Goal: Information Seeking & Learning: Learn about a topic

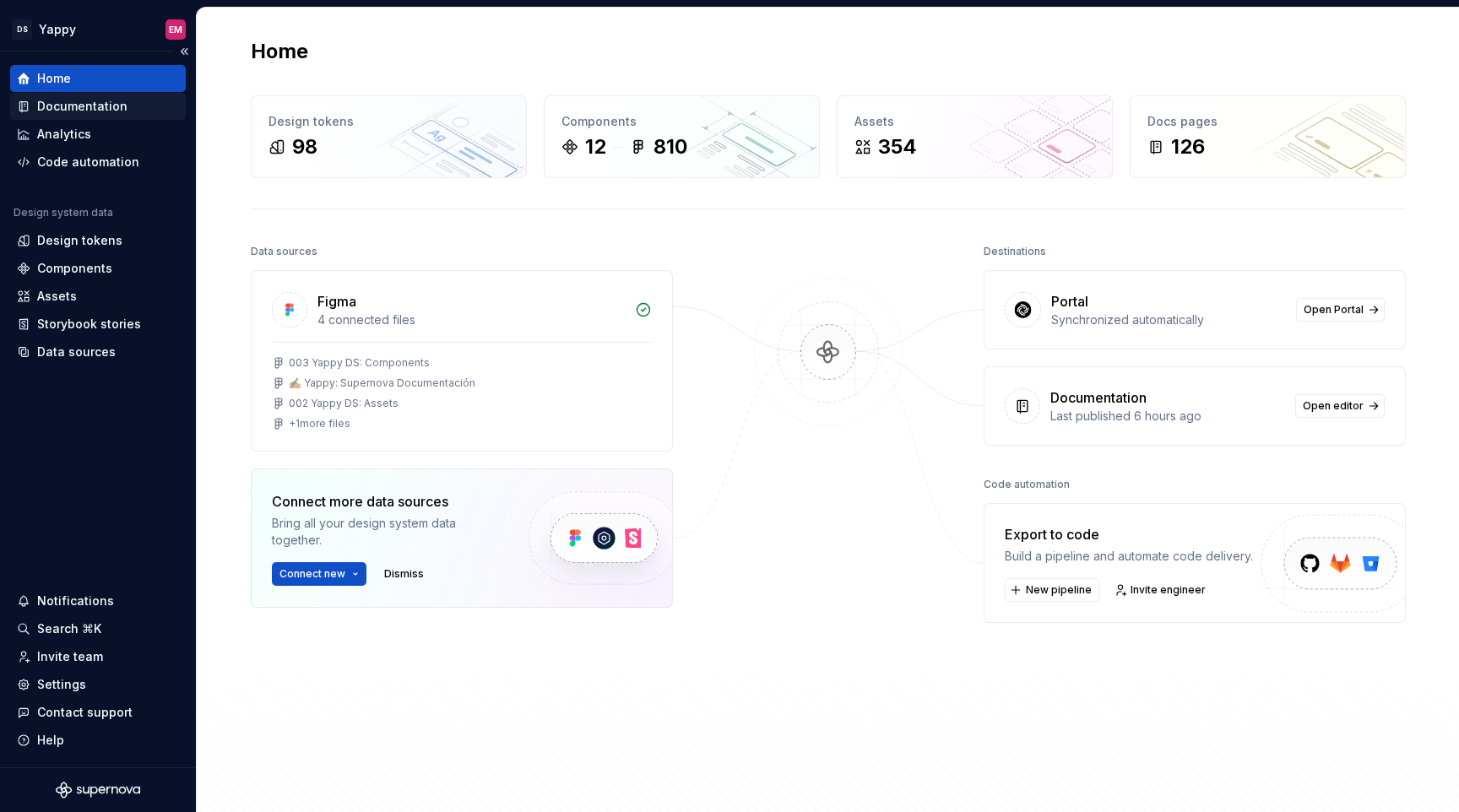
click at [97, 104] on div "Documentation" at bounding box center [82, 106] width 91 height 17
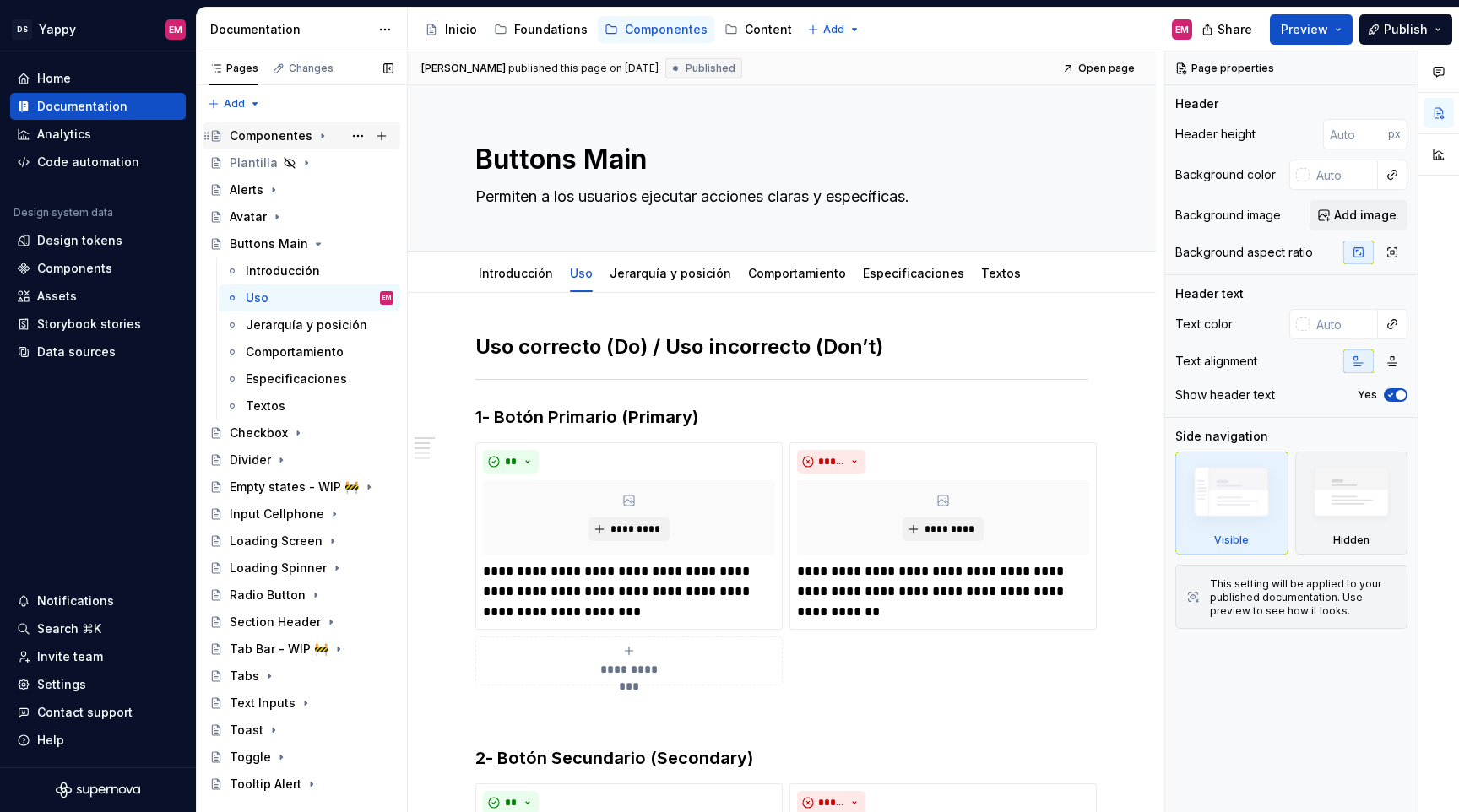
click at [293, 143] on div "Componentes" at bounding box center [270, 136] width 83 height 17
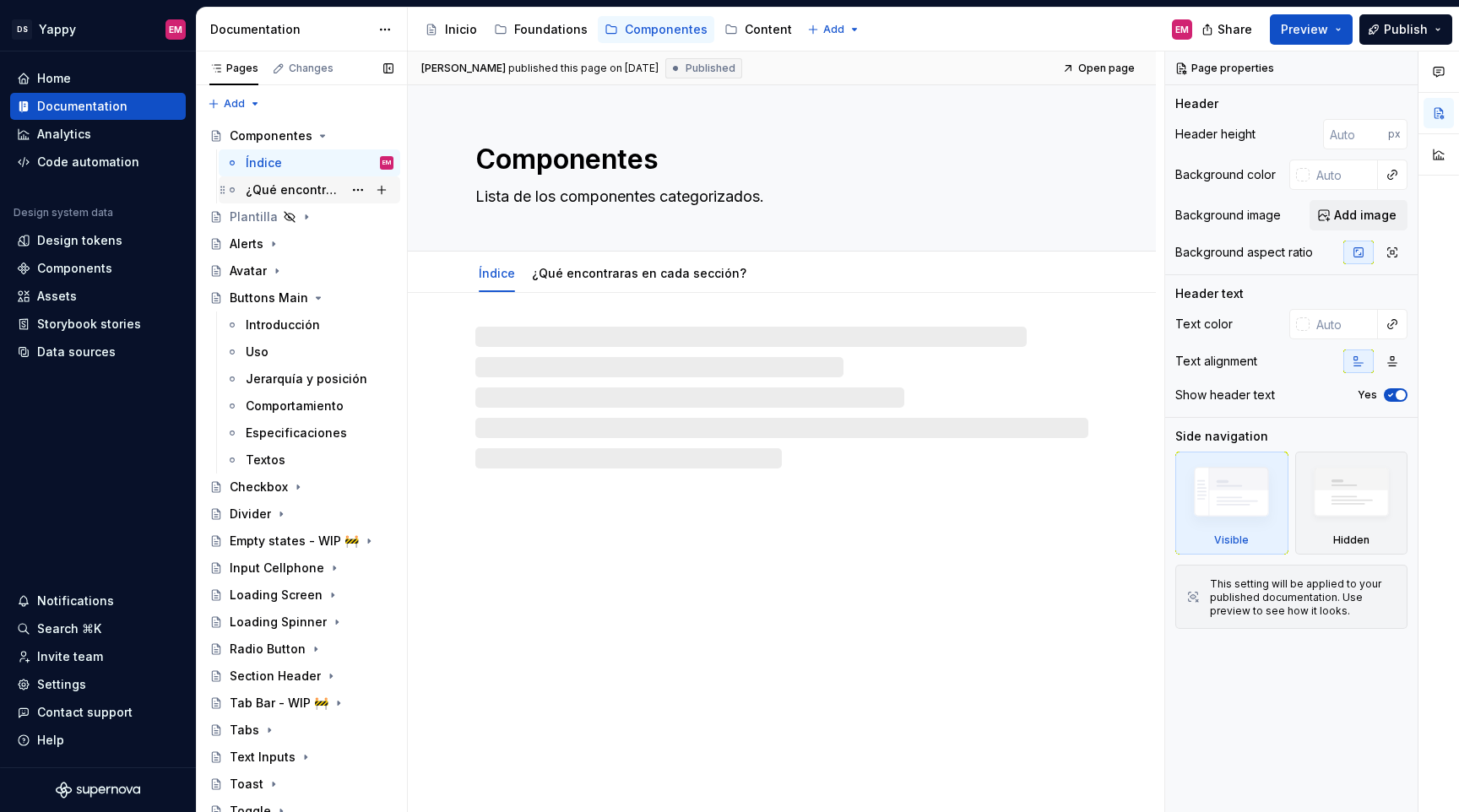
click at [281, 190] on div "¿Qué encontraras en cada sección?" at bounding box center [293, 190] width 97 height 17
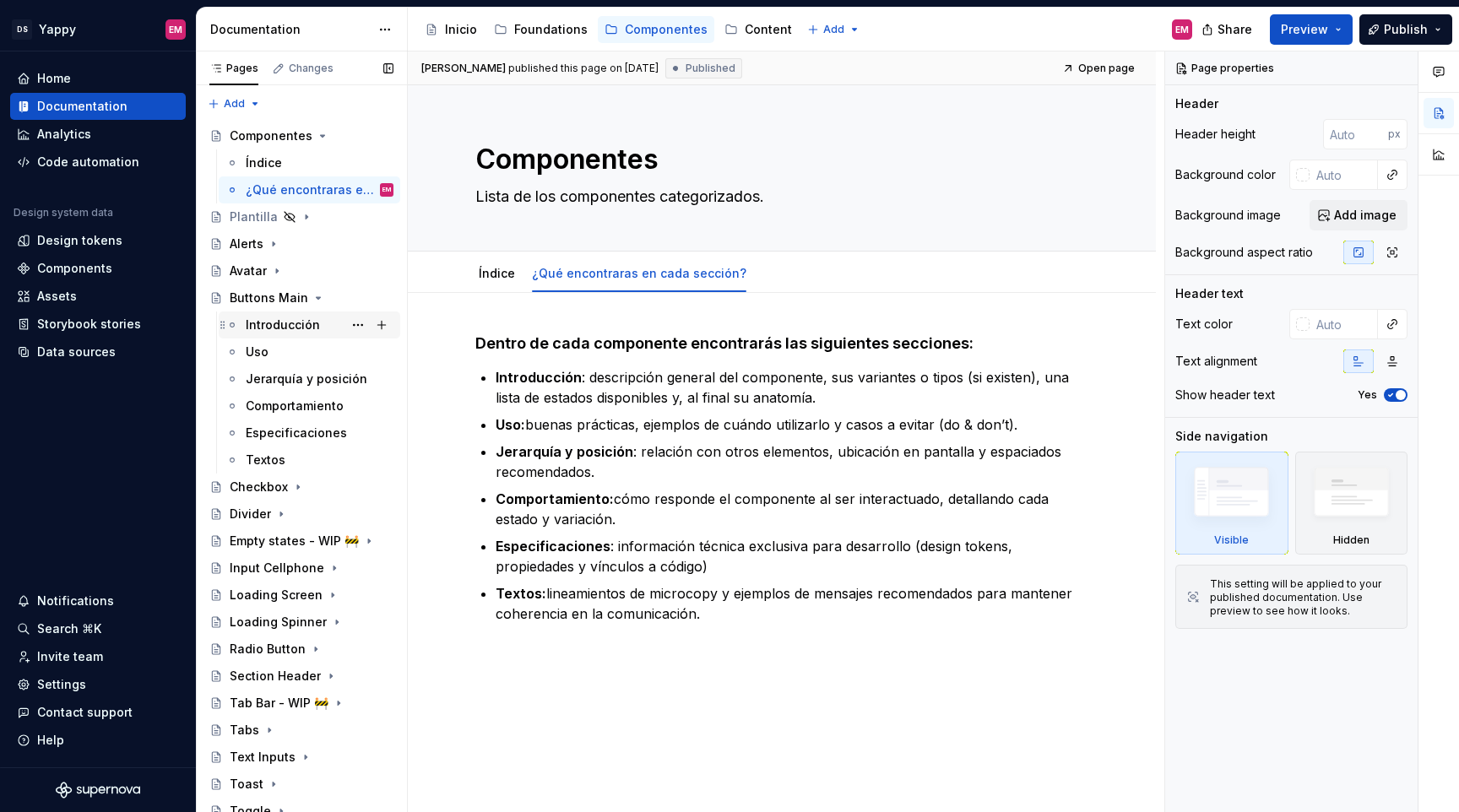
click at [278, 315] on div "Introducción" at bounding box center [319, 325] width 148 height 24
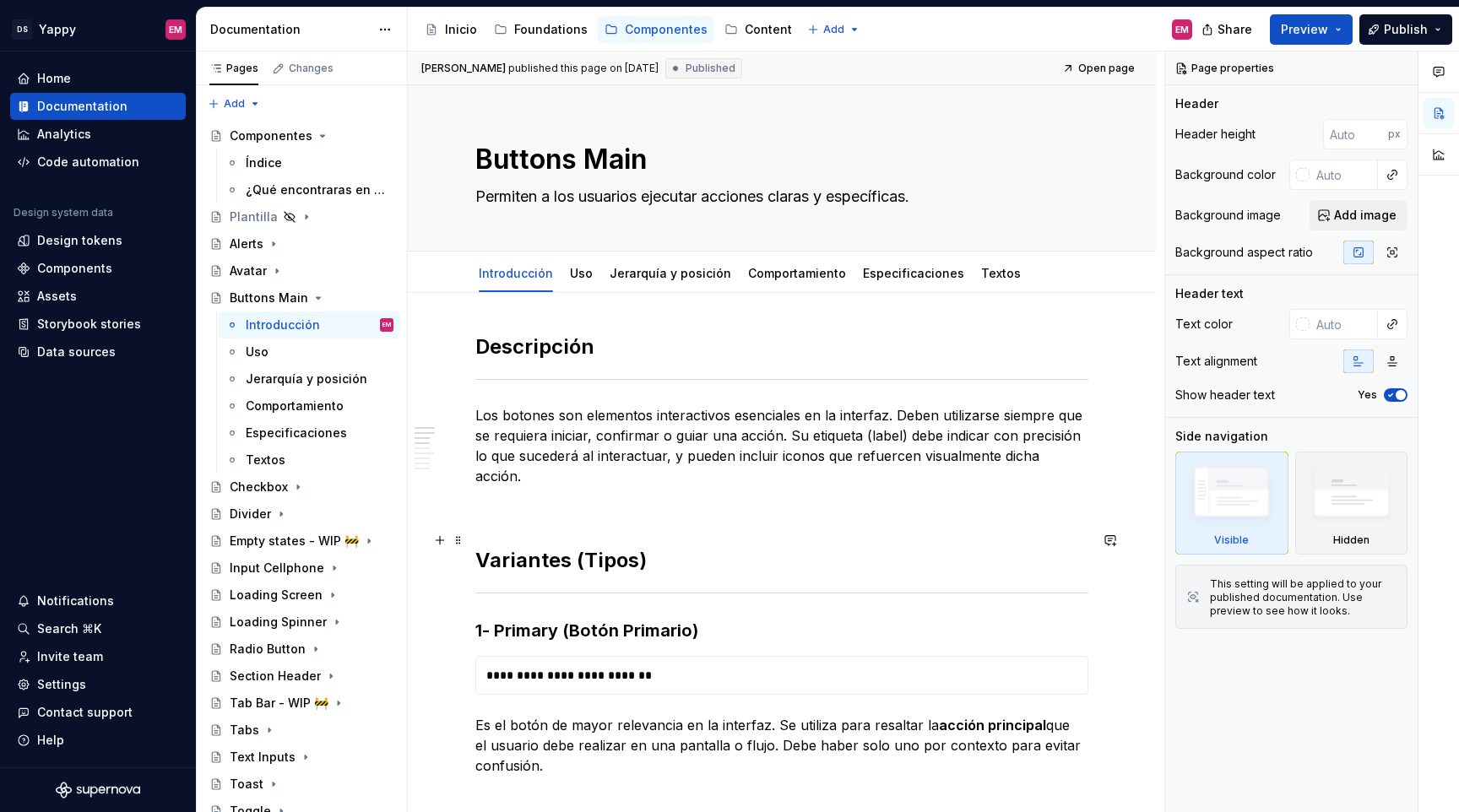
type textarea "*"
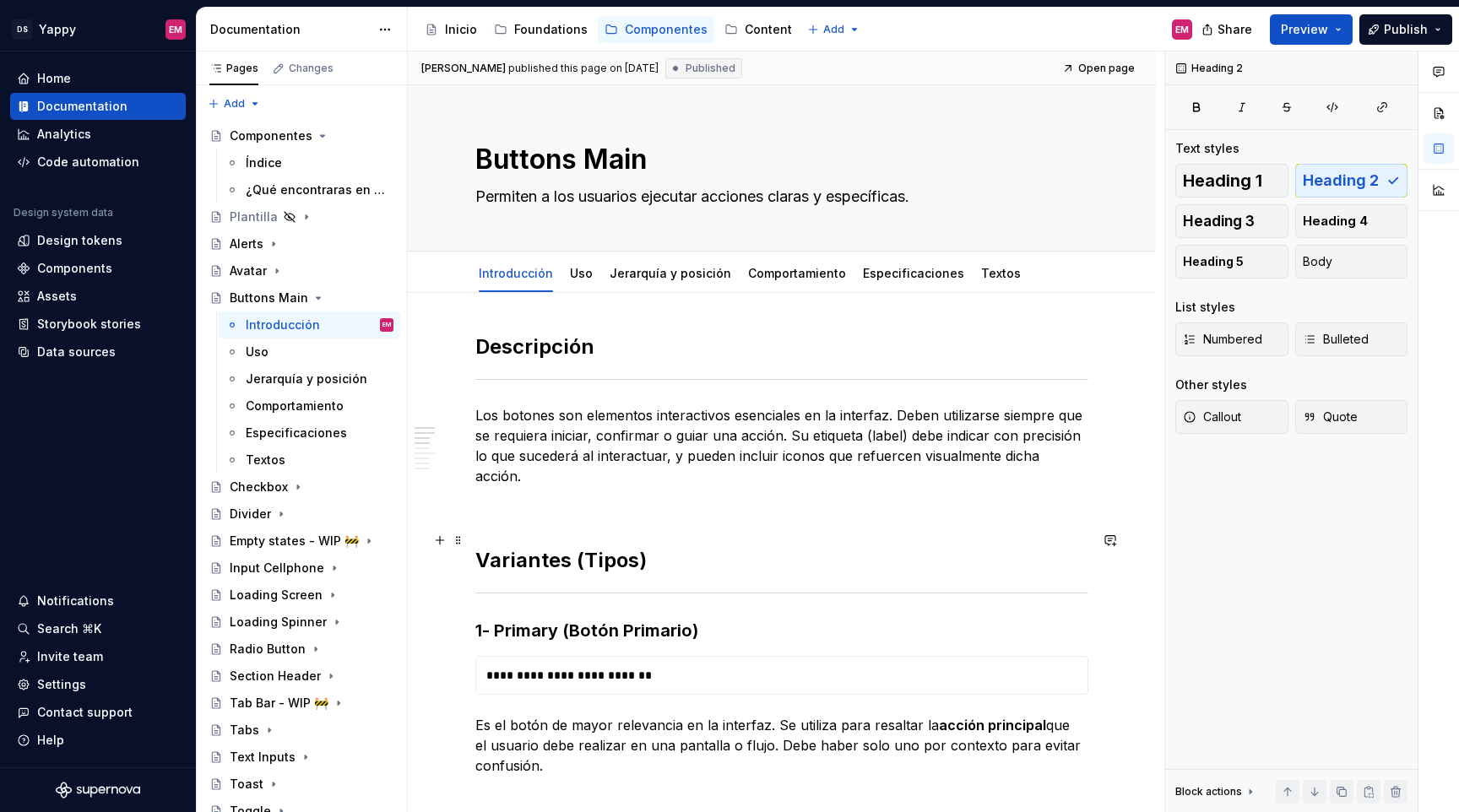
click at [580, 547] on h2 "Variantes (Tipos)" at bounding box center [781, 560] width 613 height 27
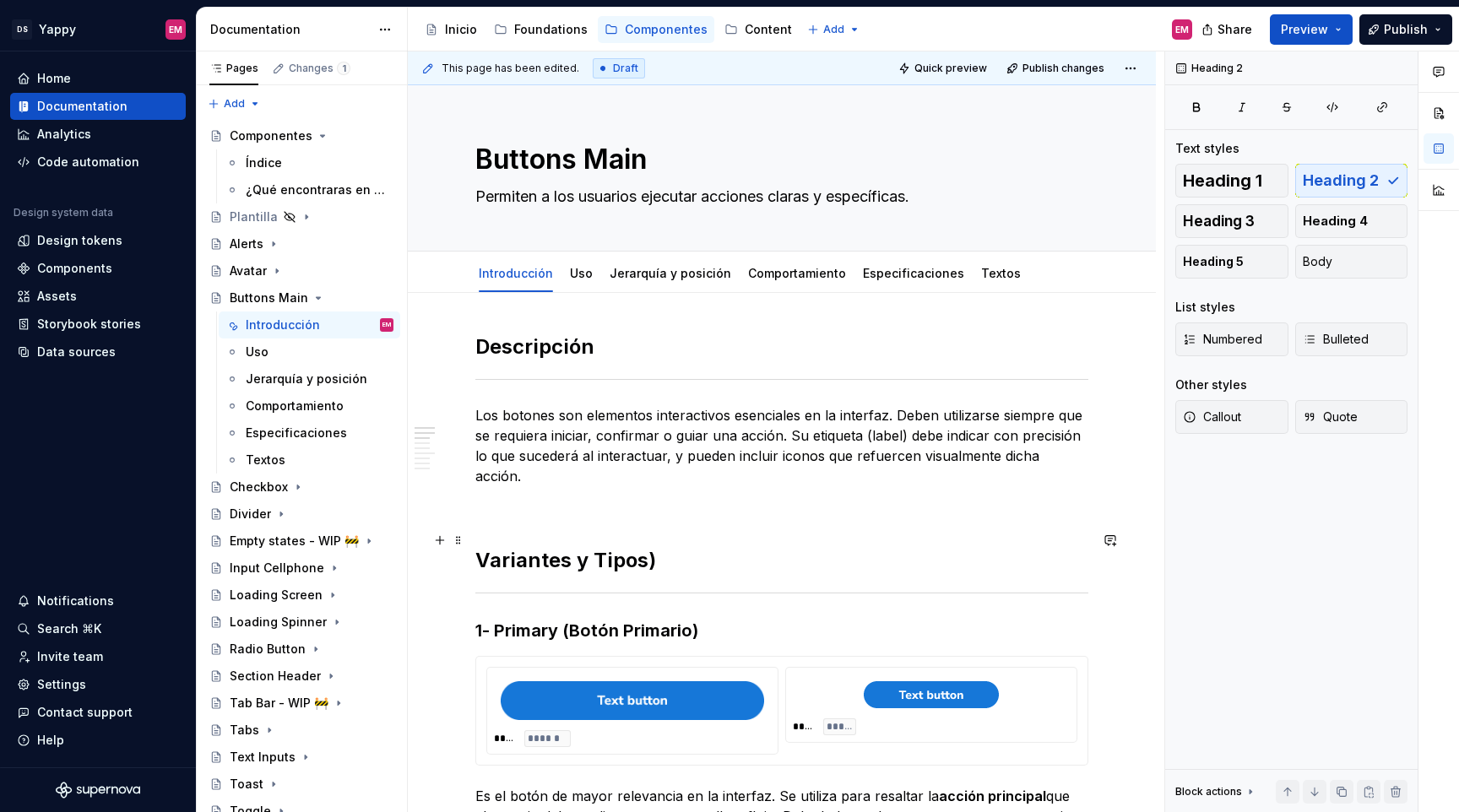
click at [676, 547] on h2 "Variantes y Tipos)" at bounding box center [781, 560] width 613 height 27
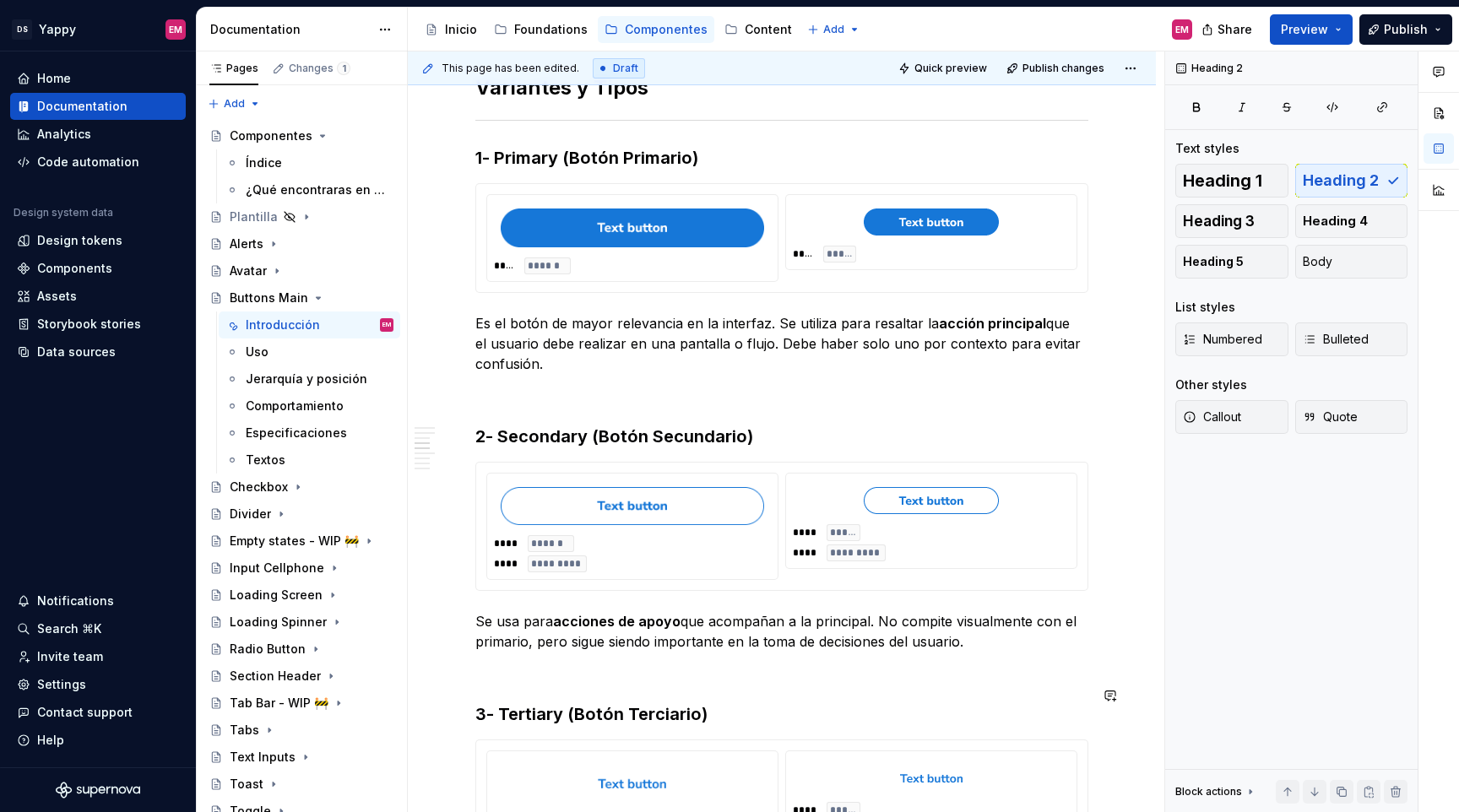
scroll to position [459, 0]
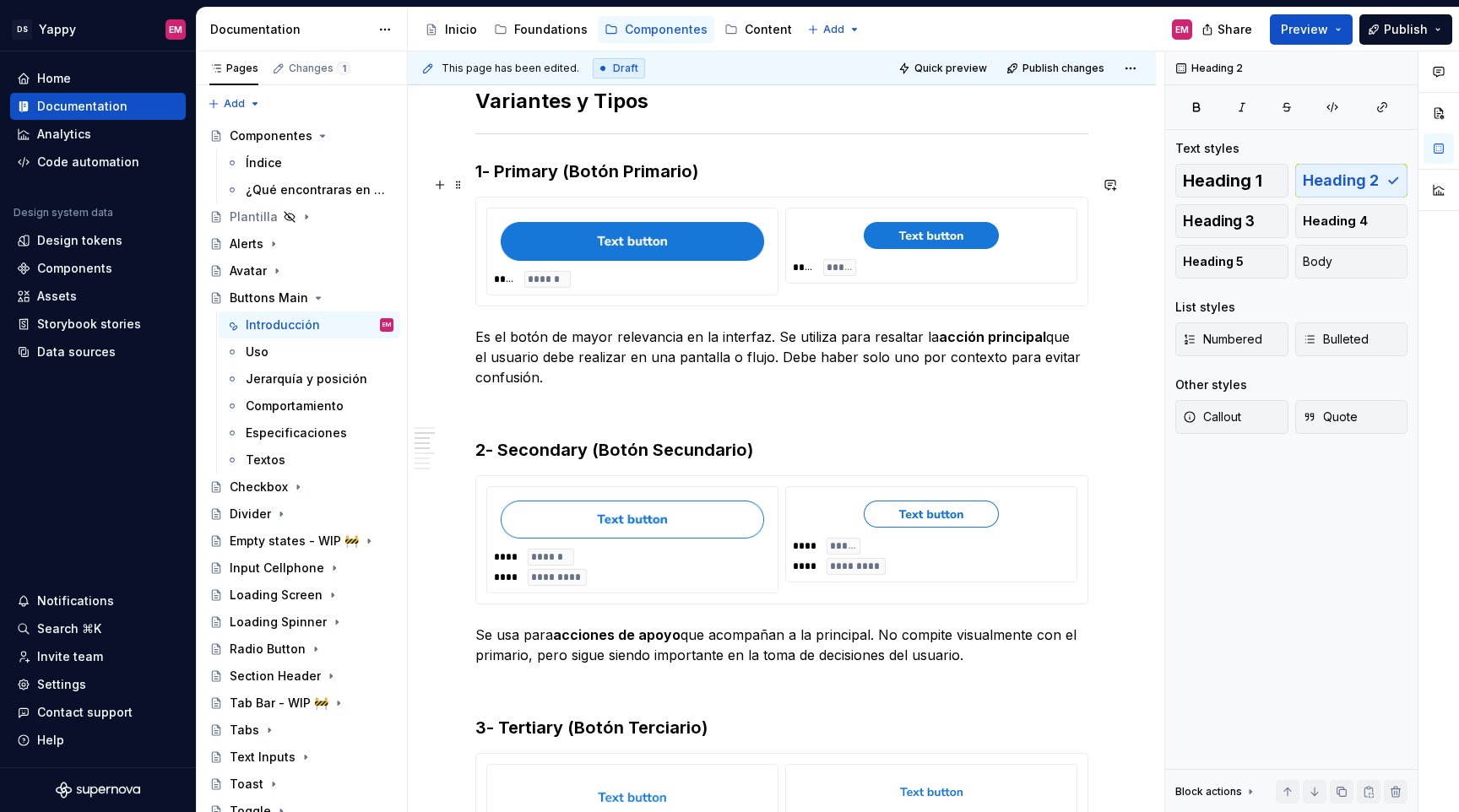
click at [653, 222] on img at bounding box center [633, 241] width 263 height 39
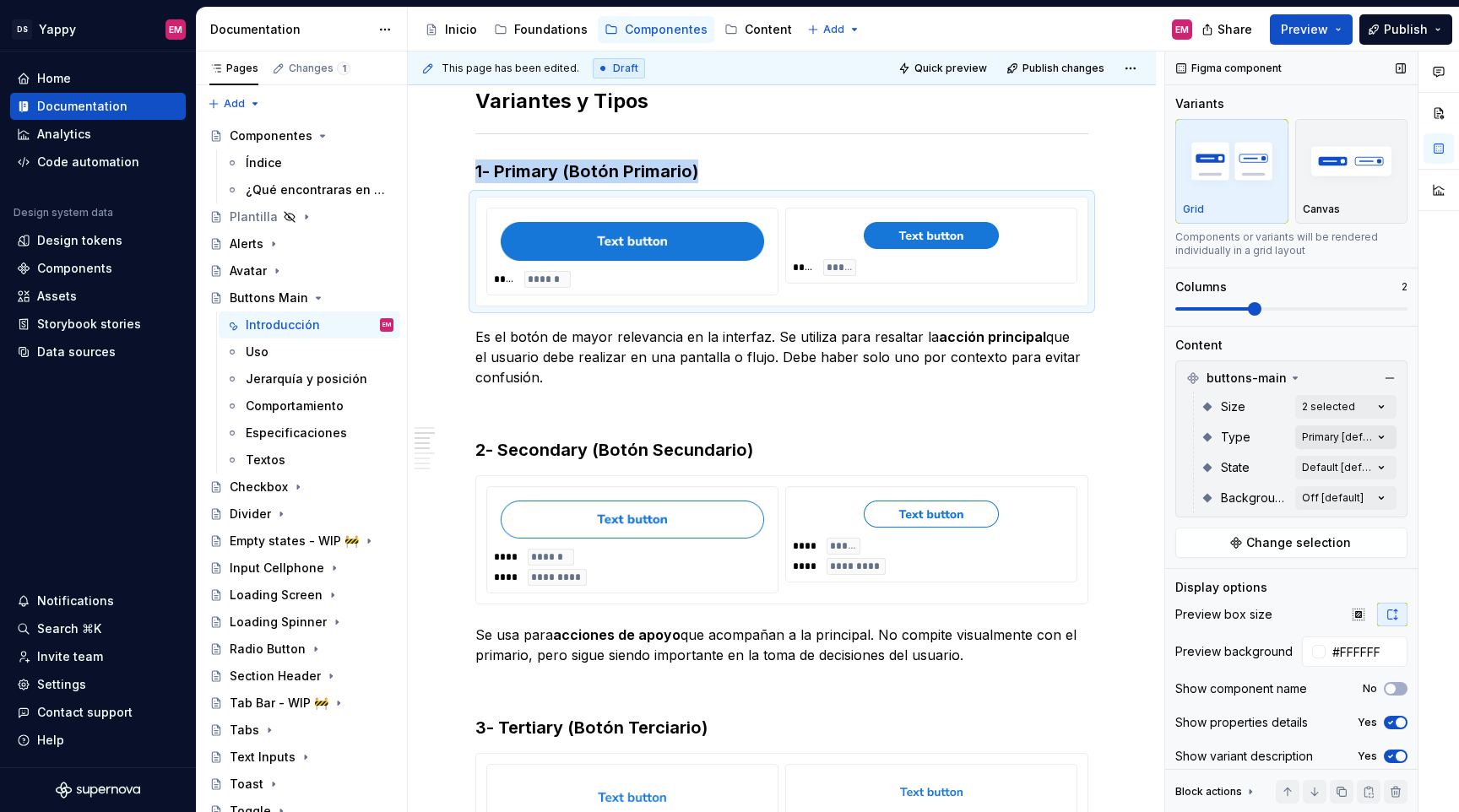
click at [1358, 437] on div "Comments Open comments No comments yet Select ‘Comment’ from the block context …" at bounding box center [1312, 432] width 293 height 761
click at [1232, 522] on span "Primary" at bounding box center [1221, 518] width 44 height 17
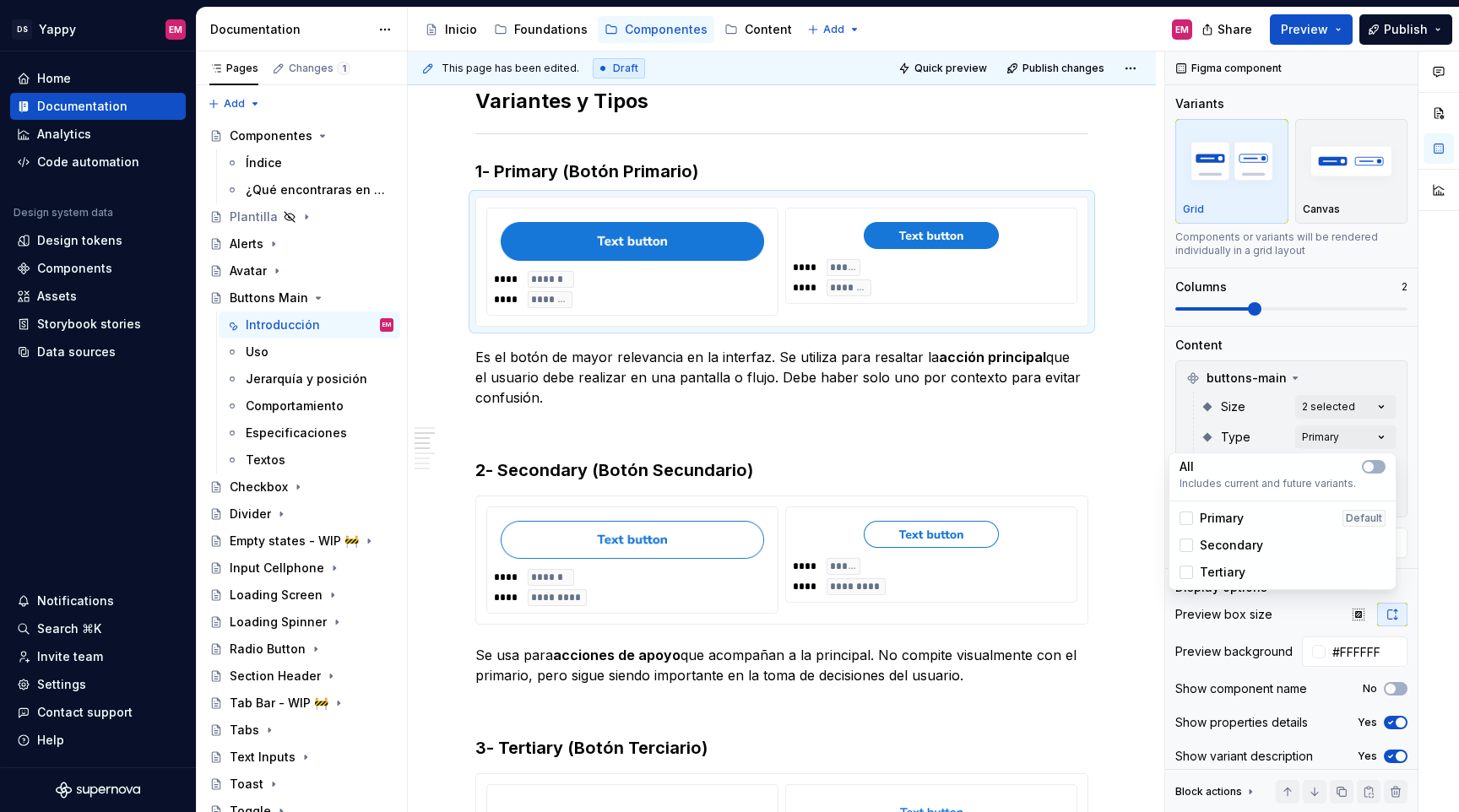
click at [690, 486] on html "DS Yappy EM Home Documentation Analytics Code automation Design system data Des…" at bounding box center [730, 406] width 1459 height 812
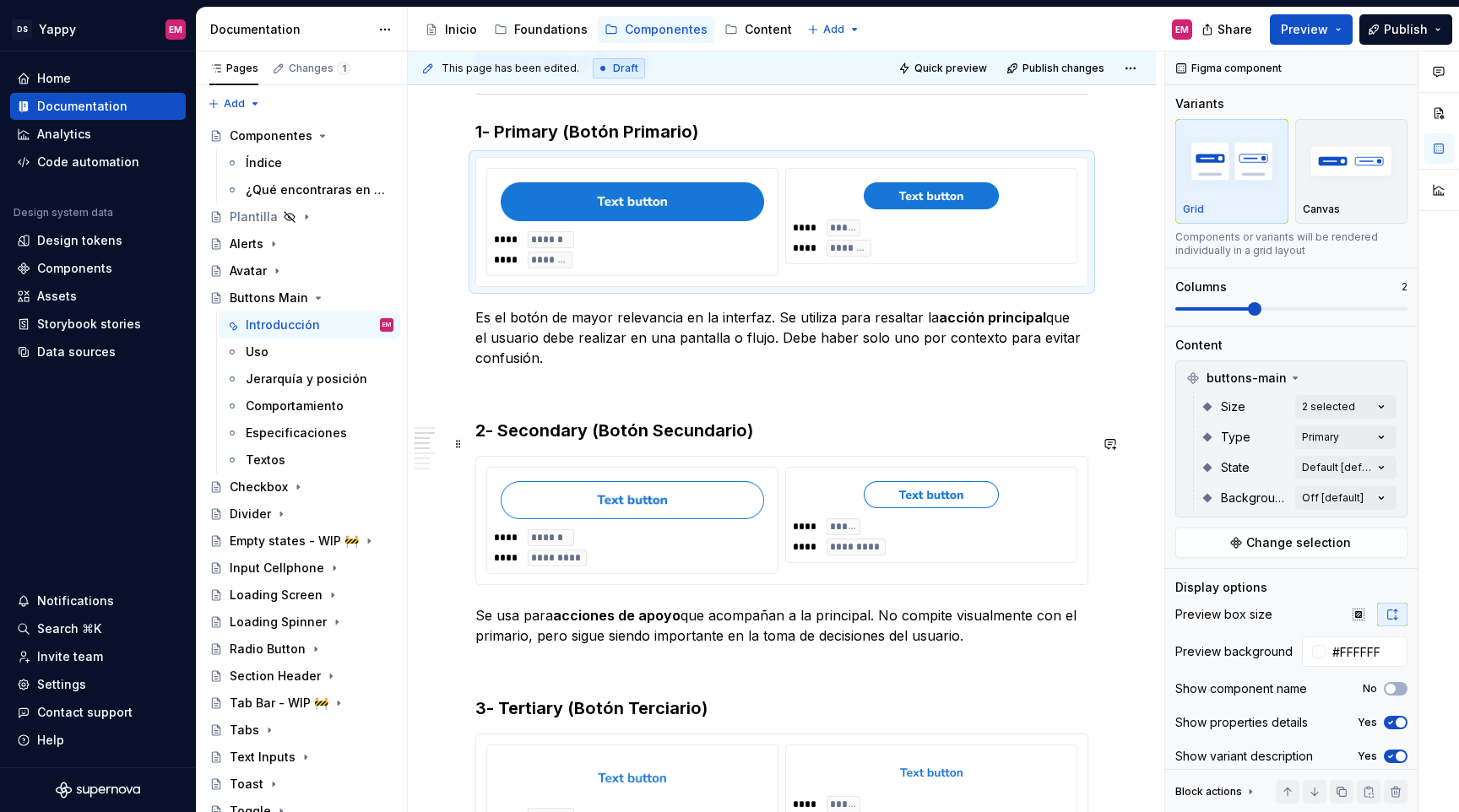
scroll to position [351, 0]
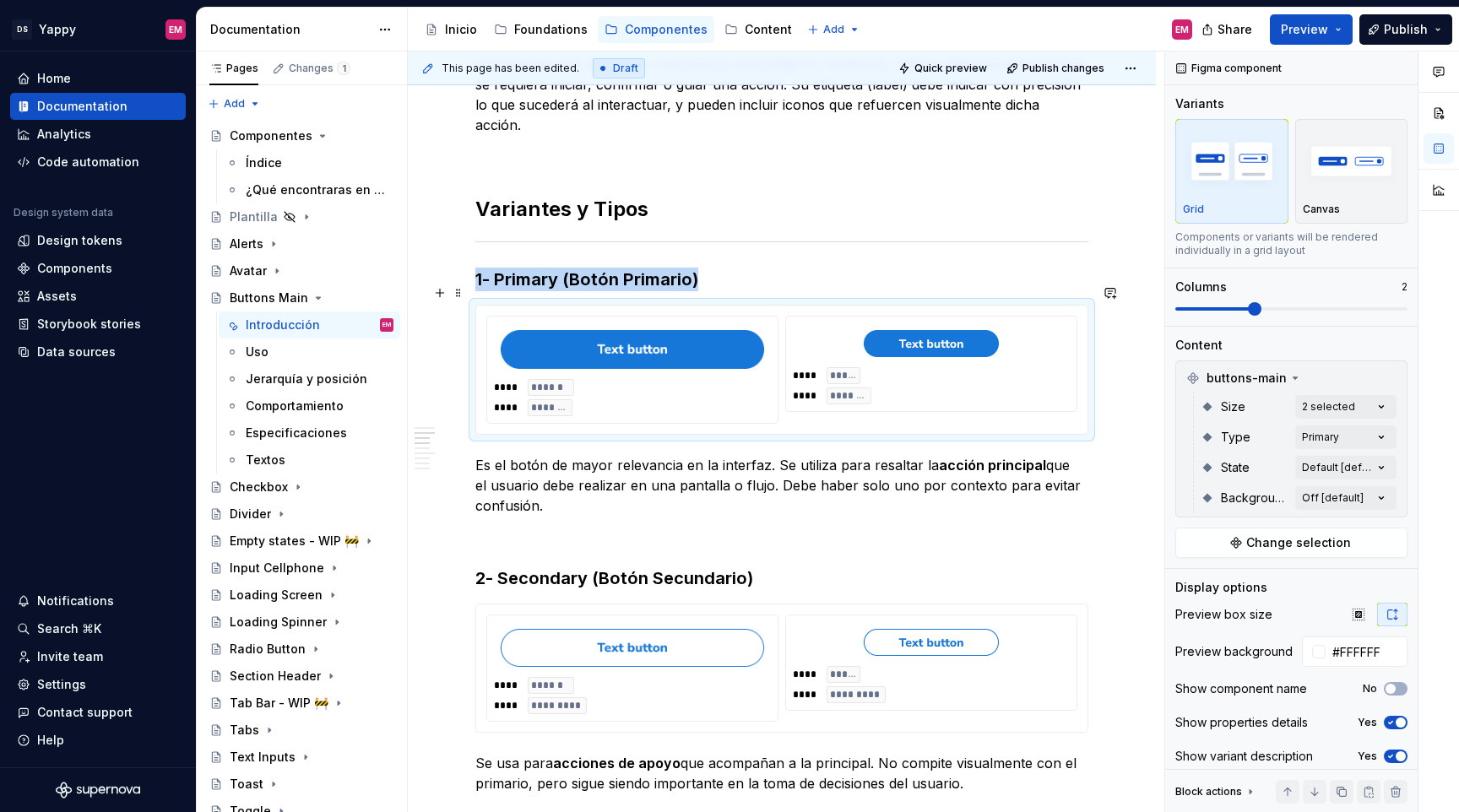
click at [657, 379] on div "**** ****** **** *******" at bounding box center [633, 397] width 277 height 37
click at [1359, 460] on div "Comments Open comments No comments yet Select ‘Comment’ from the block context …" at bounding box center [1312, 432] width 293 height 761
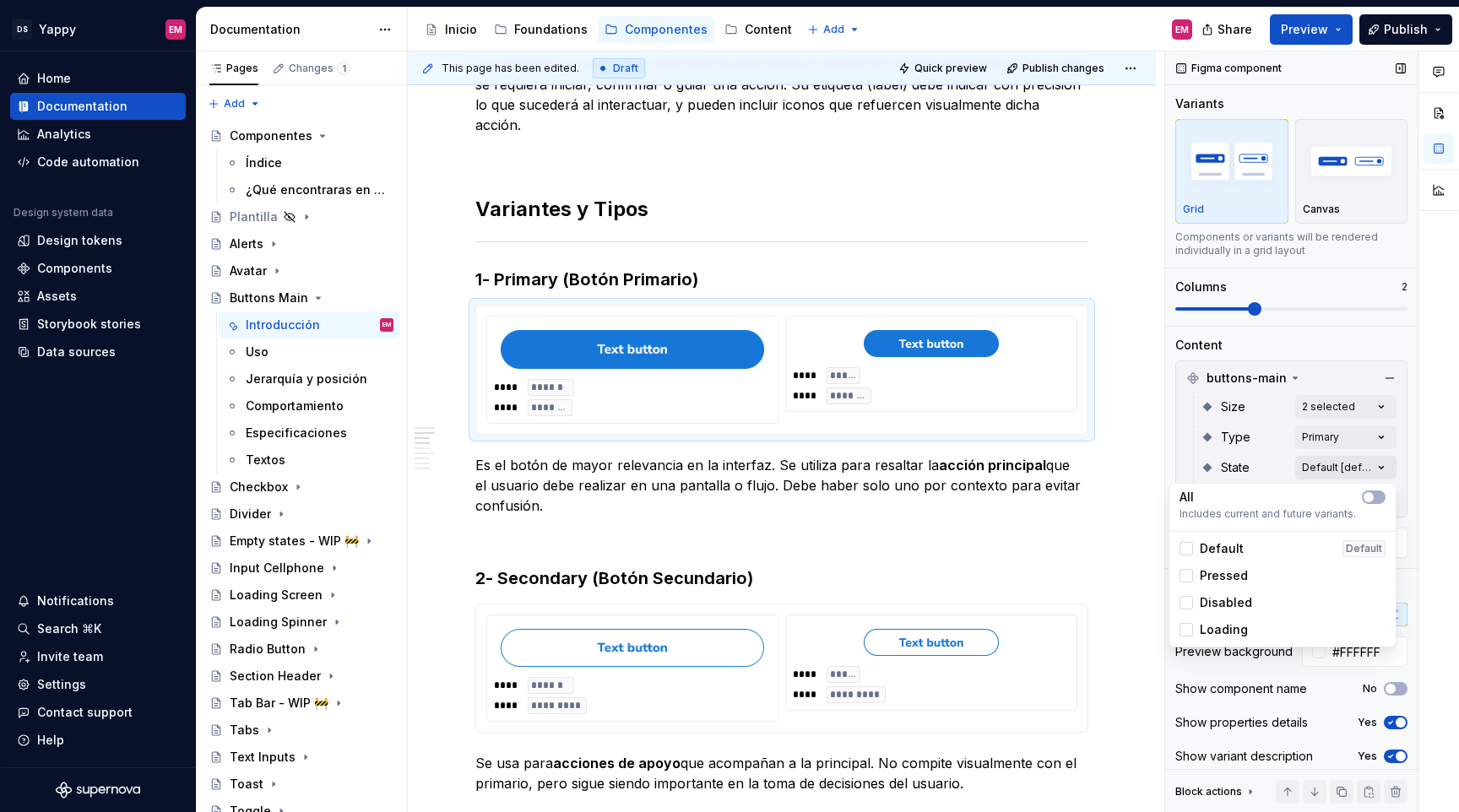
click at [1359, 460] on div "Comments Open comments No comments yet Select ‘Comment’ from the block context …" at bounding box center [1312, 432] width 293 height 761
click at [1320, 473] on div "Comments Open comments No comments yet Select ‘Comment’ from the block context …" at bounding box center [1312, 432] width 293 height 761
click at [1269, 469] on div "Comments Open comments No comments yet Select ‘Comment’ from the block context …" at bounding box center [1312, 432] width 293 height 761
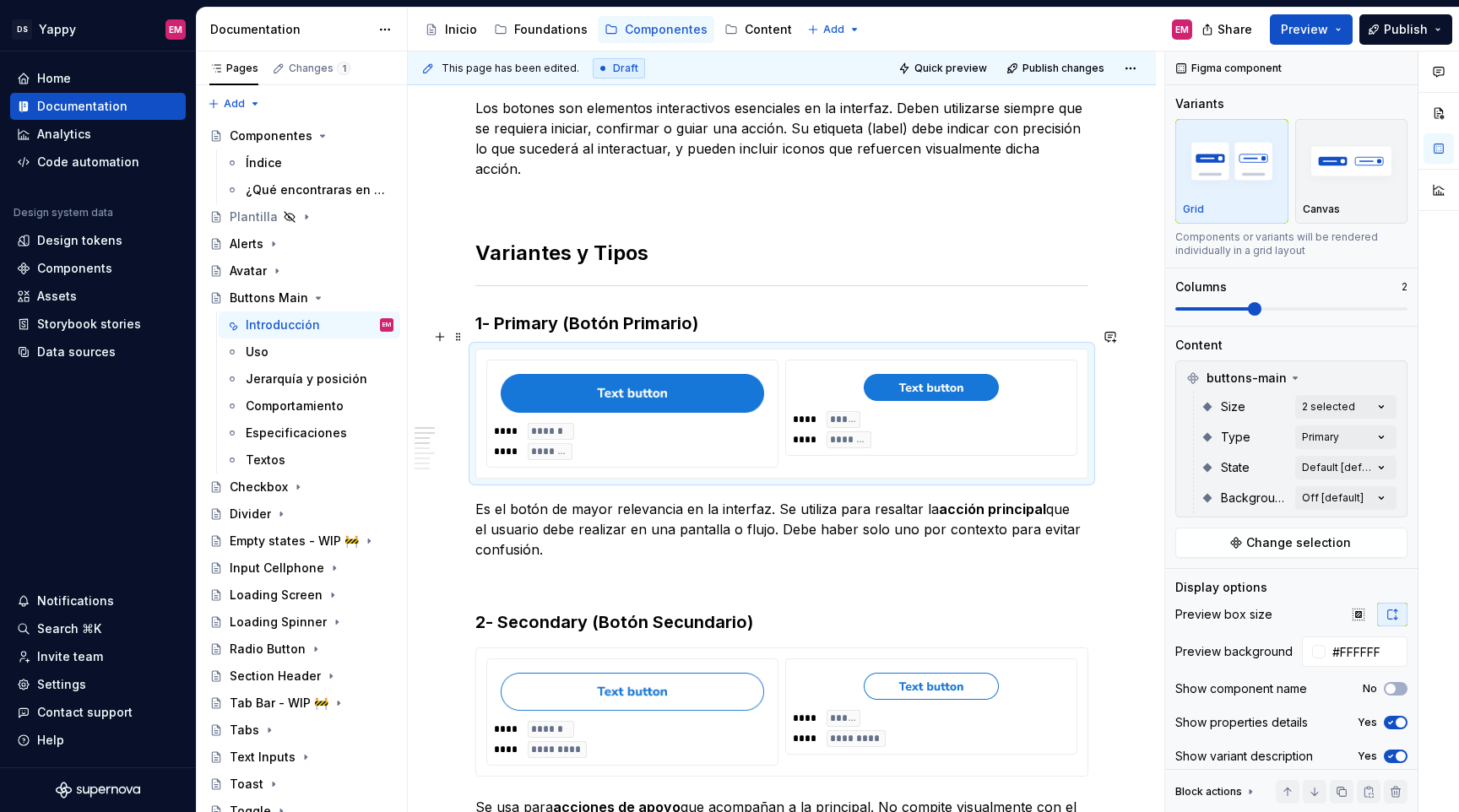
scroll to position [278, 0]
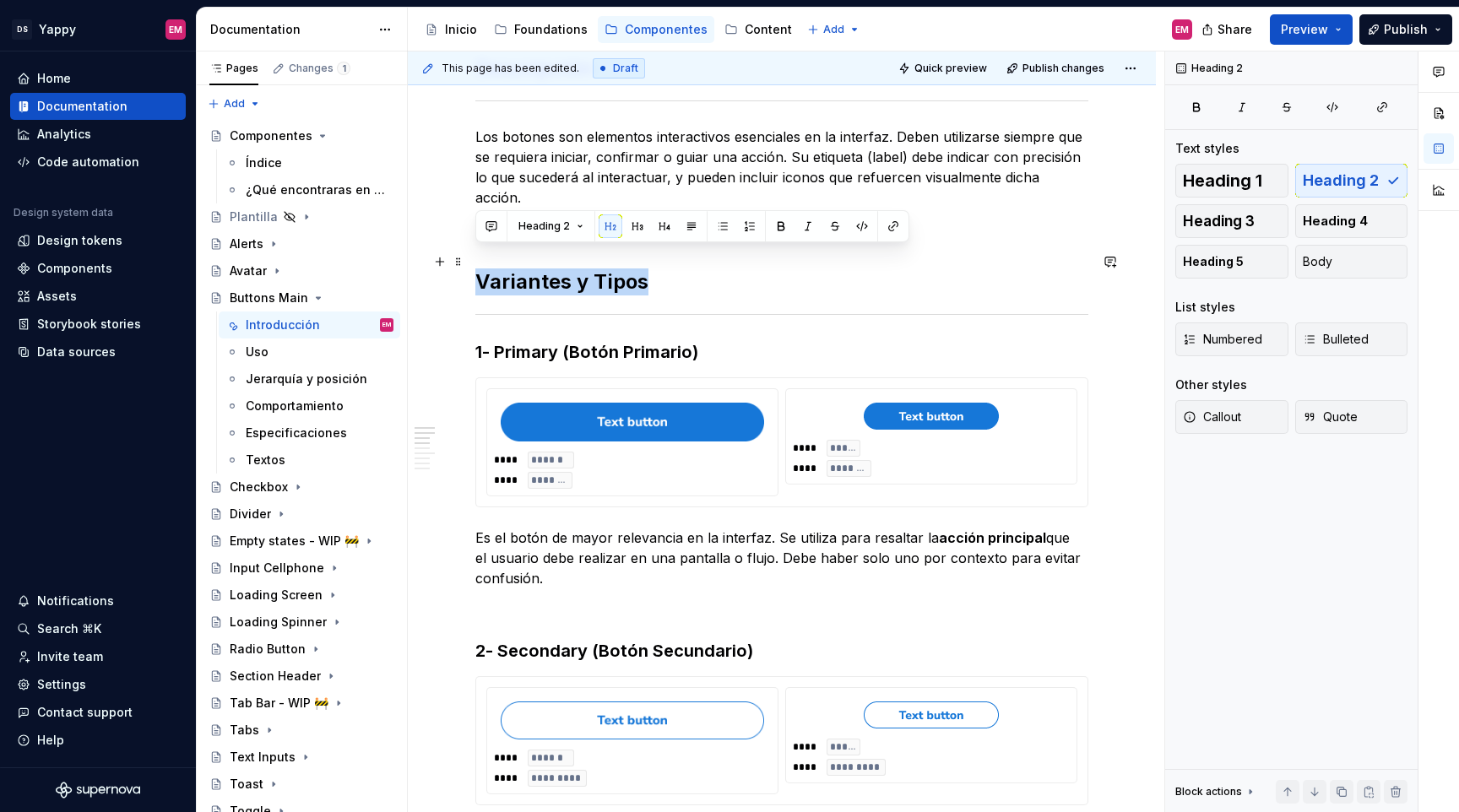
drag, startPoint x: 478, startPoint y: 267, endPoint x: 701, endPoint y: 260, distance: 223.1
click at [701, 268] on h2 "Variantes y Tipos" at bounding box center [781, 281] width 613 height 27
copy h2 "Variantes y Tipos"
click at [277, 486] on div "Checkbox" at bounding box center [258, 487] width 58 height 17
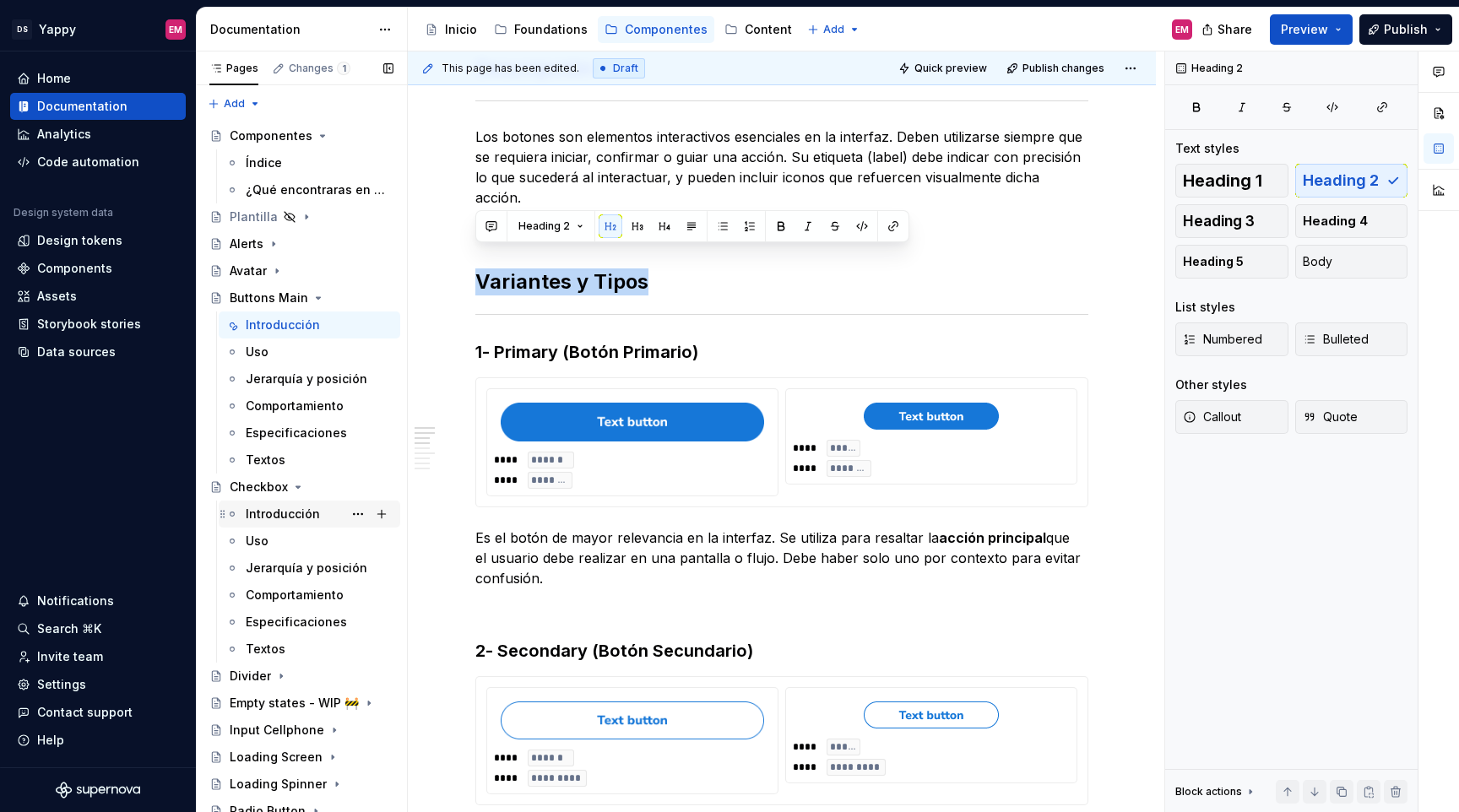
click at [270, 516] on div "Introducción" at bounding box center [282, 514] width 74 height 17
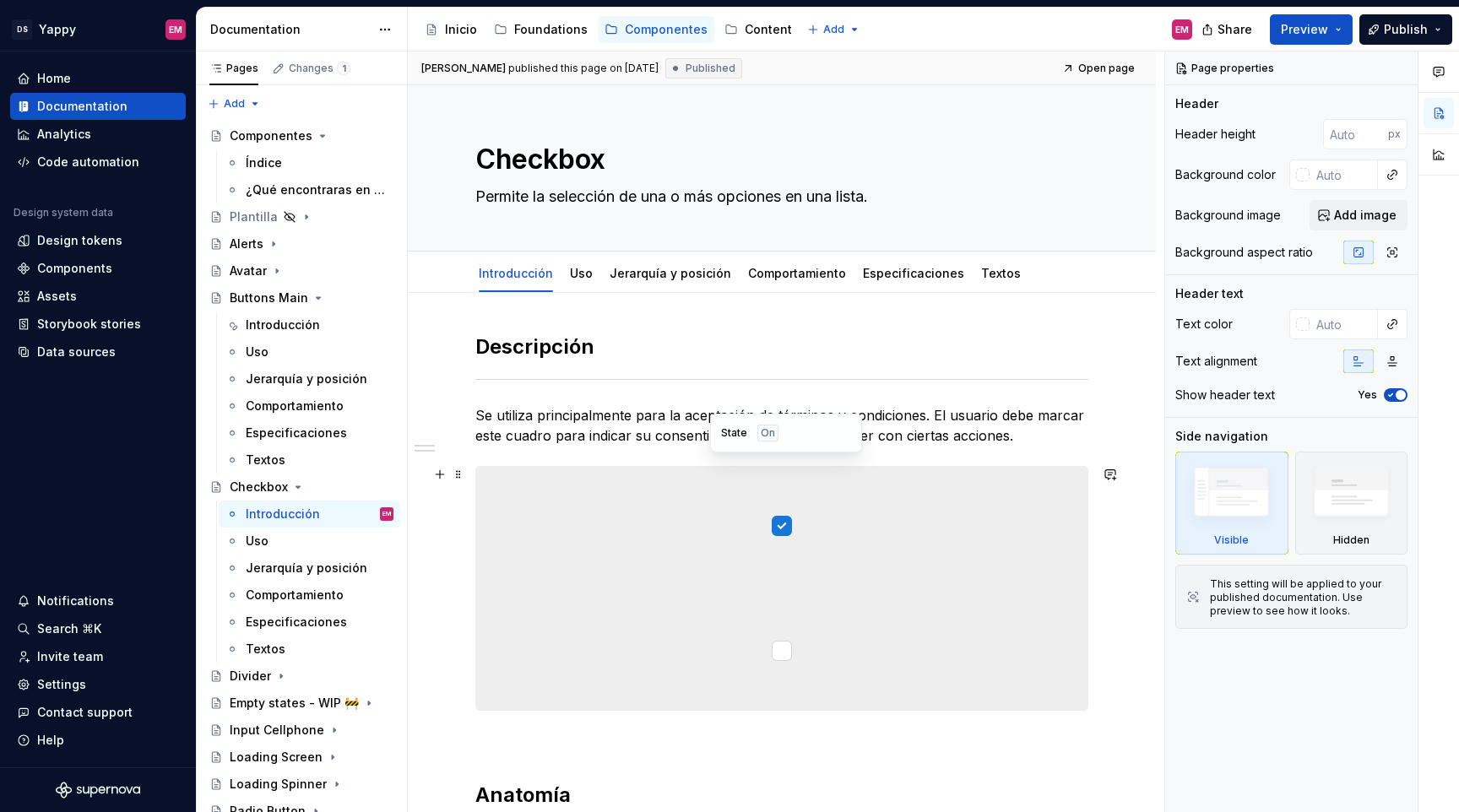
scroll to position [683, 0]
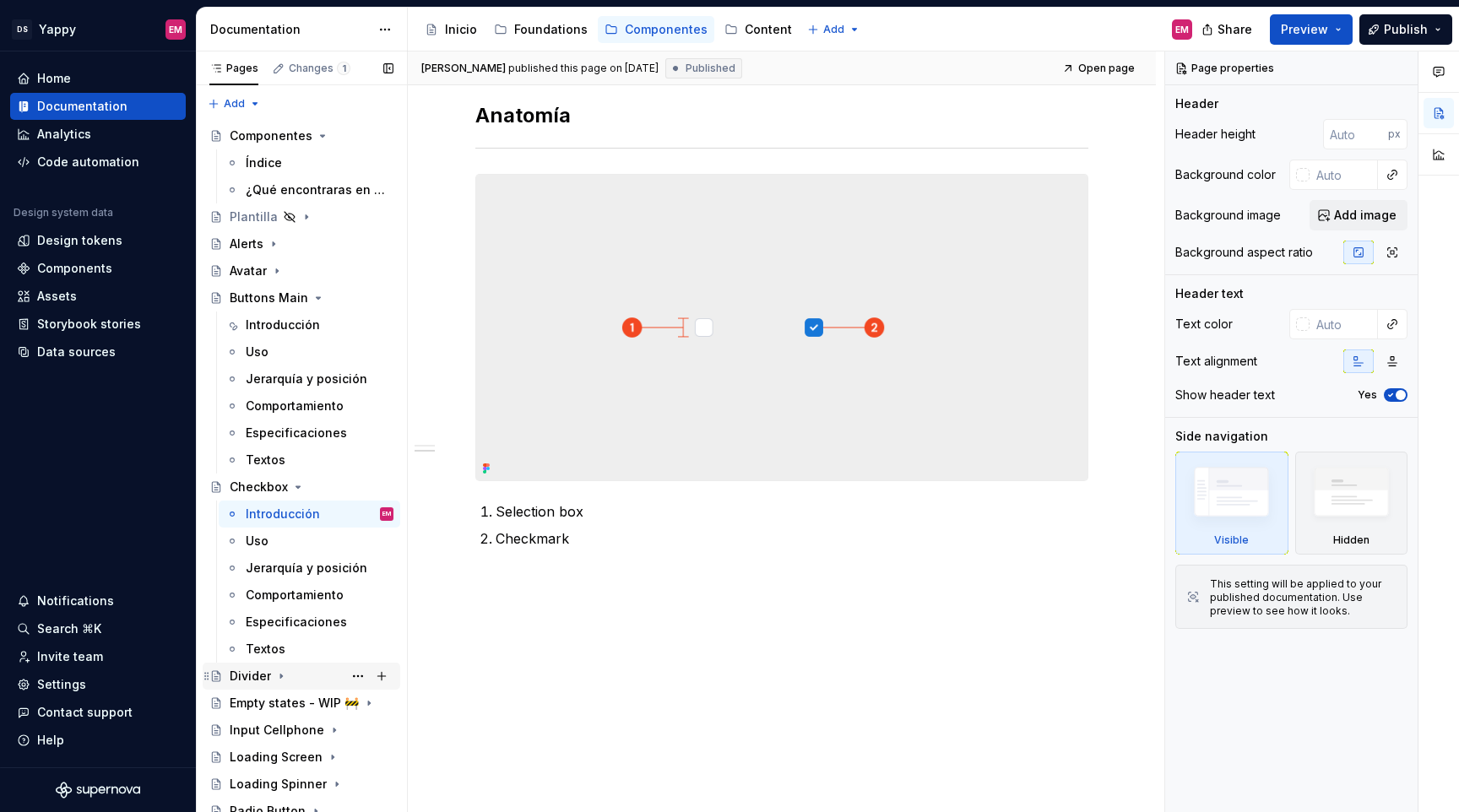
click at [271, 678] on div "Divider" at bounding box center [311, 676] width 164 height 24
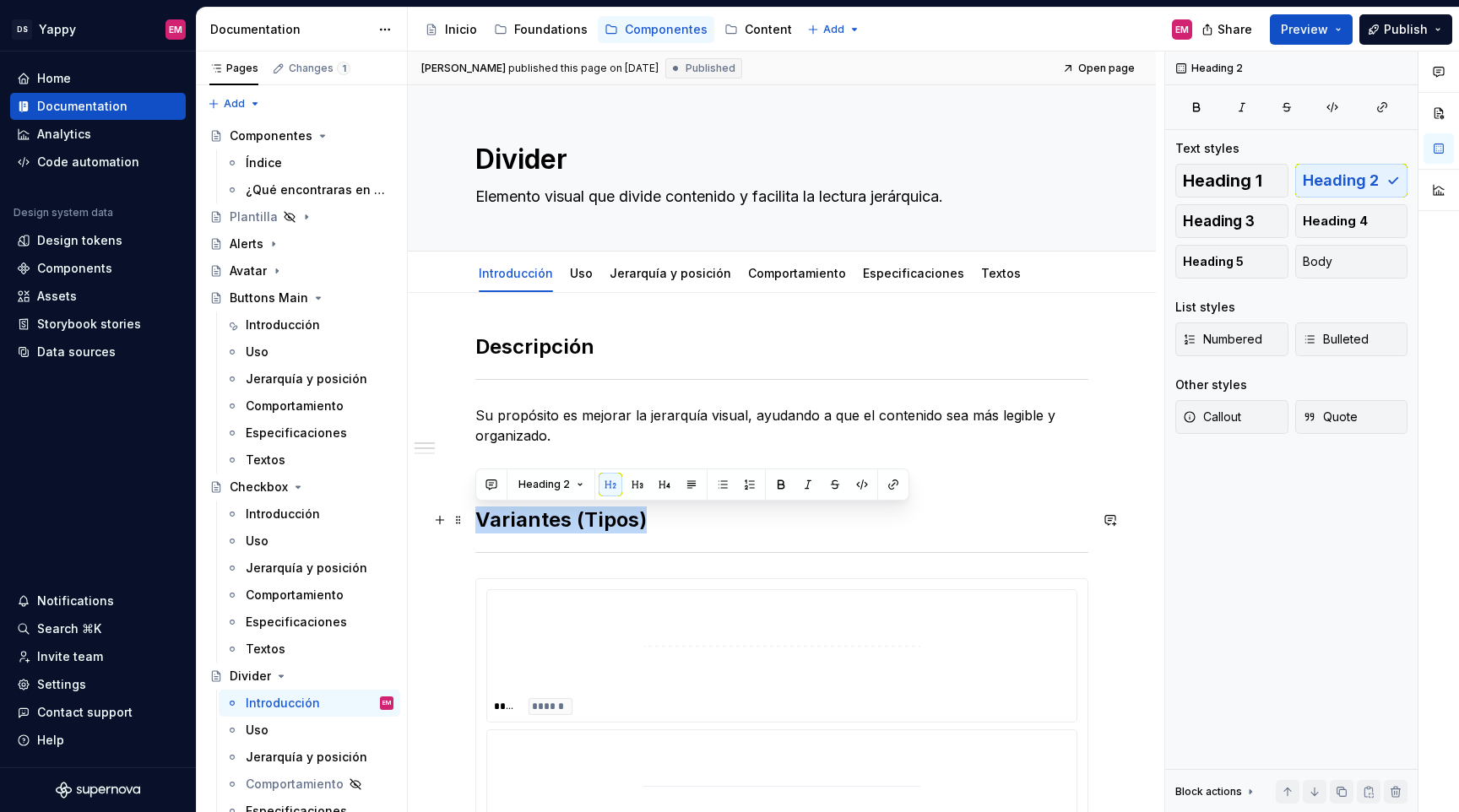
drag, startPoint x: 481, startPoint y: 521, endPoint x: 680, endPoint y: 521, distance: 199.0
click at [680, 521] on h2 "Variantes (Tipos)" at bounding box center [781, 520] width 613 height 27
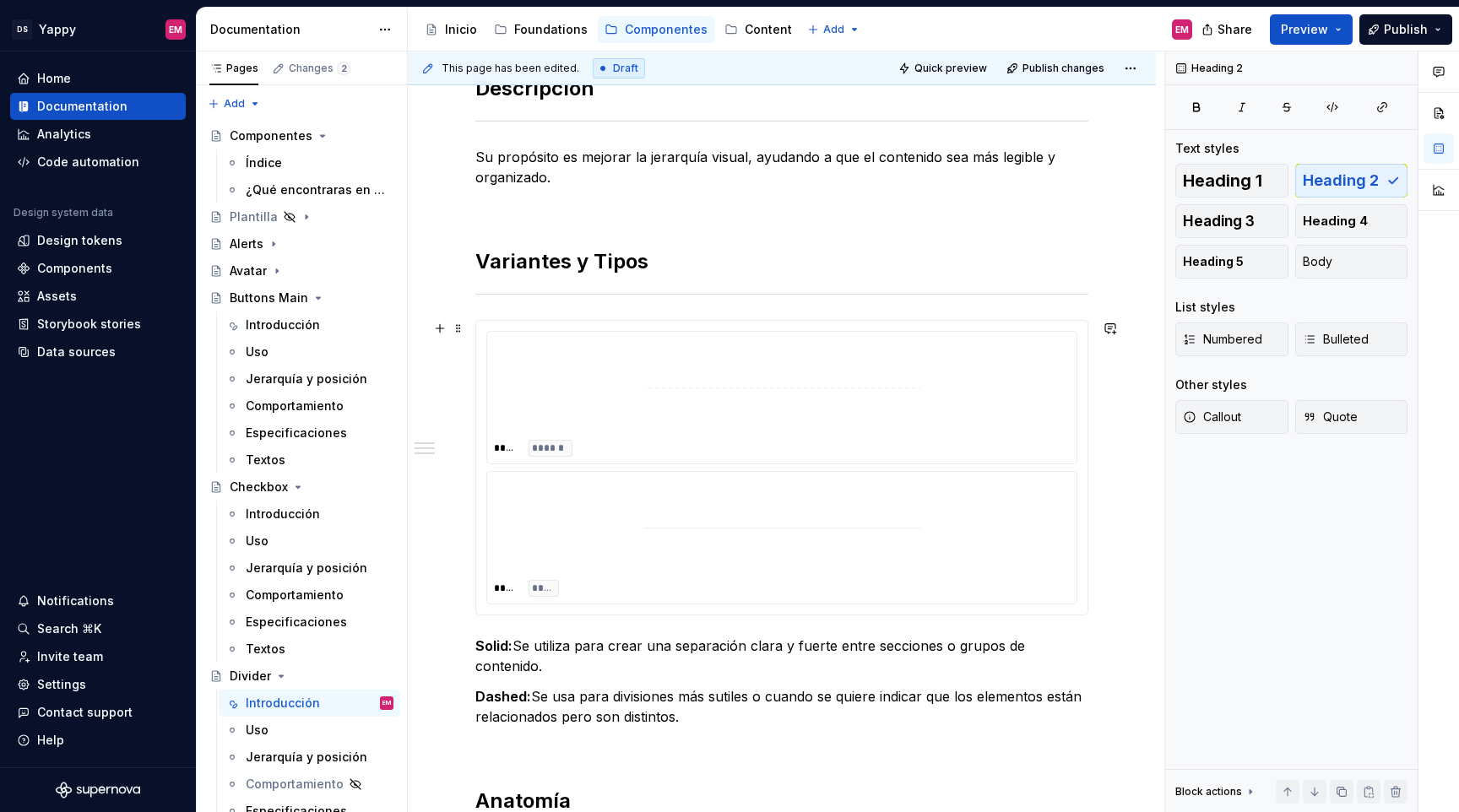
scroll to position [219, 0]
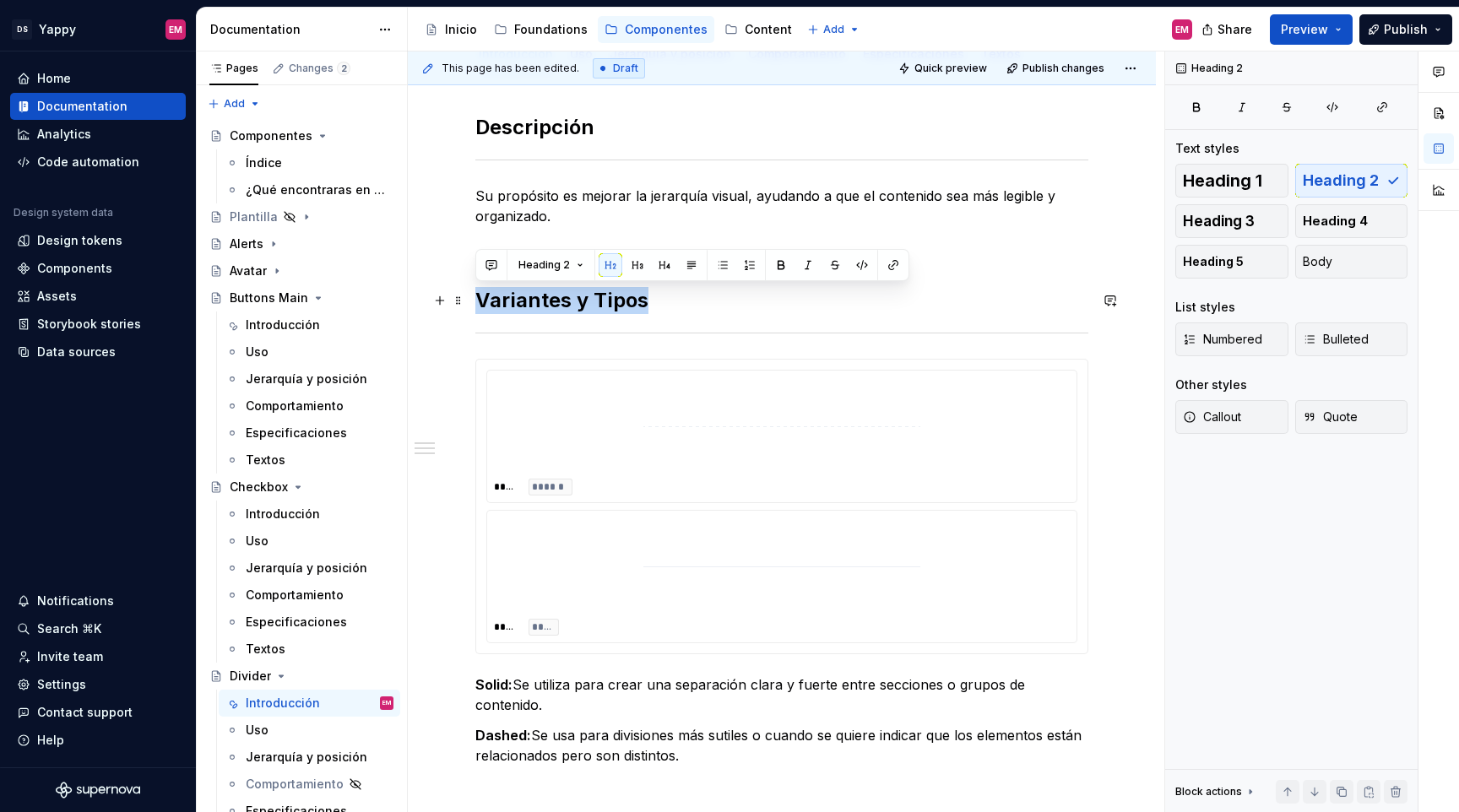
drag, startPoint x: 479, startPoint y: 301, endPoint x: 727, endPoint y: 301, distance: 248.0
click at [727, 301] on h2 "Variantes y Tipos" at bounding box center [781, 300] width 613 height 27
copy h2 "Variantes y Tipos"
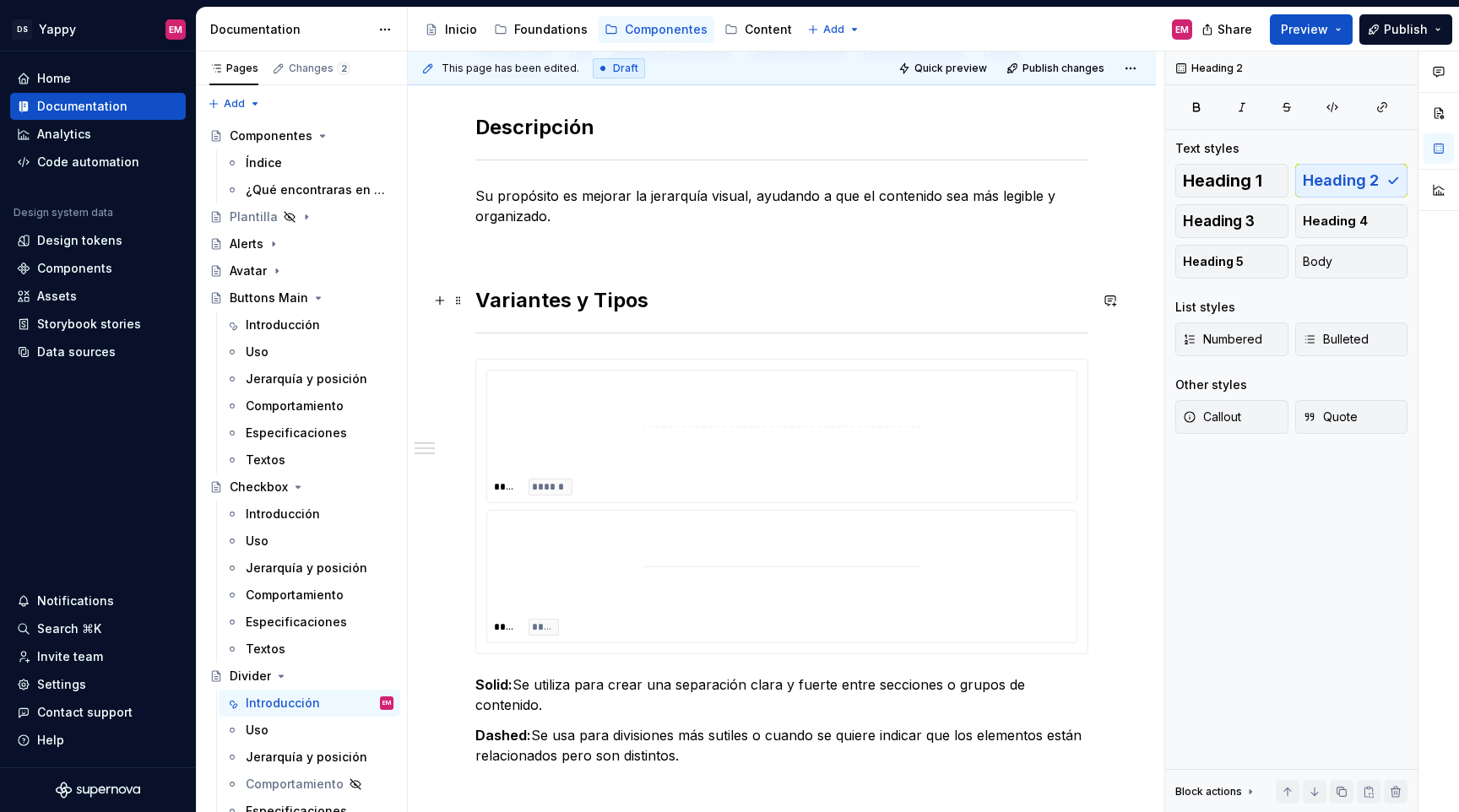
click at [596, 309] on h2 "Variantes y Tipos" at bounding box center [781, 300] width 613 height 27
drag, startPoint x: 567, startPoint y: 305, endPoint x: 715, endPoint y: 304, distance: 148.0
click at [715, 304] on h2 "Variantes y Tipos" at bounding box center [781, 300] width 613 height 27
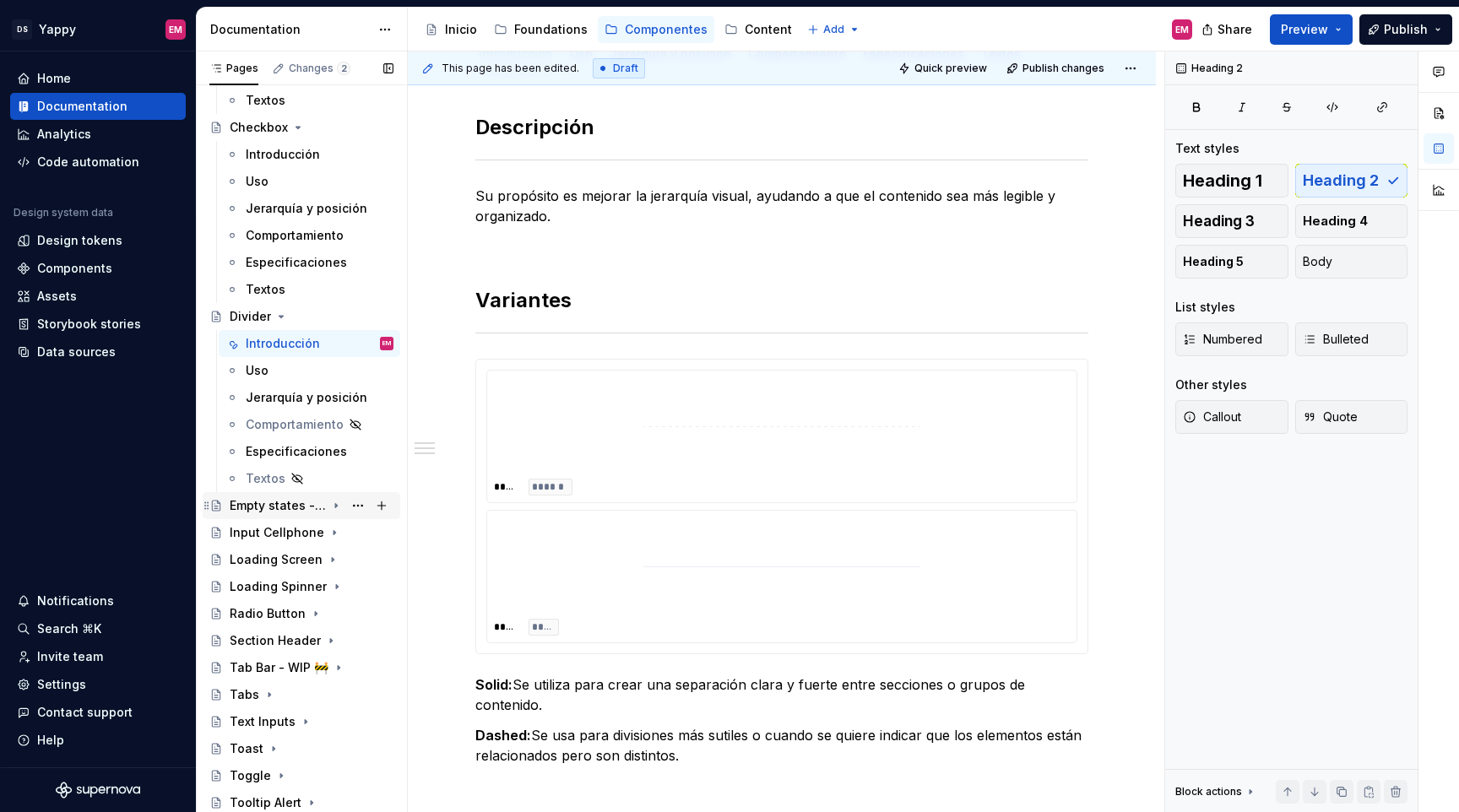
click at [272, 508] on div "Empty states - WIP 🚧" at bounding box center [277, 505] width 96 height 17
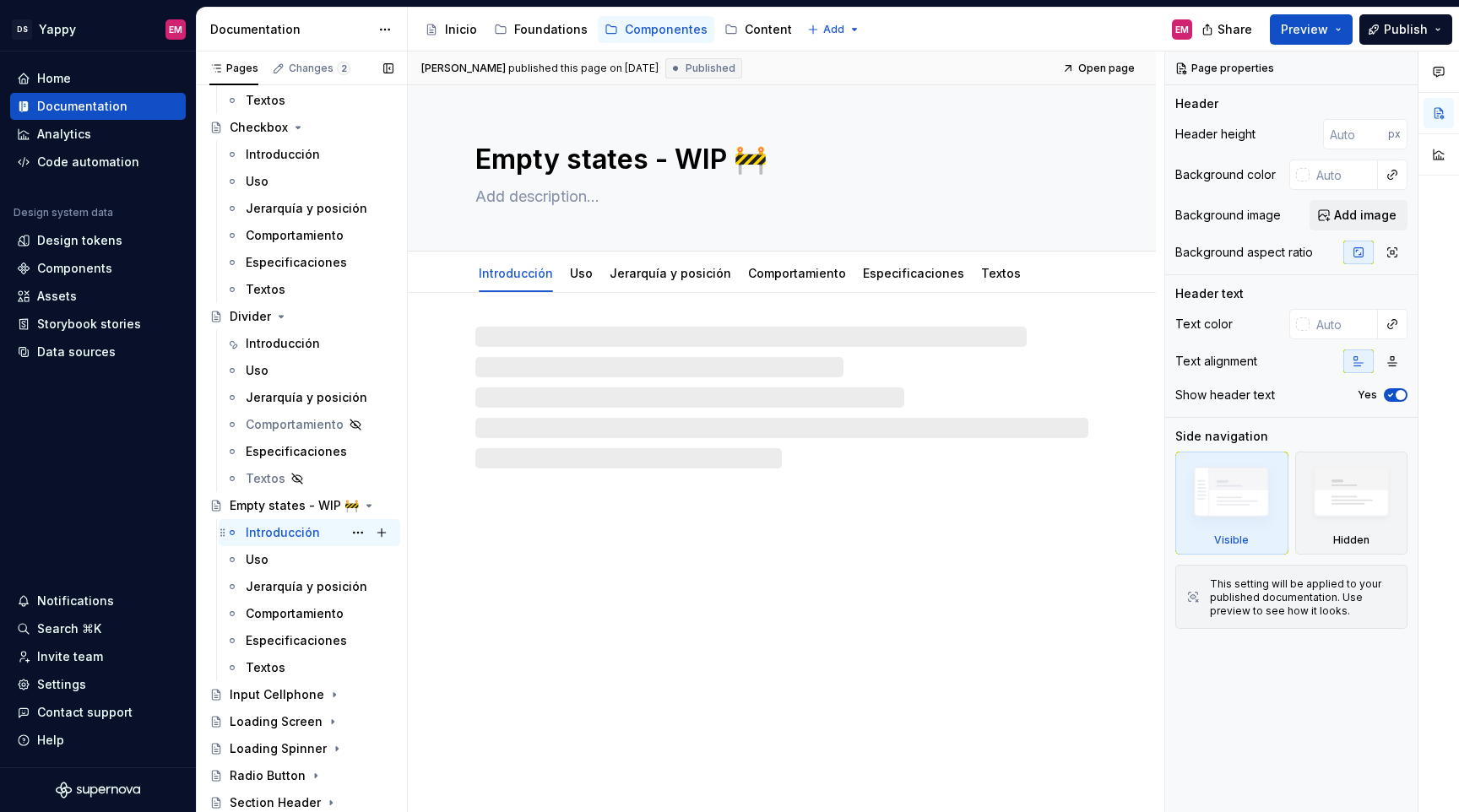
click at [264, 540] on div "Introducción" at bounding box center [282, 533] width 74 height 17
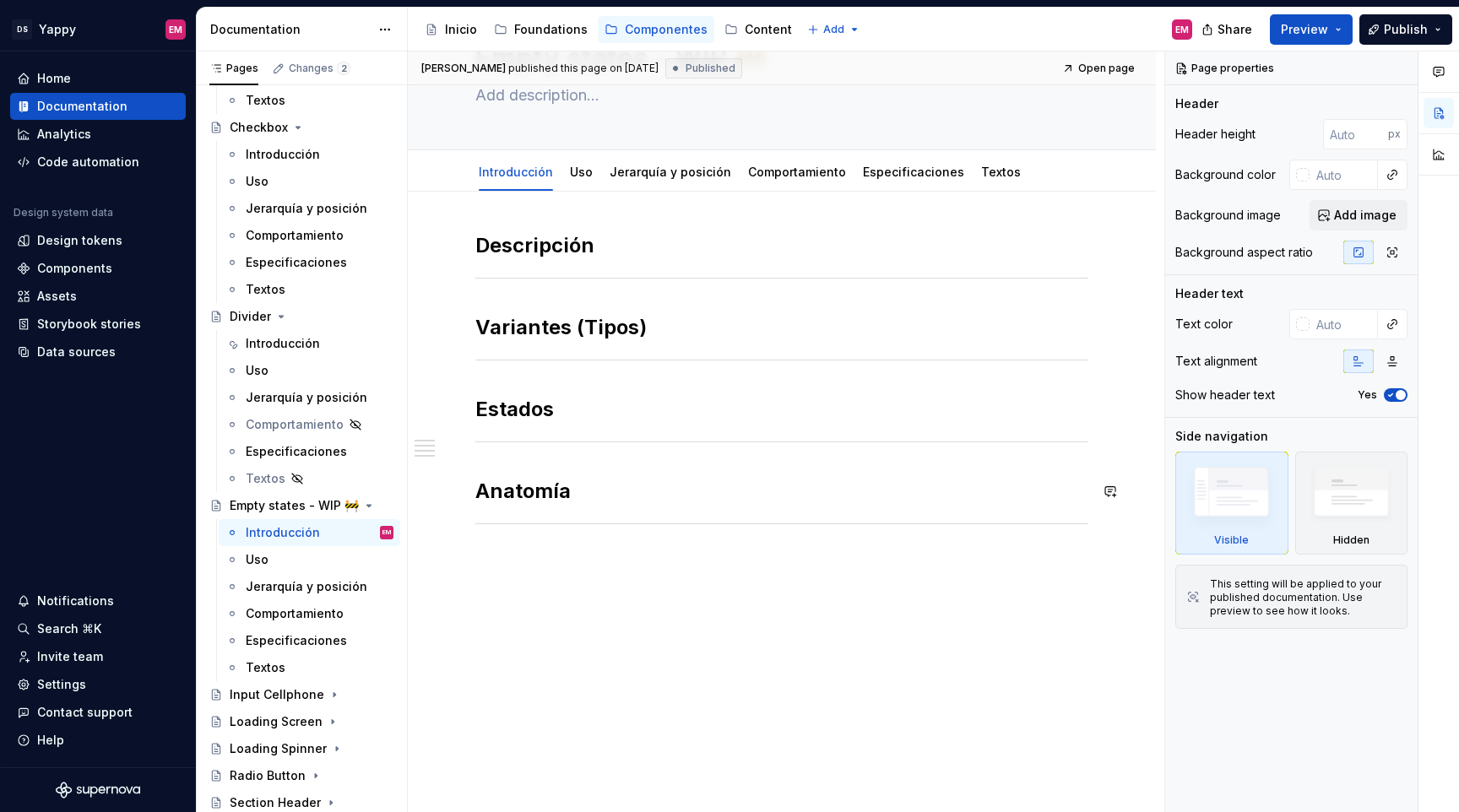
scroll to position [108, 0]
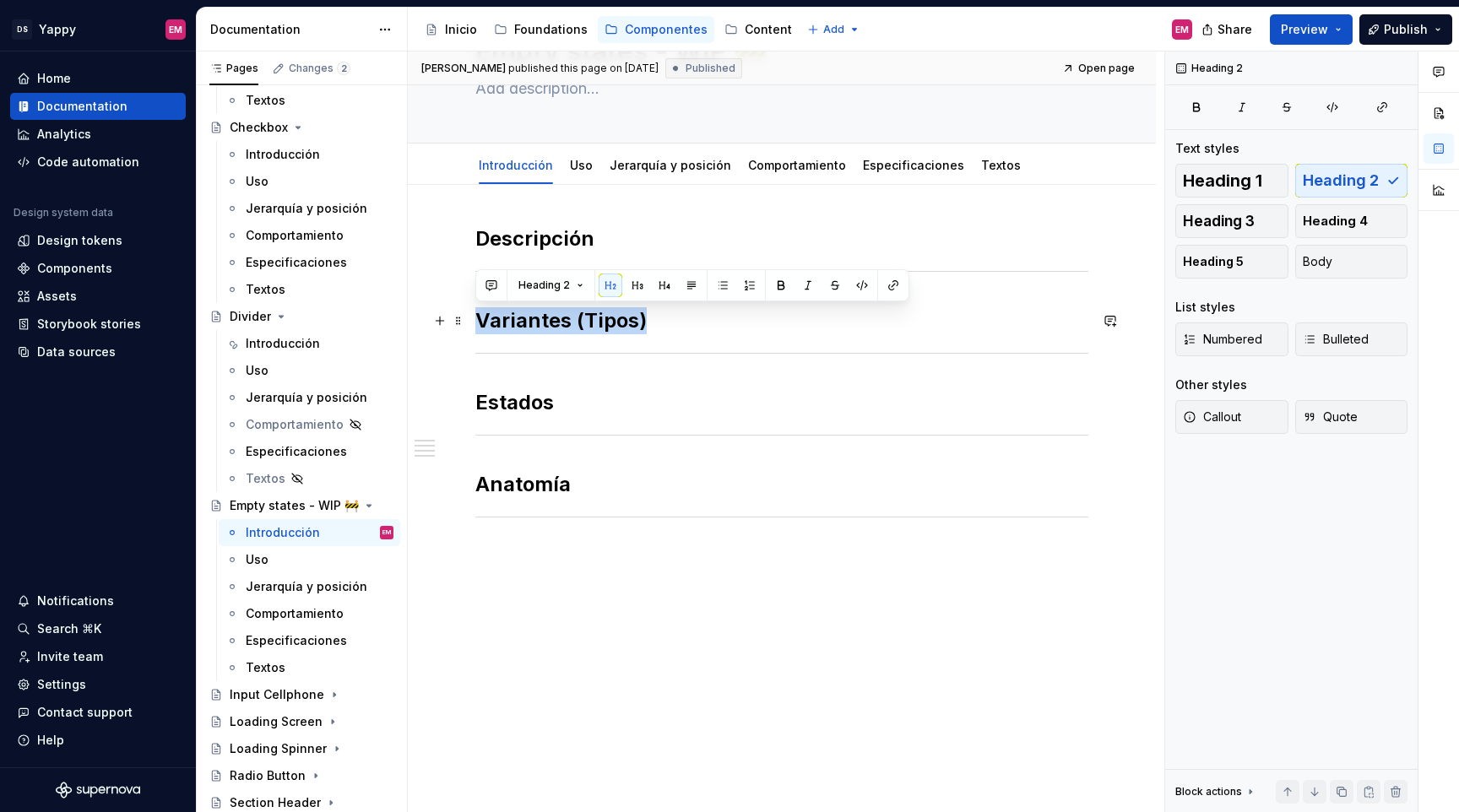
drag, startPoint x: 479, startPoint y: 326, endPoint x: 723, endPoint y: 322, distance: 244.0
click at [723, 323] on h2 "Variantes (Tipos)" at bounding box center [781, 320] width 613 height 27
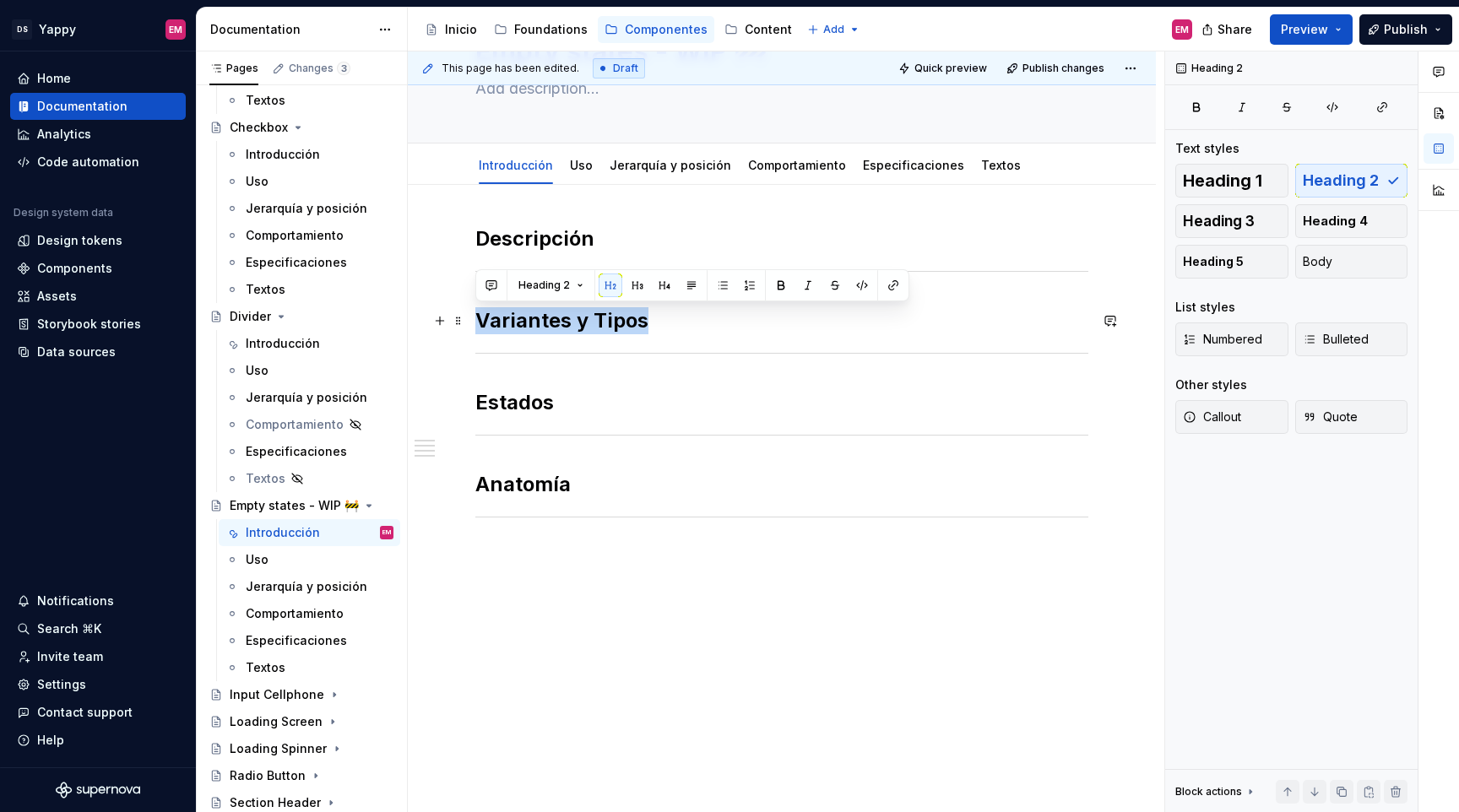
drag, startPoint x: 478, startPoint y: 325, endPoint x: 764, endPoint y: 325, distance: 286.0
click at [764, 325] on h2 "Variantes y Tipos" at bounding box center [781, 320] width 613 height 27
copy h2 "Variantes y Tipos"
click at [288, 344] on div "Introducción" at bounding box center [282, 343] width 74 height 17
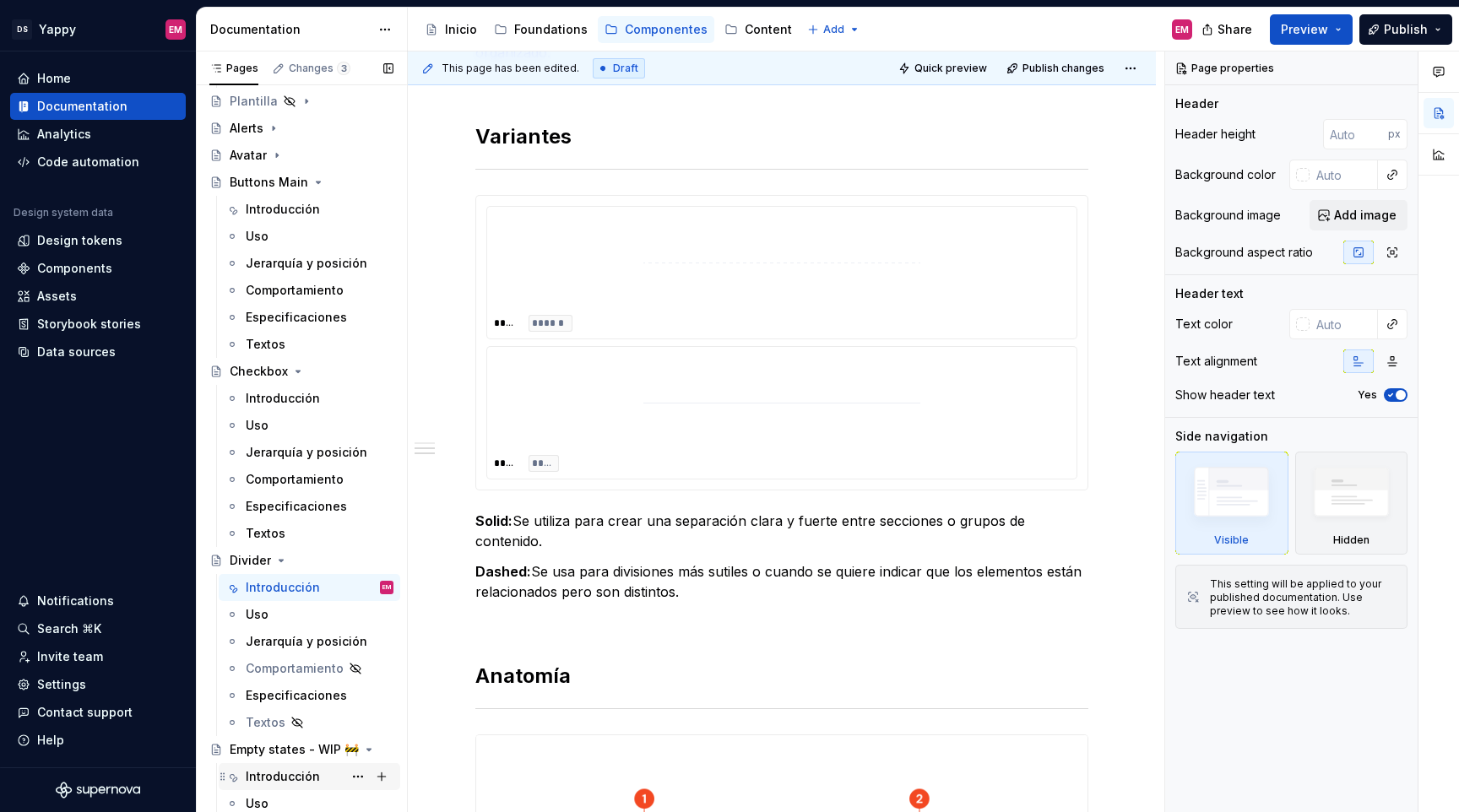
scroll to position [47, 0]
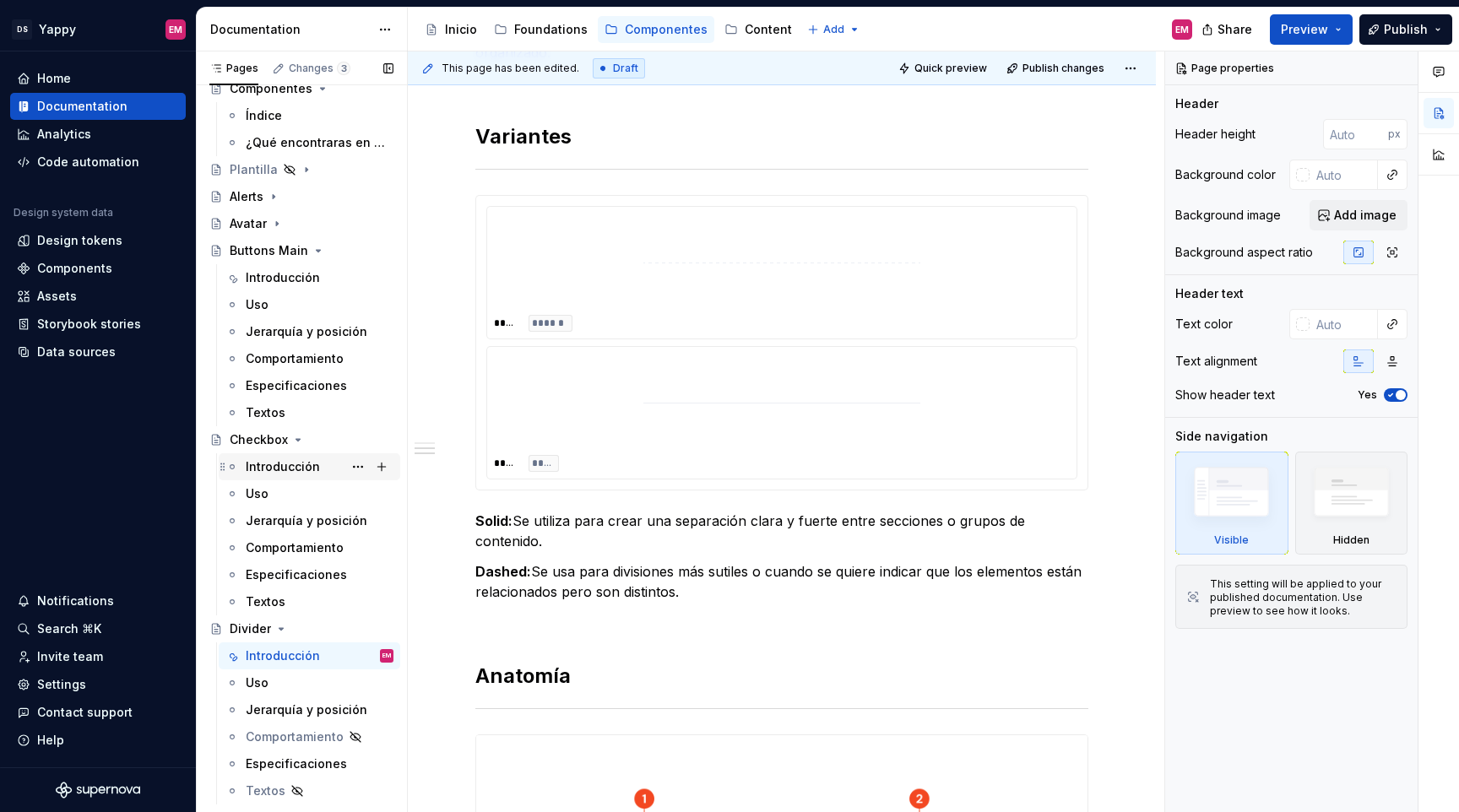
click at [289, 470] on div "Introducción" at bounding box center [282, 467] width 74 height 17
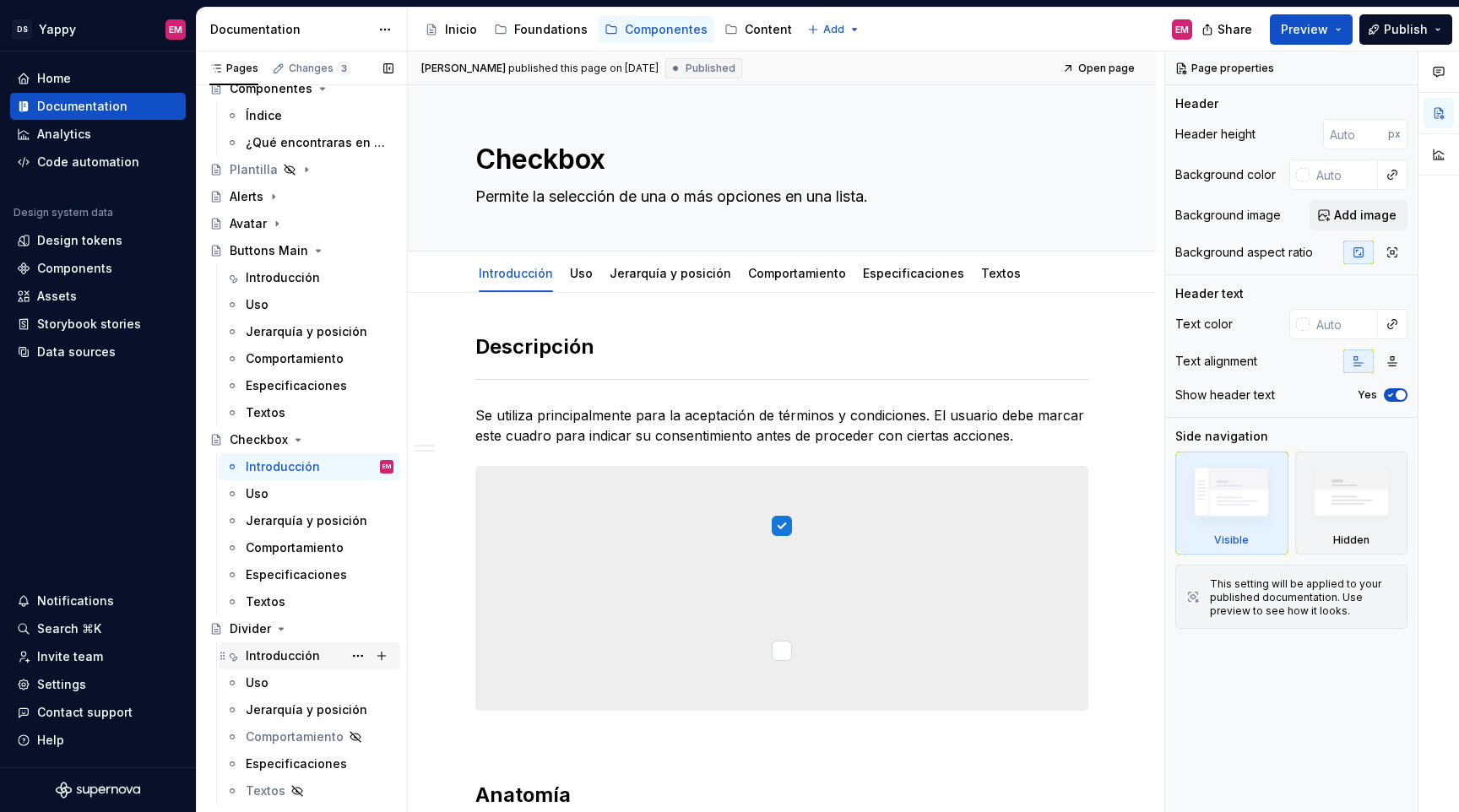
click at [277, 656] on div "Introducción" at bounding box center [282, 655] width 74 height 17
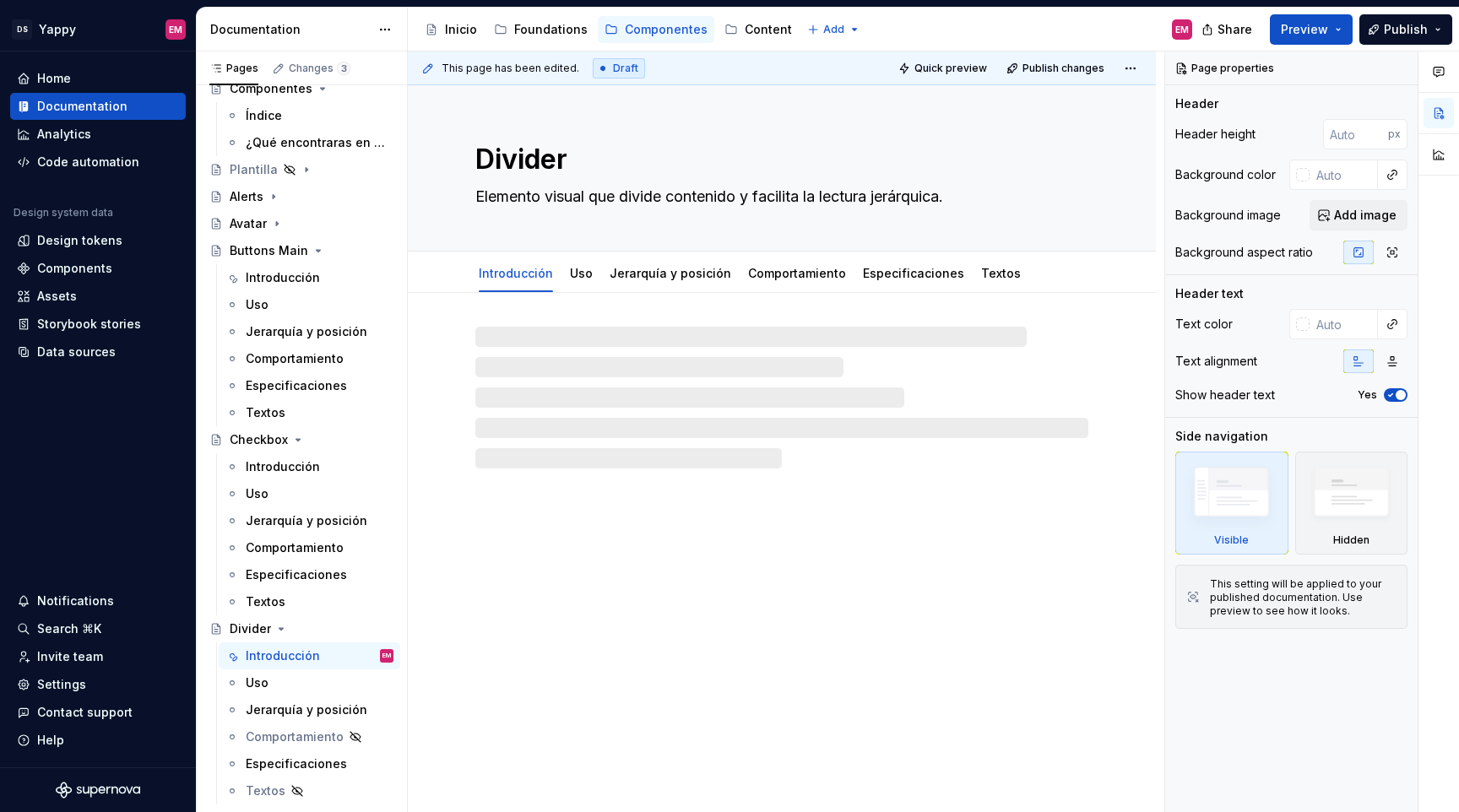
type textarea "*"
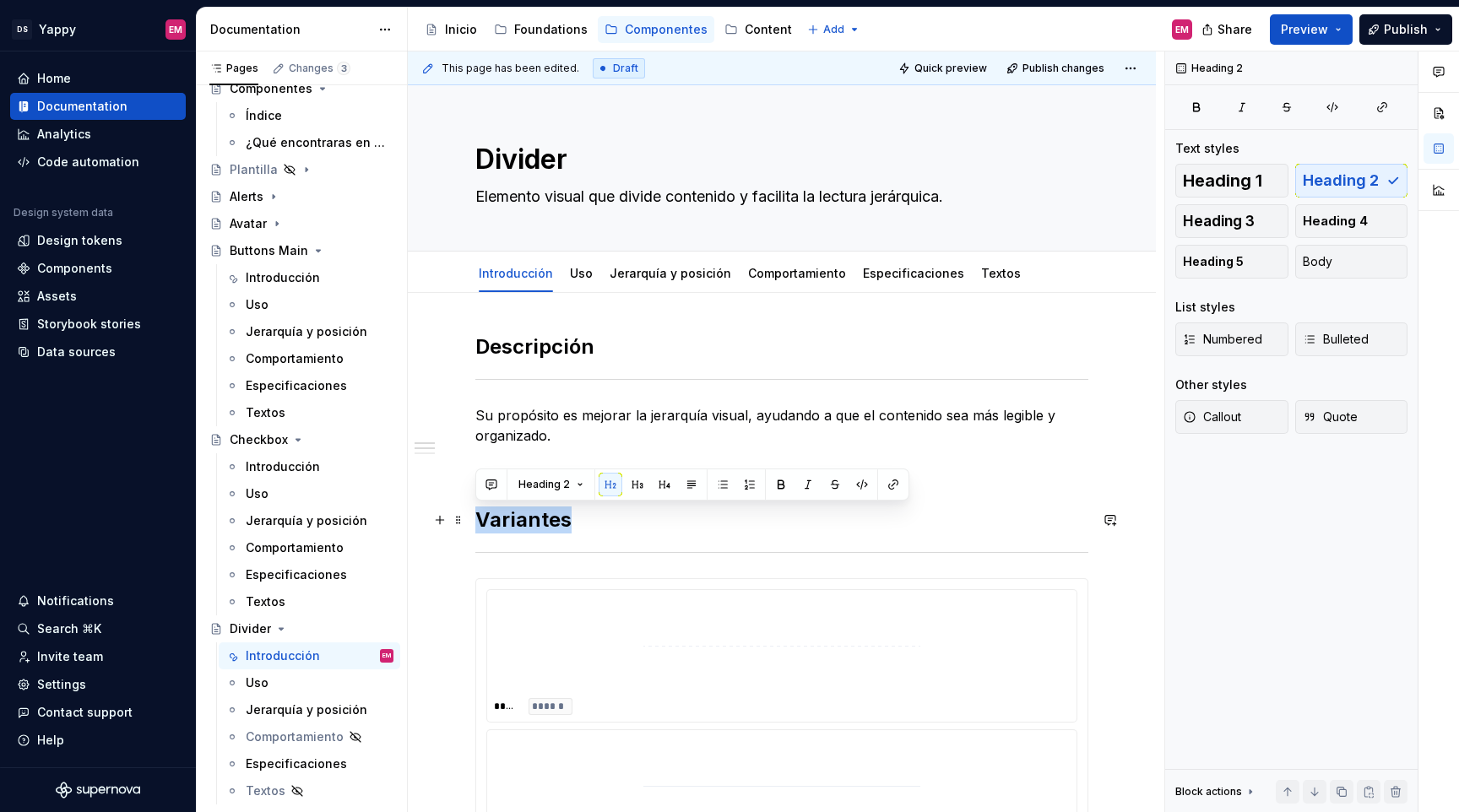
drag, startPoint x: 480, startPoint y: 516, endPoint x: 641, endPoint y: 514, distance: 161.0
click at [641, 515] on h2 "Variantes" at bounding box center [781, 520] width 613 height 27
paste div
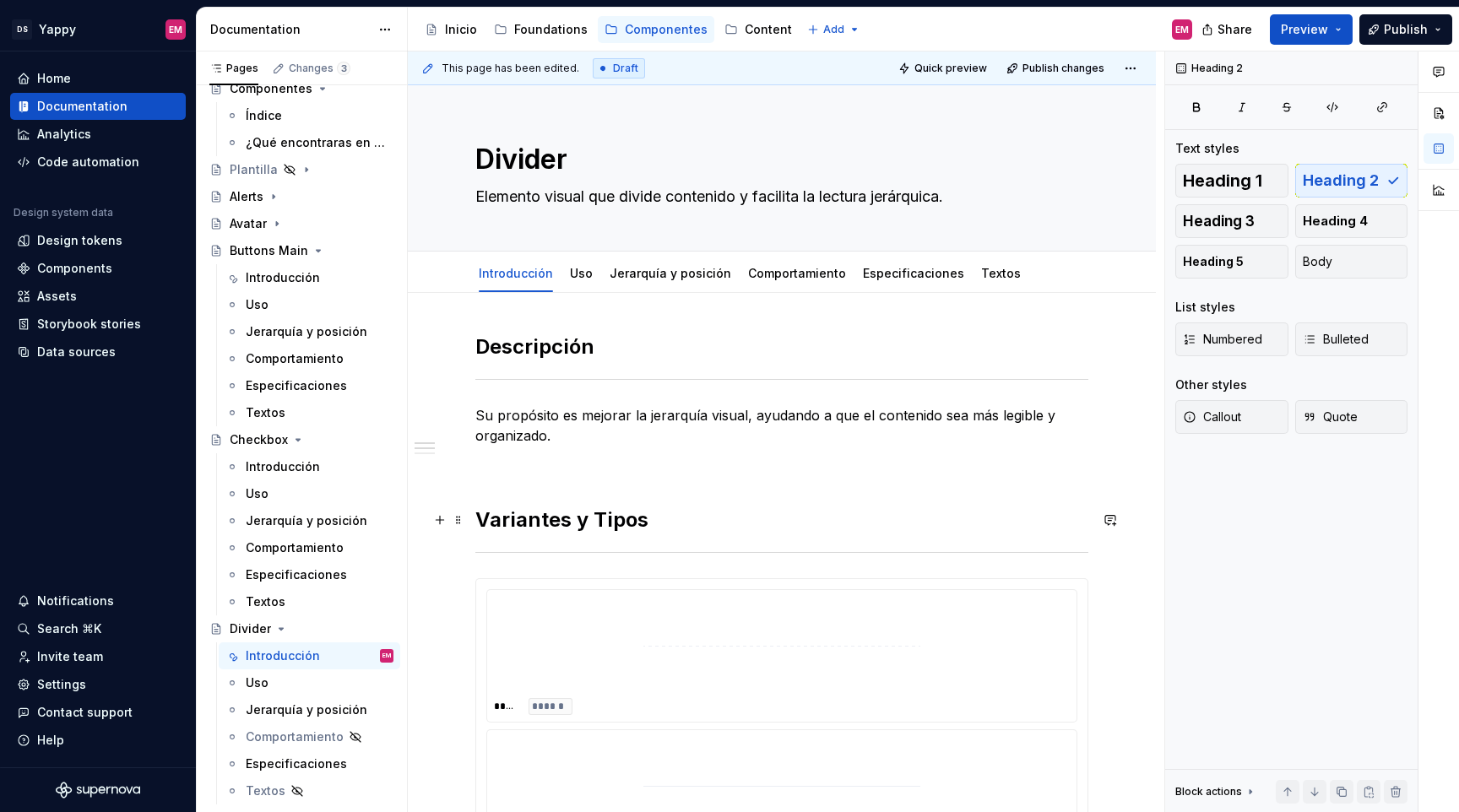
click at [586, 517] on h2 "Variantes y Tipos" at bounding box center [781, 520] width 613 height 27
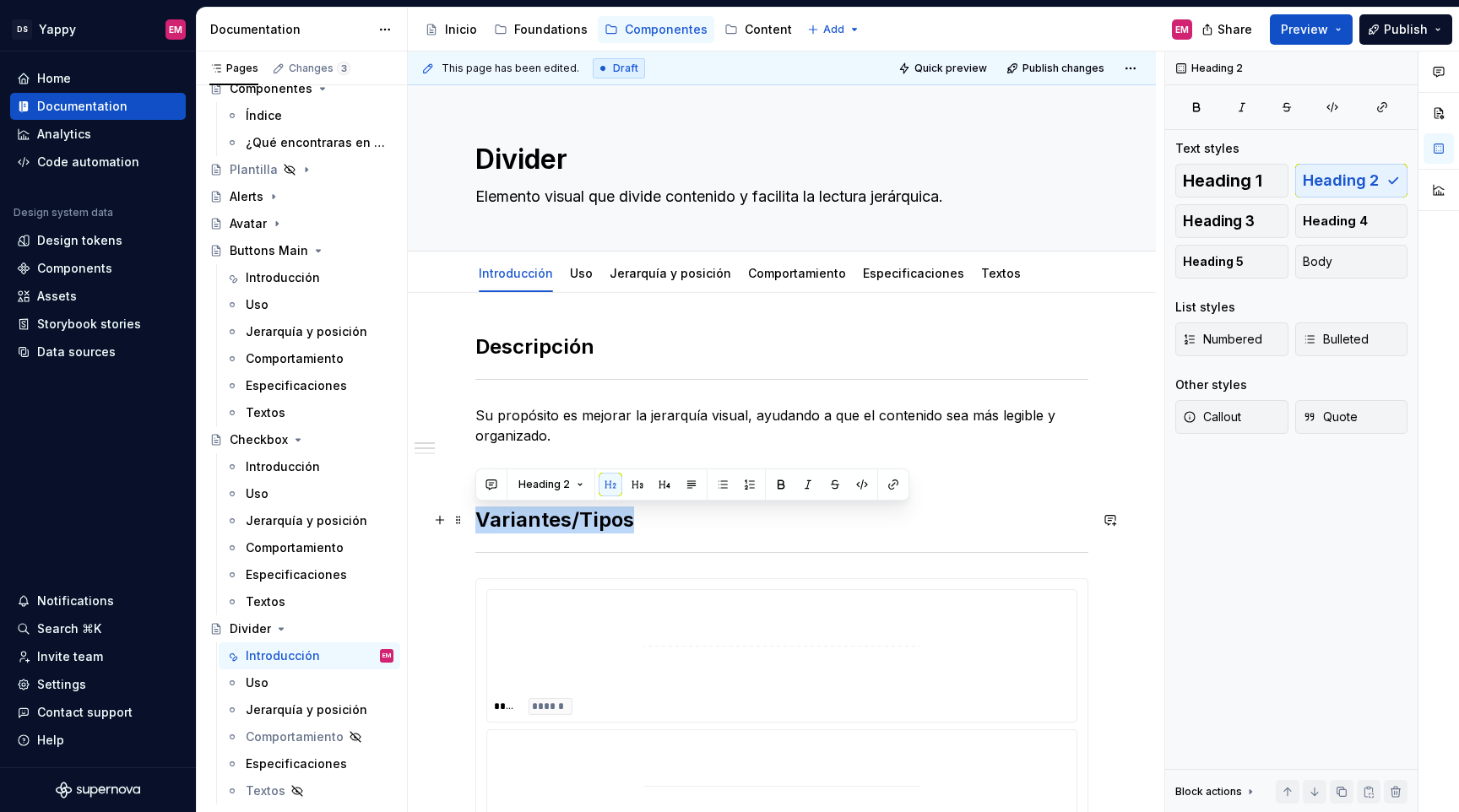
drag, startPoint x: 479, startPoint y: 525, endPoint x: 758, endPoint y: 522, distance: 279.0
click at [758, 522] on h2 "Variantes/Tipos" at bounding box center [781, 520] width 613 height 27
copy h2 "Variantes/Tipos"
click at [662, 524] on h2 "Variantes/Tipos" at bounding box center [781, 520] width 613 height 27
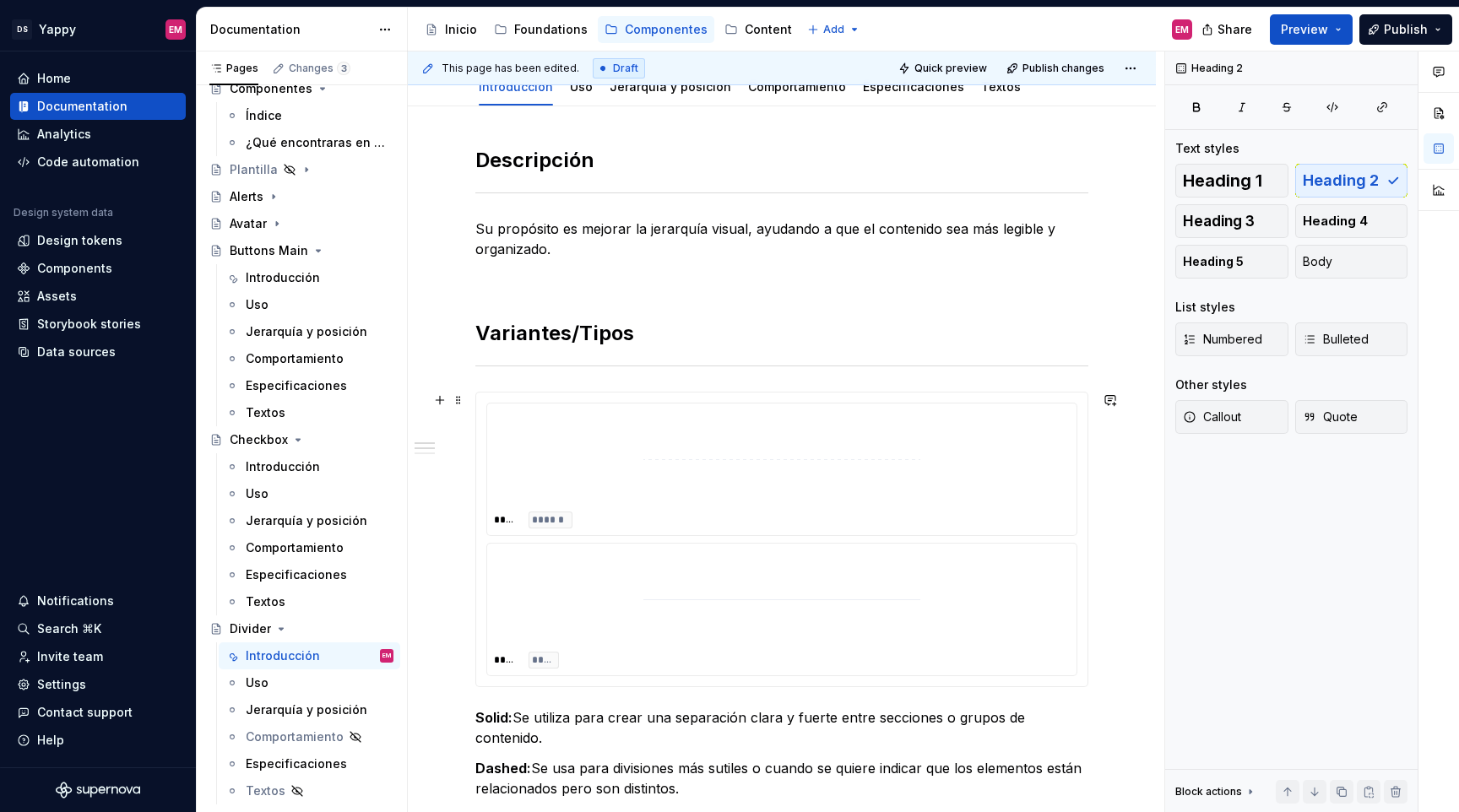
scroll to position [190, 0]
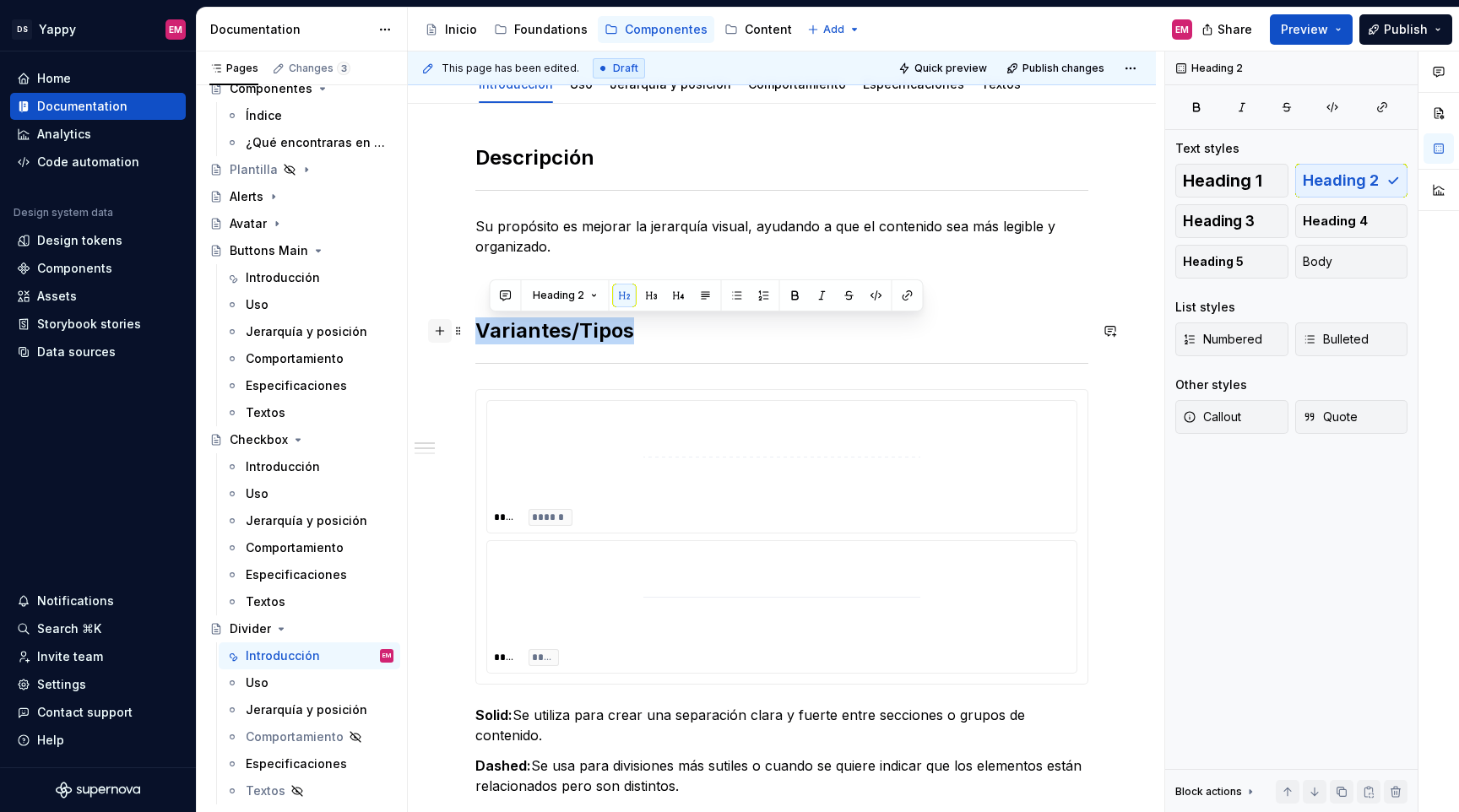
drag, startPoint x: 562, startPoint y: 326, endPoint x: 442, endPoint y: 326, distance: 120.0
click at [475, 326] on div "Descripción Su propósito es mejorar la jerarquía visual, ayudando a que el cont…" at bounding box center [781, 716] width 613 height 1144
copy h2 "Variantes/Tipos"
click at [588, 324] on h2 "Variantes/Tipos" at bounding box center [781, 330] width 613 height 27
drag, startPoint x: 571, startPoint y: 334, endPoint x: 695, endPoint y: 328, distance: 124.1
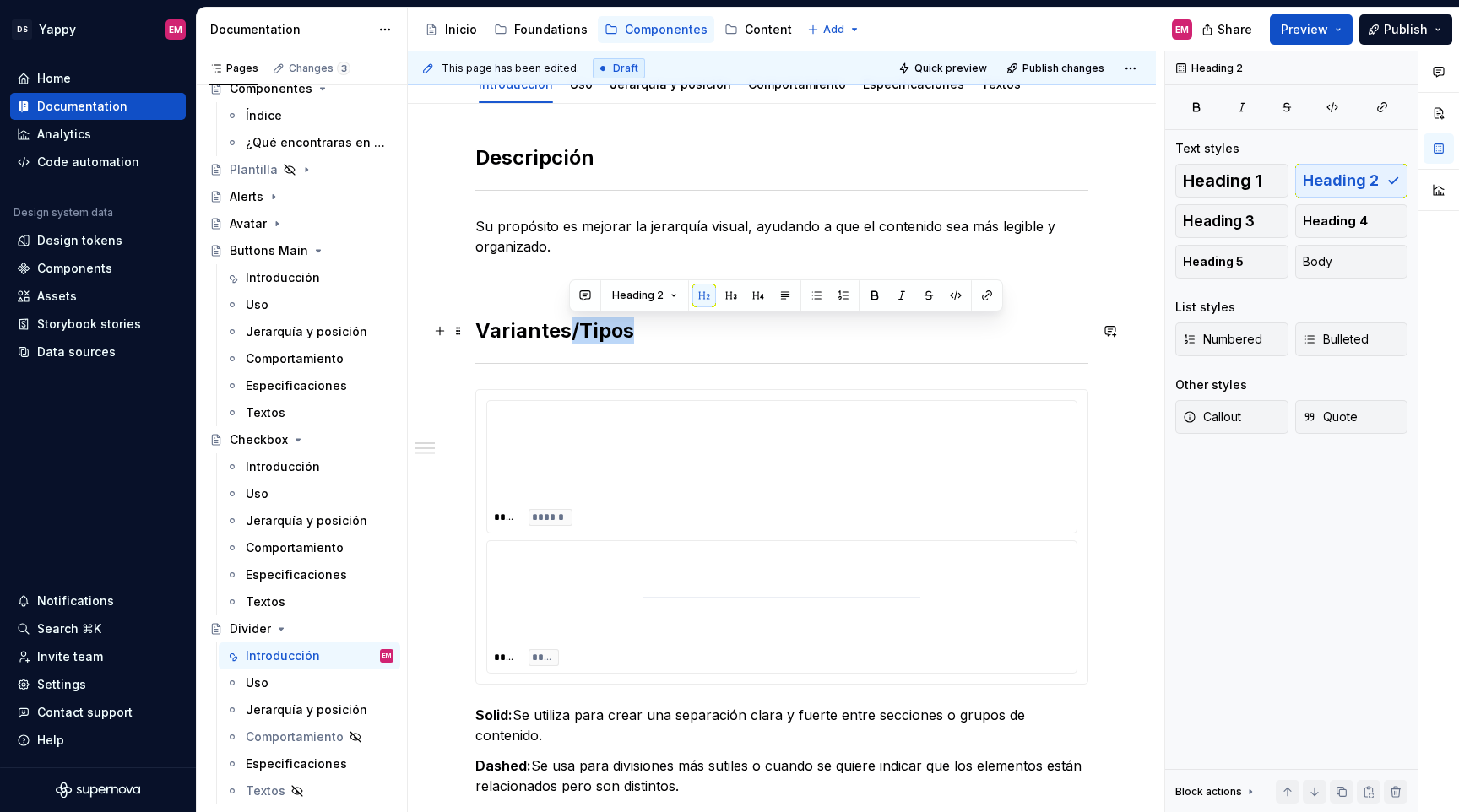
click at [694, 328] on h2 "Variantes/Tipos" at bounding box center [781, 330] width 613 height 27
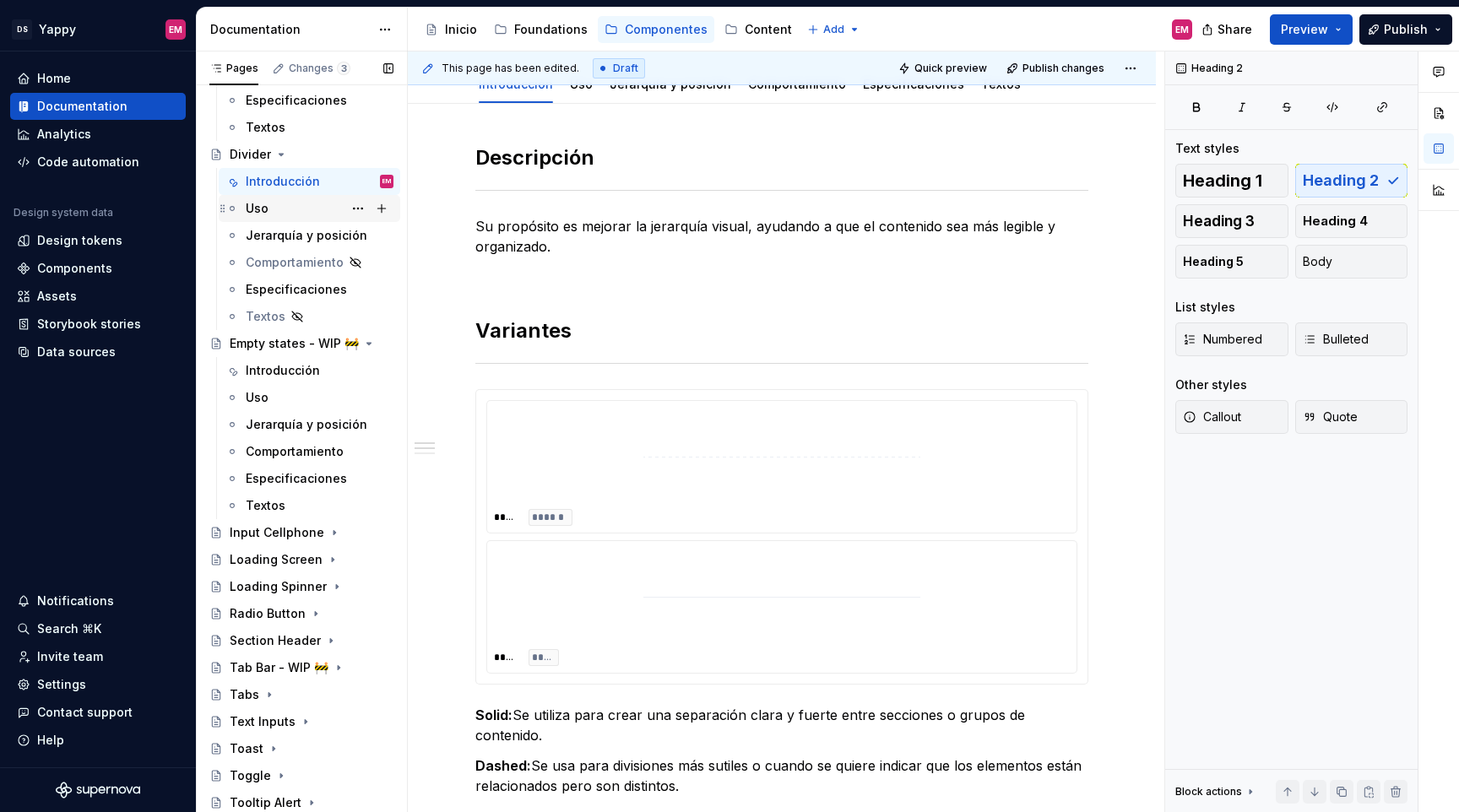
scroll to position [0, 0]
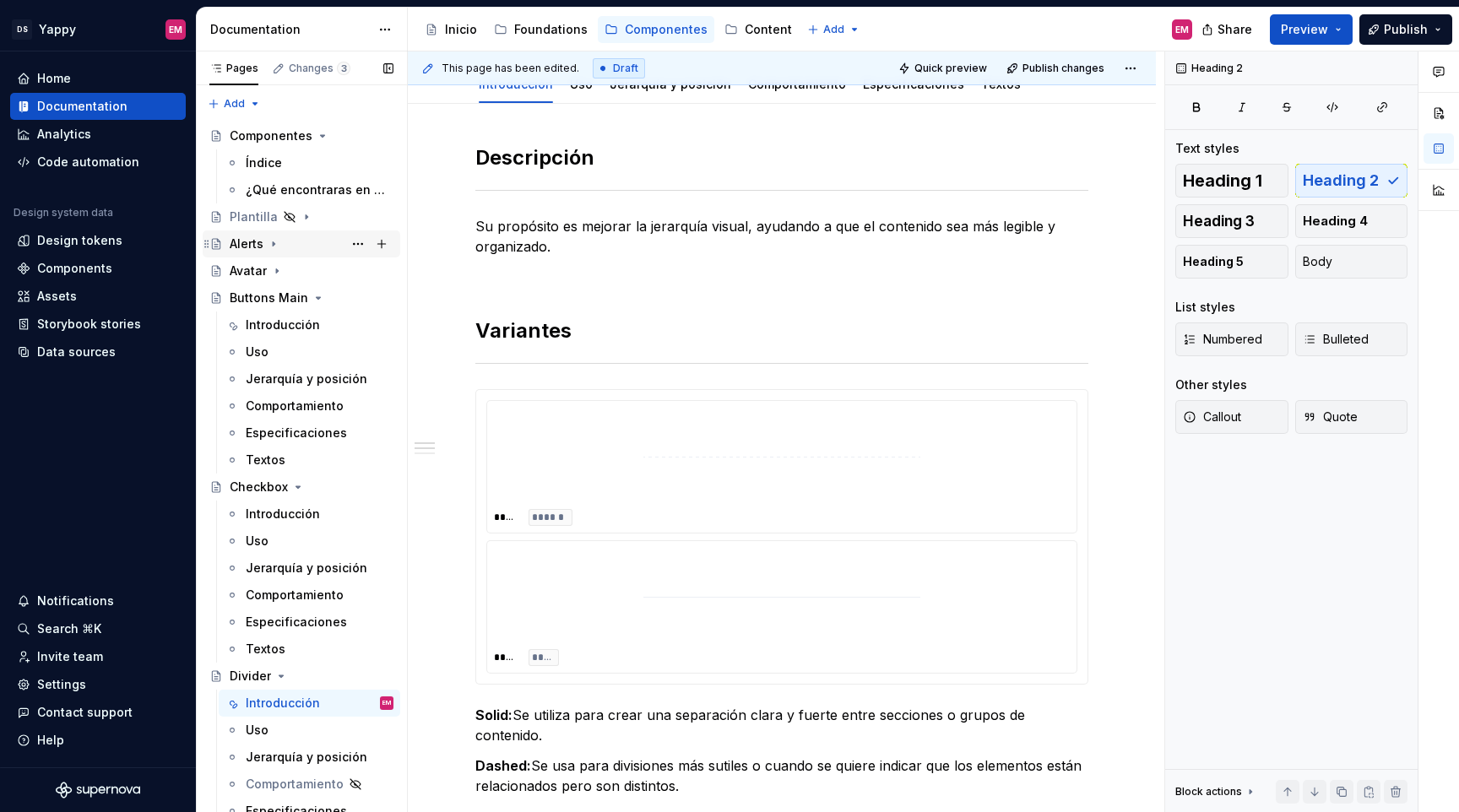
click at [265, 243] on div "Alerts" at bounding box center [311, 244] width 164 height 24
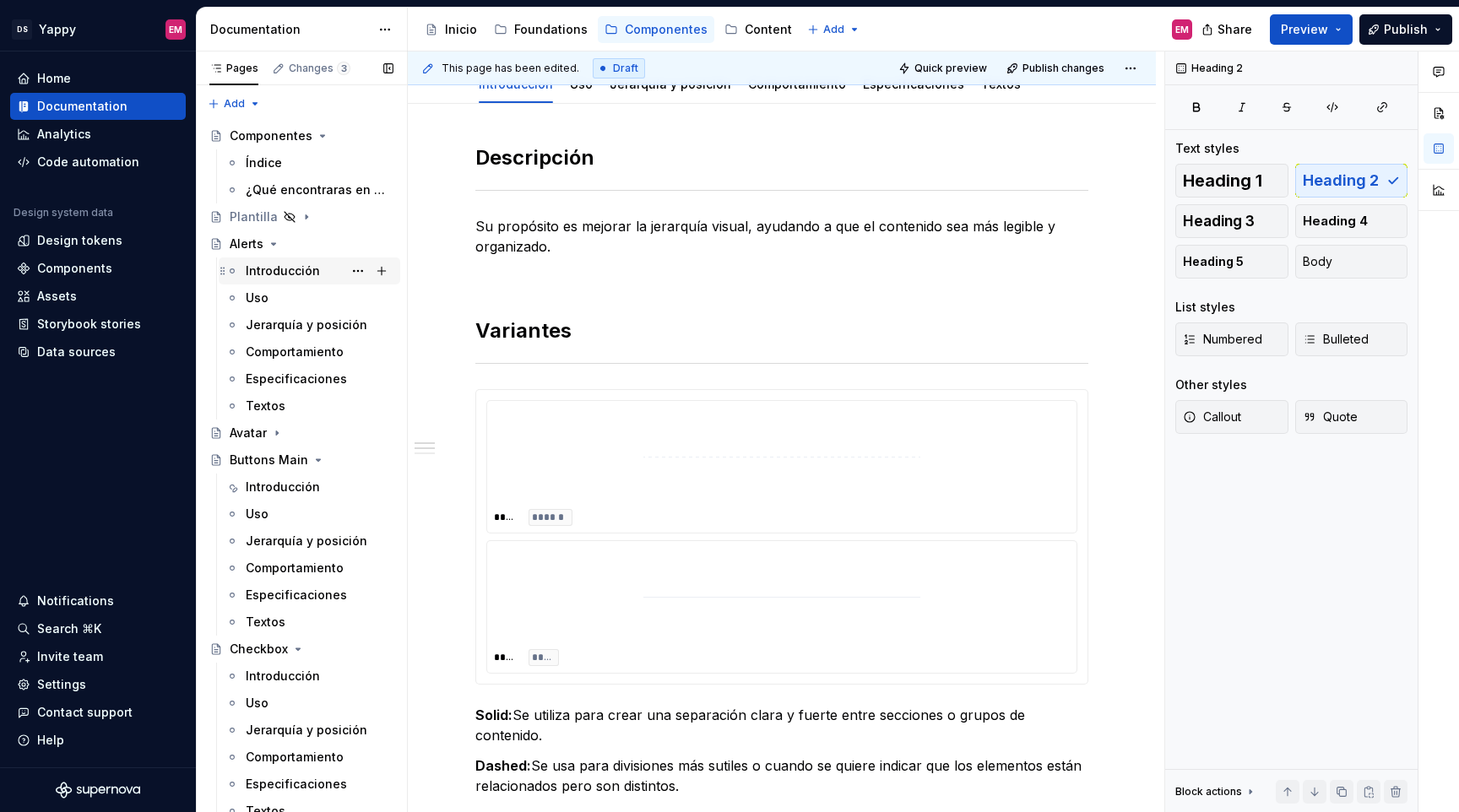
click at [271, 277] on div "Introducción" at bounding box center [282, 270] width 74 height 17
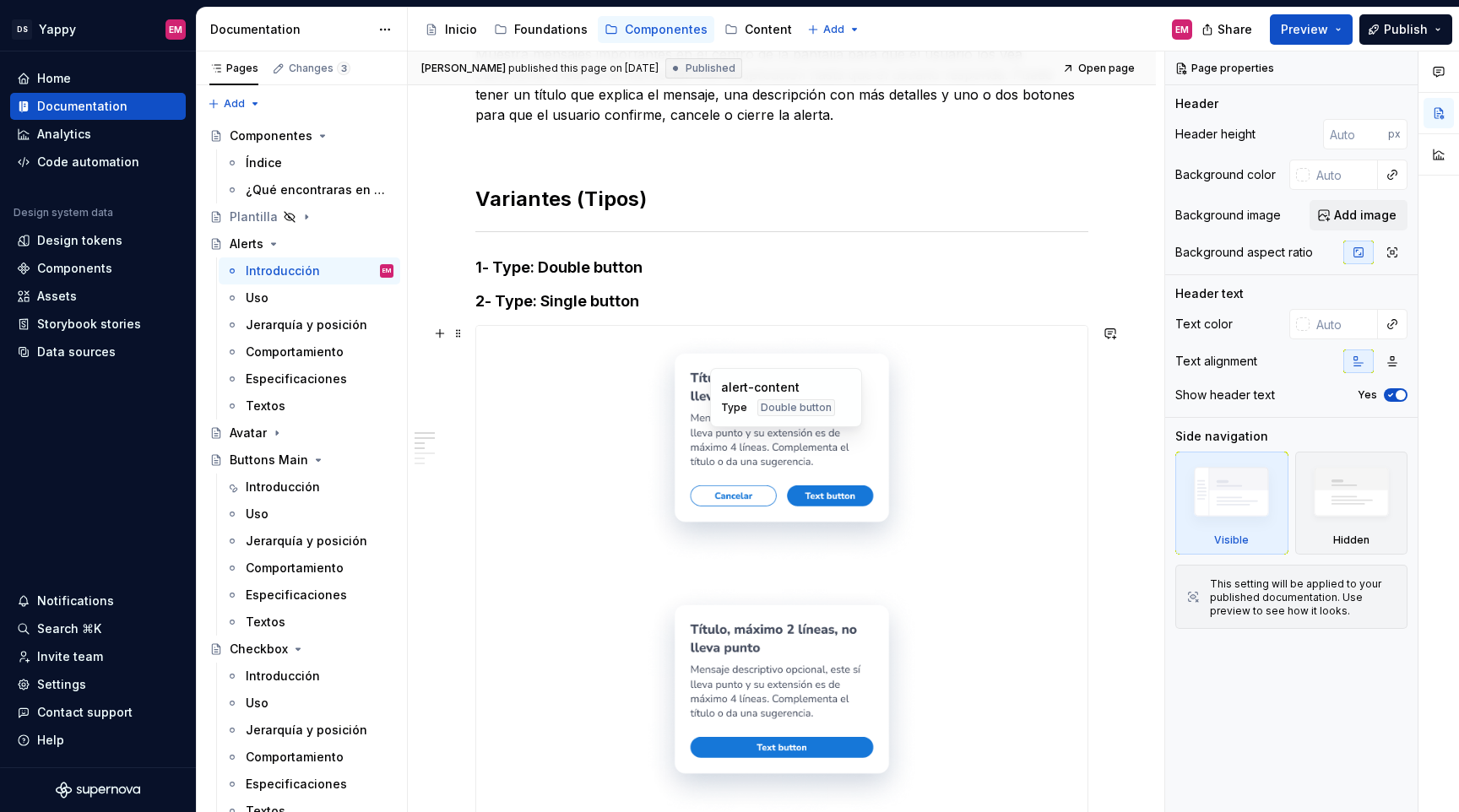
scroll to position [262, 0]
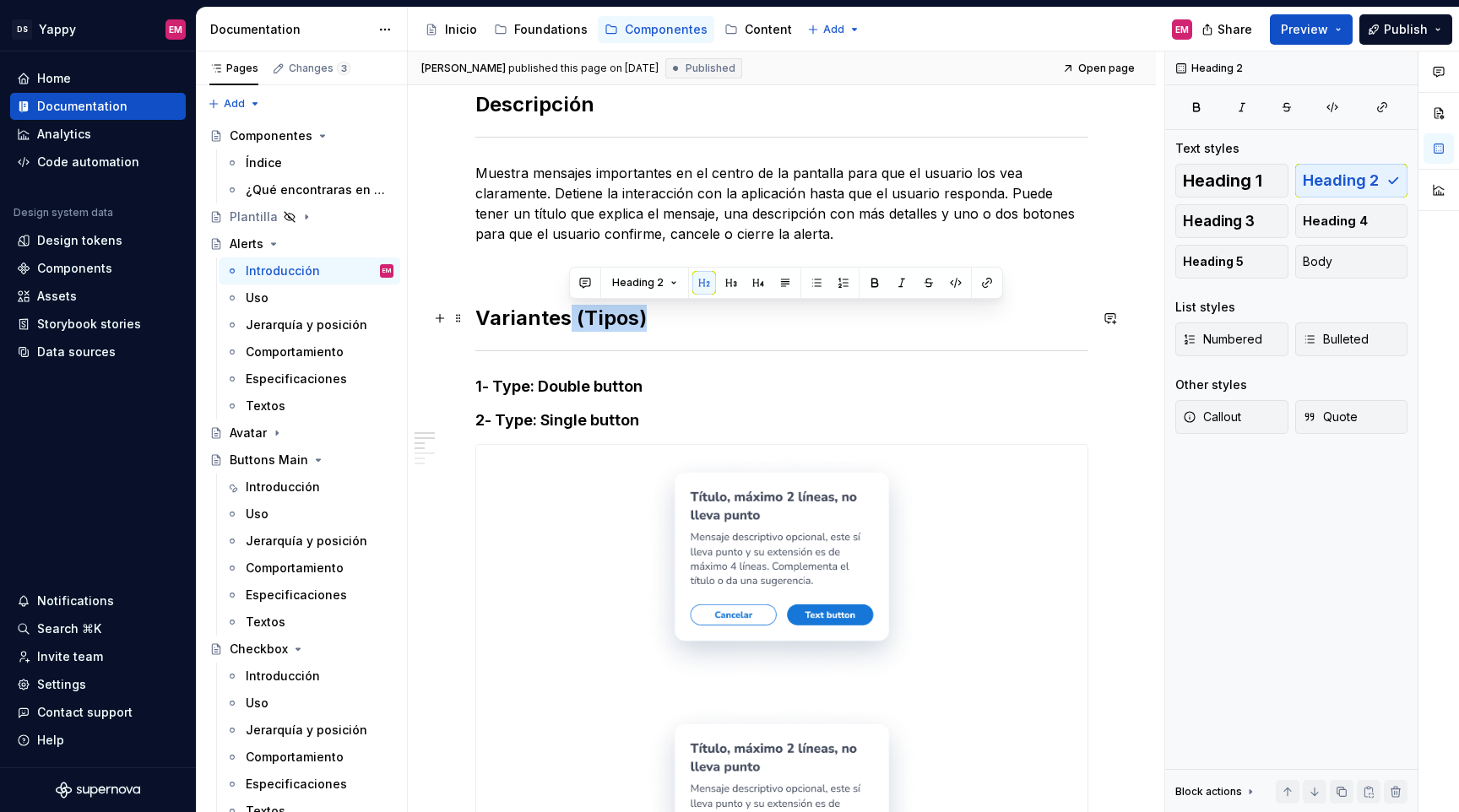
drag, startPoint x: 569, startPoint y: 318, endPoint x: 708, endPoint y: 319, distance: 139.0
click at [708, 318] on h2 "Variantes (Tipos)" at bounding box center [781, 317] width 613 height 27
drag, startPoint x: 480, startPoint y: 324, endPoint x: 739, endPoint y: 324, distance: 259.0
click at [739, 324] on h2 "Variantes (Tipos)" at bounding box center [781, 317] width 613 height 27
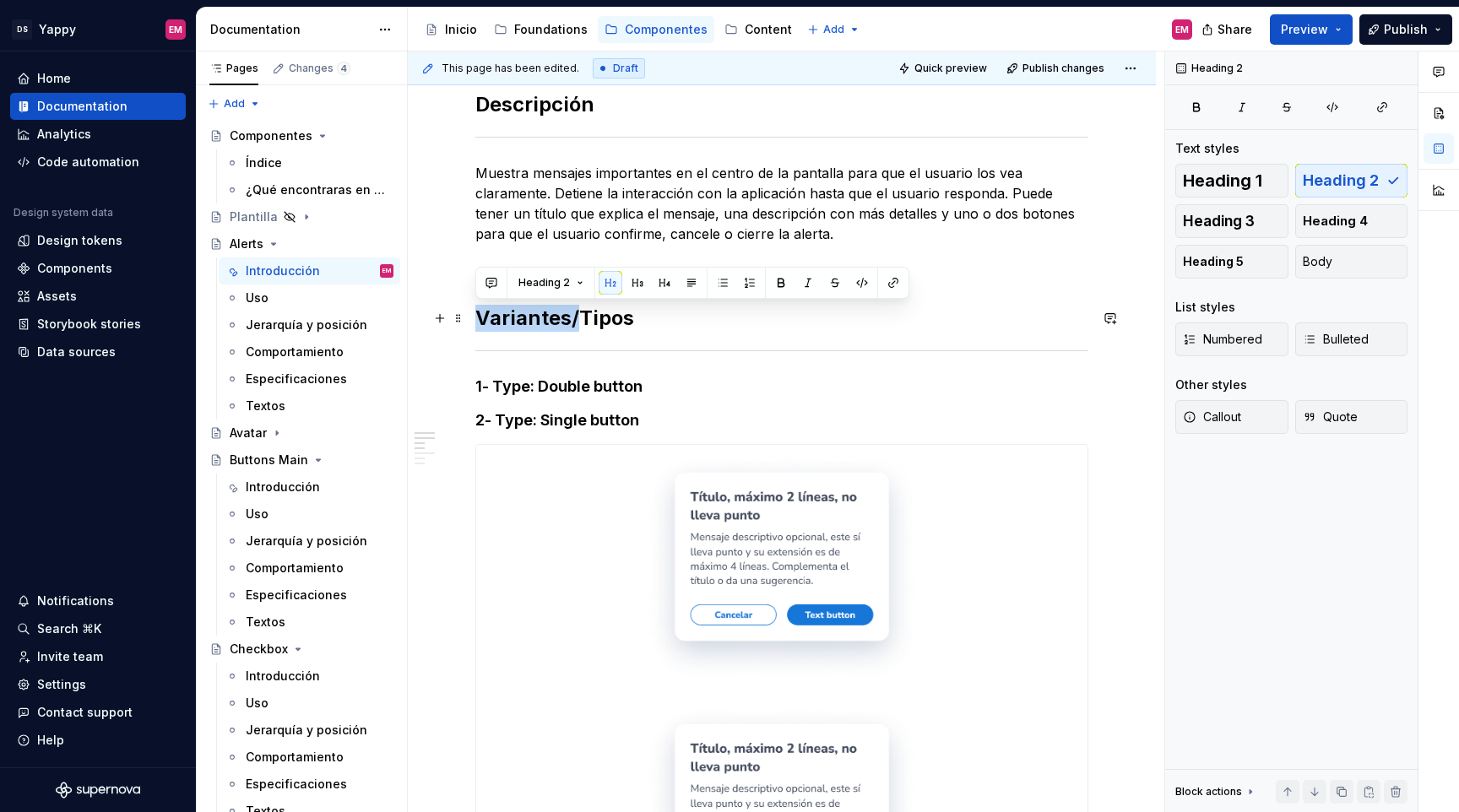
drag, startPoint x: 574, startPoint y: 319, endPoint x: 420, endPoint y: 320, distance: 154.0
copy h2 "Tipos"
click at [553, 325] on h2 "Tipos" at bounding box center [781, 317] width 613 height 27
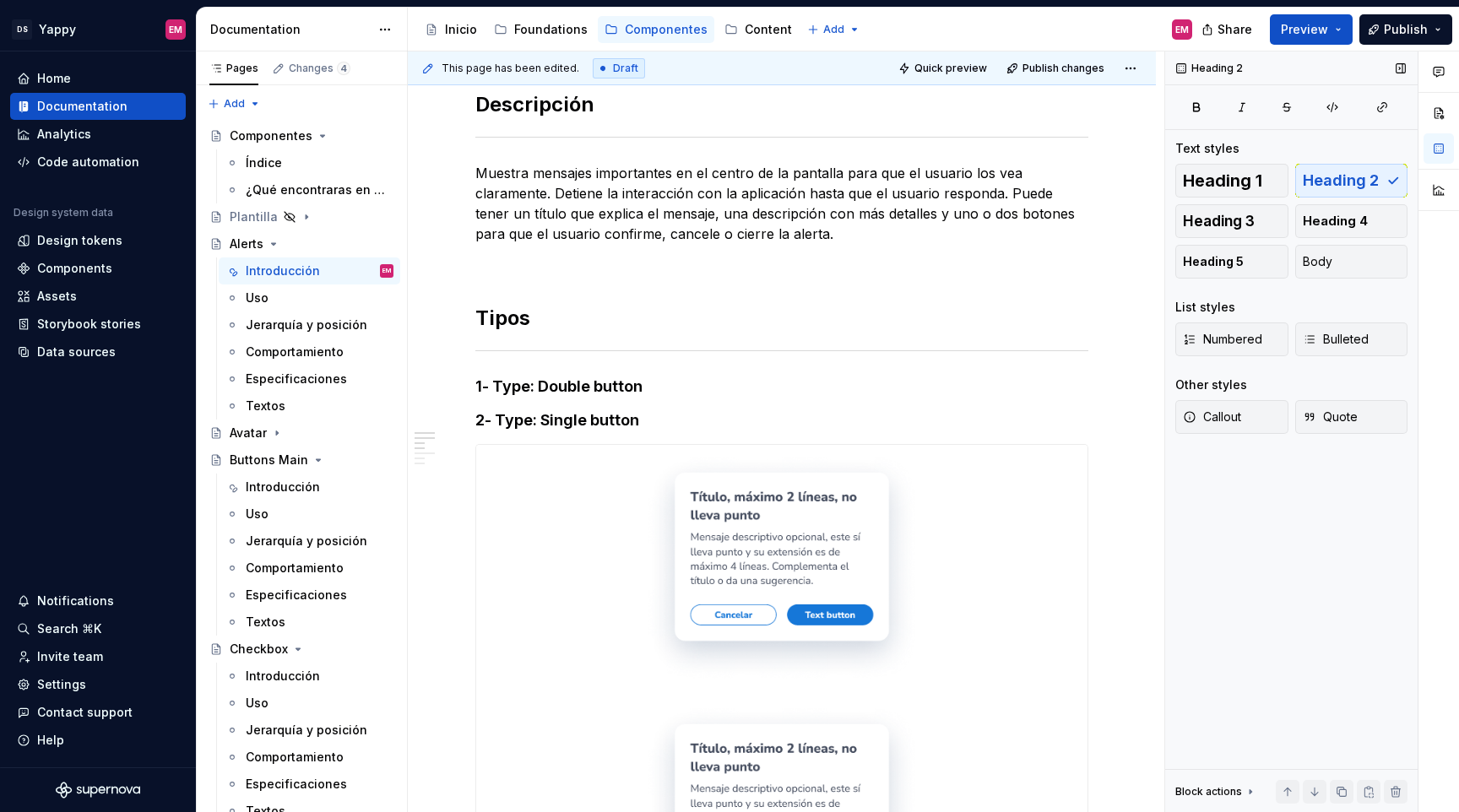
type textarea "*"
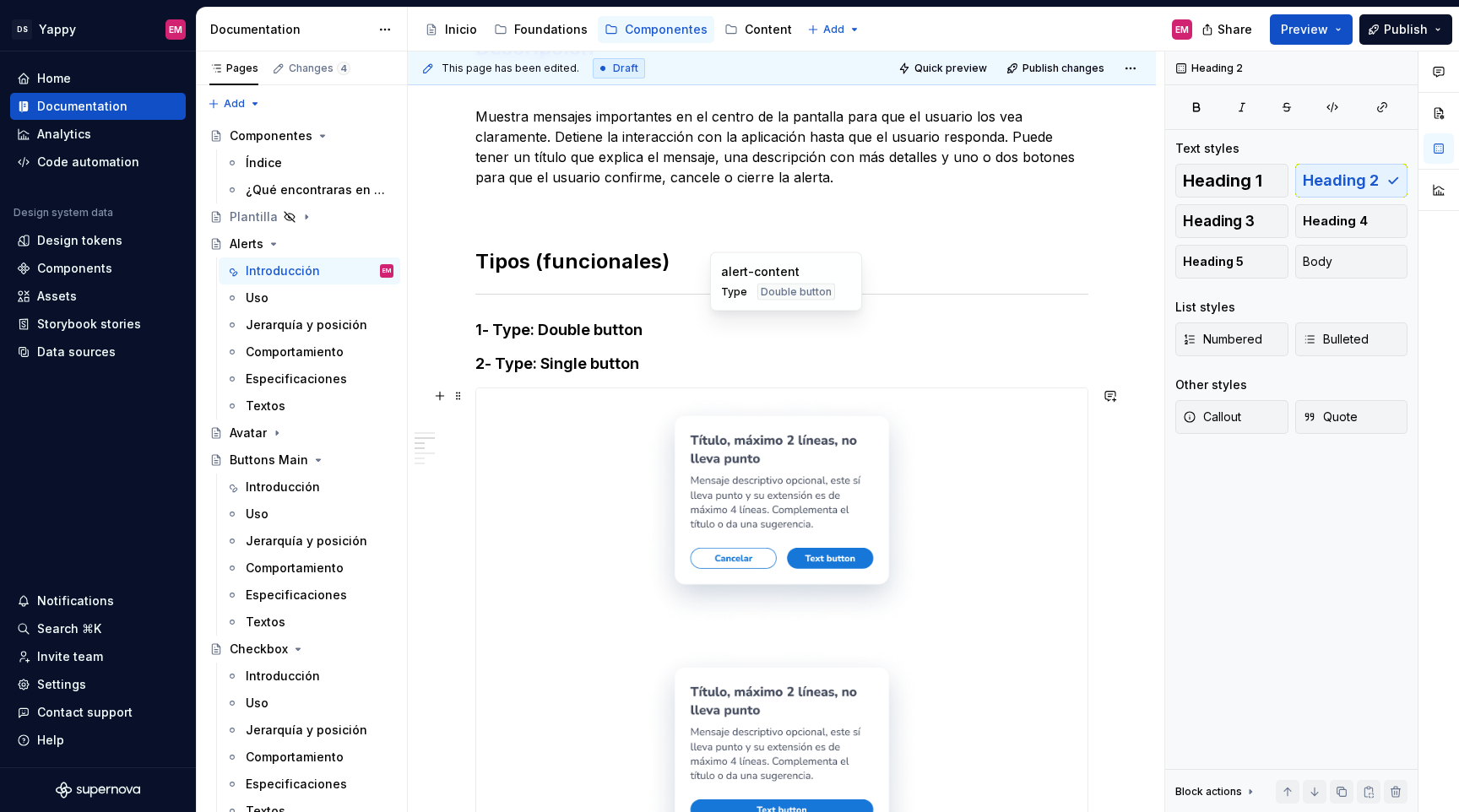
scroll to position [274, 0]
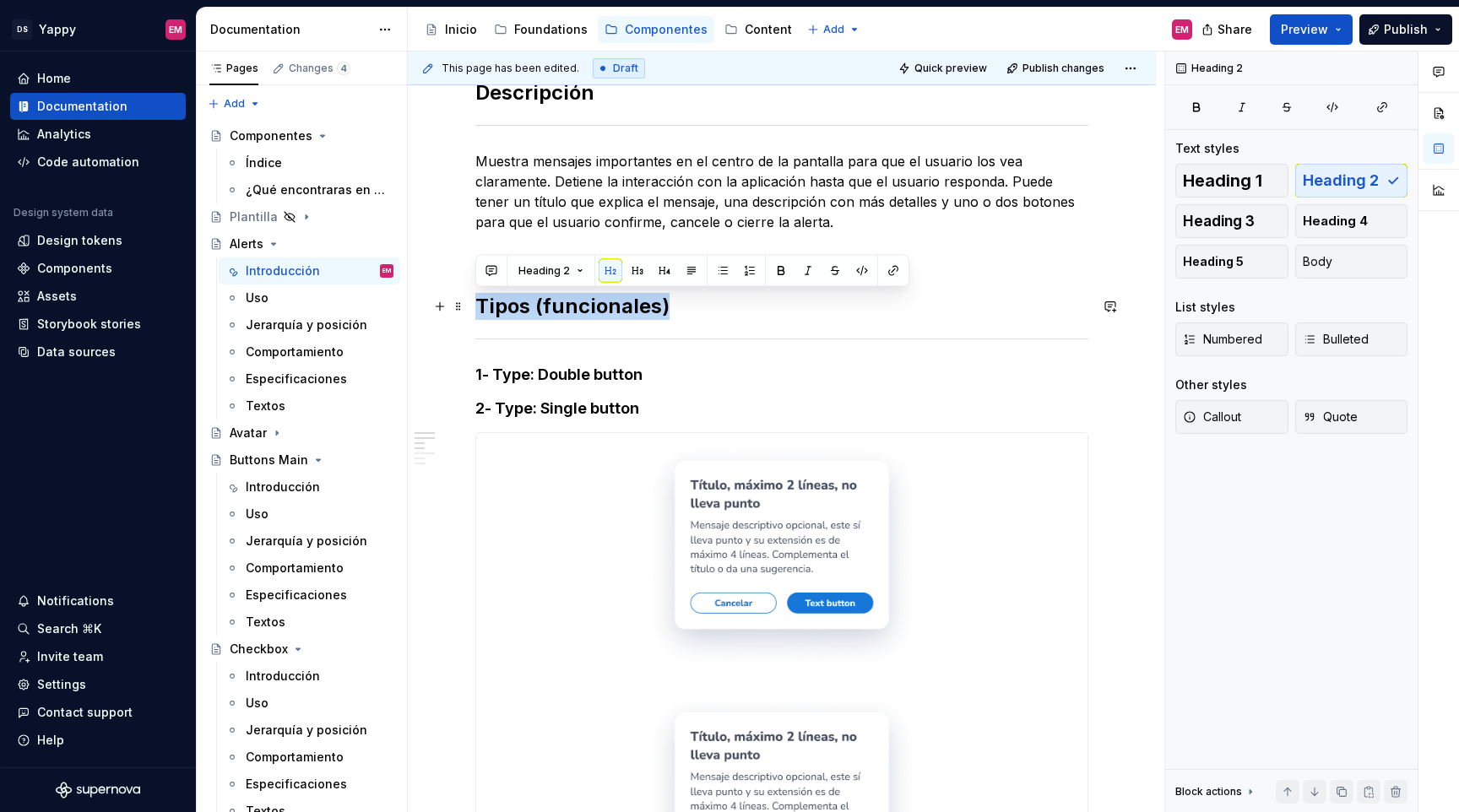
drag, startPoint x: 479, startPoint y: 304, endPoint x: 755, endPoint y: 296, distance: 276.1
click at [755, 296] on h2 "Tipos (funcionales)" at bounding box center [781, 306] width 613 height 27
copy h2 "Tipos (funcionales)"
click at [266, 443] on div "Avatar" at bounding box center [311, 433] width 164 height 24
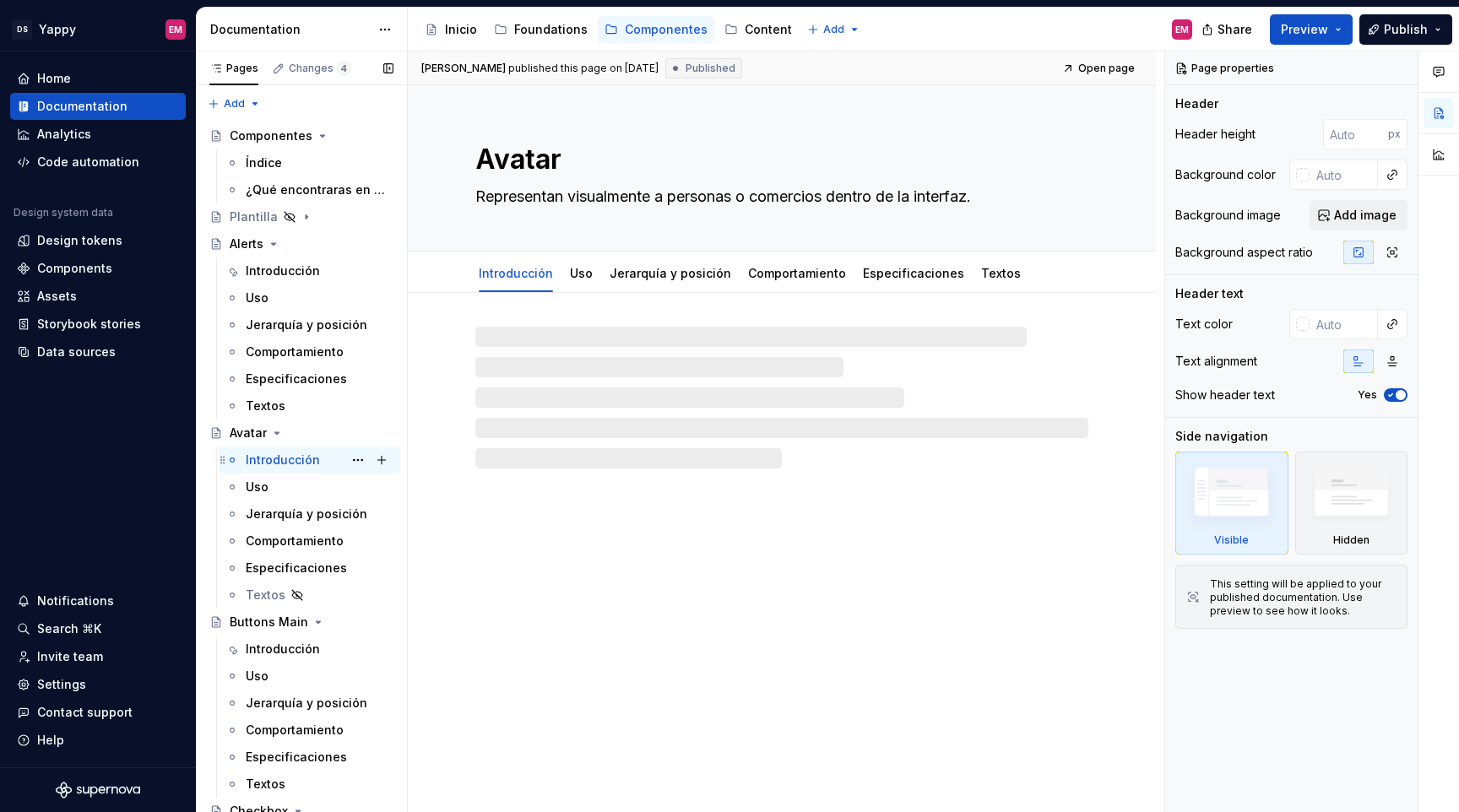
click at [277, 465] on div "Introducción" at bounding box center [282, 460] width 74 height 17
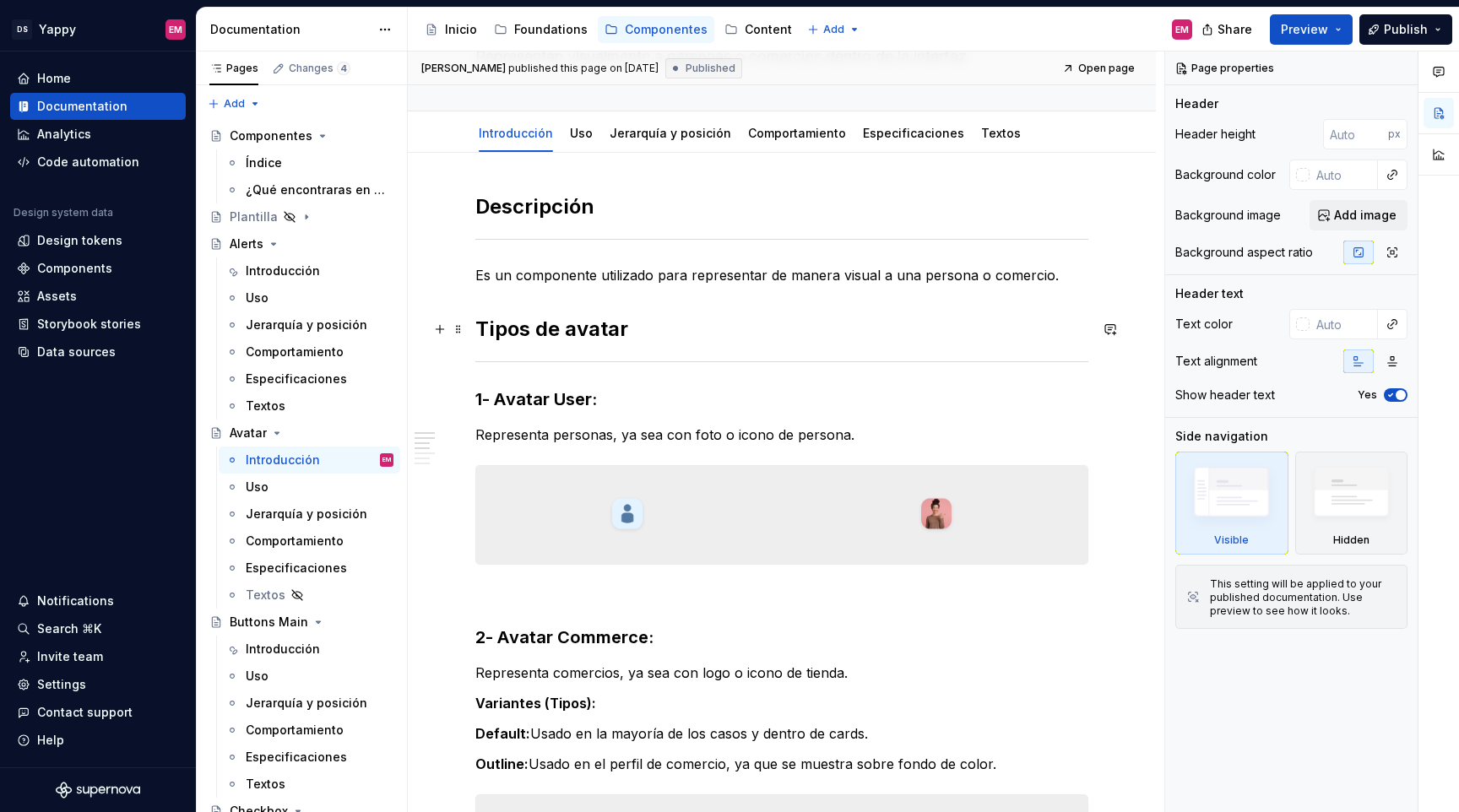
scroll to position [214, 0]
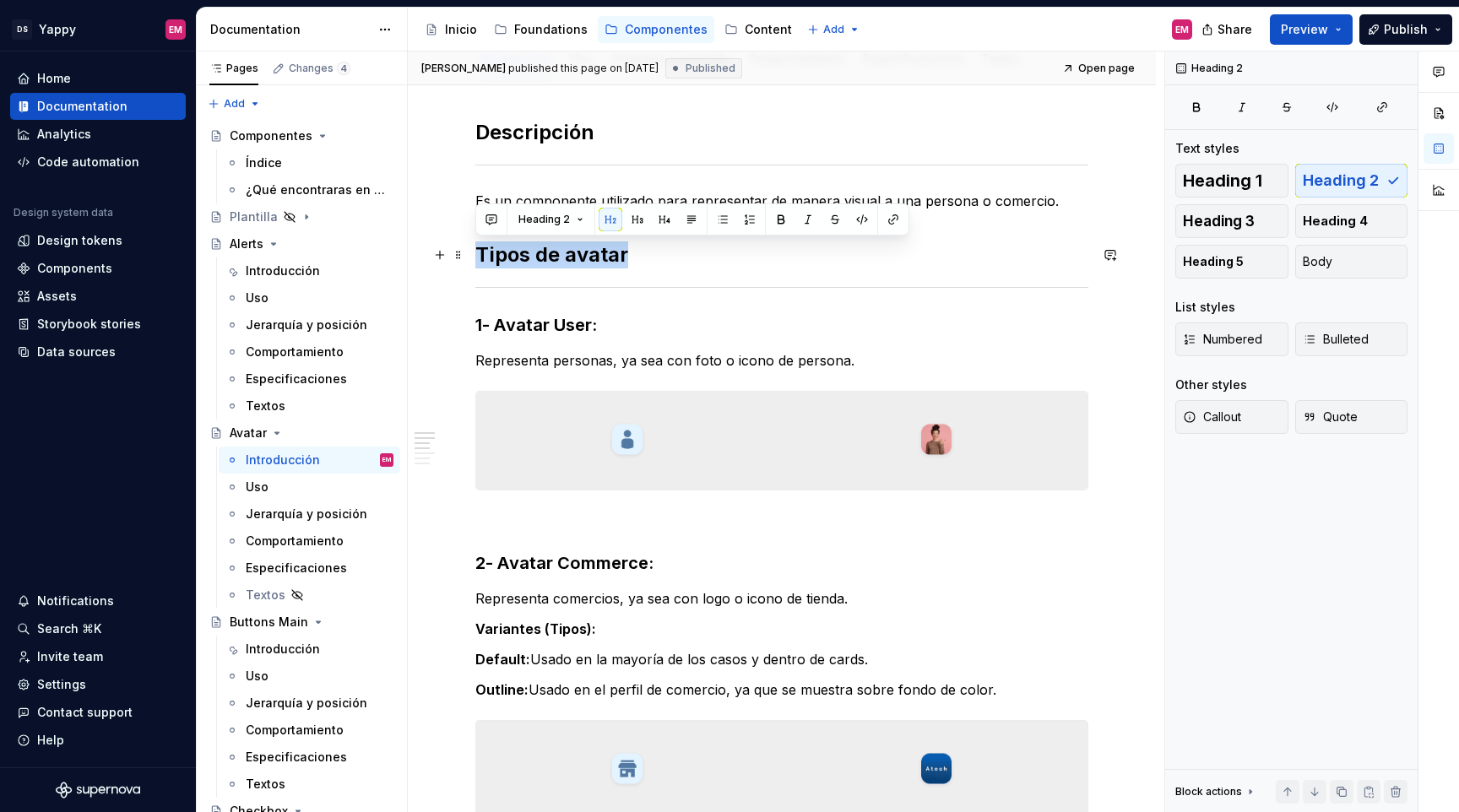
drag, startPoint x: 475, startPoint y: 252, endPoint x: 679, endPoint y: 252, distance: 204.0
click at [679, 252] on h2 "Tipos de avatar" at bounding box center [781, 254] width 613 height 27
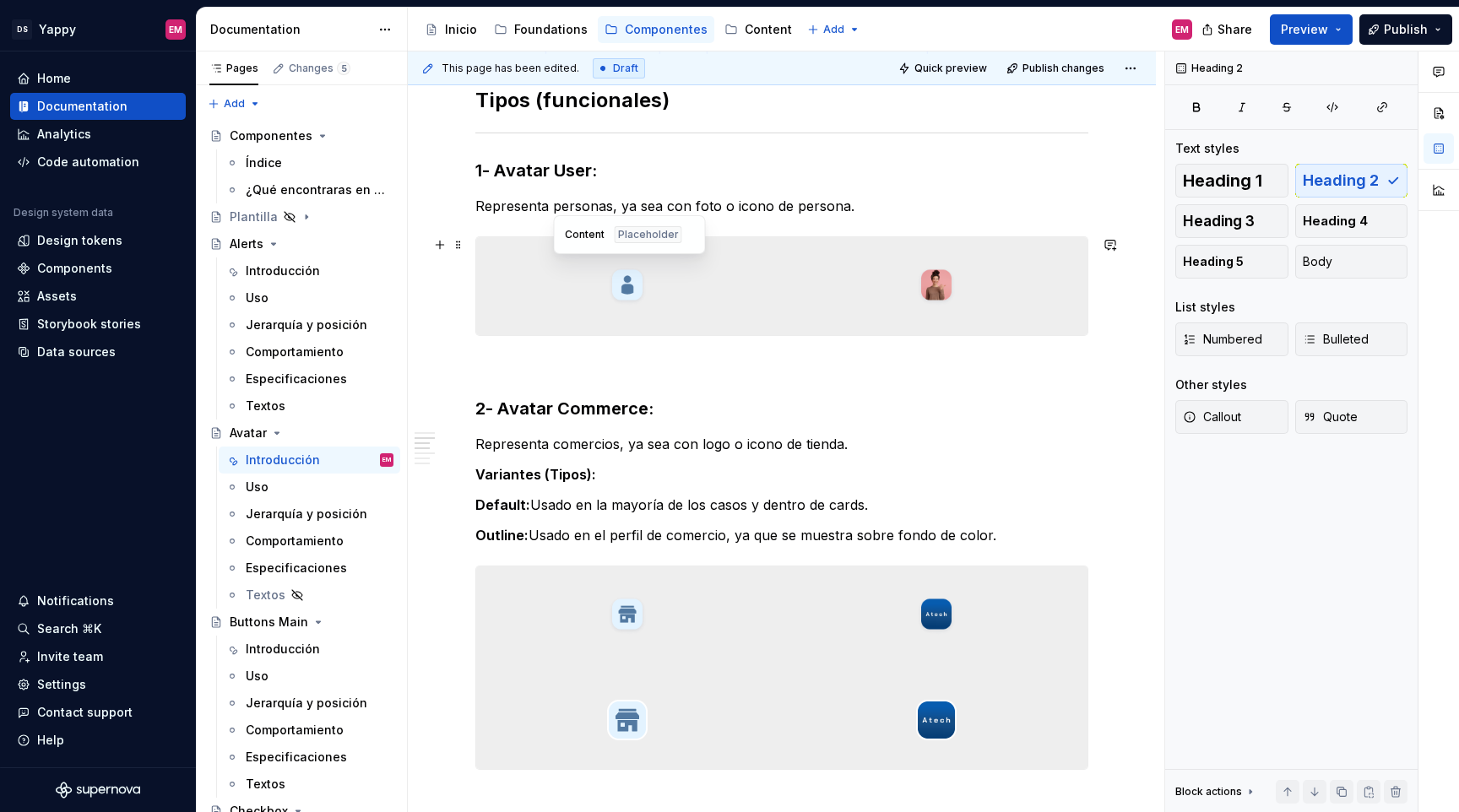
scroll to position [485, 0]
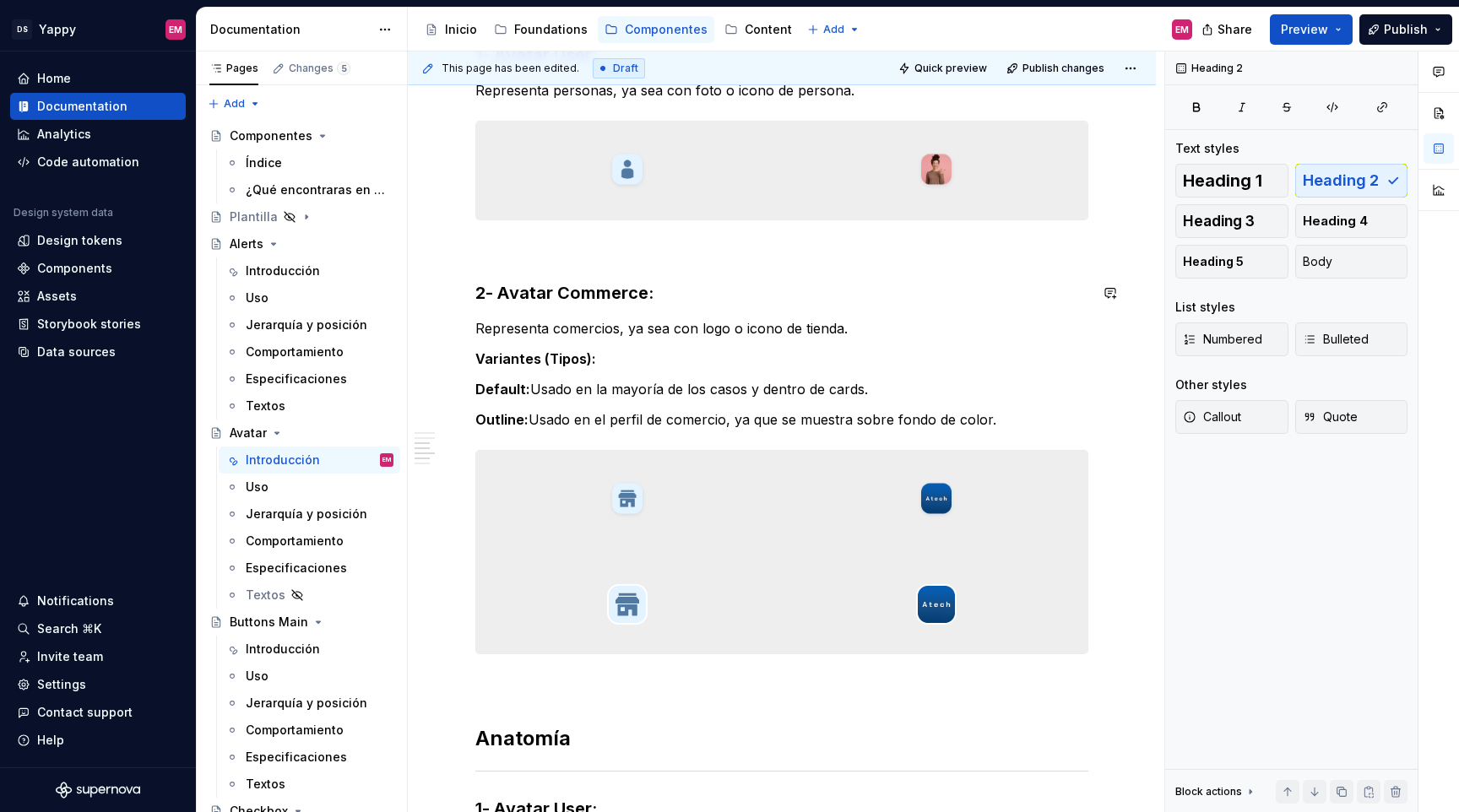
click at [510, 256] on p at bounding box center [781, 250] width 613 height 20
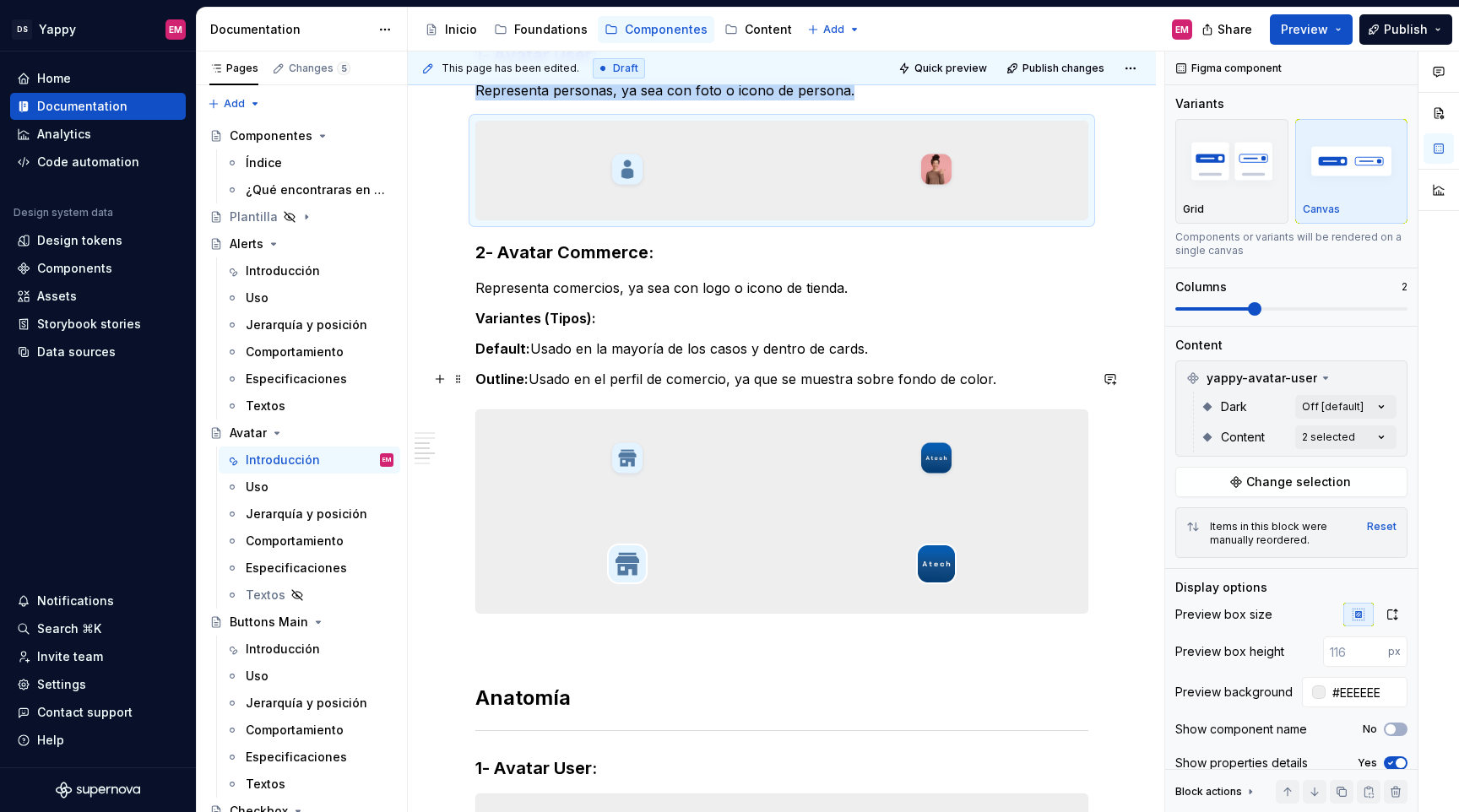
scroll to position [750, 0]
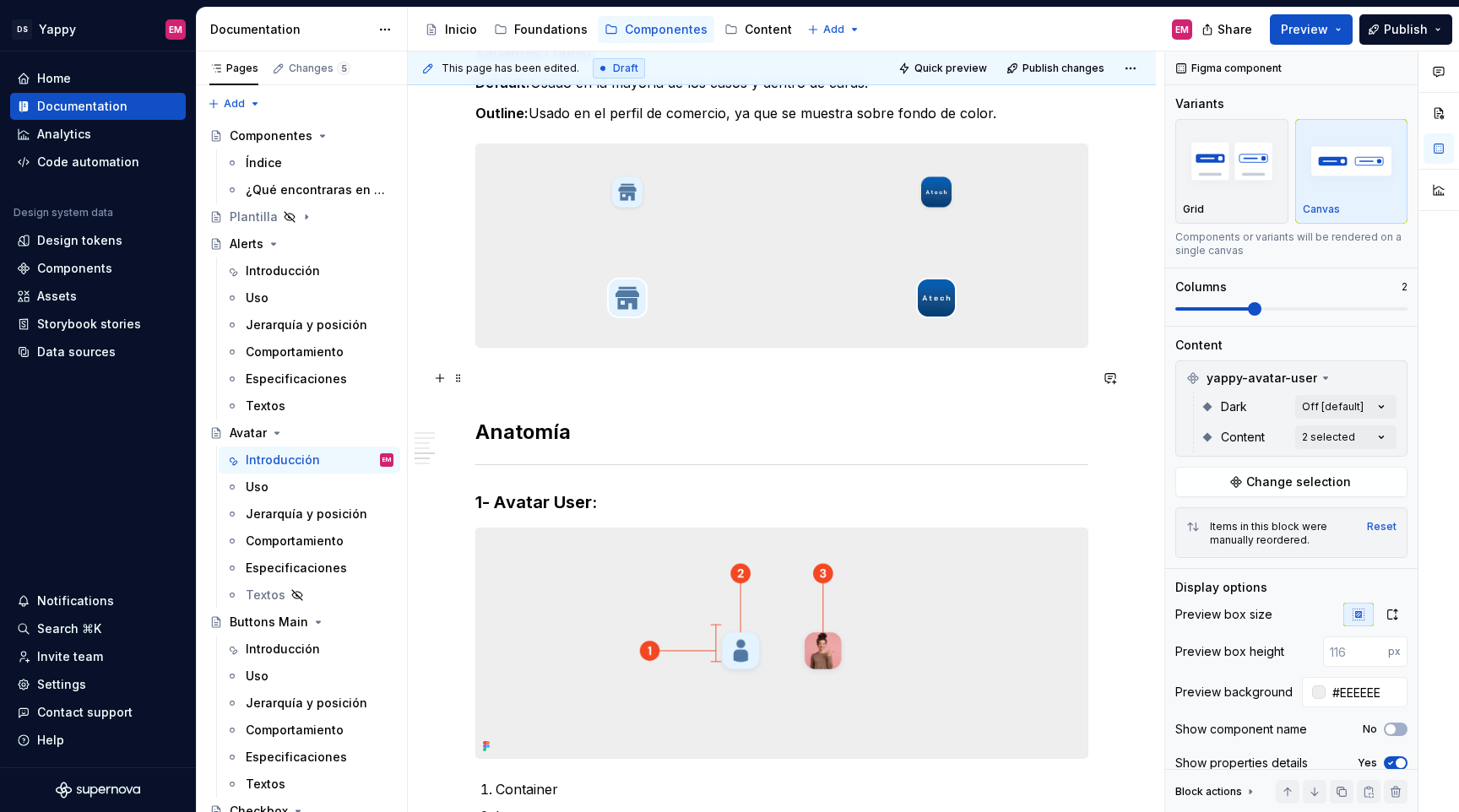
click at [561, 378] on p at bounding box center [781, 378] width 613 height 20
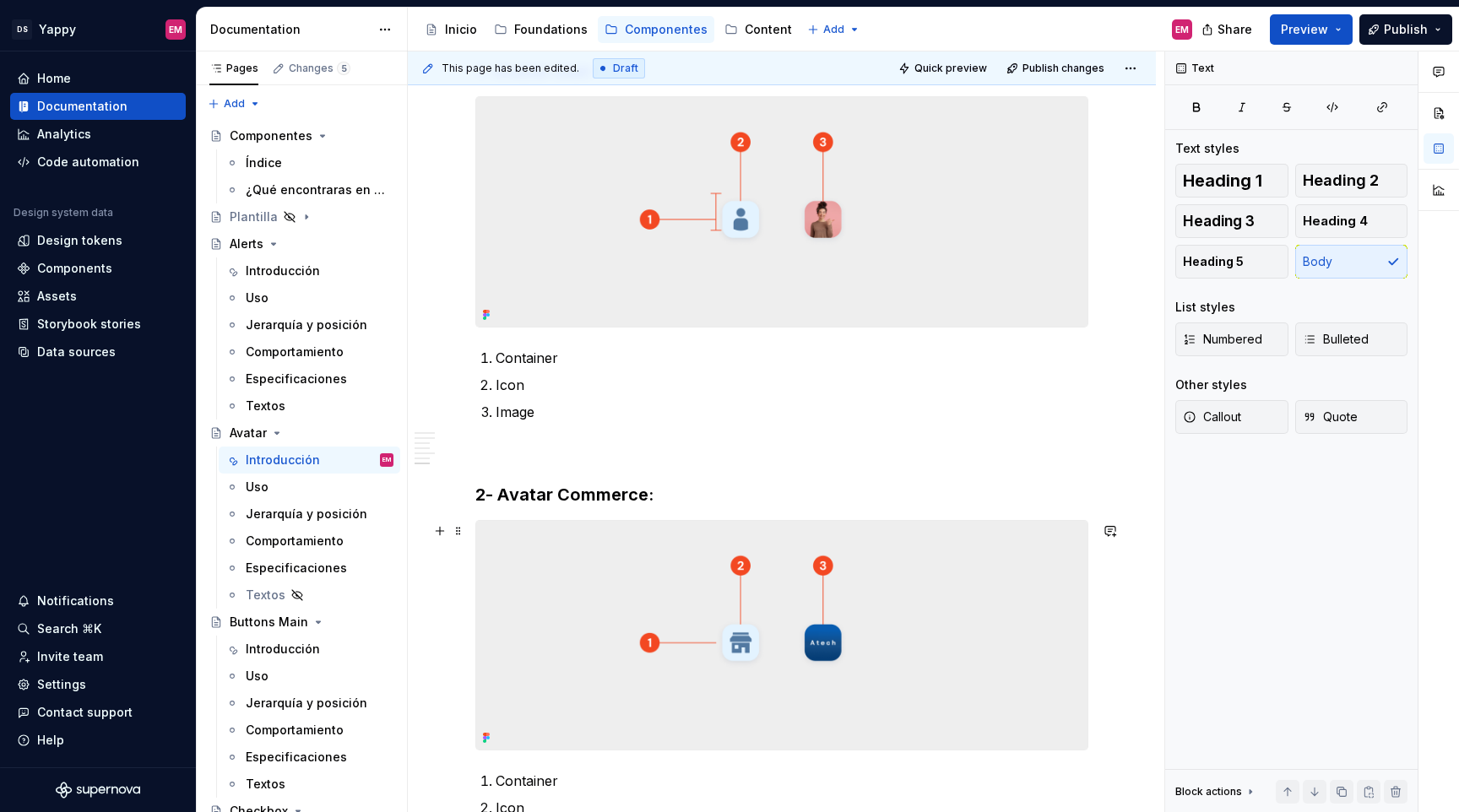
scroll to position [1138, 0]
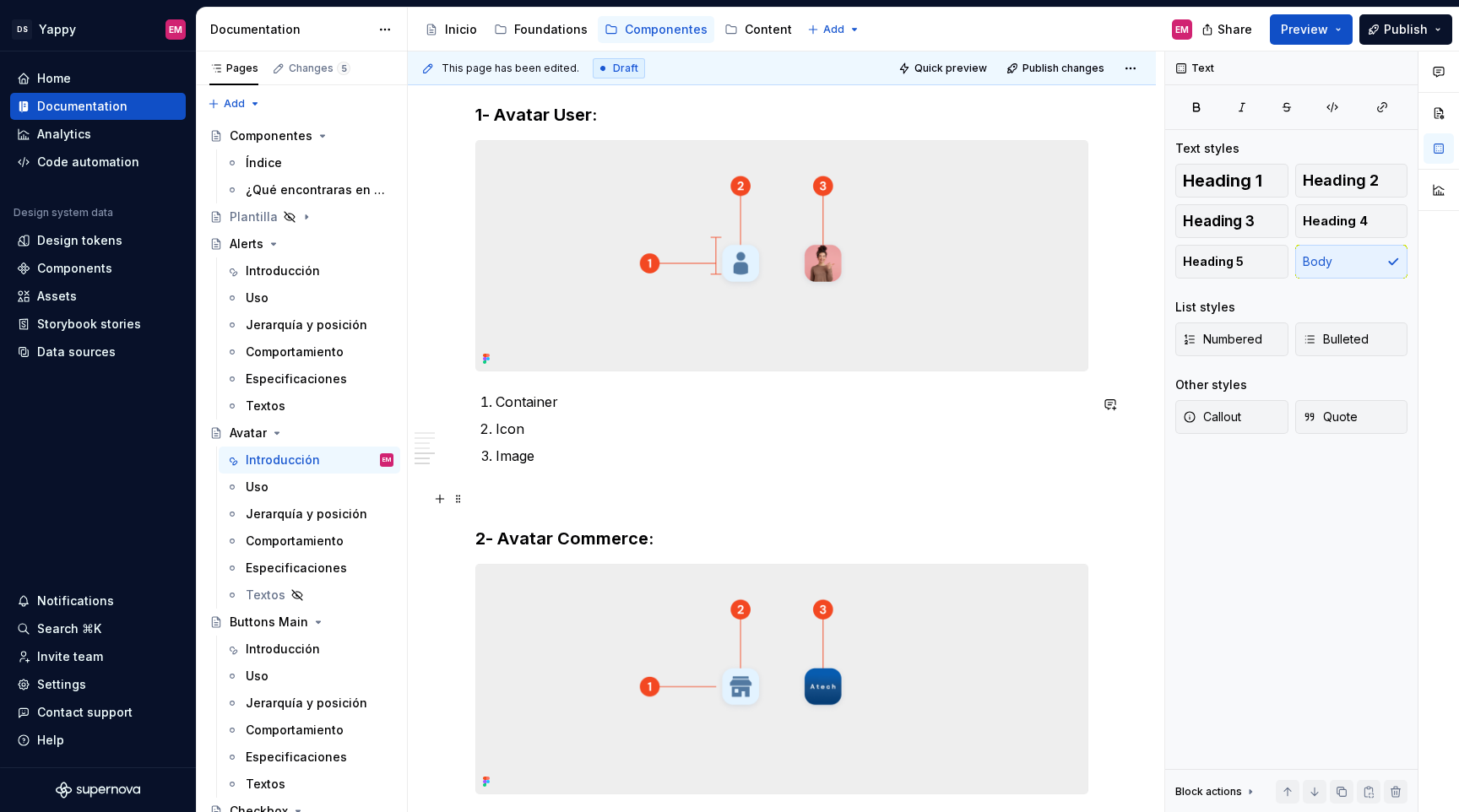
click at [530, 504] on p at bounding box center [781, 496] width 613 height 20
click at [263, 496] on div "Uso" at bounding box center [319, 487] width 148 height 24
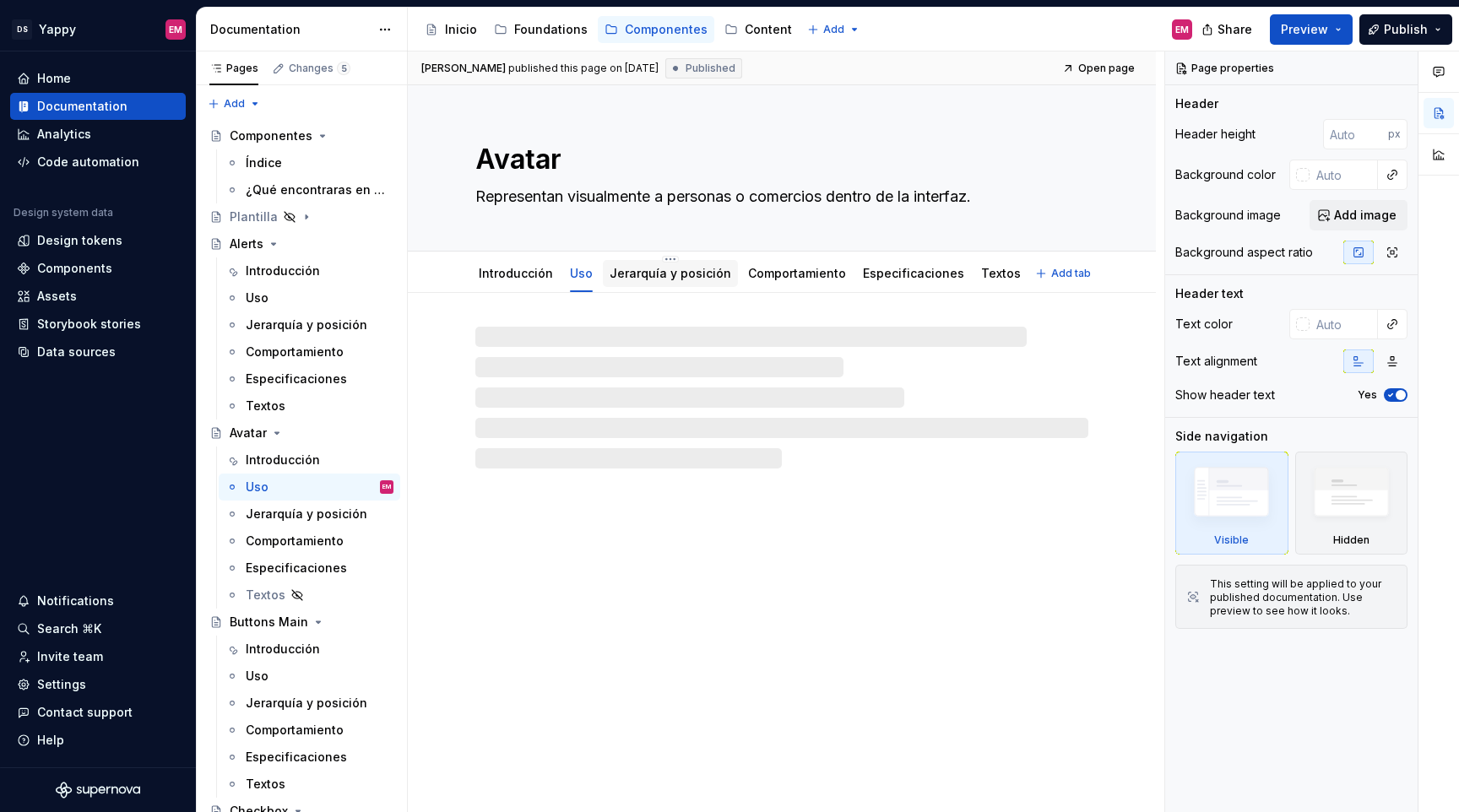
click at [655, 273] on link "Jerarquía y posición" at bounding box center [671, 273] width 122 height 14
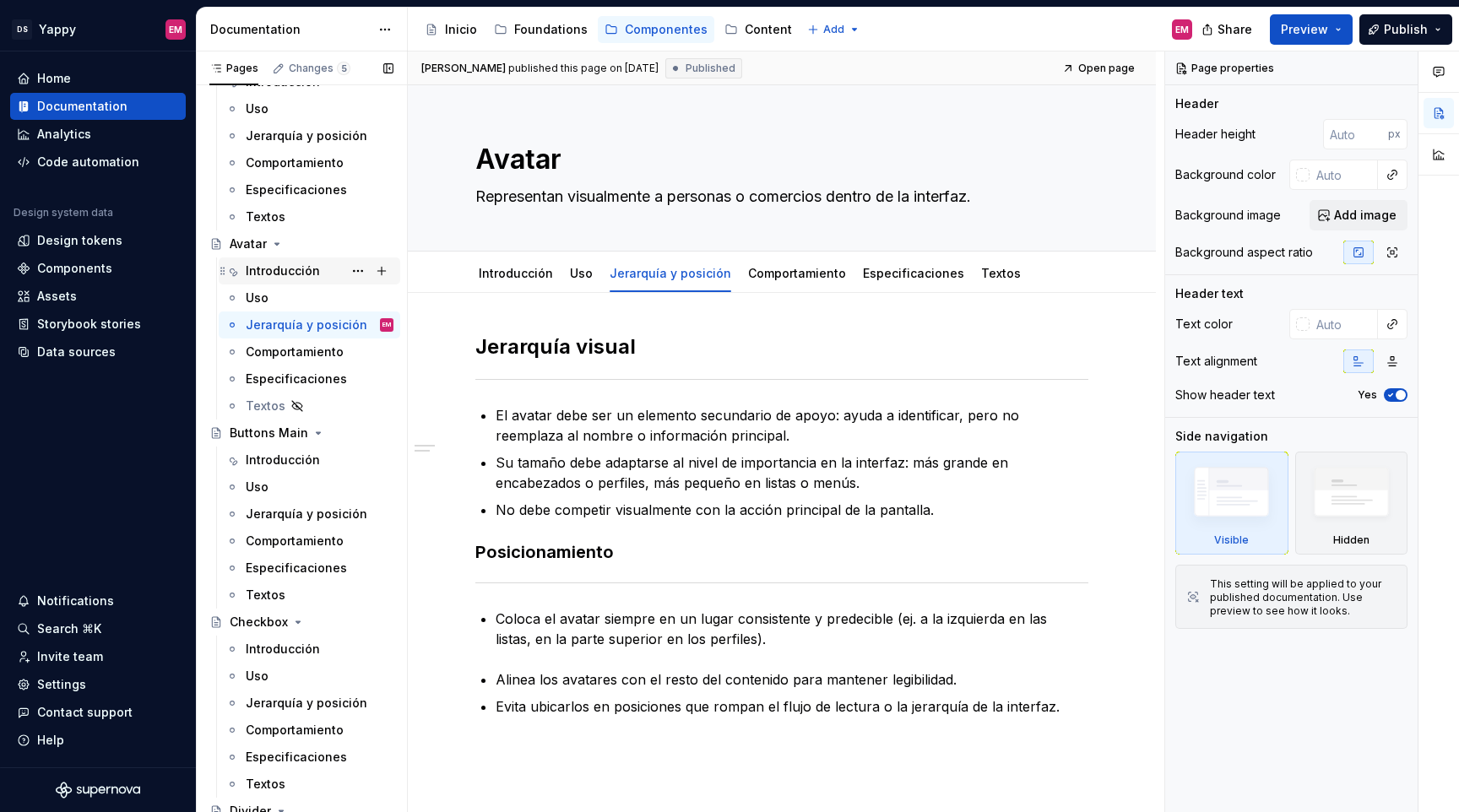
scroll to position [211, 0]
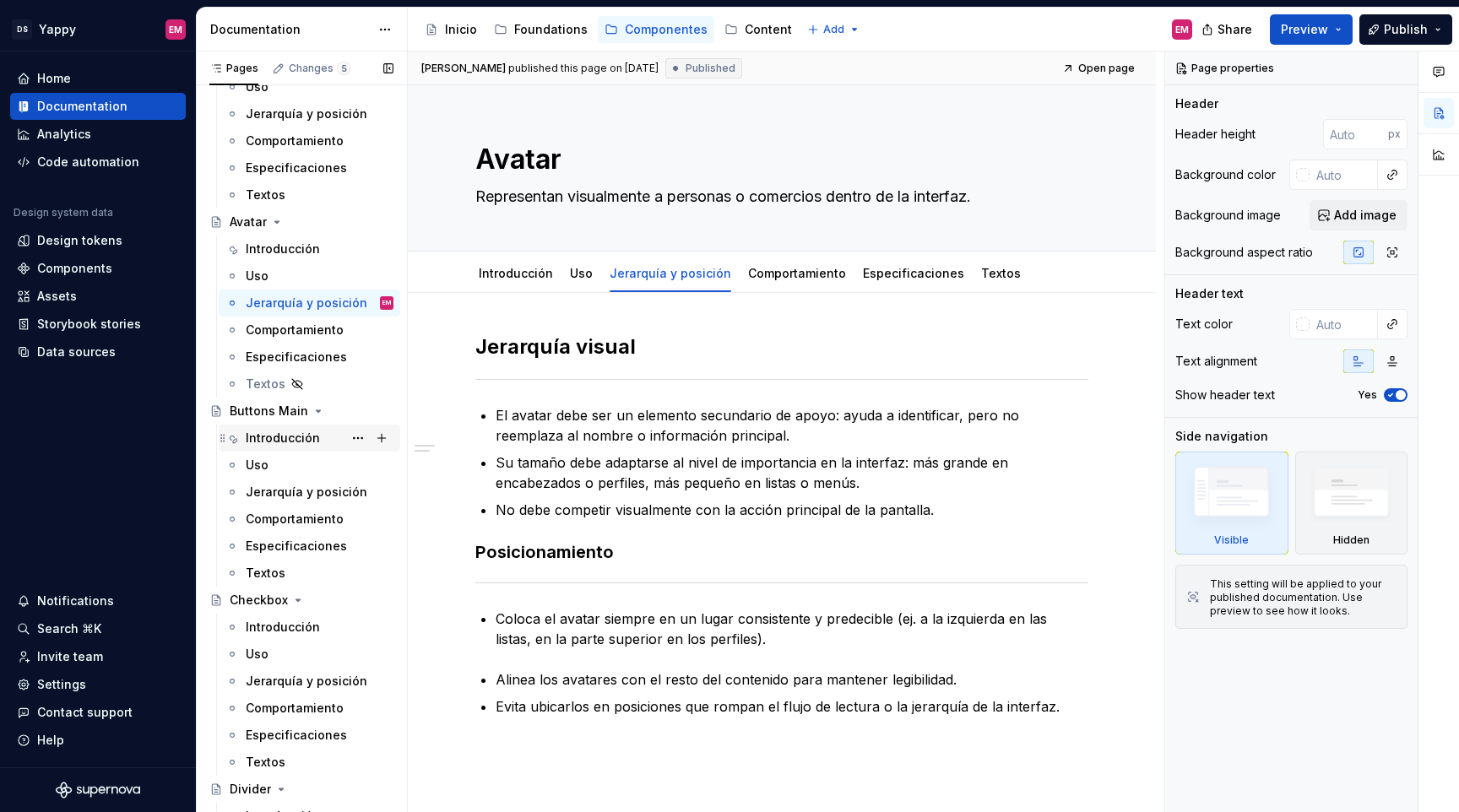
click at [289, 442] on div "Introducción" at bounding box center [282, 438] width 74 height 17
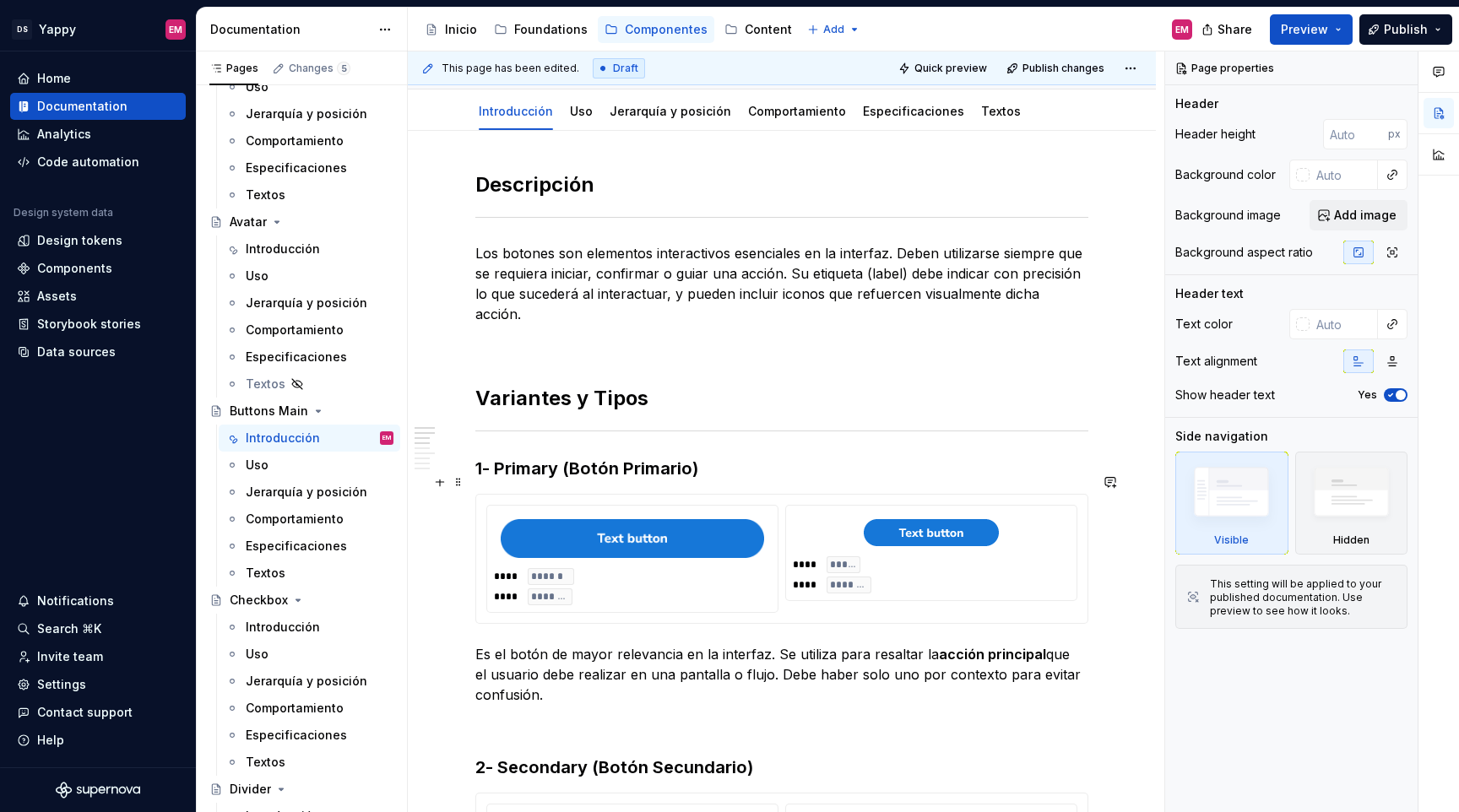
scroll to position [184, 0]
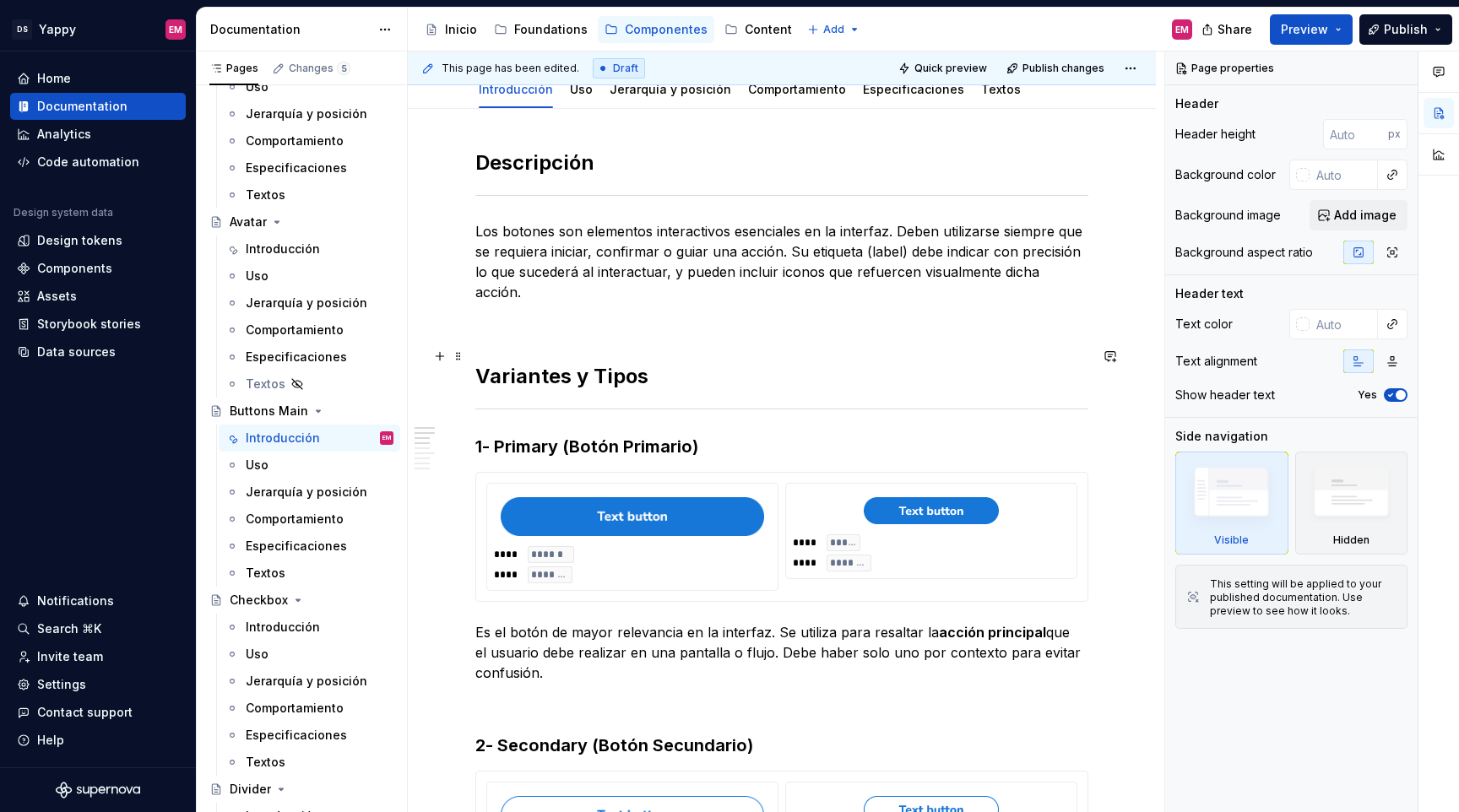
type textarea "*"
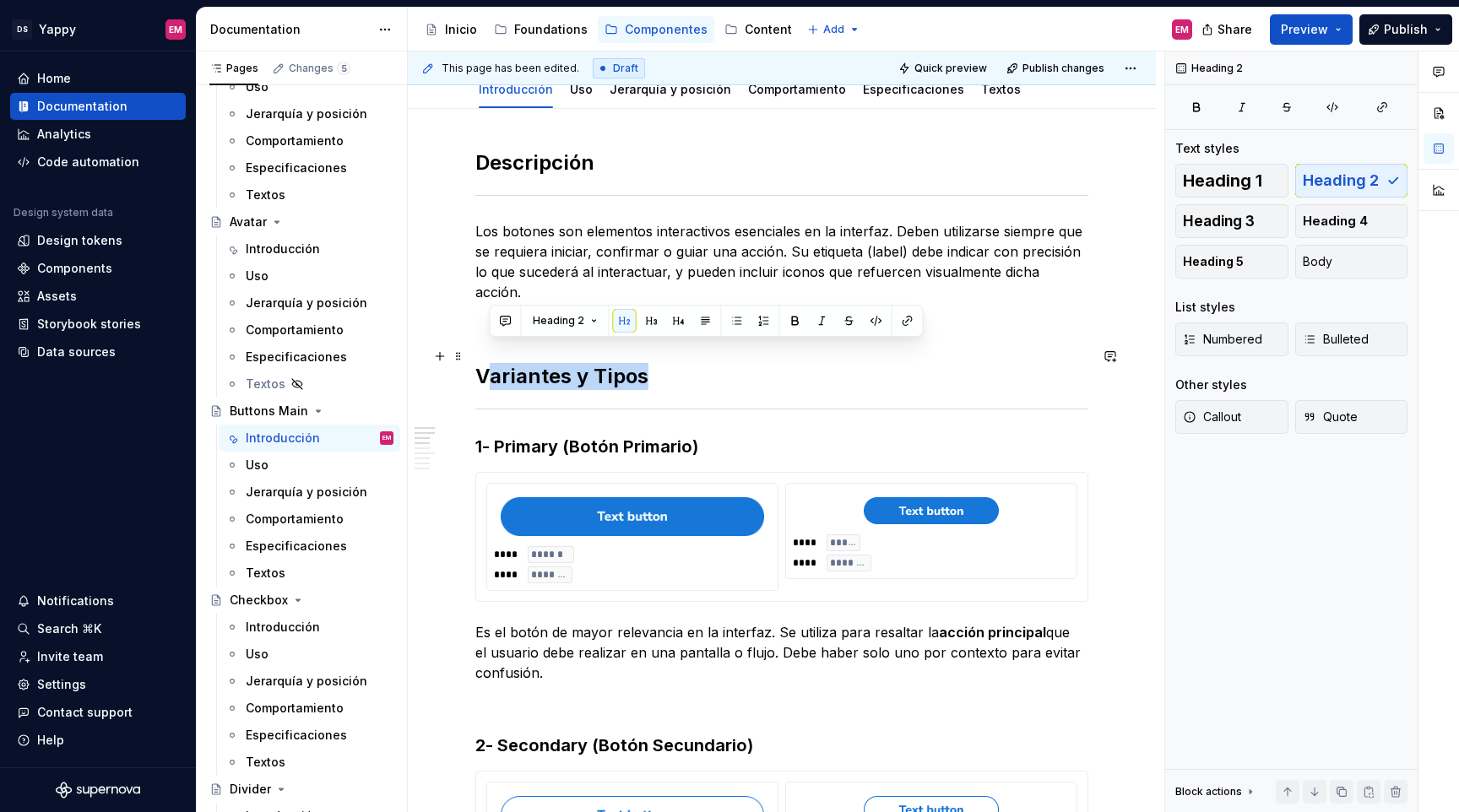
drag, startPoint x: 484, startPoint y: 357, endPoint x: 679, endPoint y: 354, distance: 195.0
click at [679, 363] on h2 "Variantes y Tipos" at bounding box center [781, 376] width 613 height 27
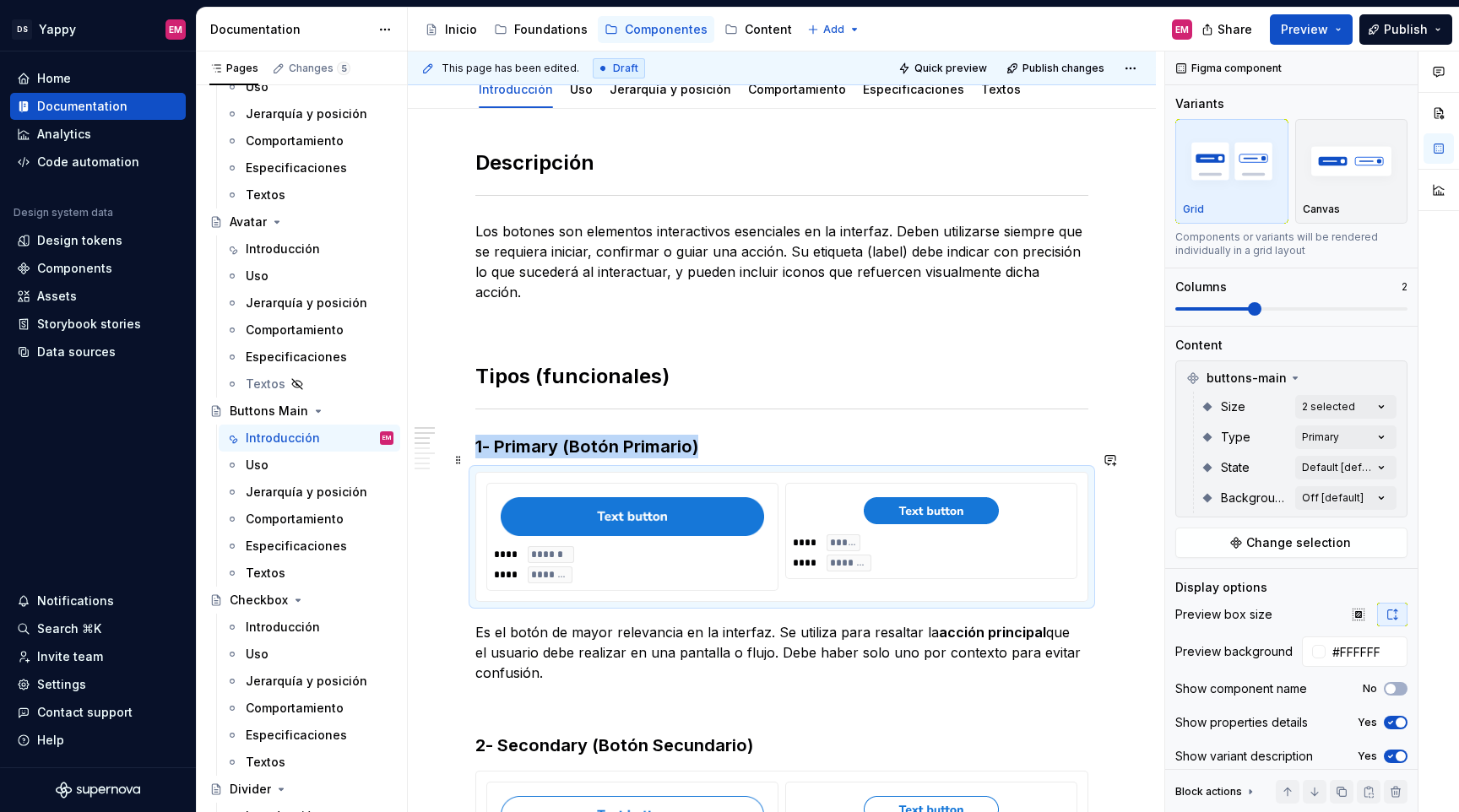
click at [569, 512] on img at bounding box center [633, 516] width 263 height 39
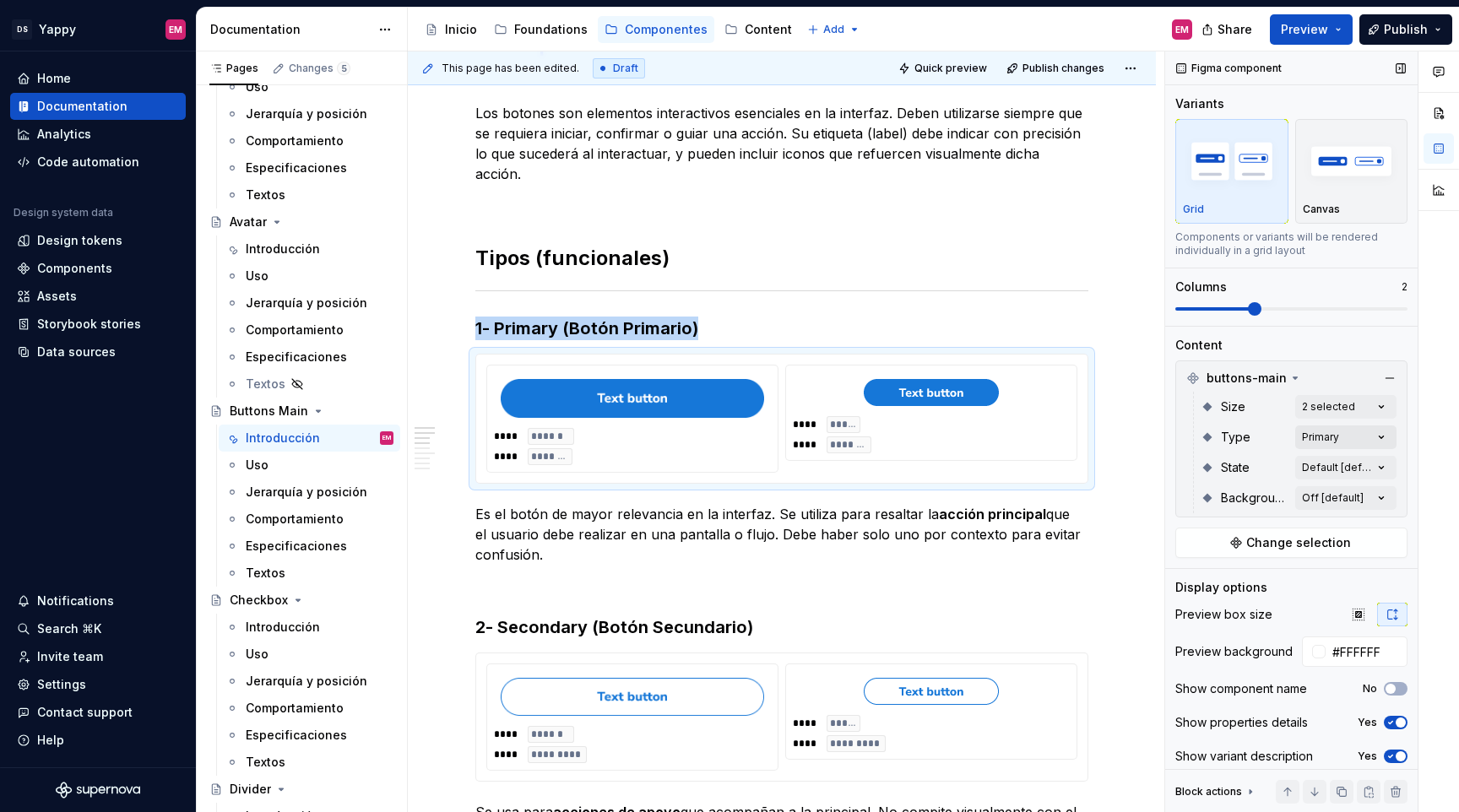
click at [1348, 437] on div "Comments Open comments No comments yet Select ‘Comment’ from the block context …" at bounding box center [1312, 432] width 293 height 761
click at [1330, 400] on div "Comments Open comments No comments yet Select ‘Comment’ from the block context …" at bounding box center [1312, 432] width 293 height 761
click at [1310, 464] on div "Comments Open comments No comments yet Select ‘Comment’ from the block context …" at bounding box center [1312, 432] width 293 height 761
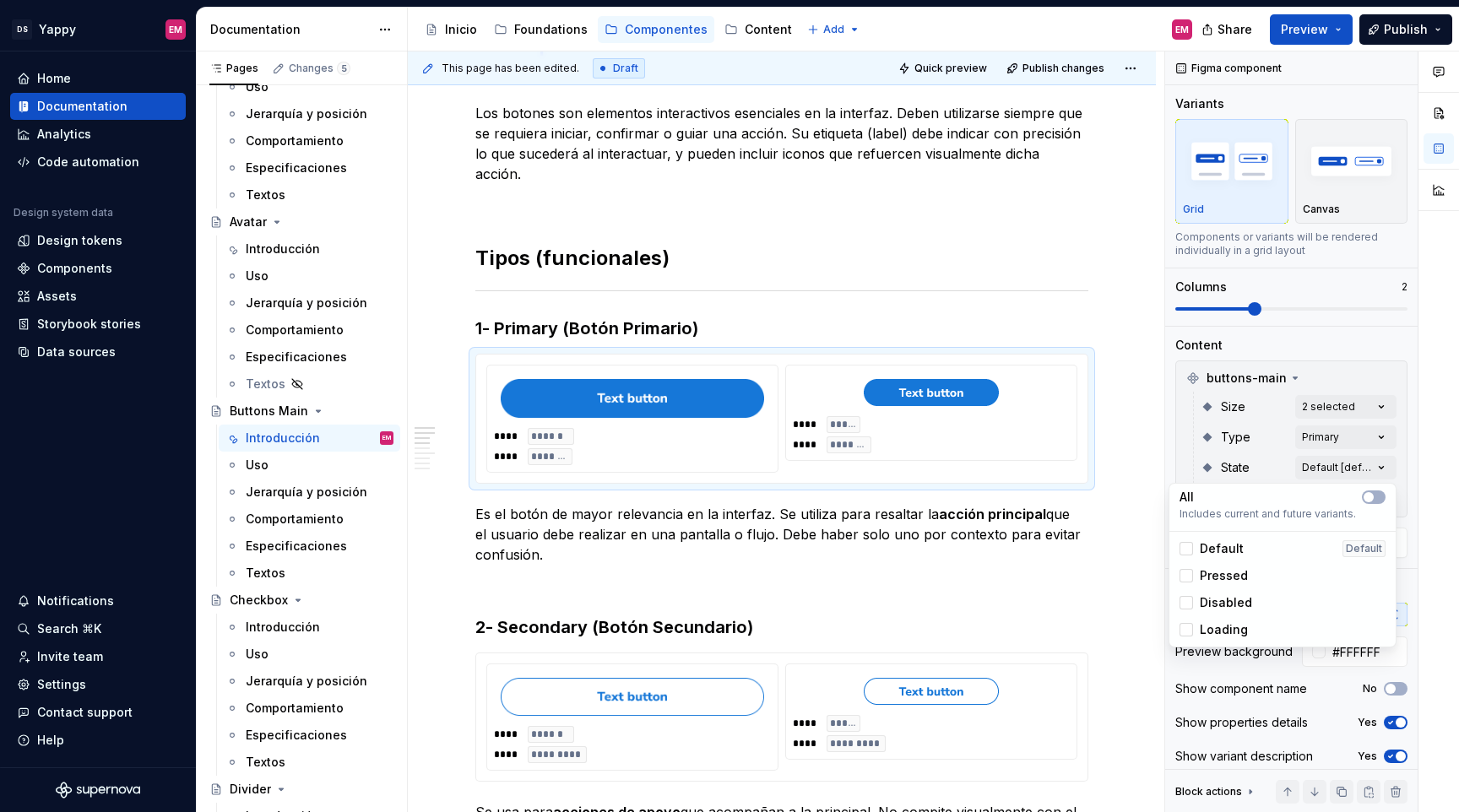
click at [1317, 398] on div "Comments Open comments No comments yet Select ‘Comment’ from the block context …" at bounding box center [1312, 432] width 293 height 761
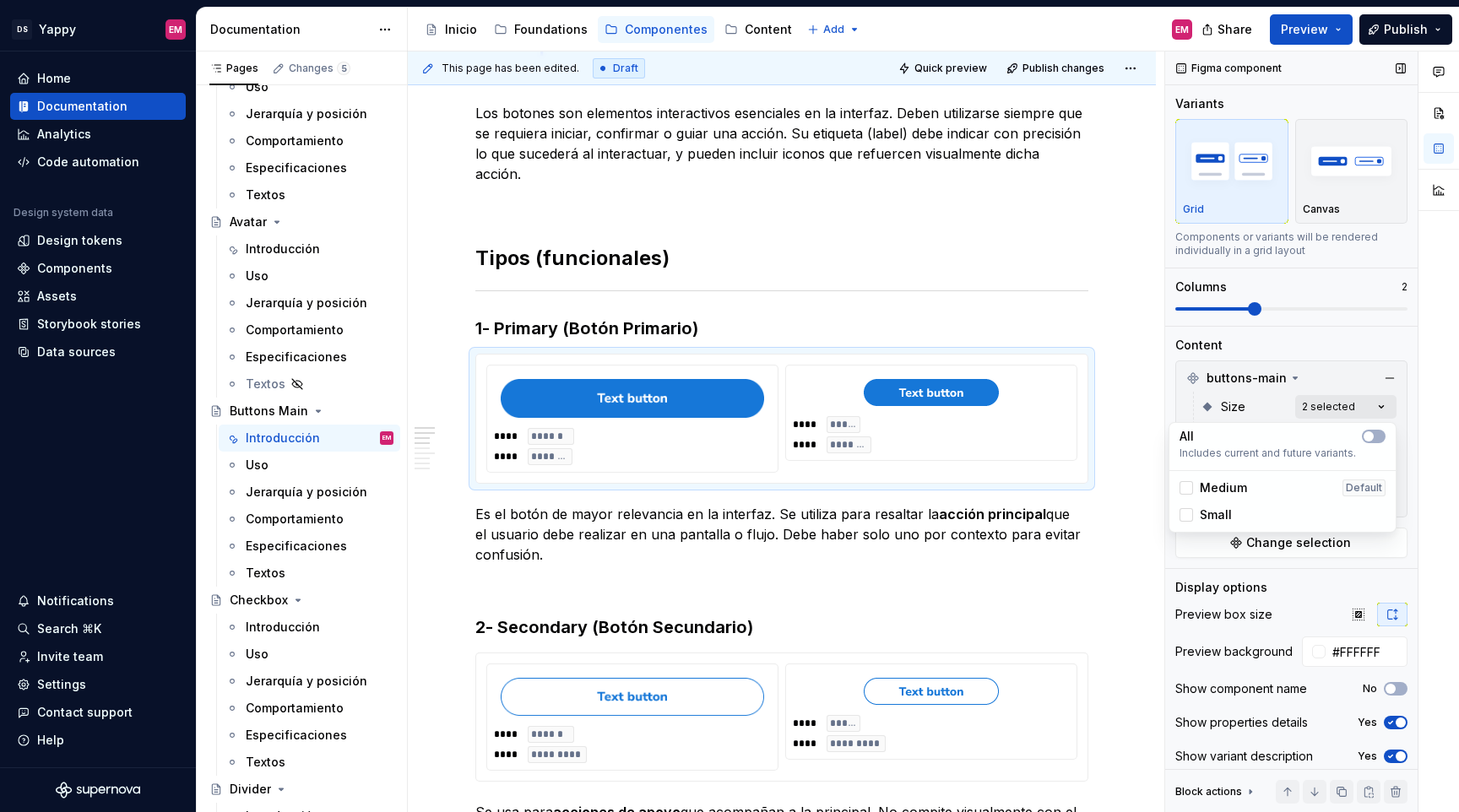
click at [1316, 403] on div "Comments Open comments No comments yet Select ‘Comment’ from the block context …" at bounding box center [1312, 432] width 293 height 761
click at [1187, 488] on icon at bounding box center [1187, 488] width 0 height 0
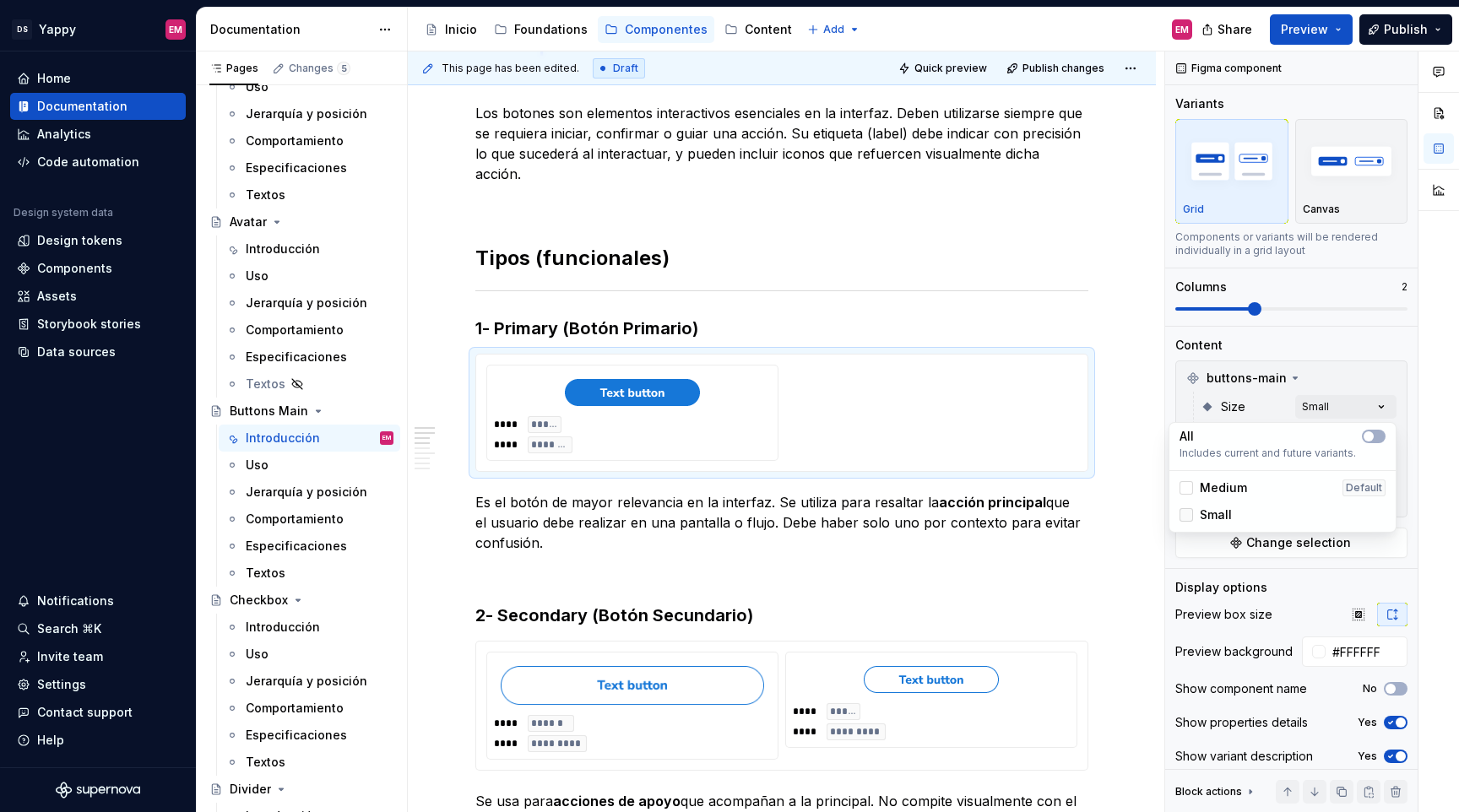
click at [1187, 515] on icon at bounding box center [1187, 515] width 0 height 0
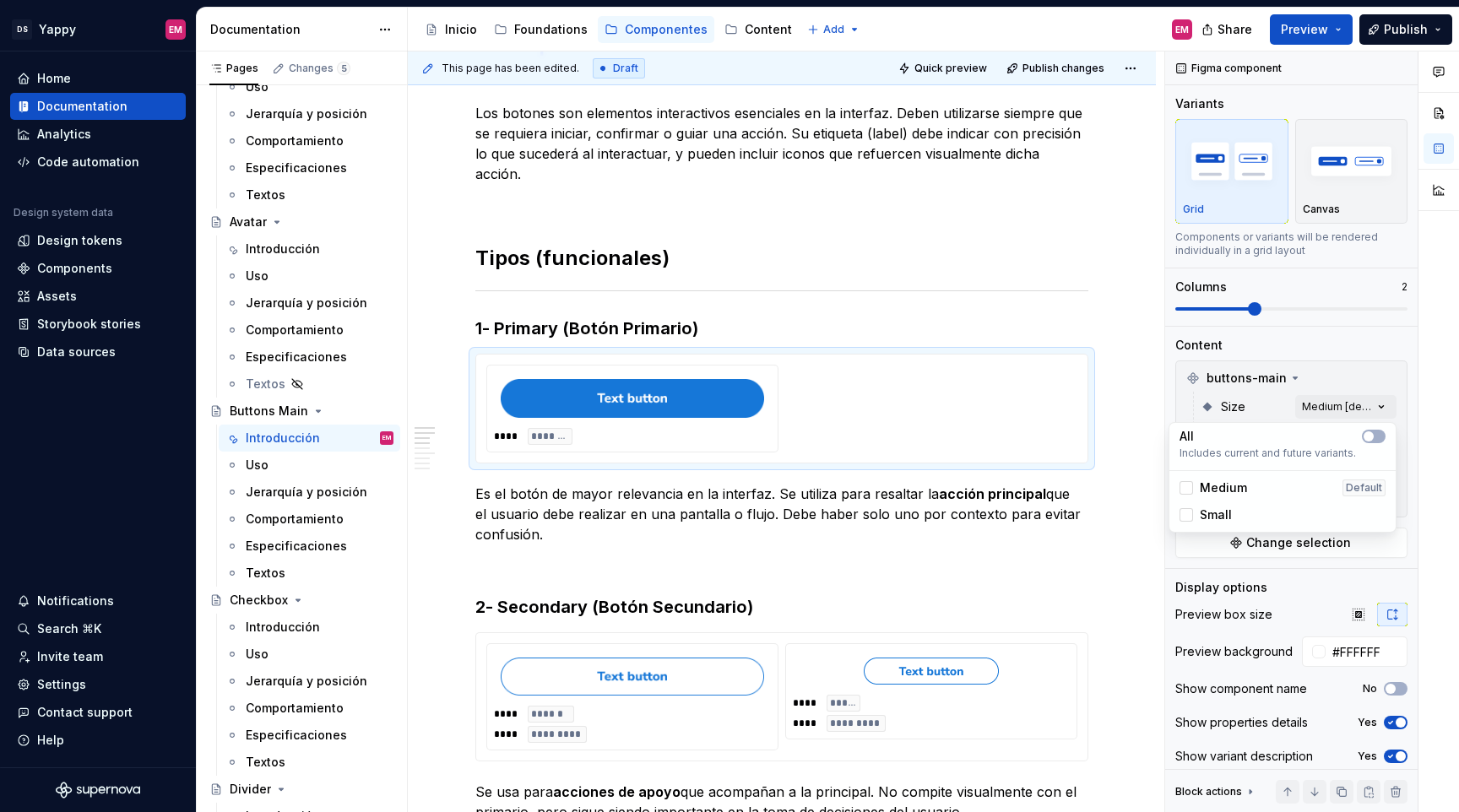
click at [700, 639] on html "DS Yappy EM Home Documentation Analytics Code automation Design system data Des…" at bounding box center [730, 406] width 1459 height 812
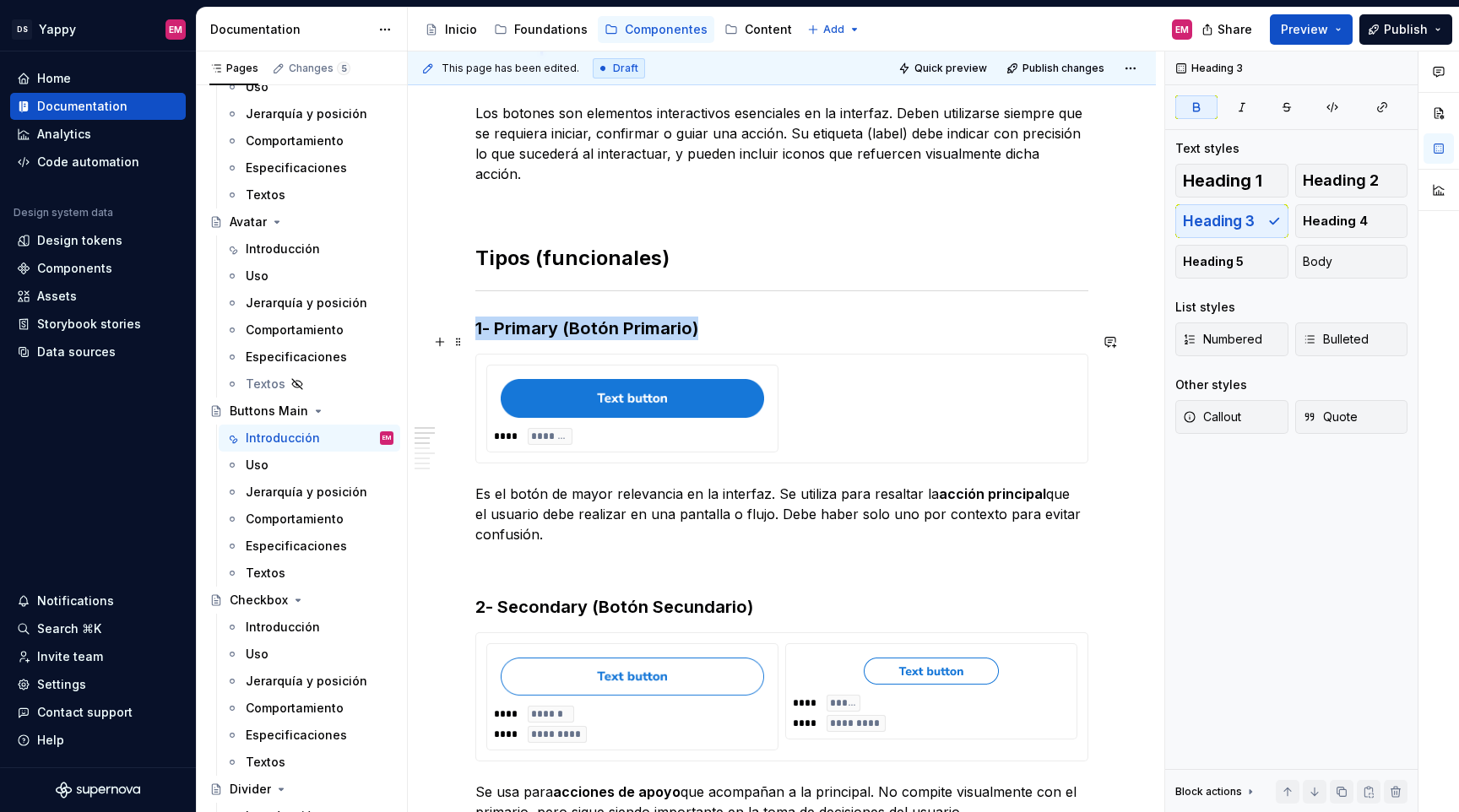
click at [787, 365] on div "**** *******" at bounding box center [781, 409] width 591 height 88
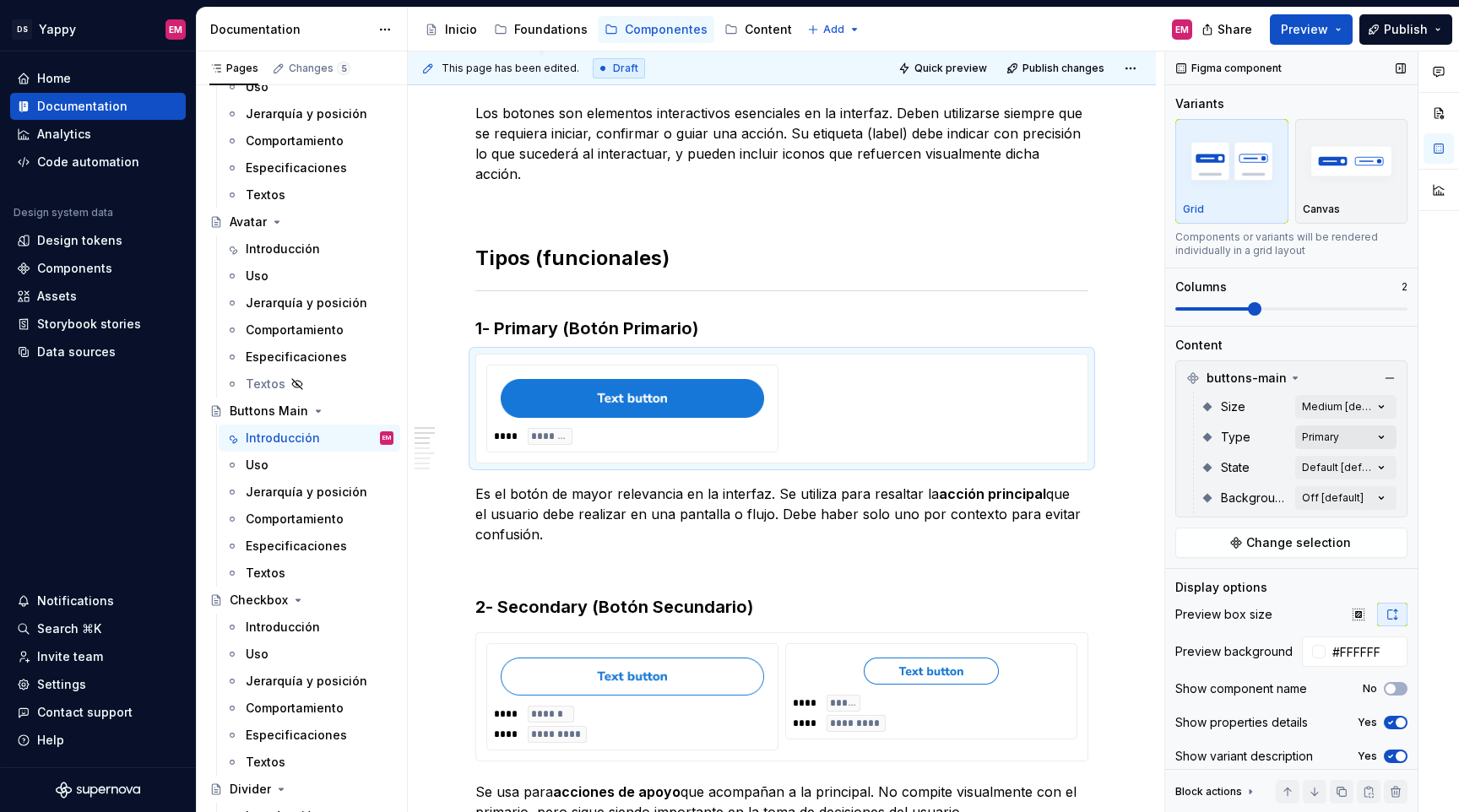
click at [1340, 435] on div "Comments Open comments No comments yet Select ‘Comment’ from the block context …" at bounding box center [1312, 432] width 293 height 761
click at [1224, 545] on span "Secondary" at bounding box center [1230, 545] width 63 height 17
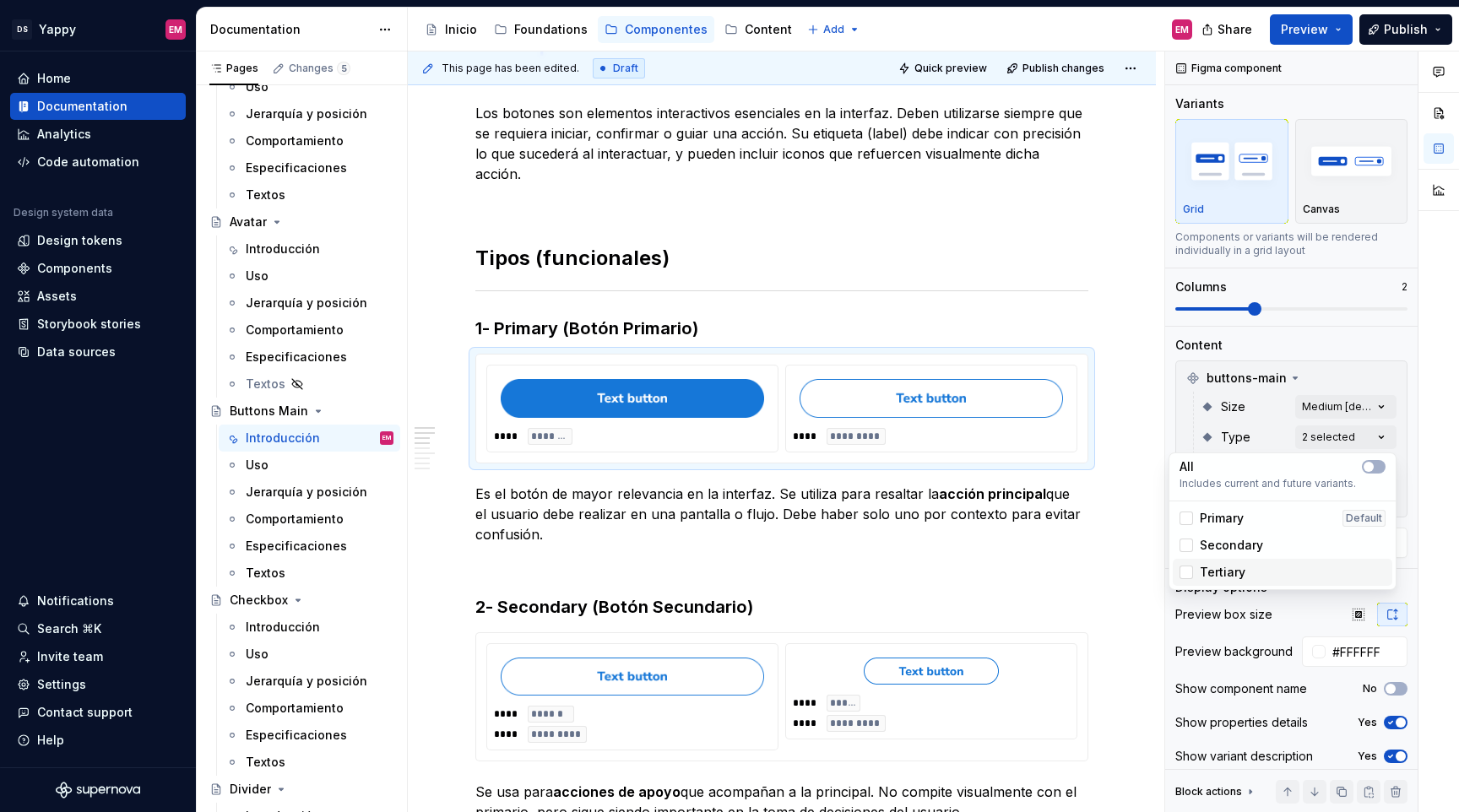
click at [1224, 563] on div "Tertiary" at bounding box center [1282, 572] width 220 height 27
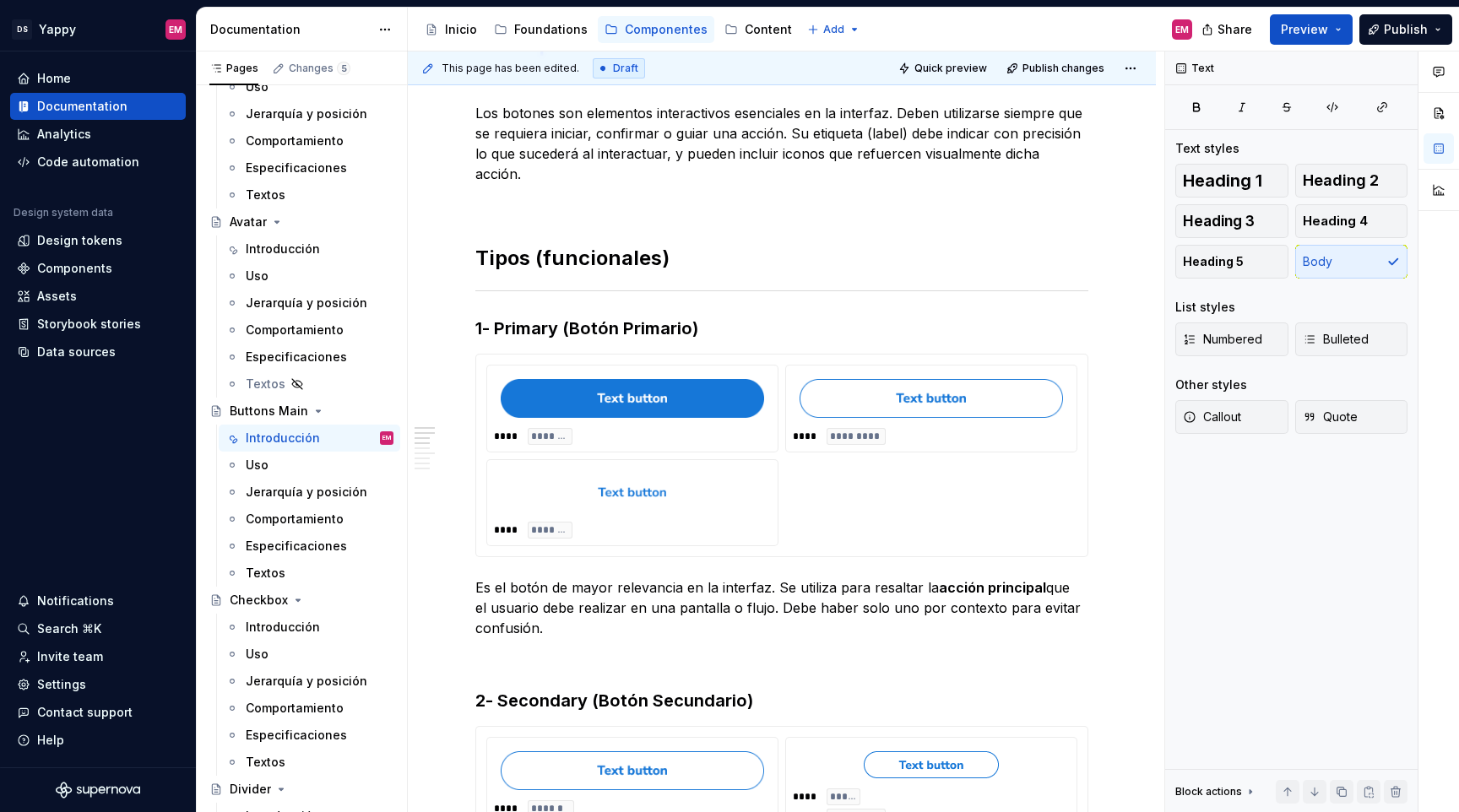
click at [847, 508] on html "DS Yappy EM Home Documentation Analytics Code automation Design system data Des…" at bounding box center [730, 406] width 1459 height 812
click at [1041, 443] on div "**** ******* **** ********* **** ********" at bounding box center [781, 456] width 591 height 182
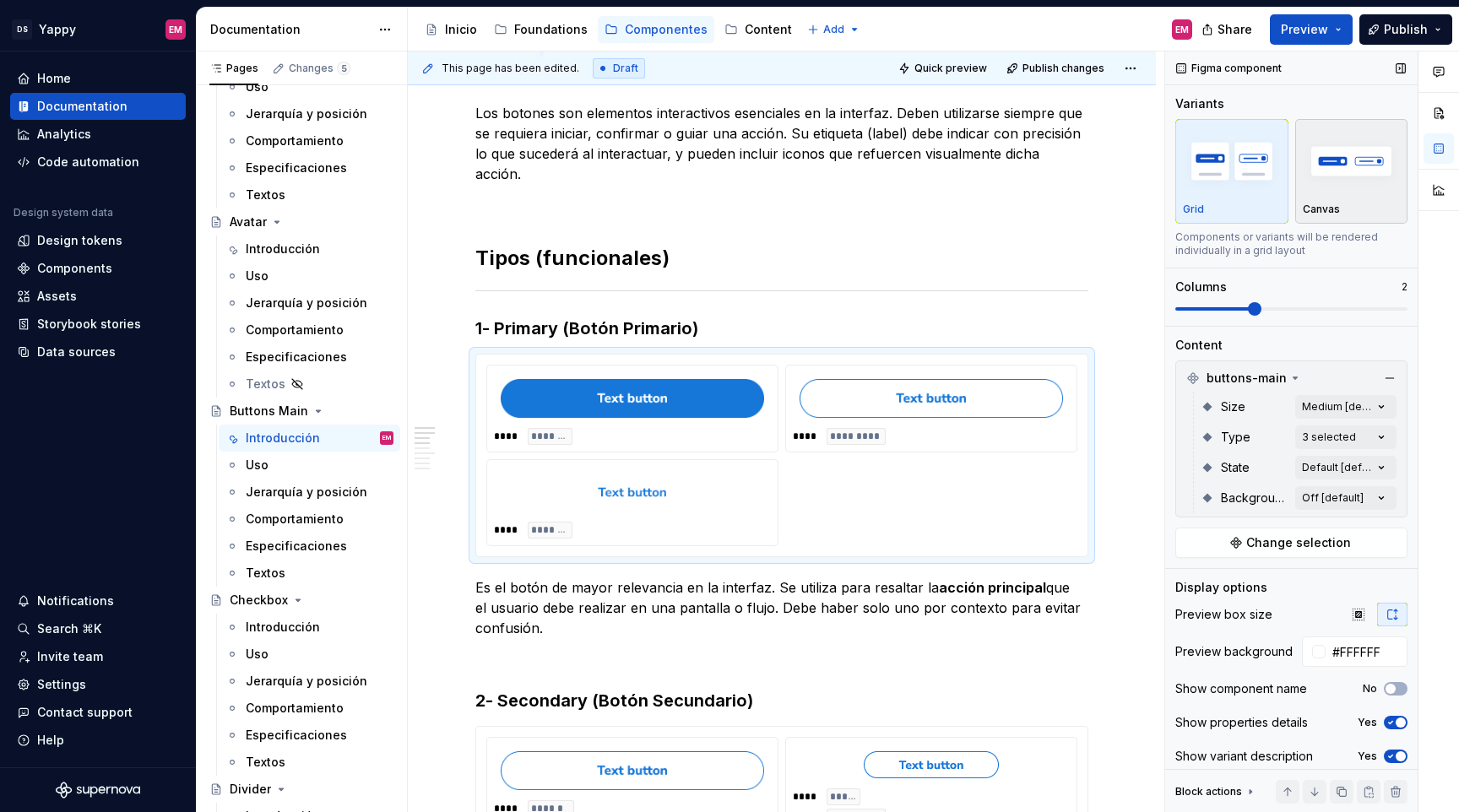
click at [1366, 197] on div "Canvas" at bounding box center [1352, 172] width 98 height 90
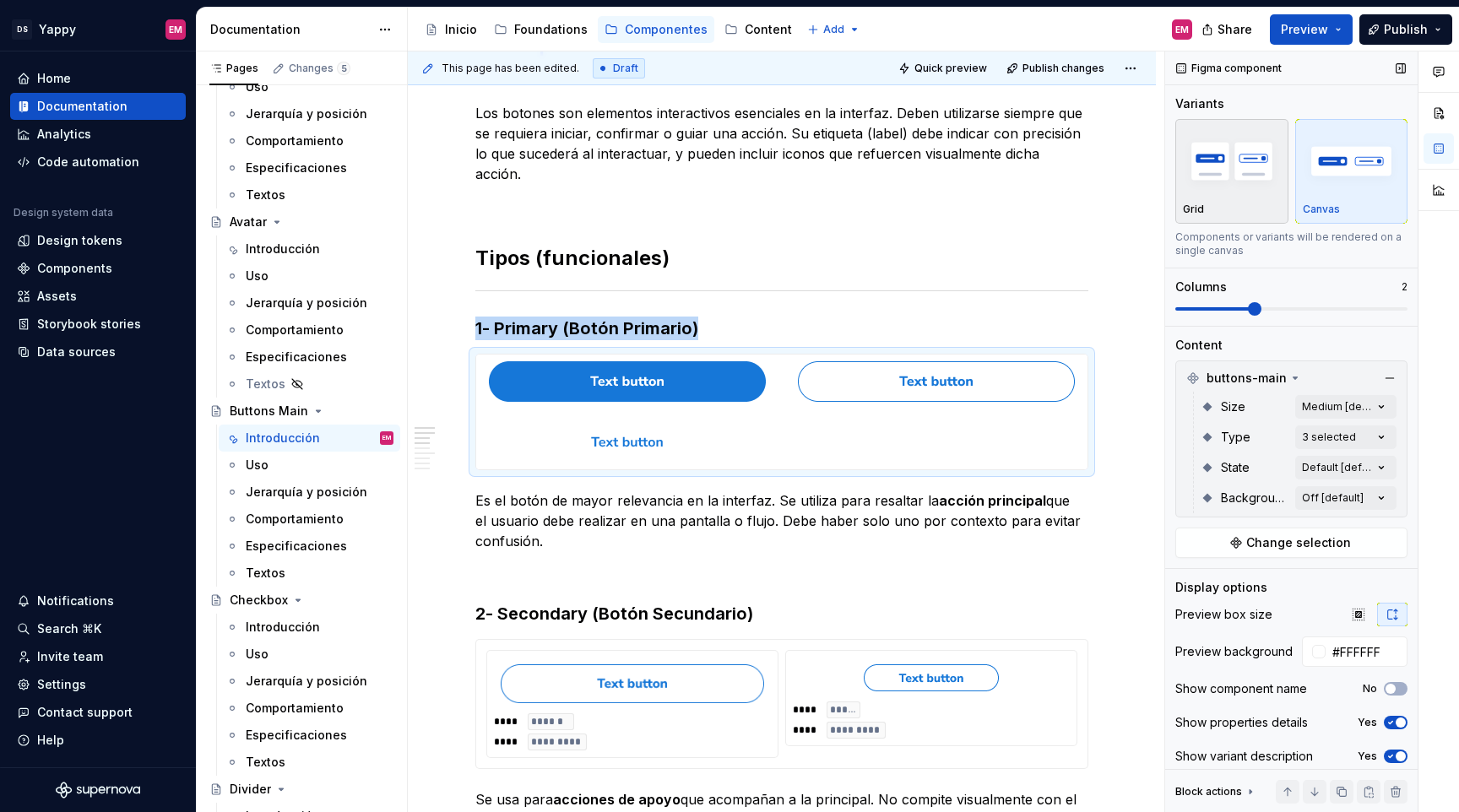
click at [1244, 201] on div "Grid" at bounding box center [1232, 172] width 98 height 90
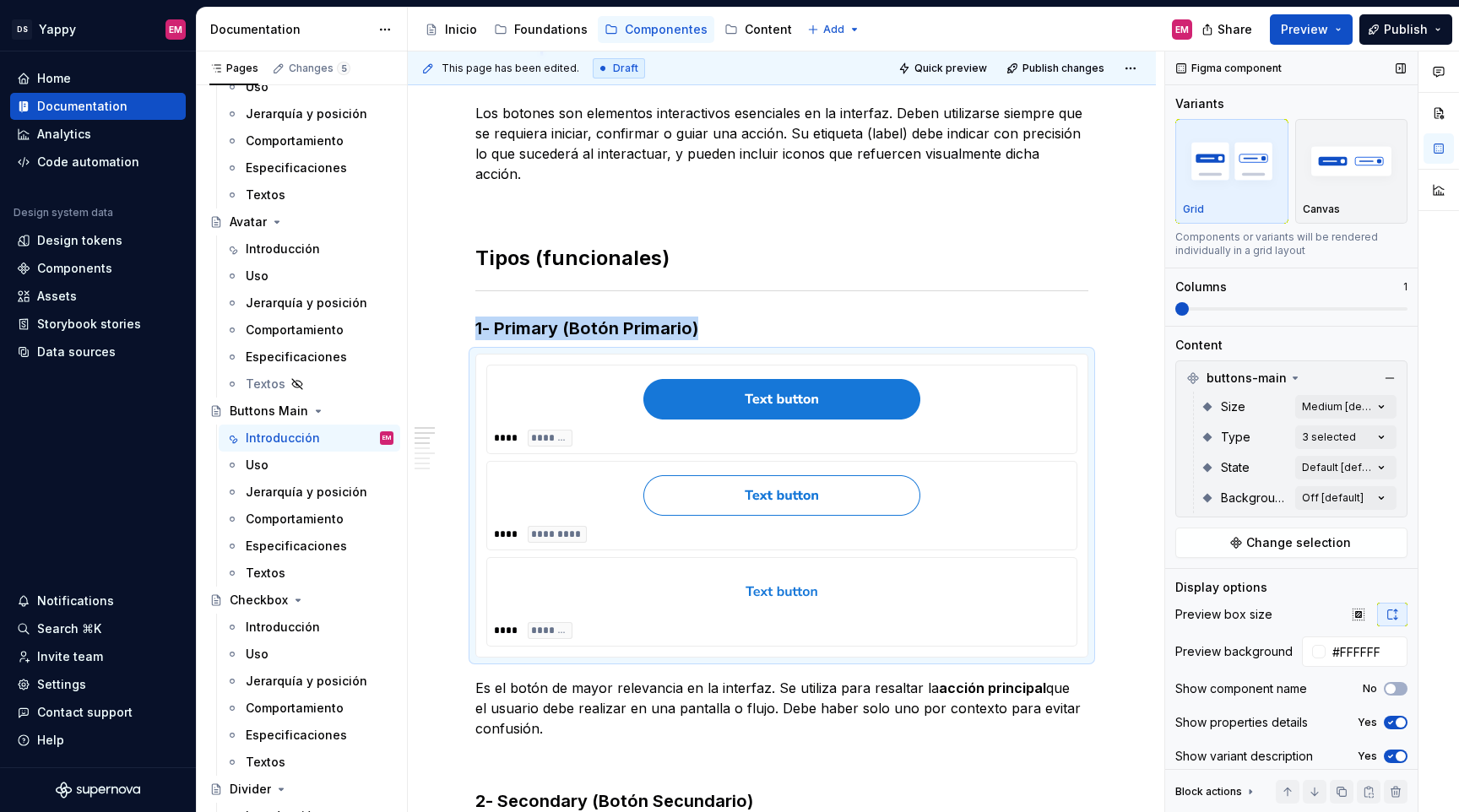
click at [1203, 314] on span at bounding box center [1291, 309] width 233 height 14
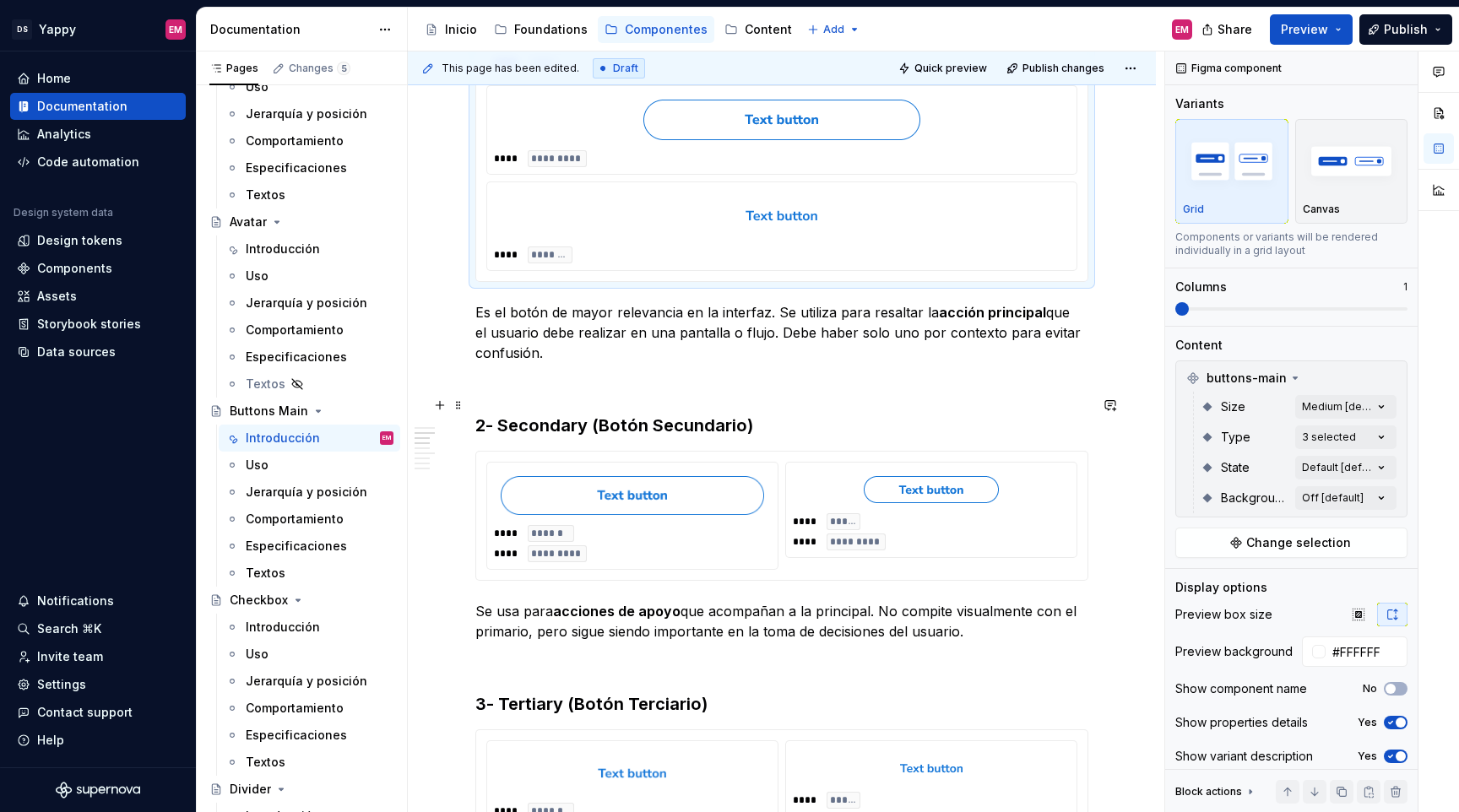
scroll to position [695, 0]
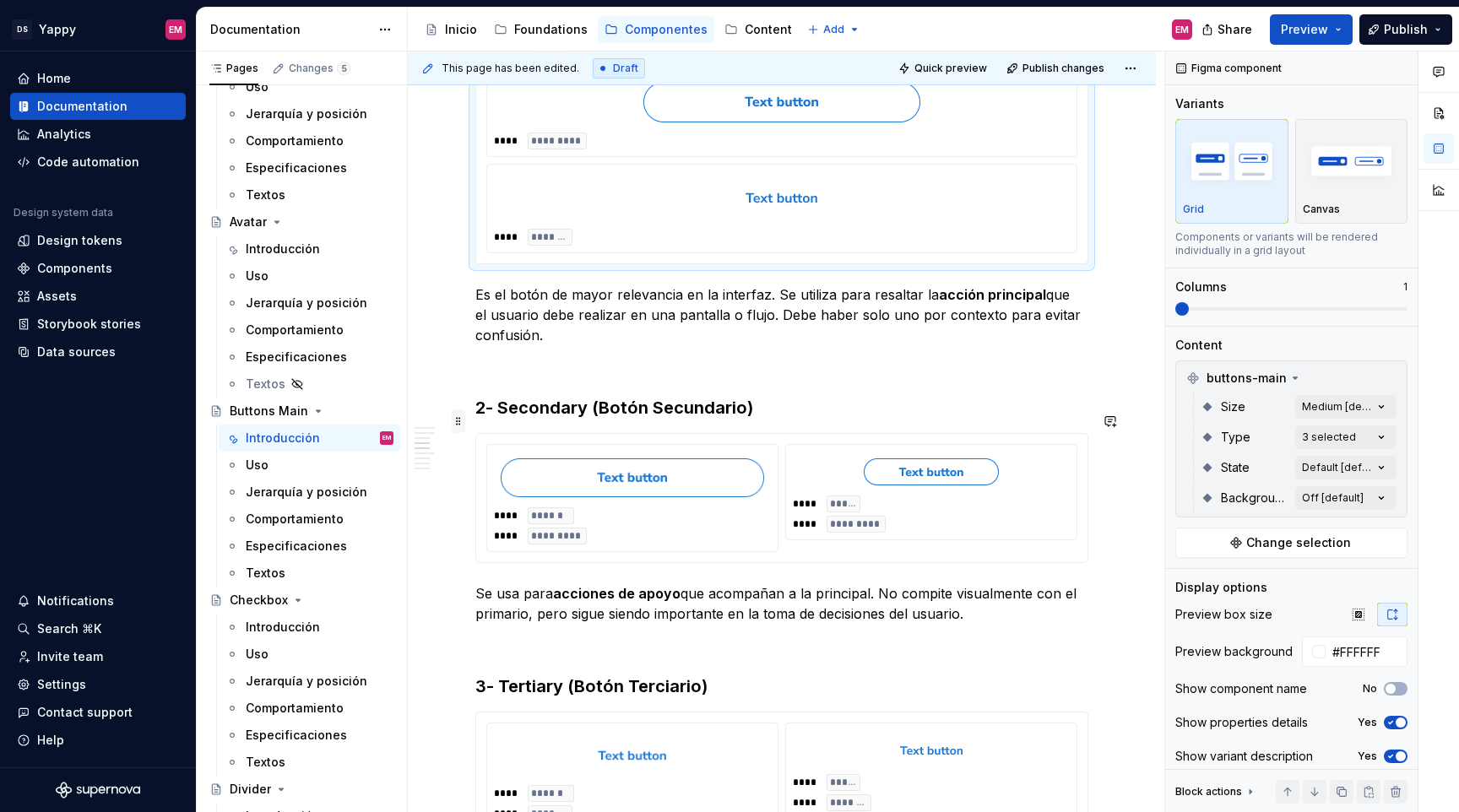
click at [458, 426] on span at bounding box center [459, 421] width 14 height 24
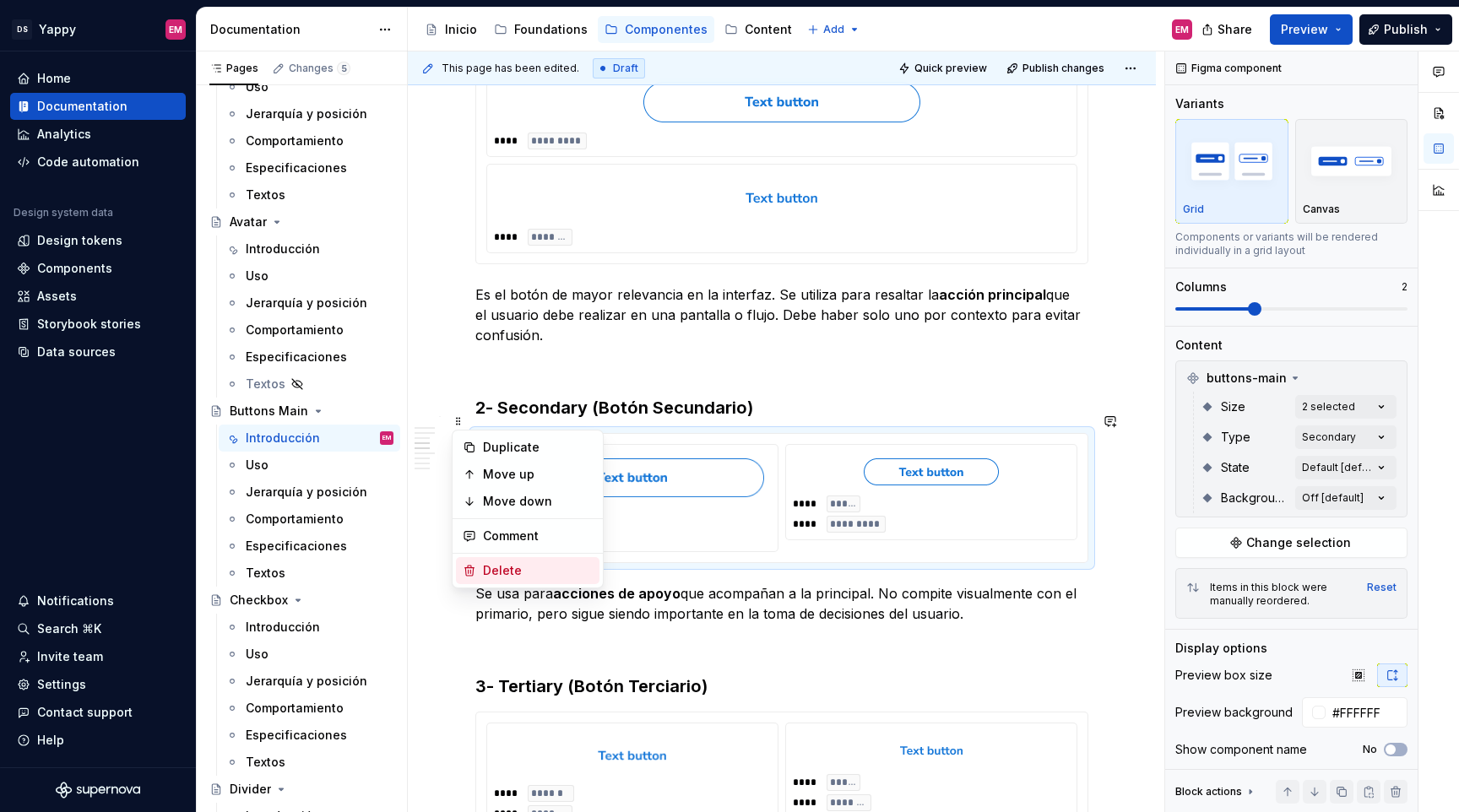
click at [481, 574] on div "Delete" at bounding box center [528, 571] width 144 height 27
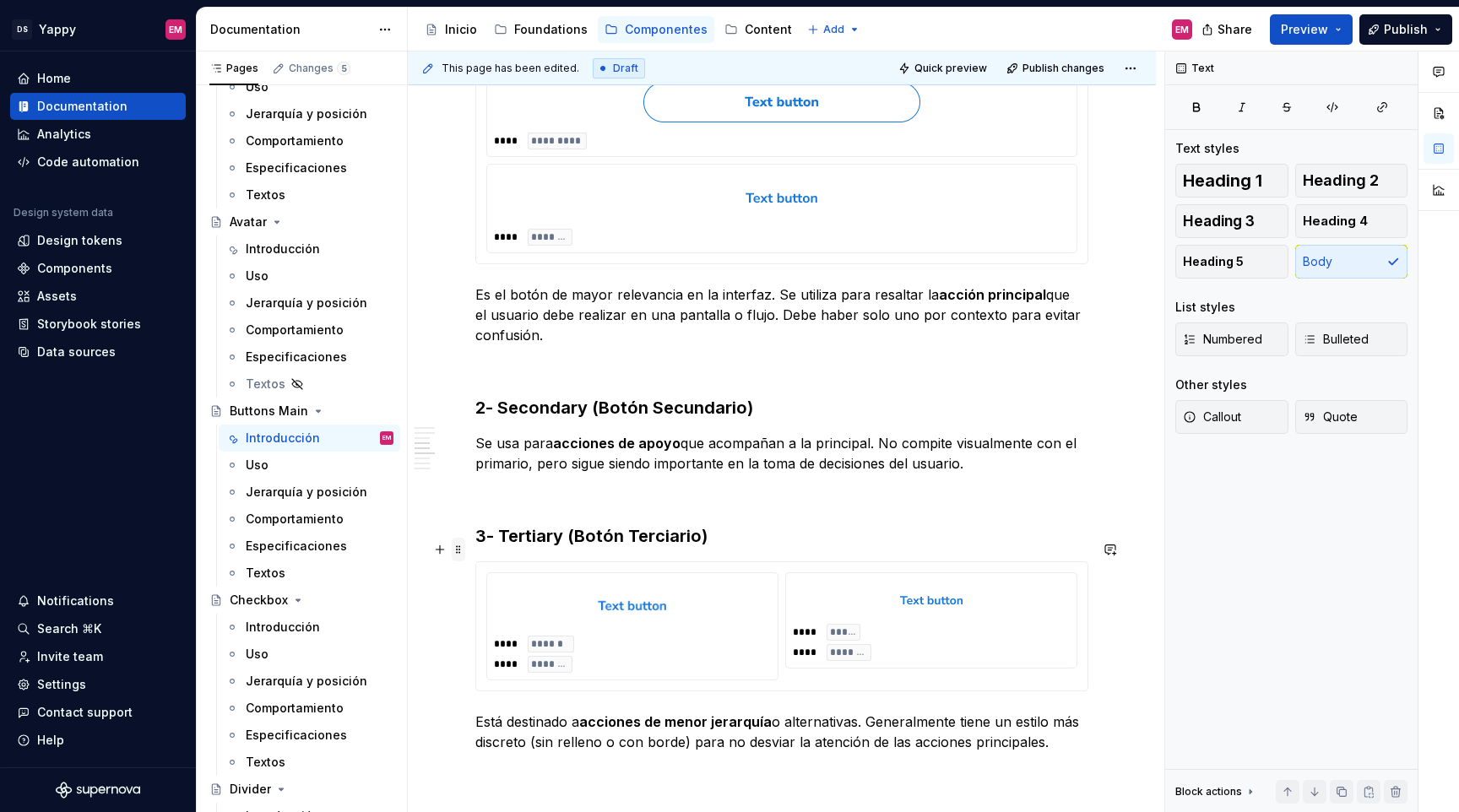
click at [460, 554] on span at bounding box center [459, 550] width 14 height 24
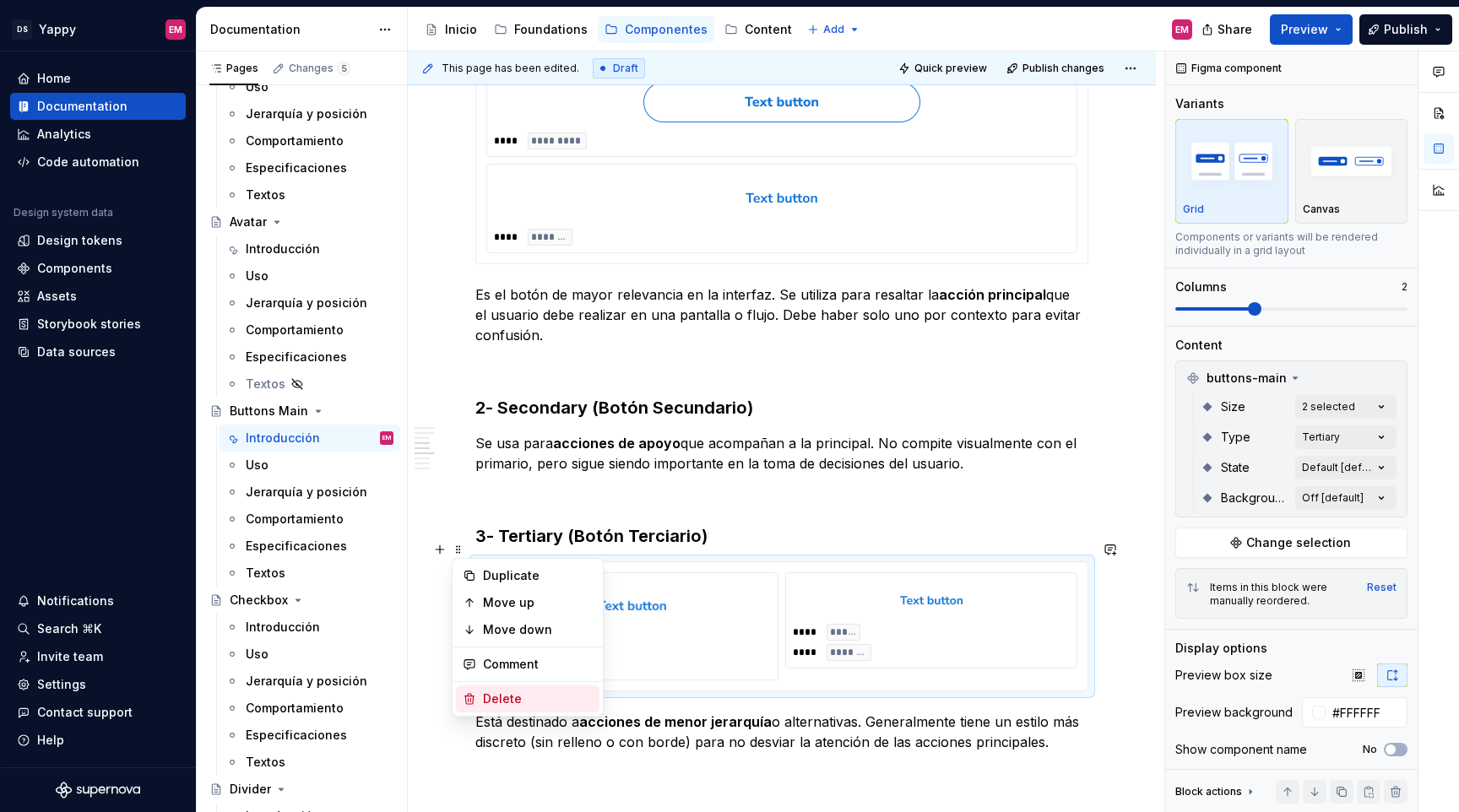
click at [493, 693] on div "Delete" at bounding box center [538, 698] width 110 height 17
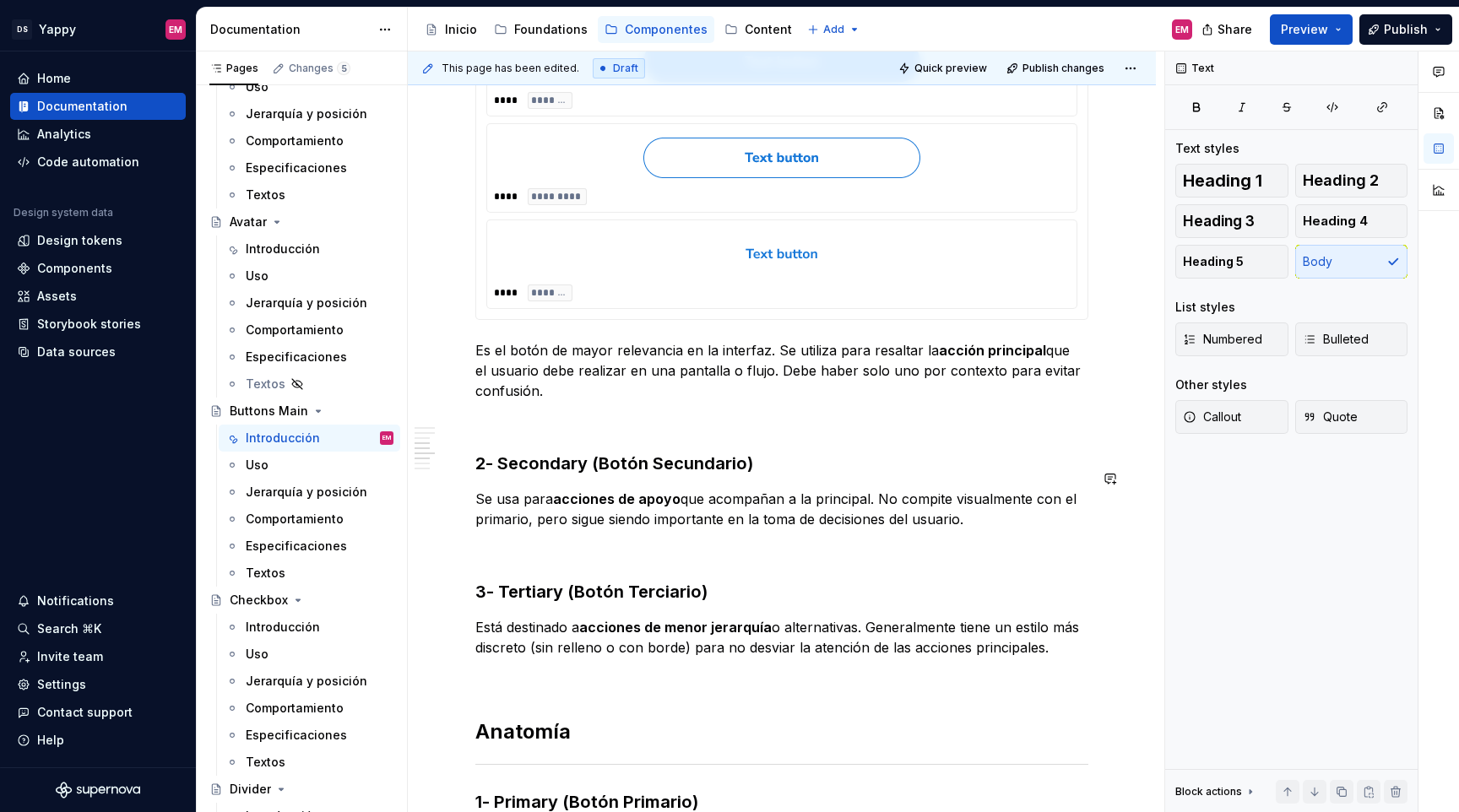
scroll to position [608, 0]
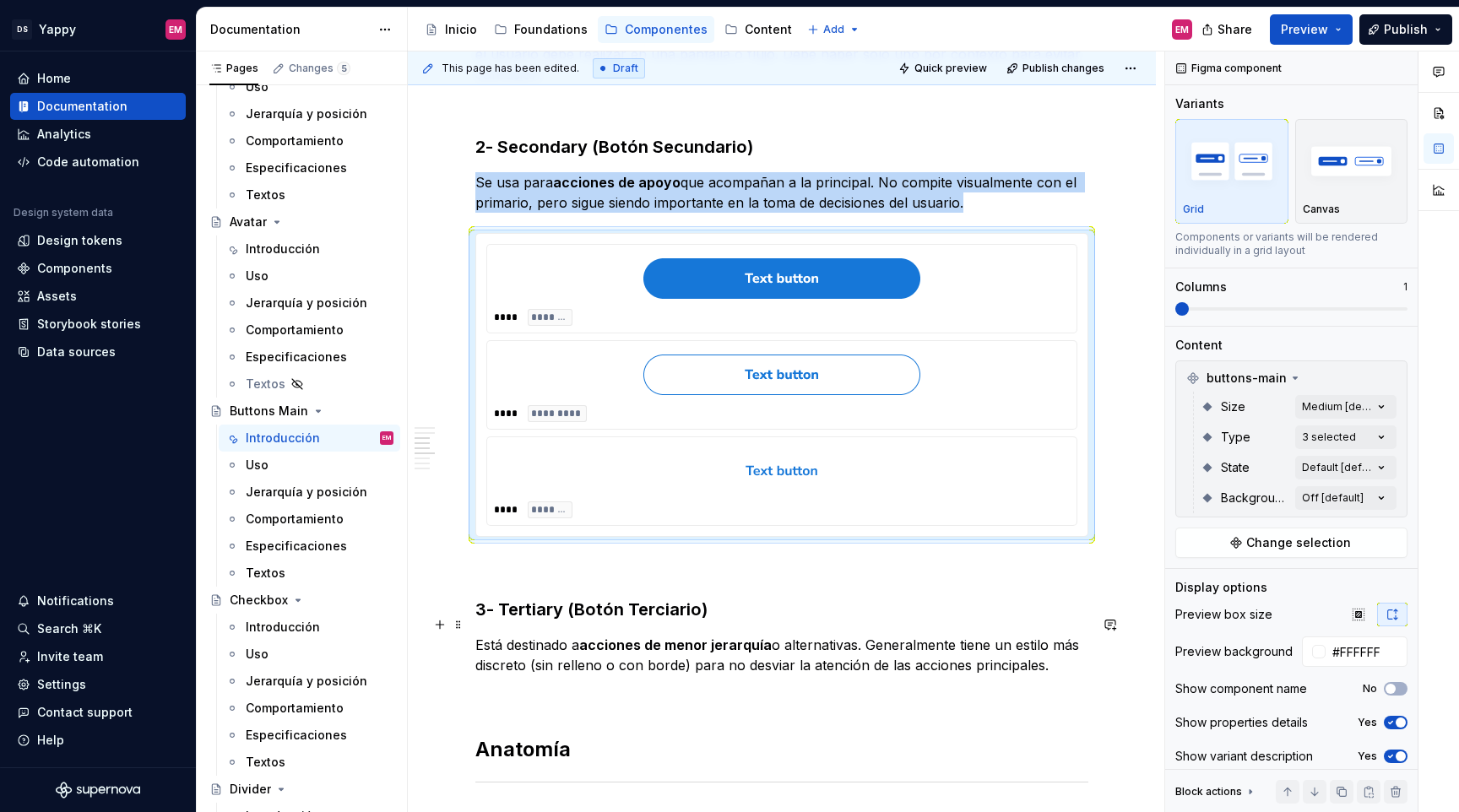
scroll to position [656, 0]
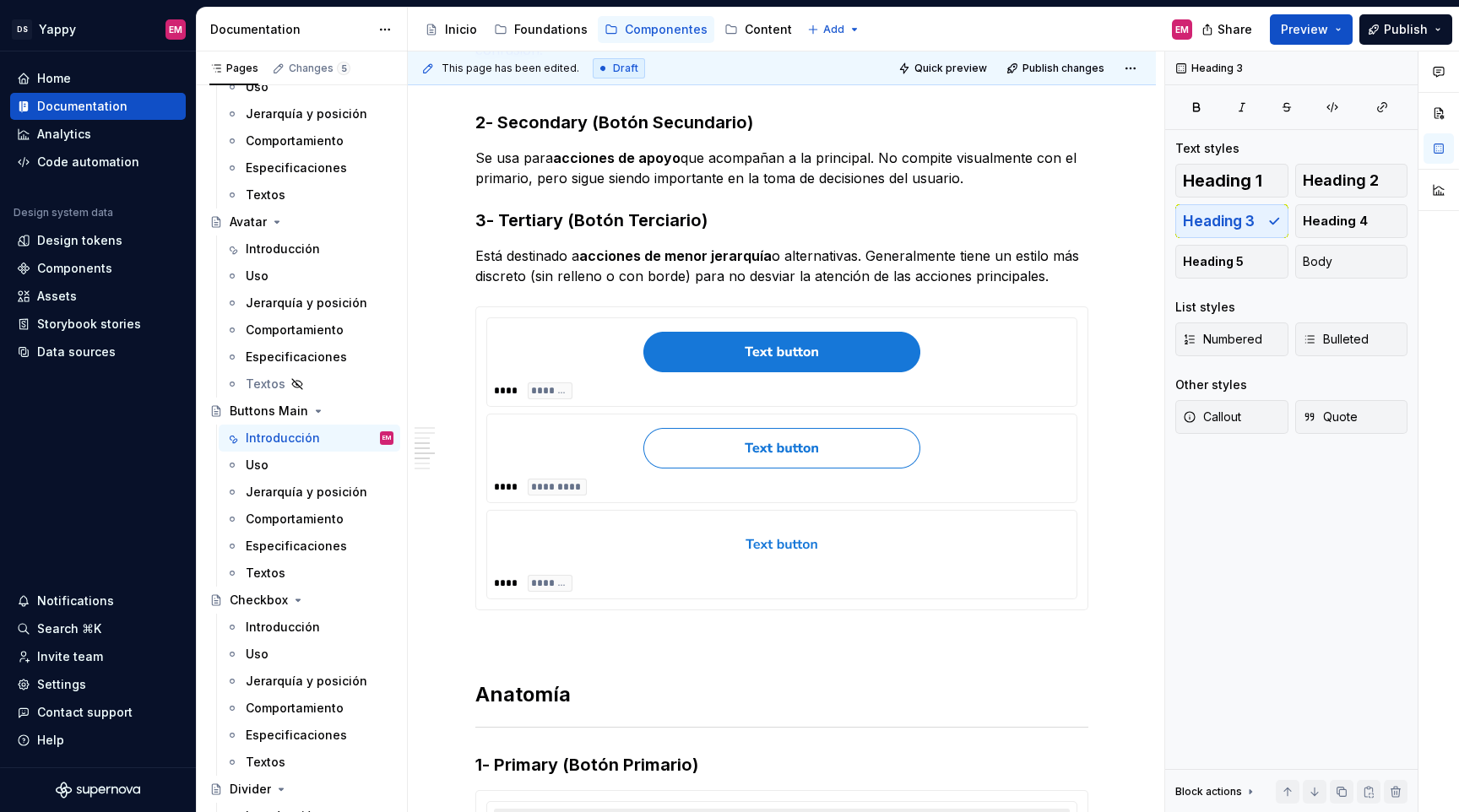
scroll to position [476, 0]
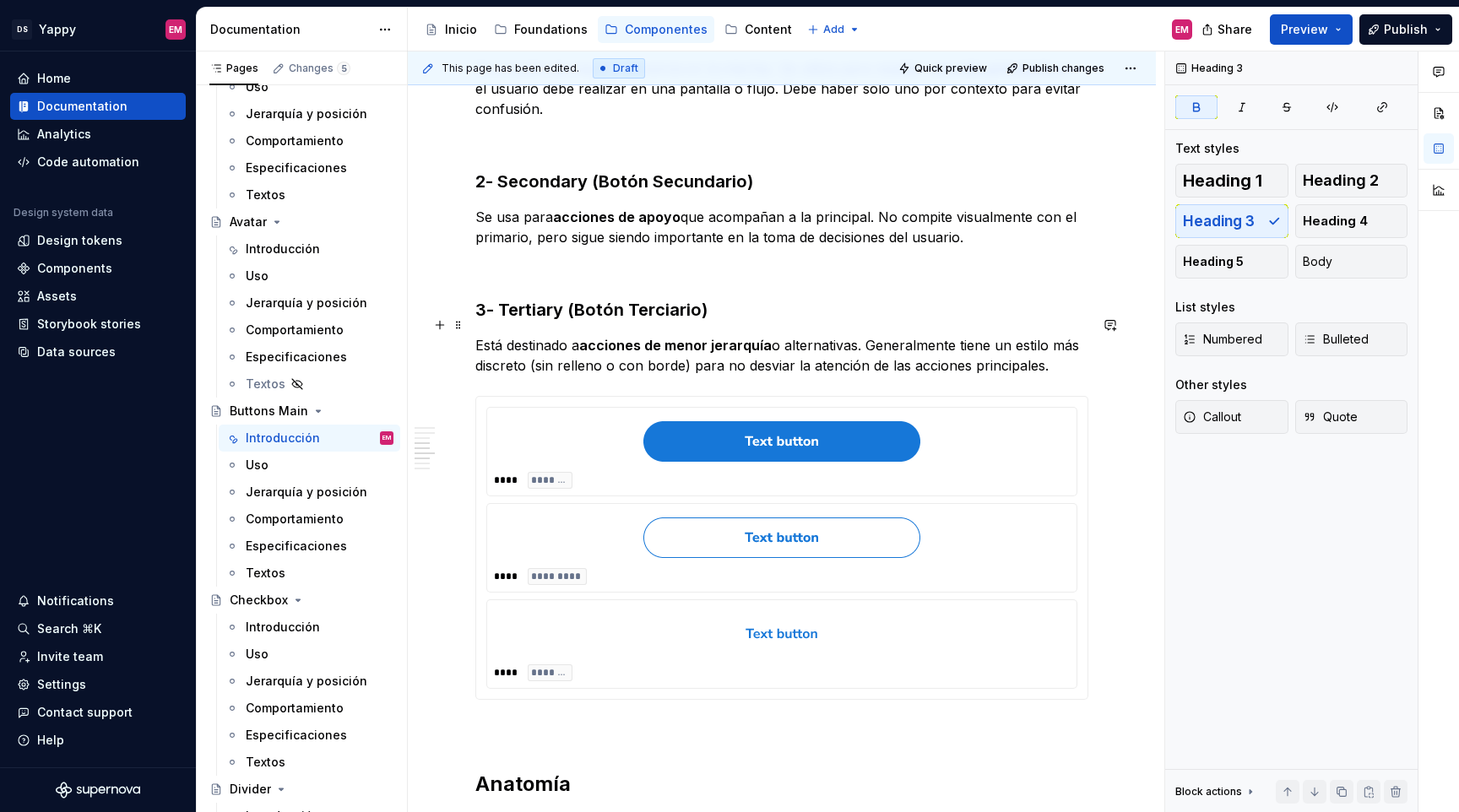
scroll to position [551, 0]
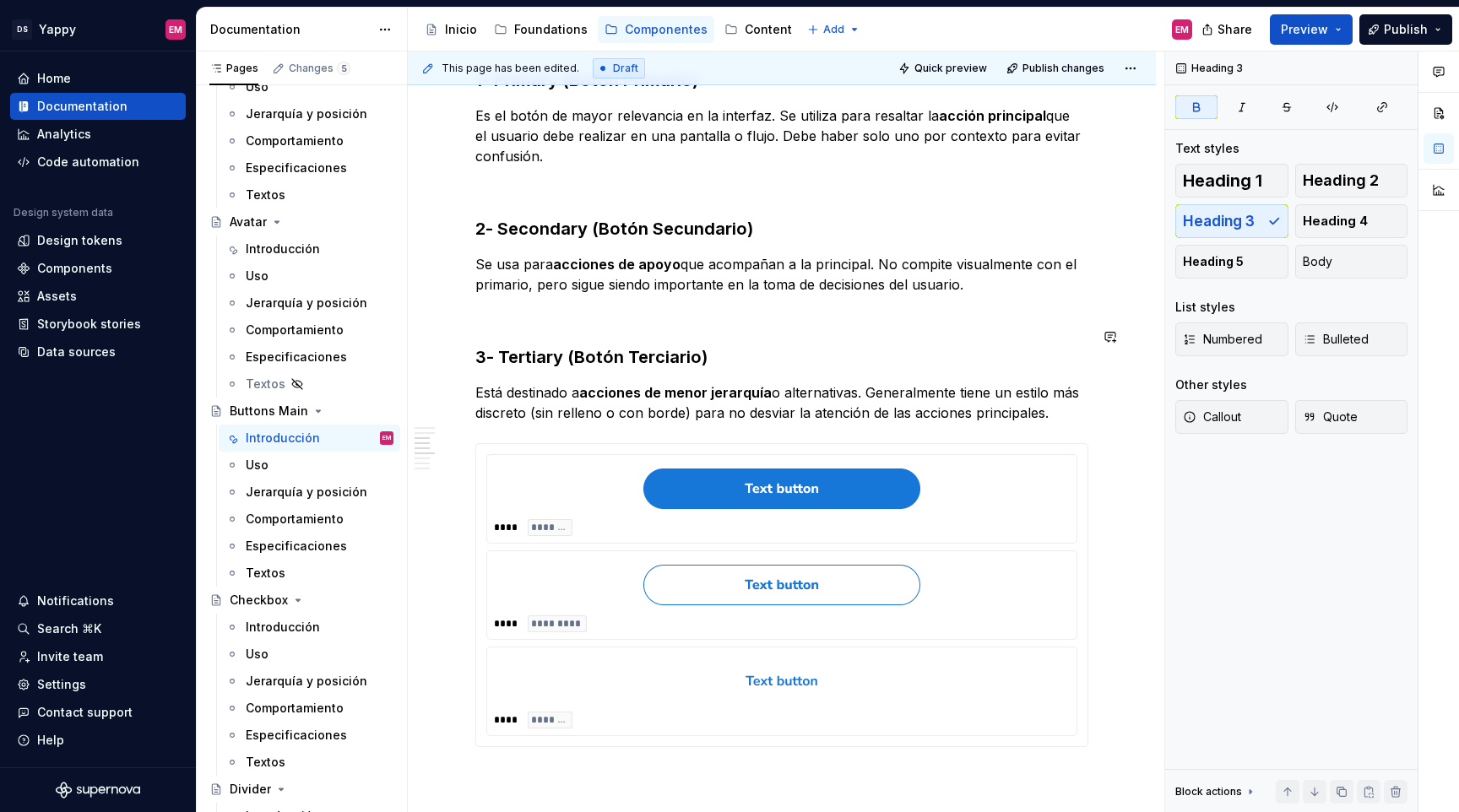
click at [530, 464] on div at bounding box center [781, 489] width 576 height 54
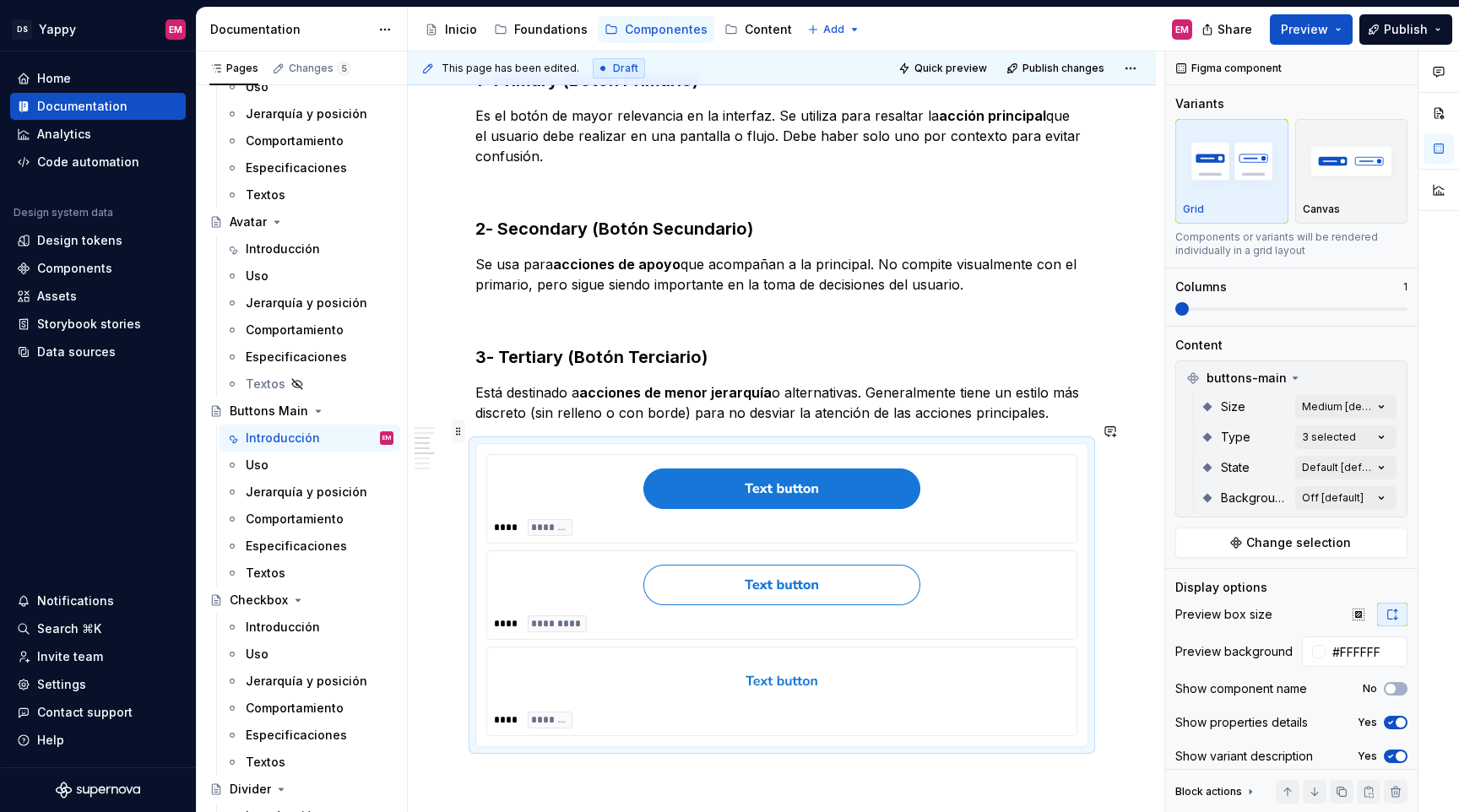
click at [455, 426] on span at bounding box center [459, 432] width 14 height 24
click at [479, 461] on div "Duplicate" at bounding box center [528, 457] width 144 height 27
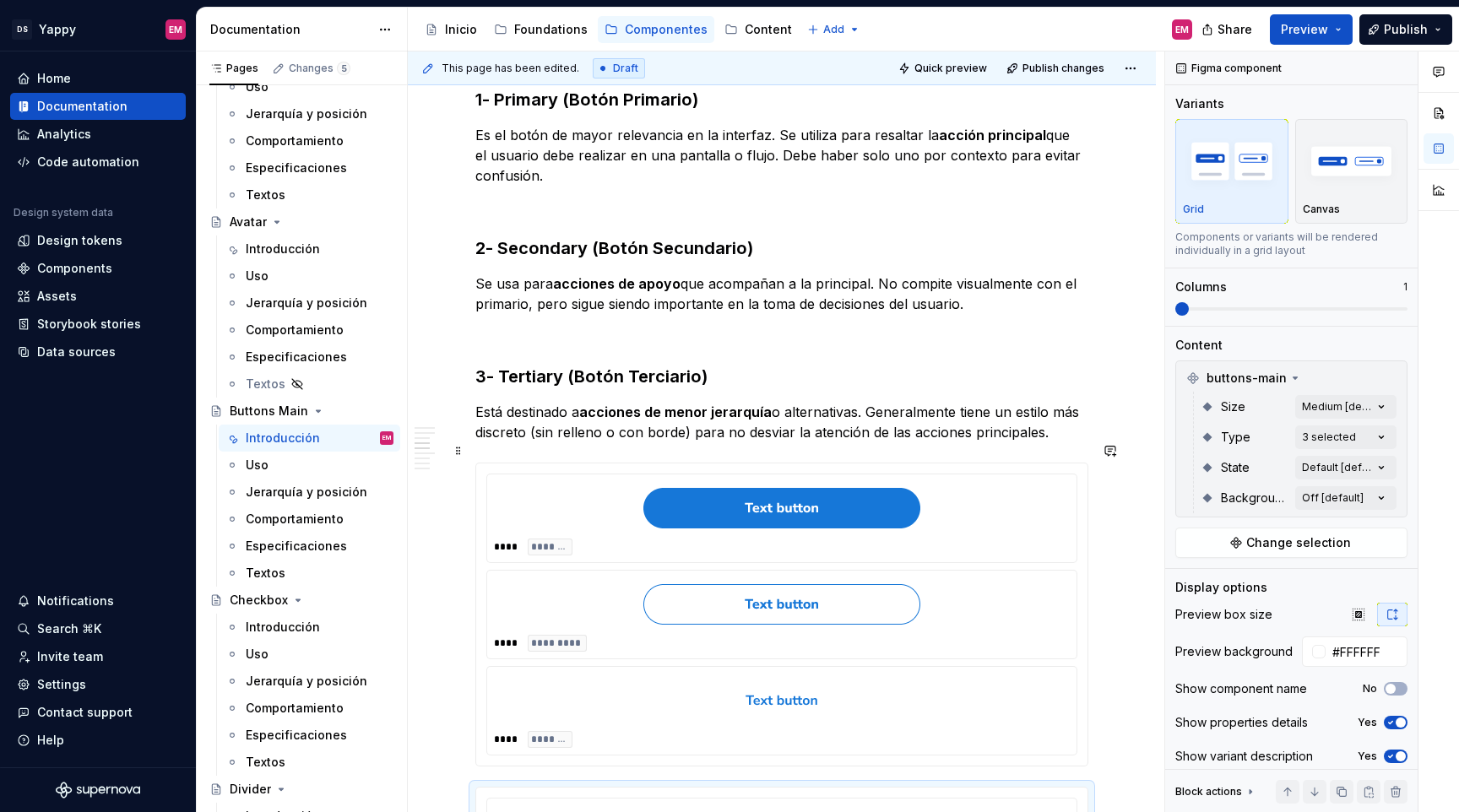
scroll to position [458, 0]
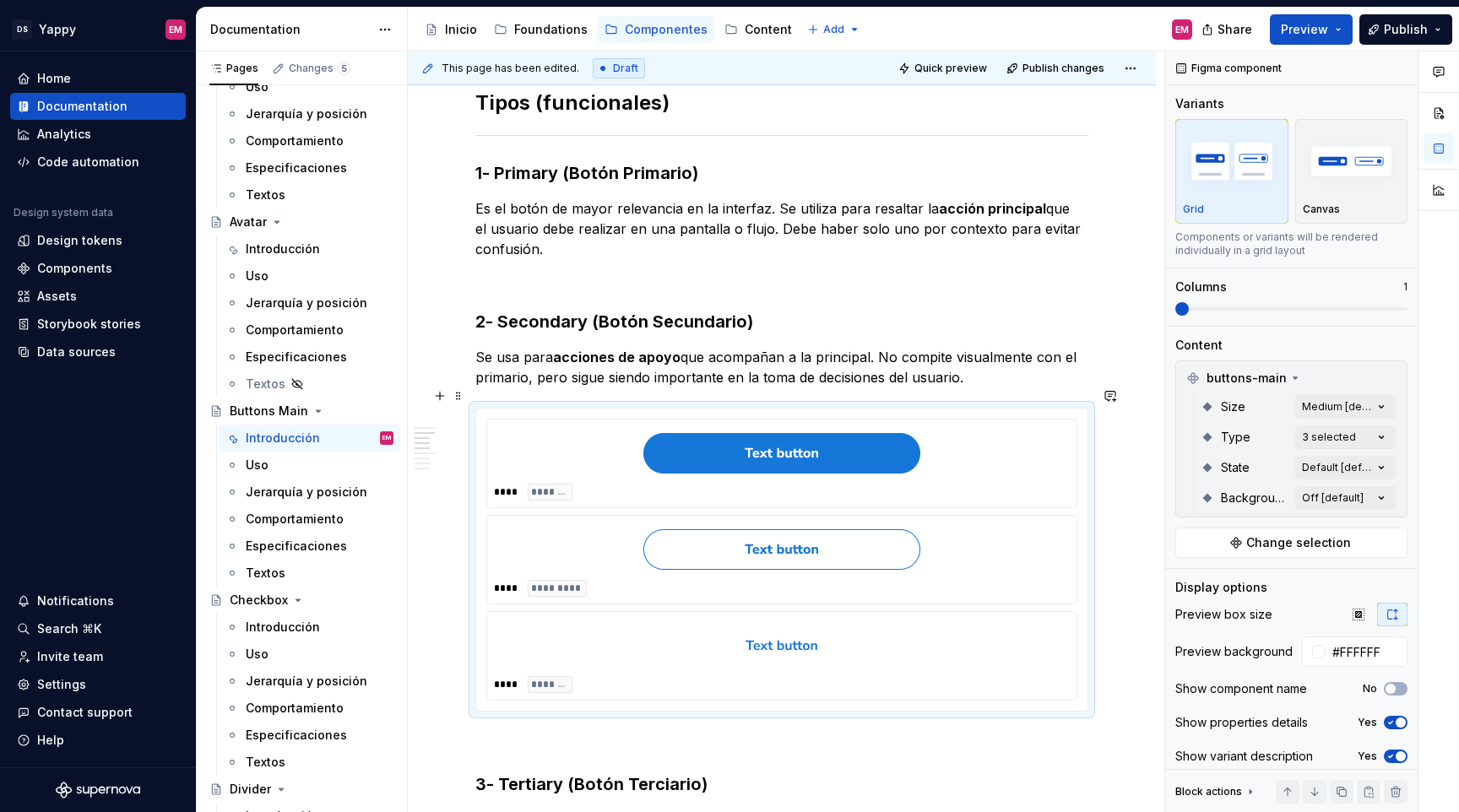
click at [598, 516] on div "**** *********" at bounding box center [781, 560] width 590 height 88
click at [1351, 439] on div "Comments Open comments No comments yet Select ‘Comment’ from the block context …" at bounding box center [1312, 432] width 293 height 761
click at [1215, 524] on span "Primary" at bounding box center [1221, 518] width 44 height 17
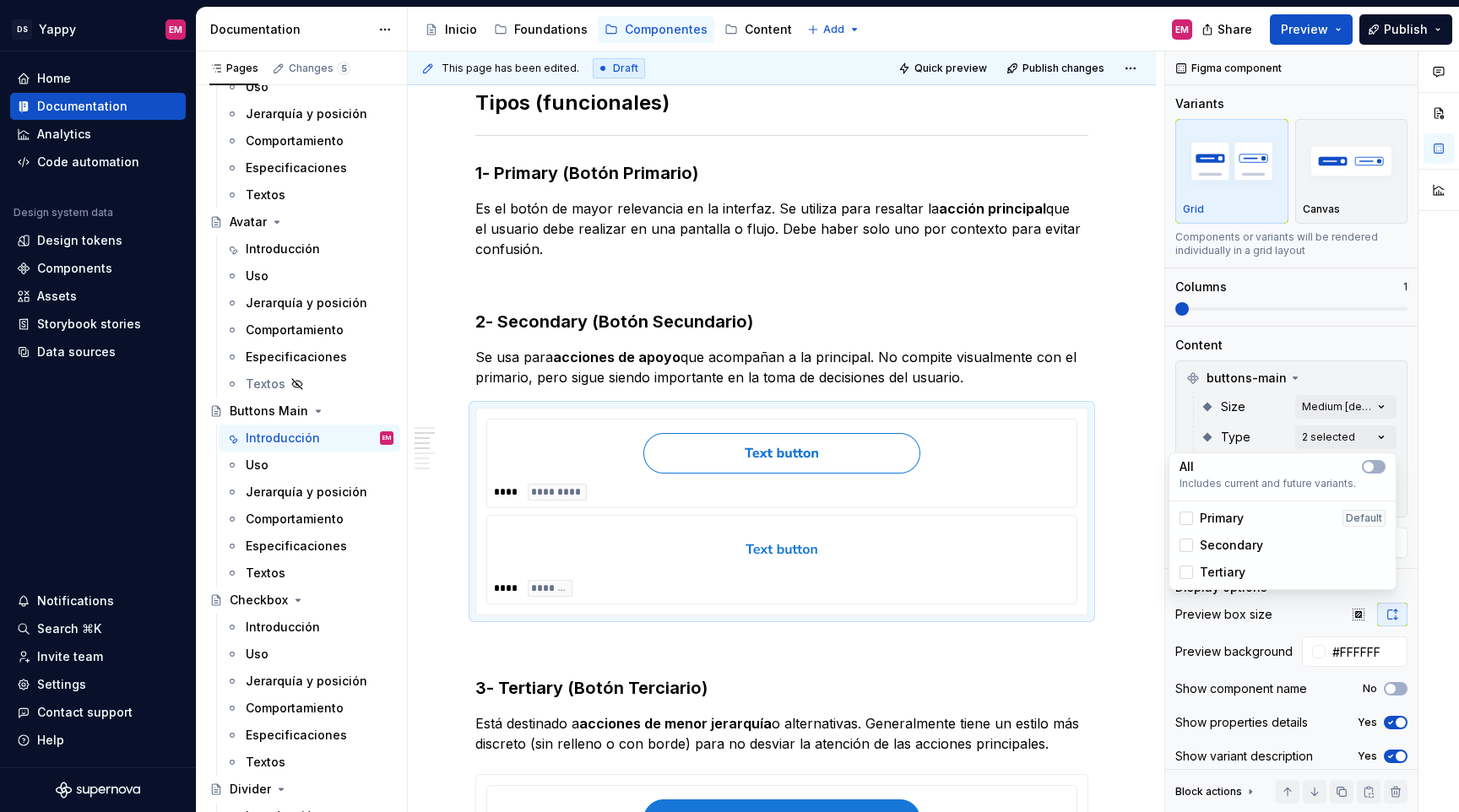
click at [1212, 567] on span "Tertiary" at bounding box center [1222, 572] width 46 height 17
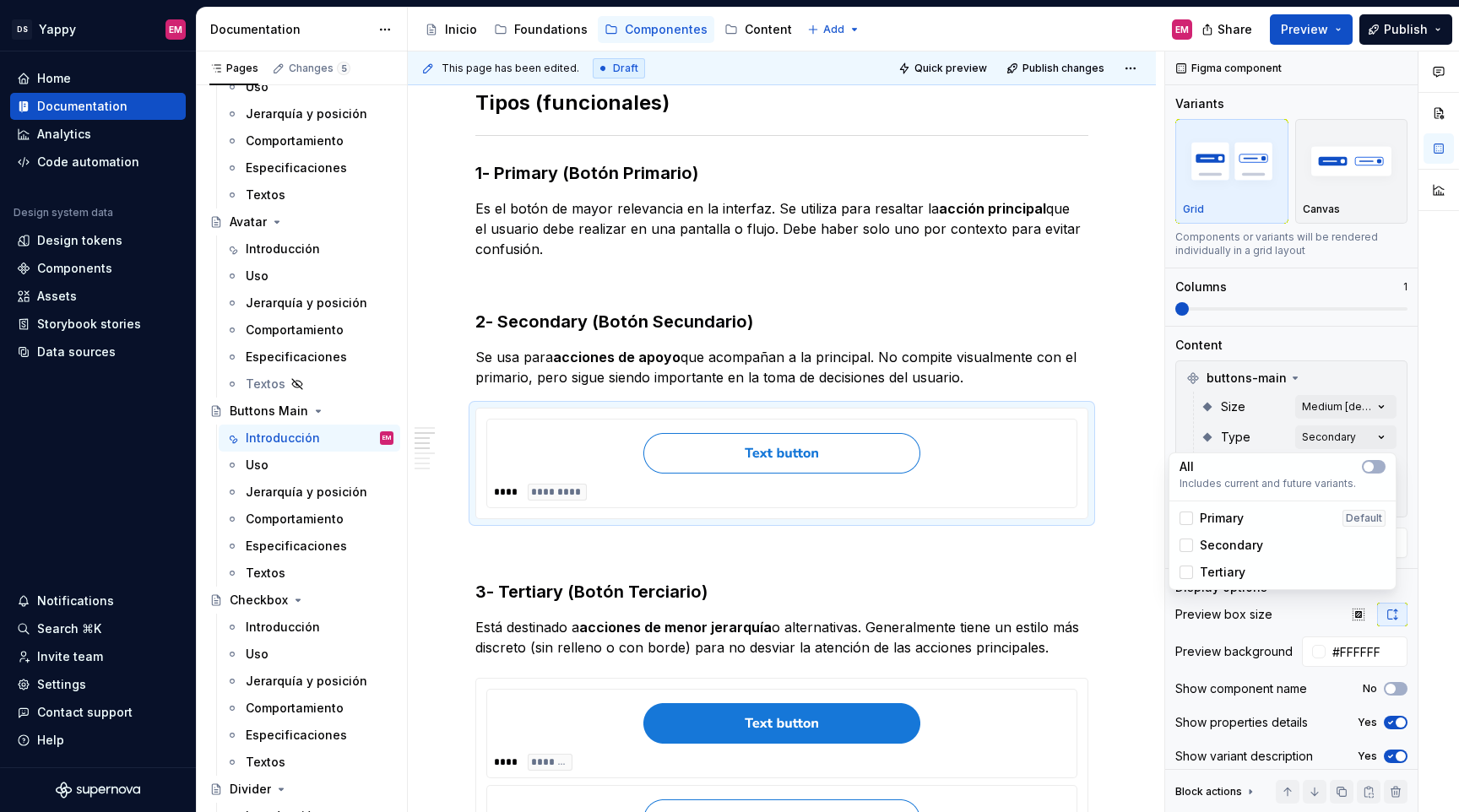
click at [654, 230] on html "DS Yappy EM Home Documentation Analytics Code automation Design system data Des…" at bounding box center [730, 406] width 1459 height 812
click at [485, 444] on div "**** *********" at bounding box center [781, 464] width 612 height 110
click at [464, 401] on span at bounding box center [459, 396] width 14 height 24
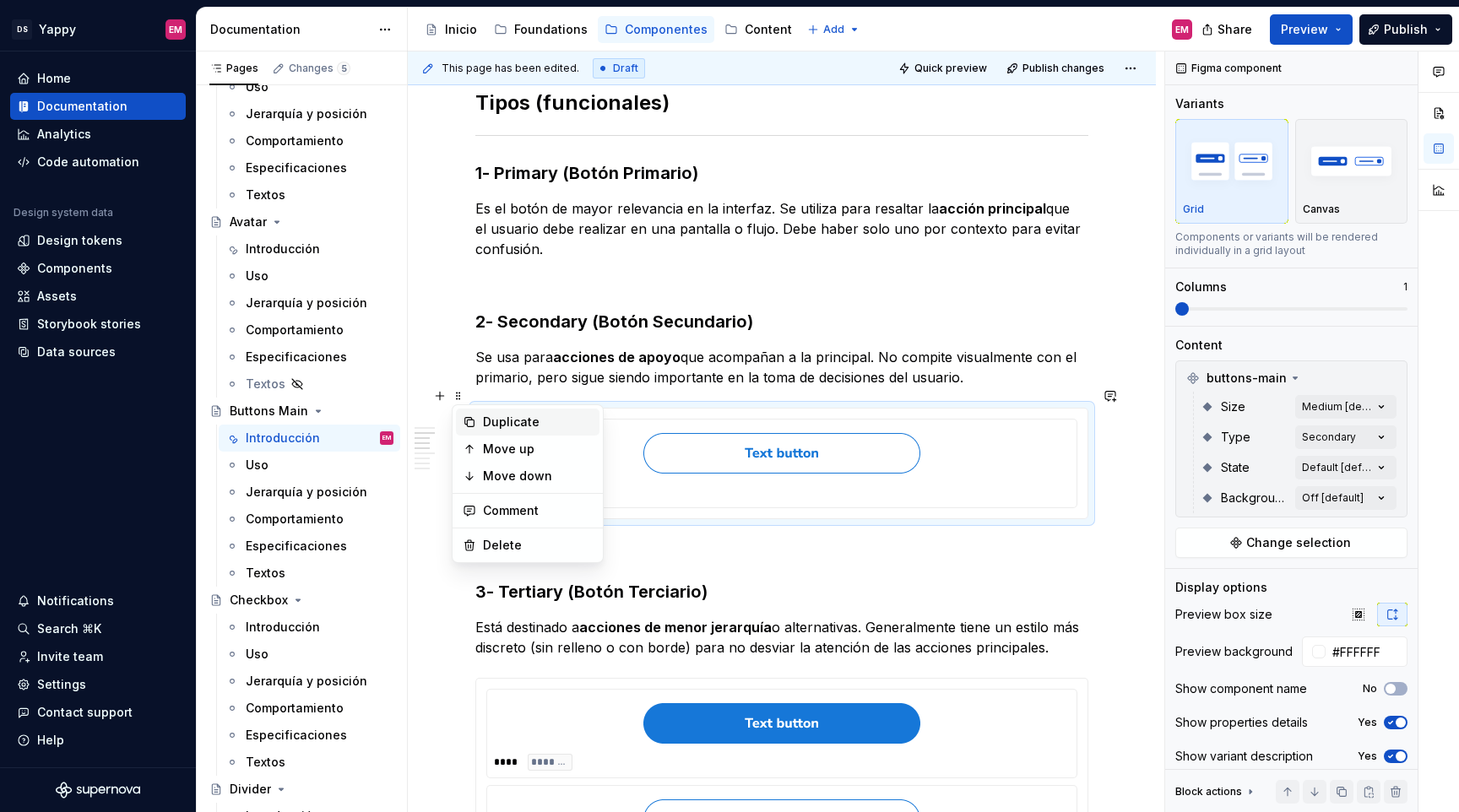
click at [481, 415] on div "Duplicate" at bounding box center [528, 422] width 144 height 27
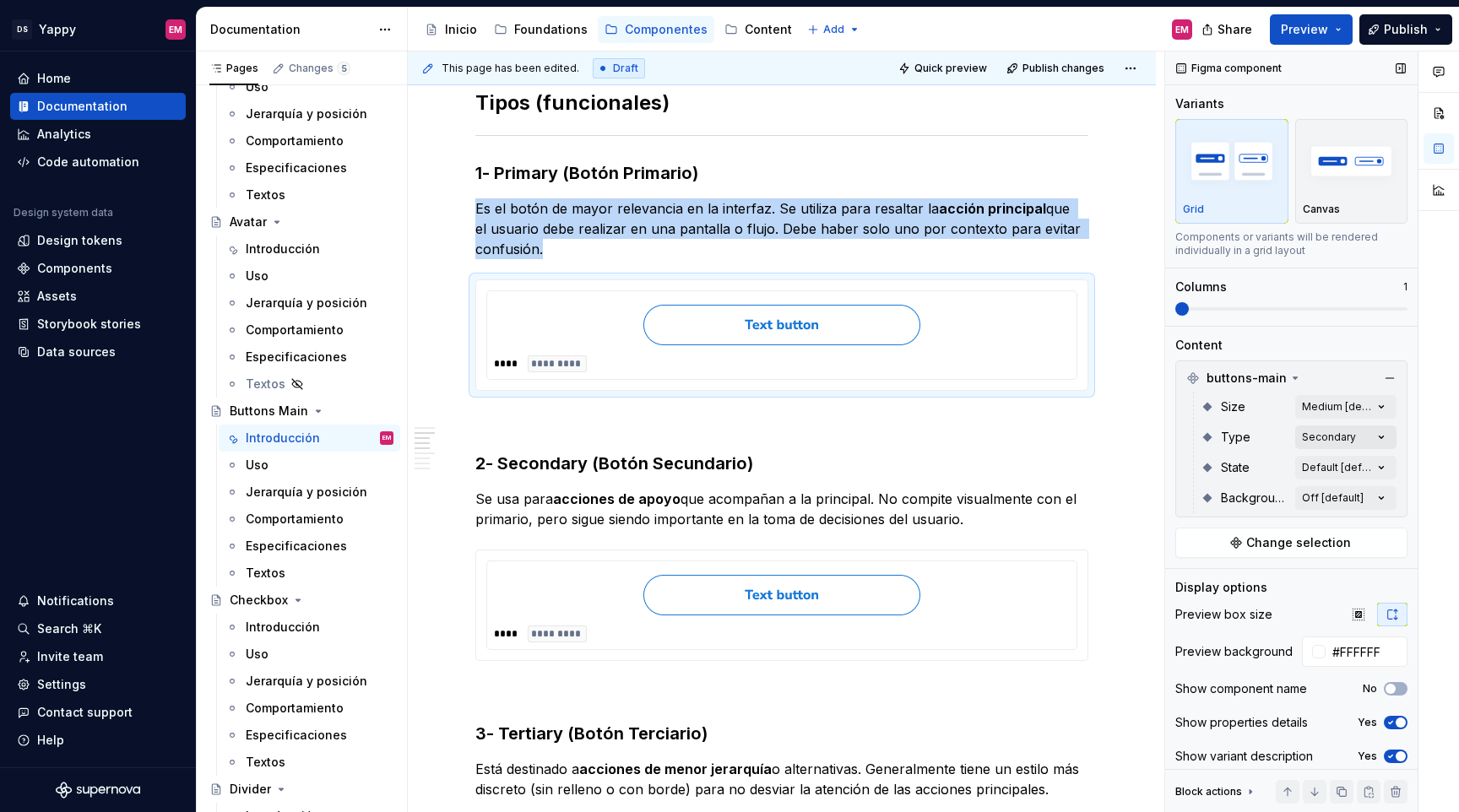
click at [1349, 435] on div "Comments Open comments No comments yet Select ‘Comment’ from the block context …" at bounding box center [1312, 432] width 293 height 761
click at [1222, 525] on span "Primary" at bounding box center [1221, 518] width 44 height 17
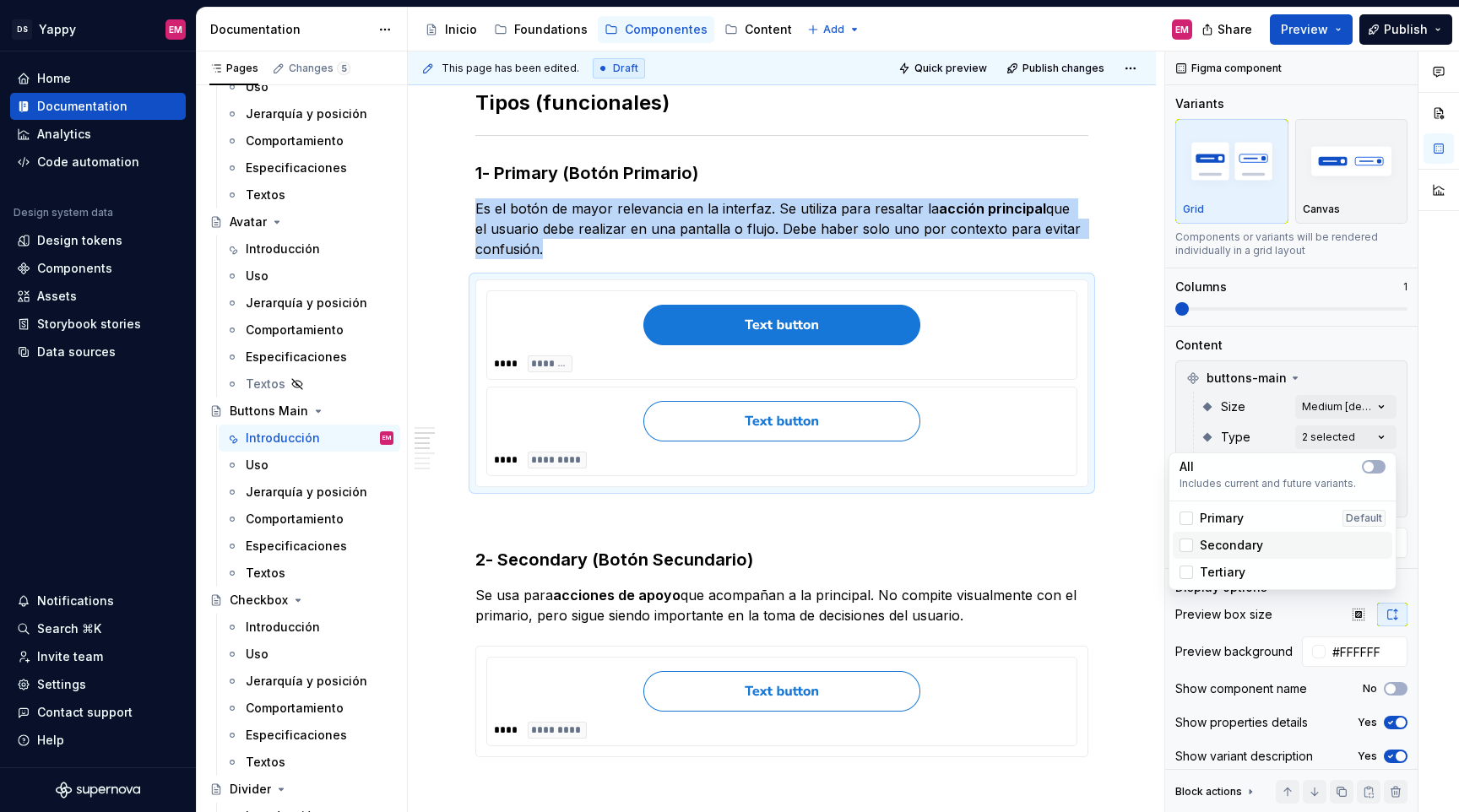
click at [1222, 536] on div "Secondary" at bounding box center [1282, 545] width 220 height 27
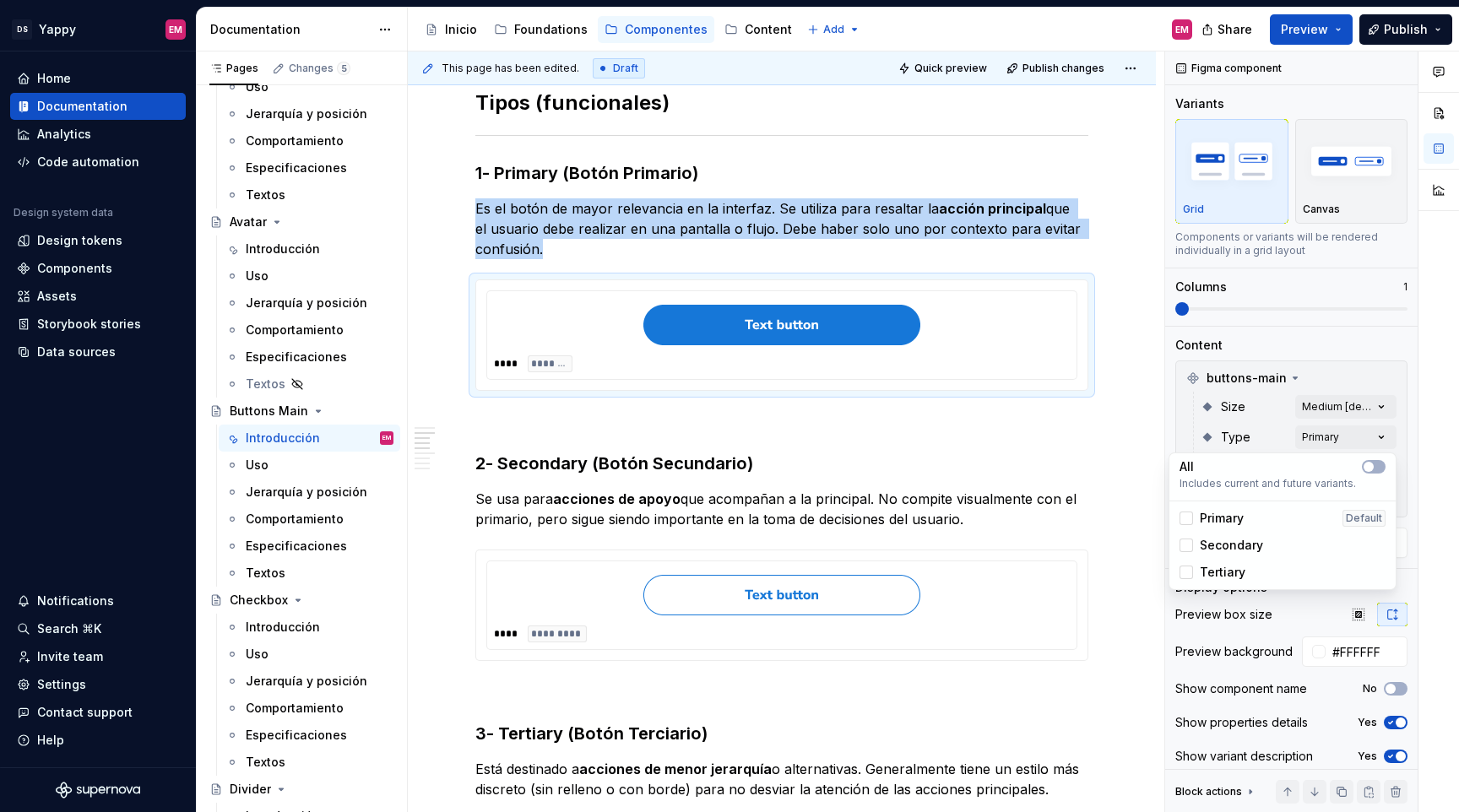
click at [817, 481] on html "DS Yappy EM Home Documentation Analytics Code automation Design system data Des…" at bounding box center [730, 406] width 1459 height 812
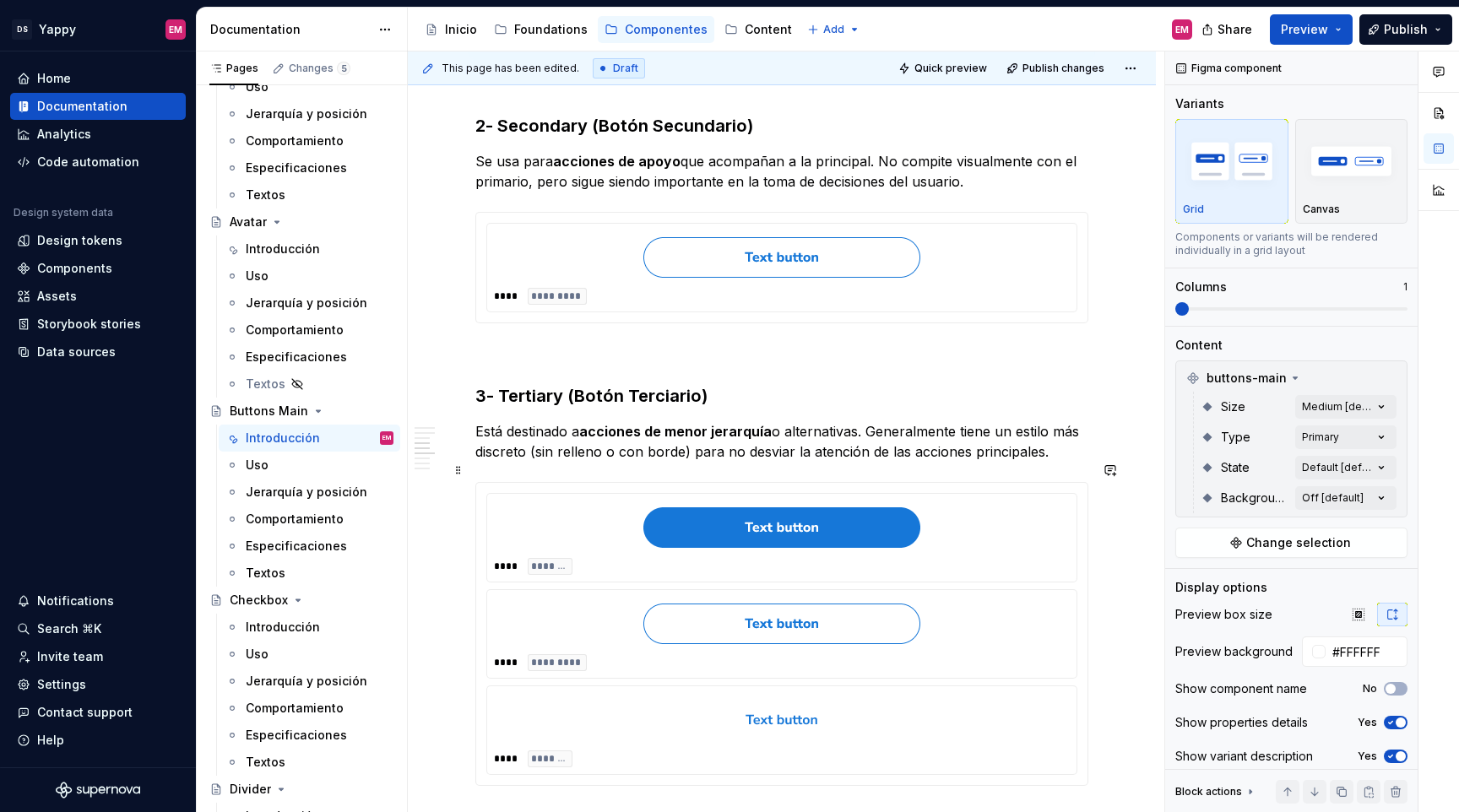
scroll to position [834, 0]
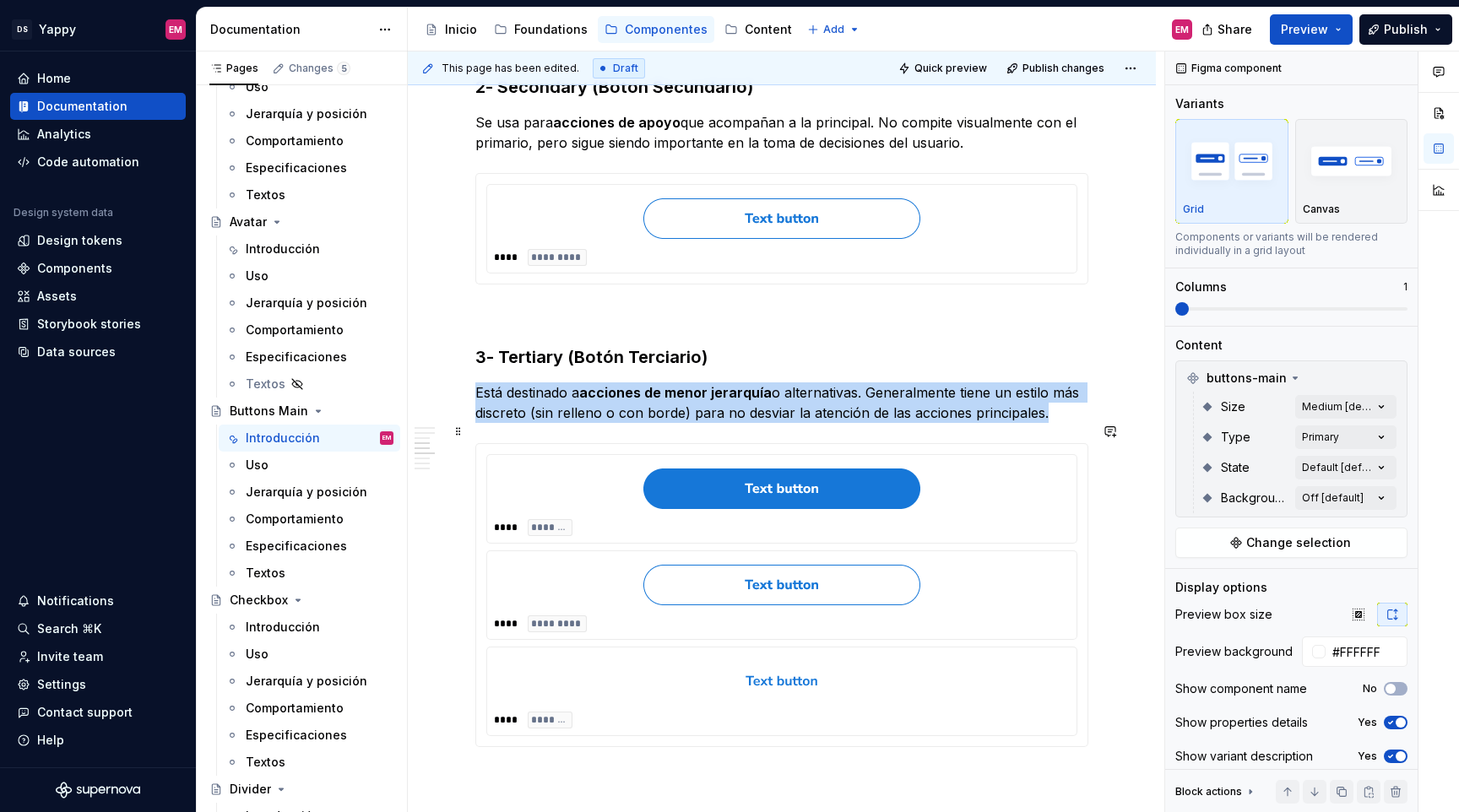
click at [817, 481] on img at bounding box center [782, 489] width 277 height 41
click at [1343, 438] on div "Comments Open comments No comments yet Select ‘Comment’ from the block context …" at bounding box center [1312, 432] width 293 height 761
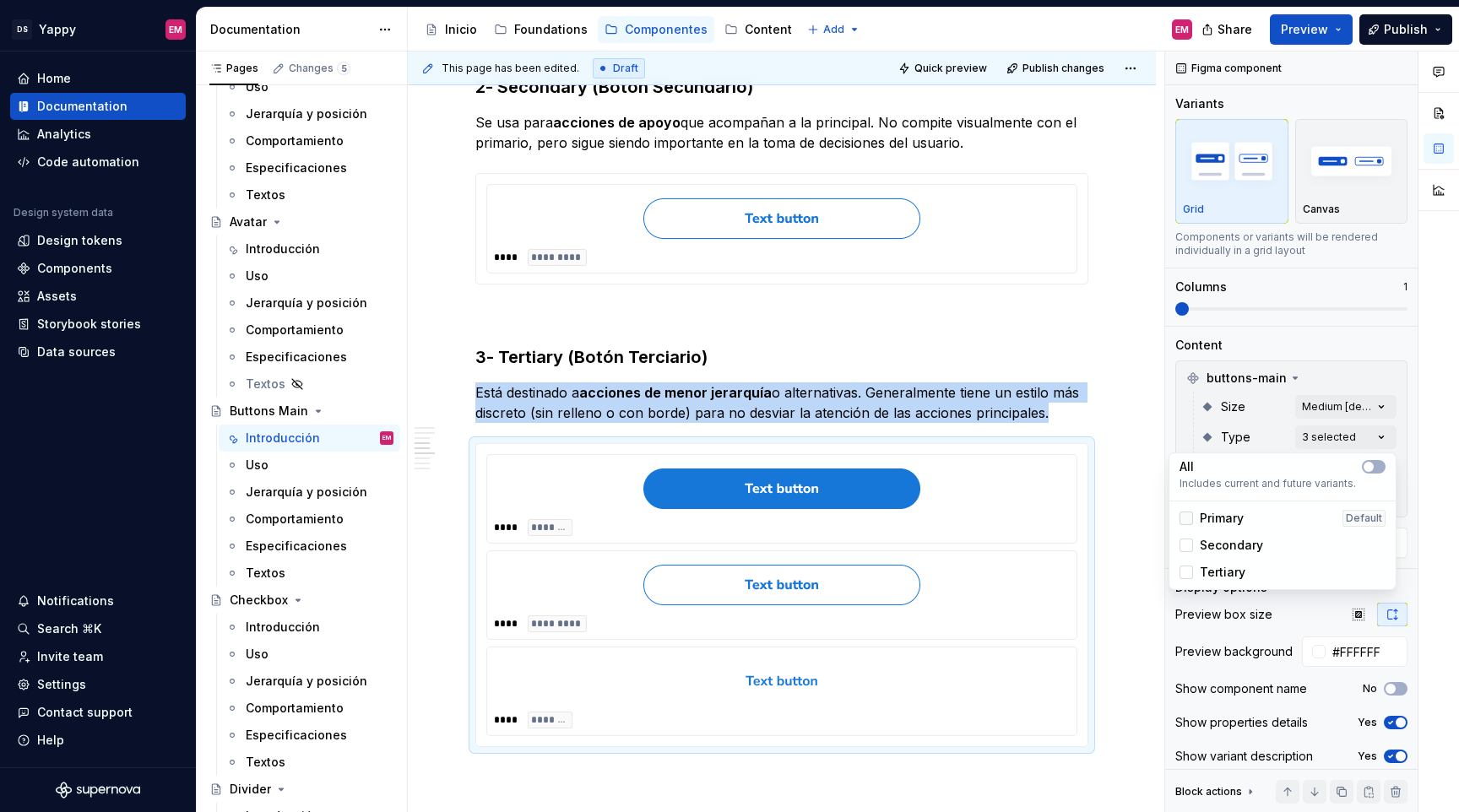
click at [1187, 519] on icon at bounding box center [1187, 519] width 0 height 0
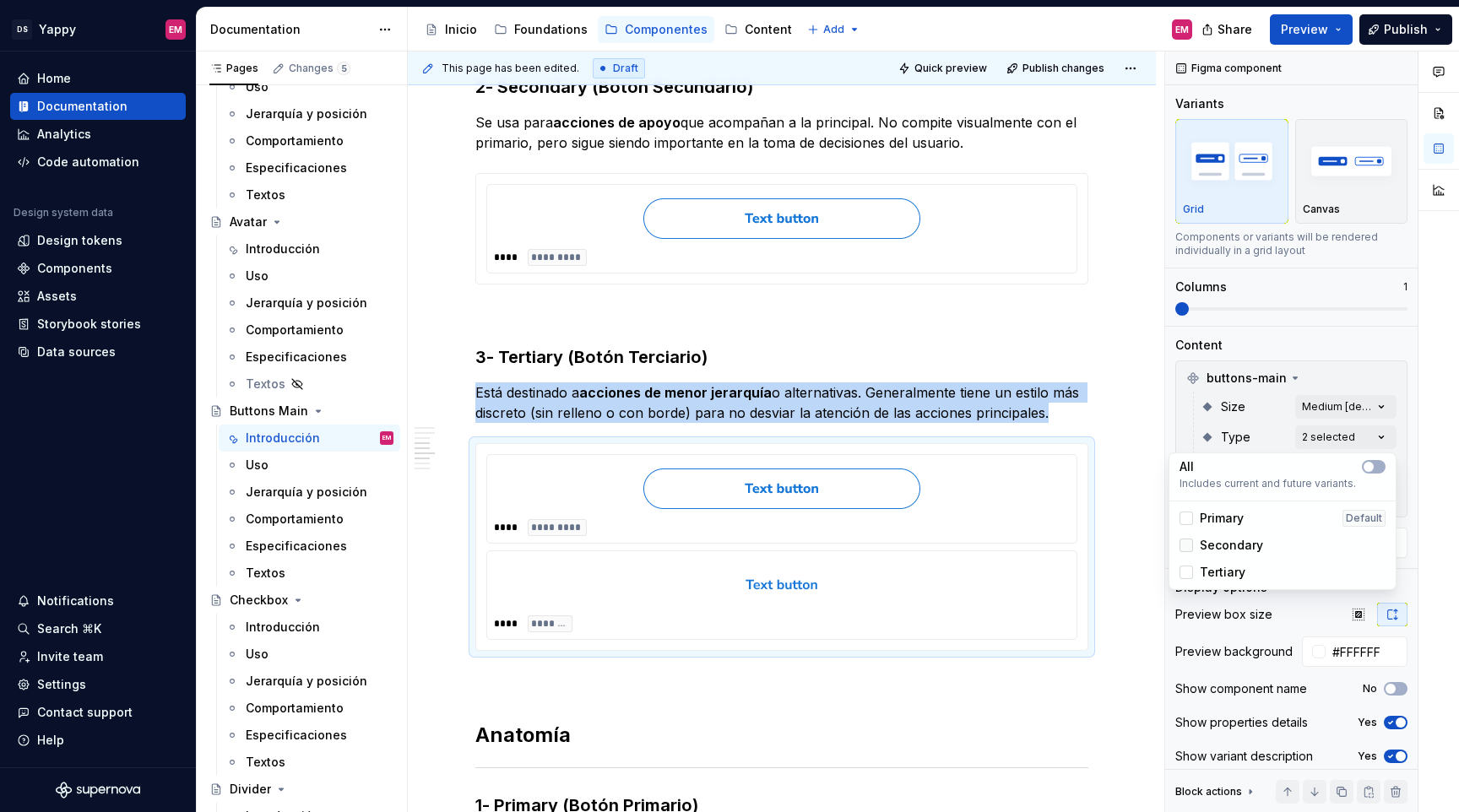
click at [1187, 546] on icon at bounding box center [1187, 546] width 0 height 0
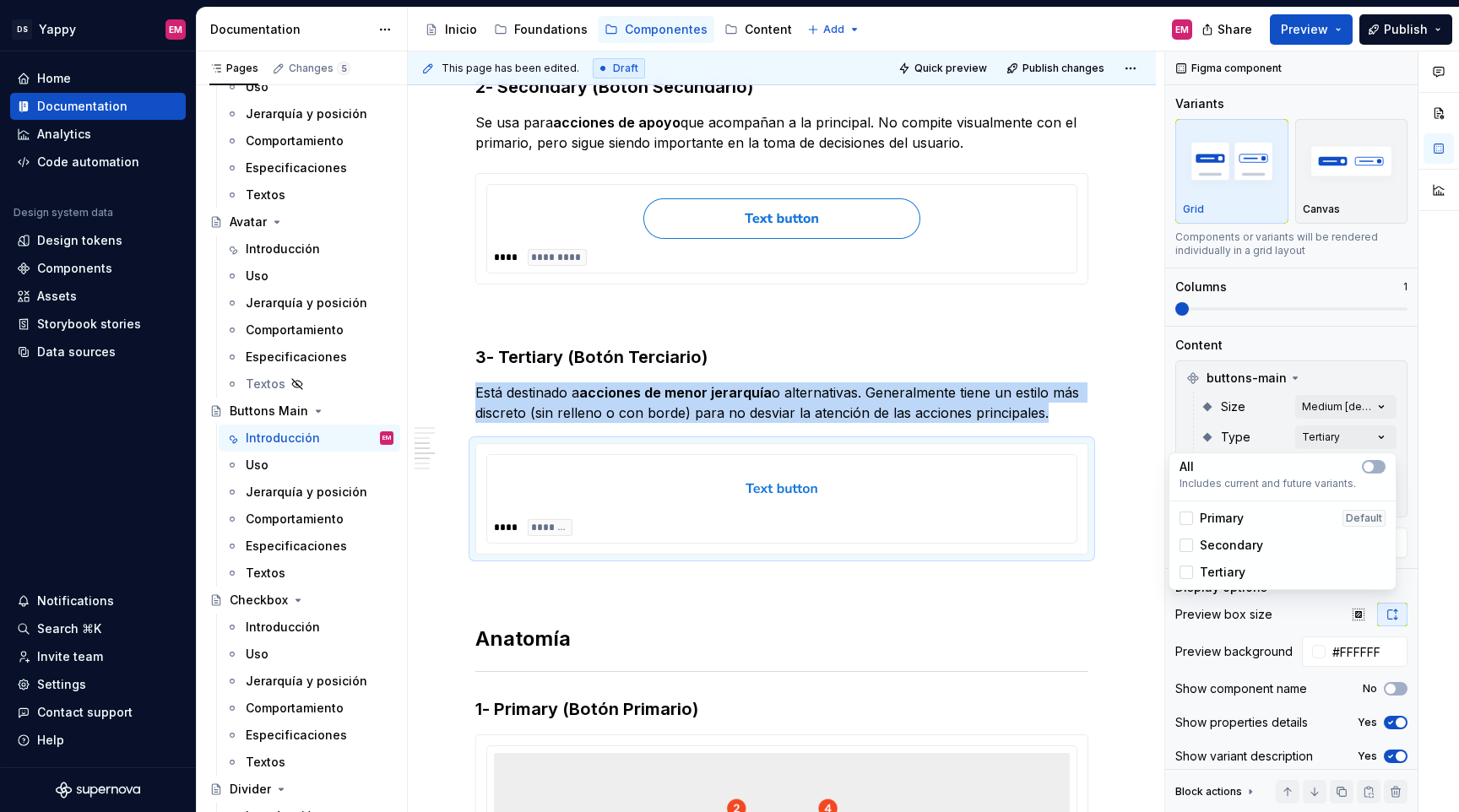
click at [642, 545] on html "DS Yappy EM Home Documentation Analytics Code automation Design system data Des…" at bounding box center [730, 406] width 1459 height 812
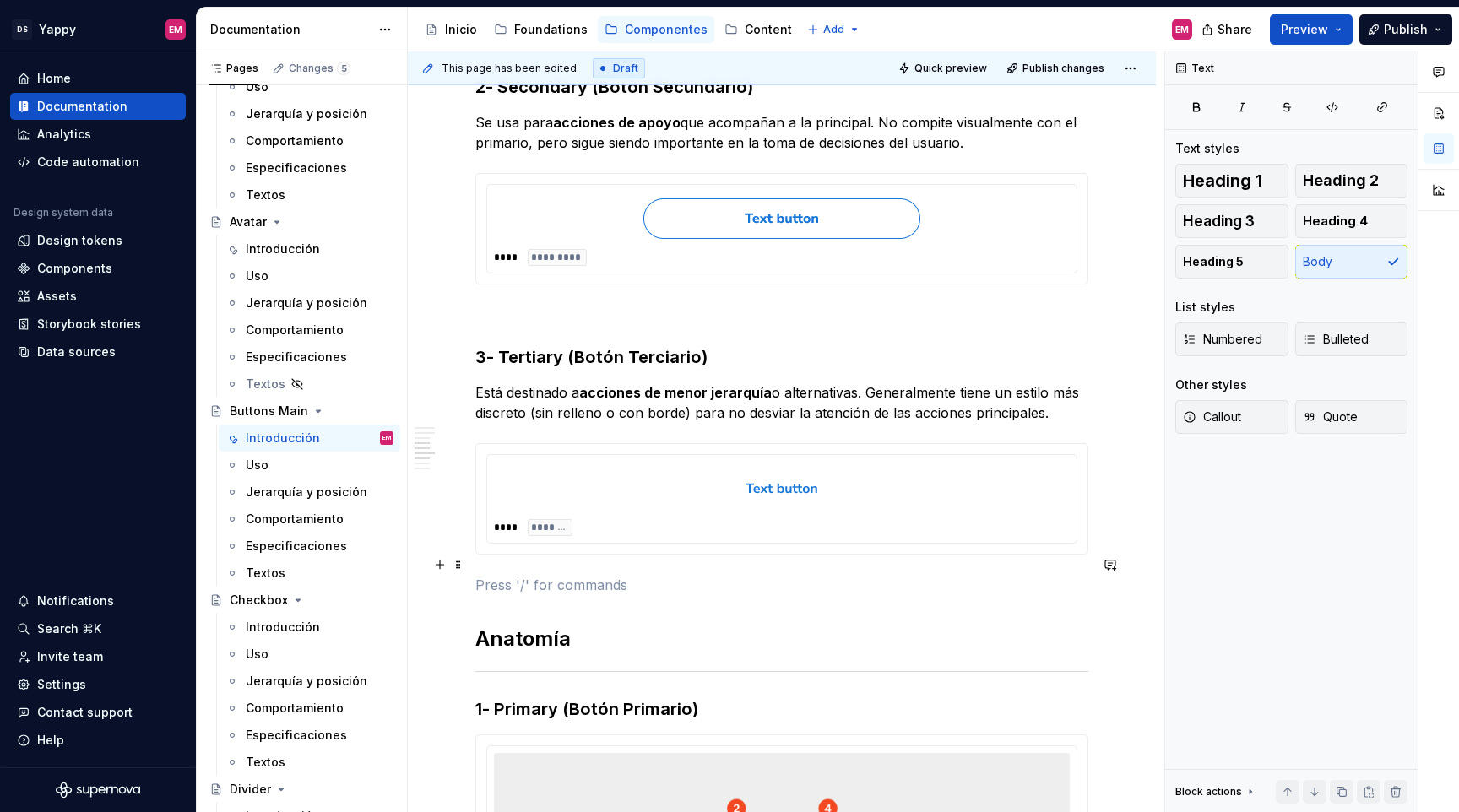
click at [583, 575] on p at bounding box center [781, 585] width 613 height 20
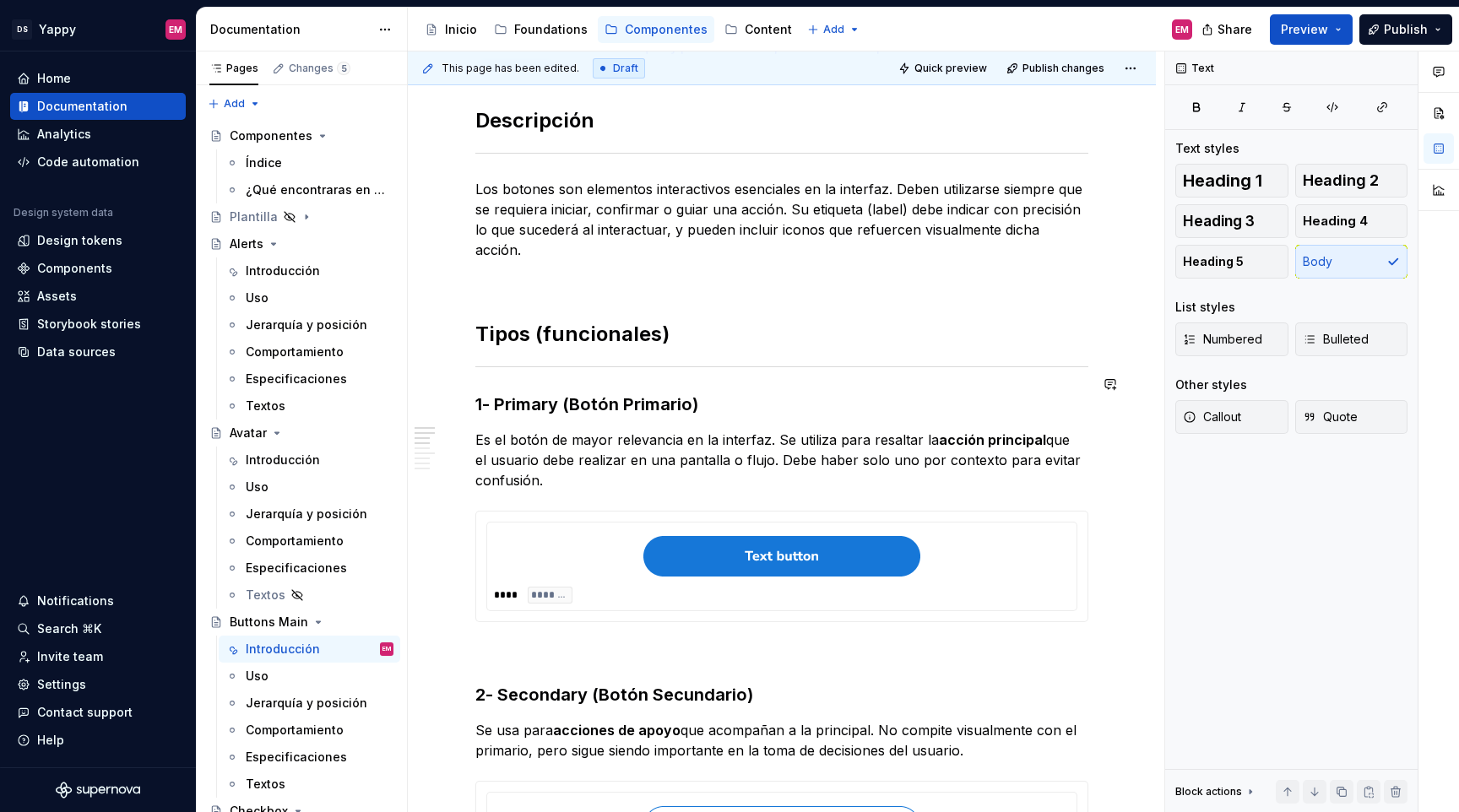
scroll to position [242, 0]
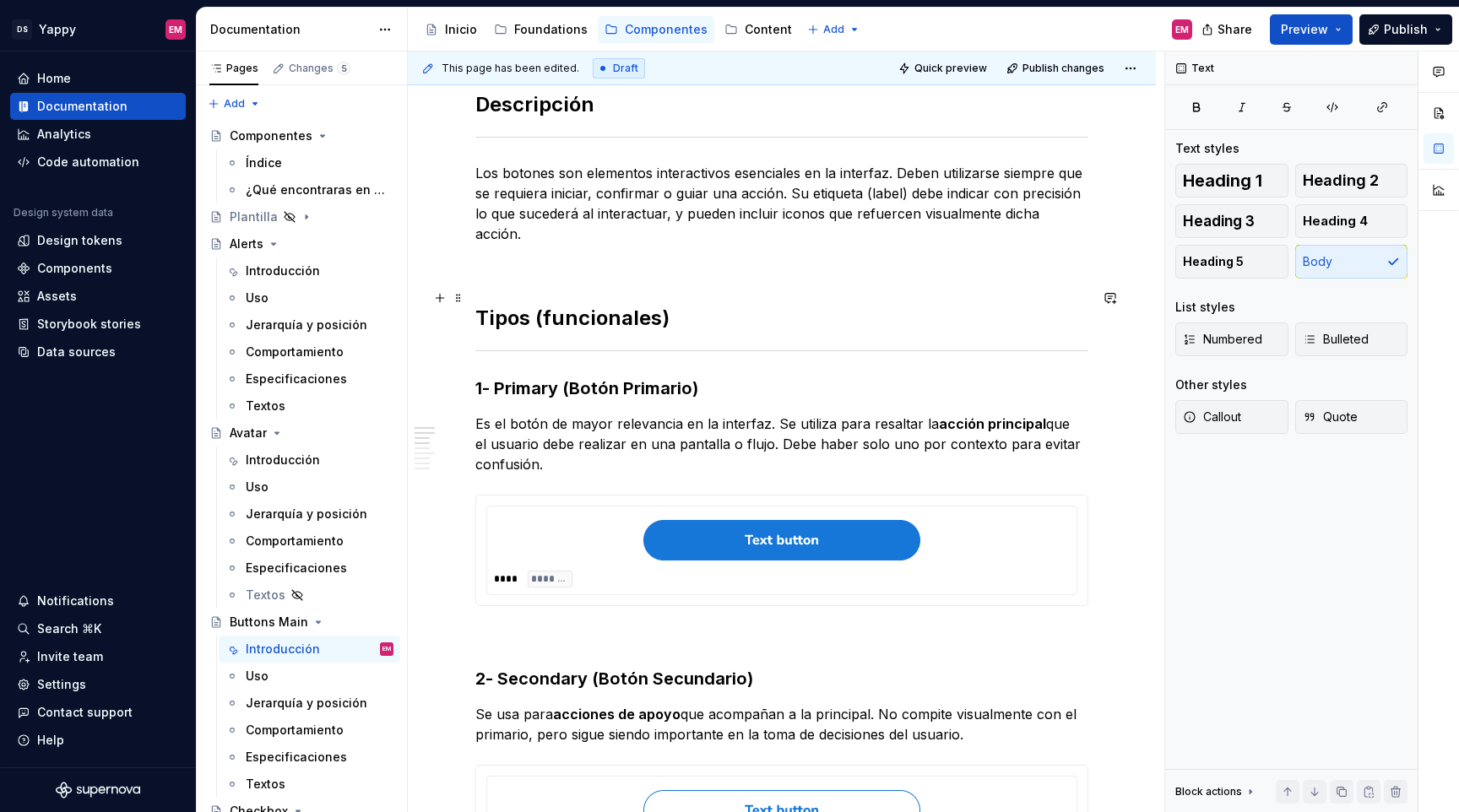
click at [525, 305] on h2 "Tipos (funcionales)" at bounding box center [781, 317] width 613 height 27
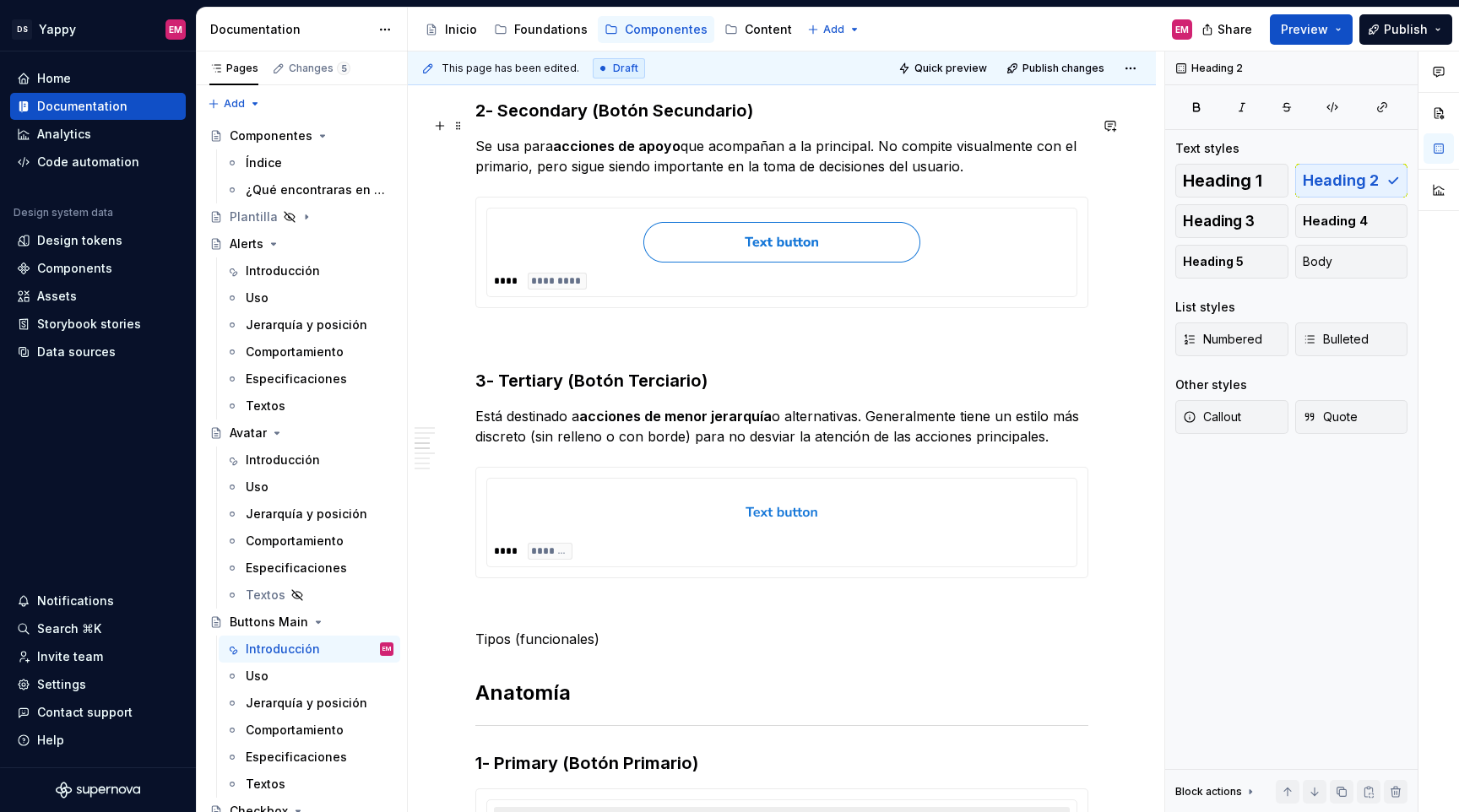
scroll to position [882, 0]
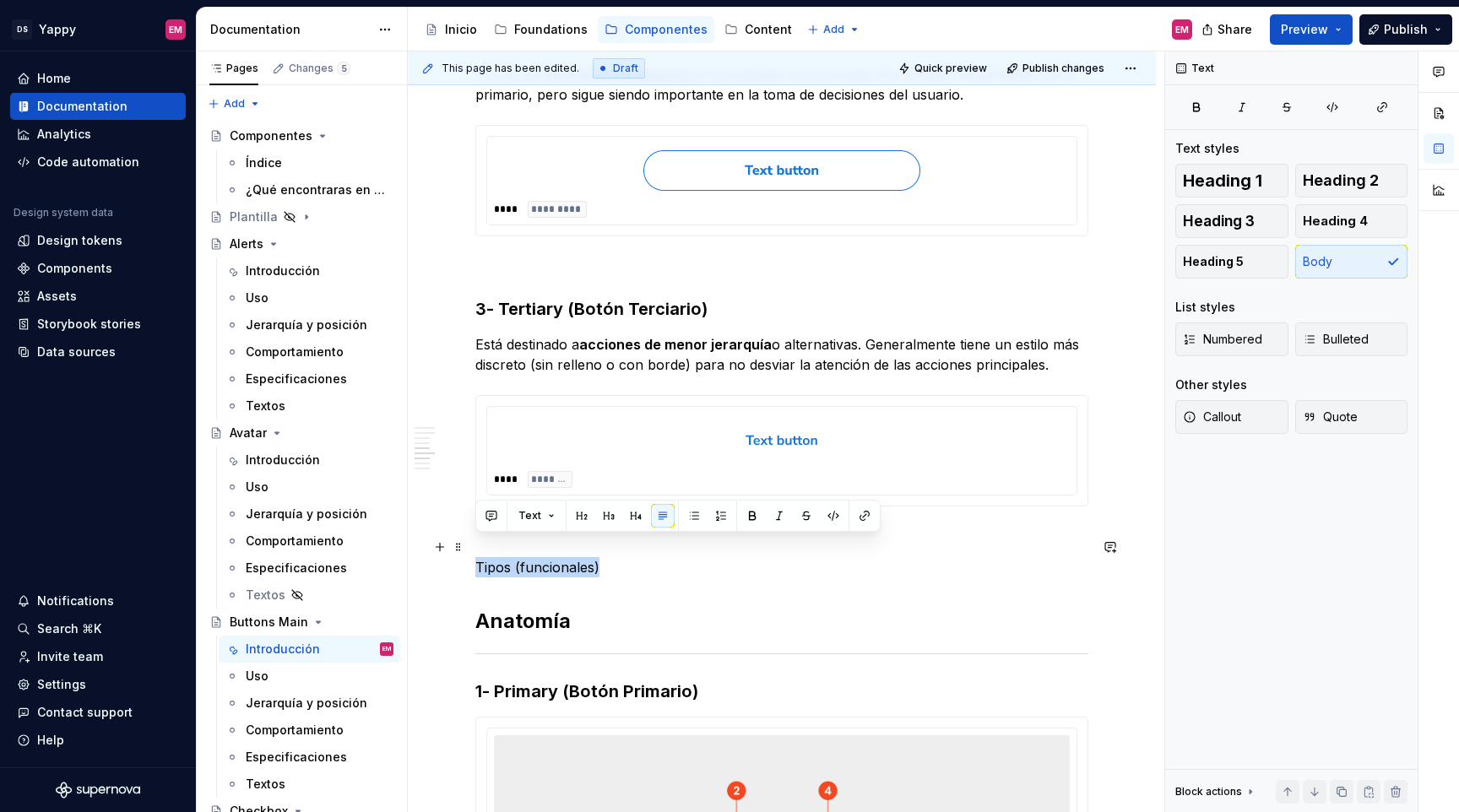
drag, startPoint x: 478, startPoint y: 543, endPoint x: 671, endPoint y: 543, distance: 193.0
click at [671, 558] on p "Tipos (funcionales)" at bounding box center [781, 568] width 613 height 20
click at [1368, 189] on span "Heading 2" at bounding box center [1341, 181] width 76 height 17
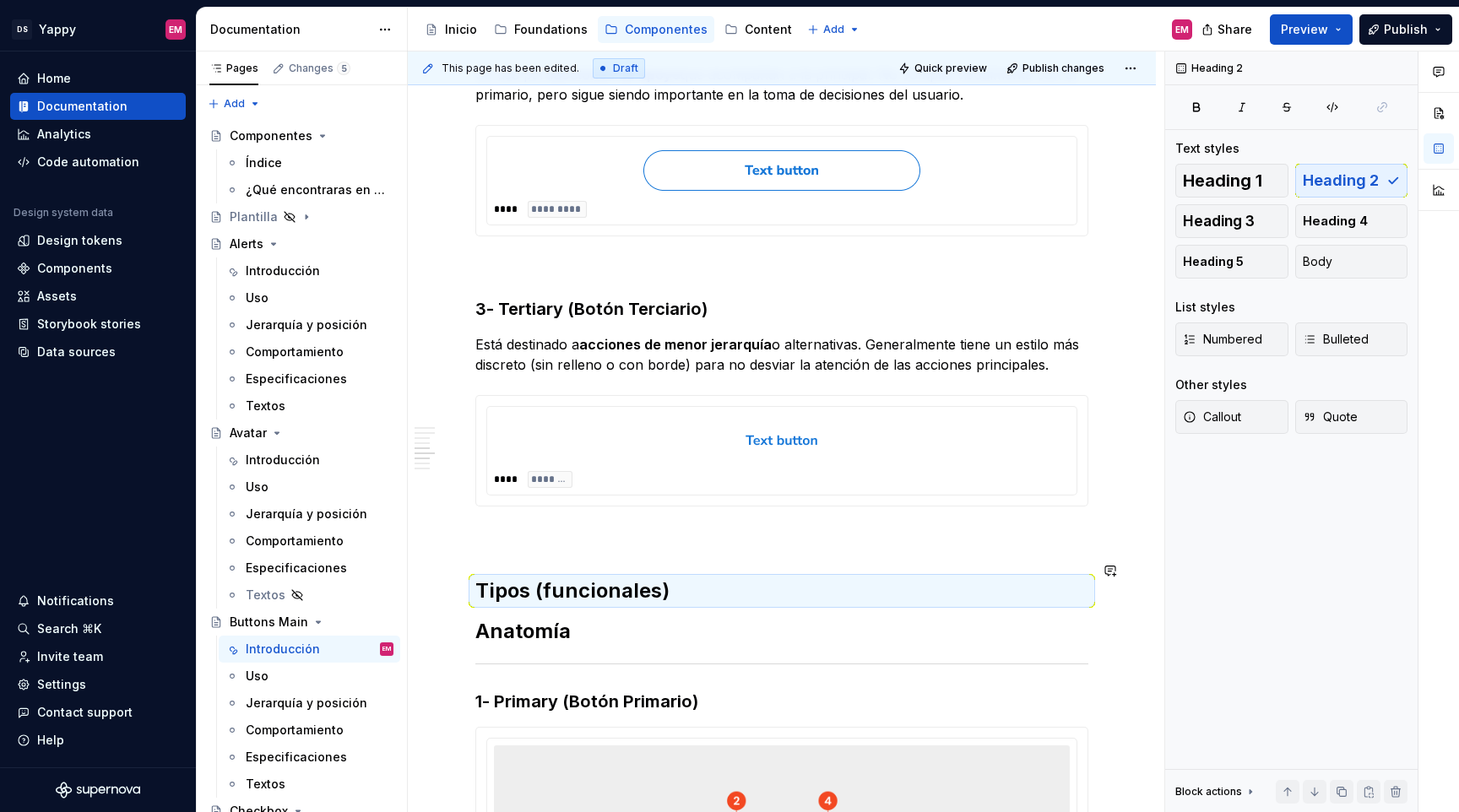
click at [613, 578] on h2 "Tipos (funcionales)" at bounding box center [781, 591] width 613 height 27
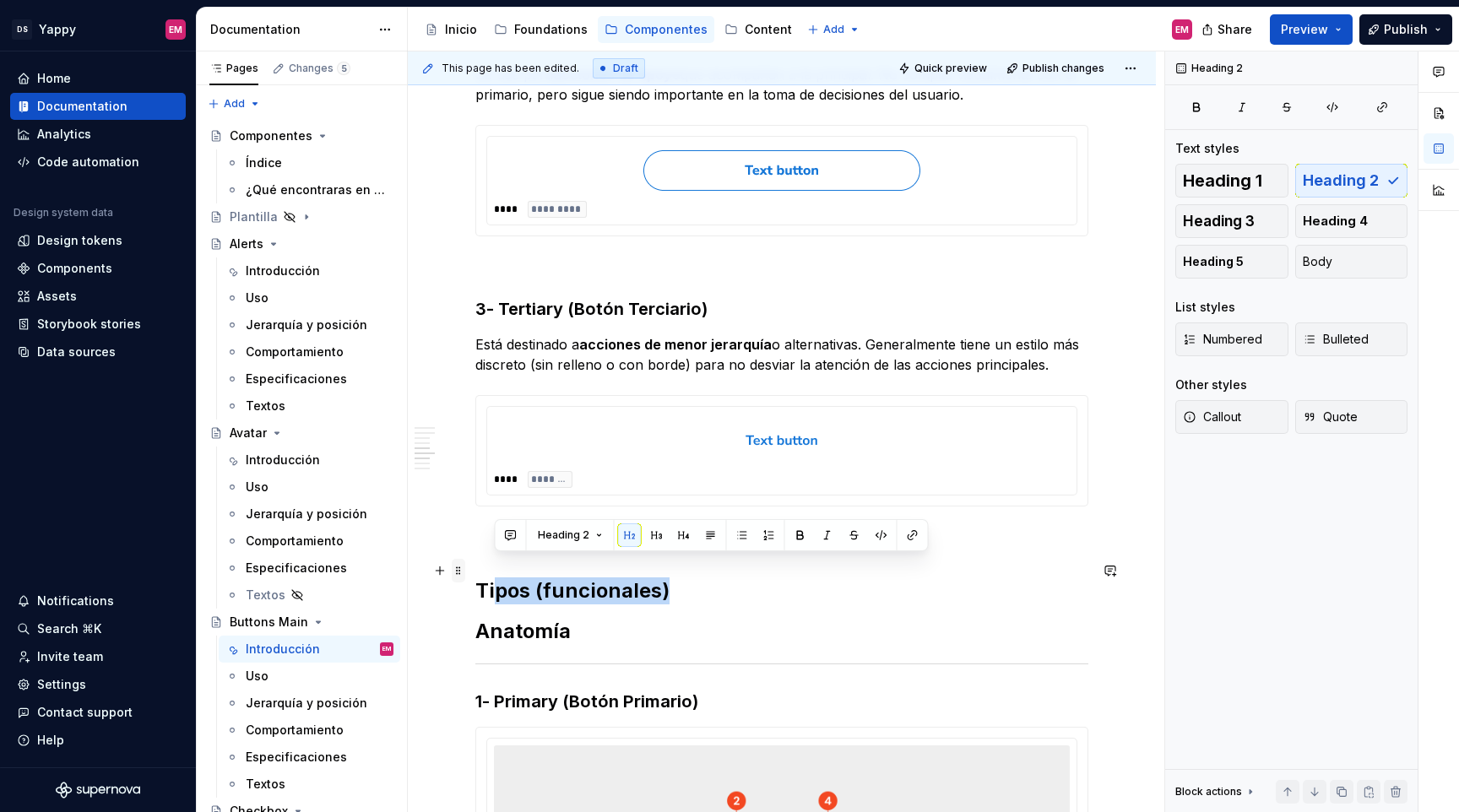
drag, startPoint x: 689, startPoint y: 564, endPoint x: 455, endPoint y: 564, distance: 234.0
click at [475, 564] on div "Descripción Los botones son elementos interactivos esenciales en la interfaz. D…" at bounding box center [781, 806] width 613 height 2709
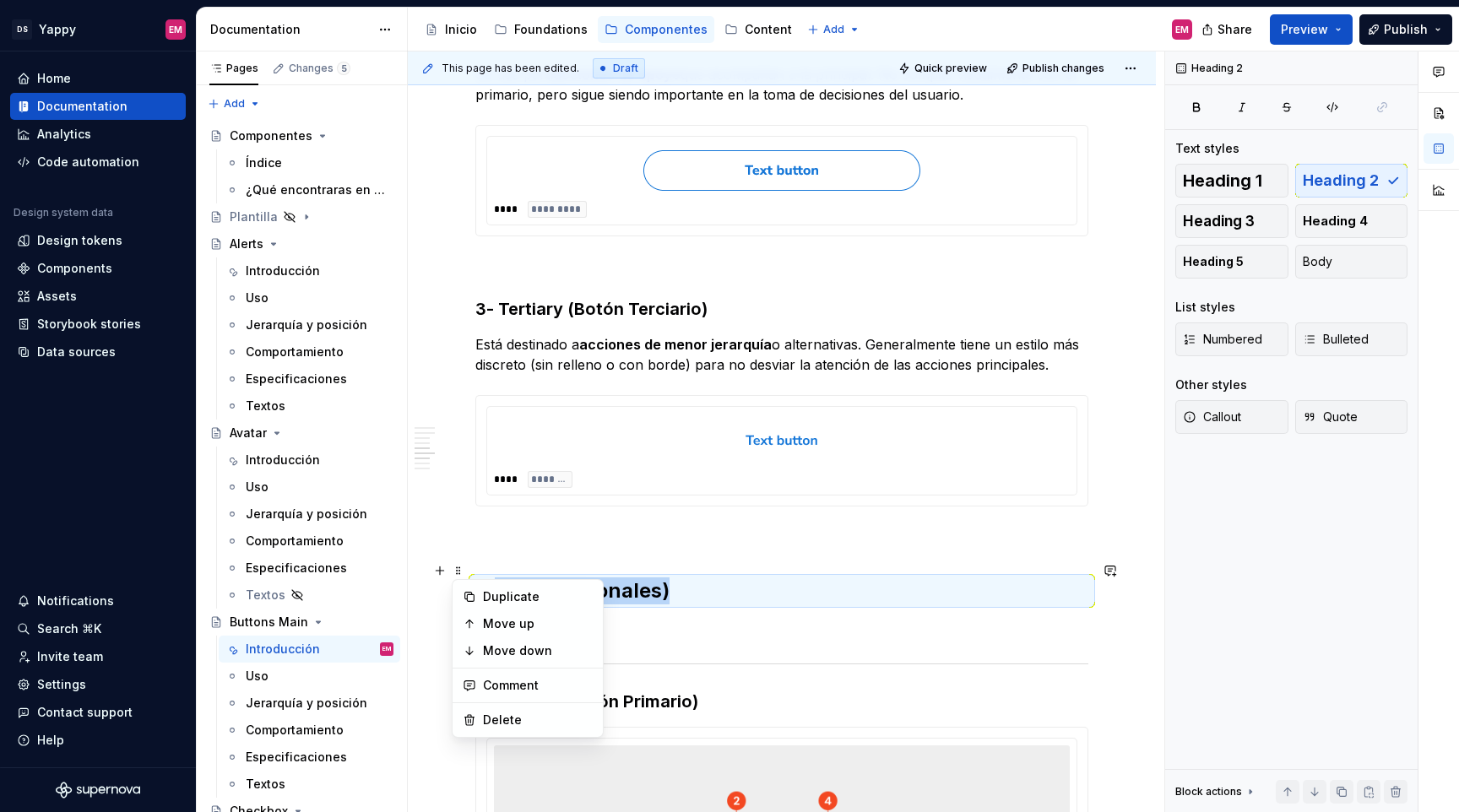
click at [503, 578] on h2 "Tipos (funcionales)" at bounding box center [781, 591] width 613 height 27
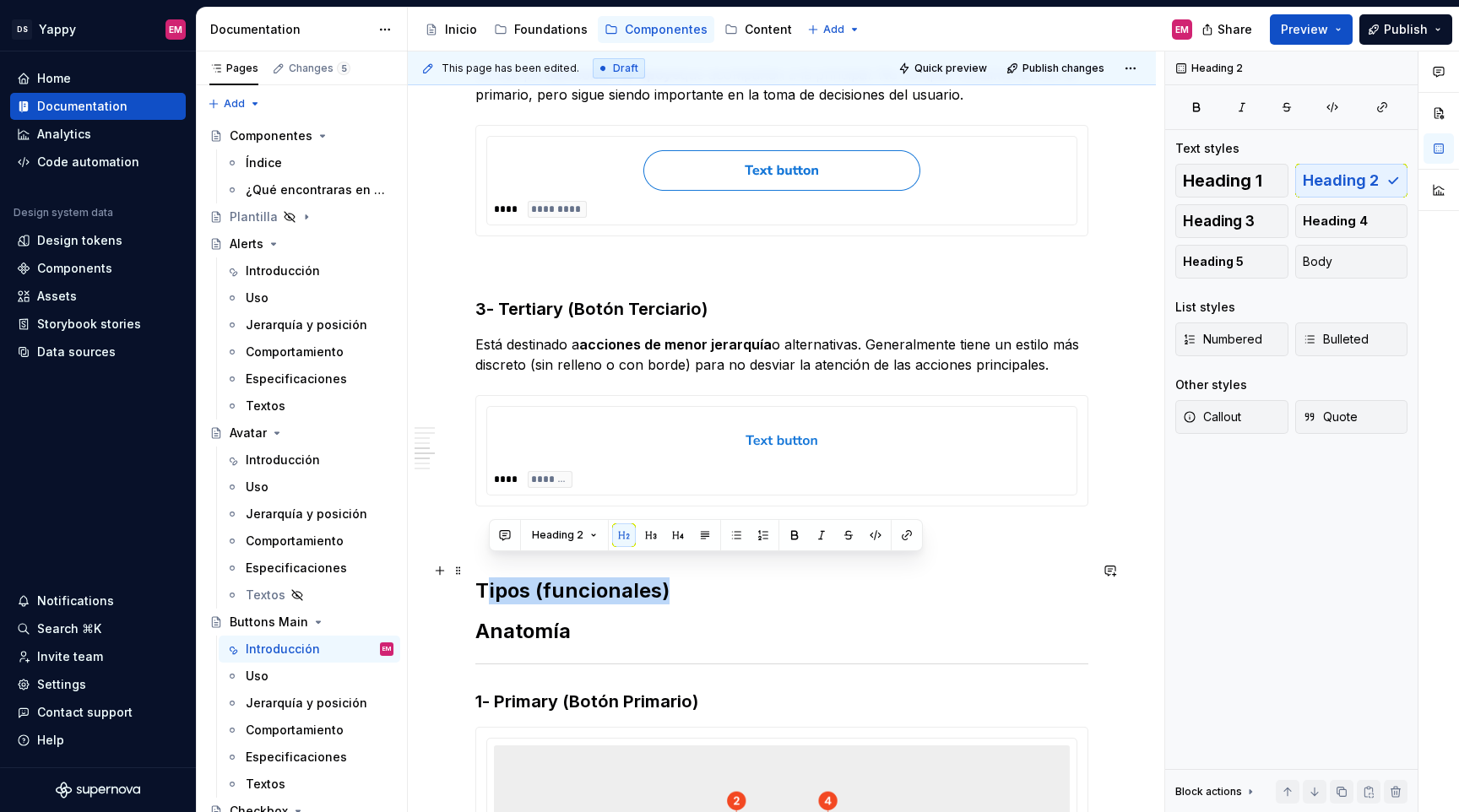
drag, startPoint x: 484, startPoint y: 570, endPoint x: 716, endPoint y: 564, distance: 232.1
click at [716, 578] on h2 "Tipos (funcionales)" at bounding box center [781, 591] width 613 height 27
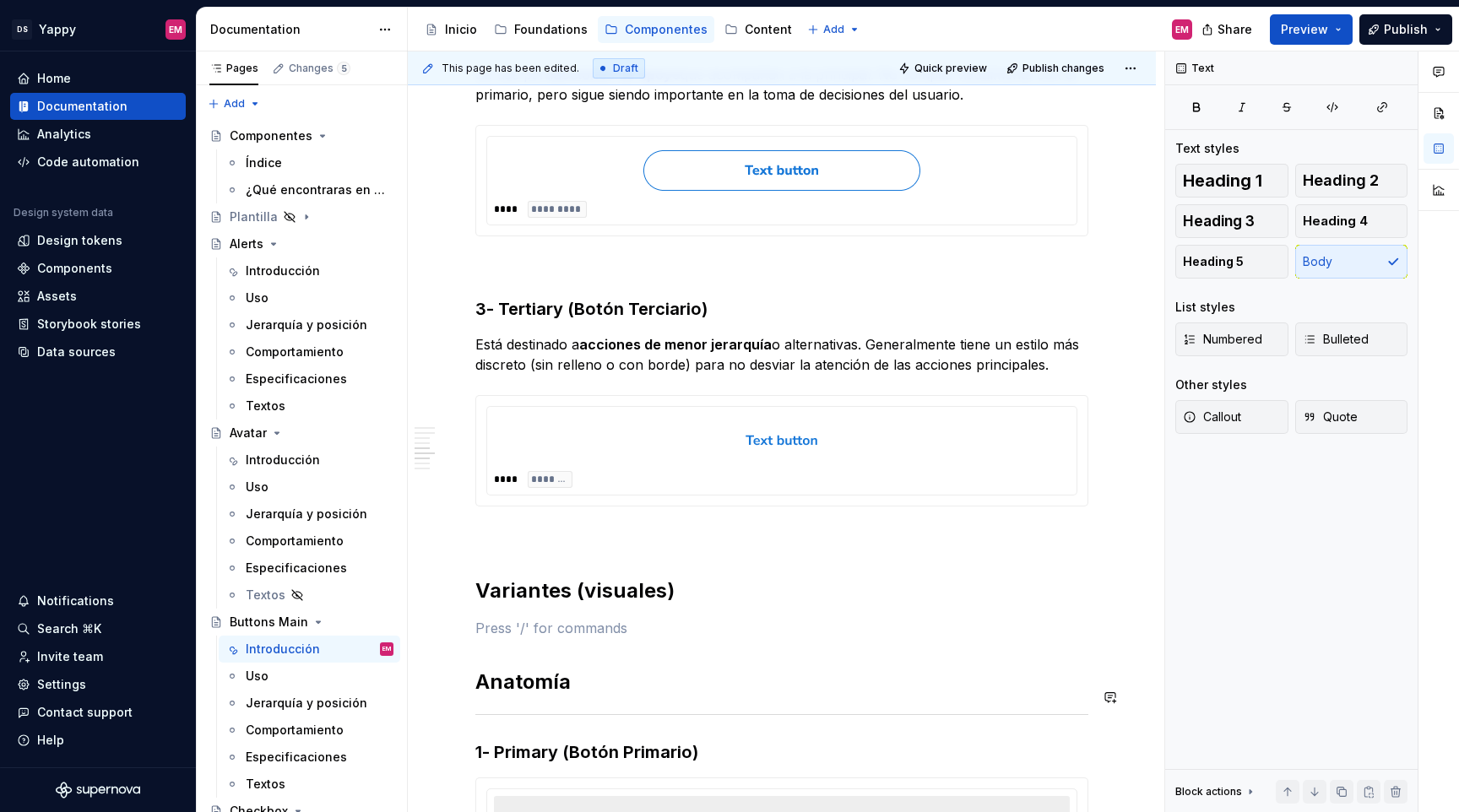
click at [458, 692] on span at bounding box center [459, 697] width 14 height 24
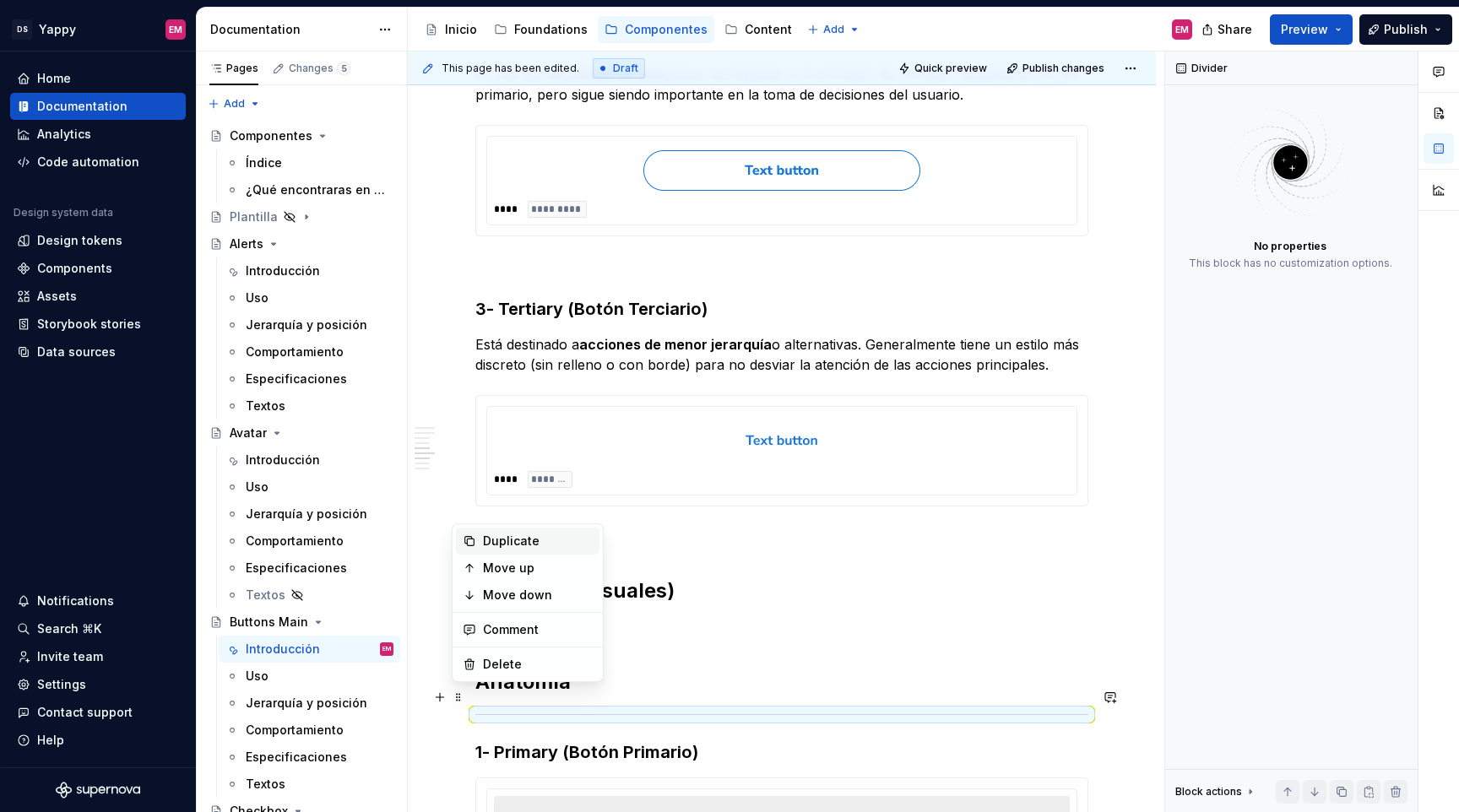
click at [505, 531] on div "Duplicate" at bounding box center [528, 541] width 144 height 27
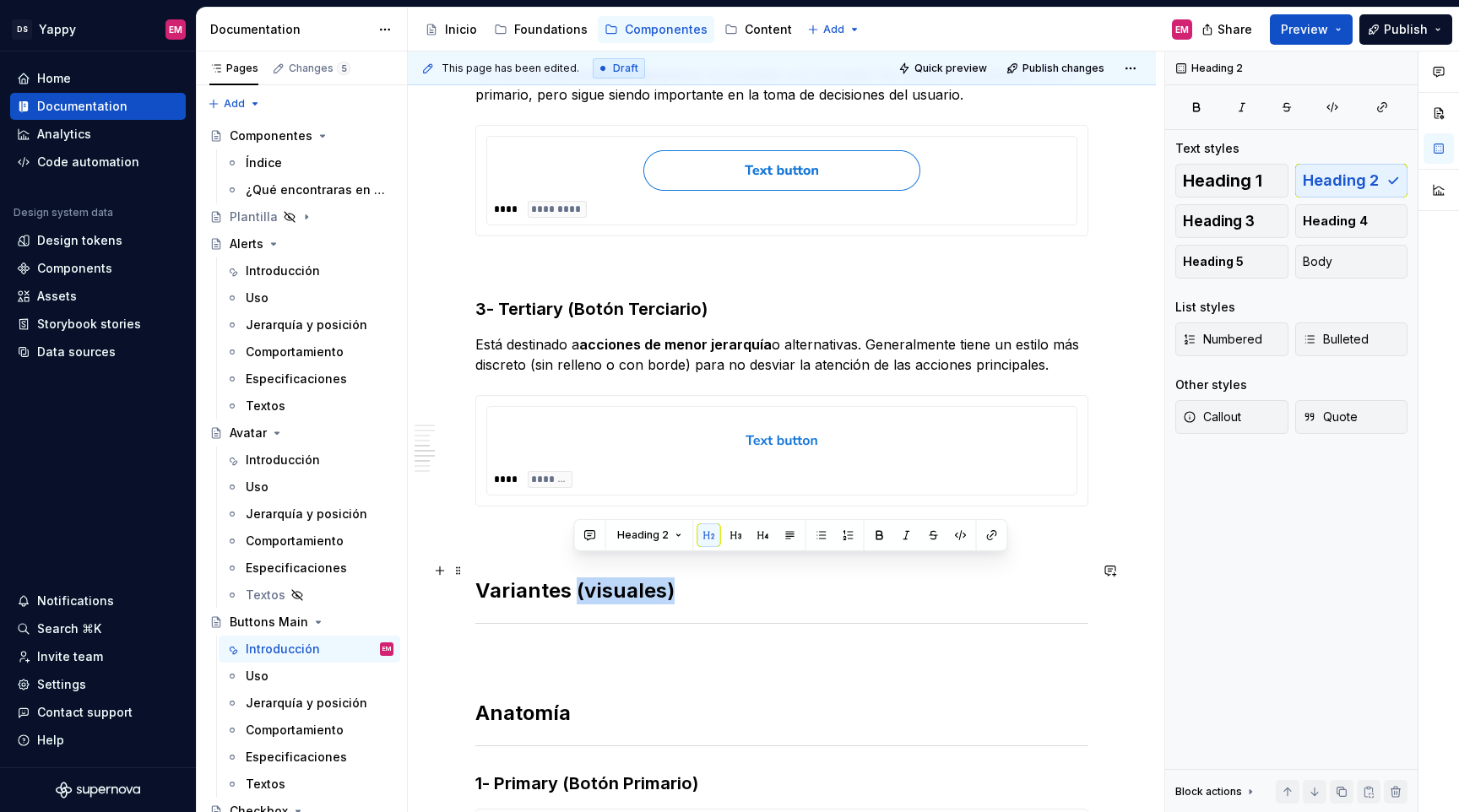
drag, startPoint x: 577, startPoint y: 574, endPoint x: 736, endPoint y: 568, distance: 159.1
click at [736, 578] on h2 "Variantes (visuales)" at bounding box center [781, 591] width 613 height 27
click at [1253, 178] on span "Heading 1" at bounding box center [1223, 181] width 80 height 17
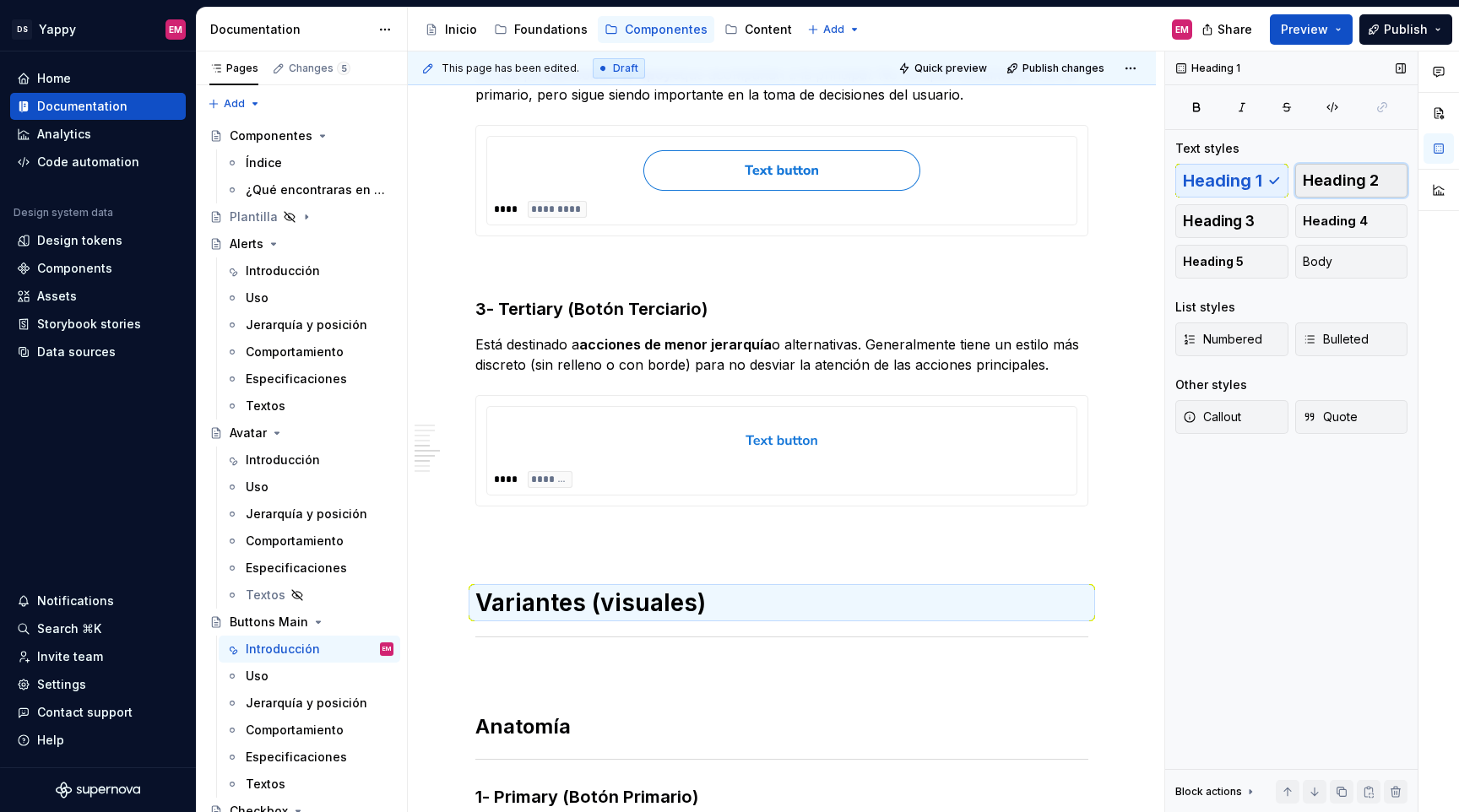
click at [1326, 187] on span "Heading 2" at bounding box center [1341, 181] width 76 height 17
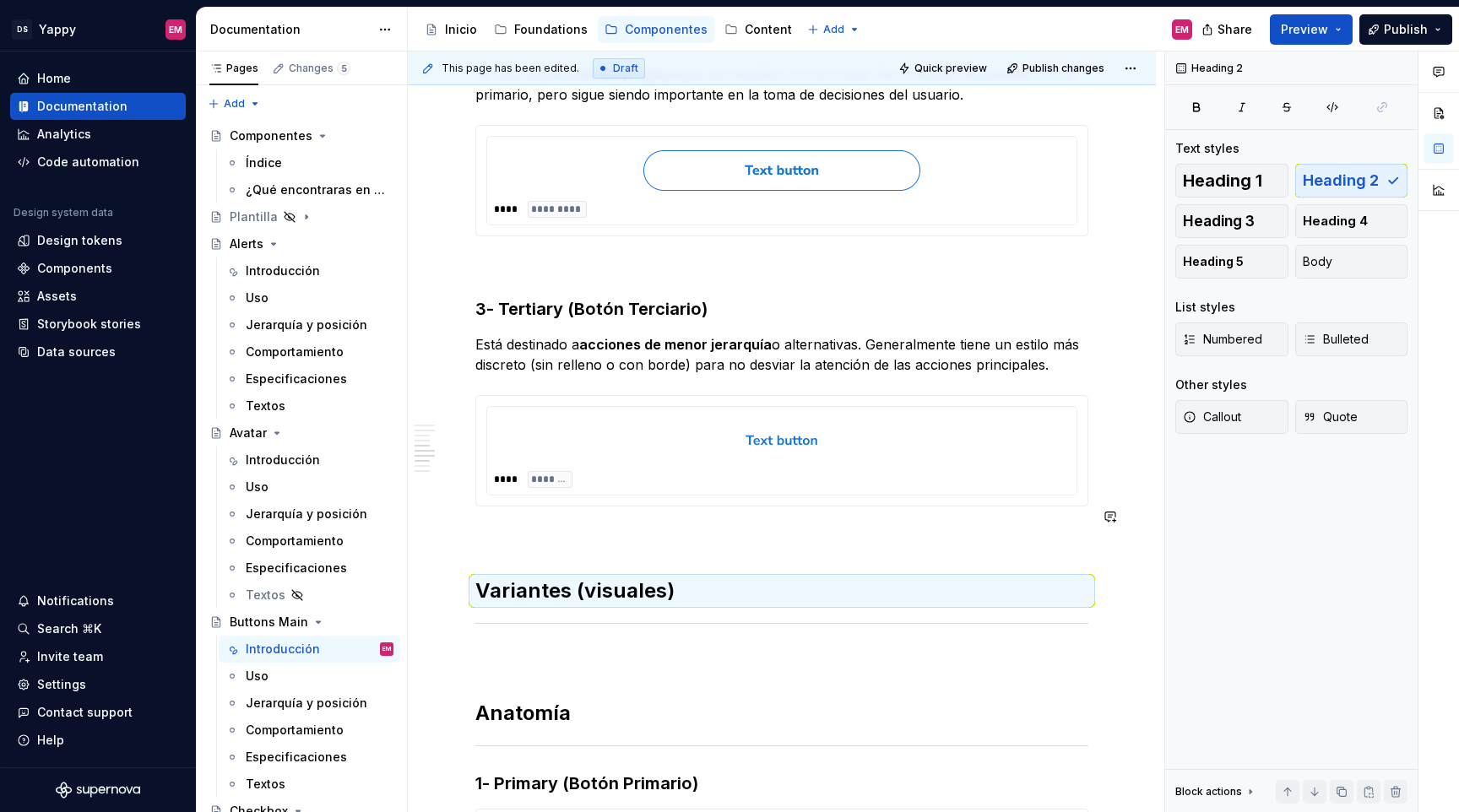
click at [629, 578] on h2 "Variantes (visuales)" at bounding box center [781, 591] width 613 height 27
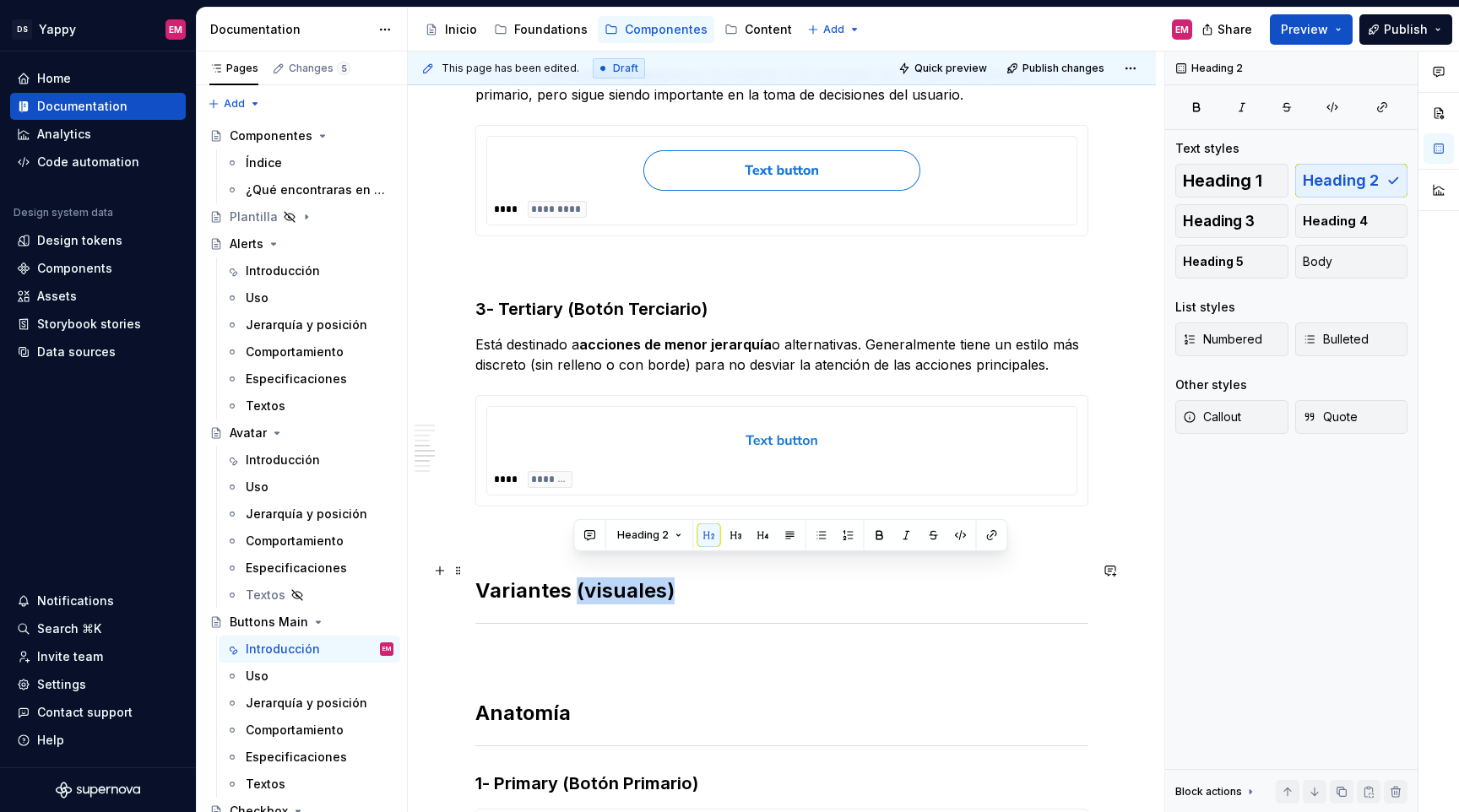
drag, startPoint x: 574, startPoint y: 570, endPoint x: 770, endPoint y: 571, distance: 196.0
click at [770, 578] on h2 "Variantes (visuales)" at bounding box center [781, 591] width 613 height 27
click at [1200, 102] on icon "button" at bounding box center [1197, 108] width 14 height 14
click at [1200, 104] on icon "button" at bounding box center [1198, 107] width 6 height 8
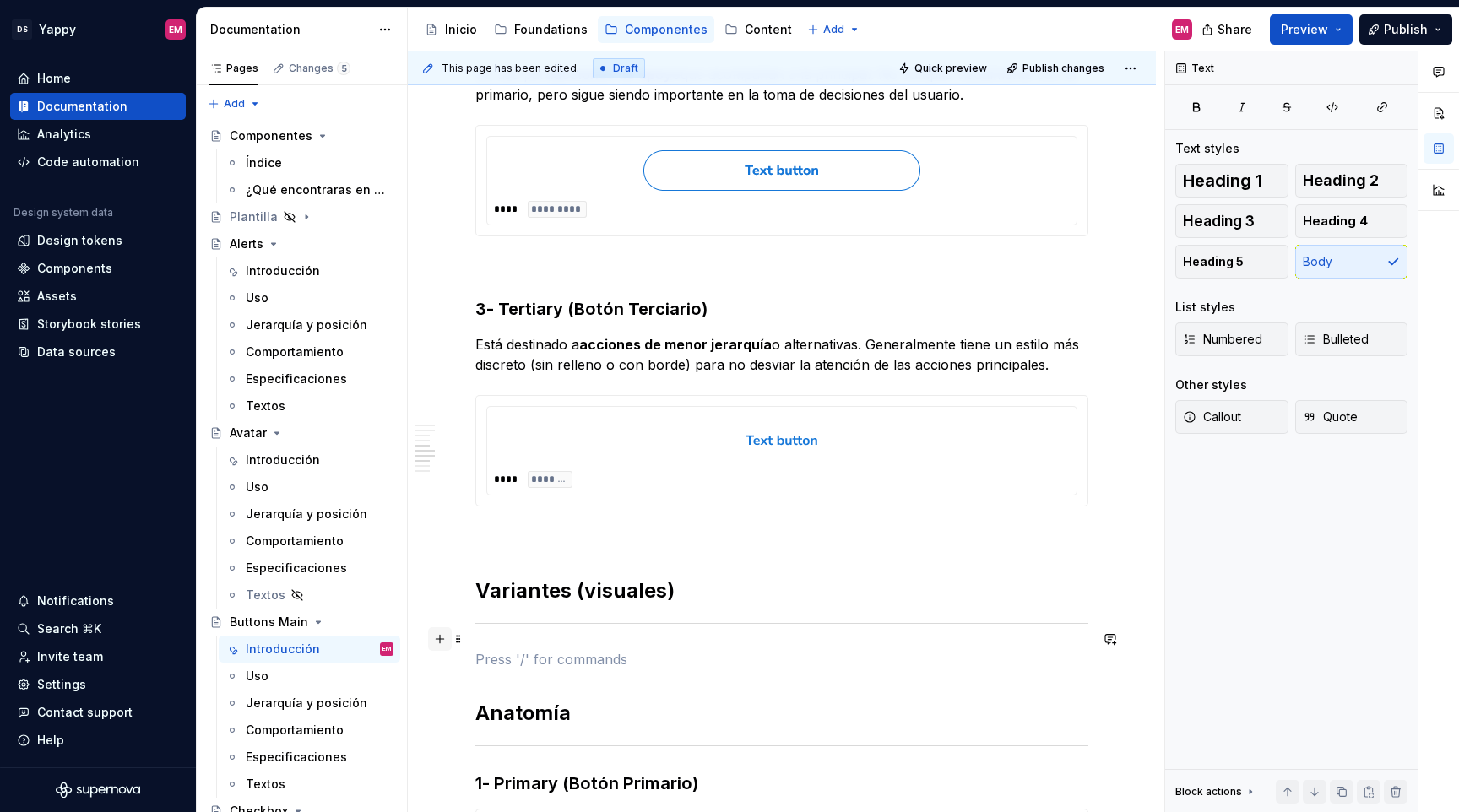
click at [441, 641] on button "button" at bounding box center [440, 639] width 24 height 24
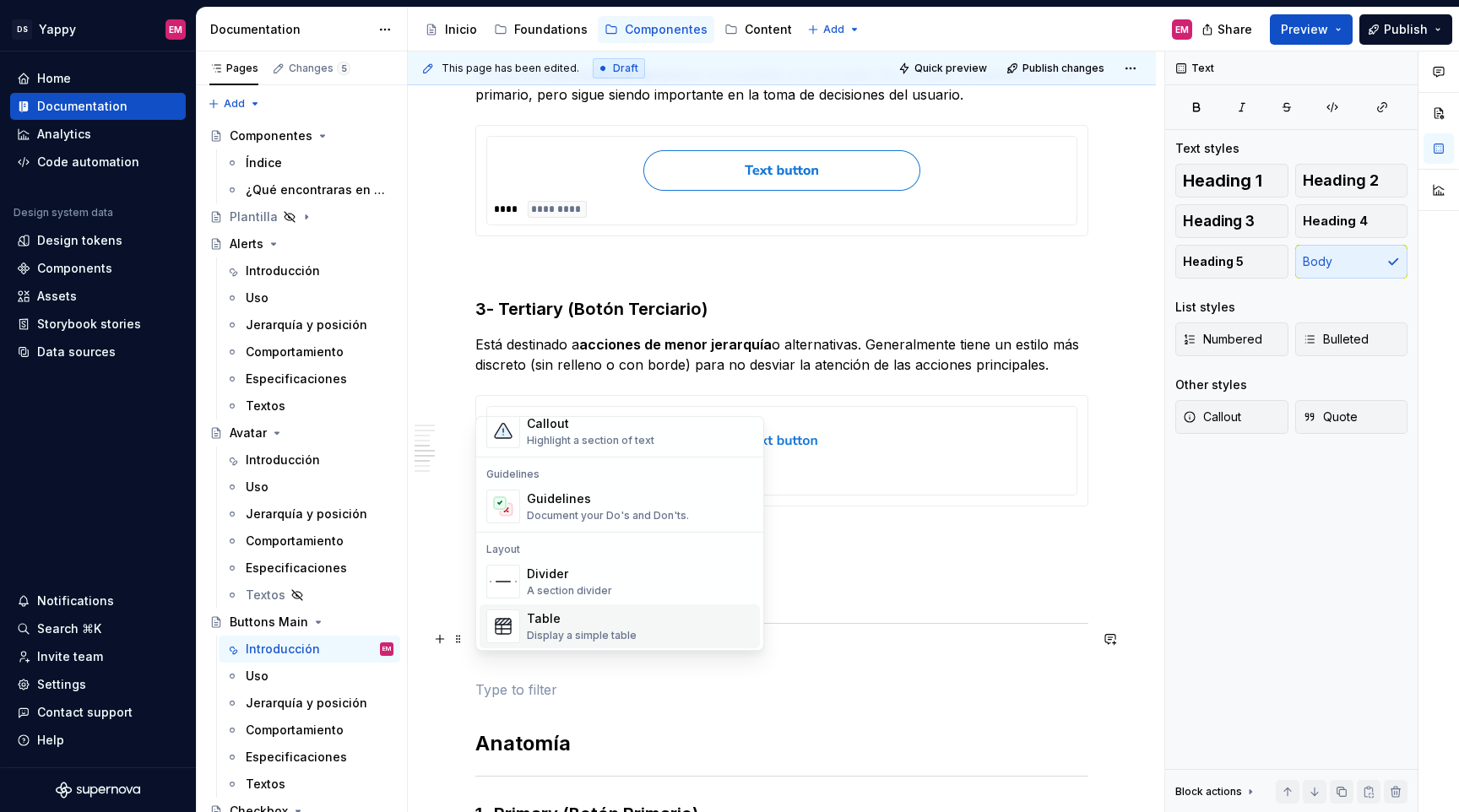
scroll to position [271, 0]
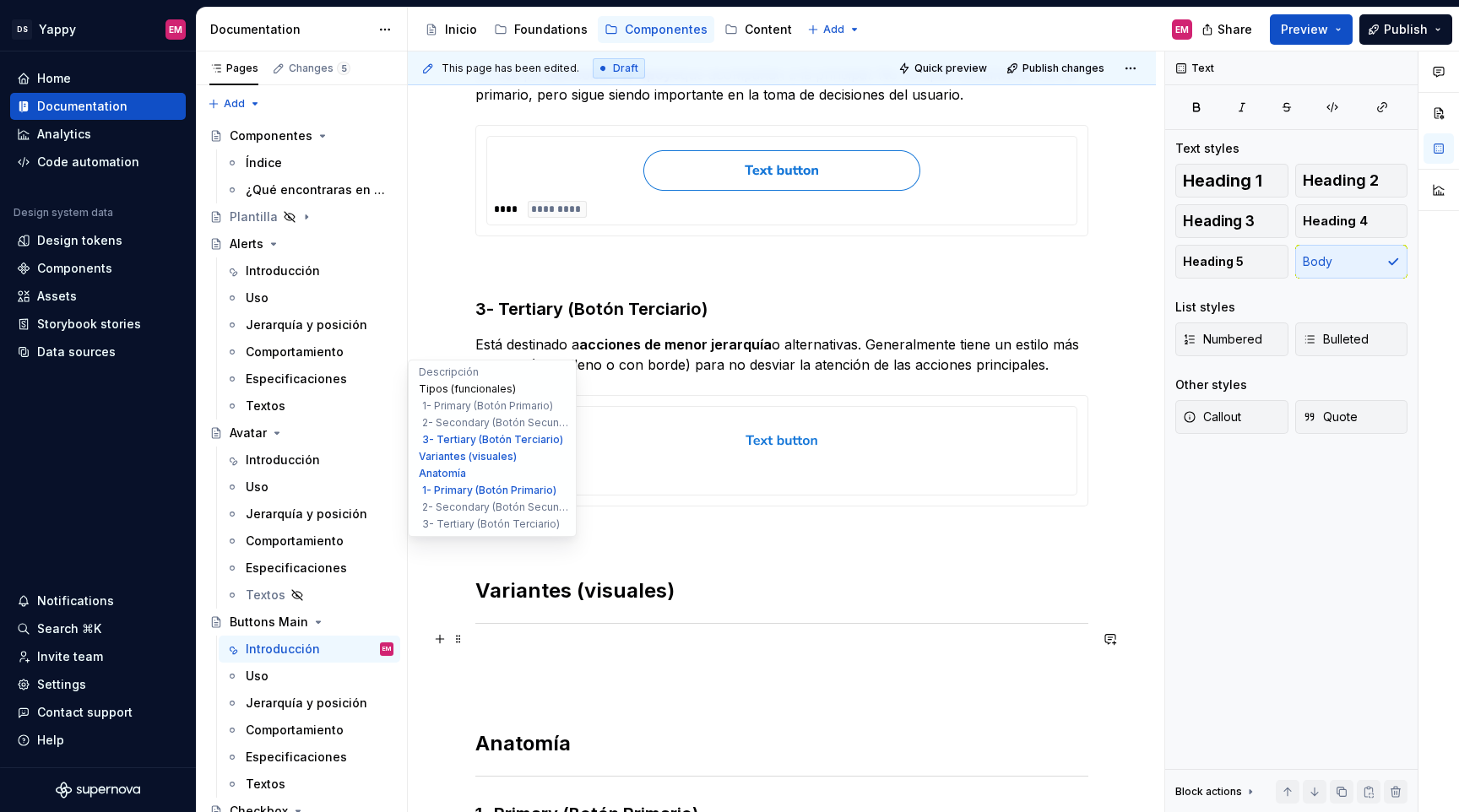
click at [415, 396] on button "Tipos (funcionales)" at bounding box center [492, 389] width 161 height 17
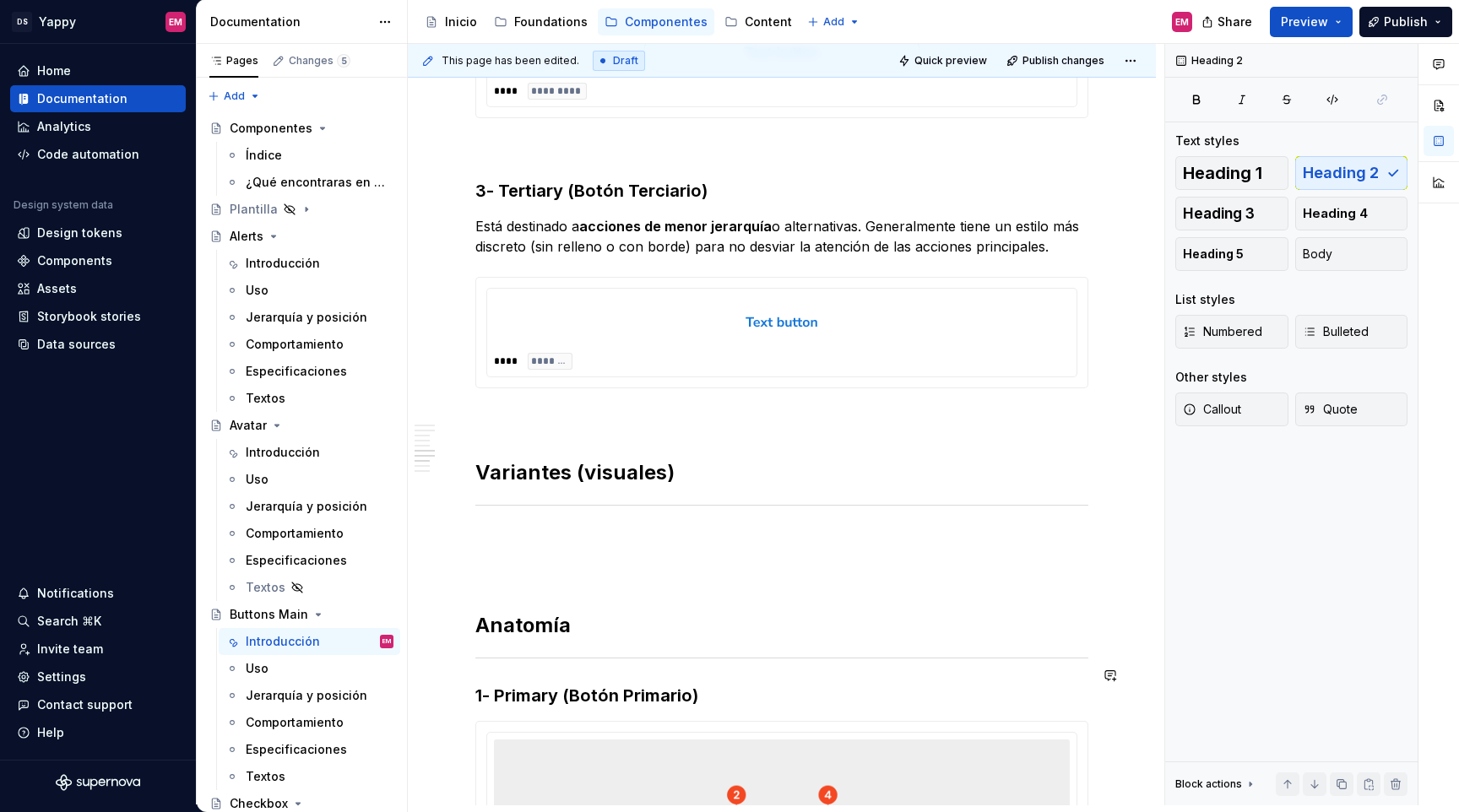
scroll to position [955, 0]
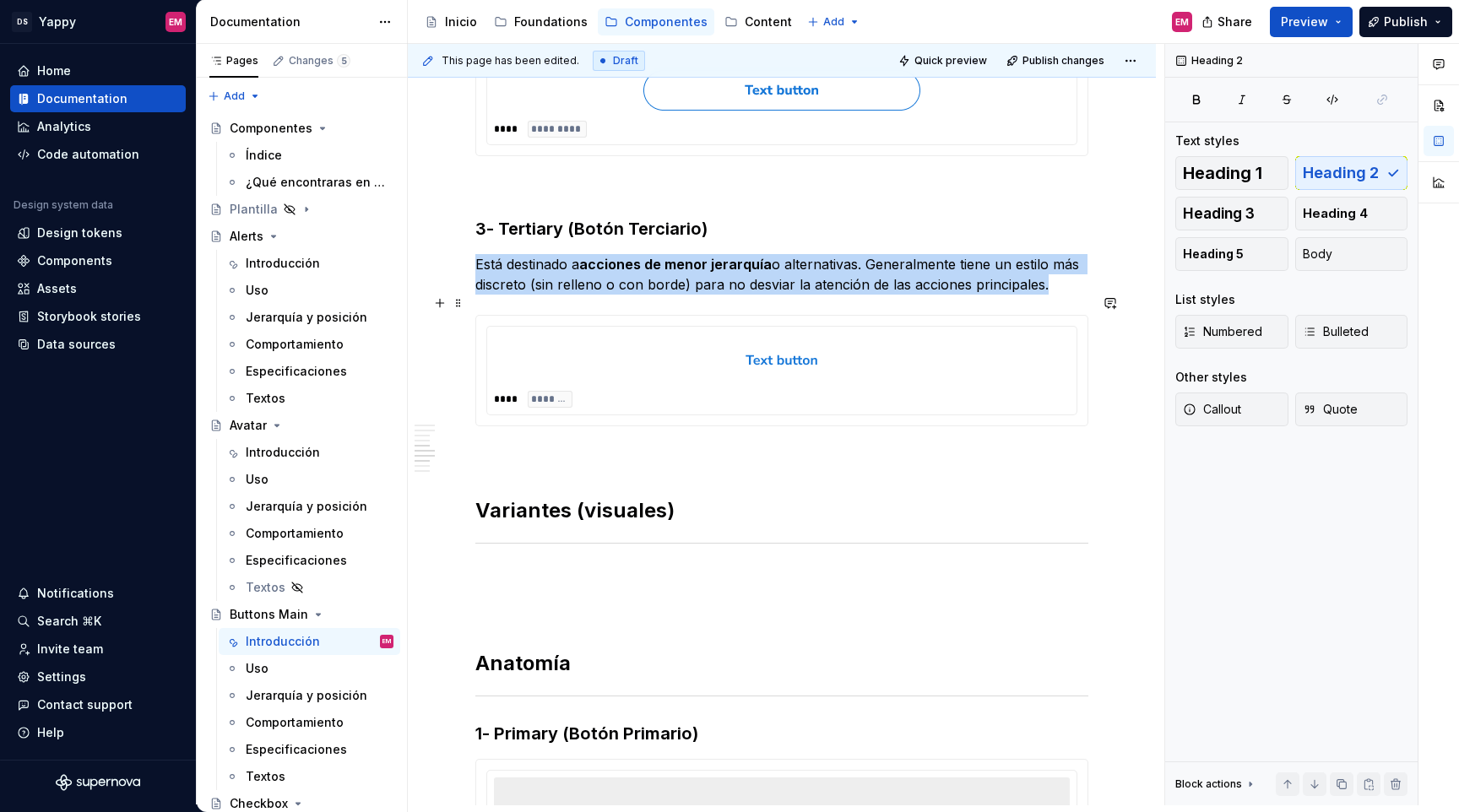
click at [589, 326] on div "**** ********" at bounding box center [781, 370] width 590 height 88
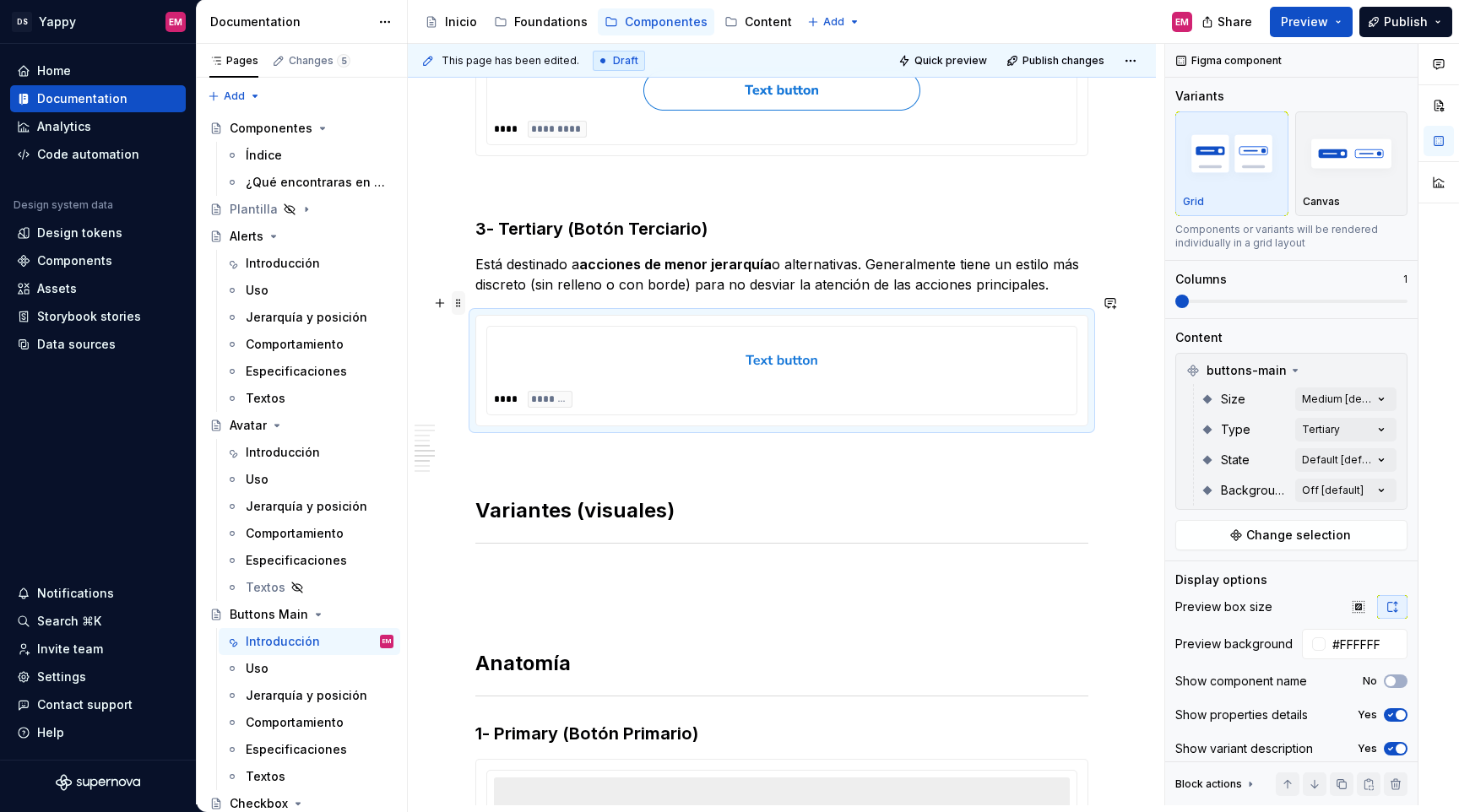
click at [462, 301] on span at bounding box center [459, 303] width 14 height 24
click at [475, 327] on icon at bounding box center [470, 329] width 14 height 14
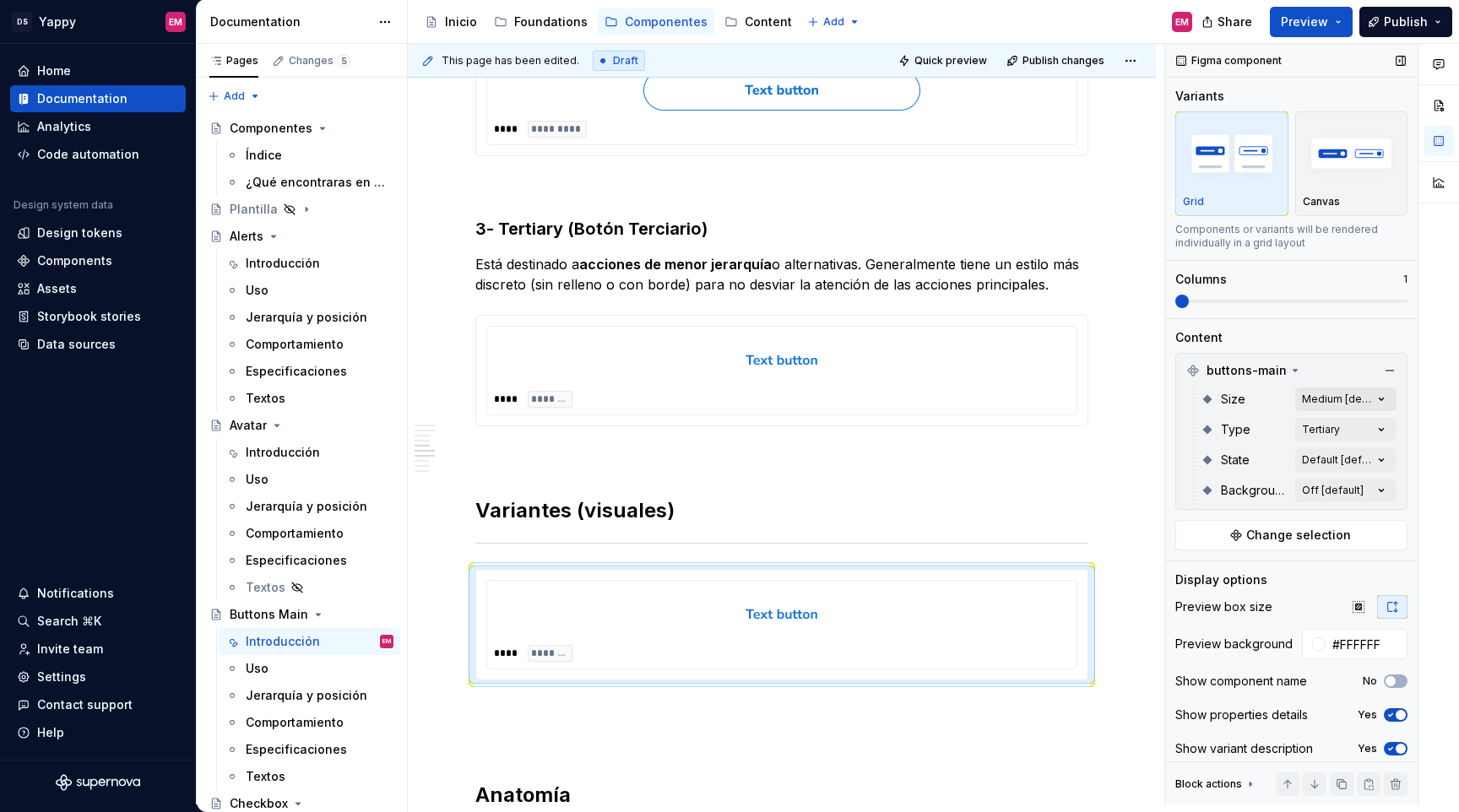
click at [1338, 401] on div "Comments Open comments No comments yet Select ‘Comment’ from the block context …" at bounding box center [1312, 424] width 293 height 761
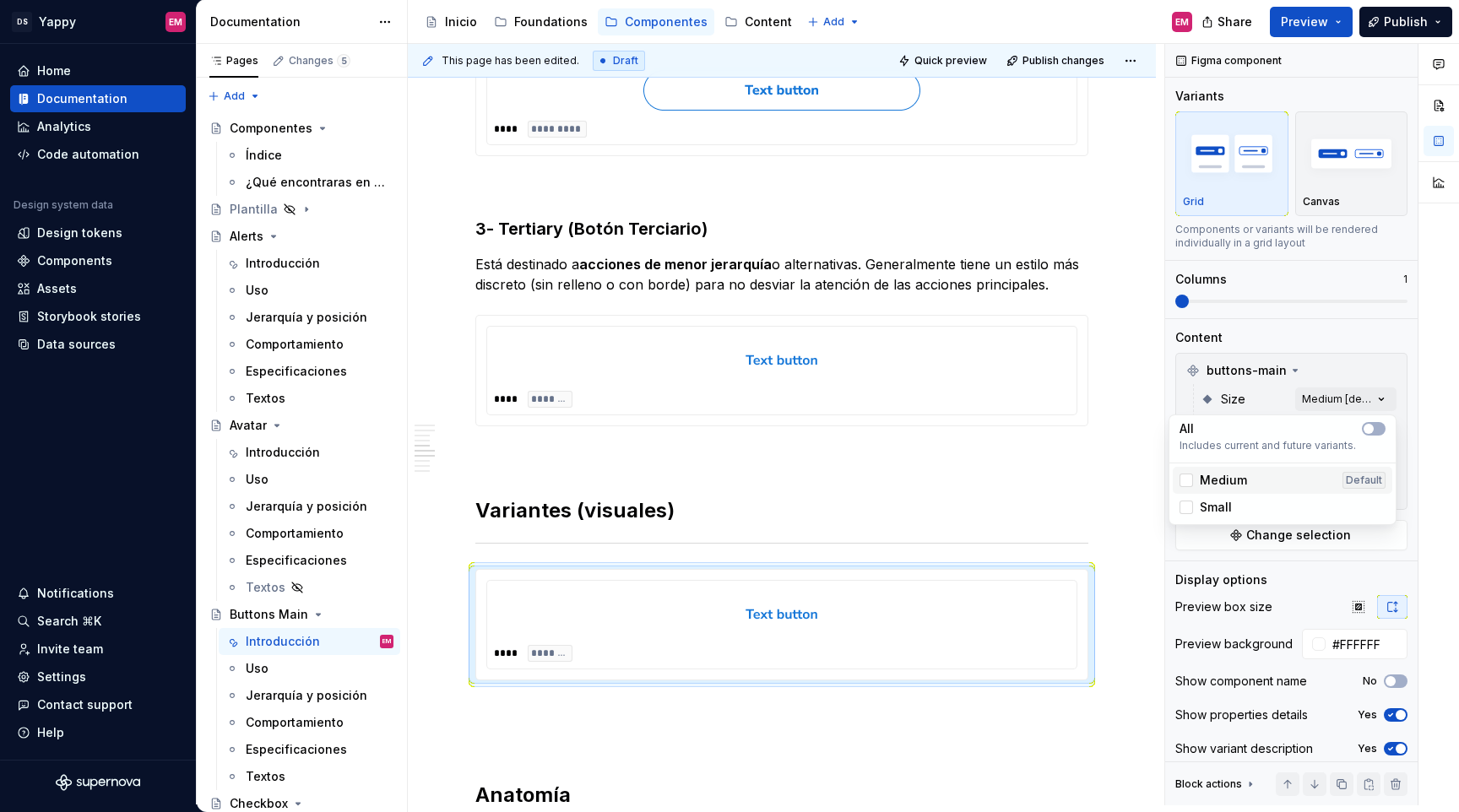
click at [1210, 471] on div "Medium Default" at bounding box center [1282, 480] width 220 height 27
click at [1210, 495] on div "Small" at bounding box center [1282, 507] width 220 height 27
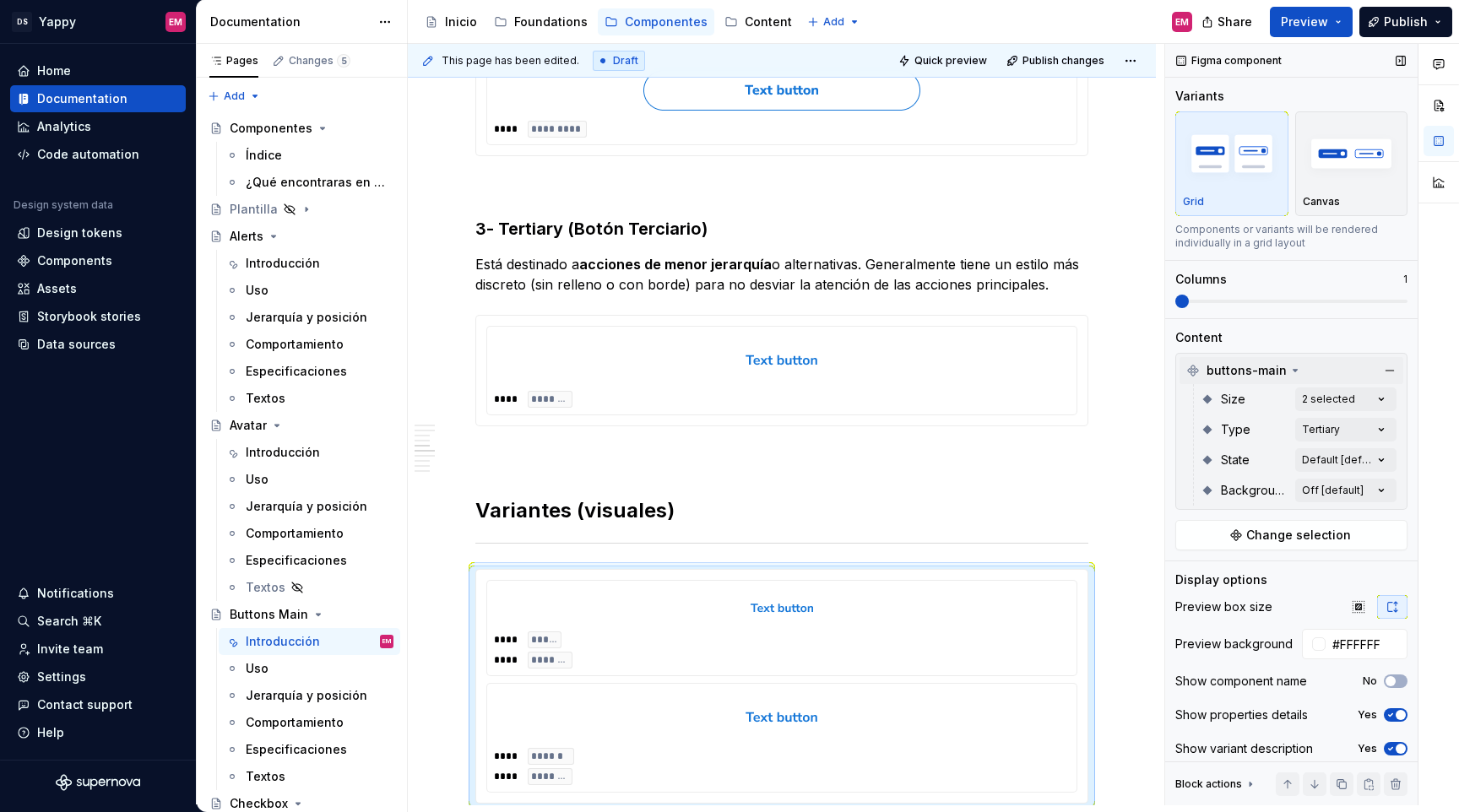
click at [1296, 376] on div "Comments Open comments No comments yet Select ‘Comment’ from the block context …" at bounding box center [1312, 424] width 293 height 761
click at [1338, 433] on div "Comments Open comments No comments yet Select ‘Comment’ from the block context …" at bounding box center [1312, 424] width 293 height 761
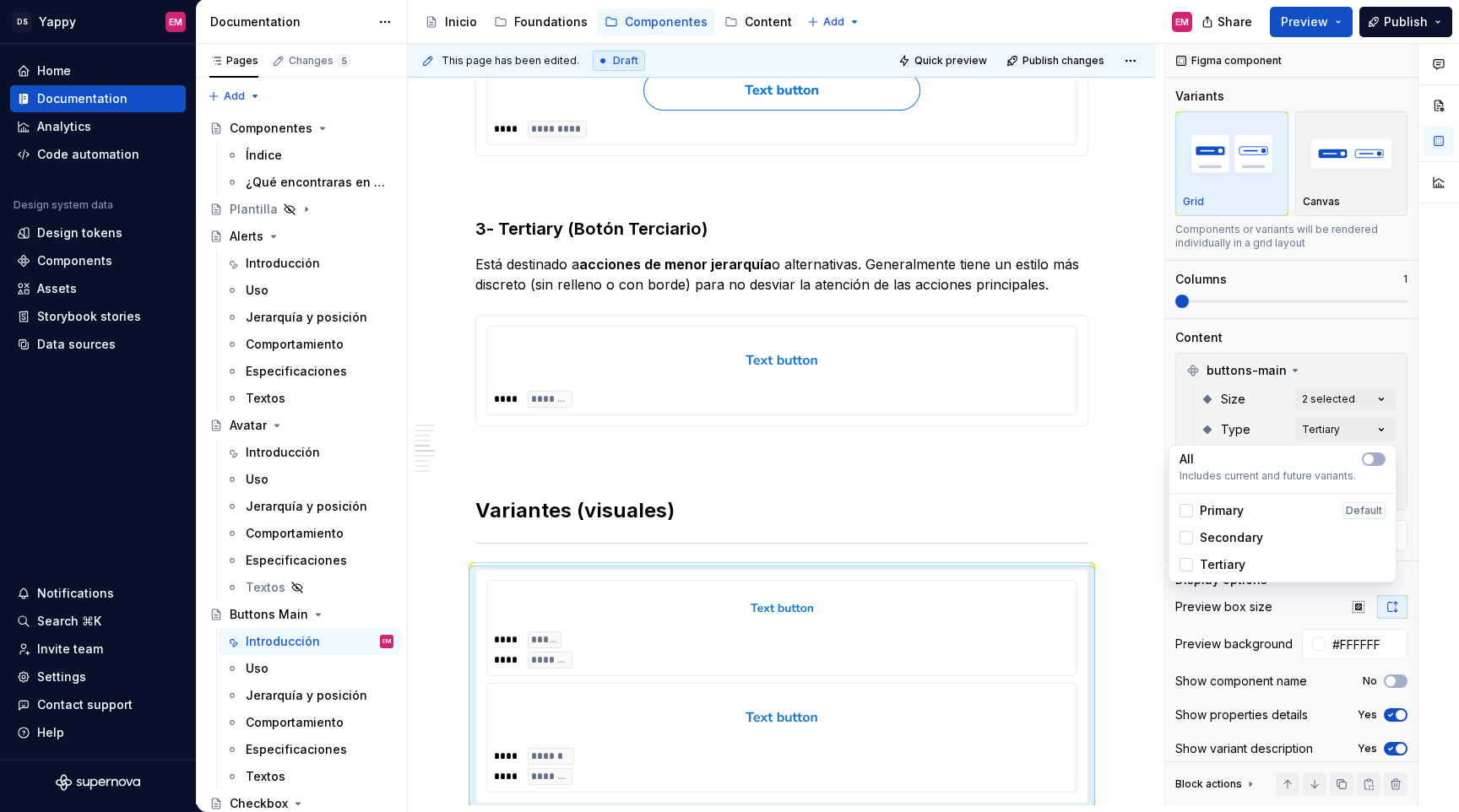
click at [1215, 531] on span "Secondary" at bounding box center [1230, 538] width 63 height 17
click at [1215, 512] on span "Primary" at bounding box center [1221, 511] width 44 height 17
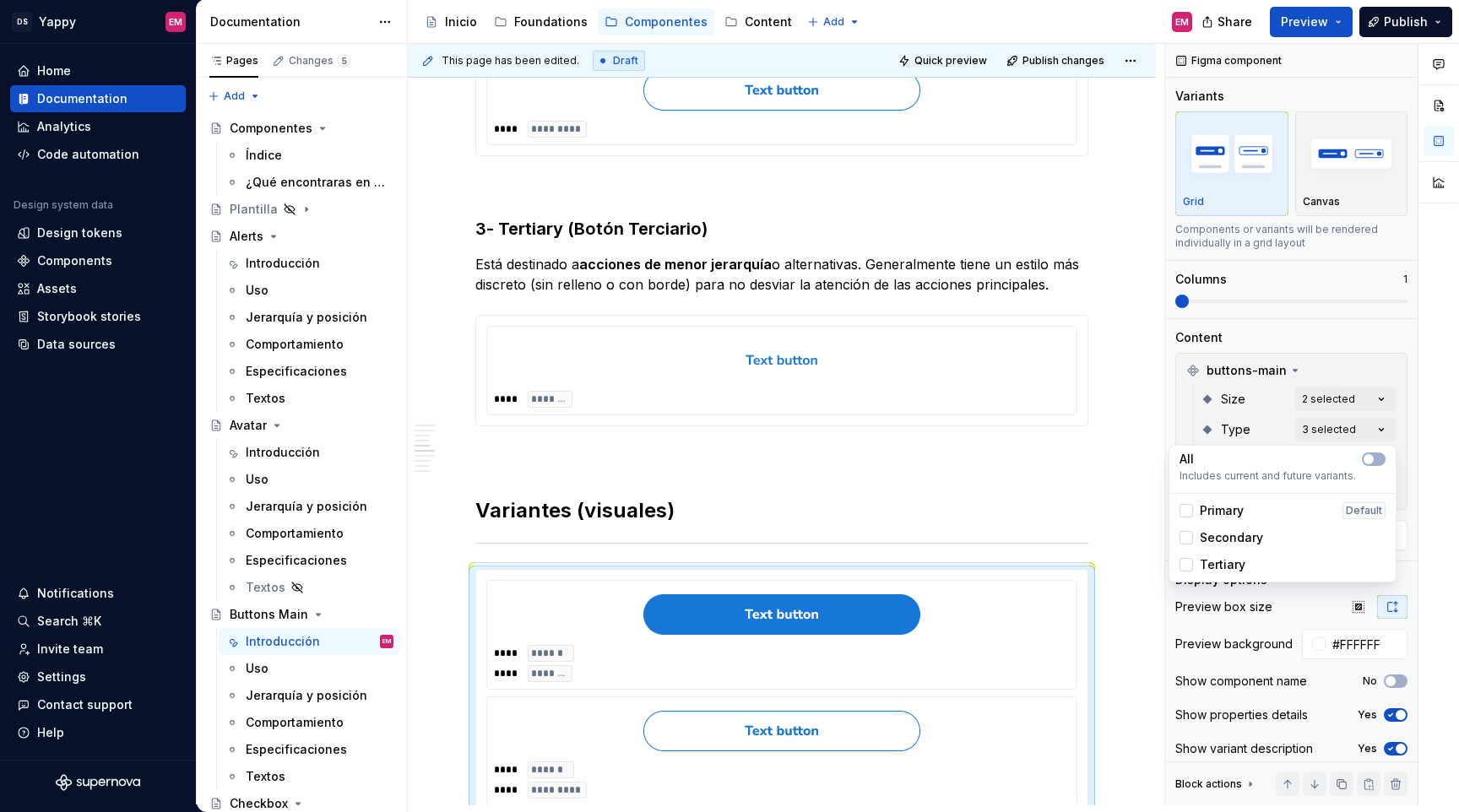
click at [821, 579] on html "DS Yappy EM Home Documentation Analytics Code automation Design system data Des…" at bounding box center [730, 406] width 1459 height 812
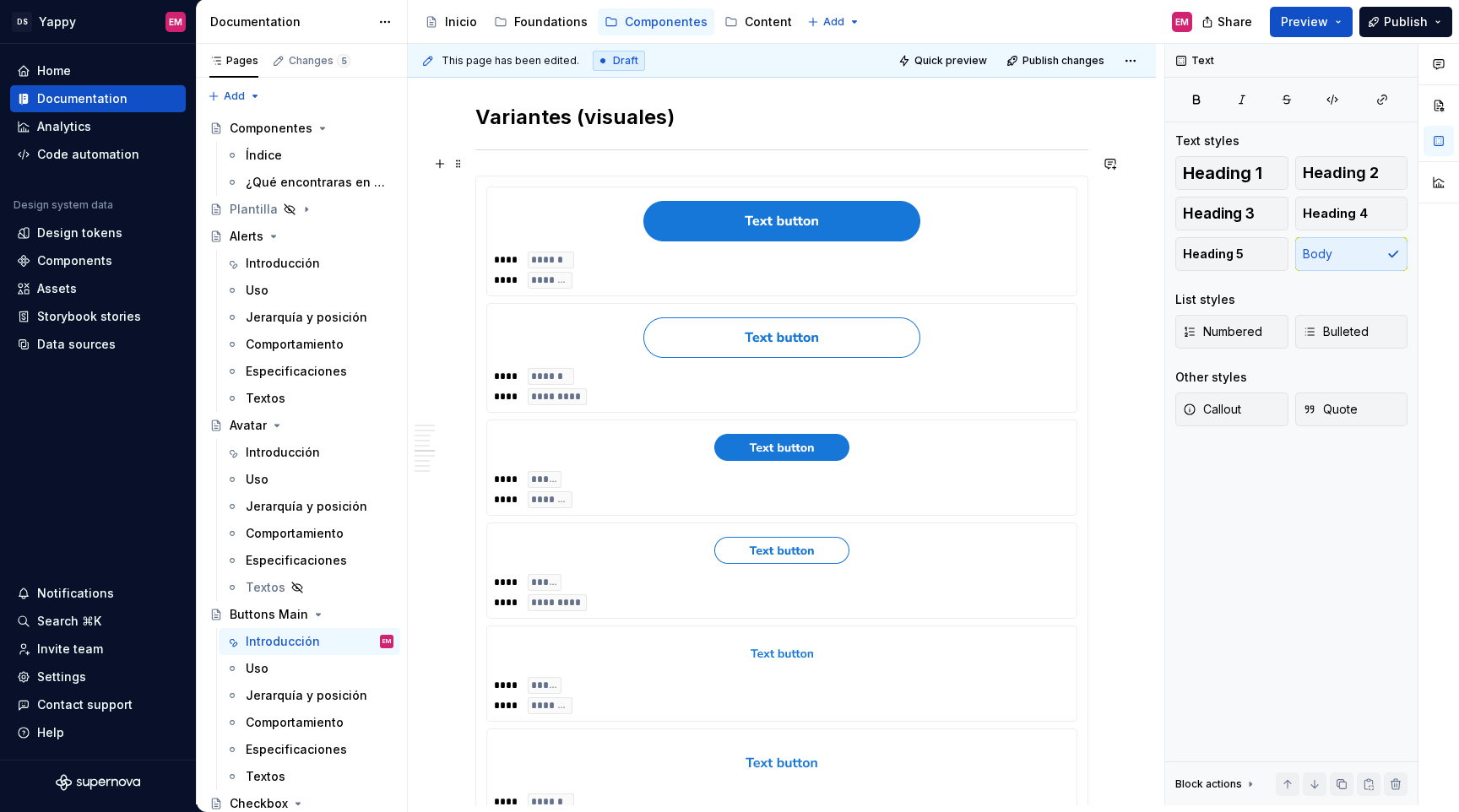
scroll to position [1291, 0]
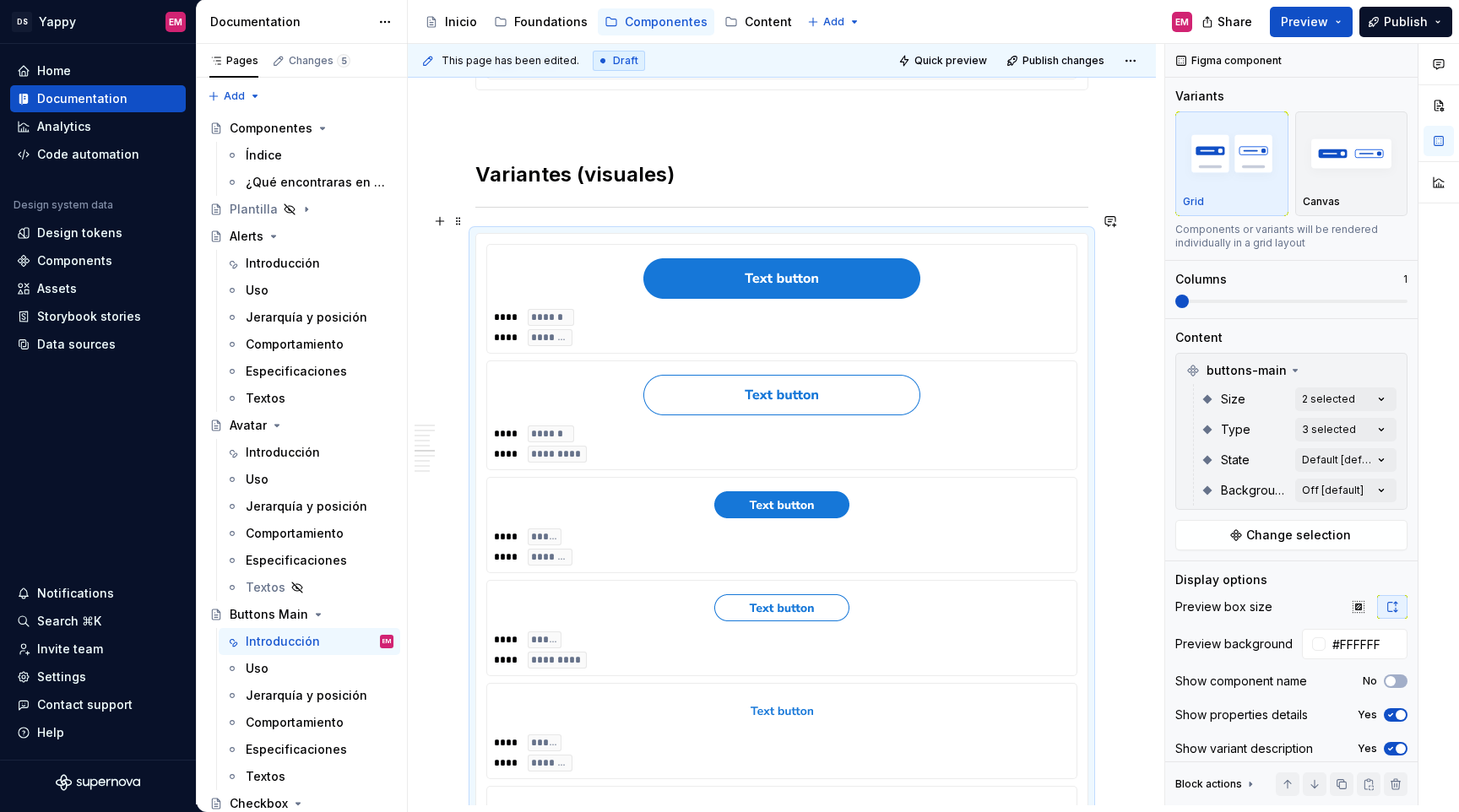
click at [845, 355] on body "DS Yappy EM Home Documentation Analytics Code automation Design system data Des…" at bounding box center [730, 406] width 1459 height 812
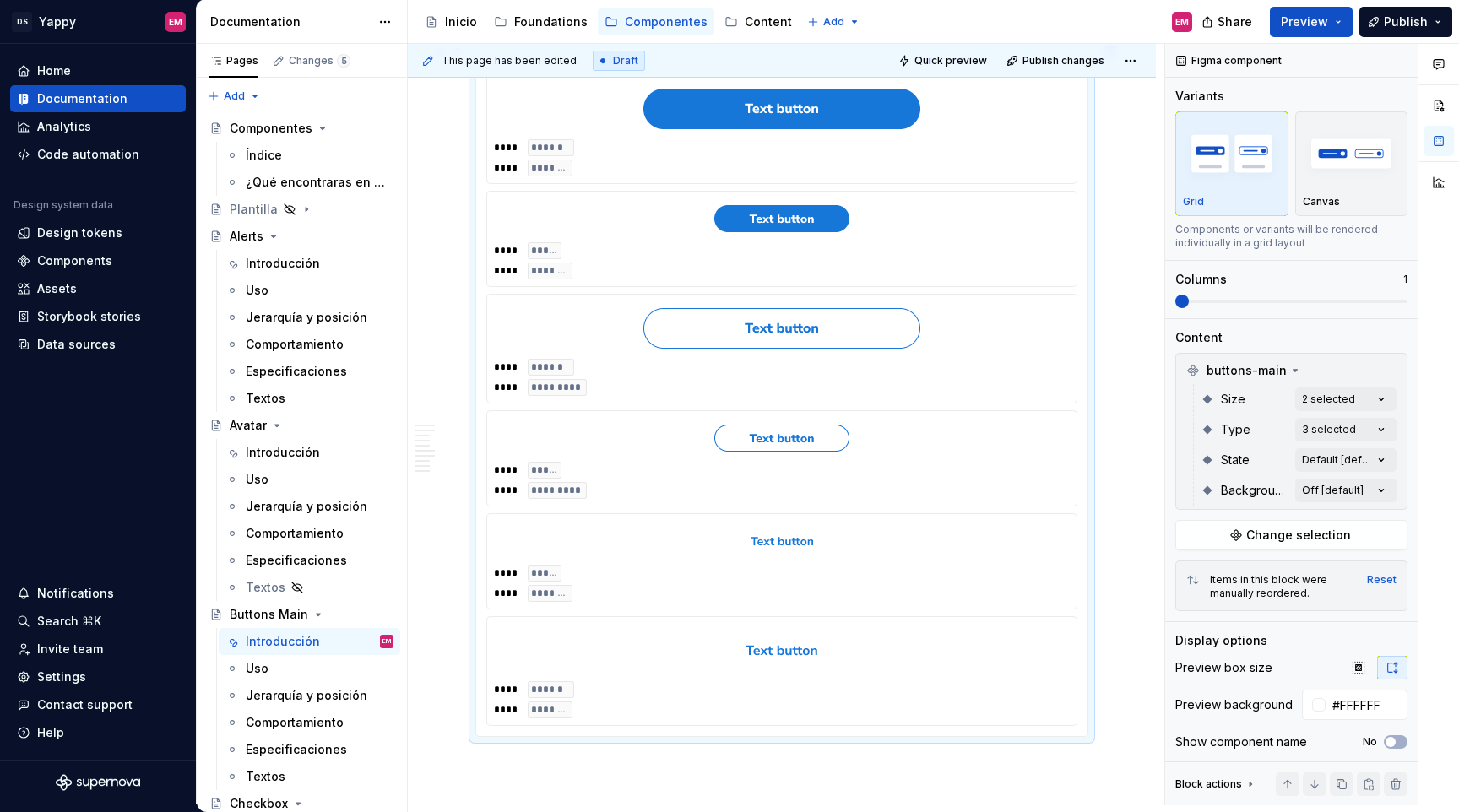
click at [942, 462] on div "**** ***** **** *********" at bounding box center [781, 480] width 576 height 37
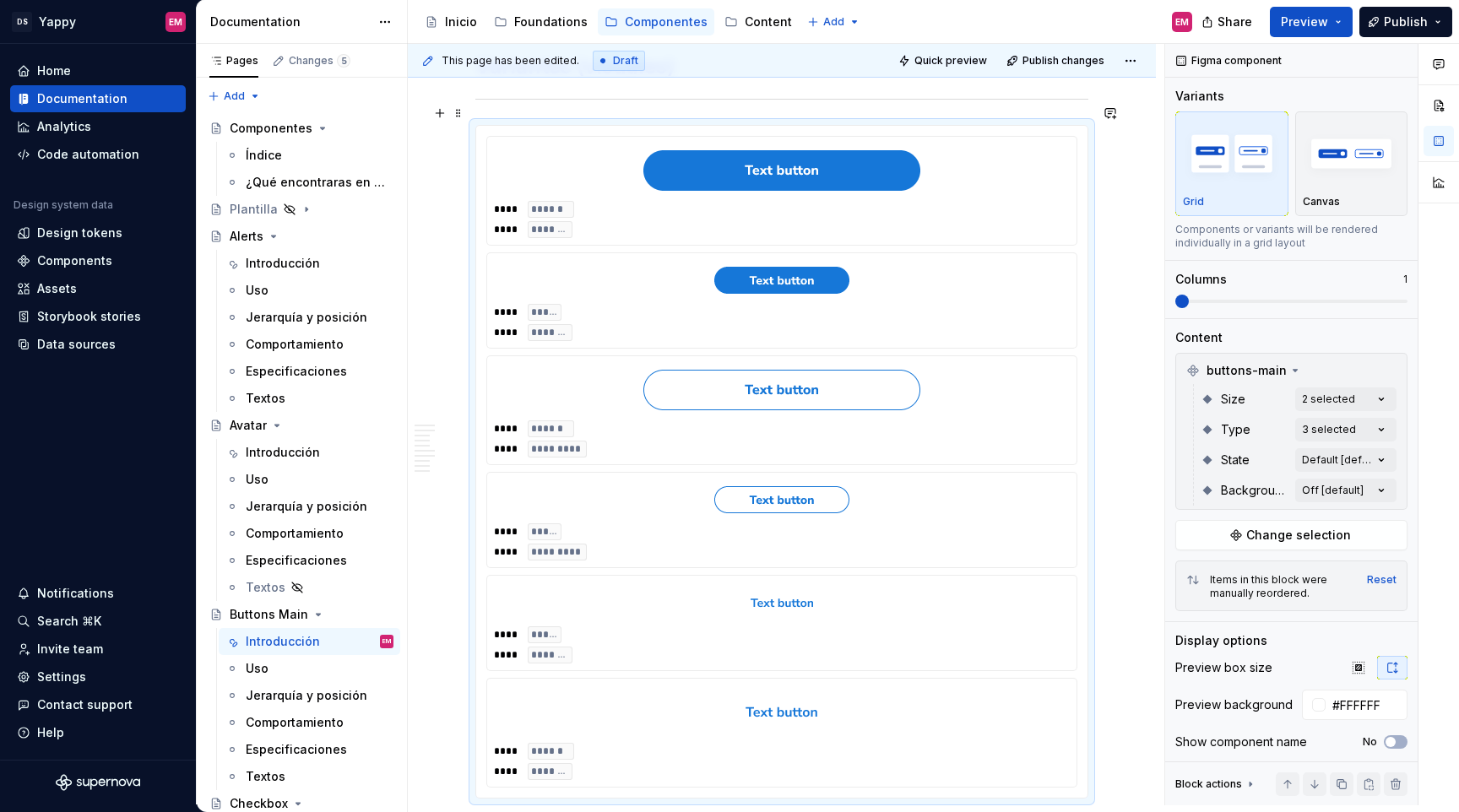
scroll to position [1386, 0]
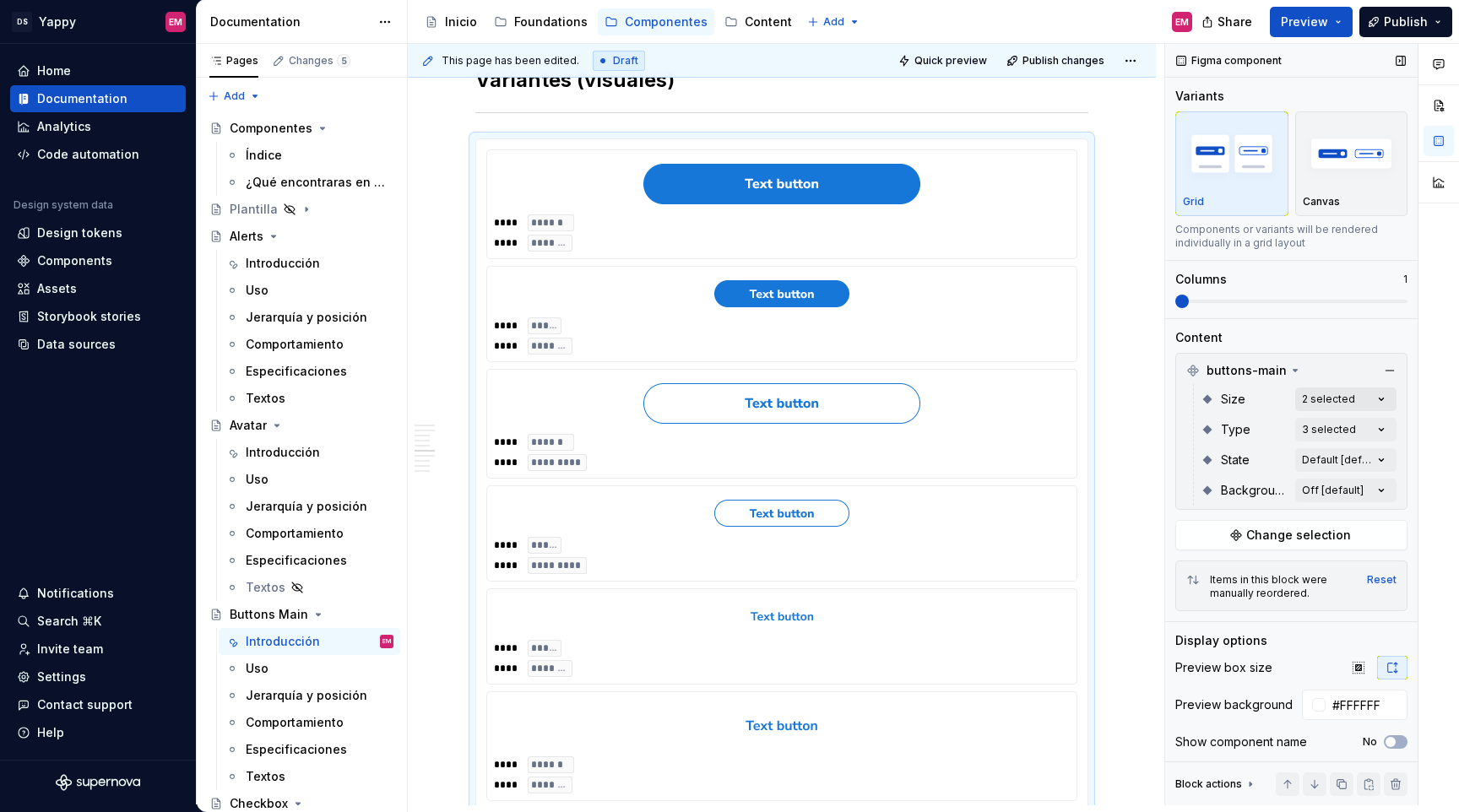
click at [1329, 399] on div "Comments Open comments No comments yet Select ‘Comment’ from the block context …" at bounding box center [1312, 424] width 293 height 761
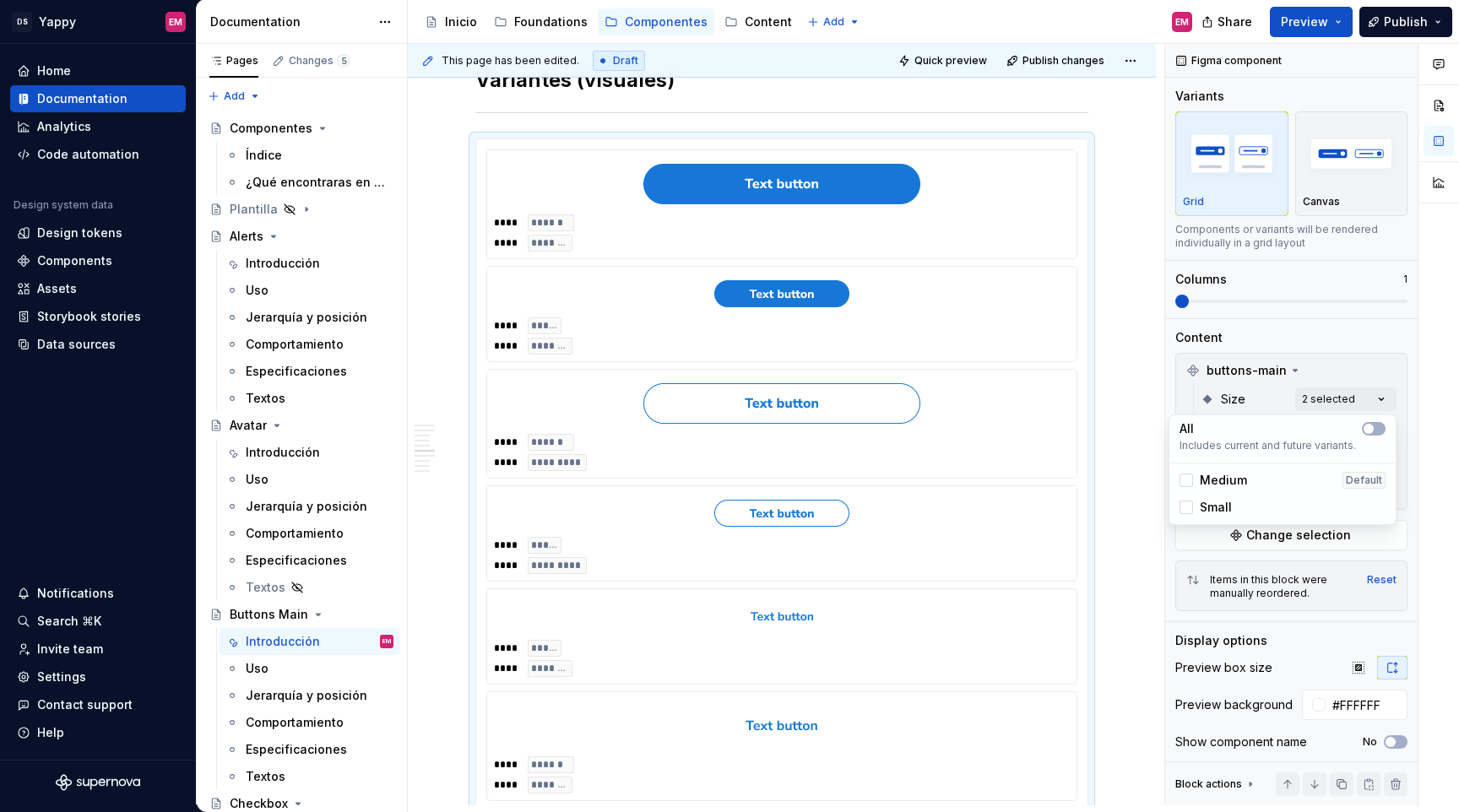
click at [1251, 396] on div "Comments Open comments No comments yet Select ‘Comment’ from the block context …" at bounding box center [1312, 424] width 293 height 761
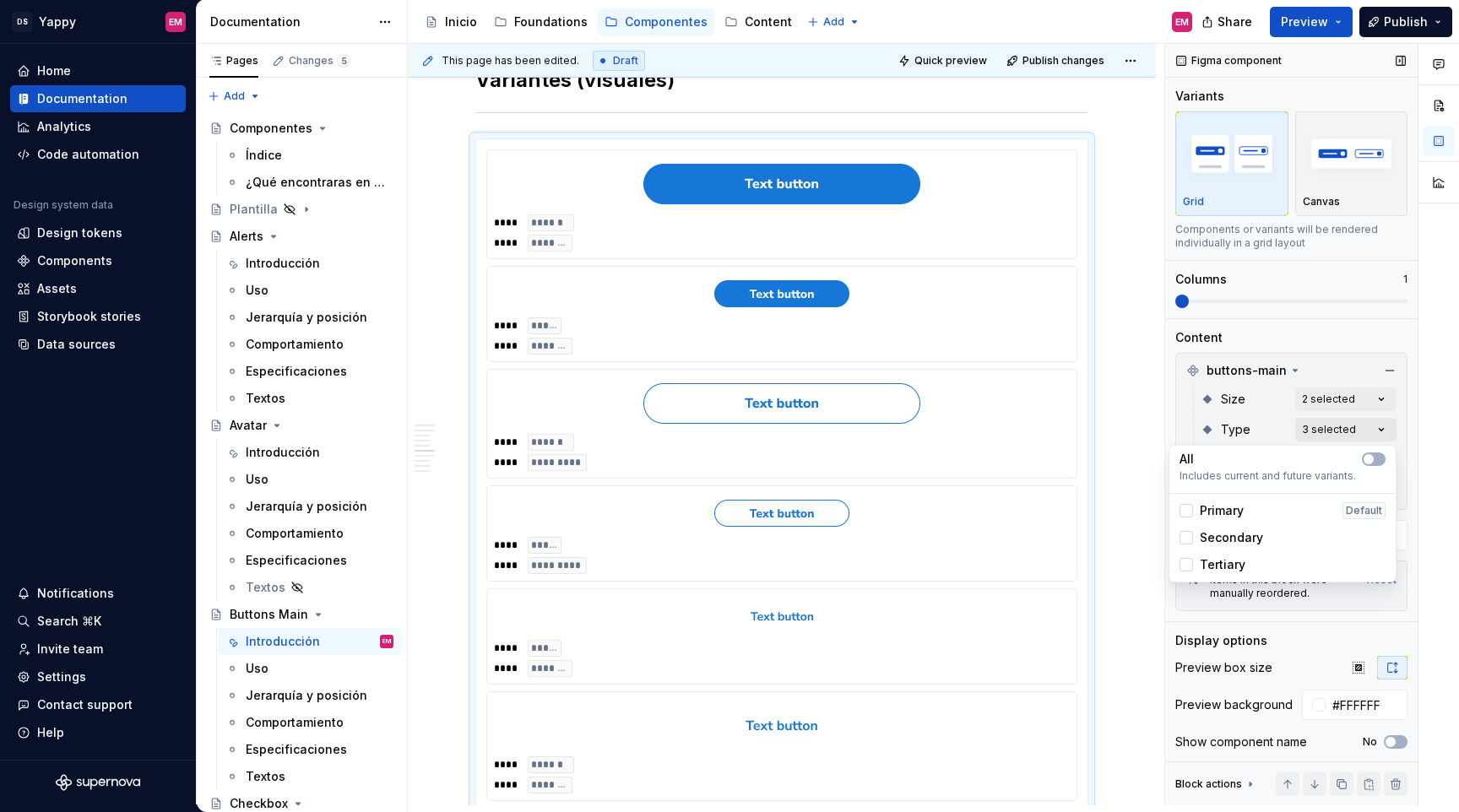
click at [1315, 417] on div "Comments Open comments No comments yet Select ‘Comment’ from the block context …" at bounding box center [1312, 424] width 293 height 761
click at [1244, 370] on div "Comments Open comments No comments yet Select ‘Comment’ from the block context …" at bounding box center [1312, 424] width 293 height 761
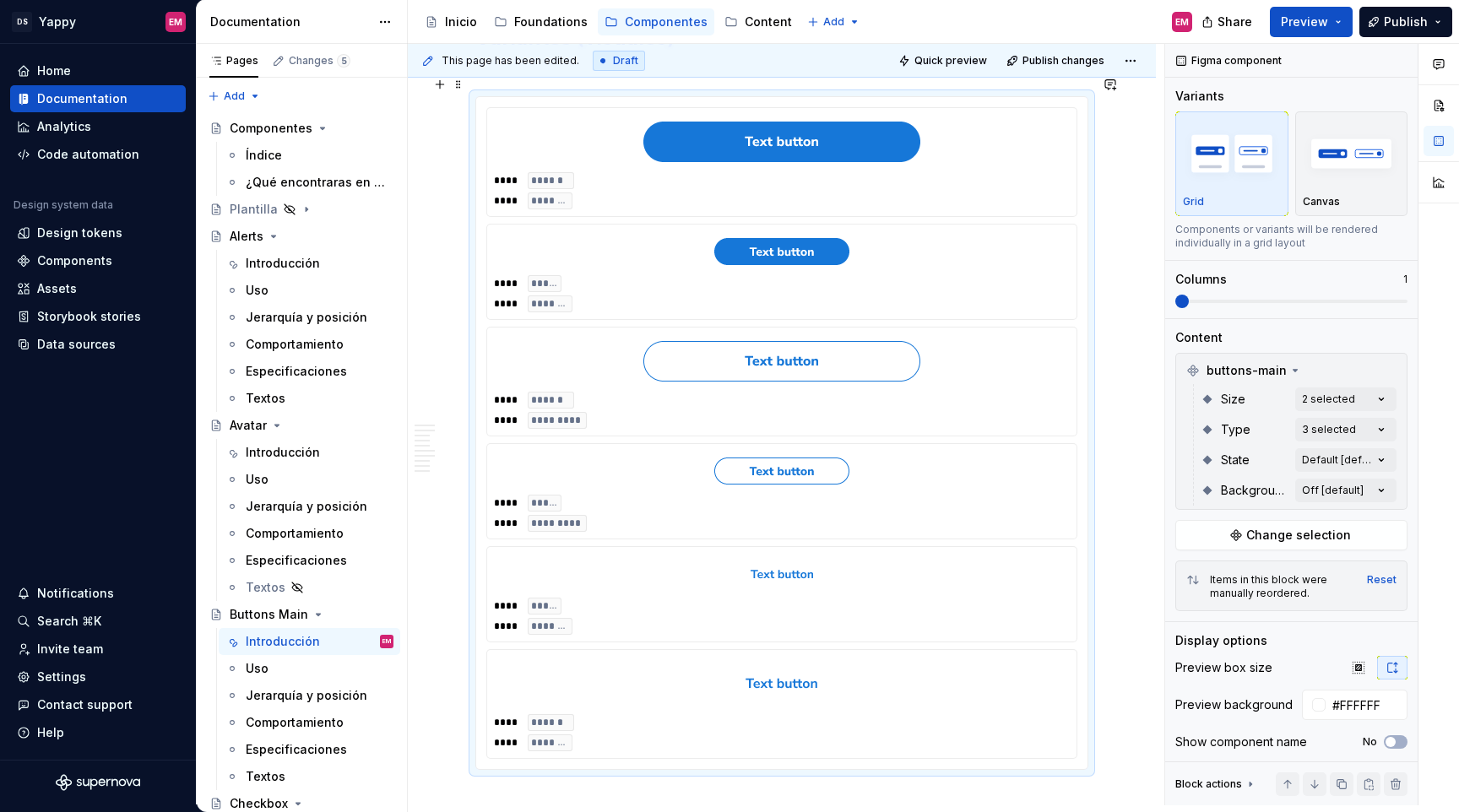
scroll to position [1485, 0]
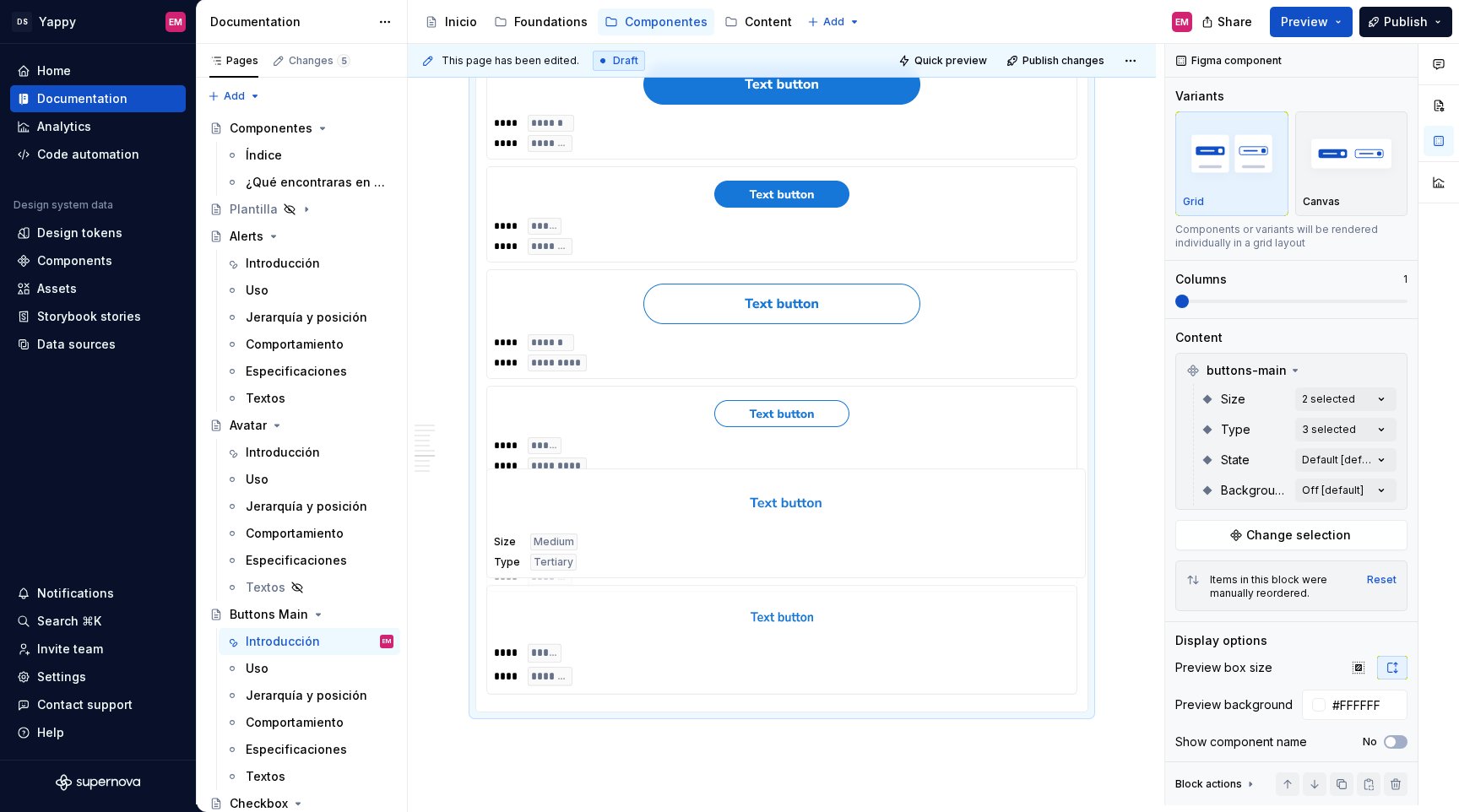
drag, startPoint x: 794, startPoint y: 587, endPoint x: 794, endPoint y: 497, distance: 90.0
click at [794, 497] on body "DS Yappy EM Home Documentation Analytics Code automation Design system data Des…" at bounding box center [730, 406] width 1459 height 812
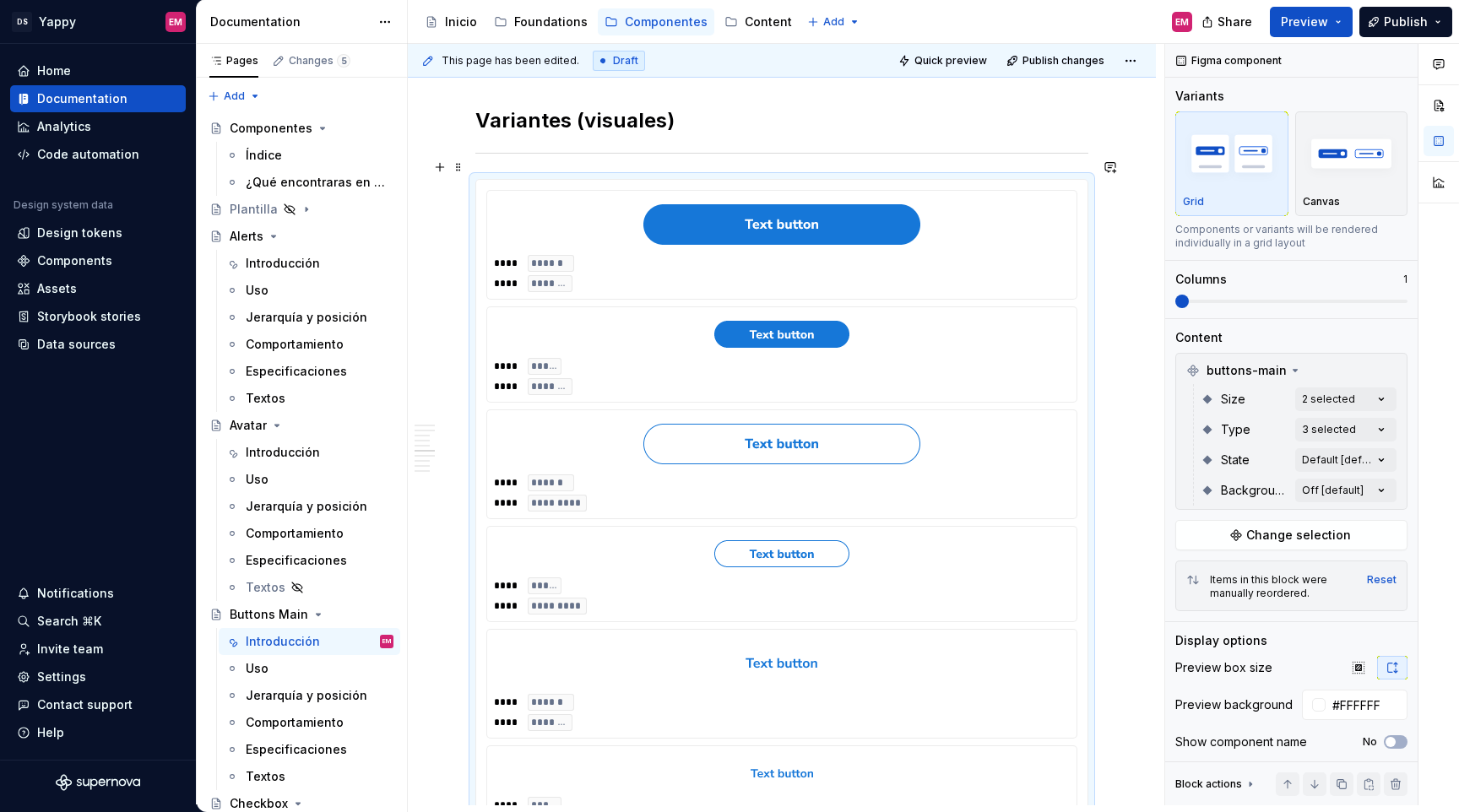
scroll to position [1312, 0]
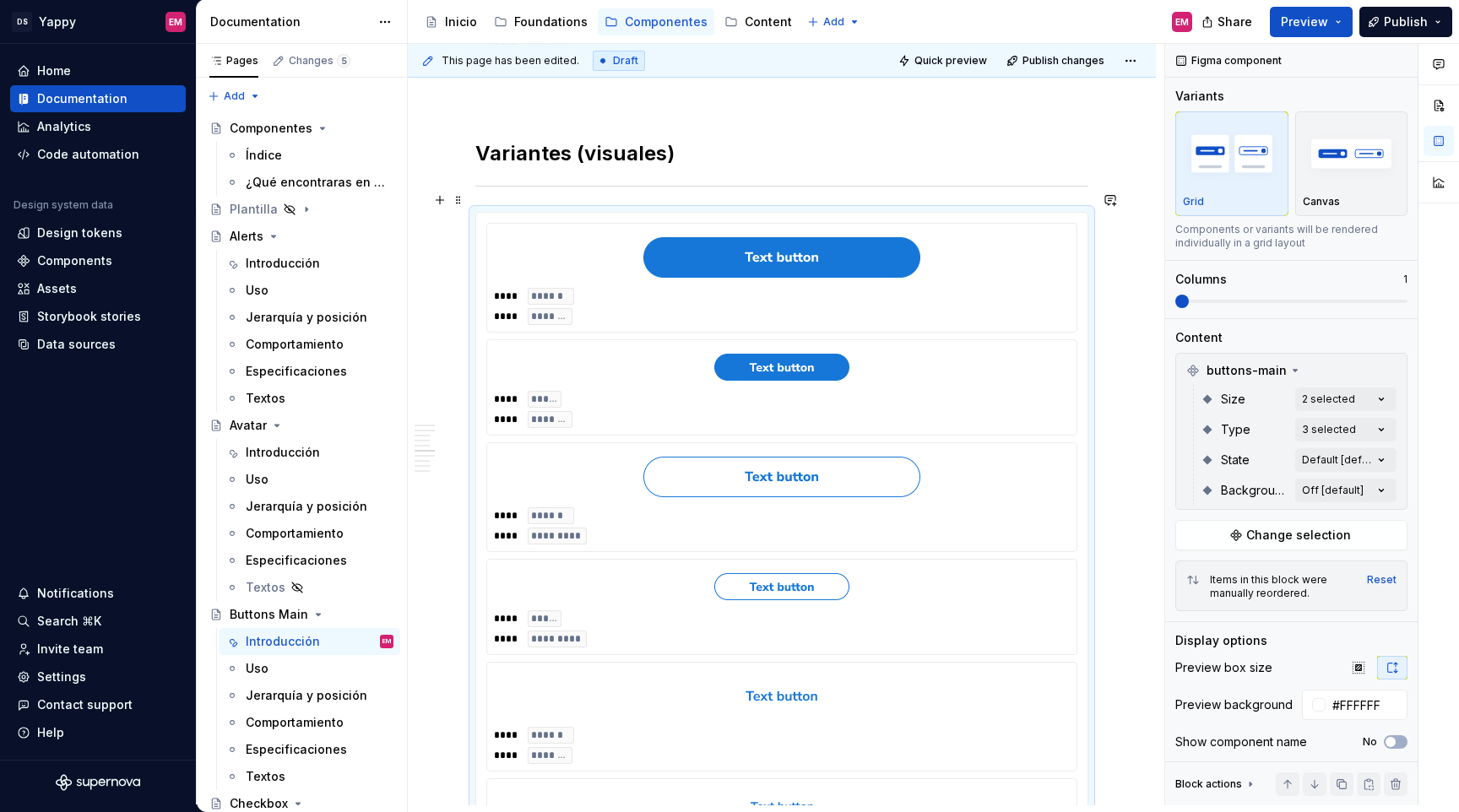
click at [729, 574] on img at bounding box center [781, 587] width 135 height 27
click at [1366, 427] on div "Comments Open comments No comments yet Select ‘Comment’ from the block context …" at bounding box center [1312, 424] width 293 height 761
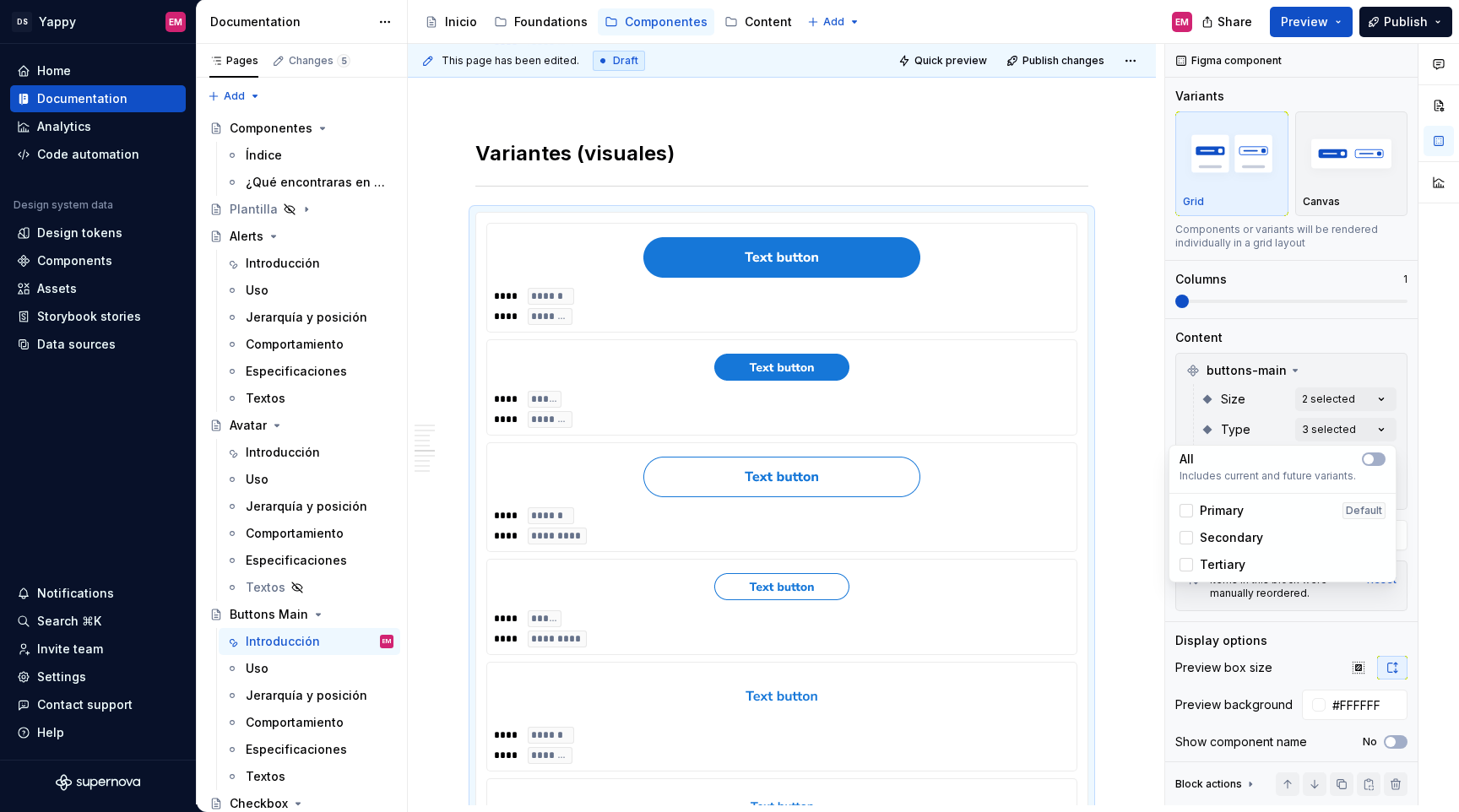
click at [1216, 516] on span "Primary" at bounding box center [1221, 511] width 44 height 17
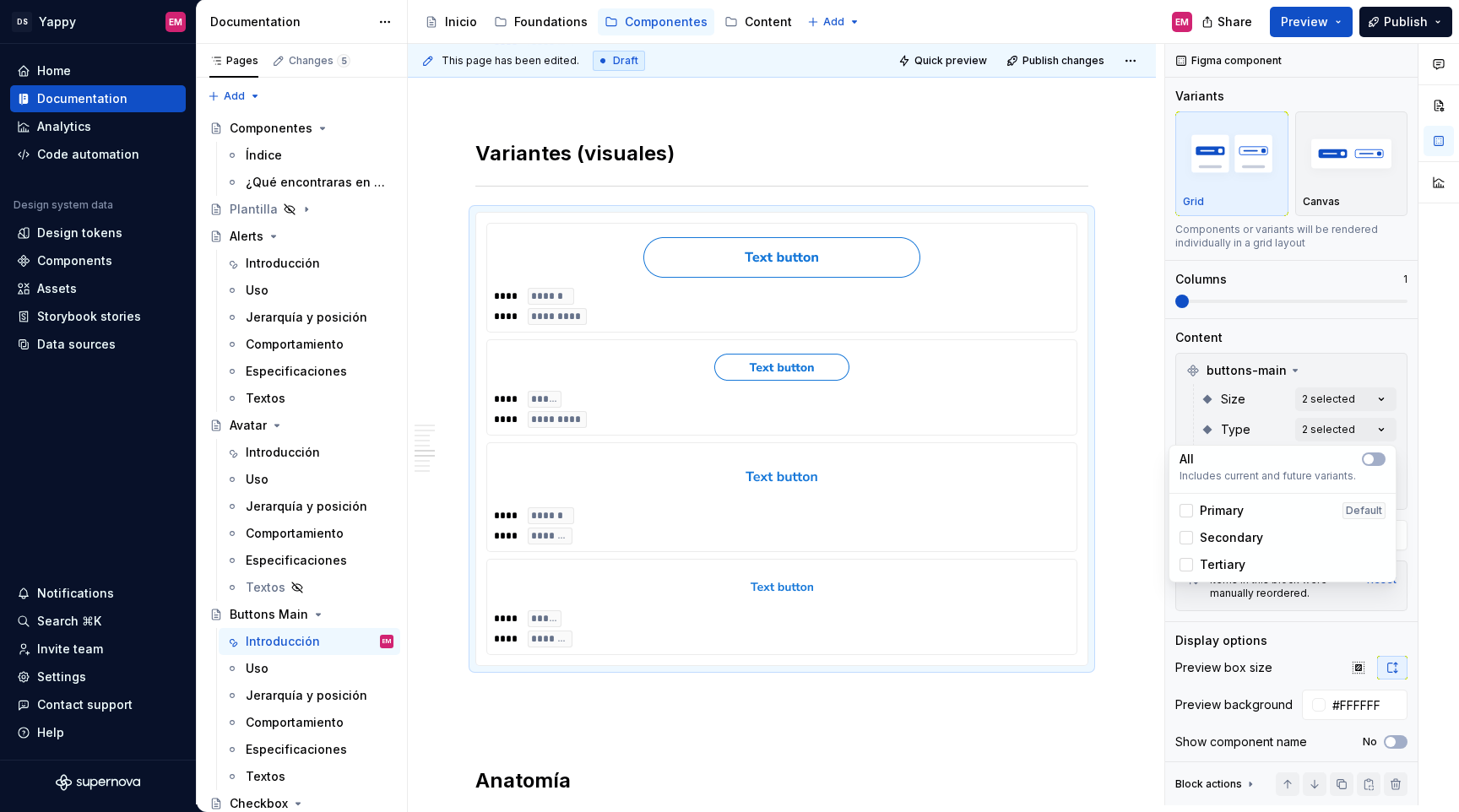
click at [1216, 536] on span "Secondary" at bounding box center [1230, 538] width 63 height 17
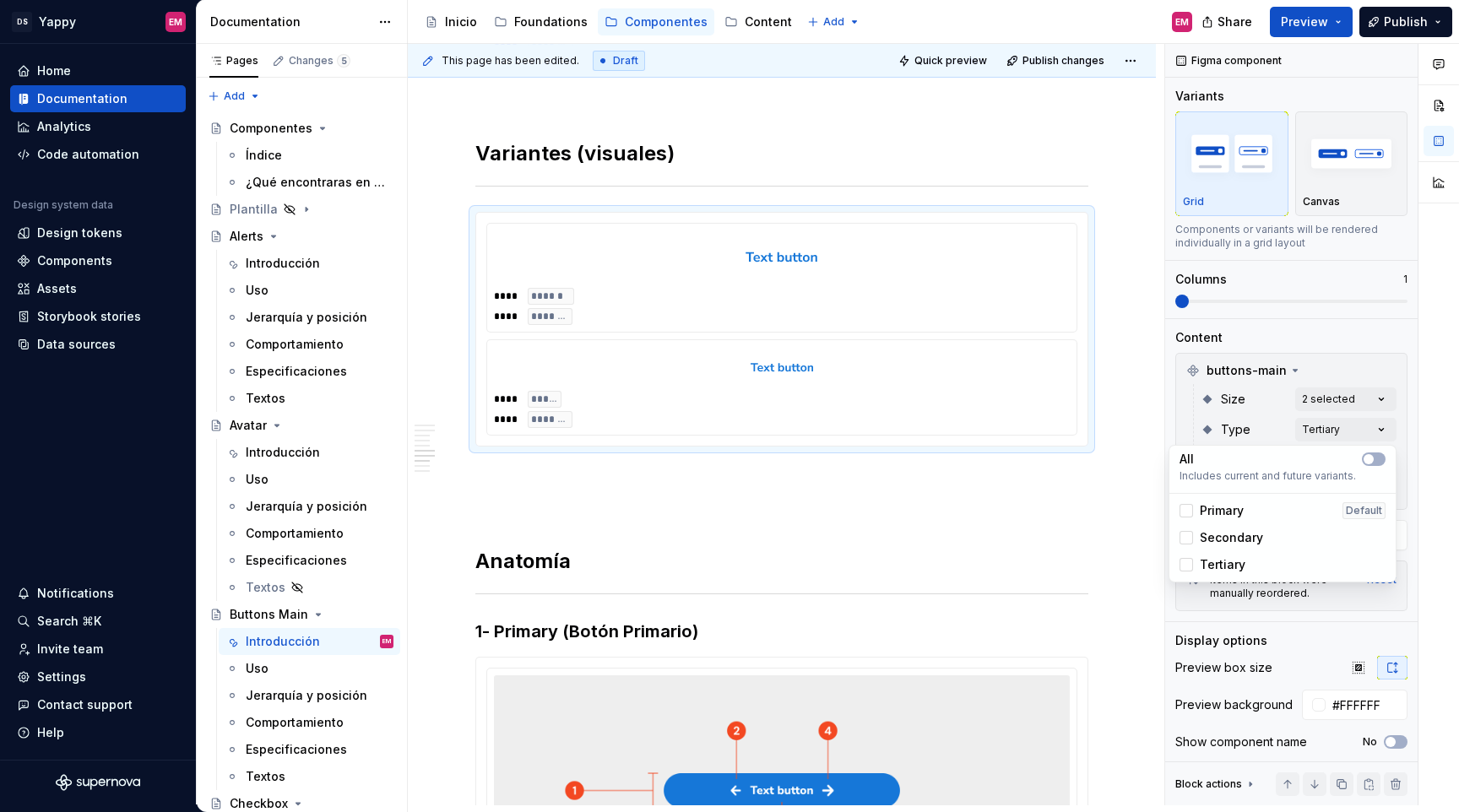
click at [1216, 558] on span "Tertiary" at bounding box center [1222, 565] width 46 height 17
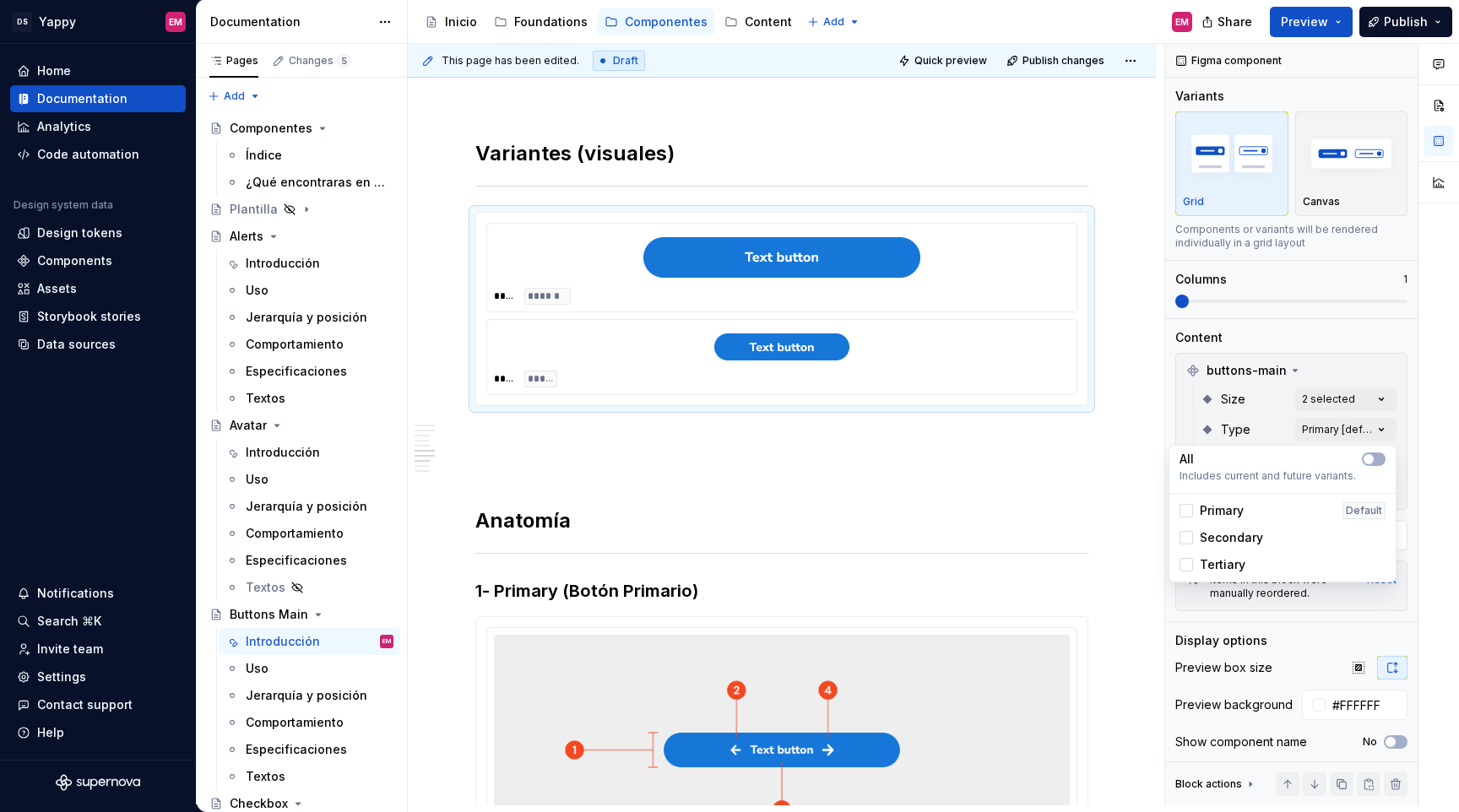
click at [1216, 558] on span "Tertiary" at bounding box center [1222, 565] width 46 height 17
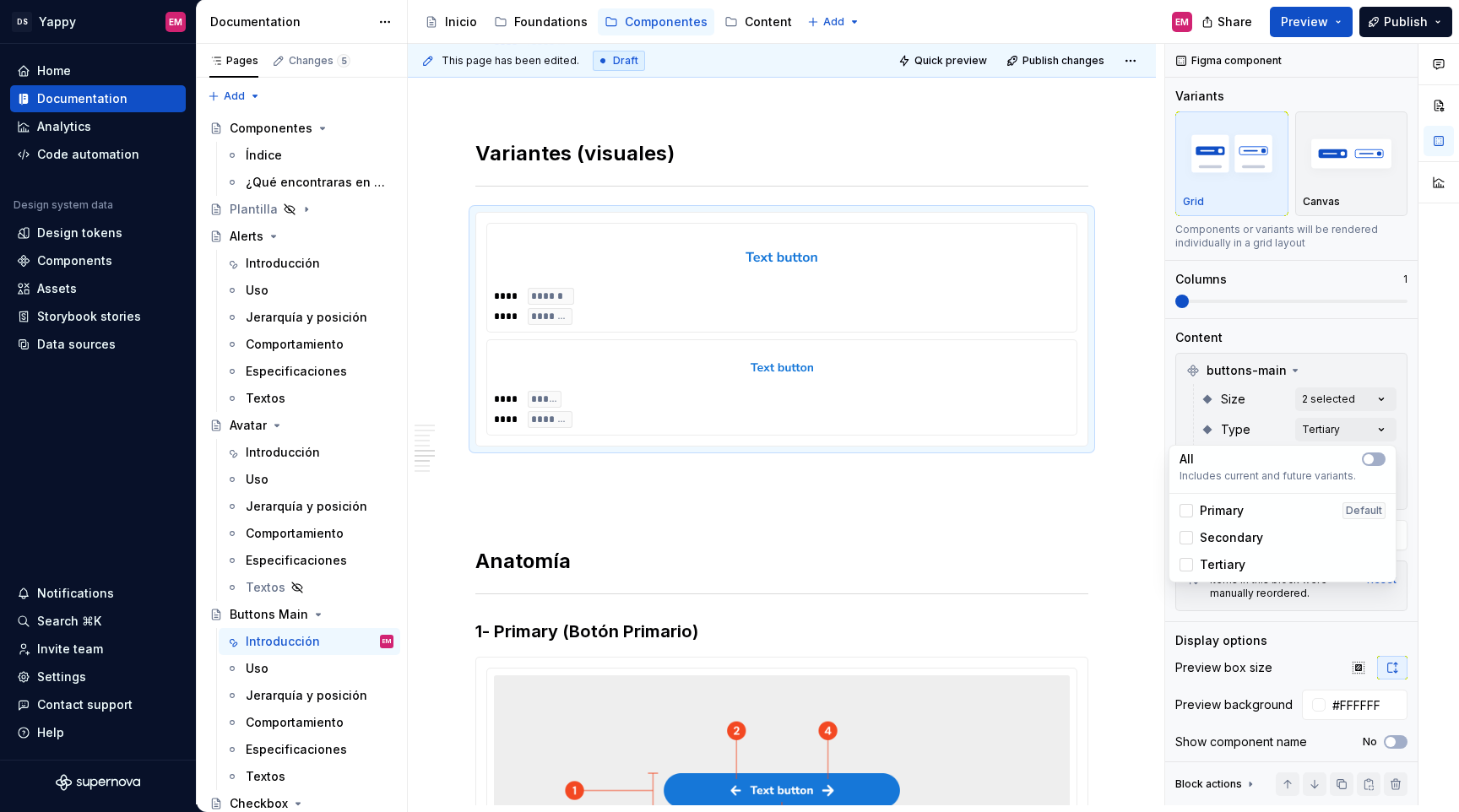
click at [1216, 541] on span "Secondary" at bounding box center [1230, 538] width 63 height 17
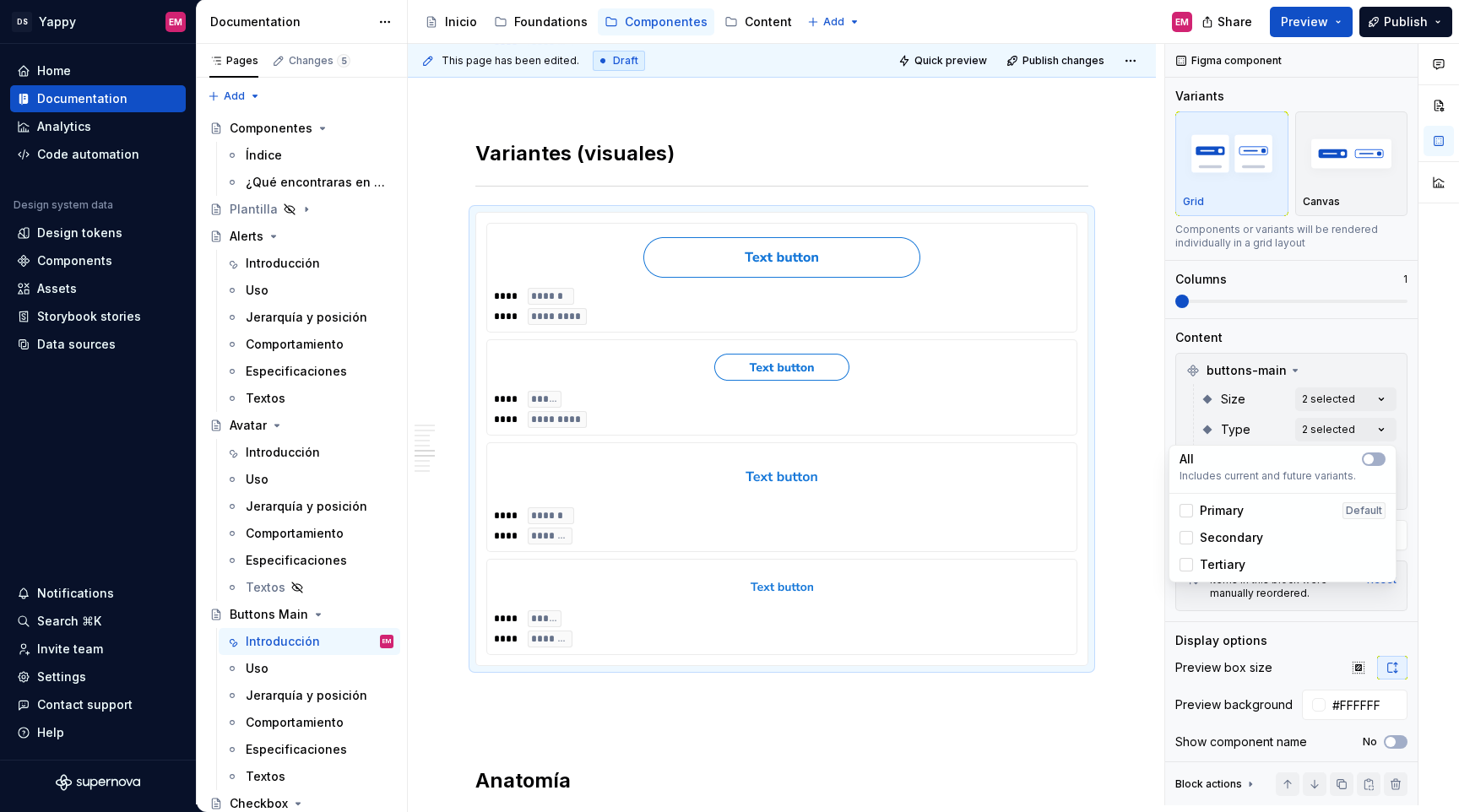
click at [1216, 509] on span "Primary" at bounding box center [1221, 511] width 44 height 17
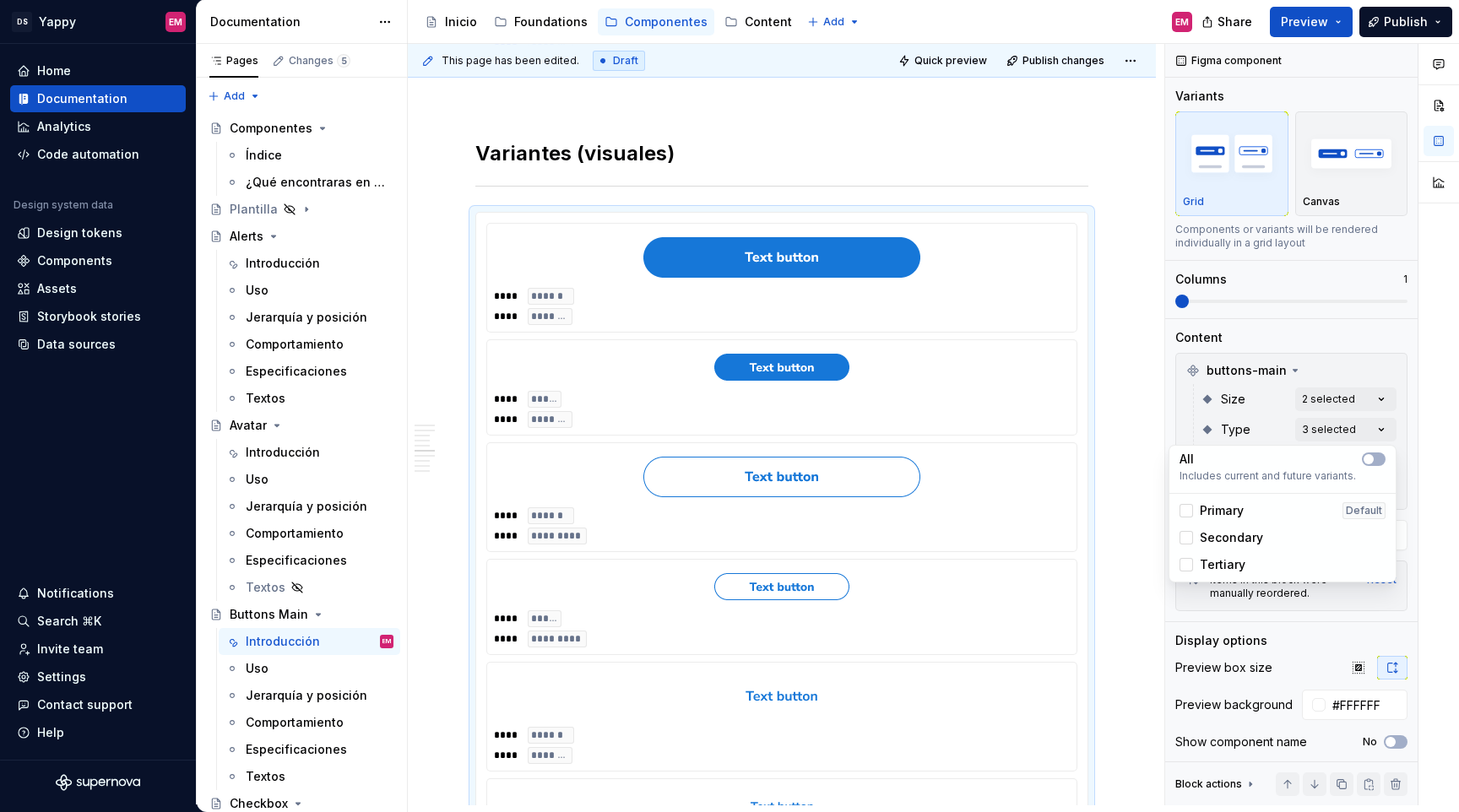
click at [1219, 511] on span "Primary" at bounding box center [1221, 511] width 44 height 17
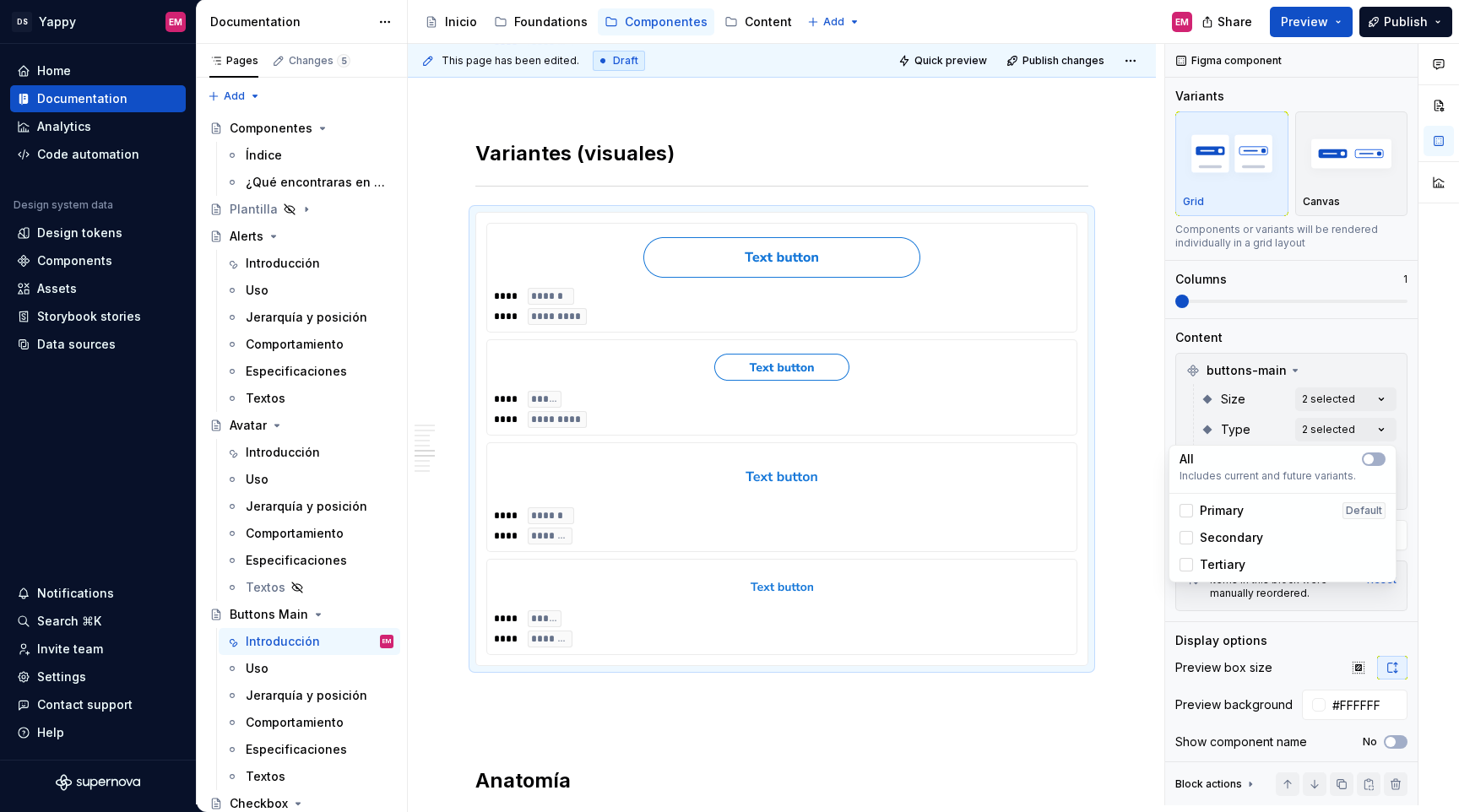
click at [1219, 536] on span "Secondary" at bounding box center [1230, 538] width 63 height 17
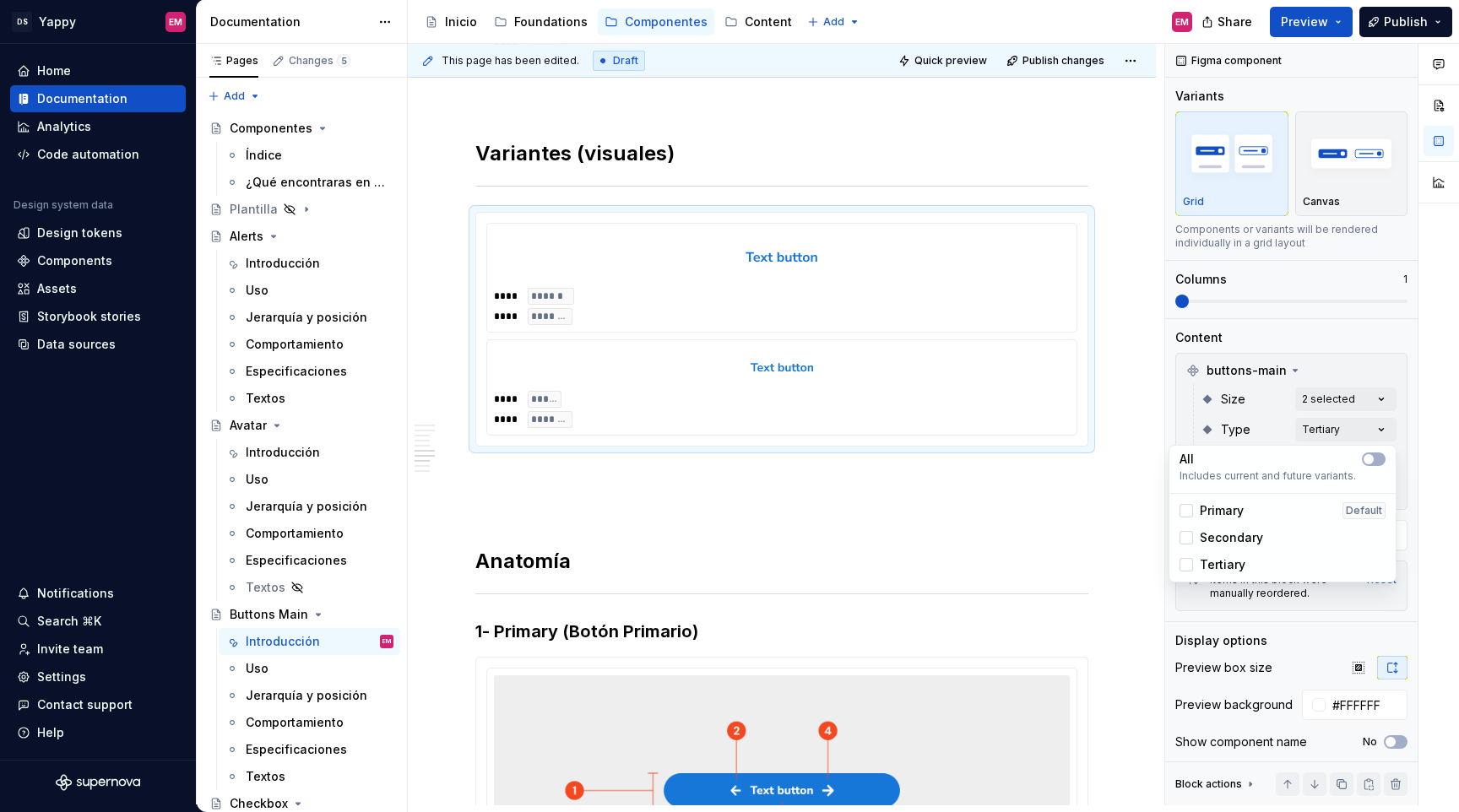
click at [1219, 564] on span "Tertiary" at bounding box center [1222, 565] width 46 height 17
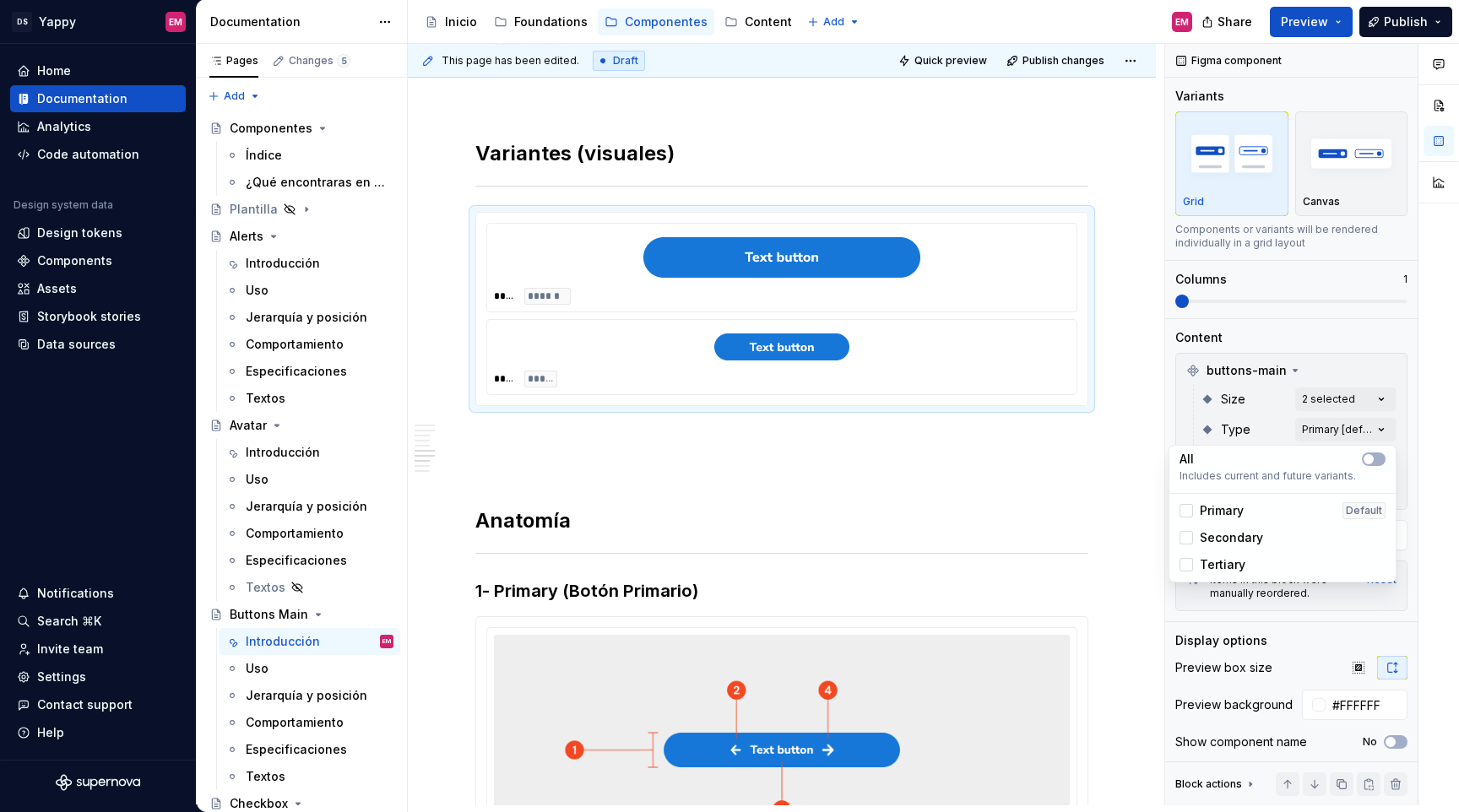
click at [1313, 404] on div "Comments Open comments No comments yet Select ‘Comment’ from the block context …" at bounding box center [1312, 424] width 293 height 761
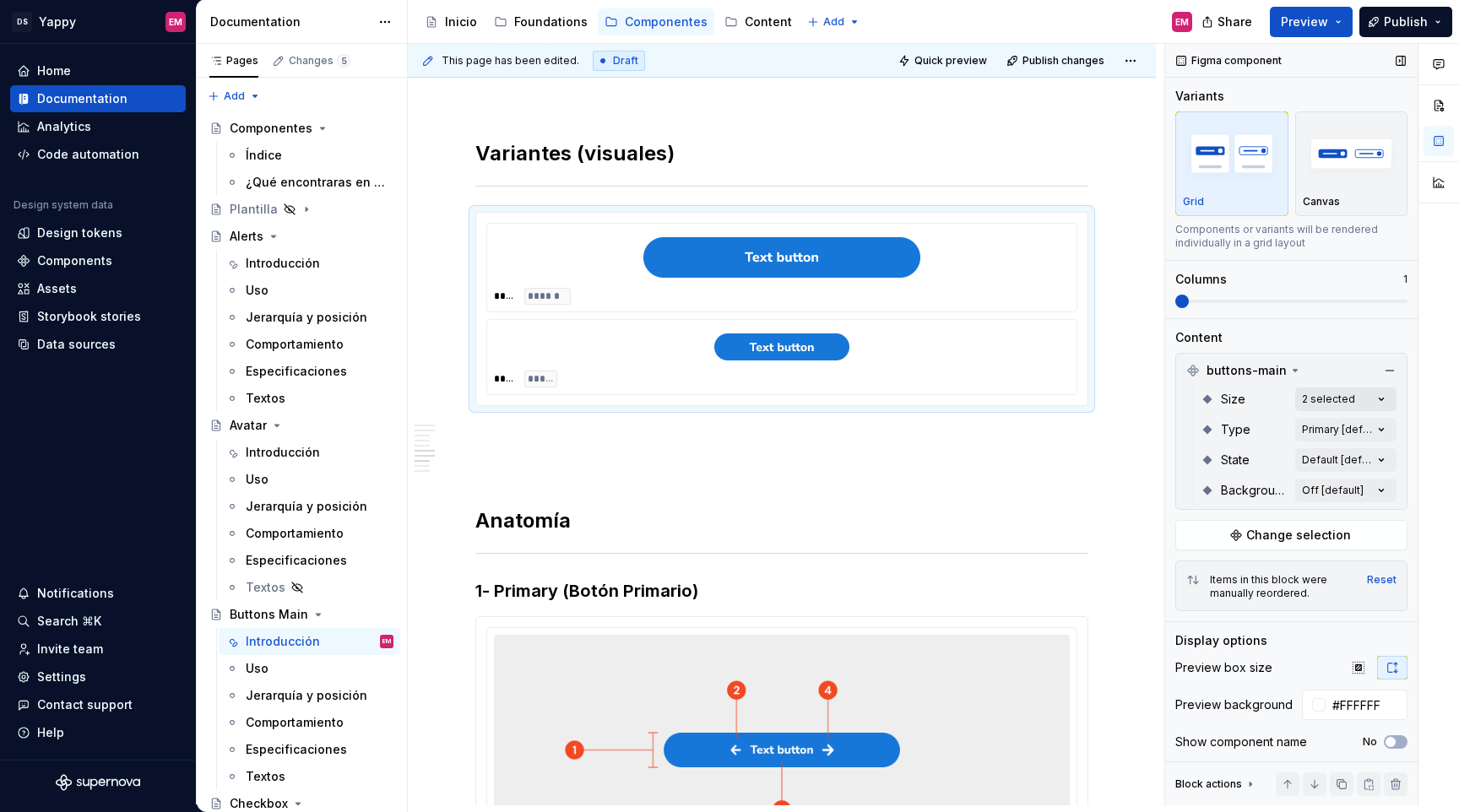
click at [1318, 400] on div "Comments Open comments No comments yet Select ‘Comment’ from the block context …" at bounding box center [1312, 424] width 293 height 761
click at [1247, 390] on div "Comments Open comments No comments yet Select ‘Comment’ from the block context …" at bounding box center [1312, 424] width 293 height 761
click at [1316, 432] on div "Comments Open comments No comments yet Select ‘Comment’ from the block context …" at bounding box center [1312, 424] width 293 height 761
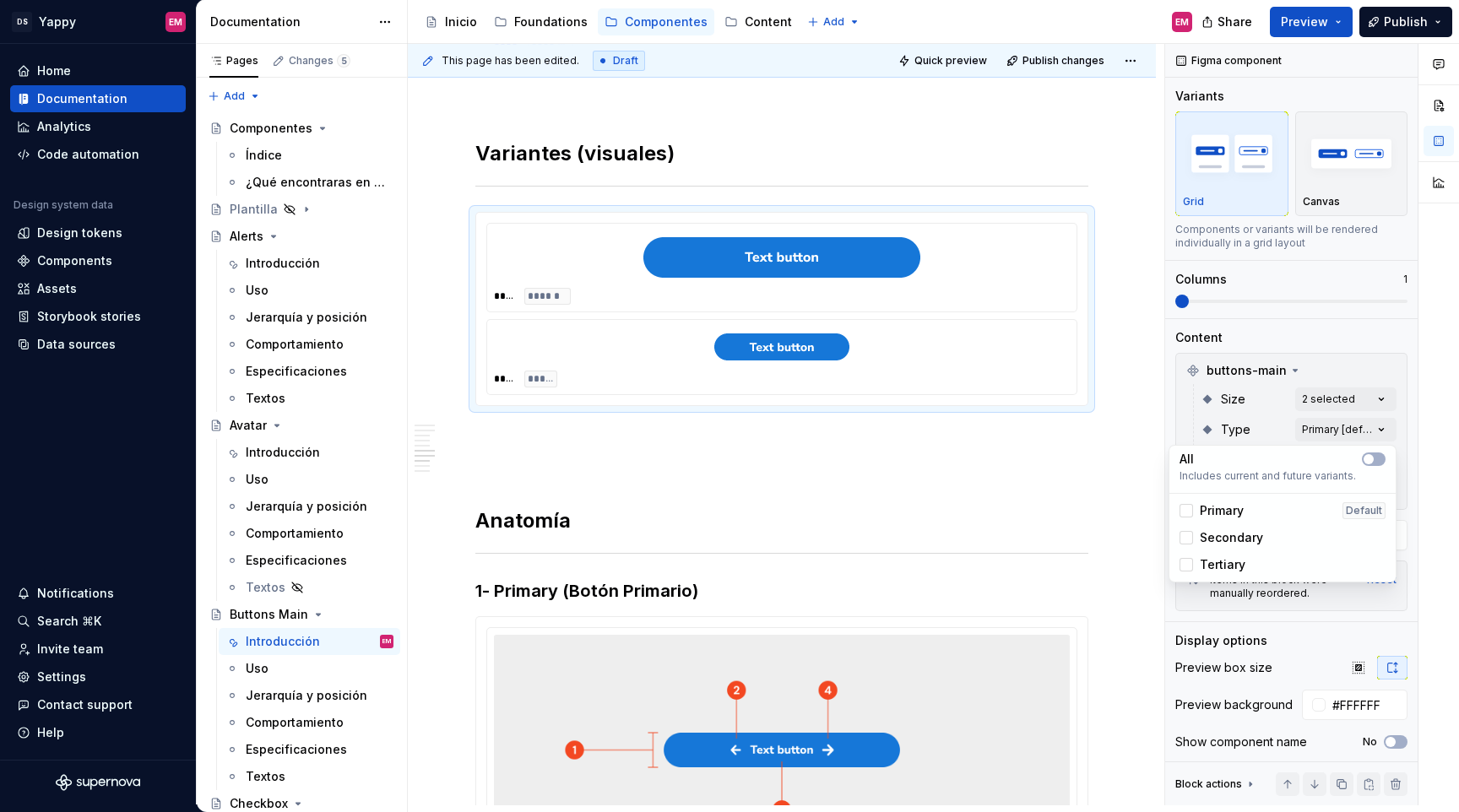
click at [1263, 414] on div "Comments Open comments No comments yet Select ‘Comment’ from the block context …" at bounding box center [1312, 424] width 293 height 761
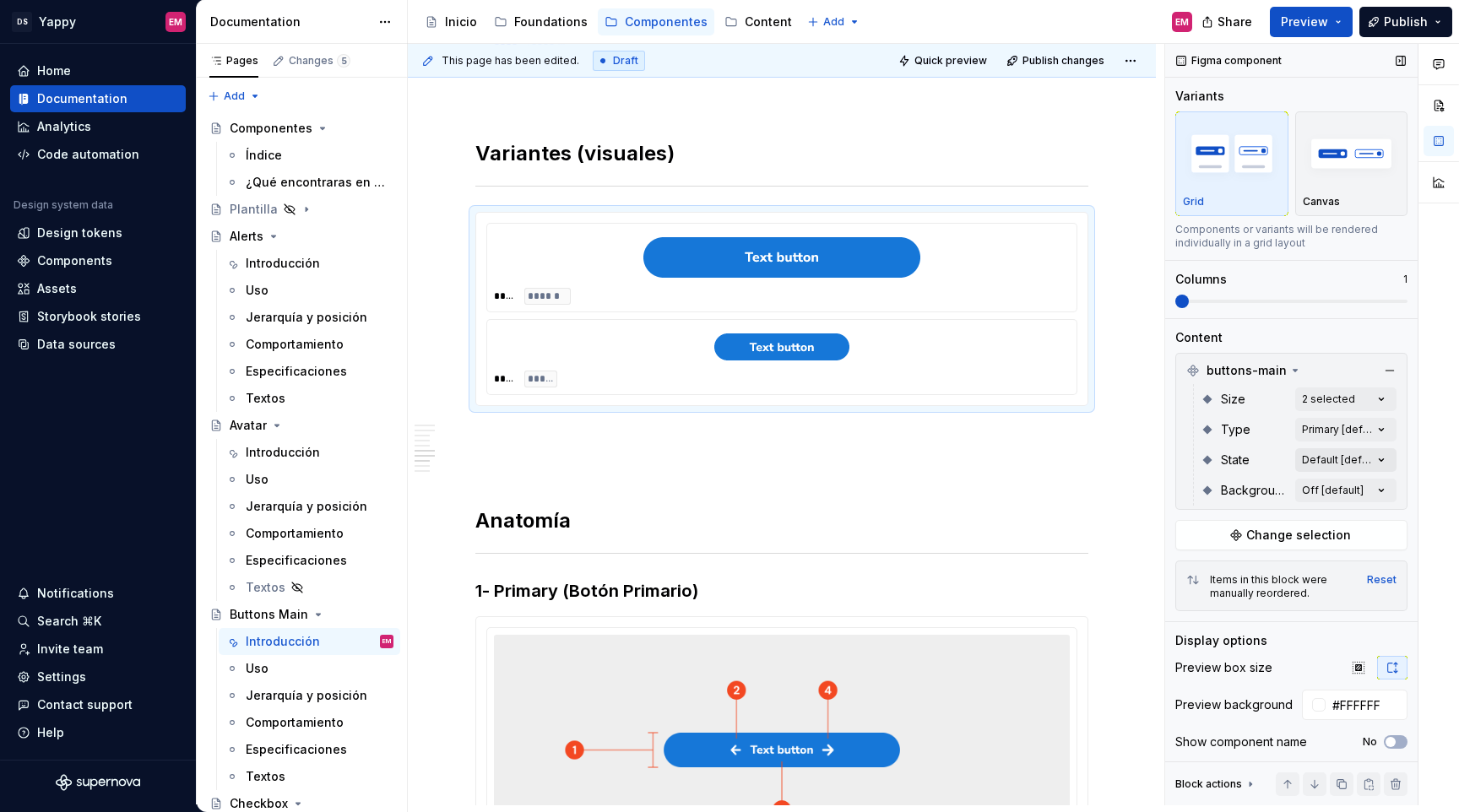
click at [1350, 459] on div "Comments Open comments No comments yet Select ‘Comment’ from the block context …" at bounding box center [1312, 424] width 293 height 761
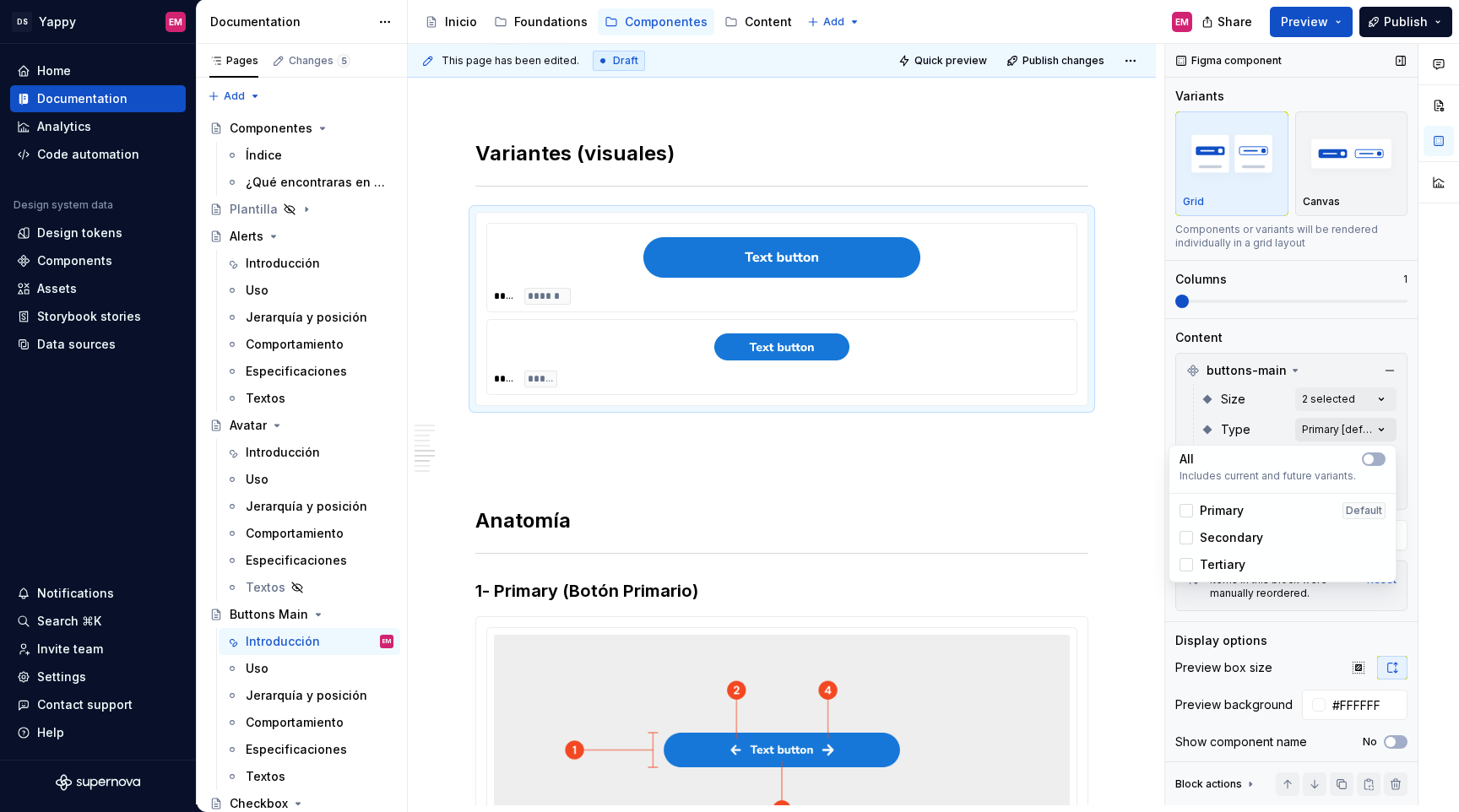
click at [1349, 432] on div "Comments Open comments No comments yet Select ‘Comment’ from the block context …" at bounding box center [1312, 424] width 293 height 761
click at [1349, 427] on div "Comments Open comments No comments yet Select ‘Comment’ from the block context …" at bounding box center [1312, 424] width 293 height 761
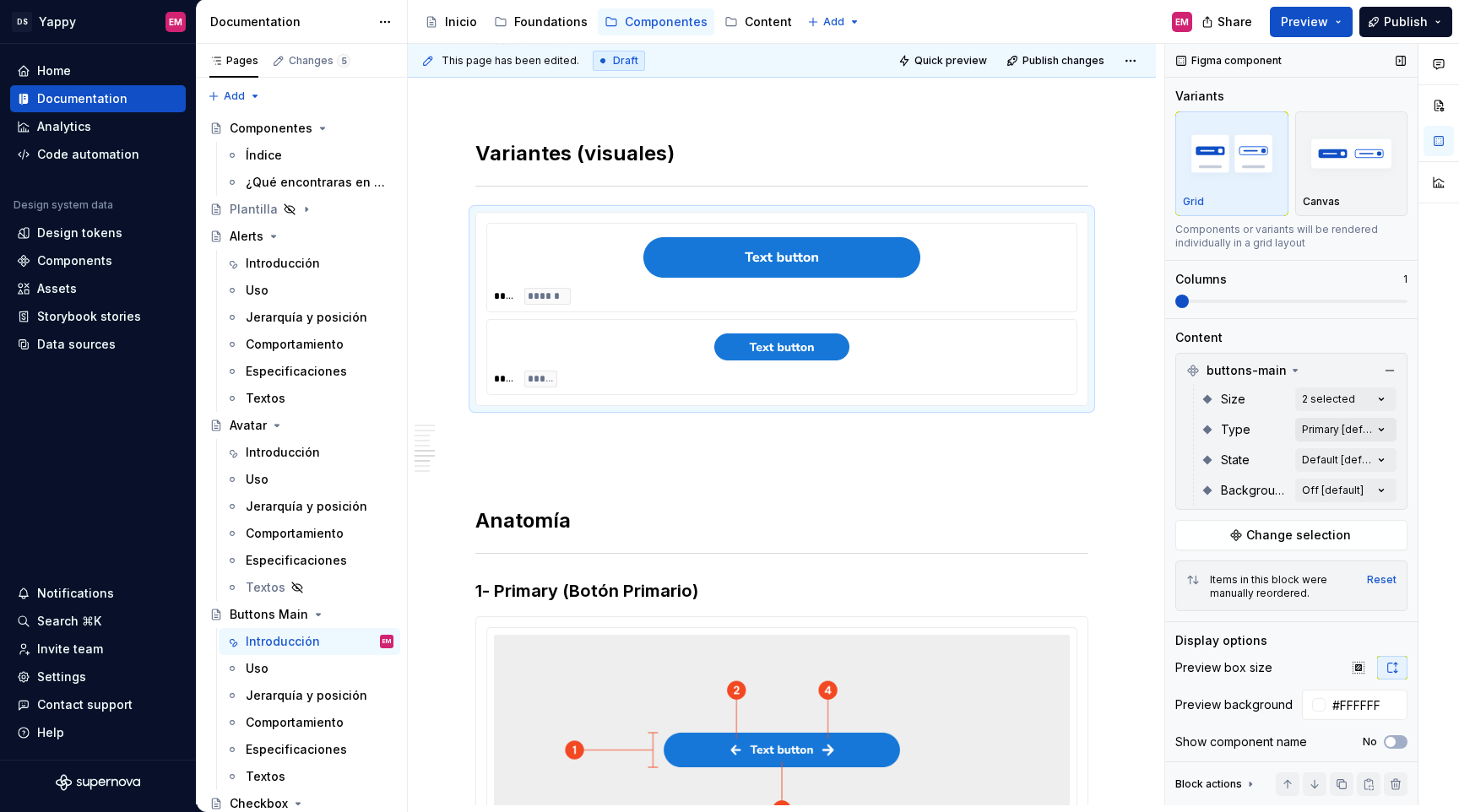
click at [1340, 431] on div "Comments Open comments No comments yet Select ‘Comment’ from the block context …" at bounding box center [1312, 424] width 293 height 761
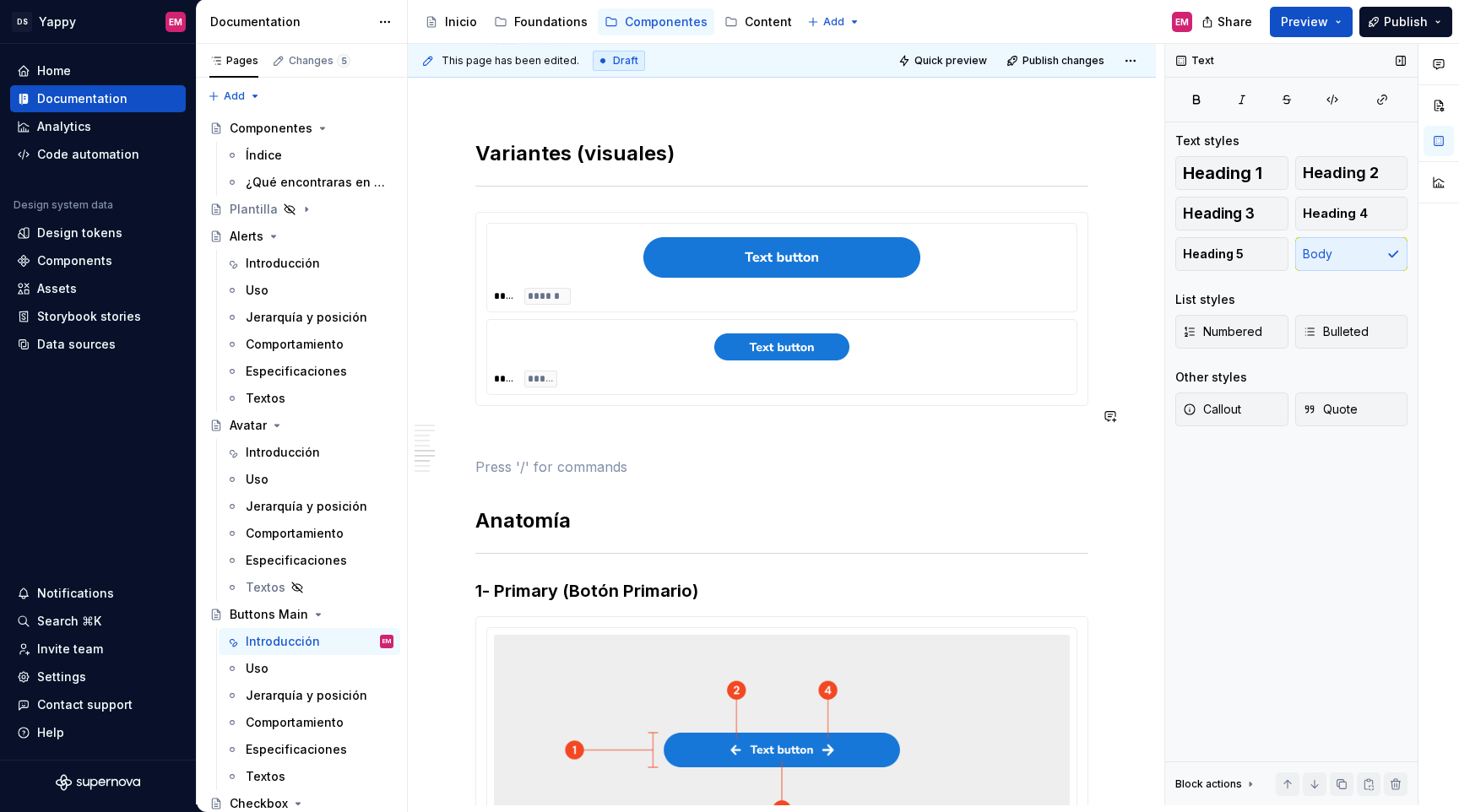
click at [612, 430] on div "Descripción Los botones son elementos interactivos esenciales en la interfaz. D…" at bounding box center [781, 522] width 613 height 3016
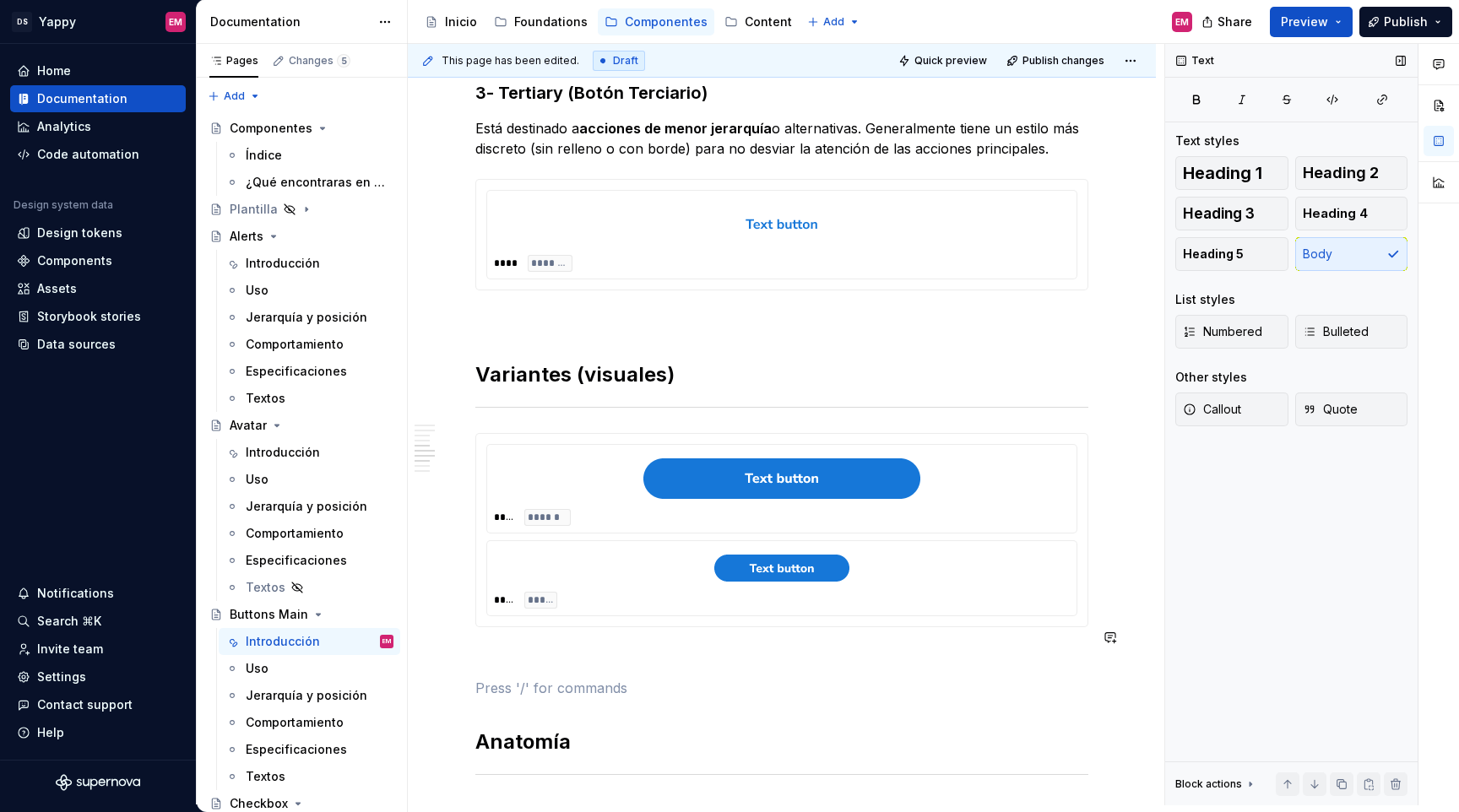
click at [514, 648] on div "Descripción Los botones son elementos interactivos esenciales en la interfaz. D…" at bounding box center [781, 742] width 613 height 3016
click at [513, 647] on p at bounding box center [781, 657] width 613 height 20
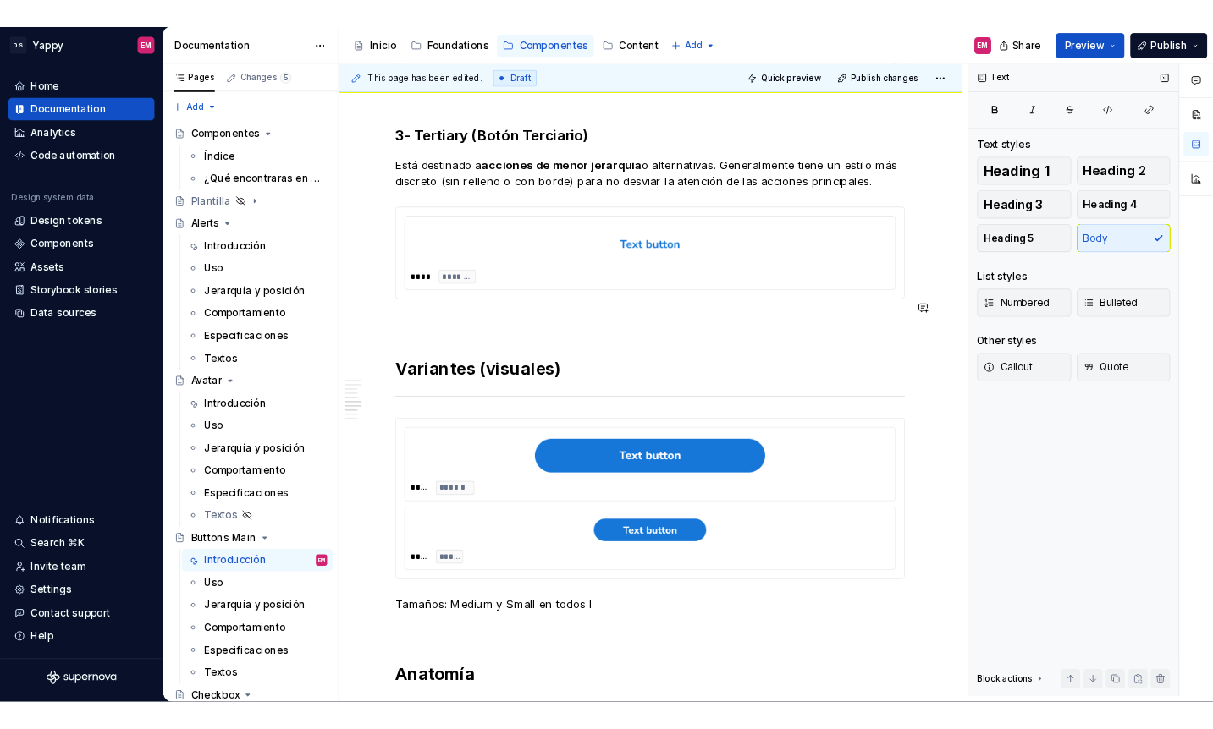
scroll to position [1219, 0]
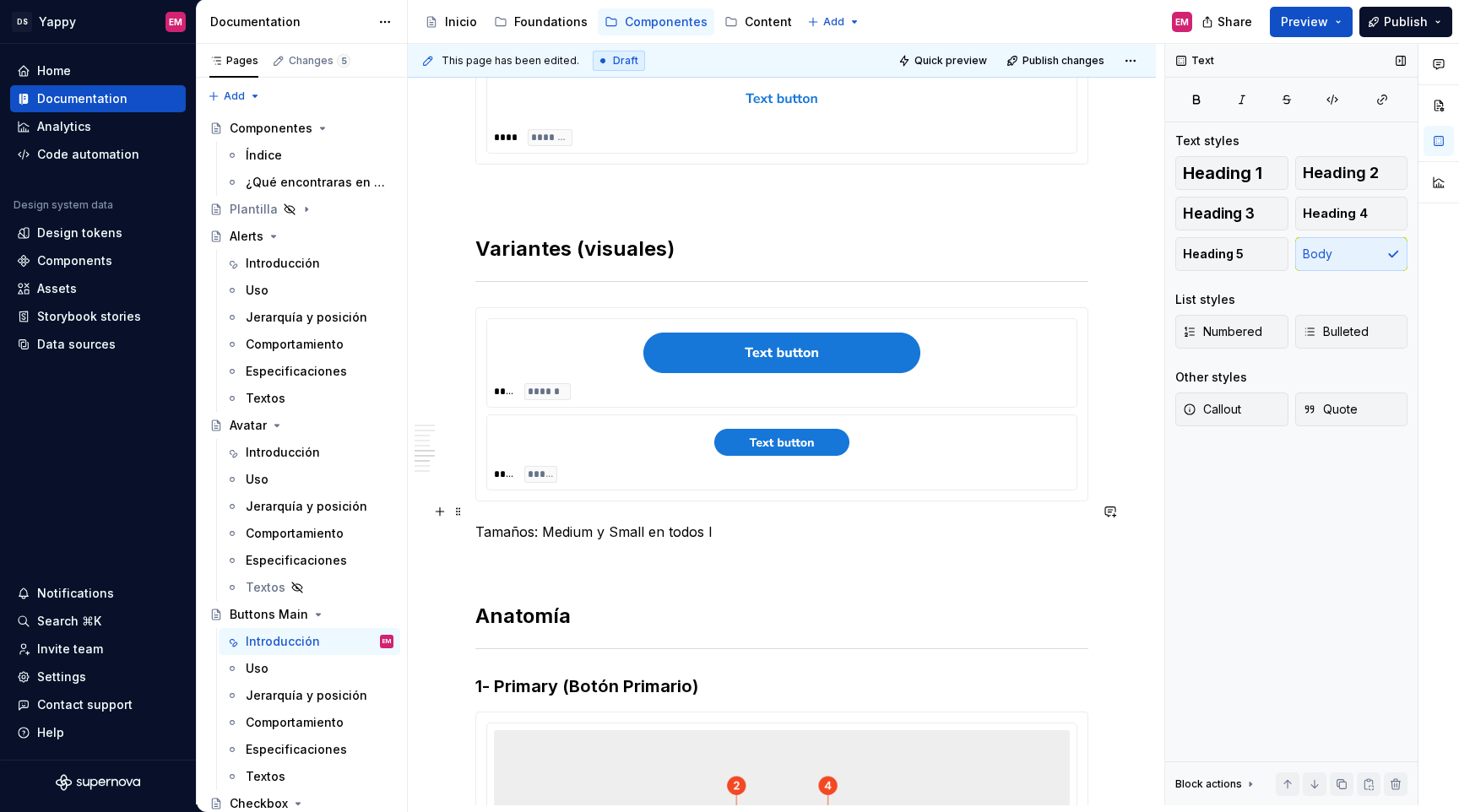
click at [472, 514] on div "Descripción Los botones son elementos interactivos esenciales en la interfaz. D…" at bounding box center [782, 729] width 748 height 3320
click at [667, 522] on p "Aplica para todos los tamaños: Medium y Small en todos l" at bounding box center [781, 532] width 613 height 20
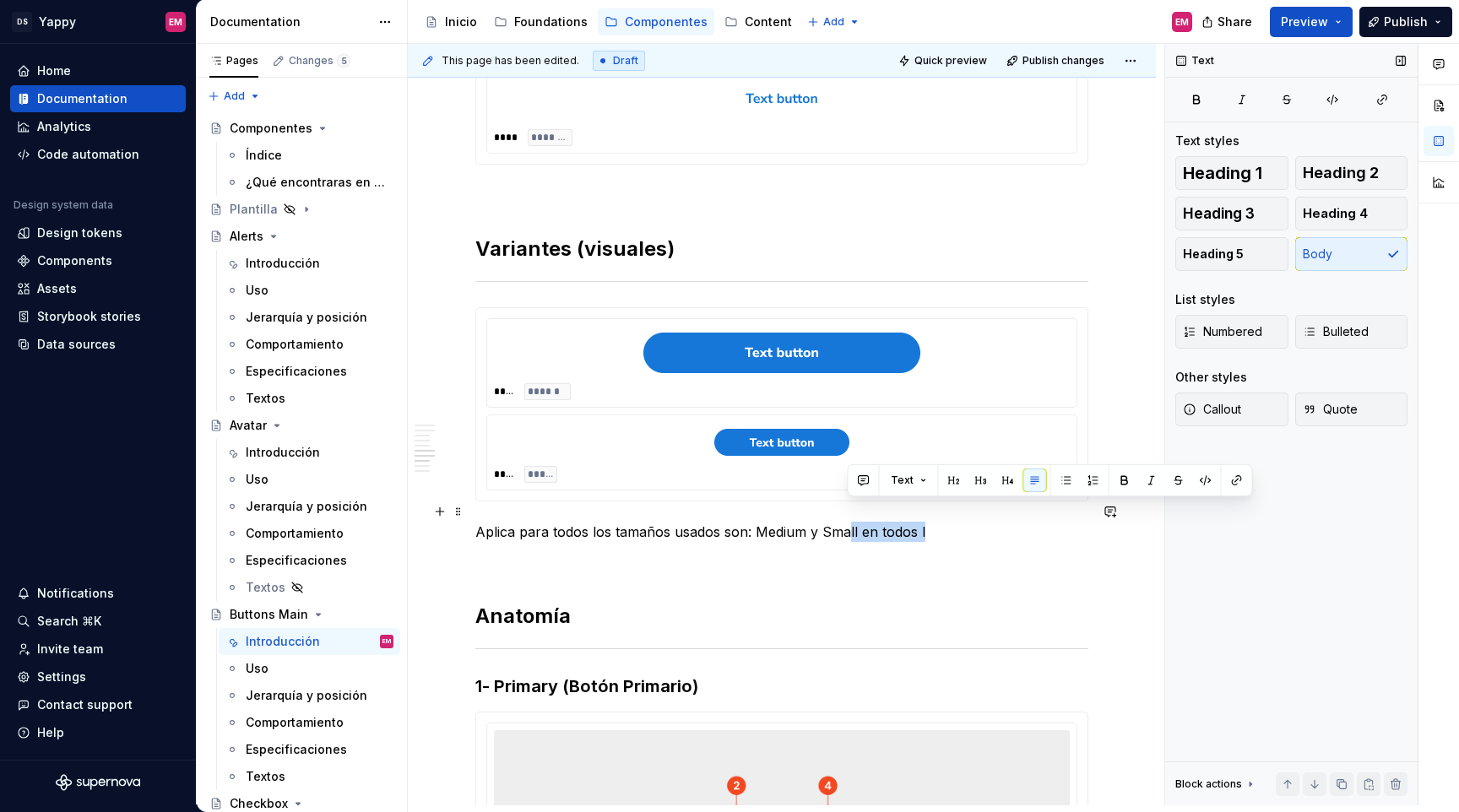
drag, startPoint x: 870, startPoint y: 513, endPoint x: 978, endPoint y: 515, distance: 108.0
click at [978, 522] on p "Aplica para todos los tamaños usados son: Medium y Small en todos l" at bounding box center [781, 532] width 613 height 20
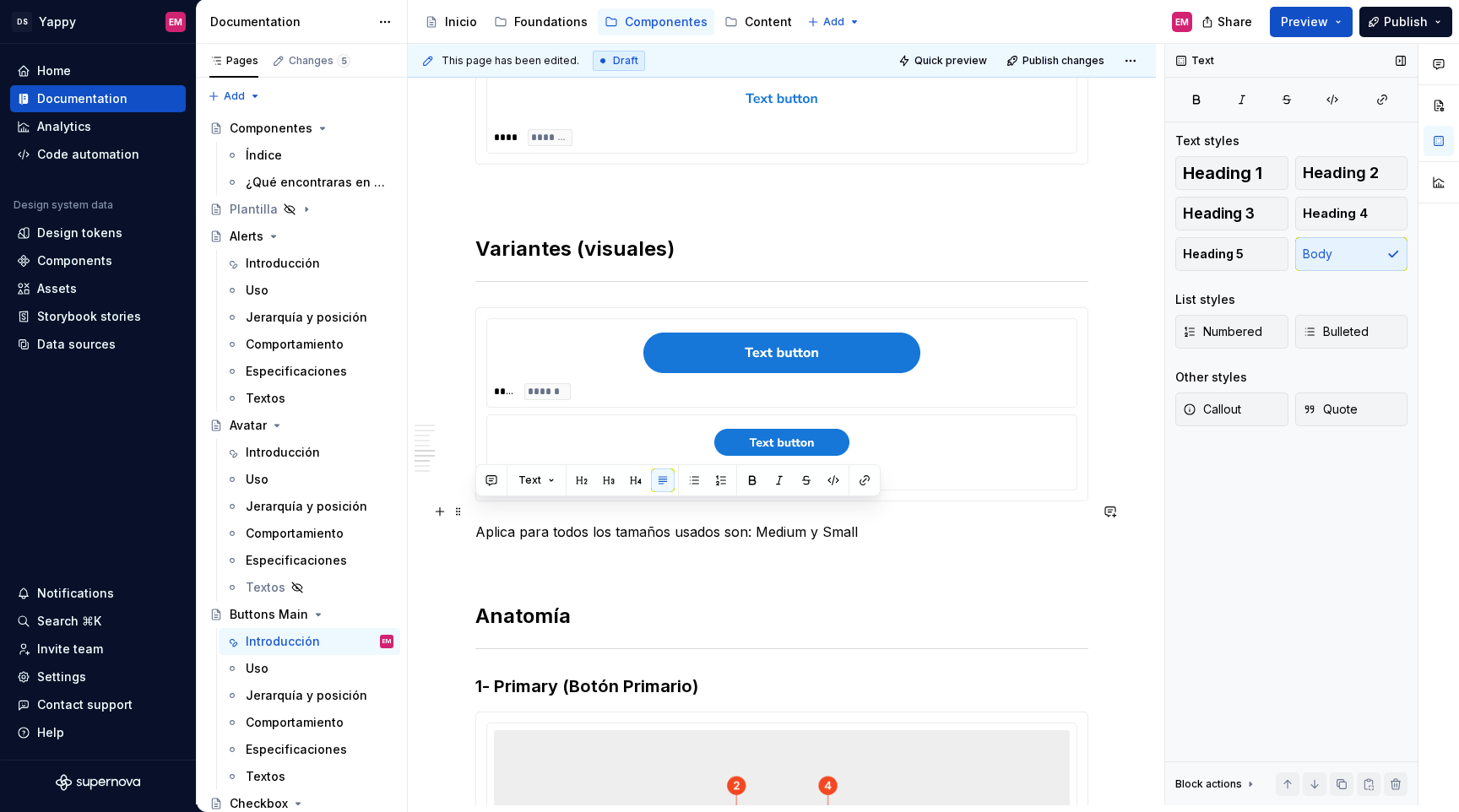
drag, startPoint x: 554, startPoint y: 503, endPoint x: 1039, endPoint y: 497, distance: 485.0
click at [1039, 497] on div "Descripción Los botones son elementos interactivos esenciales en la interfaz. D…" at bounding box center [781, 616] width 613 height 3016
drag, startPoint x: 951, startPoint y: 508, endPoint x: 471, endPoint y: 515, distance: 480.1
click at [471, 515] on div "Descripción Los botones son elementos interactivos esenciales en la interfaz. D…" at bounding box center [782, 729] width 748 height 3320
copy p "Aplica para todos los tamaños usados son: Medium y Small"
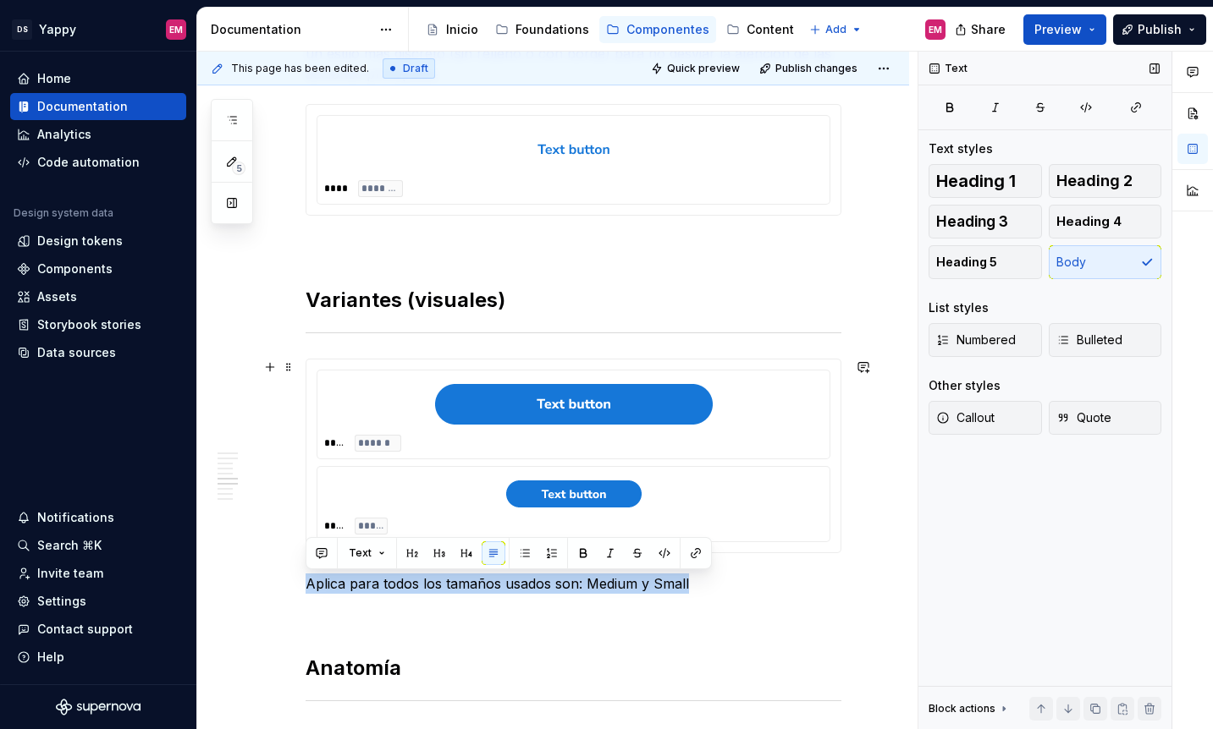
scroll to position [1216, 0]
click at [465, 590] on p "Aplica para todos los tamaños usados son: Medium y Small" at bounding box center [573, 585] width 536 height 20
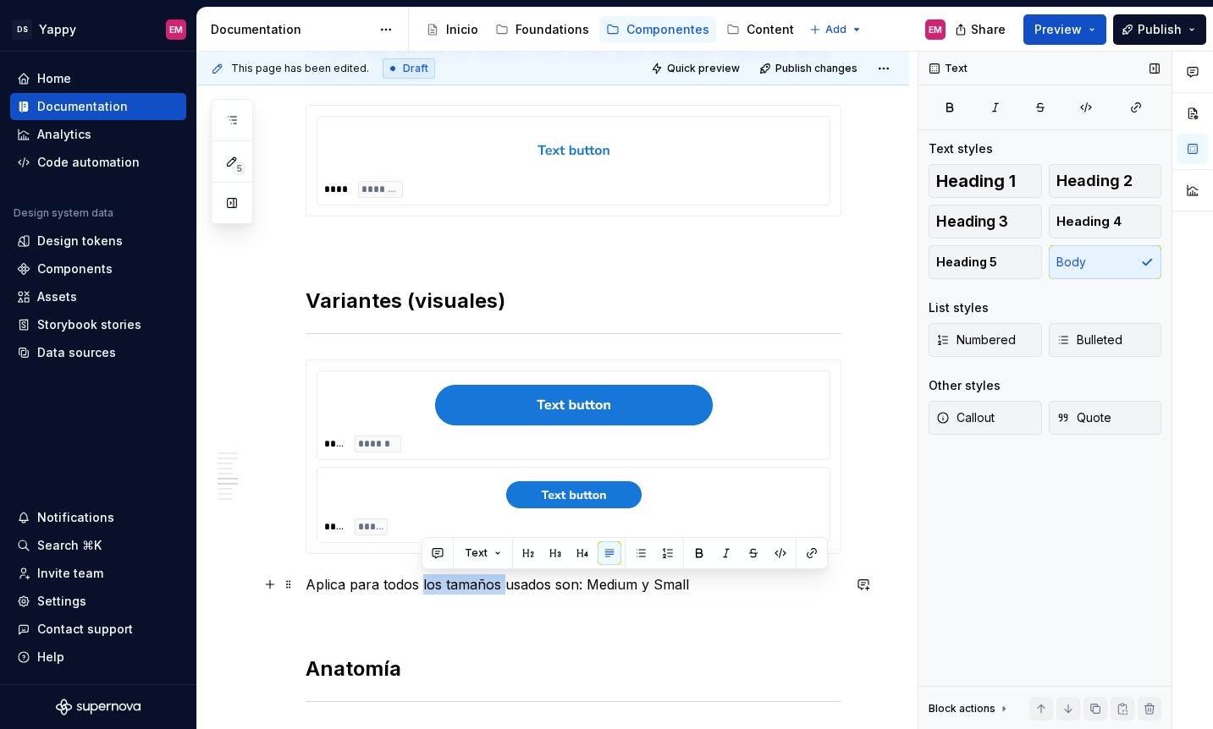
drag, startPoint x: 422, startPoint y: 590, endPoint x: 505, endPoint y: 583, distance: 83.2
click at [505, 583] on p "Aplica para todos los tamaños usados son: Medium y Small" at bounding box center [573, 585] width 536 height 20
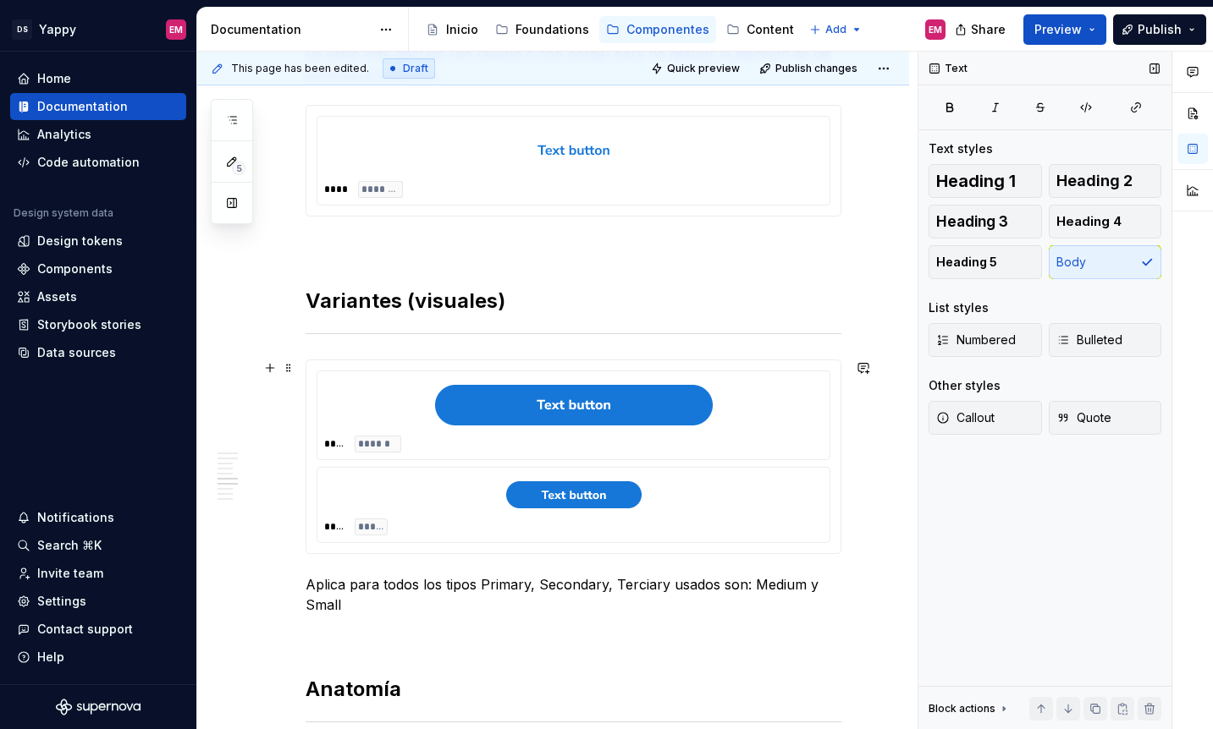
click at [393, 520] on div "**** *****" at bounding box center [573, 527] width 498 height 17
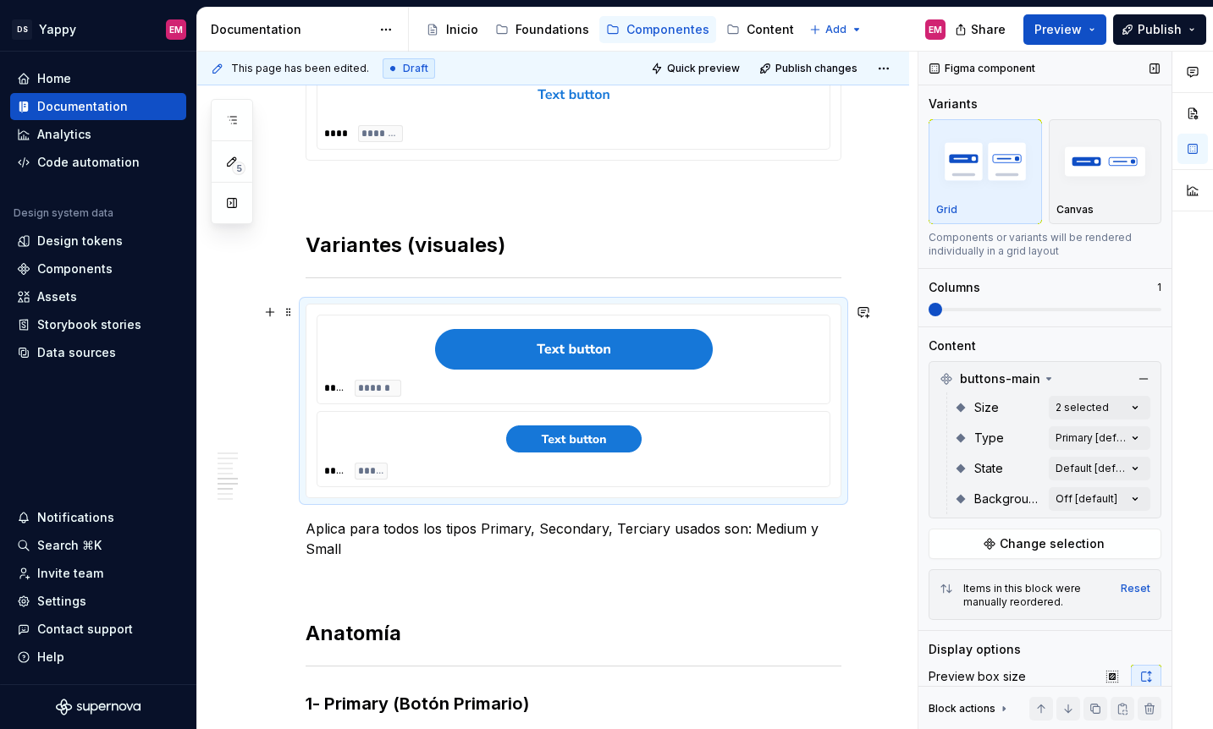
scroll to position [1362, 0]
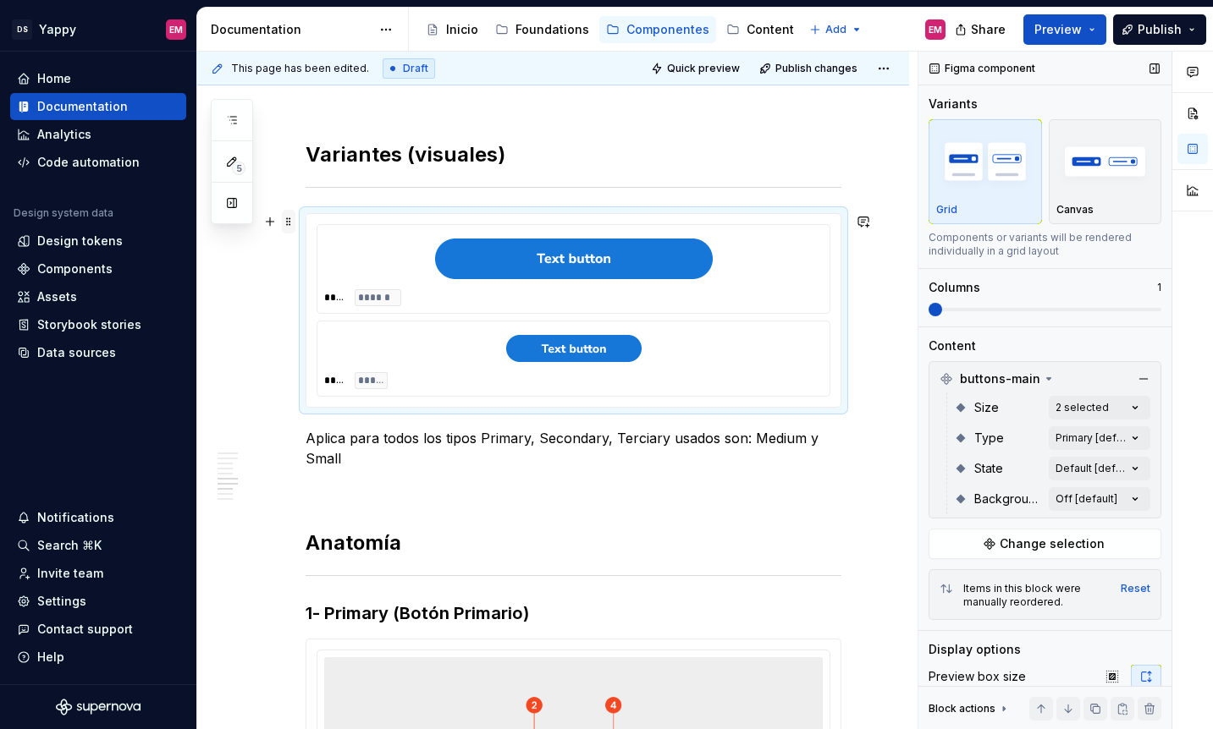
click at [284, 227] on span at bounding box center [289, 222] width 14 height 24
click at [293, 251] on icon at bounding box center [300, 248] width 14 height 14
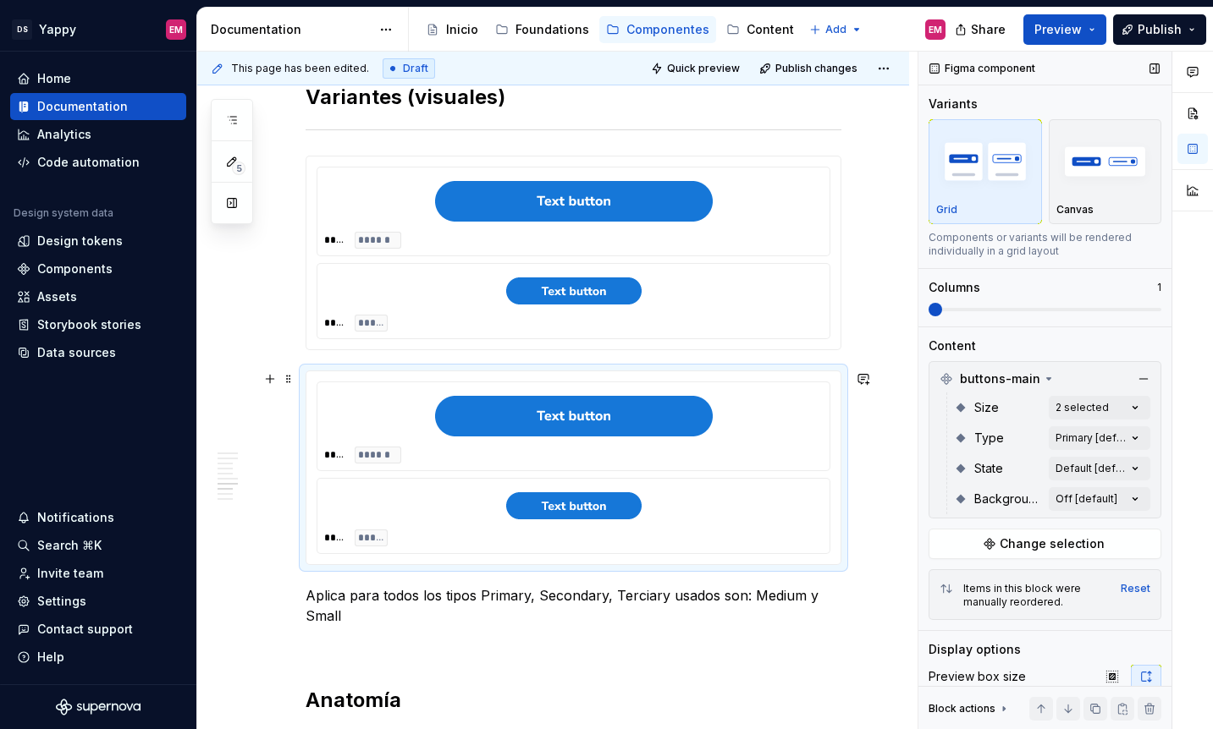
scroll to position [1512, 0]
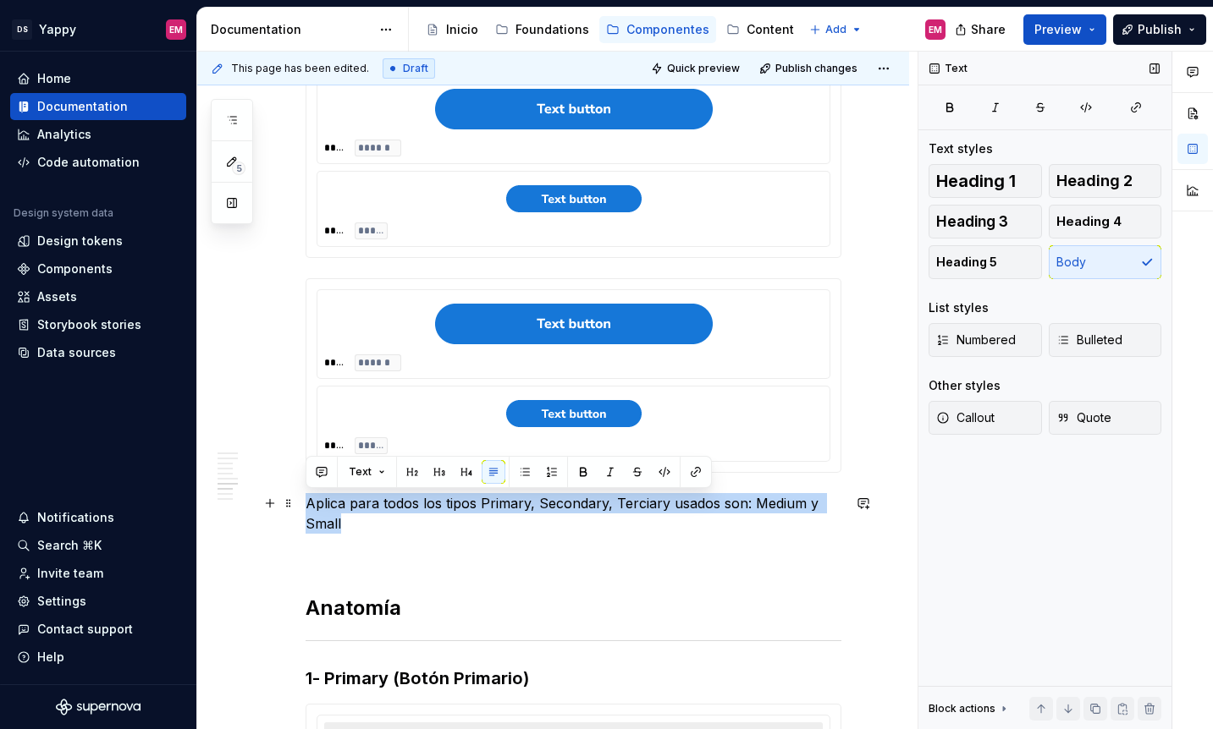
drag, startPoint x: 349, startPoint y: 522, endPoint x: 299, endPoint y: 504, distance: 54.1
click at [299, 504] on div "Descripción Los botones son elementos interactivos esenciales en la interfaz. D…" at bounding box center [553, 523] width 712 height 3484
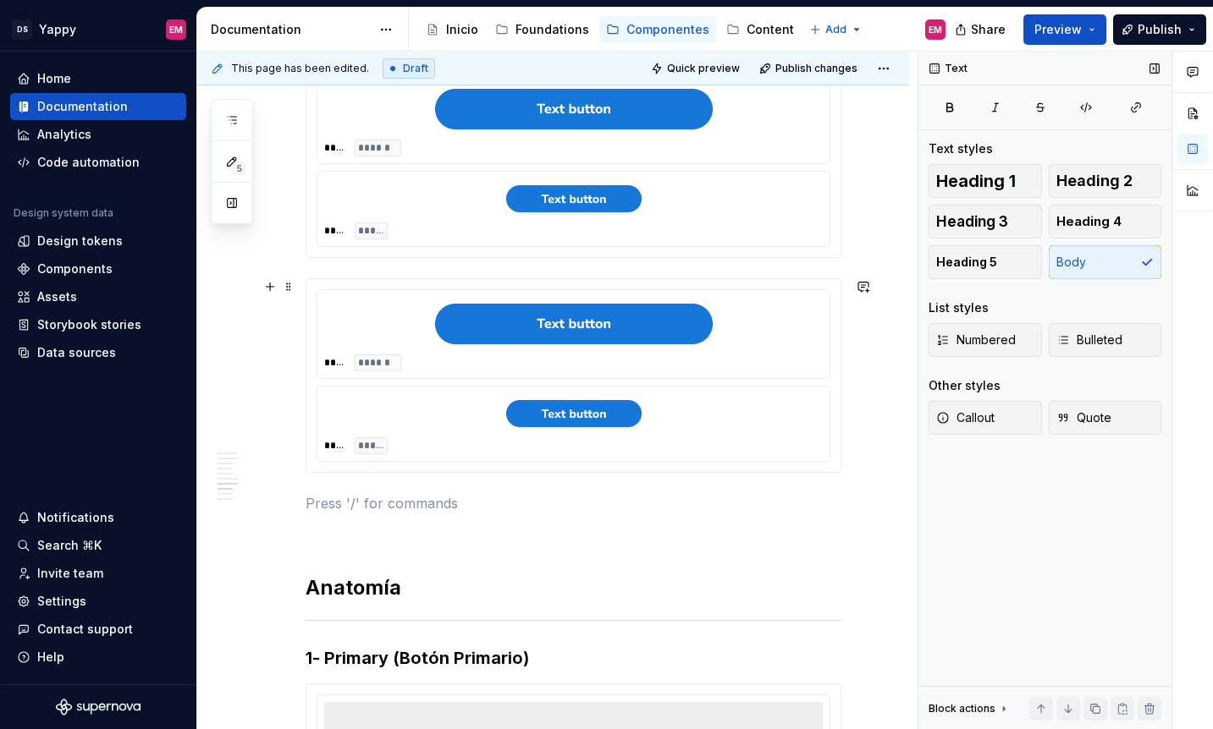
scroll to position [1458, 0]
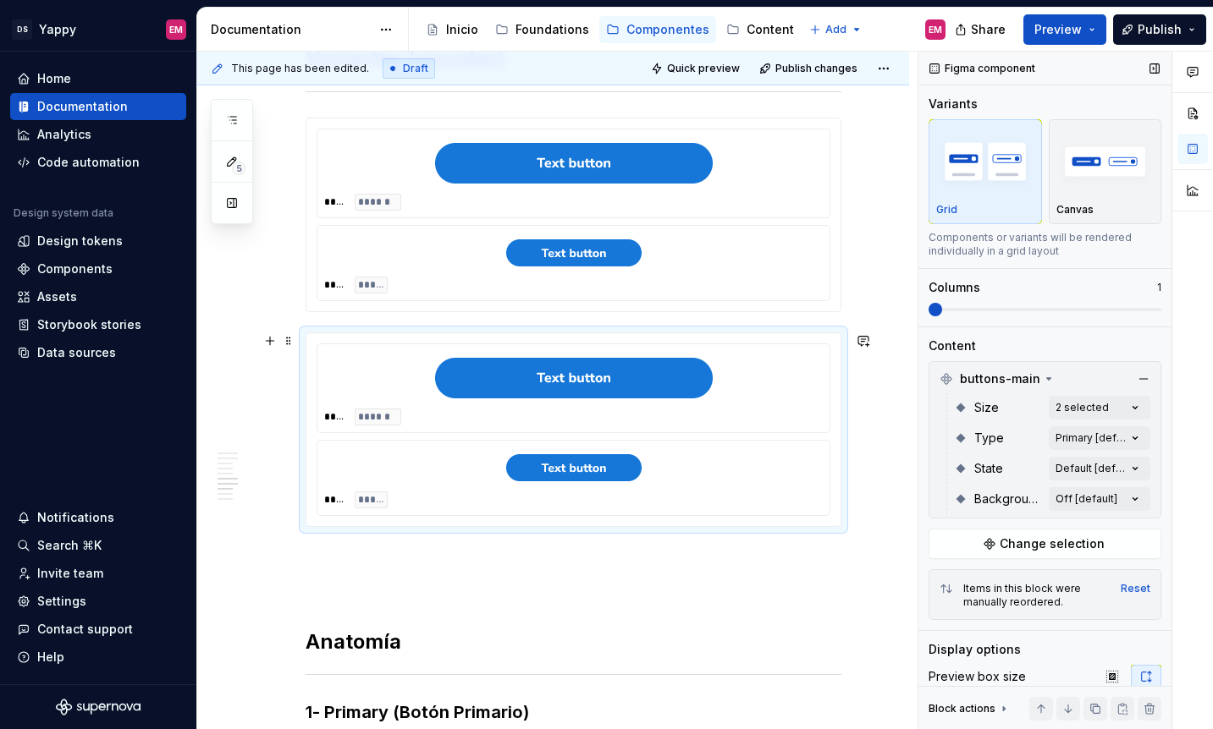
click at [355, 383] on div at bounding box center [573, 378] width 498 height 54
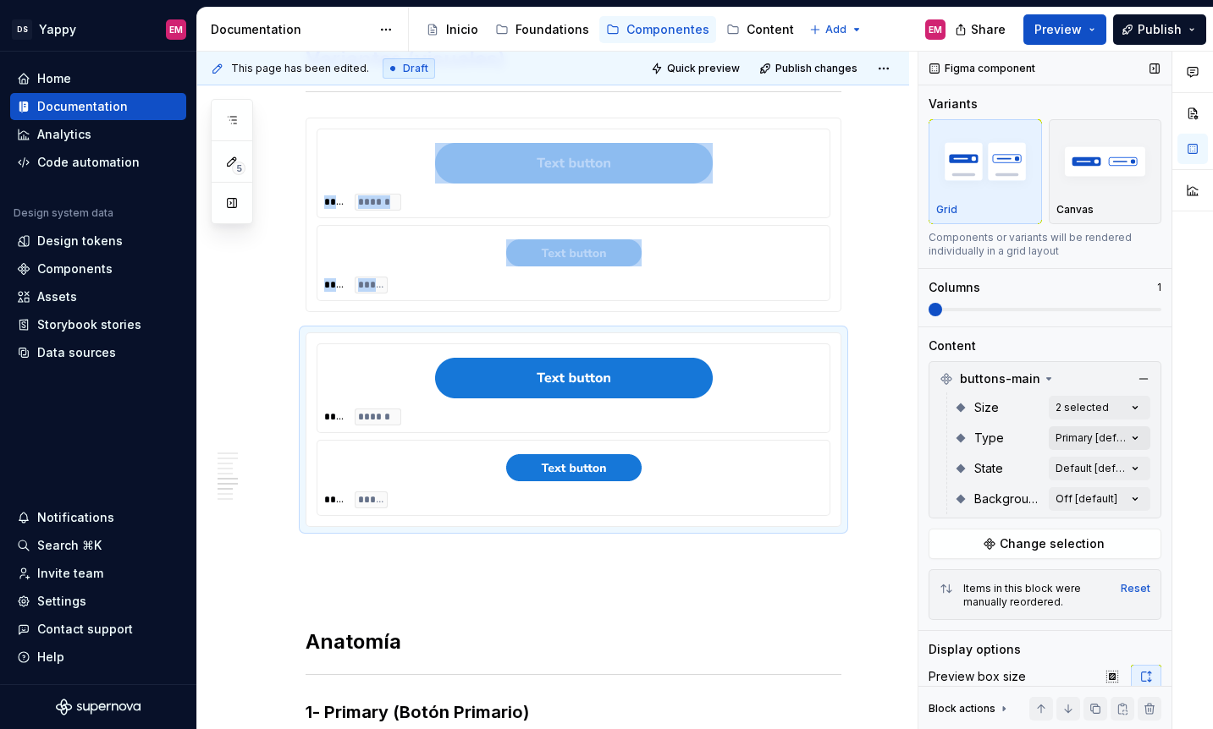
click at [1103, 442] on div "Comments Open comments No comments yet Select ‘Comment’ from the block context …" at bounding box center [1065, 391] width 294 height 679
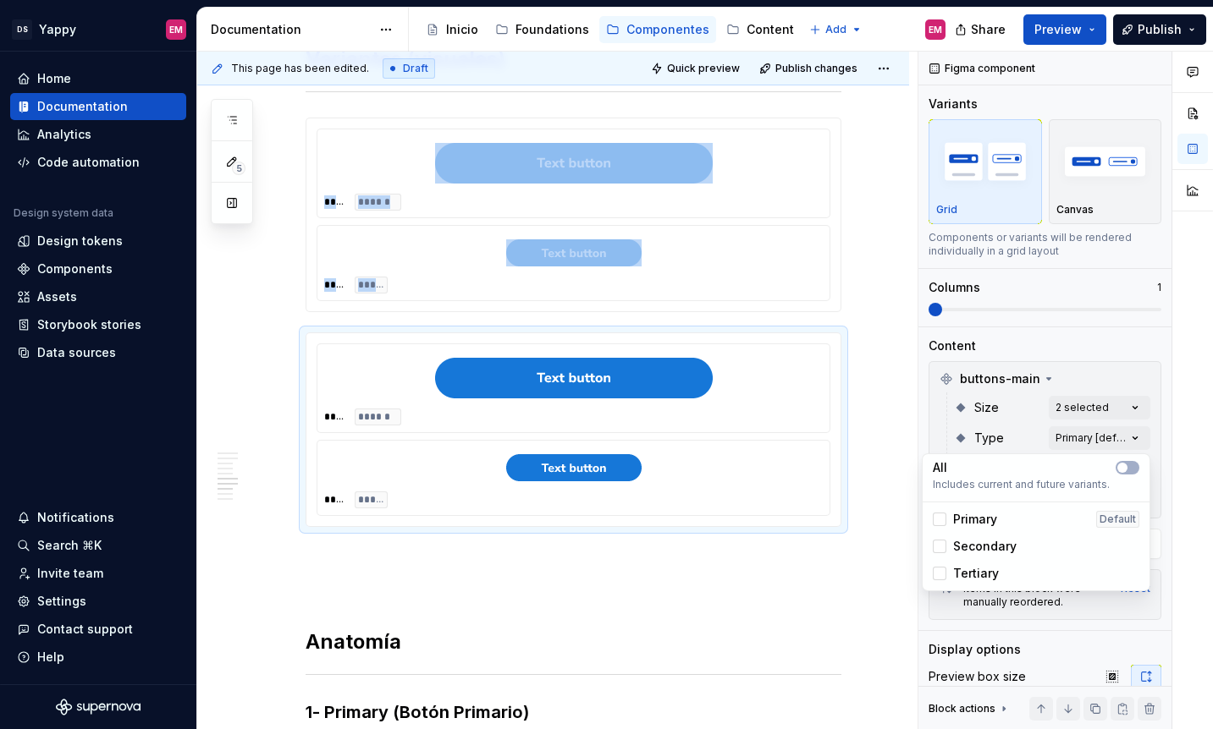
click at [947, 545] on div "Secondary" at bounding box center [975, 546] width 84 height 17
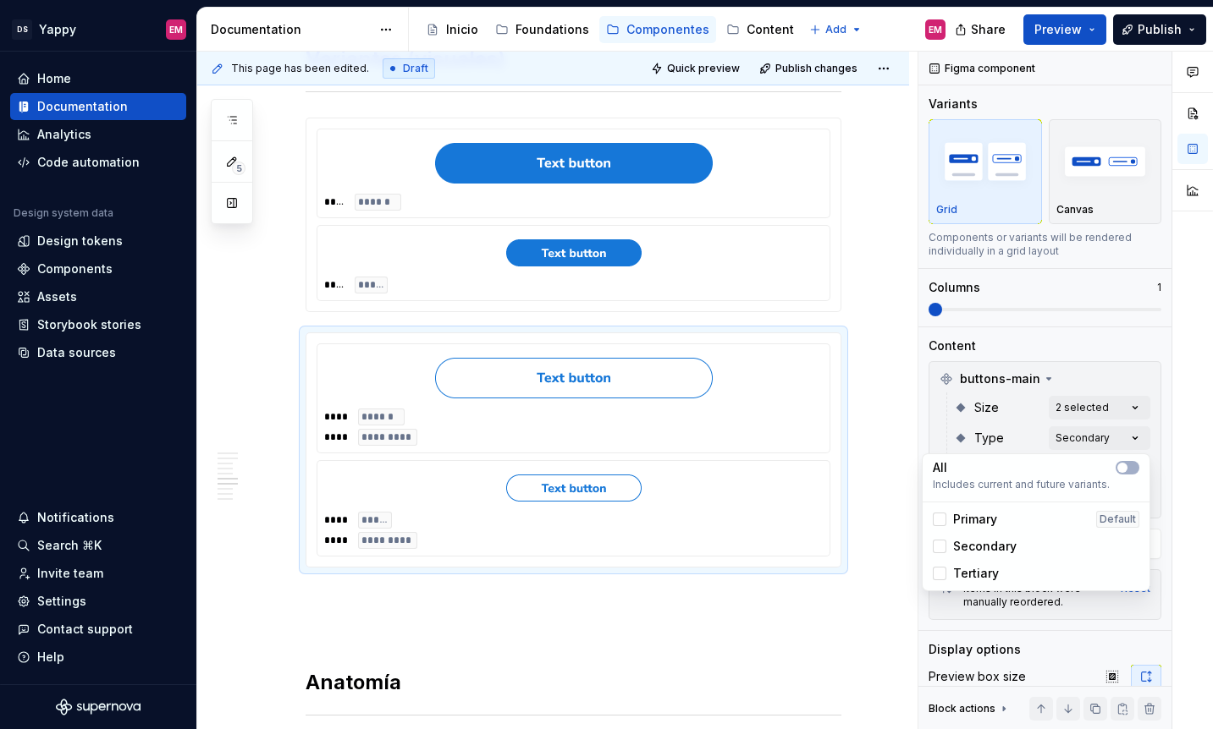
click at [443, 503] on html "DS Yappy EM Home Documentation Analytics Code automation Design system data Des…" at bounding box center [606, 364] width 1213 height 729
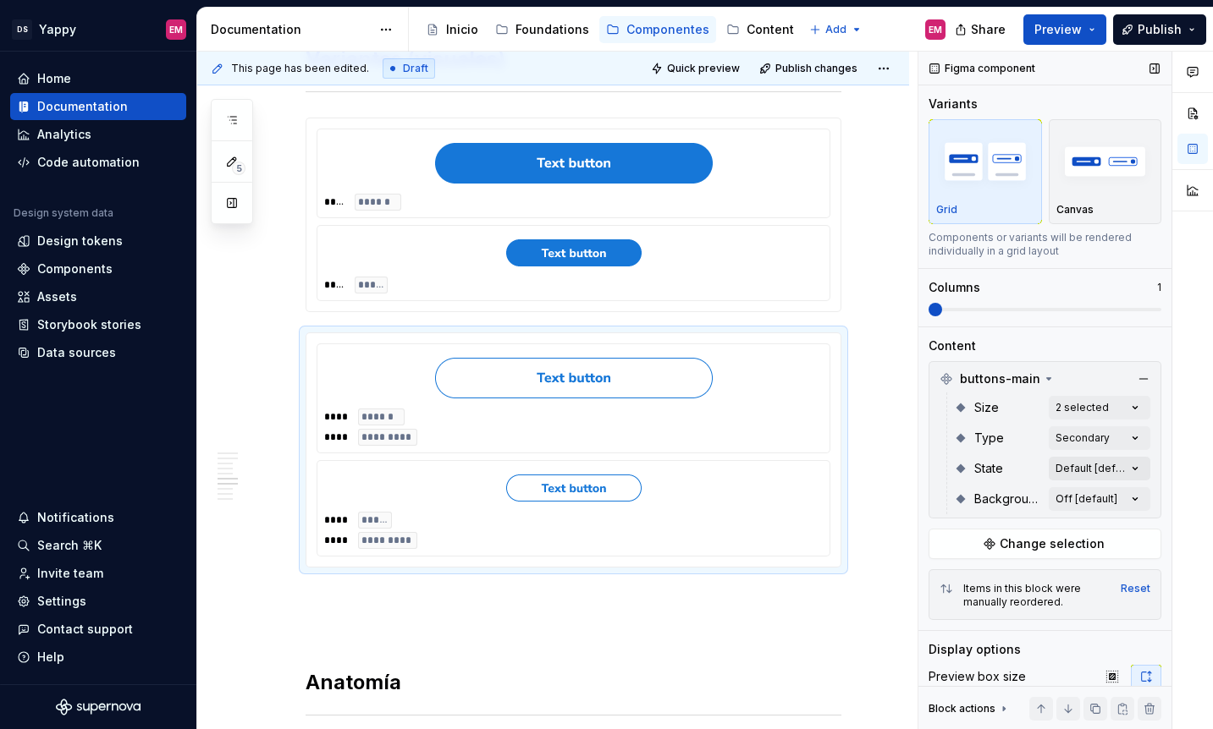
click at [1114, 471] on div "Comments Open comments No comments yet Select ‘Comment’ from the block context …" at bounding box center [1065, 391] width 294 height 679
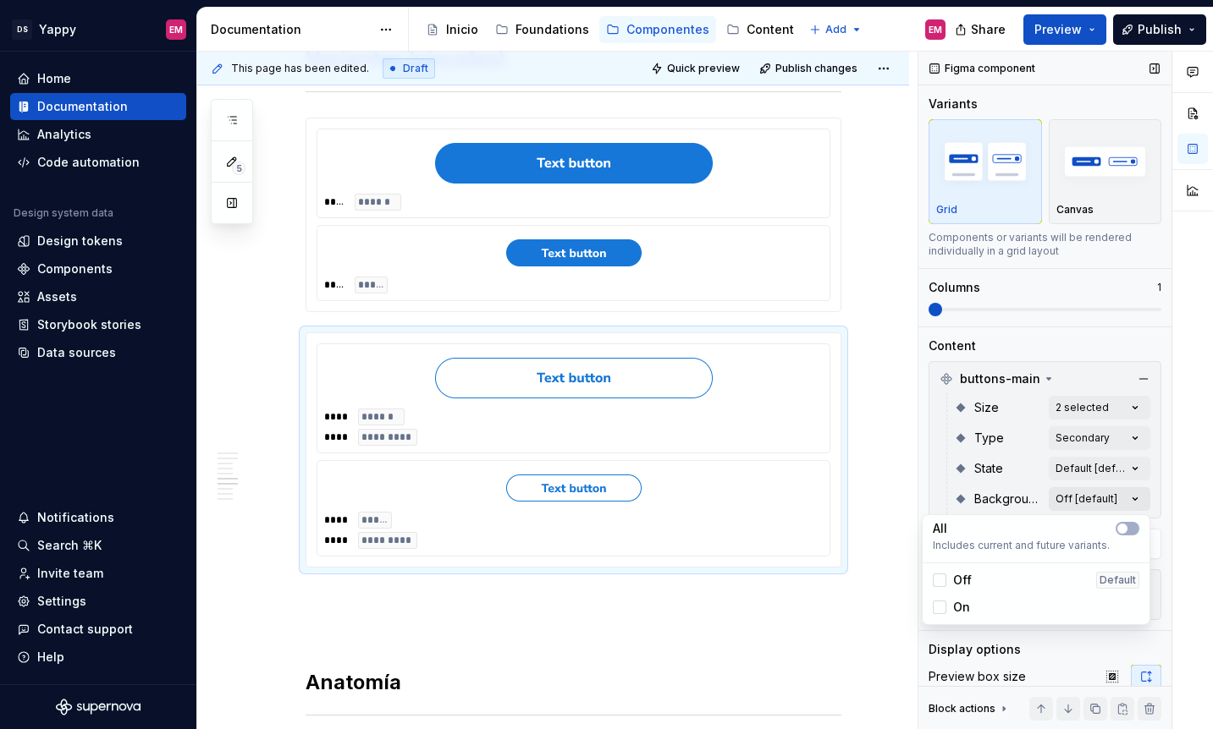
click at [1087, 499] on div "Comments Open comments No comments yet Select ‘Comment’ from the block context …" at bounding box center [1065, 391] width 294 height 679
click at [1030, 579] on div "Off Default" at bounding box center [1036, 580] width 206 height 17
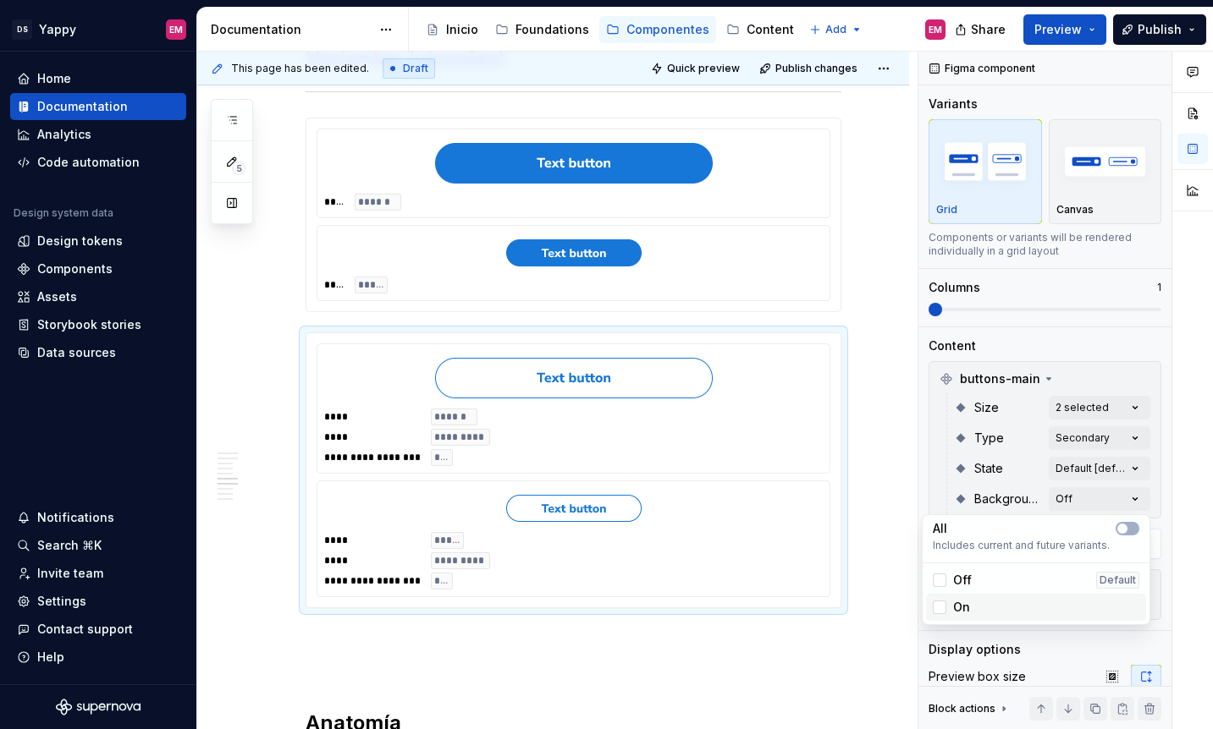
click at [990, 614] on div "On" at bounding box center [1036, 607] width 206 height 17
click at [993, 597] on div "On" at bounding box center [1036, 607] width 220 height 27
click at [993, 586] on div "Off Default" at bounding box center [1036, 580] width 206 height 17
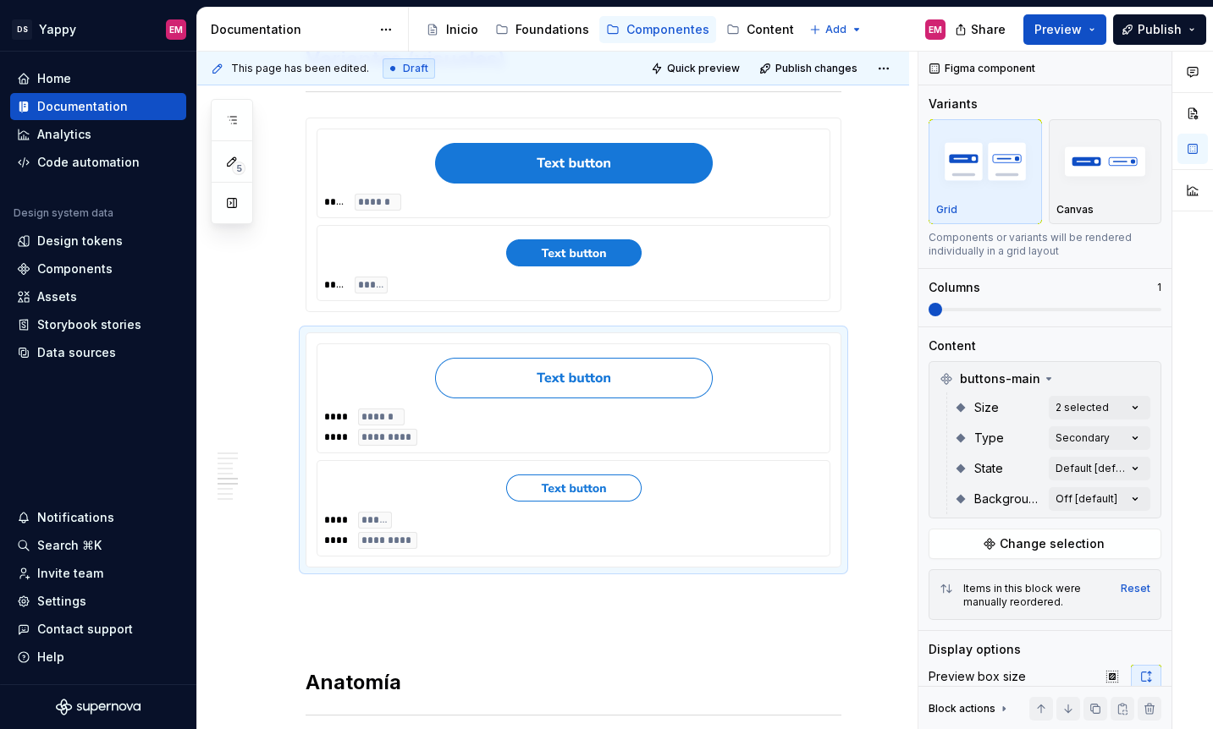
click at [988, 491] on div "Comments Open comments No comments yet Select ‘Comment’ from the block context …" at bounding box center [1065, 391] width 294 height 679
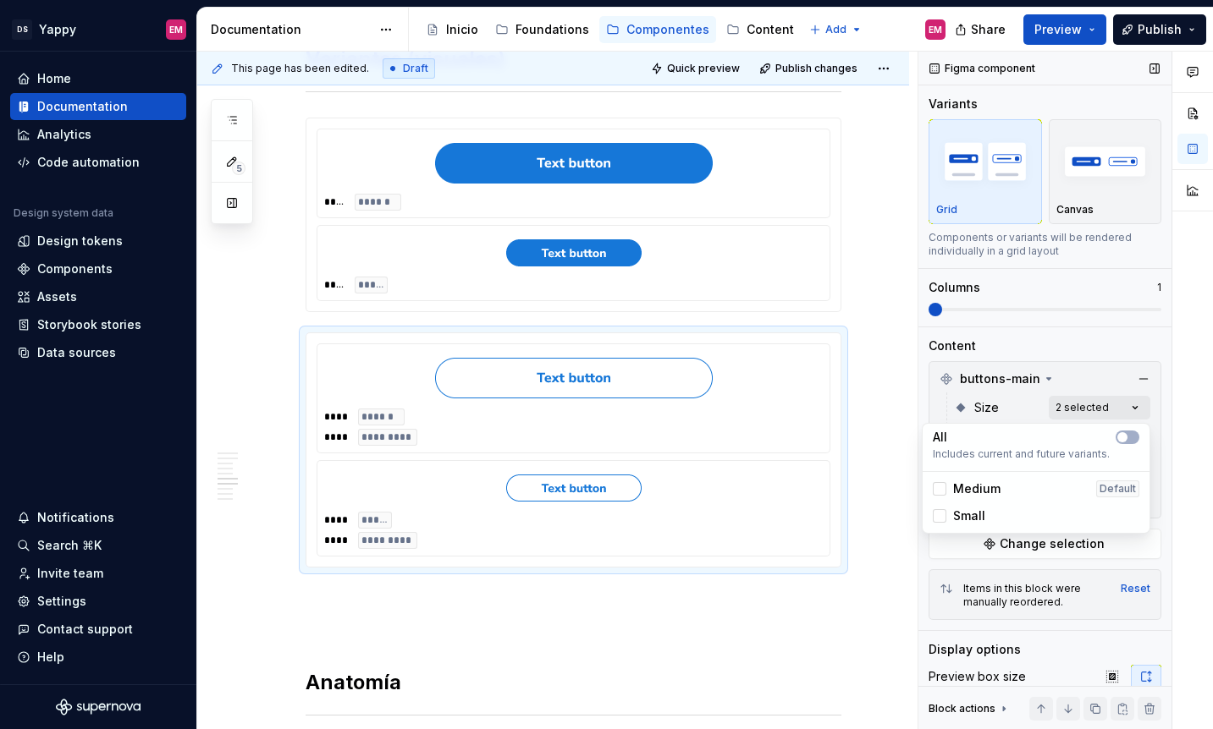
click at [1098, 402] on div "Comments Open comments No comments yet Select ‘Comment’ from the block context …" at bounding box center [1065, 391] width 294 height 679
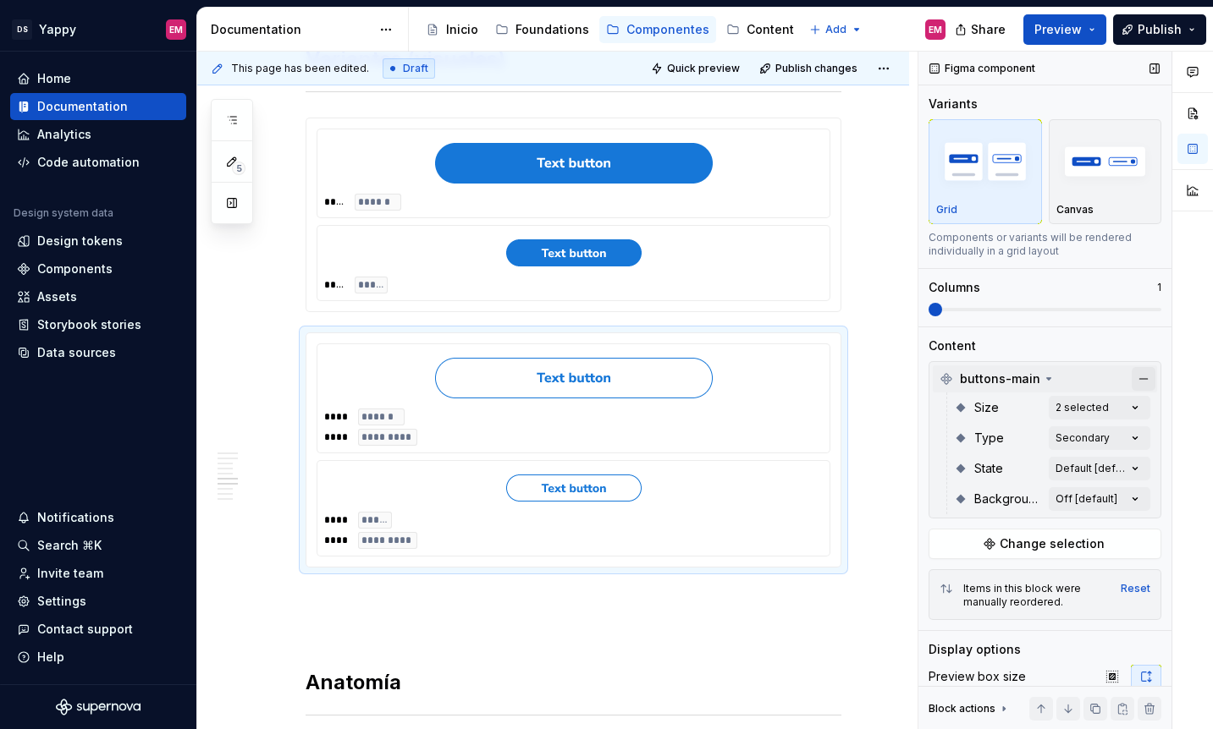
click at [1140, 378] on button "button" at bounding box center [1143, 379] width 24 height 24
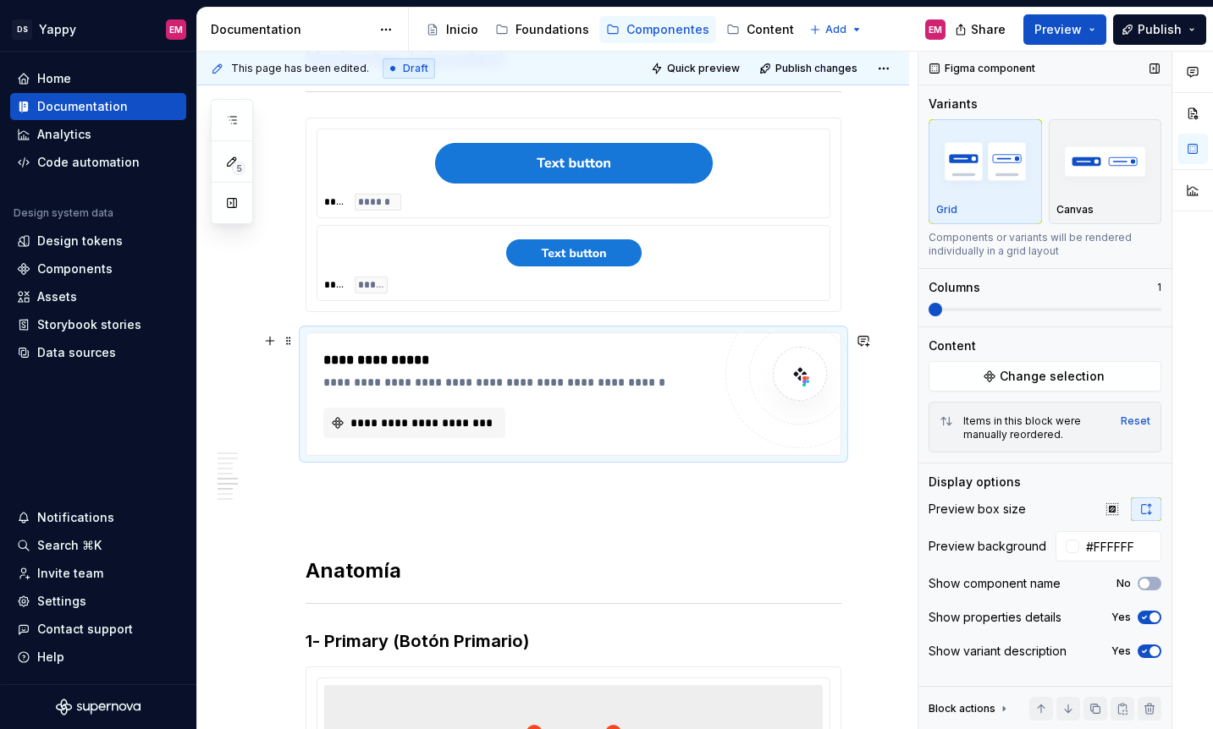
scroll to position [1311, 0]
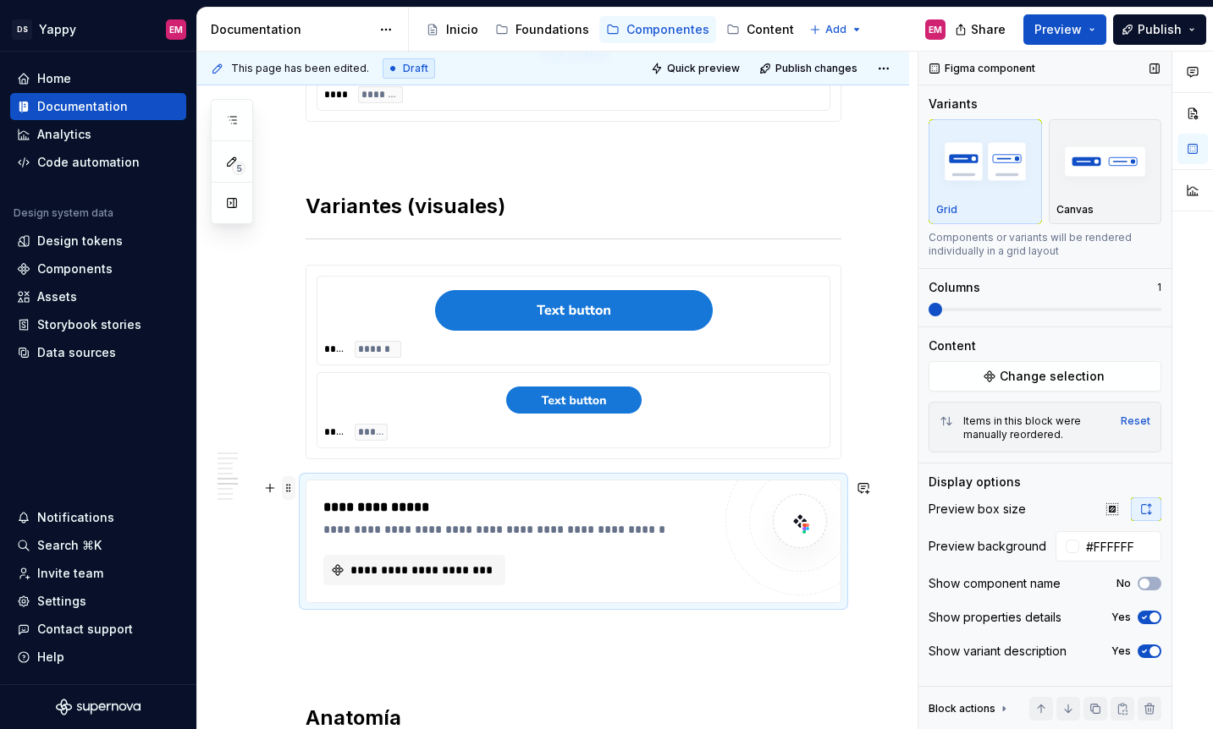
click at [287, 499] on span at bounding box center [289, 488] width 14 height 24
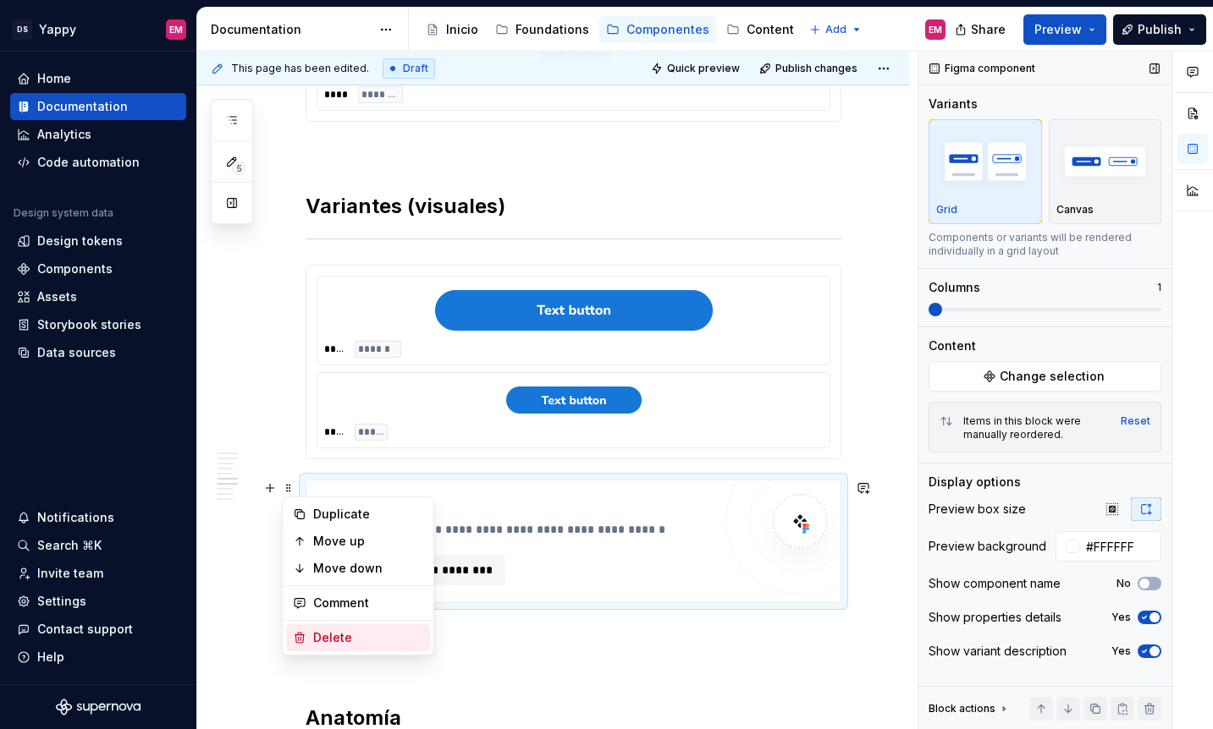
click at [318, 640] on div "Delete" at bounding box center [368, 638] width 110 height 17
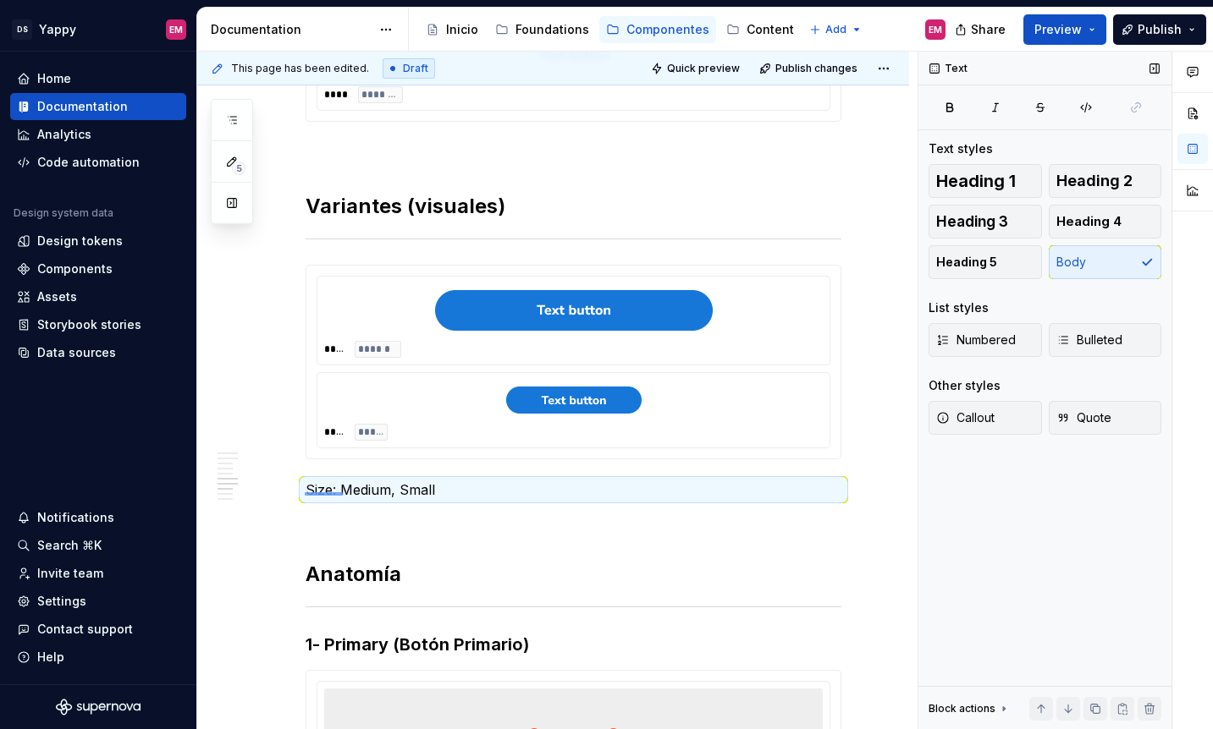
drag, startPoint x: 343, startPoint y: 493, endPoint x: 553, endPoint y: 493, distance: 209.9
click at [553, 493] on div "This page has been edited. Draft Quick preview Publish changes Buttons Main Per…" at bounding box center [557, 391] width 720 height 679
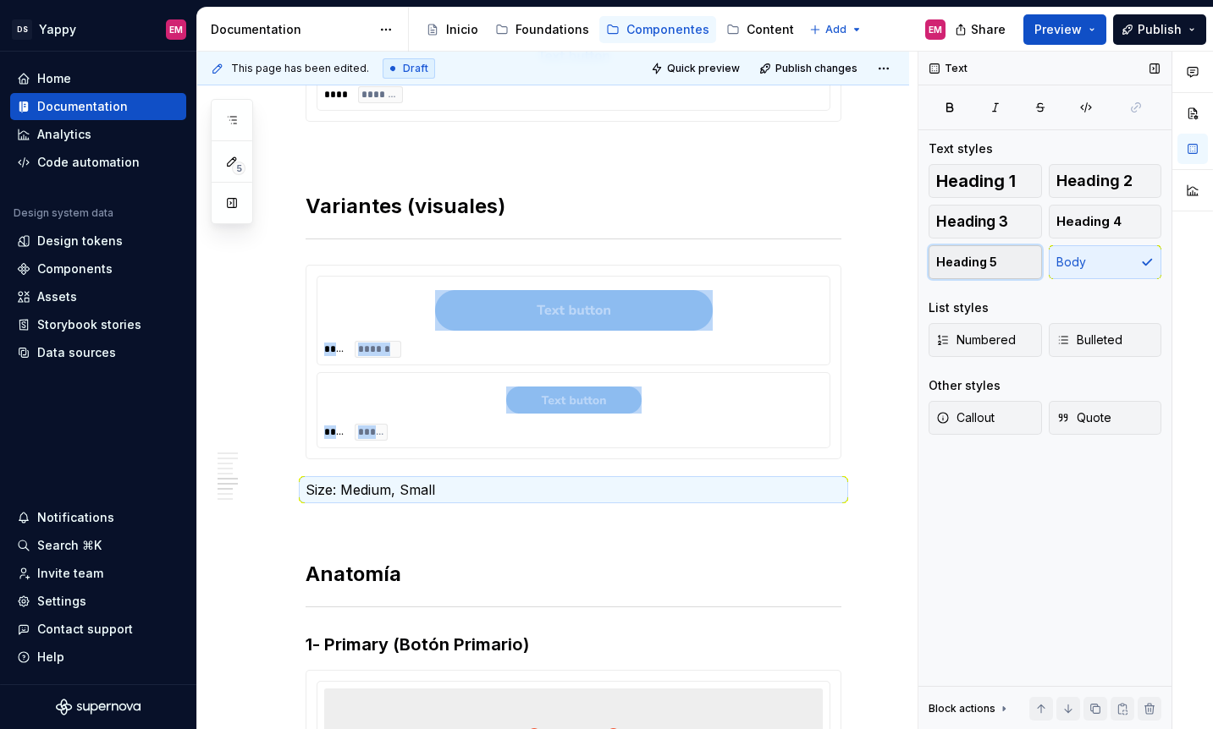
click at [991, 259] on span "Heading 5" at bounding box center [966, 262] width 61 height 17
click at [1074, 231] on button "Heading 4" at bounding box center [1104, 222] width 113 height 34
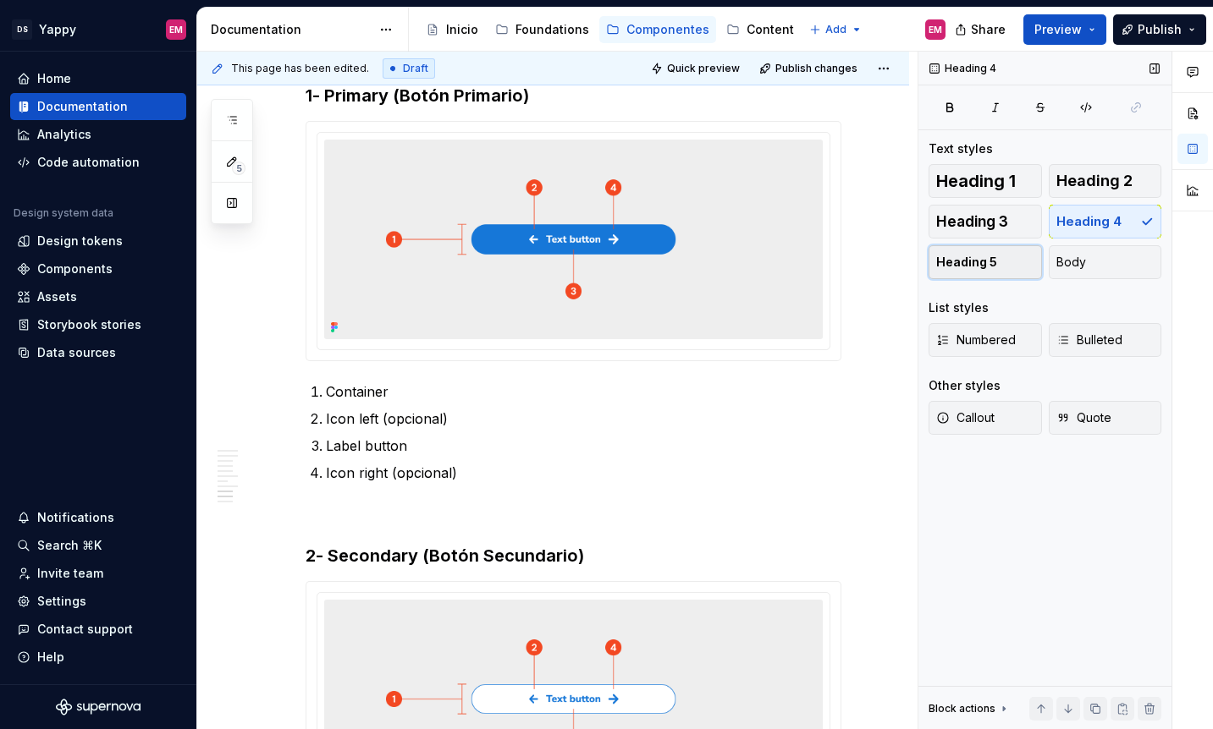
click at [1031, 262] on button "Heading 5" at bounding box center [984, 262] width 113 height 34
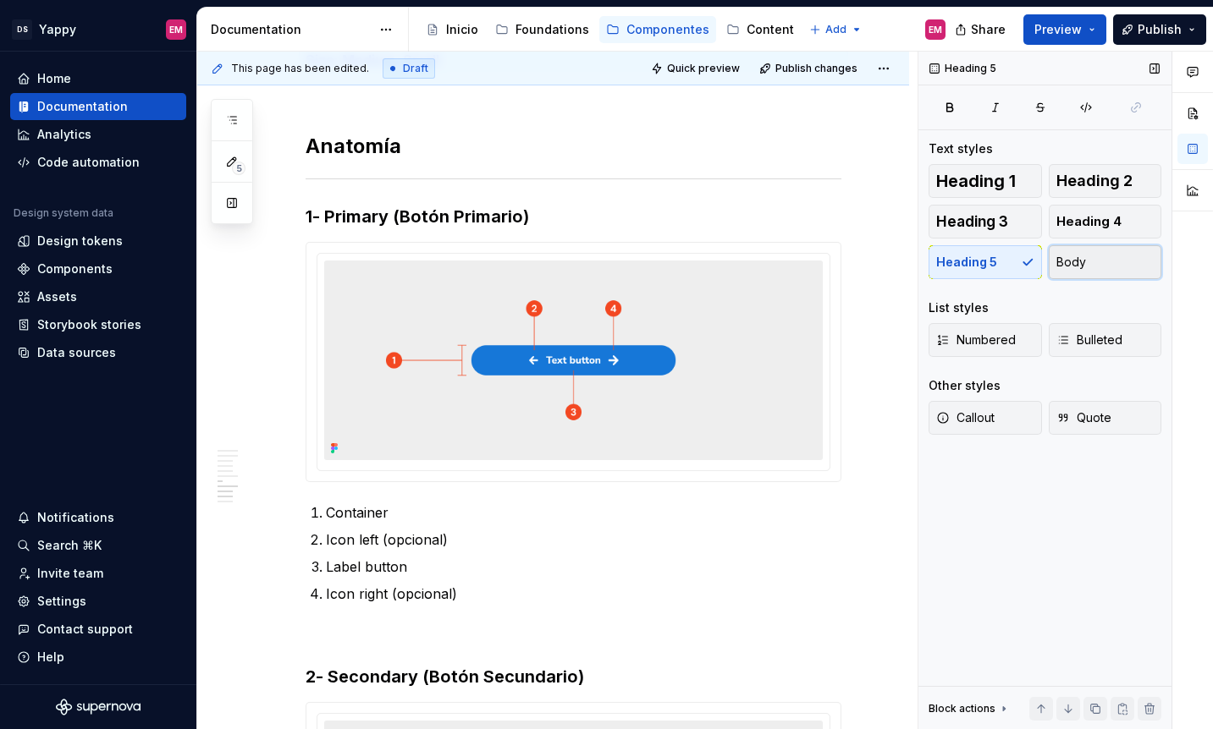
click at [1081, 262] on span "Body" at bounding box center [1071, 262] width 30 height 17
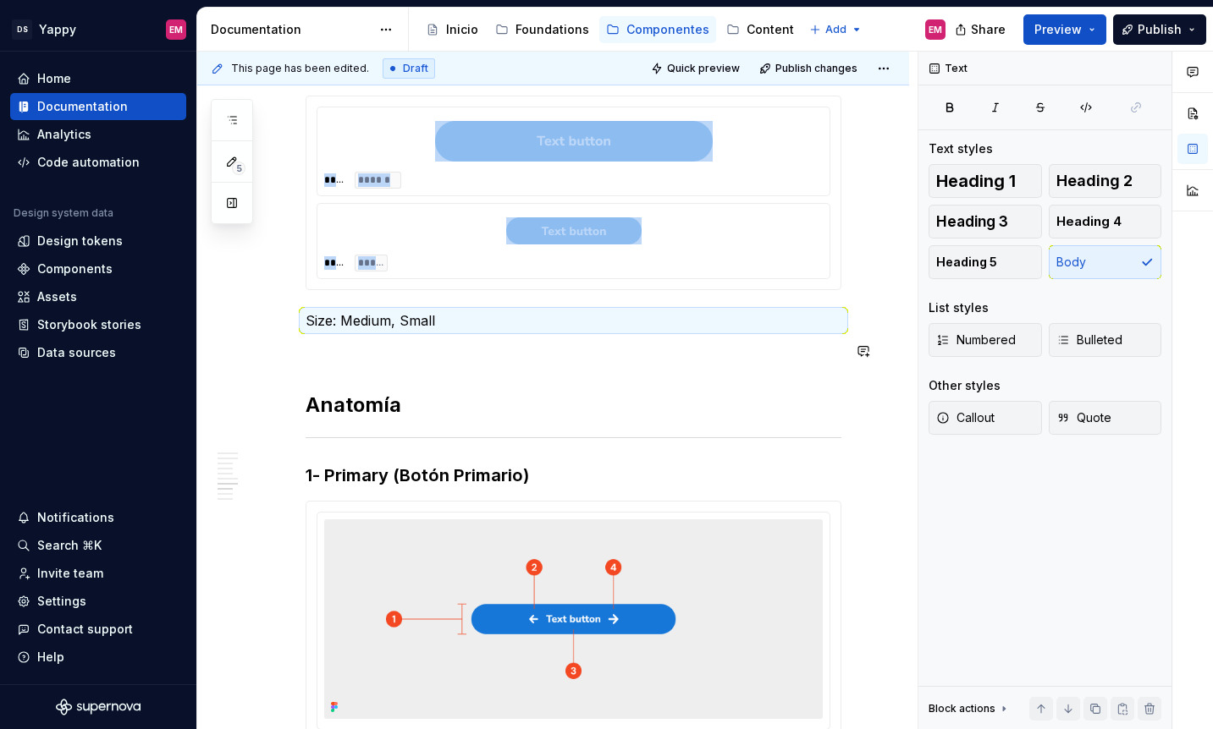
click at [353, 338] on div "Descripción Los botones son elementos interactivos esenciales en la interfaz. D…" at bounding box center [573, 338] width 536 height 2969
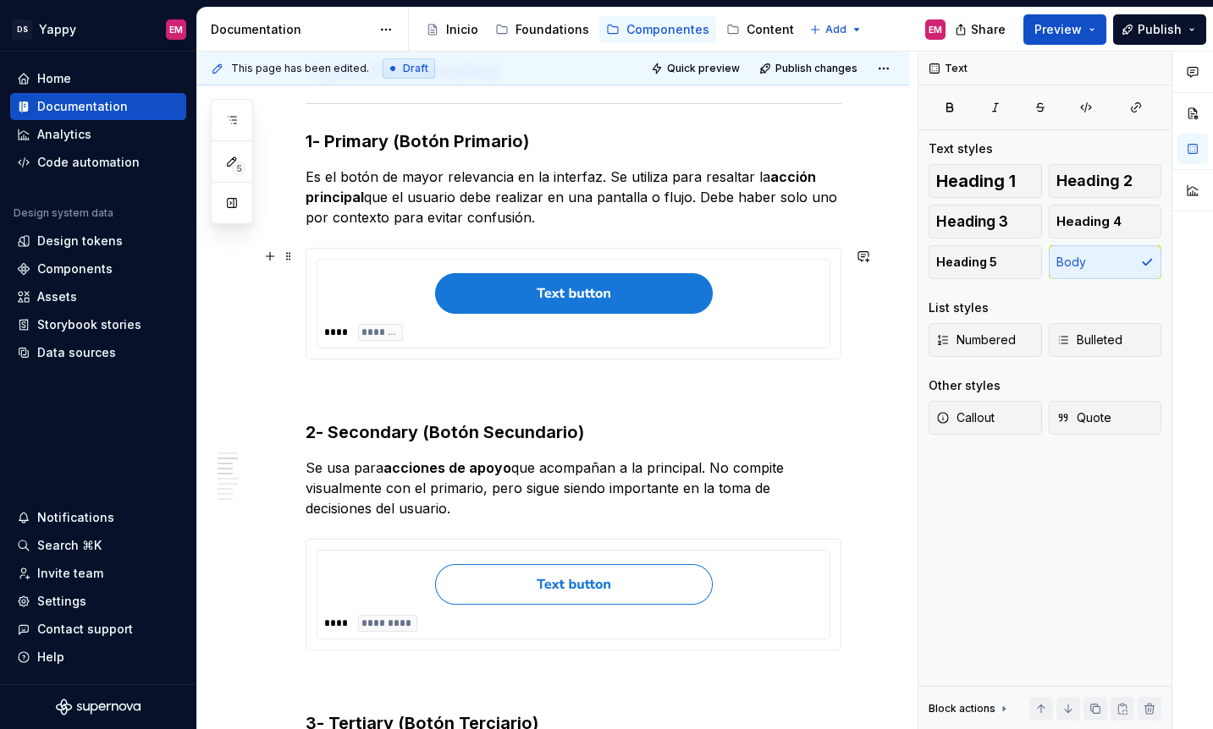
scroll to position [472, 0]
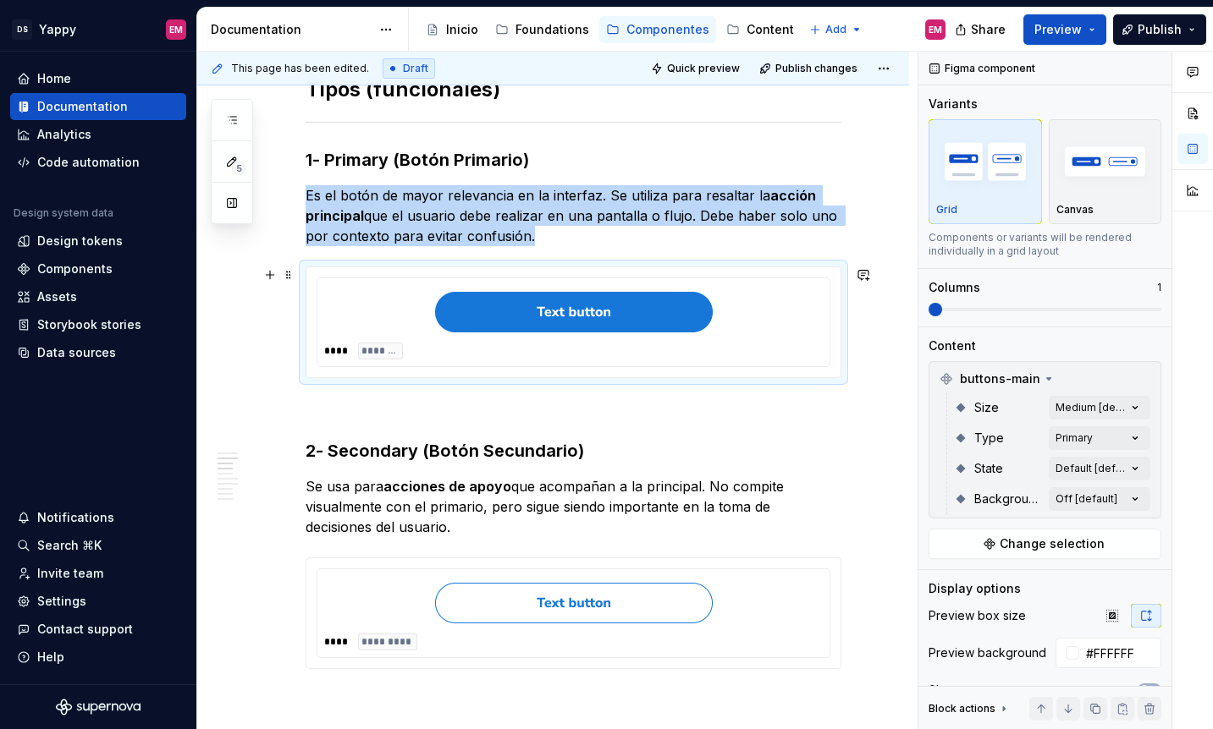
click at [663, 343] on div "**** *******" at bounding box center [573, 351] width 498 height 17
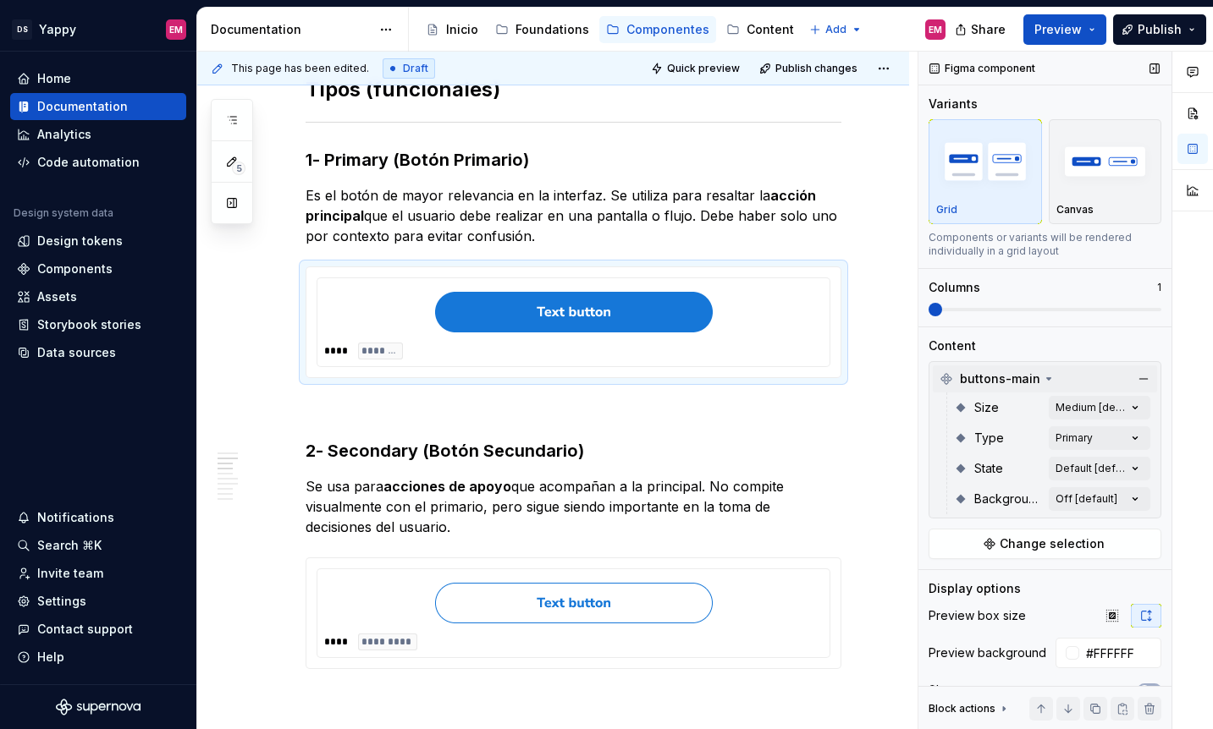
scroll to position [94, 0]
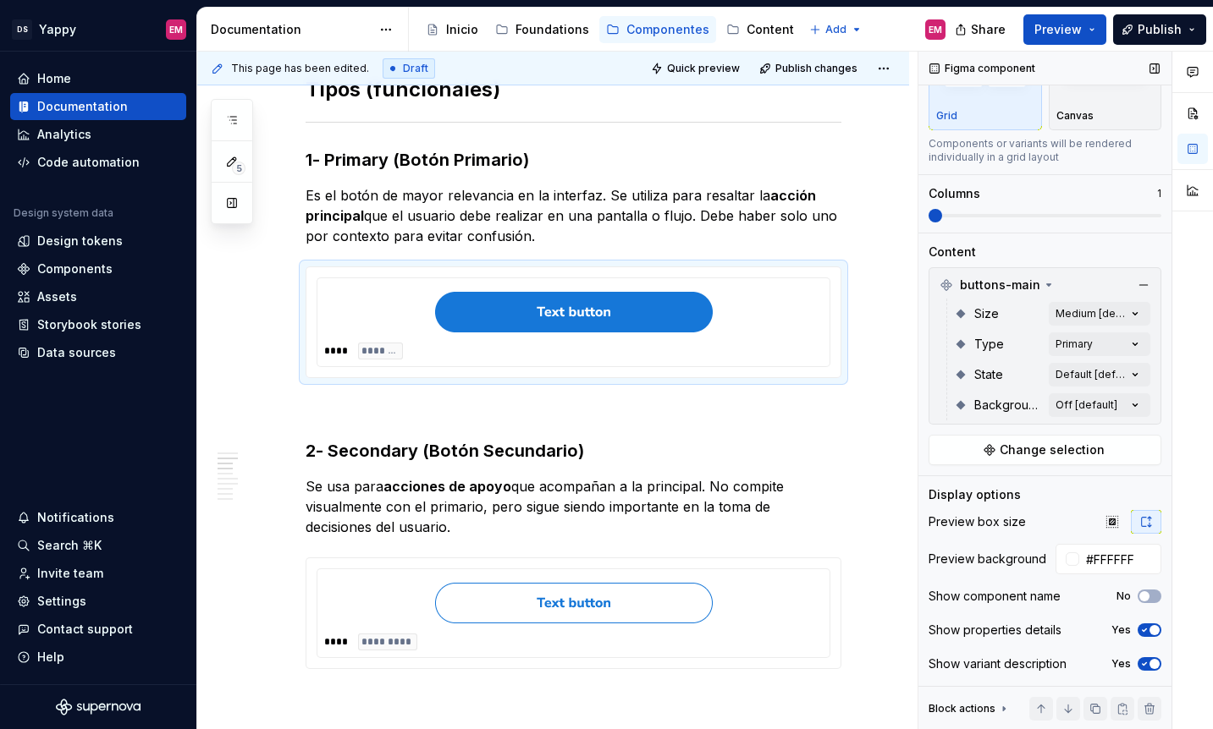
click at [1148, 625] on icon "button" at bounding box center [1144, 630] width 14 height 10
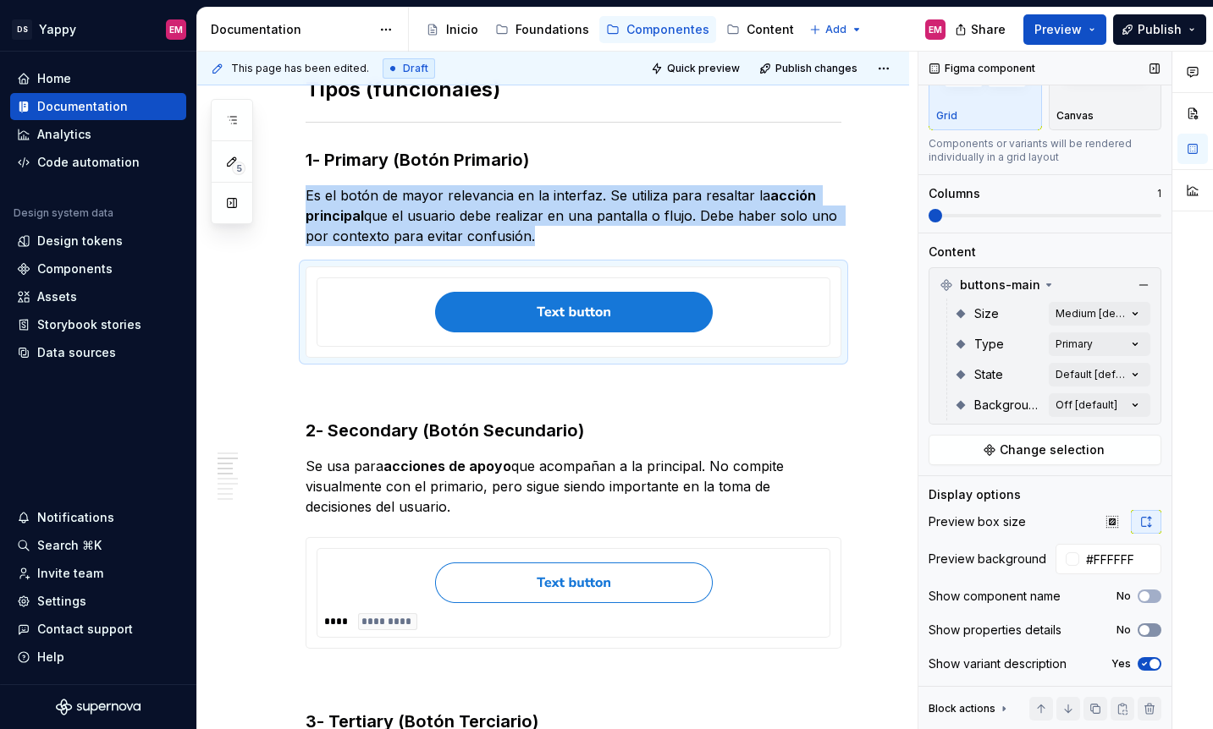
click at [1148, 626] on icon "button" at bounding box center [1144, 630] width 14 height 10
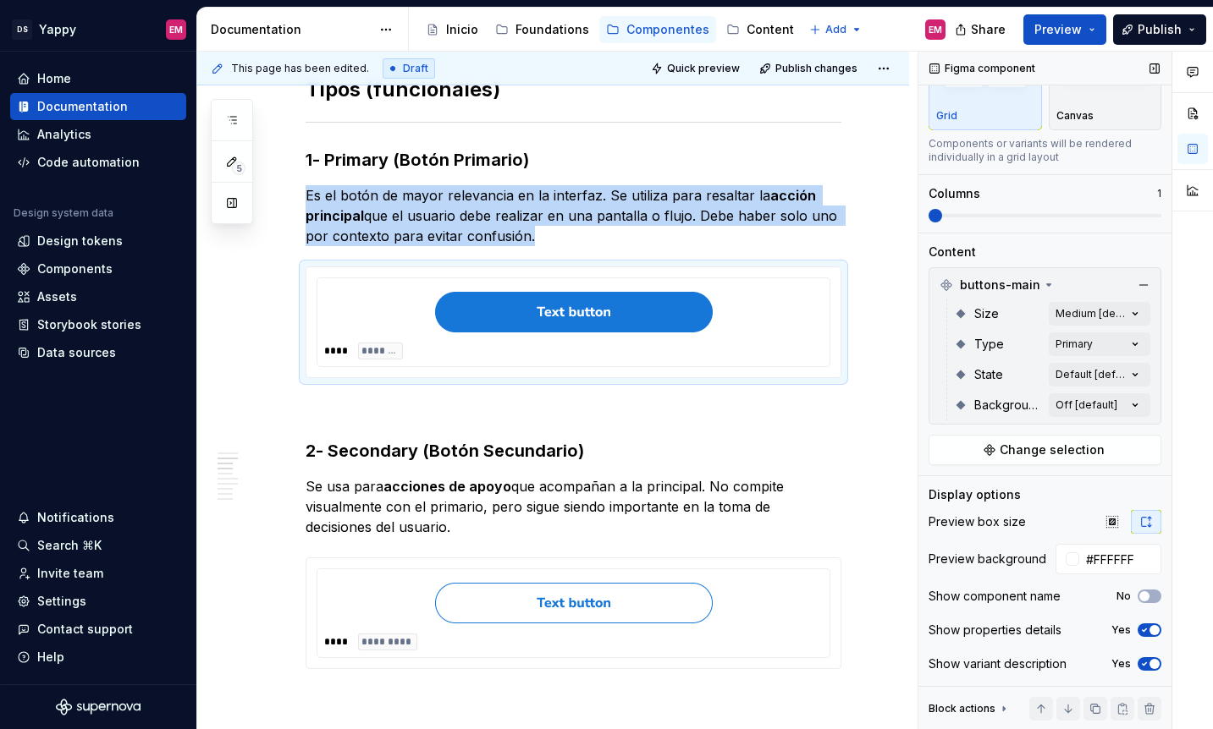
click at [1148, 626] on icon "button" at bounding box center [1144, 630] width 14 height 10
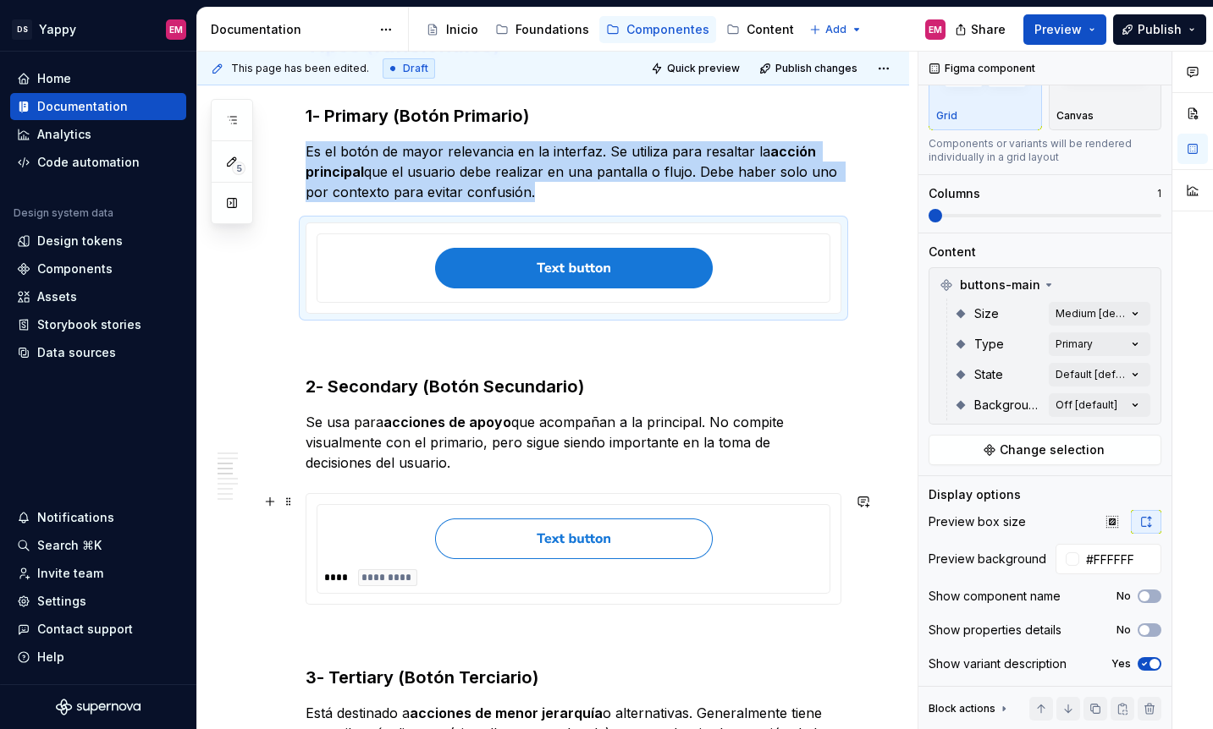
scroll to position [575, 0]
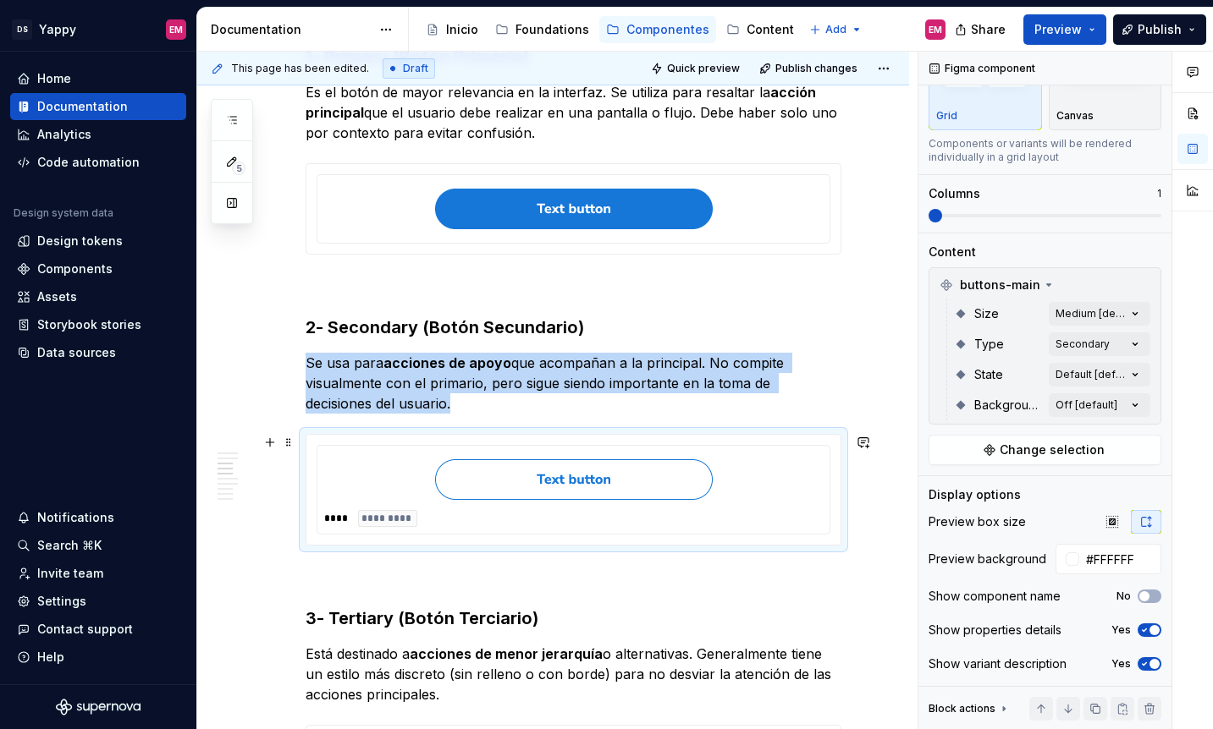
click at [774, 510] on div "**** *********" at bounding box center [573, 518] width 498 height 17
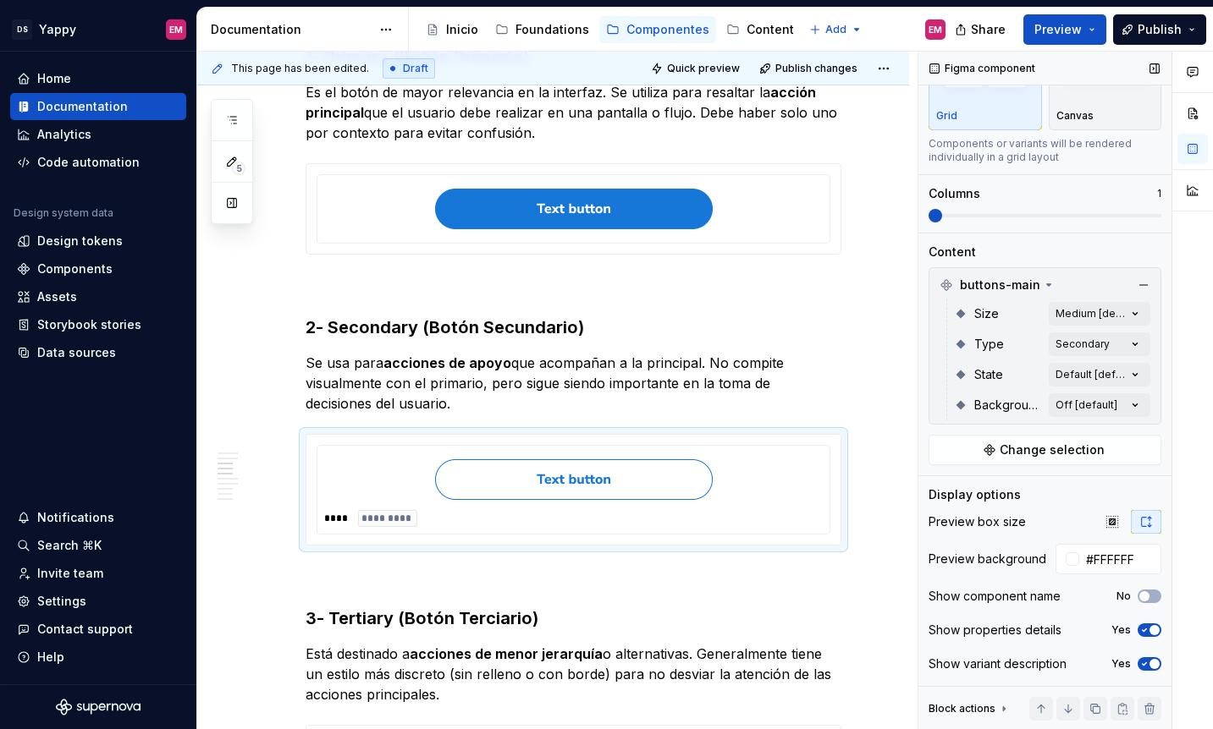
click at [1154, 635] on span "button" at bounding box center [1154, 630] width 10 height 10
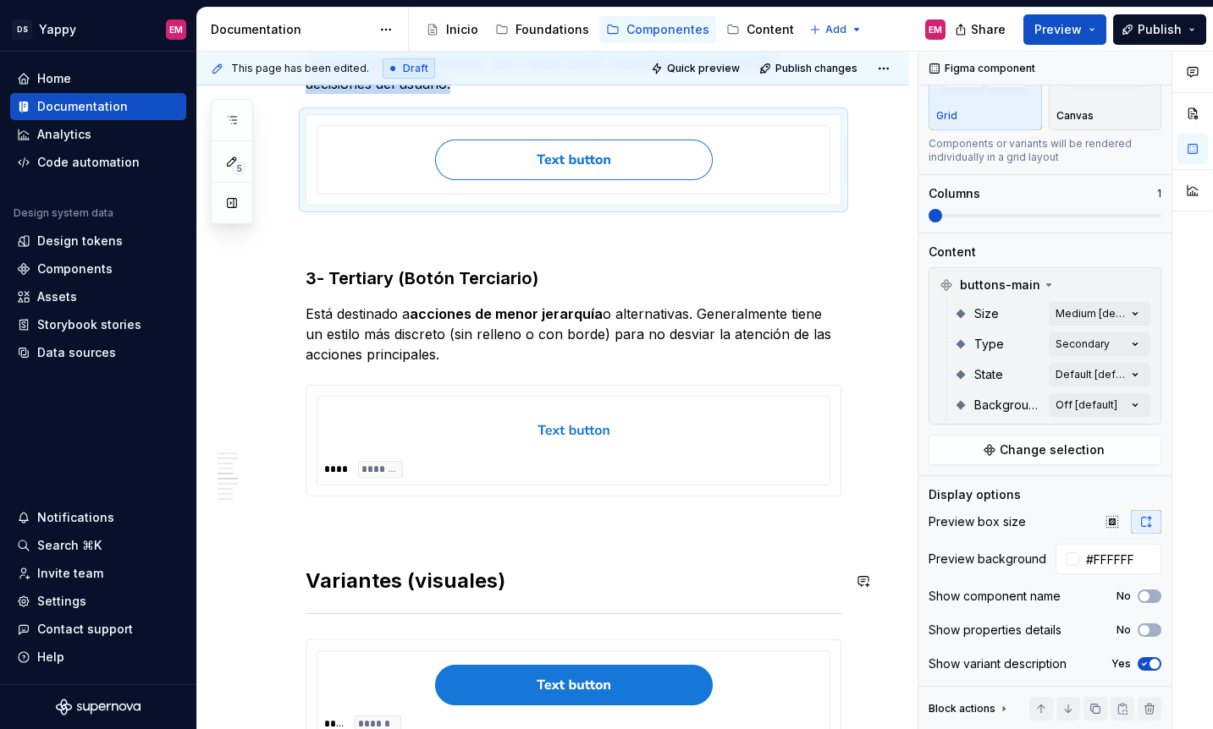
scroll to position [1019, 0]
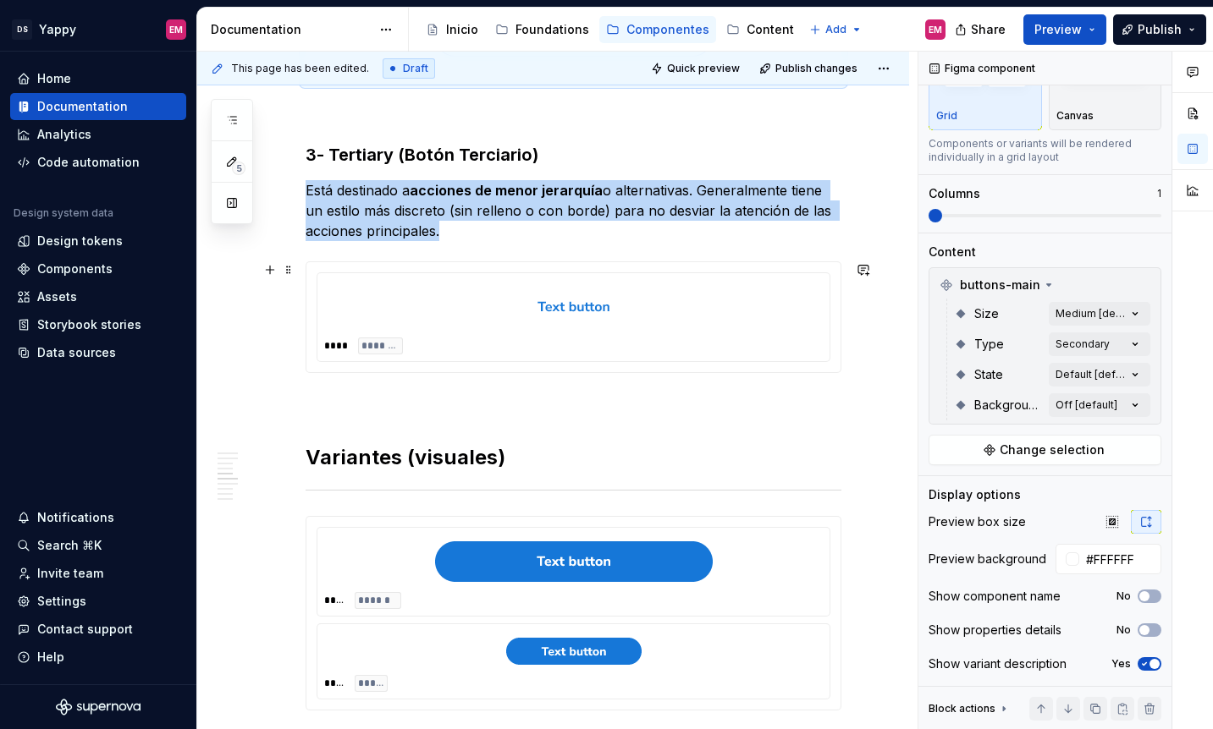
click at [609, 314] on img at bounding box center [574, 307] width 278 height 41
click at [1144, 627] on icon "button" at bounding box center [1144, 630] width 14 height 10
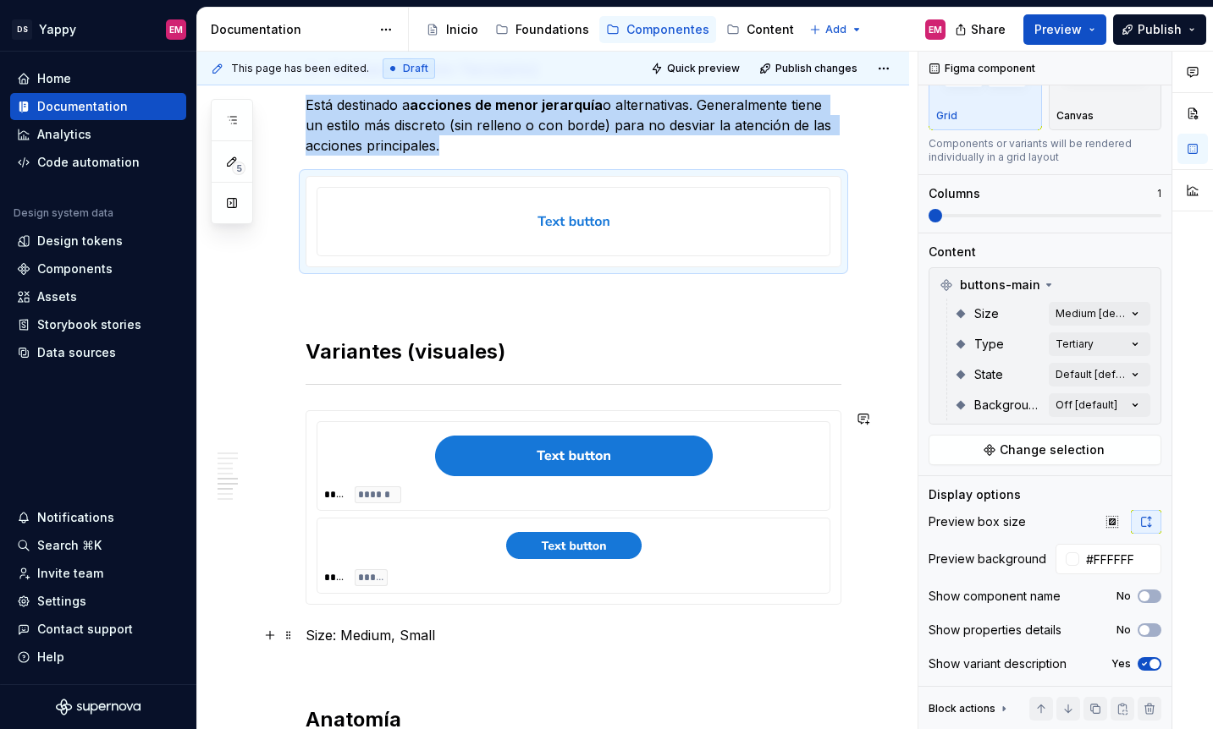
scroll to position [1256, 0]
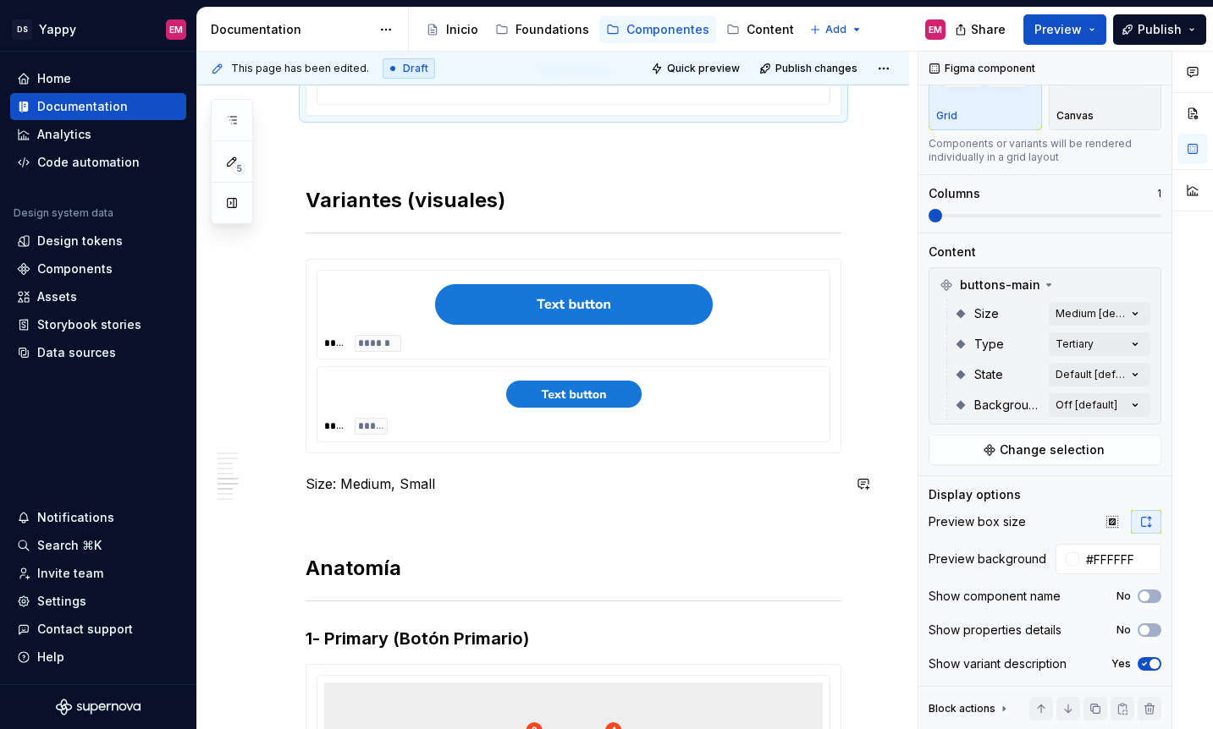
click at [732, 409] on div at bounding box center [573, 394] width 498 height 41
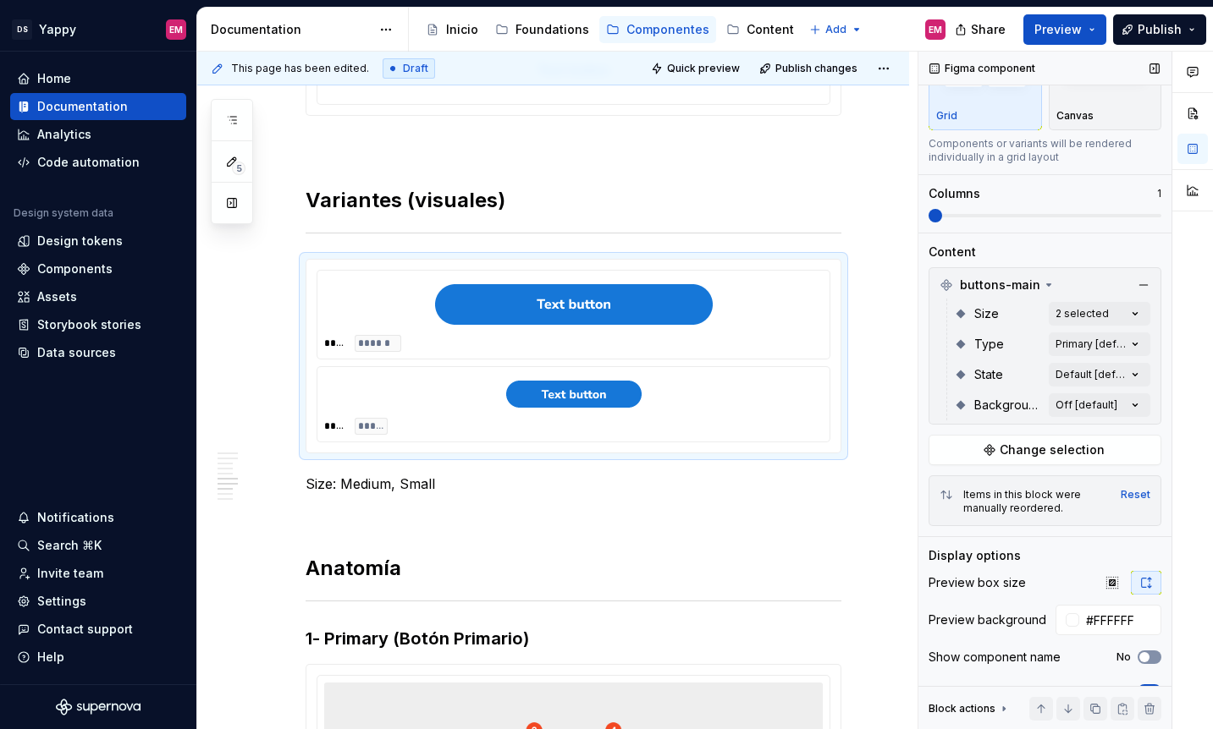
scroll to position [155, 0]
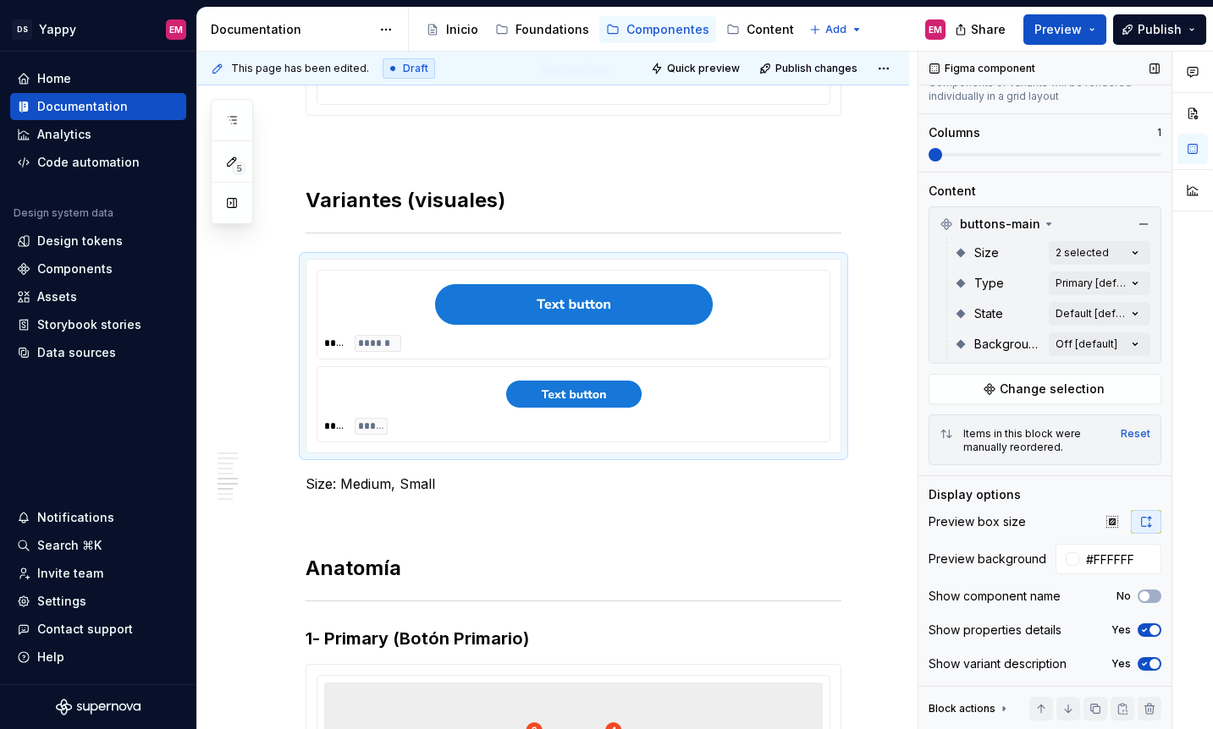
click at [1144, 634] on icon "button" at bounding box center [1144, 630] width 14 height 10
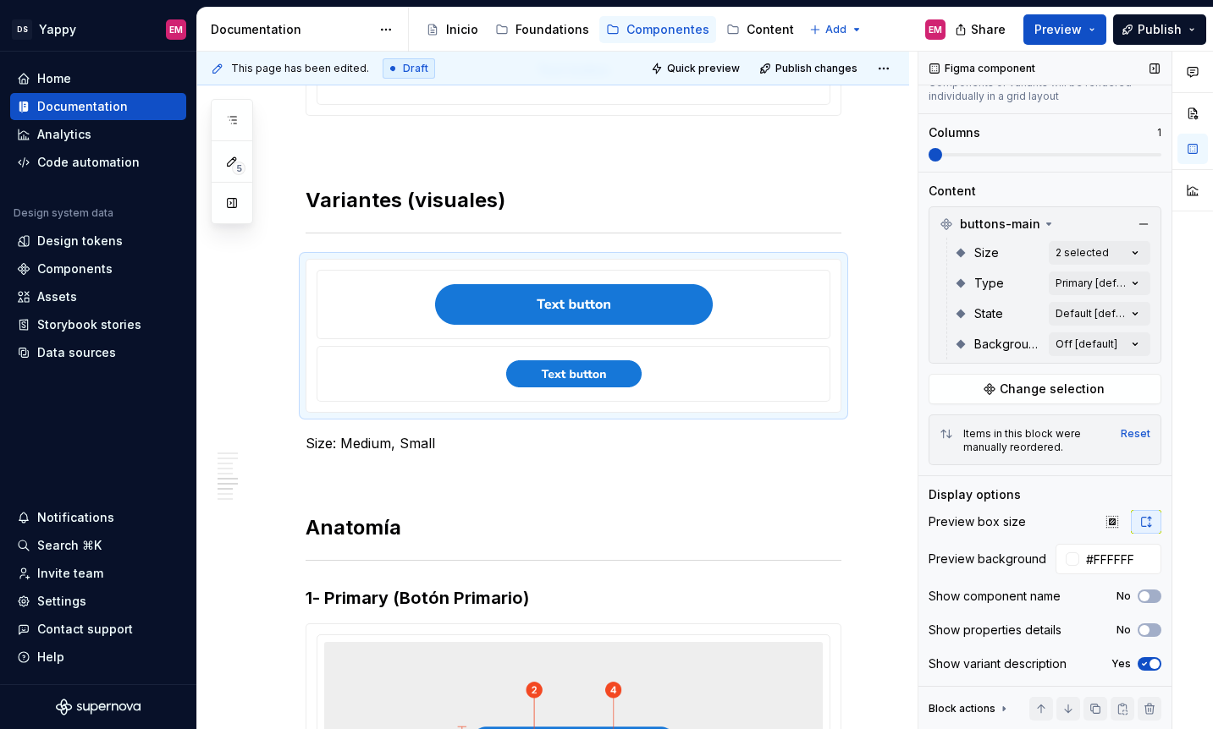
click at [1144, 664] on icon "button" at bounding box center [1144, 664] width 4 height 3
click at [1144, 664] on span "button" at bounding box center [1144, 664] width 10 height 10
click at [603, 362] on img at bounding box center [573, 373] width 135 height 27
click at [283, 272] on span at bounding box center [289, 268] width 14 height 24
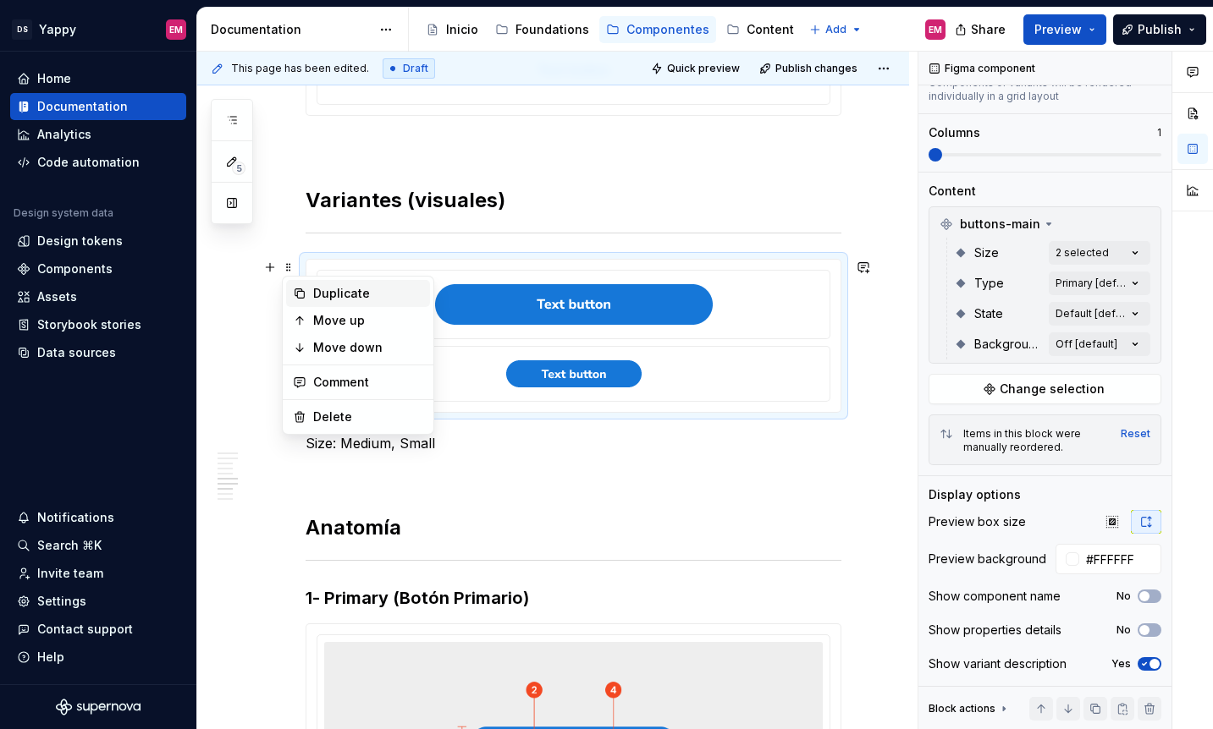
click at [304, 297] on icon at bounding box center [299, 293] width 9 height 9
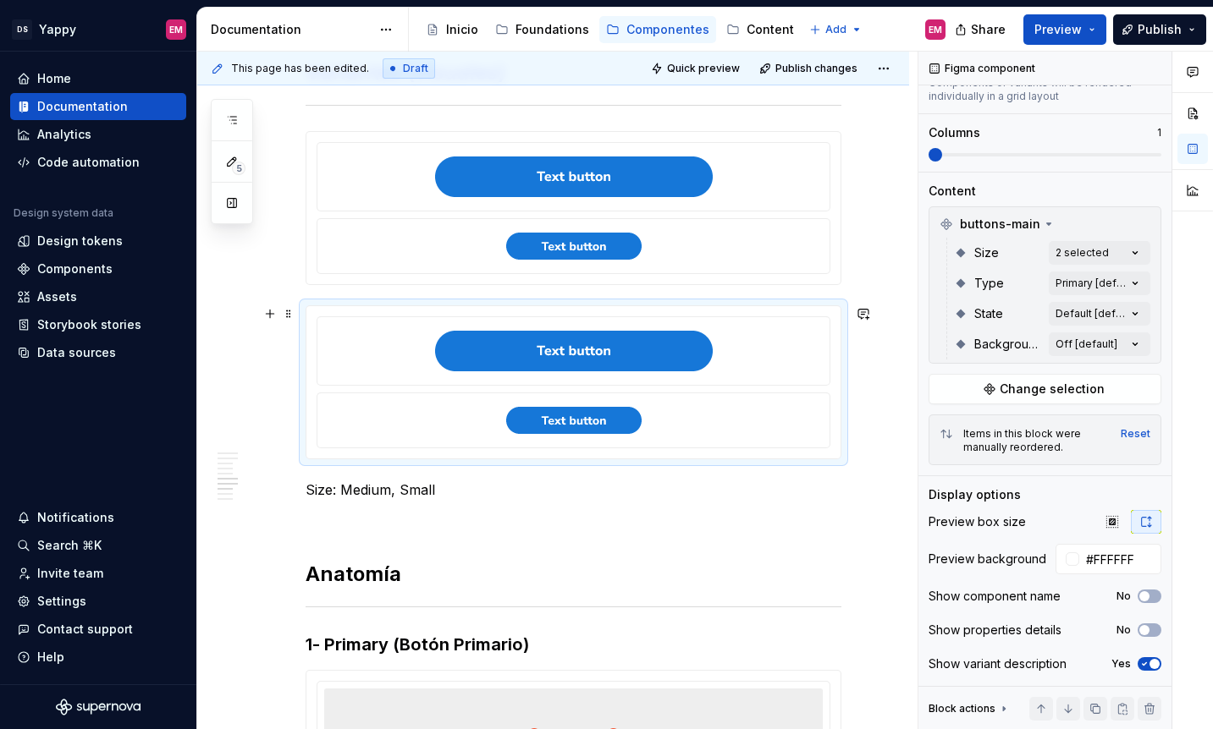
scroll to position [1390, 0]
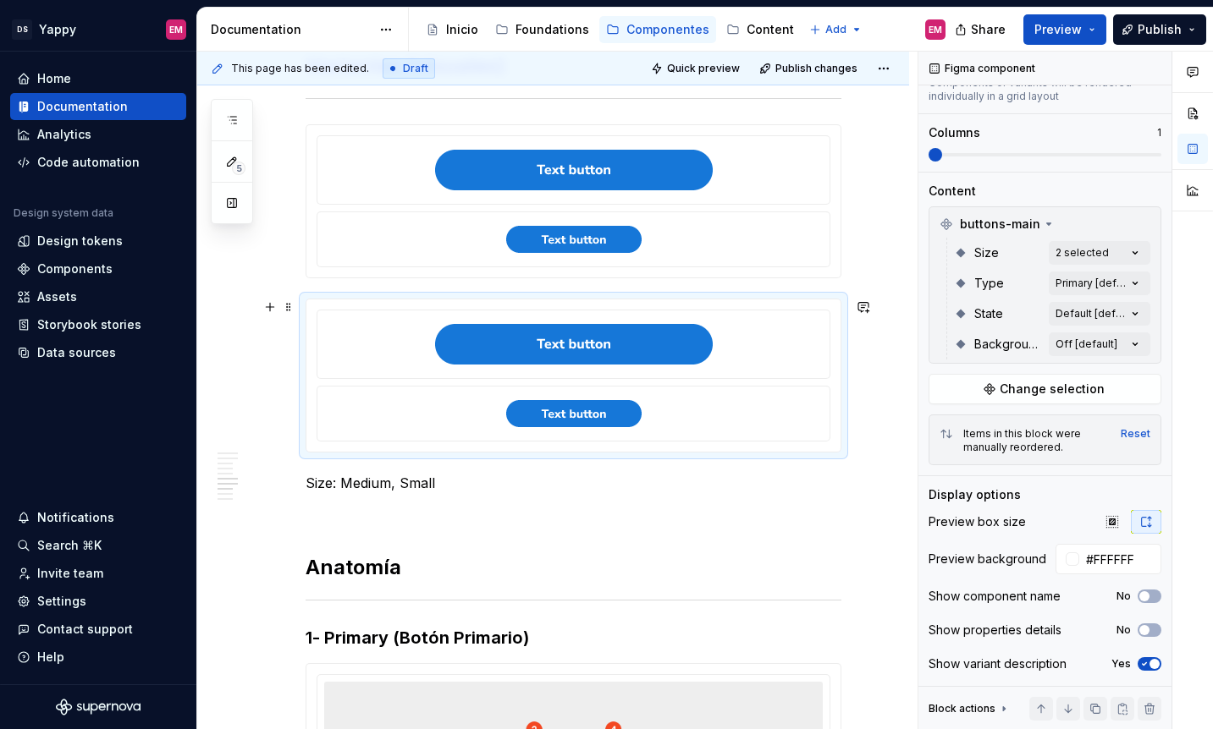
click at [486, 395] on div at bounding box center [573, 413] width 498 height 41
click at [1110, 278] on div "Comments Open comments No comments yet Select ‘Comment’ from the block context …" at bounding box center [1065, 391] width 294 height 679
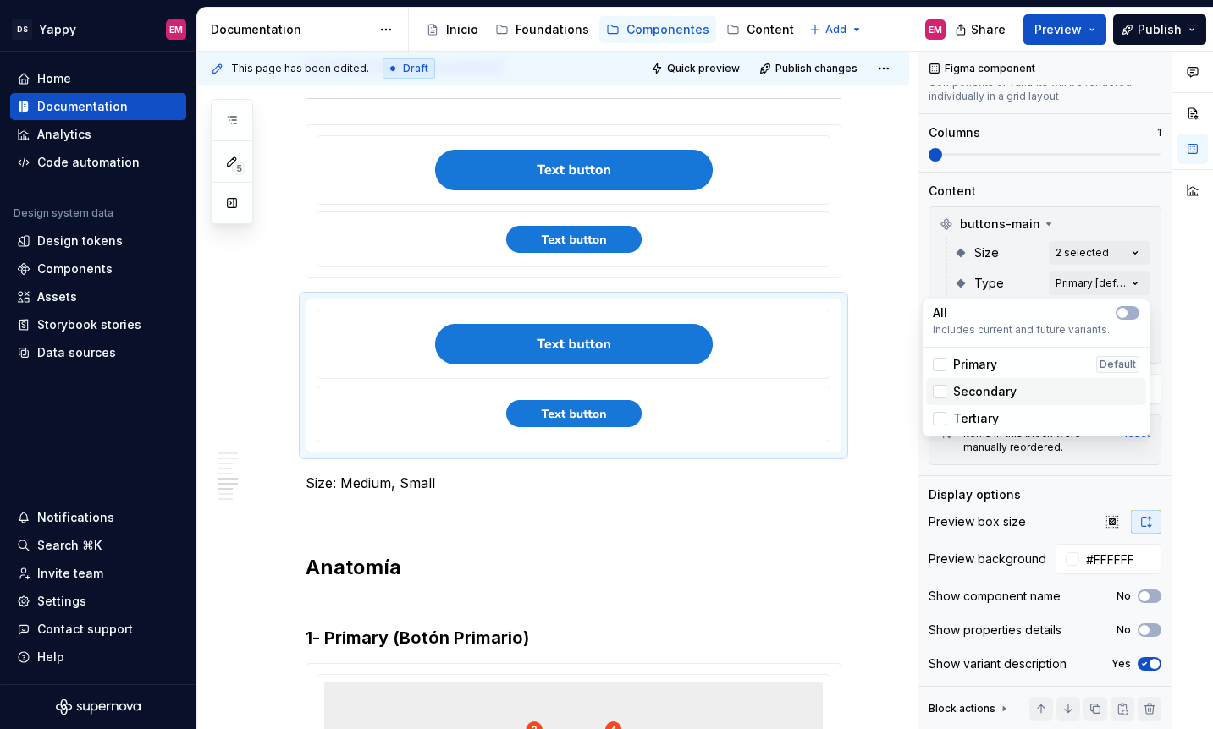
click at [982, 389] on span "Secondary" at bounding box center [984, 391] width 63 height 17
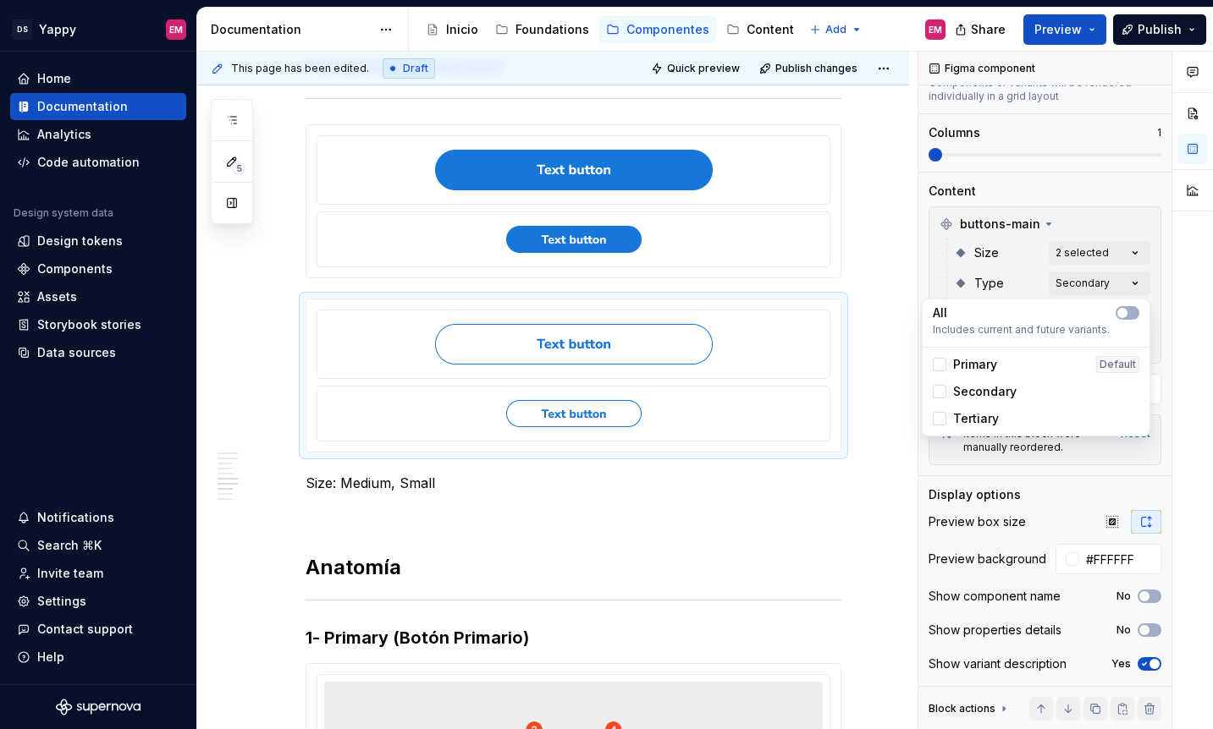
click at [438, 353] on html "DS Yappy EM Home Documentation Analytics Code automation Design system data Des…" at bounding box center [606, 364] width 1213 height 729
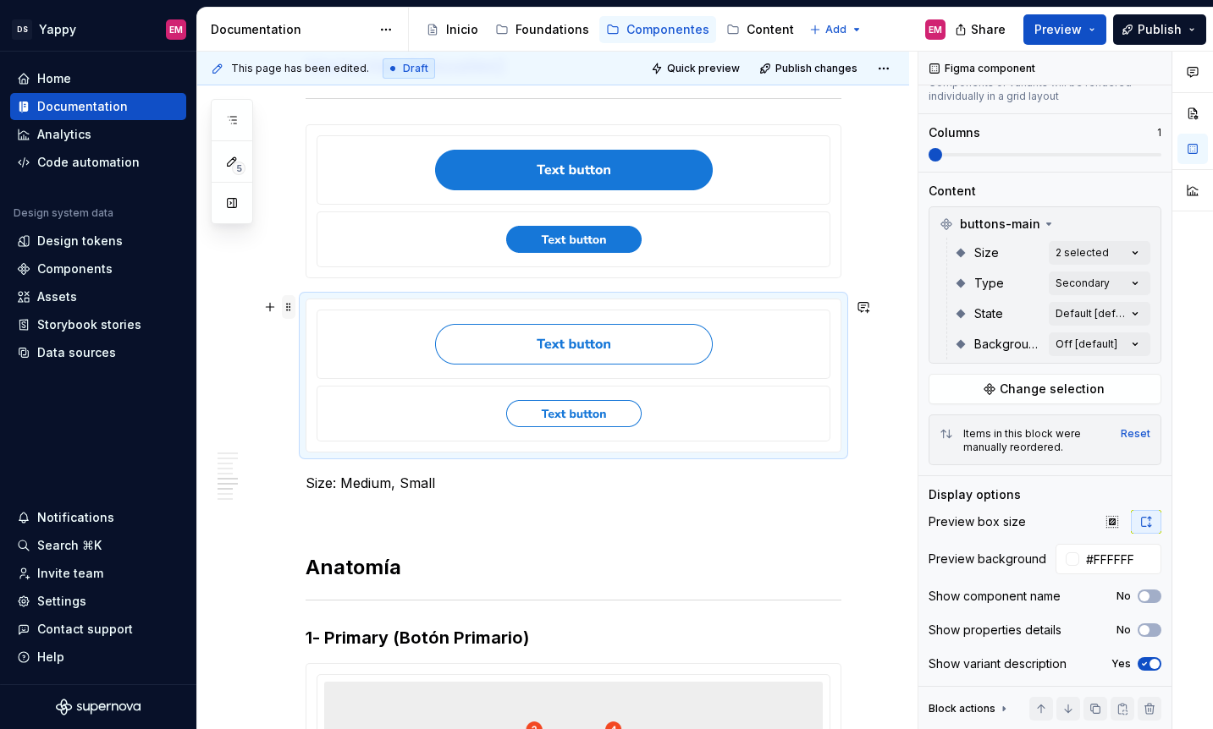
click at [285, 312] on span at bounding box center [289, 307] width 14 height 24
click at [294, 344] on div "Duplicate" at bounding box center [358, 333] width 144 height 27
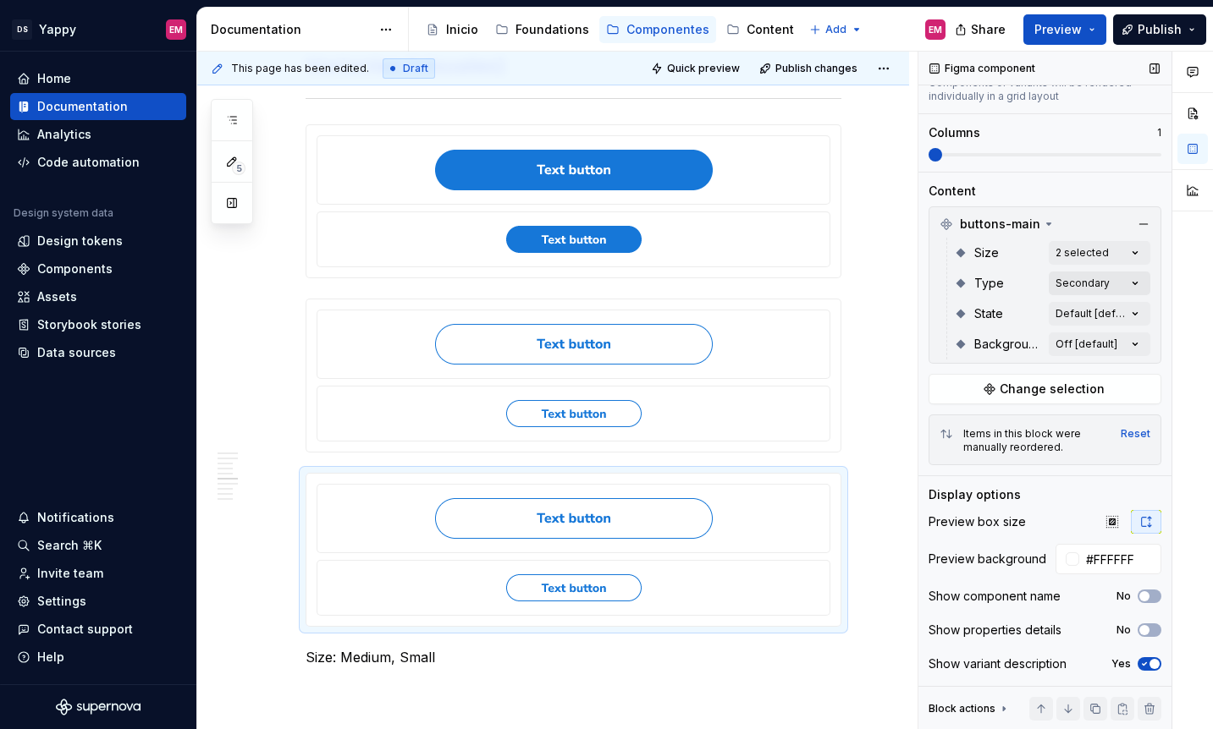
click at [1100, 284] on div "Comments Open comments No comments yet Select ‘Comment’ from the block context …" at bounding box center [1065, 391] width 294 height 679
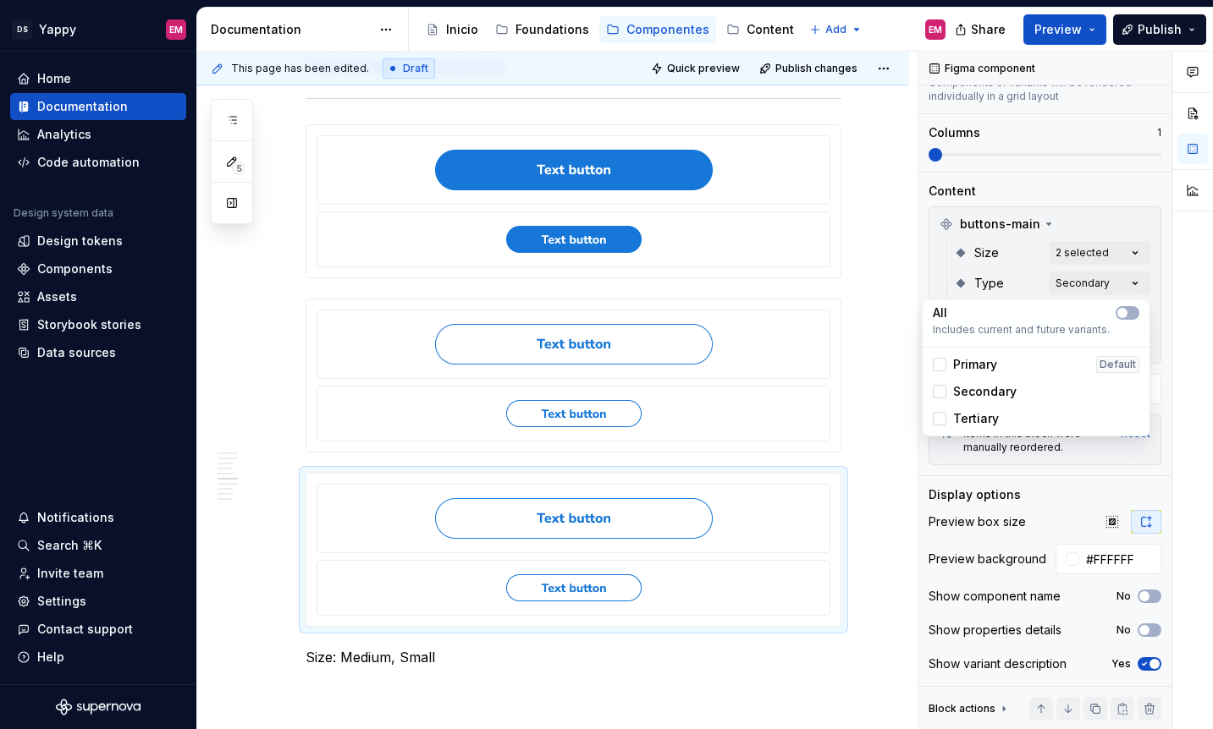
click at [996, 421] on span "Tertiary" at bounding box center [976, 418] width 46 height 17
click at [983, 398] on span "Secondary" at bounding box center [984, 391] width 63 height 17
click at [501, 680] on html "DS Yappy EM Home Documentation Analytics Code automation Design system data Des…" at bounding box center [606, 364] width 1213 height 729
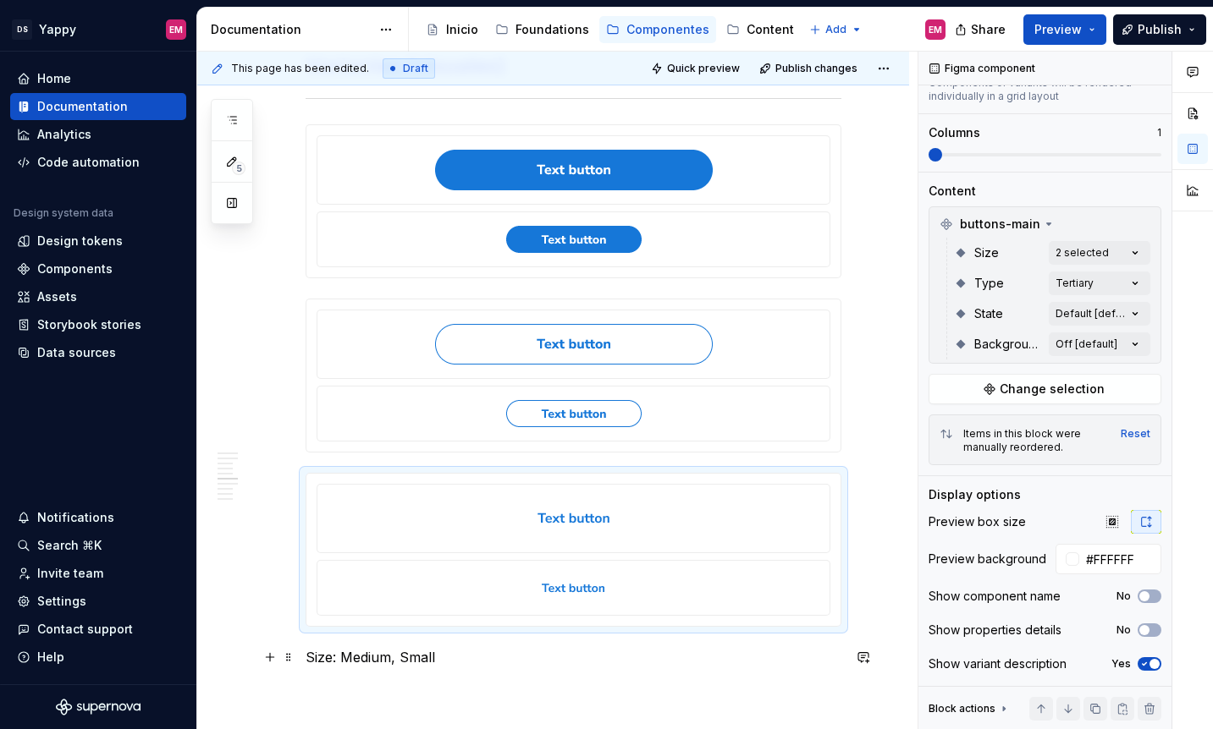
click at [341, 662] on p "Size: Medium, Small" at bounding box center [573, 657] width 536 height 20
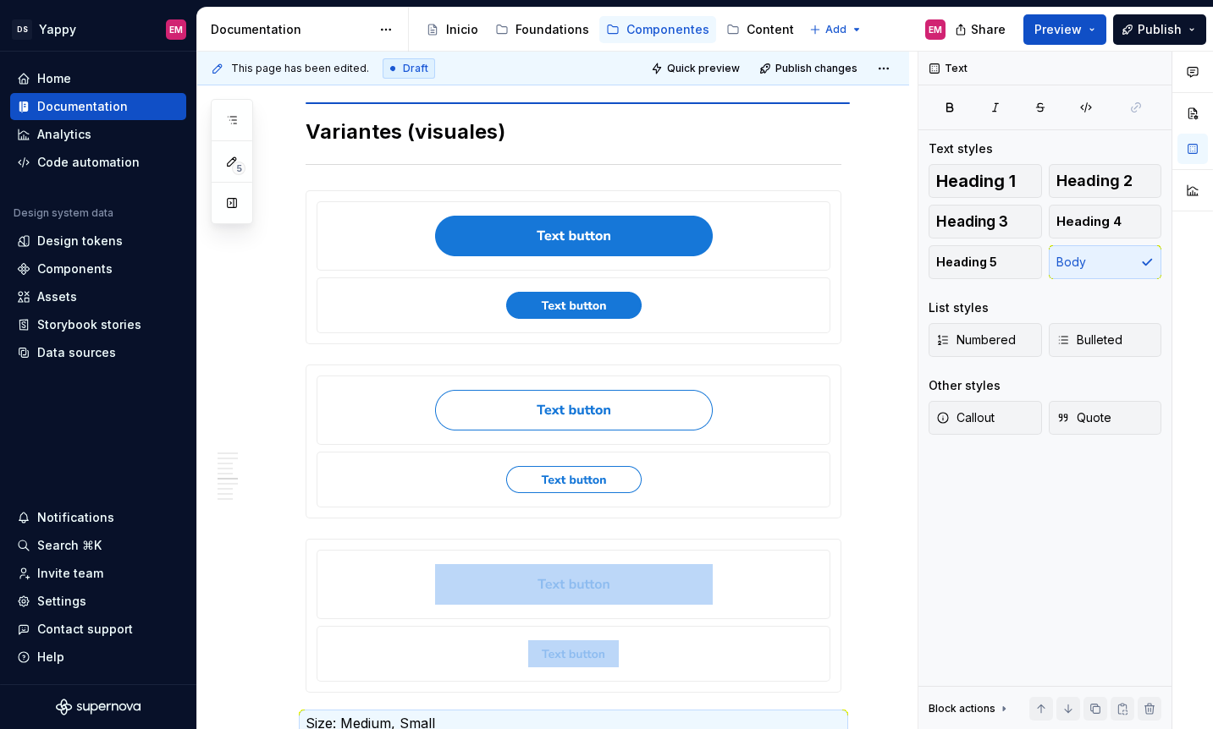
scroll to position [1318, 0]
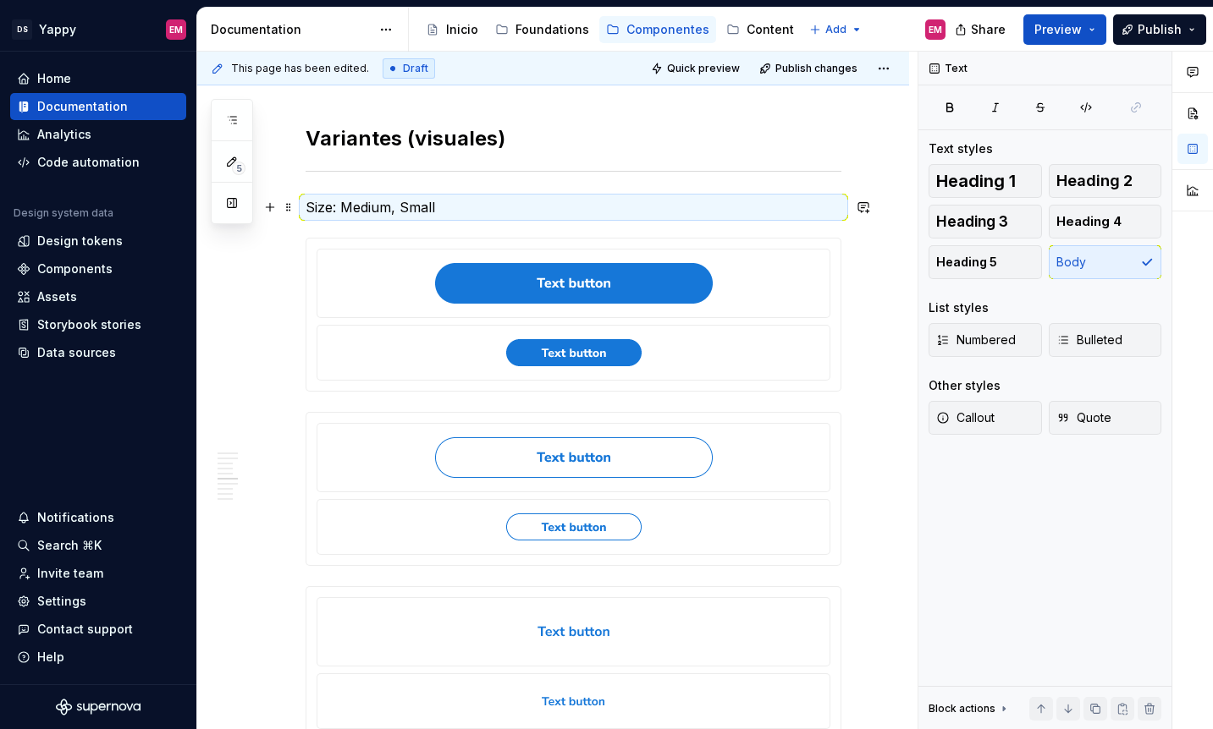
click at [548, 212] on p "Size: Medium, Small" at bounding box center [573, 207] width 536 height 20
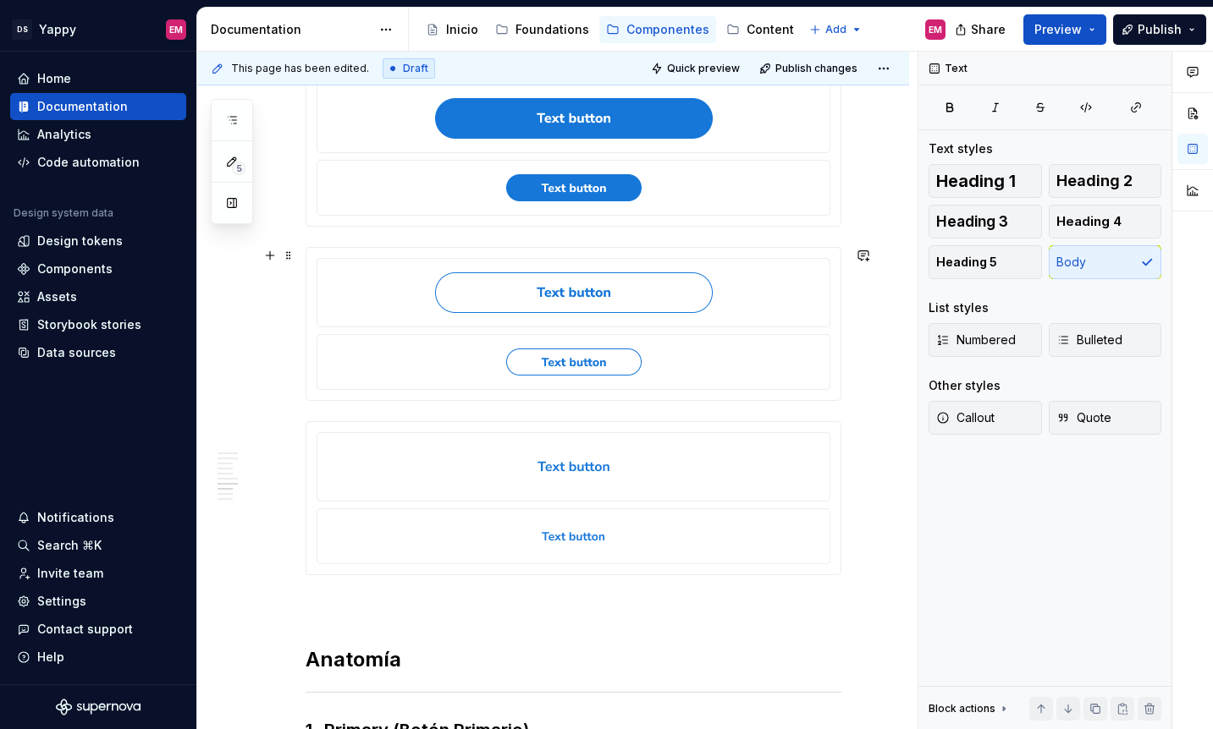
scroll to position [1287, 0]
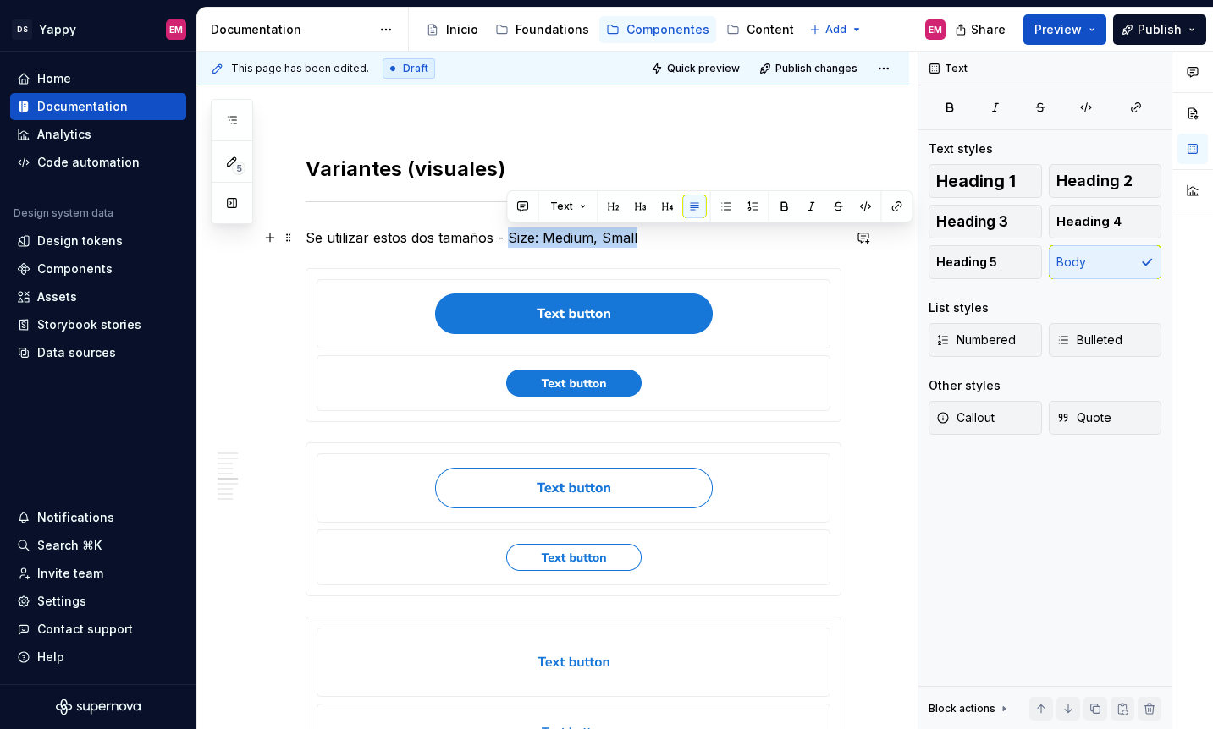
drag, startPoint x: 509, startPoint y: 241, endPoint x: 744, endPoint y: 241, distance: 235.3
click at [744, 241] on p "Se utilizar estos dos tamaños - Size: Medium, Small" at bounding box center [573, 238] width 536 height 20
click at [1087, 226] on span "Heading 4" at bounding box center [1088, 221] width 65 height 17
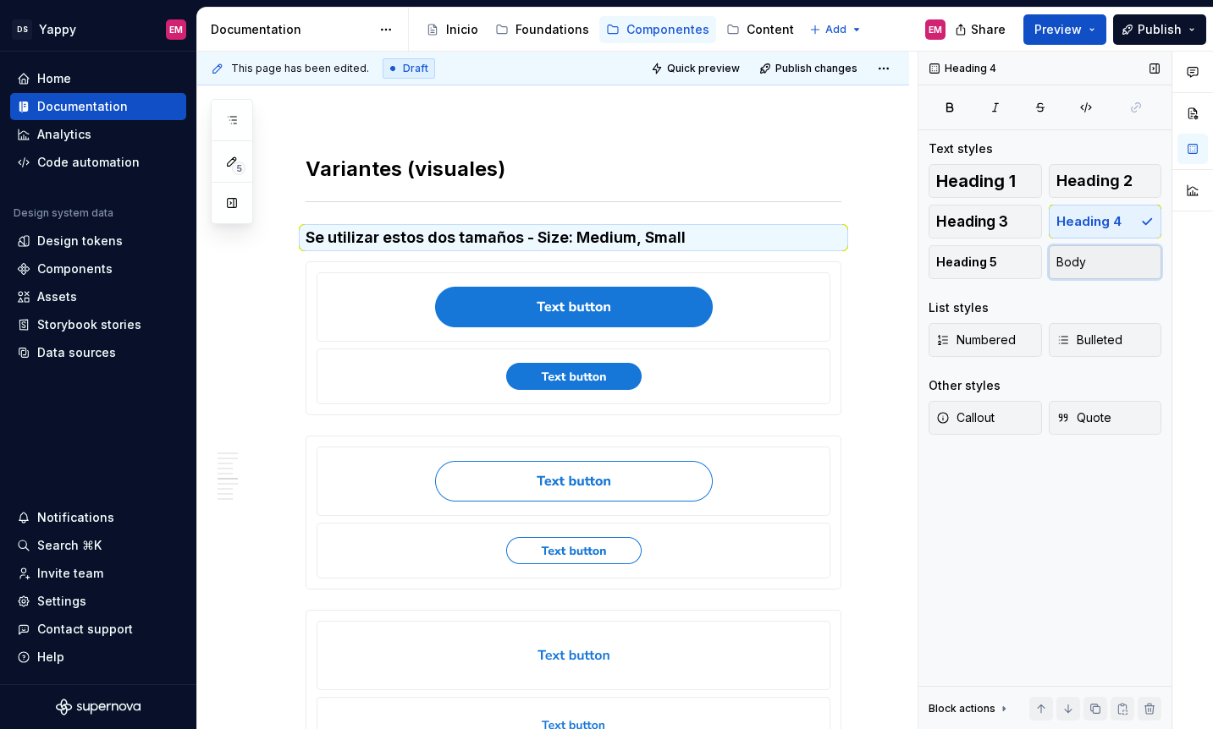
click at [1085, 272] on button "Body" at bounding box center [1104, 262] width 113 height 34
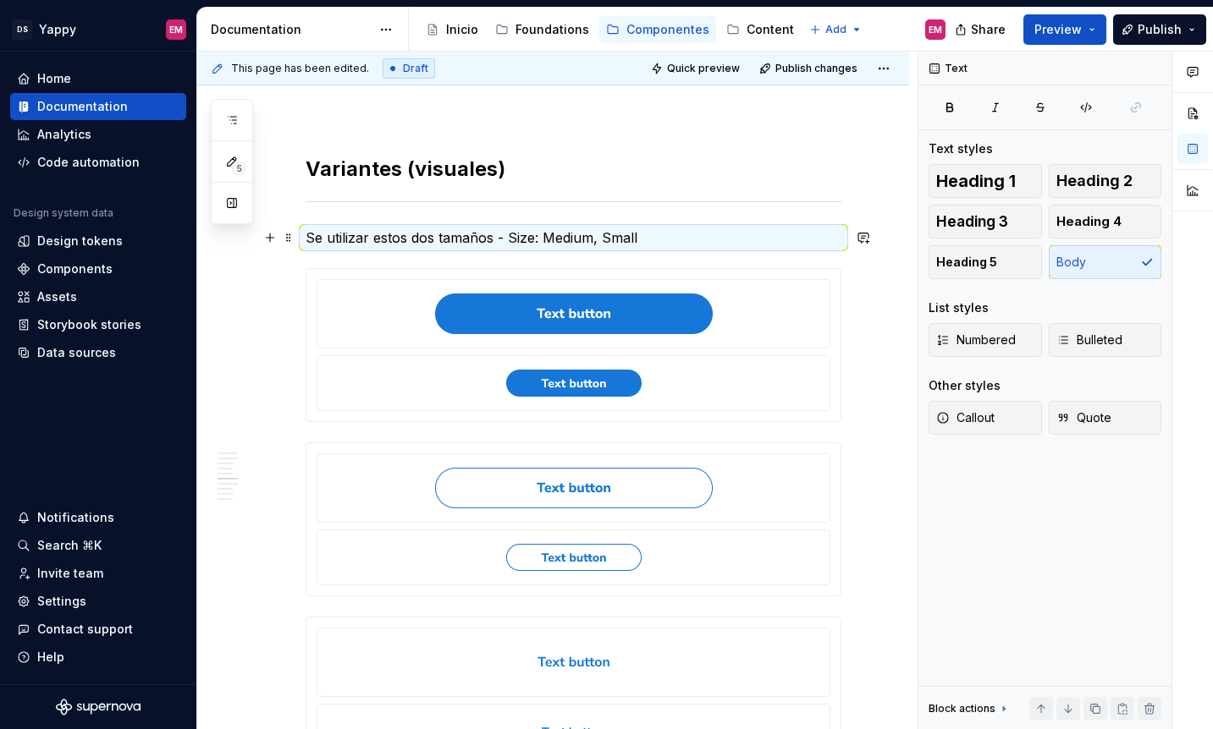
click at [488, 234] on p "Se utilizar estos dos tamaños - Size: Medium, Small" at bounding box center [573, 238] width 536 height 20
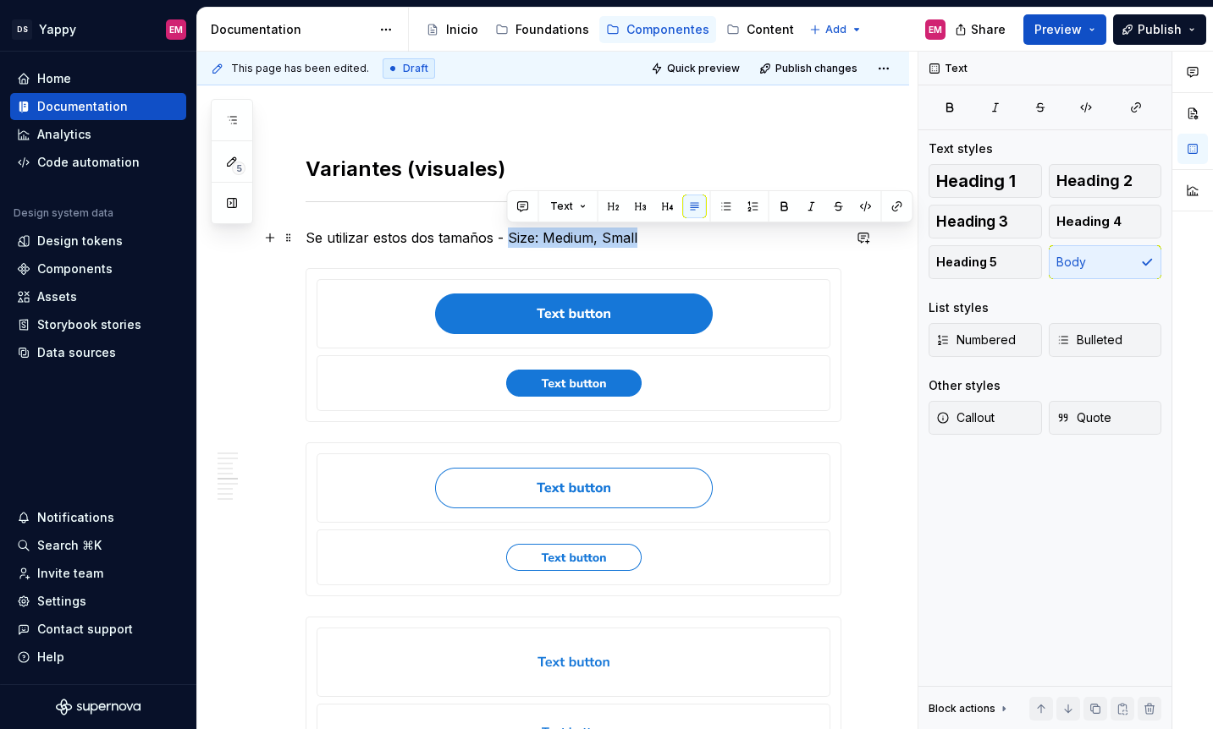
drag, startPoint x: 510, startPoint y: 236, endPoint x: 702, endPoint y: 236, distance: 191.2
click at [702, 236] on p "Se utilizar estos dos tamaños - Size: Medium, Small" at bounding box center [573, 238] width 536 height 20
click at [957, 113] on button "button" at bounding box center [949, 108] width 42 height 24
click at [494, 243] on p "Se utilizar estos dos tamaños - Size: Medium, Small" at bounding box center [573, 238] width 536 height 20
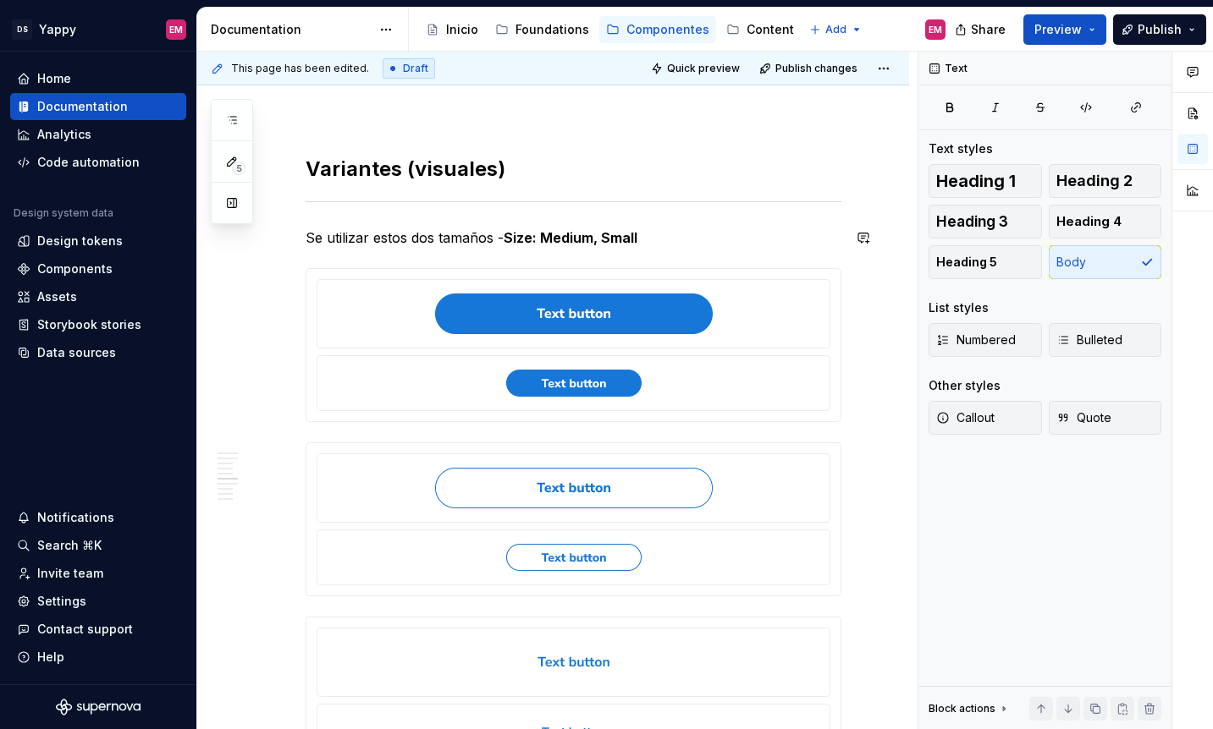
click at [509, 230] on strong "Size: Medium, Small" at bounding box center [571, 237] width 134 height 17
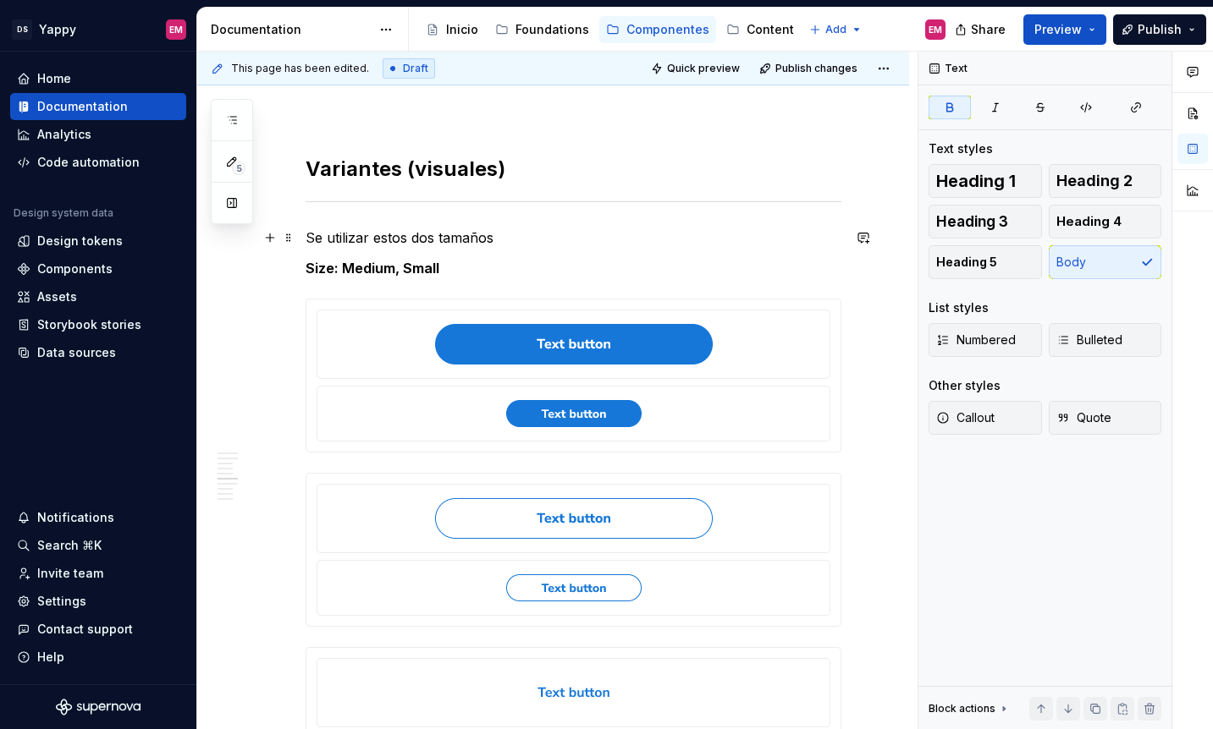
click at [532, 239] on p "Se utilizar estos dos tamaños" at bounding box center [573, 238] width 536 height 20
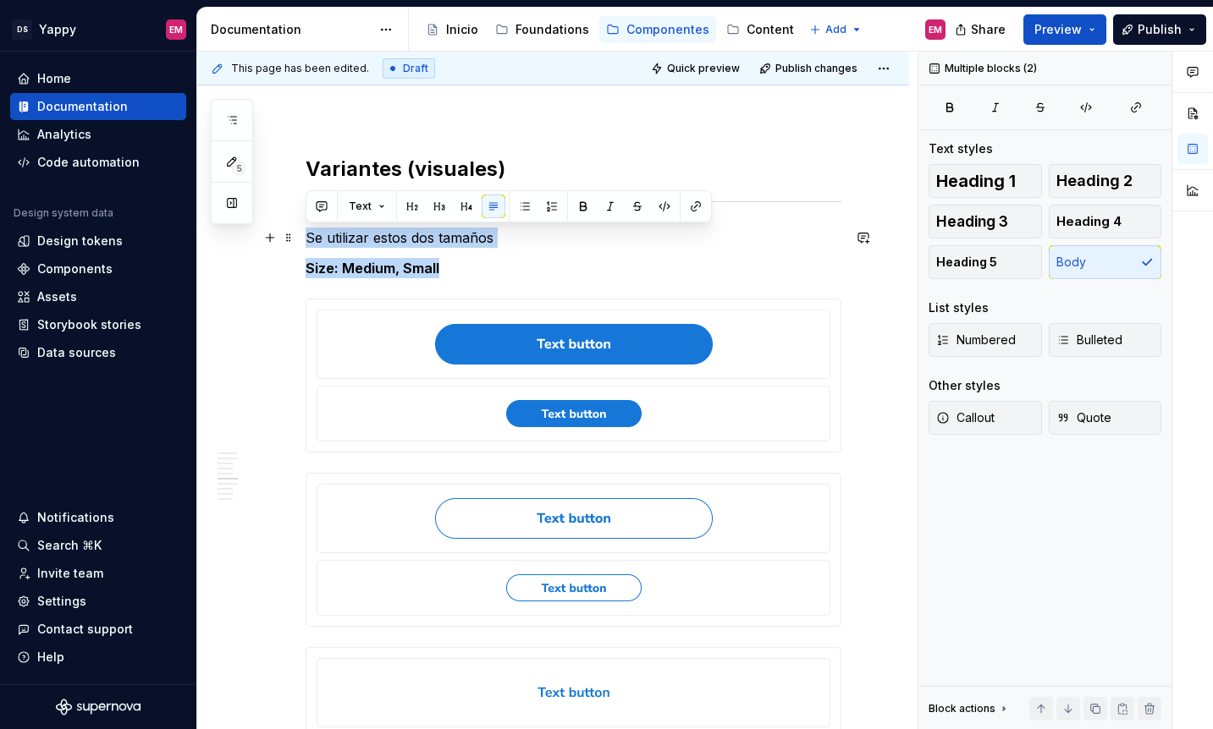
drag, startPoint x: 393, startPoint y: 266, endPoint x: 298, endPoint y: 233, distance: 101.2
copy div "Se utilizar estos dos tamaños Size: Medium, Small"
click at [338, 266] on strong "Size: Medium, Small" at bounding box center [372, 268] width 134 height 17
drag, startPoint x: 305, startPoint y: 239, endPoint x: 556, endPoint y: 239, distance: 250.5
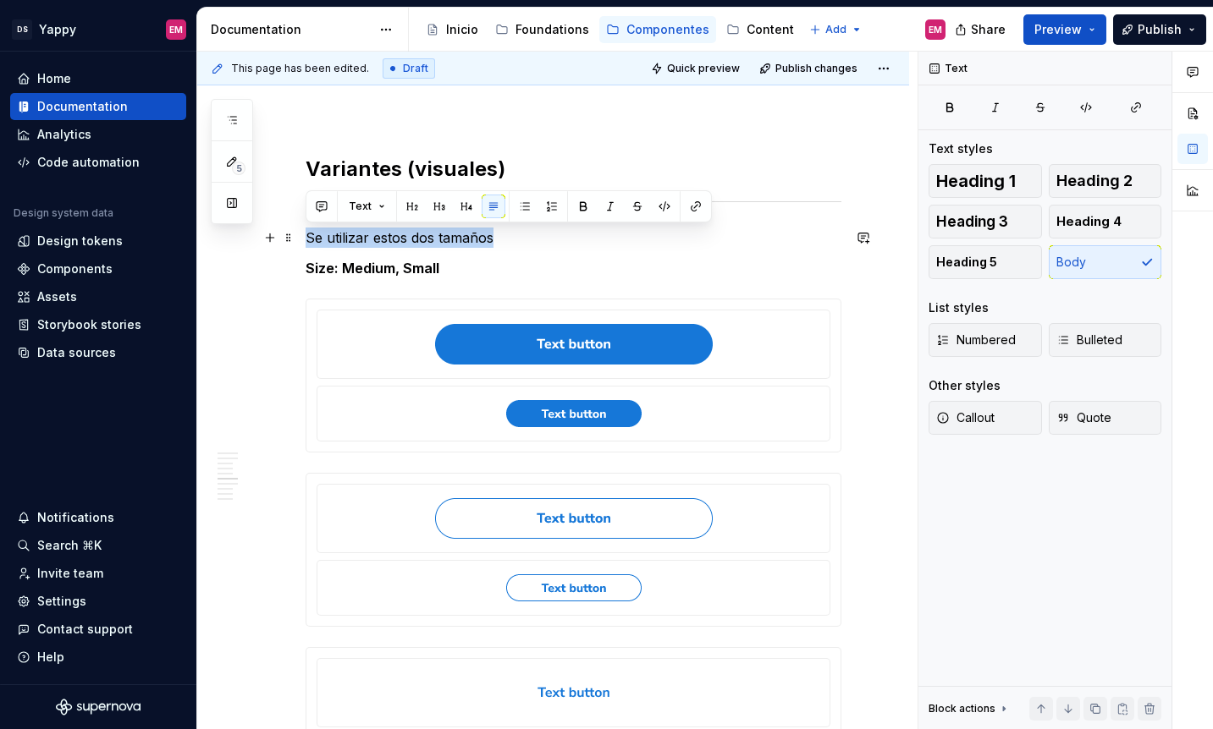
click at [556, 239] on p "Se utilizar estos dos tamaños" at bounding box center [573, 238] width 536 height 20
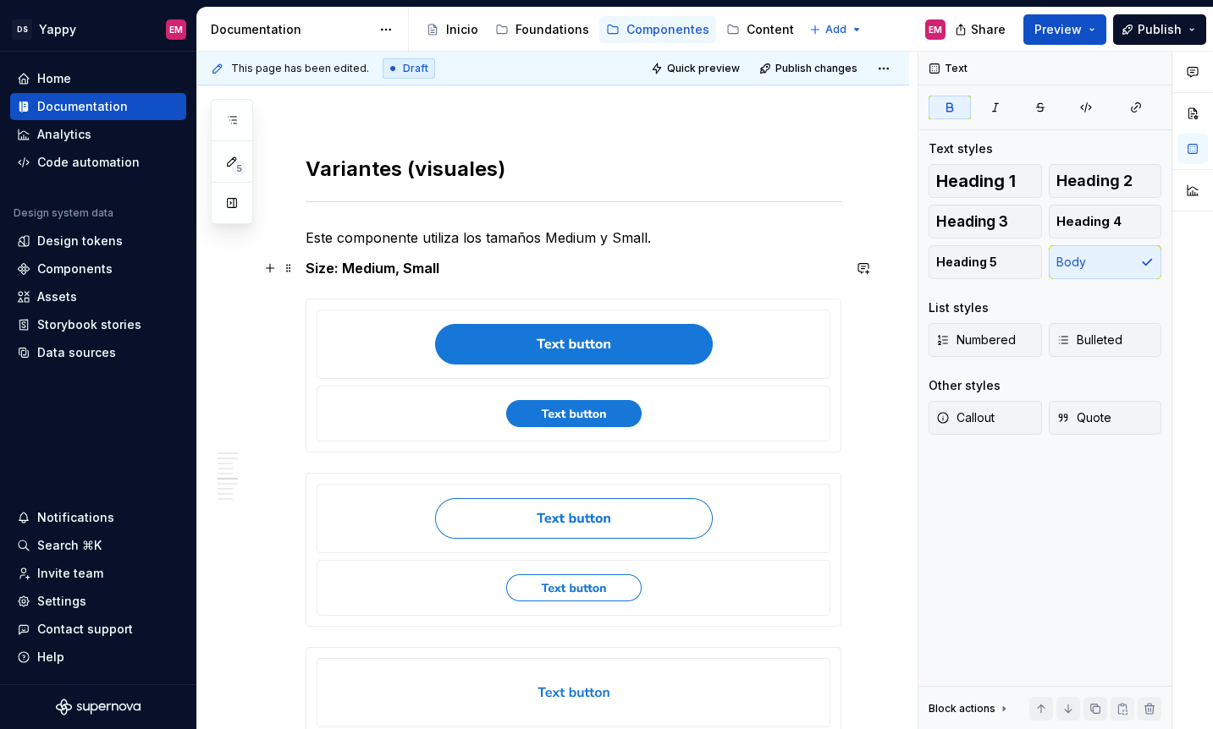
click at [498, 273] on p "Size: Medium, Small" at bounding box center [573, 268] width 536 height 20
click at [400, 271] on strong "Size: Medium, Small" at bounding box center [372, 268] width 134 height 17
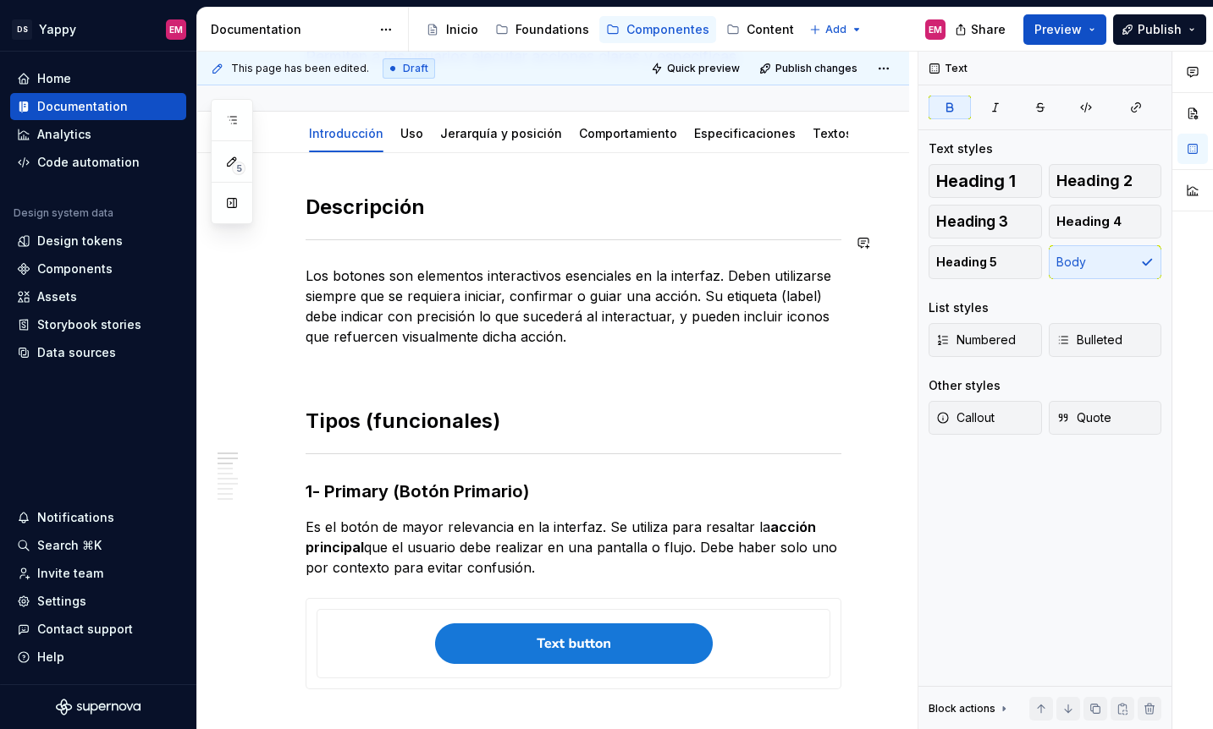
scroll to position [0, 0]
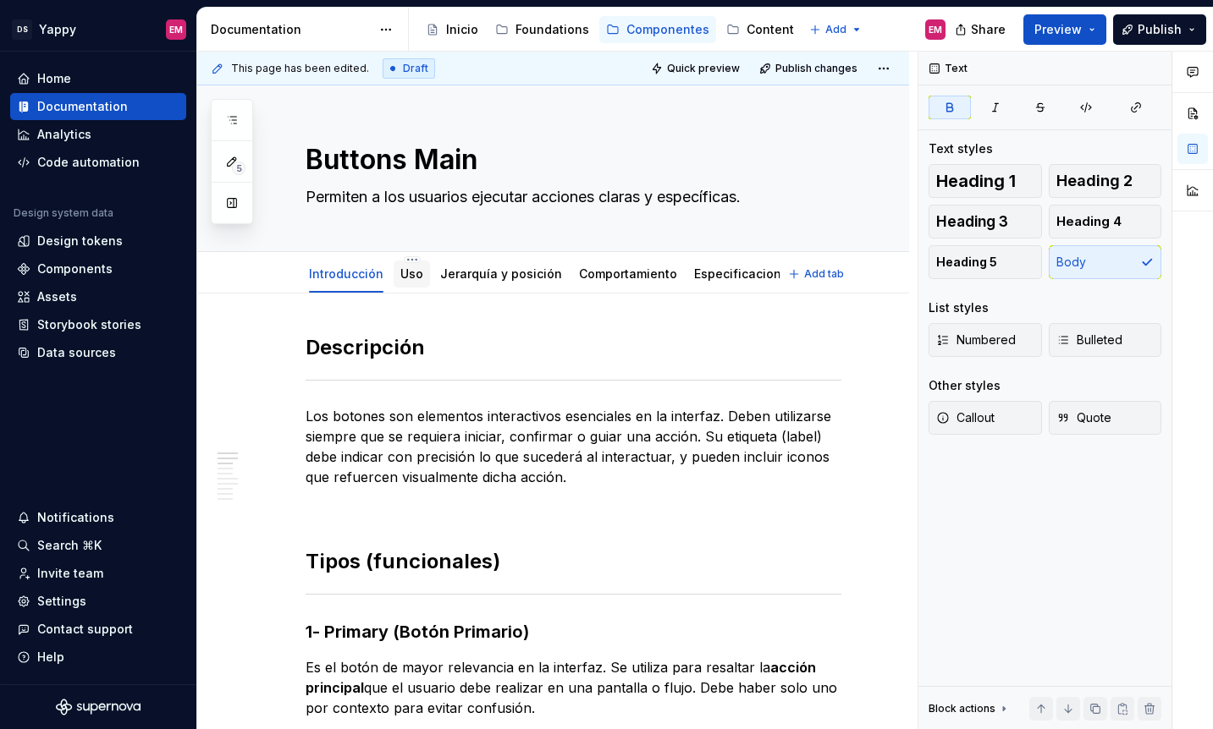
click at [407, 284] on div "Uso" at bounding box center [411, 274] width 36 height 27
click at [396, 280] on div "Uso" at bounding box center [411, 274] width 36 height 27
click at [400, 273] on link "Uso" at bounding box center [411, 274] width 23 height 14
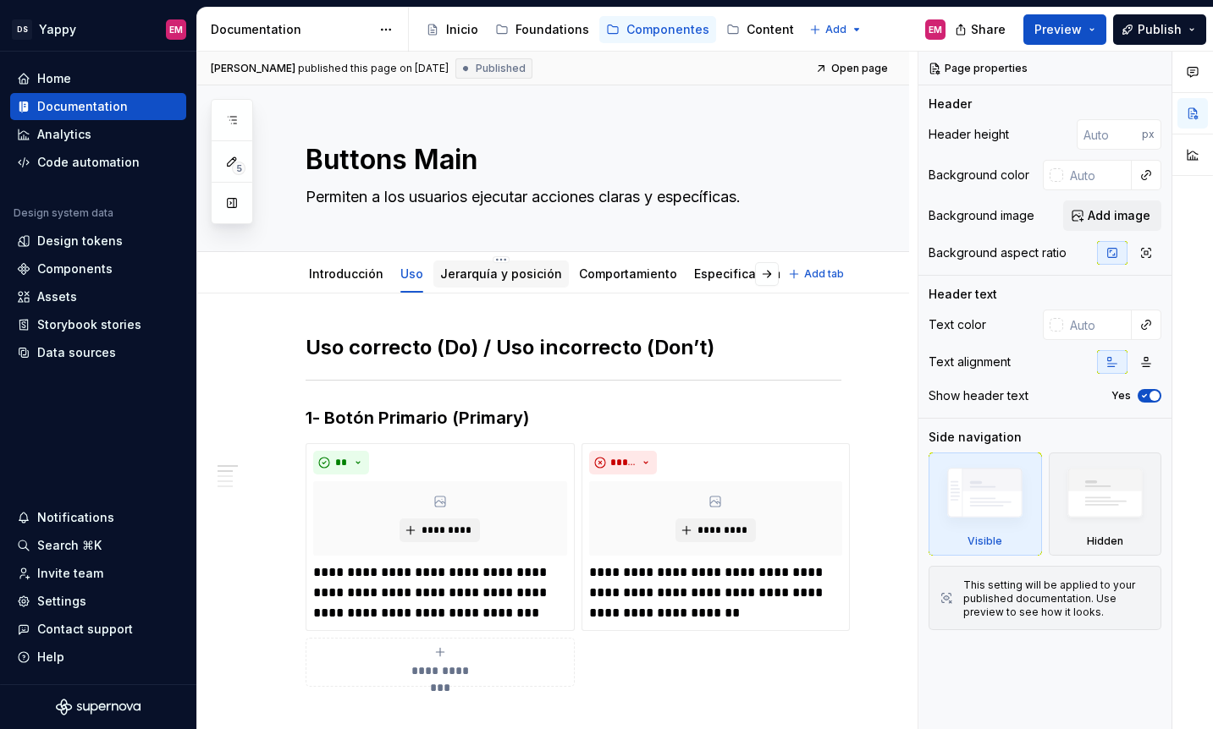
click at [501, 268] on link "Jerarquía y posición" at bounding box center [501, 274] width 122 height 14
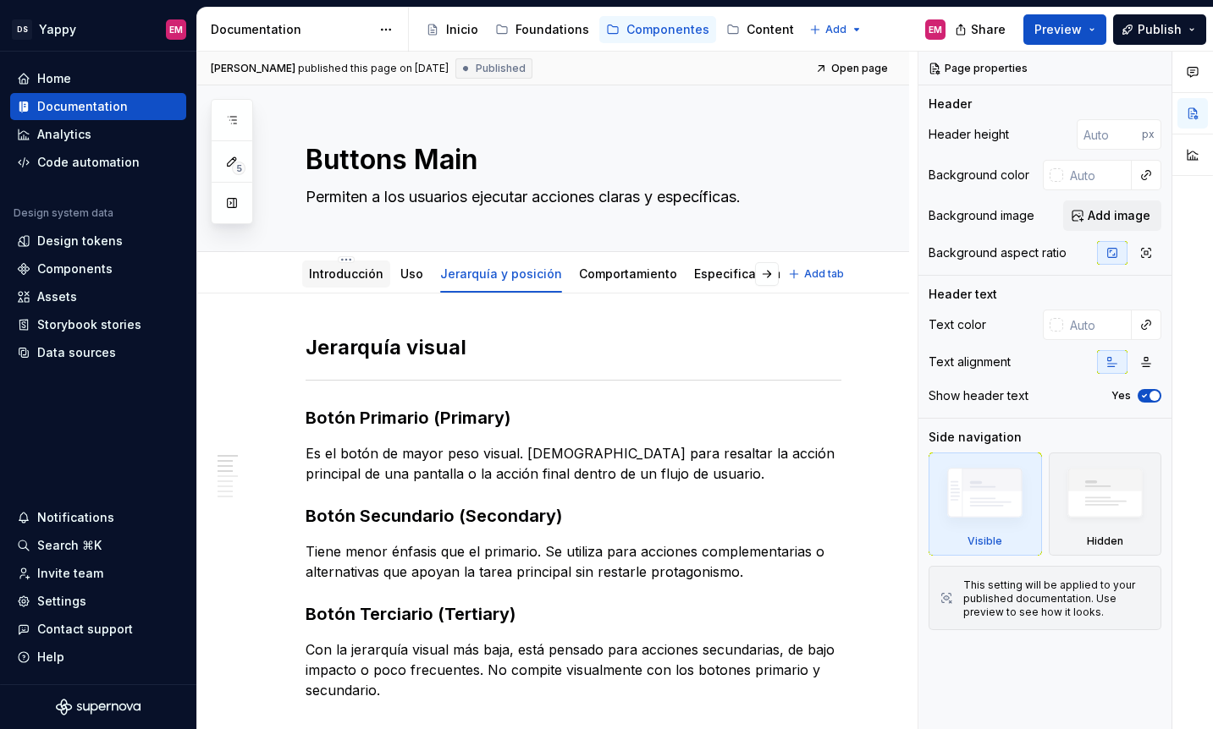
click at [339, 276] on link "Introducción" at bounding box center [346, 274] width 74 height 14
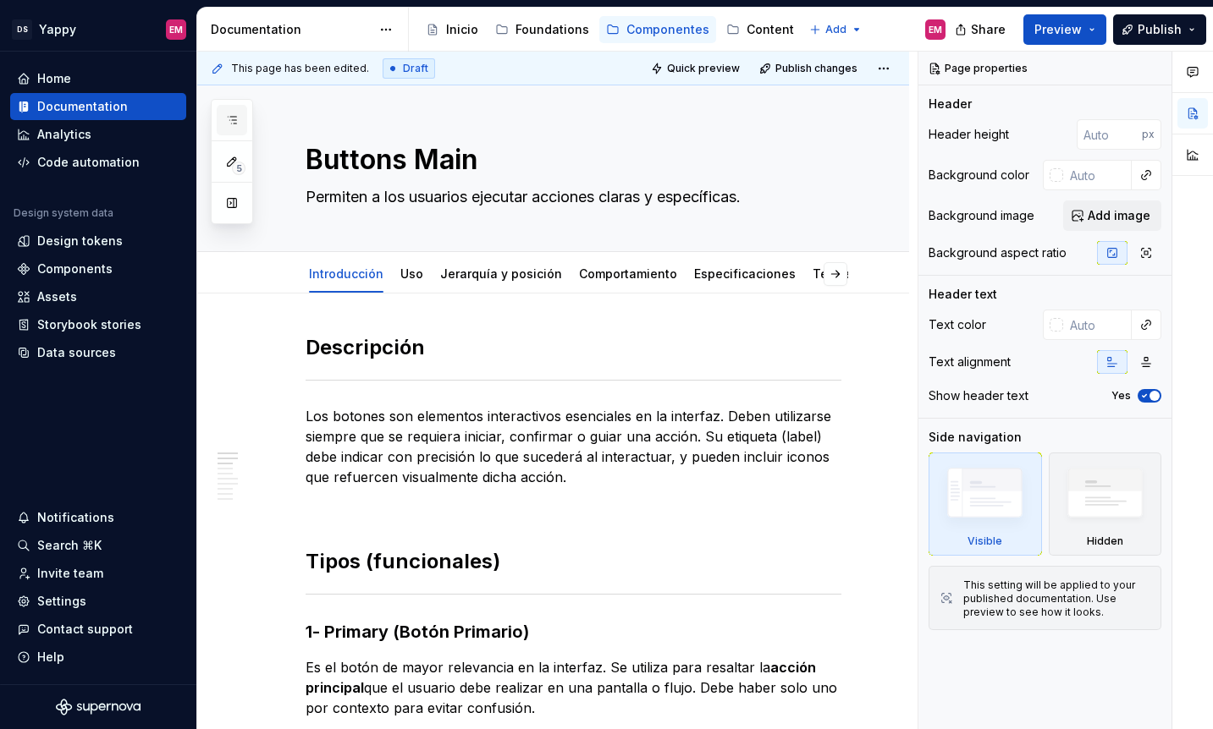
click at [231, 116] on icon "button" at bounding box center [232, 120] width 14 height 14
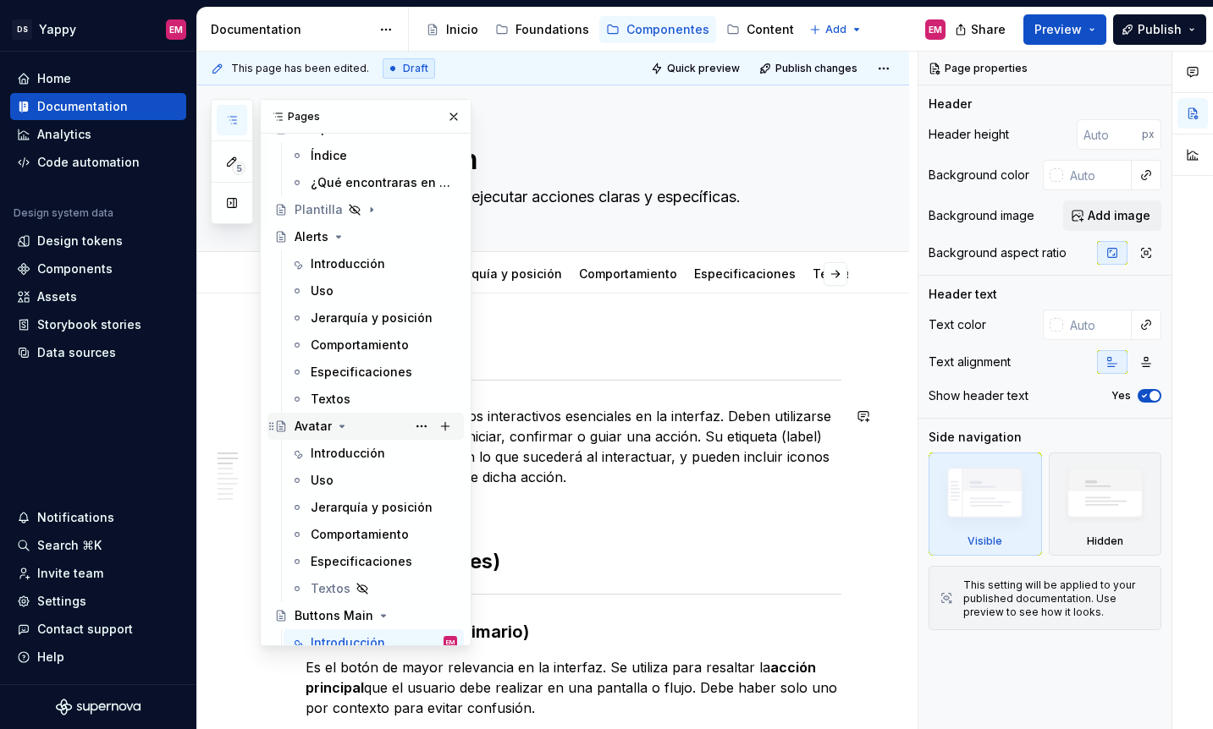
scroll to position [60, 0]
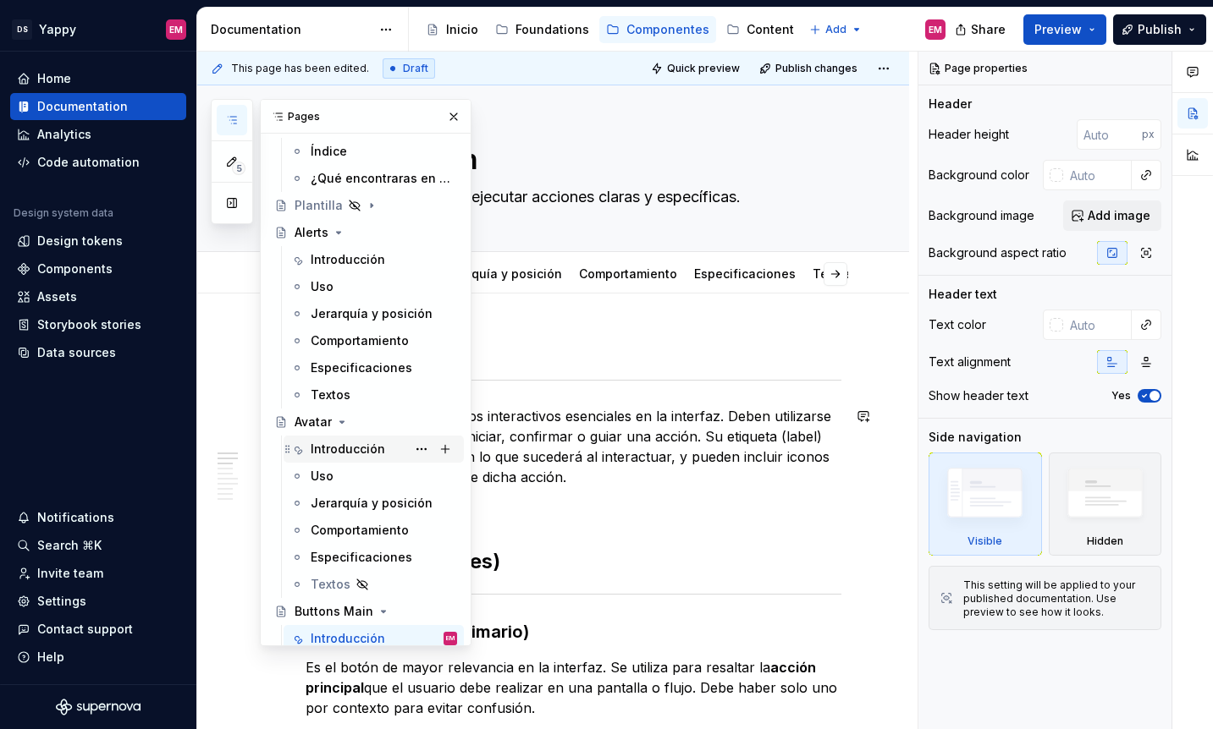
click at [346, 456] on div "Introducción" at bounding box center [348, 449] width 74 height 17
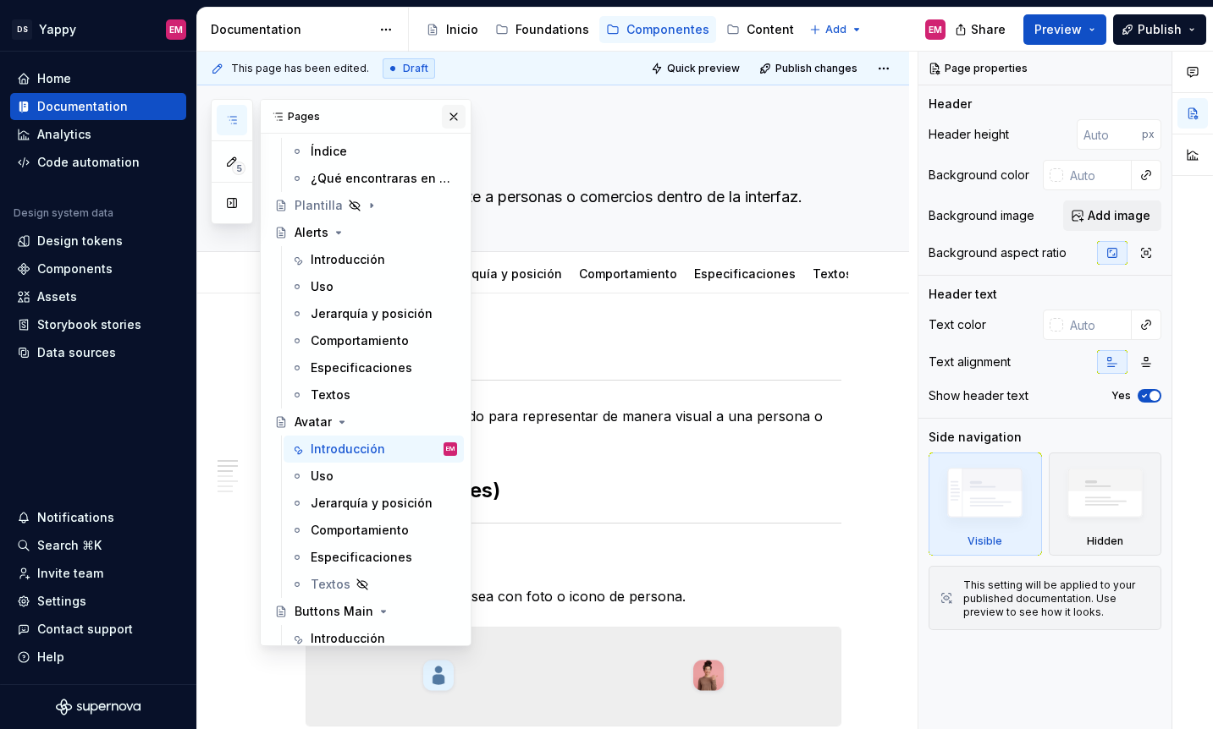
click at [457, 116] on button "button" at bounding box center [454, 117] width 24 height 24
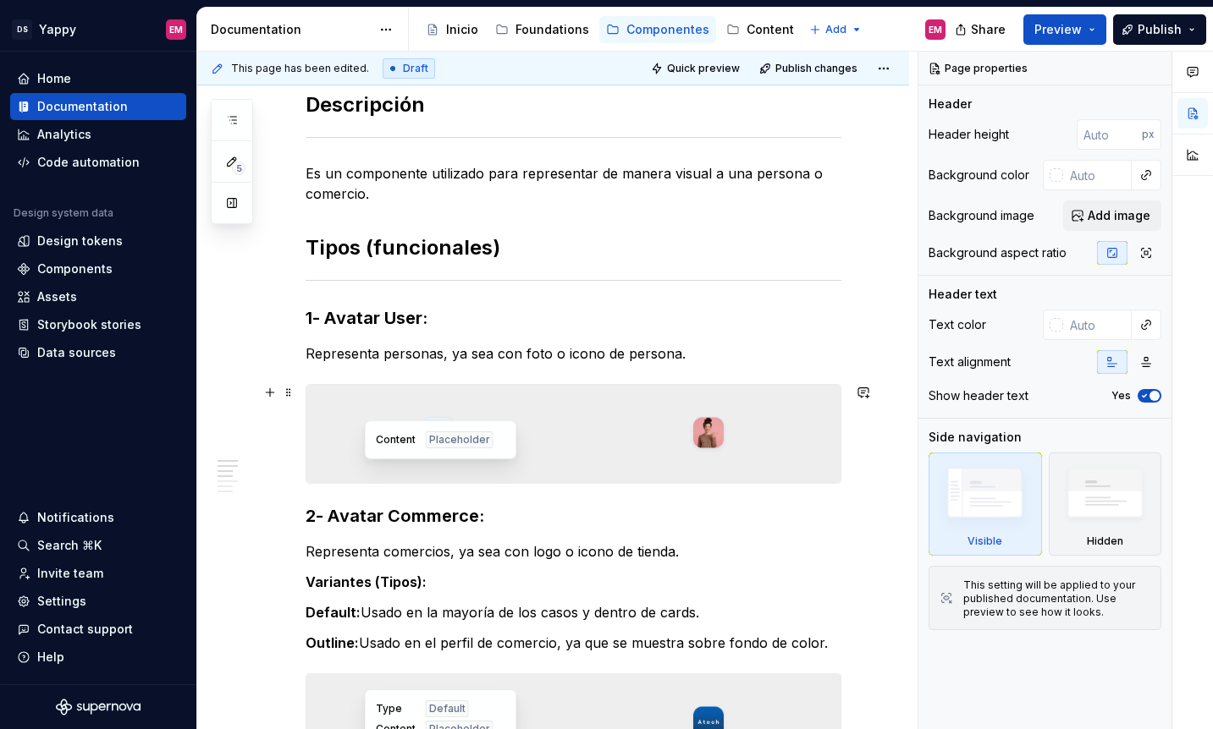
scroll to position [13, 0]
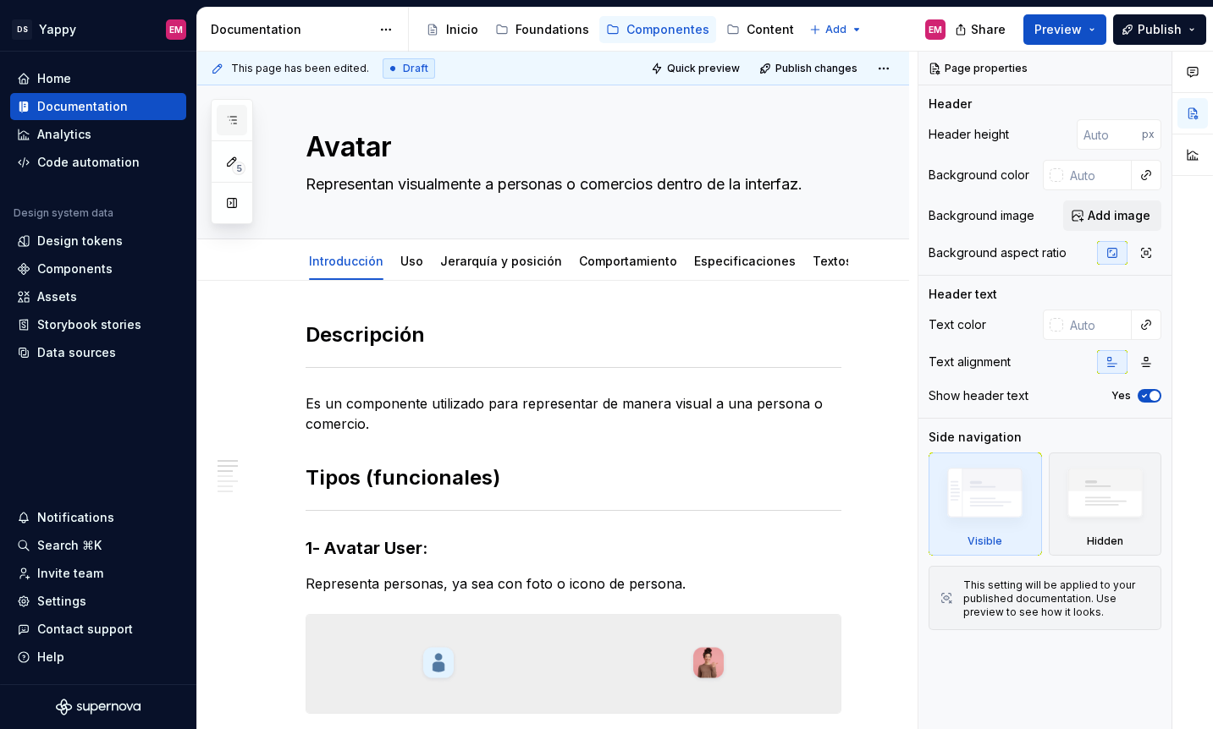
click at [228, 123] on icon "button" at bounding box center [232, 120] width 14 height 14
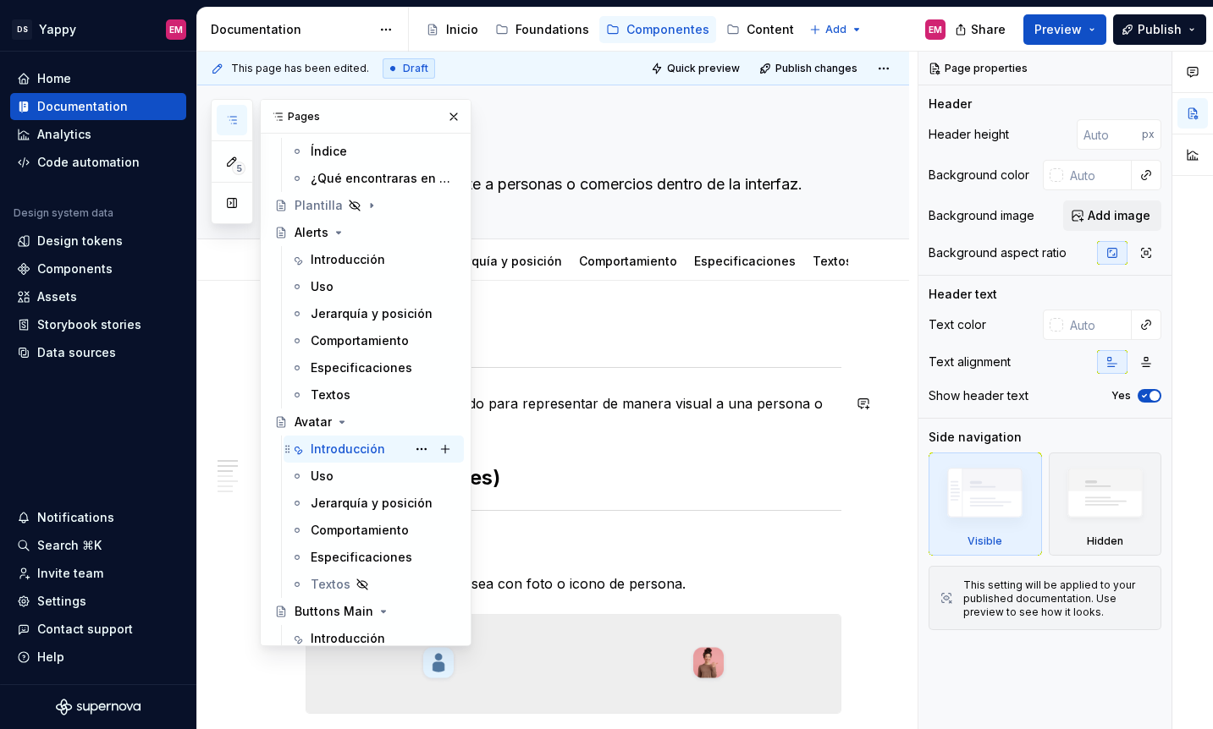
scroll to position [179, 0]
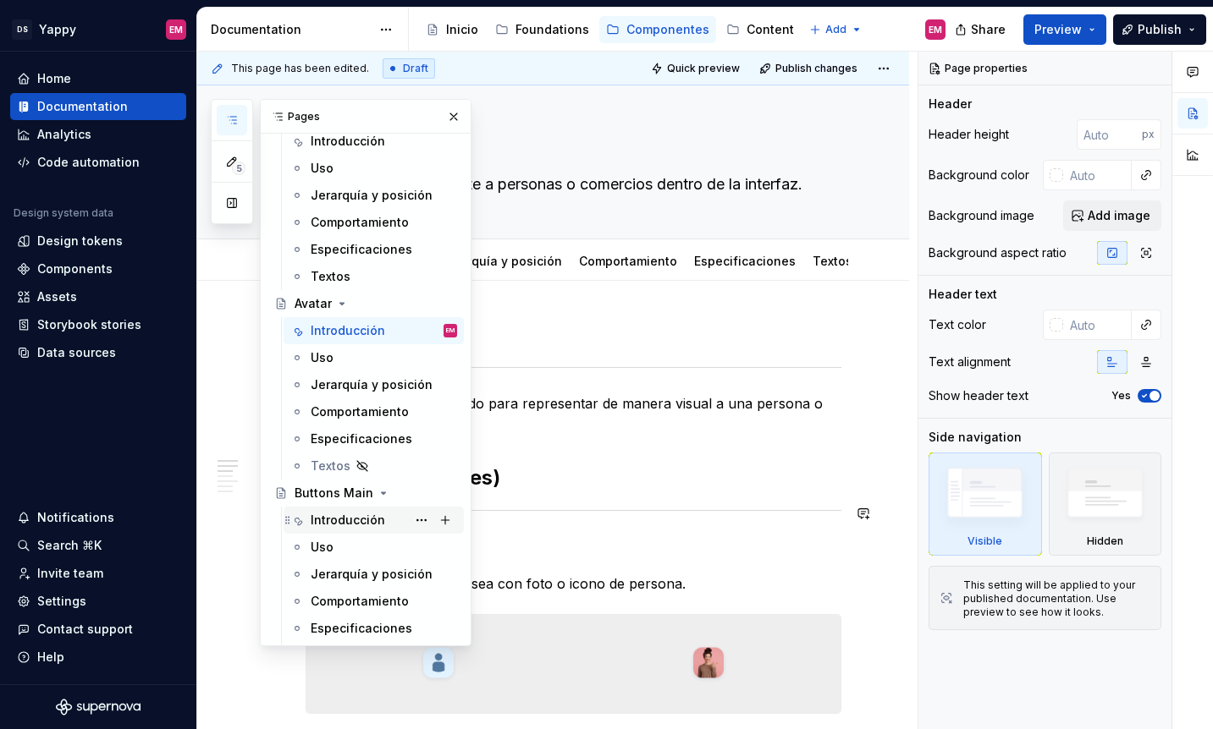
click at [334, 520] on div "Introducción" at bounding box center [348, 520] width 74 height 17
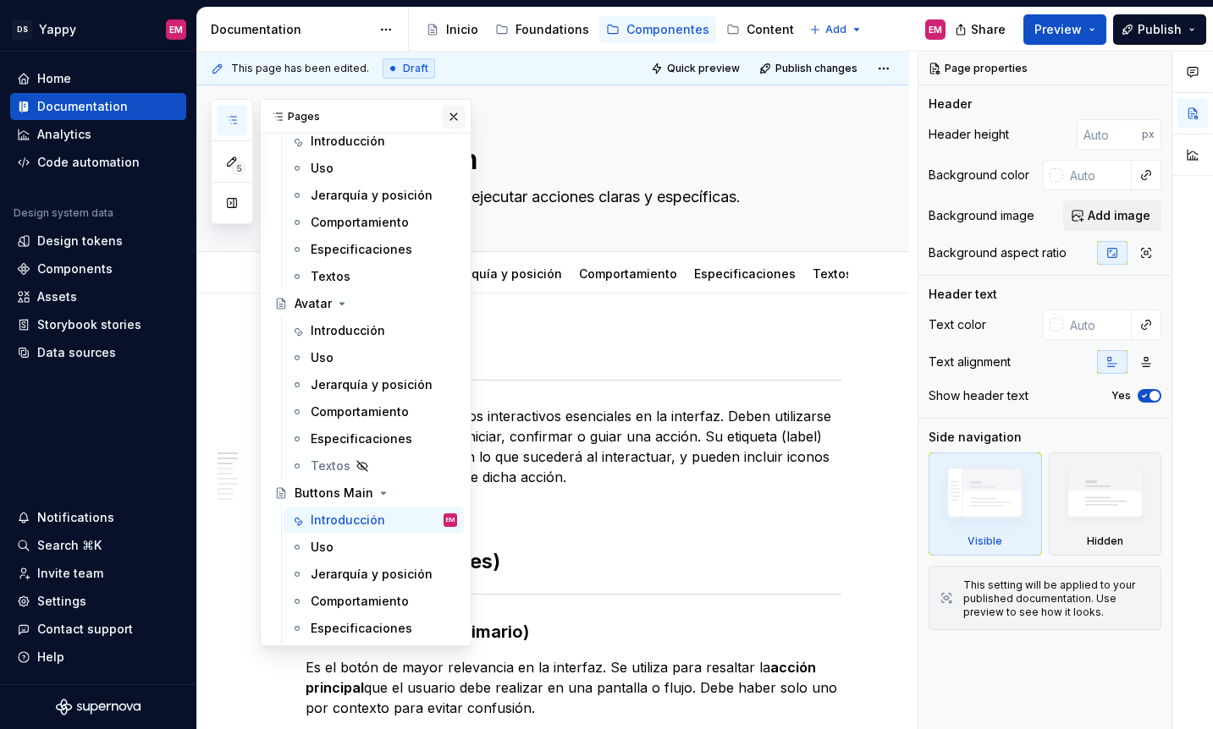
click at [456, 113] on button "button" at bounding box center [454, 117] width 24 height 24
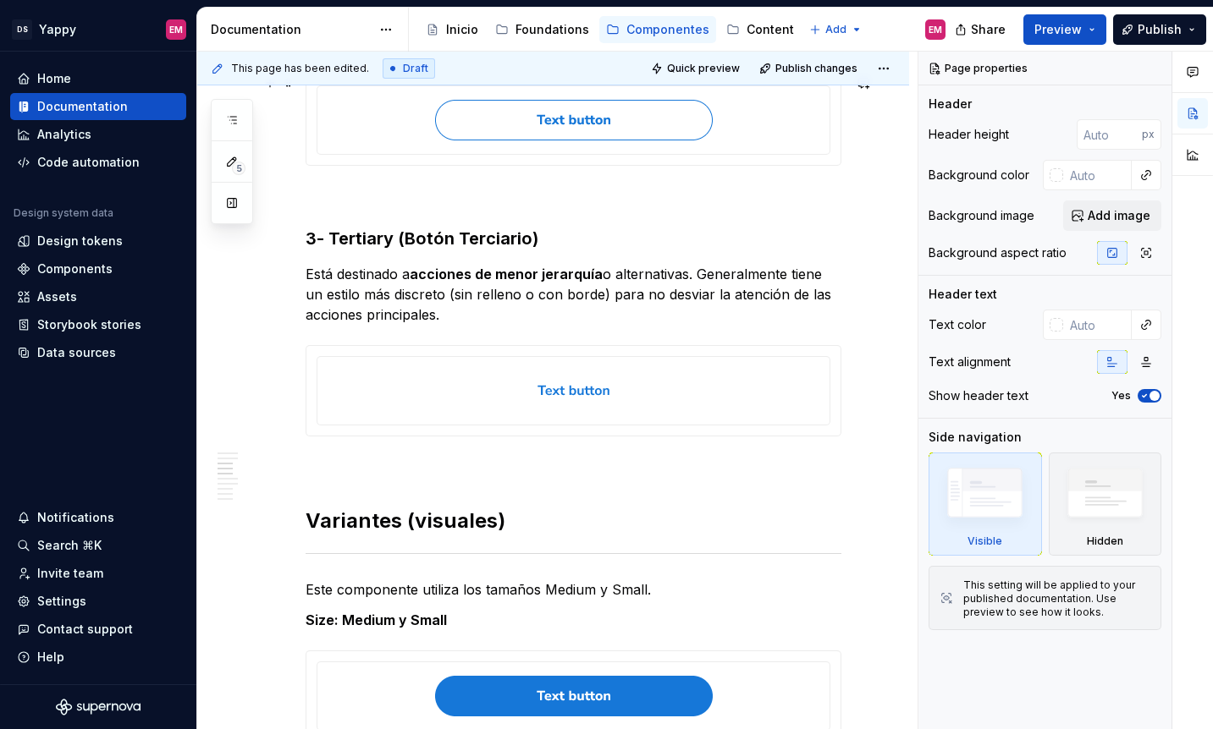
scroll to position [988, 0]
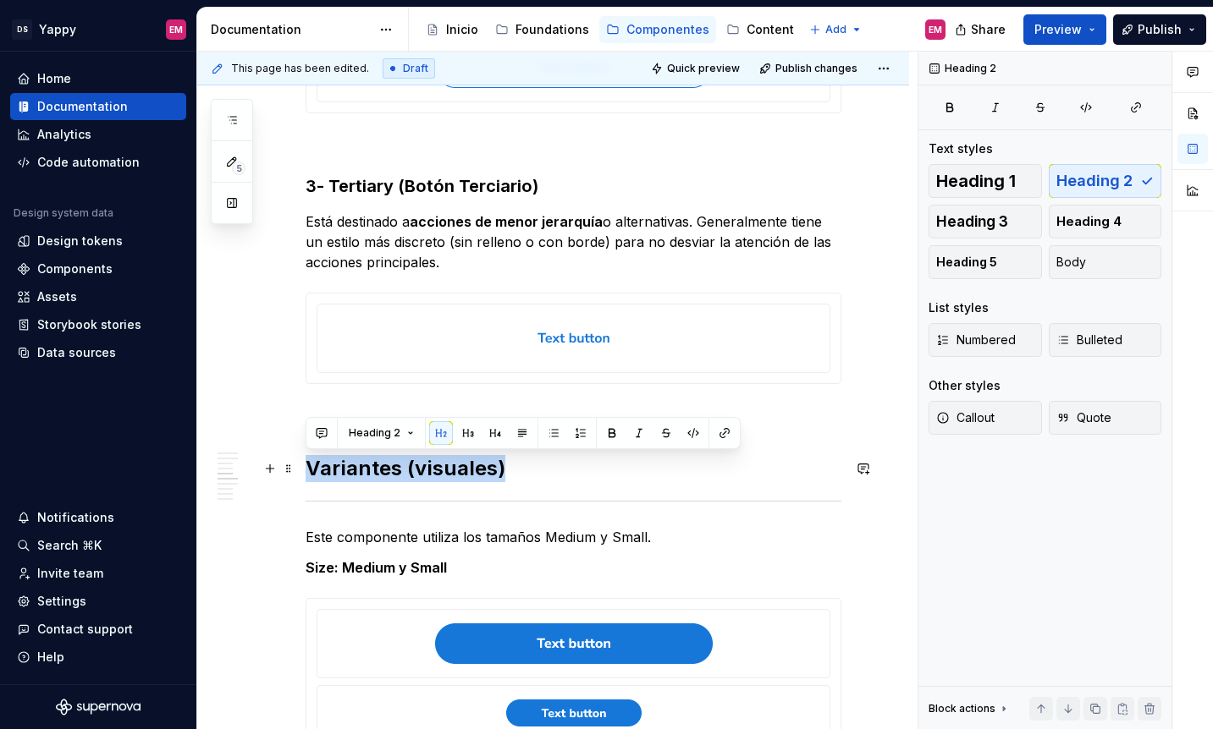
drag, startPoint x: 308, startPoint y: 466, endPoint x: 592, endPoint y: 461, distance: 283.5
click at [592, 461] on h2 "Variantes (visuales)" at bounding box center [573, 468] width 536 height 27
copy h2 "Variantes (visuales)"
click at [239, 134] on button "button" at bounding box center [232, 120] width 30 height 30
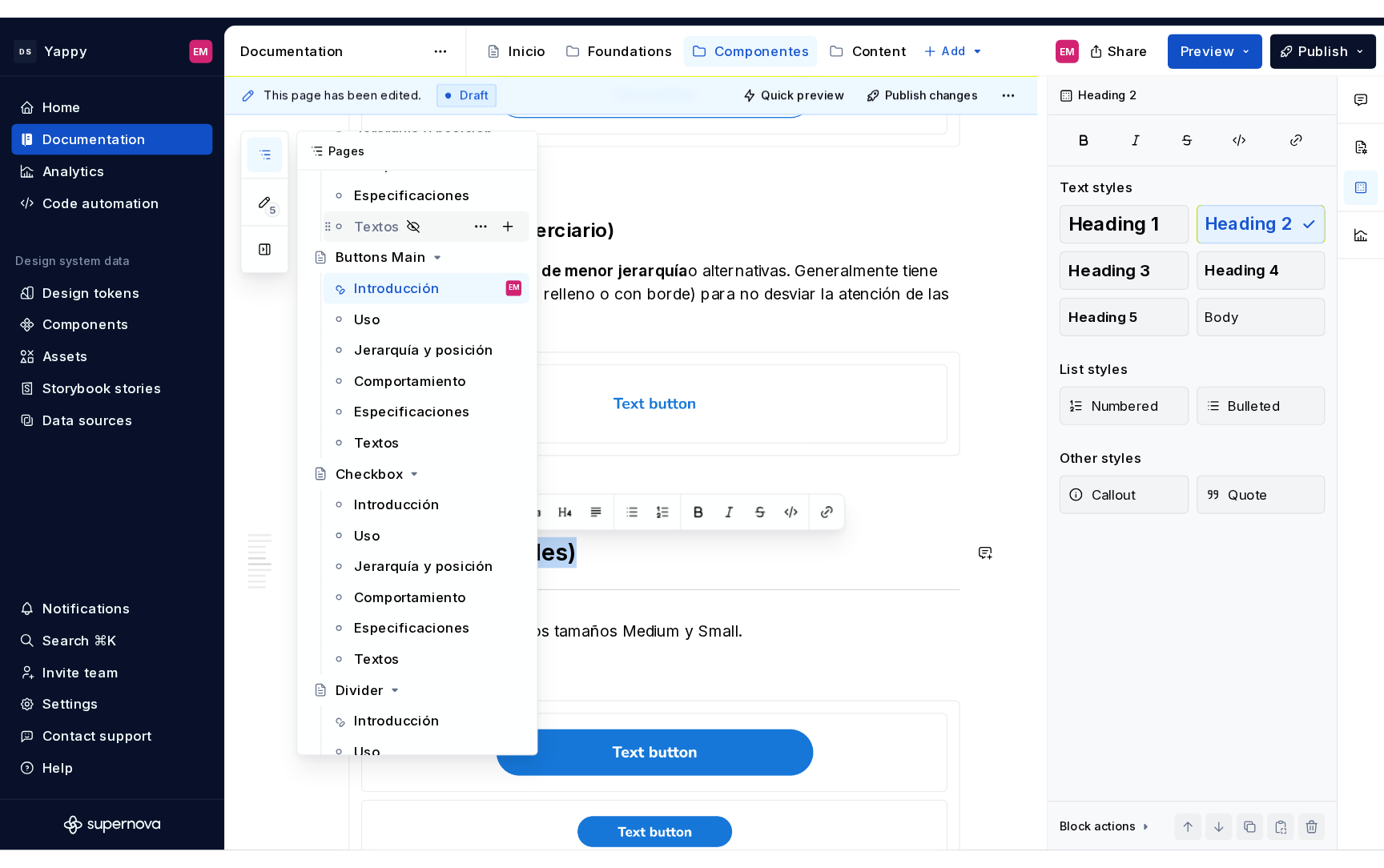
scroll to position [479, 0]
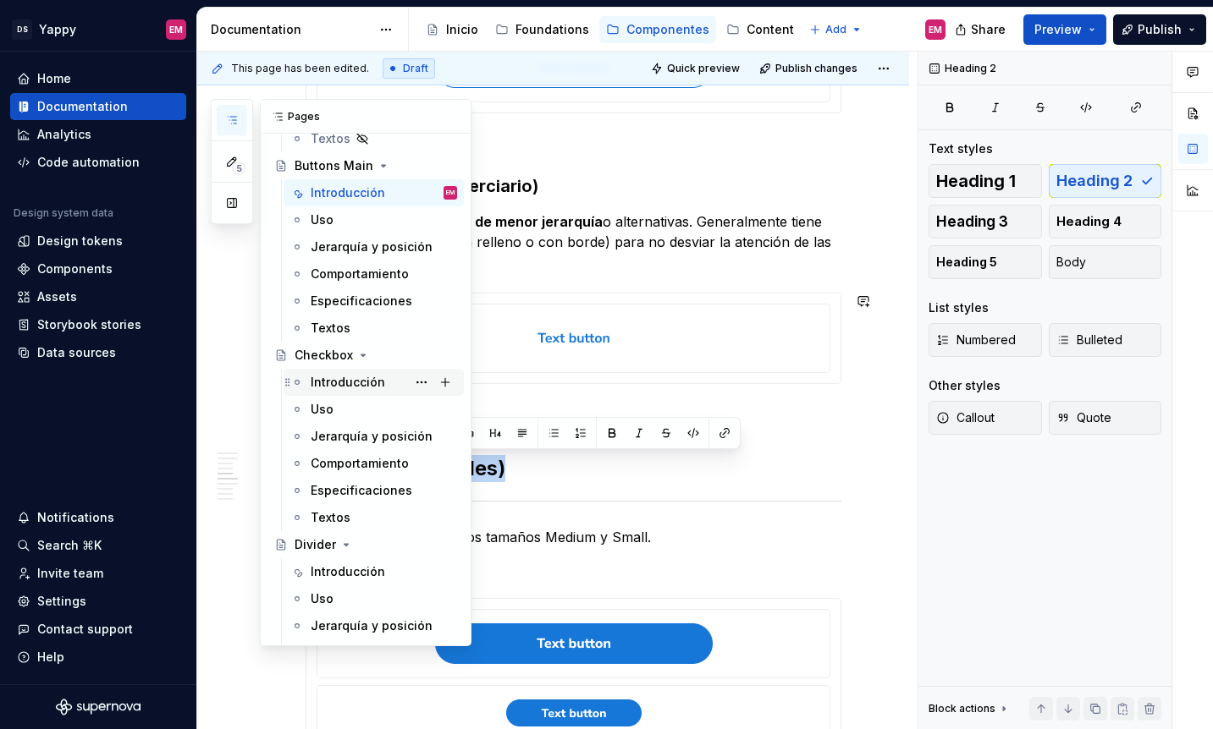
click at [348, 383] on div "Introducción" at bounding box center [348, 382] width 74 height 17
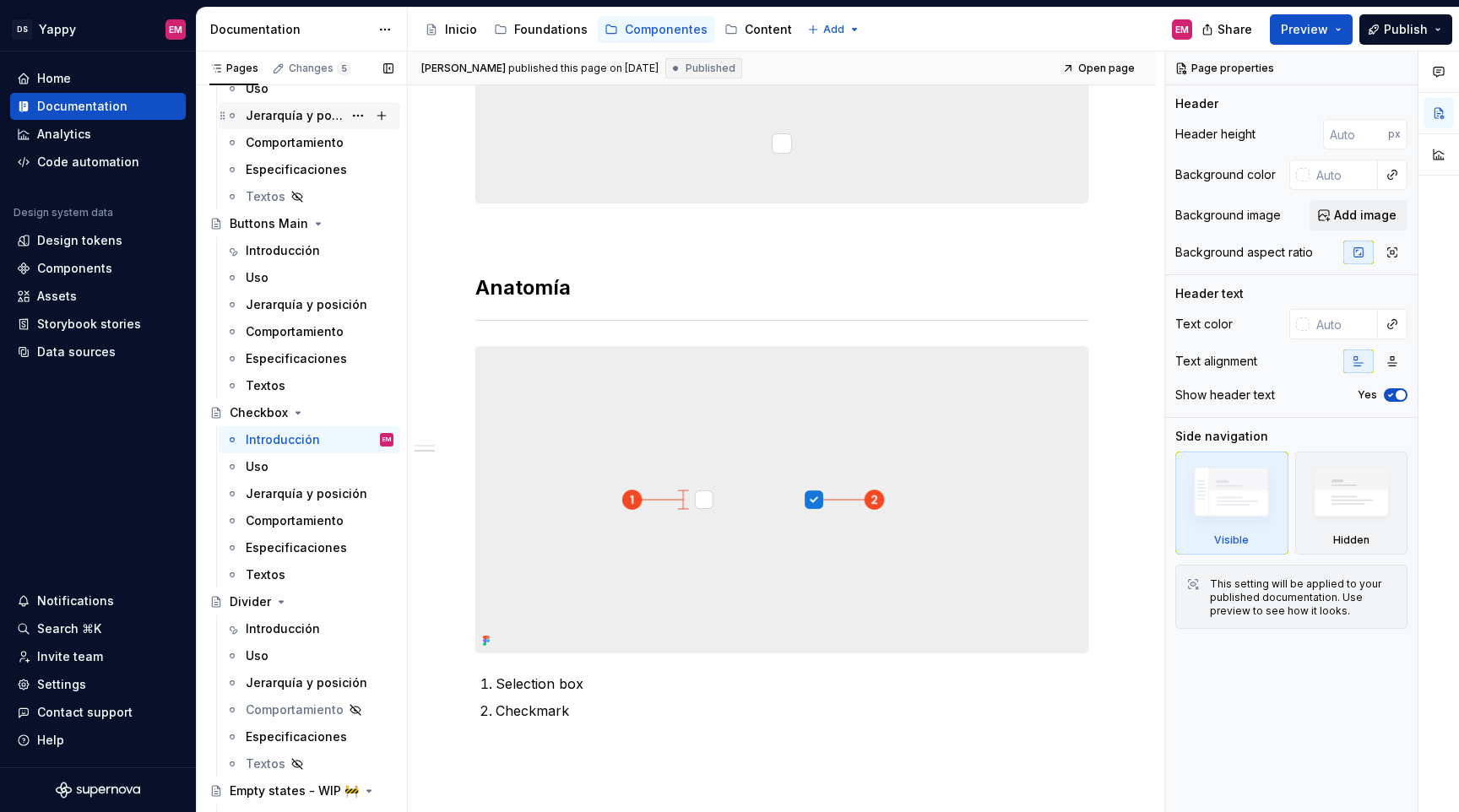
scroll to position [526, 0]
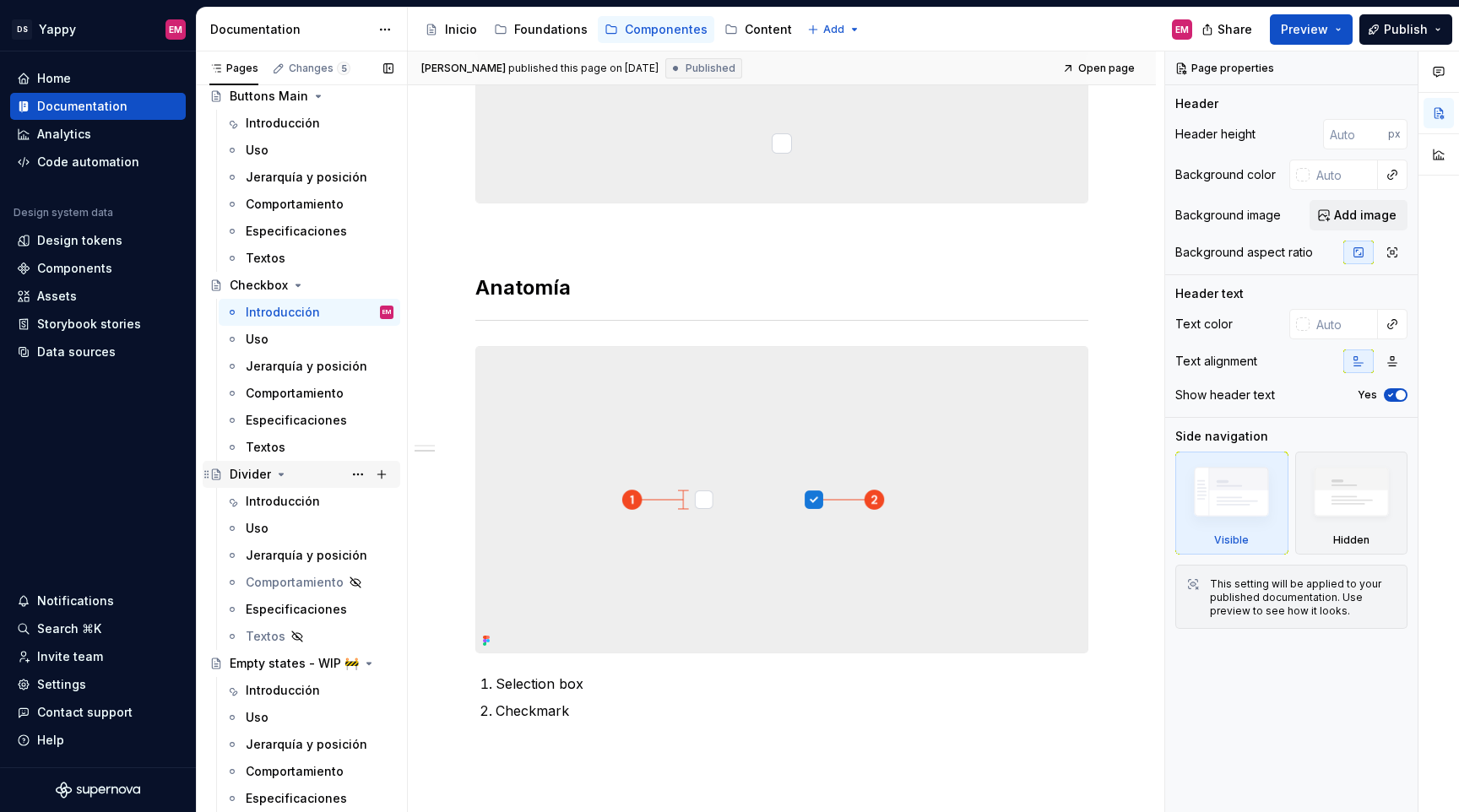
click at [255, 487] on div "Divider" at bounding box center [301, 474] width 198 height 27
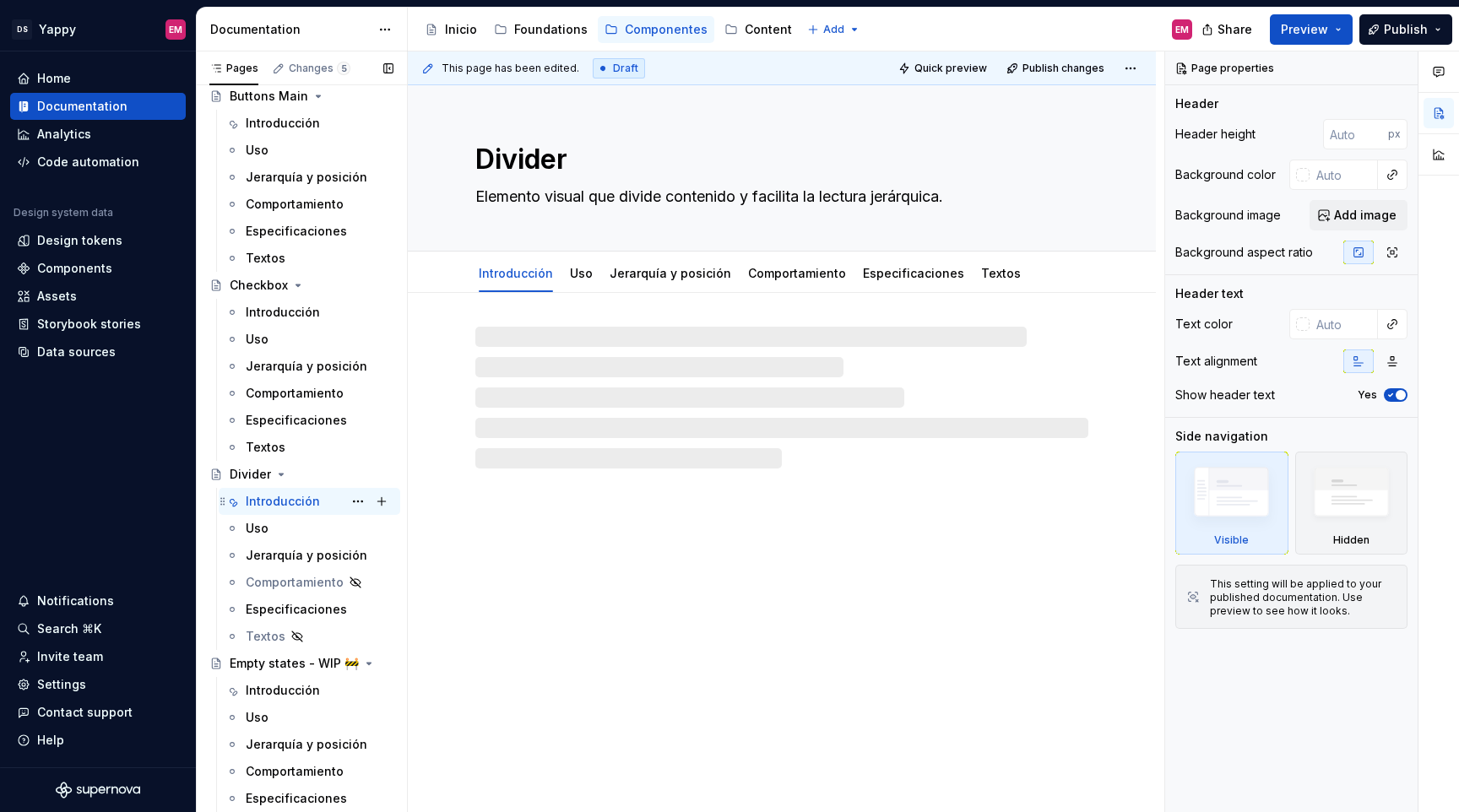
click at [260, 503] on div "Introducción" at bounding box center [282, 501] width 74 height 17
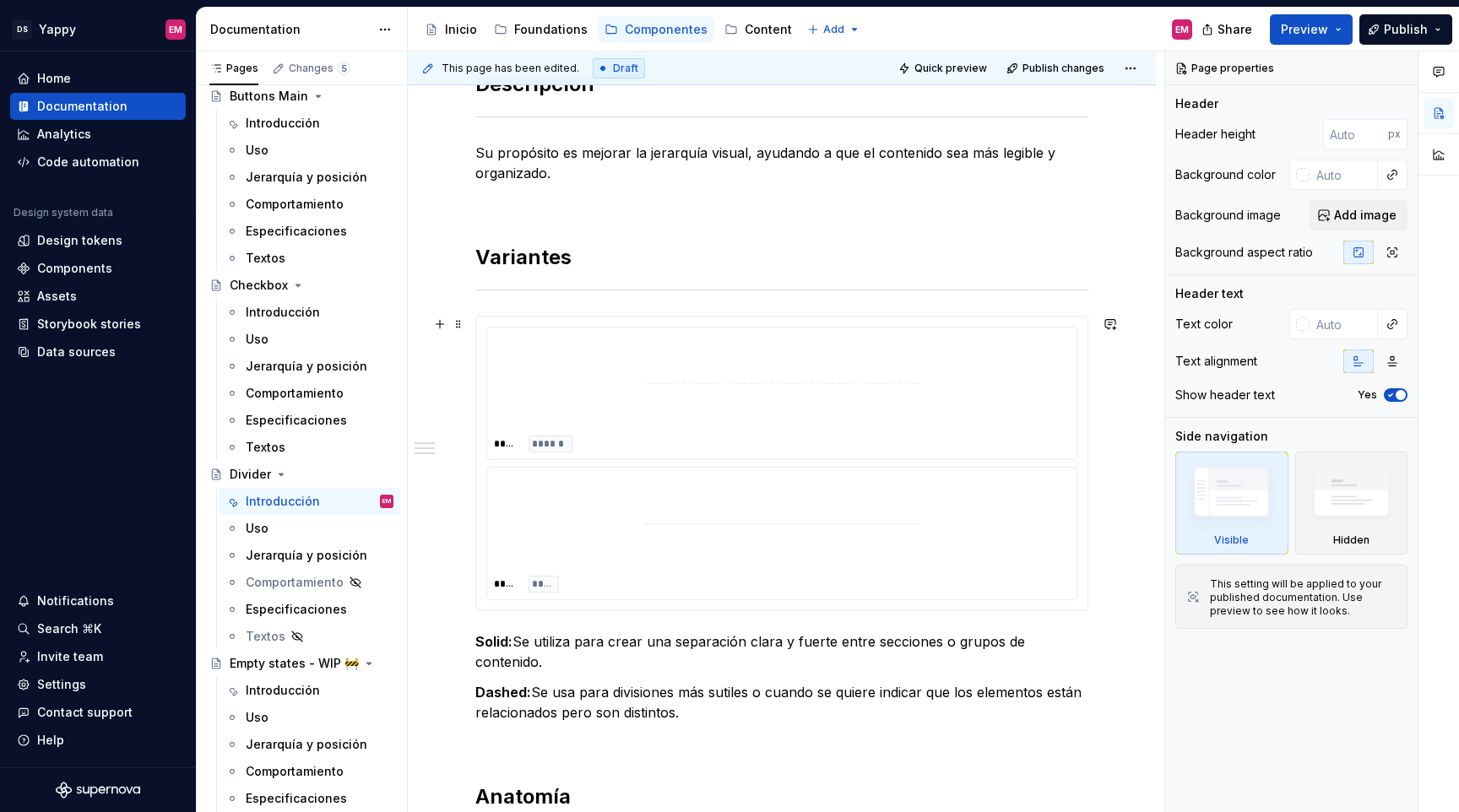
scroll to position [277, 0]
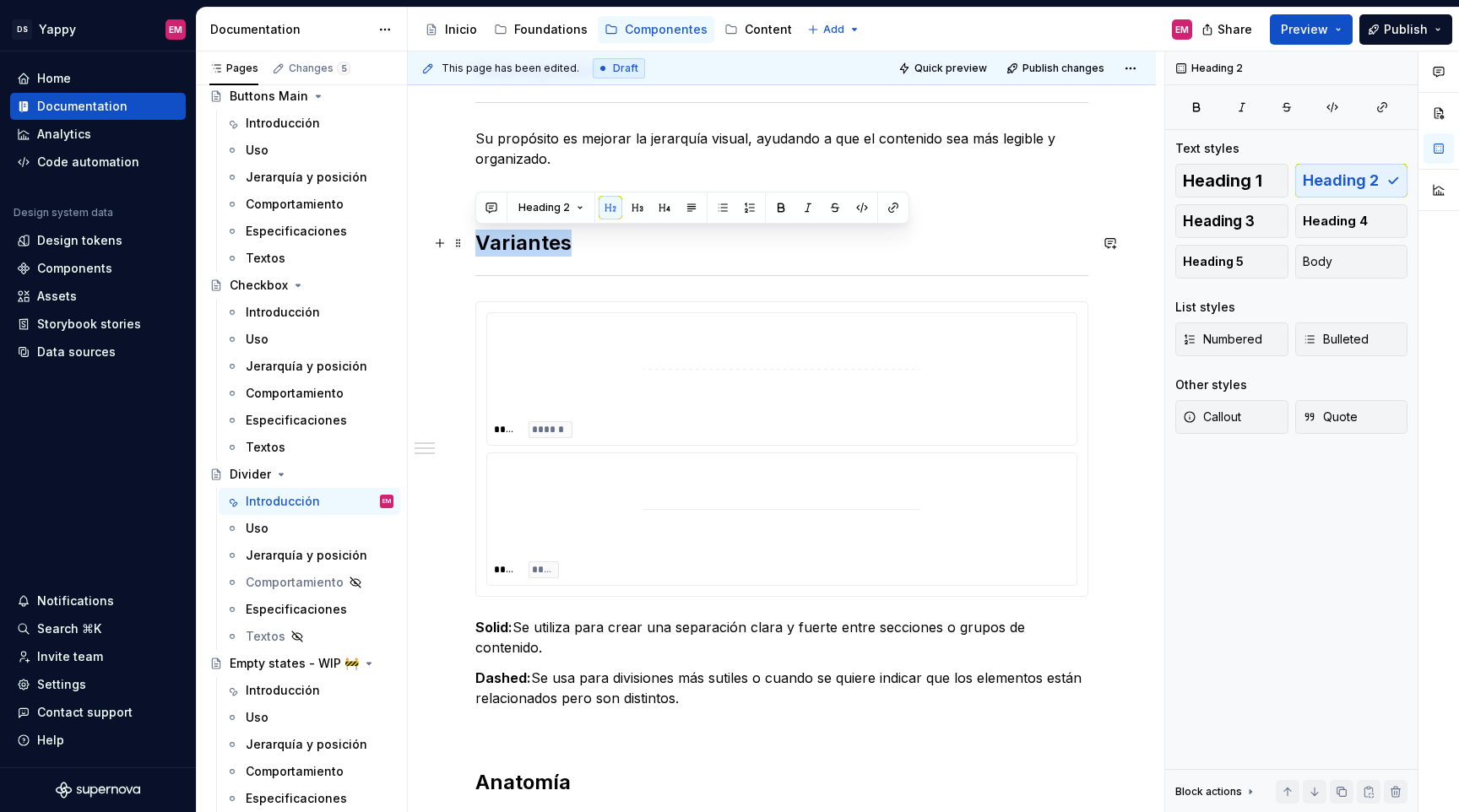
drag, startPoint x: 479, startPoint y: 249, endPoint x: 650, endPoint y: 249, distance: 171.0
click at [650, 249] on h2 "Variantes" at bounding box center [781, 242] width 613 height 27
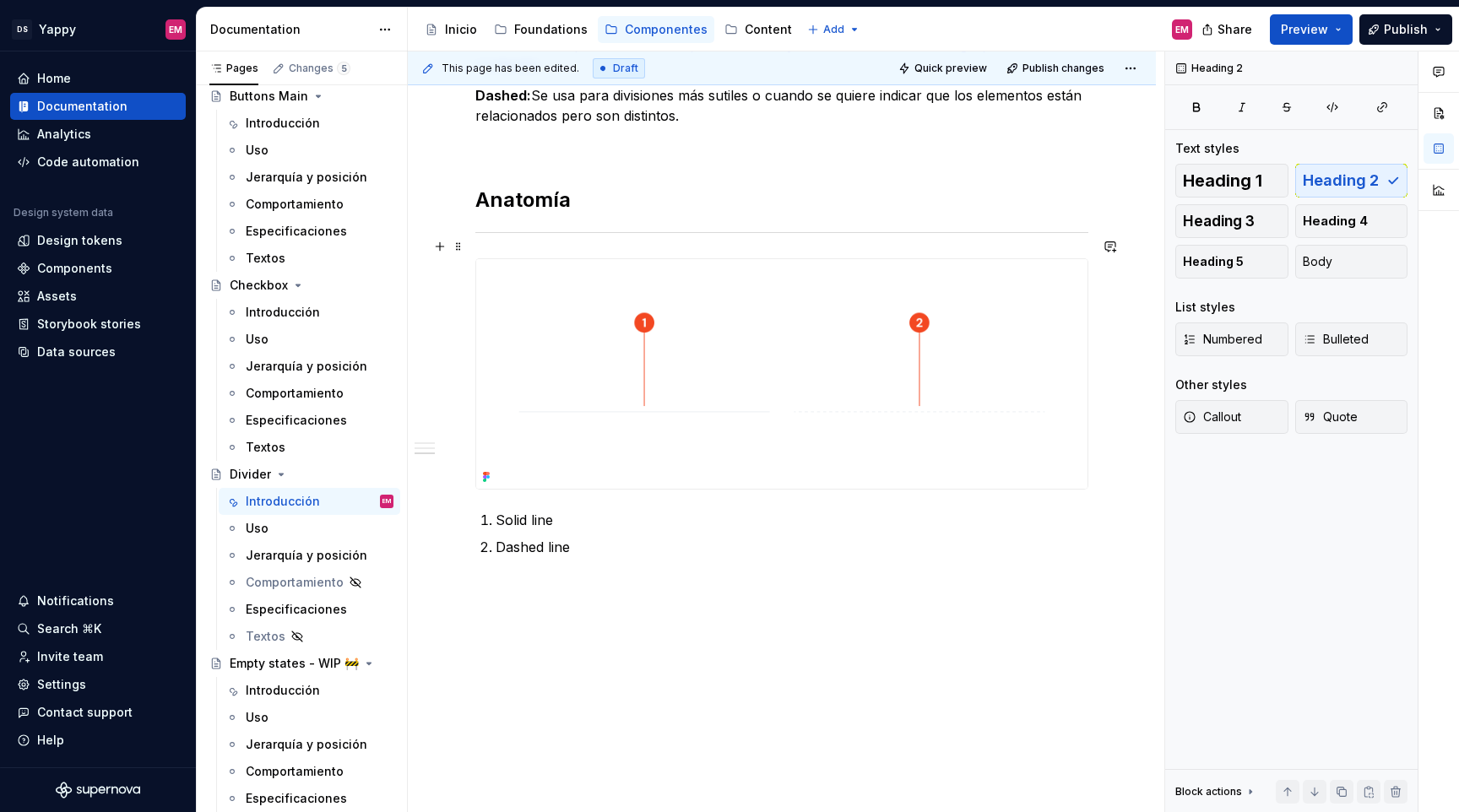
scroll to position [891, 0]
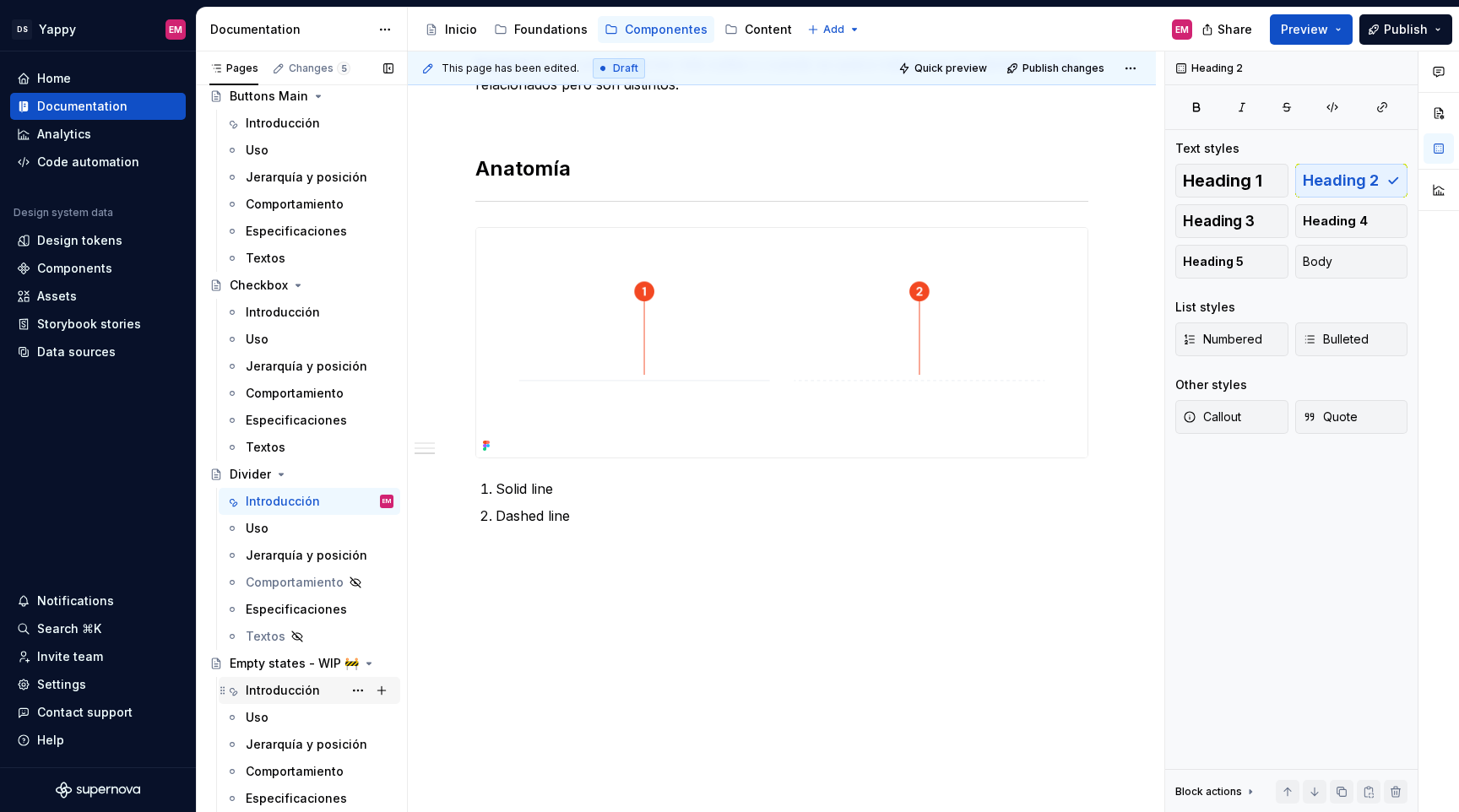
click at [275, 696] on div "Introducción" at bounding box center [282, 690] width 74 height 17
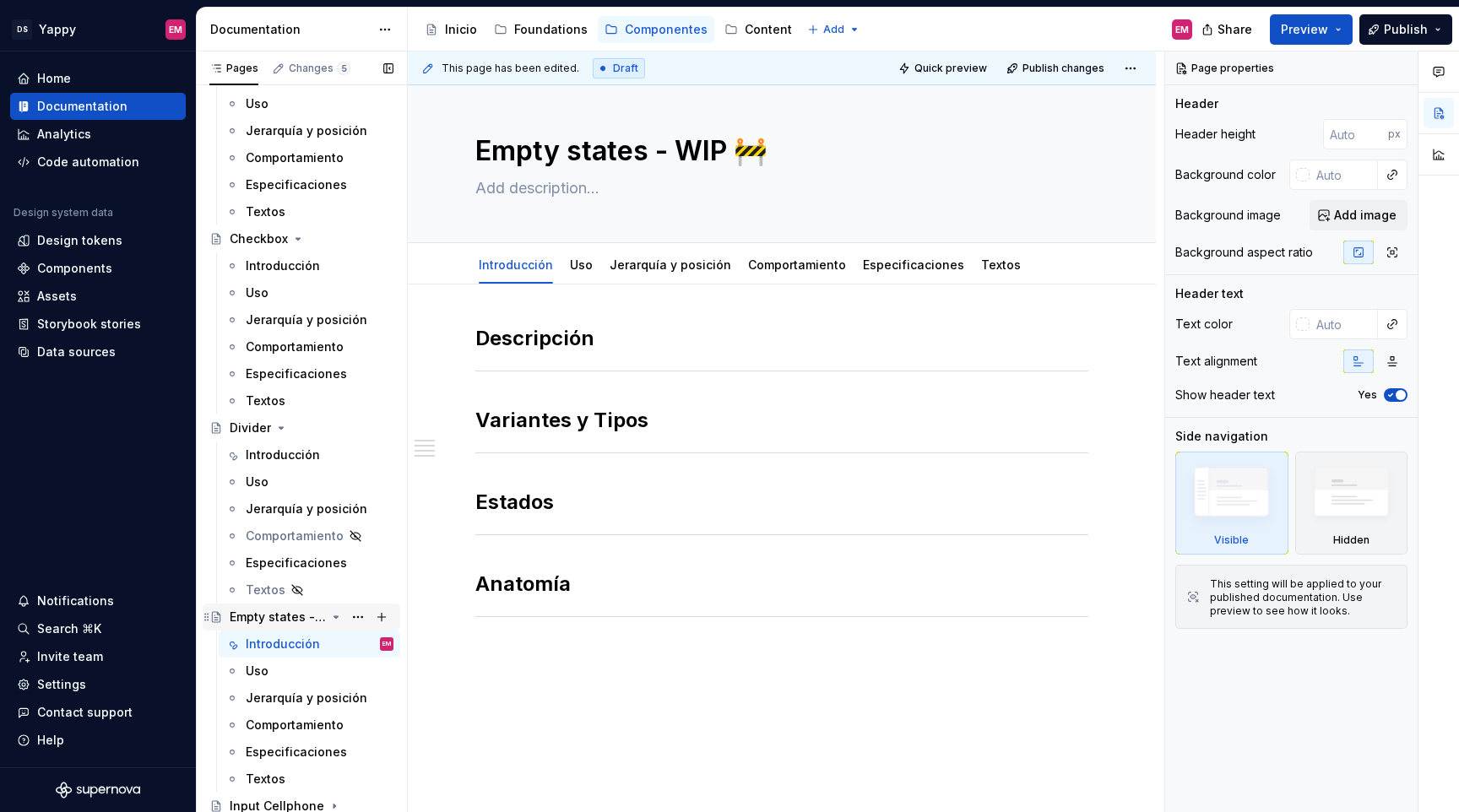
scroll to position [674, 0]
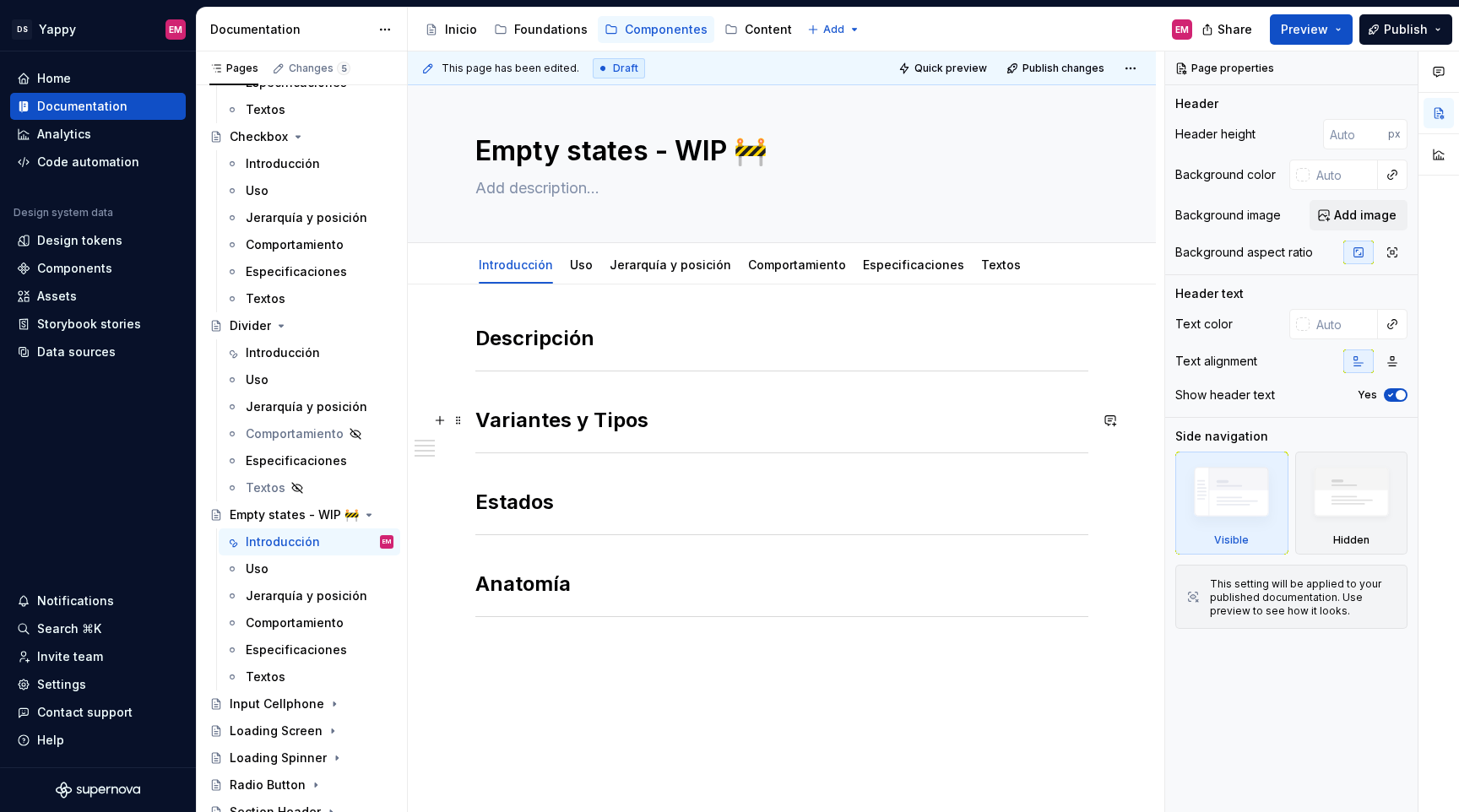
type textarea "*"
click at [656, 423] on h2 "Variantes y Tipos" at bounding box center [781, 420] width 613 height 27
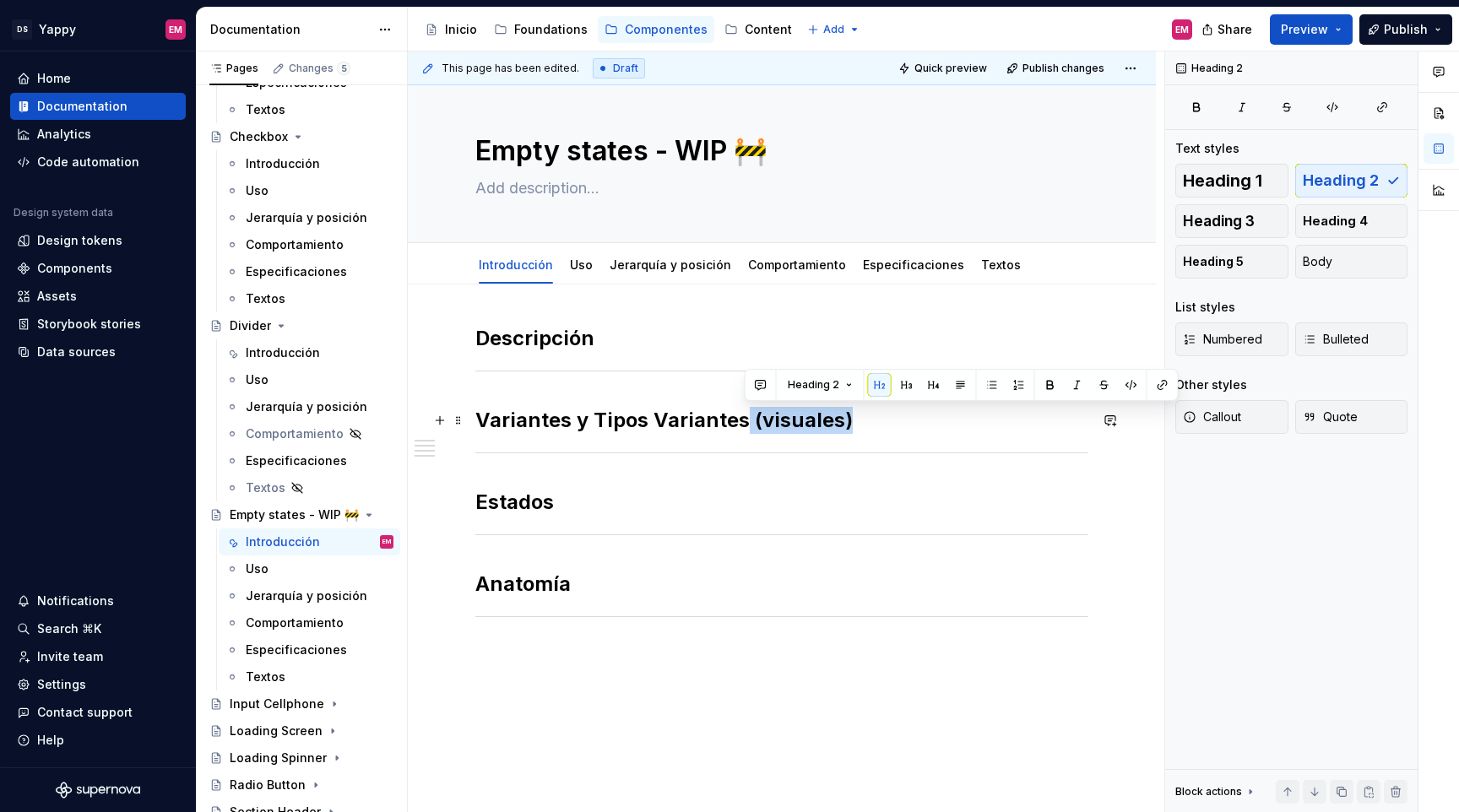
drag, startPoint x: 745, startPoint y: 426, endPoint x: 868, endPoint y: 426, distance: 123.0
click at [868, 426] on h2 "Variantes y Tipos Variantes (visuales)" at bounding box center [781, 420] width 613 height 27
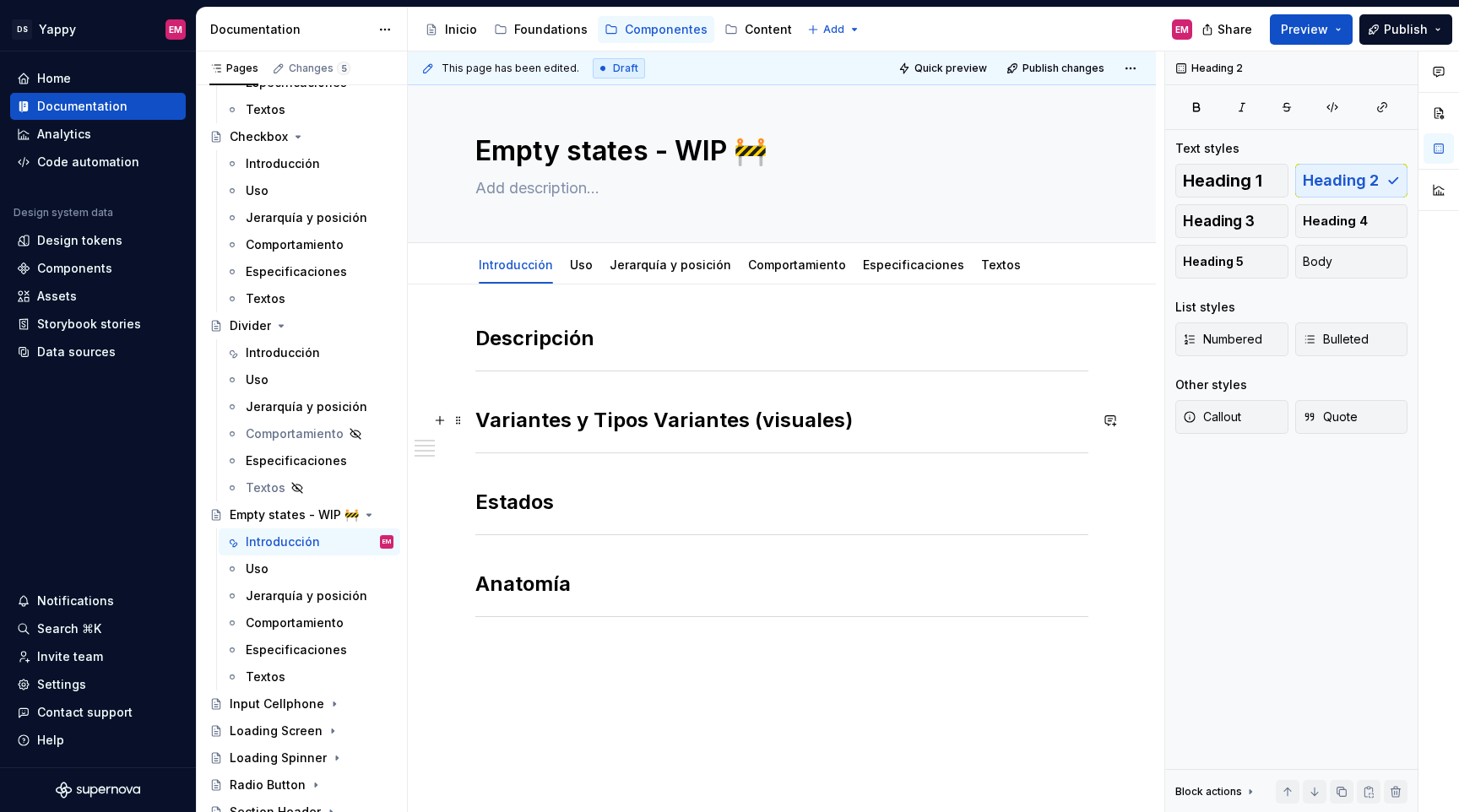
click at [574, 419] on h2 "Variantes y Tipos Variantes (visuales)" at bounding box center [781, 420] width 613 height 27
click at [581, 421] on h2 "Variantes (visuales) y Tipos Variantes (visuales)" at bounding box center [781, 420] width 613 height 27
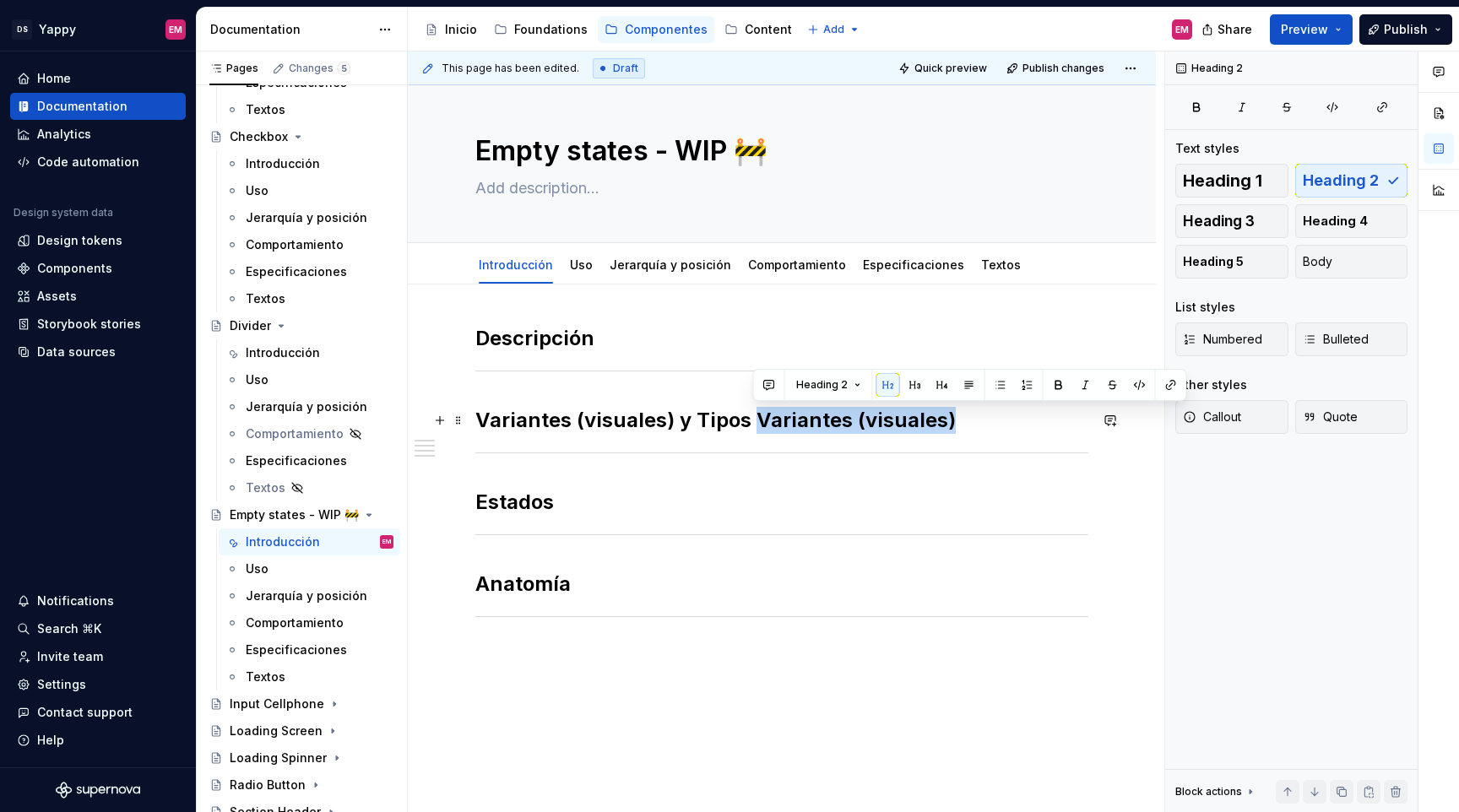
drag, startPoint x: 750, startPoint y: 420, endPoint x: 1010, endPoint y: 421, distance: 260.0
click at [1010, 421] on h2 "Variantes (visuales) y Tipos Variantes (visuales)" at bounding box center [781, 420] width 613 height 27
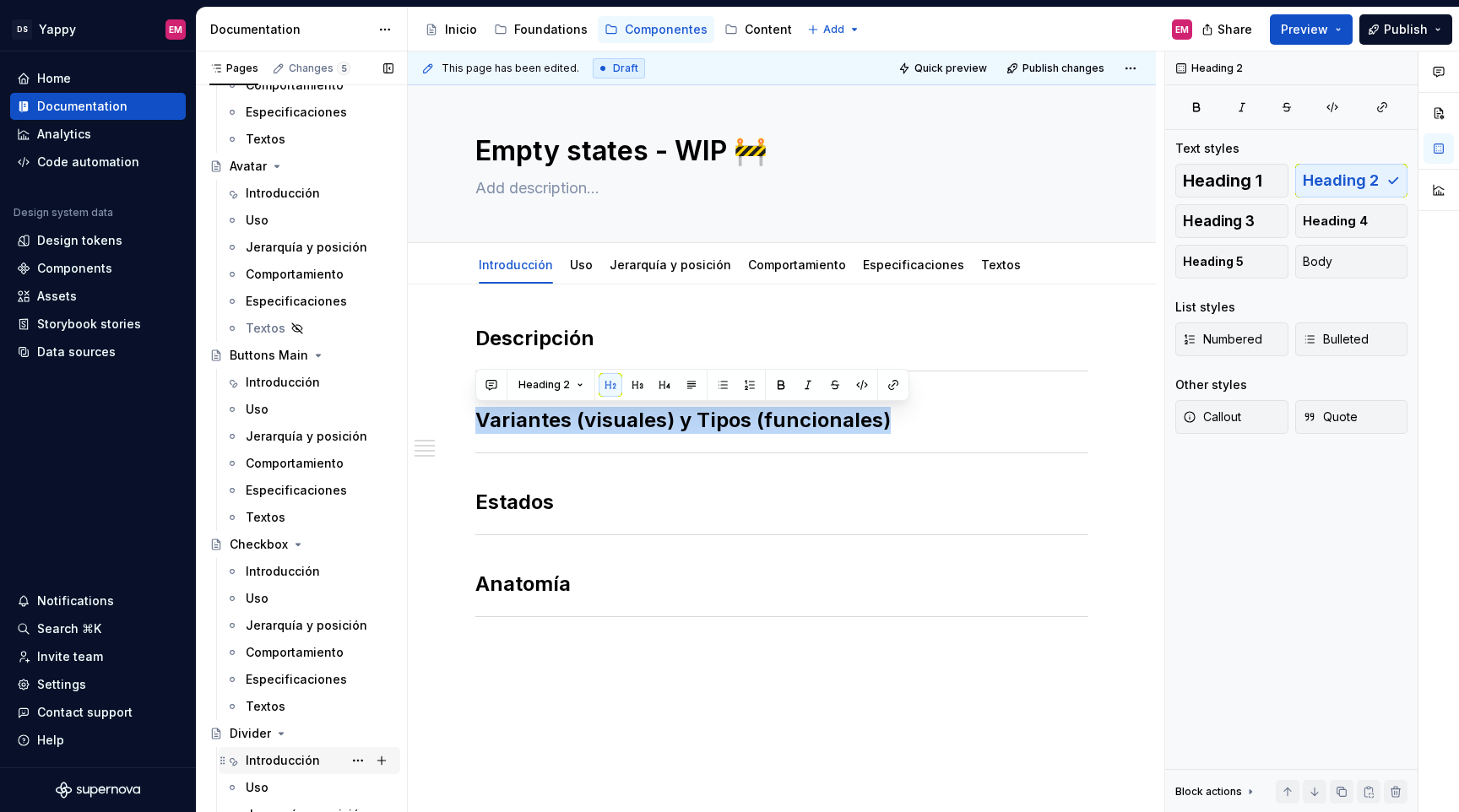
scroll to position [0, 0]
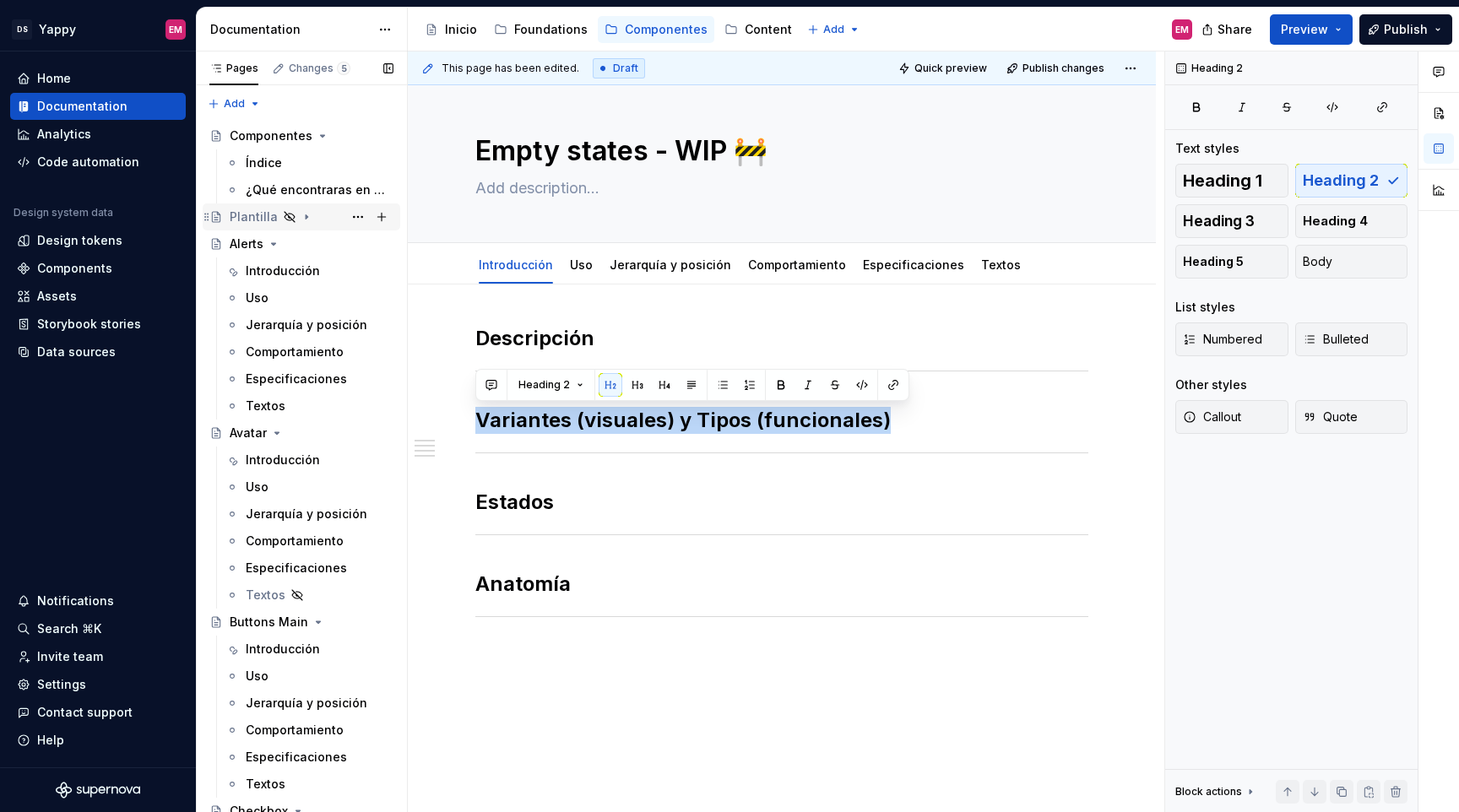
click at [273, 216] on div "Plantilla" at bounding box center [253, 216] width 48 height 17
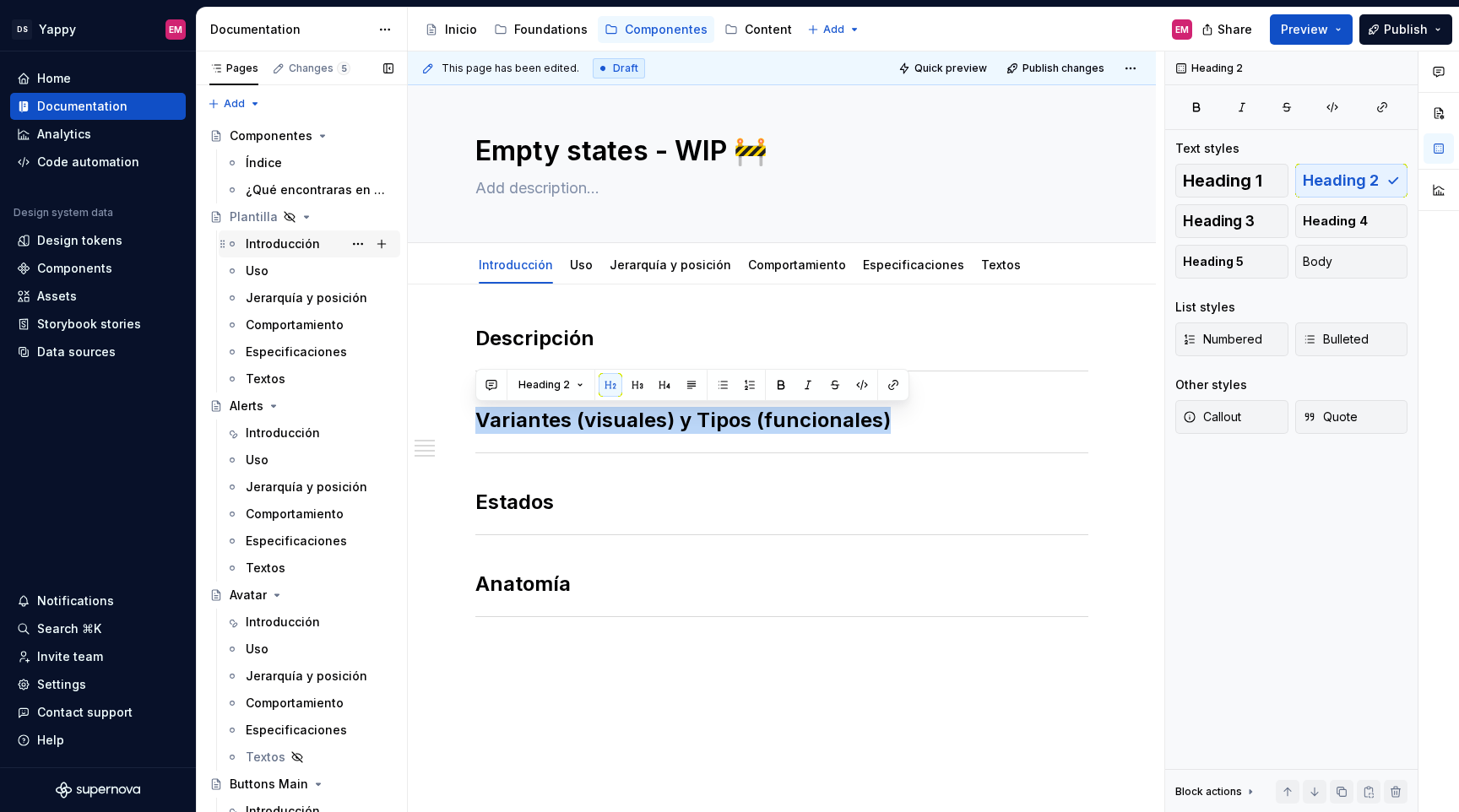
click at [282, 247] on div "Introducción" at bounding box center [282, 243] width 74 height 17
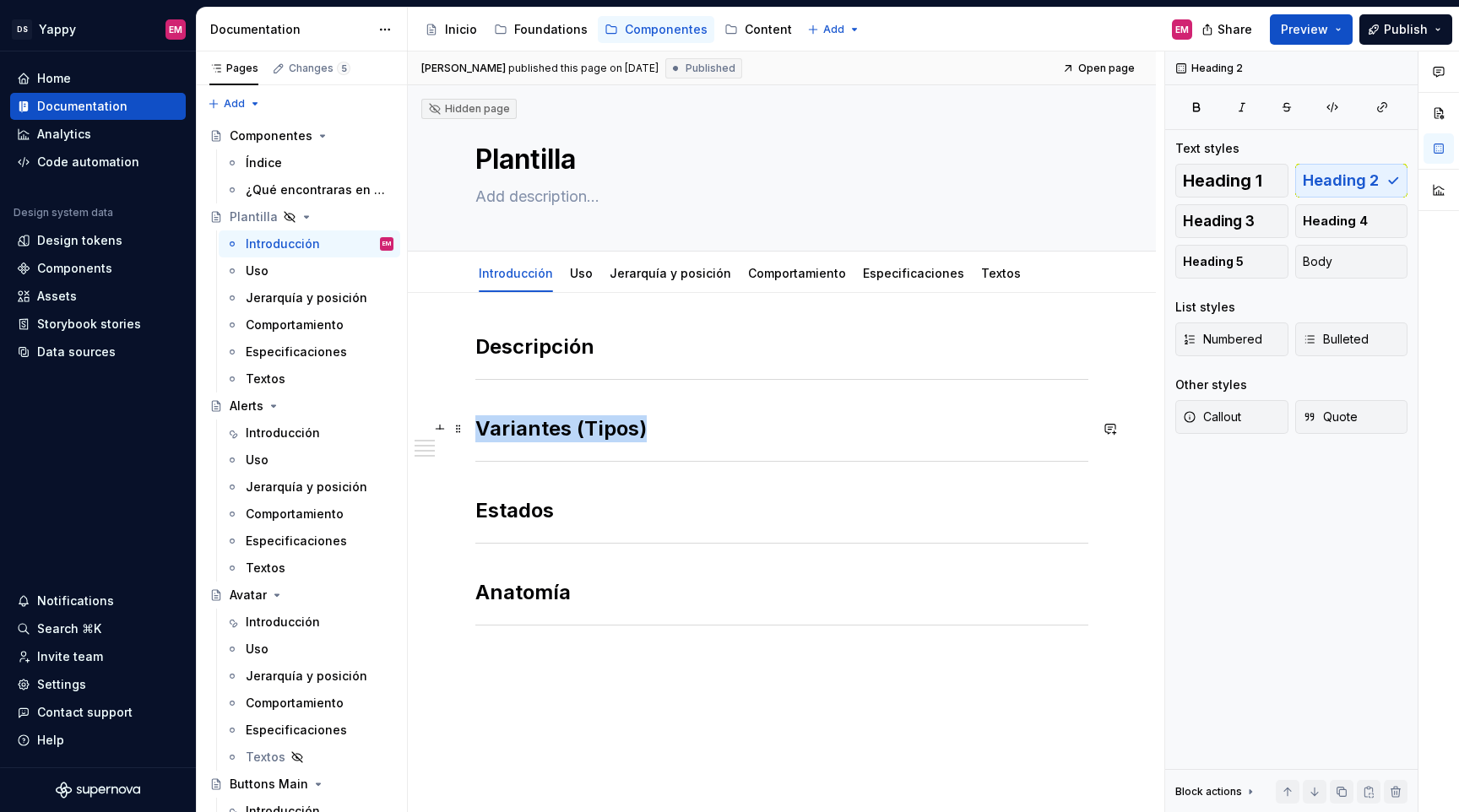
drag, startPoint x: 481, startPoint y: 429, endPoint x: 744, endPoint y: 416, distance: 263.3
click at [744, 416] on h2 "Variantes (Tipos)" at bounding box center [781, 428] width 613 height 27
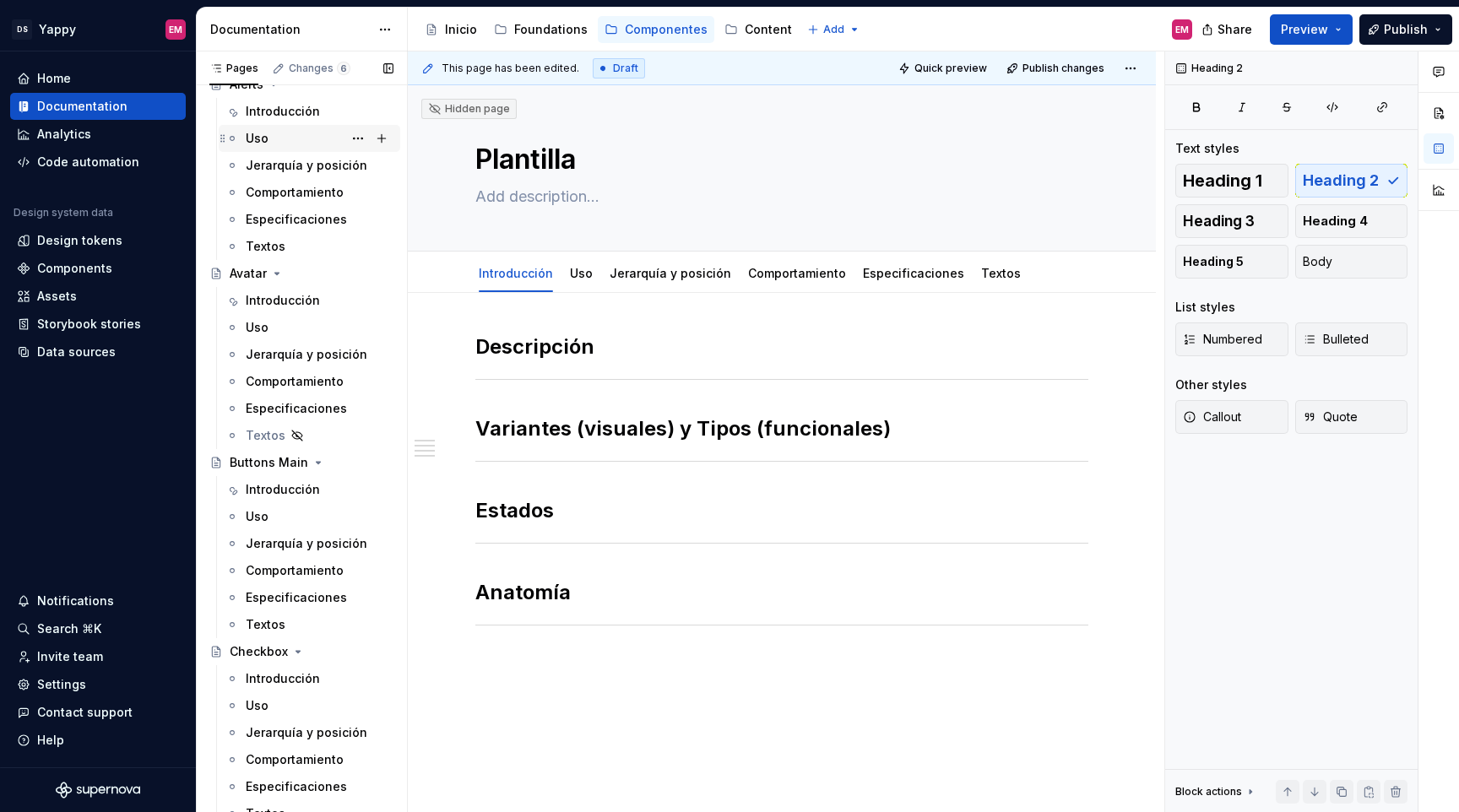
scroll to position [280, 0]
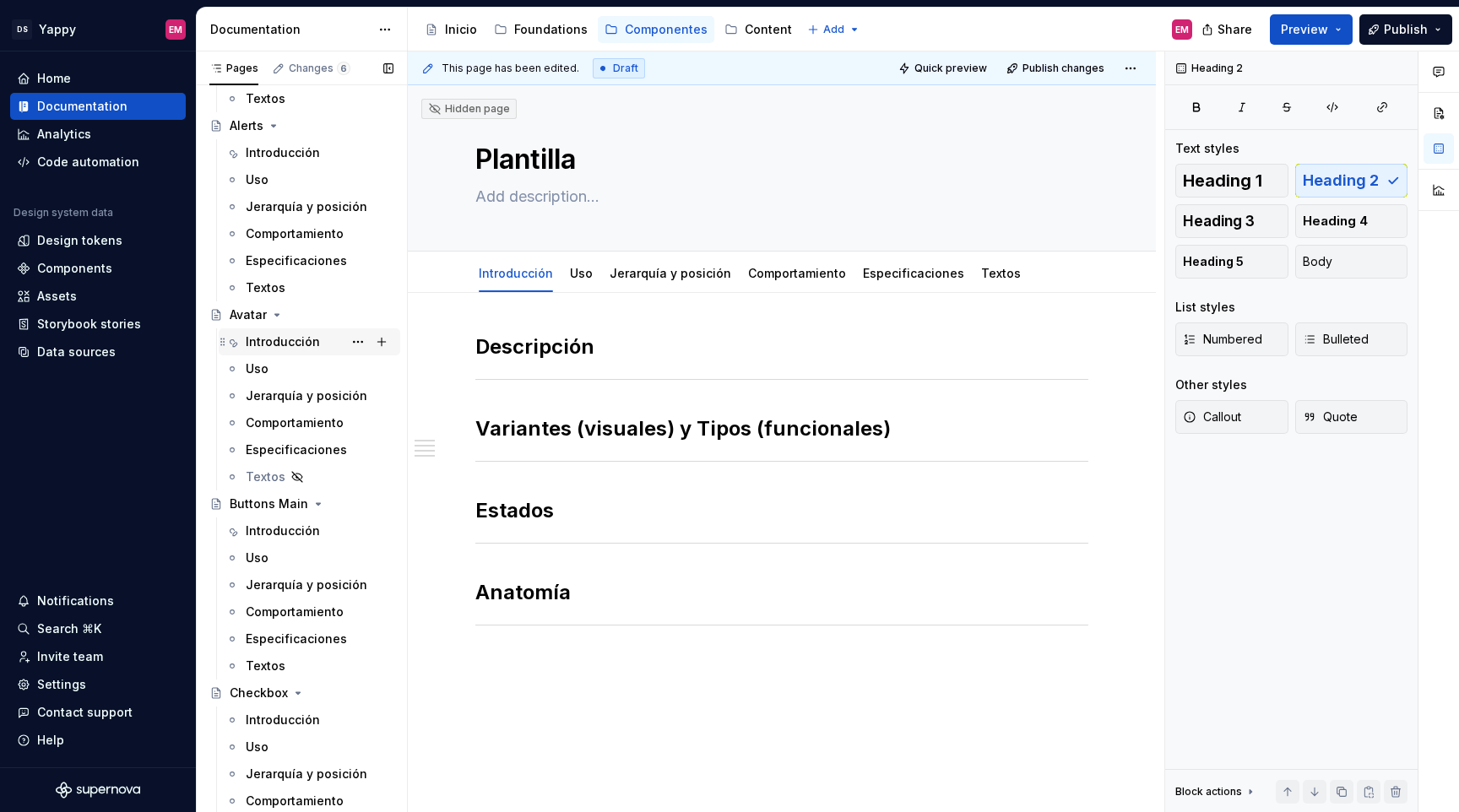
click at [293, 345] on div "Introducción" at bounding box center [282, 341] width 74 height 17
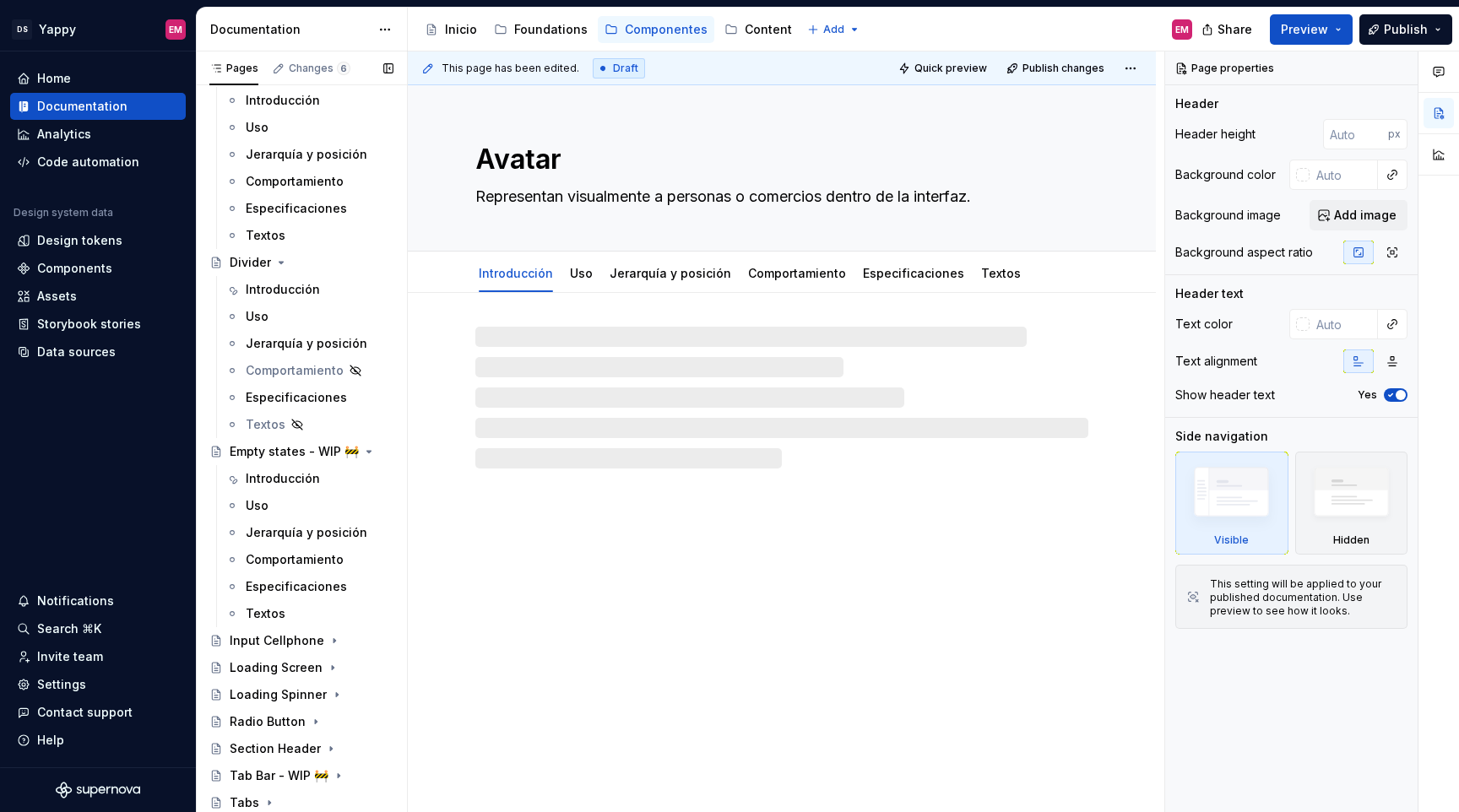
scroll to position [901, 0]
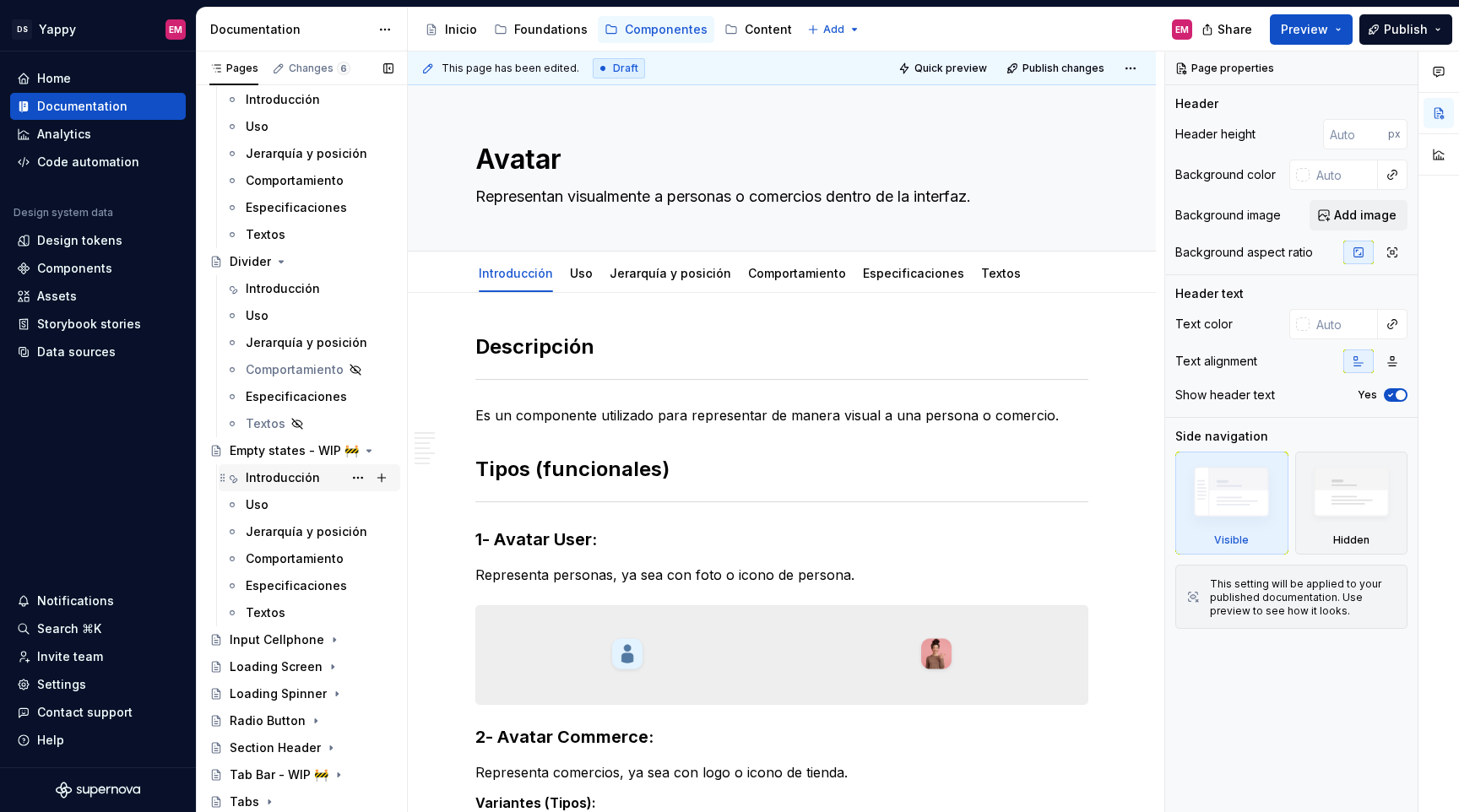
click at [295, 481] on div "Introducción" at bounding box center [282, 478] width 74 height 17
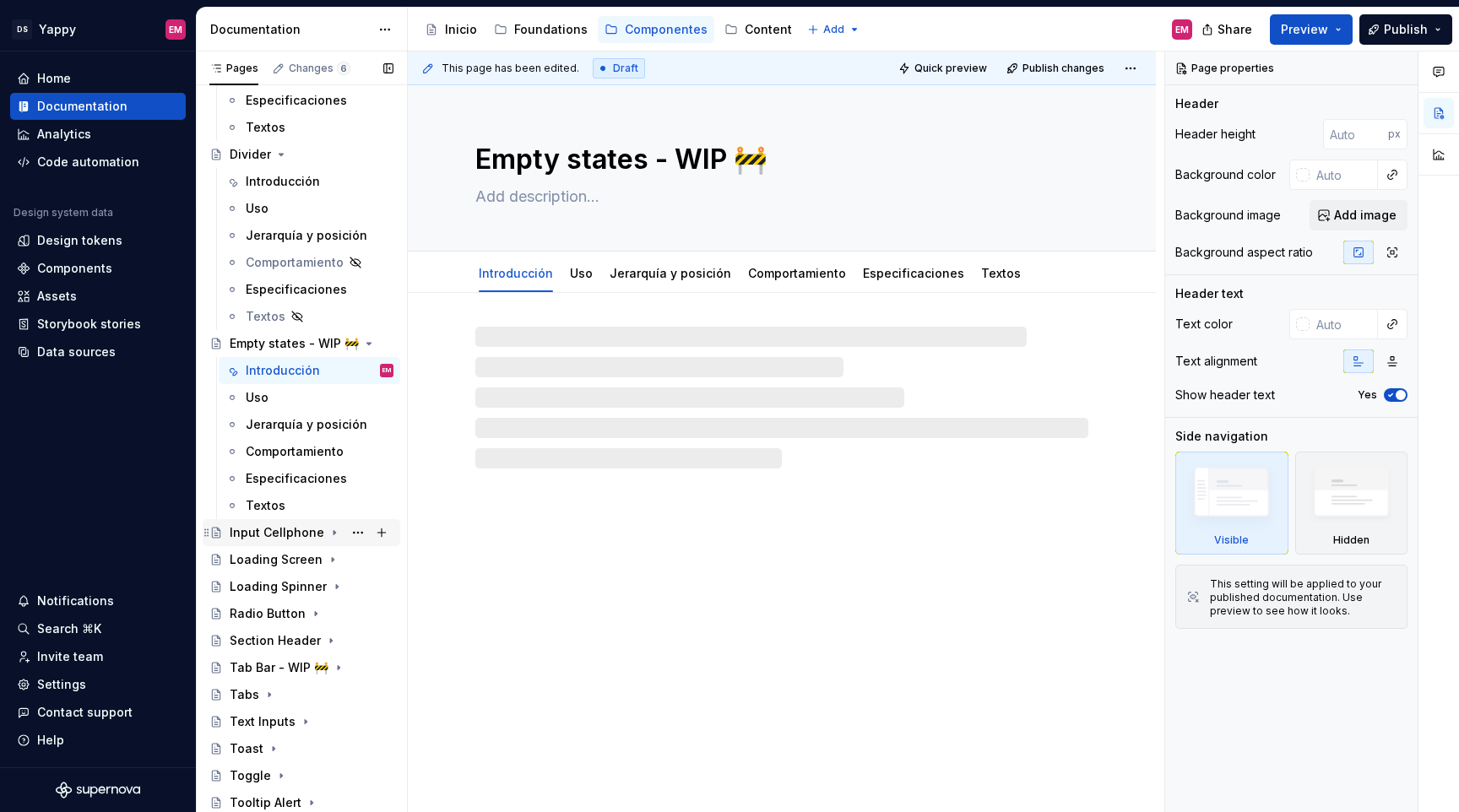
click at [282, 535] on div "Input Cellphone" at bounding box center [276, 533] width 95 height 17
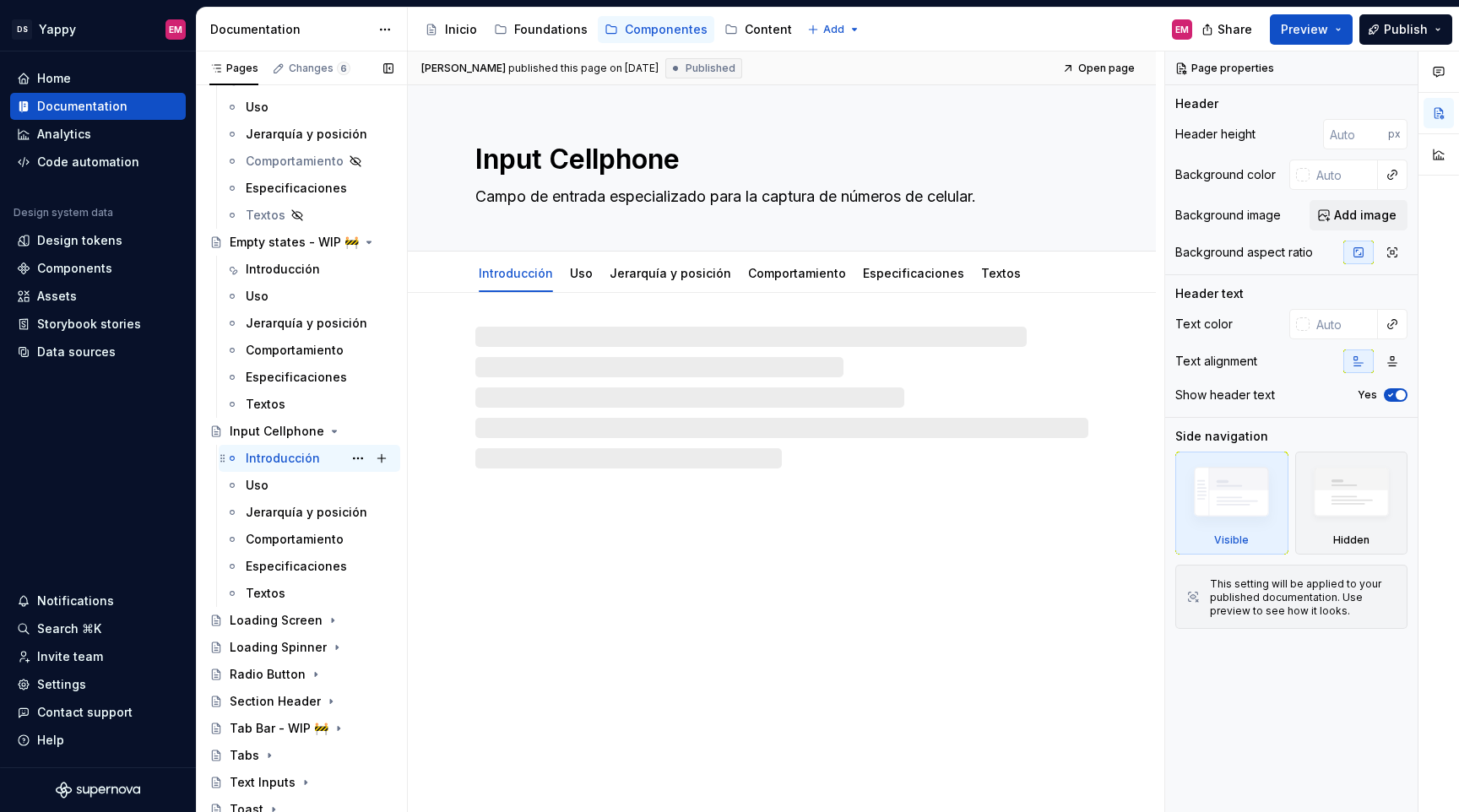
click at [272, 453] on div "Introducción" at bounding box center [282, 458] width 74 height 17
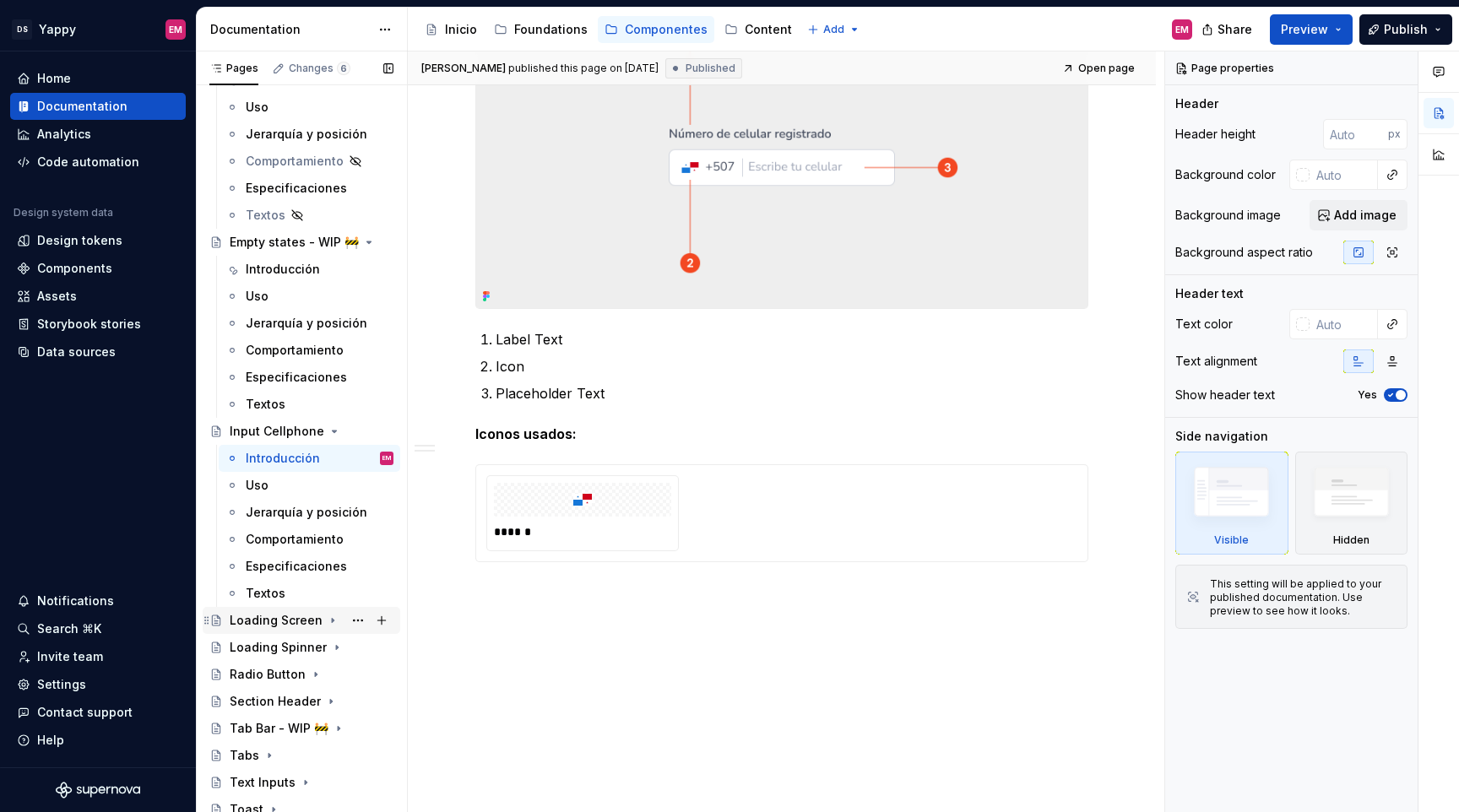
scroll to position [1170, 0]
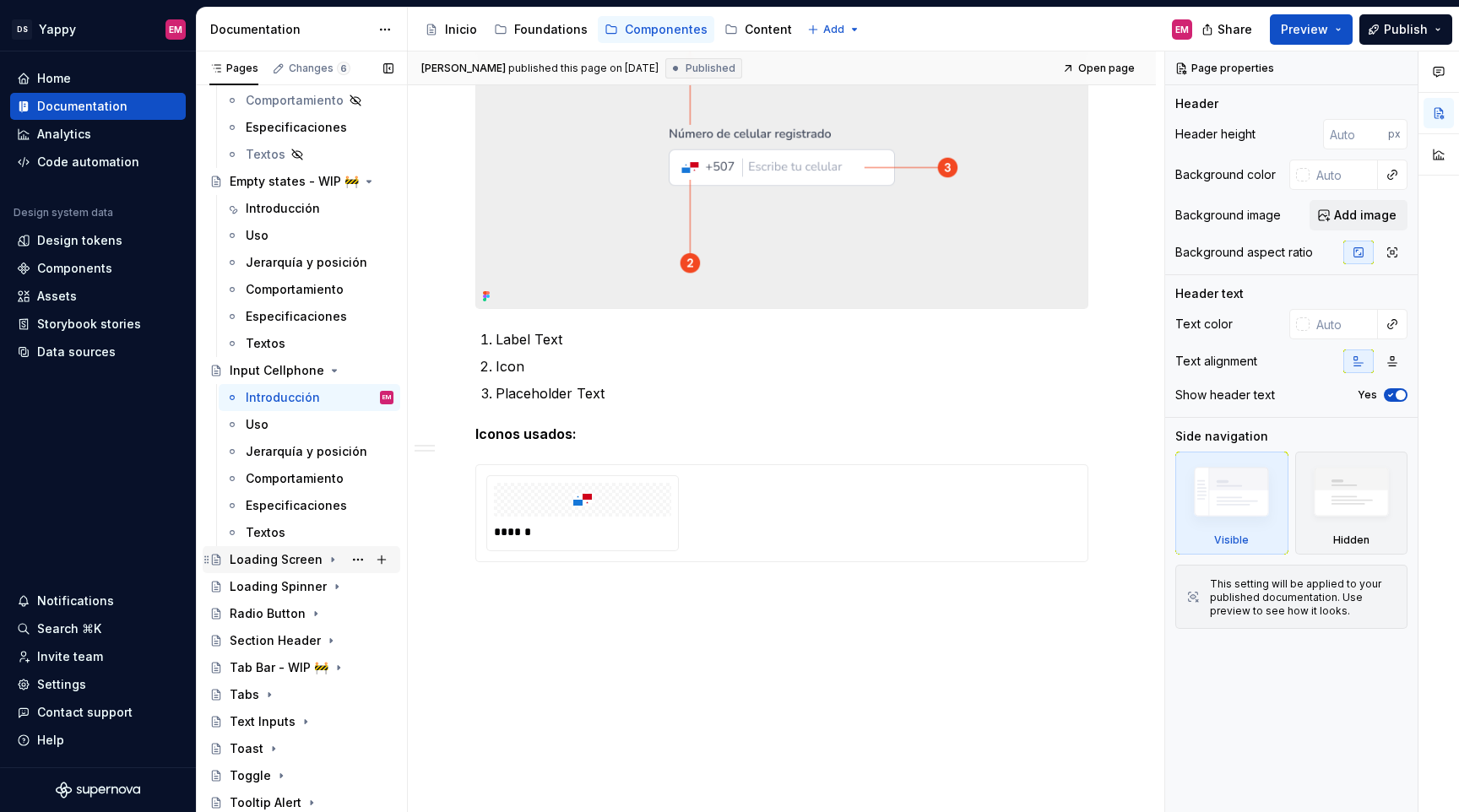
click at [284, 557] on div "Loading Screen" at bounding box center [275, 560] width 93 height 17
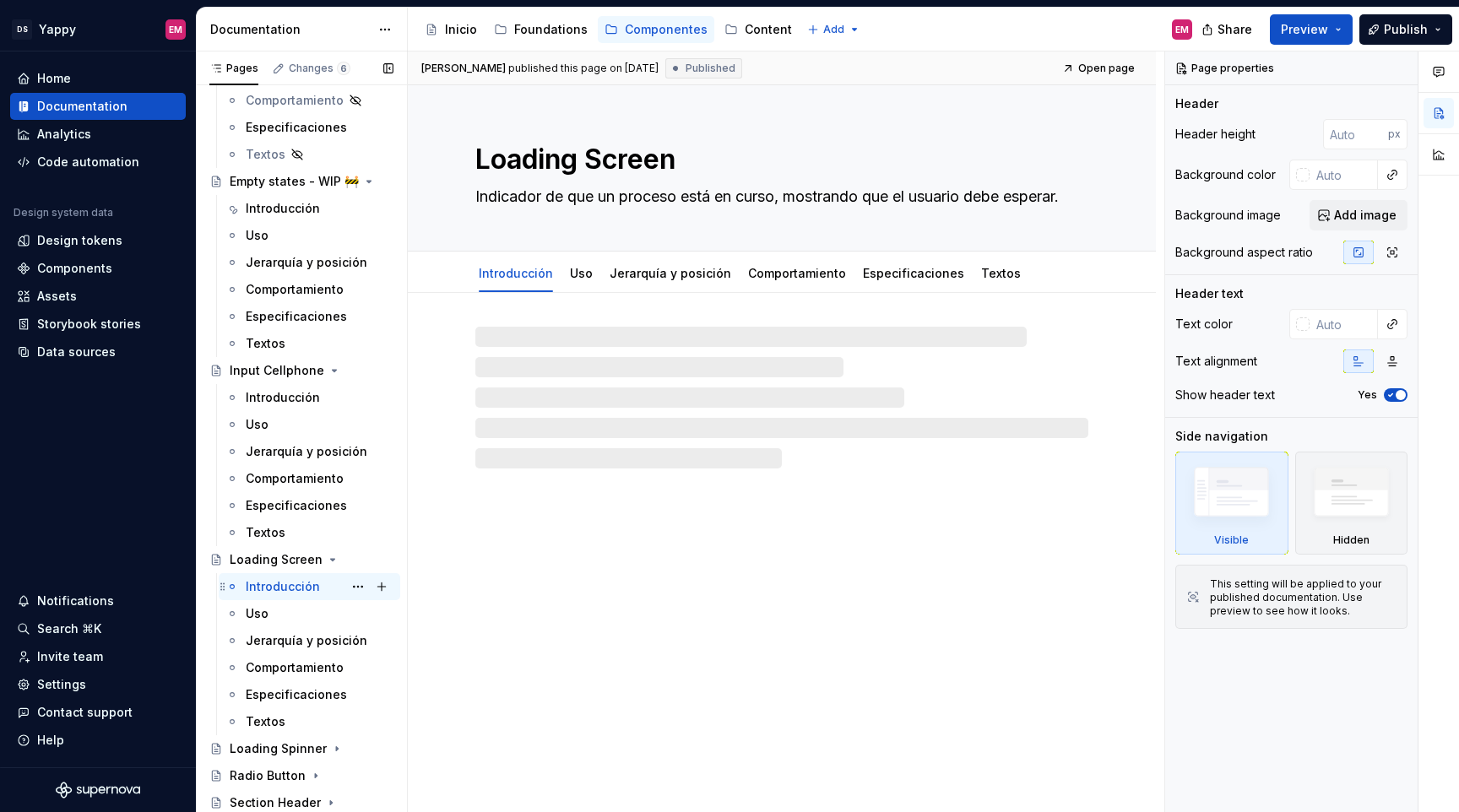
click at [277, 585] on div "Introducción" at bounding box center [282, 587] width 74 height 17
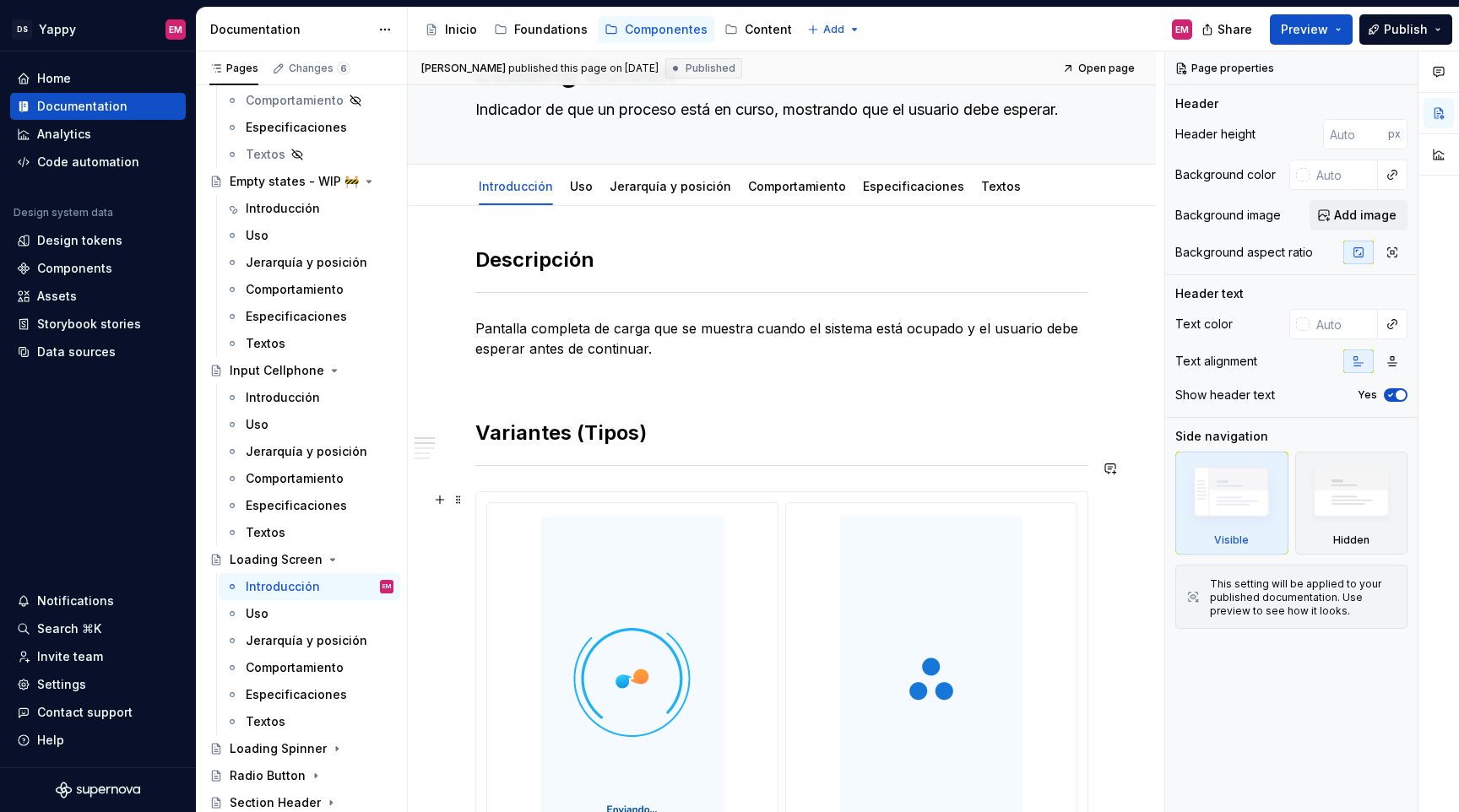
scroll to position [92, 0]
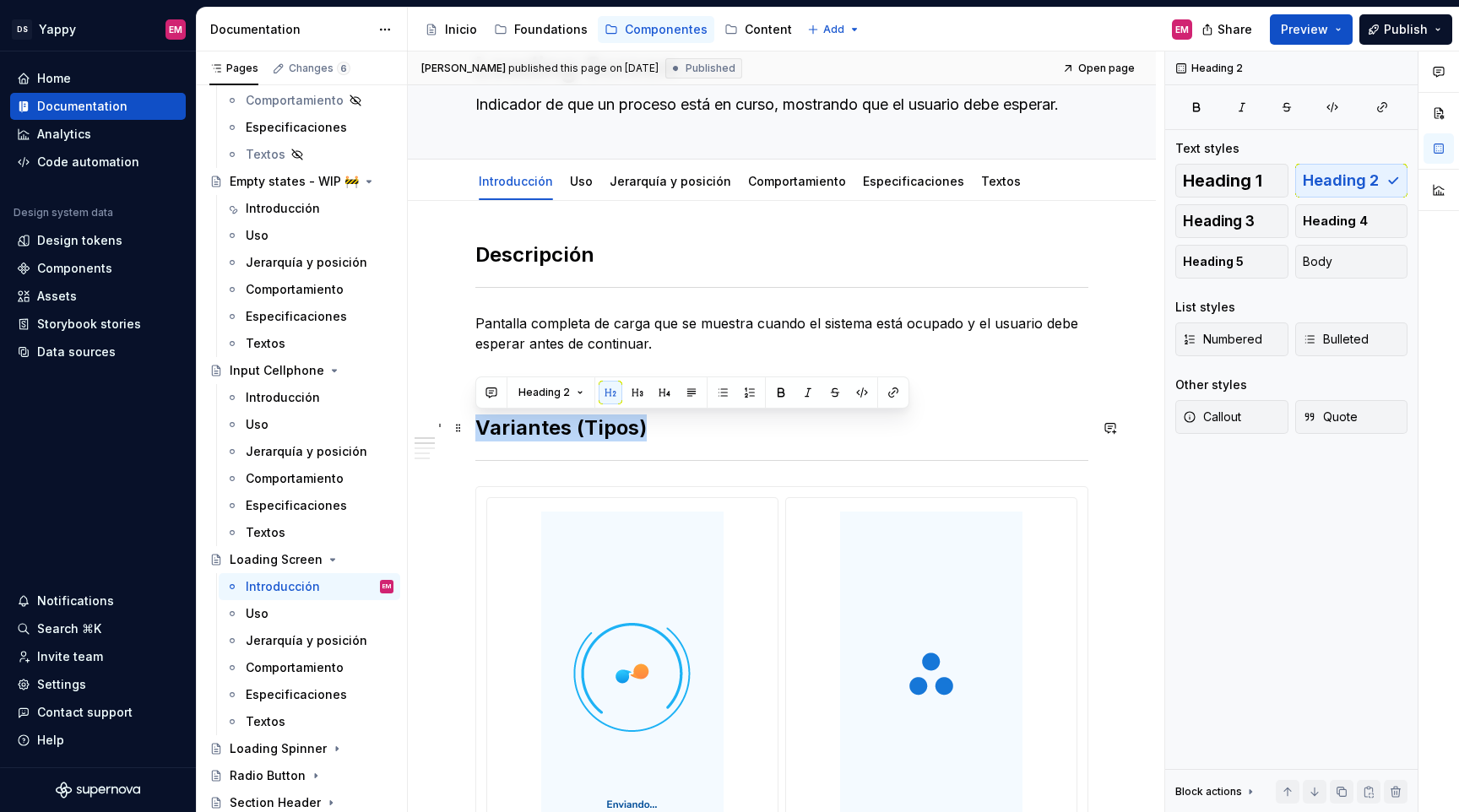
drag, startPoint x: 481, startPoint y: 432, endPoint x: 706, endPoint y: 426, distance: 225.1
click at [706, 426] on h2 "Variantes (Tipos)" at bounding box center [781, 428] width 613 height 27
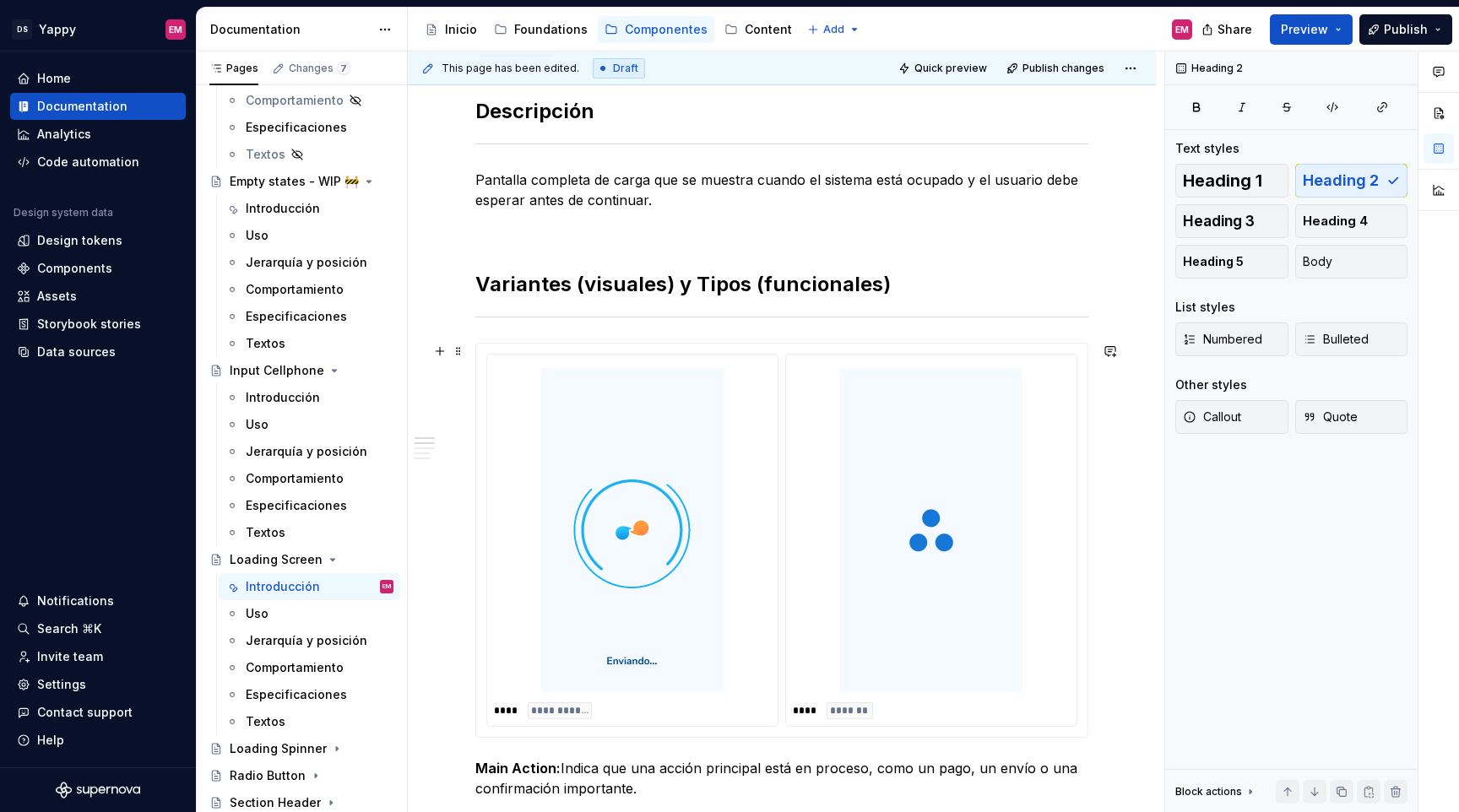
scroll to position [269, 0]
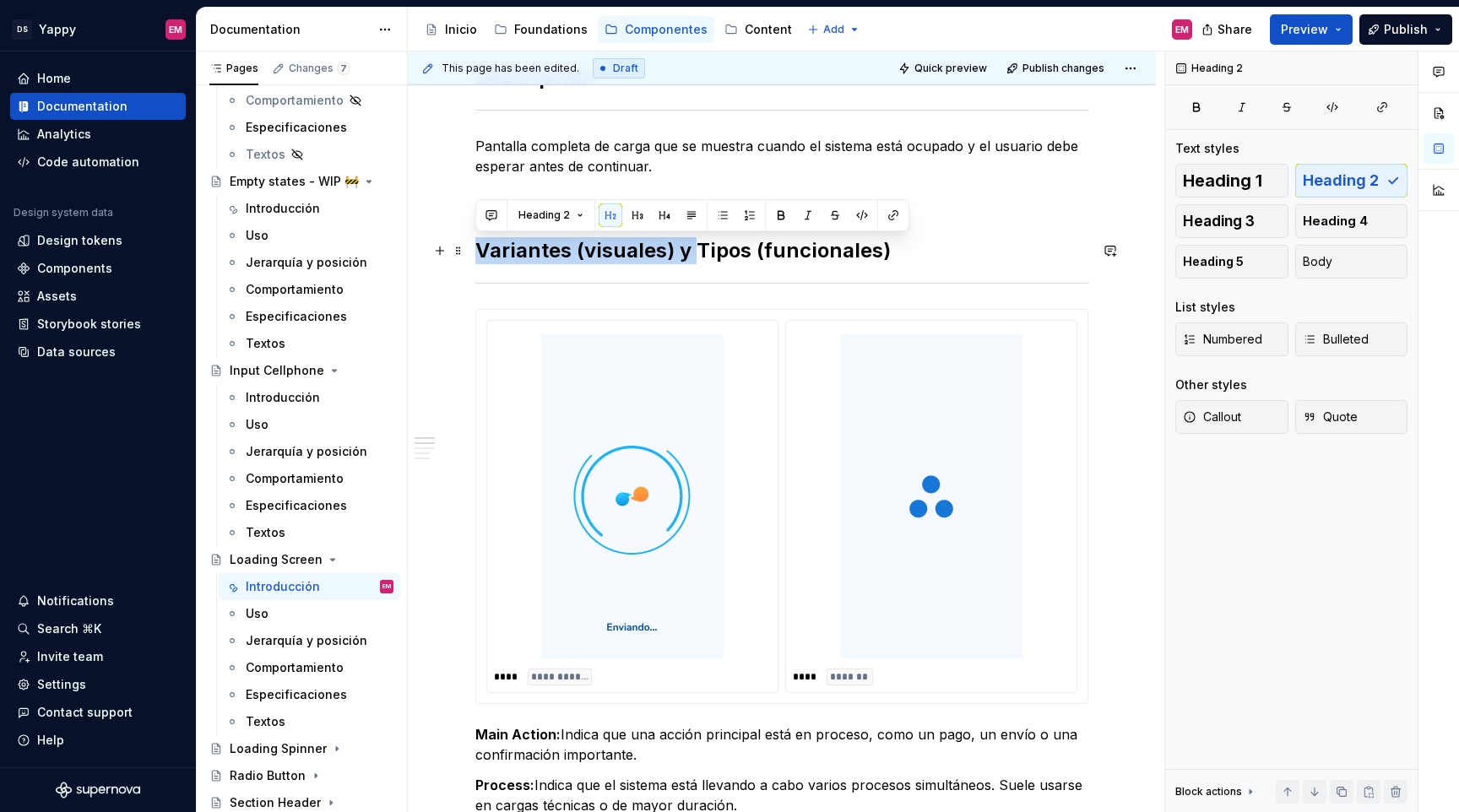
drag, startPoint x: 694, startPoint y: 254, endPoint x: 478, endPoint y: 255, distance: 216.0
click at [478, 255] on h2 "Variantes (visuales) y Tipos (funcionales)" at bounding box center [781, 250] width 613 height 27
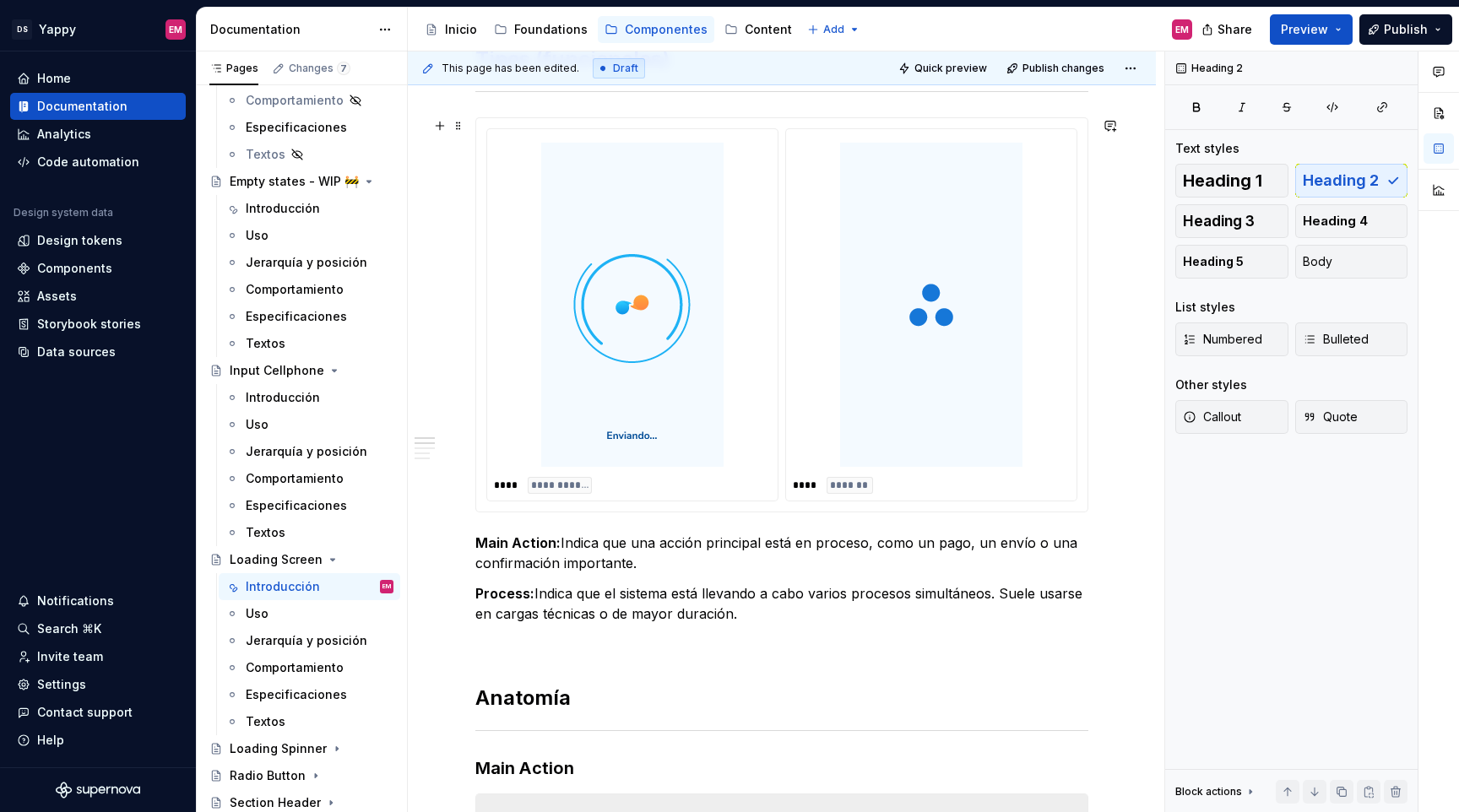
scroll to position [525, 0]
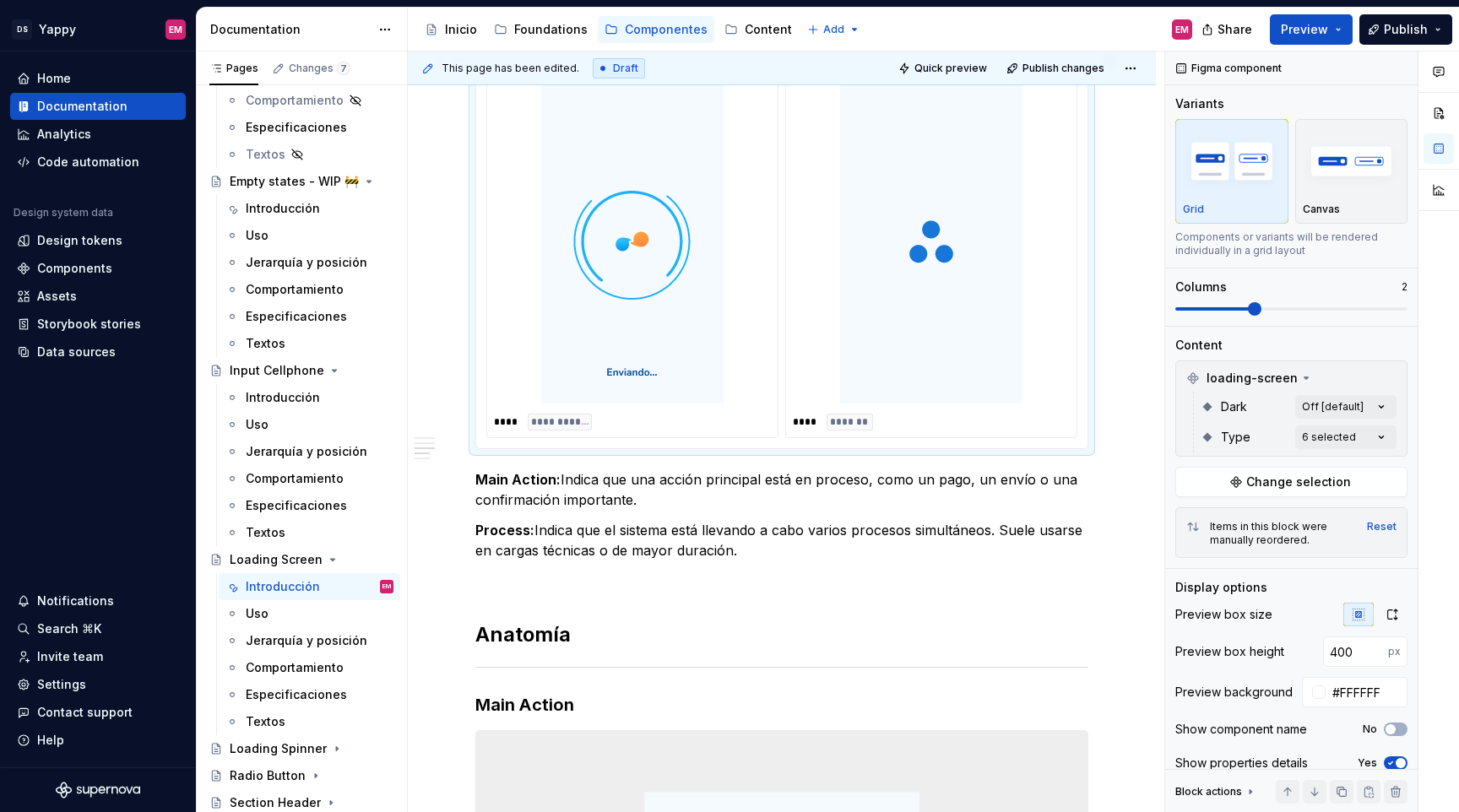
click at [599, 328] on img at bounding box center [633, 241] width 263 height 324
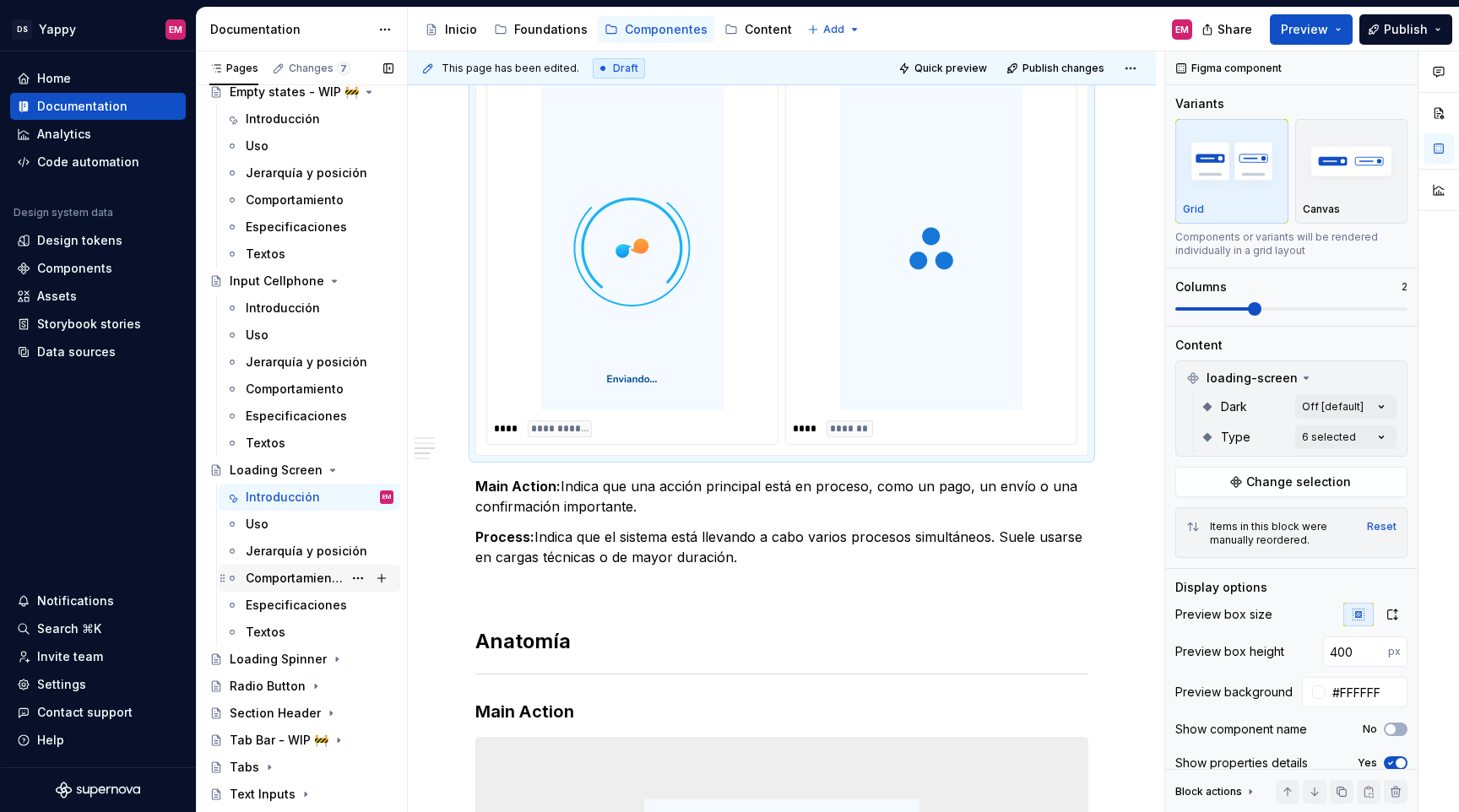
scroll to position [1275, 0]
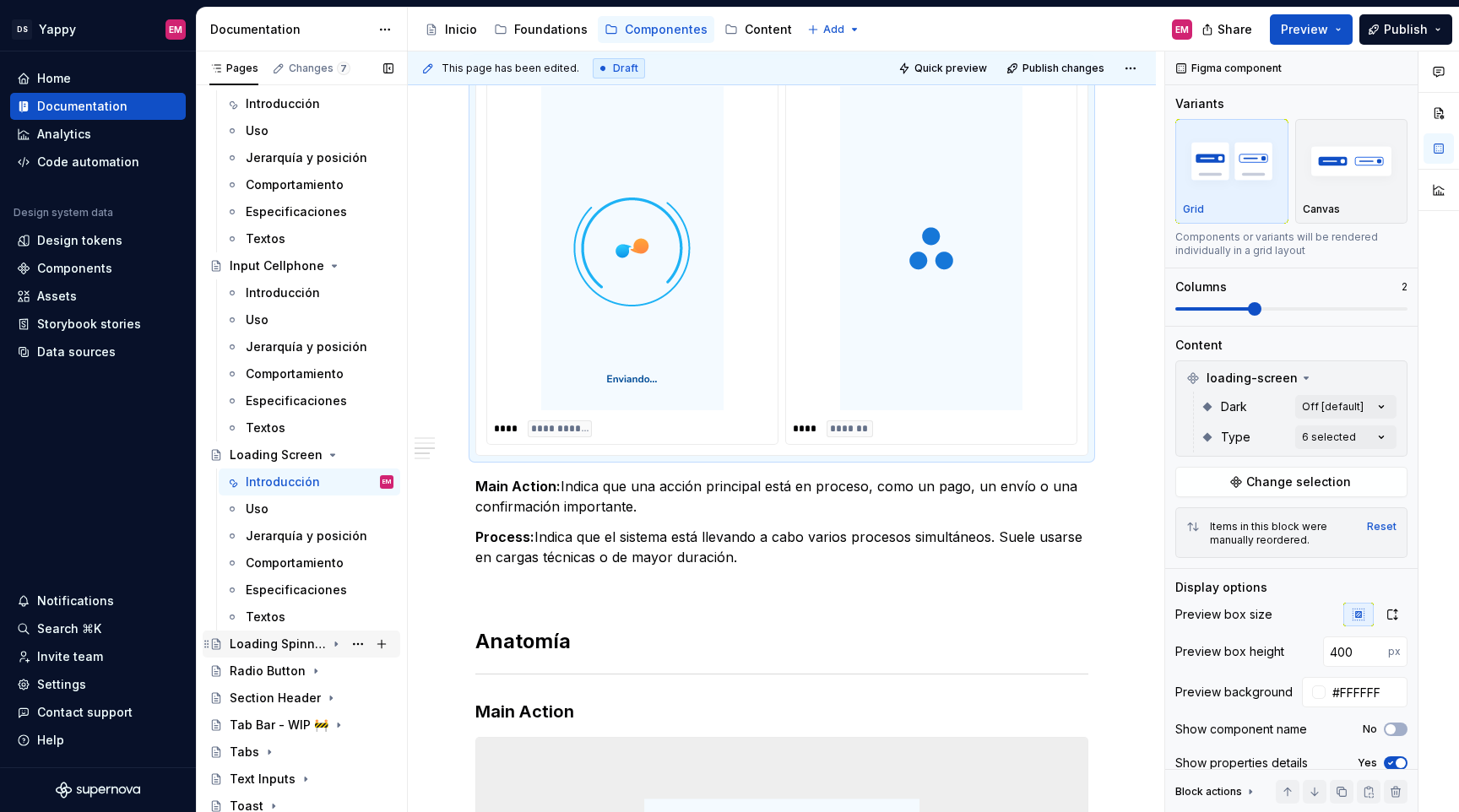
click at [300, 639] on div "Loading Spinner" at bounding box center [277, 643] width 96 height 17
click at [287, 664] on div "Introducción" at bounding box center [282, 670] width 74 height 17
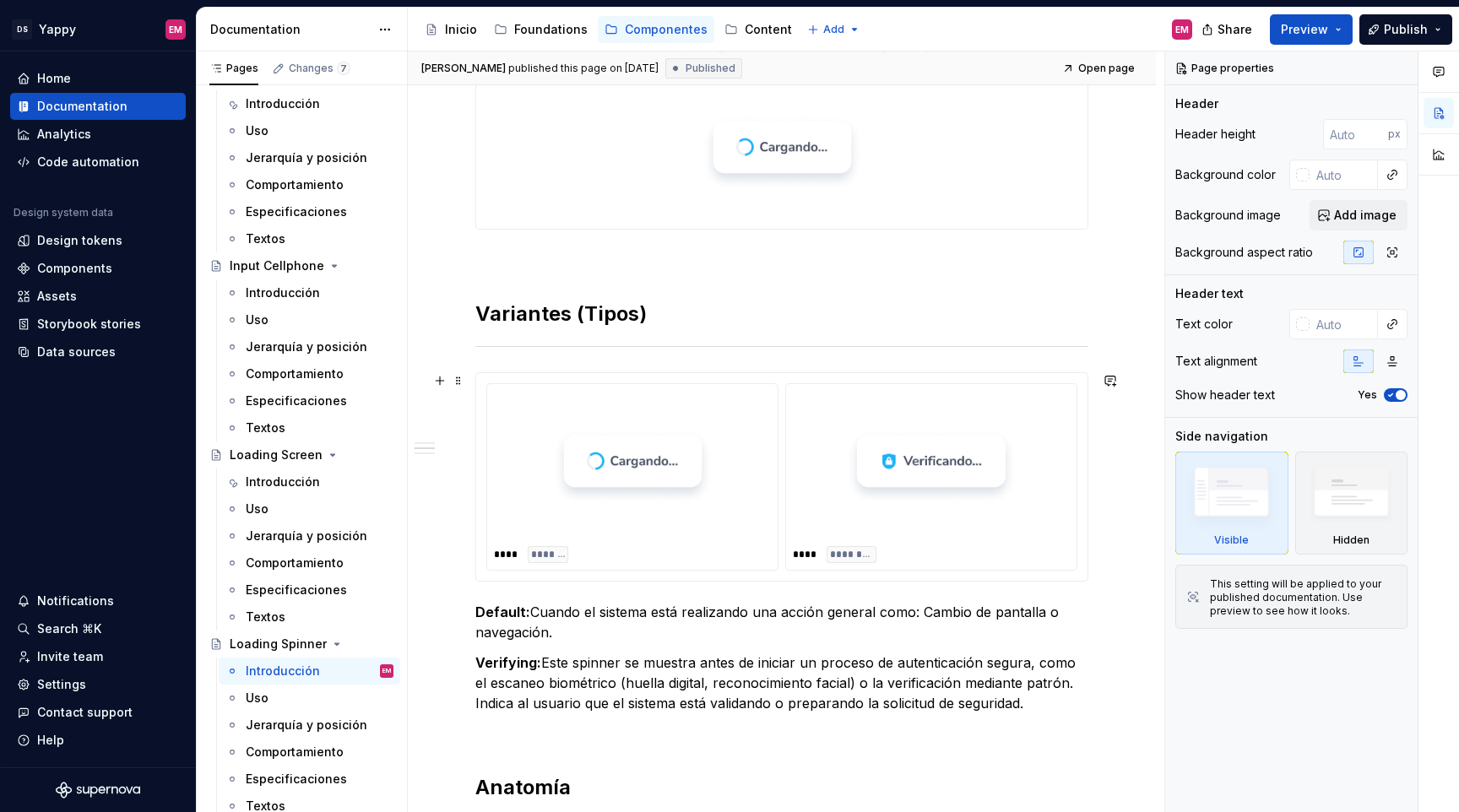
scroll to position [445, 0]
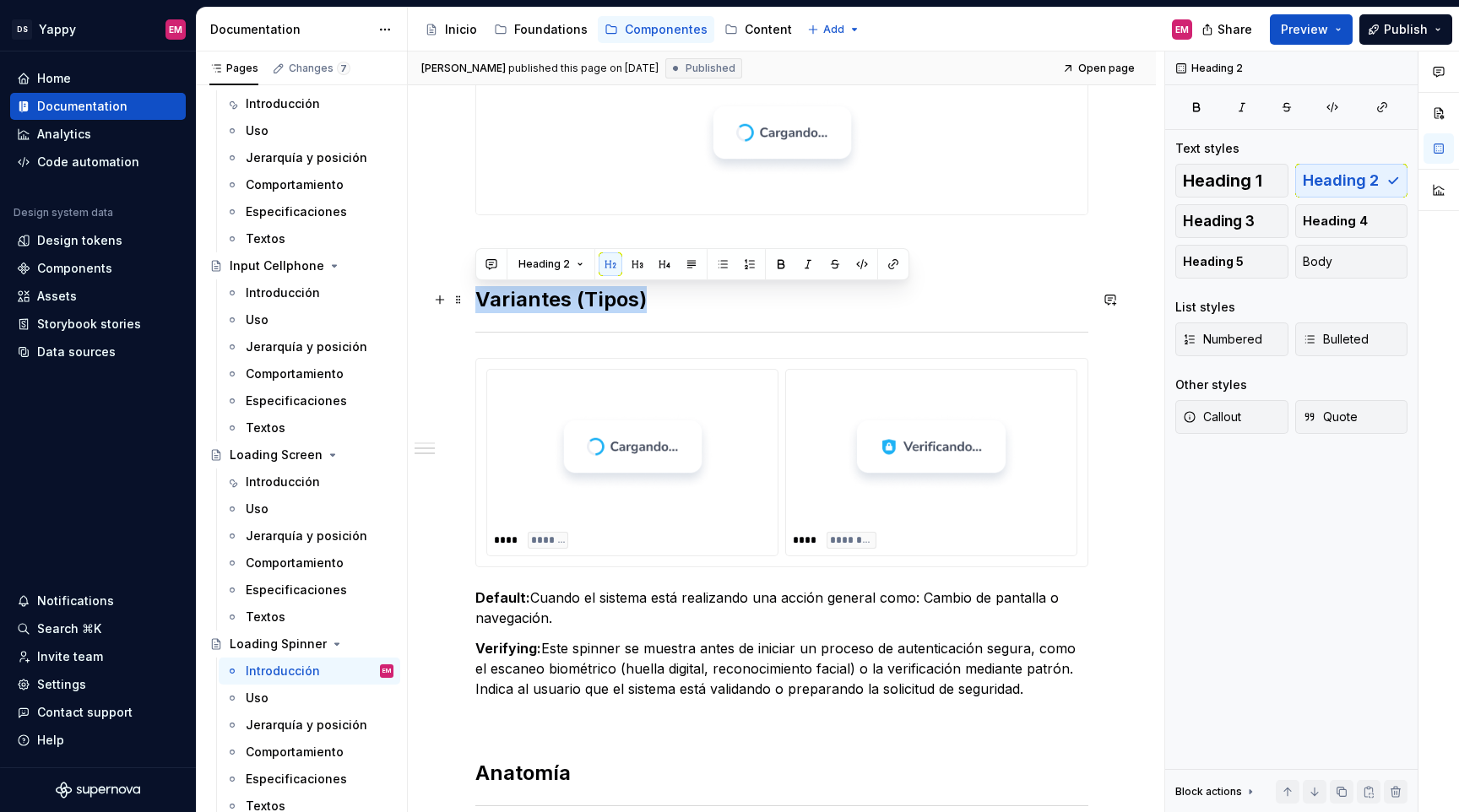
drag, startPoint x: 479, startPoint y: 309, endPoint x: 723, endPoint y: 308, distance: 244.0
click at [723, 308] on h2 "Variantes (Tipos)" at bounding box center [781, 299] width 613 height 27
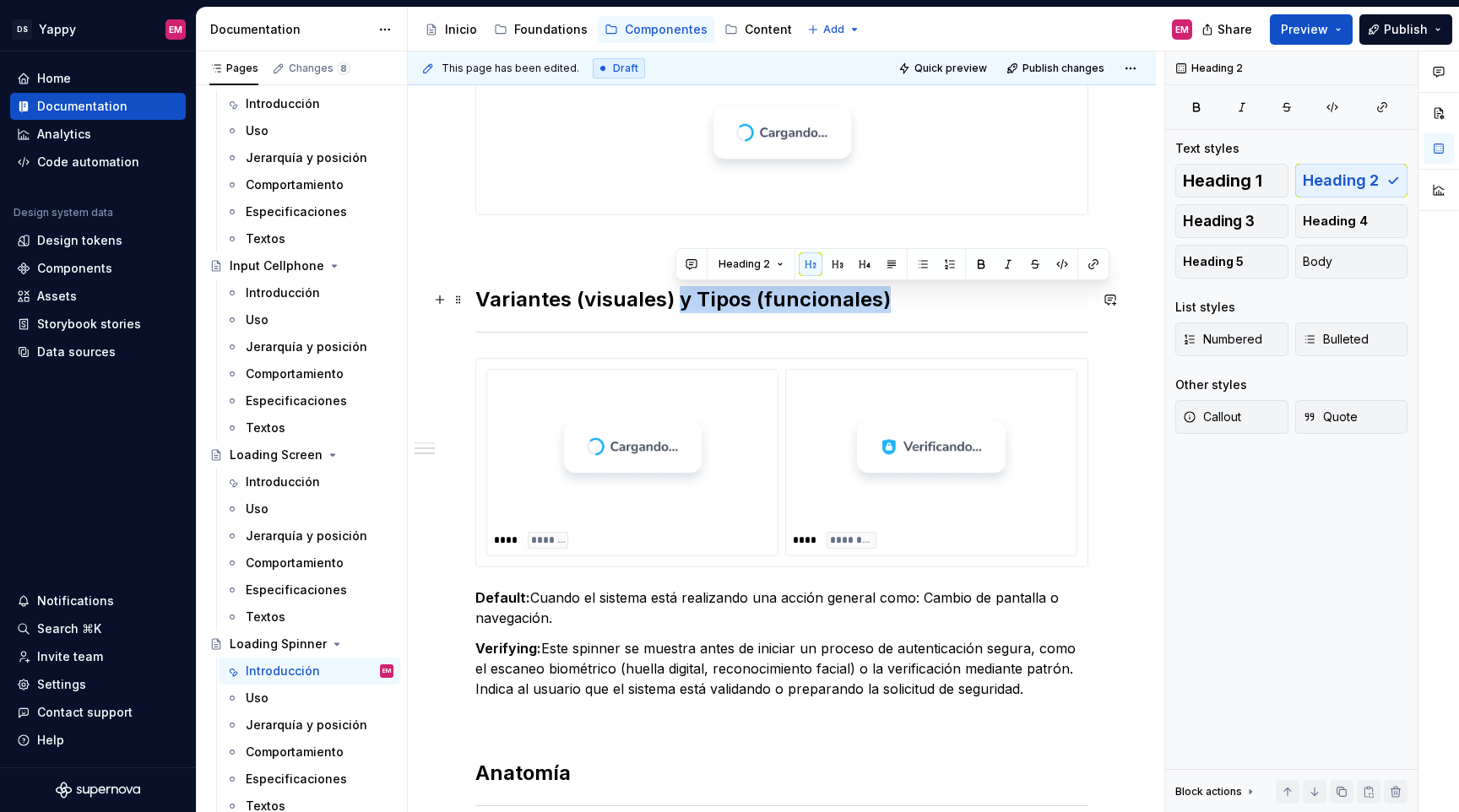
drag, startPoint x: 677, startPoint y: 299, endPoint x: 906, endPoint y: 308, distance: 229.2
click at [906, 308] on h2 "Variantes (visuales) y Tipos (funcionales)" at bounding box center [781, 299] width 613 height 27
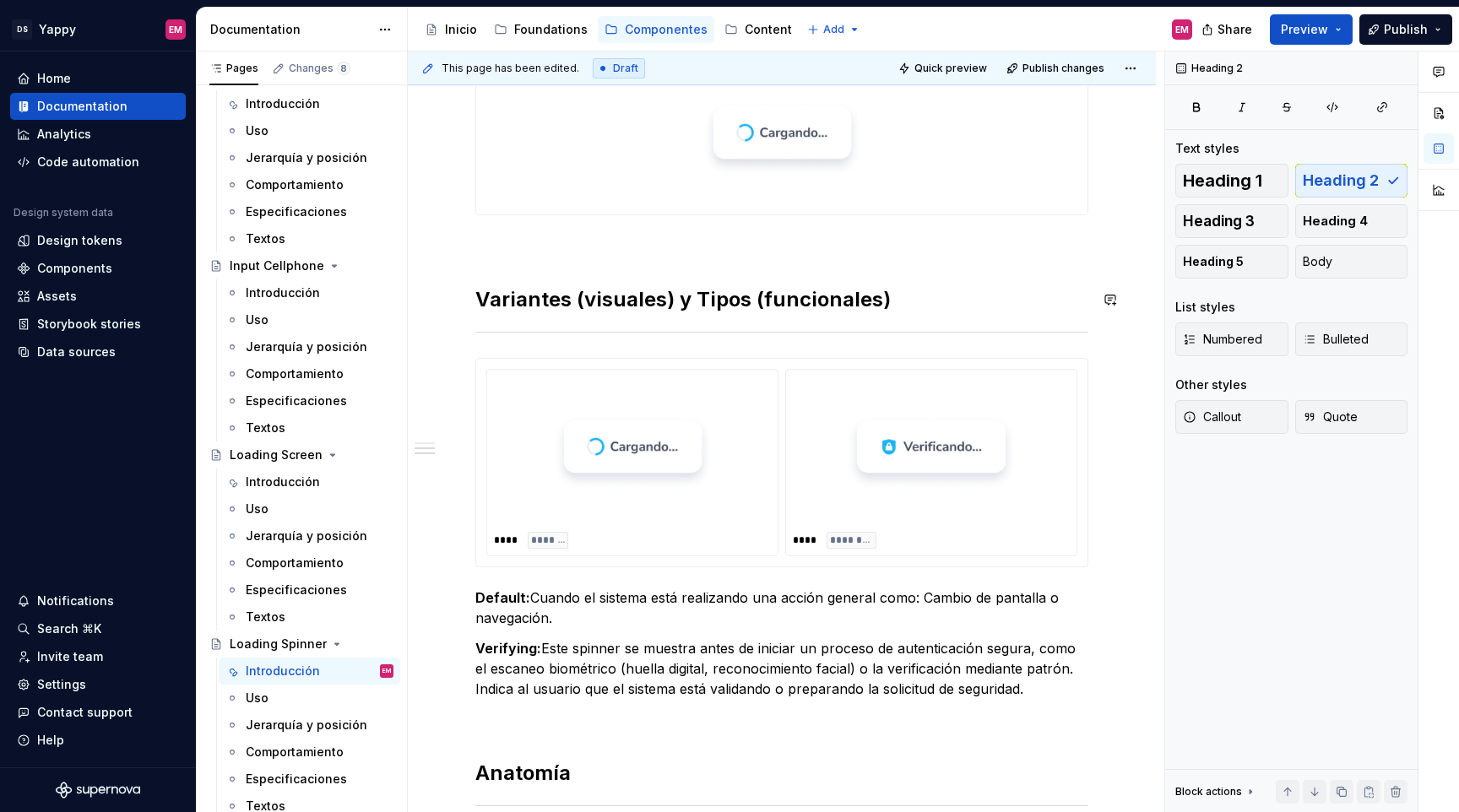
click at [645, 321] on div "**********" at bounding box center [781, 681] width 613 height 1544
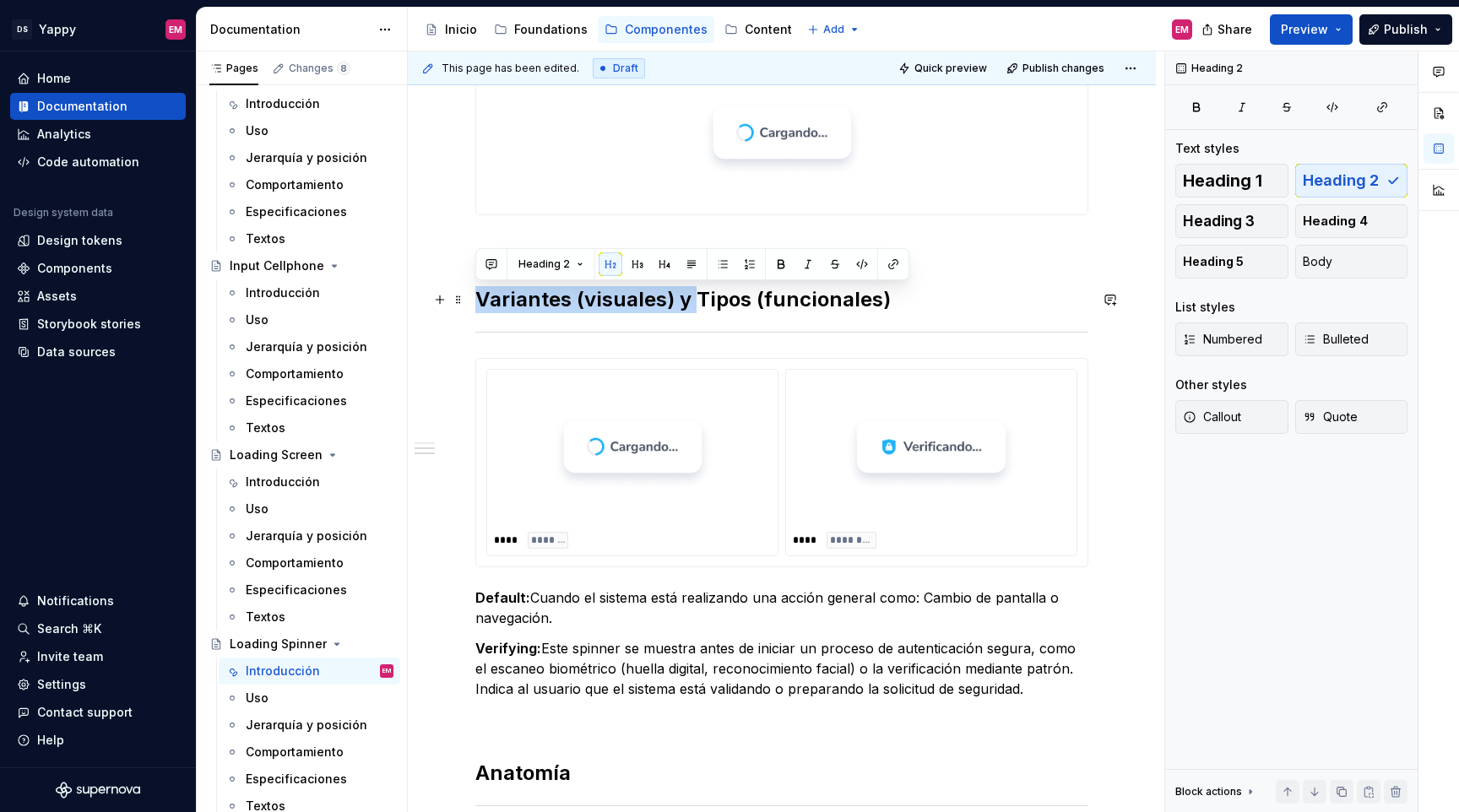
drag, startPoint x: 695, startPoint y: 304, endPoint x: 470, endPoint y: 303, distance: 225.0
click at [470, 303] on div "**********" at bounding box center [782, 792] width 748 height 1848
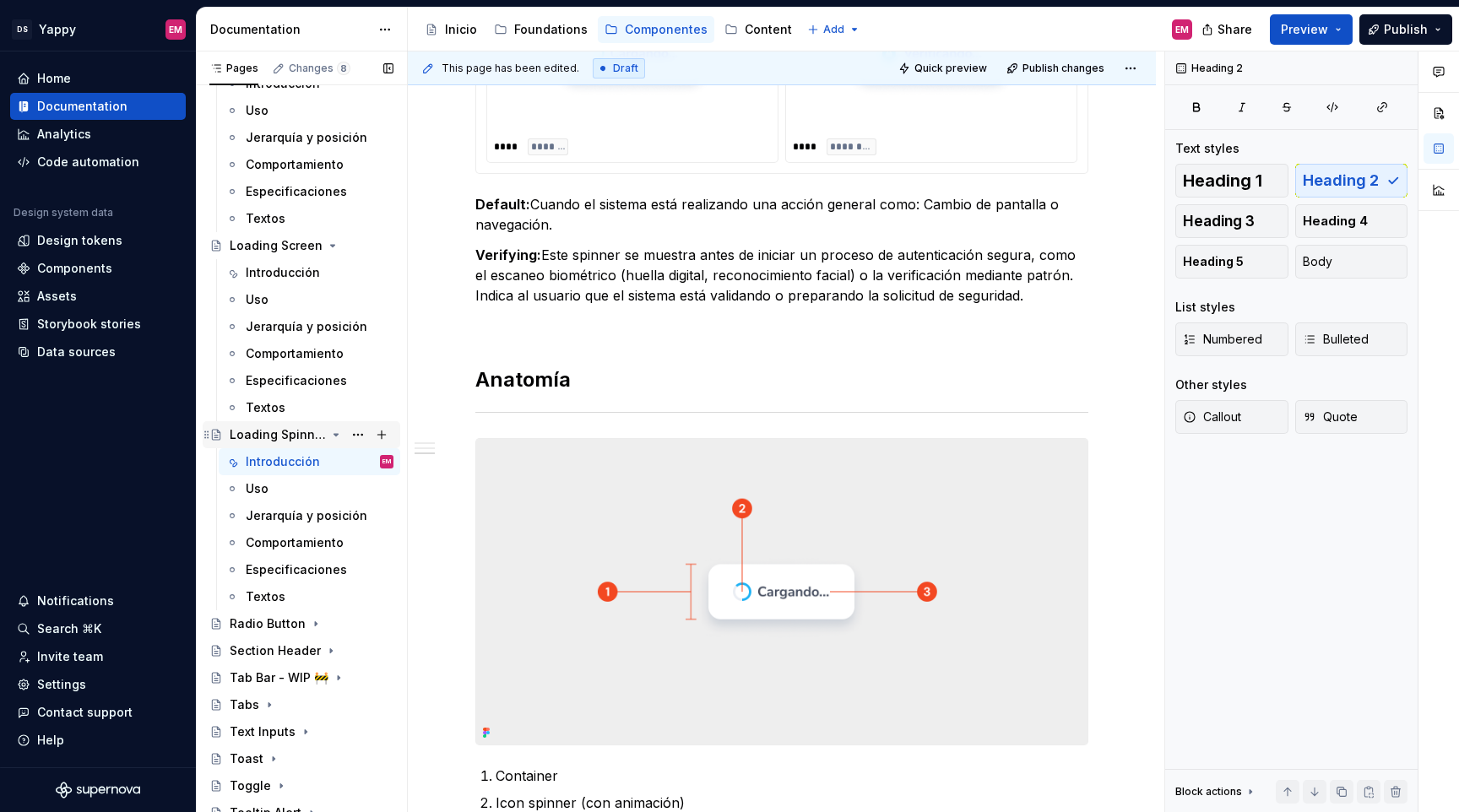
scroll to position [1494, 0]
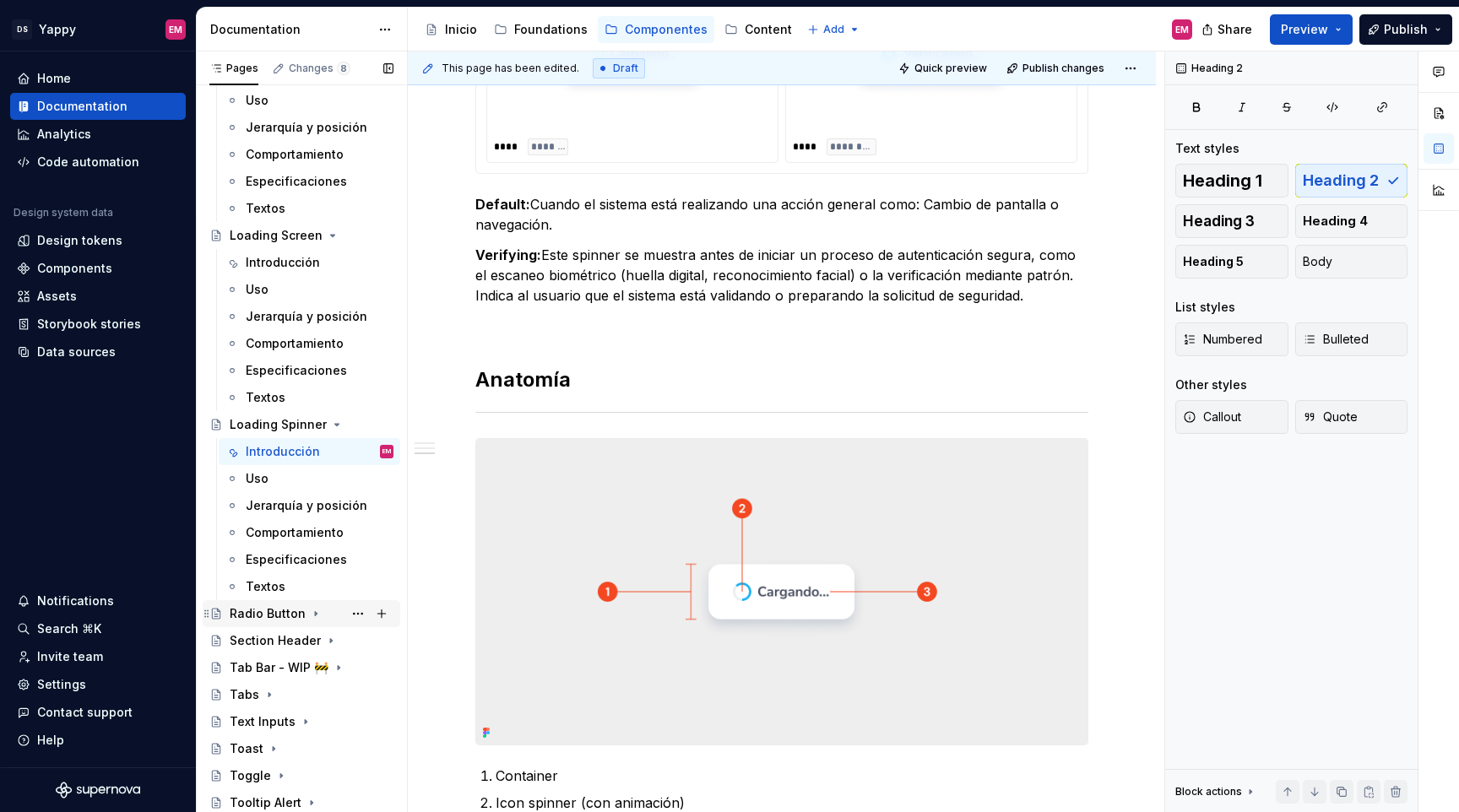
click at [290, 617] on div "Radio Button" at bounding box center [267, 613] width 76 height 17
click at [288, 646] on div "Introducción" at bounding box center [282, 640] width 74 height 17
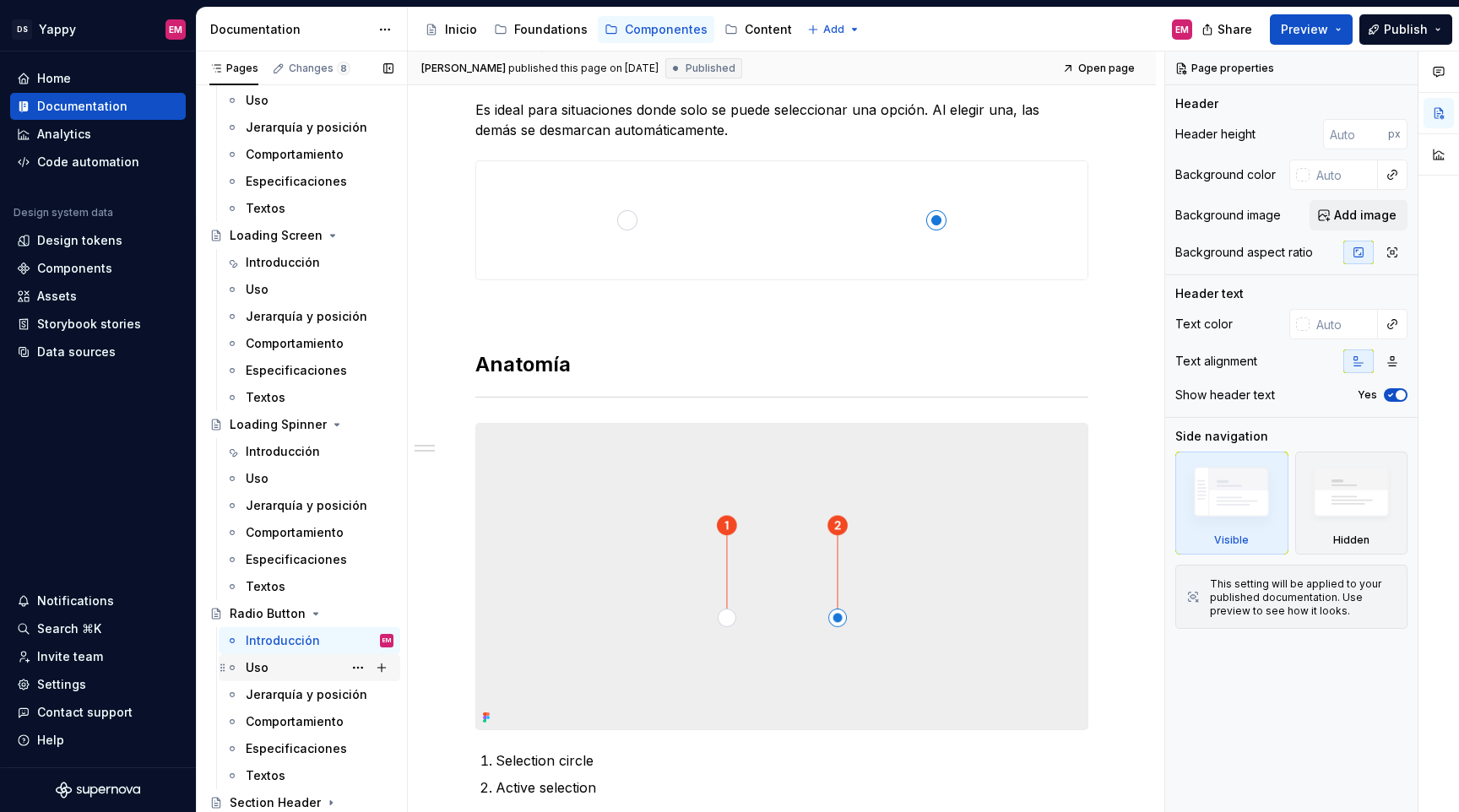
scroll to position [1656, 0]
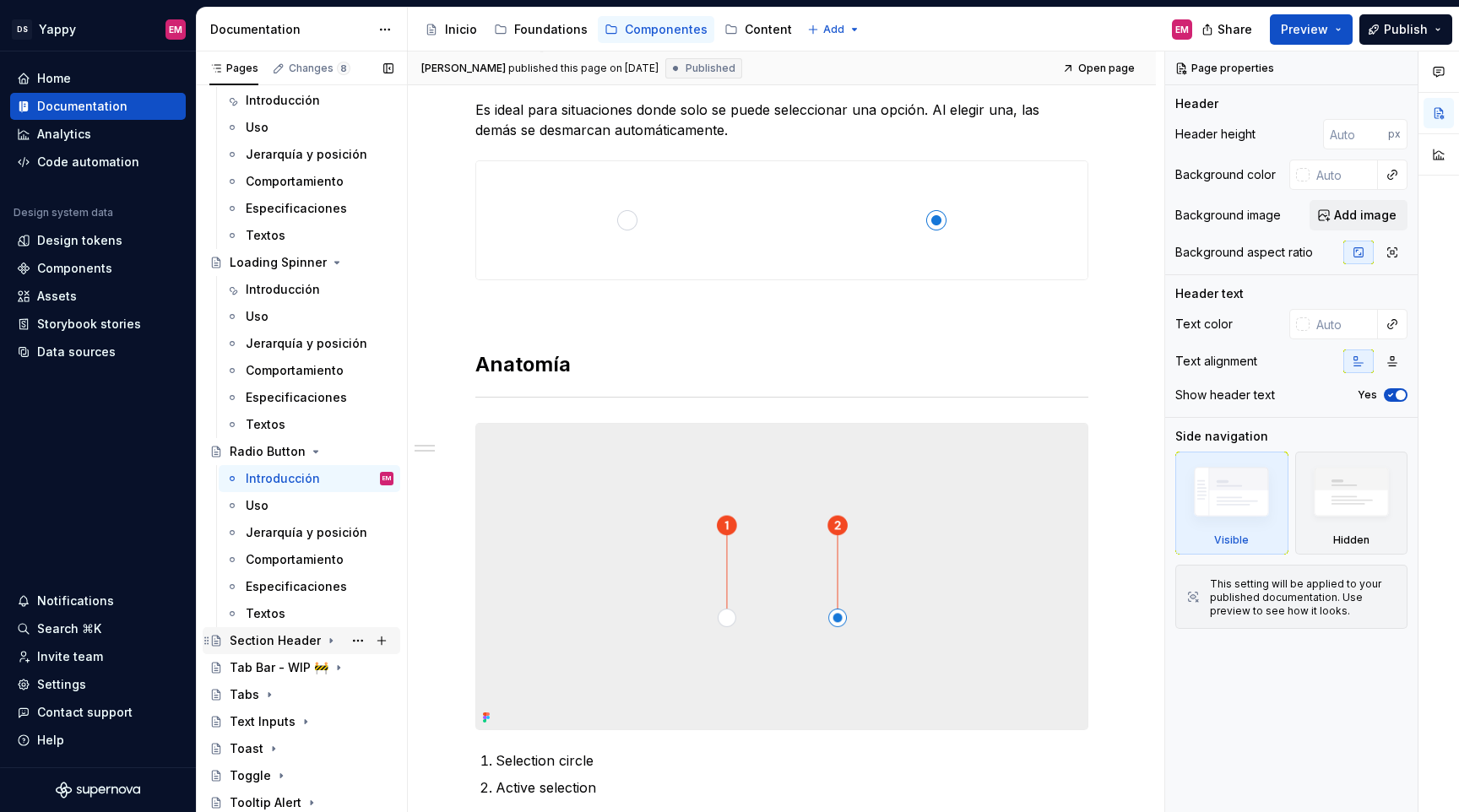
click at [304, 634] on div "Section Header" at bounding box center [274, 640] width 91 height 17
click at [296, 674] on div "Introducción" at bounding box center [282, 667] width 74 height 17
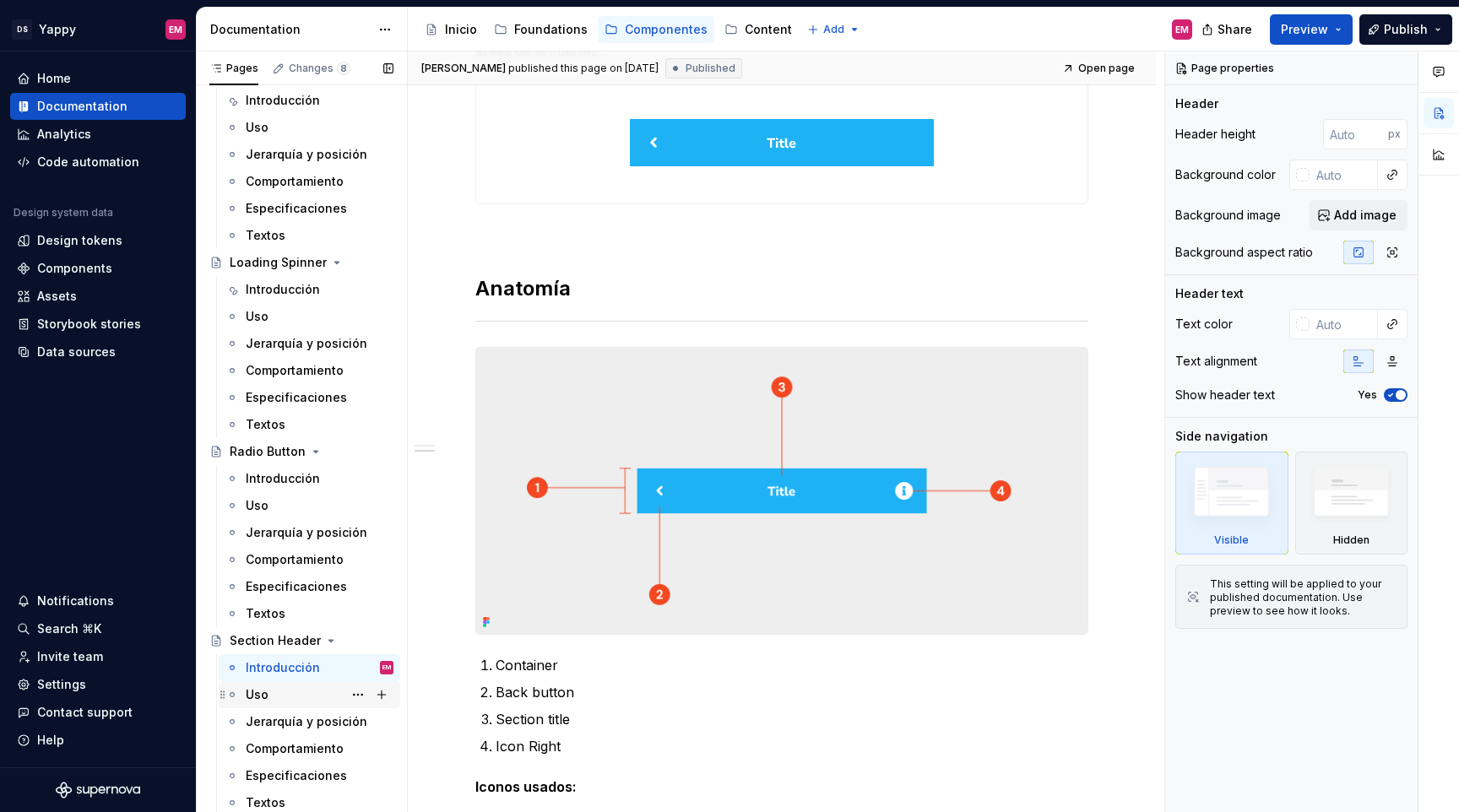
scroll to position [1819, 0]
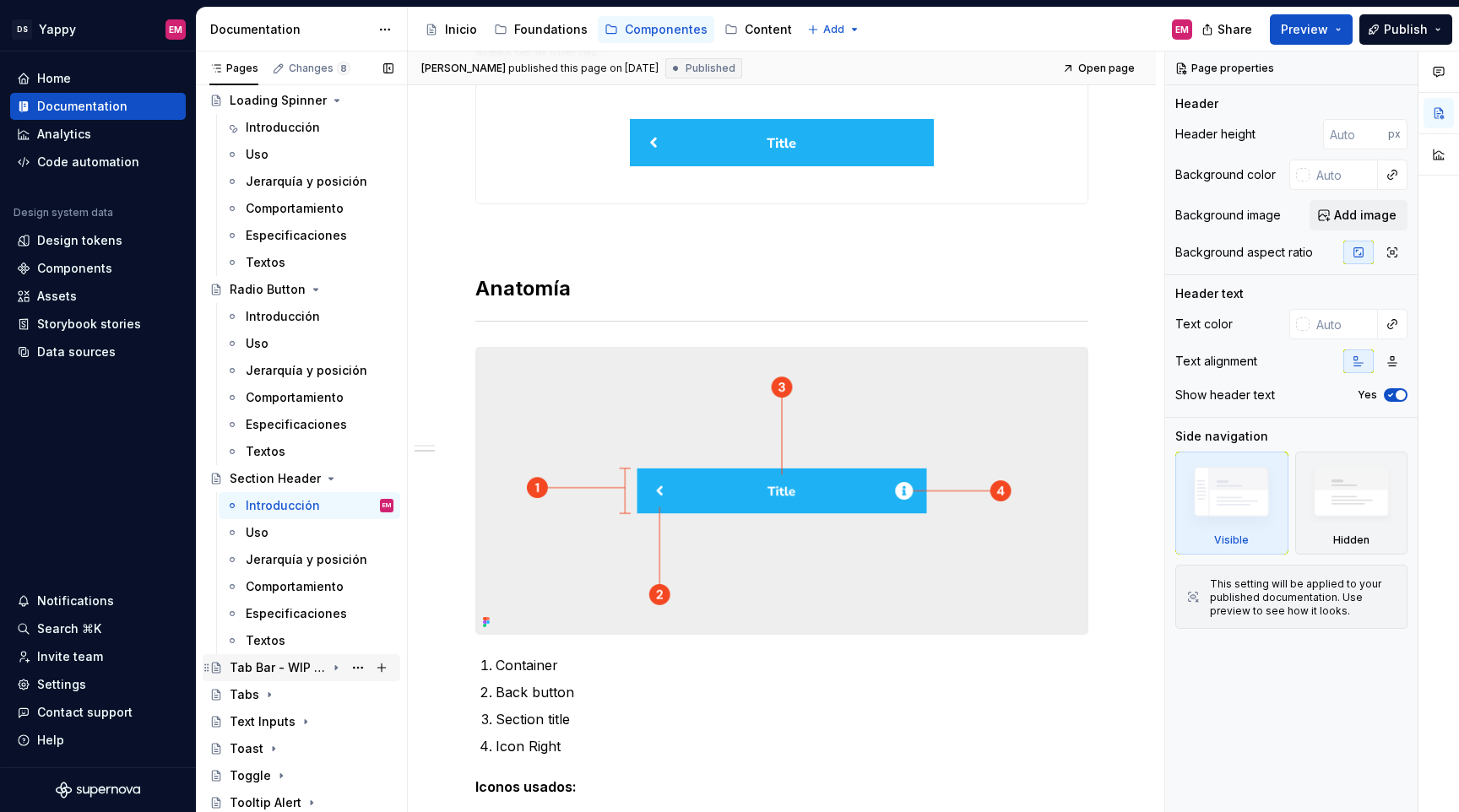
click at [292, 667] on div "Tab Bar - WIP 🚧" at bounding box center [277, 667] width 96 height 17
click at [272, 689] on div "Introducción" at bounding box center [282, 694] width 74 height 17
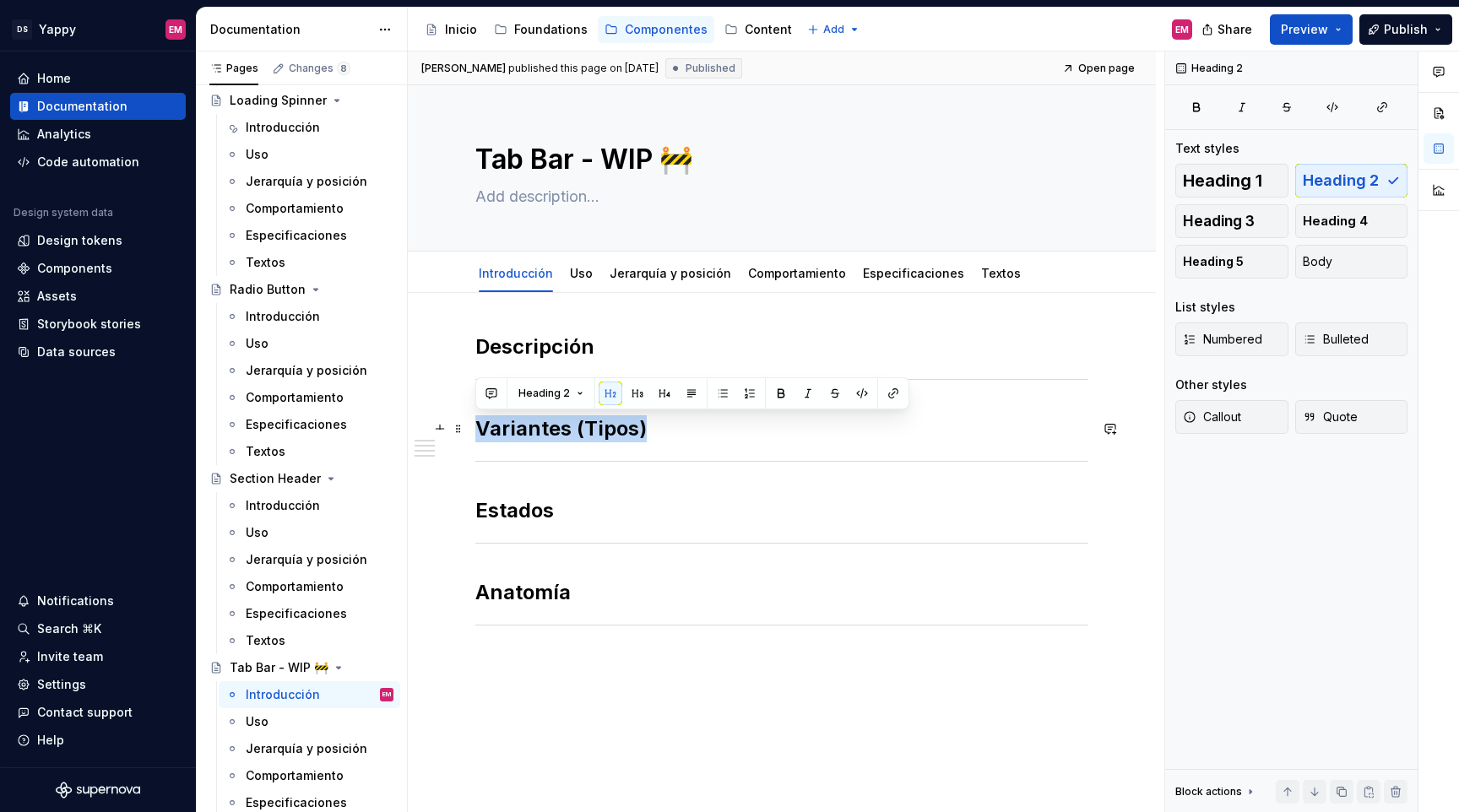
drag, startPoint x: 514, startPoint y: 429, endPoint x: 765, endPoint y: 425, distance: 251.0
click at [765, 425] on h2 "Variantes (Tipos)" at bounding box center [781, 428] width 613 height 27
paste div
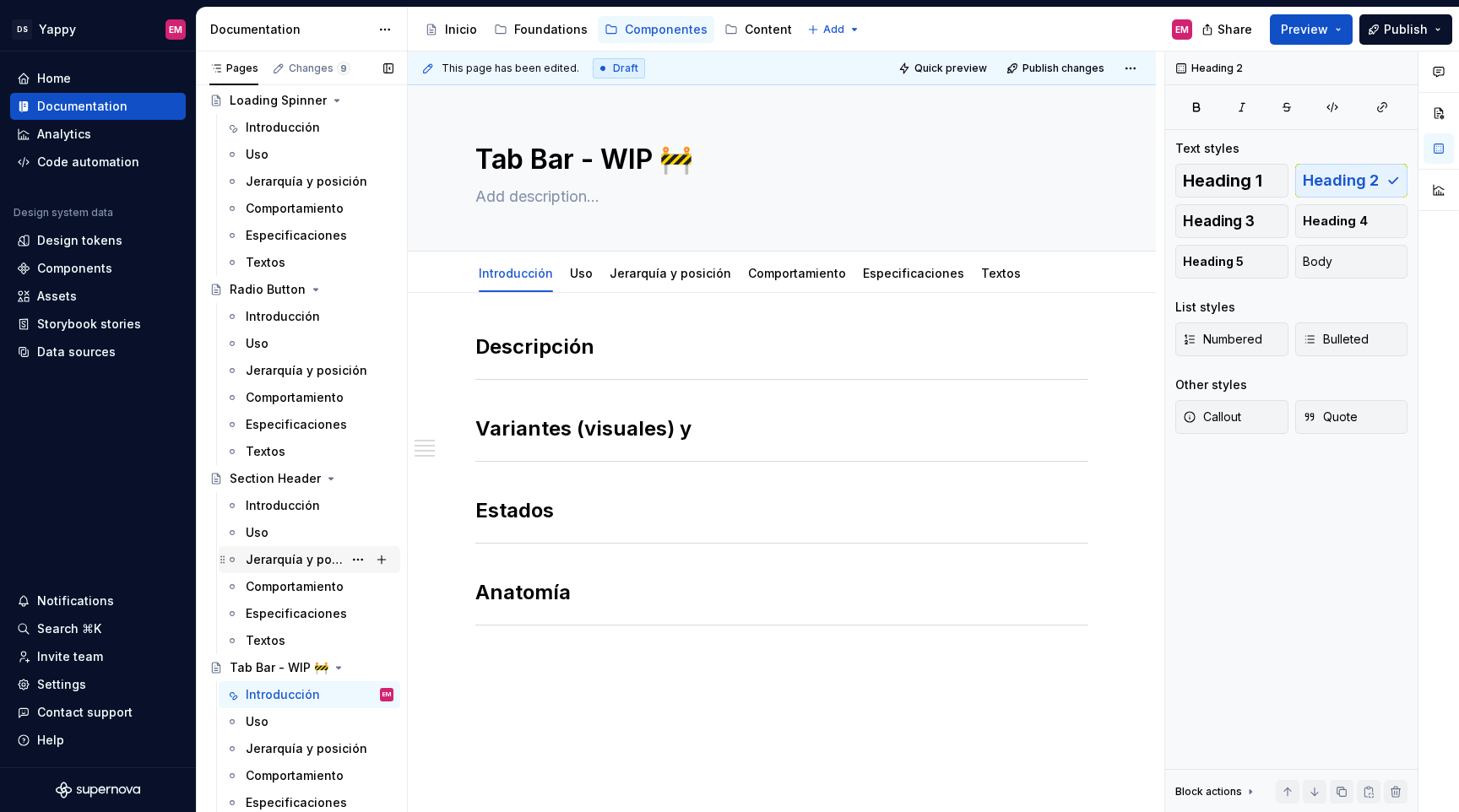
type textarea "*"
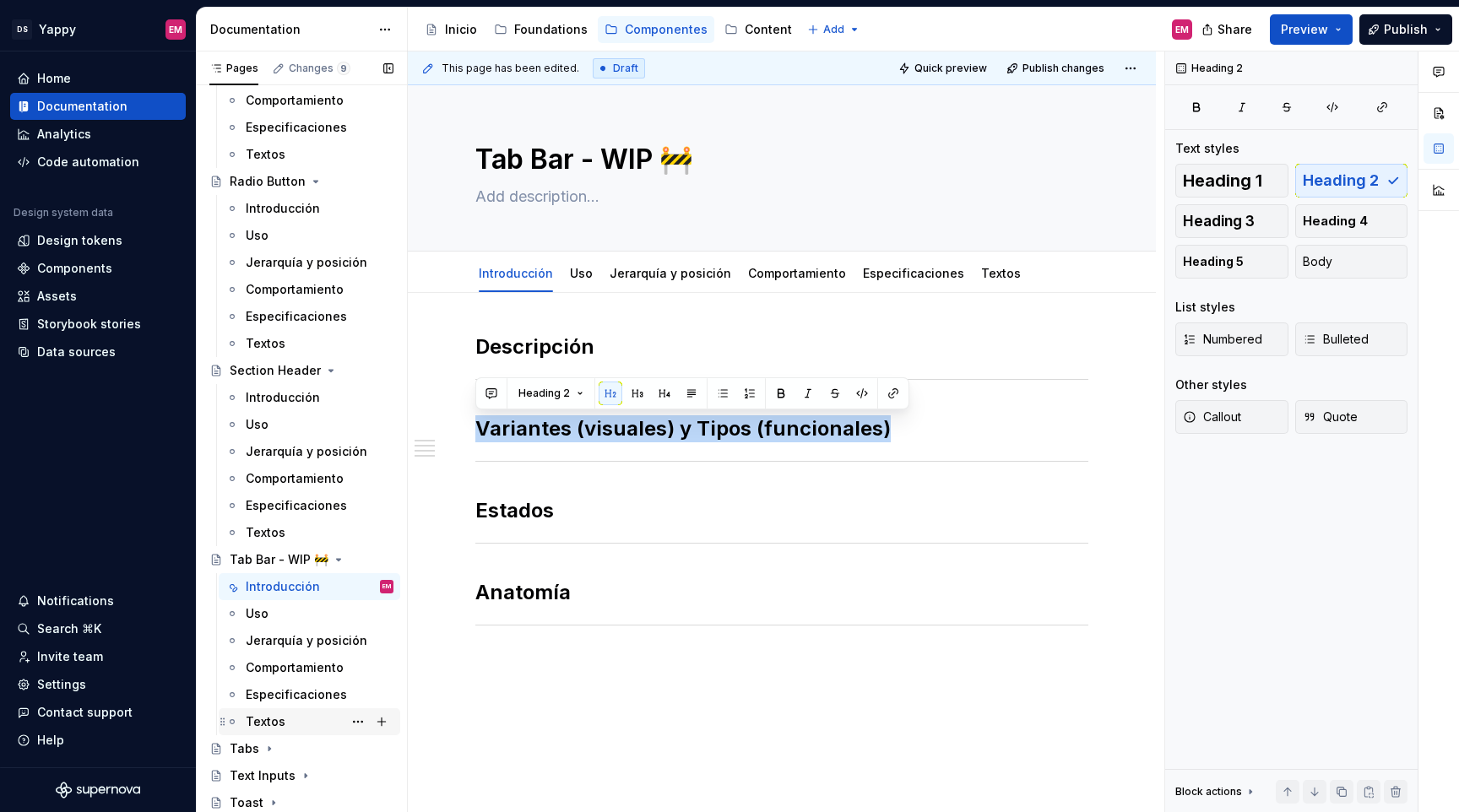
scroll to position [1980, 0]
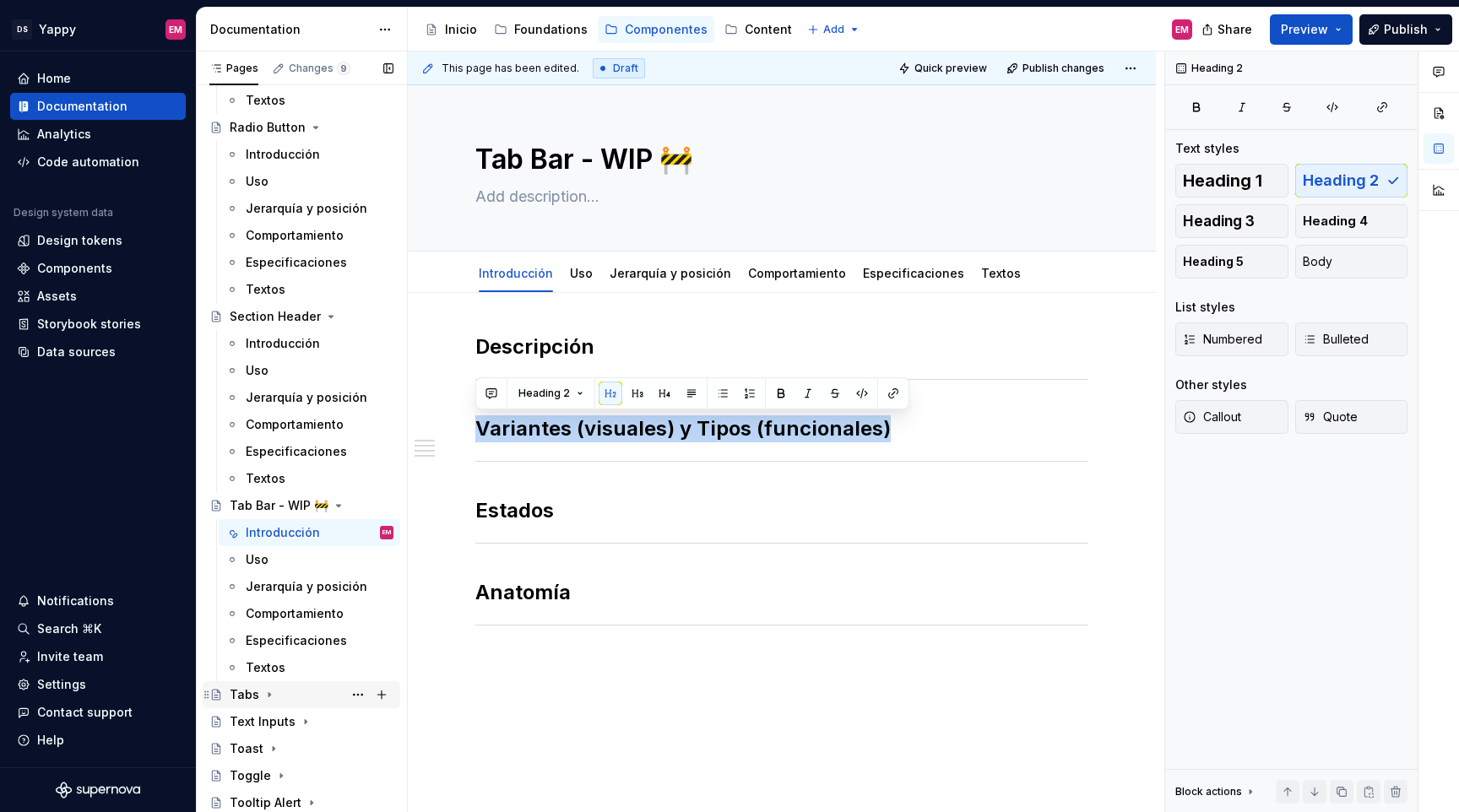
click at [263, 692] on icon "Page tree" at bounding box center [269, 695] width 14 height 14
click at [269, 708] on div "Introducción" at bounding box center [309, 721] width 182 height 27
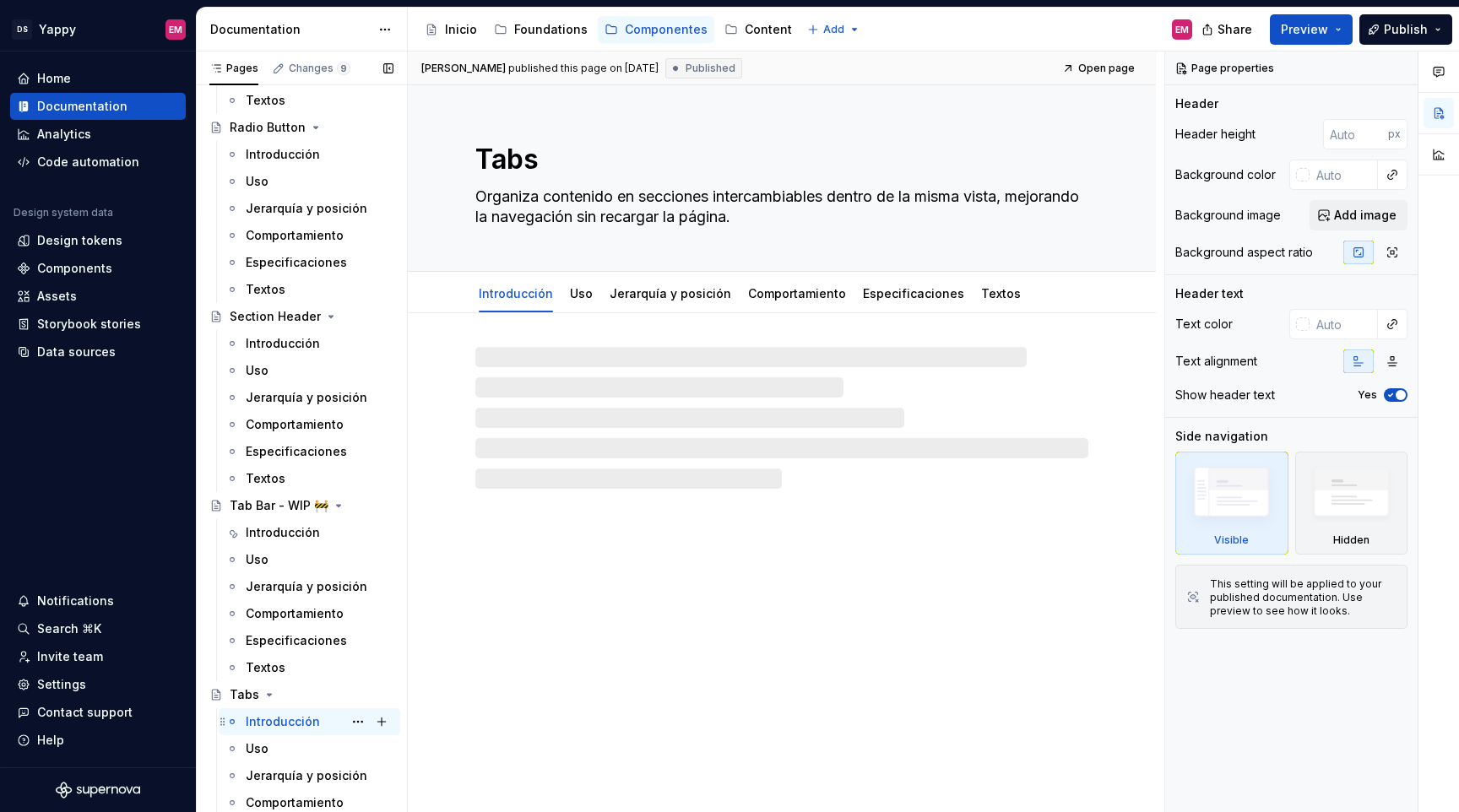
click at [271, 713] on div "Introducción" at bounding box center [282, 721] width 74 height 17
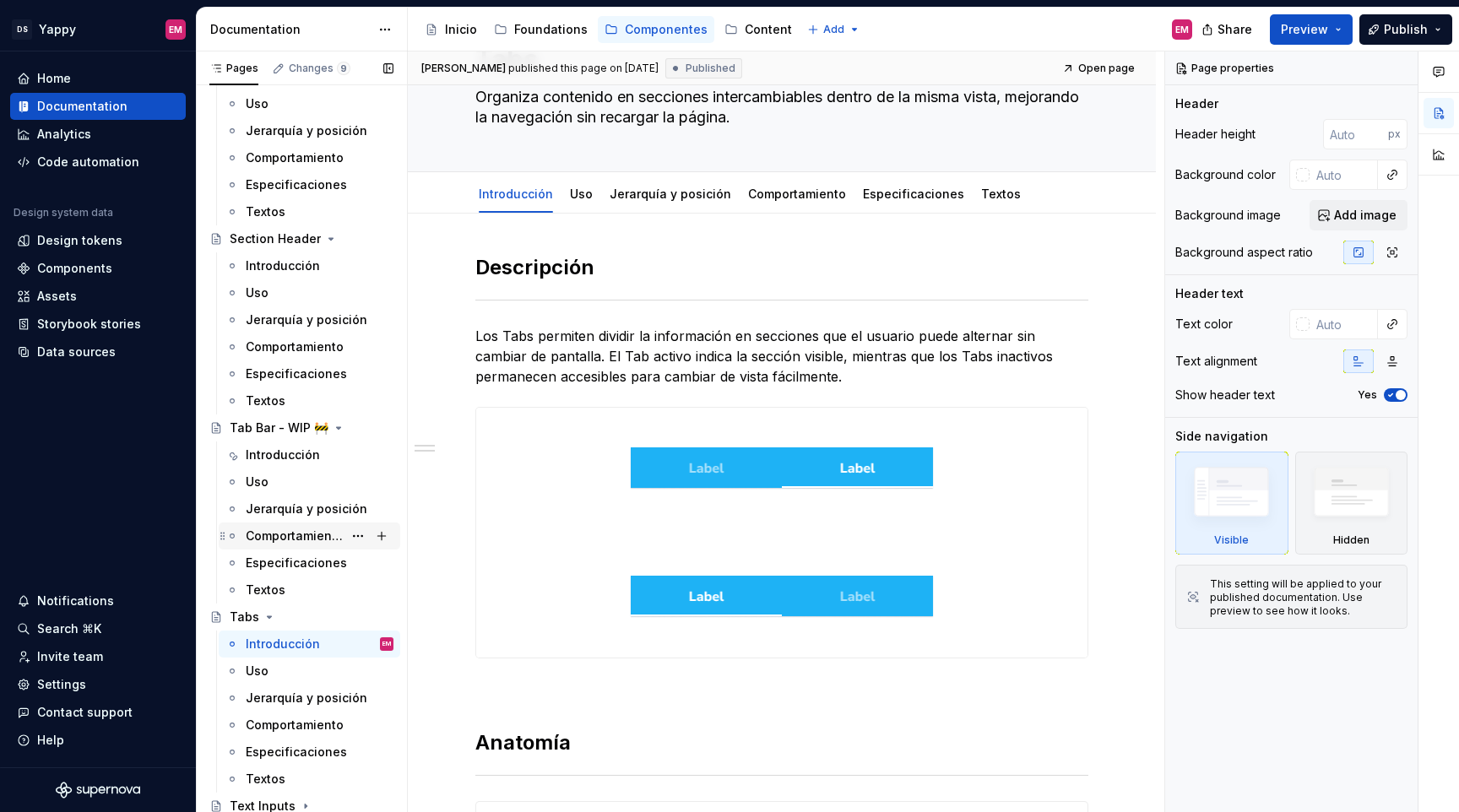
scroll to position [2143, 0]
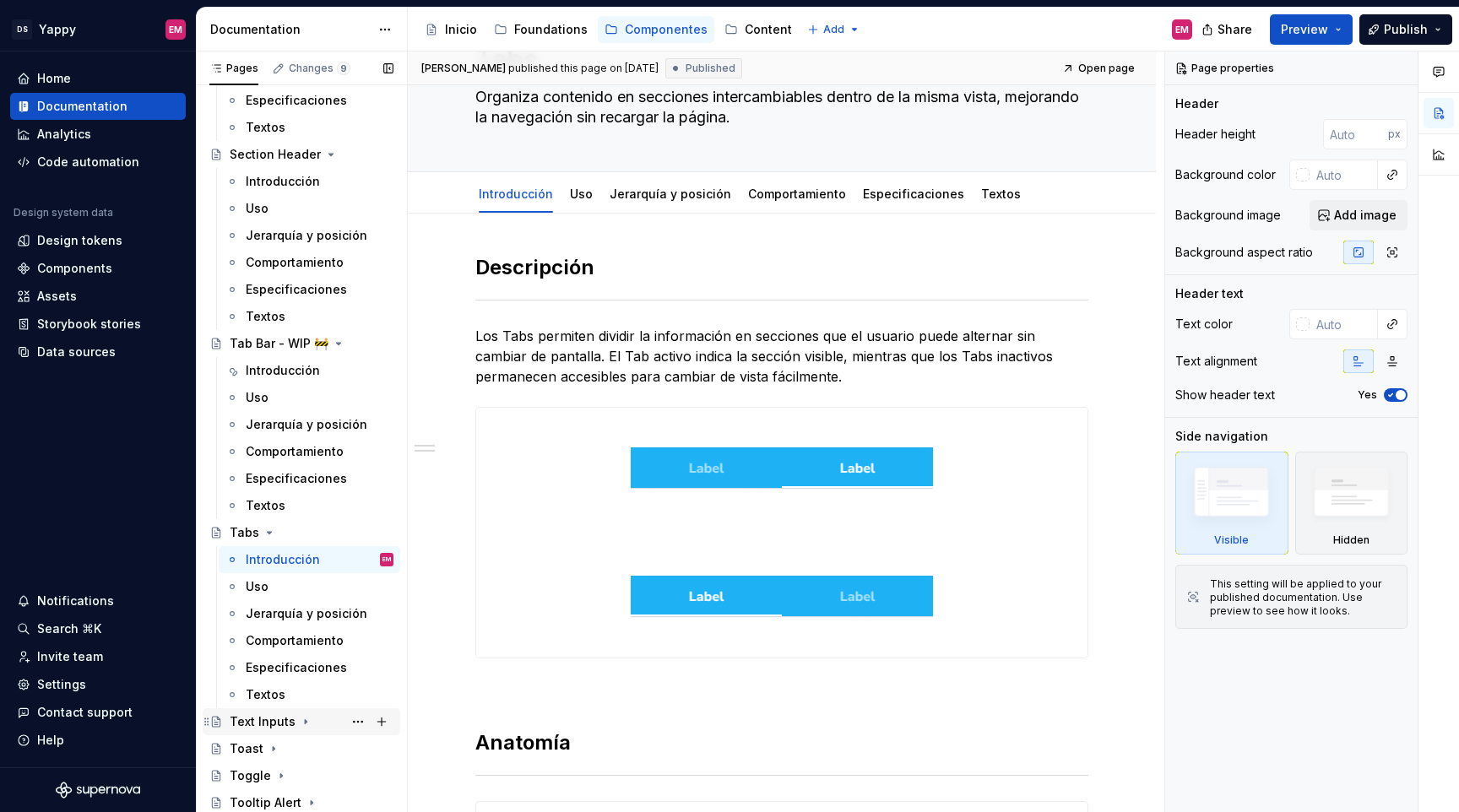
click at [279, 722] on div "Text Inputs" at bounding box center [262, 721] width 66 height 17
click at [281, 749] on div "Introducción" at bounding box center [282, 748] width 74 height 17
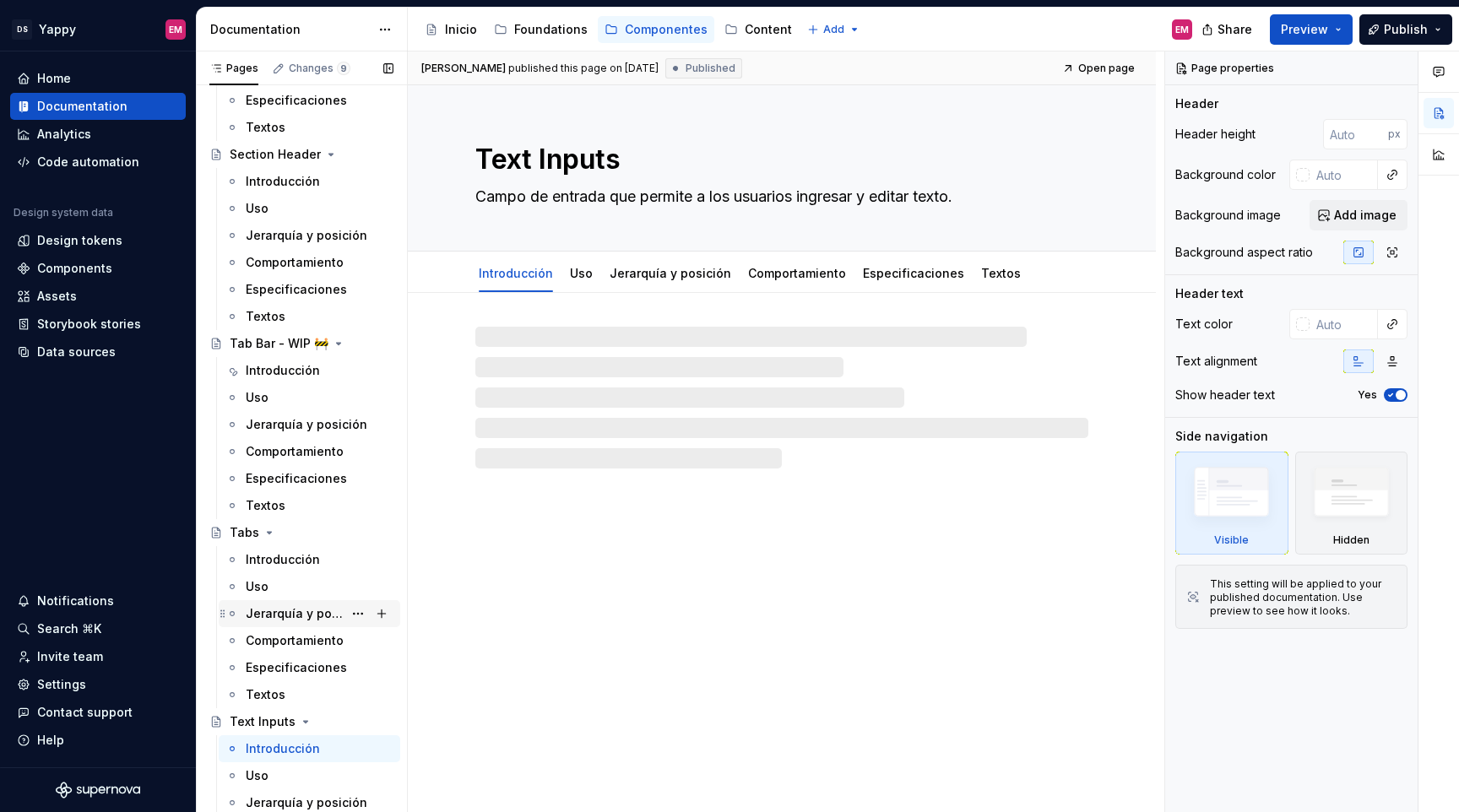
scroll to position [2304, 0]
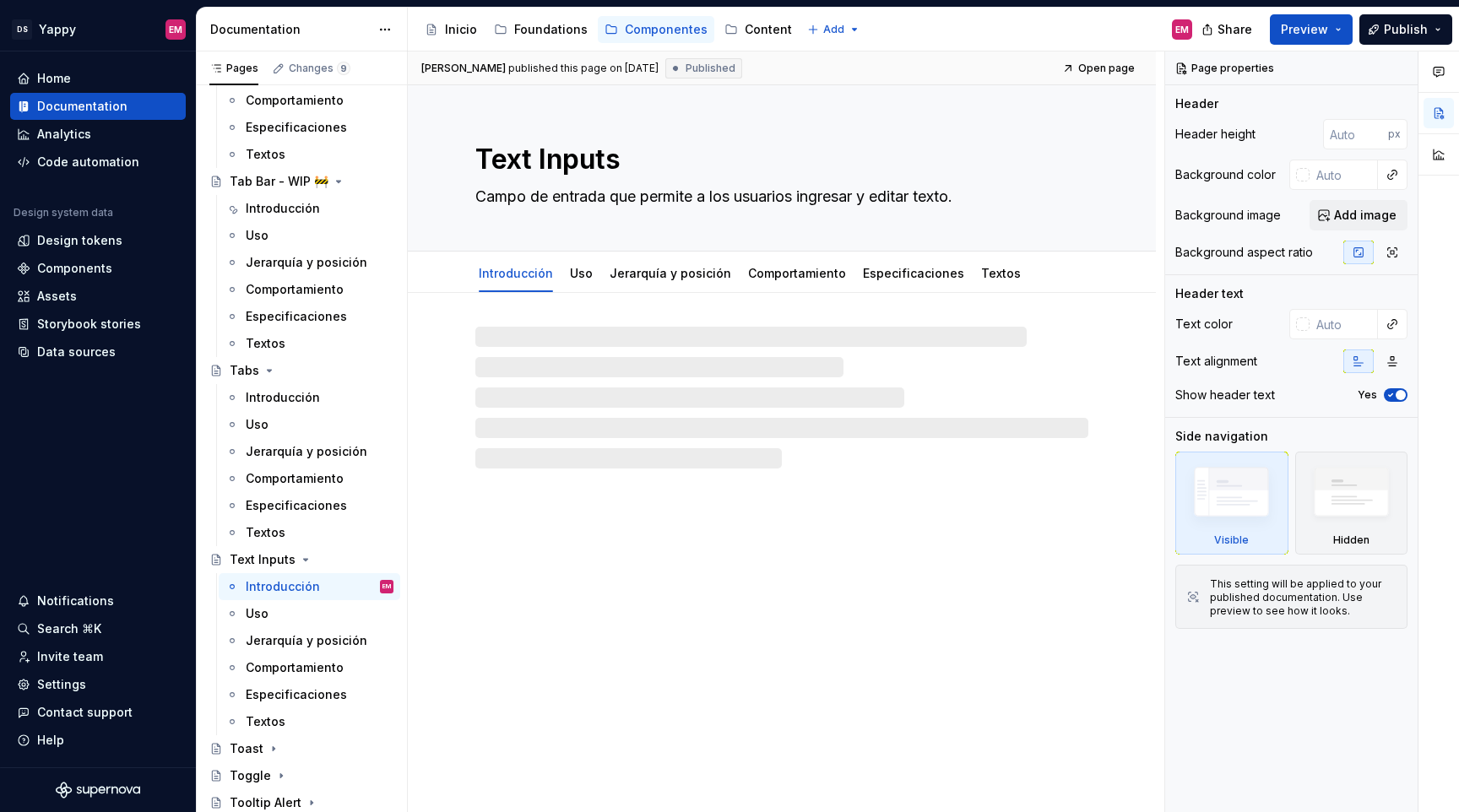
type textarea "*"
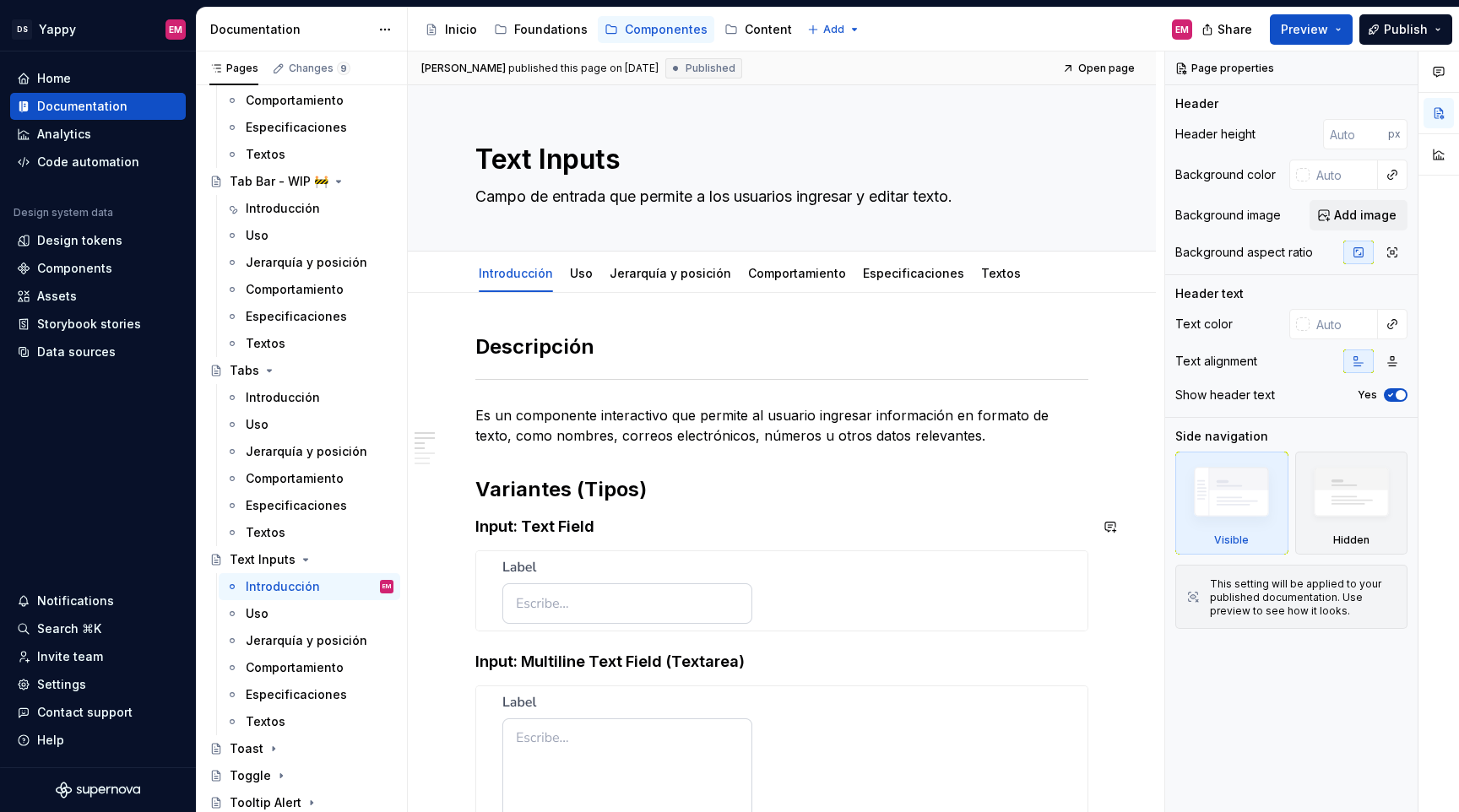
click at [635, 485] on h2 "Variantes (Tipos)" at bounding box center [781, 489] width 613 height 27
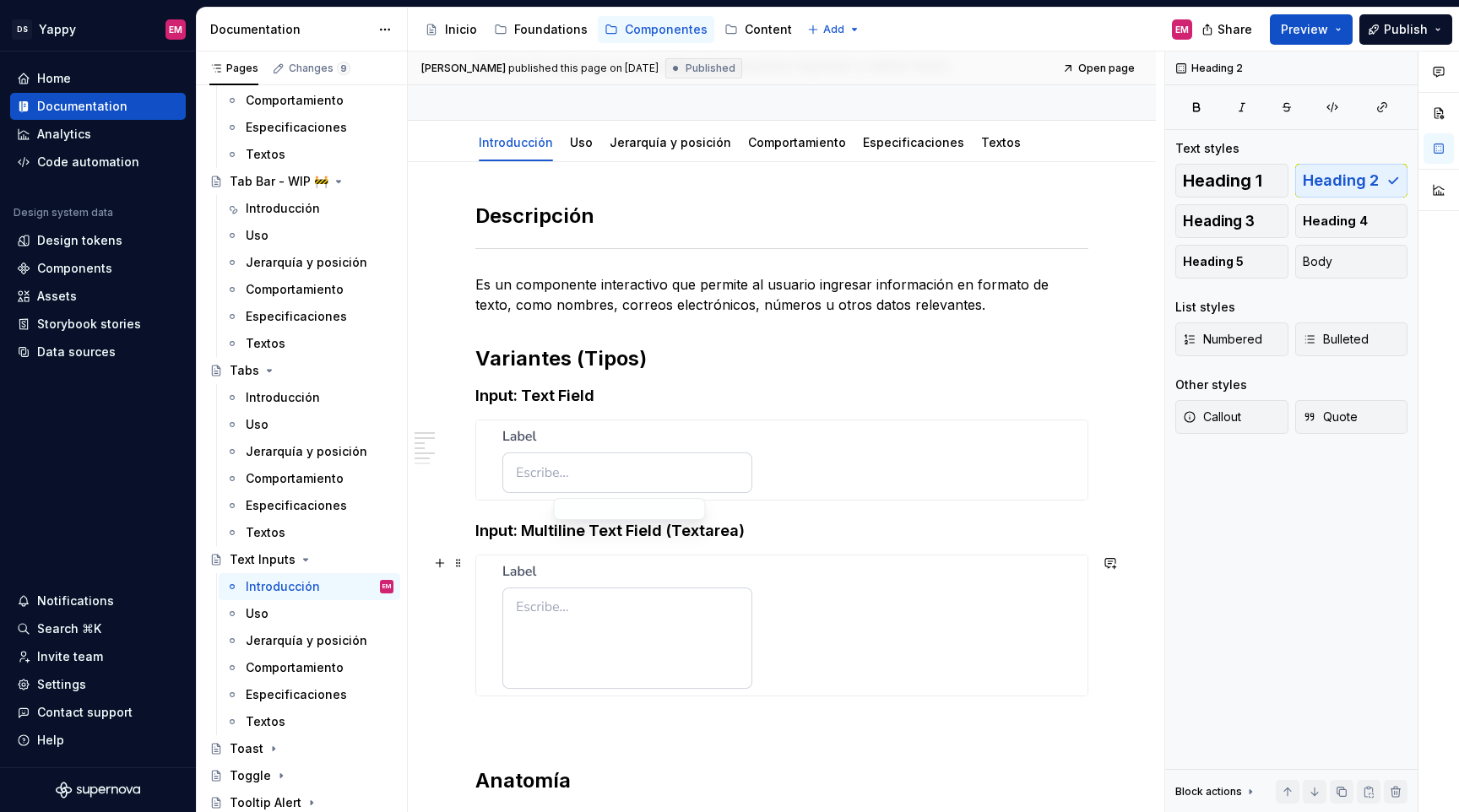
scroll to position [122, 0]
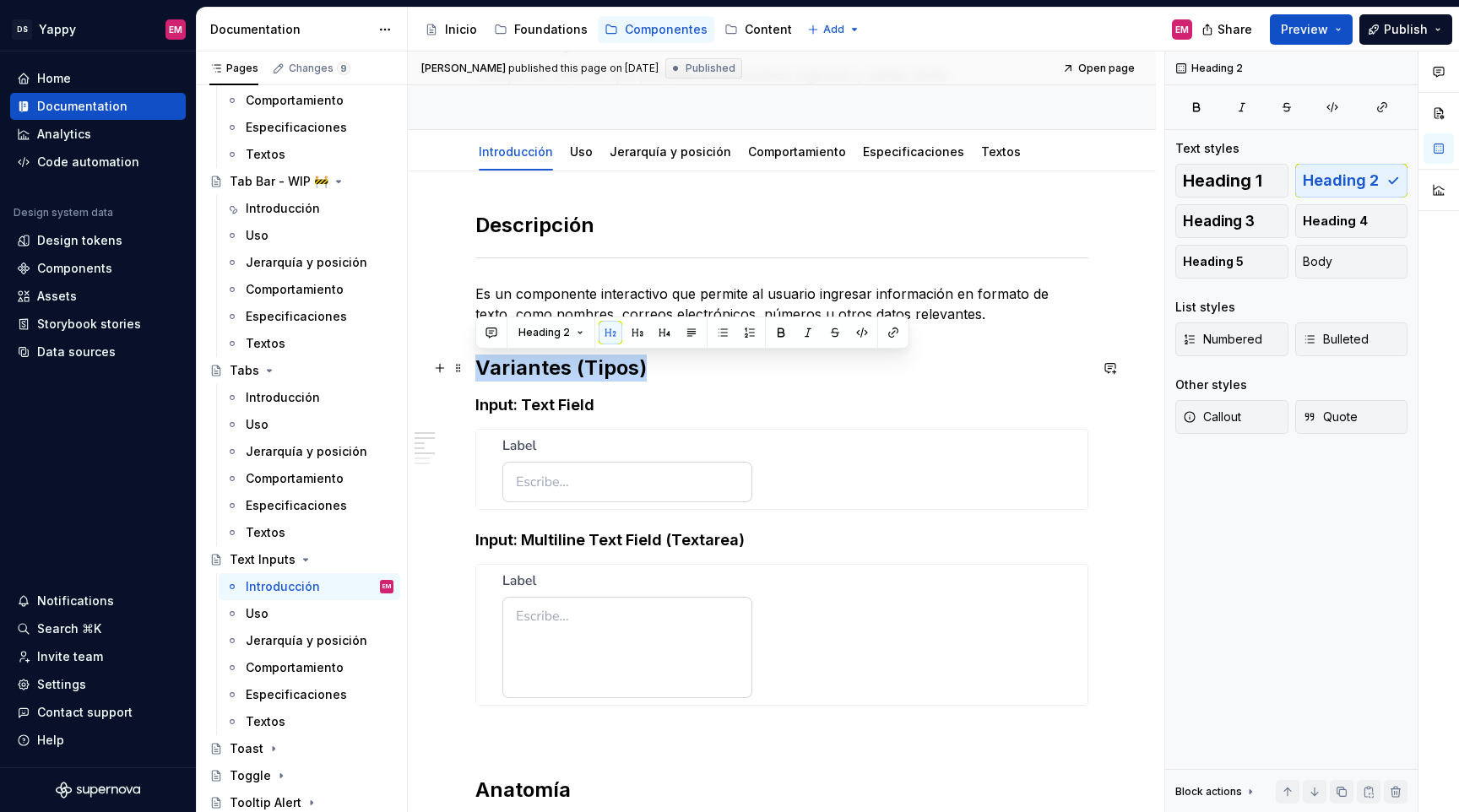
drag, startPoint x: 481, startPoint y: 371, endPoint x: 716, endPoint y: 371, distance: 235.0
click at [716, 371] on h2 "Variantes (Tipos)" at bounding box center [781, 367] width 613 height 27
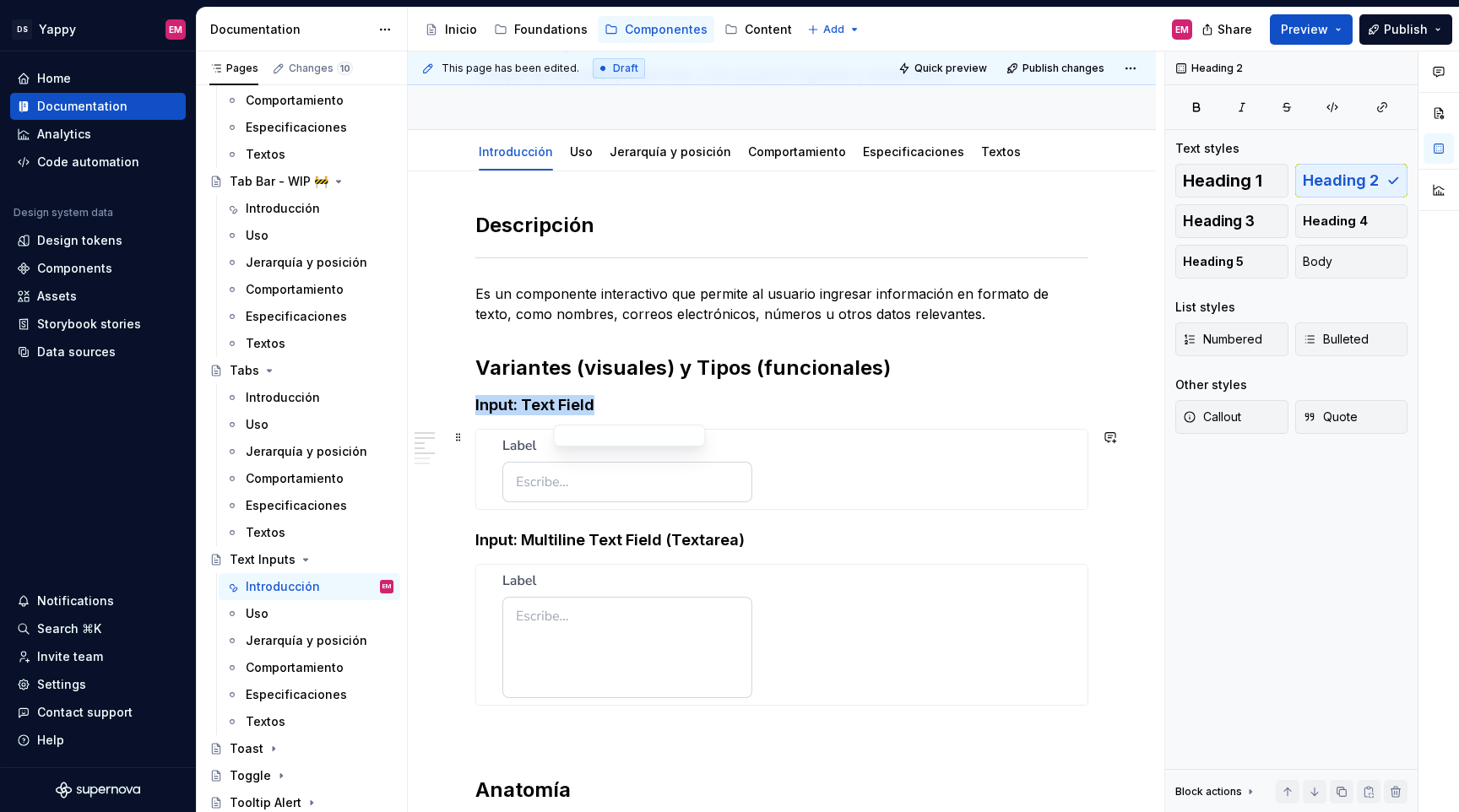
click at [591, 453] on img at bounding box center [628, 470] width 249 height 66
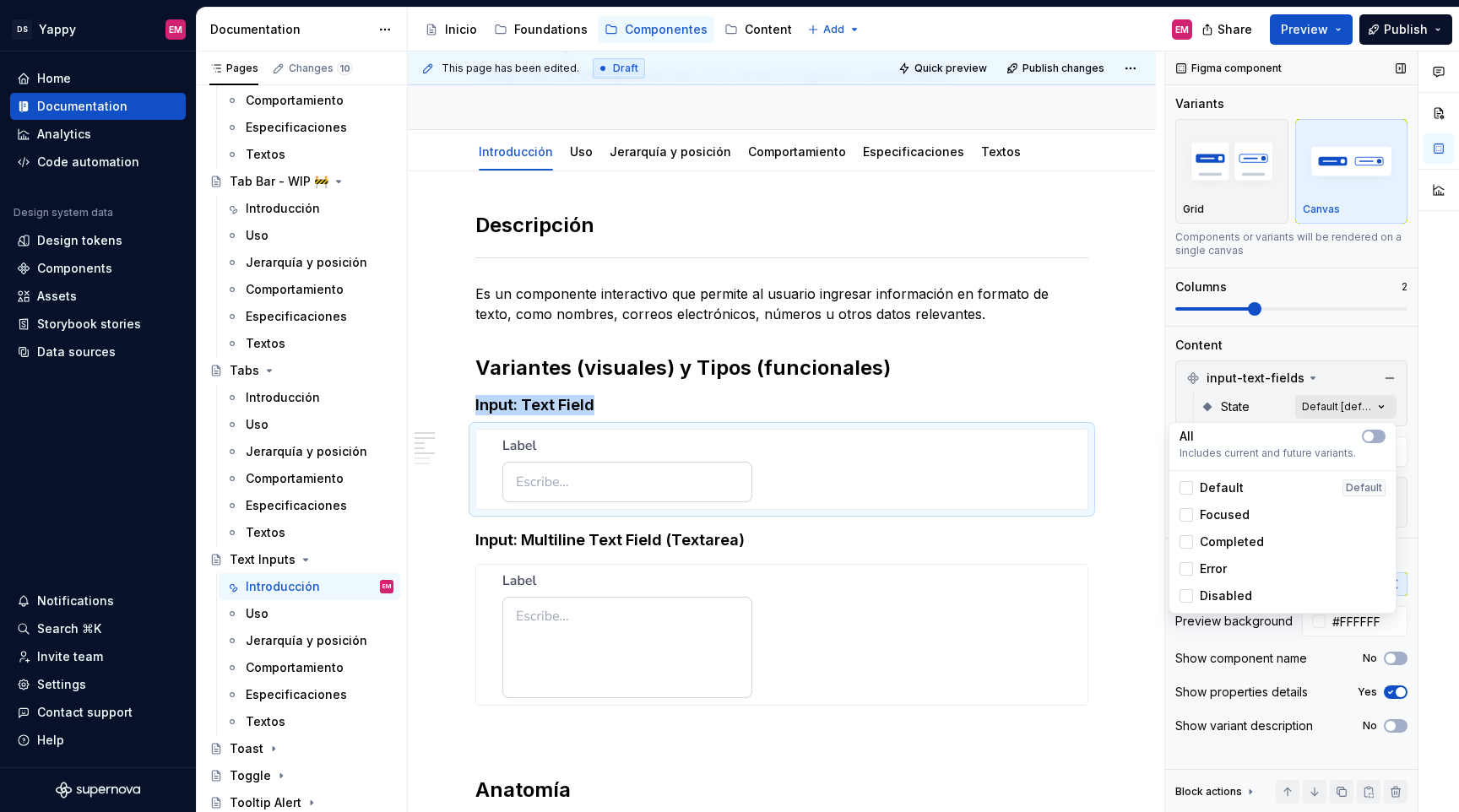
click at [1319, 409] on div "Comments Open comments No comments yet Select ‘Comment’ from the block context …" at bounding box center [1312, 432] width 293 height 761
click at [782, 387] on html "DS Yappy EM Home Documentation Analytics Code automation Design system data Des…" at bounding box center [730, 406] width 1459 height 812
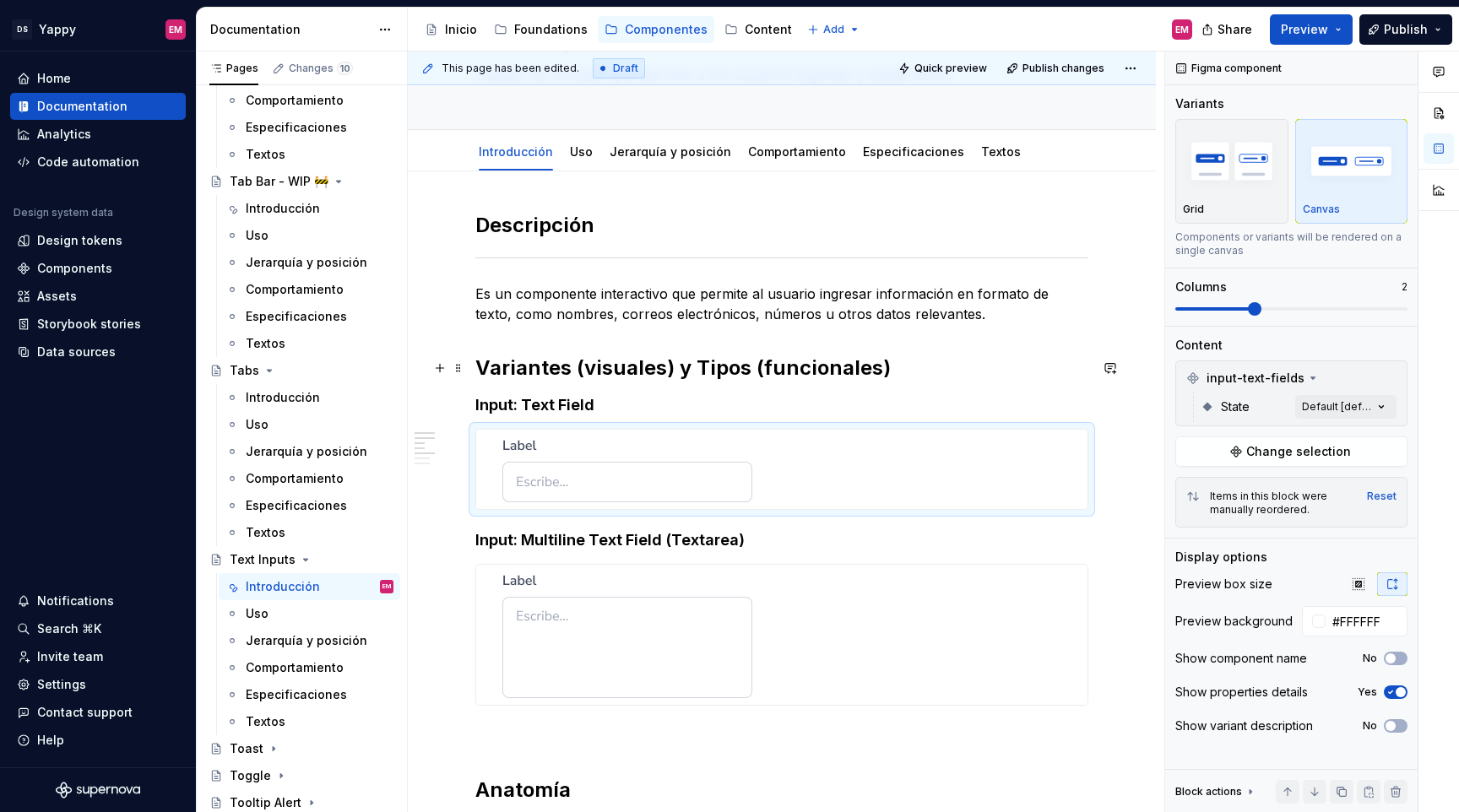
click at [657, 374] on h2 "Variantes (visuales) y Tipos (funcionales)" at bounding box center [781, 367] width 613 height 27
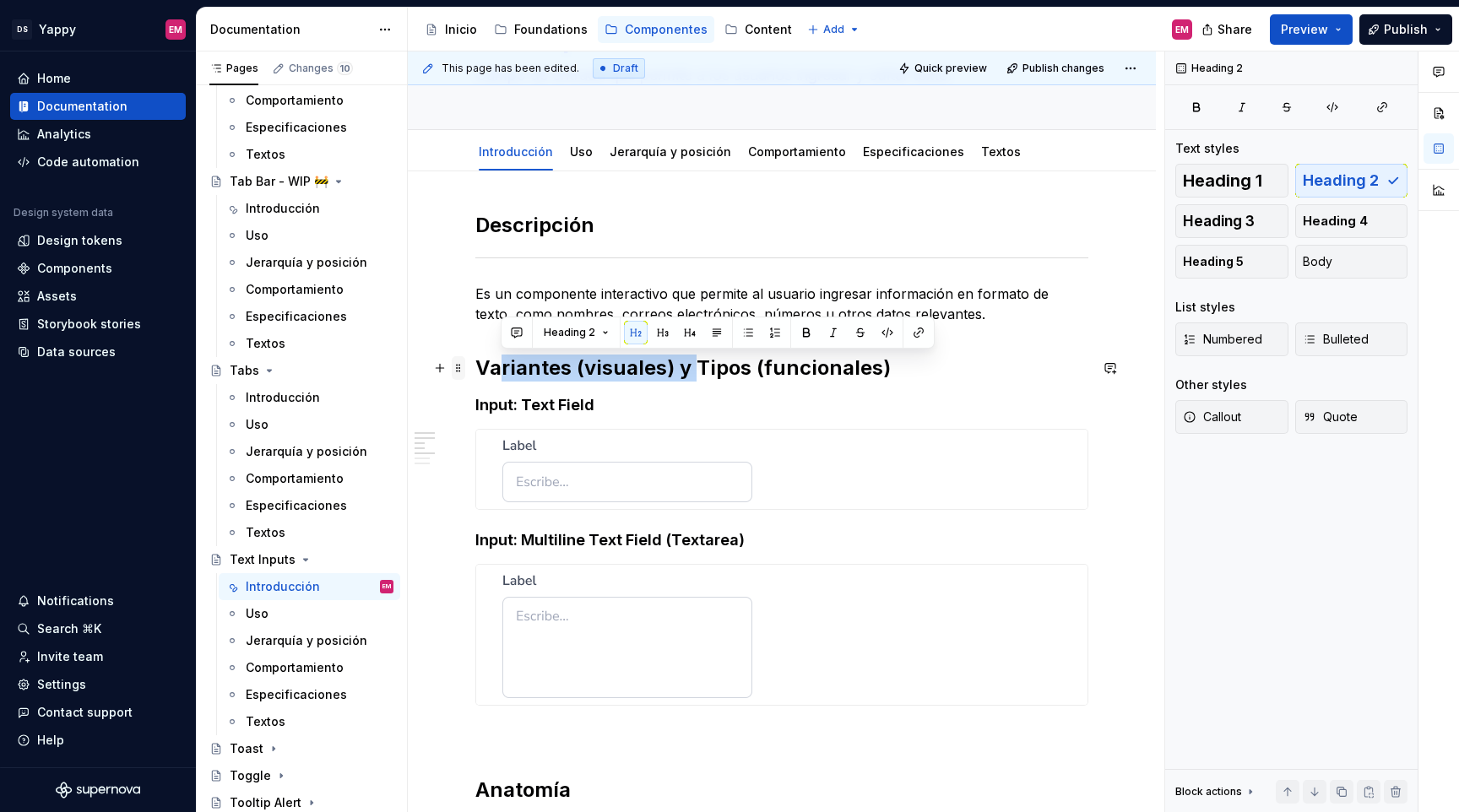
drag, startPoint x: 692, startPoint y: 366, endPoint x: 460, endPoint y: 372, distance: 232.1
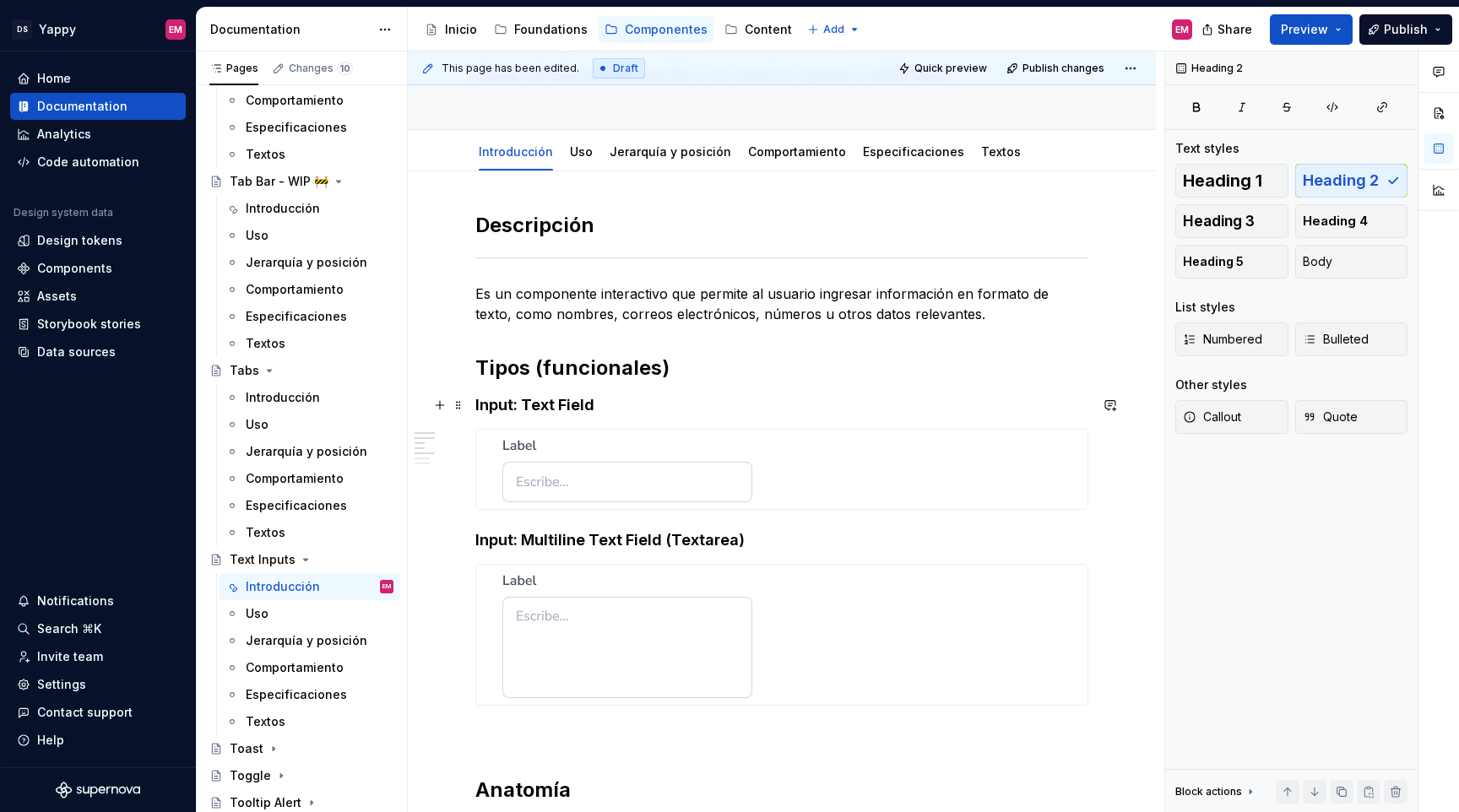
click at [476, 407] on h4 "Input: Text Field" at bounding box center [781, 405] width 613 height 20
click at [497, 414] on h4 "Input: Text Field" at bounding box center [781, 405] width 613 height 20
click at [477, 544] on h4 "Input: Multiline Text Field (Textarea)" at bounding box center [781, 540] width 613 height 20
drag, startPoint x: 502, startPoint y: 545, endPoint x: 470, endPoint y: 545, distance: 32.0
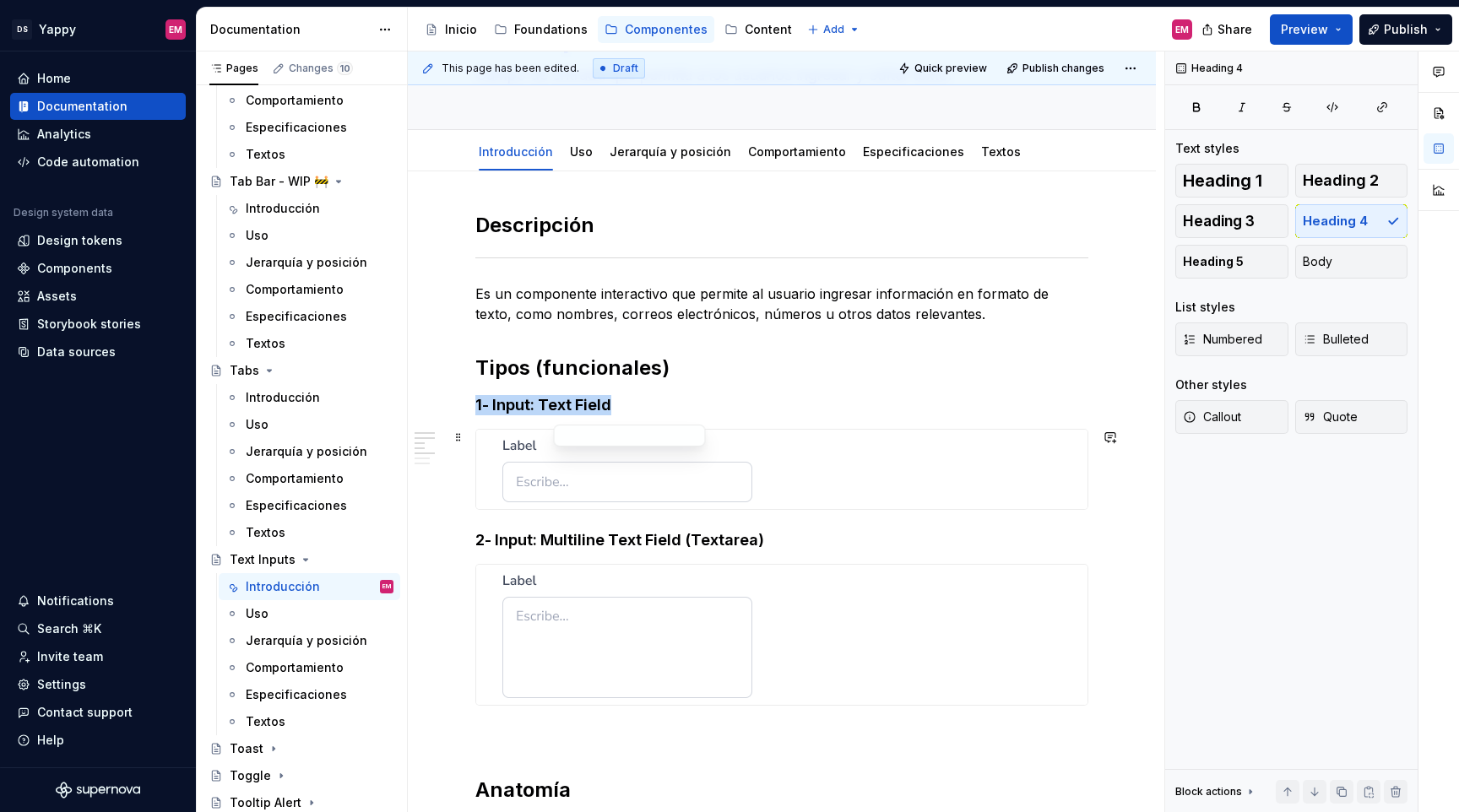
click at [599, 465] on img at bounding box center [628, 470] width 249 height 66
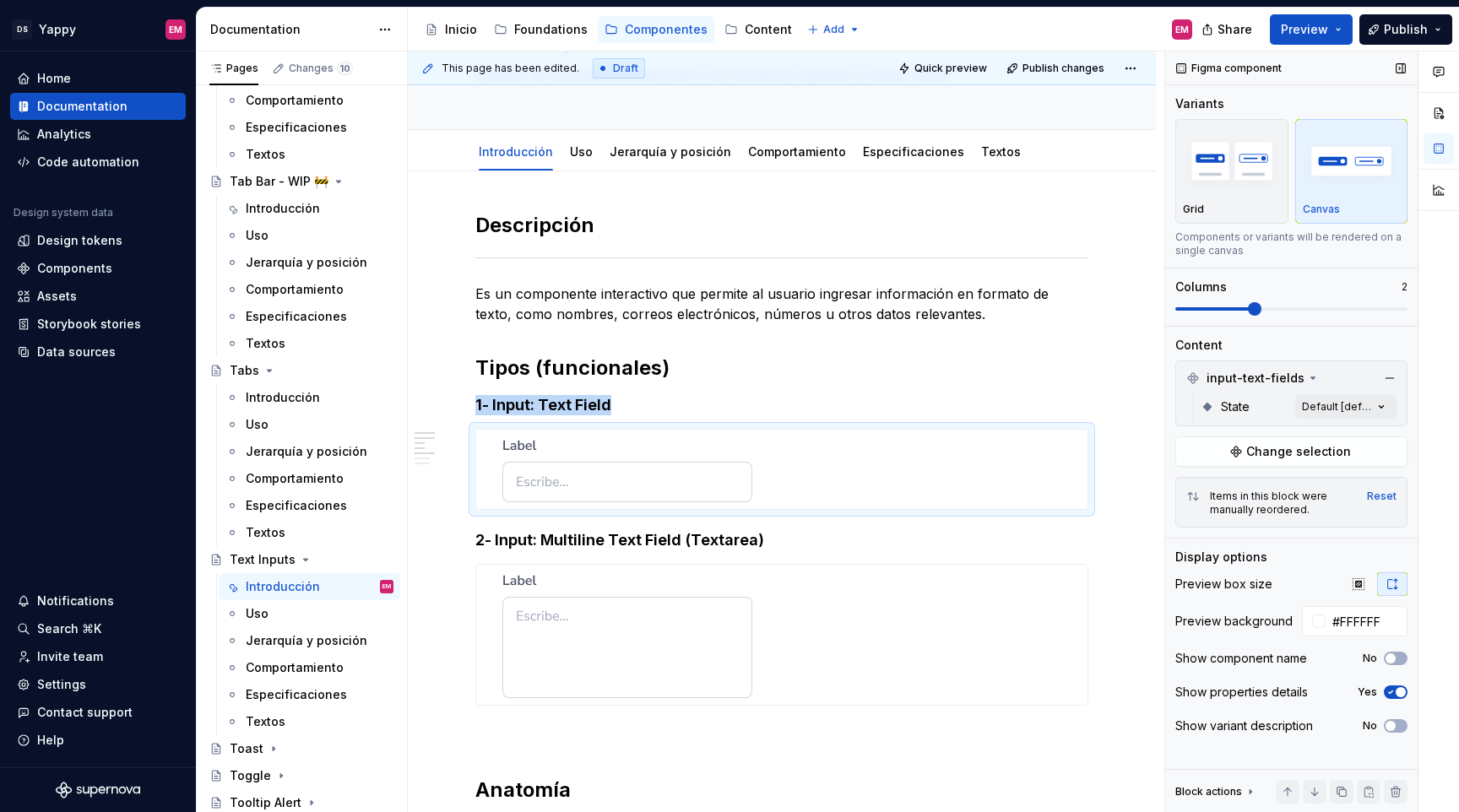
click at [1398, 695] on span "button" at bounding box center [1401, 692] width 10 height 10
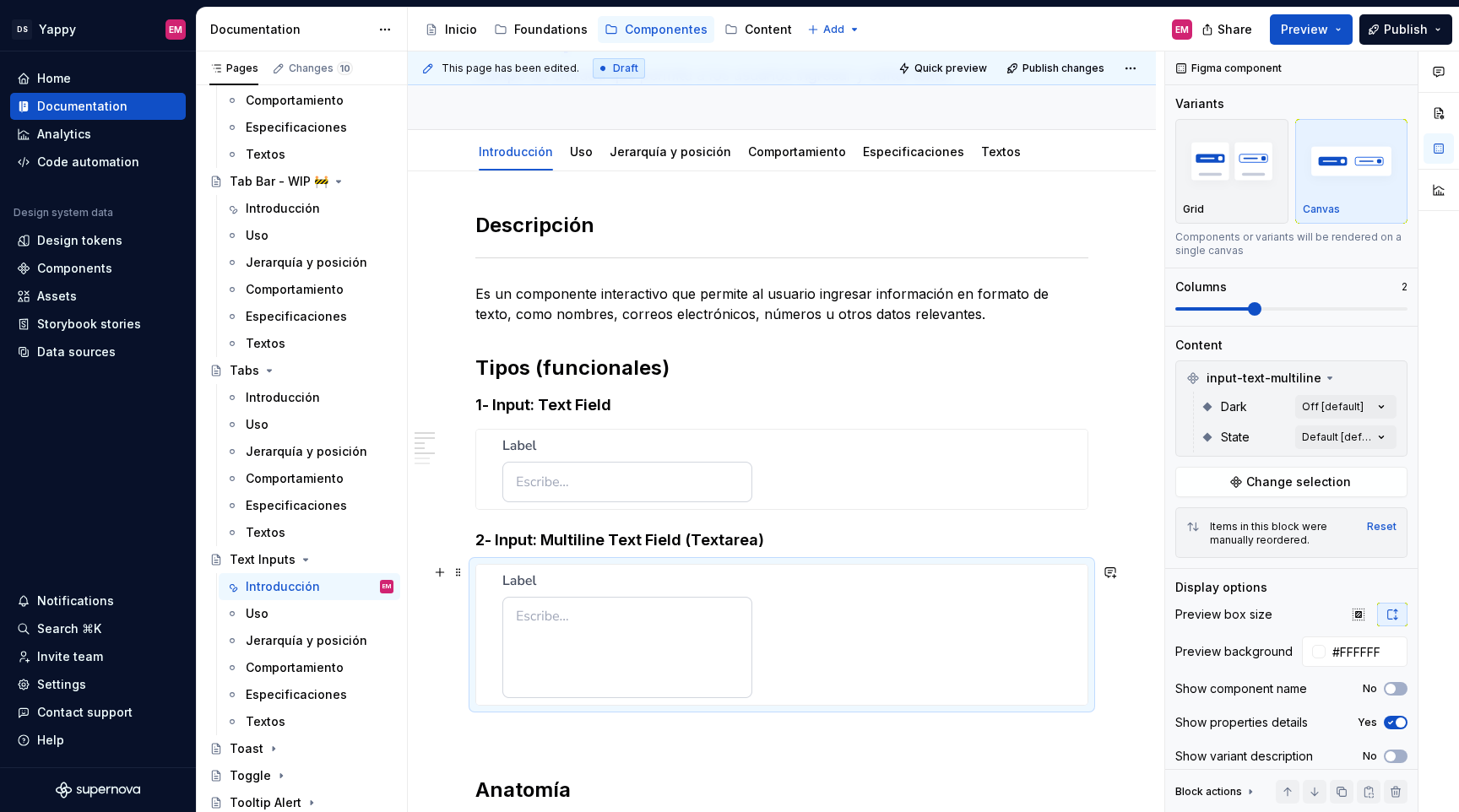
click at [1046, 656] on div at bounding box center [781, 634] width 612 height 140
click at [1394, 724] on icon "button" at bounding box center [1391, 722] width 14 height 10
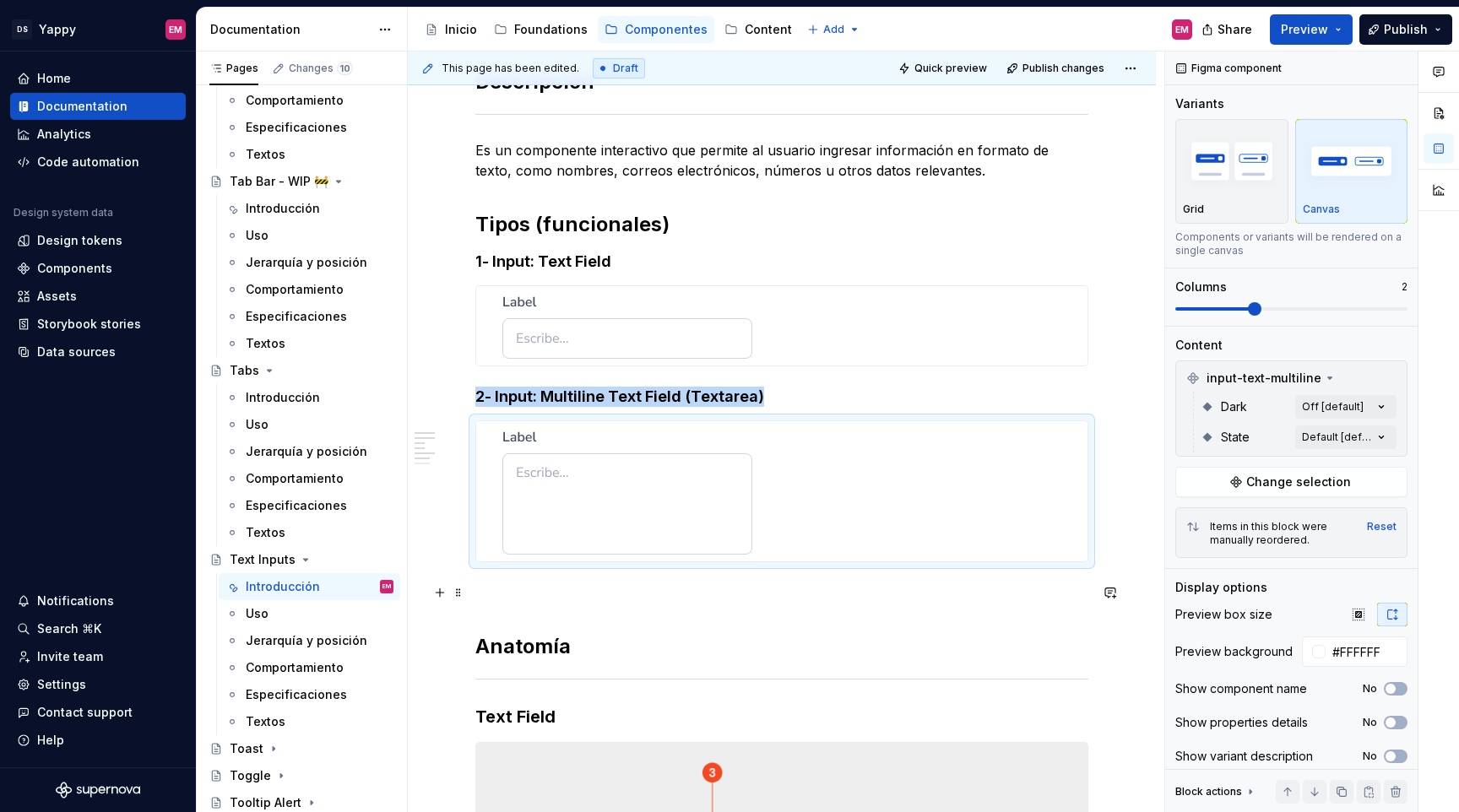
scroll to position [449, 0]
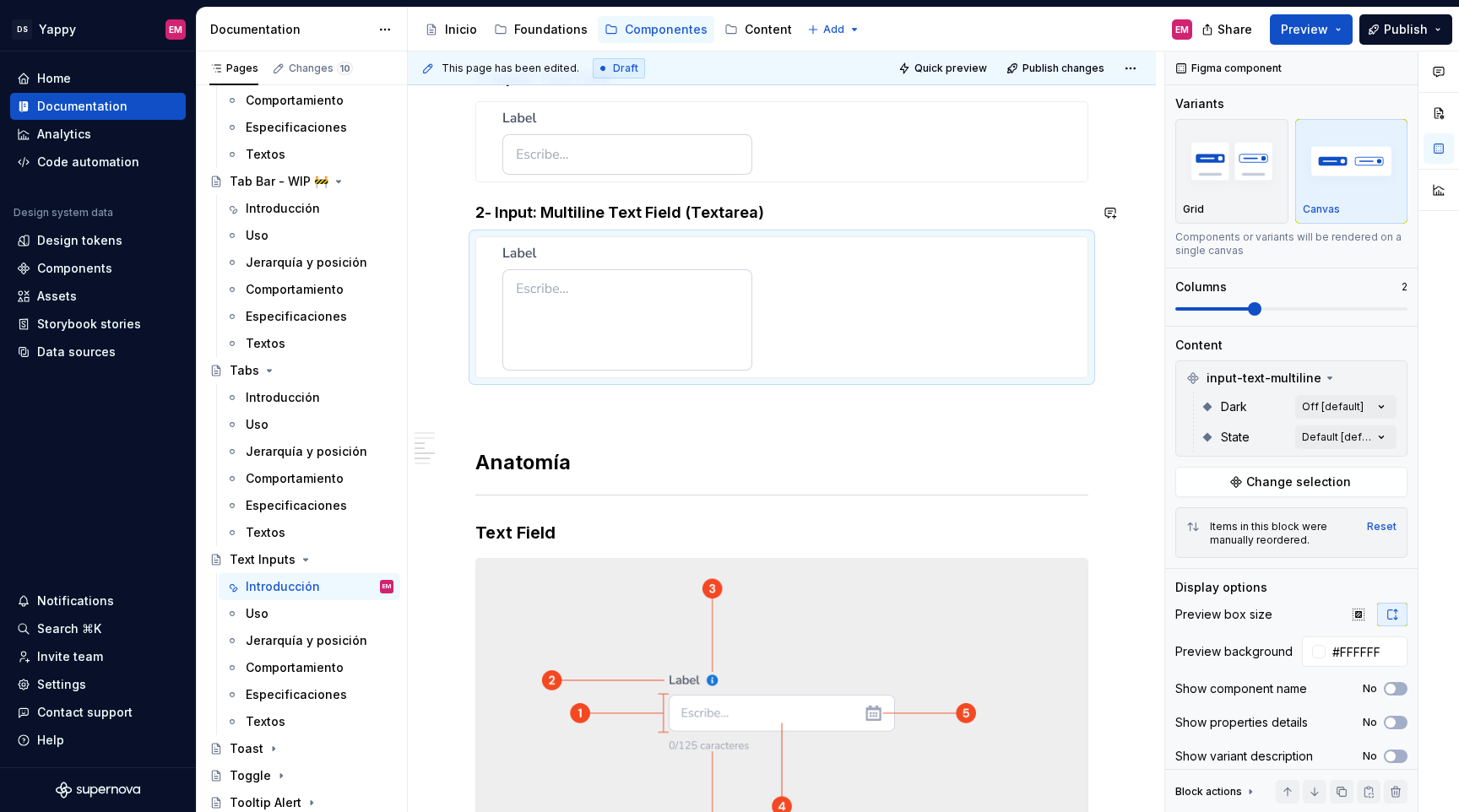
click at [521, 183] on div at bounding box center [781, 142] width 613 height 81
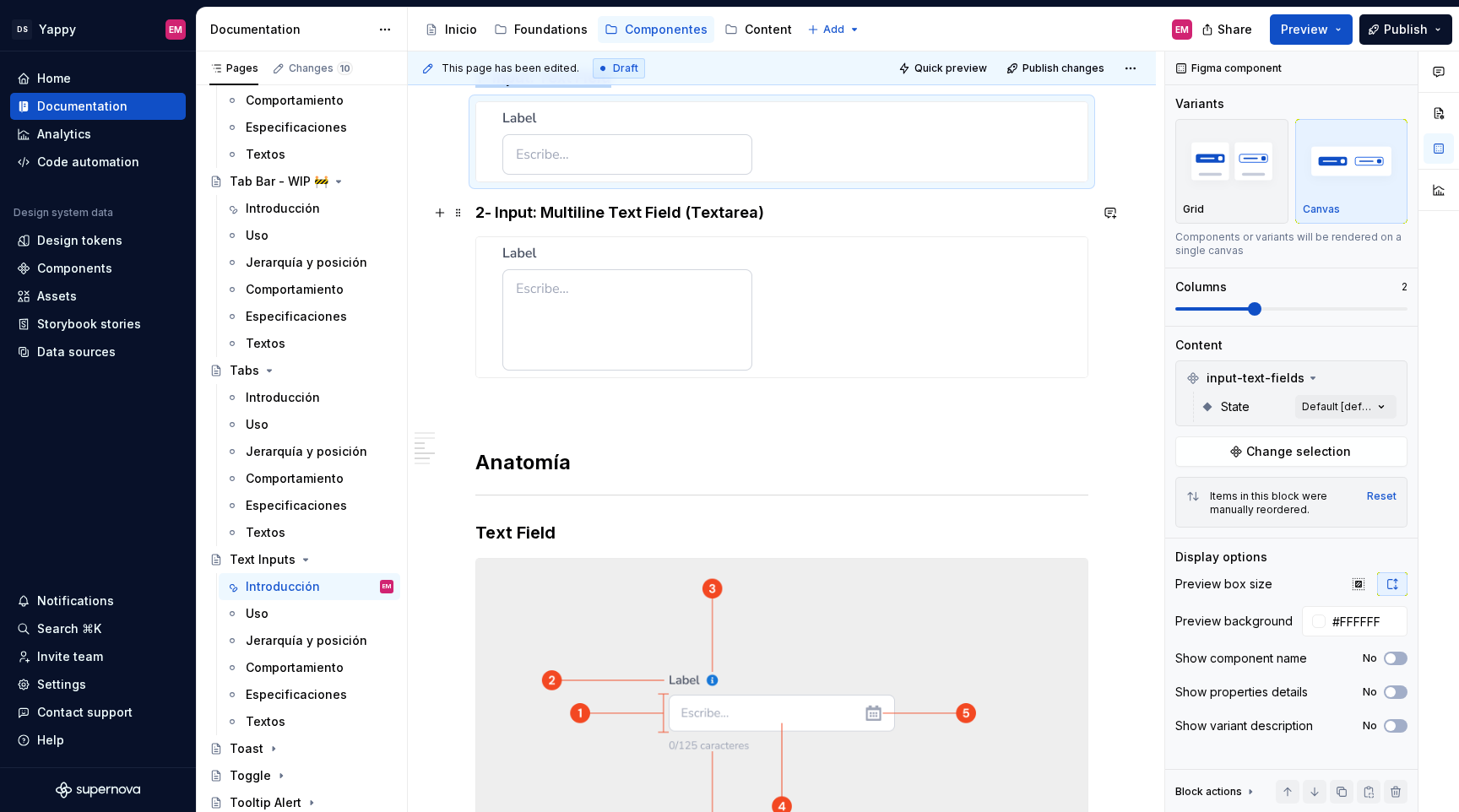
click at [475, 215] on h4 "2- Input: Multiline Text Field (Textarea)" at bounding box center [781, 212] width 613 height 20
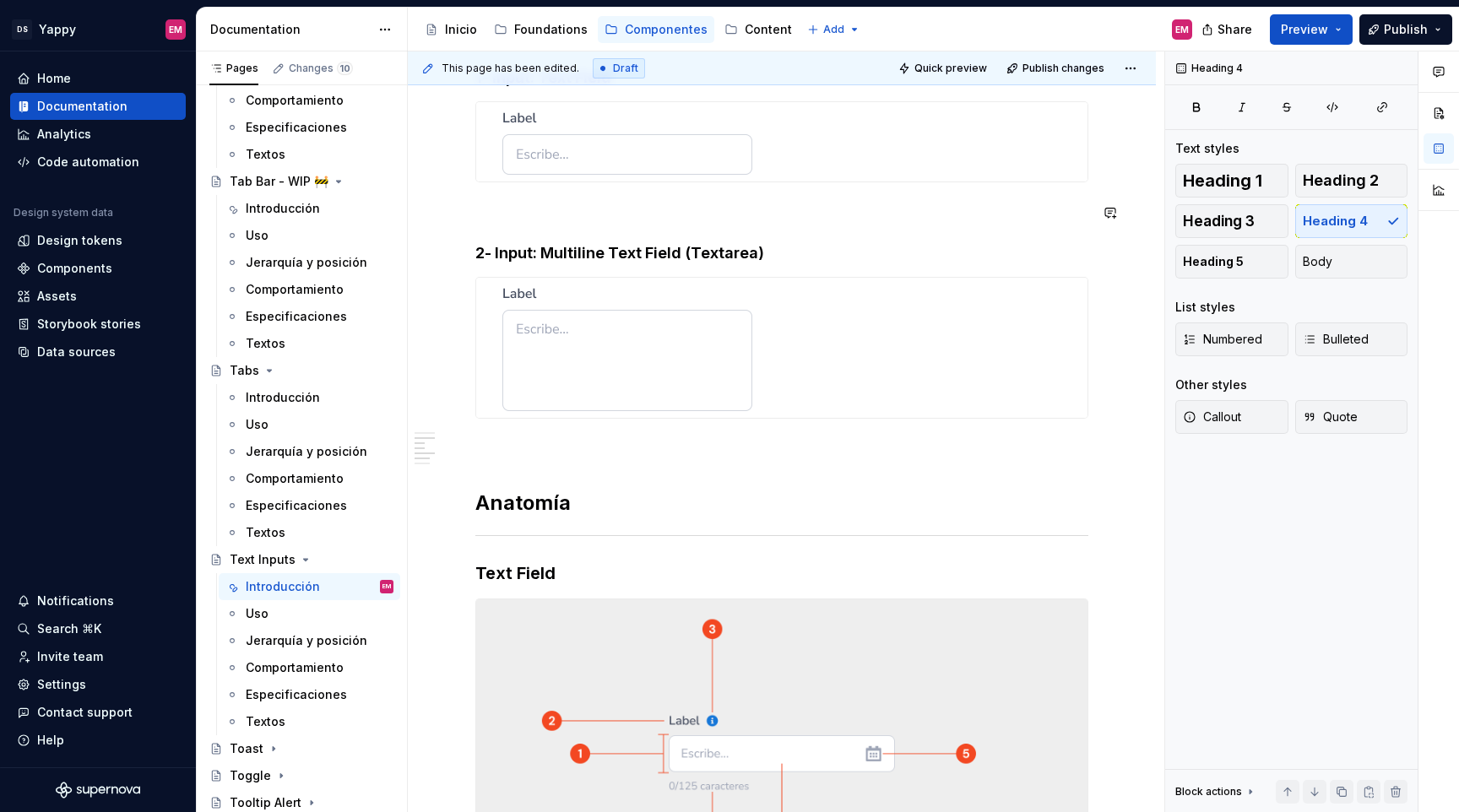
scroll to position [313, 0]
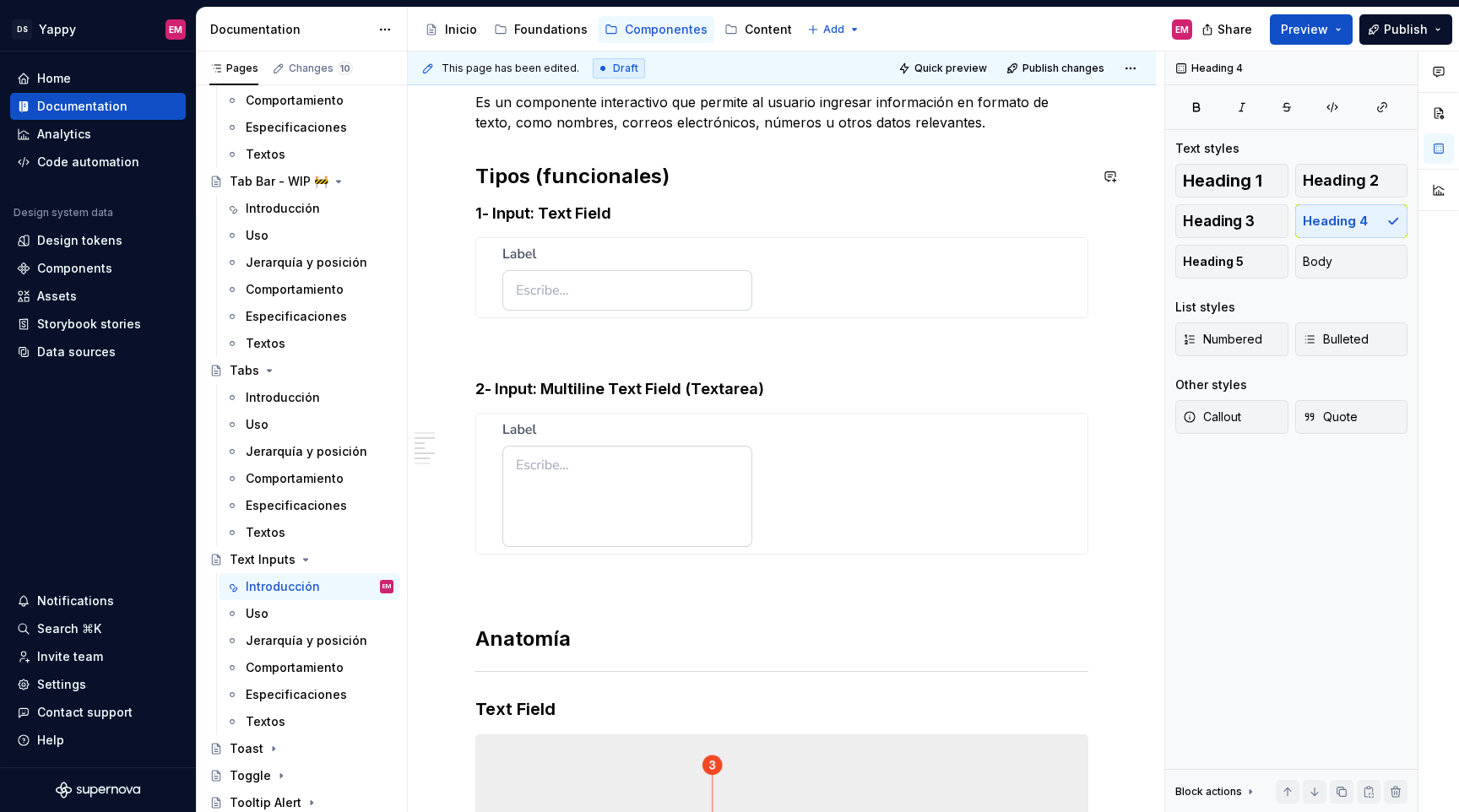
click at [579, 203] on h4 "1- Input: Text Field" at bounding box center [781, 213] width 613 height 20
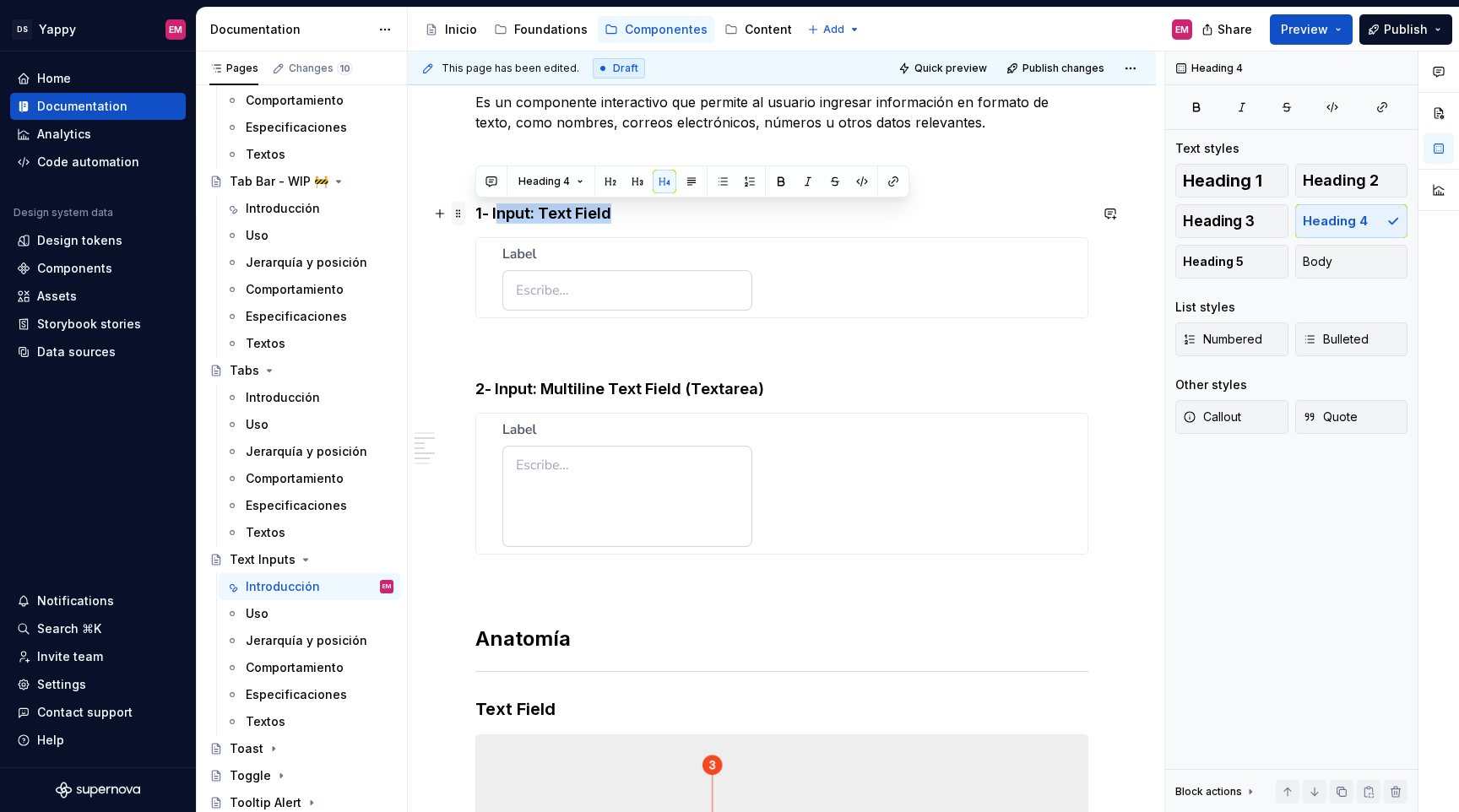
drag, startPoint x: 629, startPoint y: 208, endPoint x: 453, endPoint y: 208, distance: 176.0
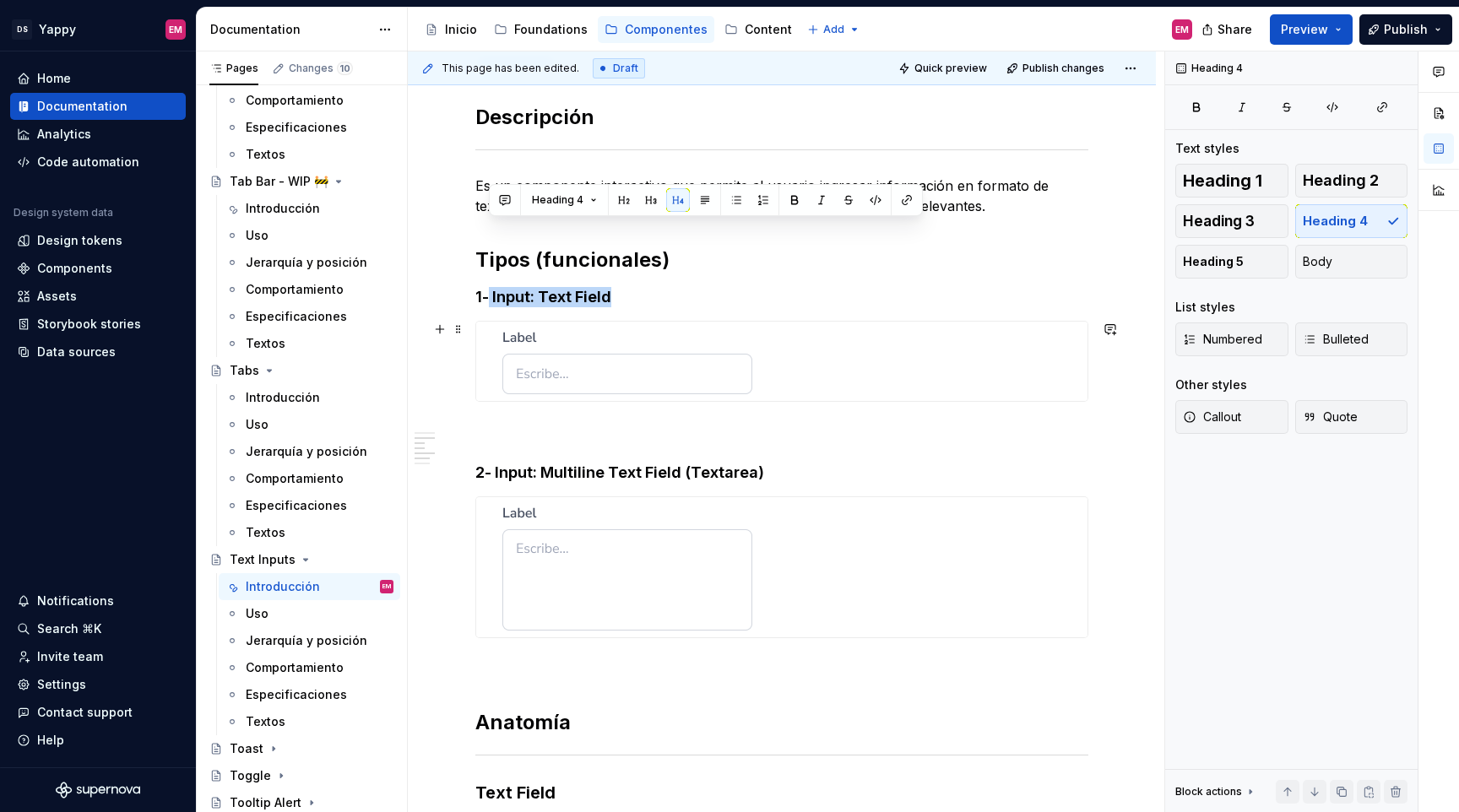
scroll to position [217, 0]
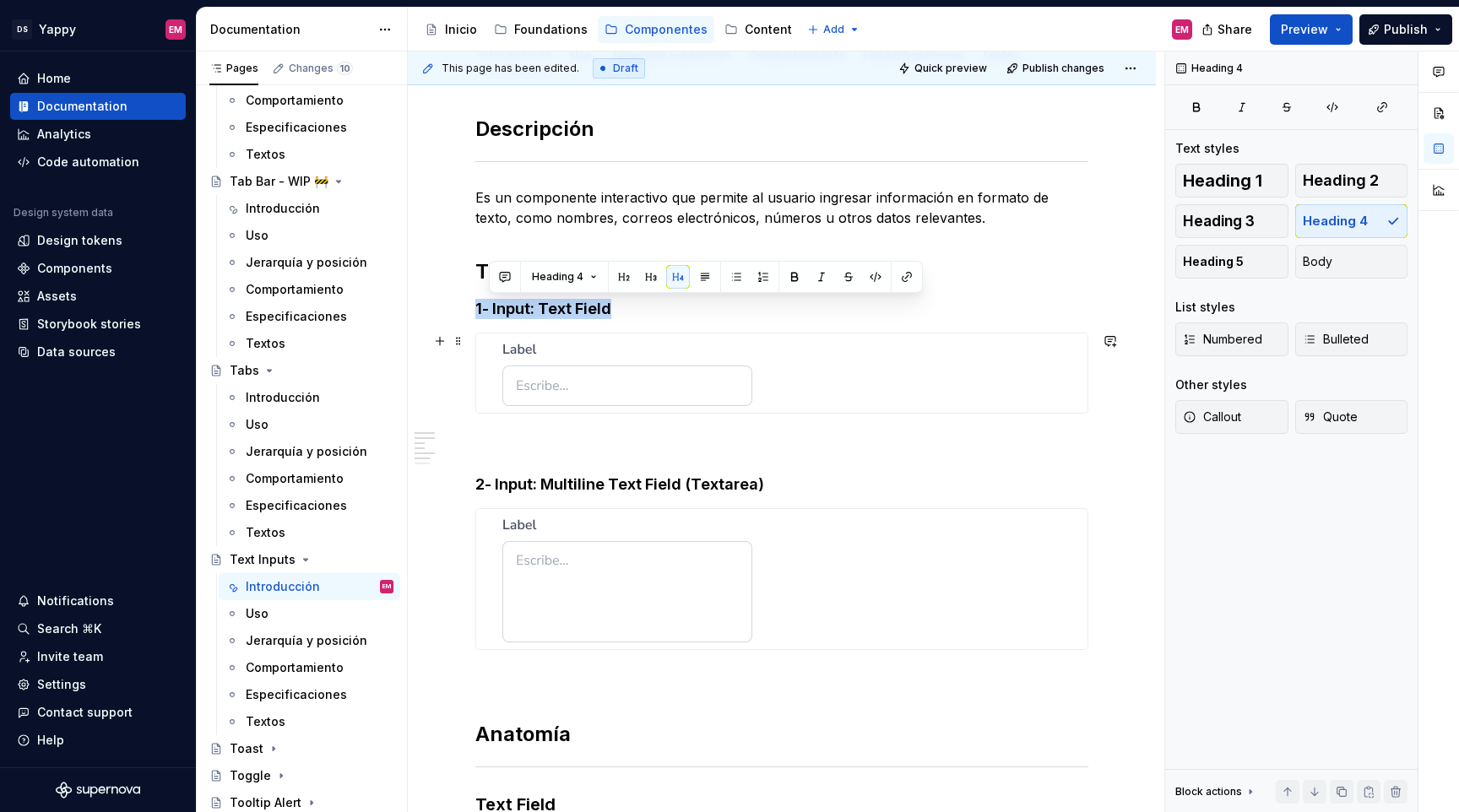
click at [709, 349] on img at bounding box center [628, 373] width 249 height 66
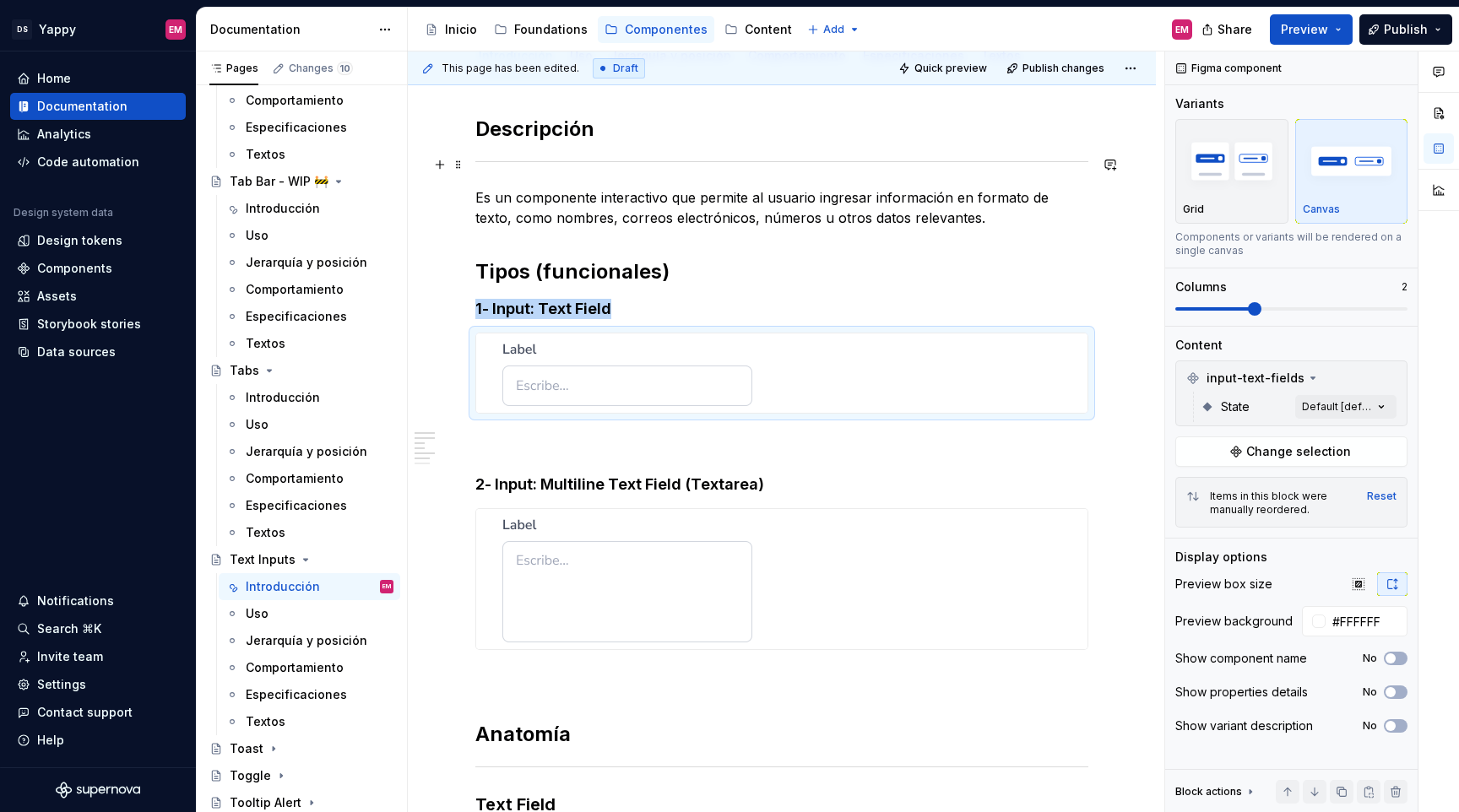
click at [459, 163] on span at bounding box center [459, 165] width 14 height 24
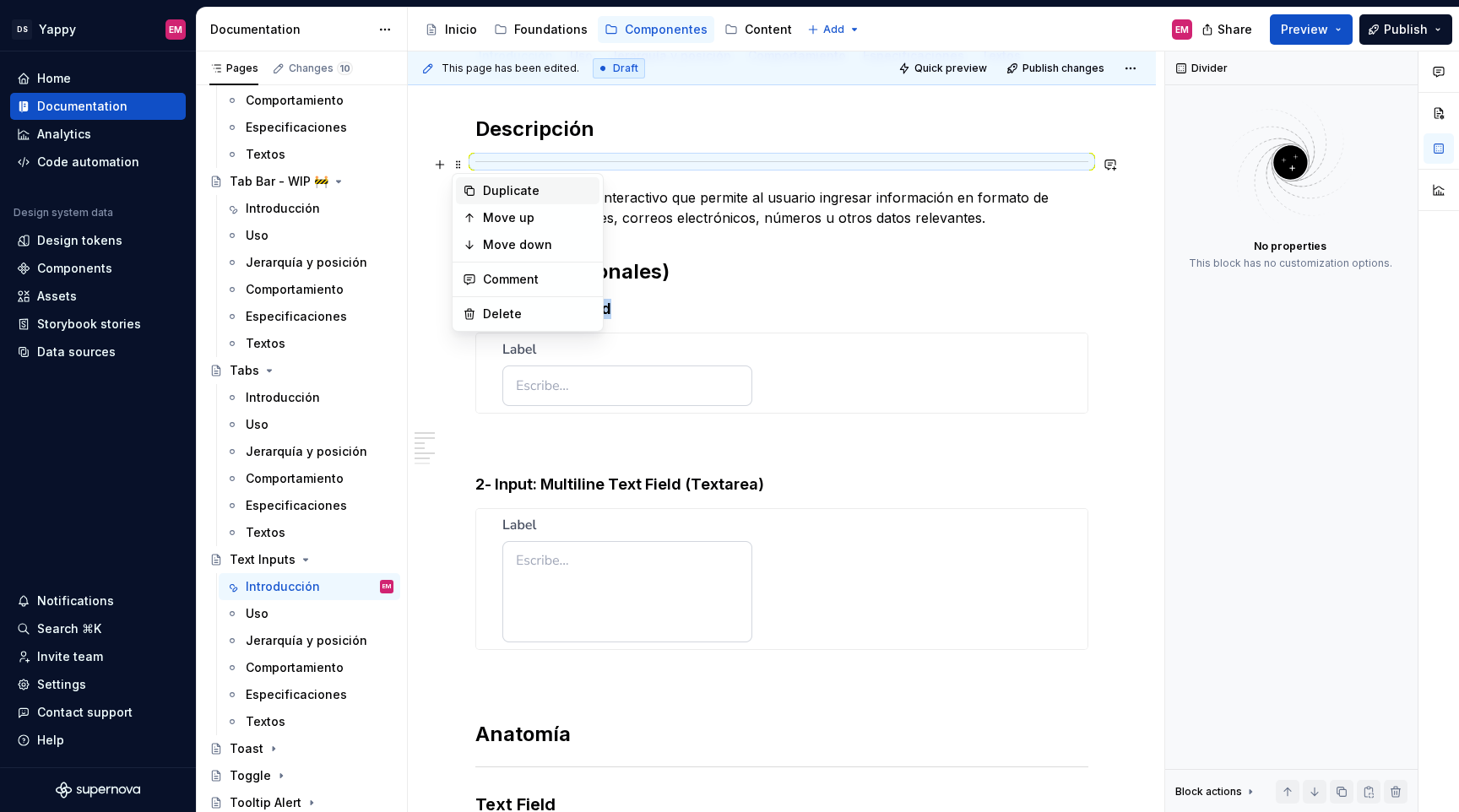
click at [470, 187] on icon at bounding box center [469, 191] width 9 height 9
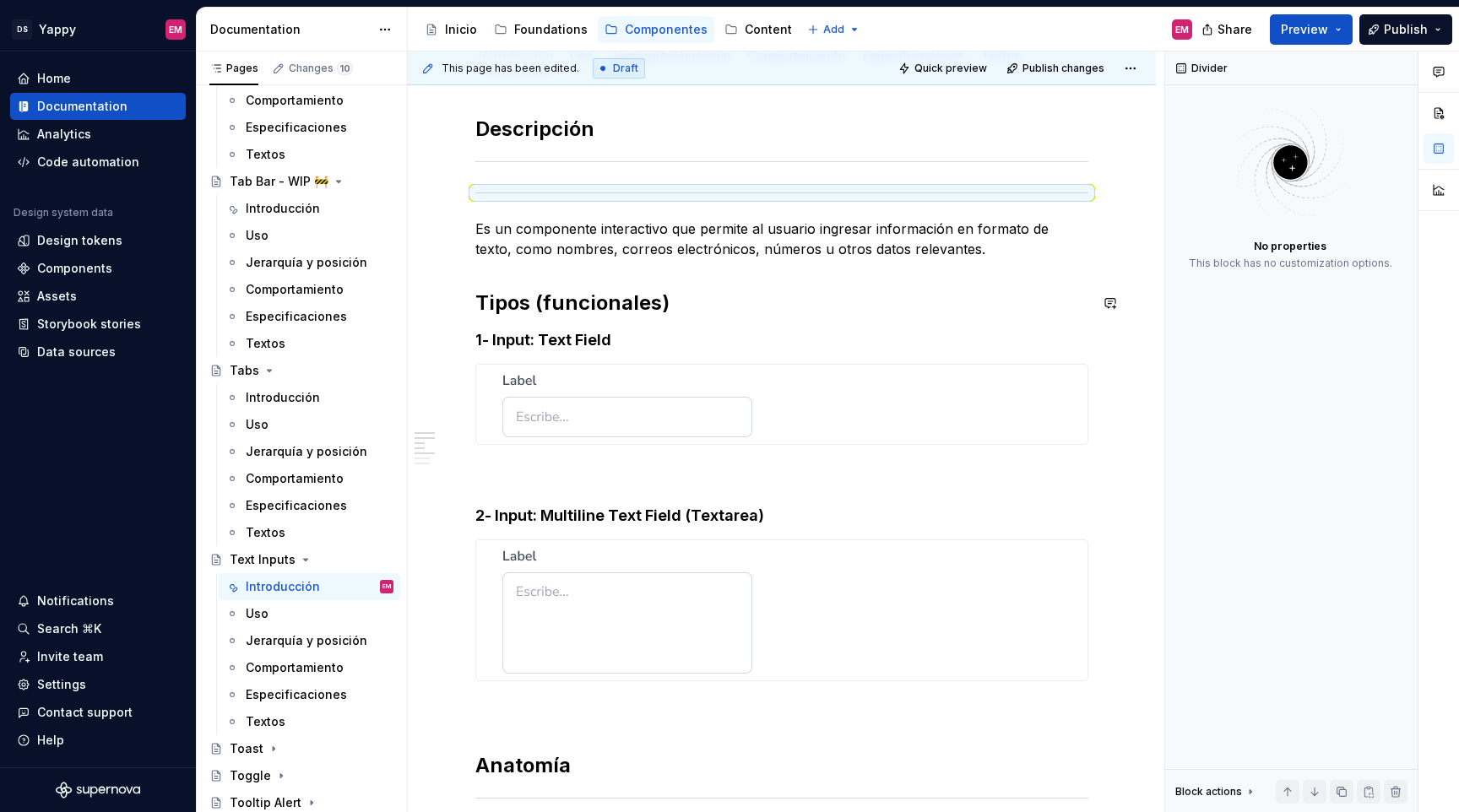
drag, startPoint x: 458, startPoint y: 199, endPoint x: 483, endPoint y: 332, distance: 135.3
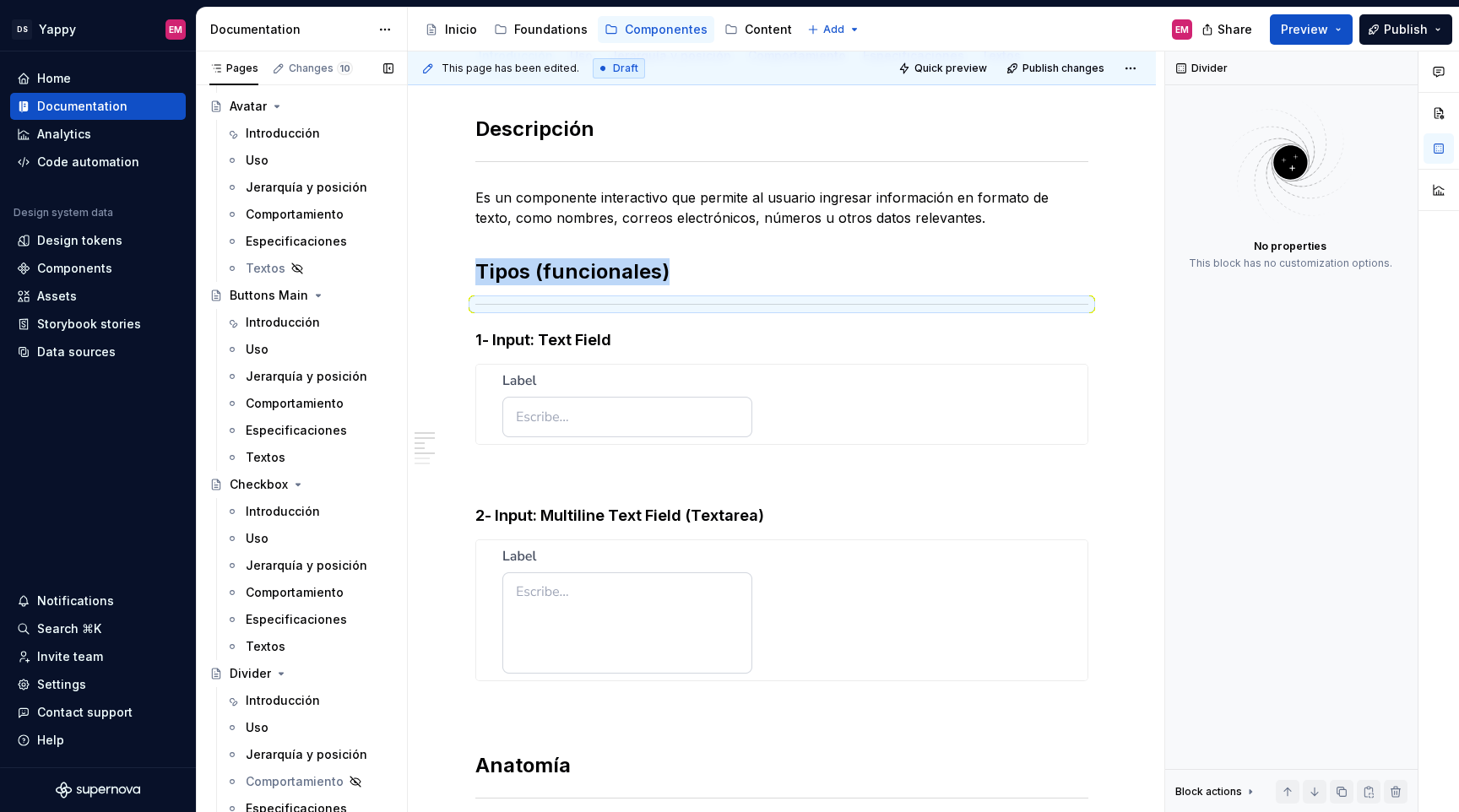
scroll to position [426, 0]
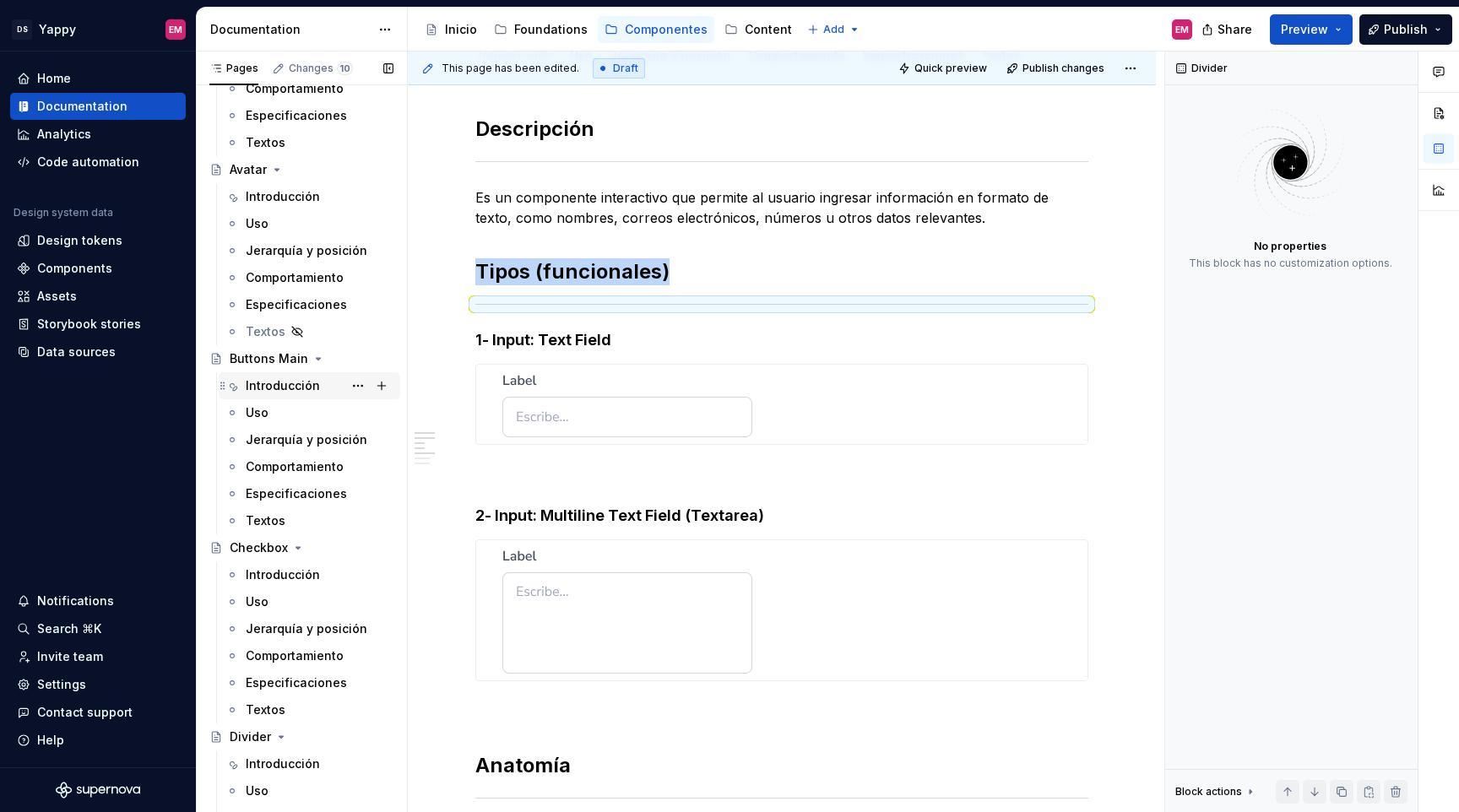
click at [266, 376] on div "Introducción" at bounding box center [319, 386] width 148 height 24
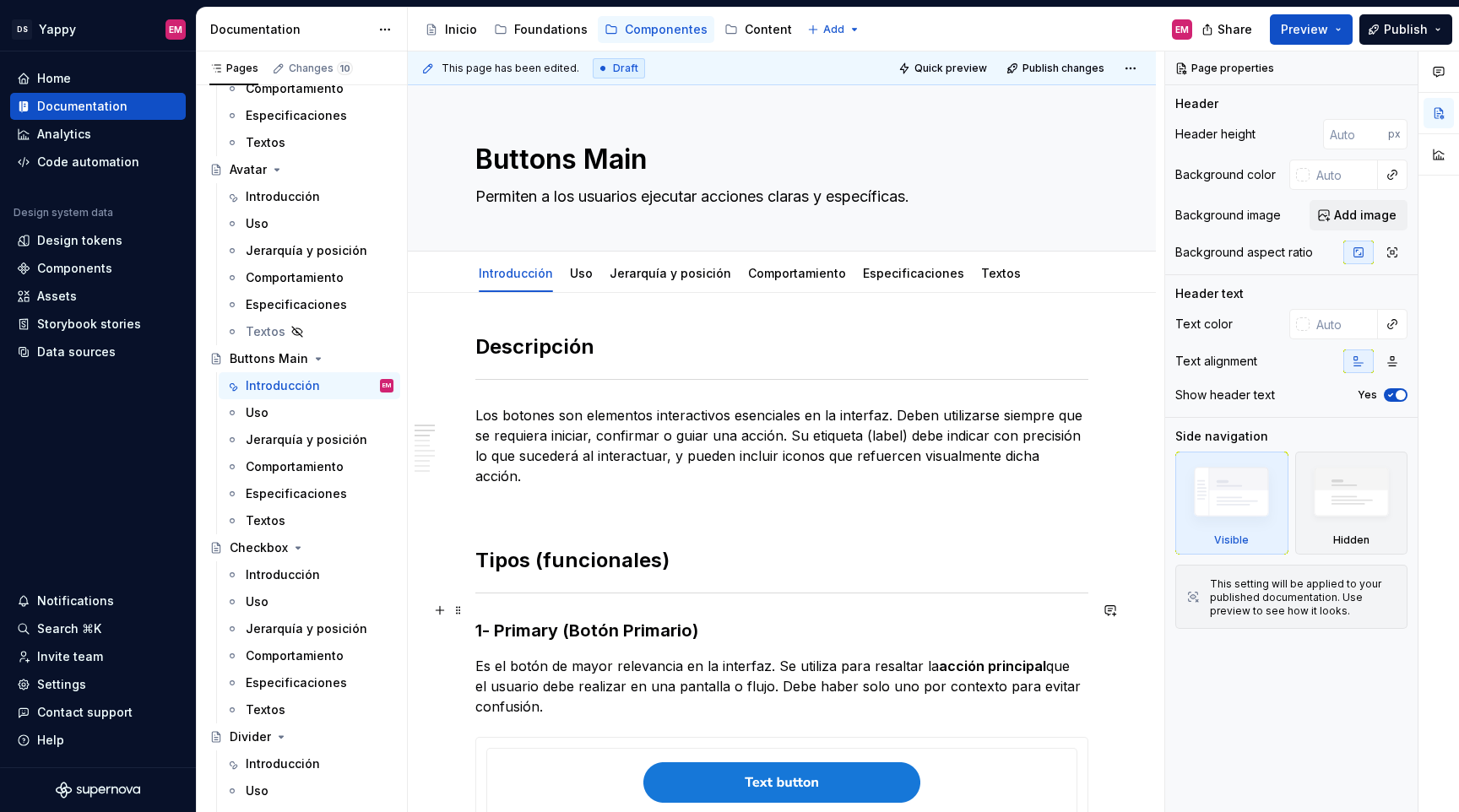
click at [526, 620] on strong "1- Primary (Botón Primario)" at bounding box center [586, 630] width 223 height 20
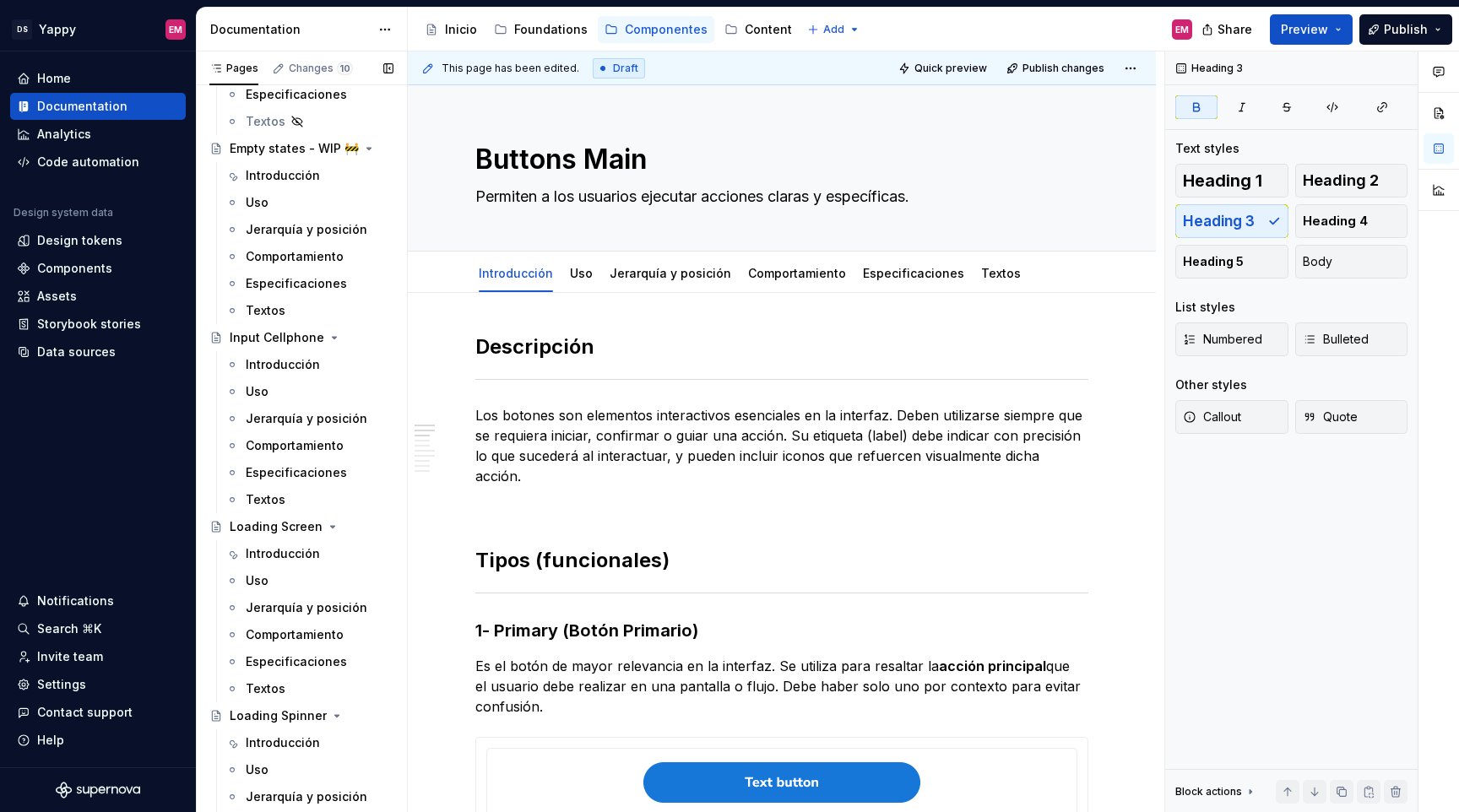
scroll to position [1267, 0]
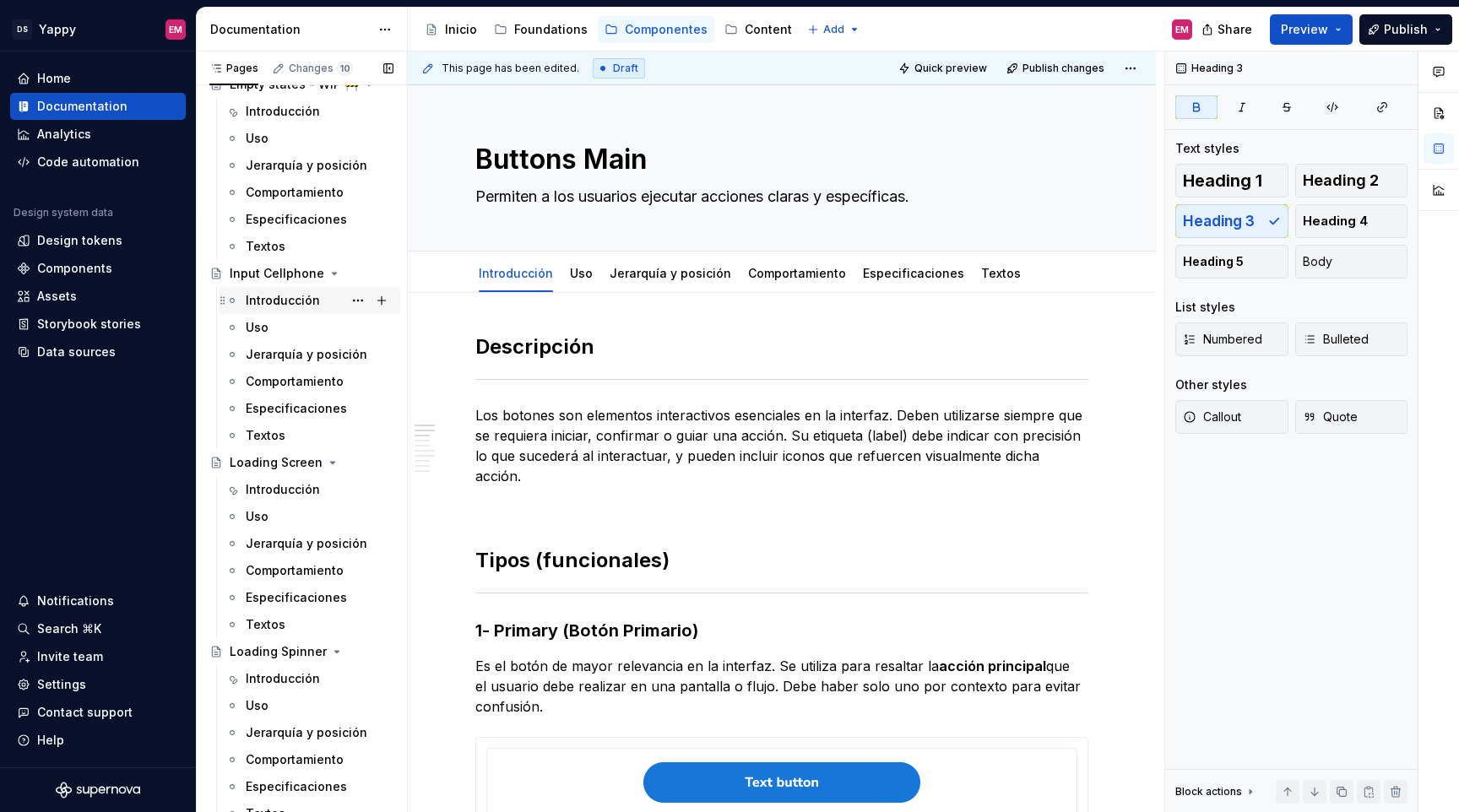
click at [267, 299] on div "Introducción" at bounding box center [282, 300] width 74 height 17
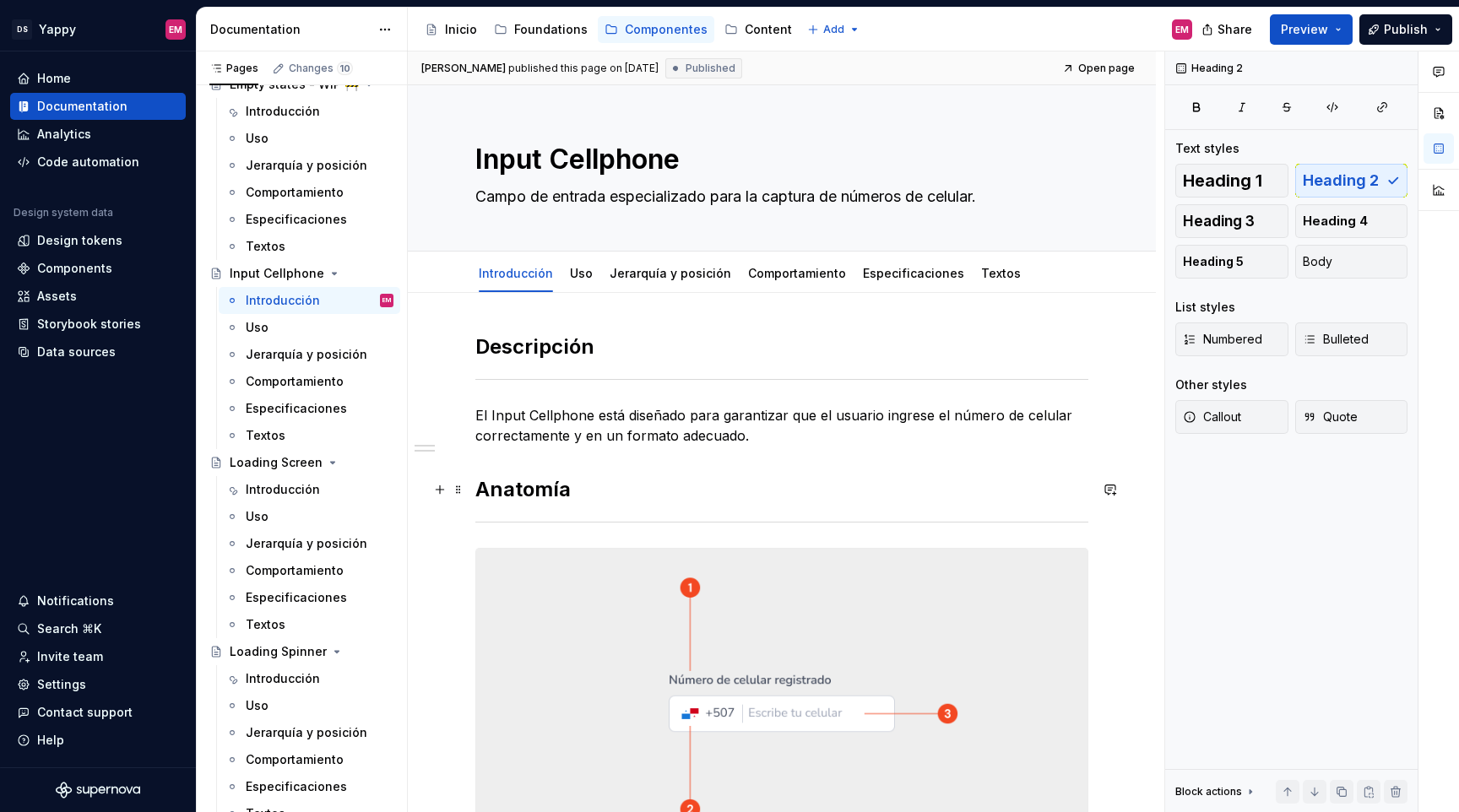
type textarea "*"
click at [542, 483] on h2 "Anatomía" at bounding box center [781, 489] width 613 height 27
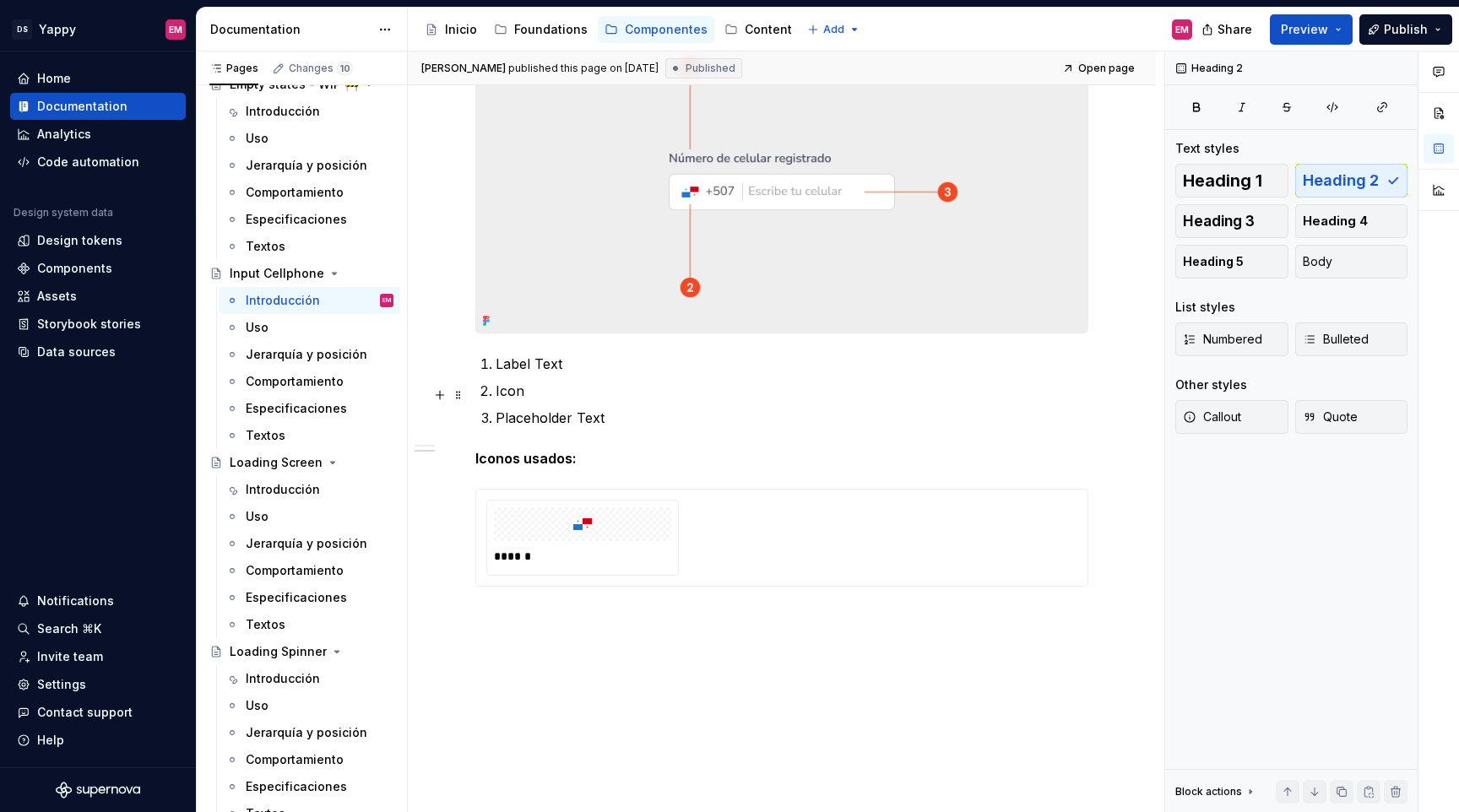
scroll to position [563, 0]
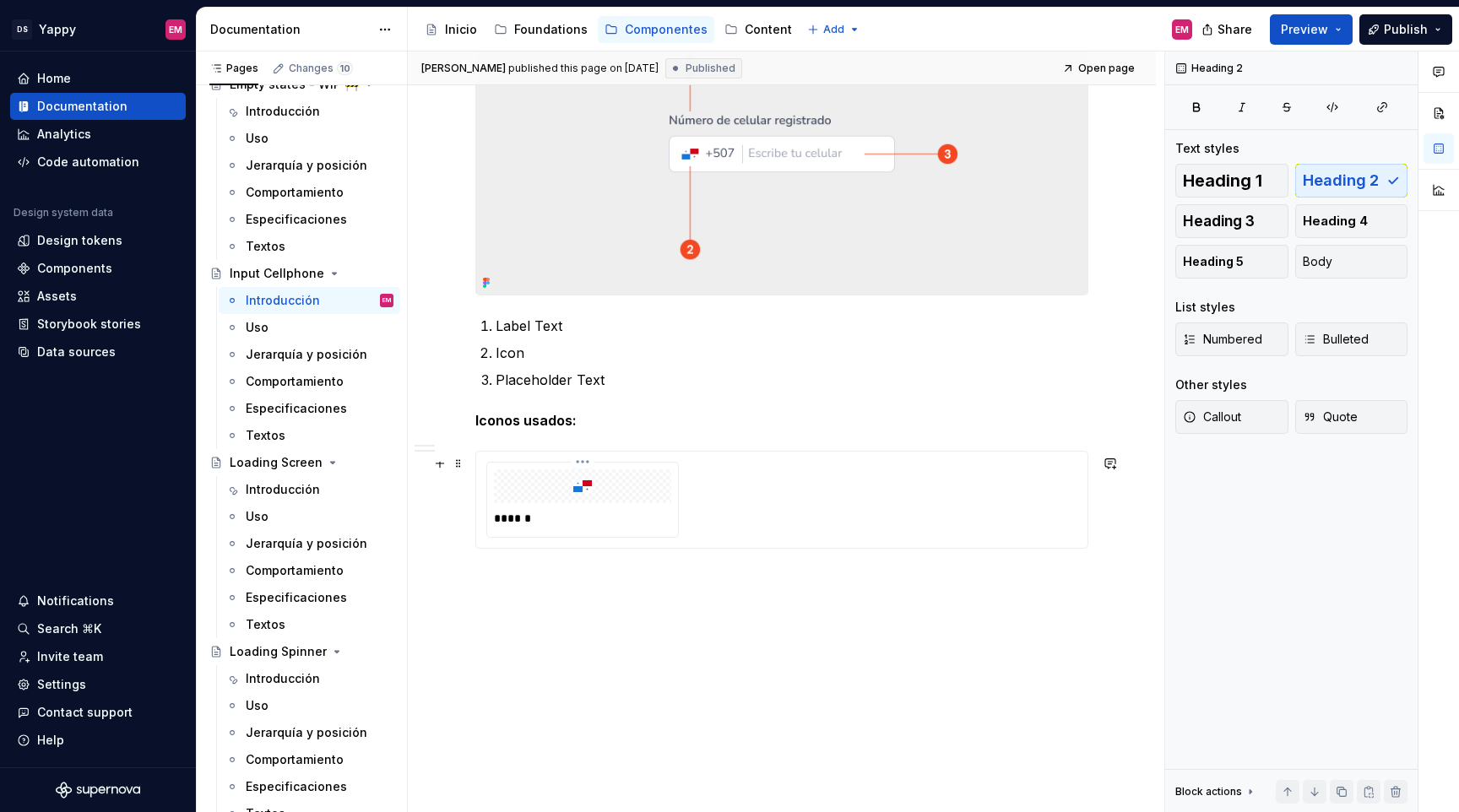
click at [551, 512] on p "******" at bounding box center [584, 518] width 180 height 17
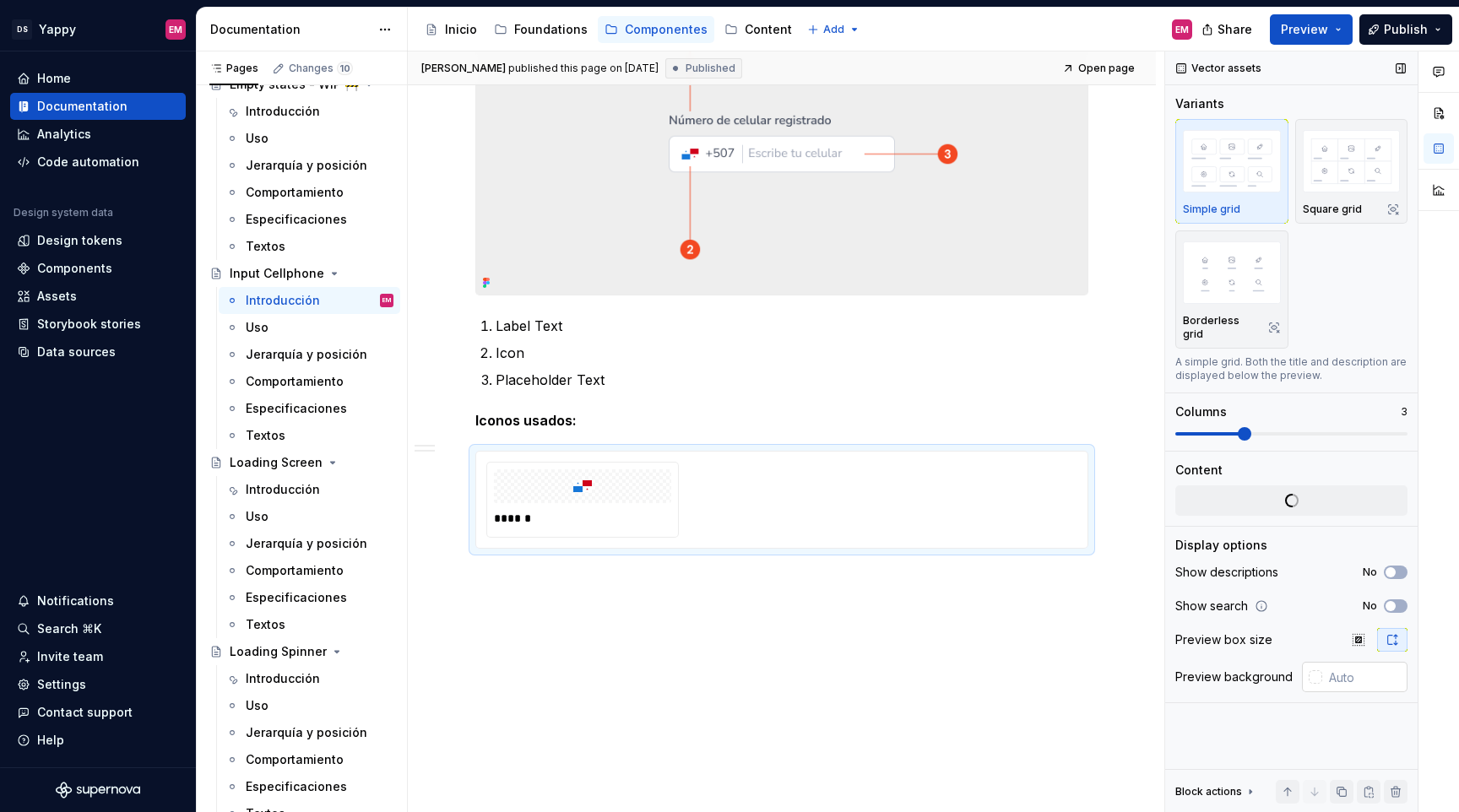
click at [1310, 670] on div at bounding box center [1316, 677] width 14 height 14
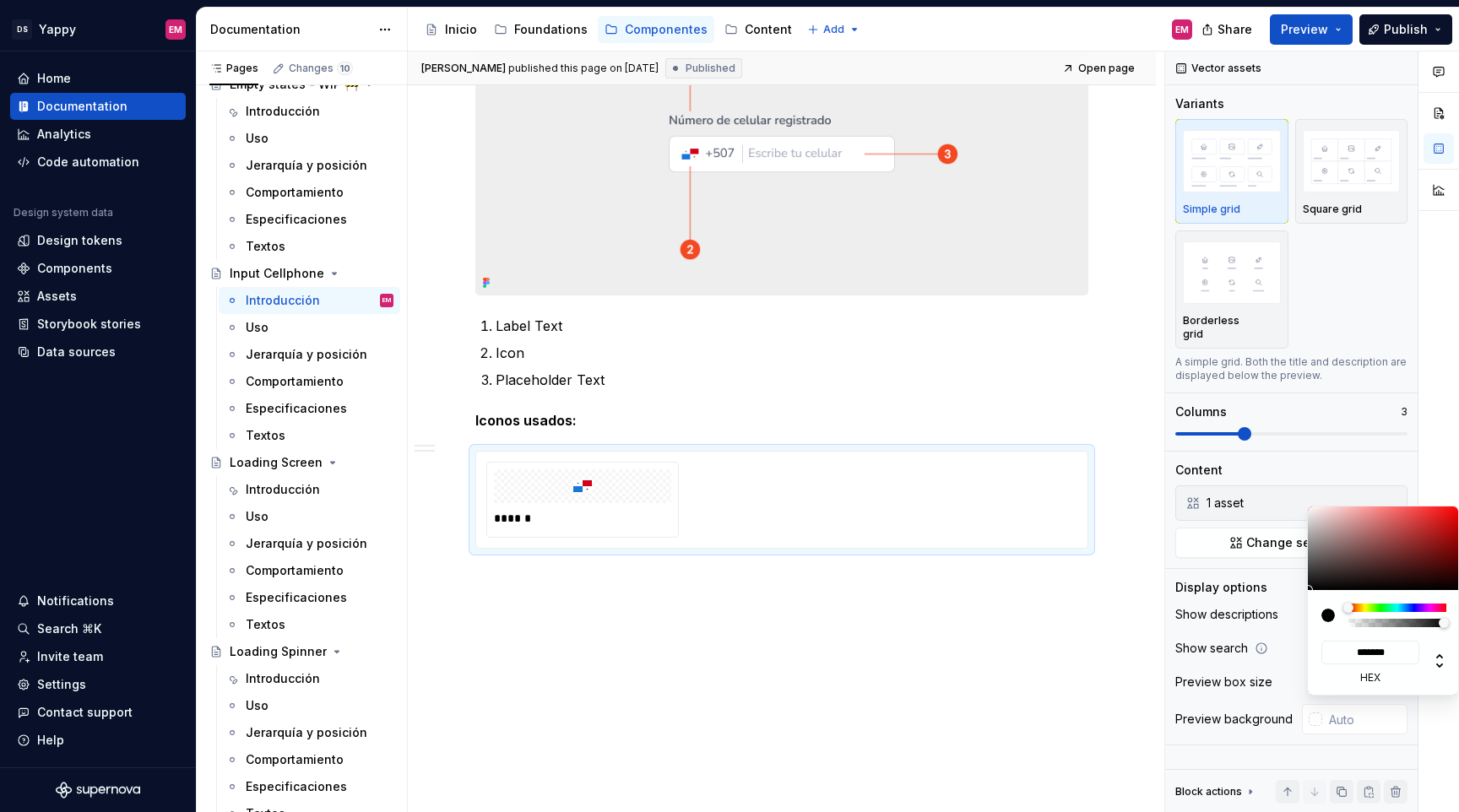
type input "#403030"
type input "*******"
type input "#BCB1B1"
type input "*******"
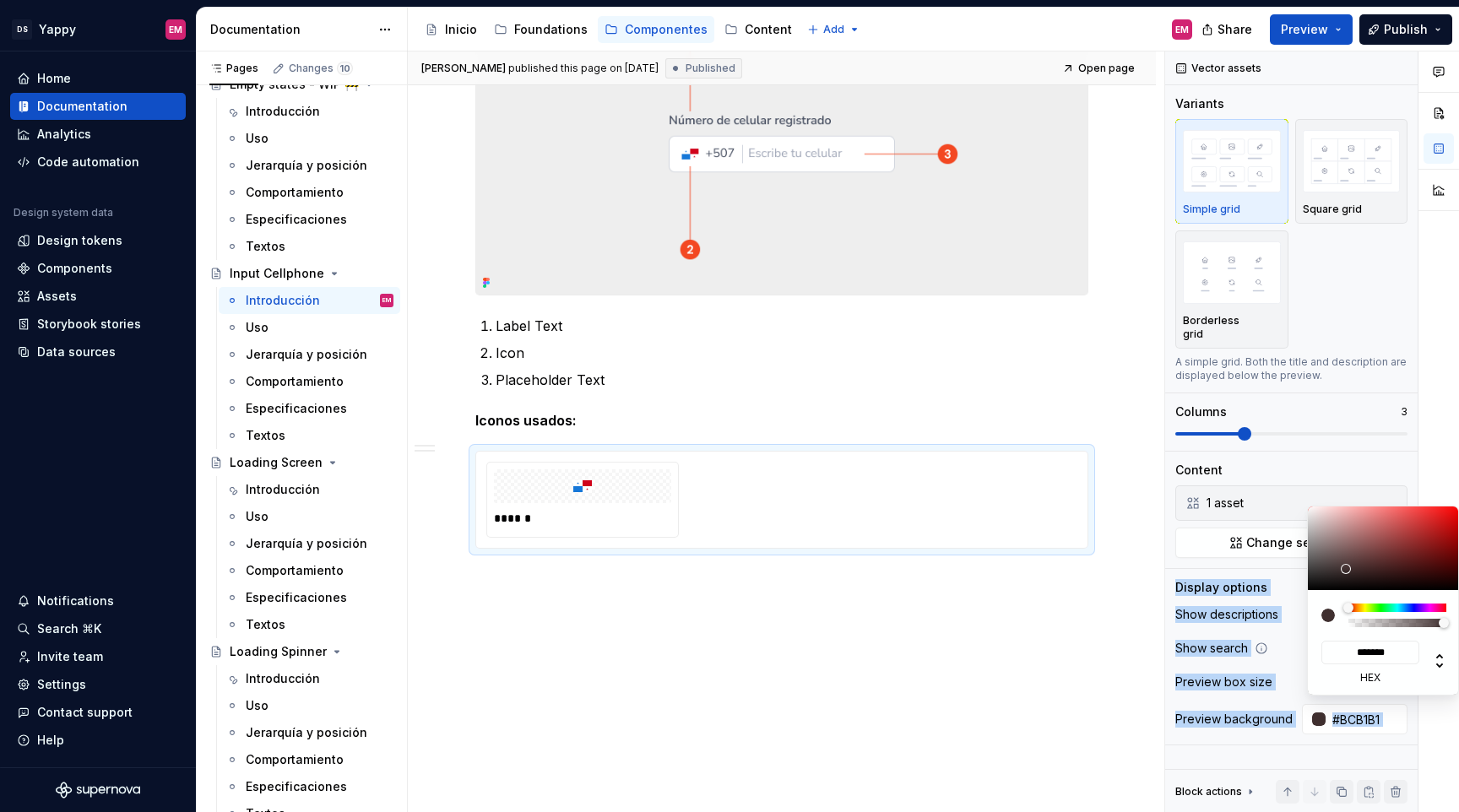
type input "#FFFFFF"
type input "*******"
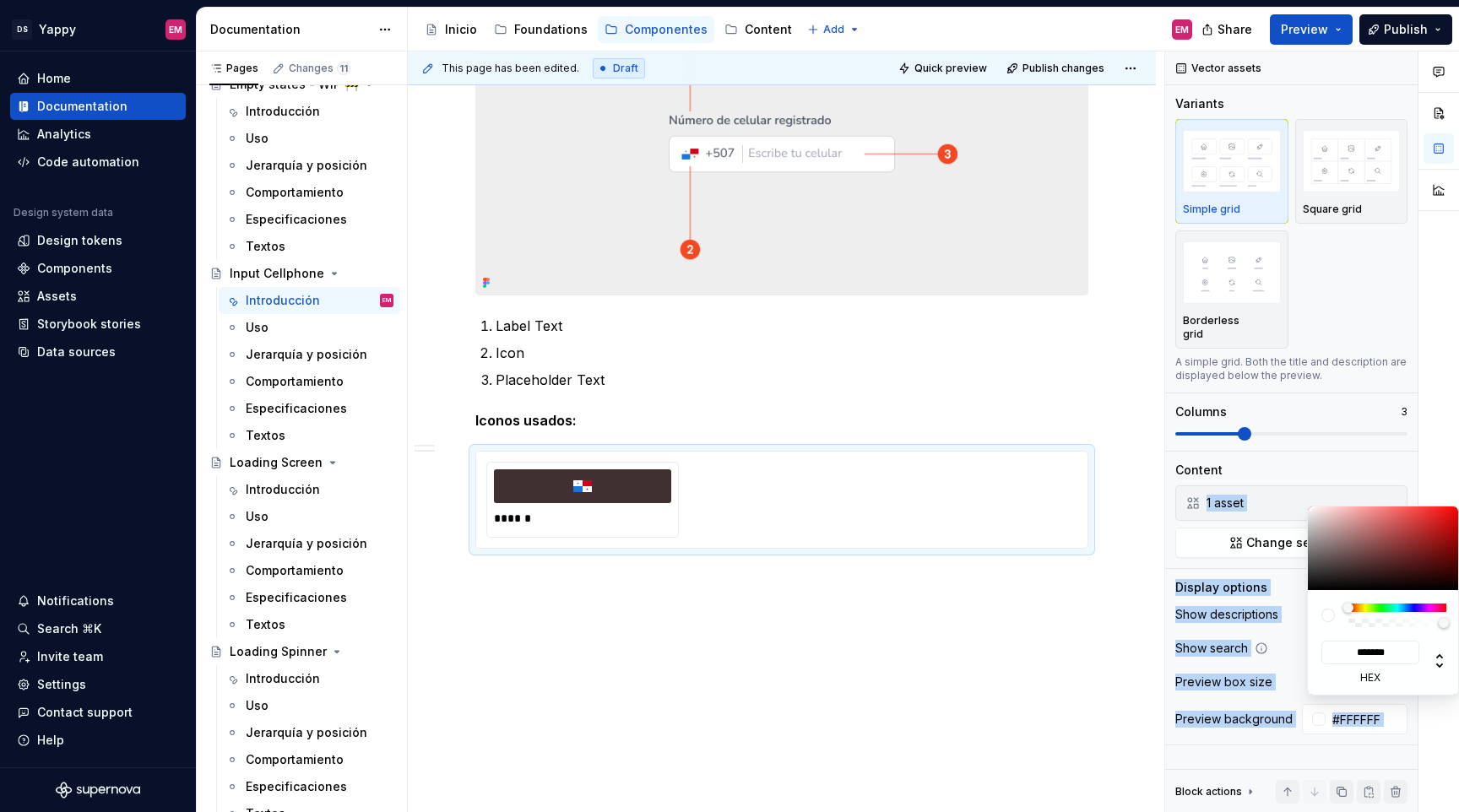
drag, startPoint x: 1347, startPoint y: 569, endPoint x: 1261, endPoint y: 471, distance: 130.4
click at [1261, 471] on body "DS Yappy EM Home Documentation Analytics Code automation Design system data Des…" at bounding box center [730, 406] width 1459 height 812
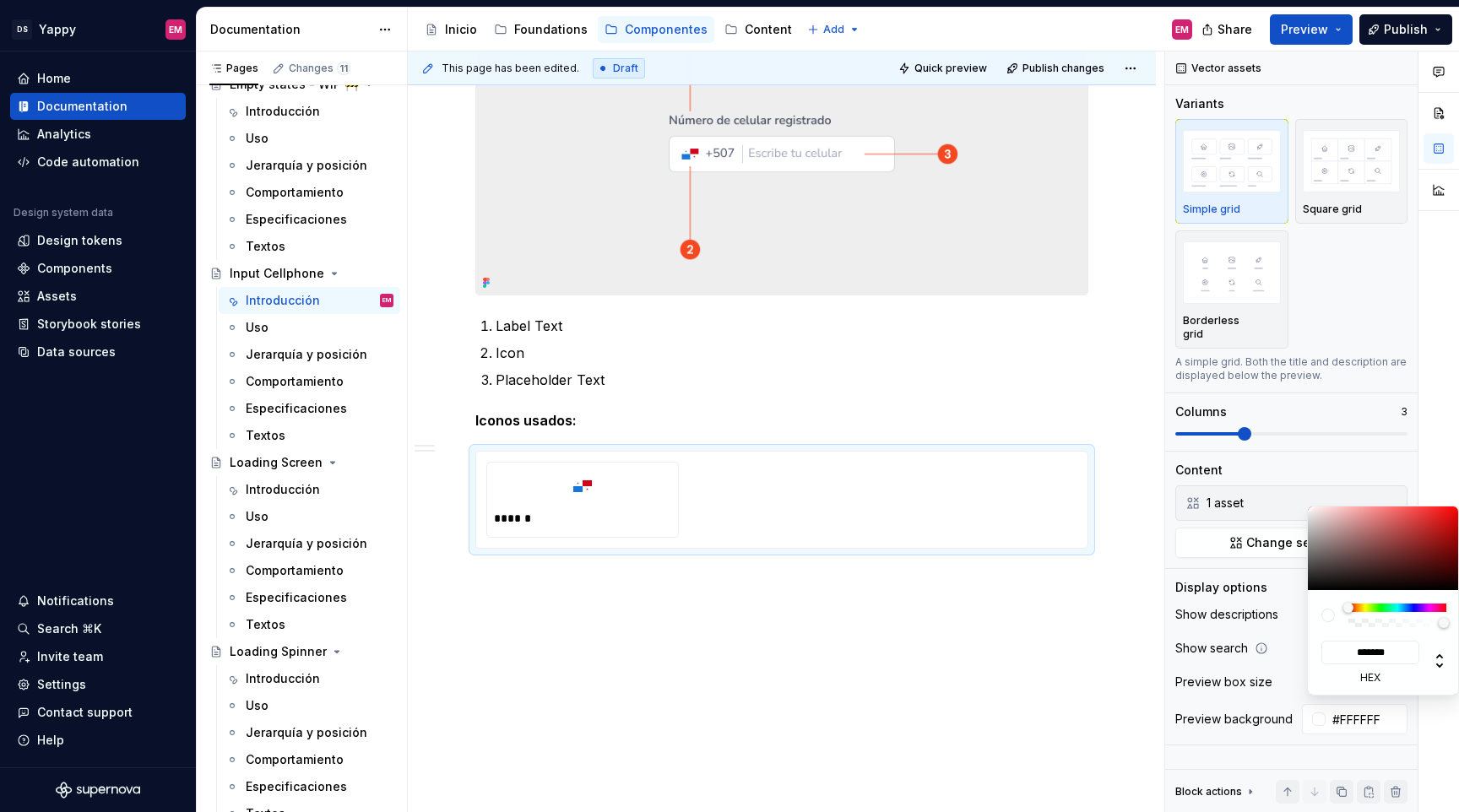
click at [719, 739] on html "DS Yappy EM Home Documentation Analytics Code automation Design system data Des…" at bounding box center [730, 406] width 1459 height 812
click at [696, 405] on html "DS Yappy EM Home Documentation Analytics Code automation Design system data Des…" at bounding box center [730, 406] width 1459 height 812
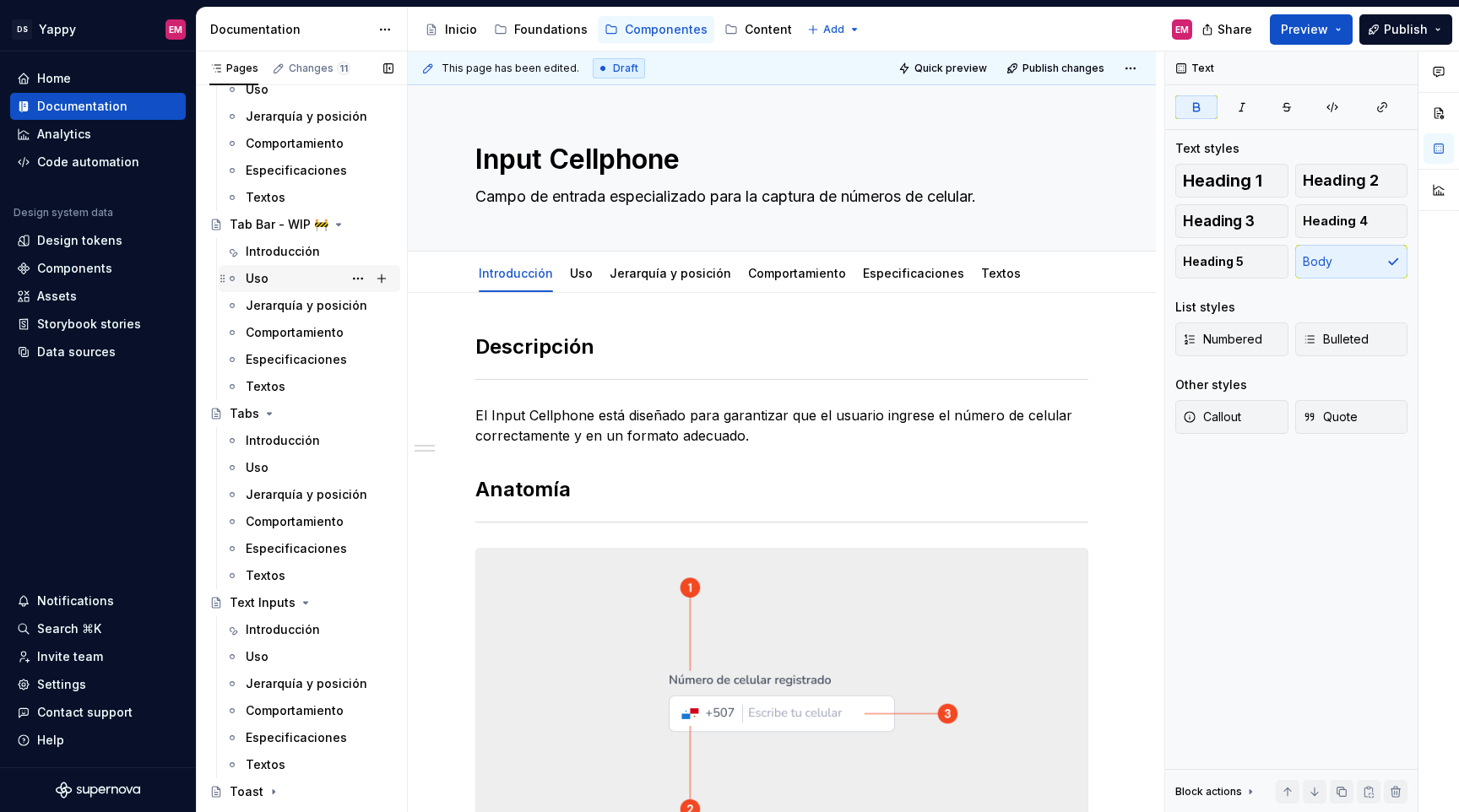
scroll to position [2304, 0]
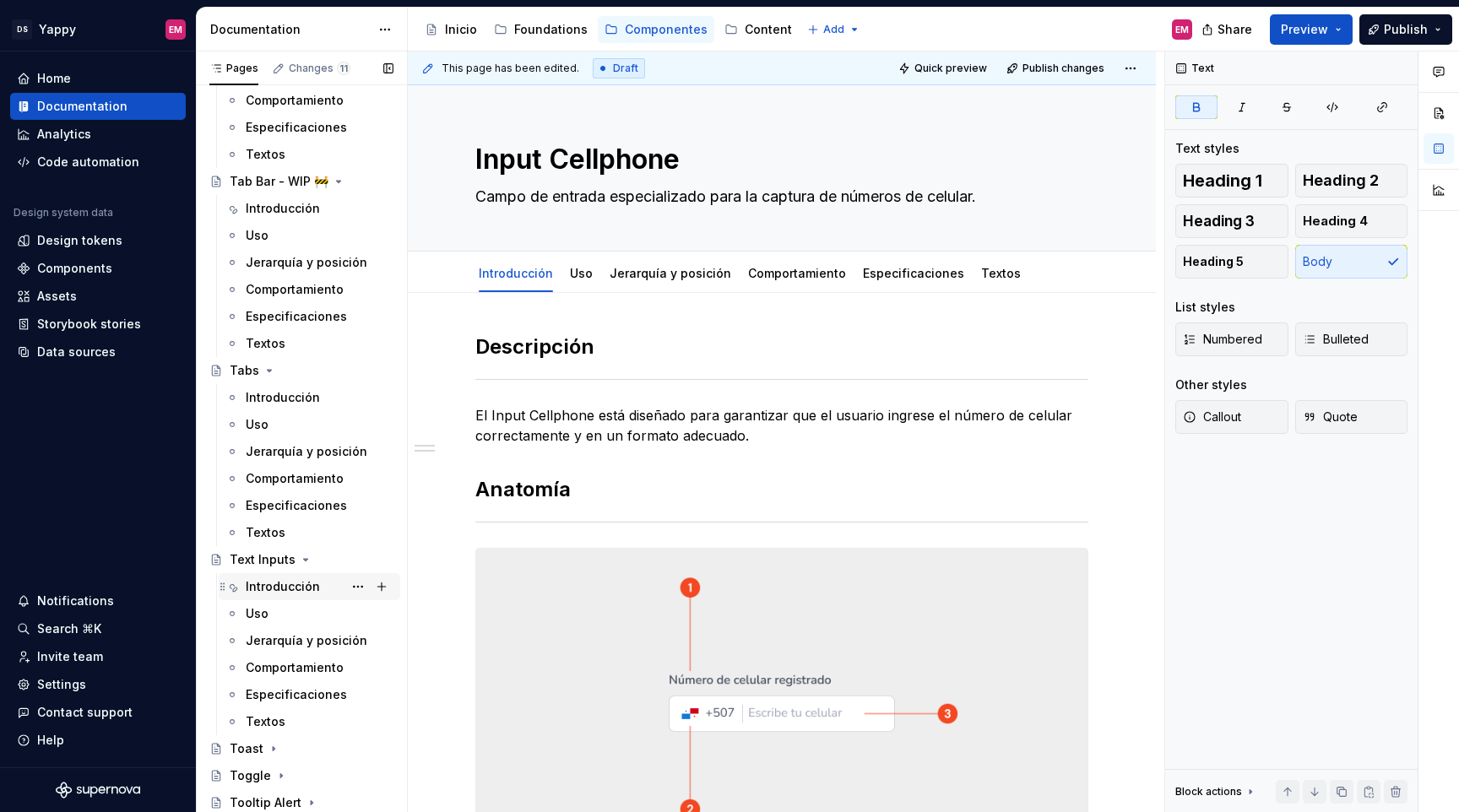
click at [282, 584] on div "Introducción" at bounding box center [282, 587] width 74 height 17
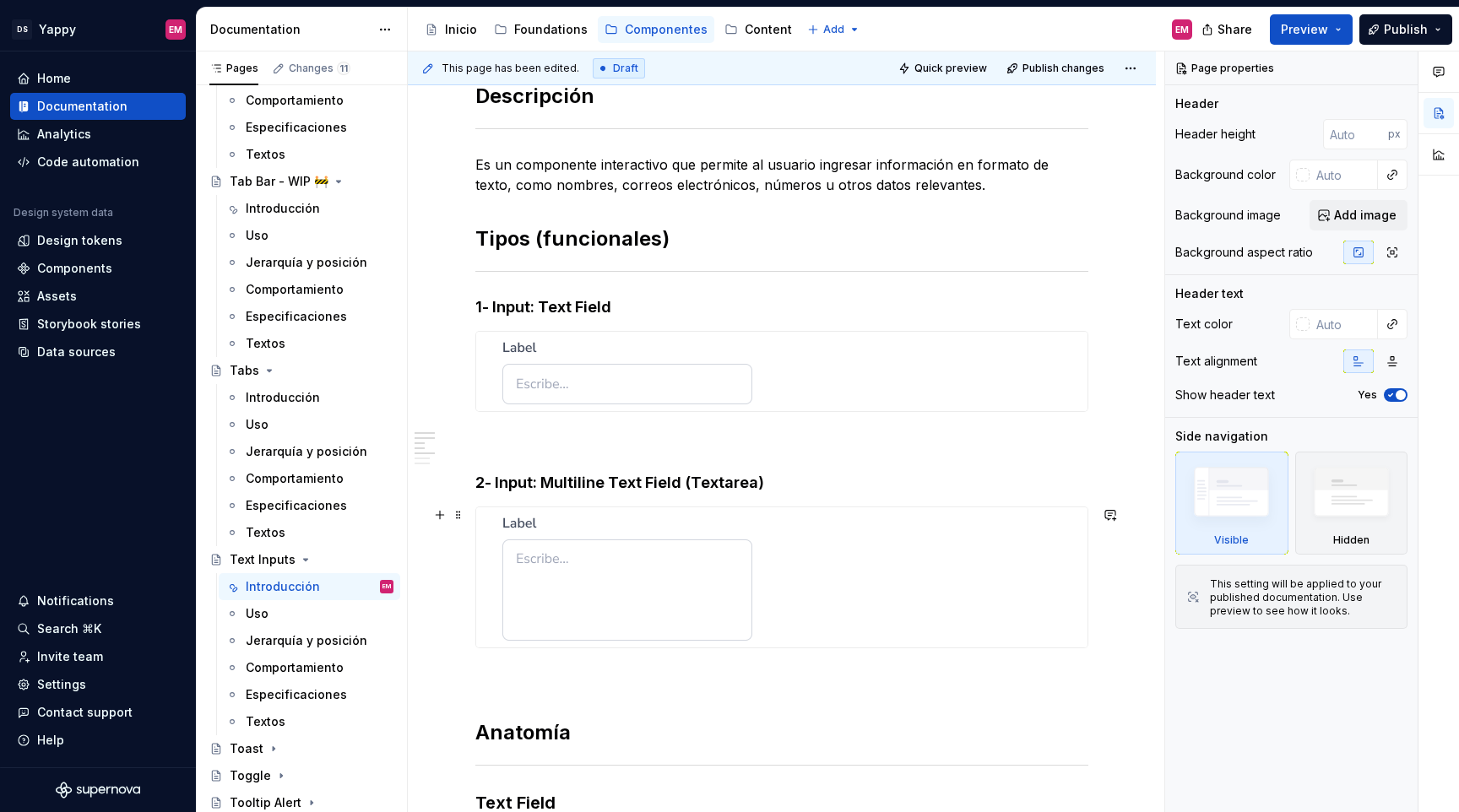
scroll to position [293, 0]
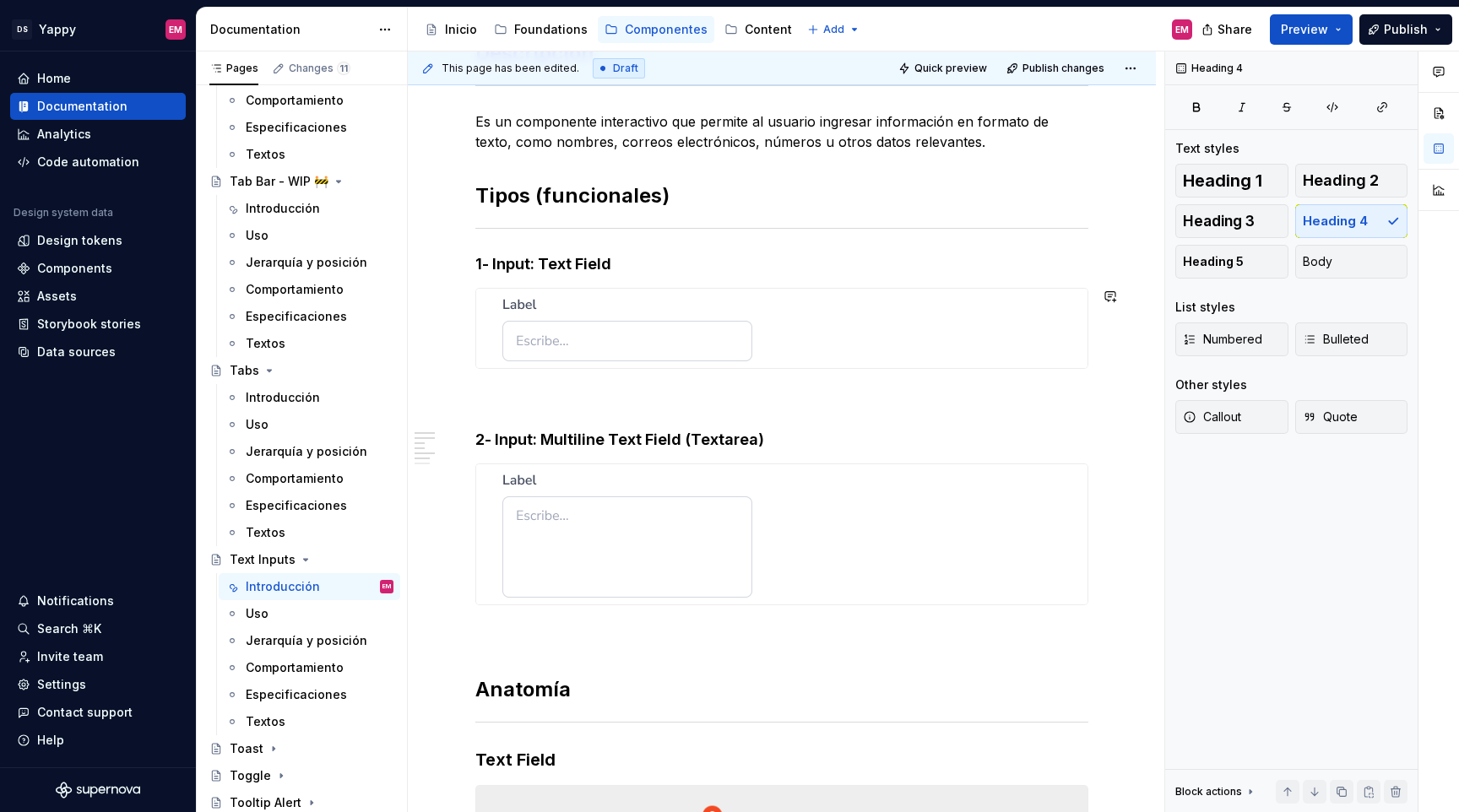
click at [530, 436] on h4 "2- Input: Multiline Text Field (Textarea)" at bounding box center [781, 440] width 613 height 20
click at [599, 203] on h2 "Tipos (funcionales)" at bounding box center [781, 196] width 613 height 27
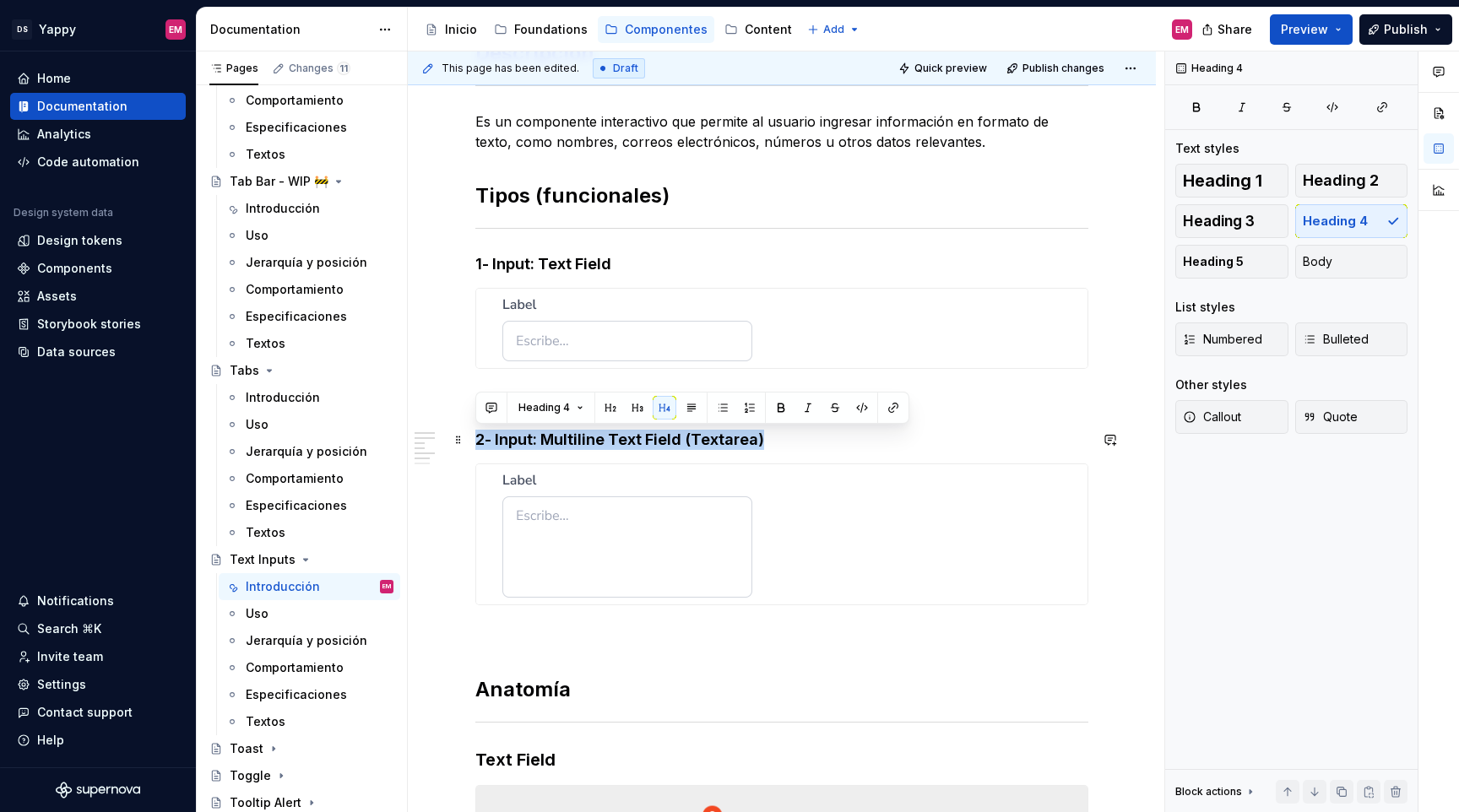
drag, startPoint x: 767, startPoint y: 448, endPoint x: 471, endPoint y: 446, distance: 296.0
click at [1208, 228] on span "Heading 3" at bounding box center [1219, 220] width 72 height 17
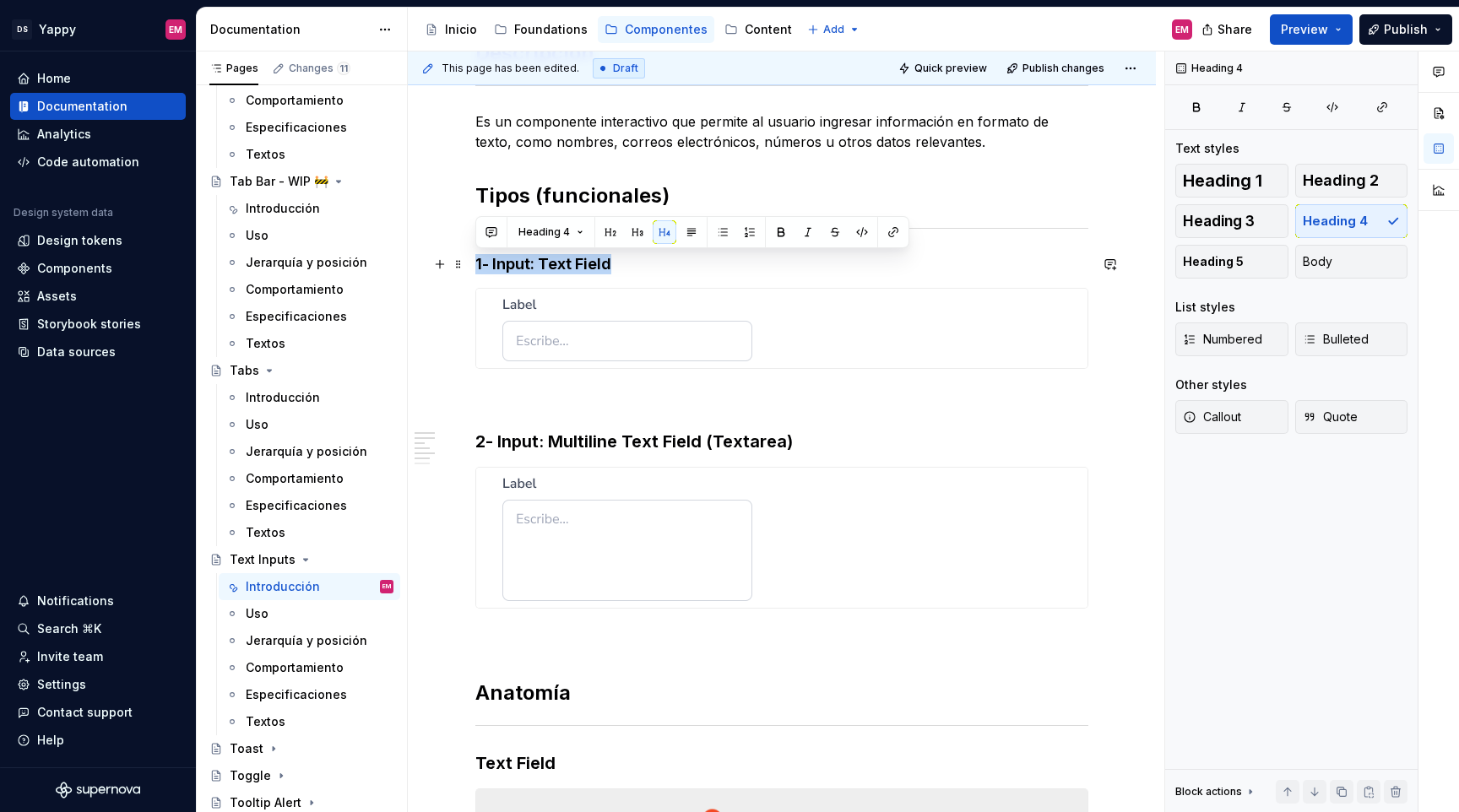
drag, startPoint x: 477, startPoint y: 265, endPoint x: 803, endPoint y: 266, distance: 326.0
click at [803, 266] on h4 "1- Input: Text Field" at bounding box center [781, 264] width 613 height 20
click at [1200, 231] on button "Heading 3" at bounding box center [1231, 221] width 113 height 34
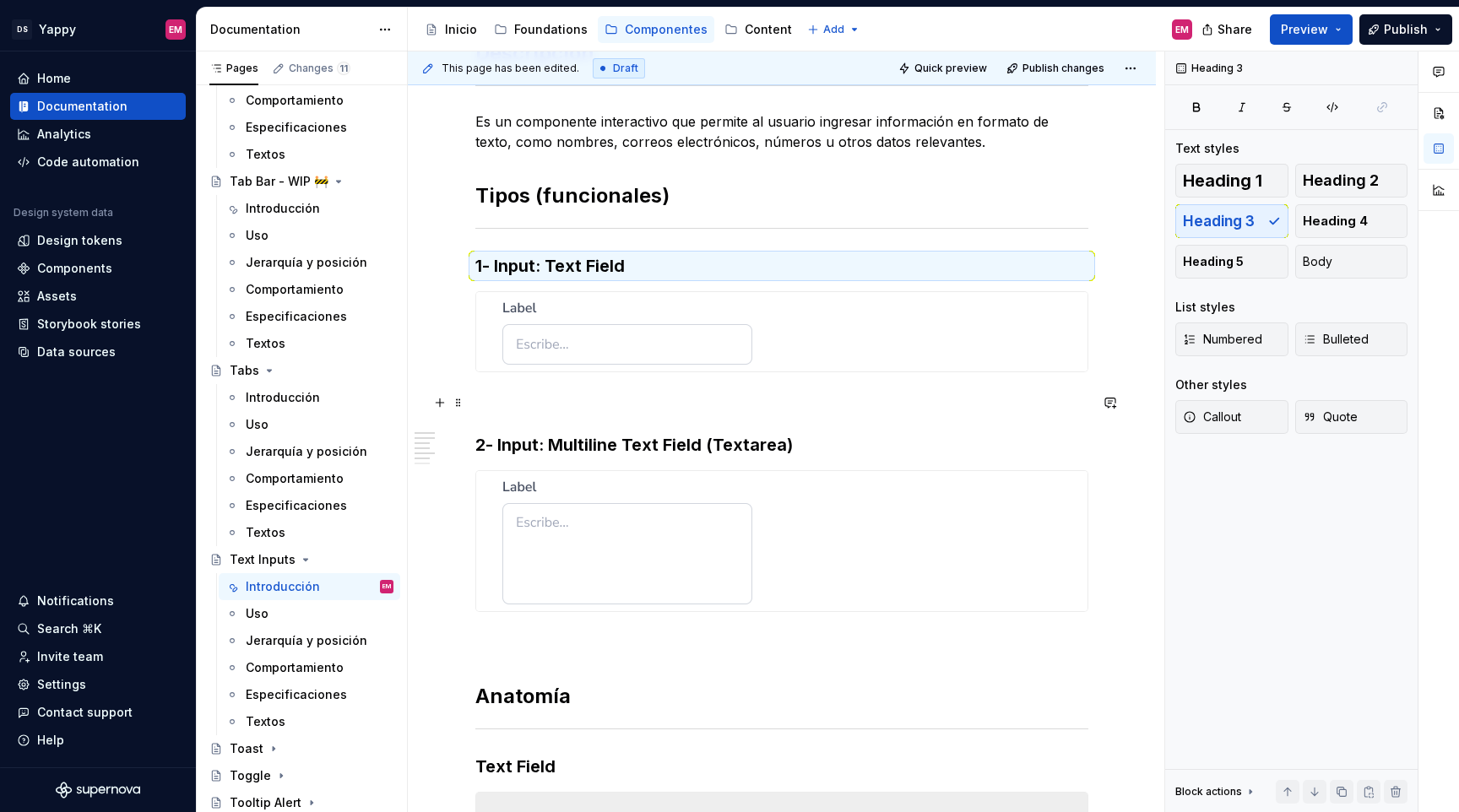
scroll to position [0, 0]
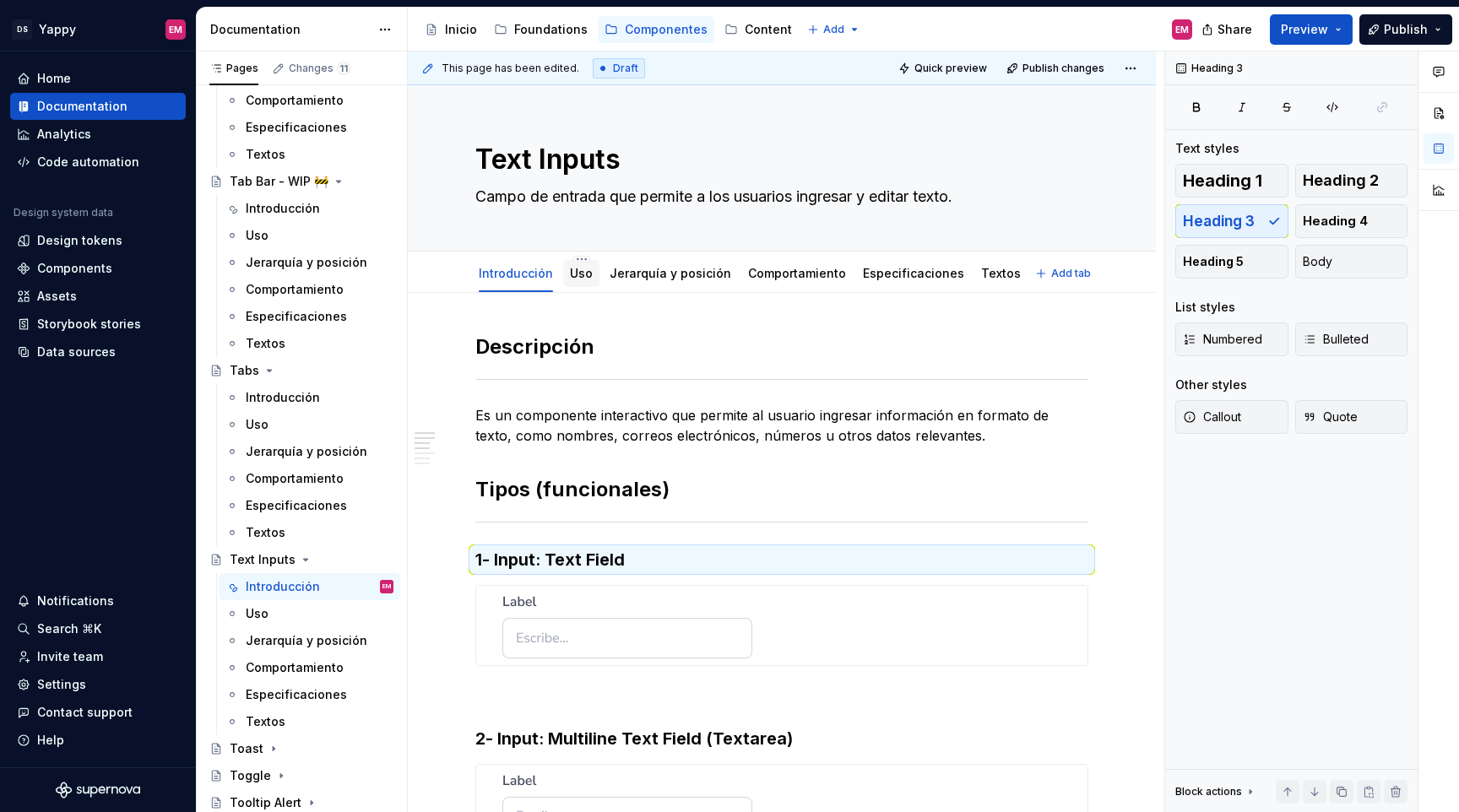
click at [583, 282] on div "Uso" at bounding box center [581, 273] width 23 height 20
click at [580, 277] on link "Uso" at bounding box center [581, 273] width 23 height 14
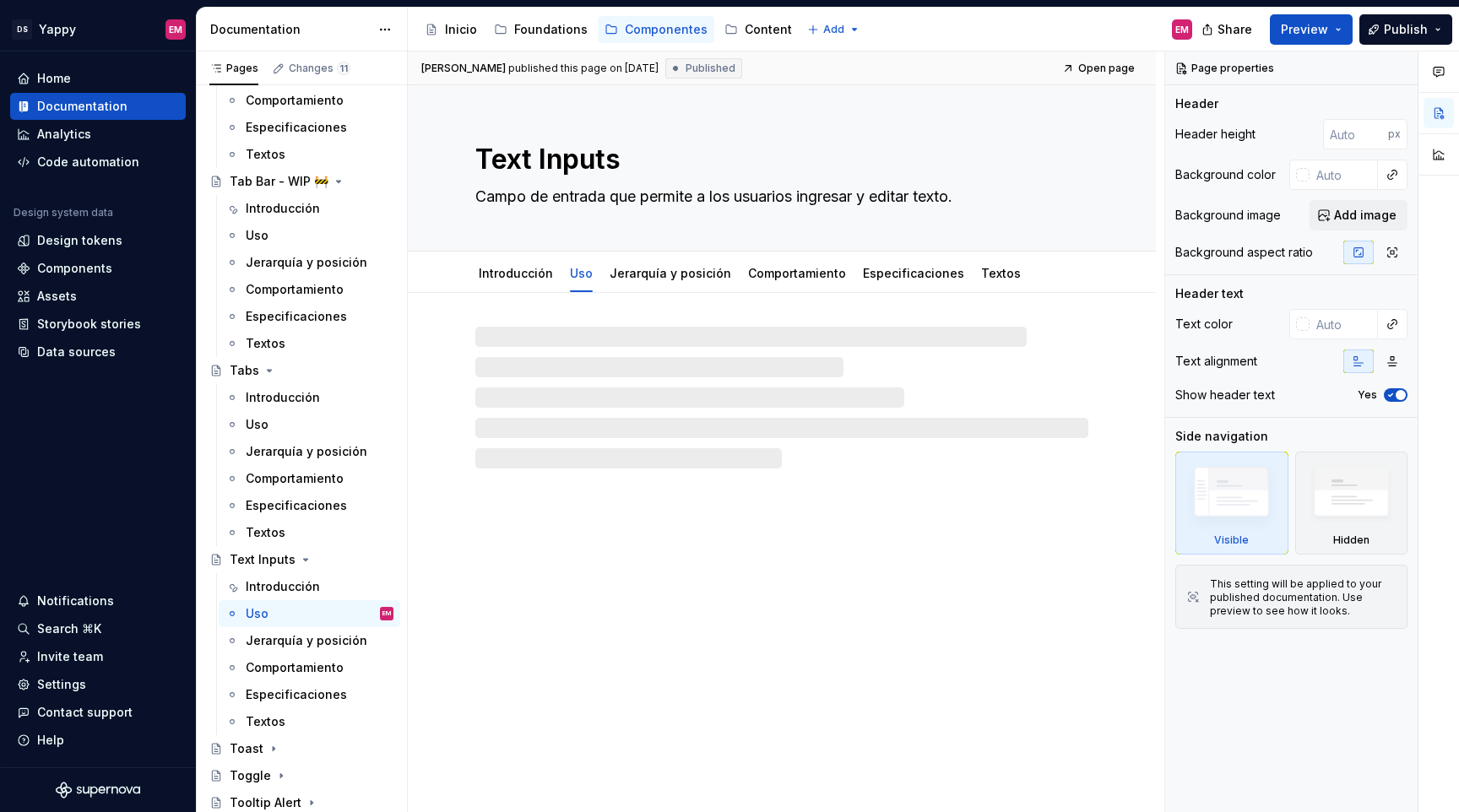
type textarea "*"
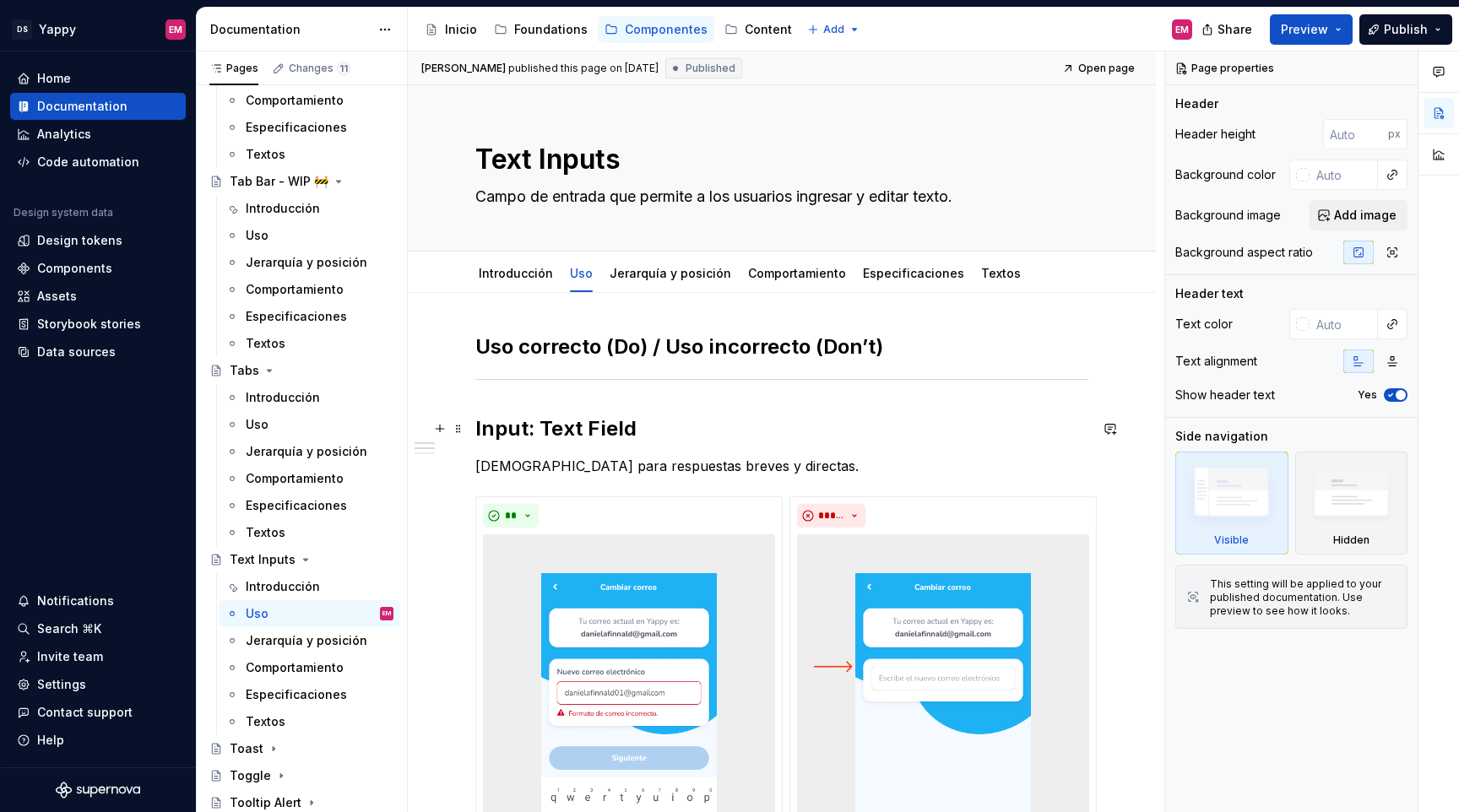
scroll to position [162, 0]
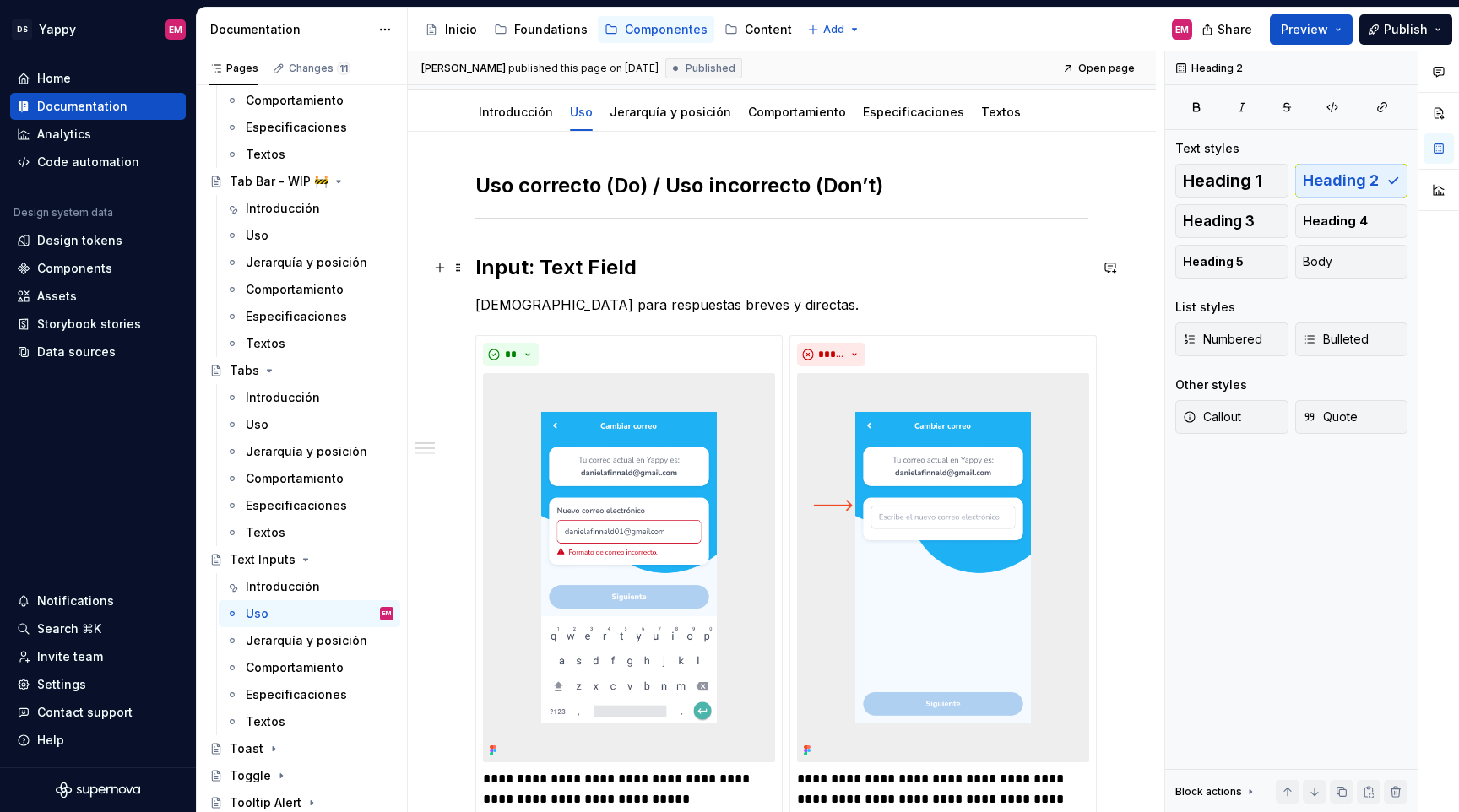
click at [481, 271] on h2 "Input: Text Field" at bounding box center [781, 267] width 613 height 27
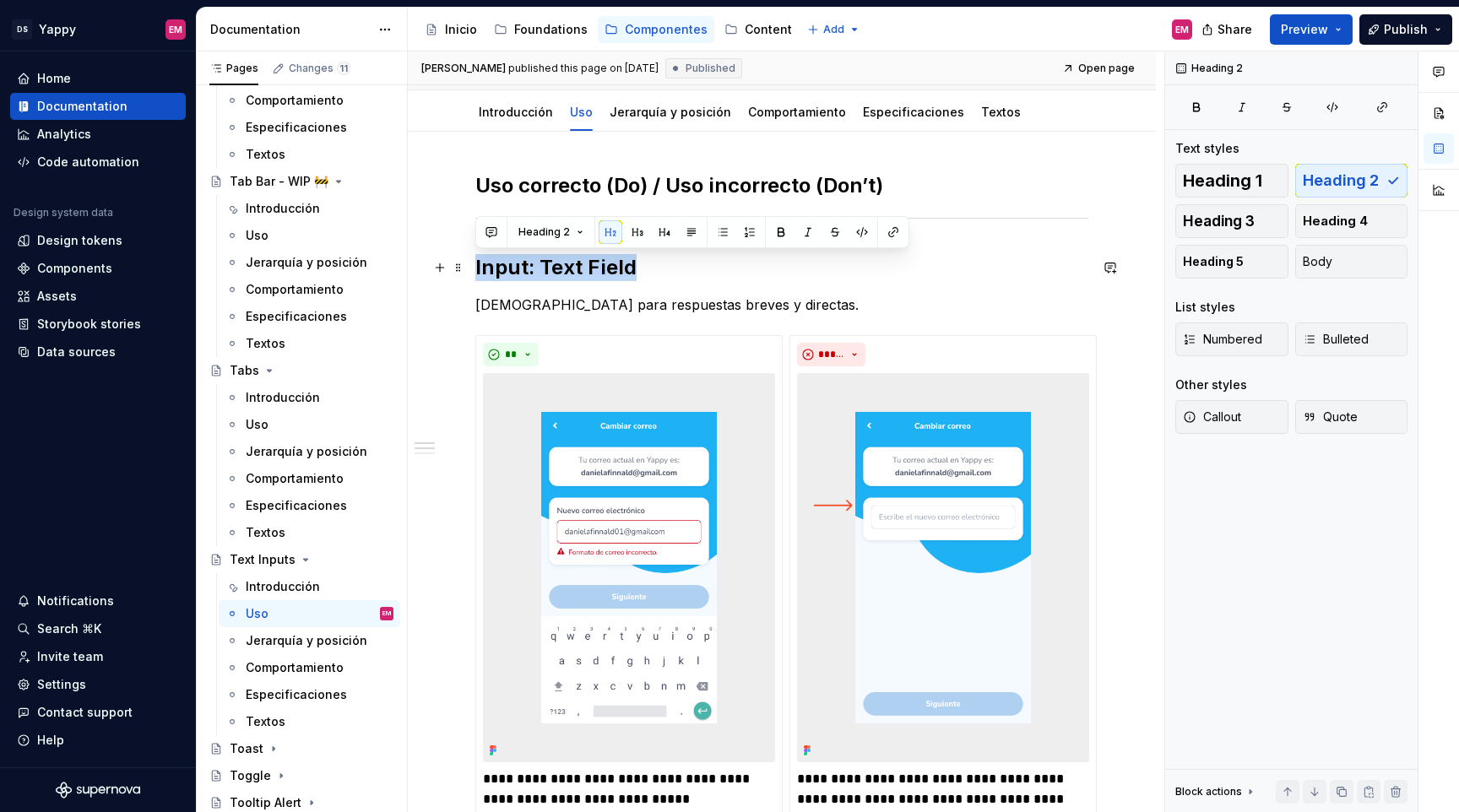
drag, startPoint x: 649, startPoint y: 270, endPoint x: 473, endPoint y: 264, distance: 176.1
click at [1247, 224] on span "Heading 3" at bounding box center [1219, 220] width 72 height 17
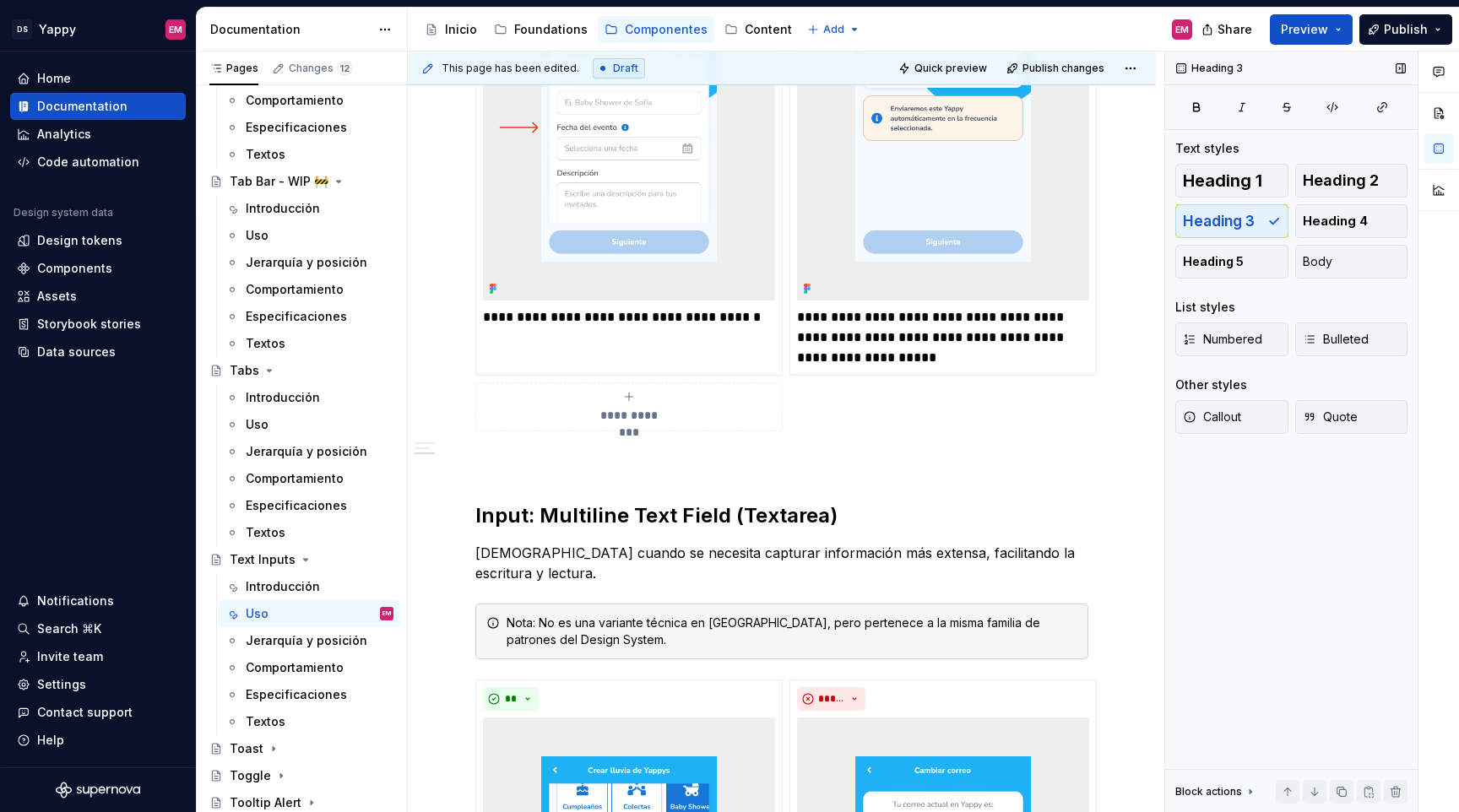
scroll to position [1193, 0]
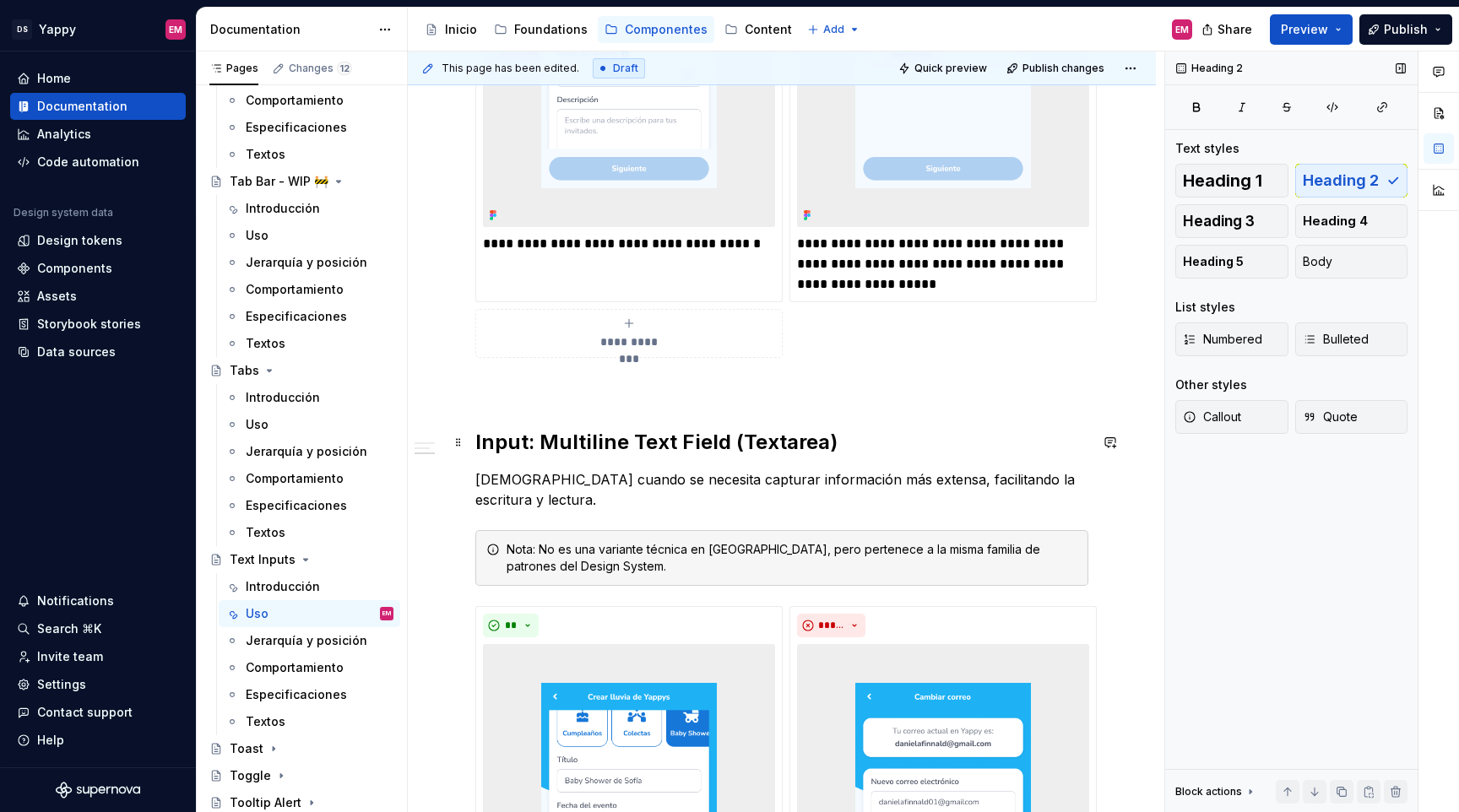
click at [481, 442] on h2 "Input: Multiline Text Field (Textarea)" at bounding box center [781, 442] width 613 height 27
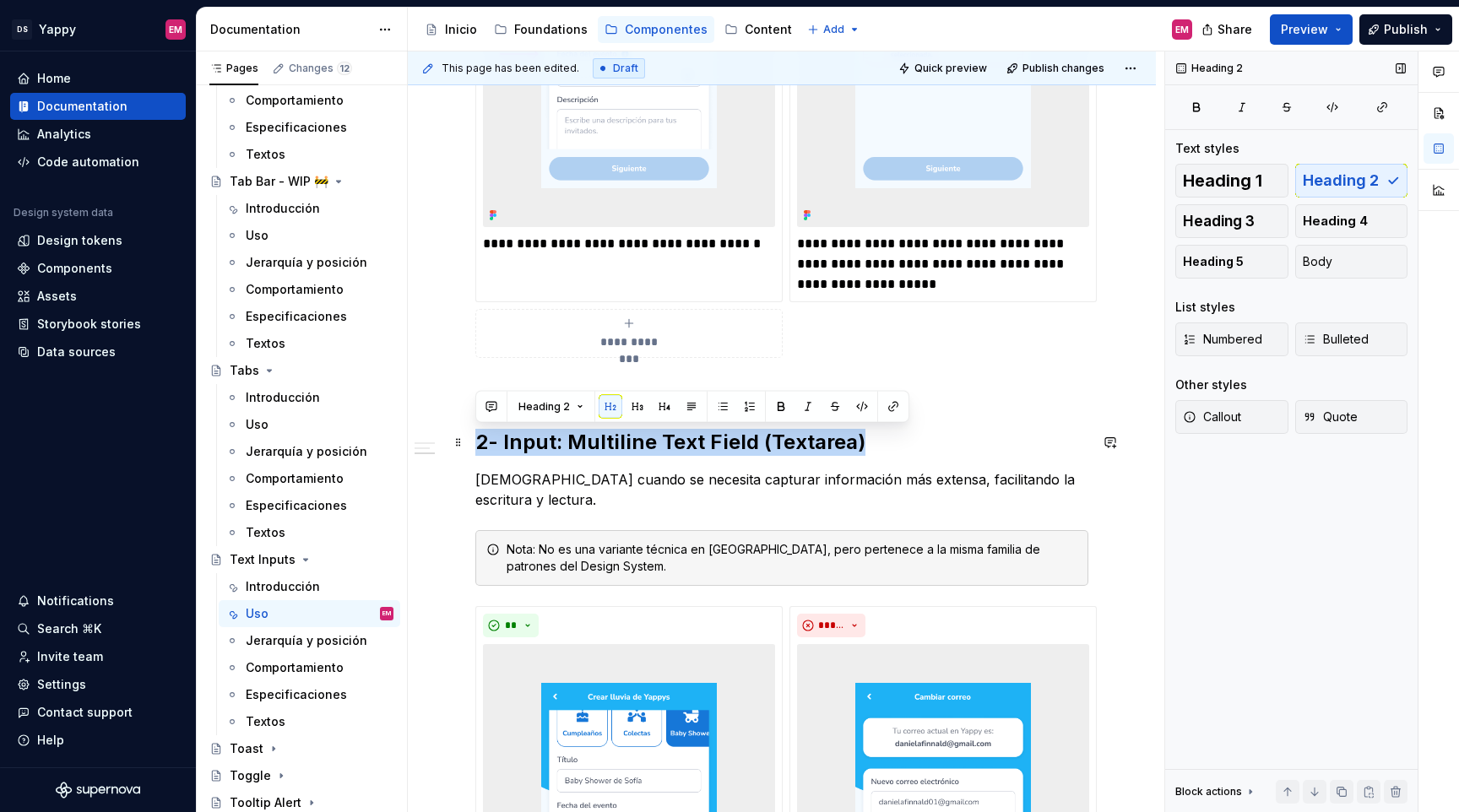
drag, startPoint x: 480, startPoint y: 442, endPoint x: 883, endPoint y: 442, distance: 403.0
click at [885, 443] on h2 "2- Input: Multiline Text Field (Textarea)" at bounding box center [781, 442] width 613 height 27
click at [1261, 223] on button "Heading 3" at bounding box center [1231, 221] width 113 height 34
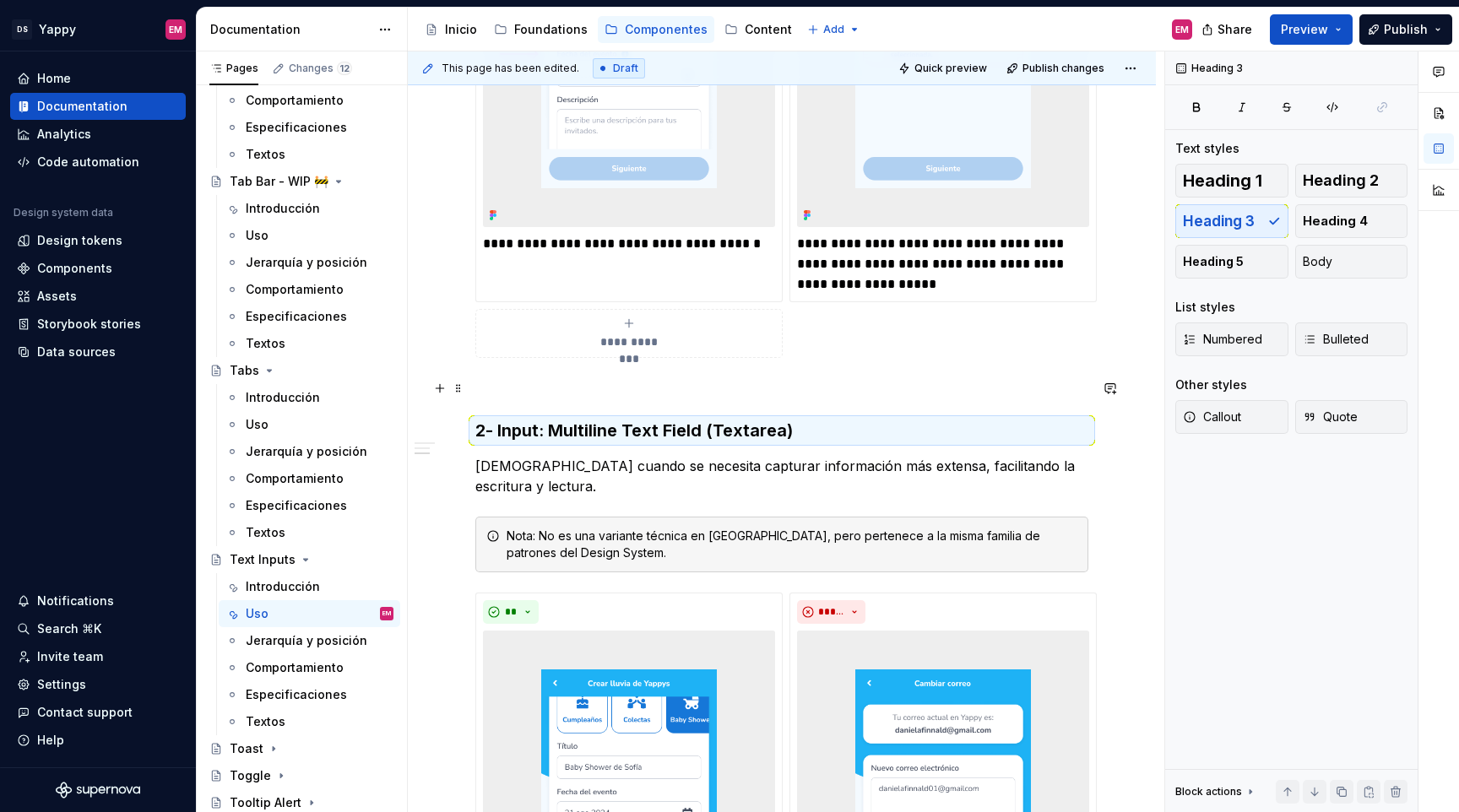
click at [620, 385] on p at bounding box center [781, 388] width 613 height 20
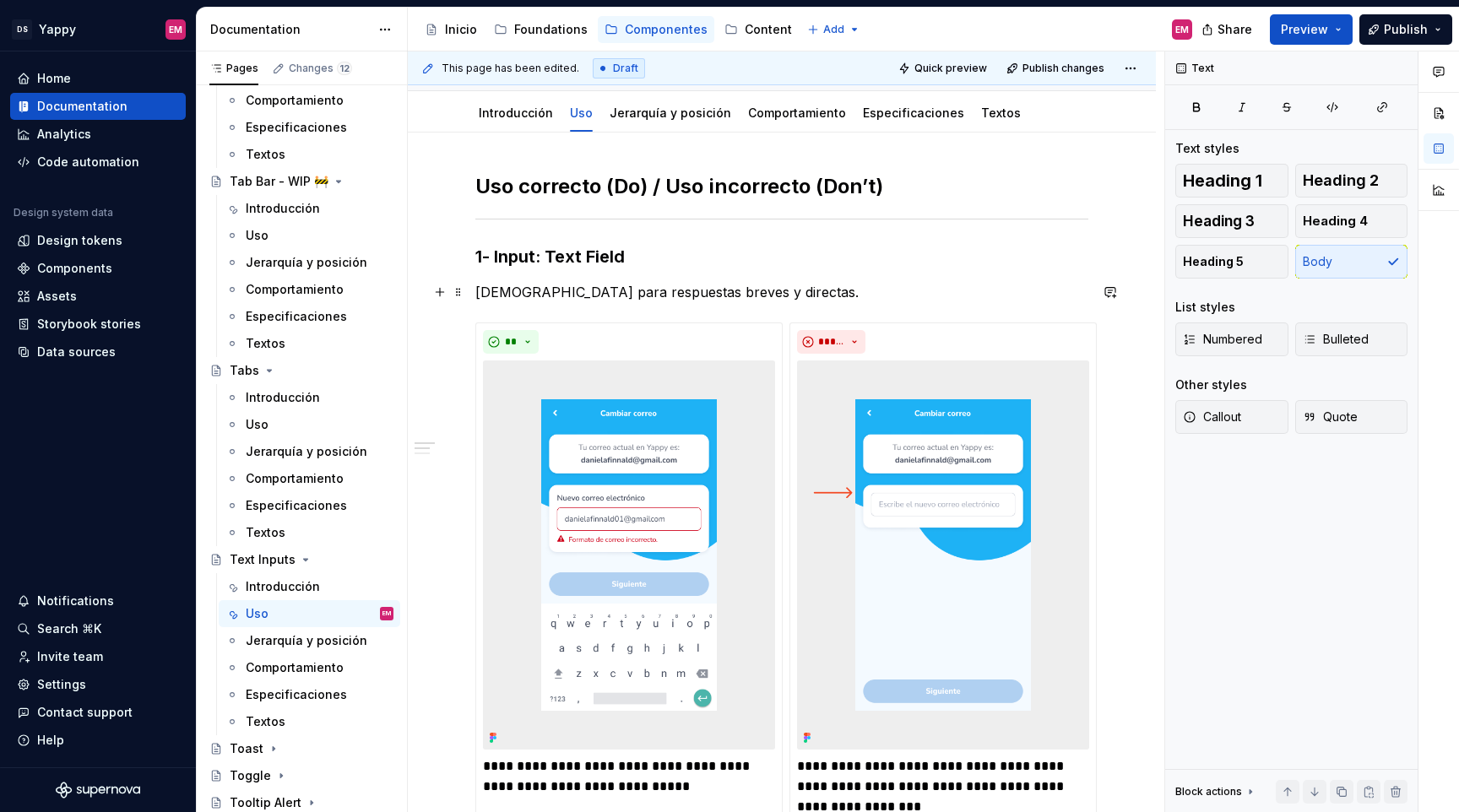
scroll to position [0, 0]
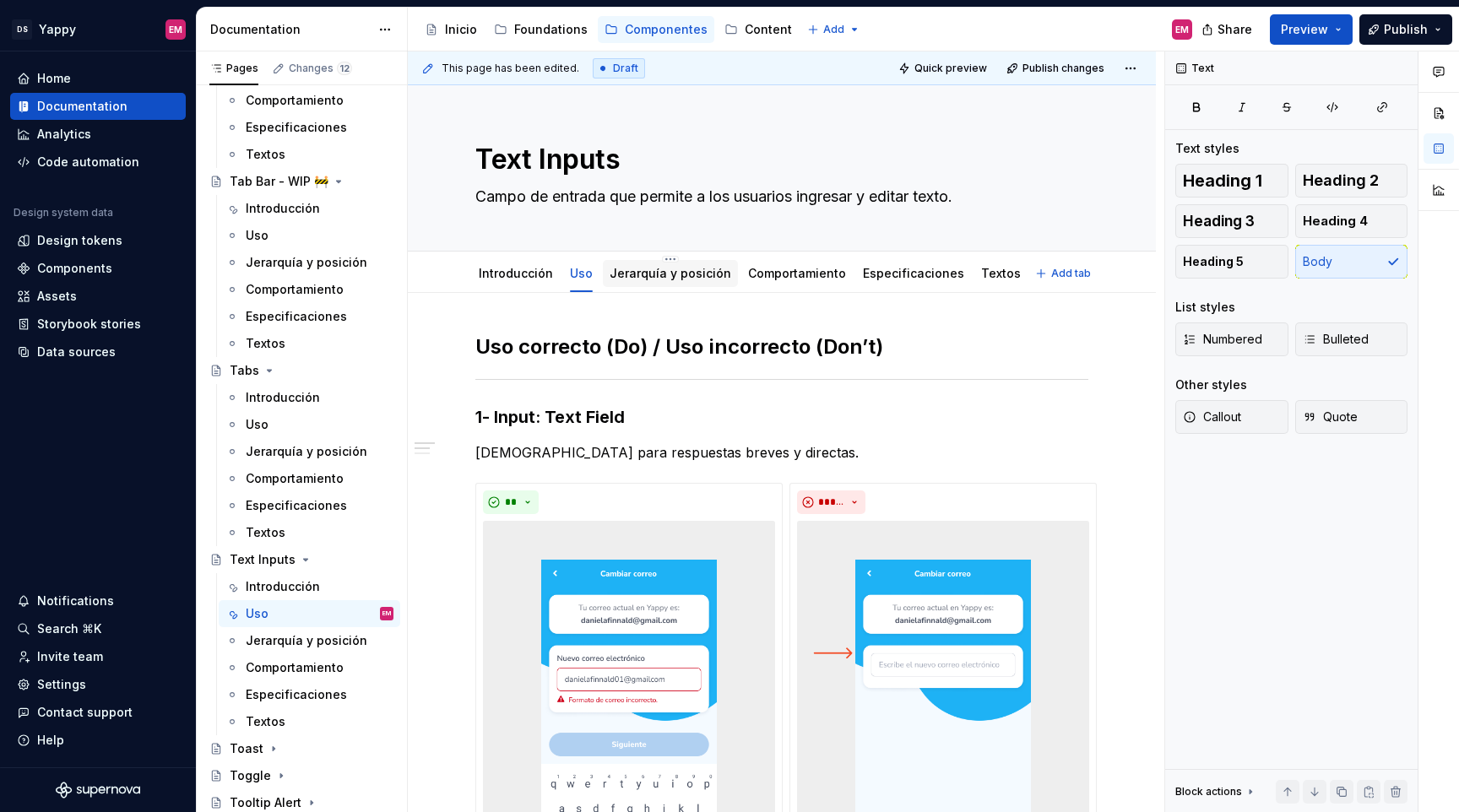
click at [643, 275] on link "Jerarquía y posición" at bounding box center [671, 273] width 122 height 14
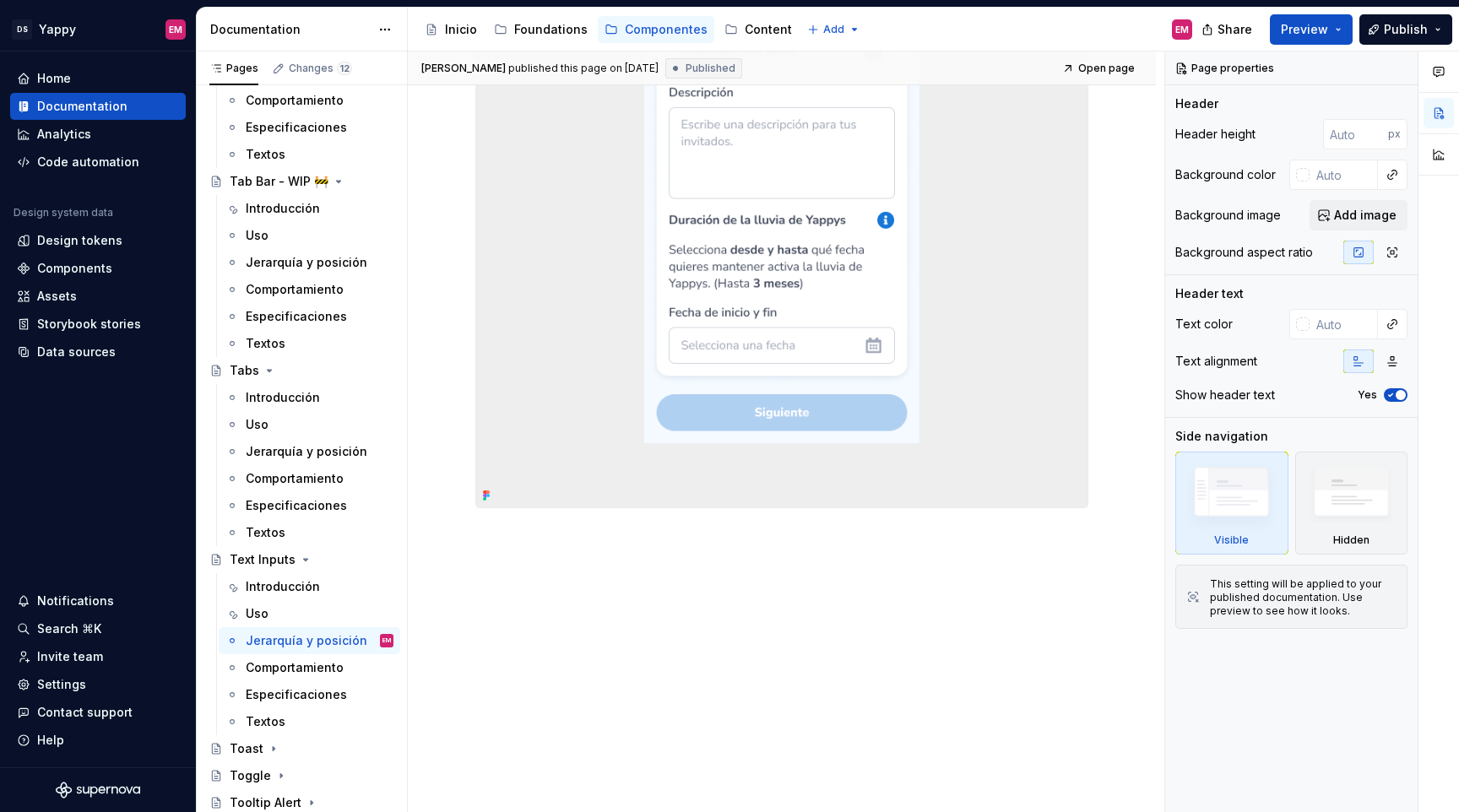
scroll to position [1031, 0]
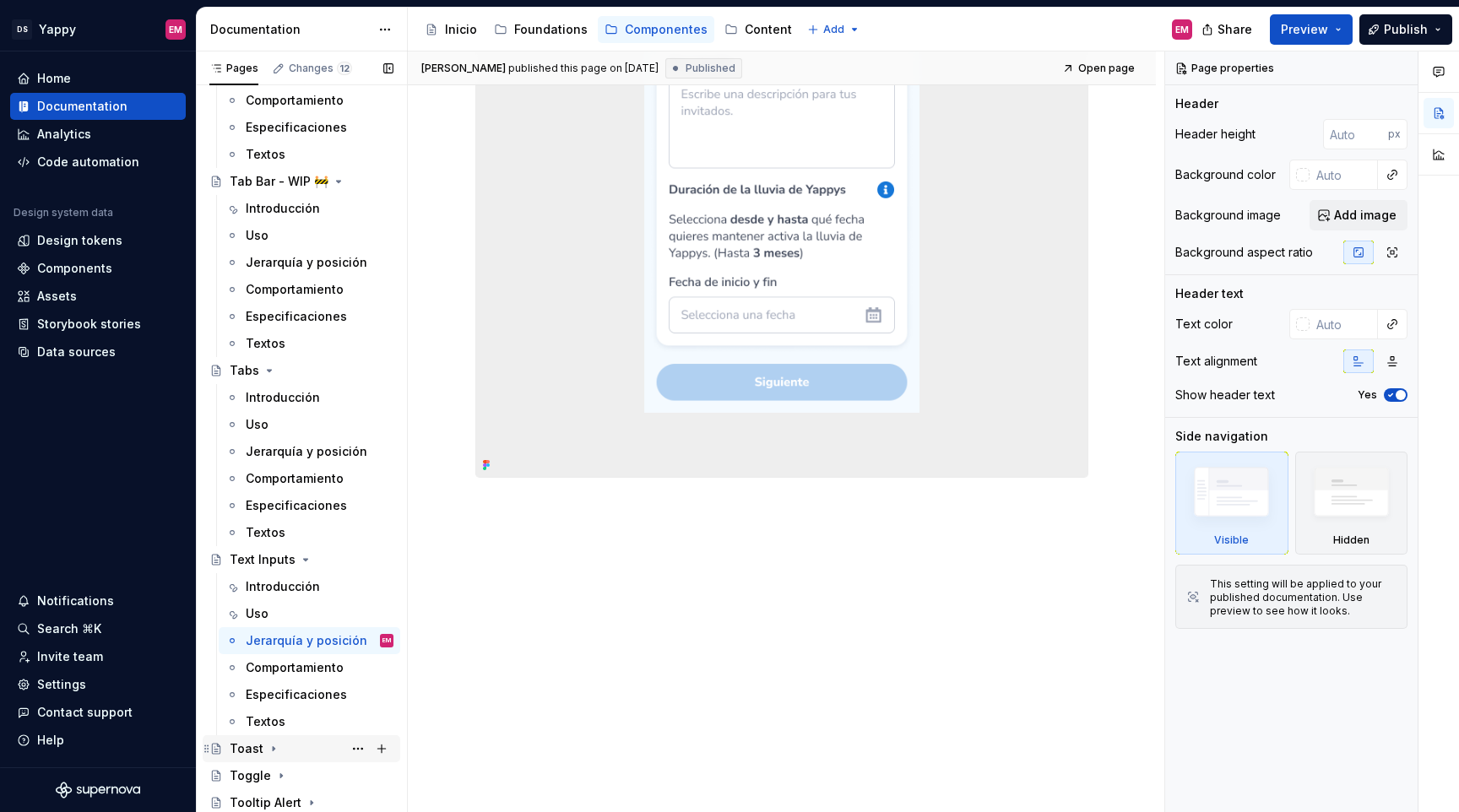
click at [257, 743] on div "Toast" at bounding box center [246, 748] width 34 height 17
click at [263, 775] on div "Introducción" at bounding box center [282, 775] width 74 height 17
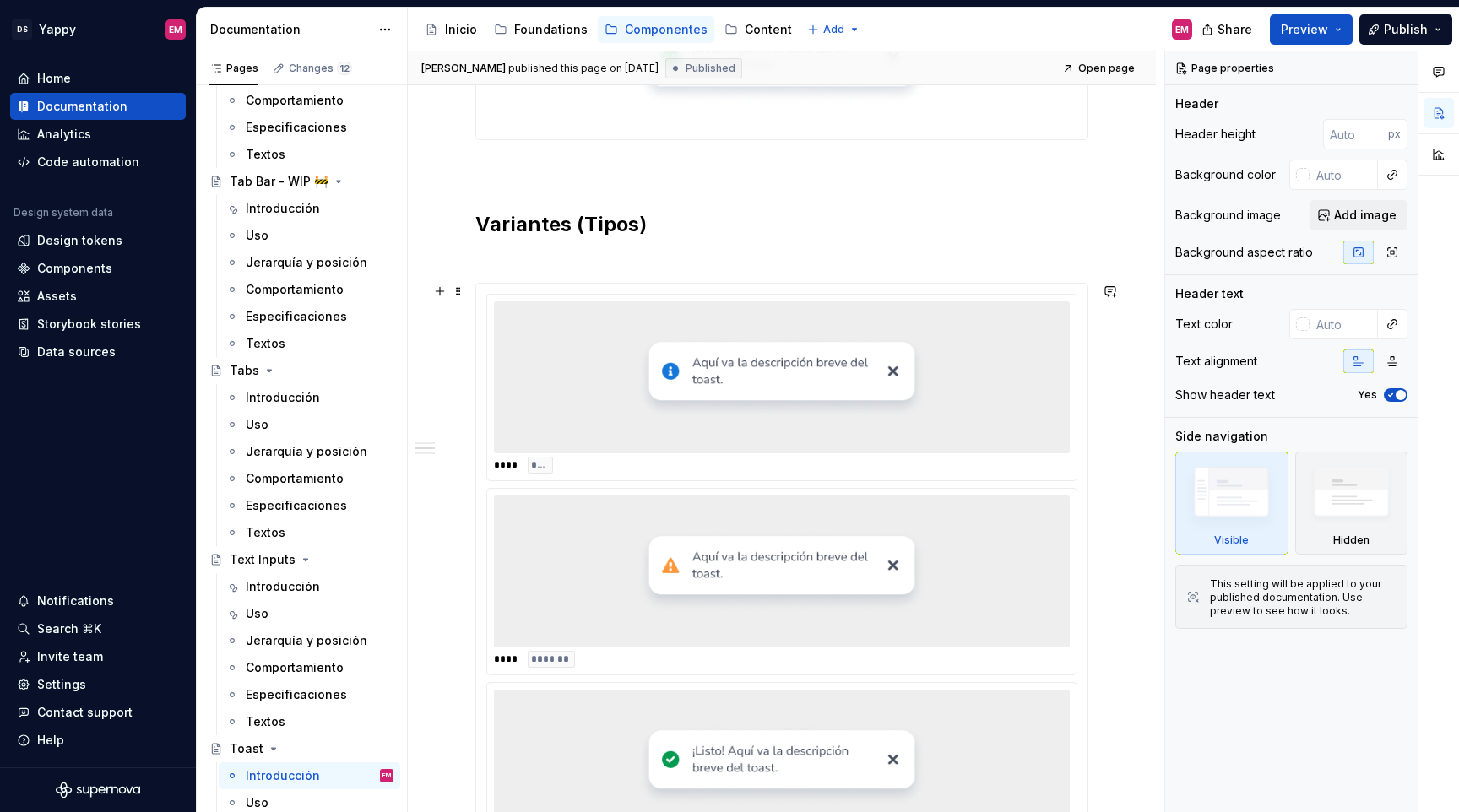
scroll to position [505, 0]
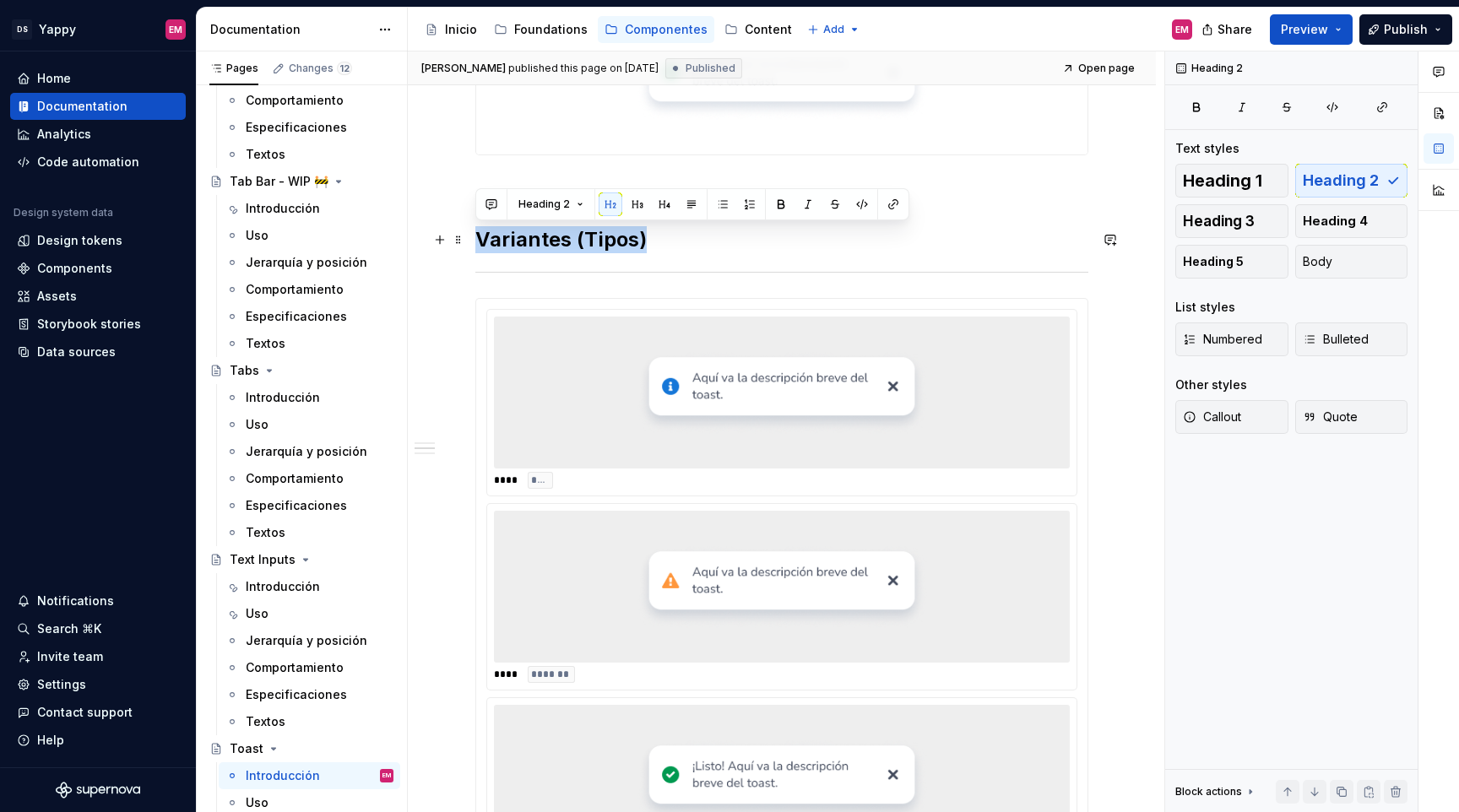
drag, startPoint x: 477, startPoint y: 241, endPoint x: 660, endPoint y: 242, distance: 183.0
click at [660, 242] on h2 "Variantes (Tipos)" at bounding box center [781, 239] width 613 height 27
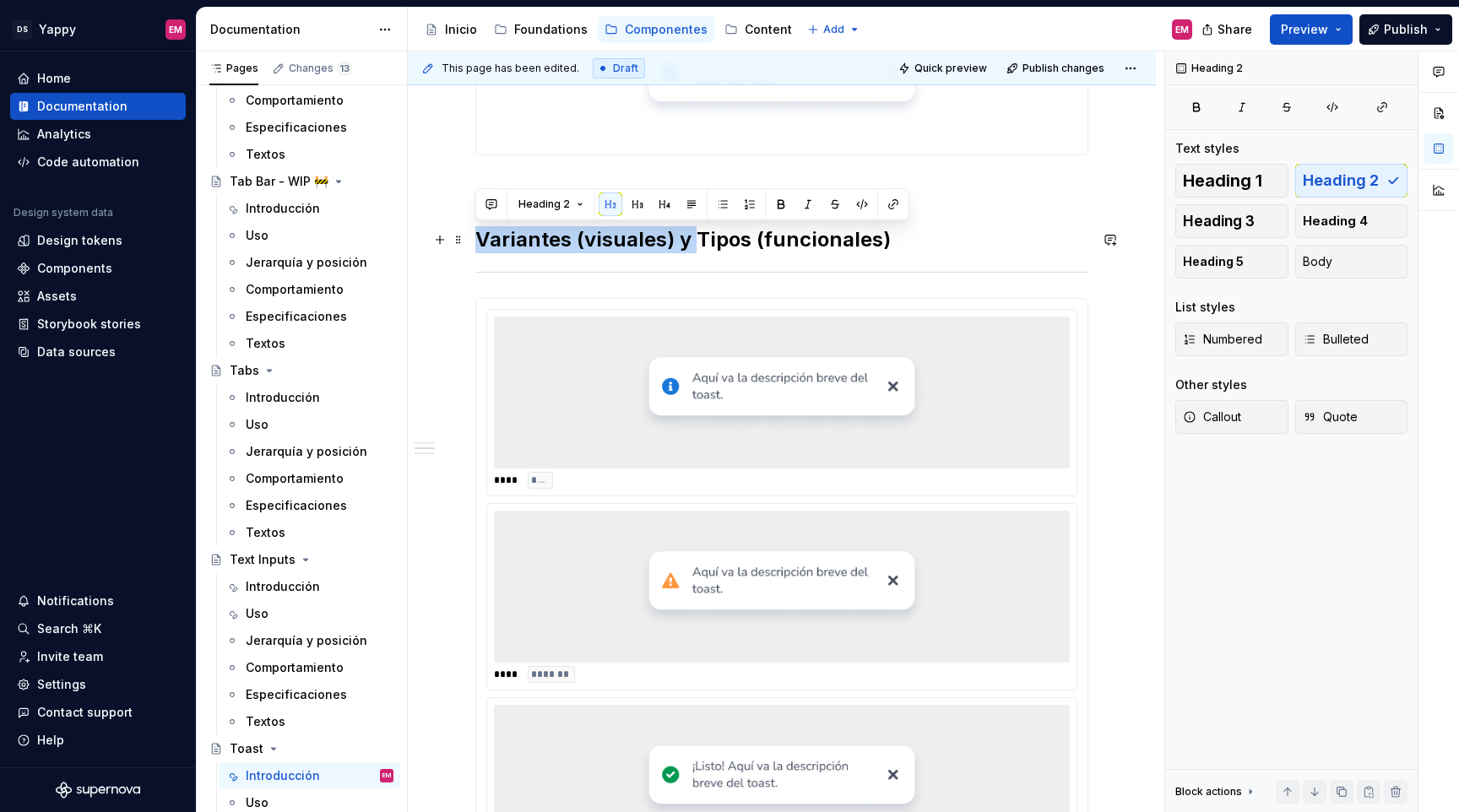
drag, startPoint x: 696, startPoint y: 233, endPoint x: 478, endPoint y: 229, distance: 218.0
click at [478, 229] on h2 "Variantes (visuales) y Tipos (funcionales)" at bounding box center [781, 239] width 613 height 27
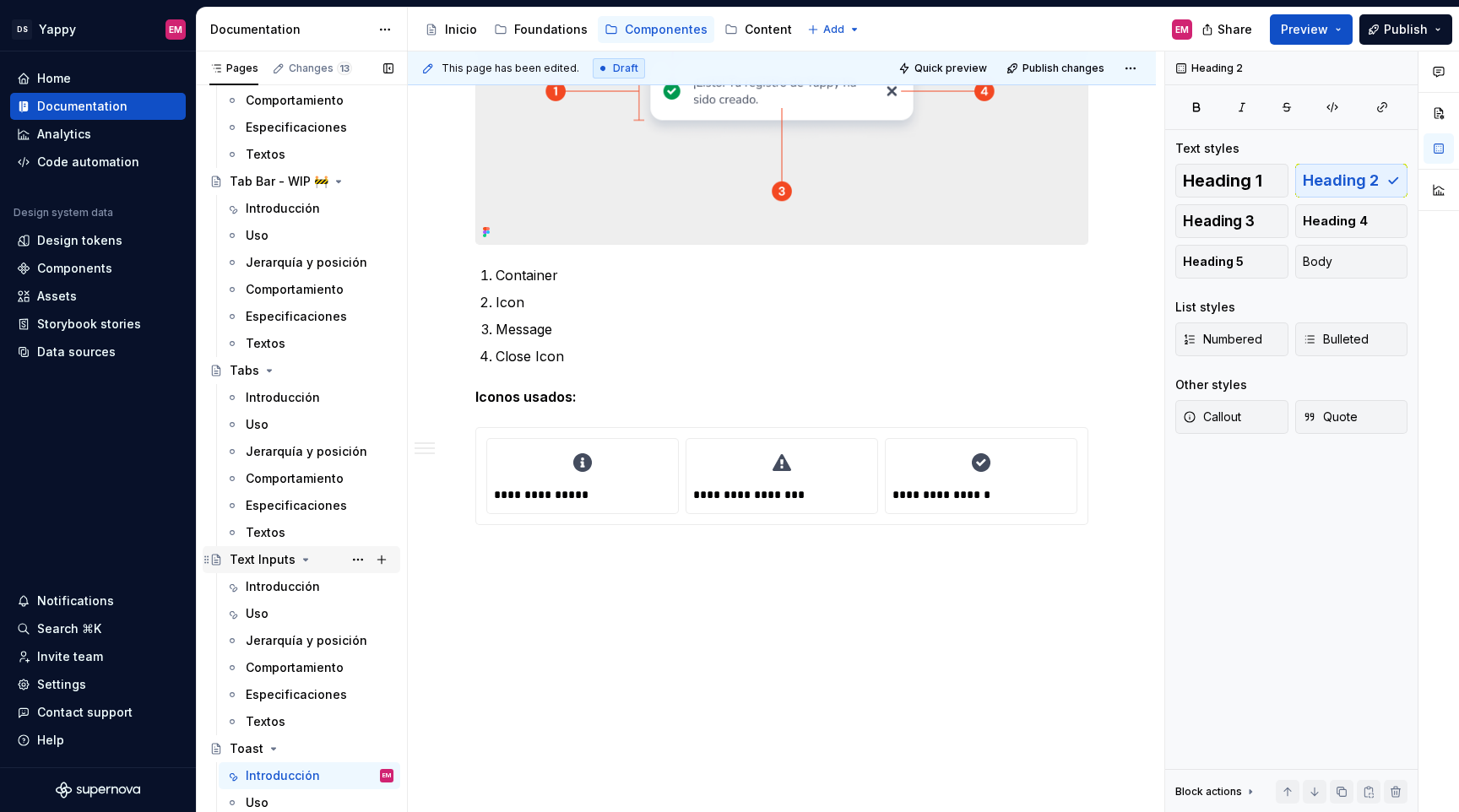
scroll to position [2467, 0]
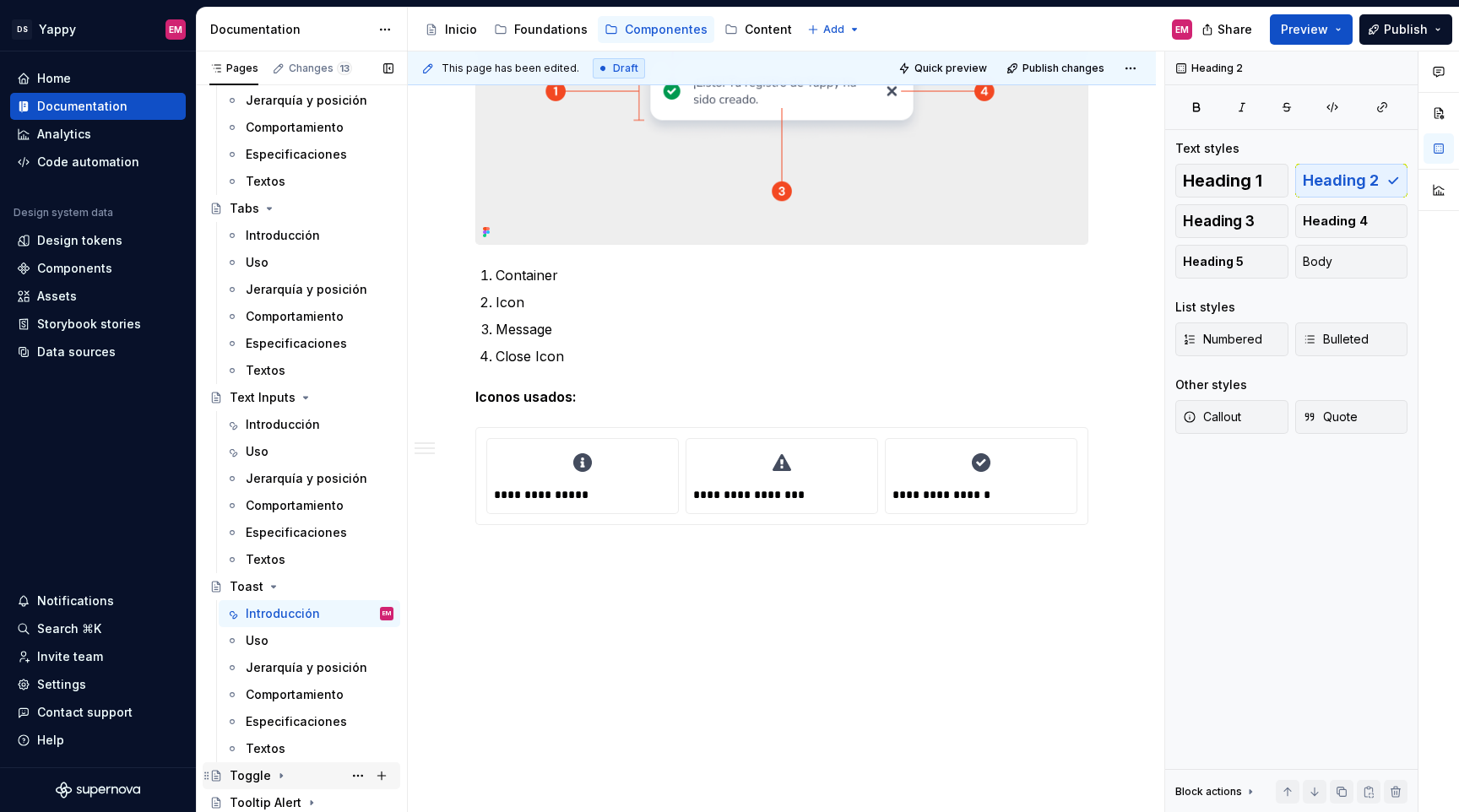
click at [275, 771] on icon "Page tree" at bounding box center [281, 776] width 14 height 14
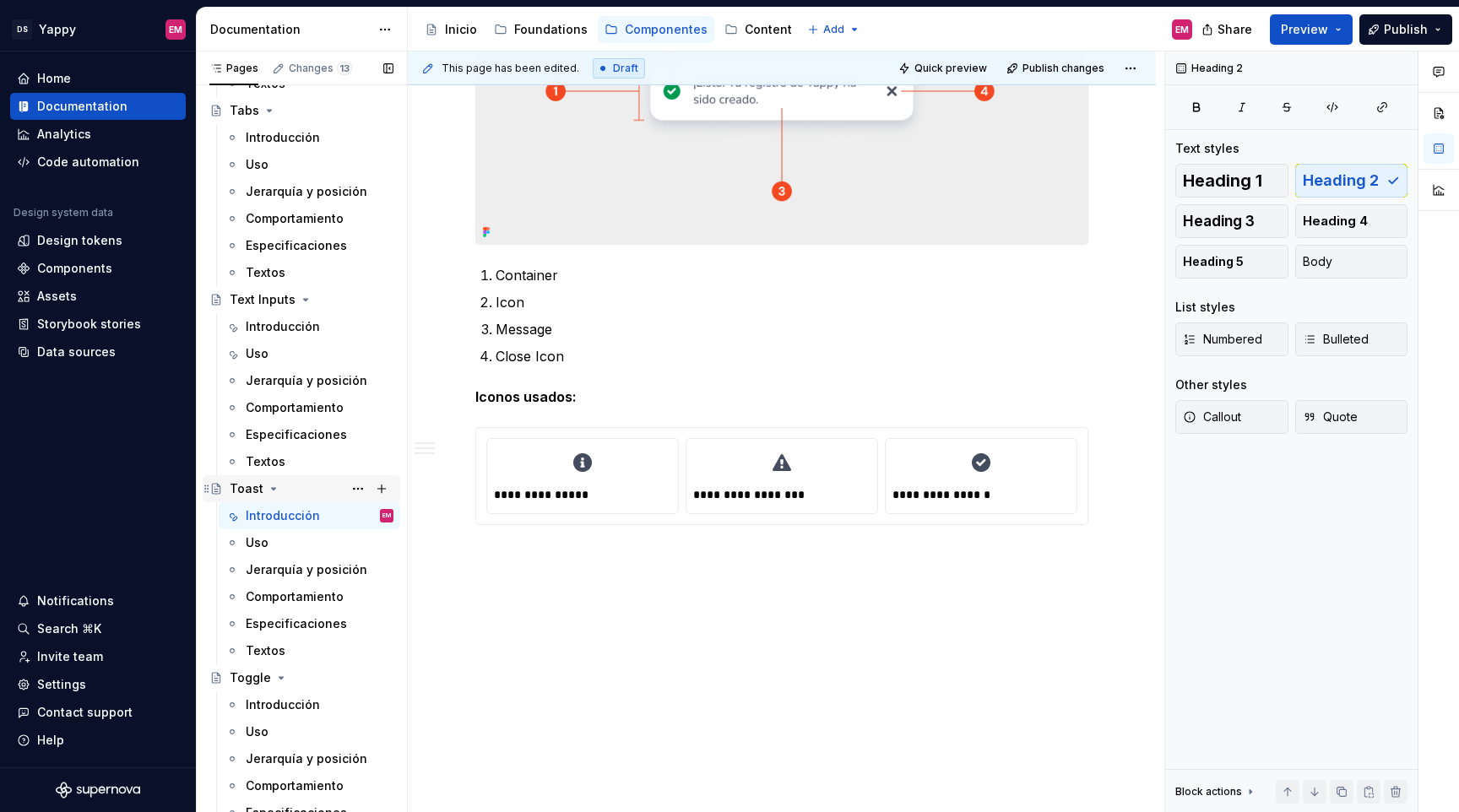
scroll to position [2629, 0]
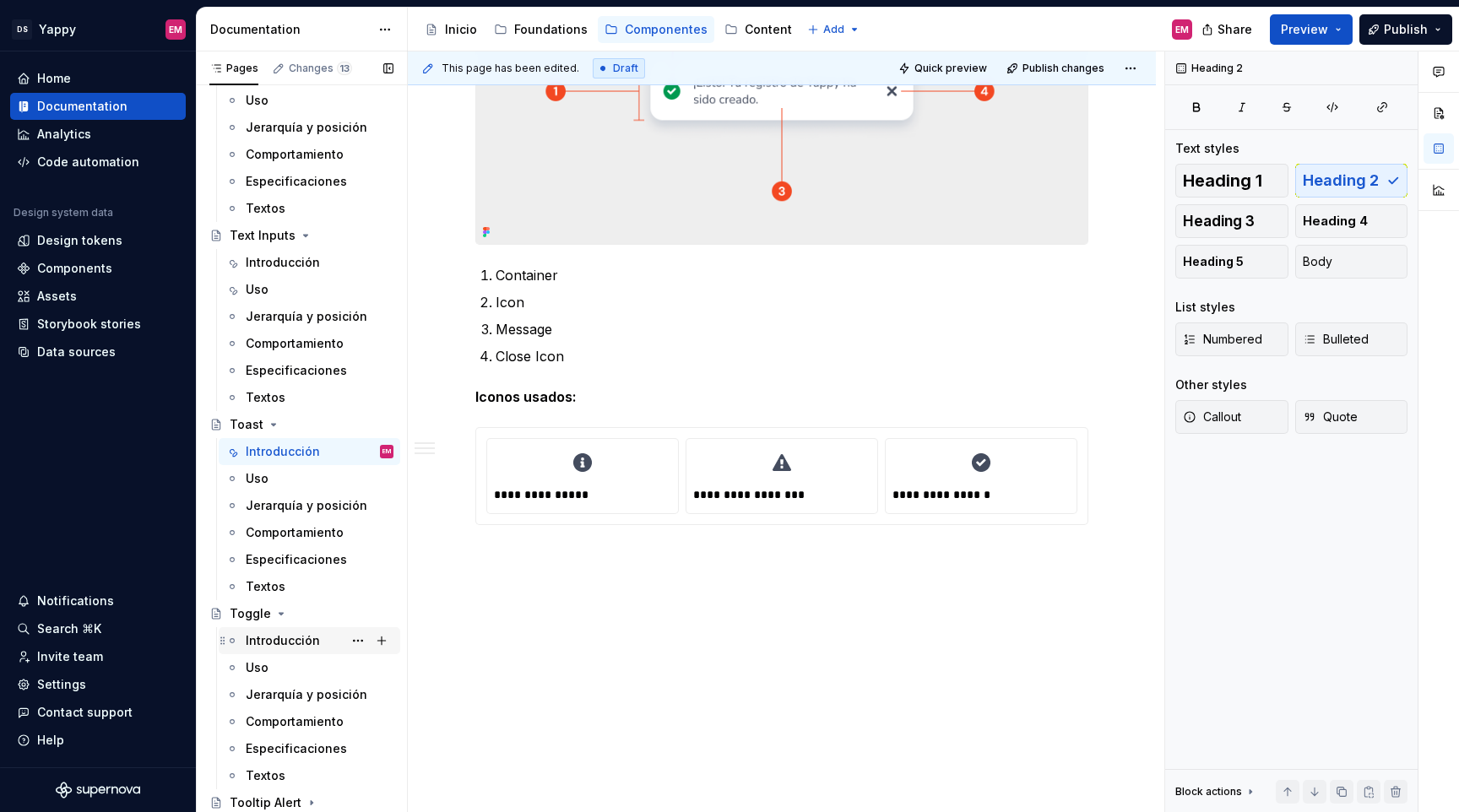
click at [278, 645] on div "Introducción" at bounding box center [282, 640] width 74 height 17
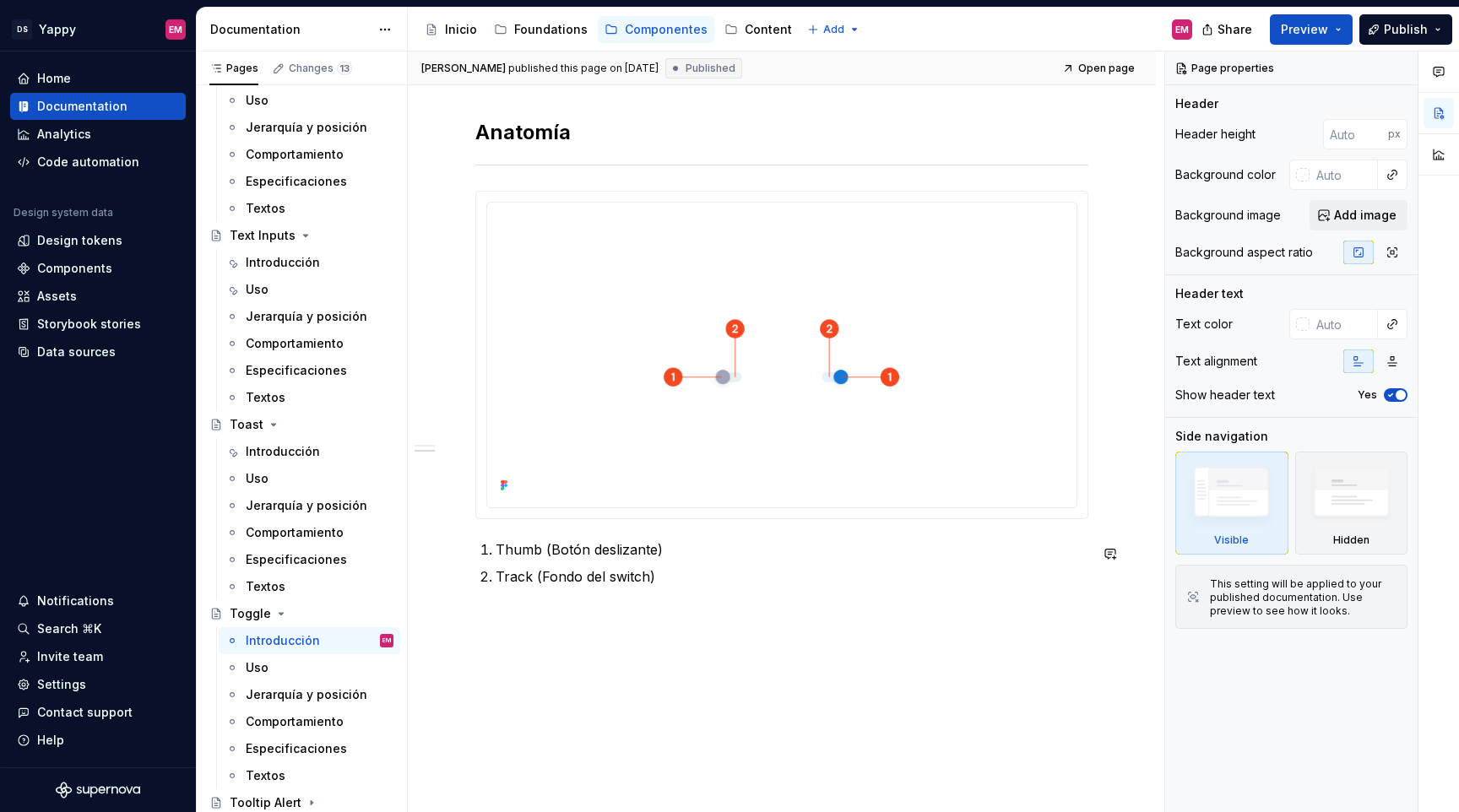
scroll to position [612, 0]
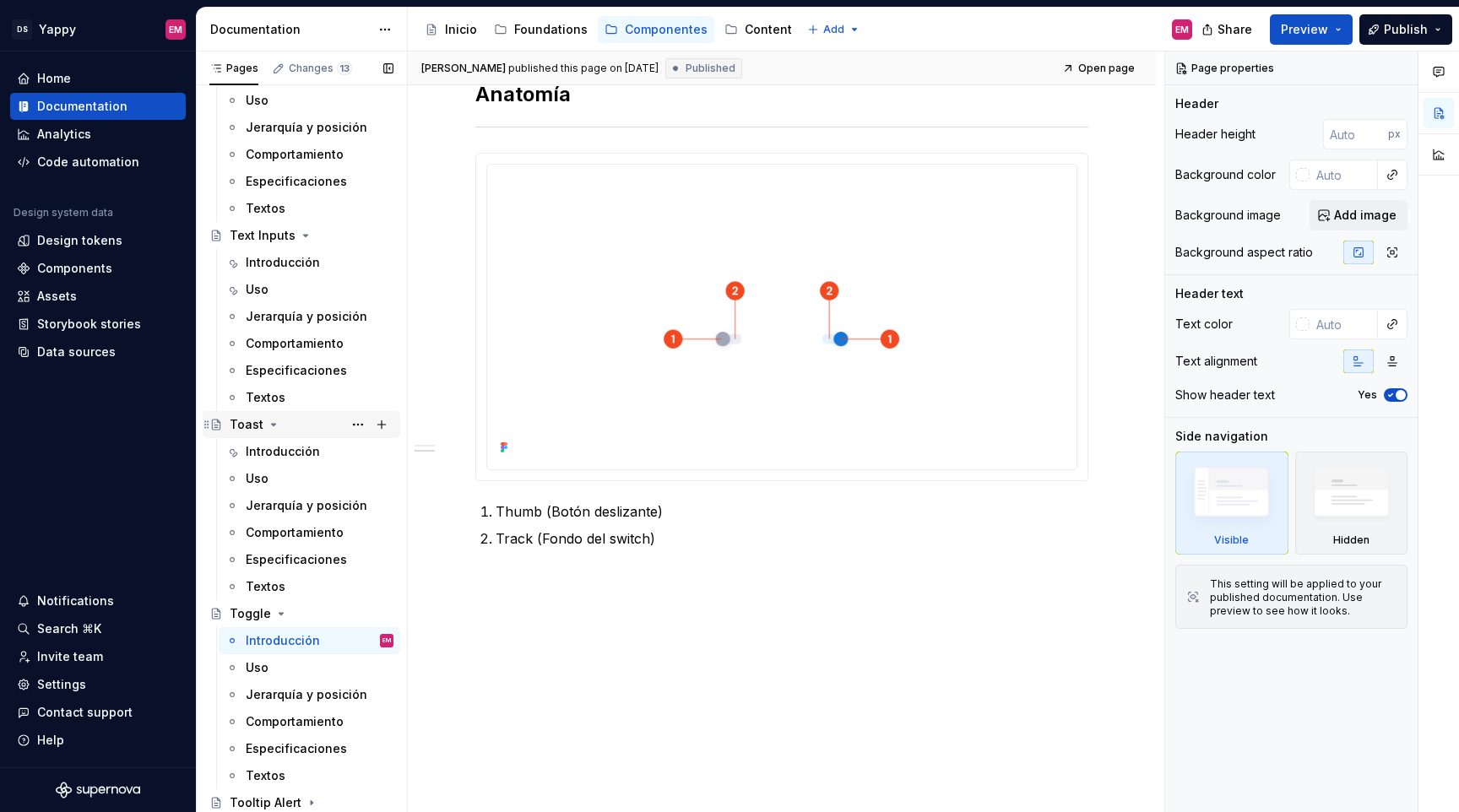
click at [290, 436] on div "Toast" at bounding box center [311, 425] width 164 height 24
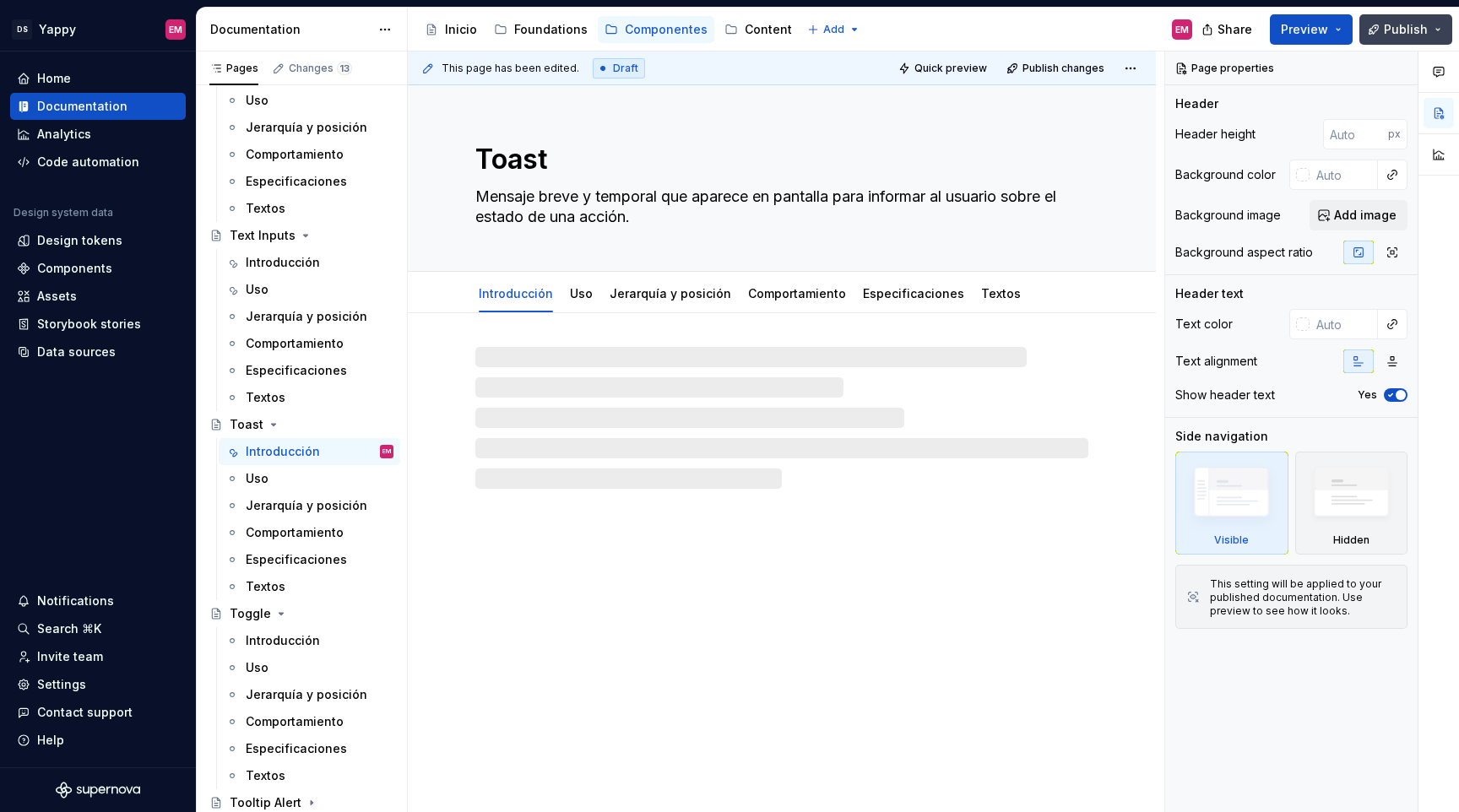
click at [1372, 37] on button "Publish" at bounding box center [1405, 29] width 93 height 30
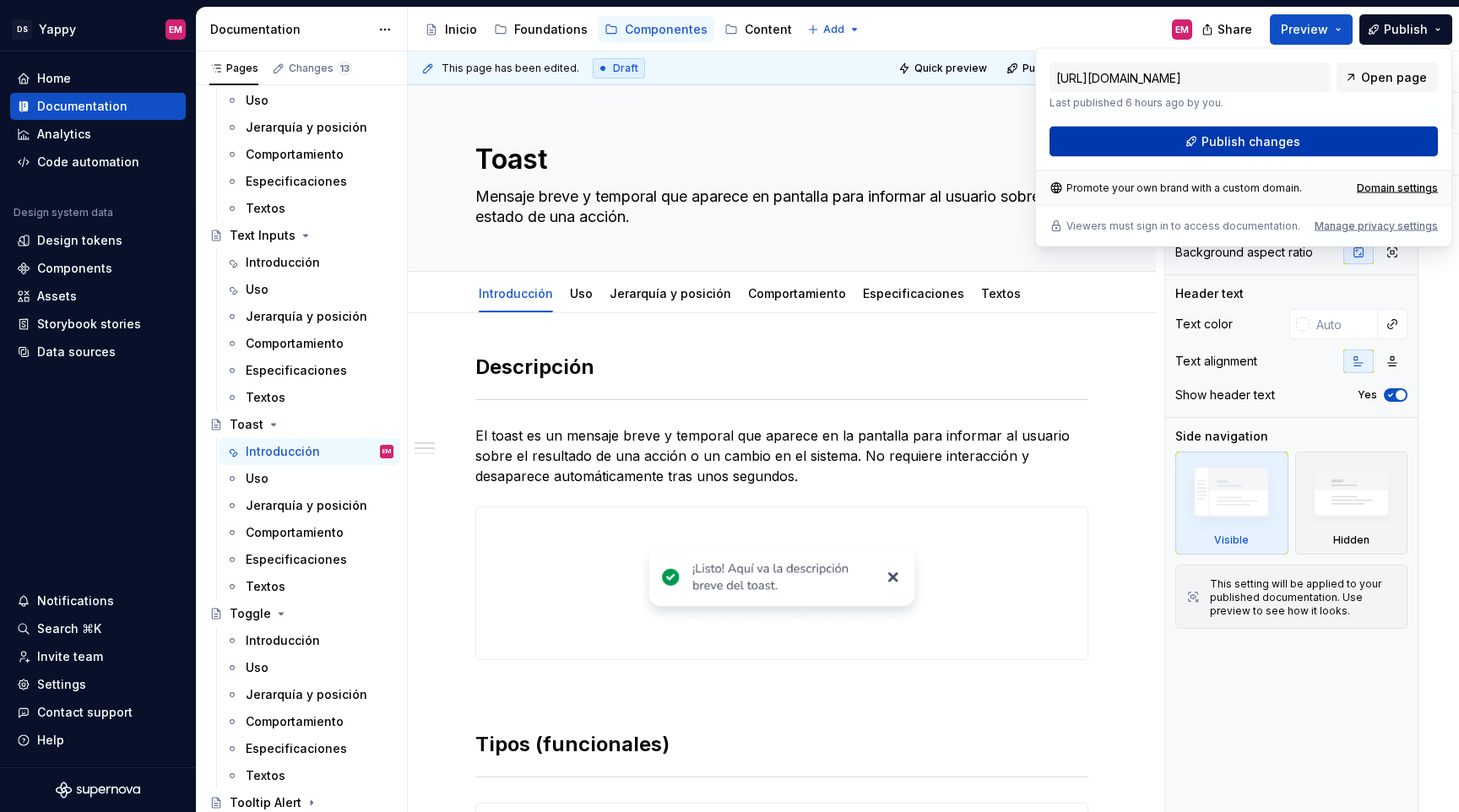
click at [1180, 148] on button "Publish changes" at bounding box center [1243, 142] width 388 height 30
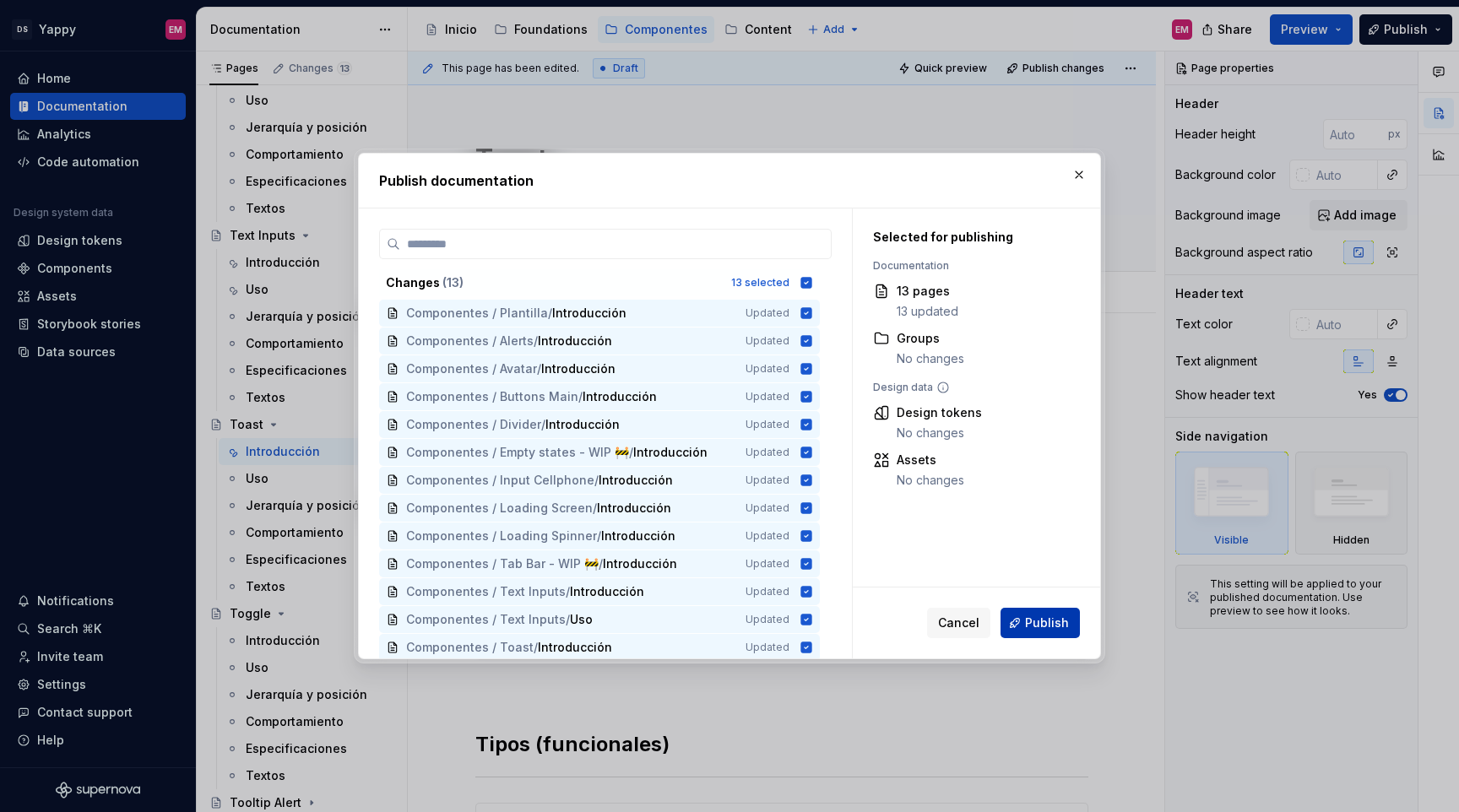
click at [1025, 634] on button "Publish" at bounding box center [1041, 622] width 80 height 30
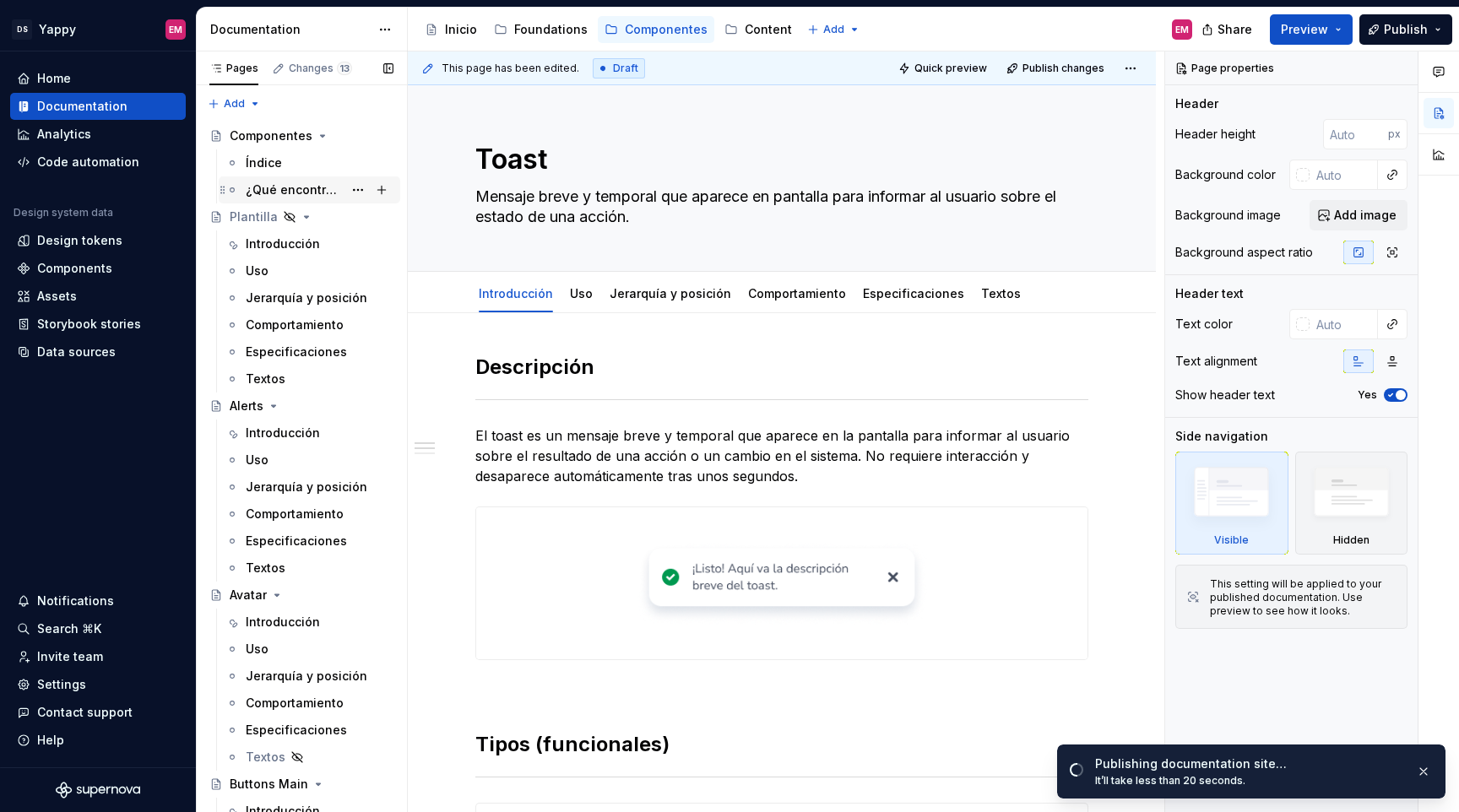
click at [271, 184] on div "¿Qué encontraras en cada sección?" at bounding box center [293, 190] width 97 height 17
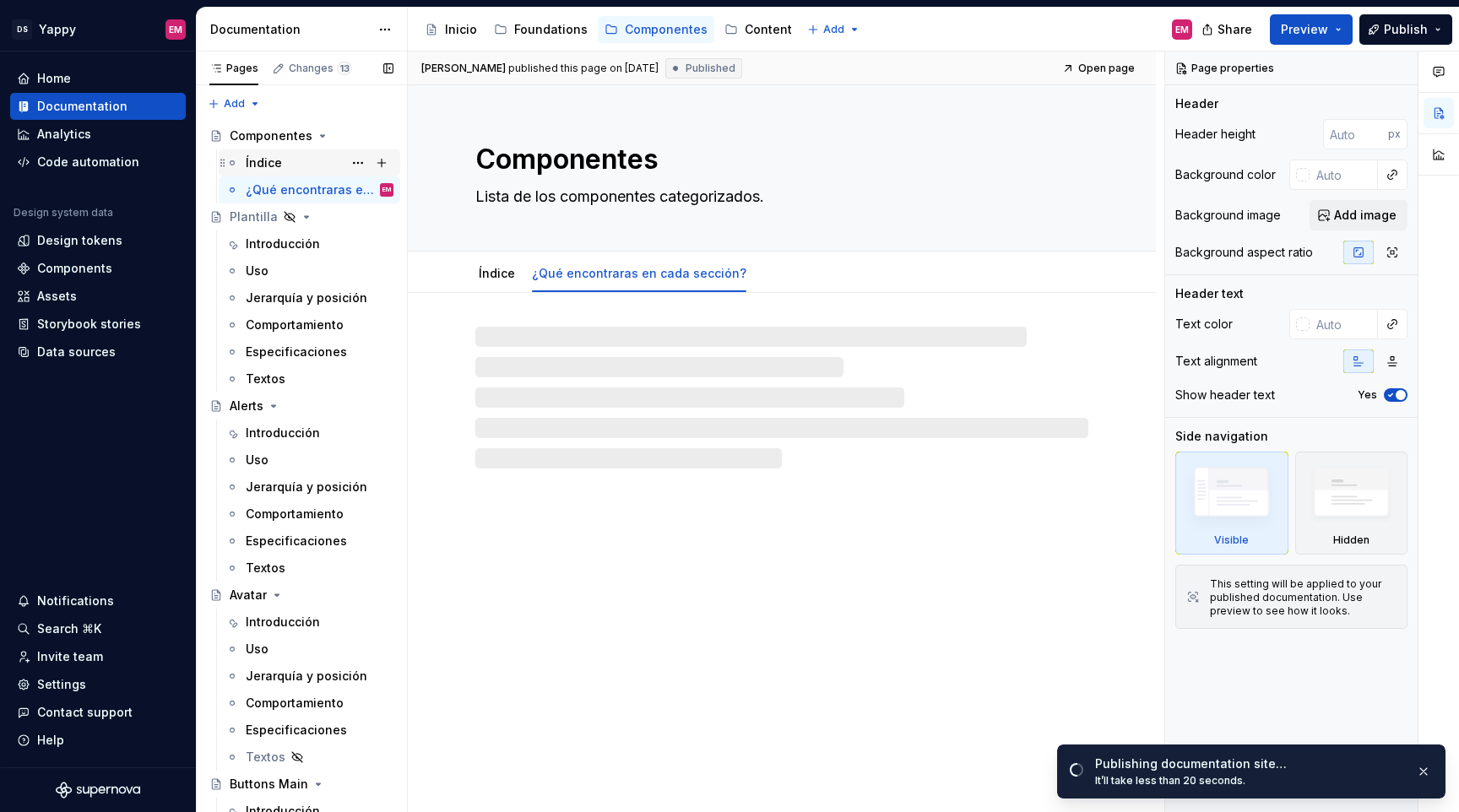
click at [260, 157] on div "Índice" at bounding box center [263, 163] width 36 height 17
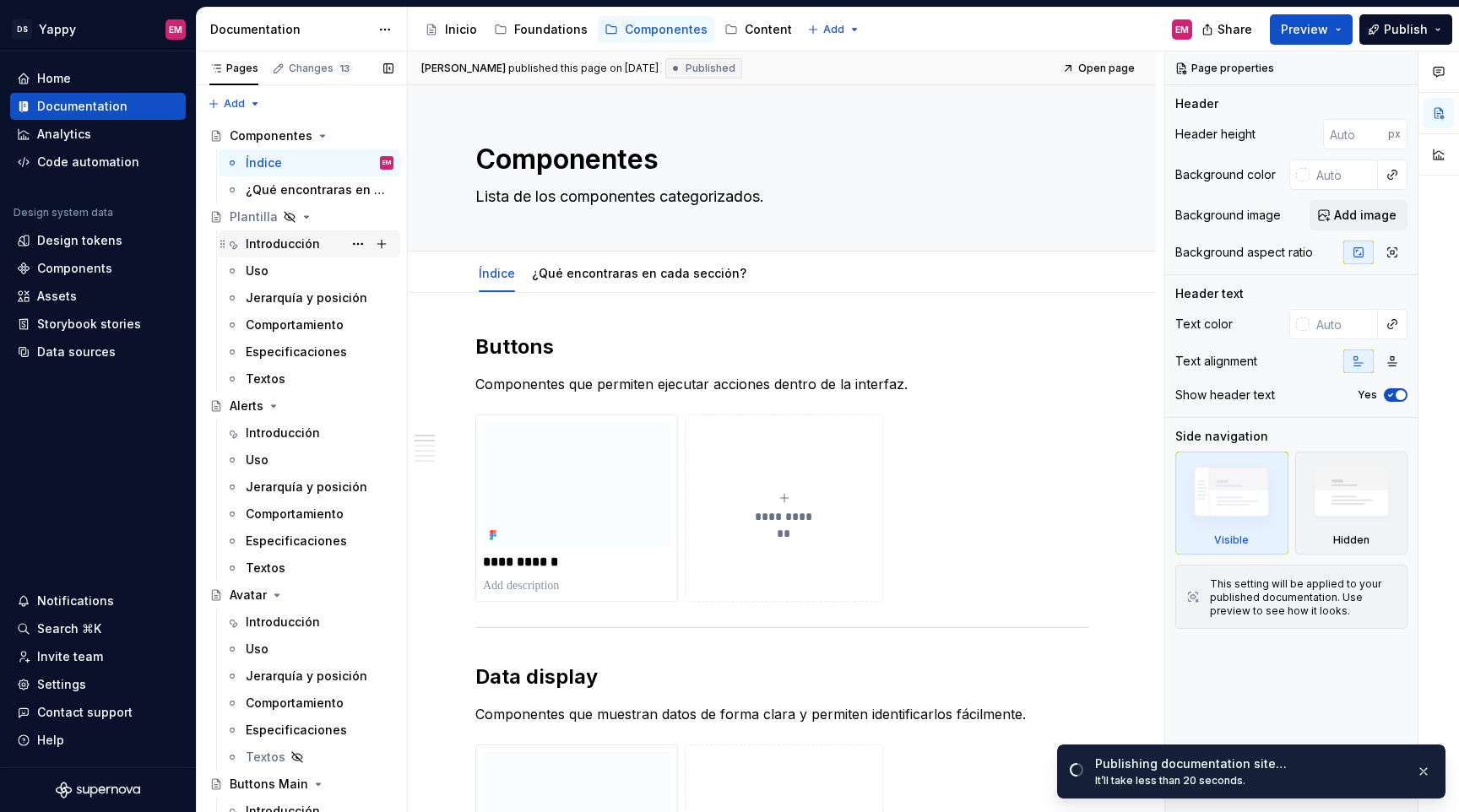
click at [279, 243] on div "Introducción" at bounding box center [282, 243] width 74 height 17
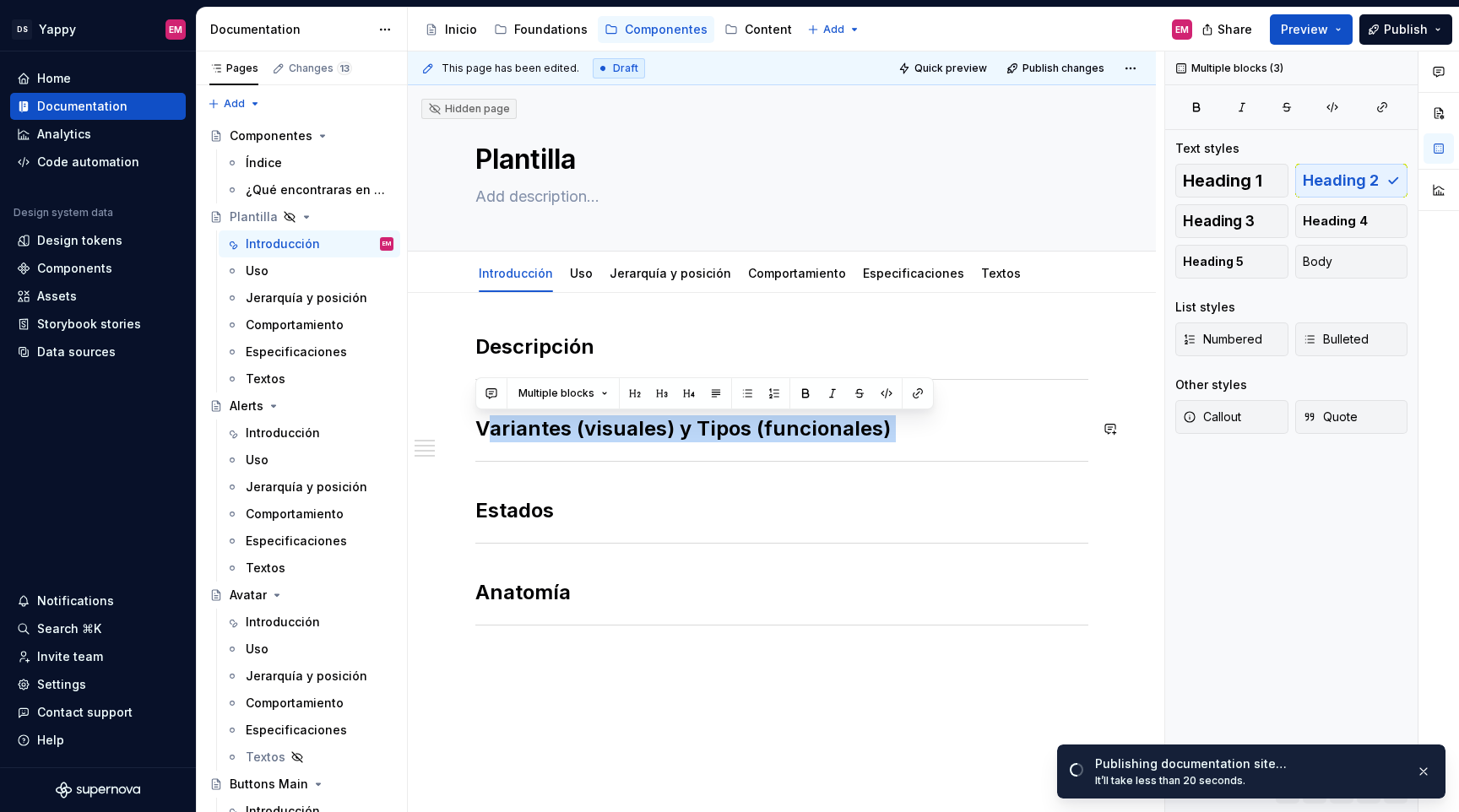
drag, startPoint x: 484, startPoint y: 430, endPoint x: 986, endPoint y: 451, distance: 502.4
click at [987, 451] on div "Descripción Variantes (visuales) y Tipos (funcionales) Estados Anatomía" at bounding box center [781, 502] width 613 height 337
click at [673, 439] on h2 "Variantes (visuales) y Tipos (funcionales)" at bounding box center [781, 428] width 613 height 27
drag, startPoint x: 889, startPoint y: 431, endPoint x: 432, endPoint y: 431, distance: 457.0
click at [432, 431] on div "Hidden page Plantilla Edit header Introducción Uso Jerarquía y posición Comport…" at bounding box center [782, 510] width 748 height 850
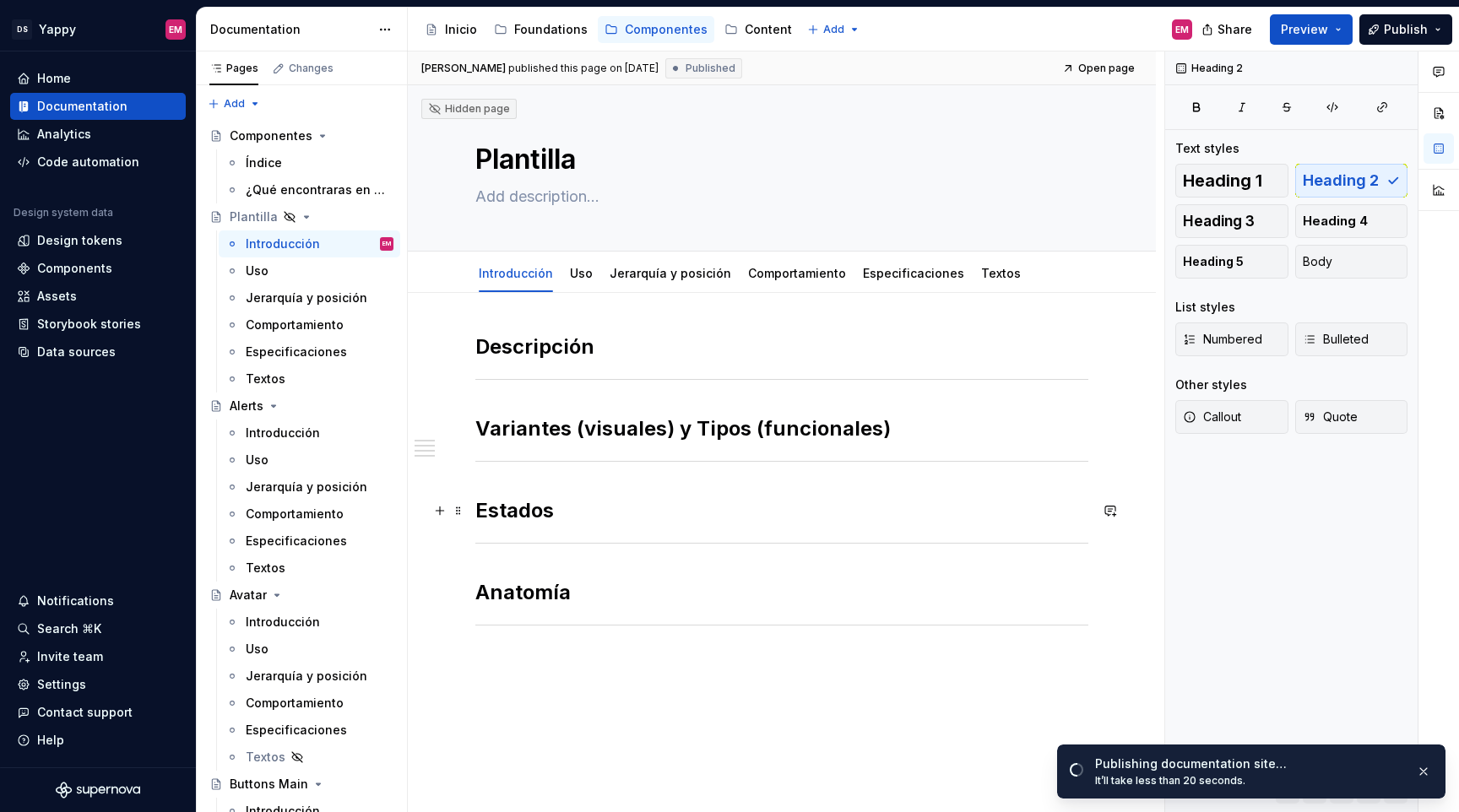
click at [640, 512] on h2 "Estados" at bounding box center [781, 510] width 613 height 27
click at [458, 515] on span at bounding box center [459, 511] width 14 height 24
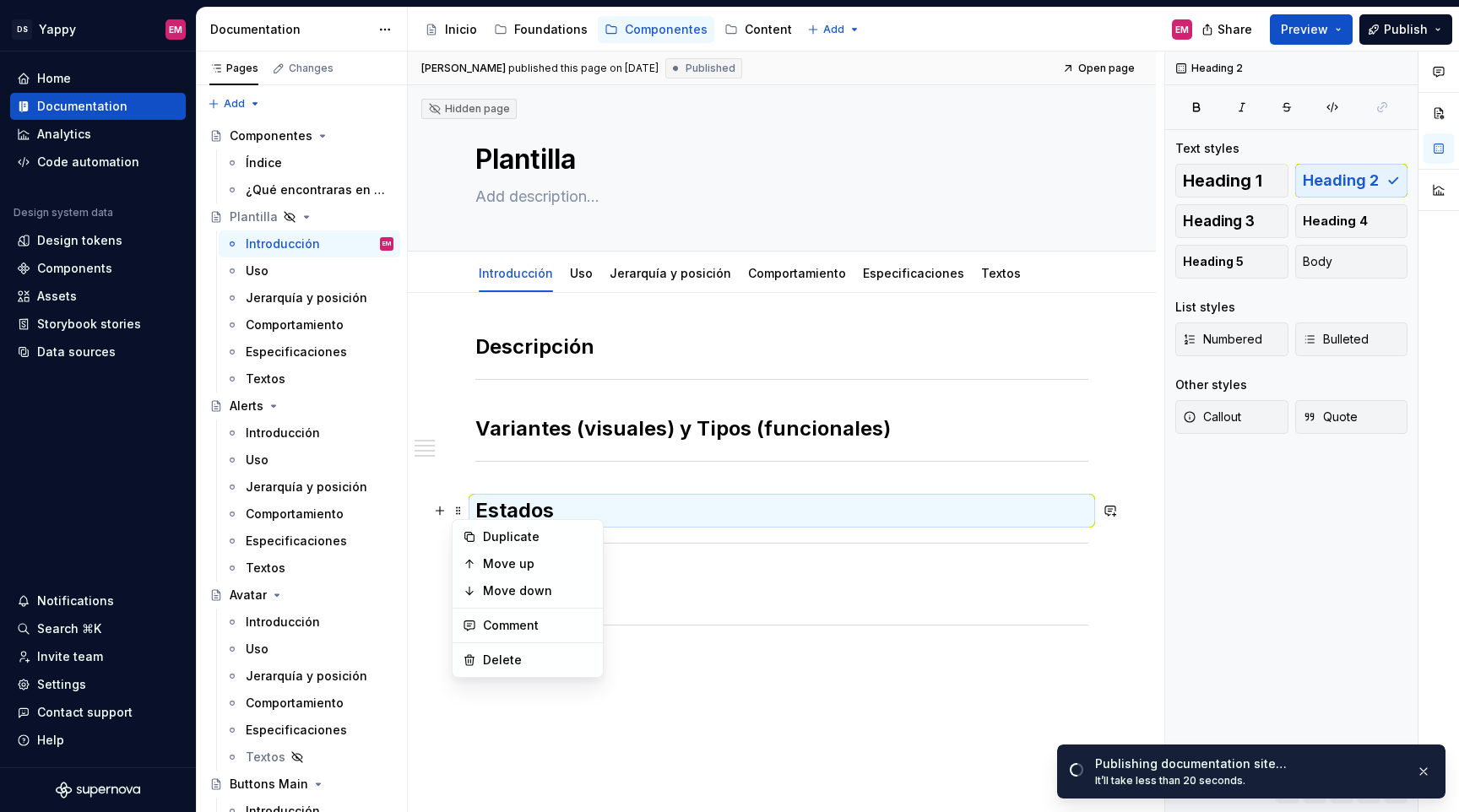
click at [520, 506] on h2 "Estados" at bounding box center [781, 510] width 613 height 27
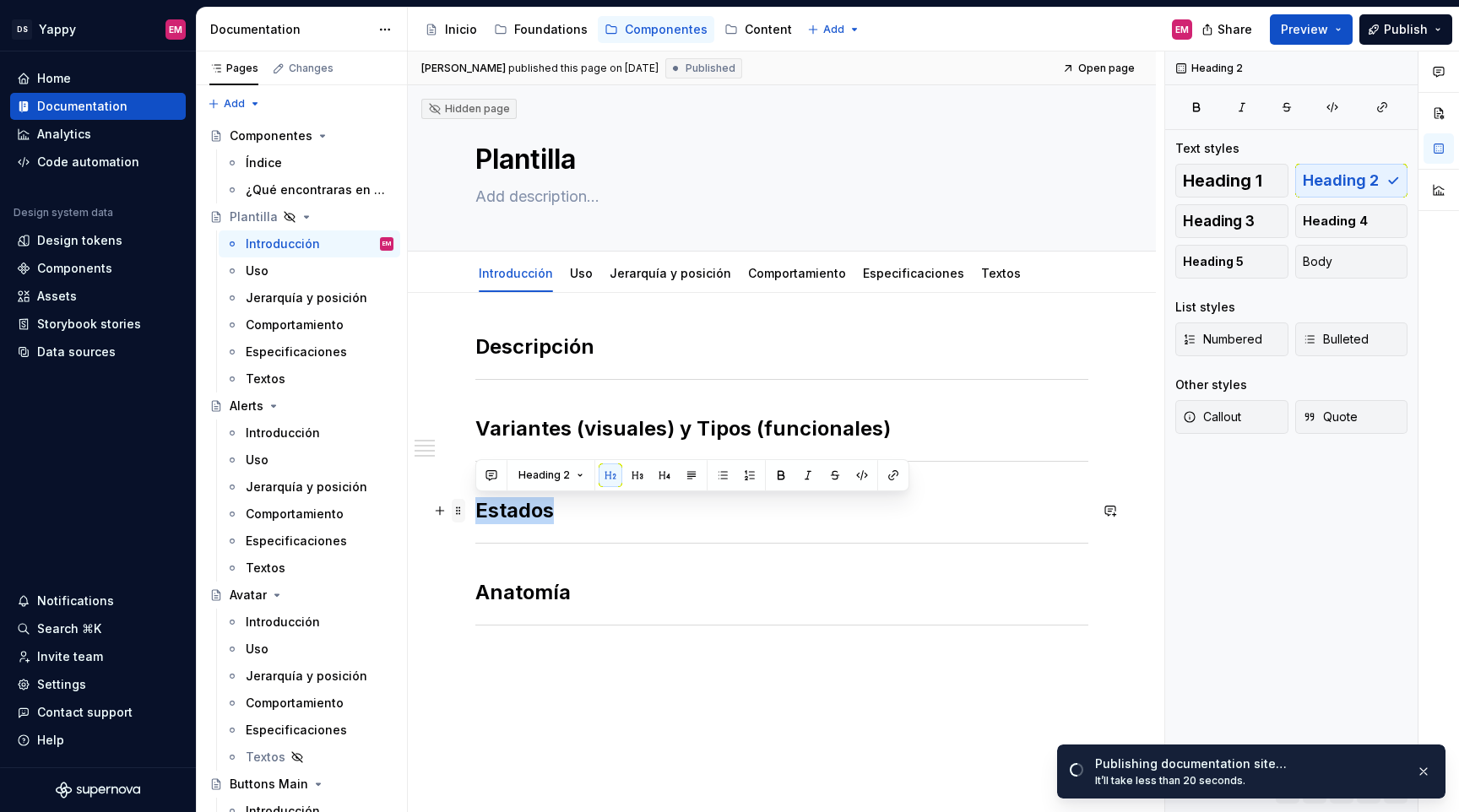
click at [459, 514] on span at bounding box center [459, 511] width 14 height 24
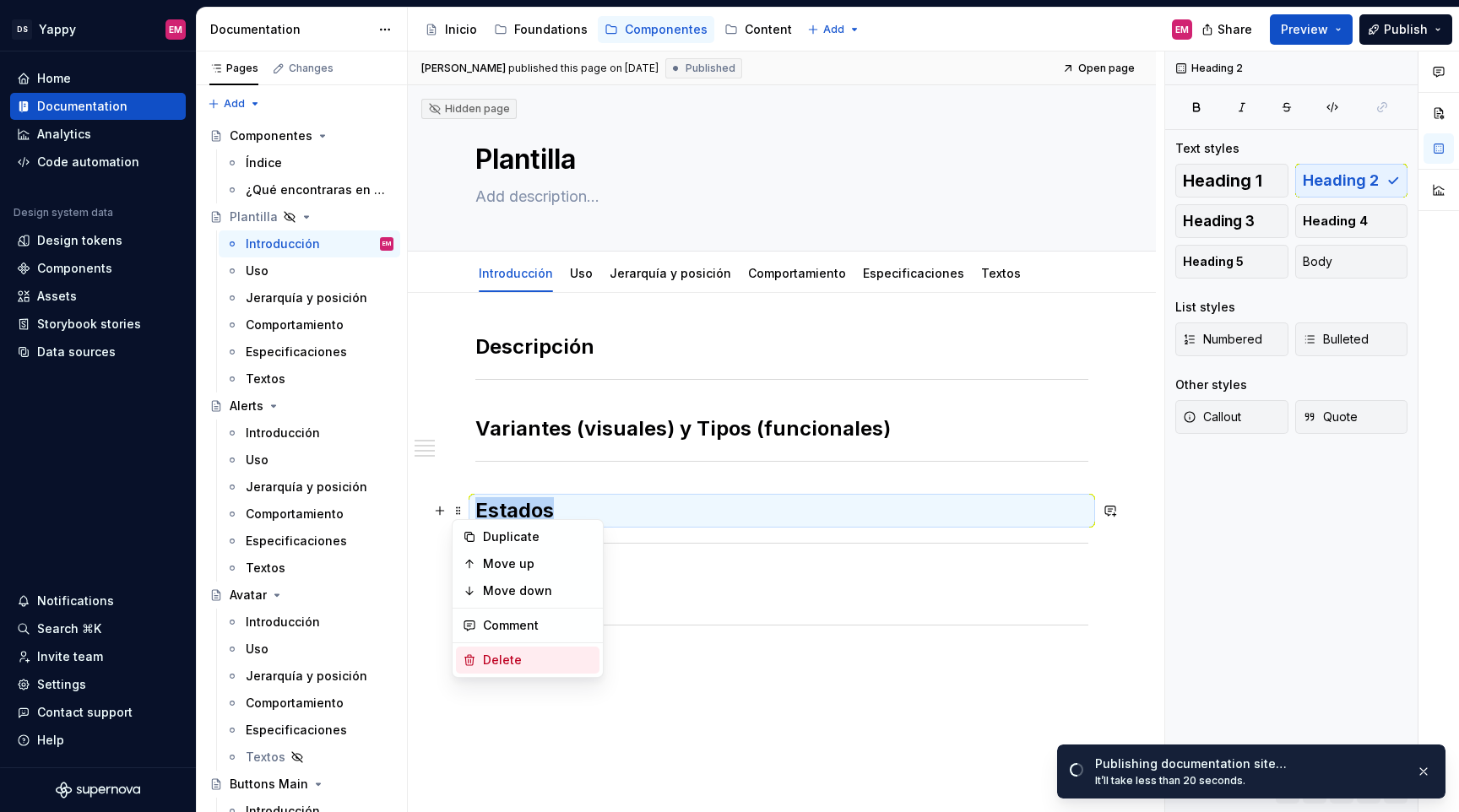
click at [508, 667] on div "Delete" at bounding box center [538, 659] width 110 height 17
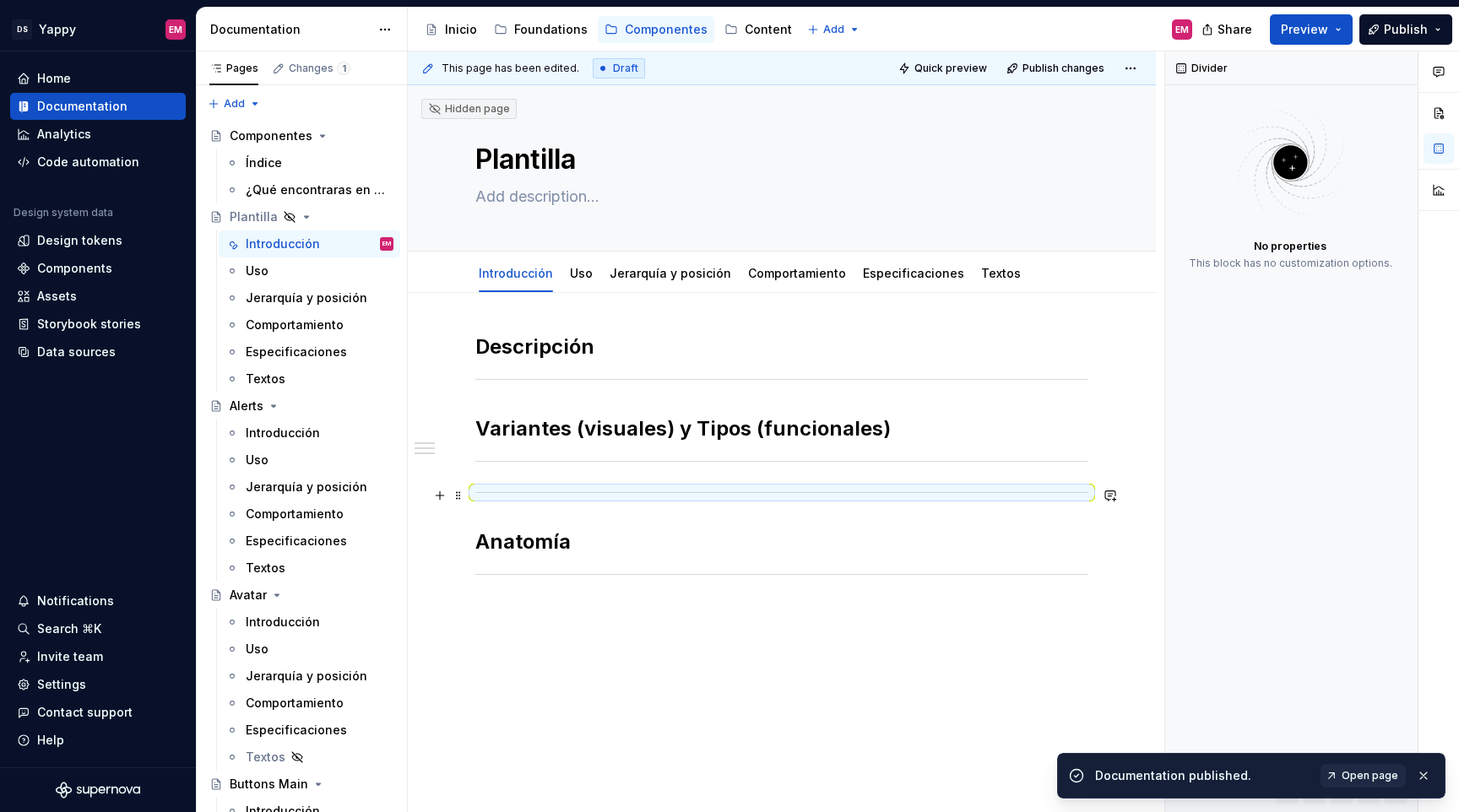
click at [457, 499] on span at bounding box center [459, 496] width 14 height 24
click at [503, 647] on div "Delete" at bounding box center [538, 644] width 110 height 17
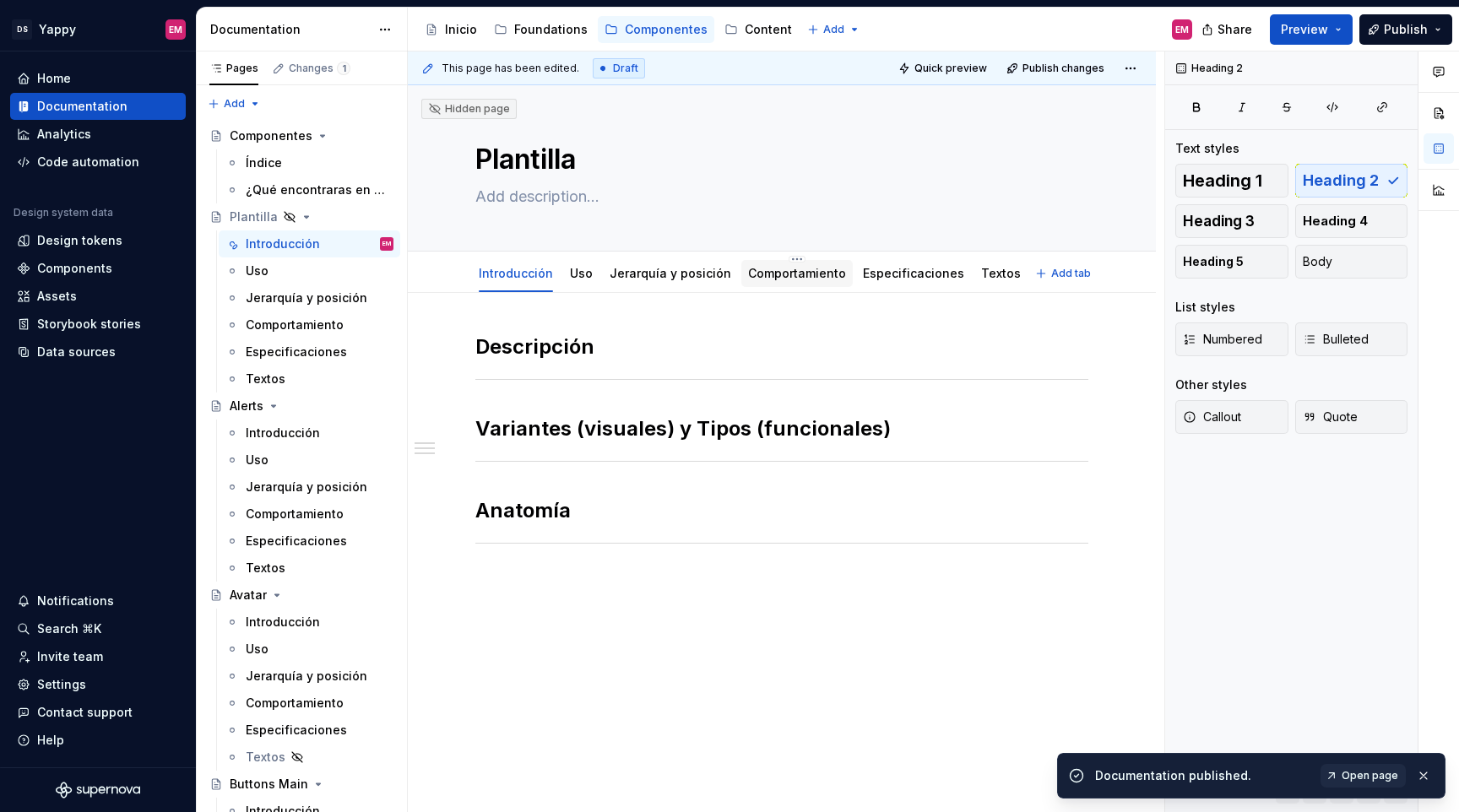
click at [763, 286] on div "Comportamiento" at bounding box center [797, 273] width 112 height 27
click at [760, 274] on link "Comportamiento" at bounding box center [797, 273] width 98 height 14
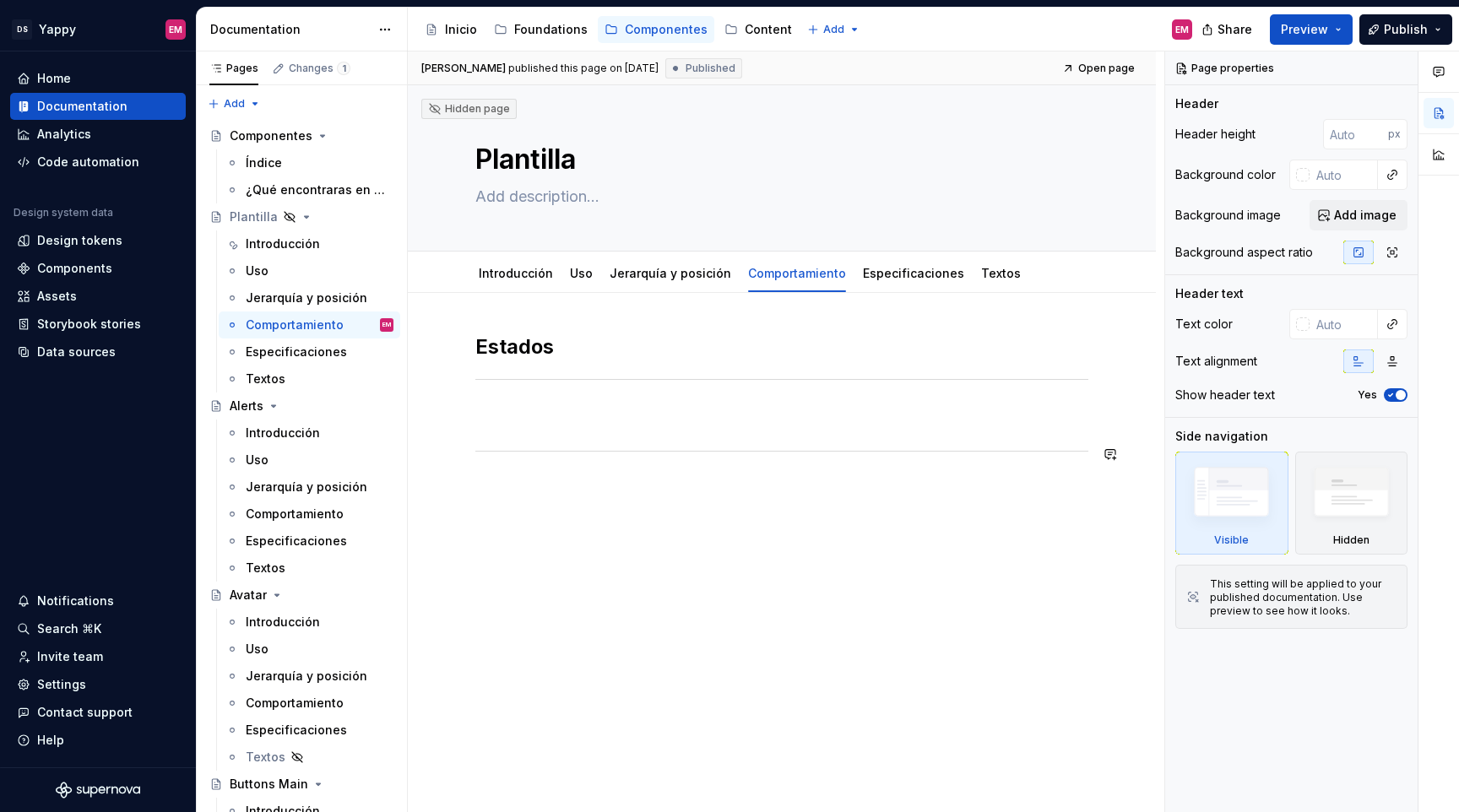
click at [464, 457] on div "Estados" at bounding box center [782, 507] width 748 height 428
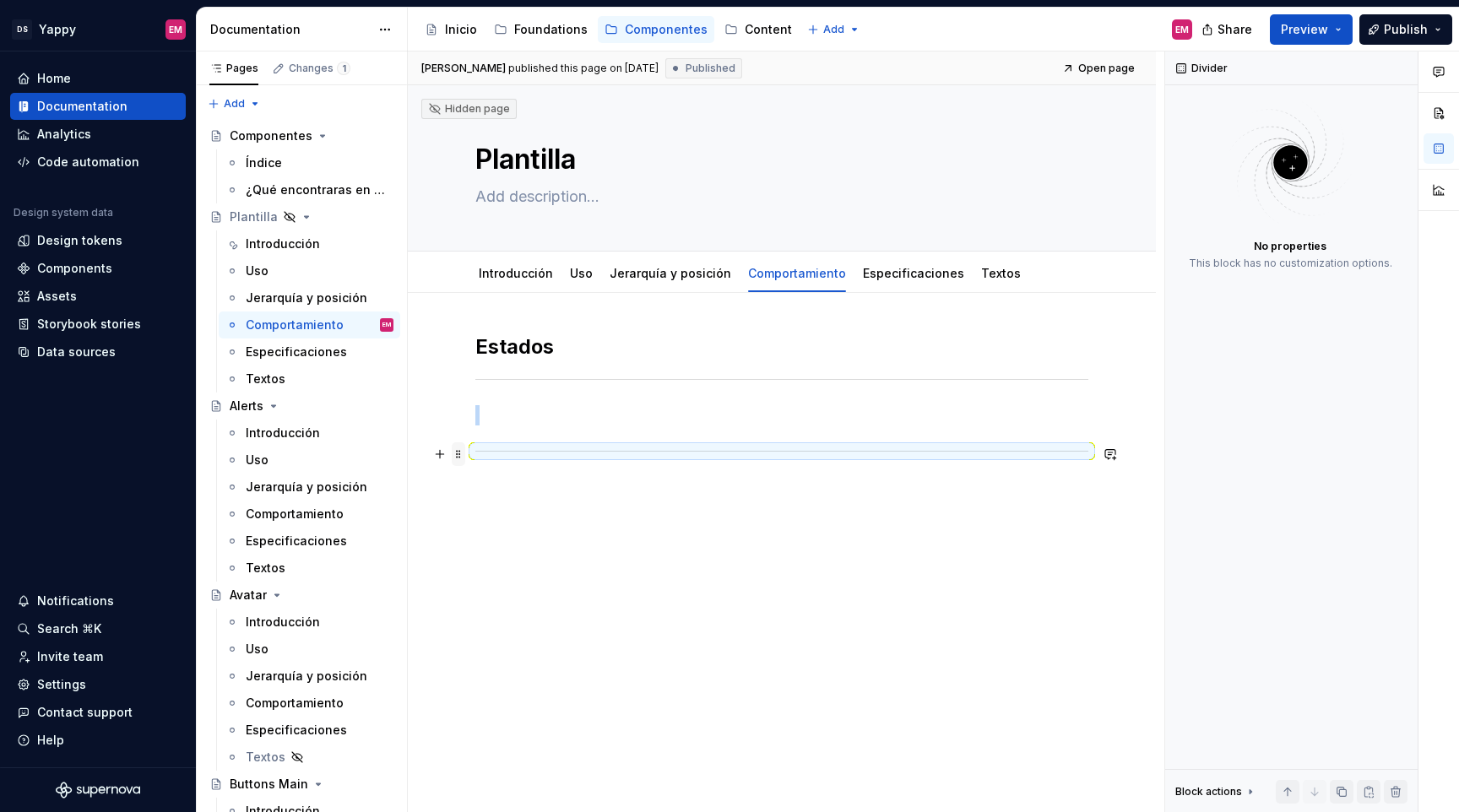
click at [459, 459] on span at bounding box center [459, 454] width 14 height 24
click at [474, 473] on div "Duplicate" at bounding box center [528, 480] width 144 height 27
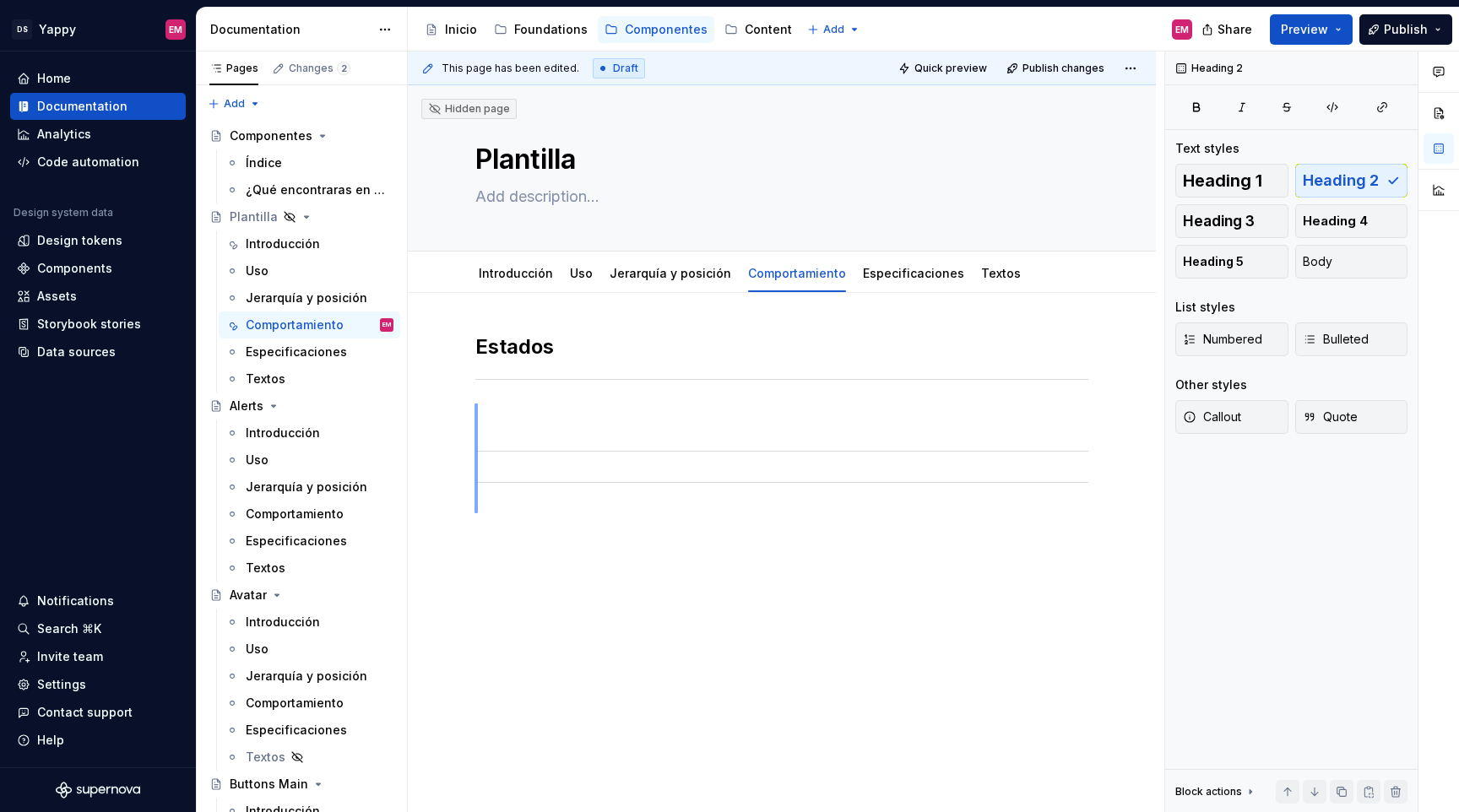
drag, startPoint x: 475, startPoint y: 514, endPoint x: 475, endPoint y: 404, distance: 110.0
click at [475, 404] on div "This page has been edited. Draft Quick preview Publish changes Hidden page Plan…" at bounding box center [786, 432] width 756 height 761
drag, startPoint x: 535, startPoint y: 491, endPoint x: 524, endPoint y: 391, distance: 100.6
click at [524, 391] on div "Estados" at bounding box center [781, 420] width 613 height 175
drag, startPoint x: 479, startPoint y: 448, endPoint x: 487, endPoint y: 541, distance: 93.3
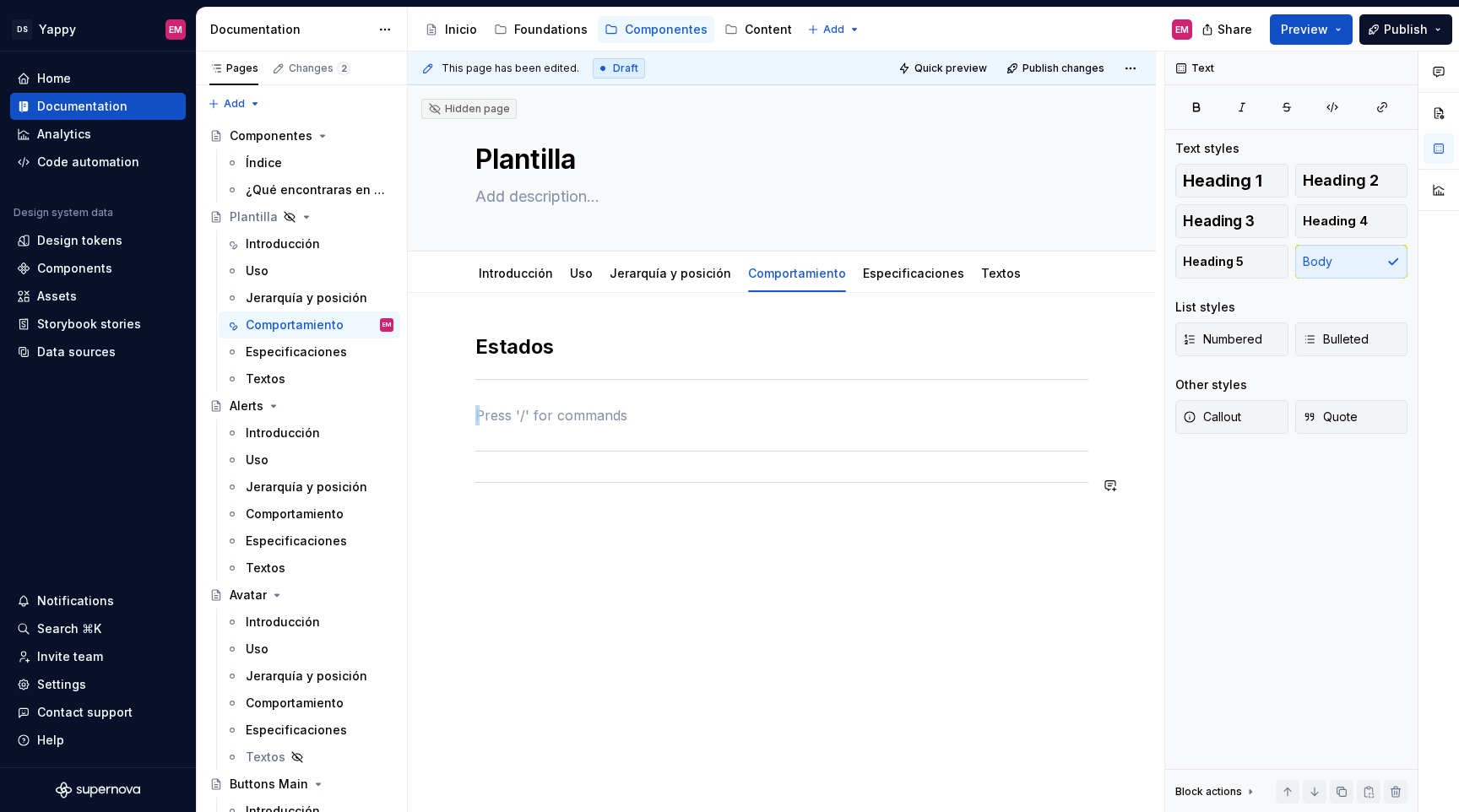
click at [487, 542] on div "Estados" at bounding box center [782, 523] width 748 height 459
click at [521, 546] on div "Estados" at bounding box center [782, 523] width 748 height 459
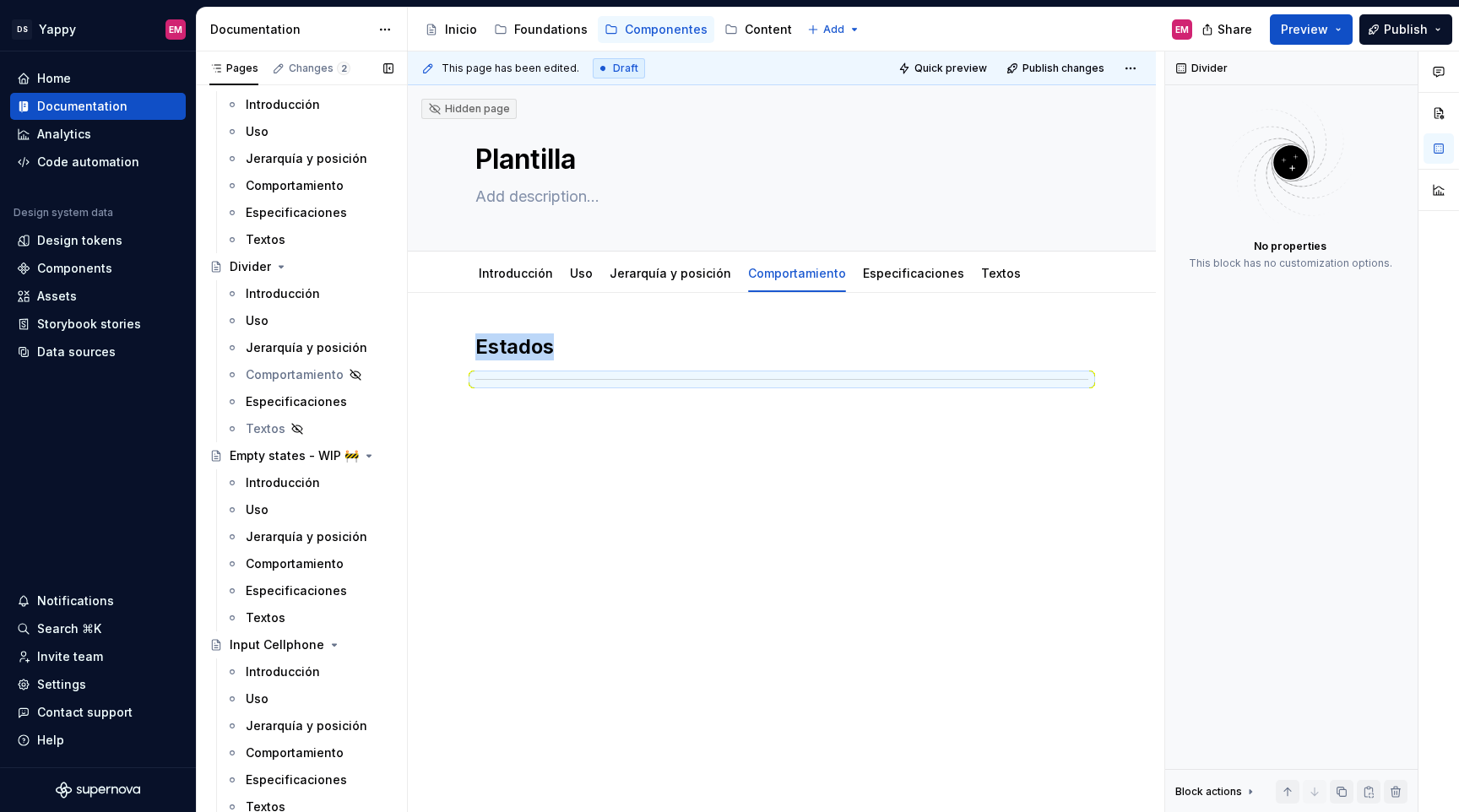
scroll to position [940, 0]
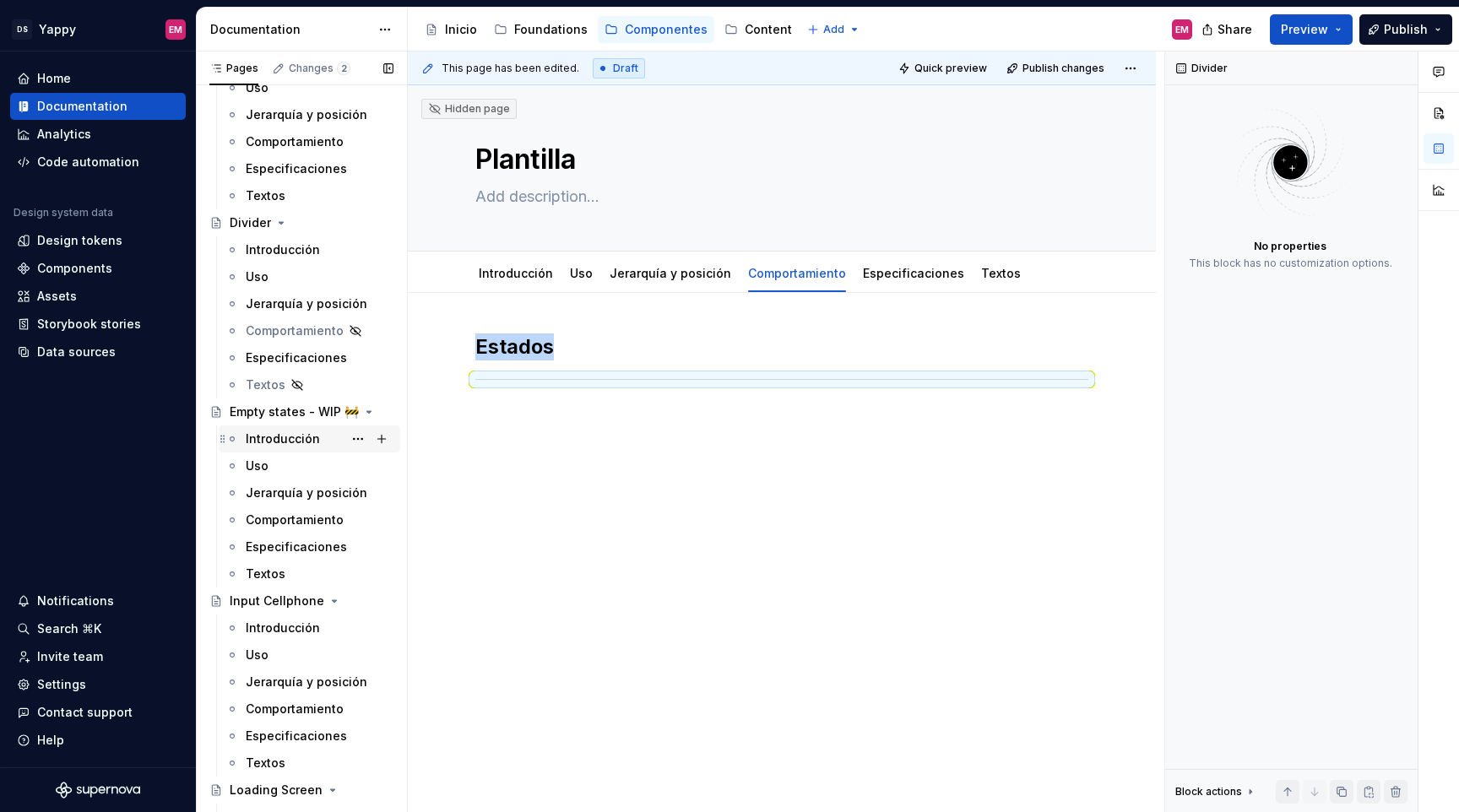
click at [281, 431] on div "Introducción" at bounding box center [282, 439] width 74 height 17
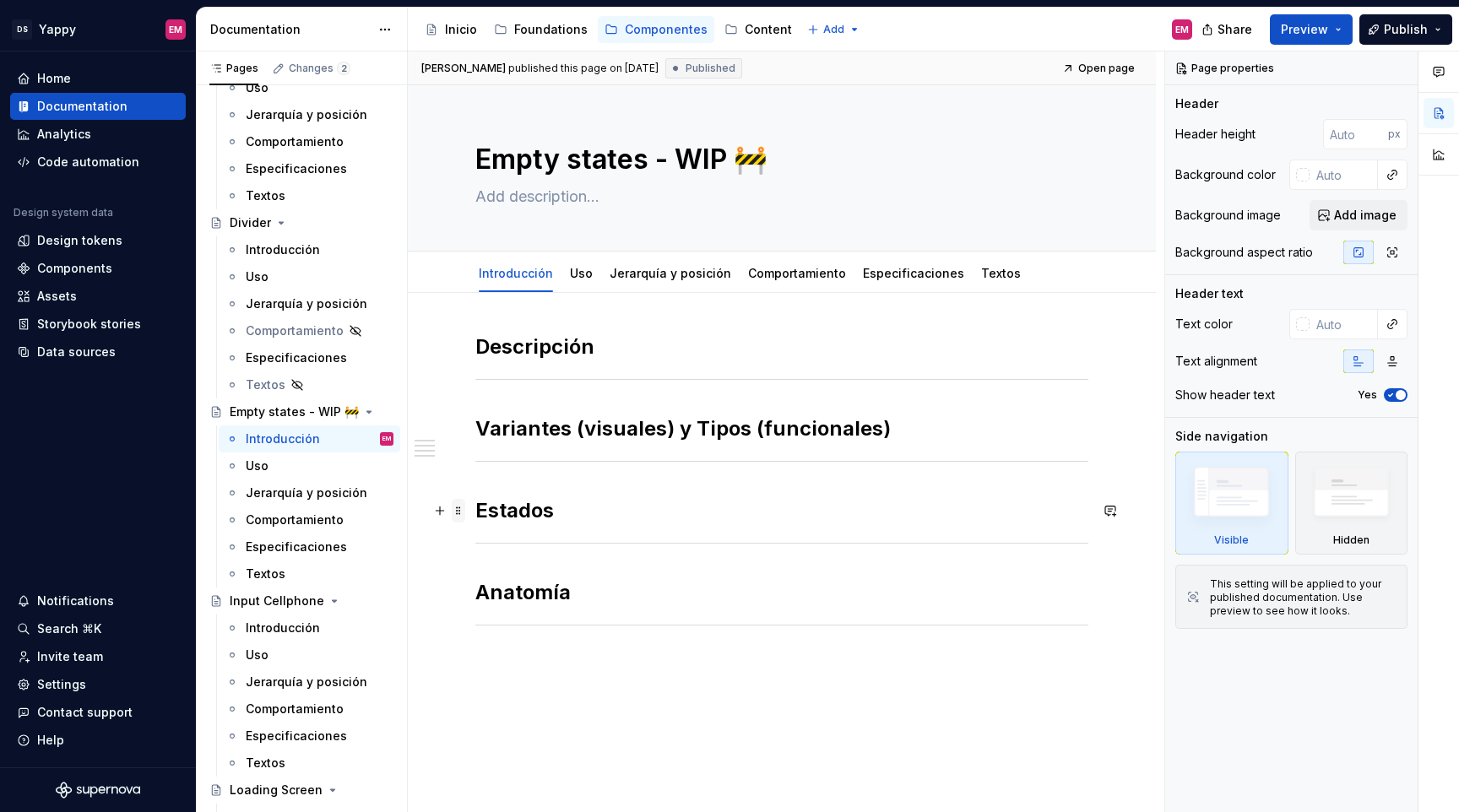
click at [459, 509] on span at bounding box center [459, 511] width 14 height 24
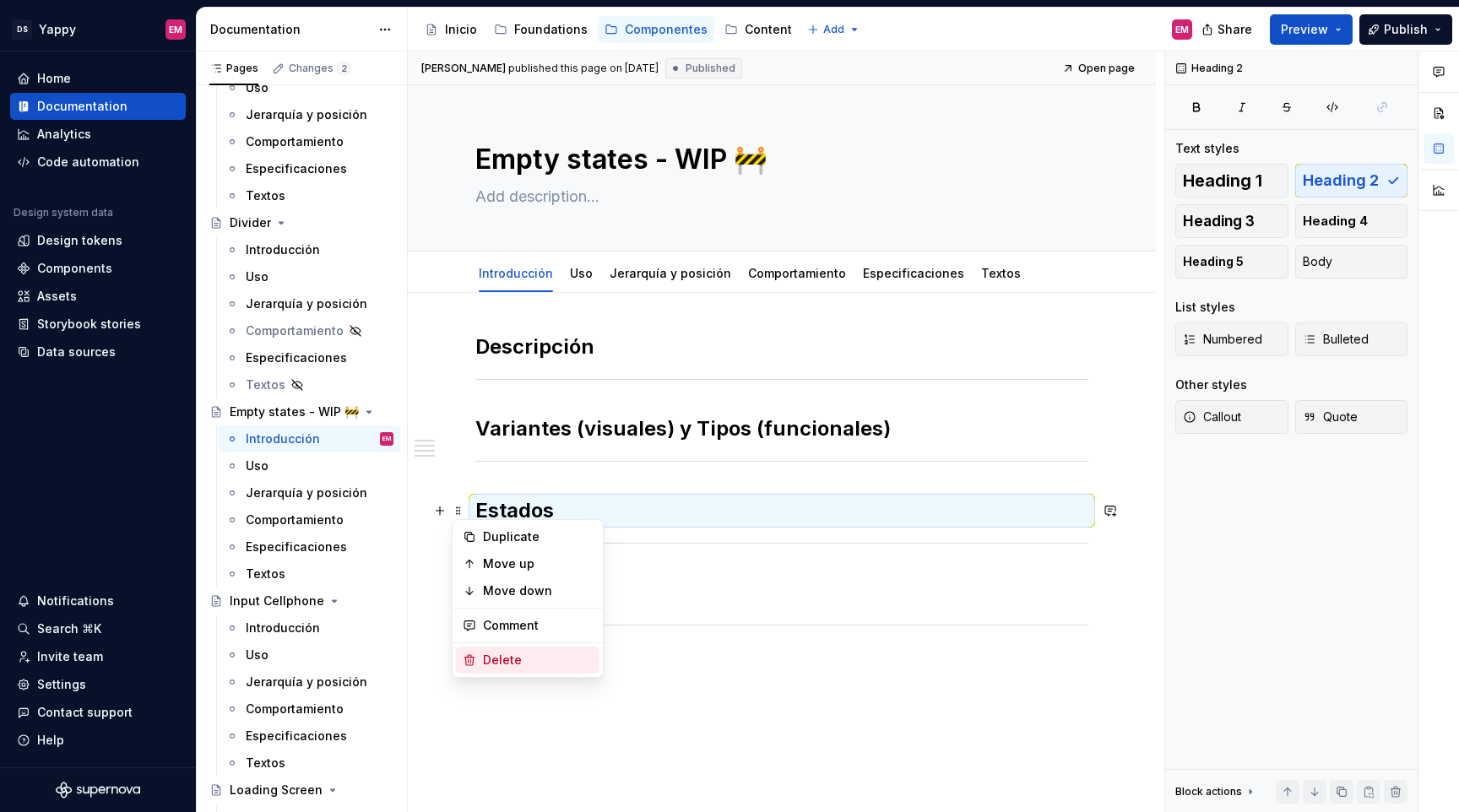
click at [495, 656] on div "Delete" at bounding box center [538, 659] width 110 height 17
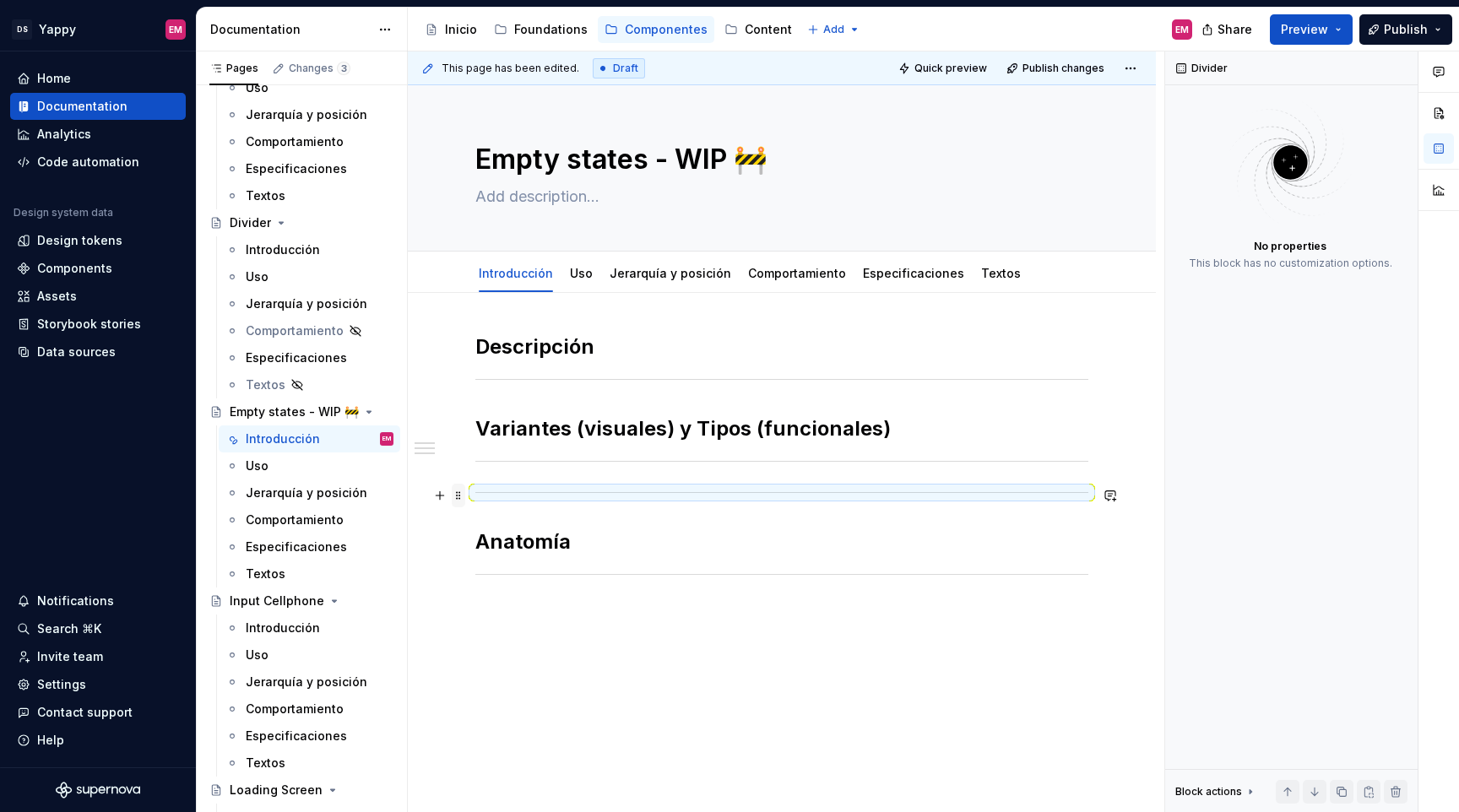
click at [458, 497] on span at bounding box center [459, 496] width 14 height 24
click at [503, 641] on div "Delete" at bounding box center [538, 644] width 110 height 17
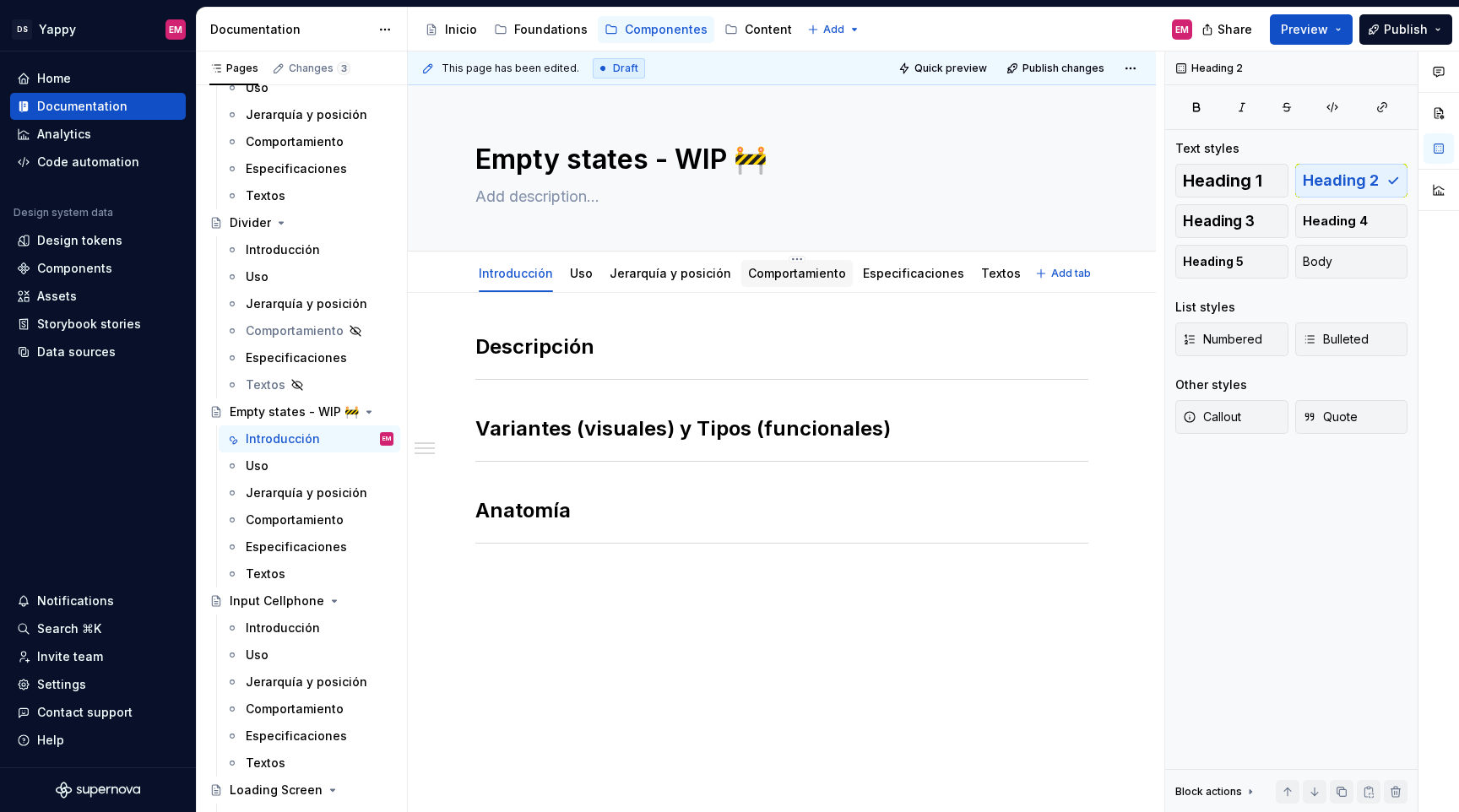
click at [759, 282] on div "Comportamiento" at bounding box center [797, 273] width 98 height 20
click at [755, 277] on link "Comportamiento" at bounding box center [797, 273] width 98 height 14
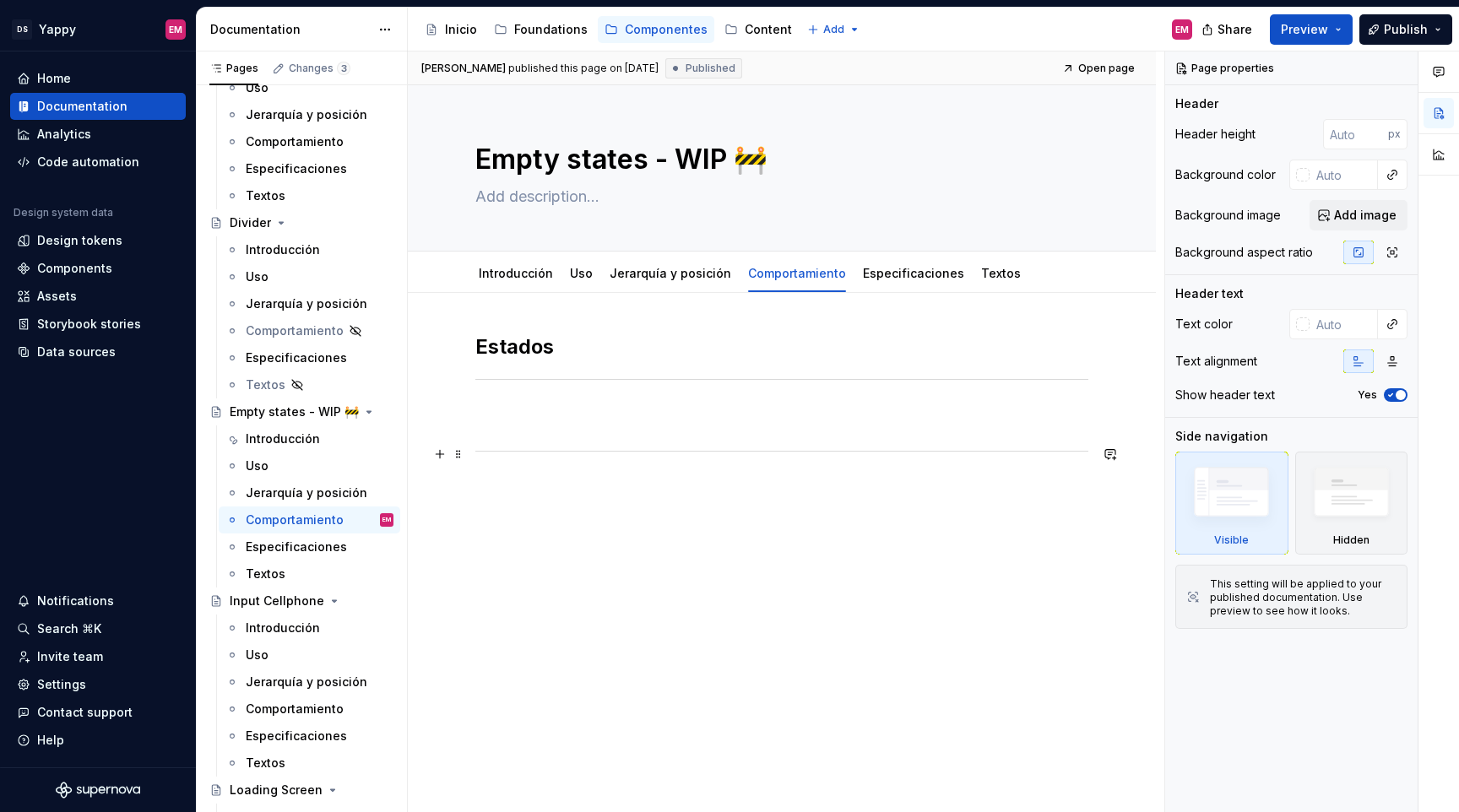
click at [465, 456] on div "Estados" at bounding box center [782, 507] width 748 height 428
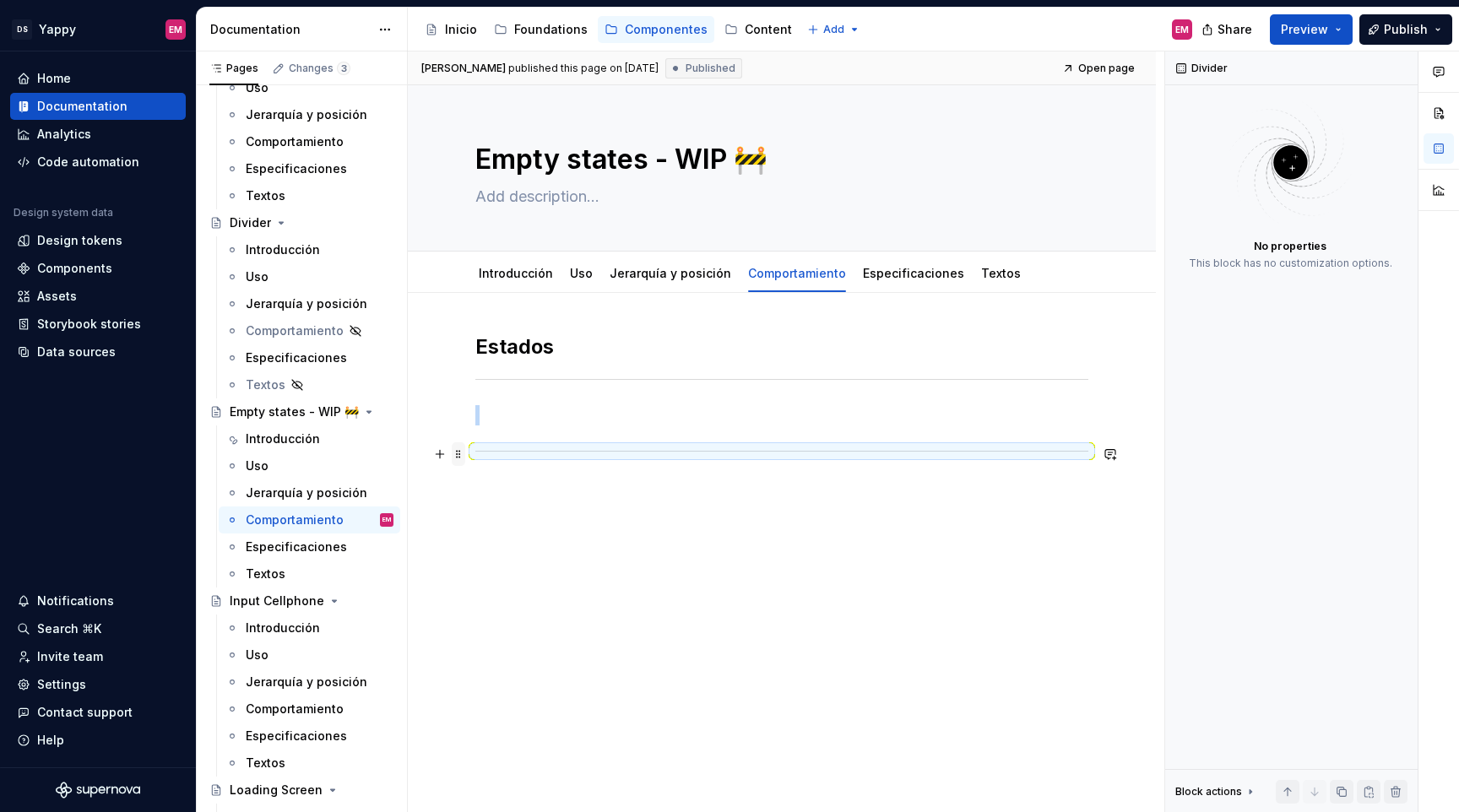
click at [459, 456] on span at bounding box center [459, 454] width 14 height 24
click at [523, 607] on div "Delete" at bounding box center [538, 604] width 110 height 17
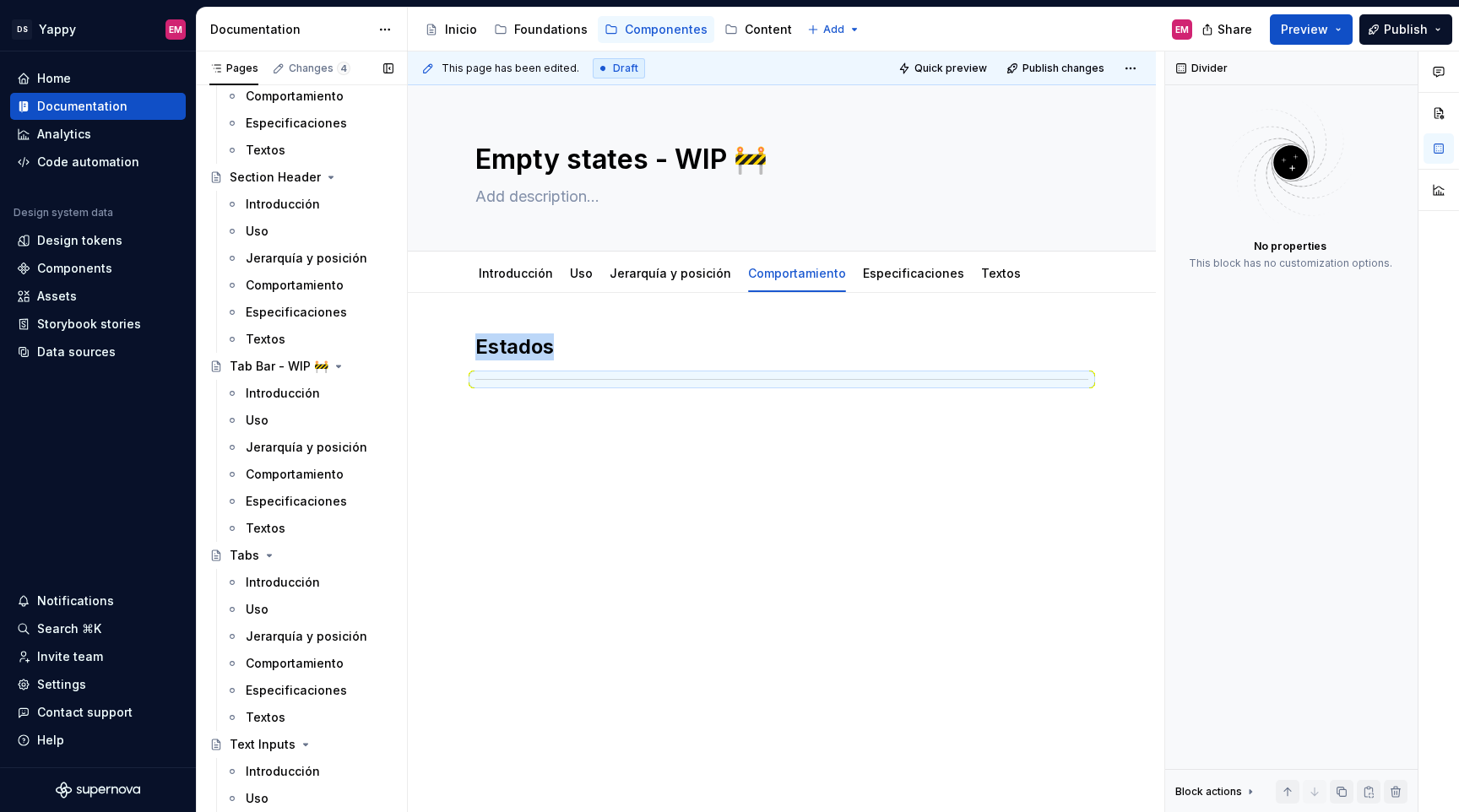
scroll to position [2225, 0]
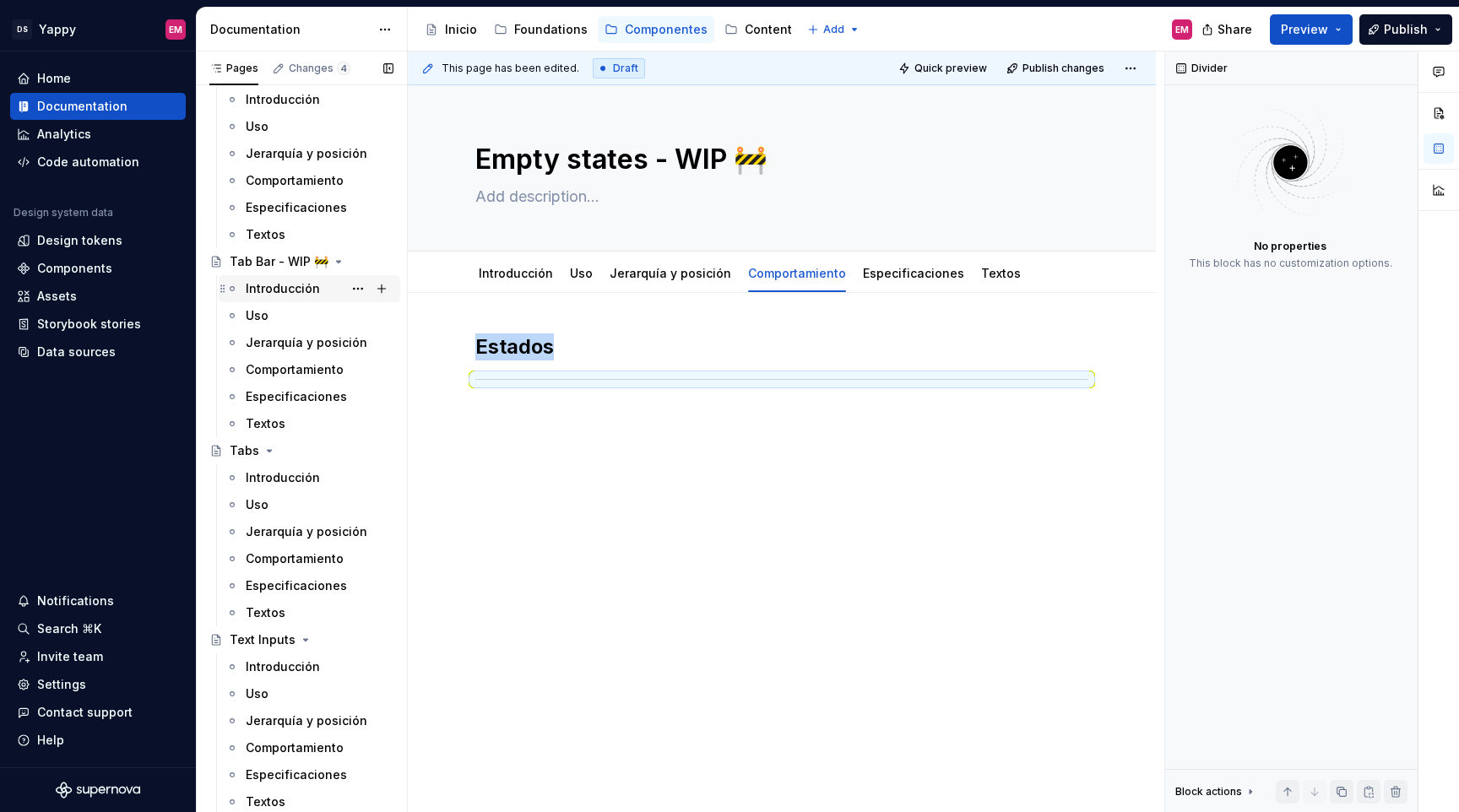
click at [290, 297] on div "Introducción" at bounding box center [319, 289] width 148 height 24
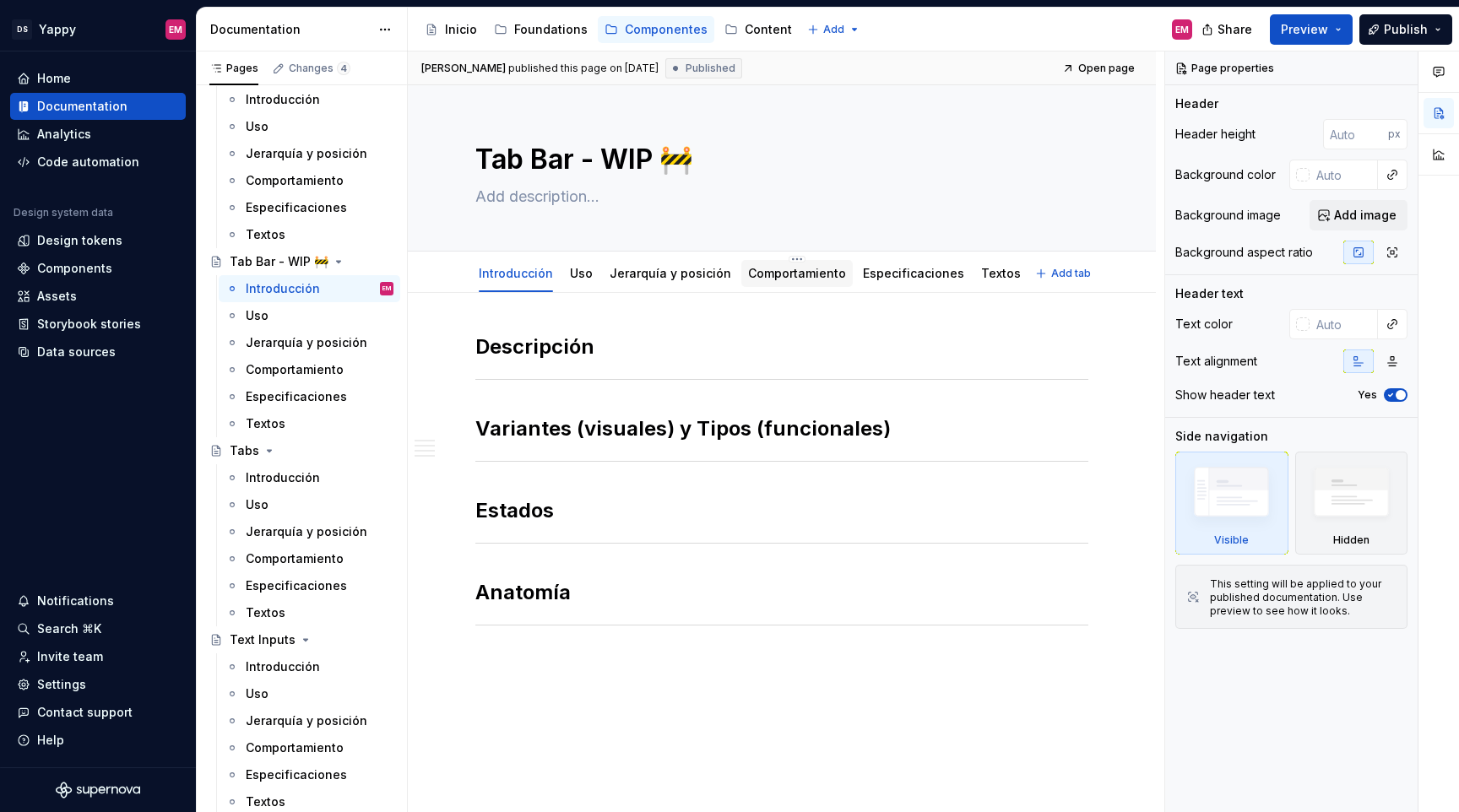
click at [760, 271] on link "Comportamiento" at bounding box center [797, 273] width 98 height 14
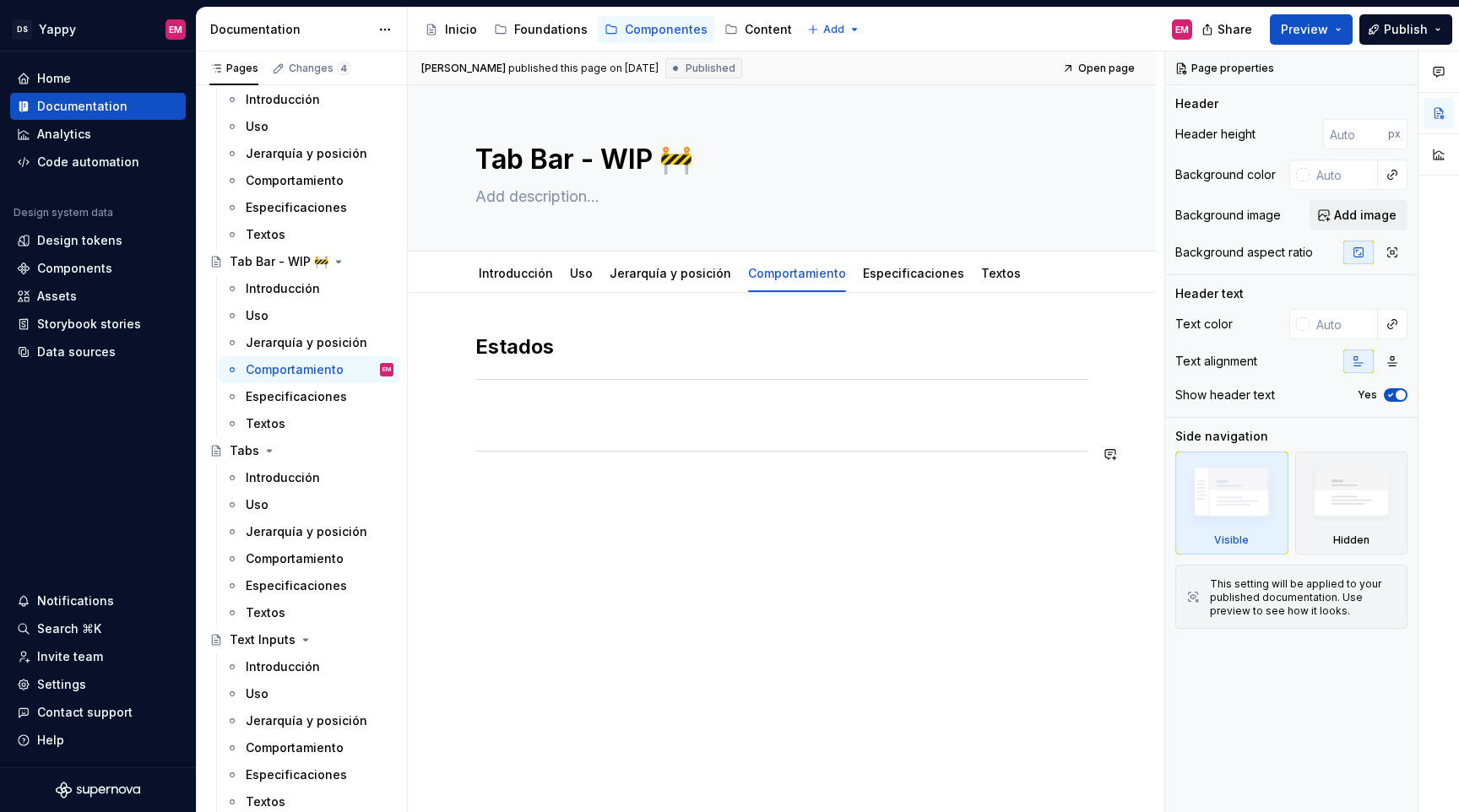
click at [514, 500] on div "Estados" at bounding box center [782, 507] width 748 height 428
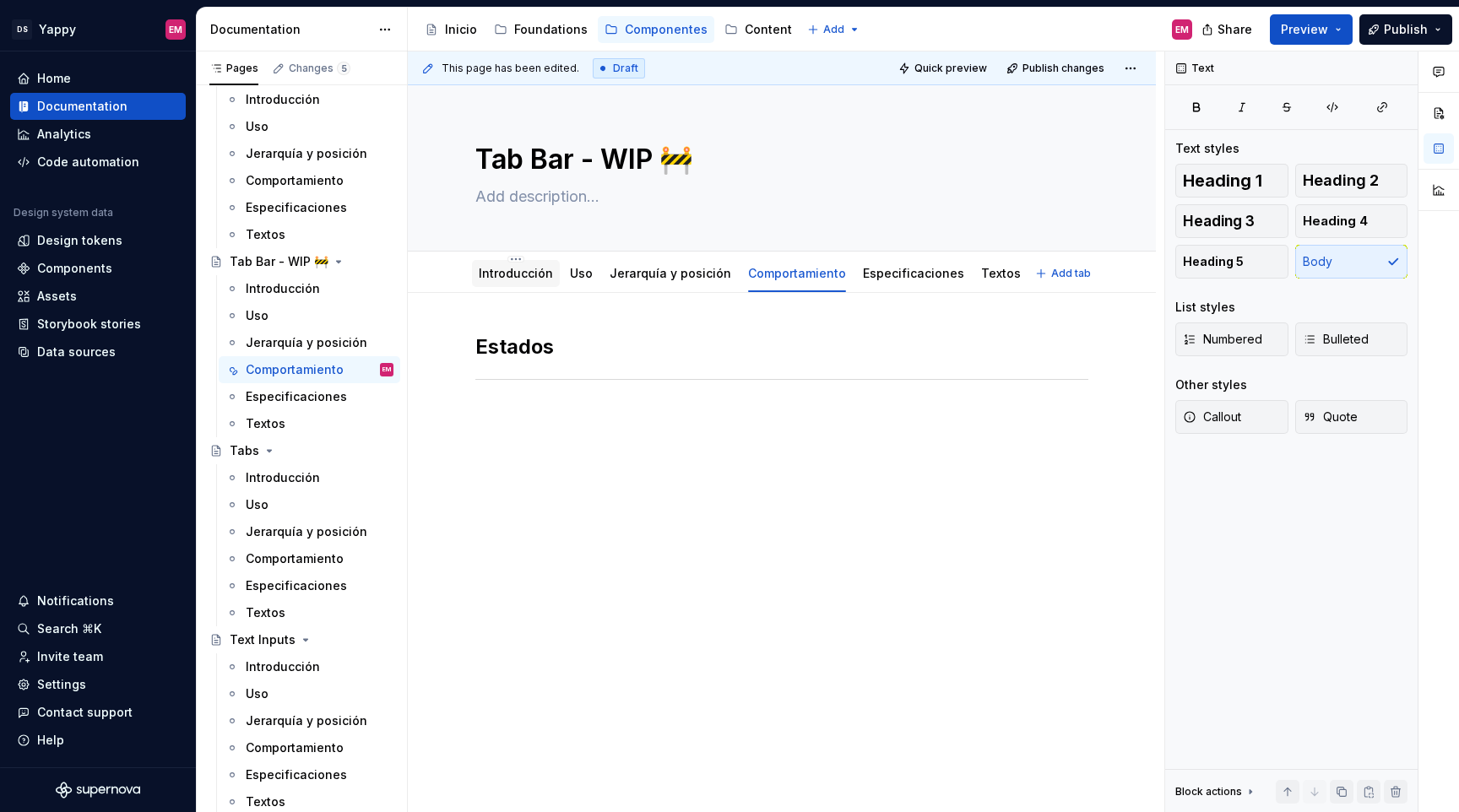
click at [499, 280] on link "Introducción" at bounding box center [516, 273] width 74 height 14
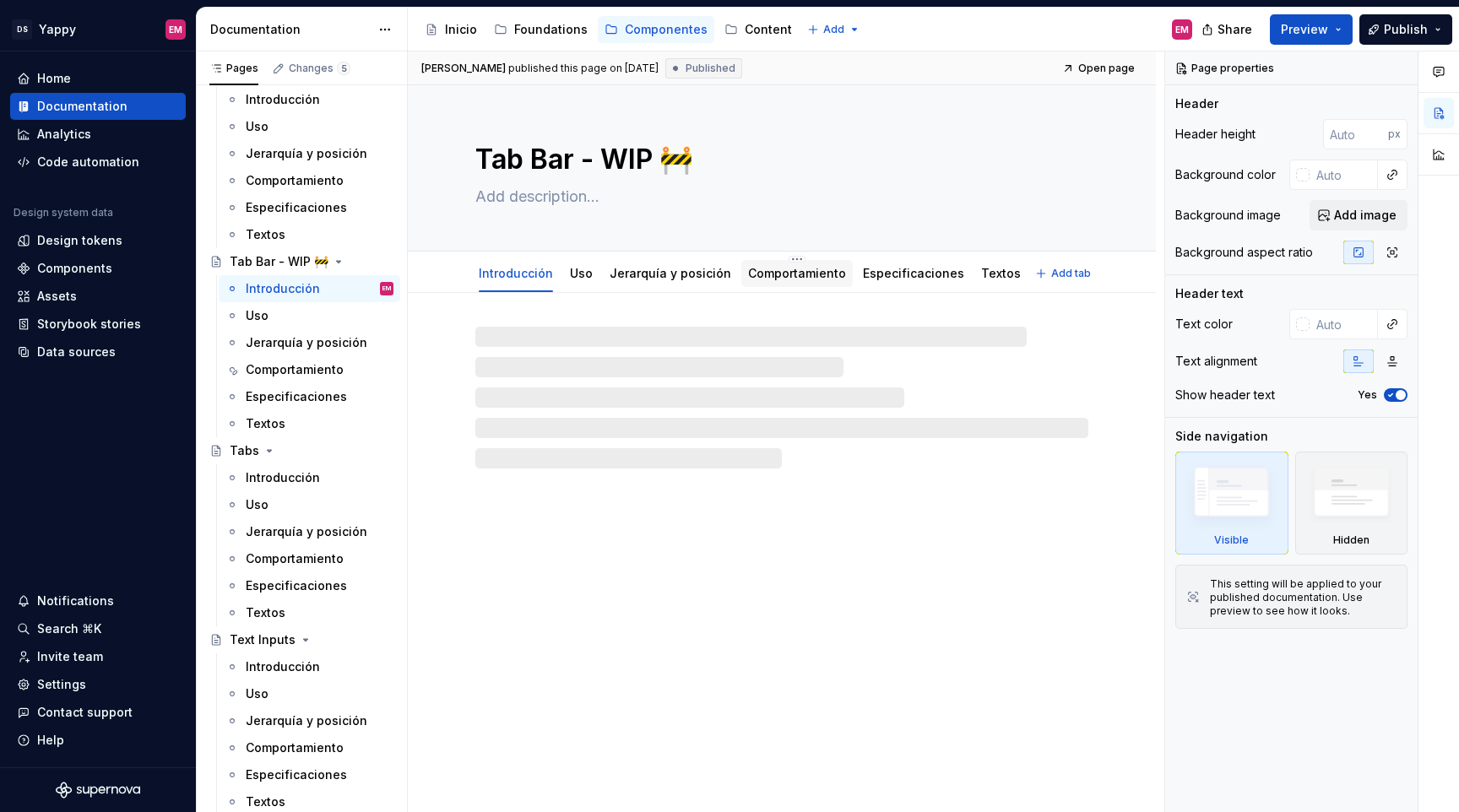
click at [810, 278] on link "Comportamiento" at bounding box center [797, 273] width 98 height 14
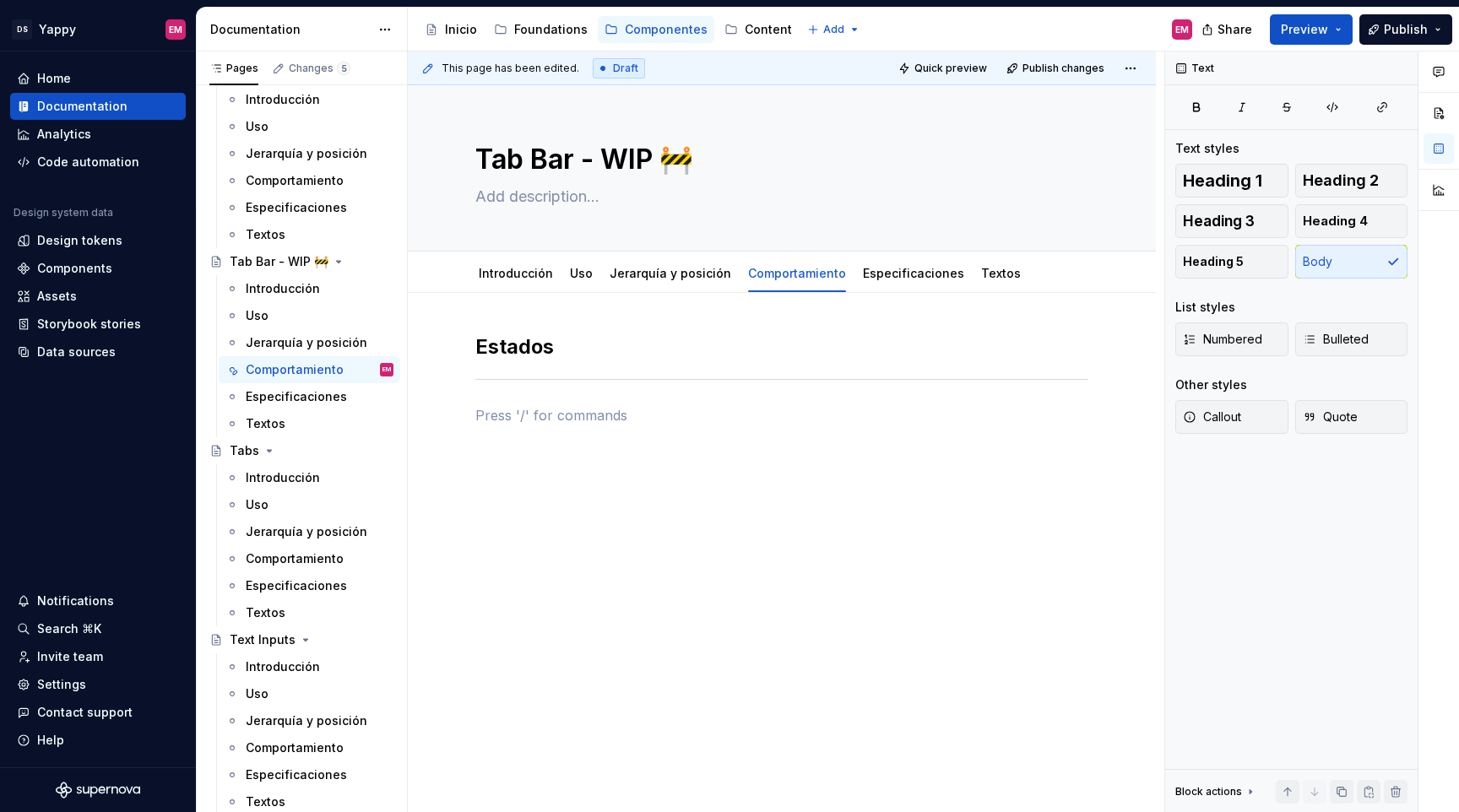
click at [613, 438] on div "Estados" at bounding box center [781, 389] width 613 height 113
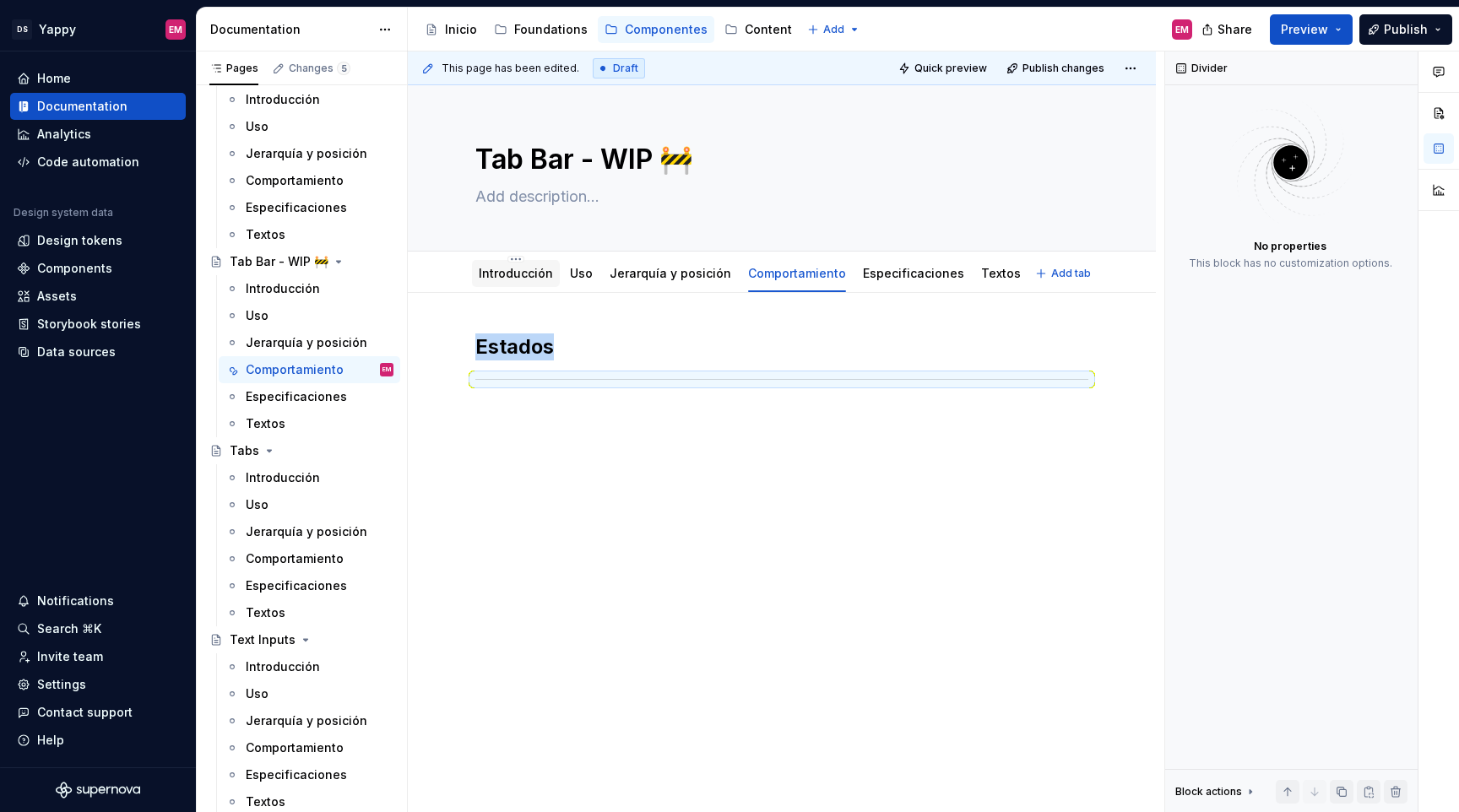
click at [522, 279] on link "Introducción" at bounding box center [516, 273] width 74 height 14
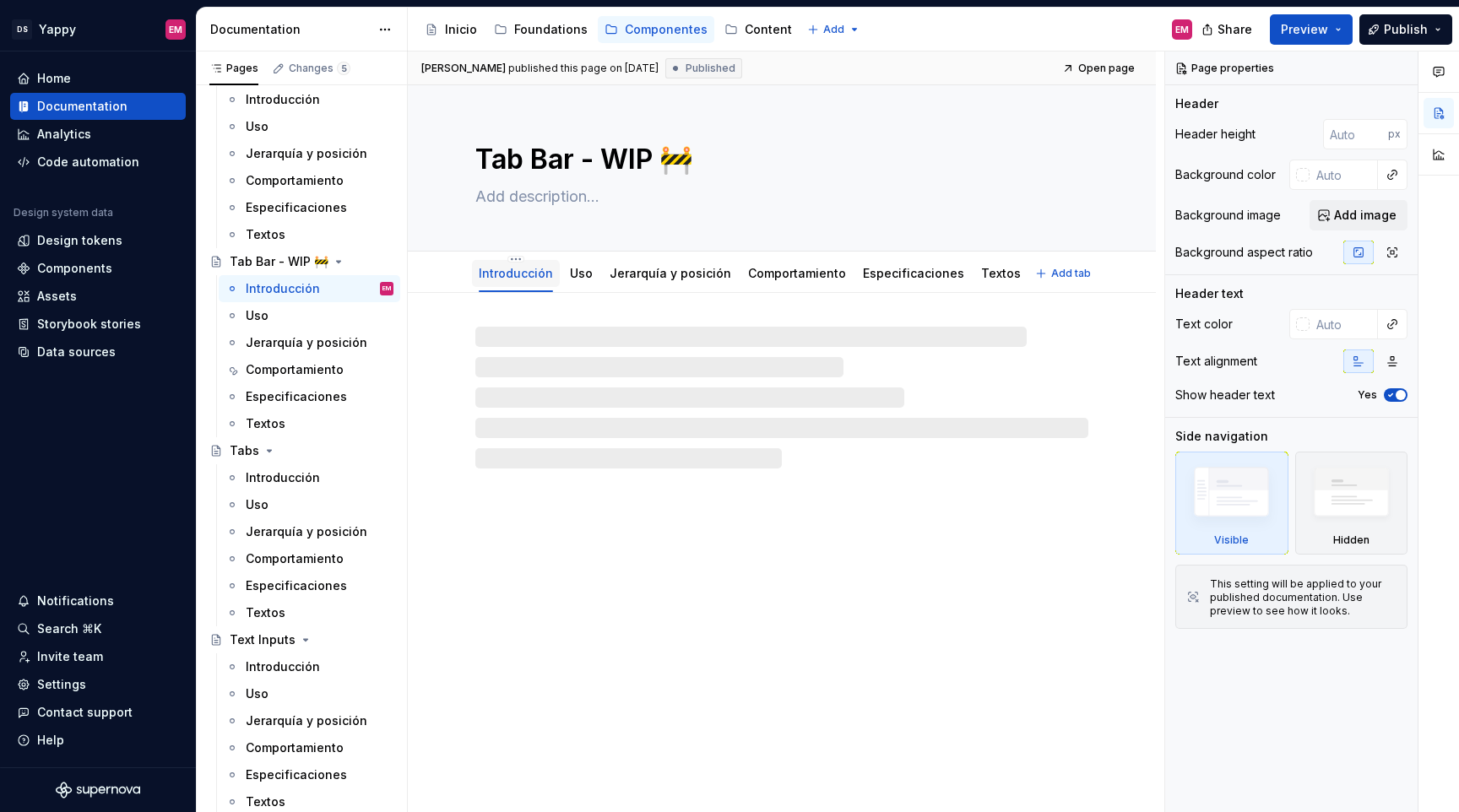
click at [509, 271] on link "Introducción" at bounding box center [516, 273] width 74 height 14
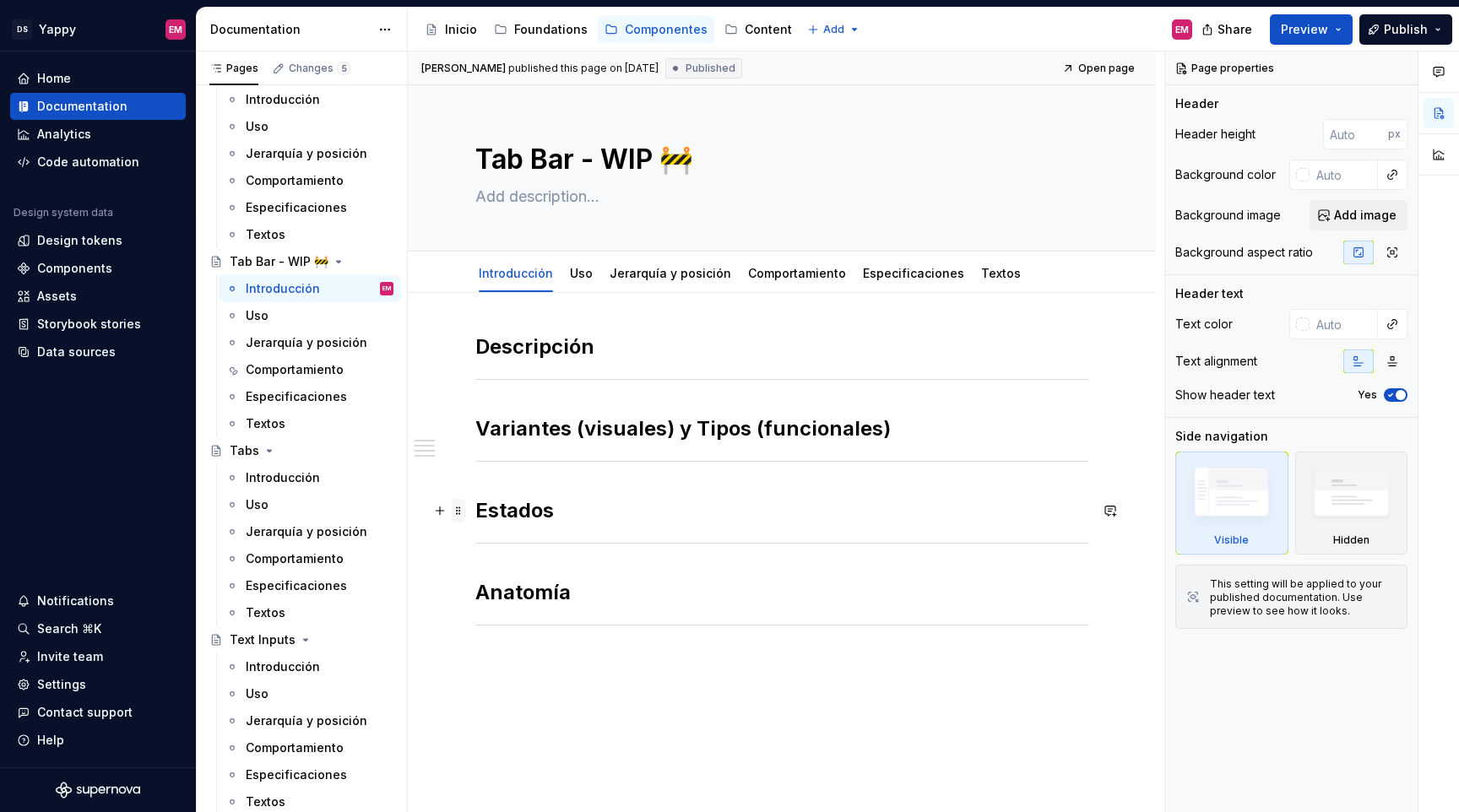
click at [459, 519] on span at bounding box center [459, 511] width 14 height 24
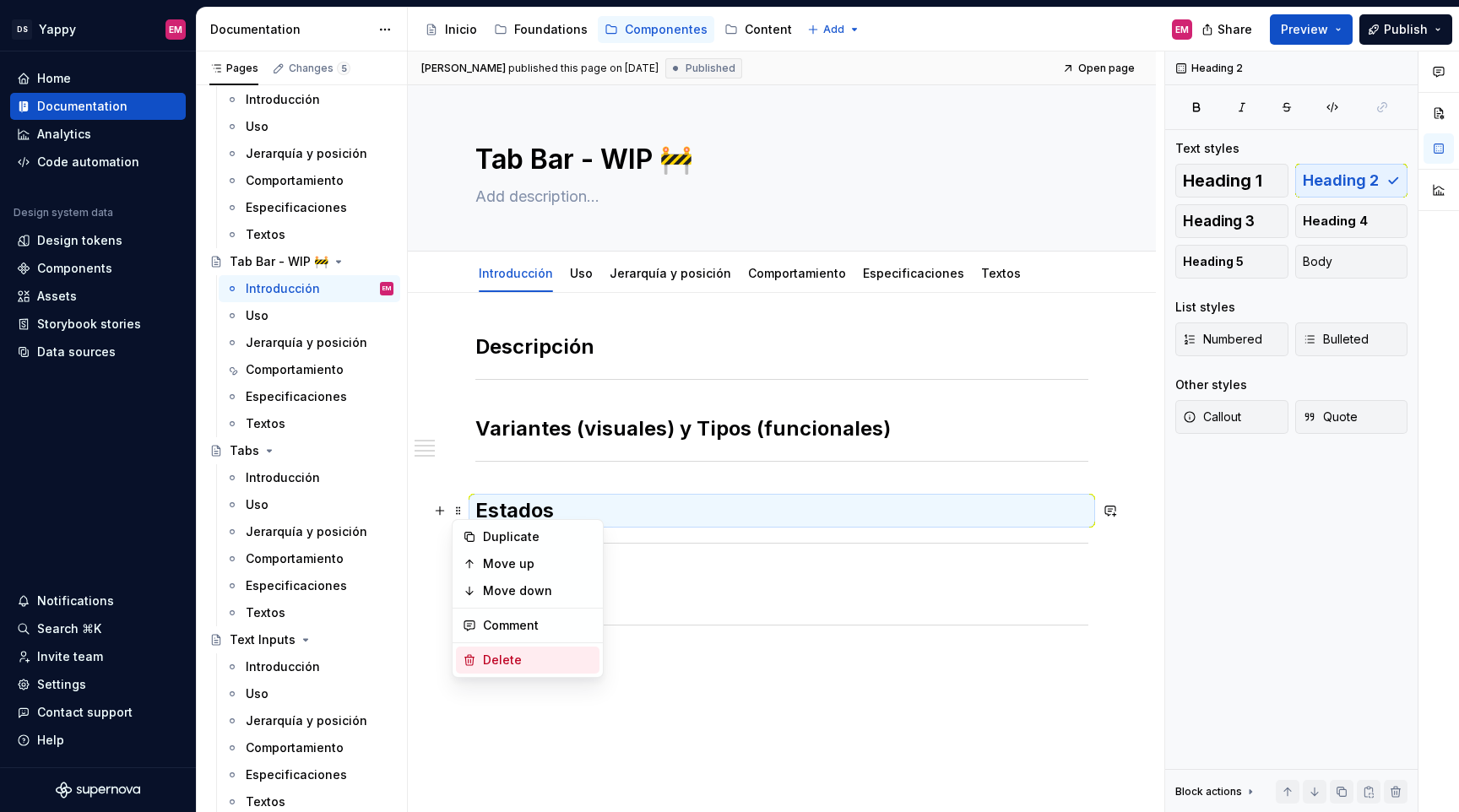
click at [492, 651] on div "Delete" at bounding box center [538, 659] width 110 height 17
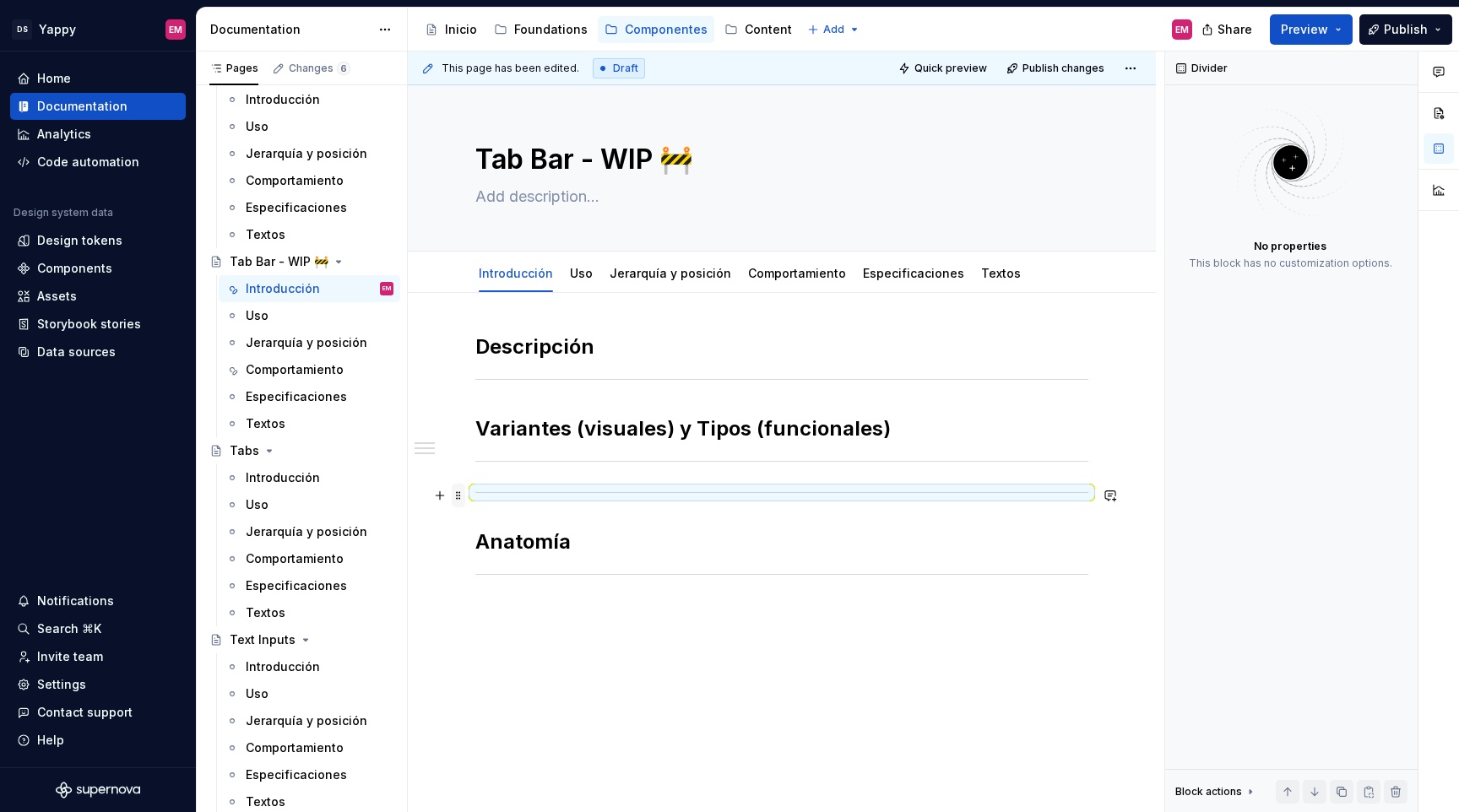
click at [456, 498] on span at bounding box center [459, 496] width 14 height 24
click at [497, 653] on div "Delete" at bounding box center [528, 644] width 144 height 27
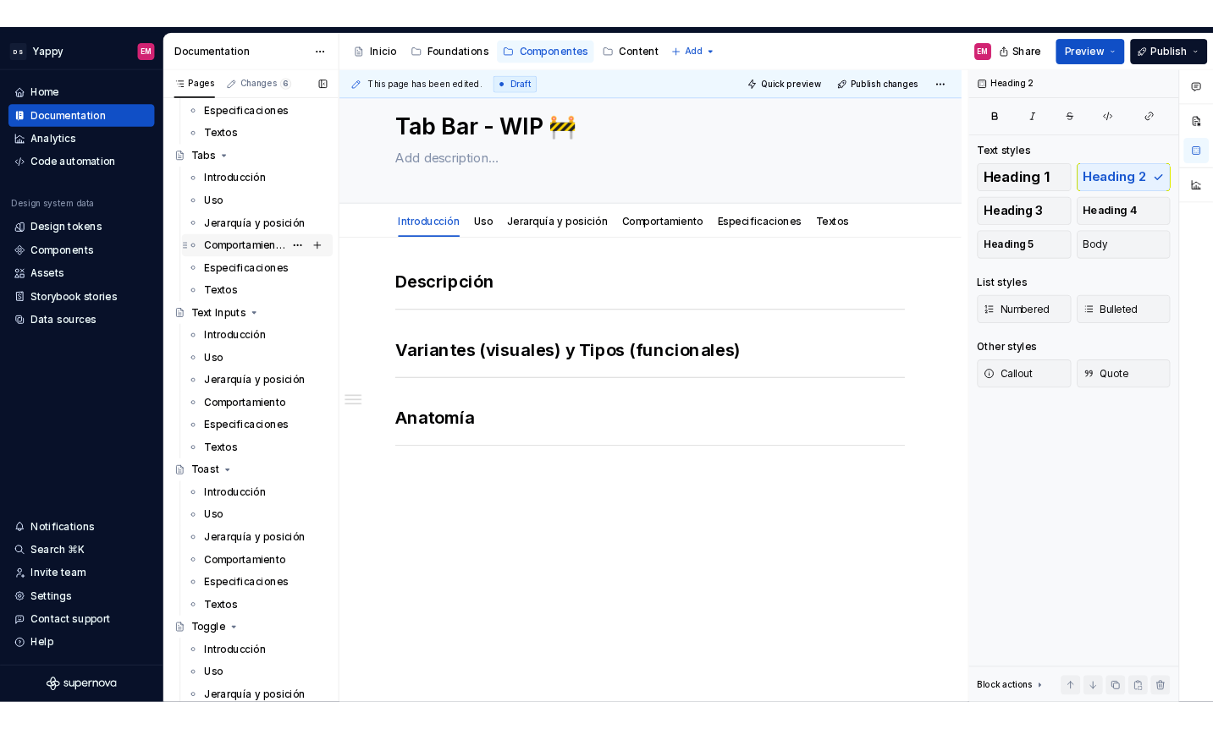
scroll to position [2635, 0]
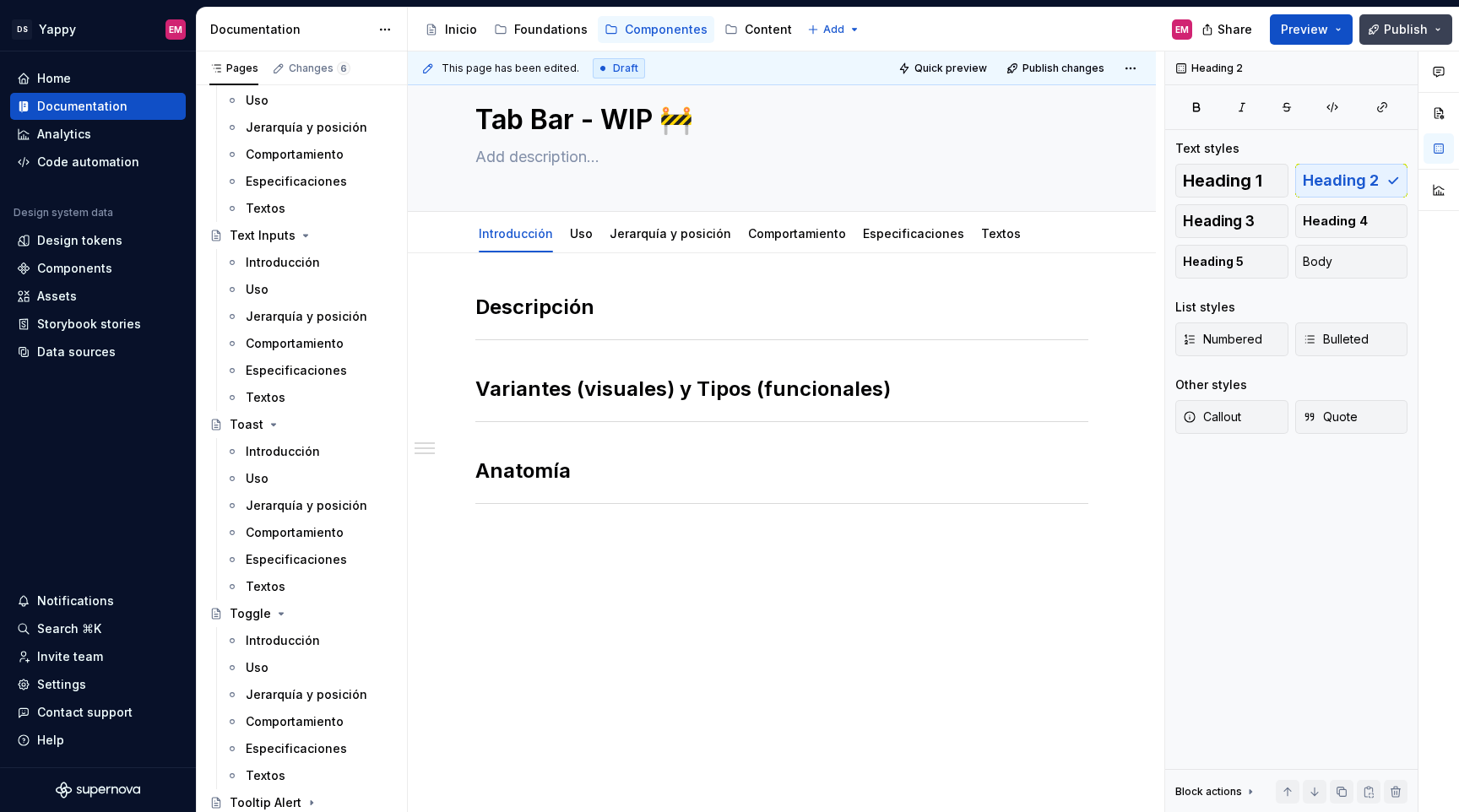
click at [1413, 19] on button "Publish" at bounding box center [1405, 29] width 93 height 30
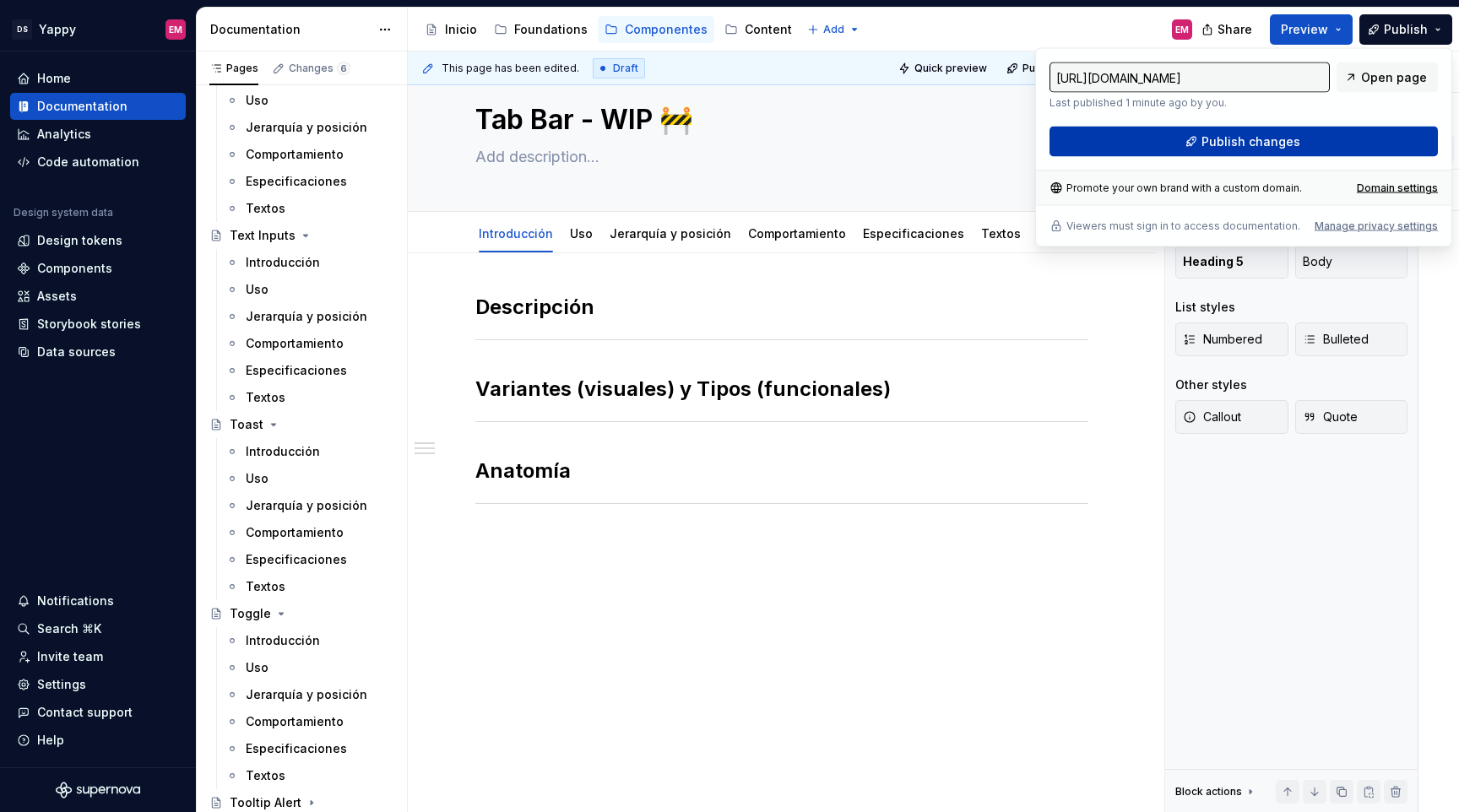
click at [1118, 147] on button "Publish changes" at bounding box center [1243, 142] width 388 height 30
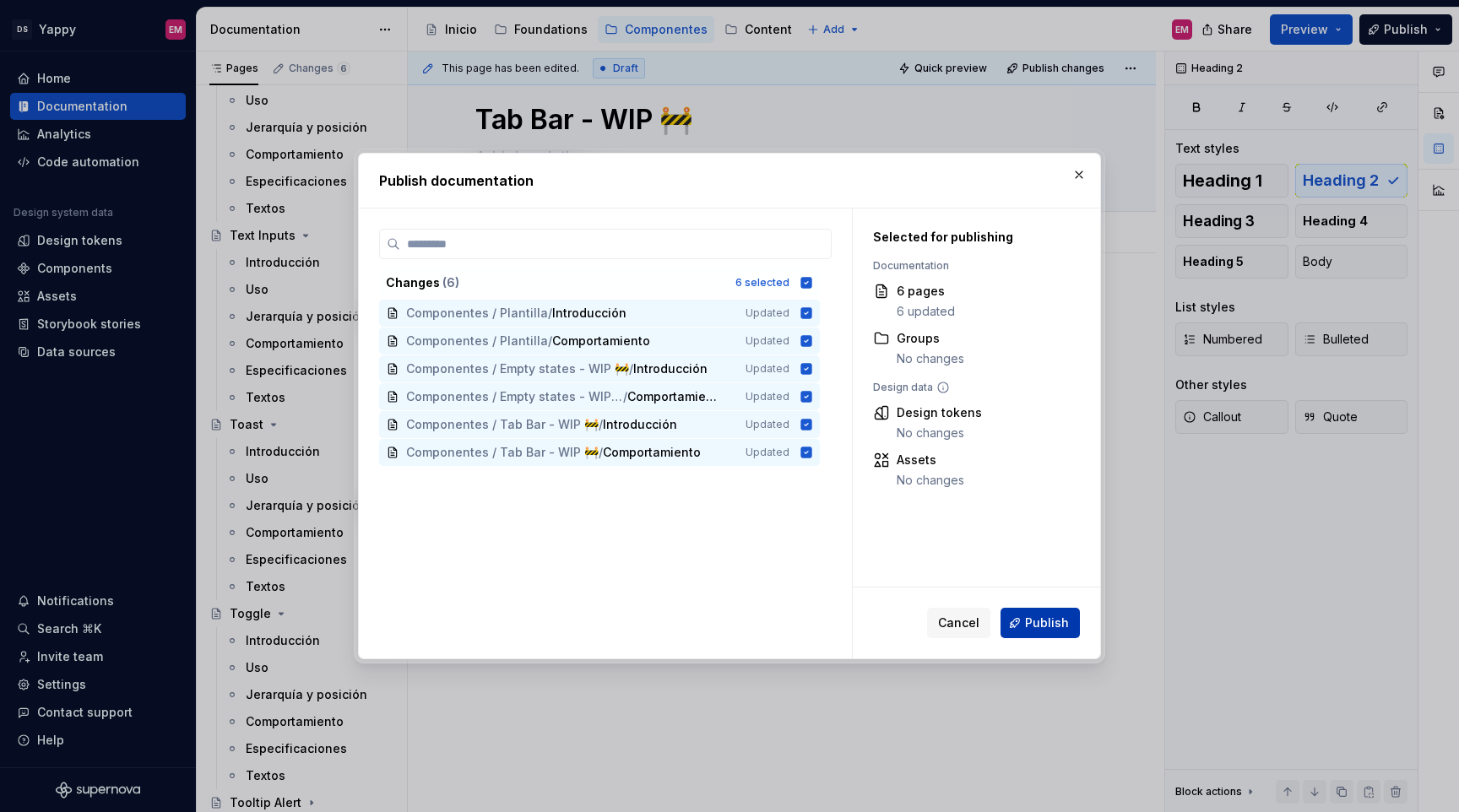
click at [1025, 626] on button "Publish" at bounding box center [1041, 622] width 80 height 30
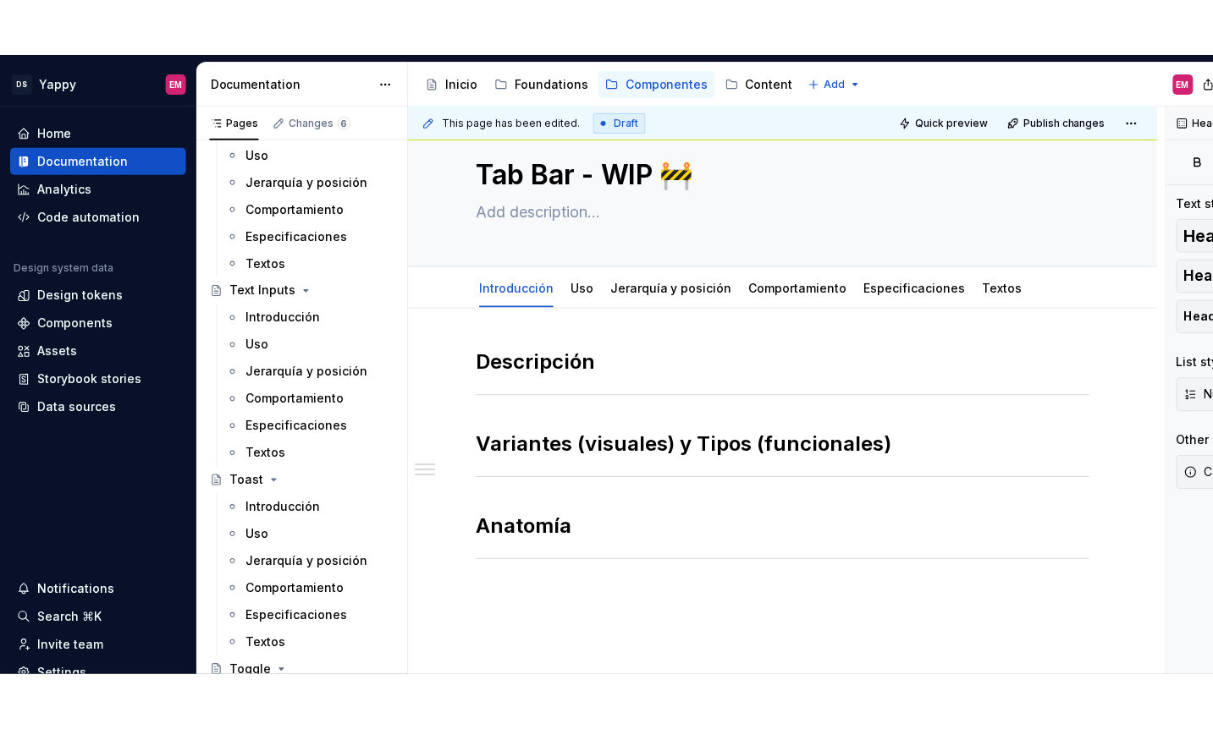
scroll to position [0, 0]
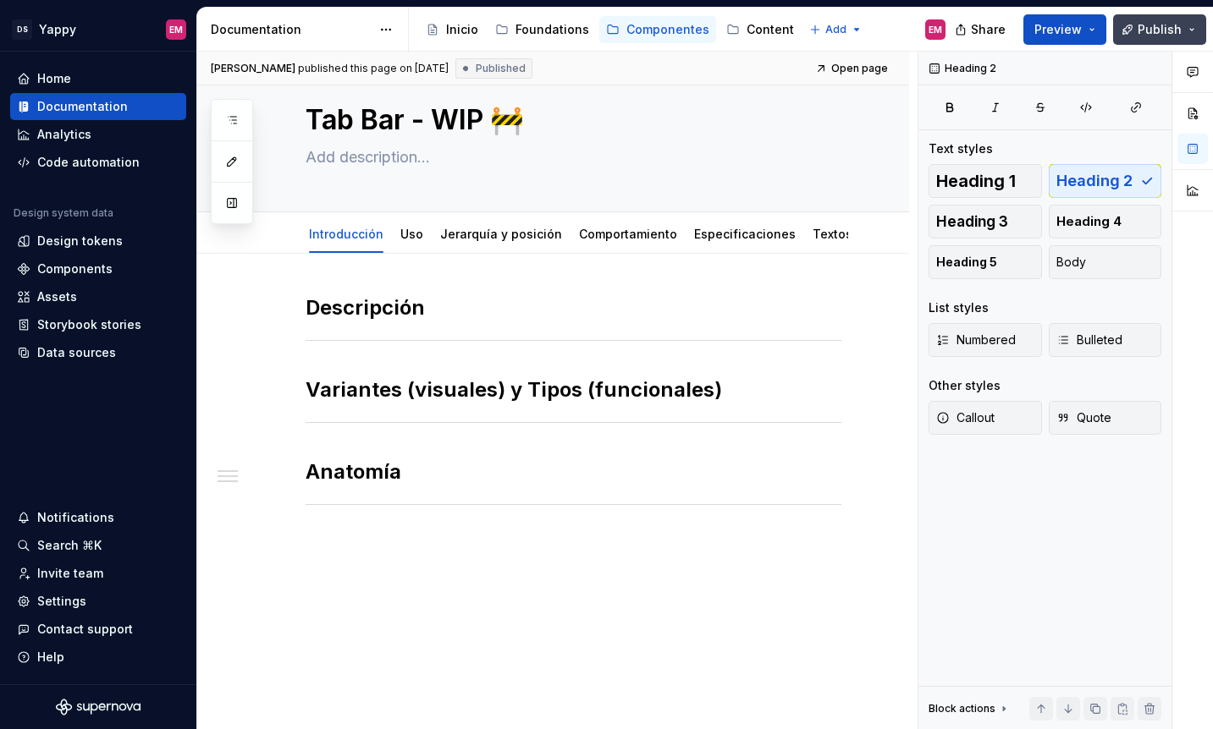
click at [1153, 24] on span "Publish" at bounding box center [1159, 29] width 44 height 17
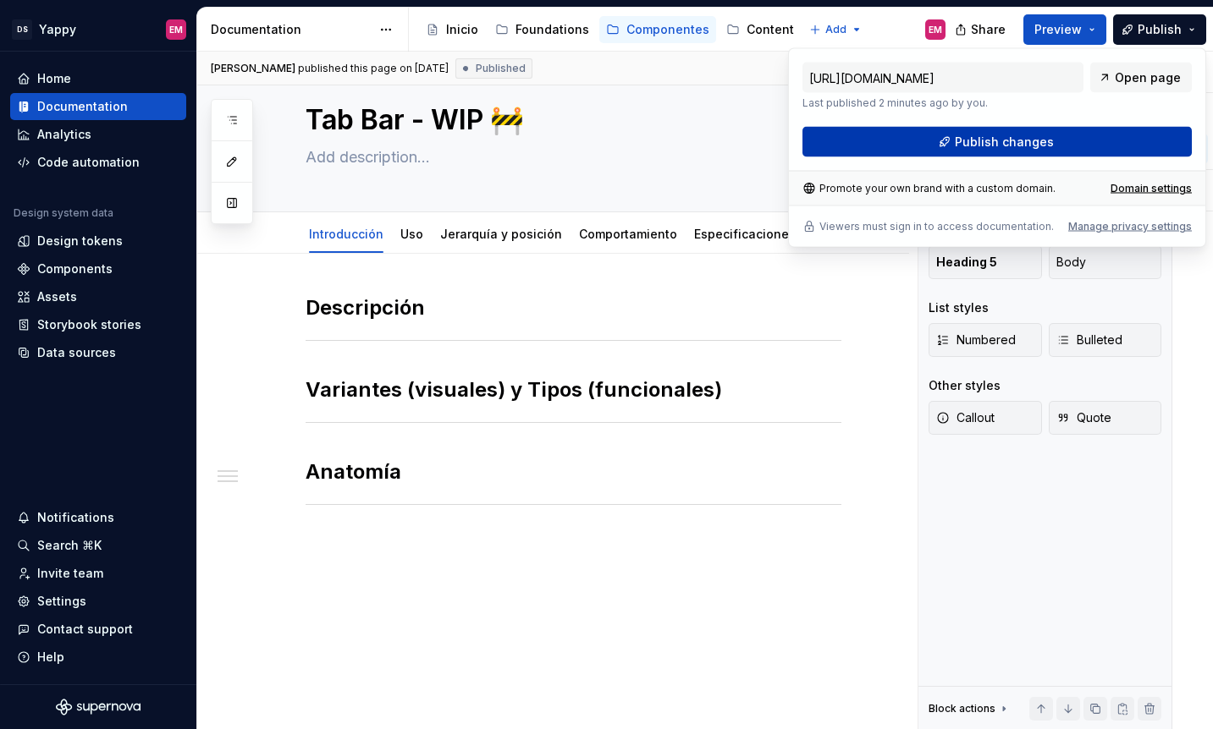
click at [940, 130] on button "Publish changes" at bounding box center [996, 142] width 389 height 30
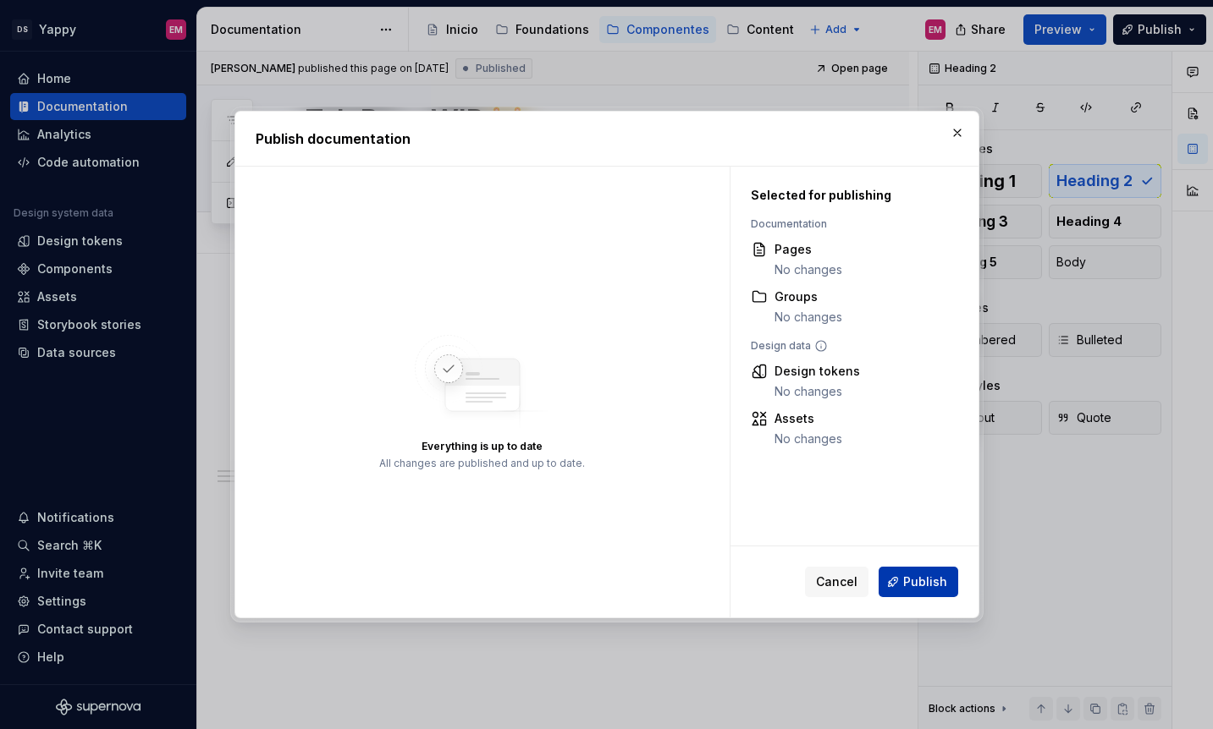
click at [911, 581] on span "Publish" at bounding box center [925, 582] width 44 height 17
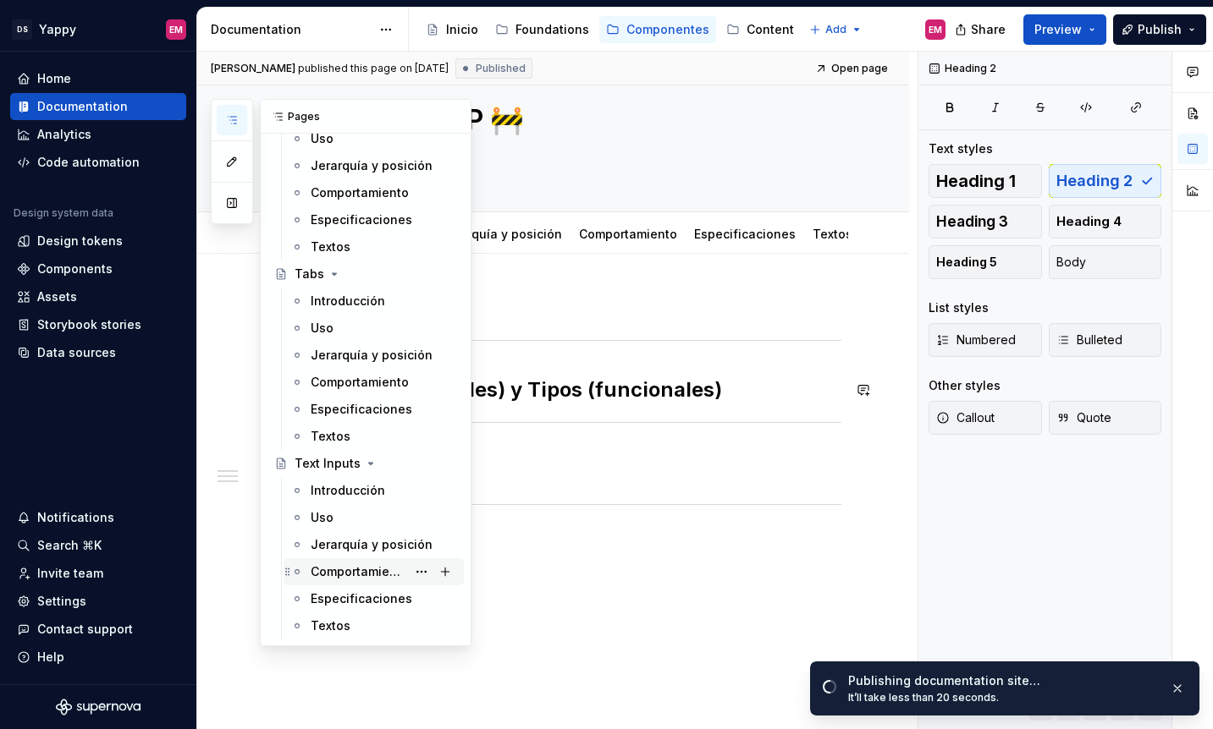
scroll to position [2343, 0]
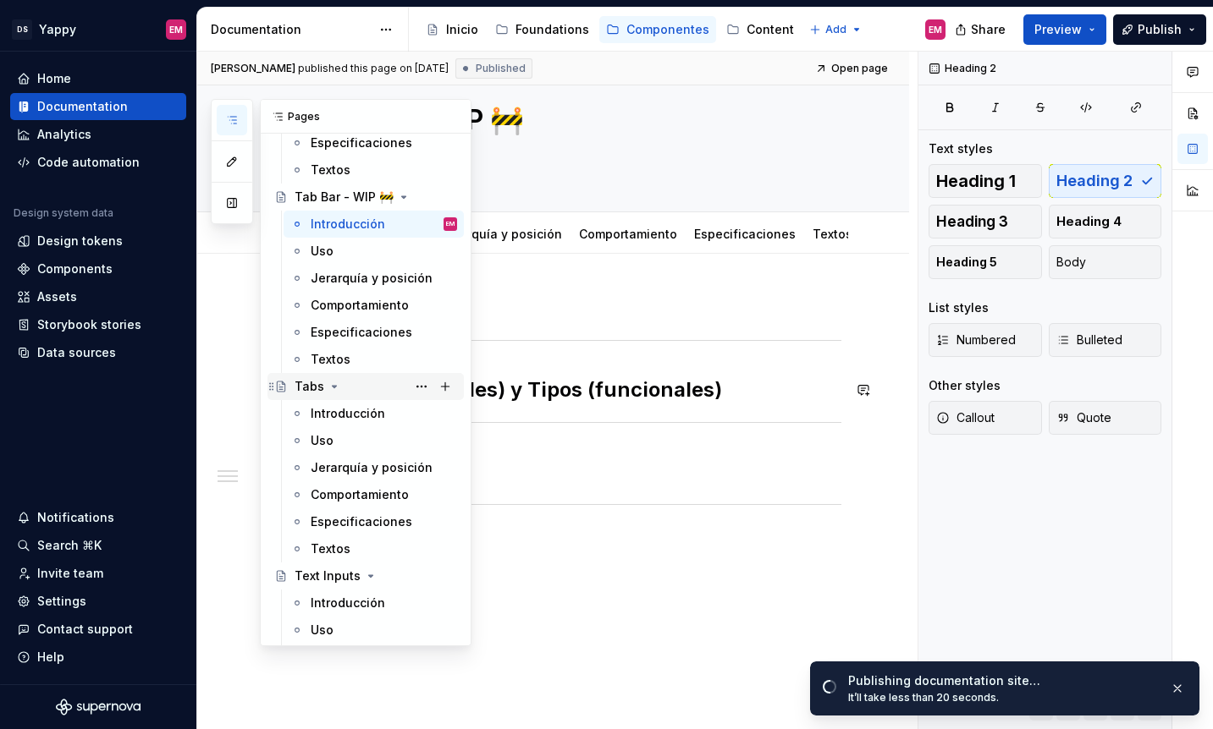
click at [329, 388] on icon "Page tree" at bounding box center [334, 387] width 14 height 14
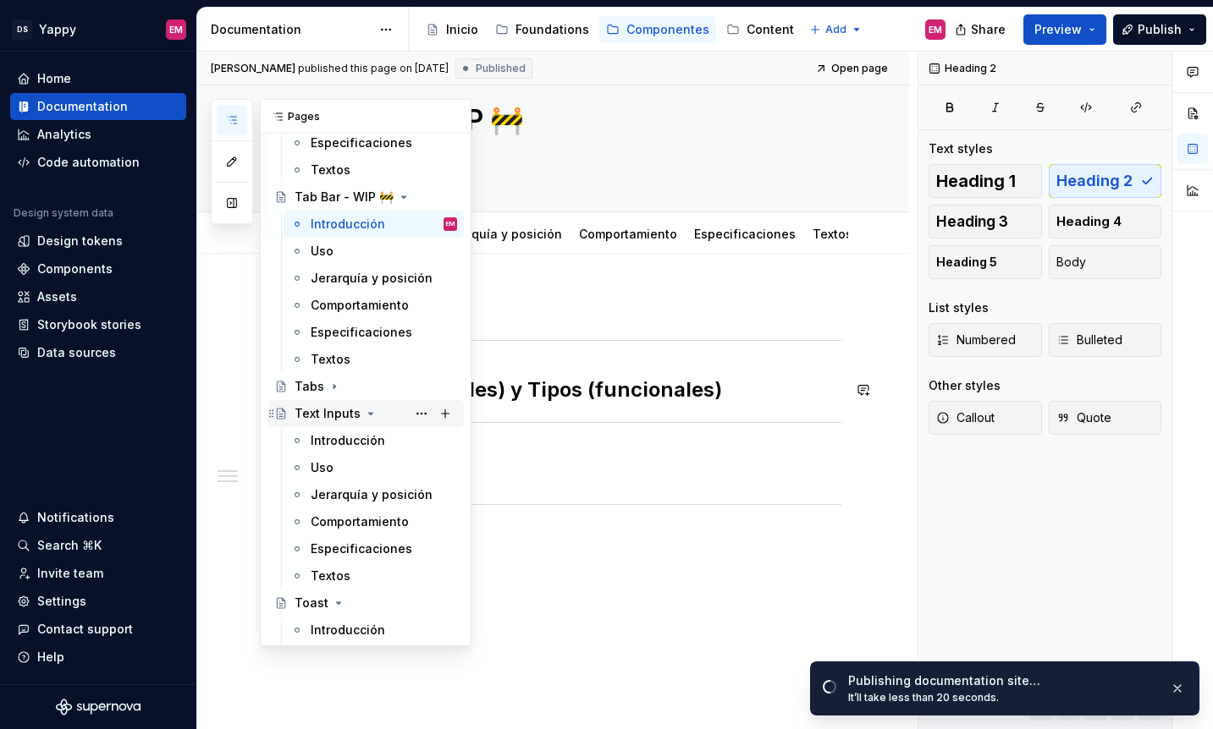
click at [366, 410] on icon "Page tree" at bounding box center [371, 414] width 14 height 14
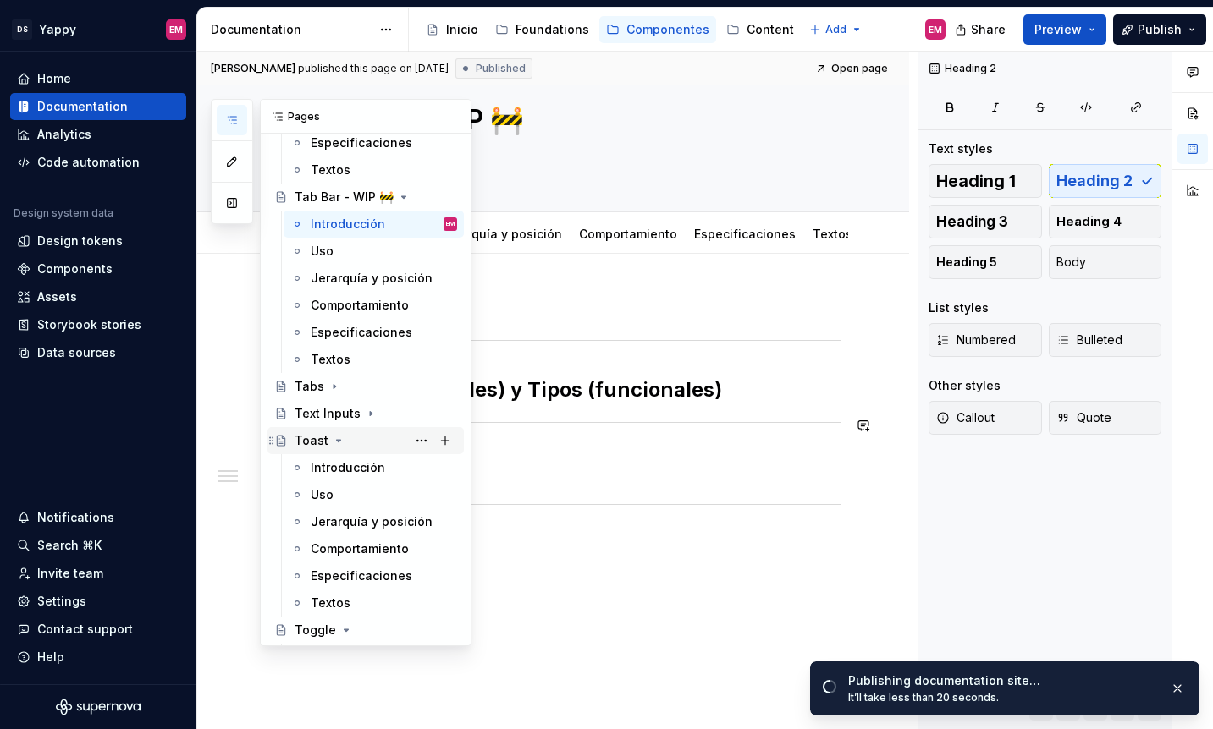
click at [335, 438] on icon "Page tree" at bounding box center [339, 441] width 14 height 14
click at [344, 466] on icon "Page tree" at bounding box center [346, 468] width 14 height 14
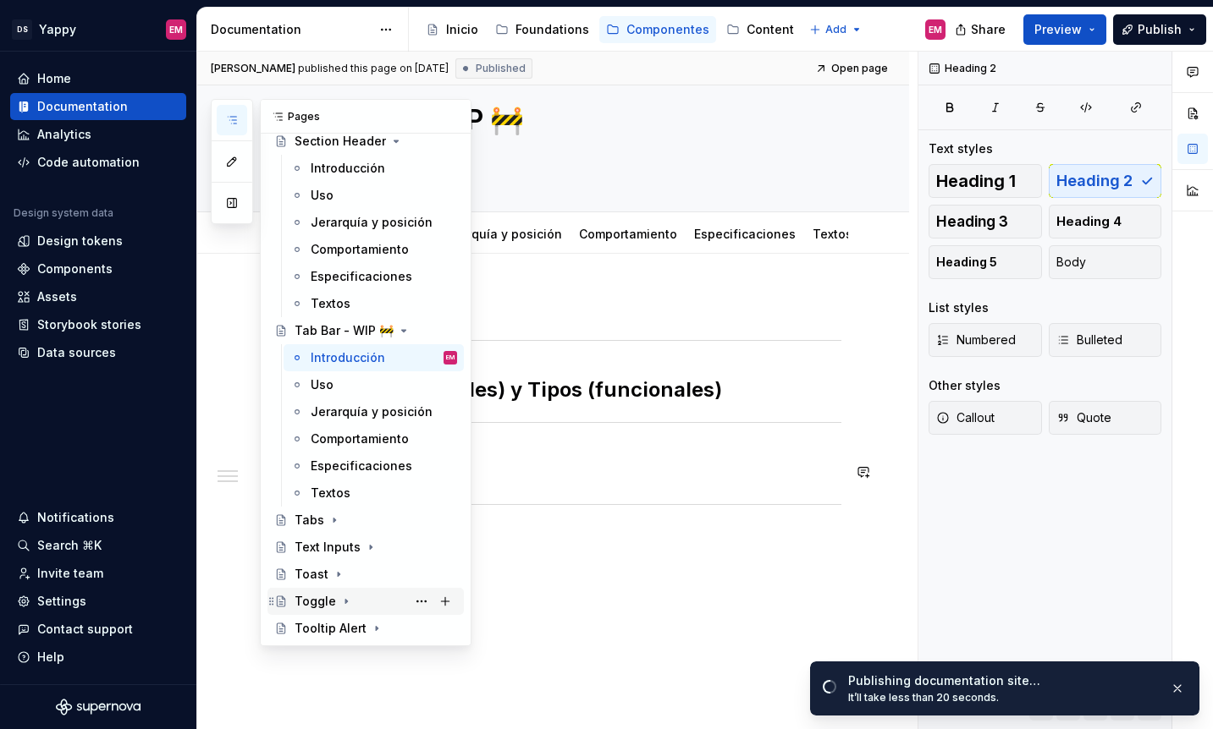
scroll to position [2210, 0]
click at [397, 333] on icon "Page tree" at bounding box center [400, 331] width 14 height 14
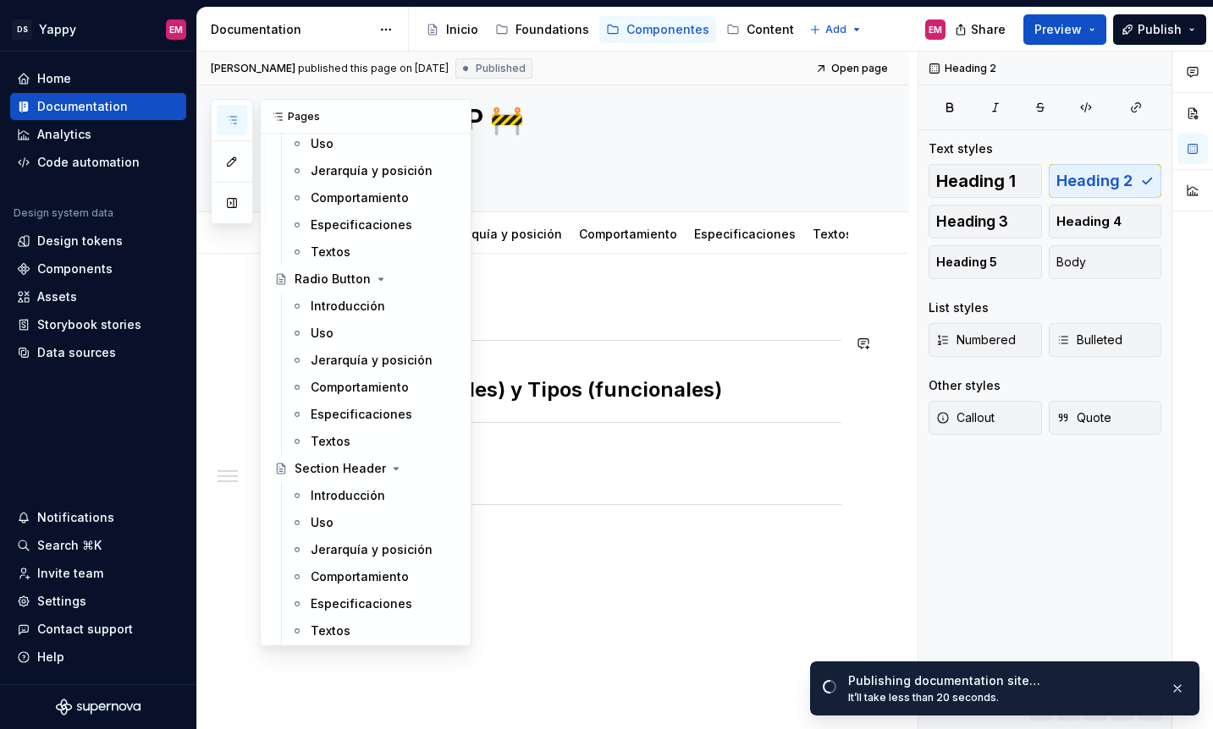
scroll to position [1873, 0]
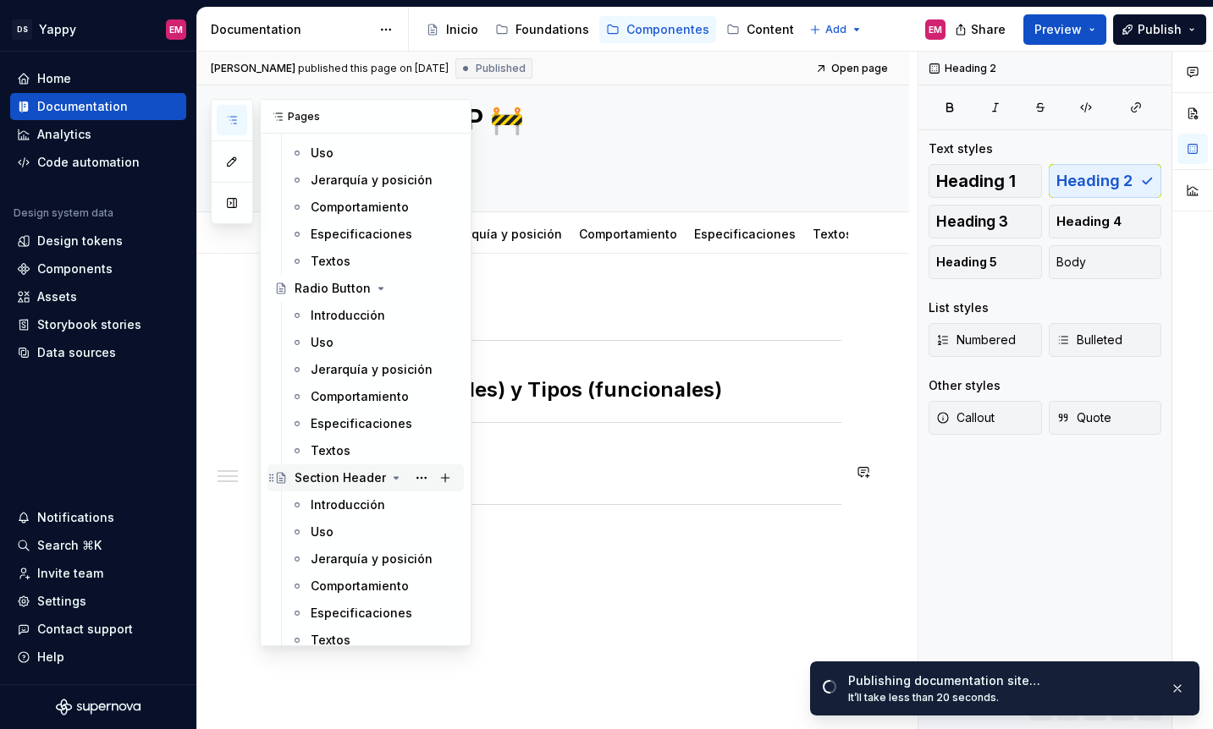
click at [391, 479] on icon "Page tree" at bounding box center [396, 478] width 14 height 14
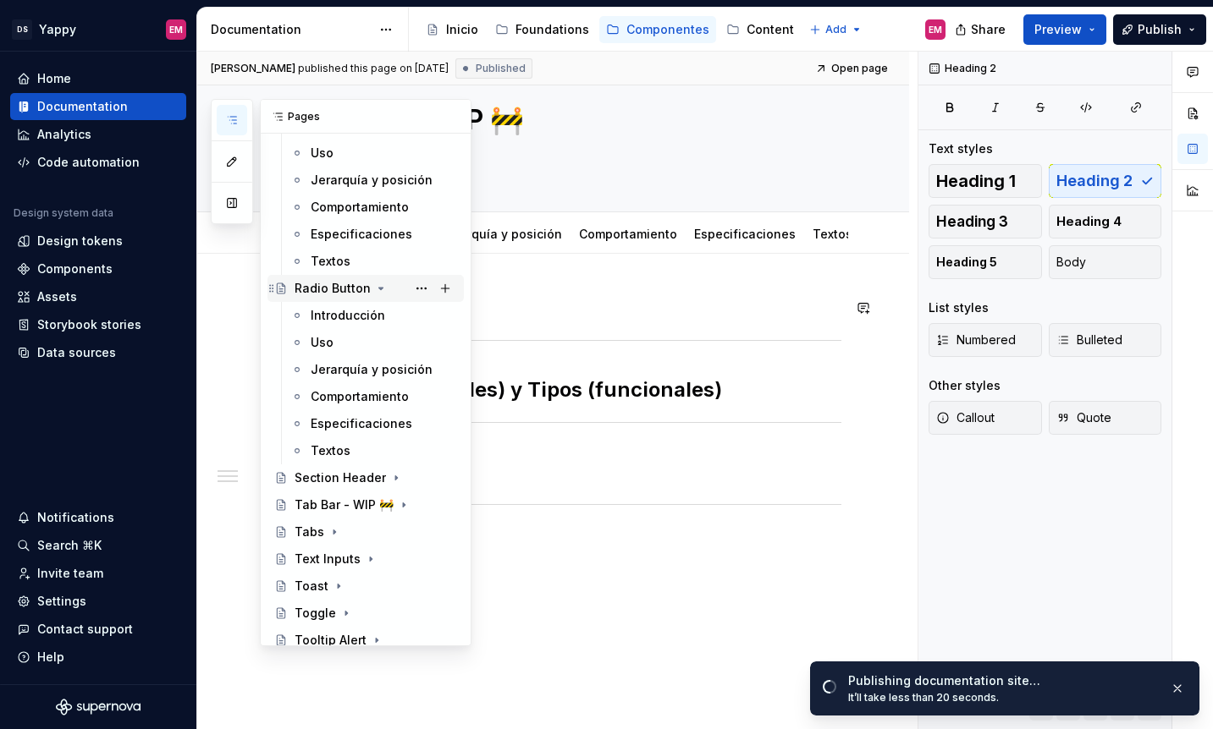
click at [377, 291] on icon "Page tree" at bounding box center [381, 289] width 14 height 14
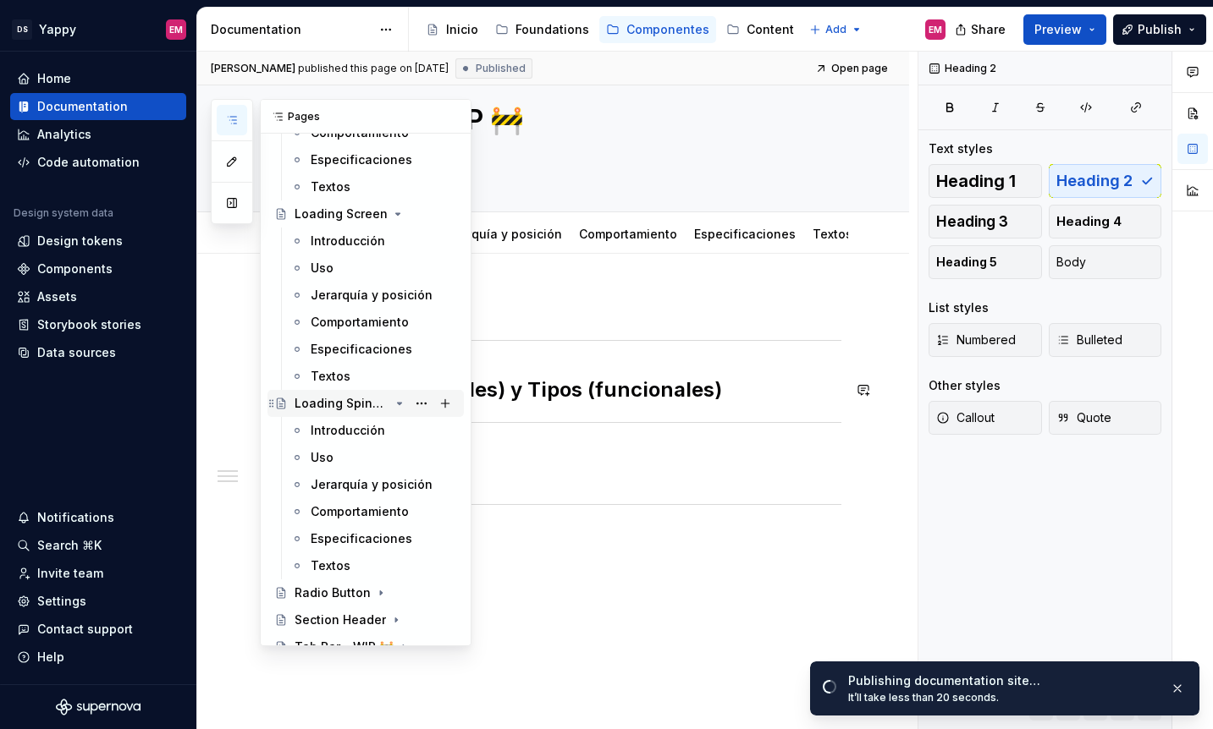
click at [398, 403] on icon "Page tree" at bounding box center [400, 404] width 4 height 2
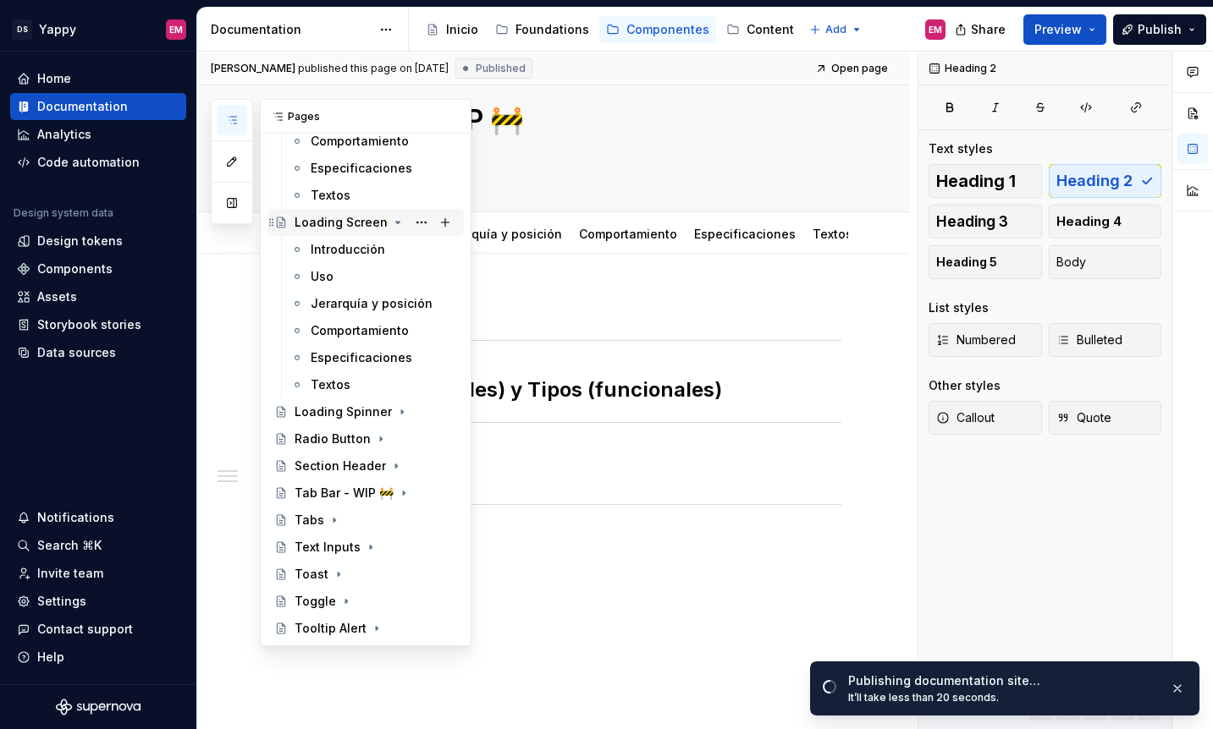
click at [396, 217] on icon "Page tree" at bounding box center [398, 223] width 14 height 14
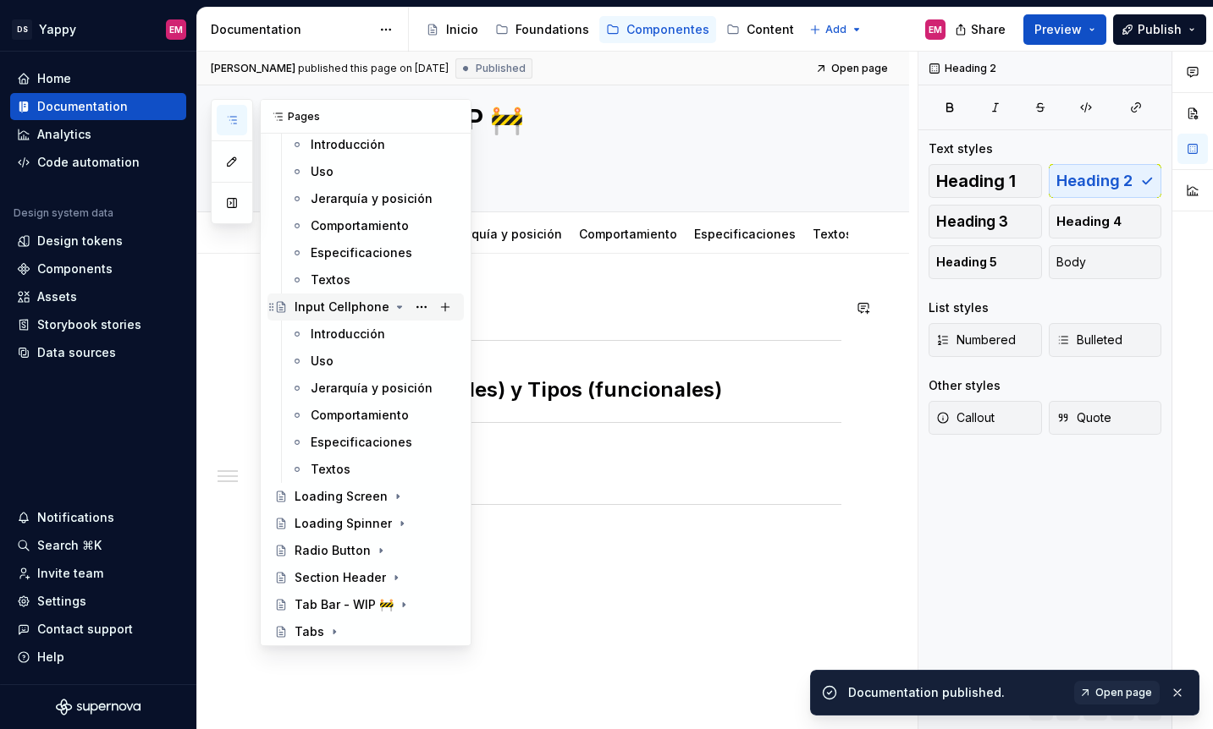
click at [393, 310] on icon "Page tree" at bounding box center [400, 307] width 14 height 14
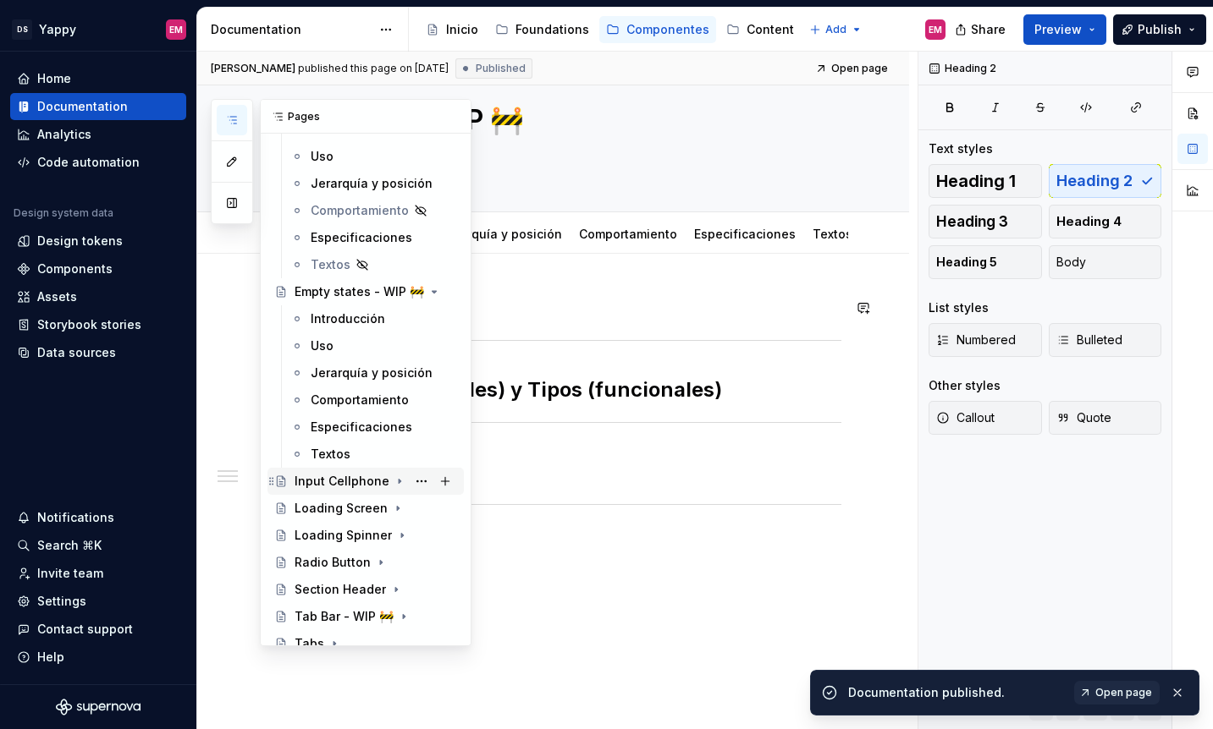
scroll to position [1059, 0]
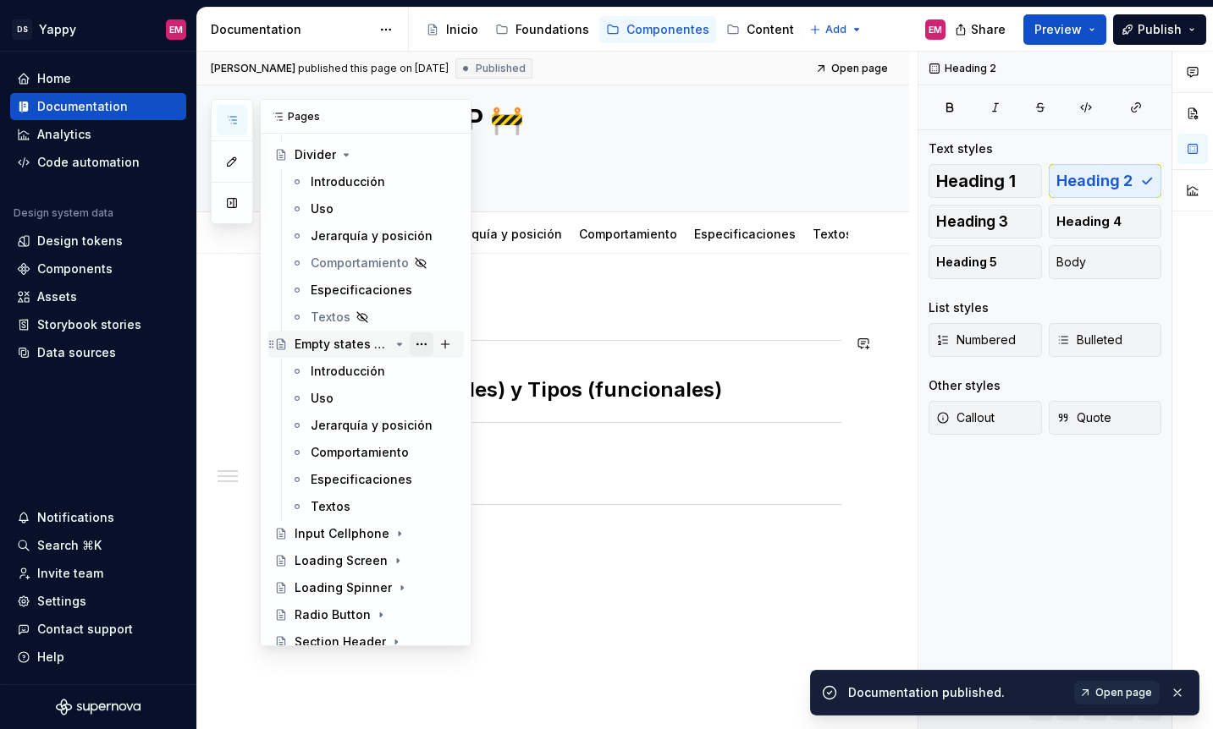
click at [421, 343] on button "Page tree" at bounding box center [422, 345] width 24 height 24
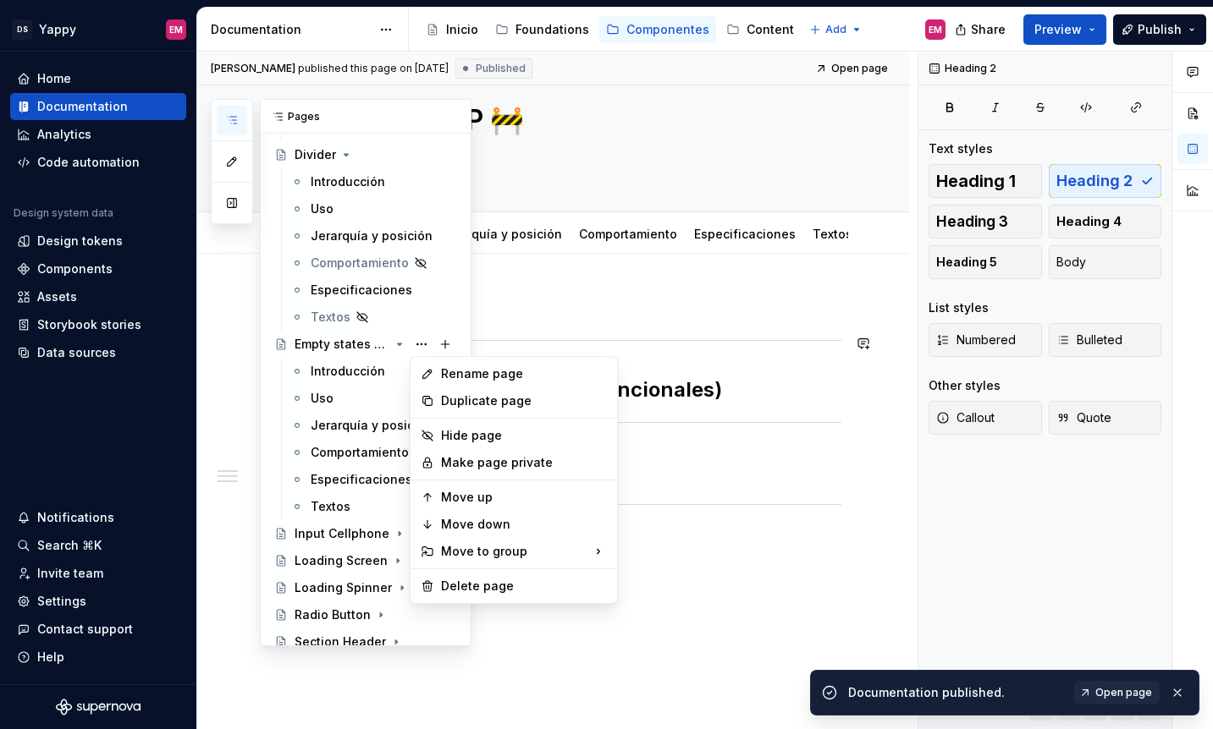
click at [398, 343] on div "Pages Add Accessibility guide for tree Page tree. Navigate the tree with the ar…" at bounding box center [341, 373] width 261 height 548
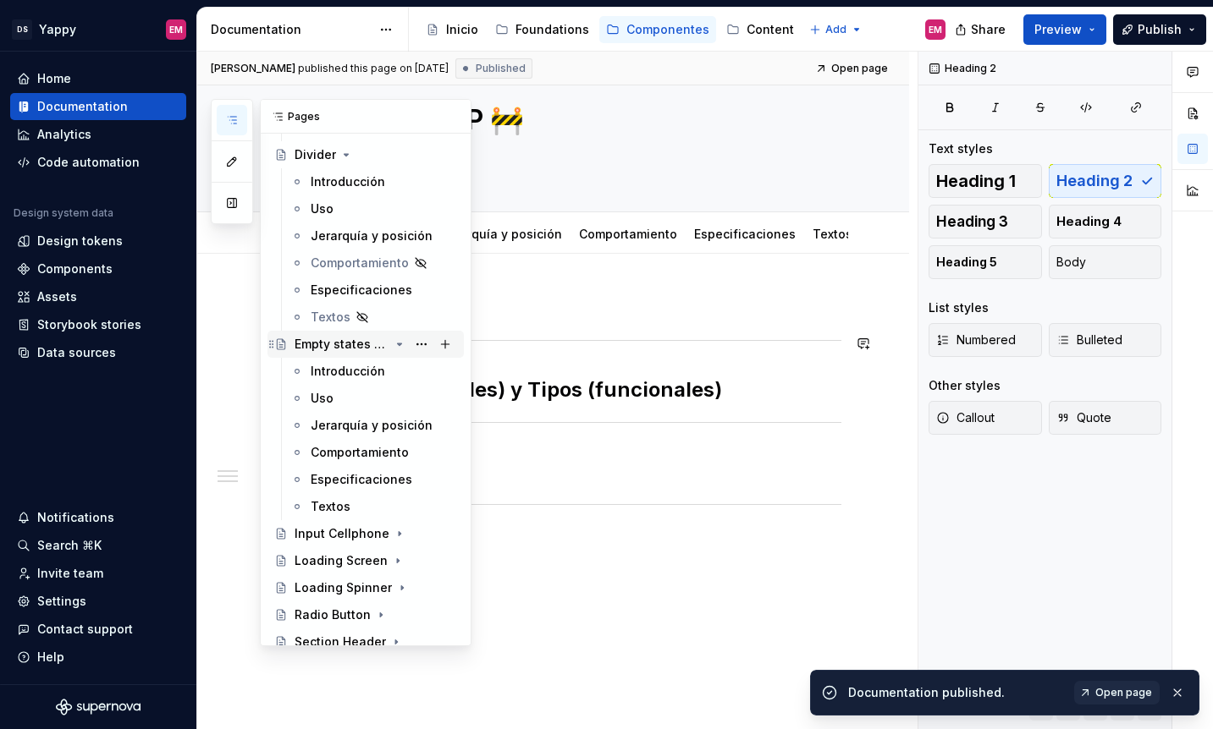
click at [398, 349] on icon "Page tree" at bounding box center [400, 345] width 14 height 14
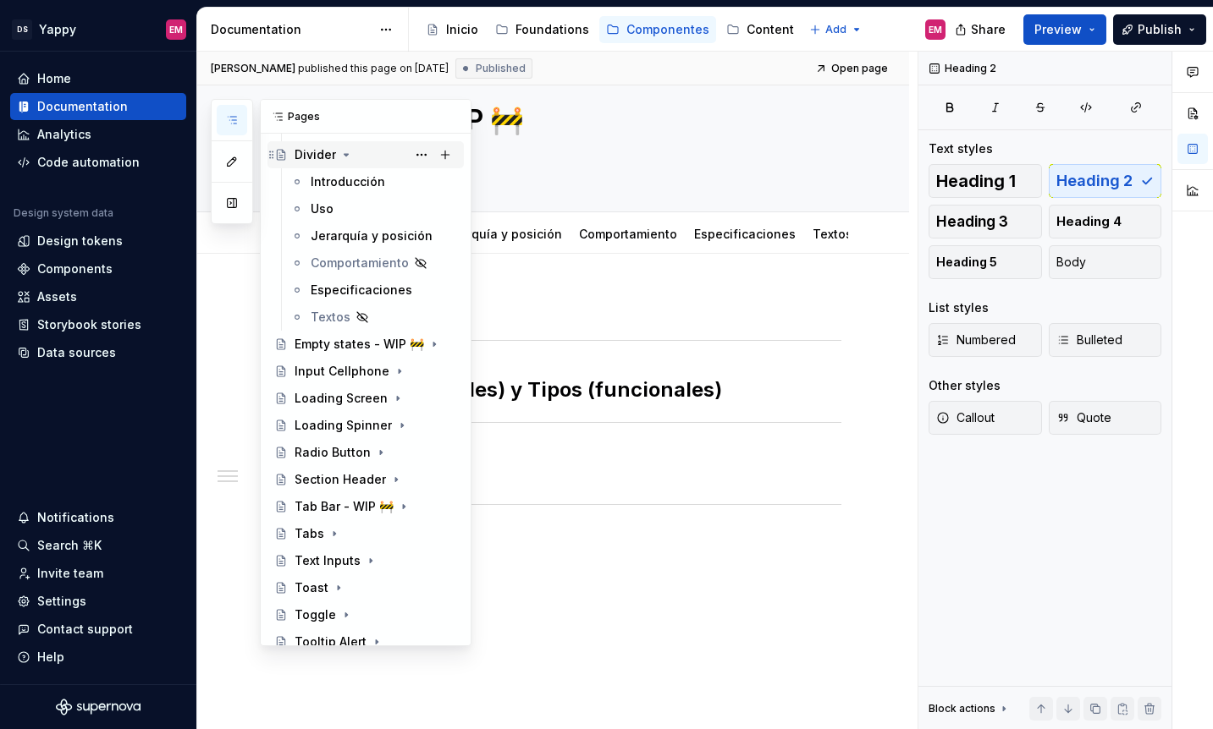
click at [344, 152] on icon "Page tree" at bounding box center [346, 155] width 14 height 14
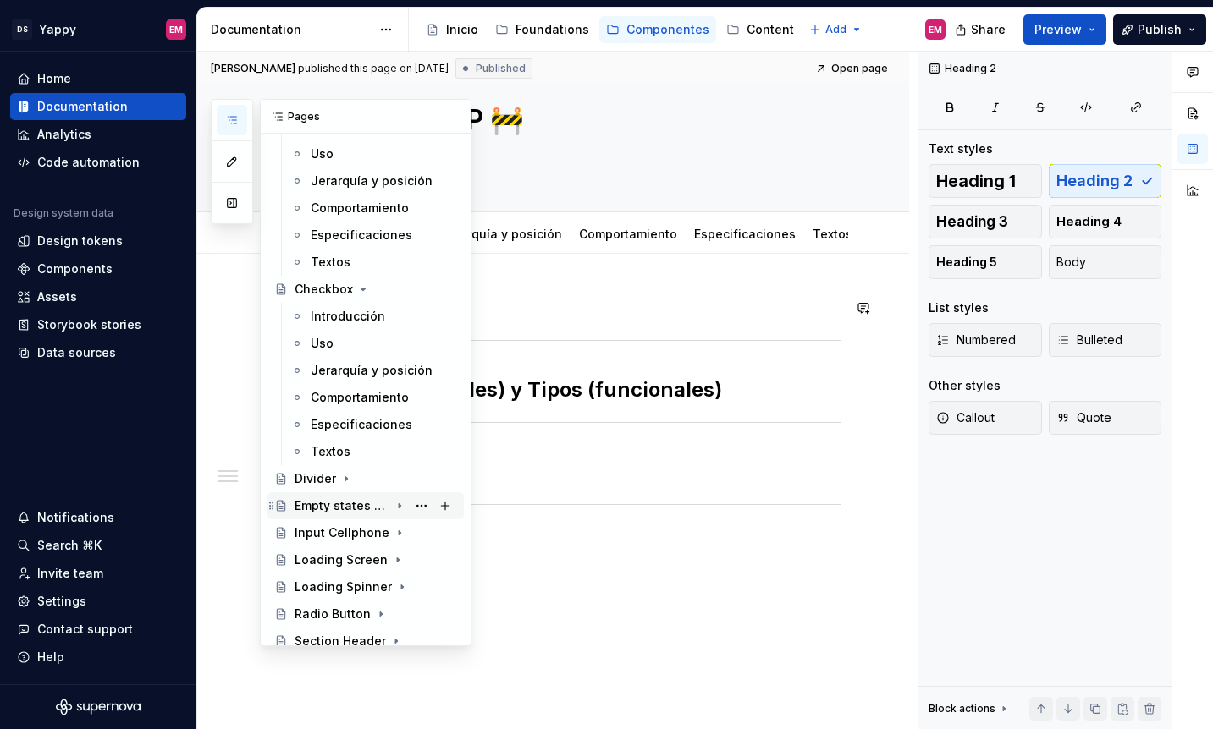
scroll to position [691, 0]
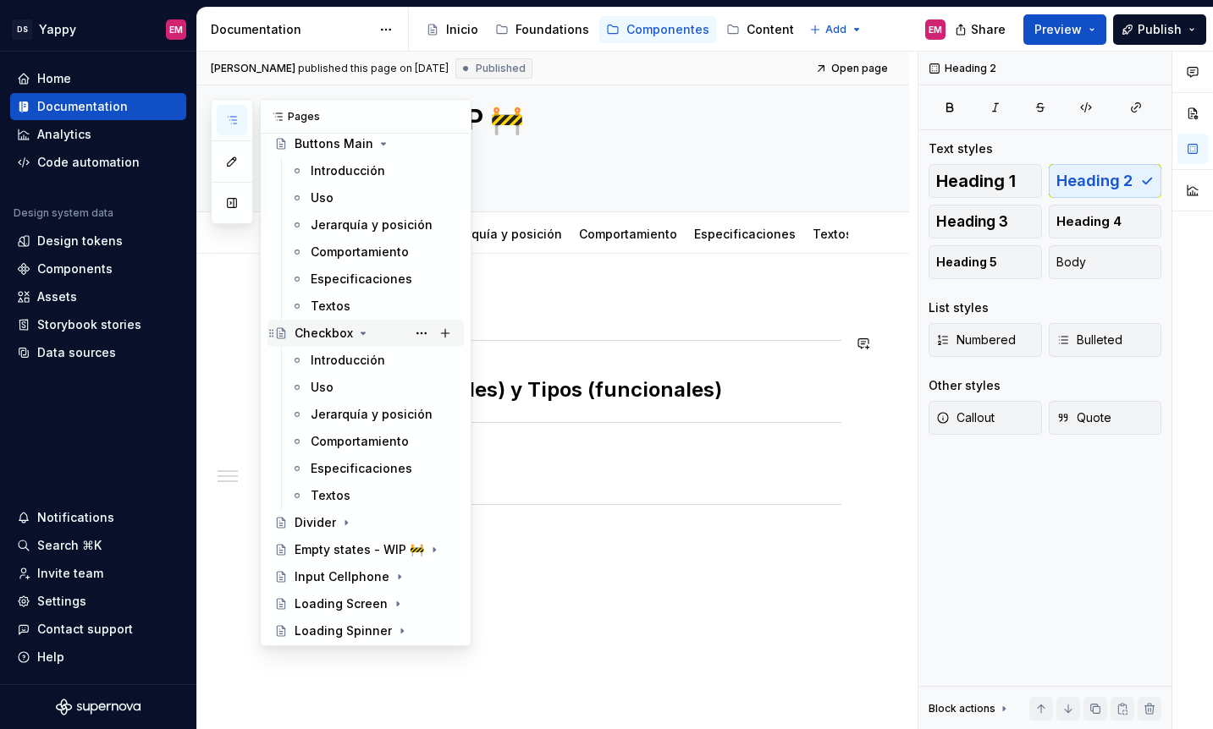
click at [360, 336] on icon "Page tree" at bounding box center [363, 334] width 14 height 14
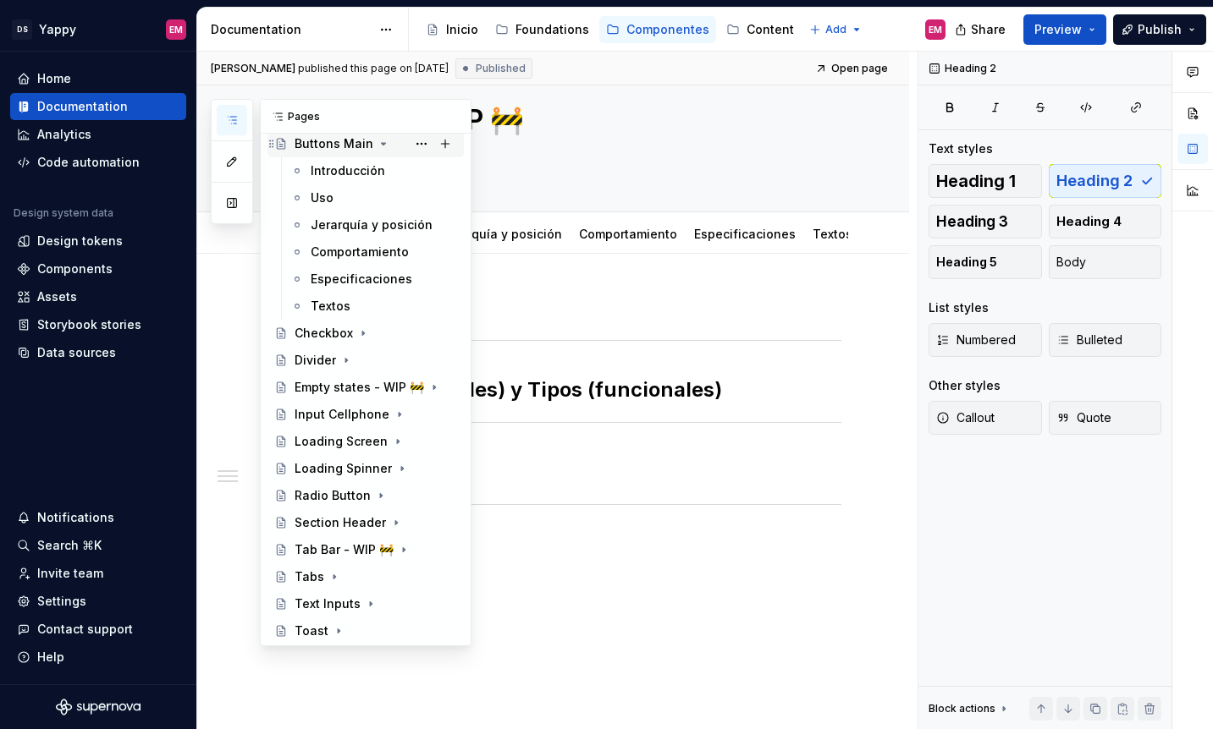
click at [377, 145] on icon "Page tree" at bounding box center [384, 144] width 14 height 14
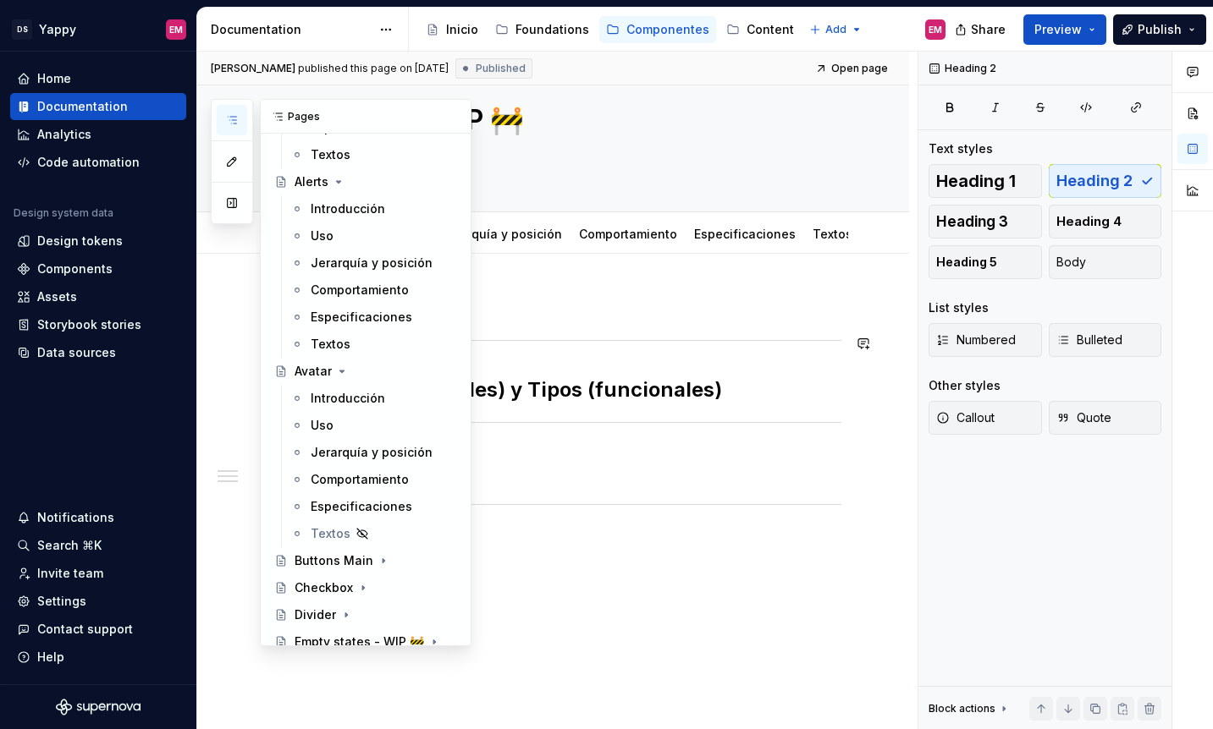
scroll to position [261, 0]
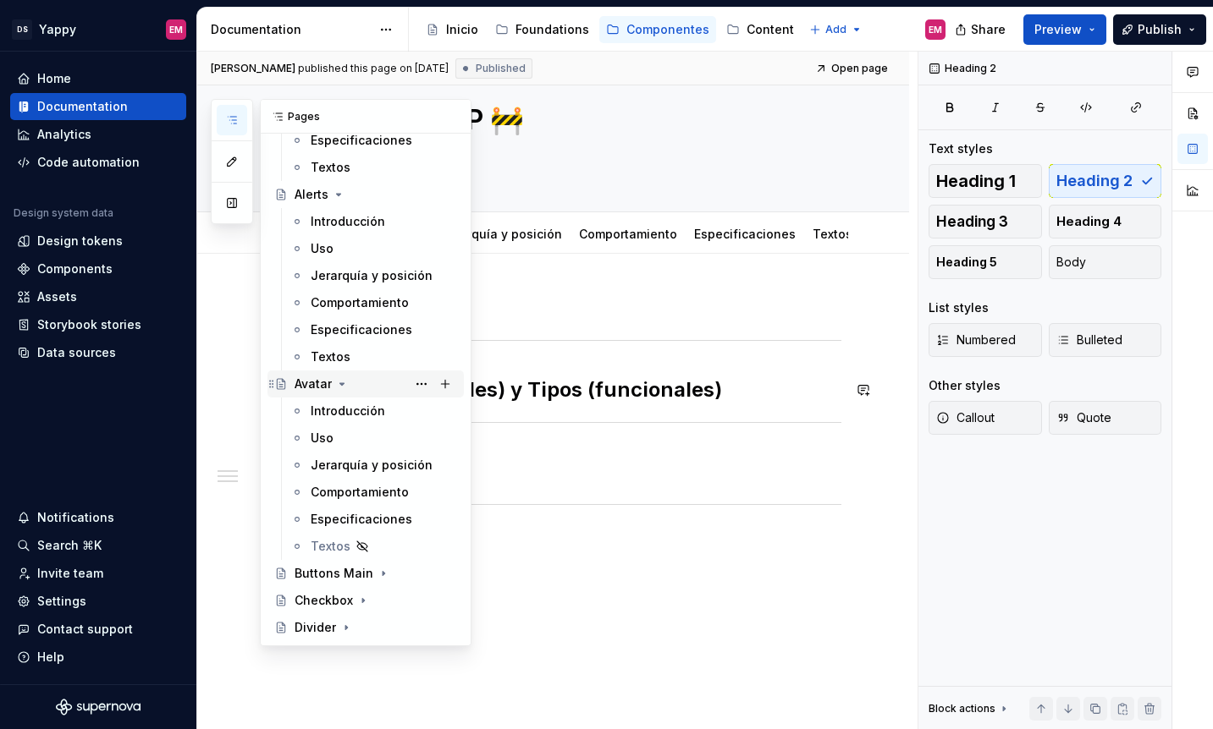
click at [338, 385] on icon "Page tree" at bounding box center [342, 384] width 14 height 14
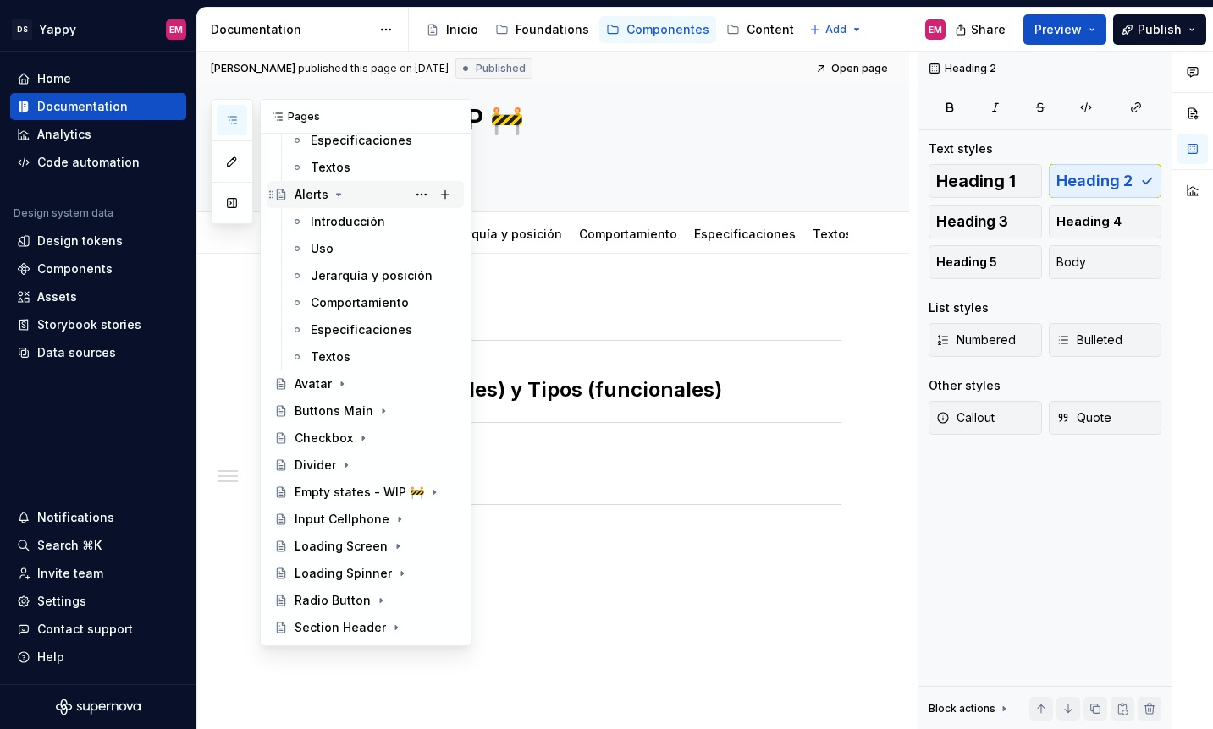
click at [335, 200] on icon "Page tree" at bounding box center [339, 195] width 14 height 14
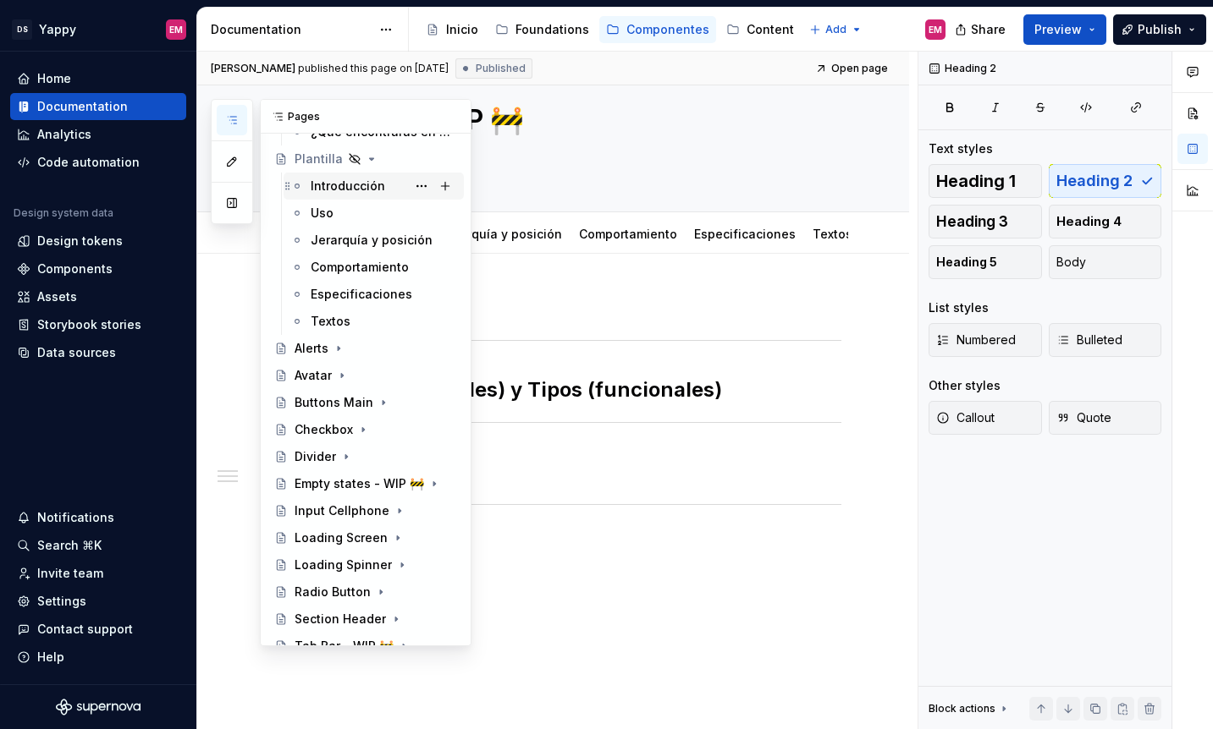
scroll to position [85, 0]
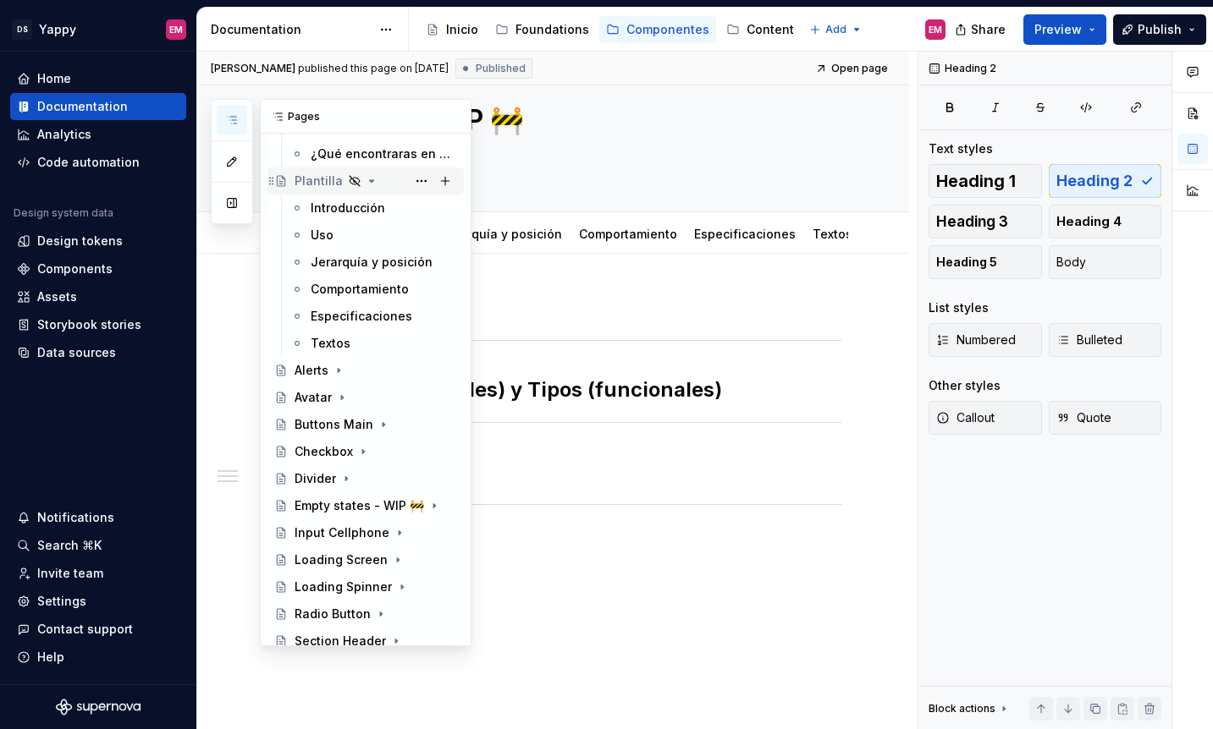
click at [365, 182] on icon "Page tree" at bounding box center [372, 181] width 14 height 14
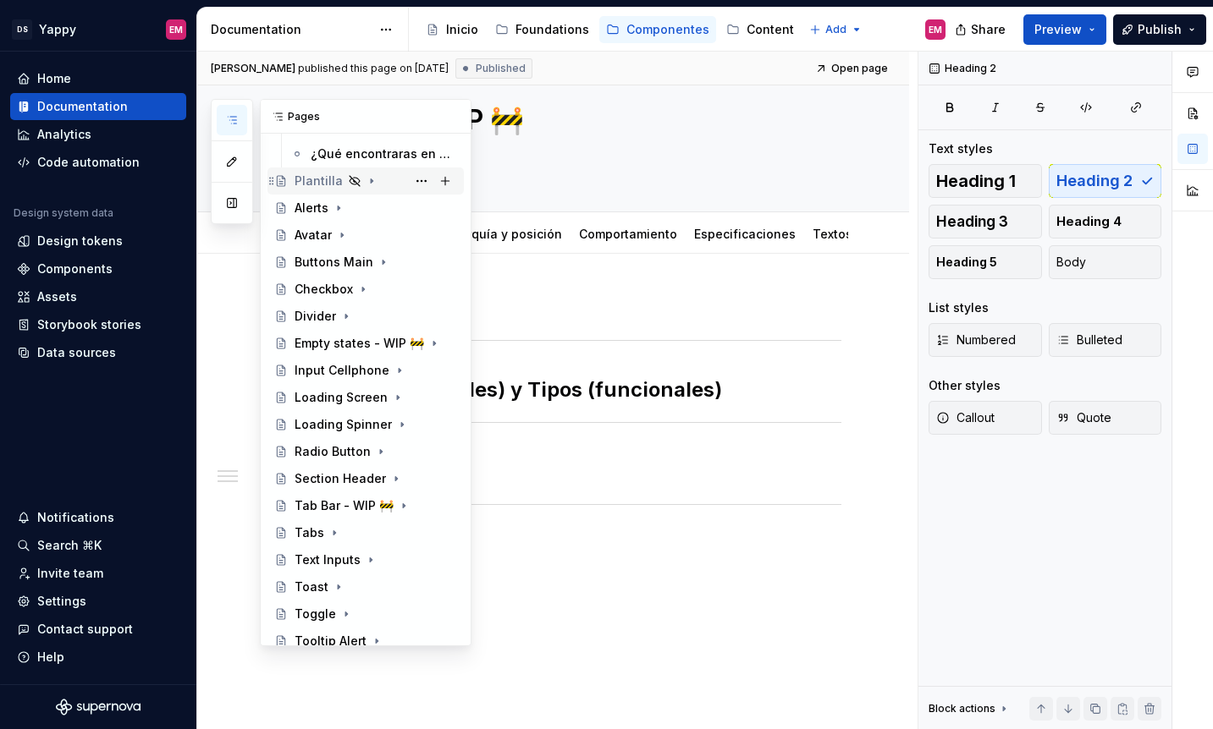
scroll to position [0, 0]
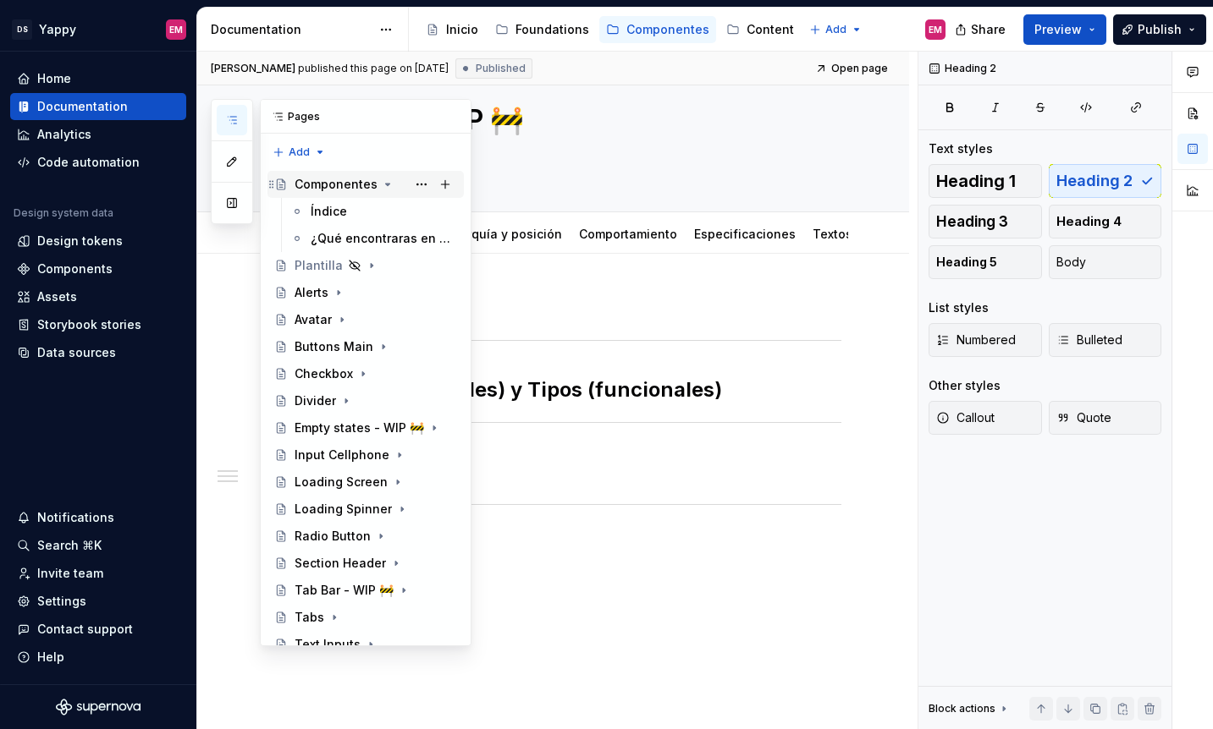
click at [379, 191] on div "Componentes" at bounding box center [375, 185] width 162 height 24
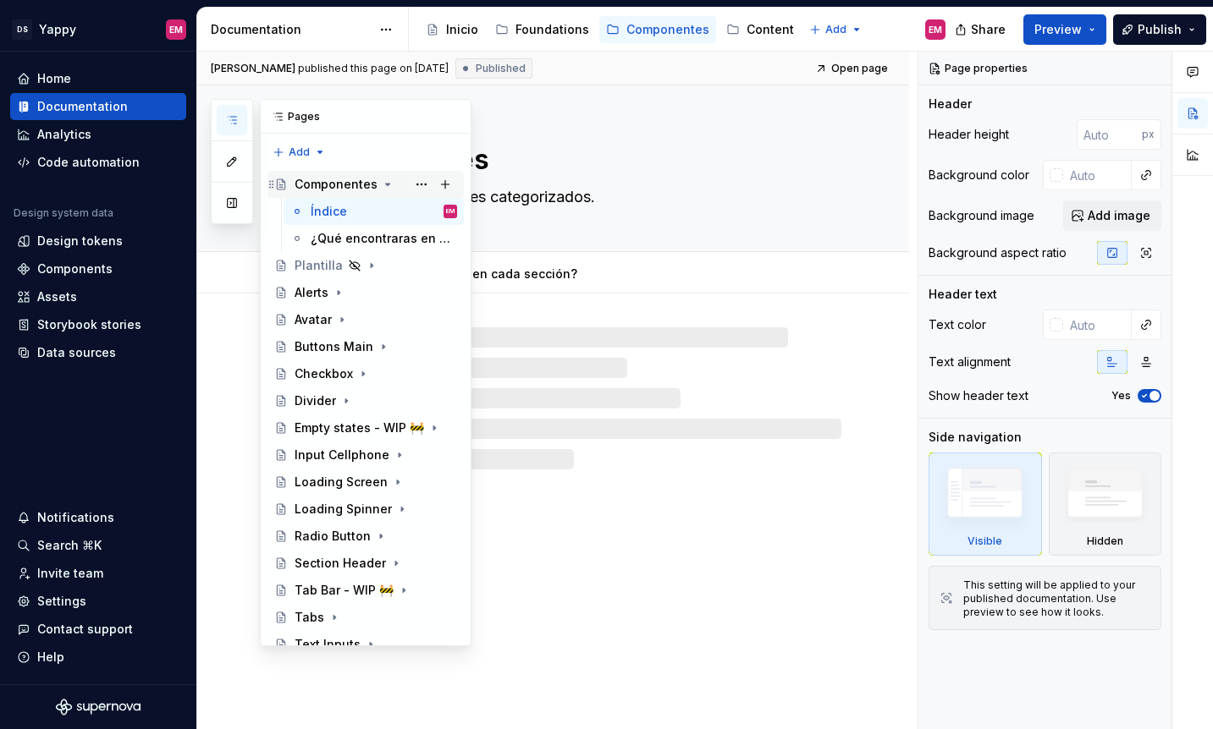
click at [373, 190] on div "Componentes" at bounding box center [335, 184] width 83 height 17
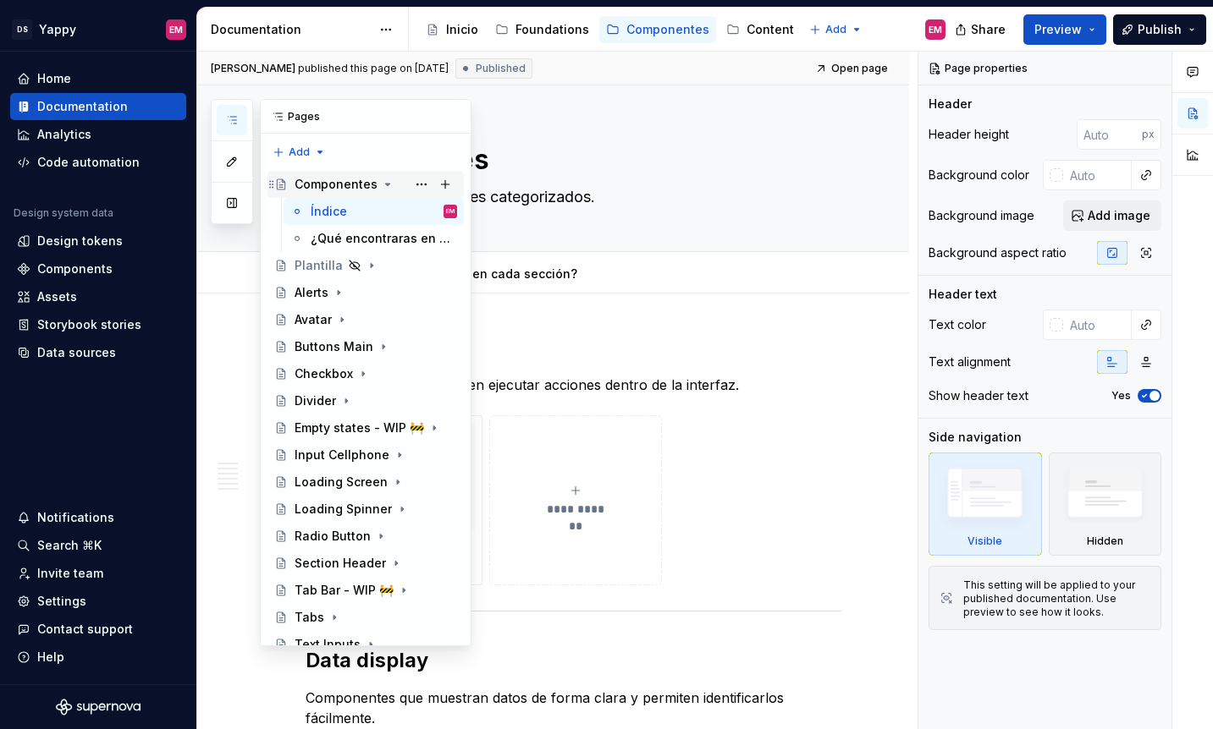
click at [374, 184] on div "Componentes" at bounding box center [375, 185] width 162 height 24
click at [383, 183] on icon "Page tree" at bounding box center [388, 185] width 14 height 14
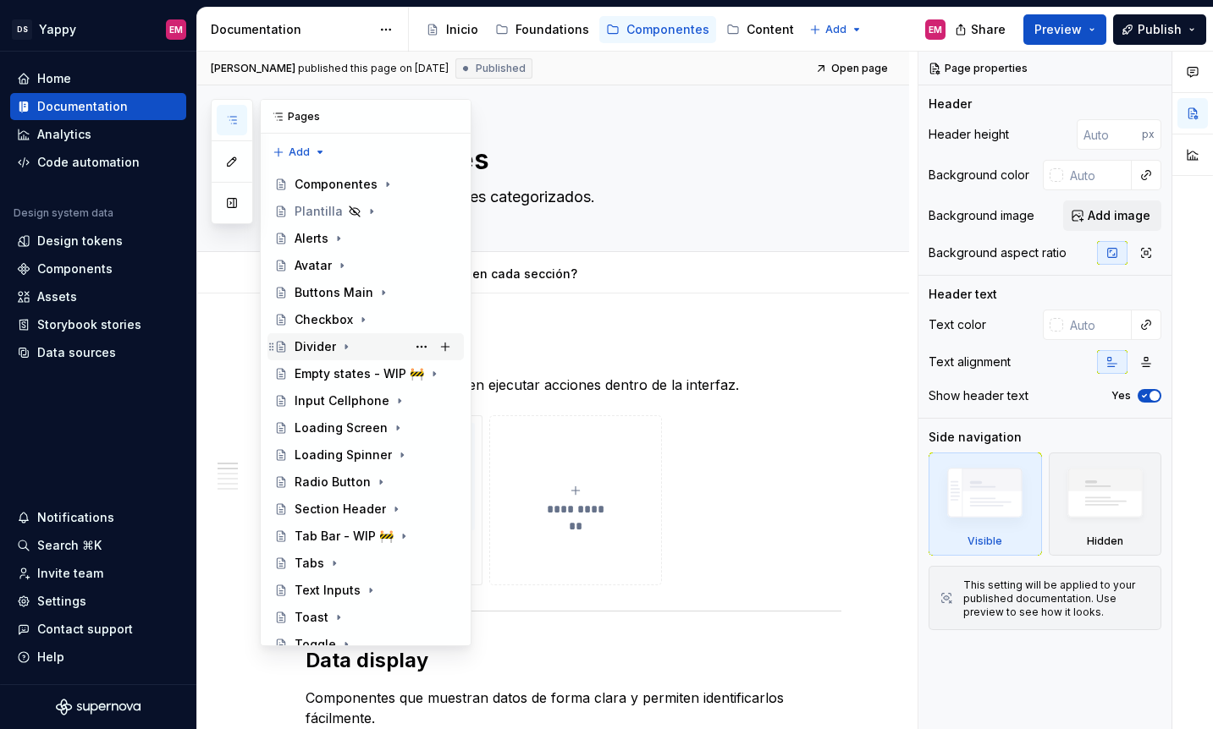
scroll to position [43, 0]
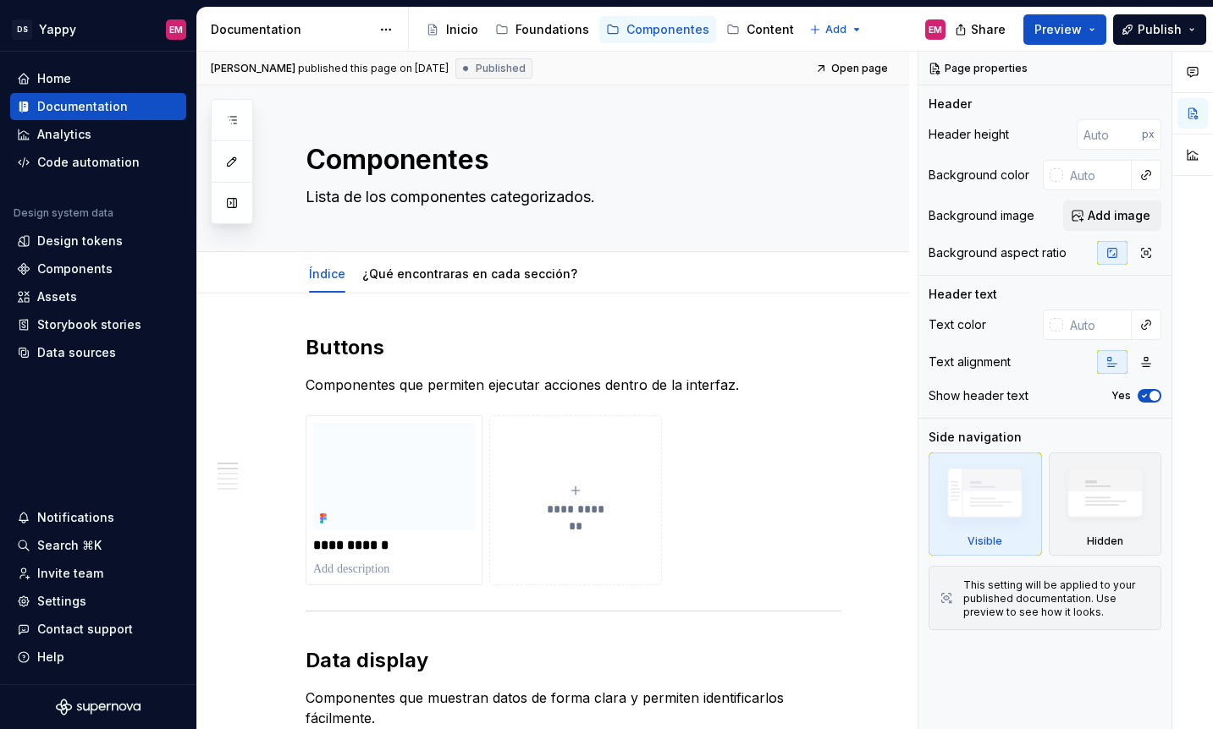
click at [1171, 13] on div "Share Preview Publish" at bounding box center [1086, 29] width 254 height 43
click at [1153, 24] on span "Publish" at bounding box center [1159, 29] width 44 height 17
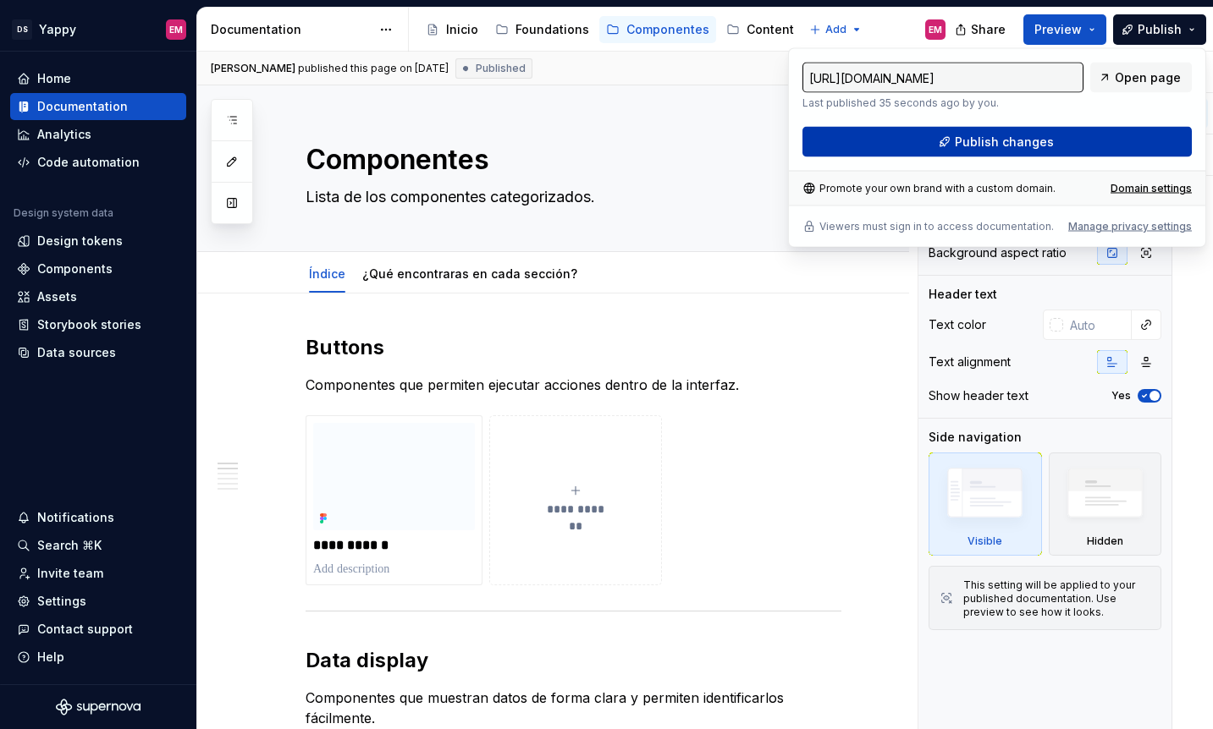
click at [949, 145] on button "Publish changes" at bounding box center [996, 142] width 389 height 30
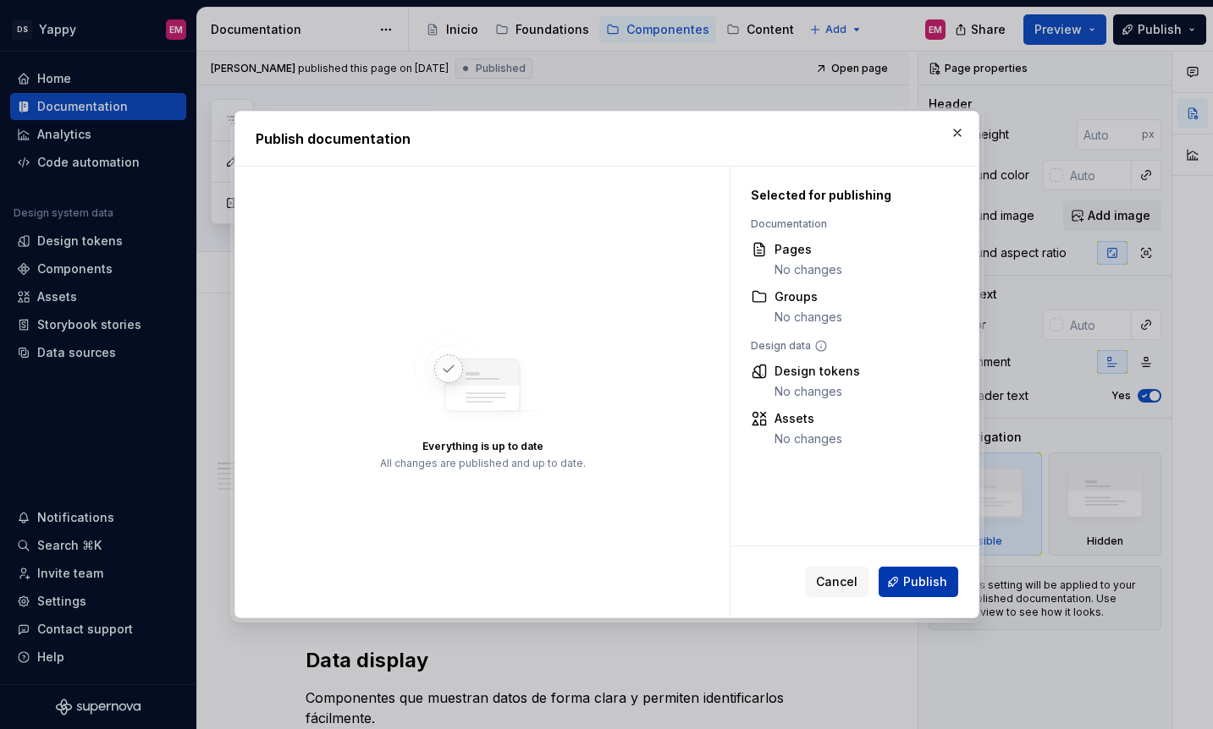
click at [927, 588] on span "Publish" at bounding box center [925, 582] width 44 height 17
click at [923, 575] on div "Cancel Publish" at bounding box center [881, 582] width 153 height 30
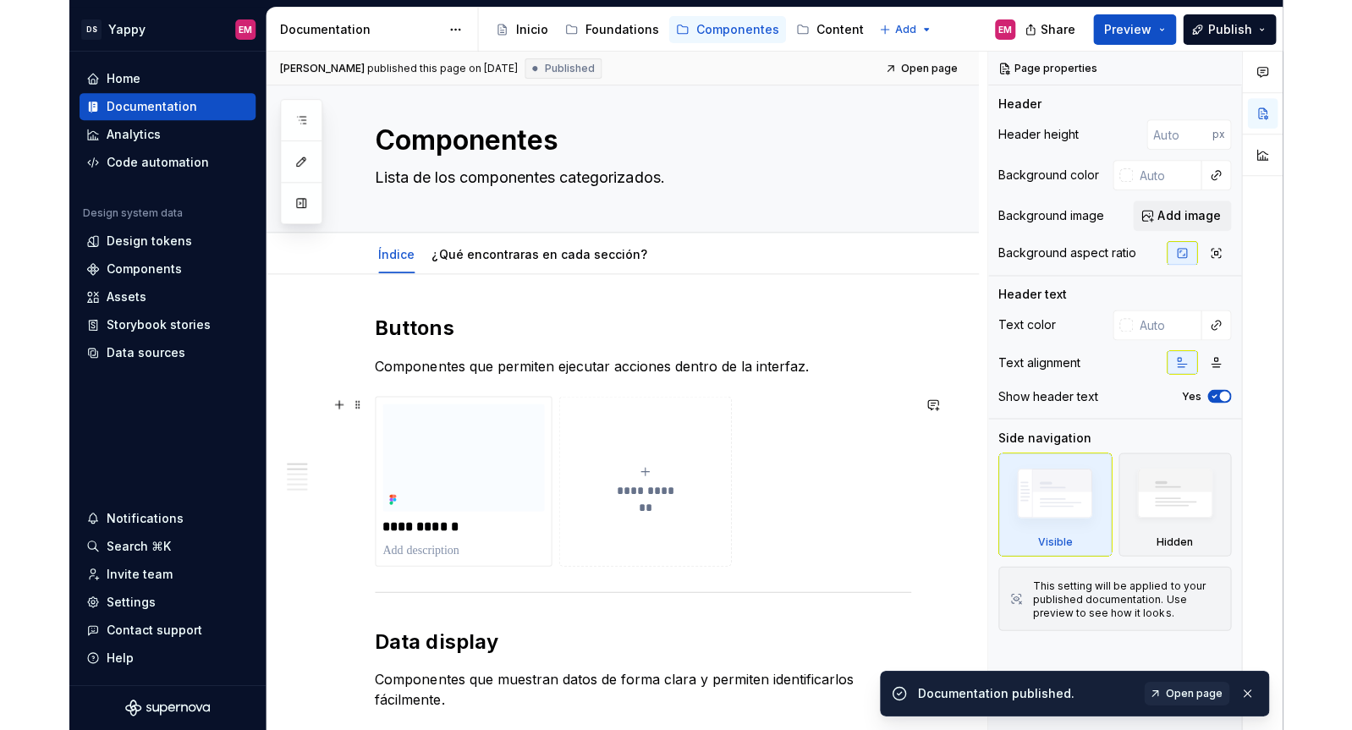
scroll to position [0, 0]
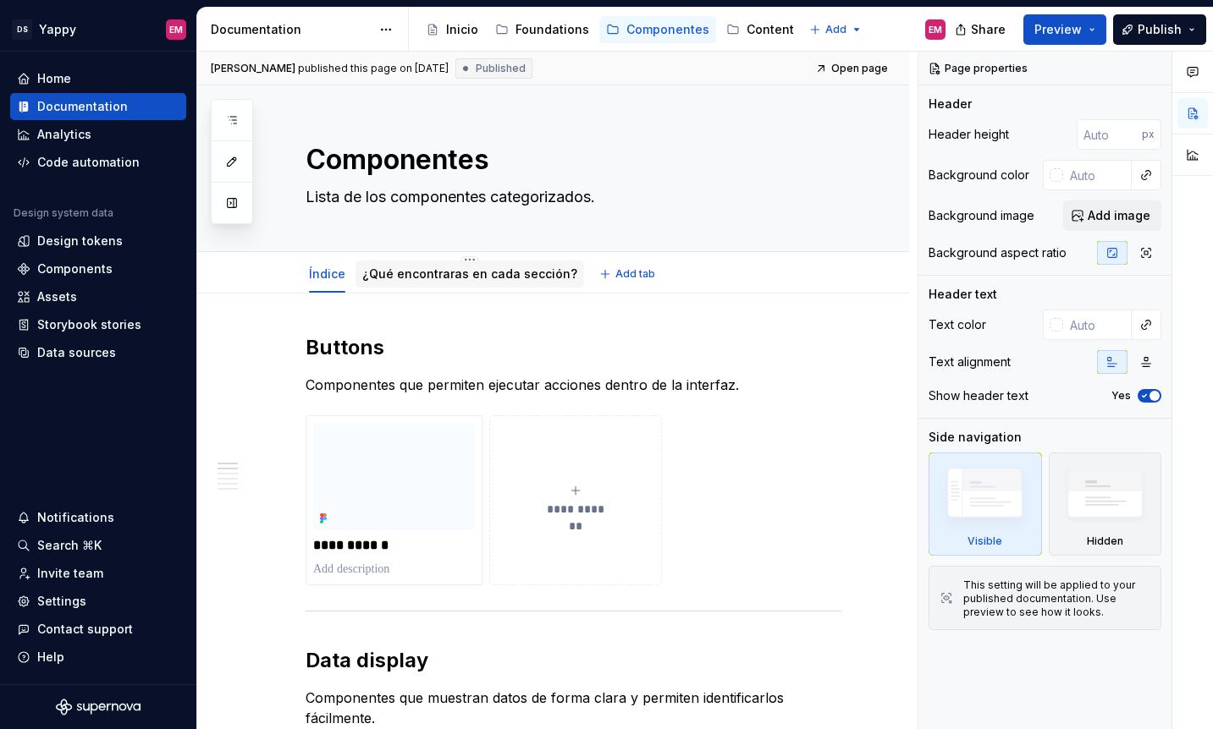
click at [435, 276] on link "¿Qué encontraras en cada sección?" at bounding box center [469, 274] width 215 height 14
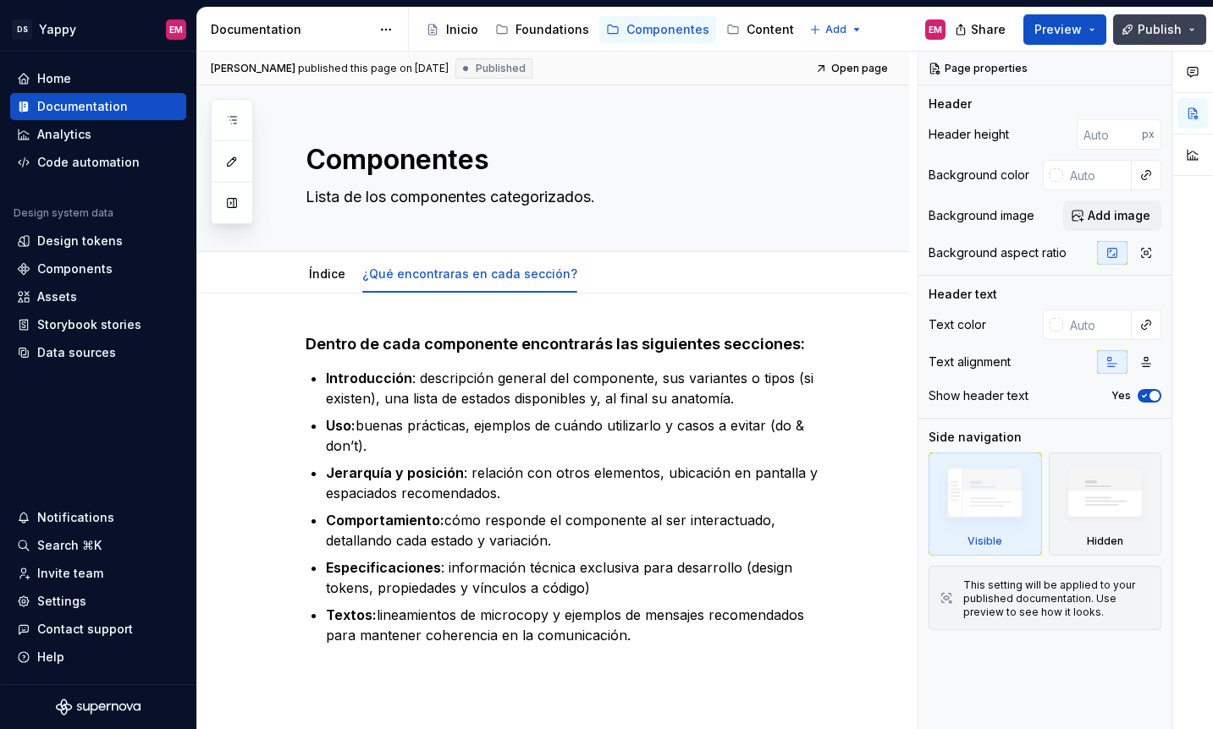
click at [1148, 30] on span "Publish" at bounding box center [1159, 29] width 44 height 17
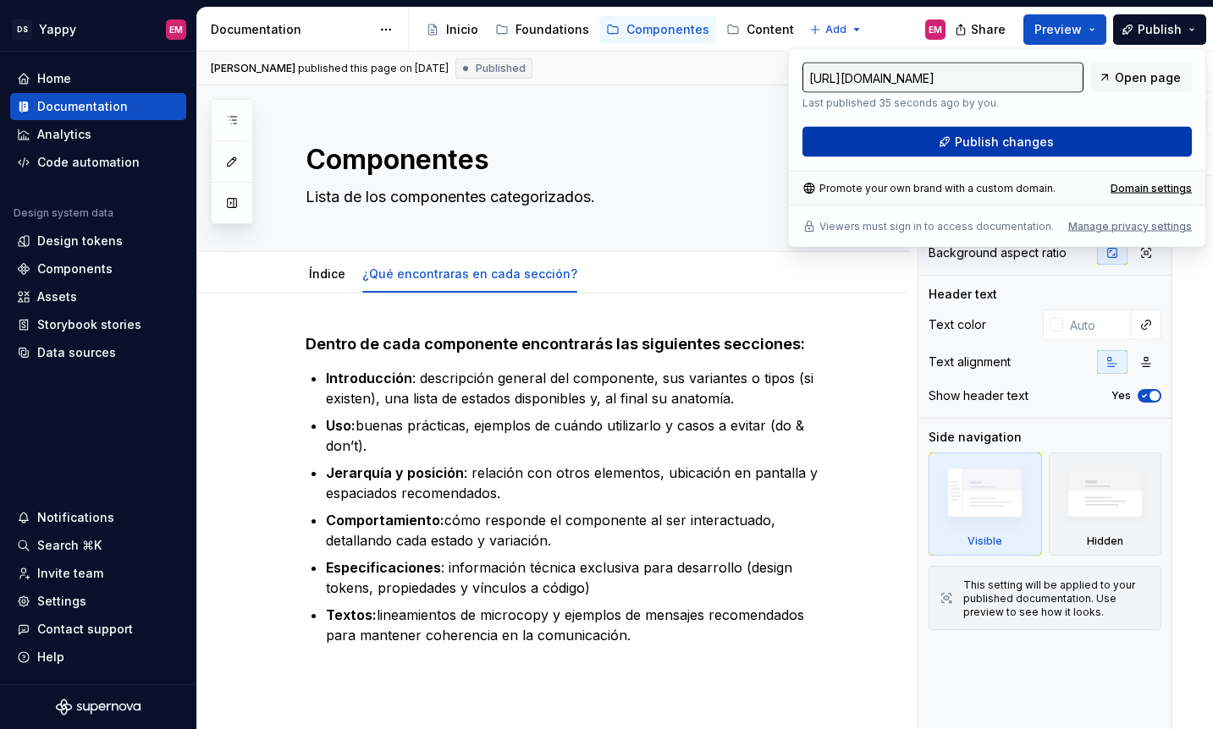
click at [1011, 134] on span "Publish changes" at bounding box center [1004, 142] width 99 height 17
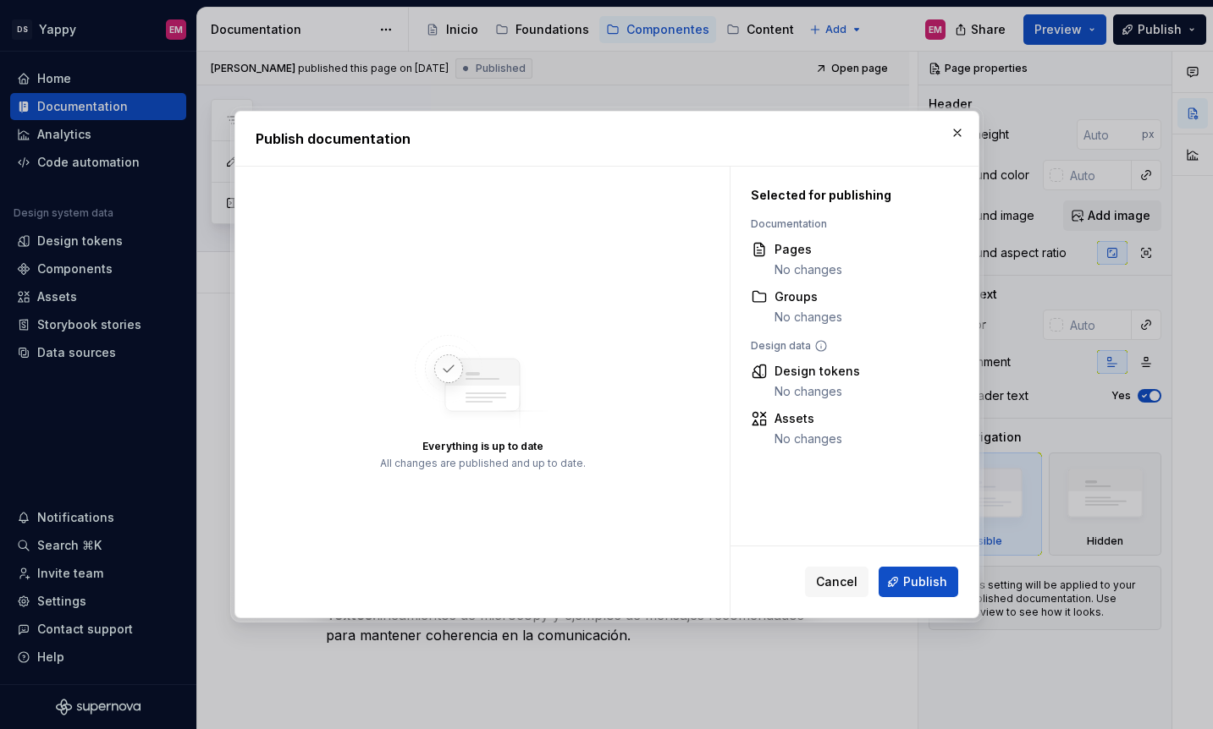
click at [925, 602] on div "Cancel Publish" at bounding box center [854, 582] width 248 height 71
click at [925, 586] on span "Publish" at bounding box center [925, 582] width 44 height 17
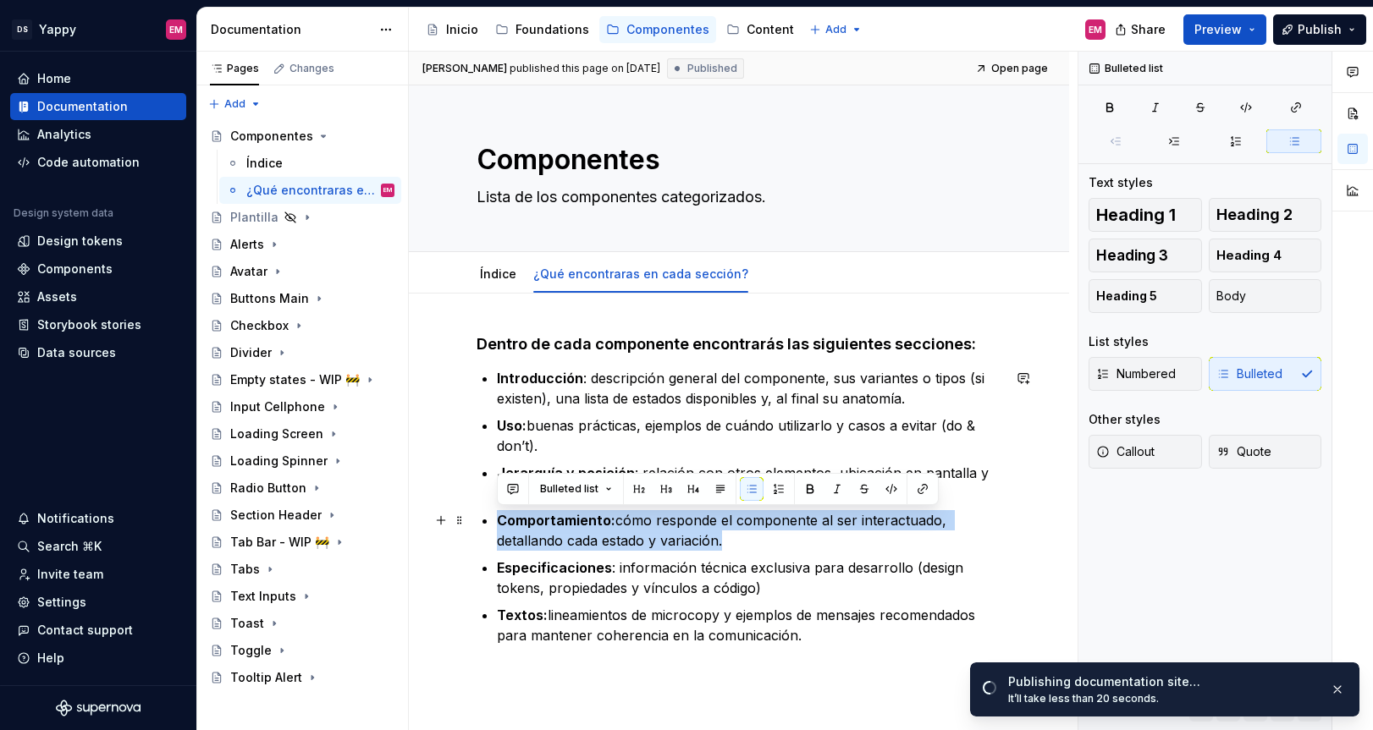
drag, startPoint x: 746, startPoint y: 534, endPoint x: 417, endPoint y: 525, distance: 329.3
click at [417, 525] on div "Dentro de cada componente encontrarás las siguientes secciones: Introducción : …" at bounding box center [739, 590] width 660 height 592
type textarea "*"
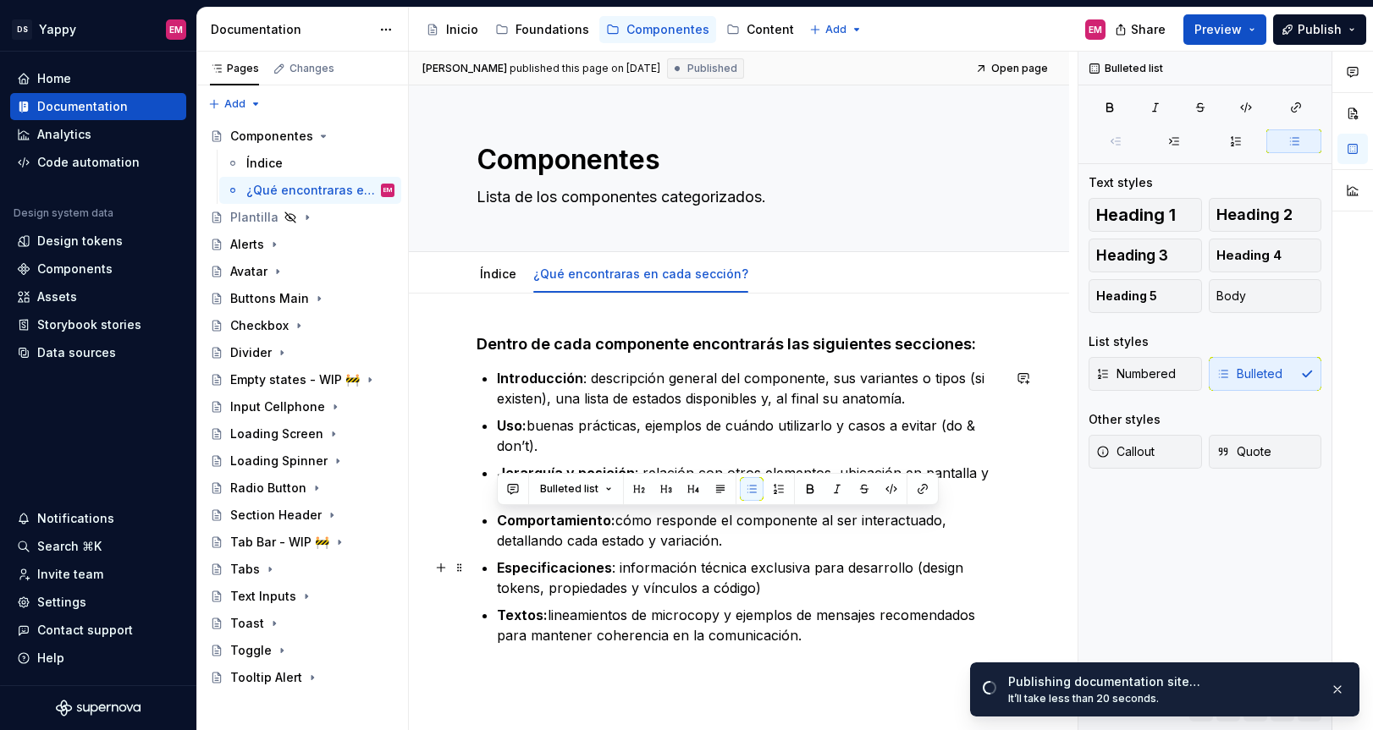
click at [632, 562] on p "Especificaciones : información técnica exclusiva para desarrollo (design tokens…" at bounding box center [749, 578] width 504 height 41
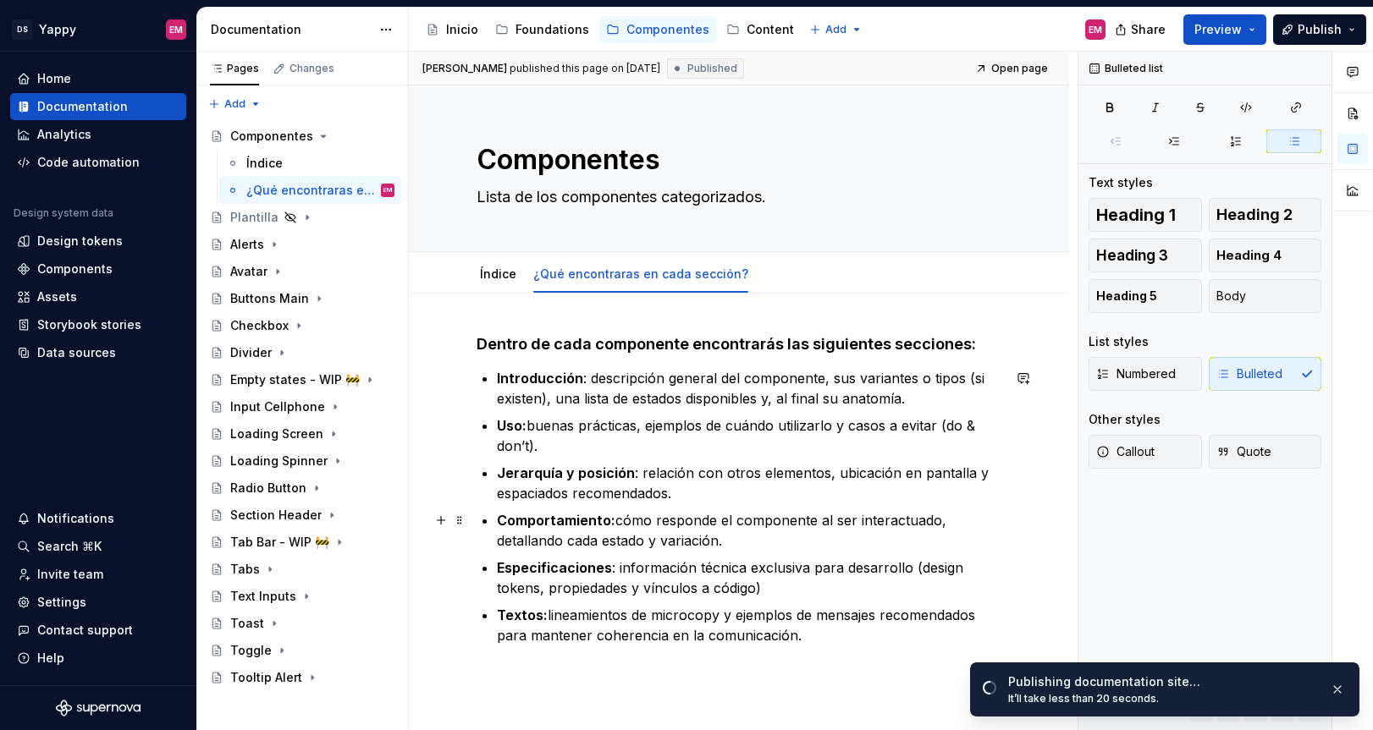
click at [940, 520] on p "Comportamiento: cómo responde el componente al ser interactuado, detallando cad…" at bounding box center [749, 530] width 504 height 41
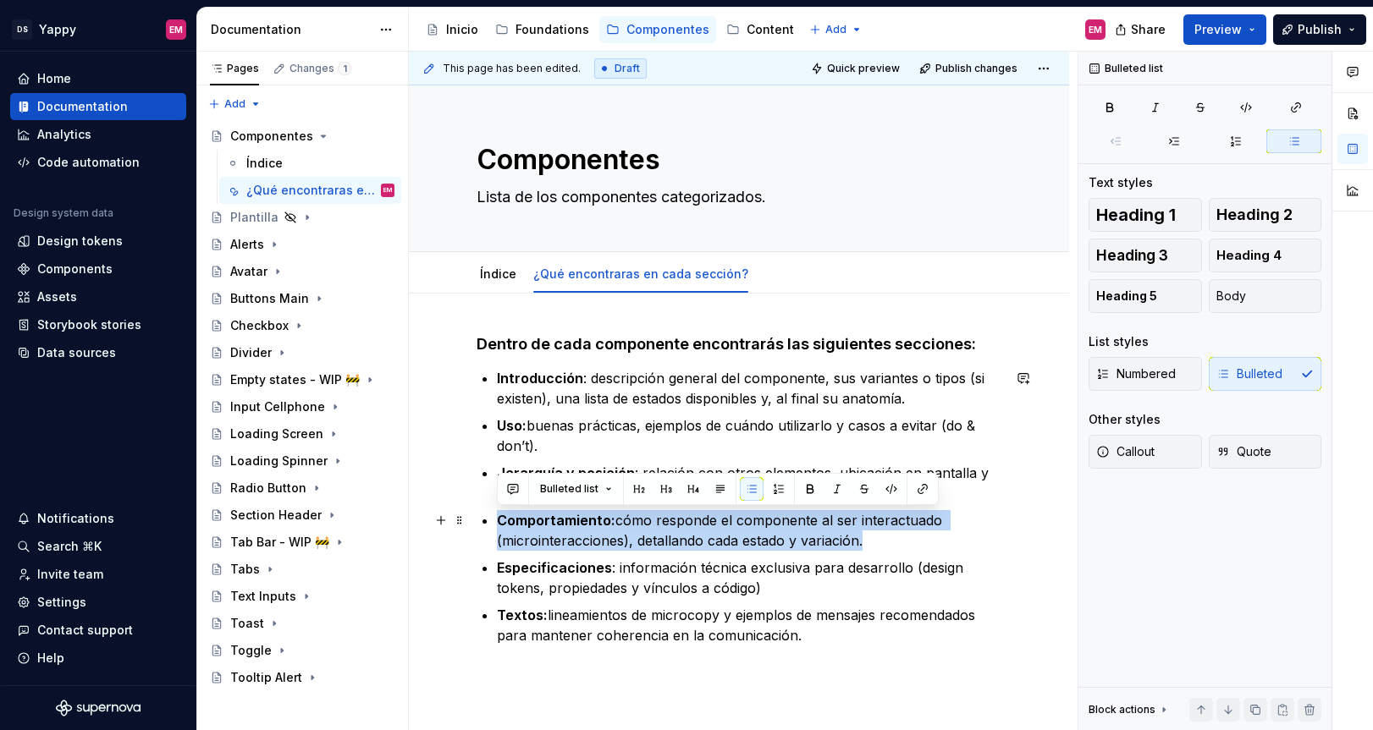
drag, startPoint x: 921, startPoint y: 537, endPoint x: 497, endPoint y: 506, distance: 425.1
click at [497, 506] on ul "Introducción : descripción general del componente, sus variantes o tipos (si ex…" at bounding box center [749, 507] width 504 height 278
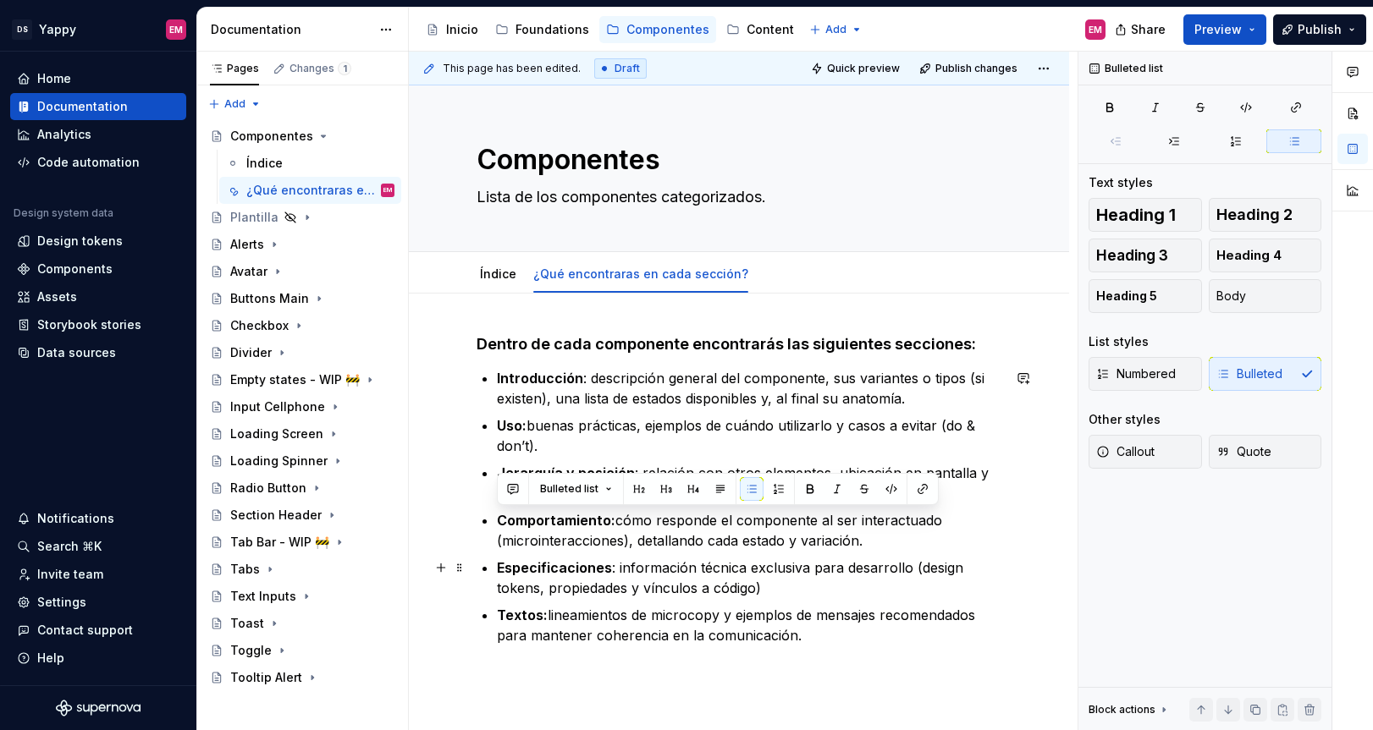
click at [637, 553] on ul "Introducción : descripción general del componente, sus variantes o tipos (si ex…" at bounding box center [749, 507] width 504 height 278
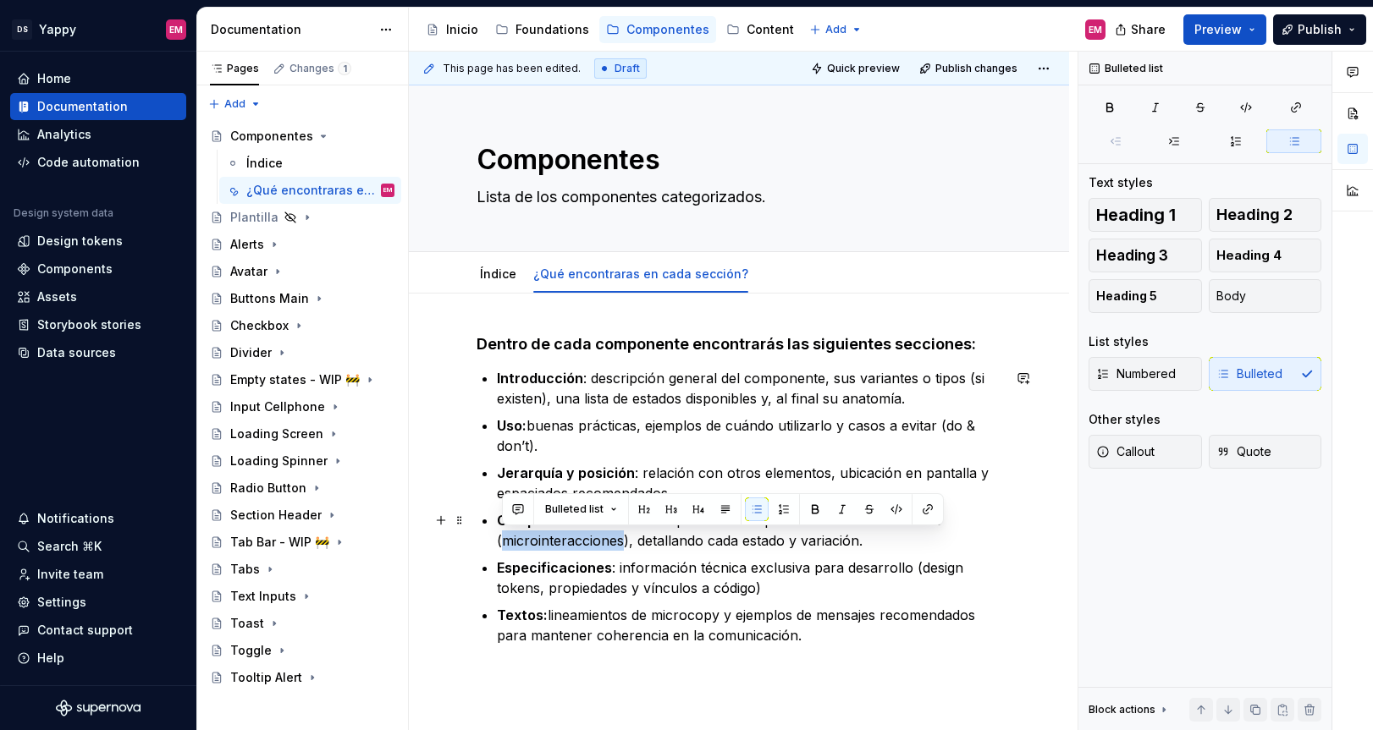
drag, startPoint x: 622, startPoint y: 541, endPoint x: 502, endPoint y: 541, distance: 120.2
click at [502, 541] on p "Comportamiento: cómo responde el componente al ser interactuado (microinteracci…" at bounding box center [749, 530] width 504 height 41
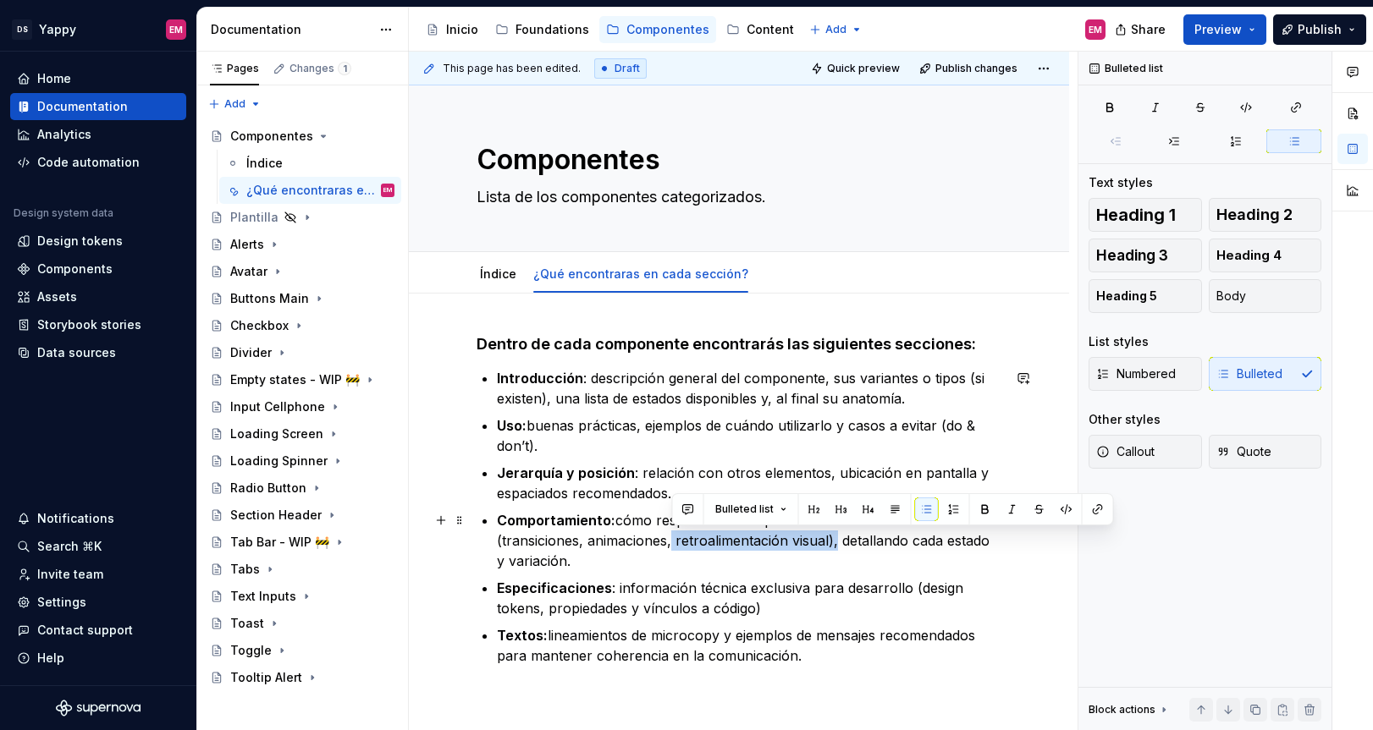
drag, startPoint x: 834, startPoint y: 540, endPoint x: 670, endPoint y: 540, distance: 164.2
click at [670, 540] on p "Comportamiento: cómo responde el componente al ser interactuado (transiciones, …" at bounding box center [749, 540] width 504 height 61
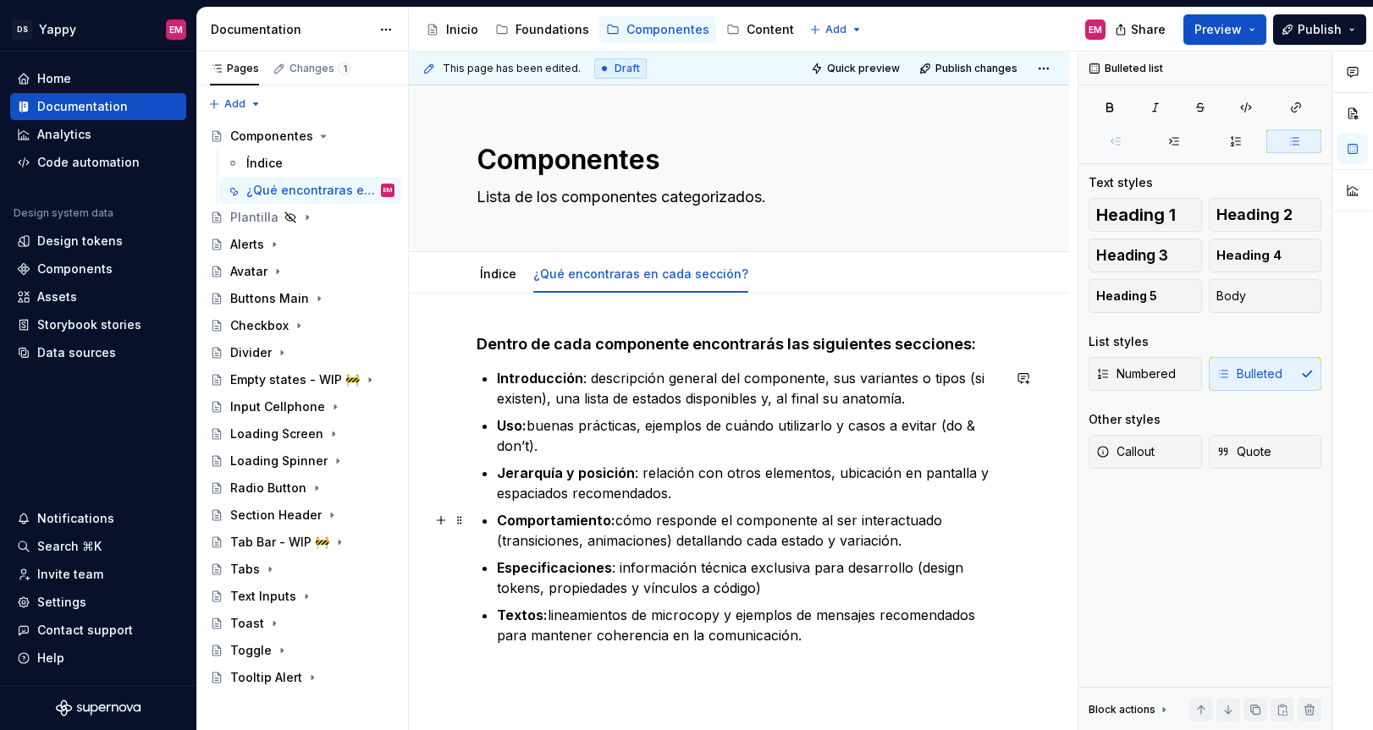
click at [666, 538] on p "Comportamiento: cómo responde el componente al ser interactuado (transiciones, …" at bounding box center [749, 530] width 504 height 41
click at [823, 674] on div "Dentro de cada componente encontrarás las siguientes secciones: Introducción : …" at bounding box center [739, 590] width 660 height 592
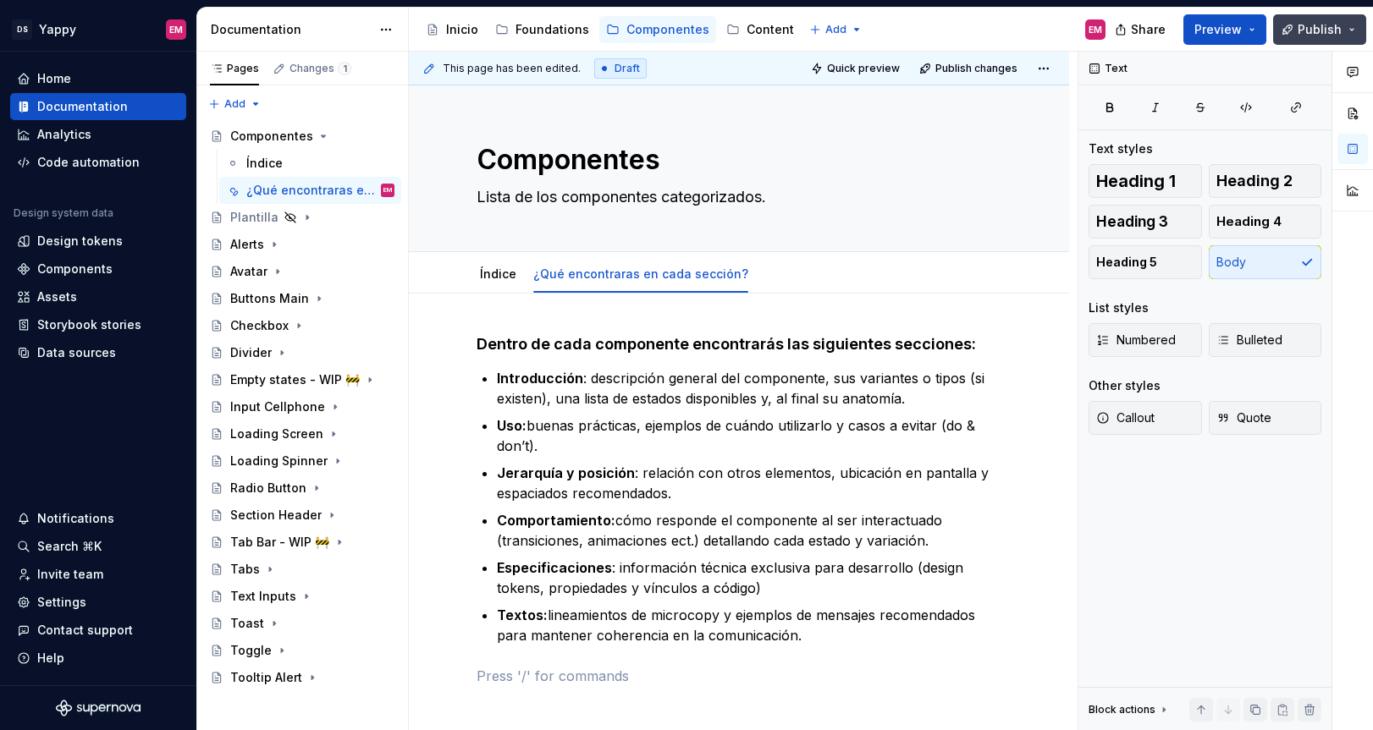
click at [1293, 30] on button "Publish" at bounding box center [1319, 29] width 93 height 30
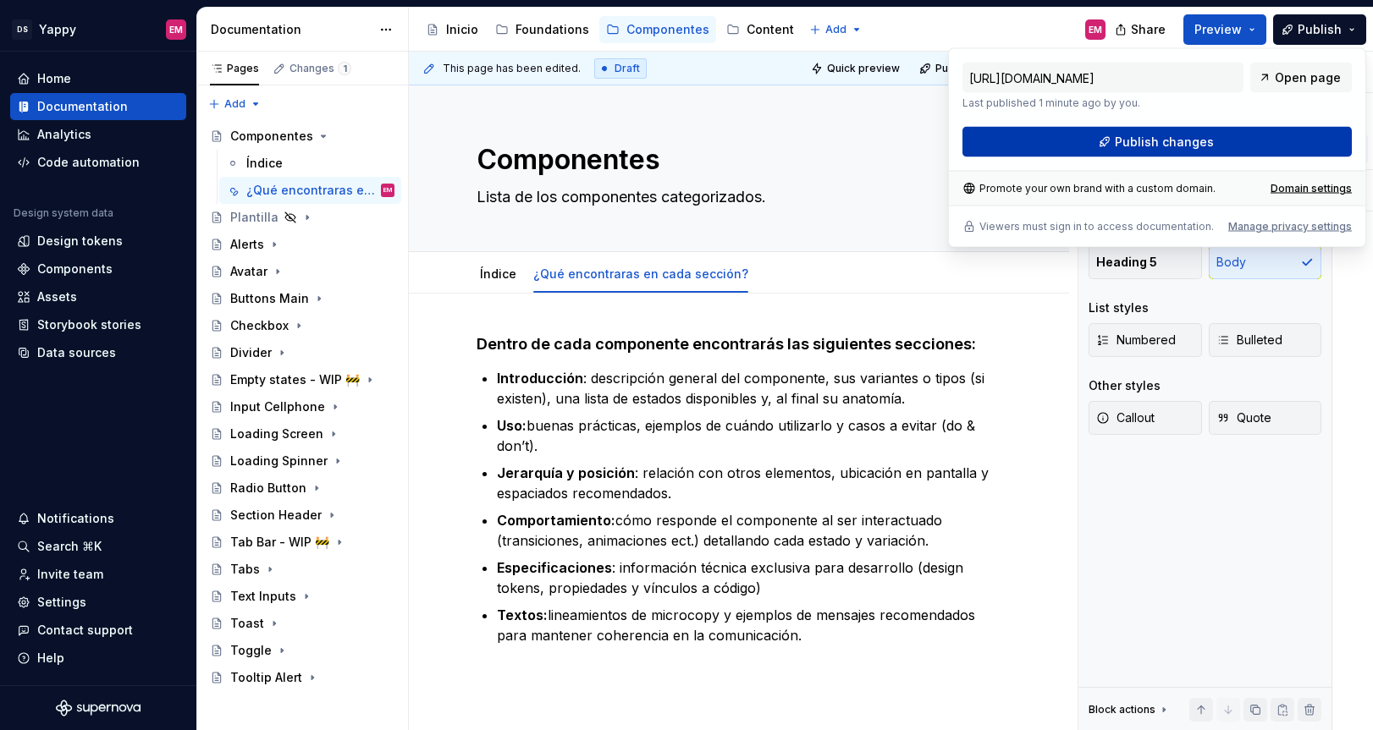
click at [1072, 140] on button "Publish changes" at bounding box center [1156, 142] width 389 height 30
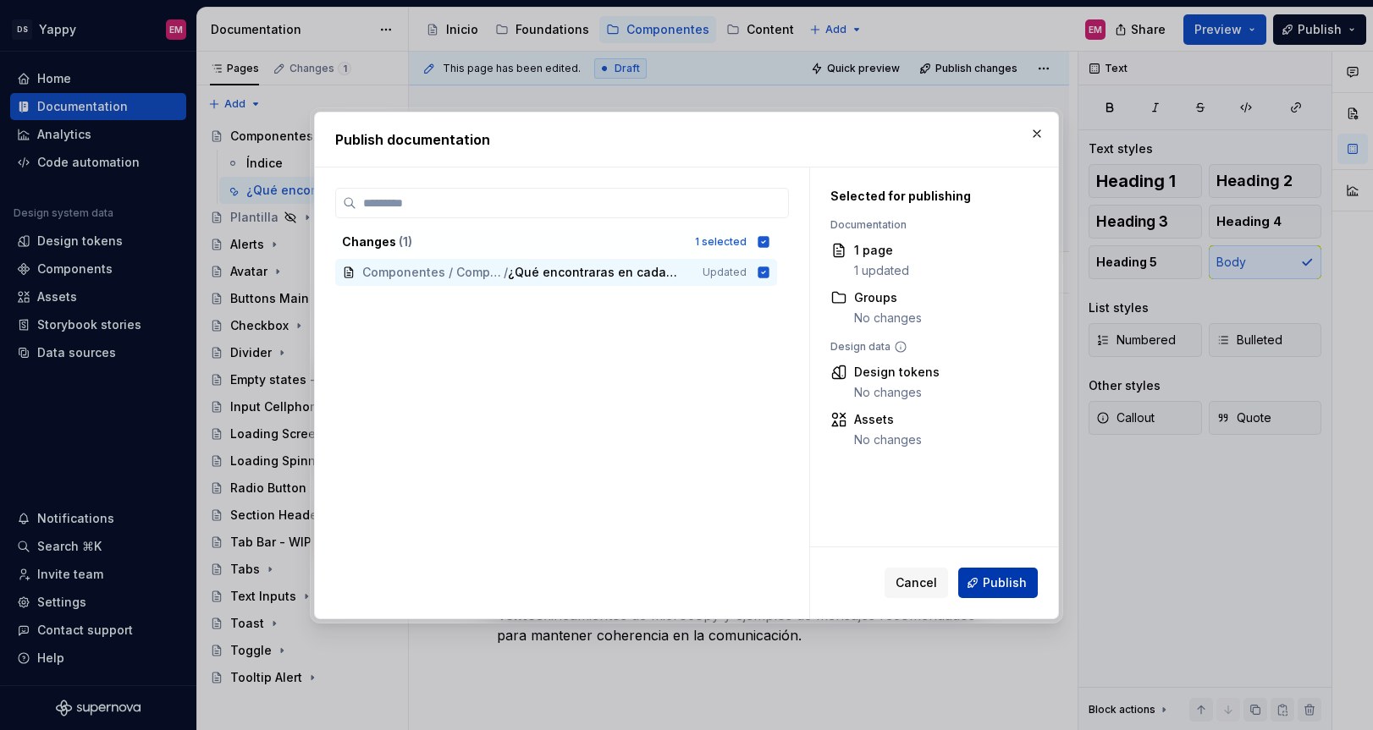
click at [998, 575] on span "Publish" at bounding box center [1004, 583] width 44 height 17
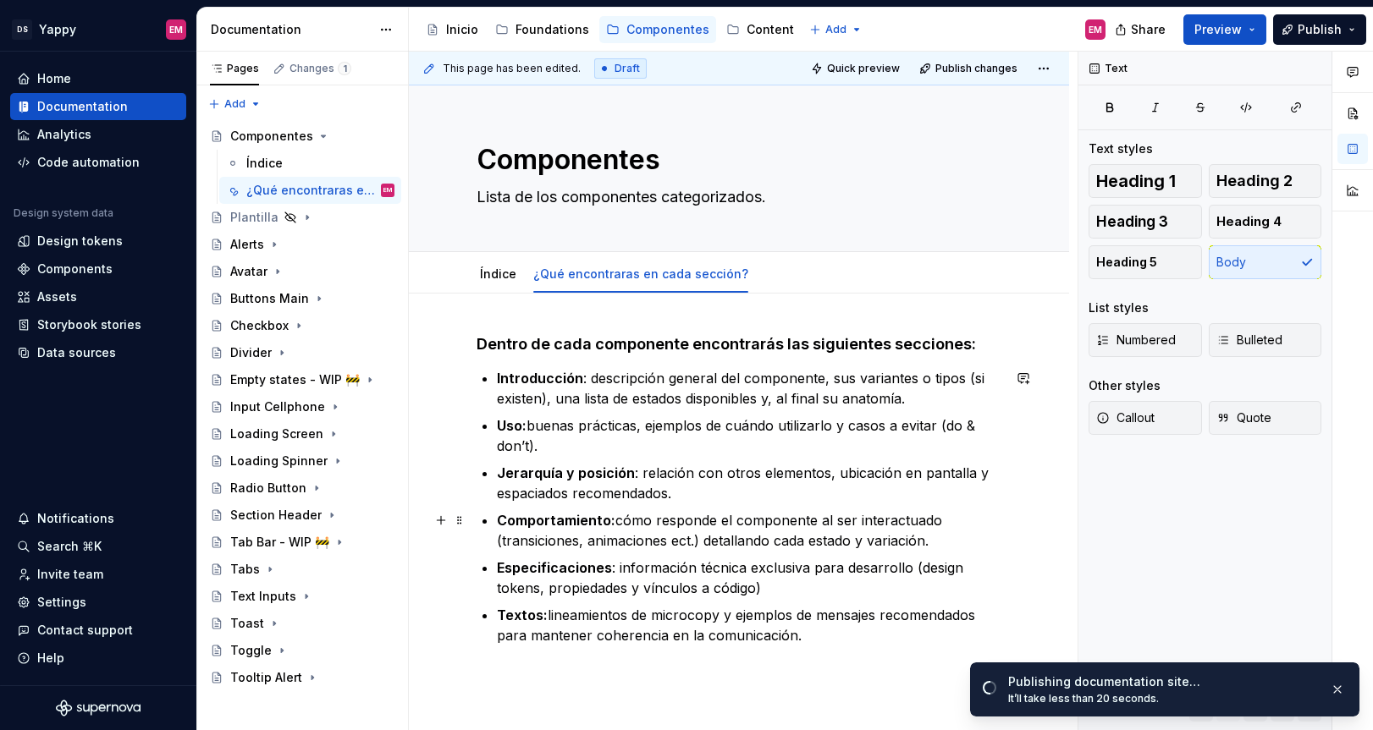
click at [805, 539] on p "Comportamiento: cómo responde el componente al ser interactuado (transiciones, …" at bounding box center [749, 530] width 504 height 41
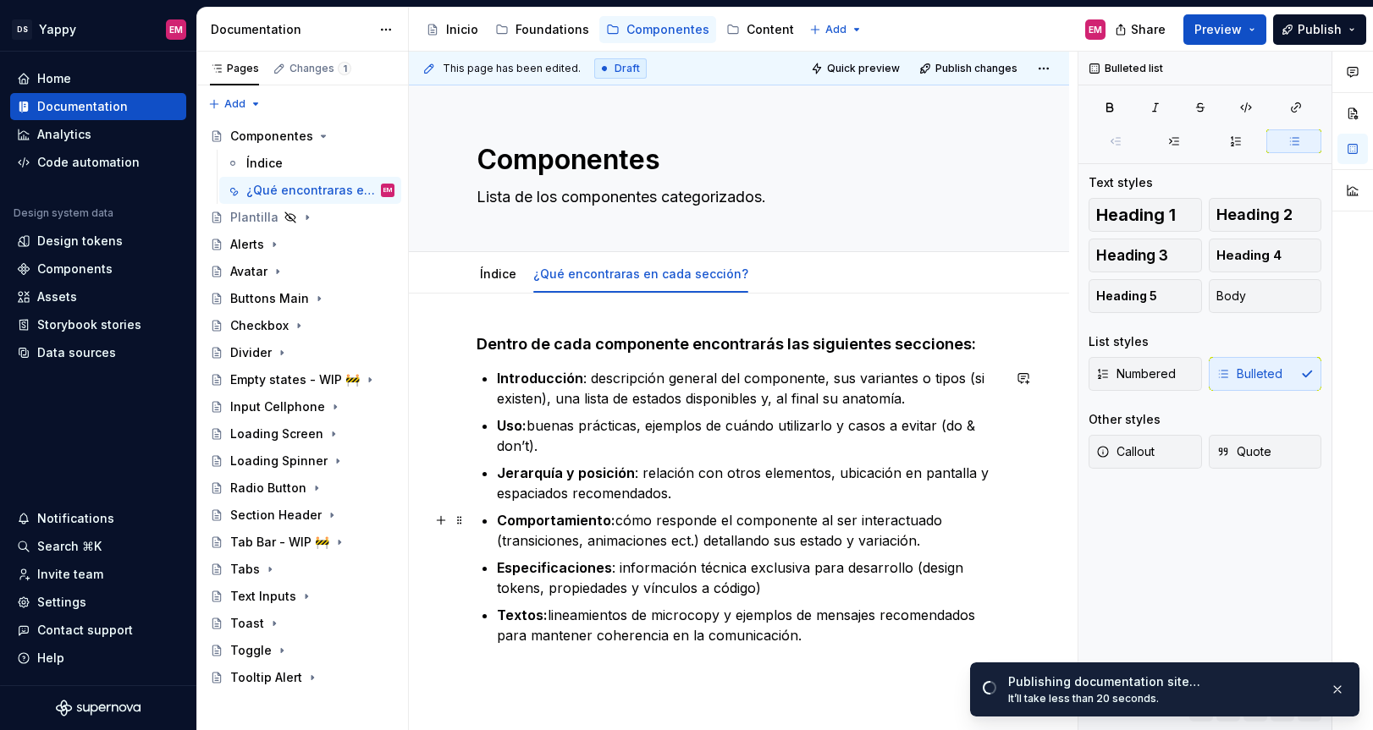
click at [915, 540] on p "Comportamiento: cómo responde el componente al ser interactuado (transiciones, …" at bounding box center [749, 530] width 504 height 41
click at [1308, 23] on span "Publish" at bounding box center [1319, 29] width 44 height 17
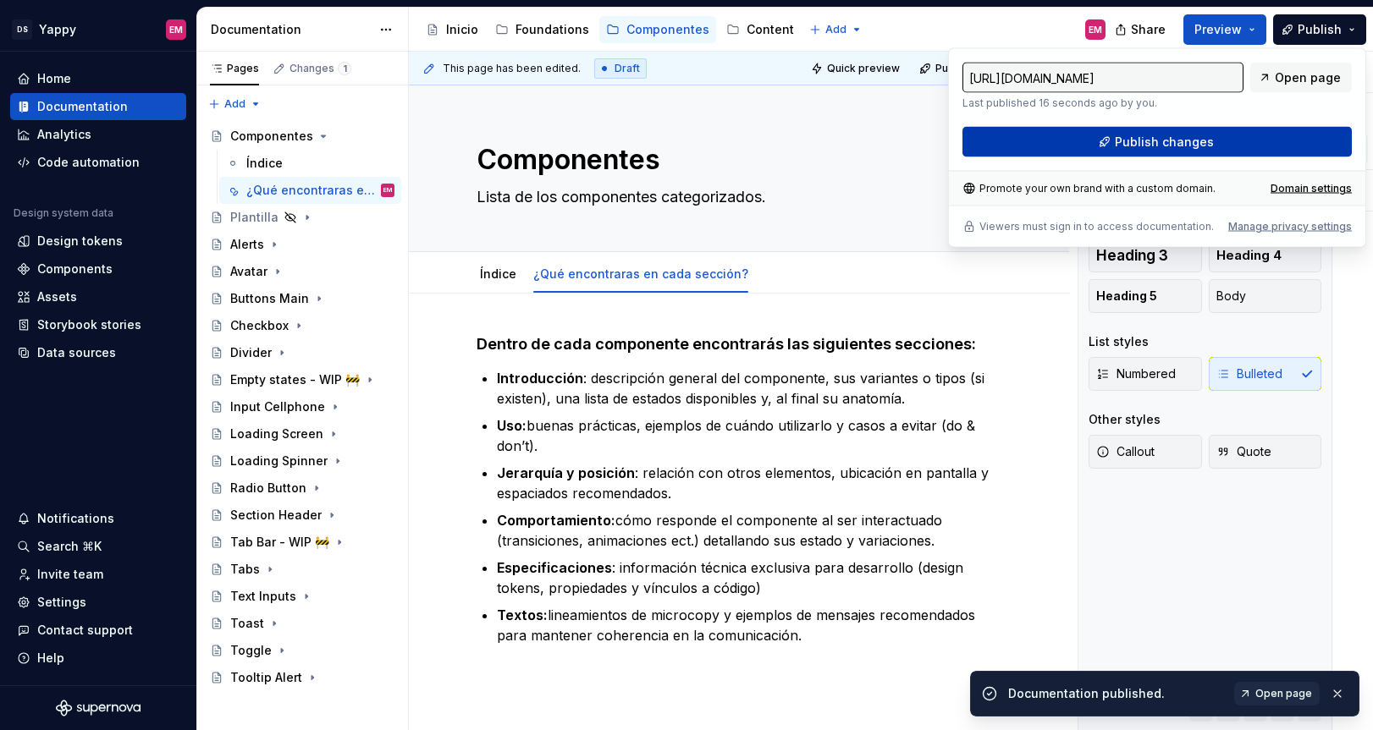
click at [1126, 148] on span "Publish changes" at bounding box center [1163, 142] width 99 height 17
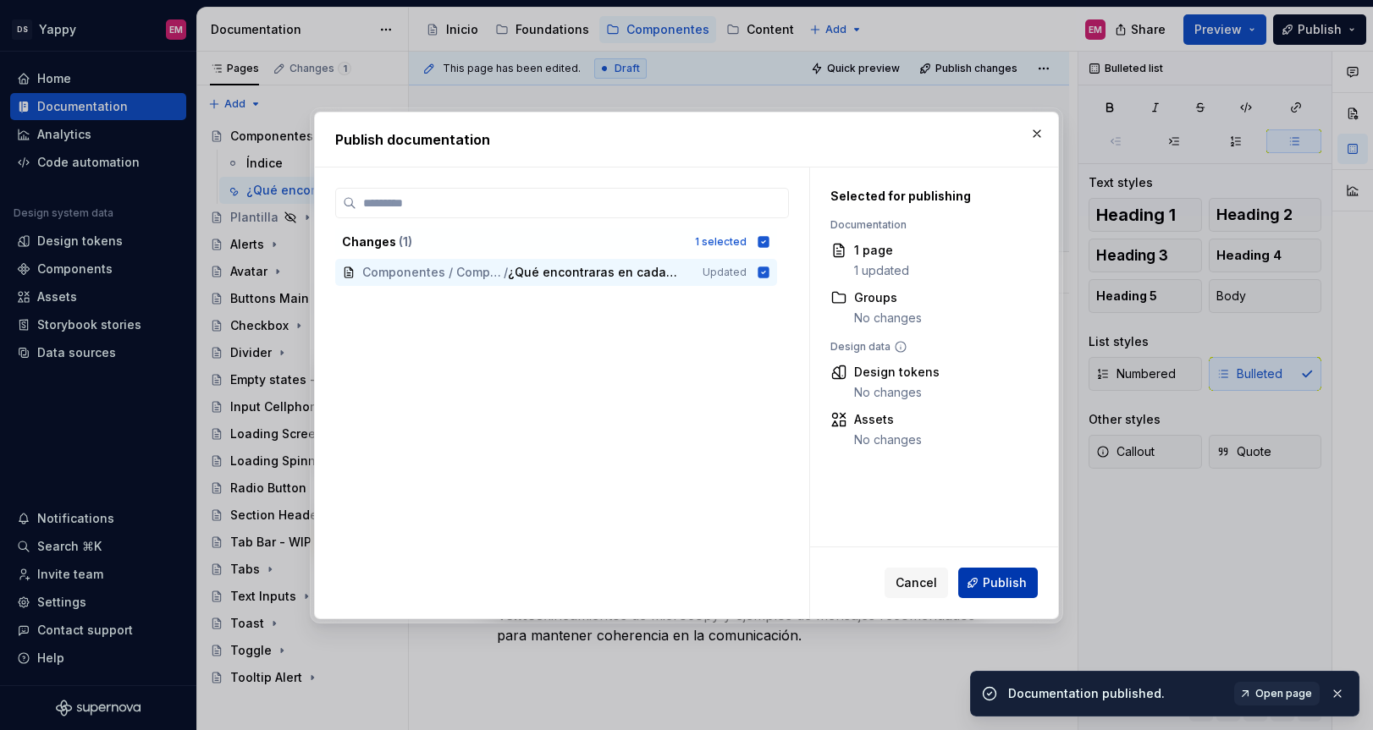
click at [990, 575] on span "Publish" at bounding box center [1004, 583] width 44 height 17
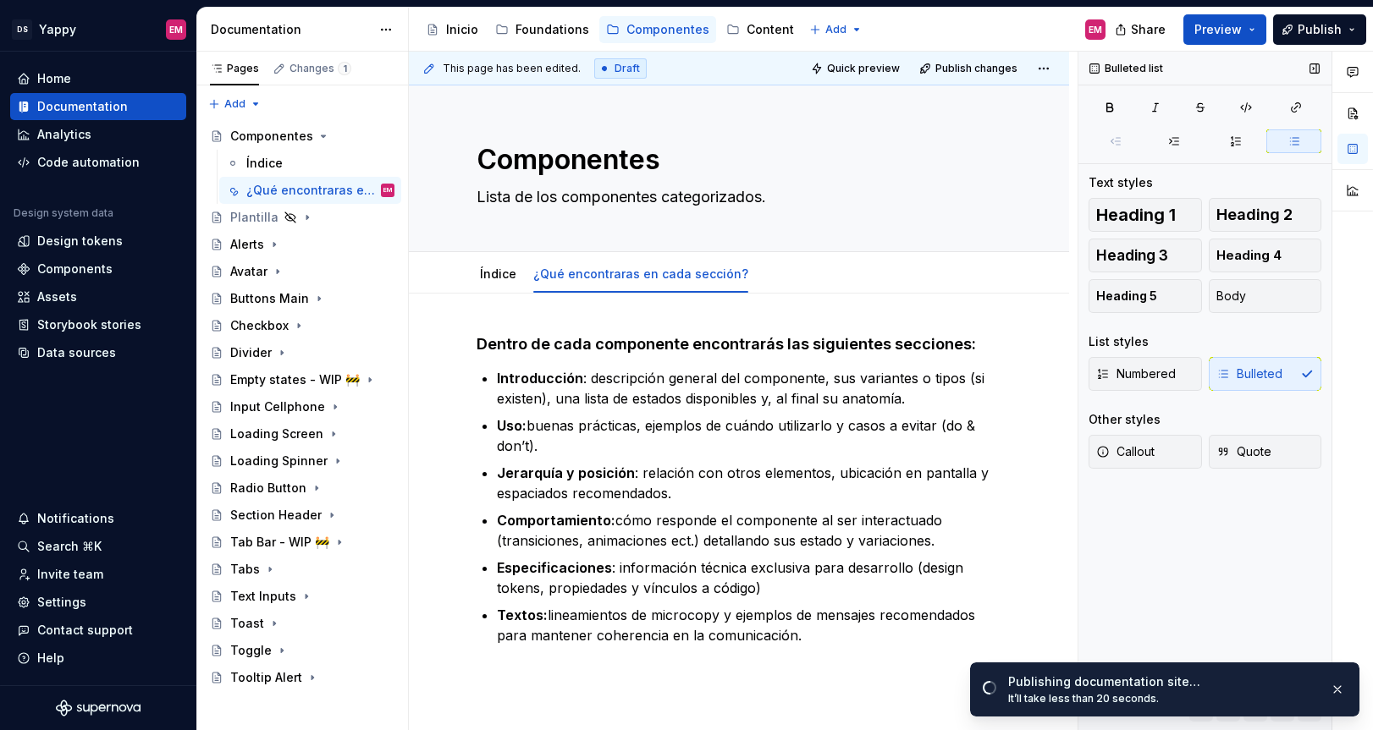
click at [1147, 604] on div "Bulleted list Text styles Heading 1 Heading 2 Heading 3 Heading 4 Heading 5 Bod…" at bounding box center [1204, 392] width 253 height 680
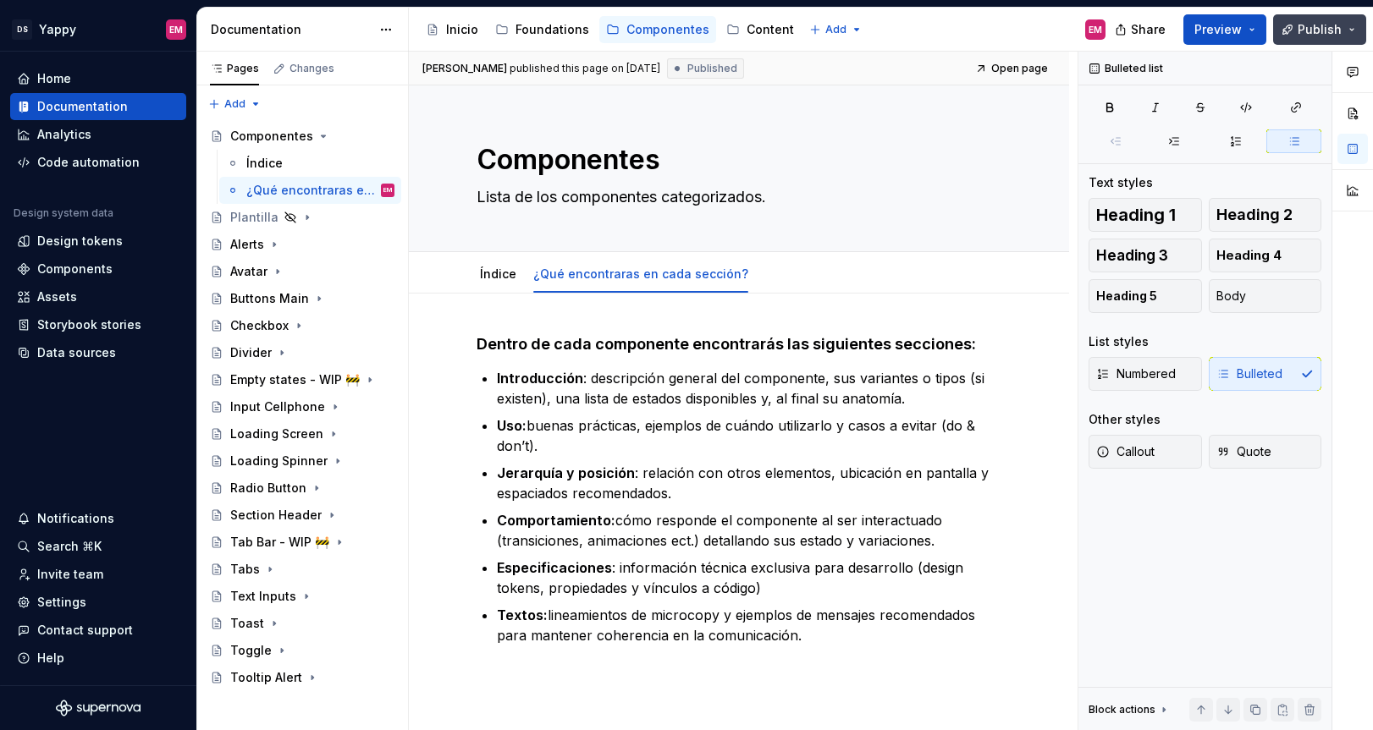
click at [1320, 29] on span "Publish" at bounding box center [1319, 29] width 44 height 17
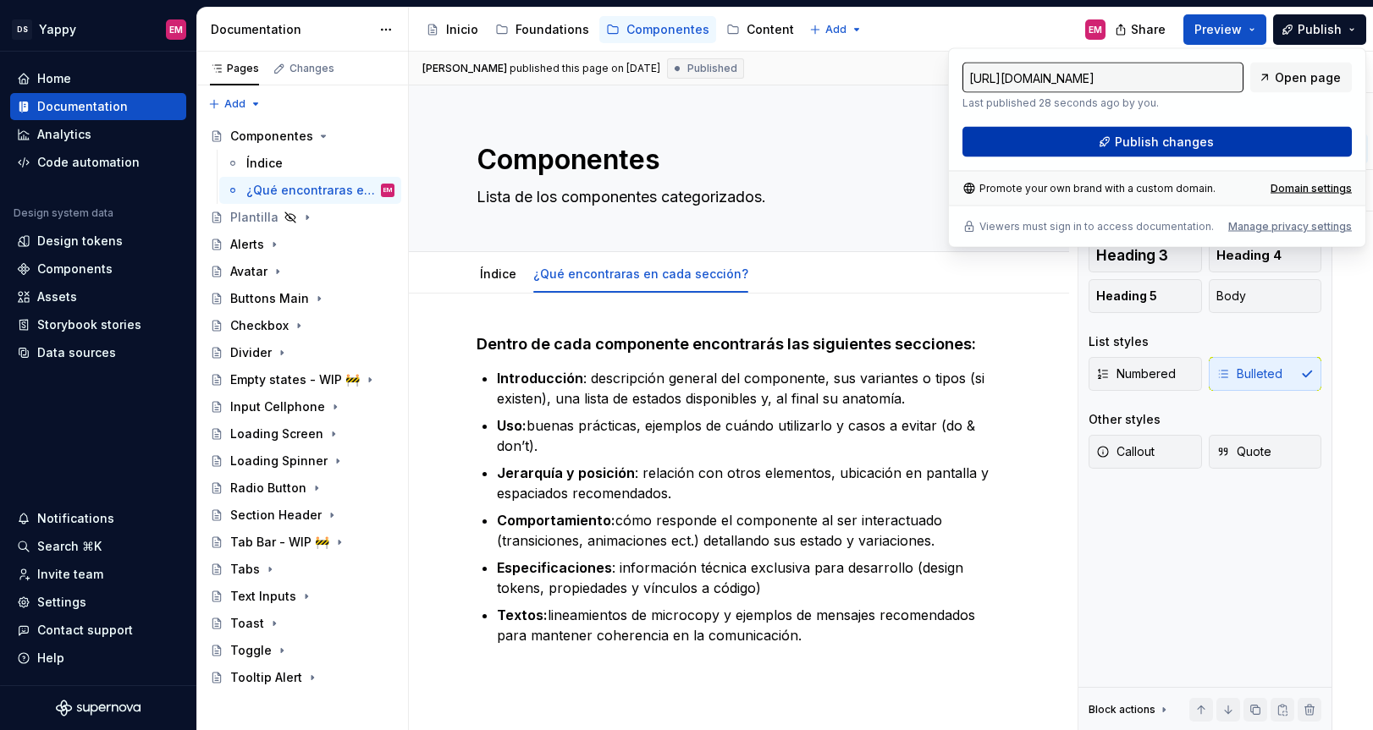
click at [1105, 151] on button "Publish changes" at bounding box center [1156, 142] width 389 height 30
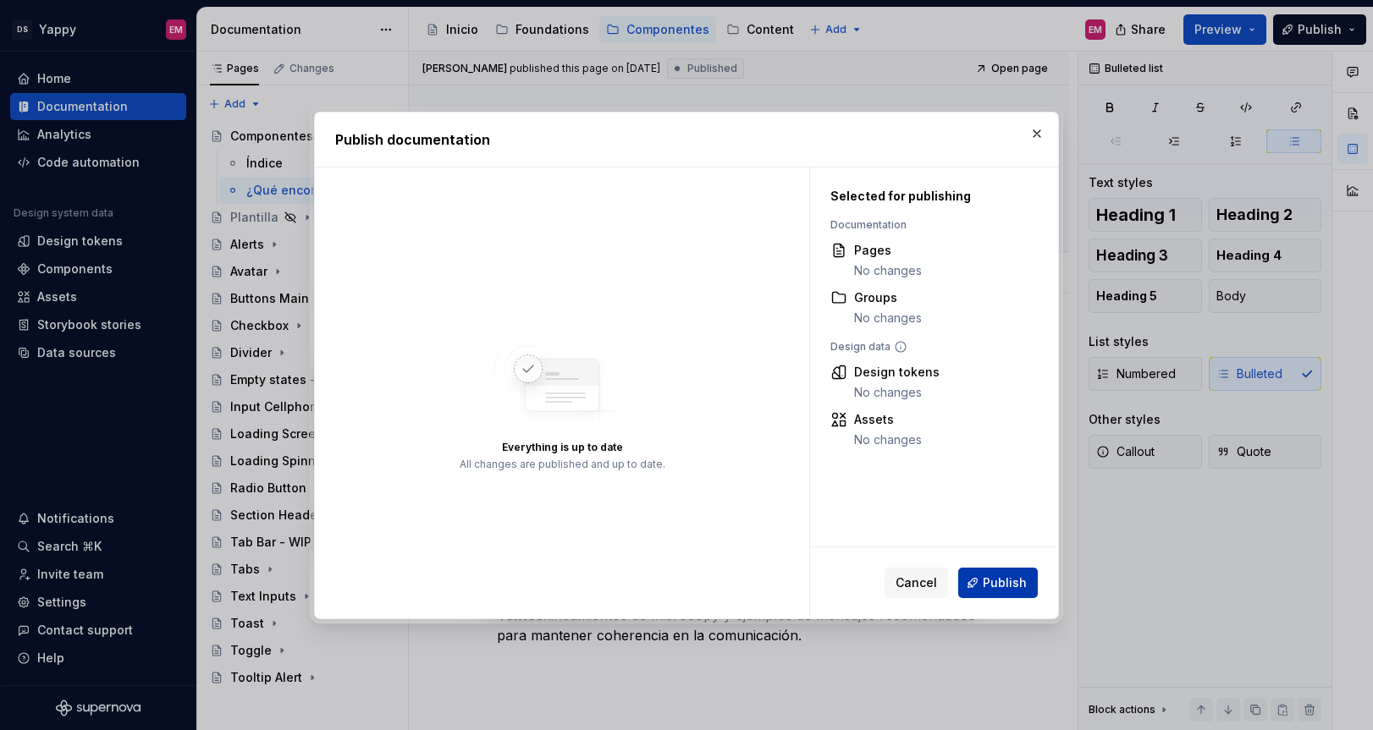
click at [996, 581] on span "Publish" at bounding box center [1004, 583] width 44 height 17
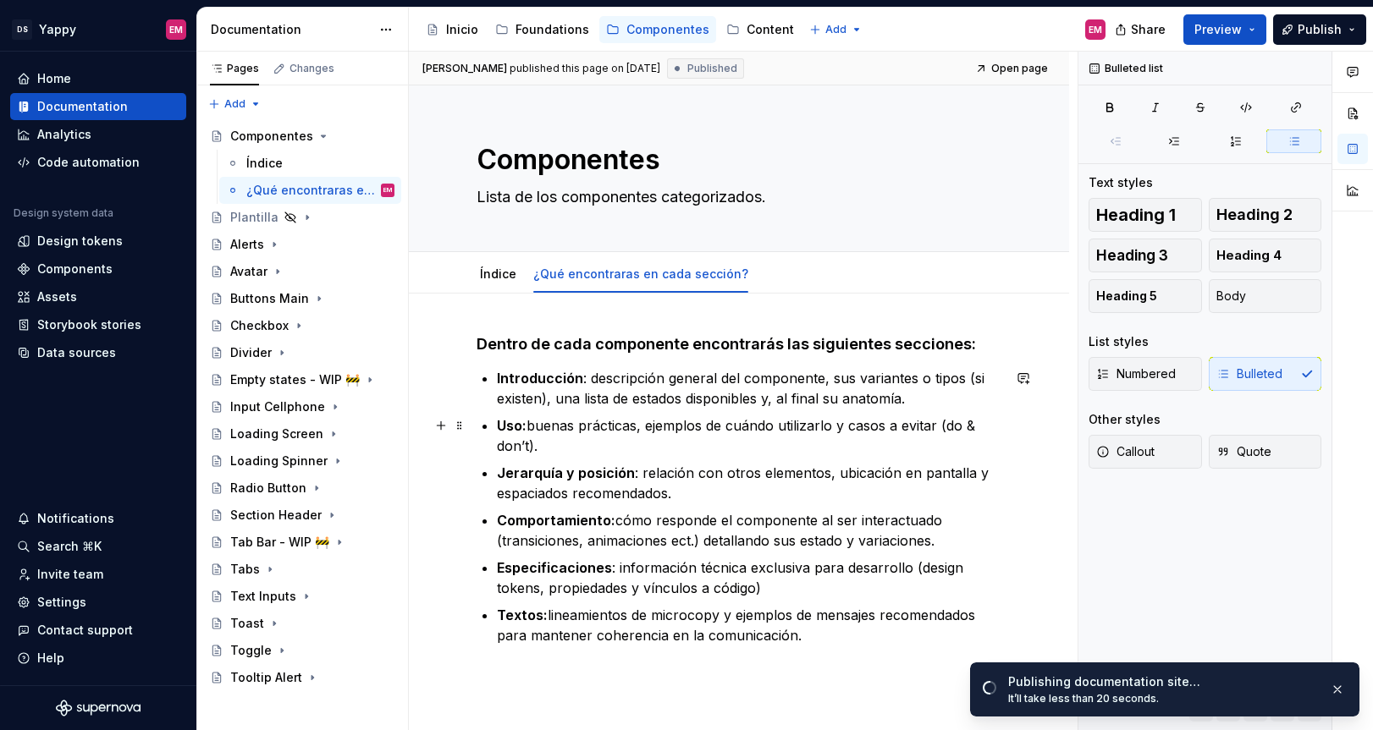
scroll to position [83, 0]
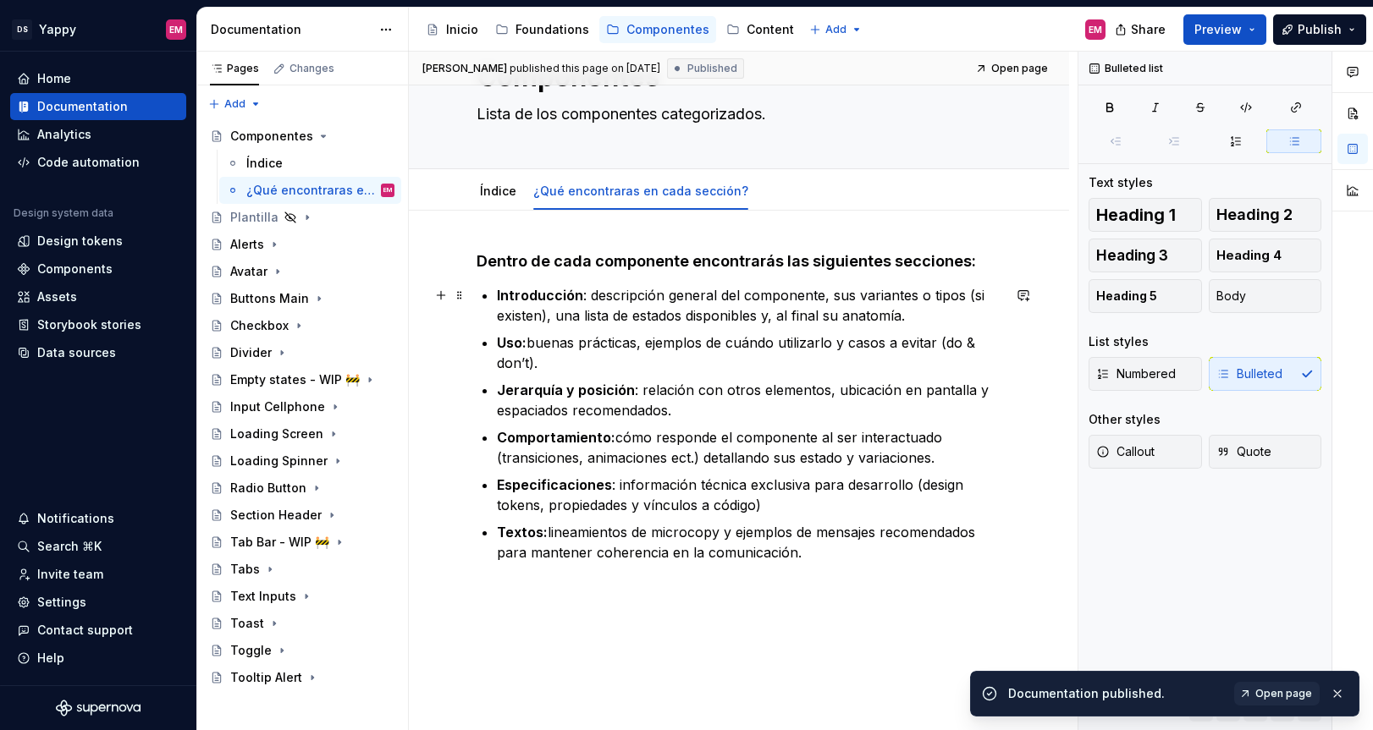
drag, startPoint x: 833, startPoint y: 299, endPoint x: 963, endPoint y: 294, distance: 130.4
click at [964, 294] on p "Introducción : descripción general del componente, sus variantes o tipos (si ex…" at bounding box center [749, 305] width 504 height 41
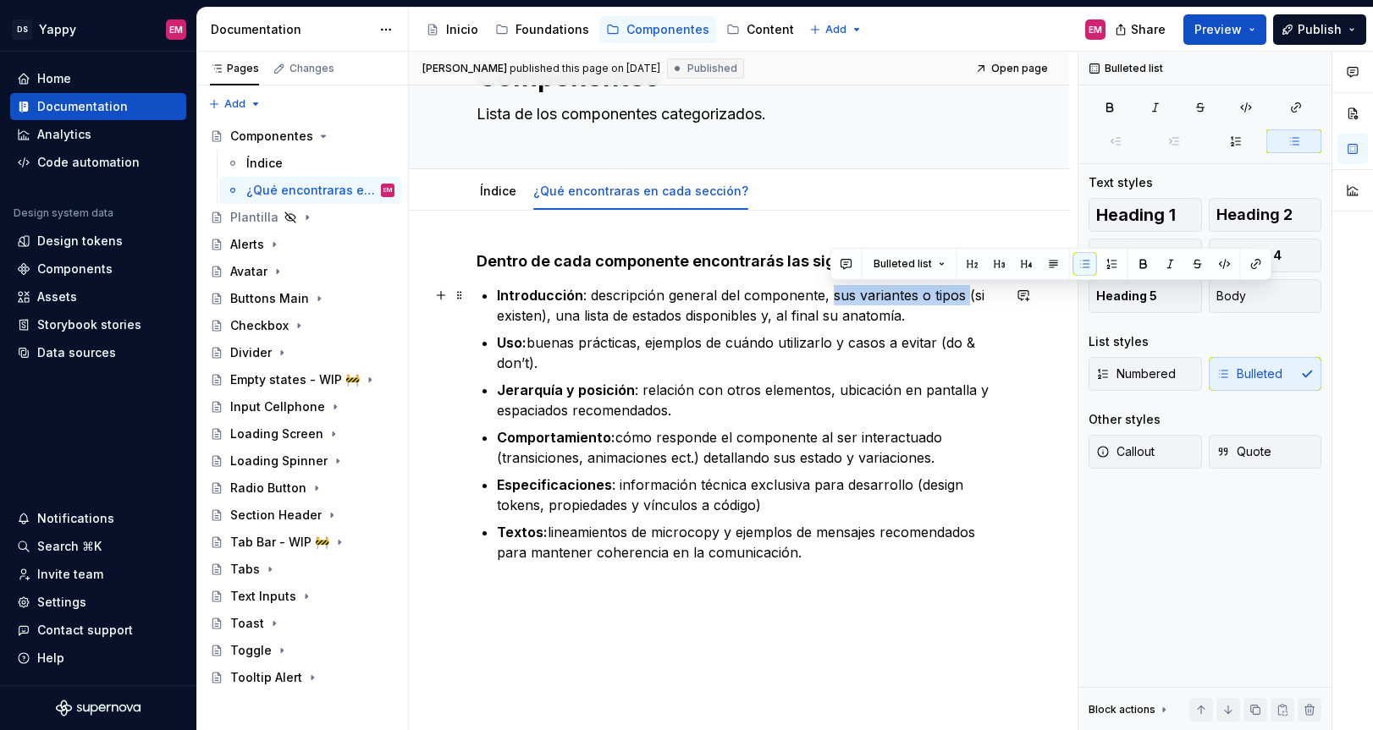
drag, startPoint x: 966, startPoint y: 300, endPoint x: 829, endPoint y: 298, distance: 136.3
click at [829, 298] on p "Introducción : descripción general del componente, sus variantes o tipos (si ex…" at bounding box center [749, 305] width 504 height 41
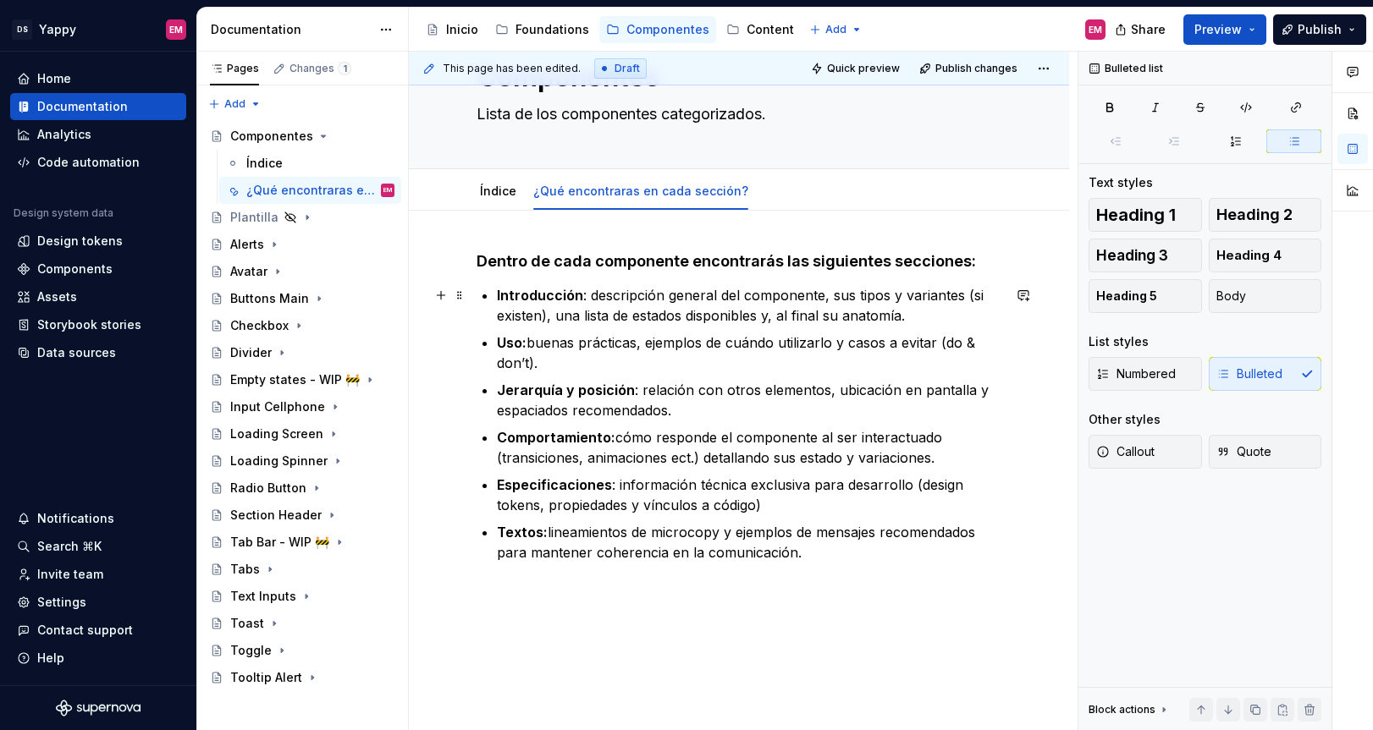
click at [582, 315] on p "Introducción : descripción general del componente, sus tipos y variantes (si ex…" at bounding box center [749, 305] width 504 height 41
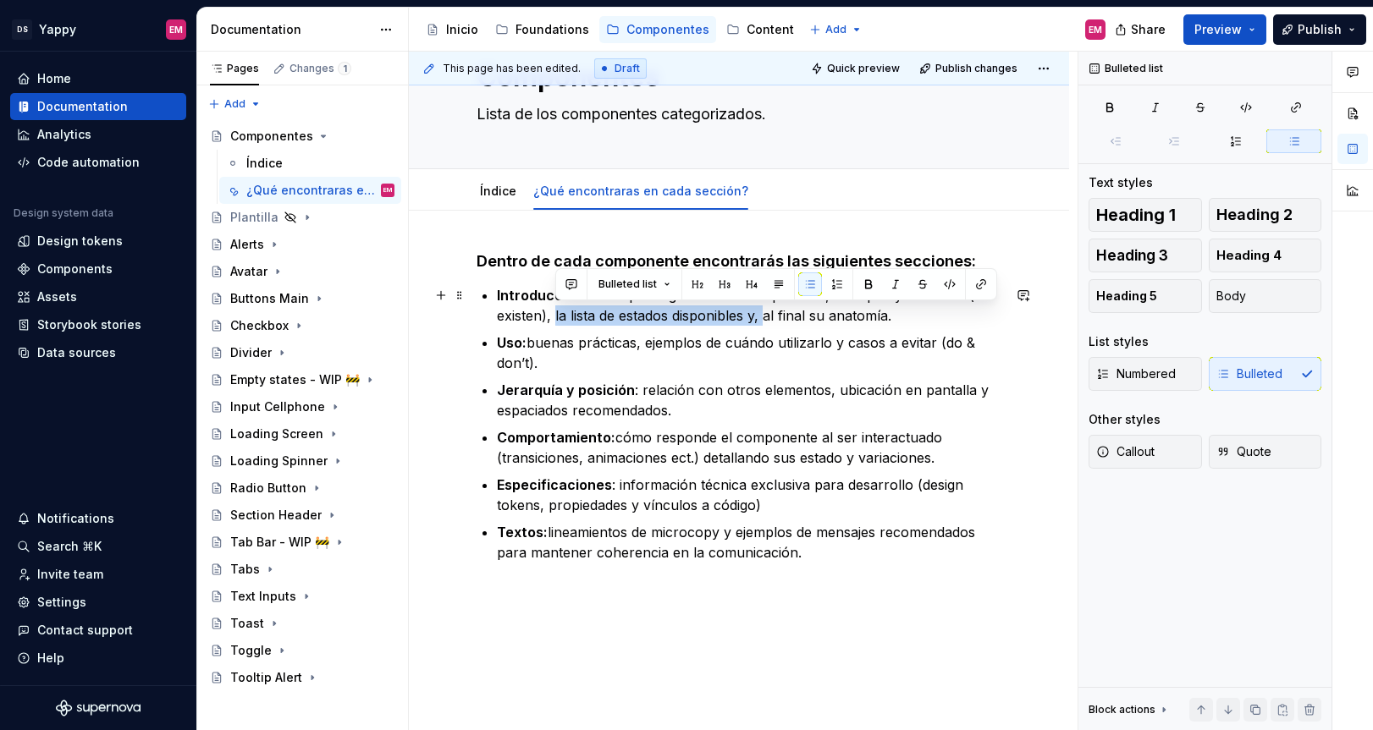
drag, startPoint x: 768, startPoint y: 319, endPoint x: 554, endPoint y: 317, distance: 213.3
click at [554, 317] on p "Introducción : descripción general del componente, sus tipos y variantes (si ex…" at bounding box center [749, 305] width 504 height 41
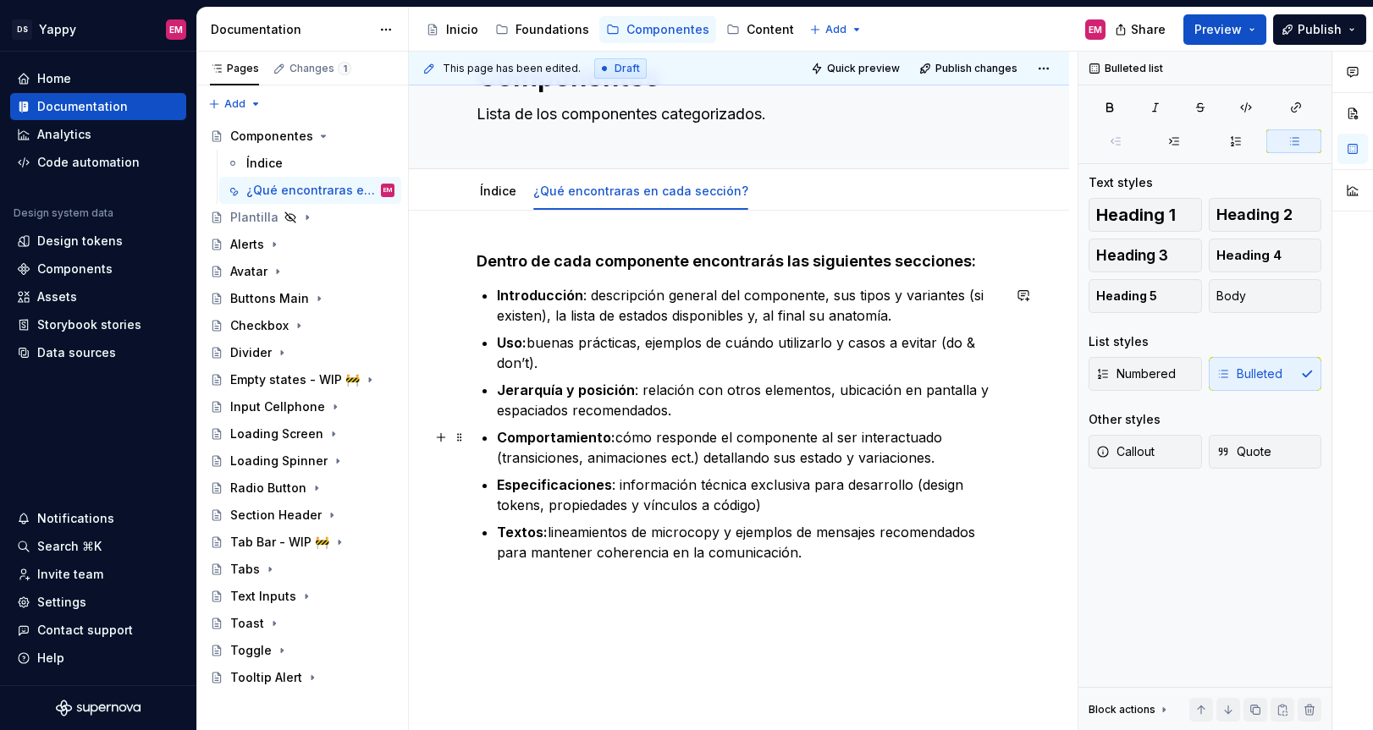
click at [542, 457] on p "Comportamiento: cómo responde el componente al ser interactuado (transiciones, …" at bounding box center [749, 447] width 504 height 41
click at [266, 295] on div "Buttons Main" at bounding box center [269, 298] width 79 height 17
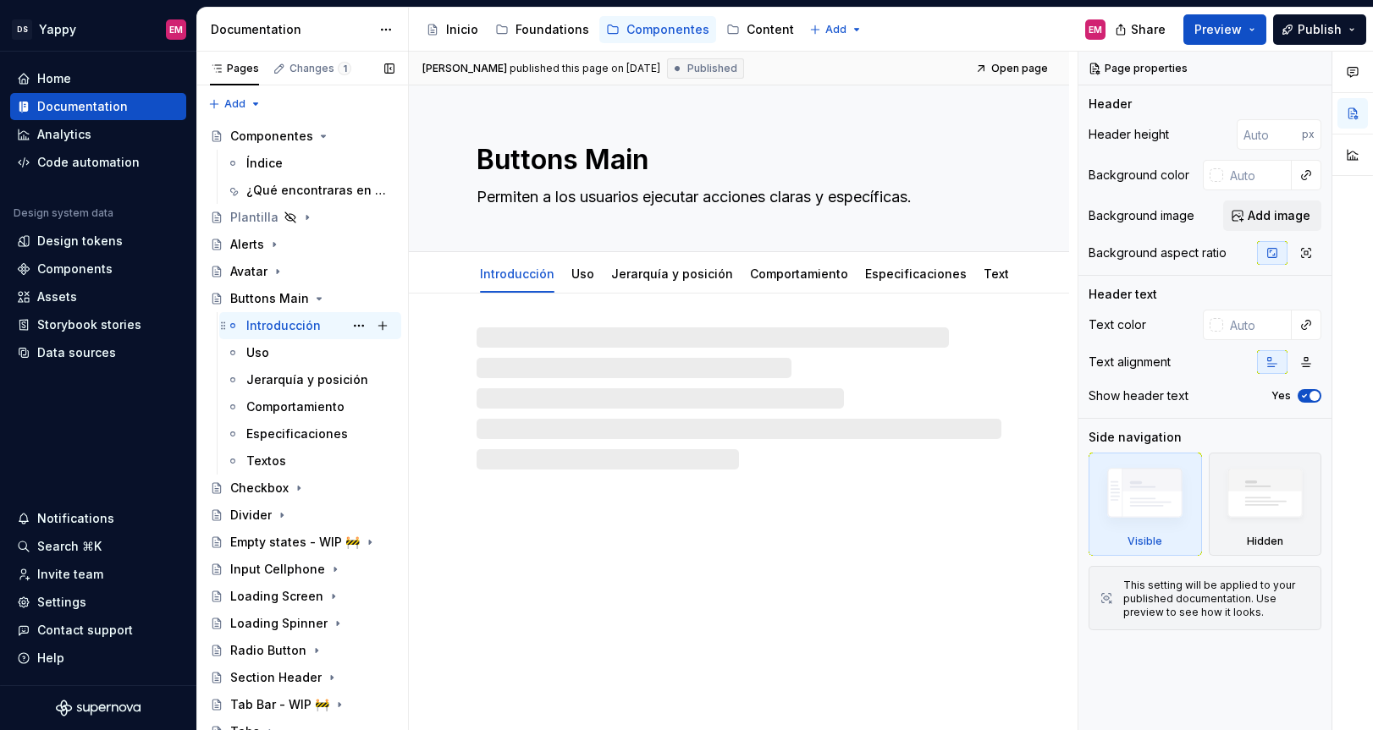
click at [270, 331] on div "Introducción" at bounding box center [283, 325] width 74 height 17
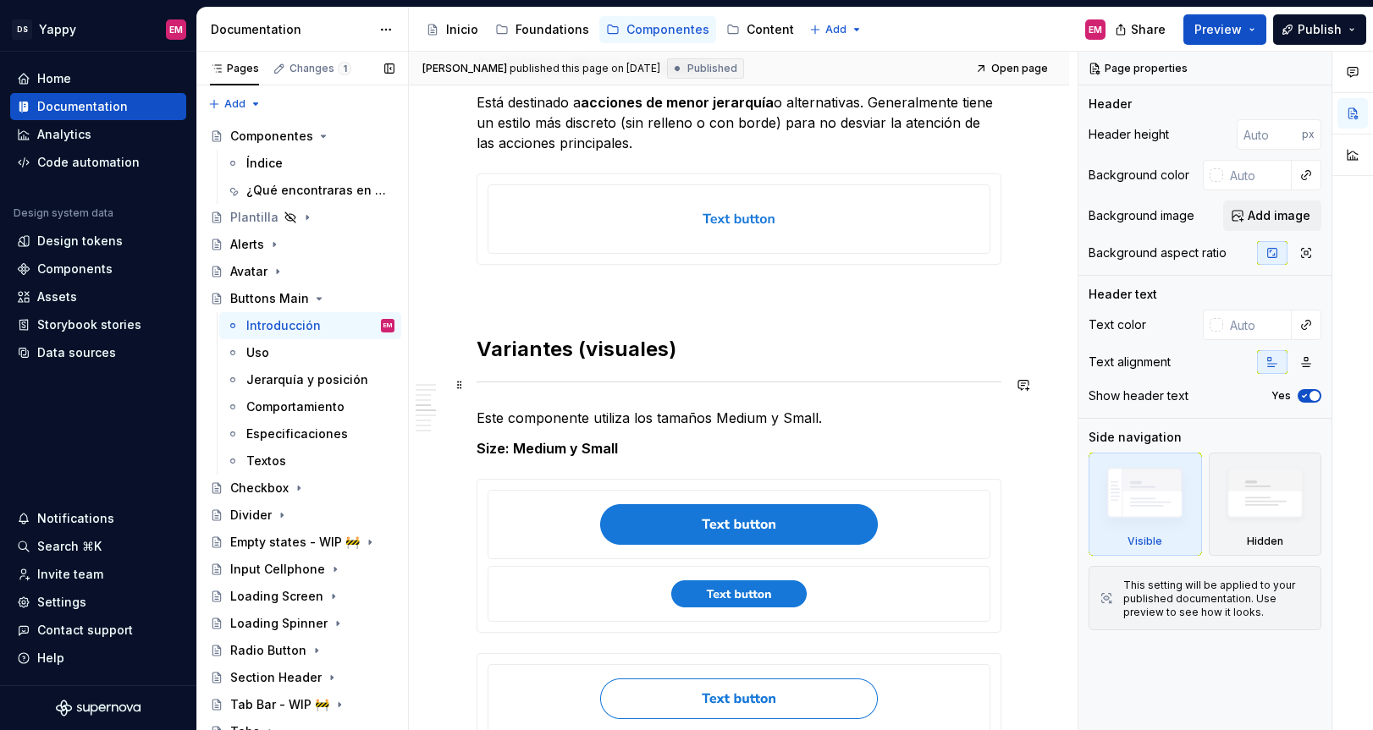
scroll to position [1116, 0]
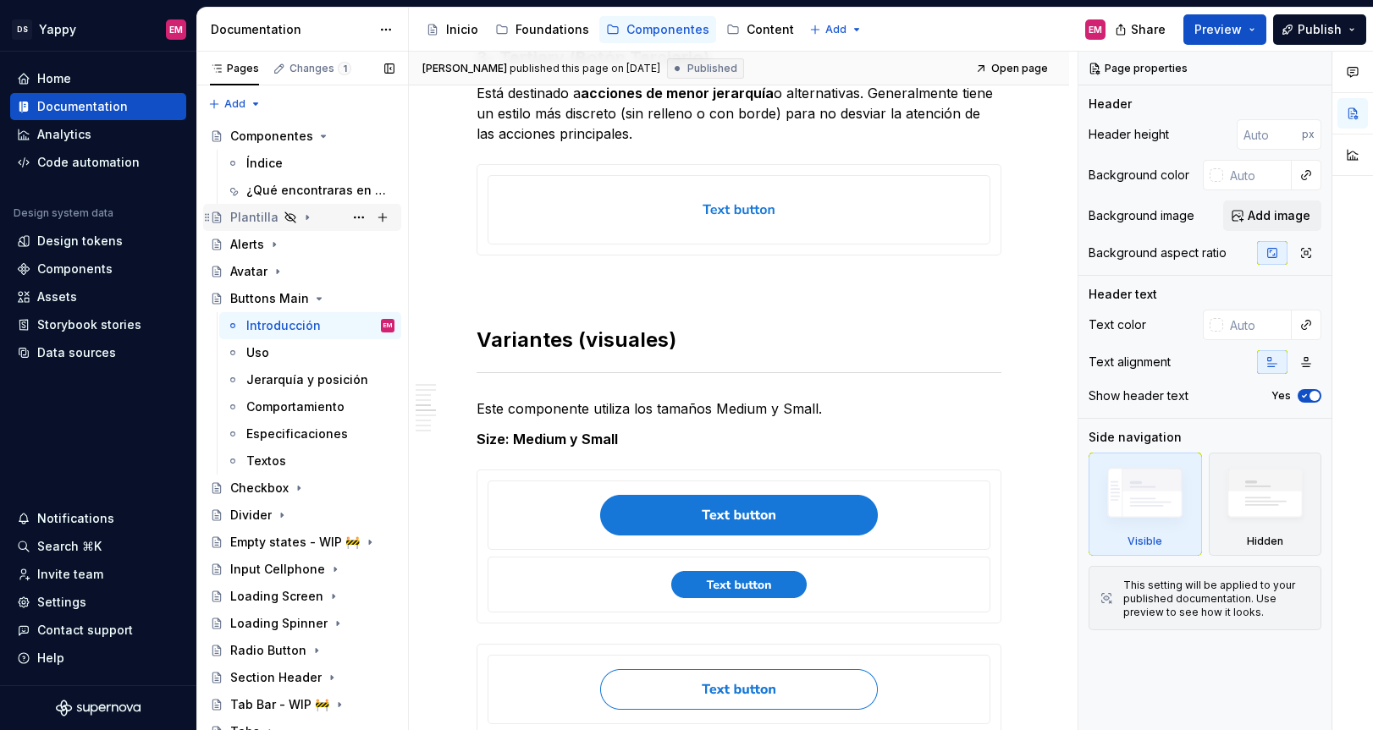
click at [274, 222] on div "Plantilla" at bounding box center [312, 218] width 164 height 24
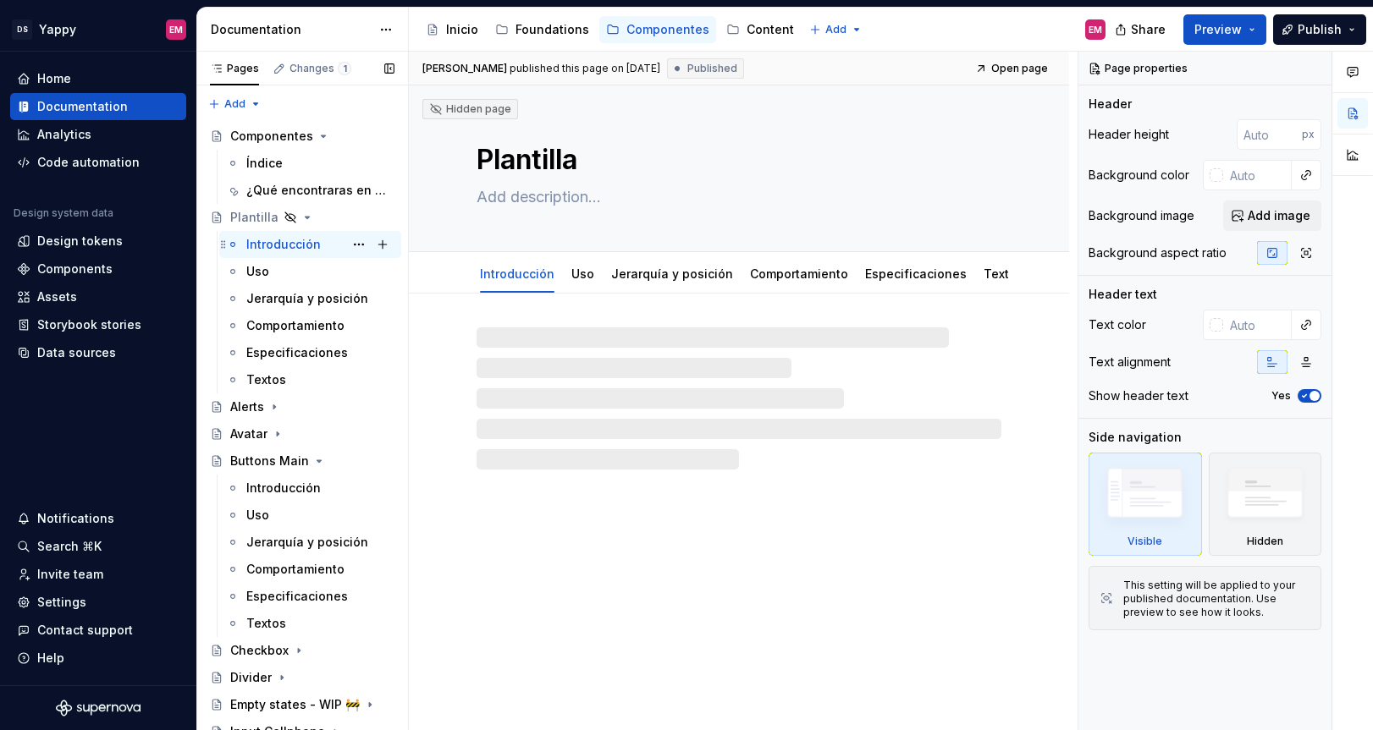
click at [274, 249] on div "Introducción" at bounding box center [283, 244] width 74 height 17
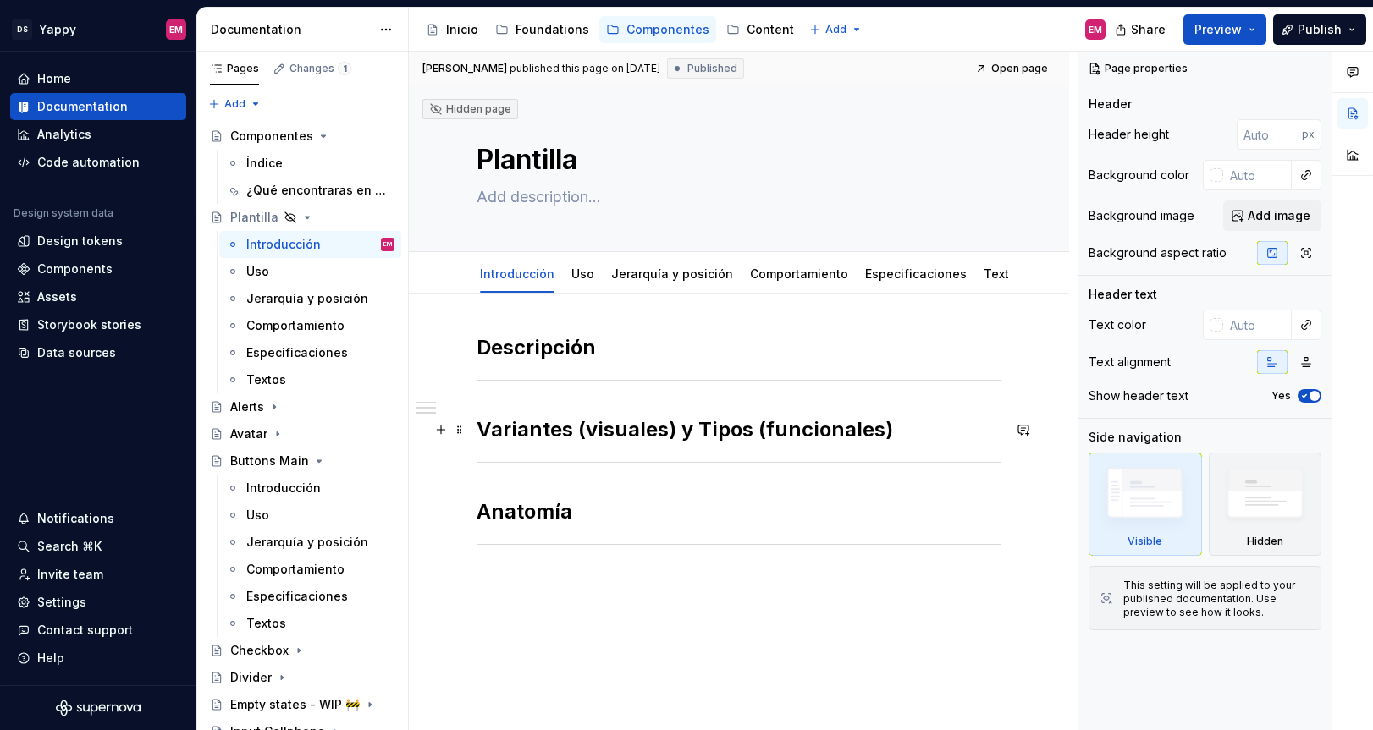
type textarea "*"
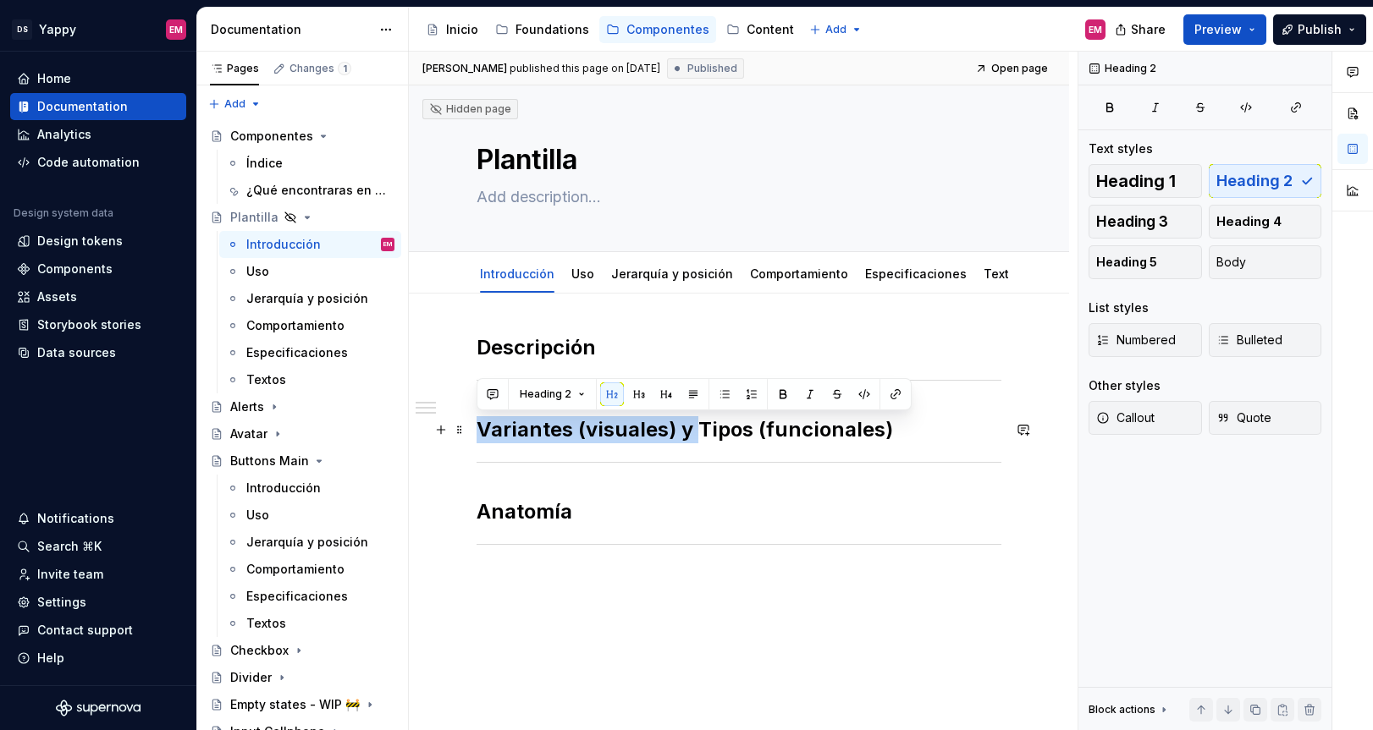
drag, startPoint x: 696, startPoint y: 425, endPoint x: 471, endPoint y: 423, distance: 224.3
click at [471, 423] on div "Descripción Variantes (visuales) y Tipos (funcionales) Anatomía" at bounding box center [739, 562] width 660 height 537
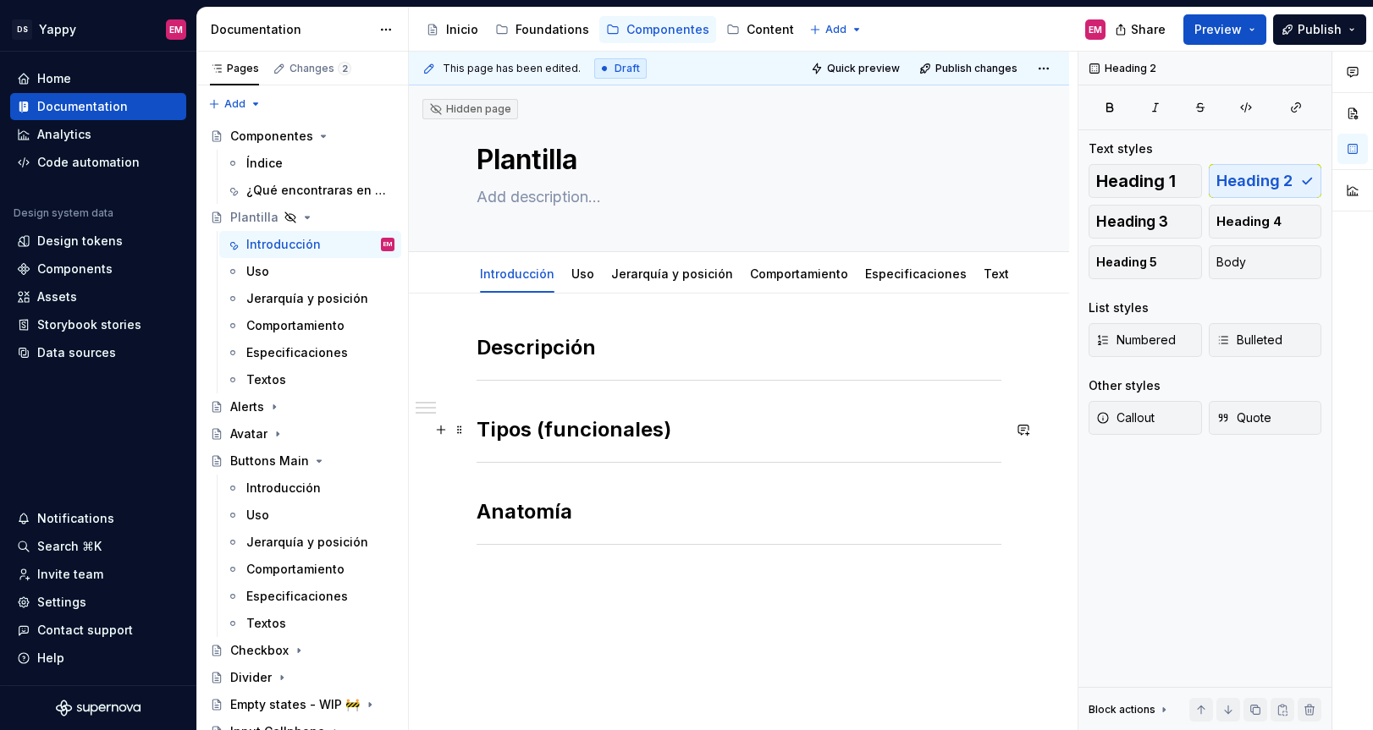
click at [674, 431] on h2 "Tipos (funcionales)" at bounding box center [738, 429] width 525 height 27
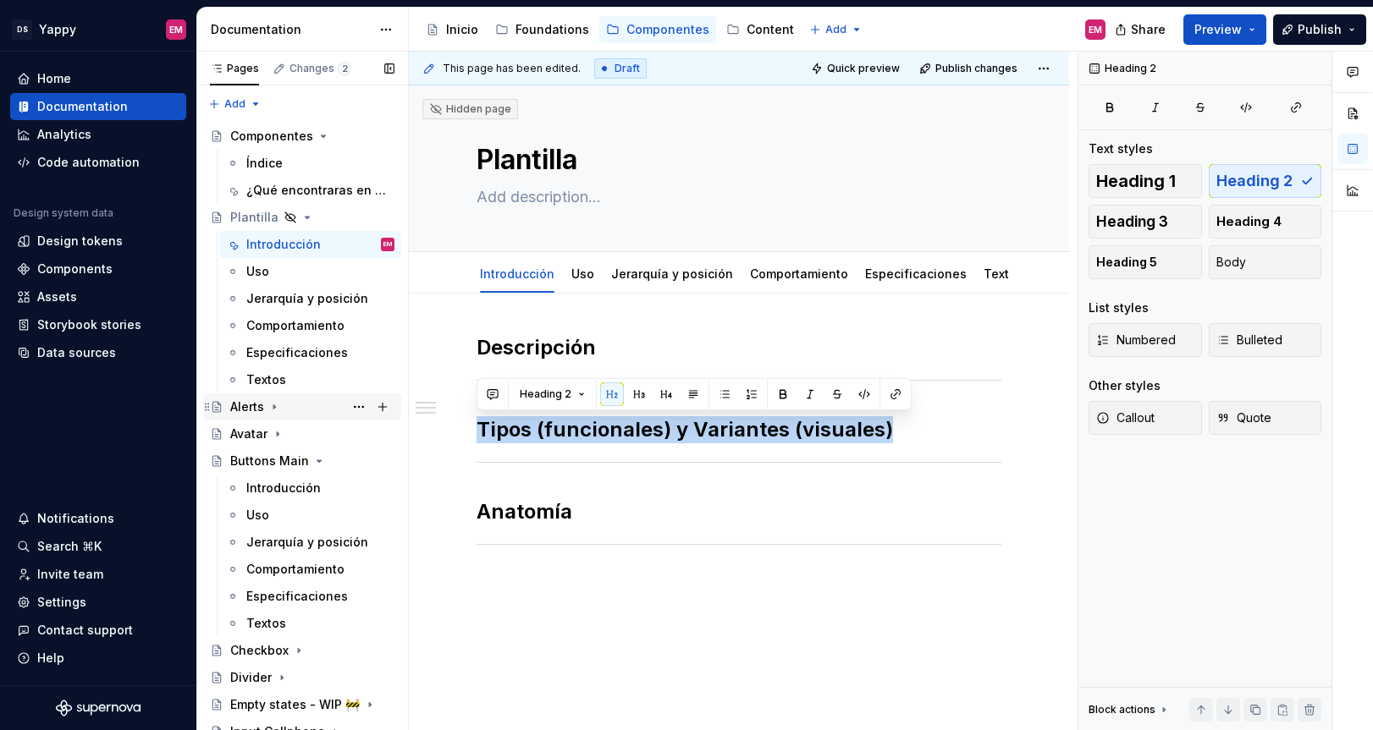
click at [258, 407] on div "Alerts" at bounding box center [247, 407] width 34 height 17
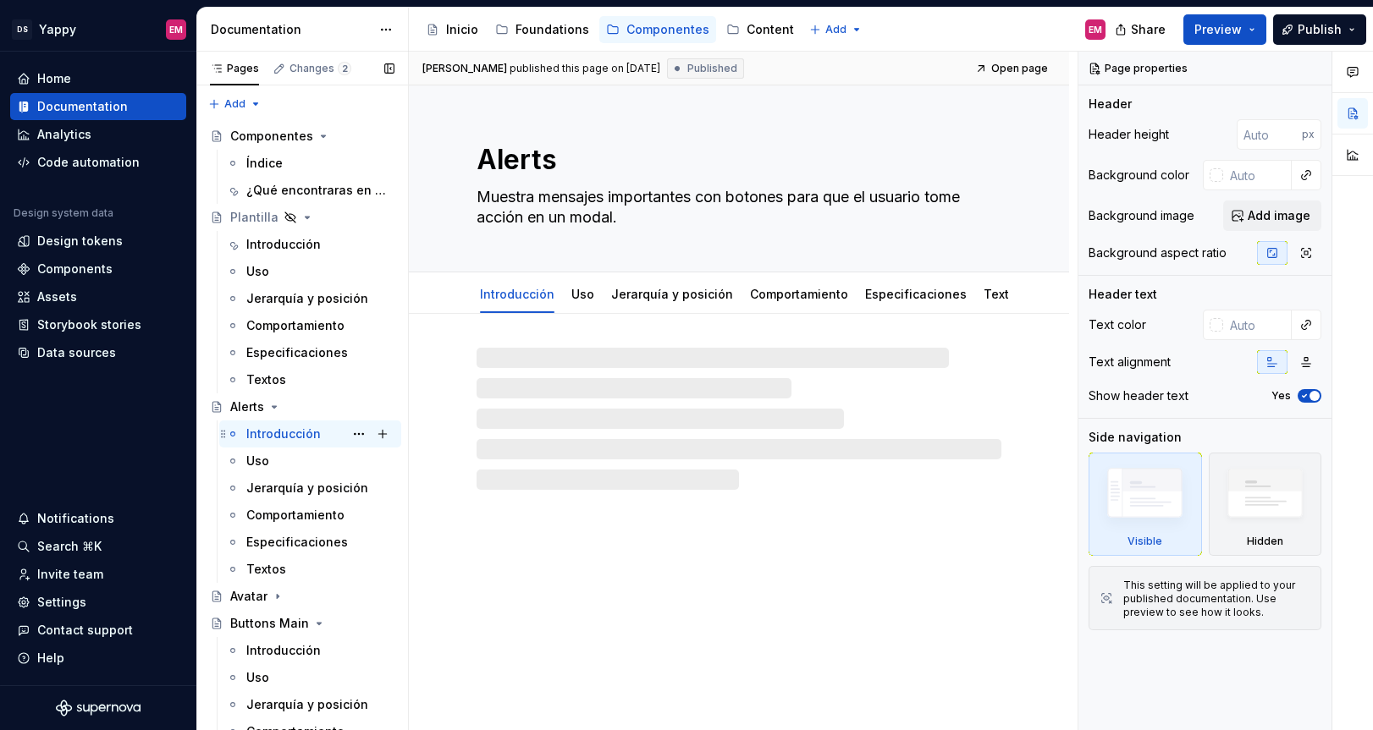
click at [263, 439] on div "Introducción" at bounding box center [283, 434] width 74 height 17
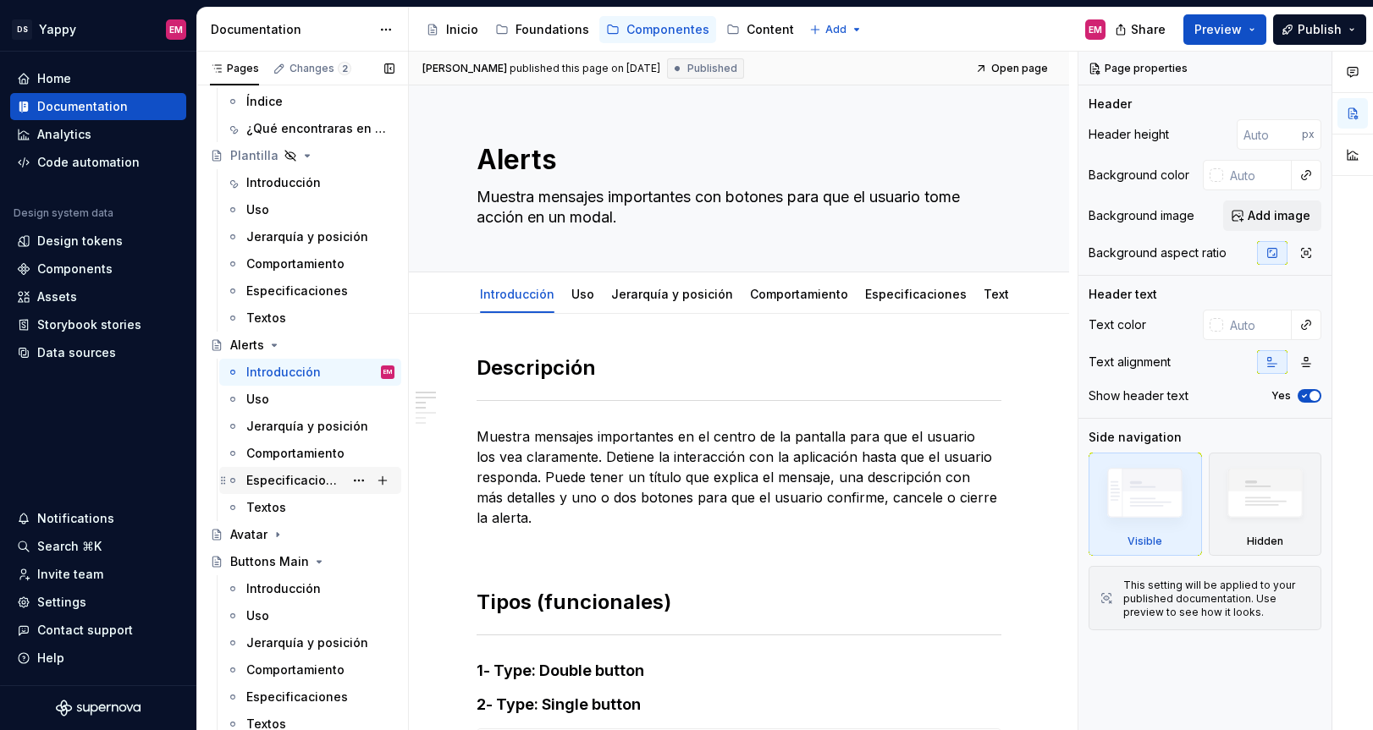
scroll to position [212, 0]
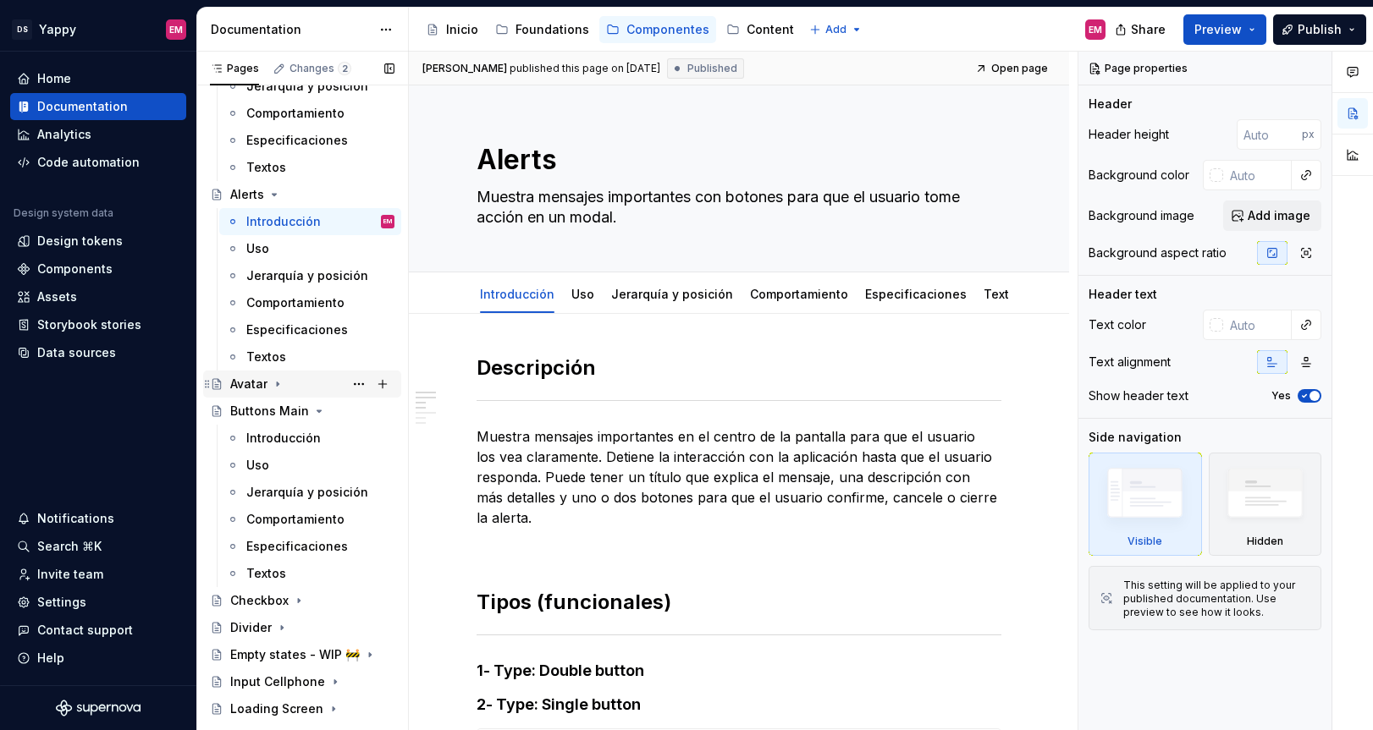
click at [266, 389] on div "Avatar" at bounding box center [248, 384] width 37 height 17
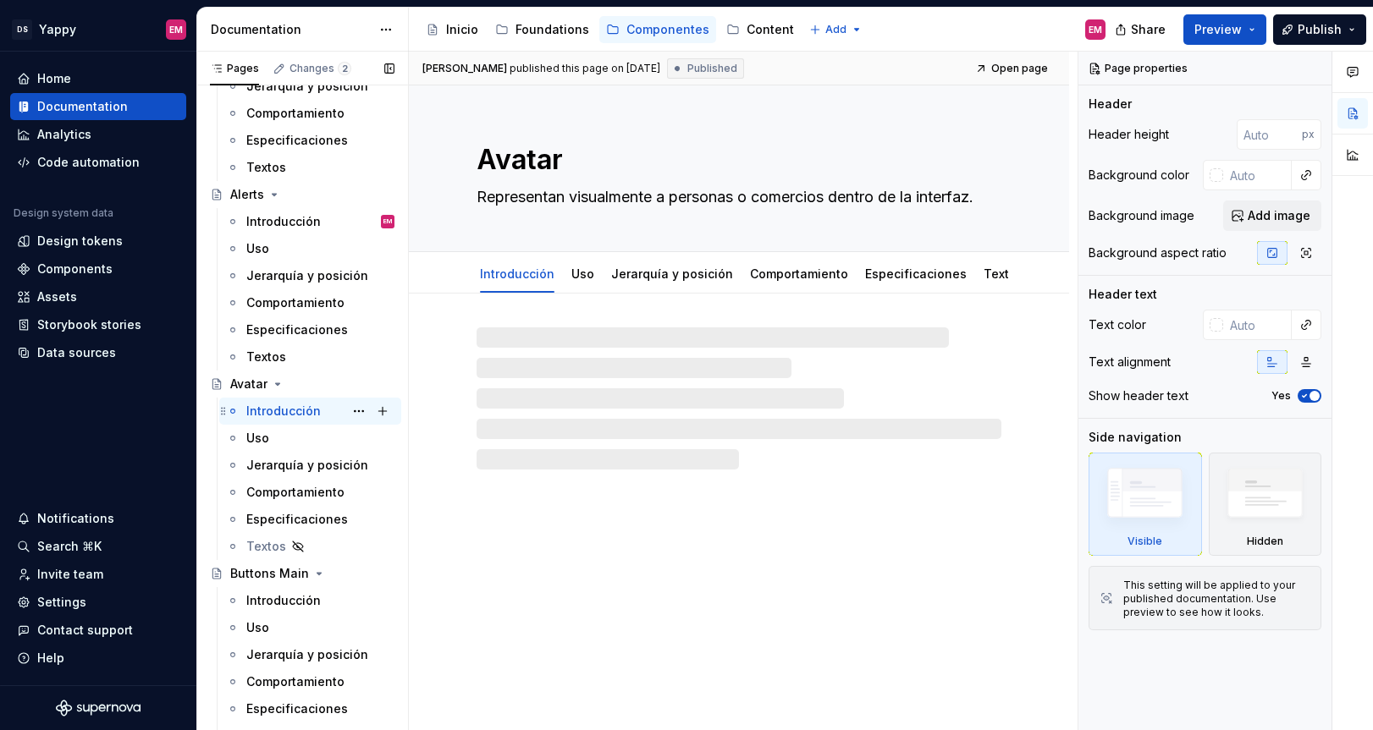
click at [267, 410] on div "Introducción" at bounding box center [283, 411] width 74 height 17
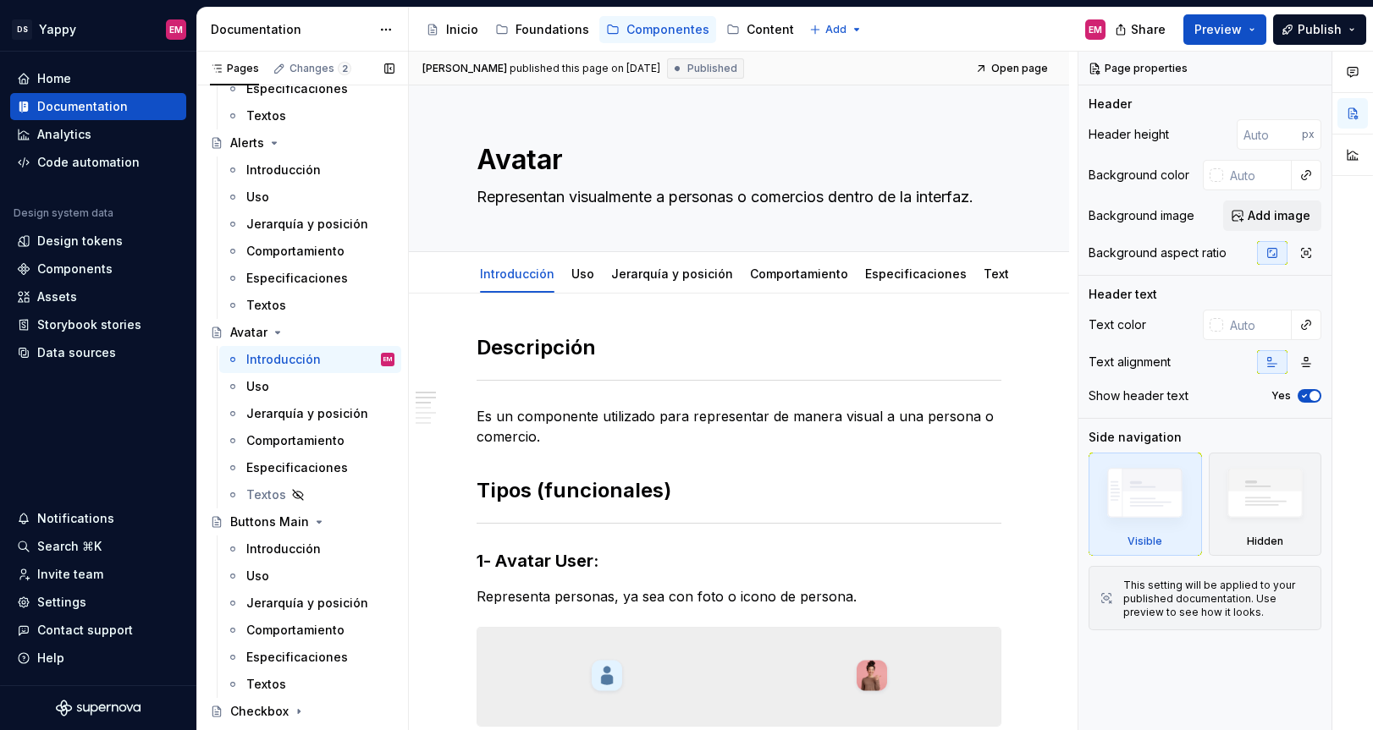
scroll to position [332, 0]
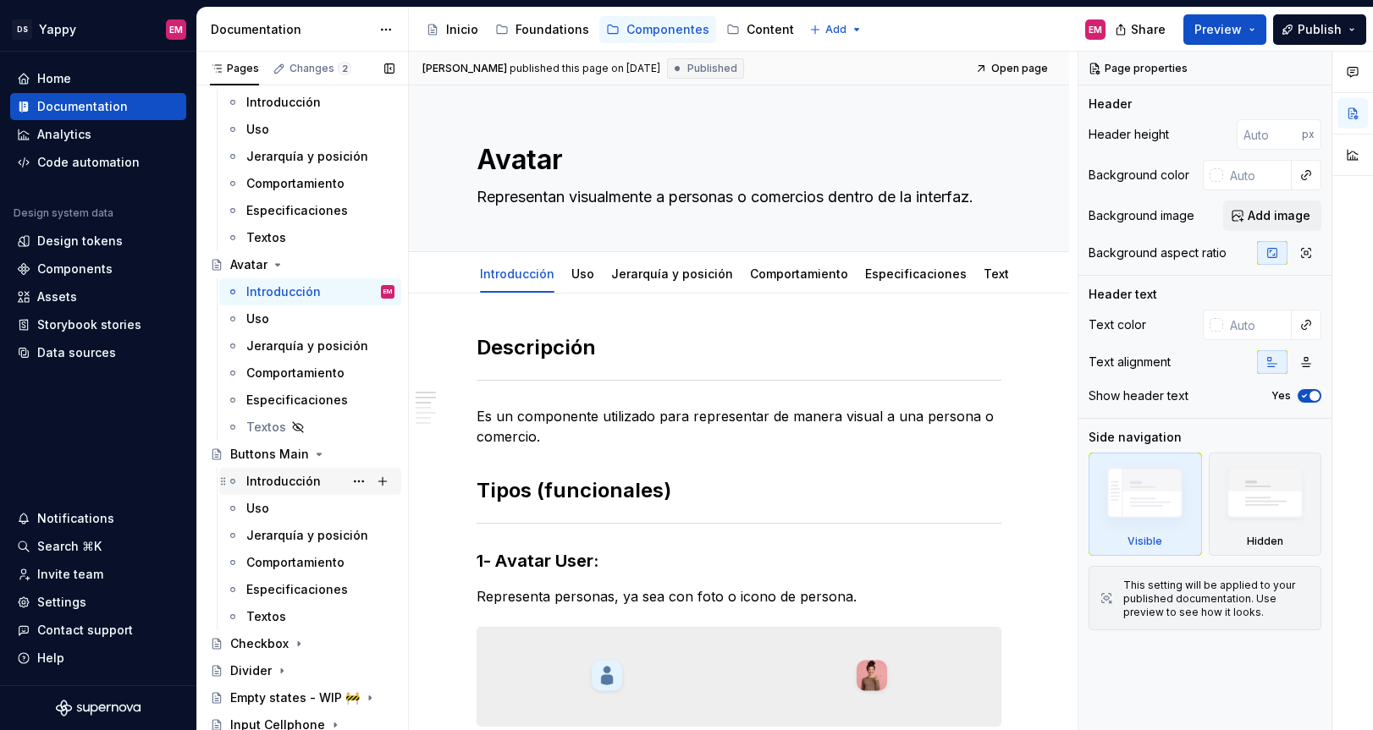
click at [289, 484] on div "Introducción" at bounding box center [283, 481] width 74 height 17
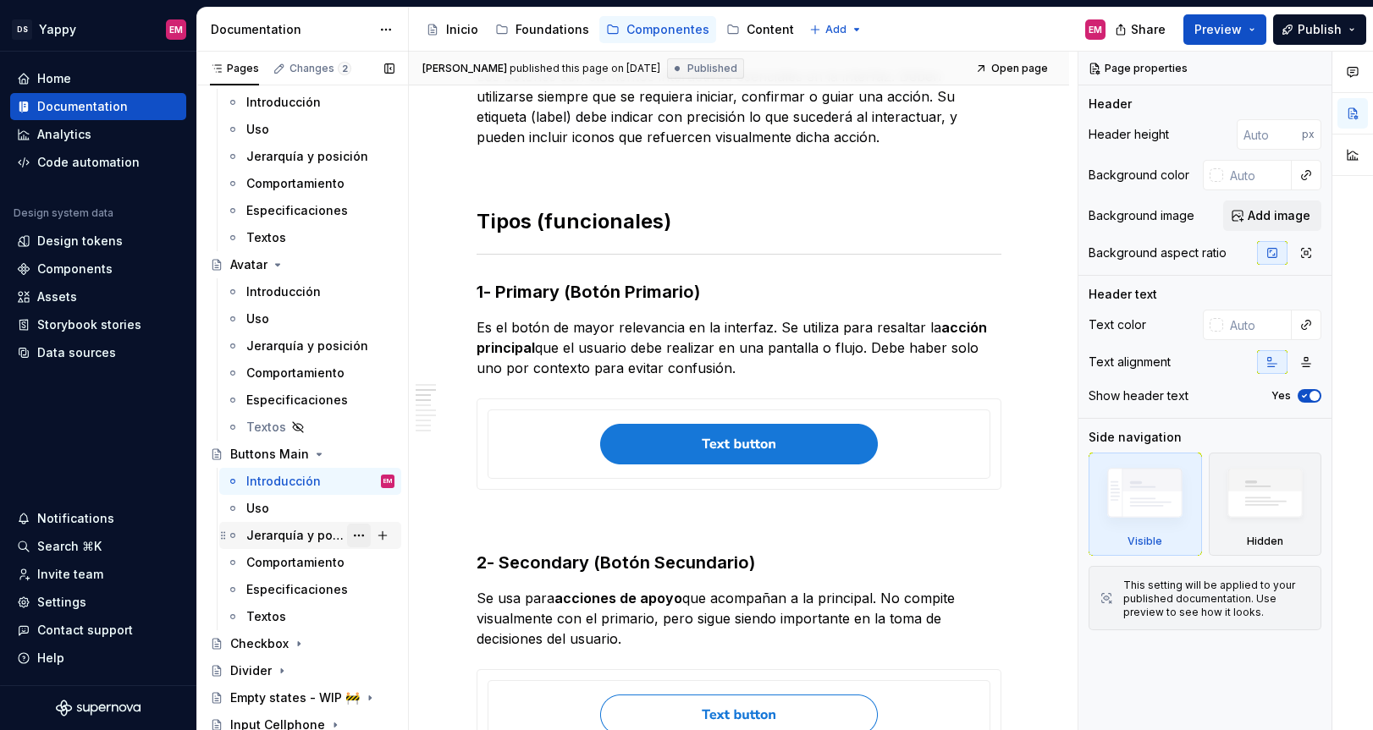
scroll to position [558, 0]
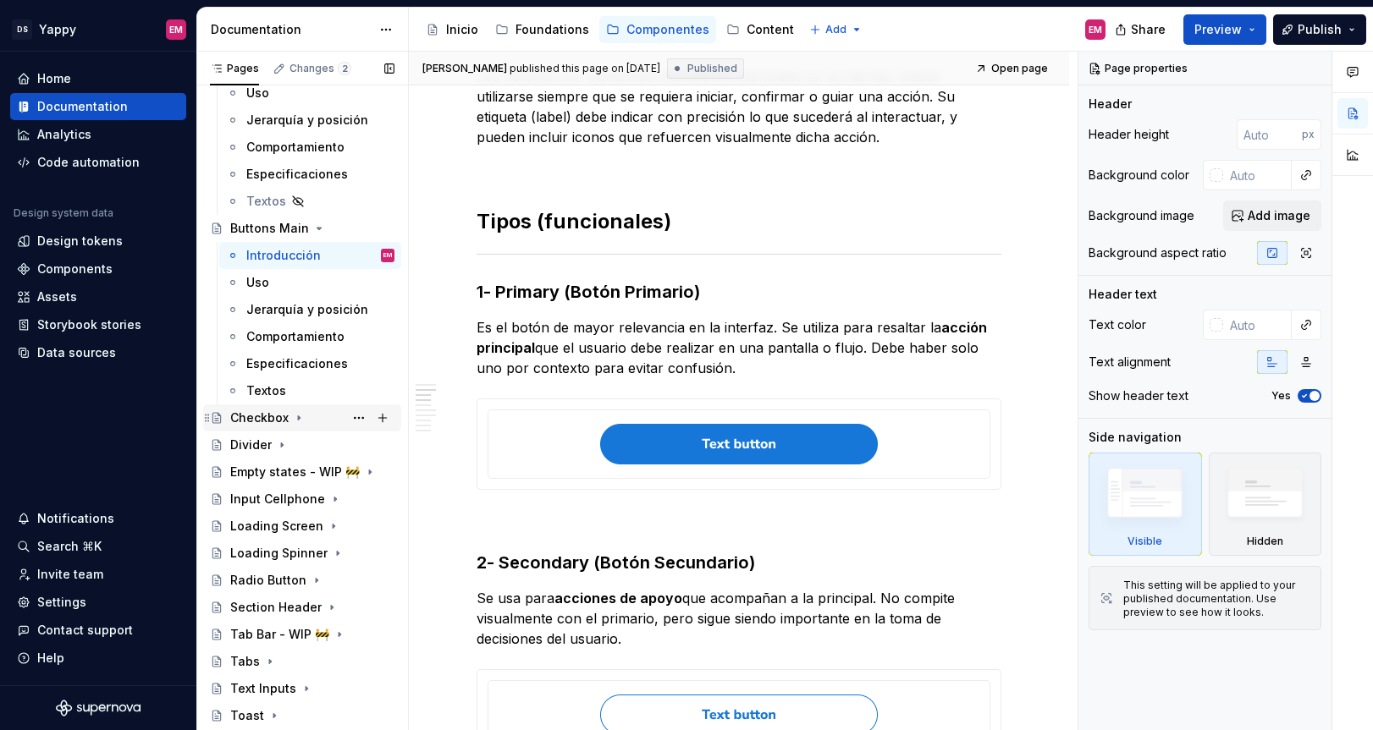
click at [300, 419] on icon "Page tree" at bounding box center [299, 418] width 14 height 14
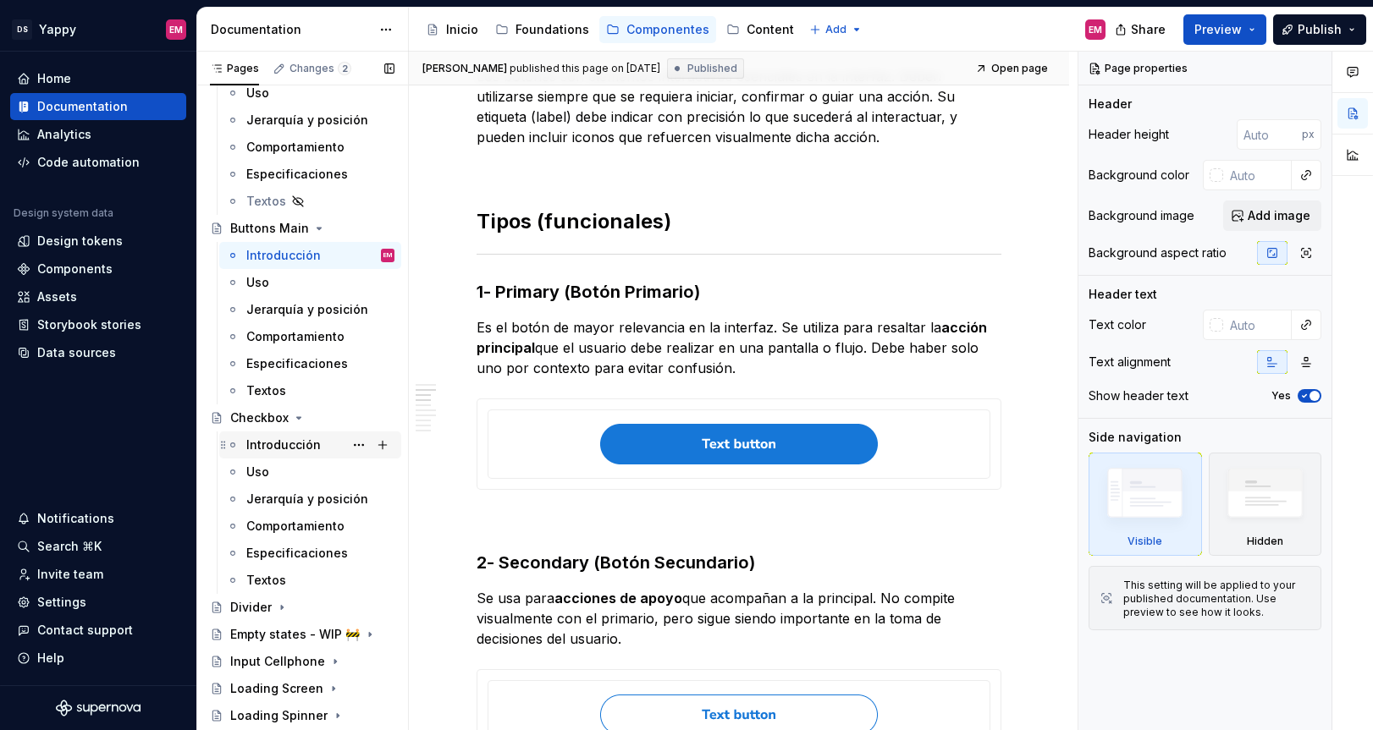
click at [282, 443] on div "Introducción" at bounding box center [283, 445] width 74 height 17
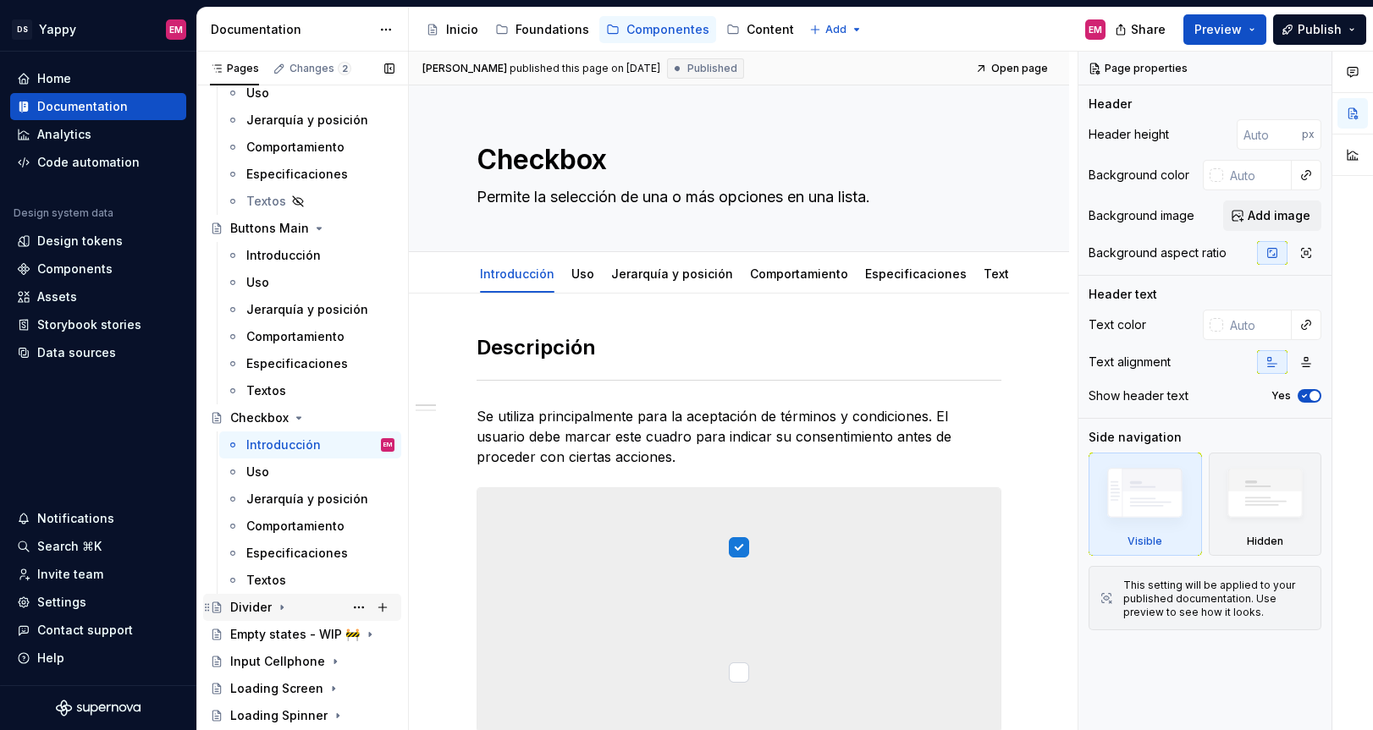
click at [275, 607] on icon "Page tree" at bounding box center [282, 608] width 14 height 14
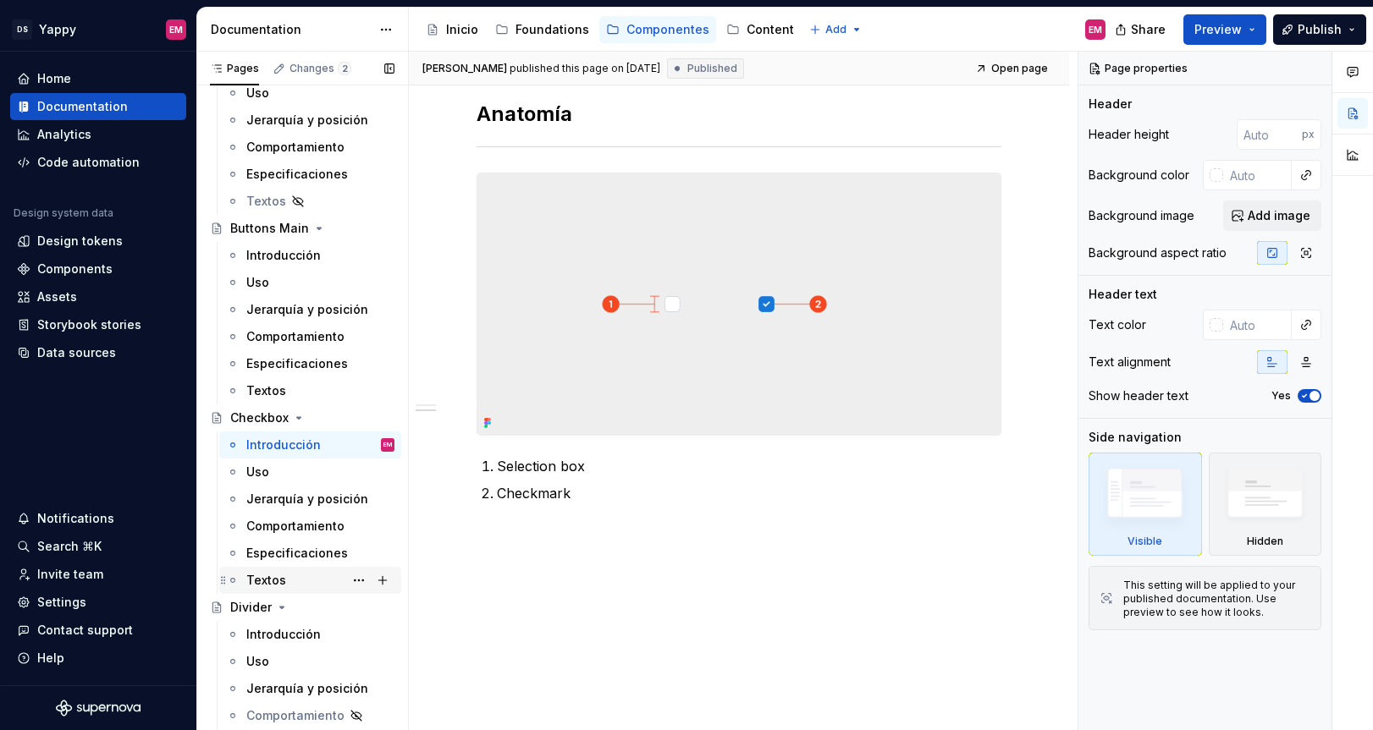
scroll to position [699, 0]
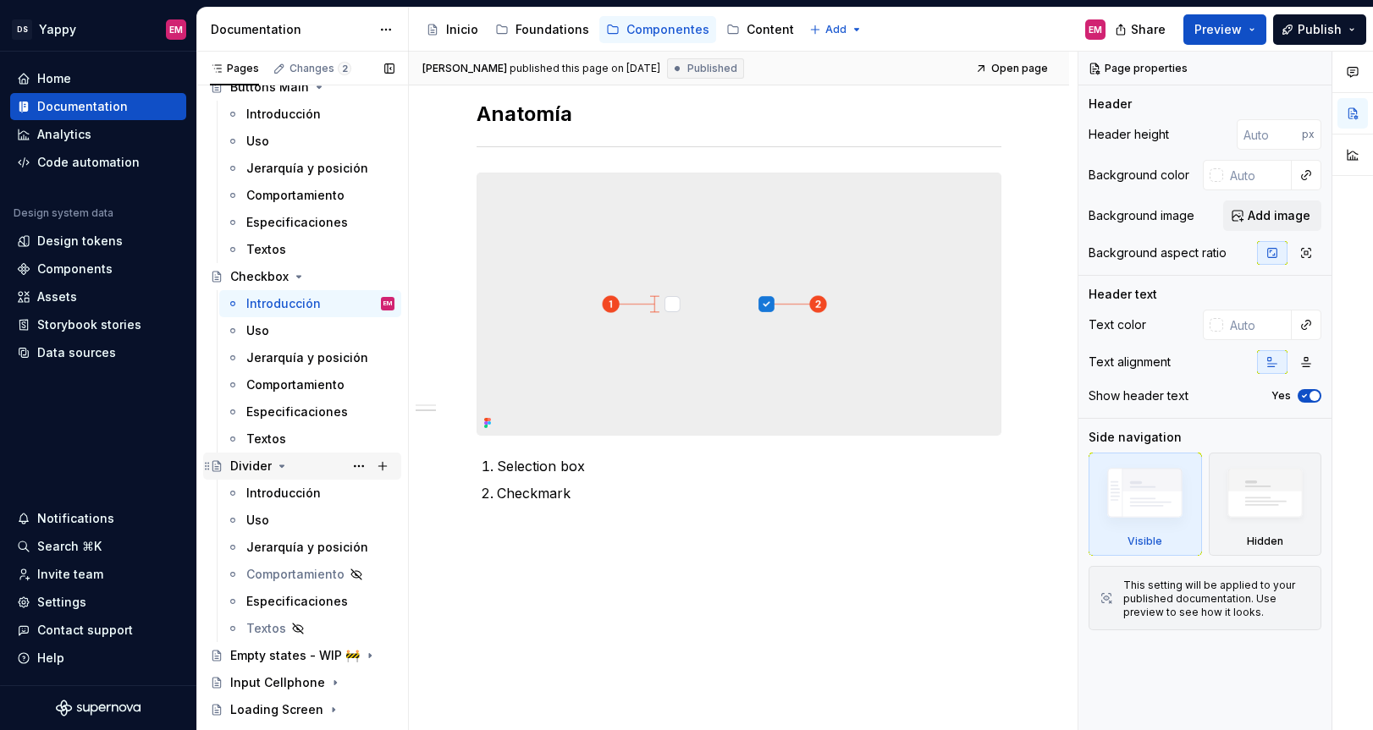
click at [267, 465] on div "Divider" at bounding box center [250, 466] width 41 height 17
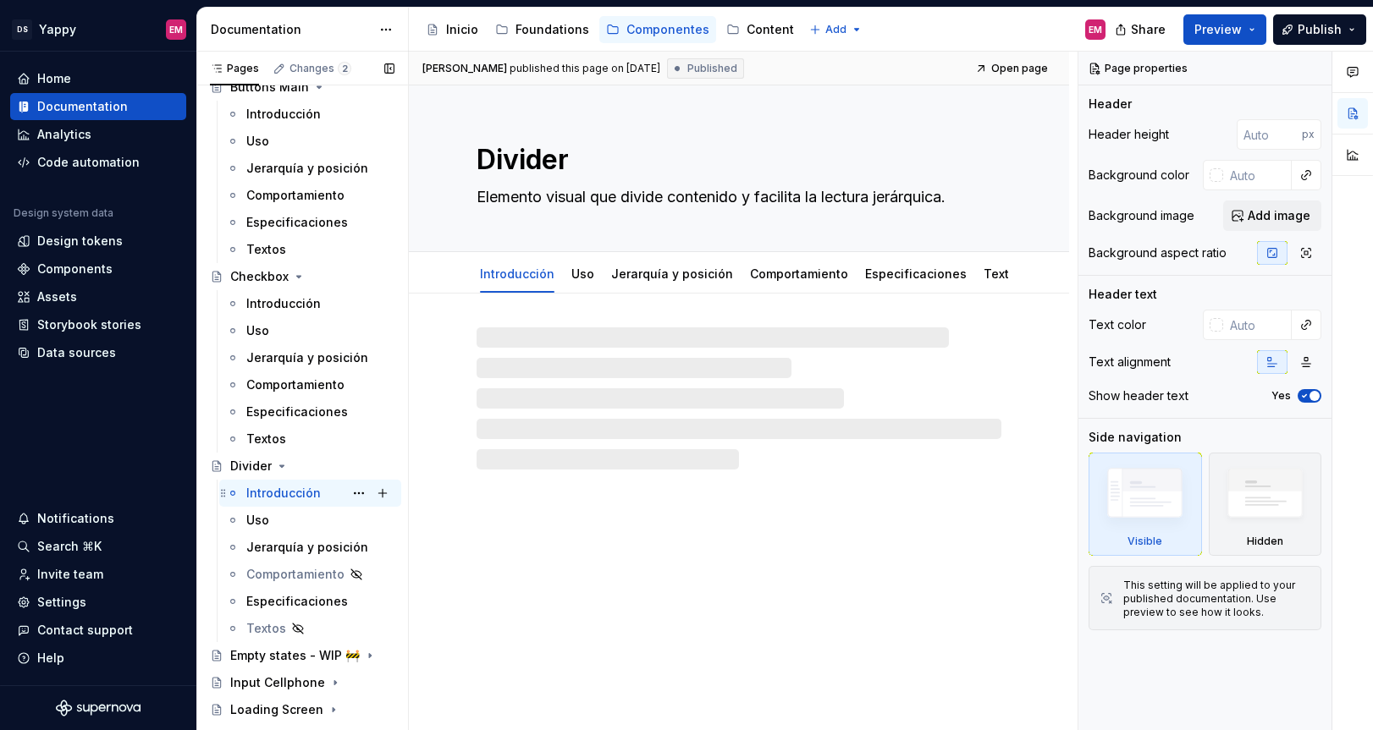
click at [275, 505] on div "Introducción EM" at bounding box center [310, 493] width 182 height 27
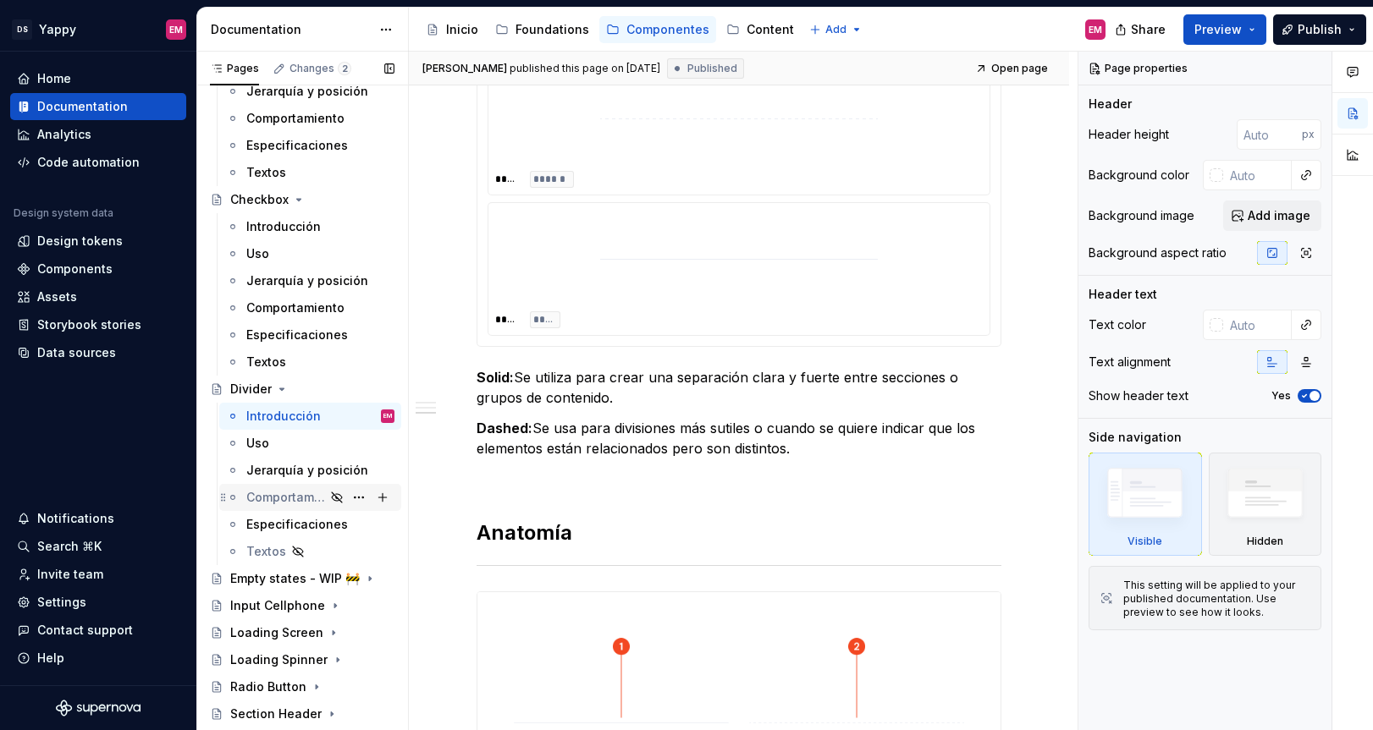
scroll to position [932, 0]
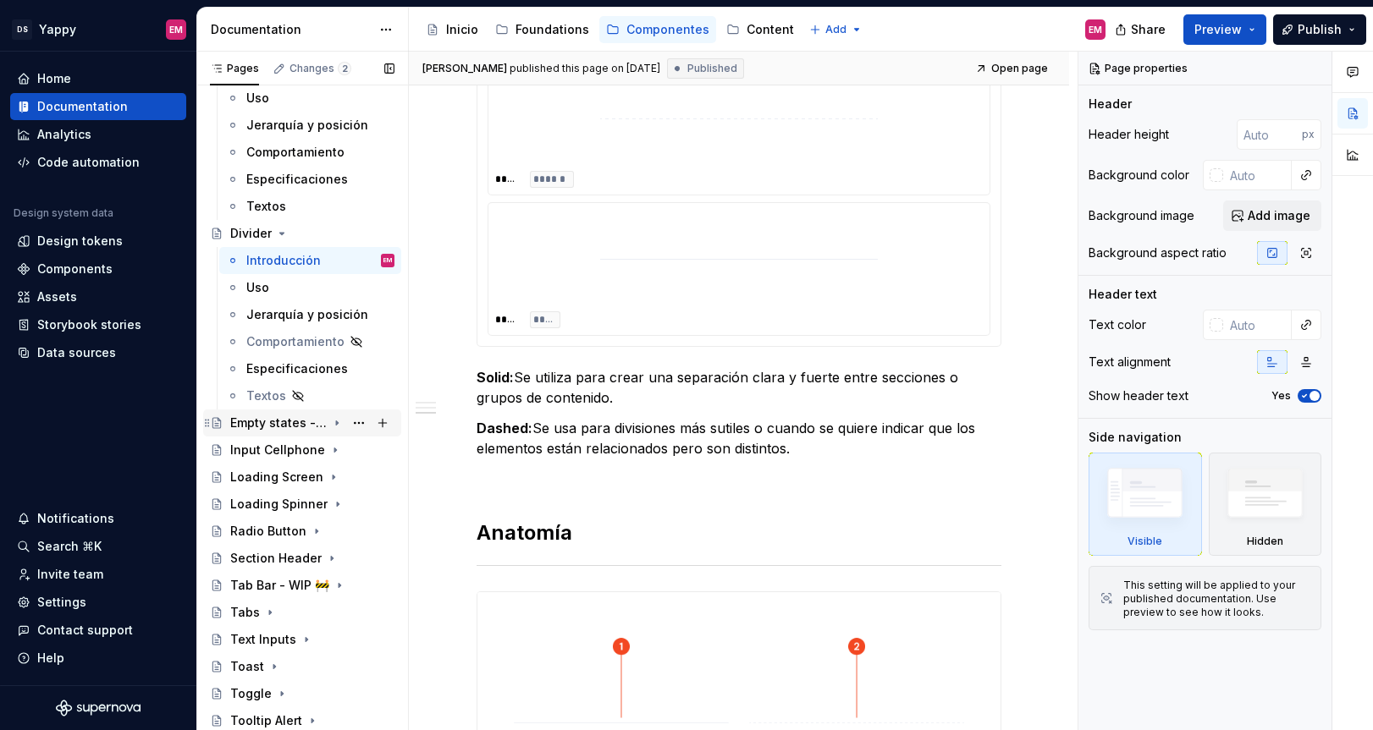
click at [291, 426] on div "Empty states - WIP 🚧" at bounding box center [278, 423] width 96 height 17
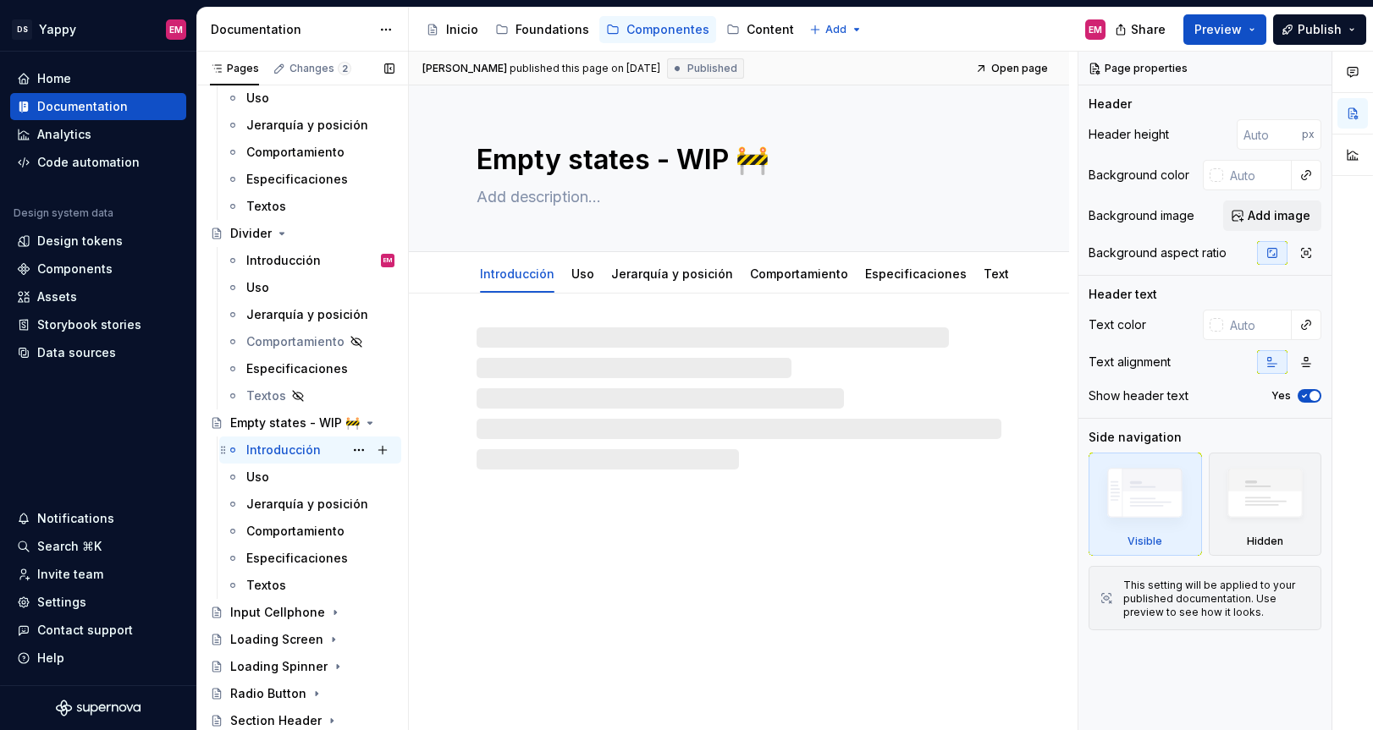
click at [289, 451] on div "Introducción" at bounding box center [283, 450] width 74 height 17
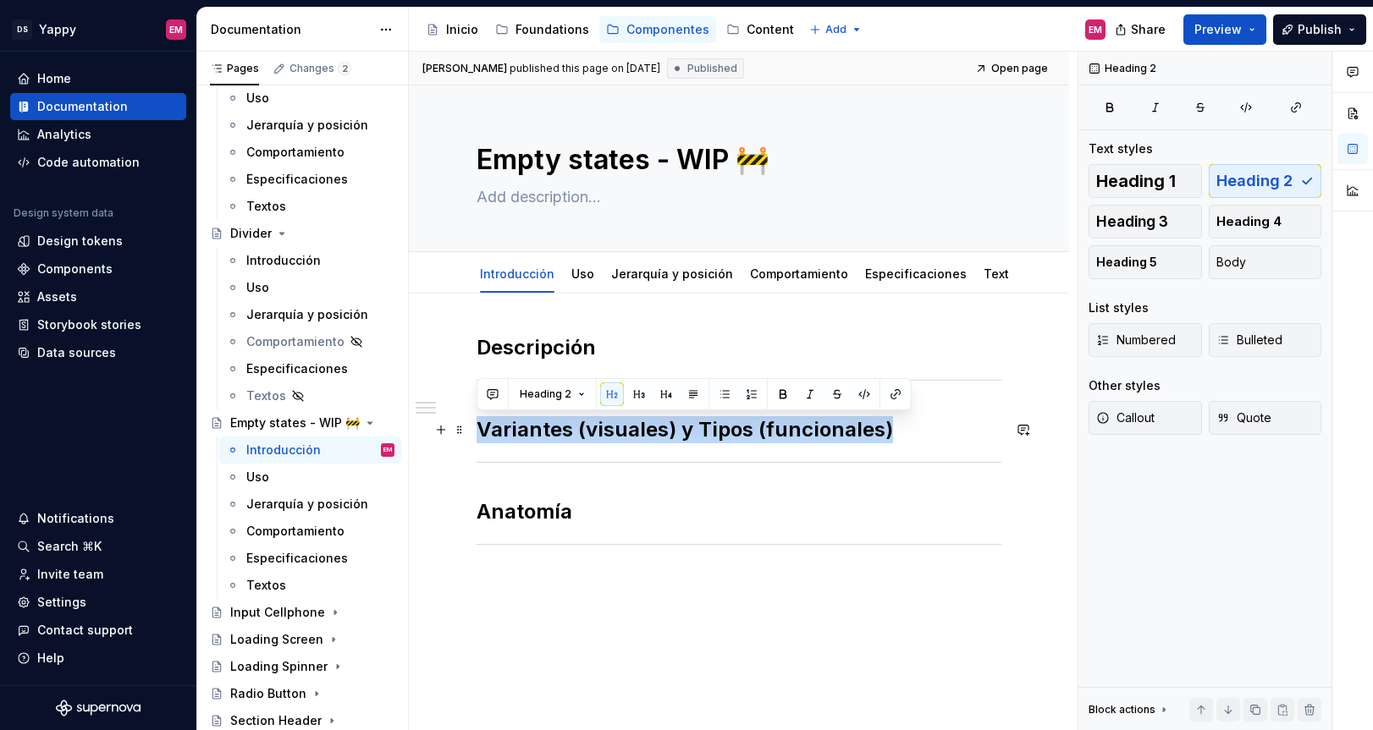
drag, startPoint x: 482, startPoint y: 430, endPoint x: 916, endPoint y: 432, distance: 434.1
click at [916, 432] on h2 "Variantes (visuales) y Tipos (funcionales)" at bounding box center [738, 429] width 525 height 27
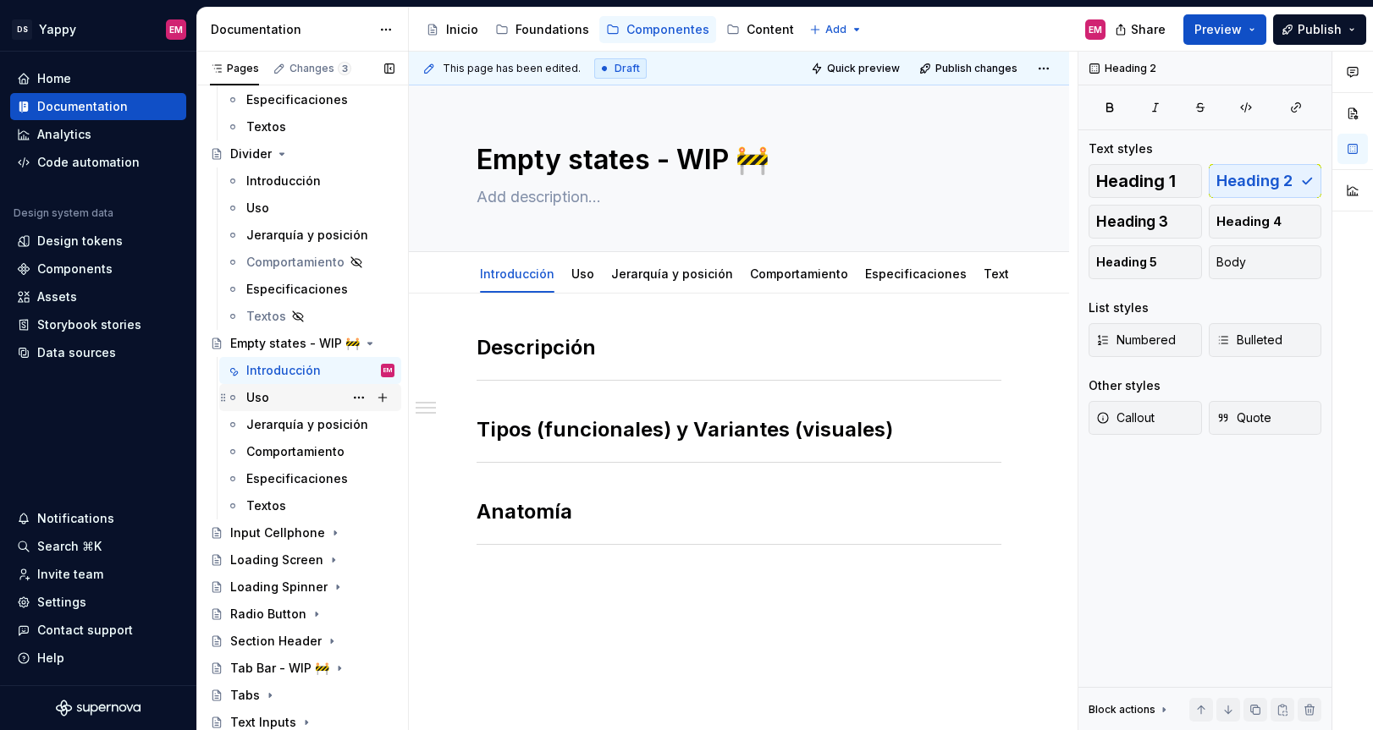
scroll to position [1094, 0]
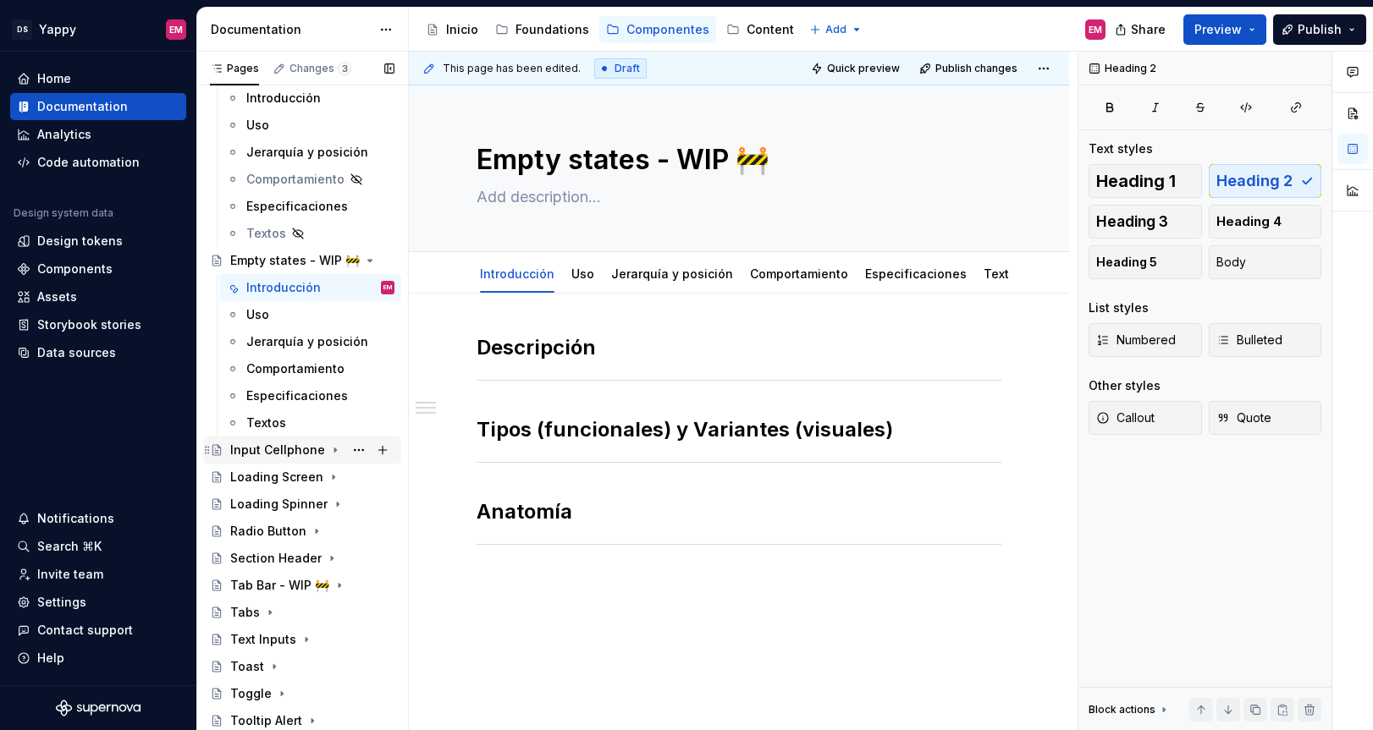
click at [294, 449] on div "Input Cellphone" at bounding box center [277, 450] width 95 height 17
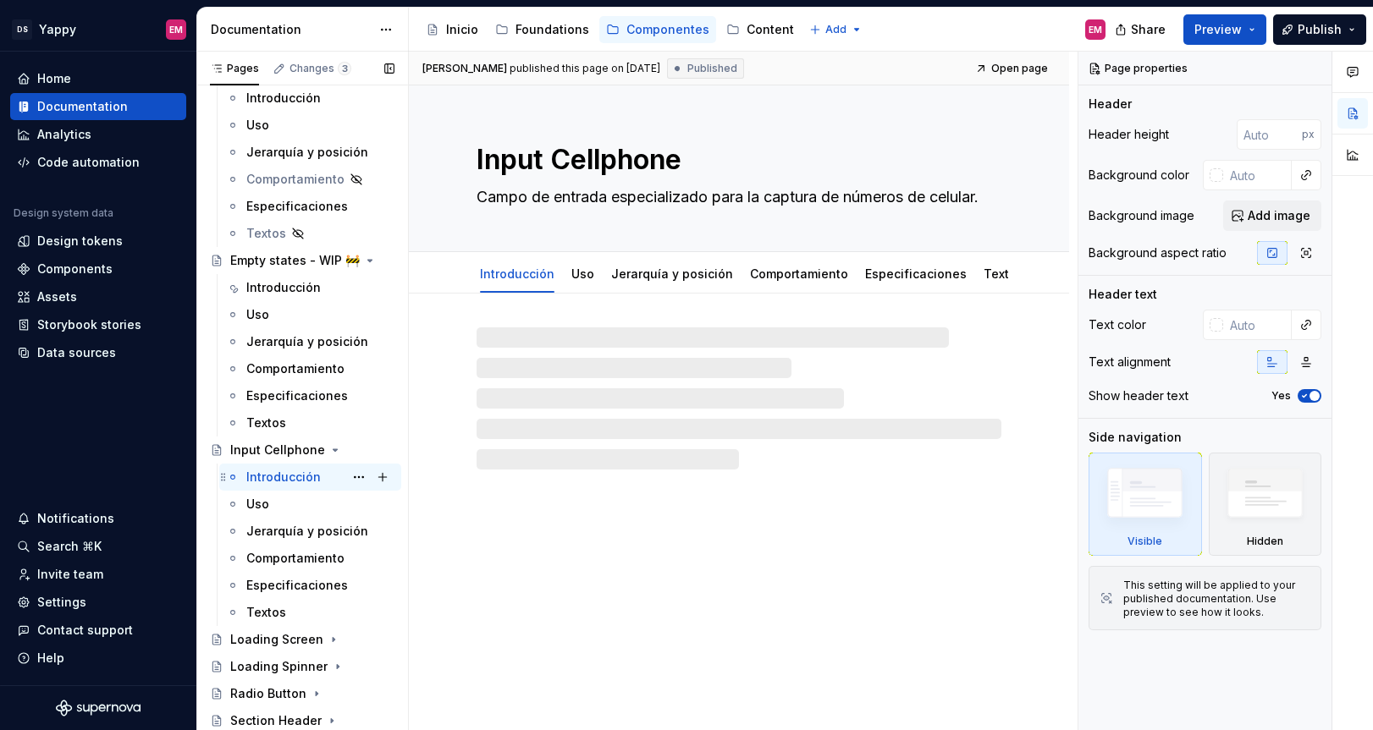
click at [293, 476] on div "Introducción" at bounding box center [283, 477] width 74 height 17
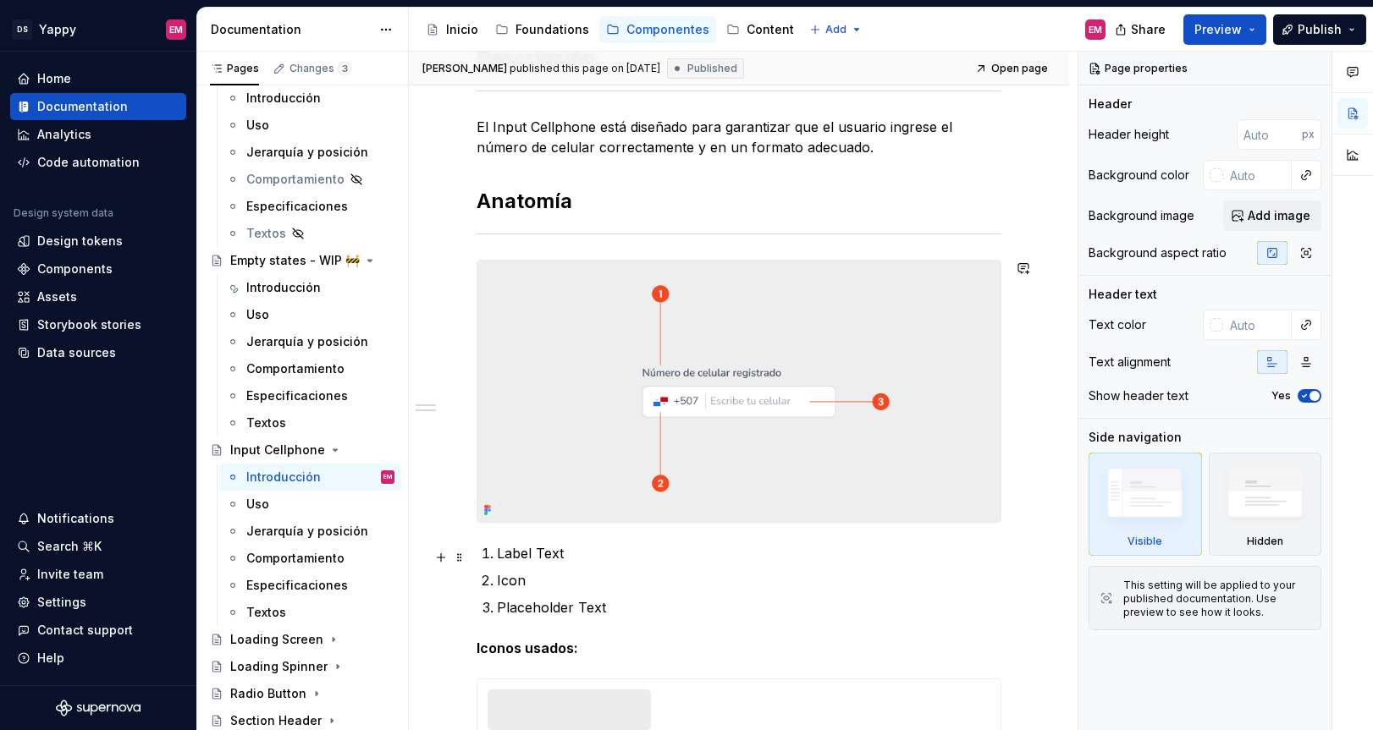
scroll to position [562, 0]
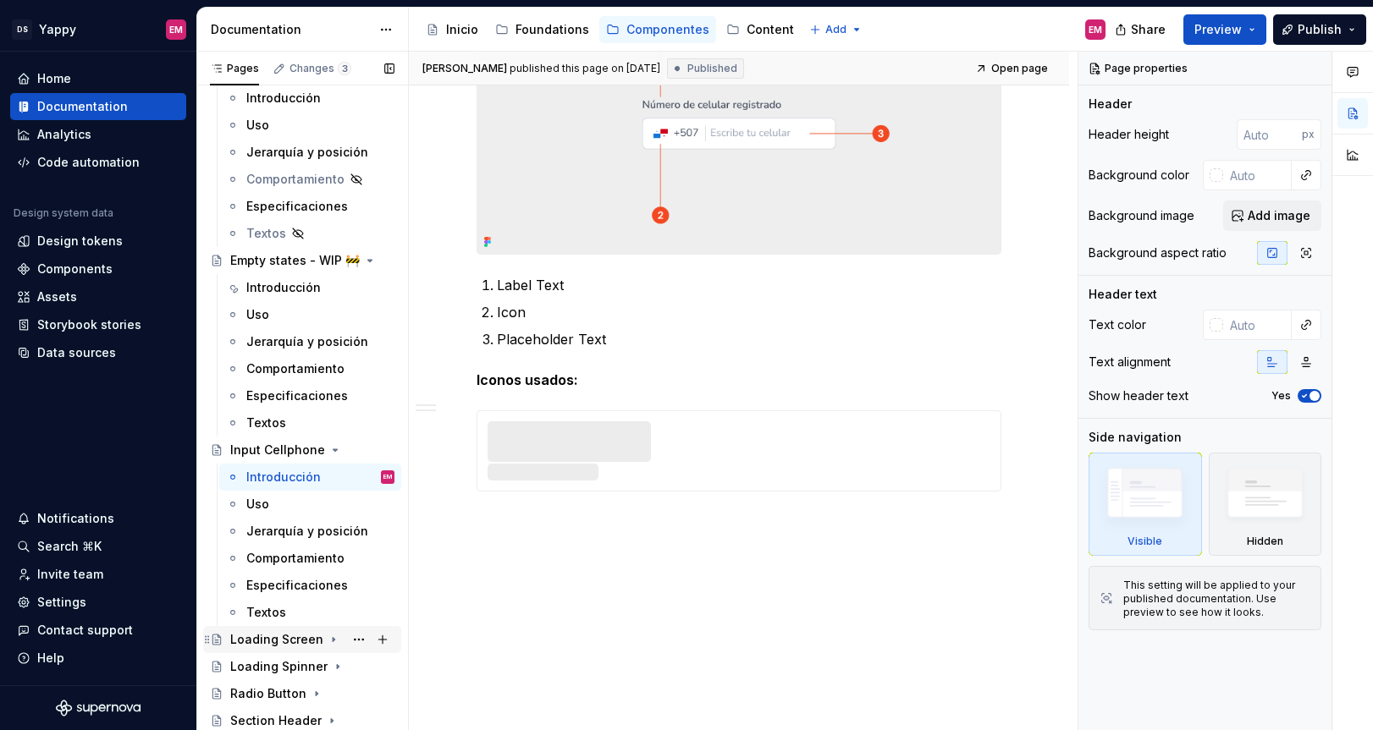
click at [293, 637] on div "Loading Screen" at bounding box center [276, 639] width 93 height 17
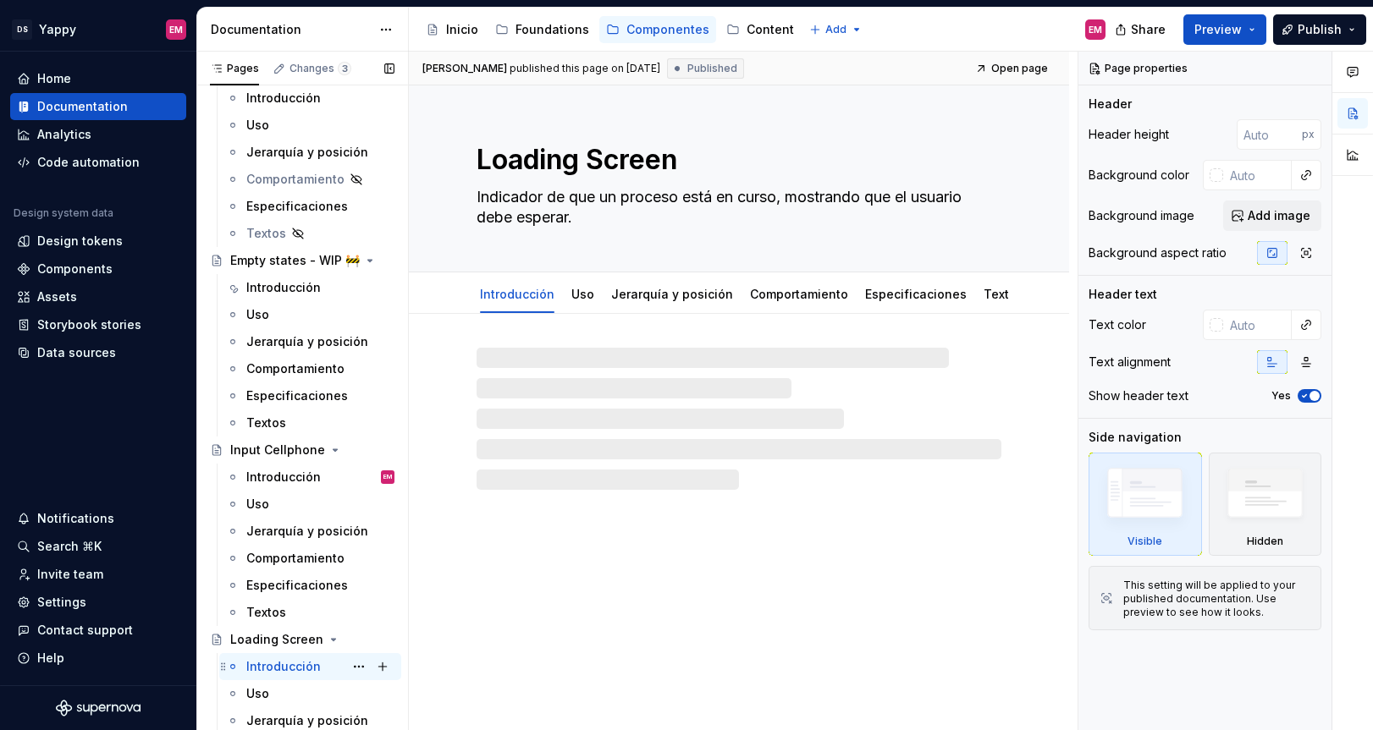
click at [285, 659] on div "Introducción" at bounding box center [283, 666] width 74 height 17
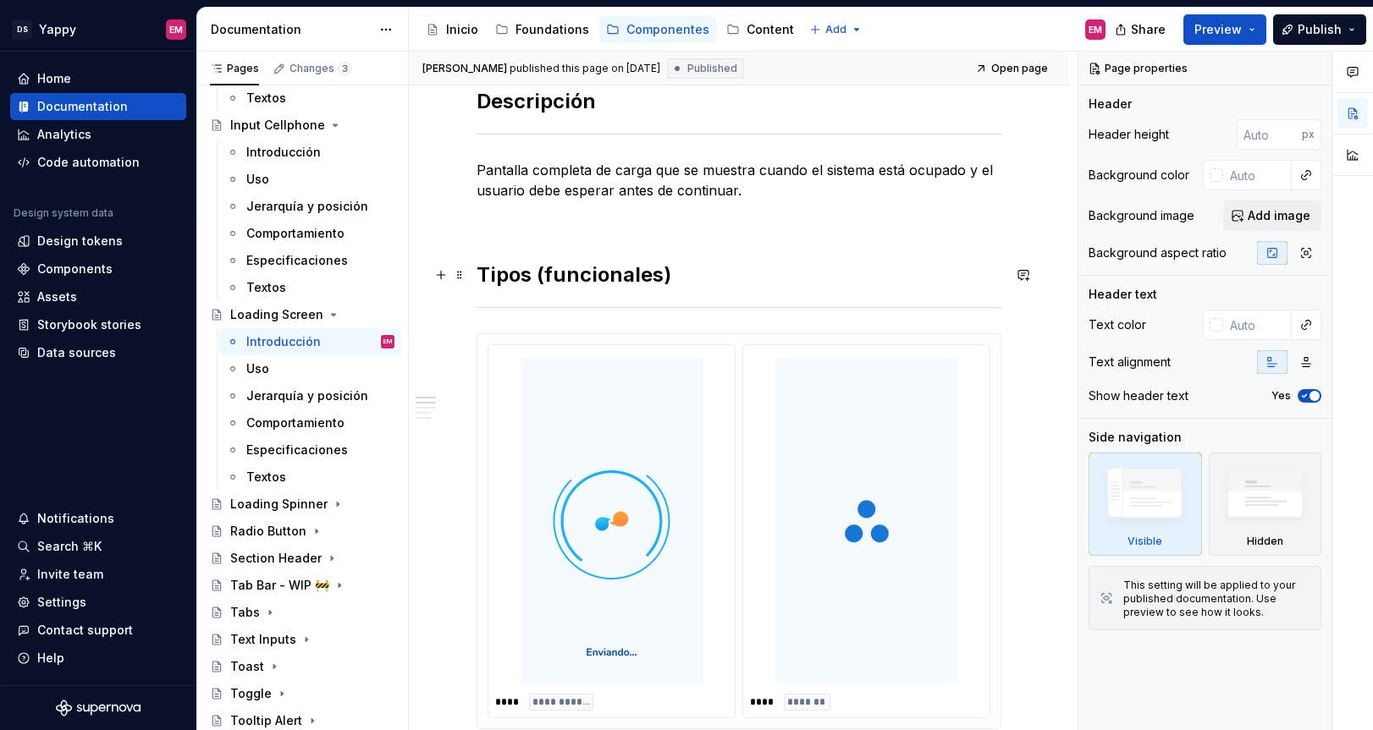
scroll to position [447, 0]
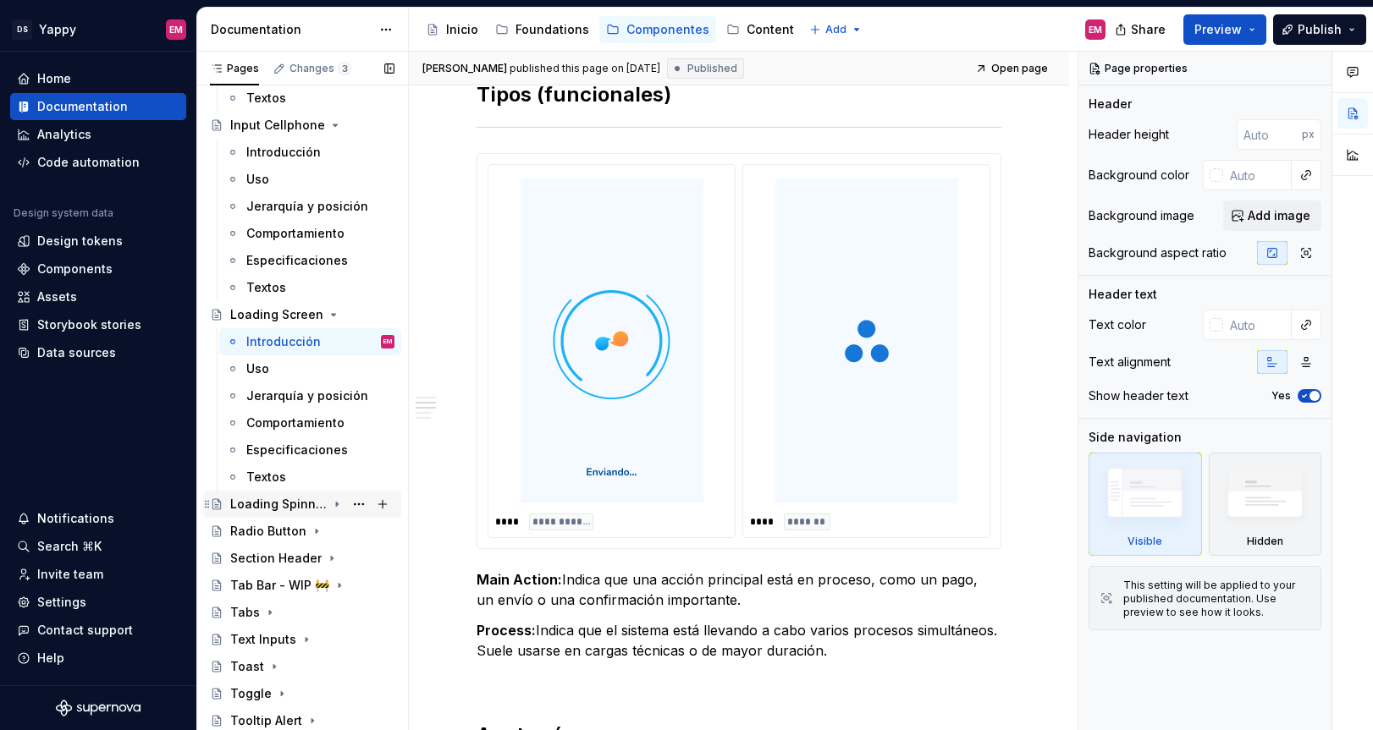
click at [300, 509] on div "Loading Spinner" at bounding box center [278, 504] width 96 height 17
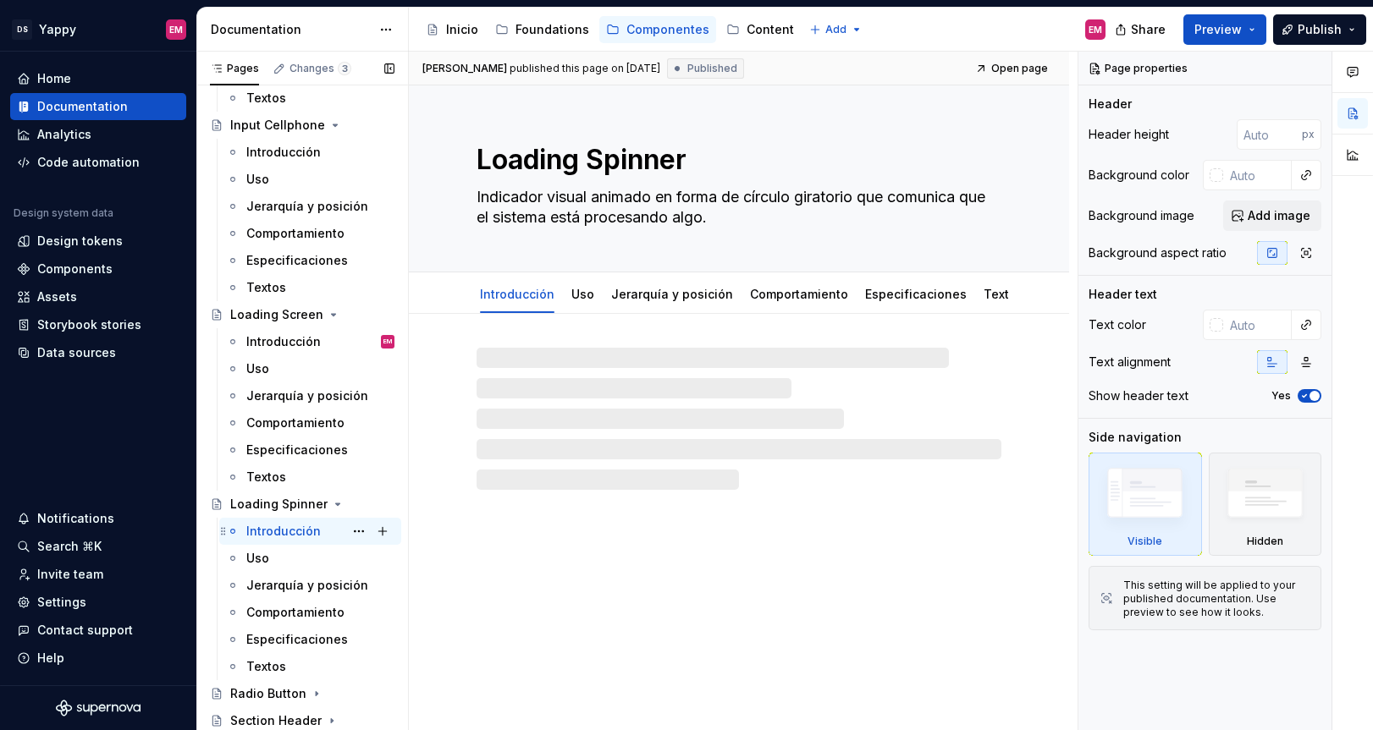
click at [298, 537] on div "Introducción" at bounding box center [283, 531] width 74 height 17
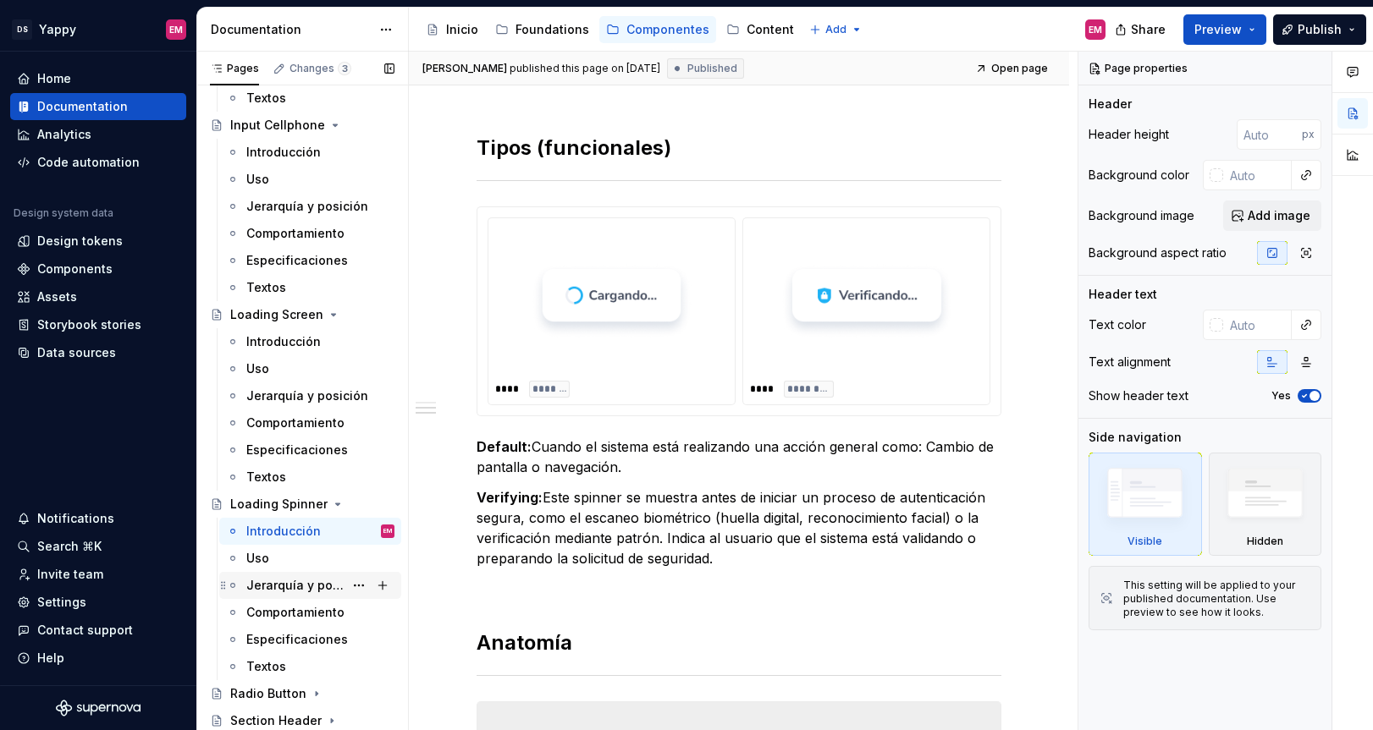
scroll to position [1555, 0]
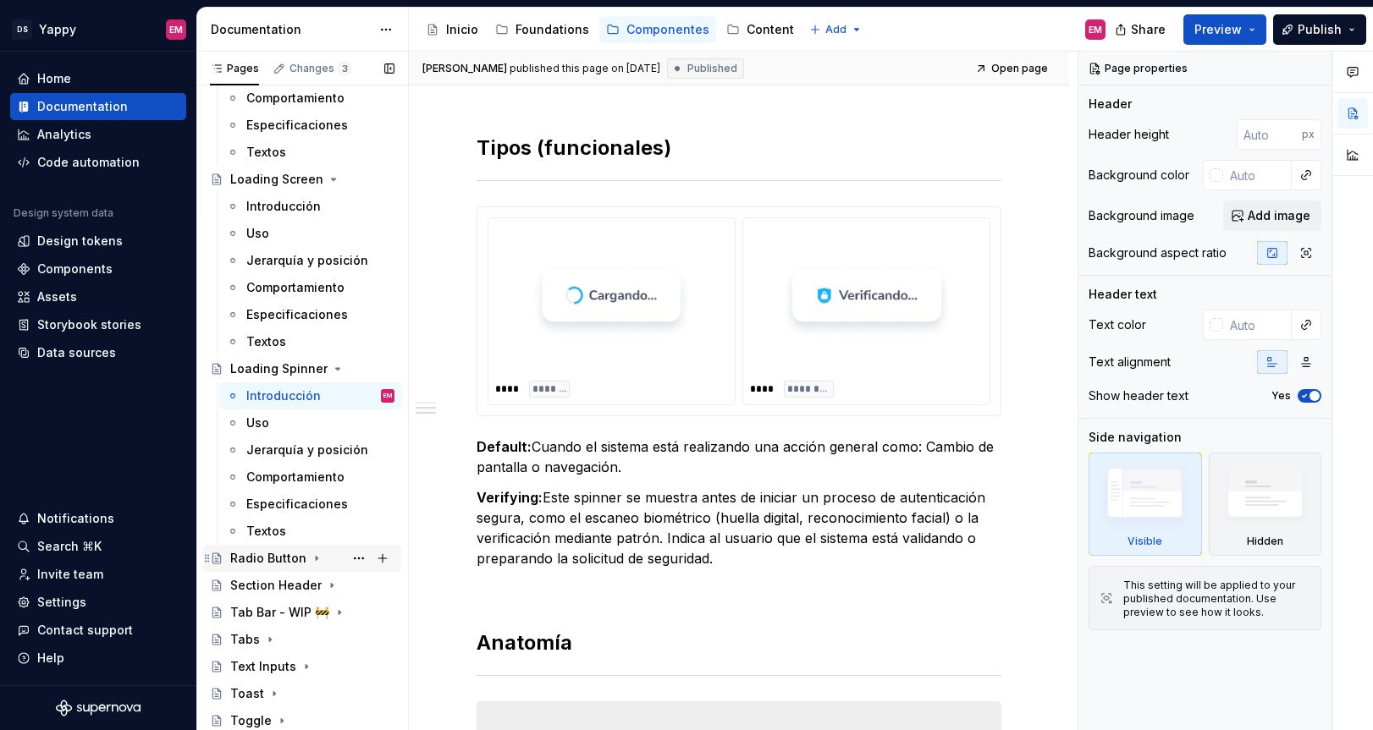
click at [300, 563] on div "Radio Button" at bounding box center [268, 558] width 76 height 17
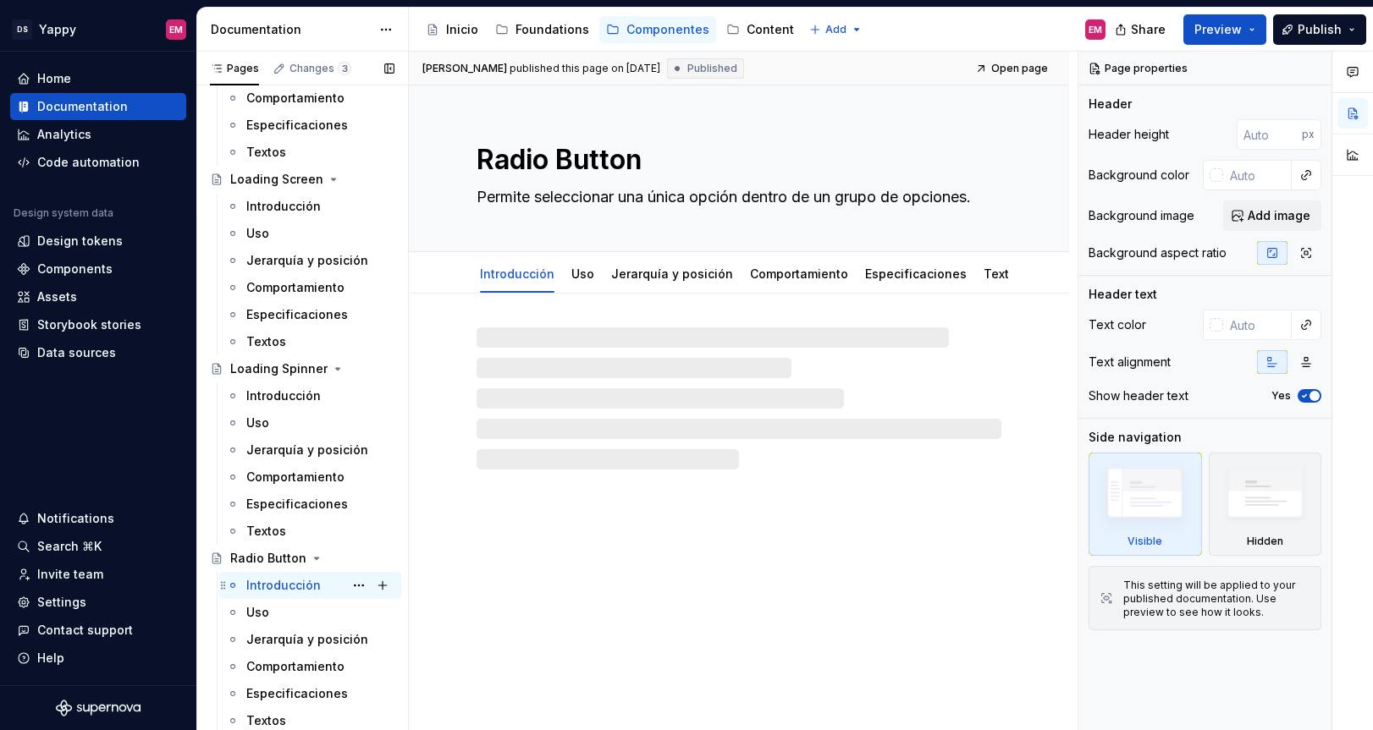
click at [298, 591] on div "Introducción" at bounding box center [283, 585] width 74 height 17
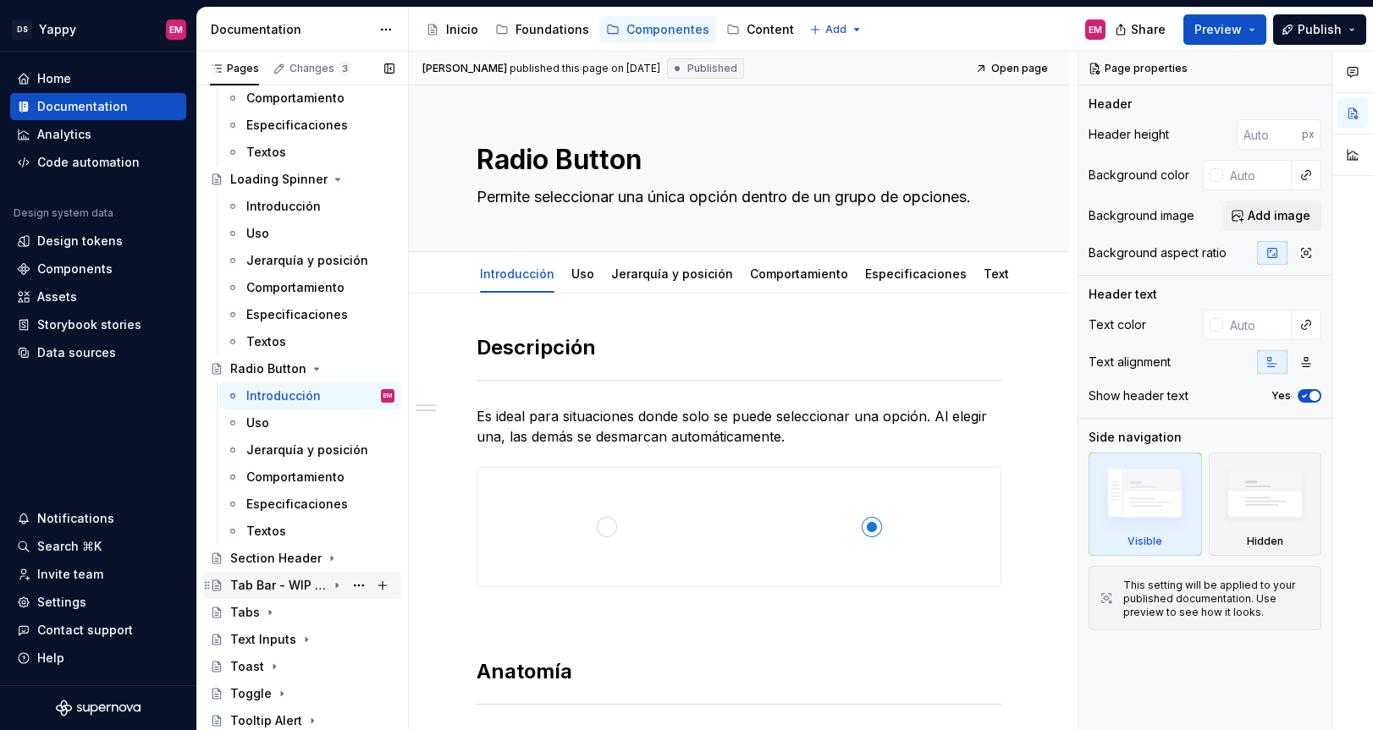
click at [293, 581] on div "Tab Bar - WIP 🚧" at bounding box center [278, 585] width 96 height 17
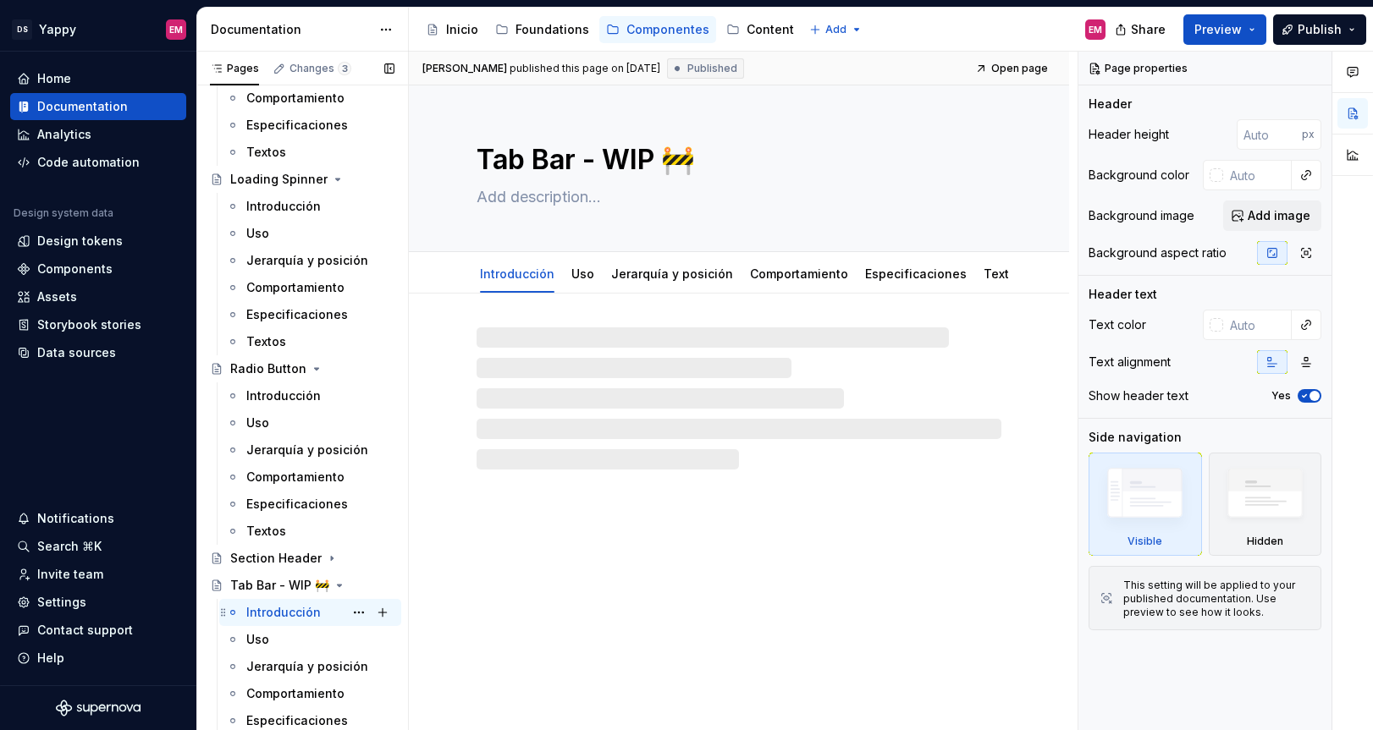
click at [283, 608] on div "Introducción" at bounding box center [283, 612] width 74 height 17
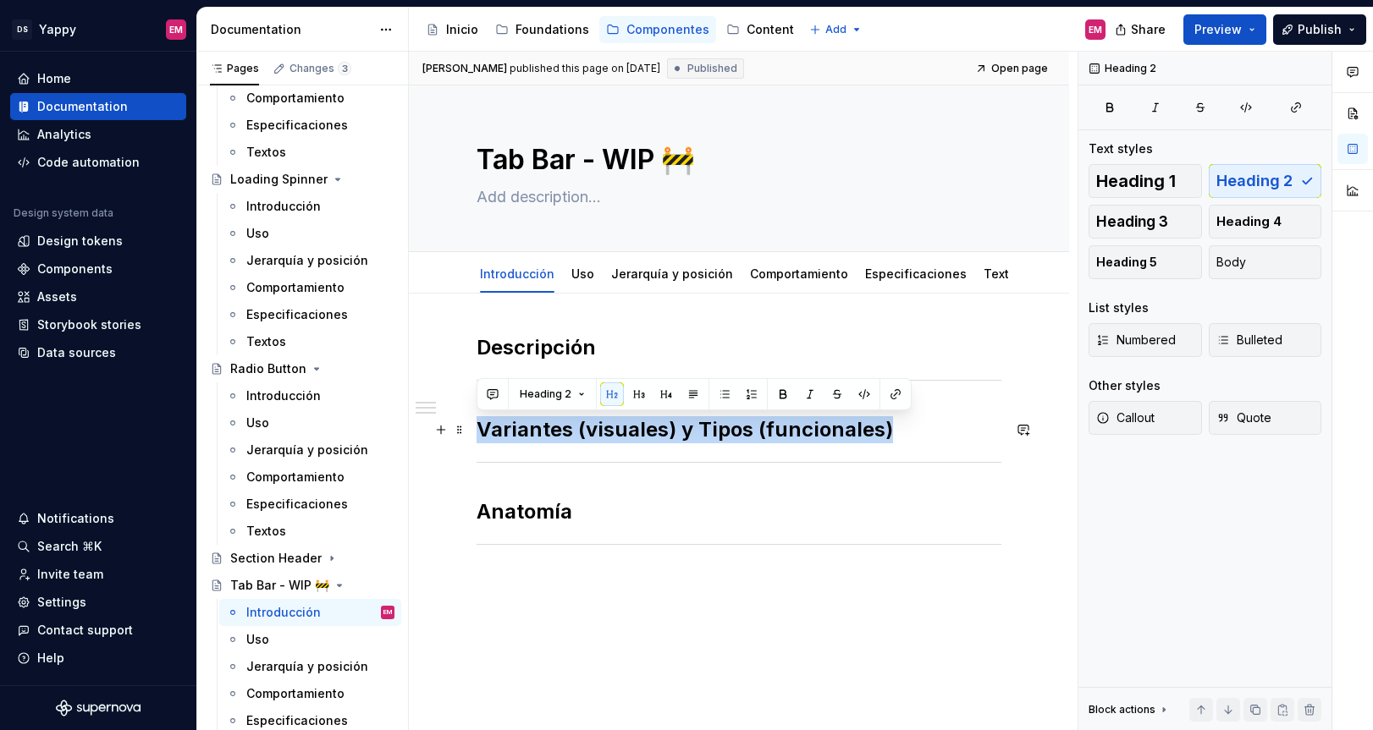
drag, startPoint x: 480, startPoint y: 435, endPoint x: 951, endPoint y: 438, distance: 471.4
click at [951, 438] on h2 "Variantes (visuales) y Tipos (funcionales)" at bounding box center [738, 429] width 525 height 27
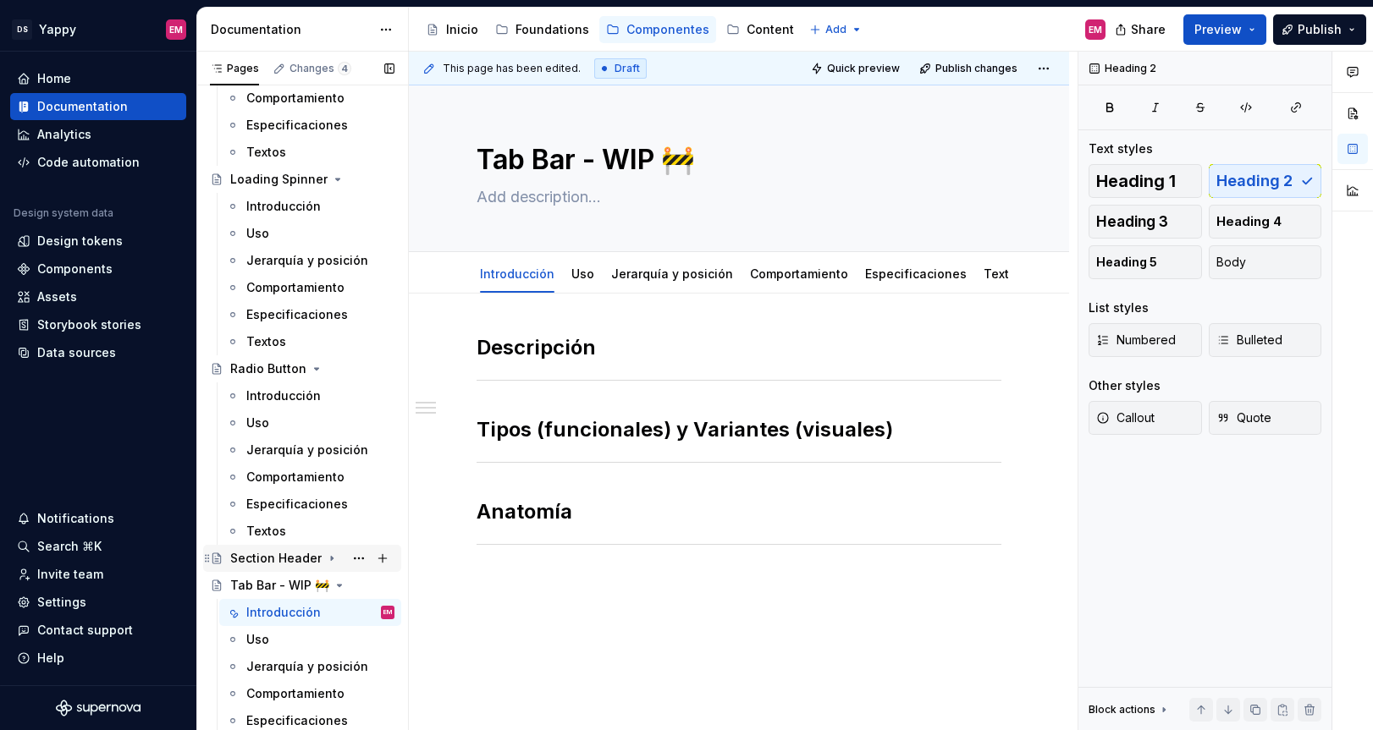
click at [256, 554] on div "Section Header" at bounding box center [275, 558] width 91 height 17
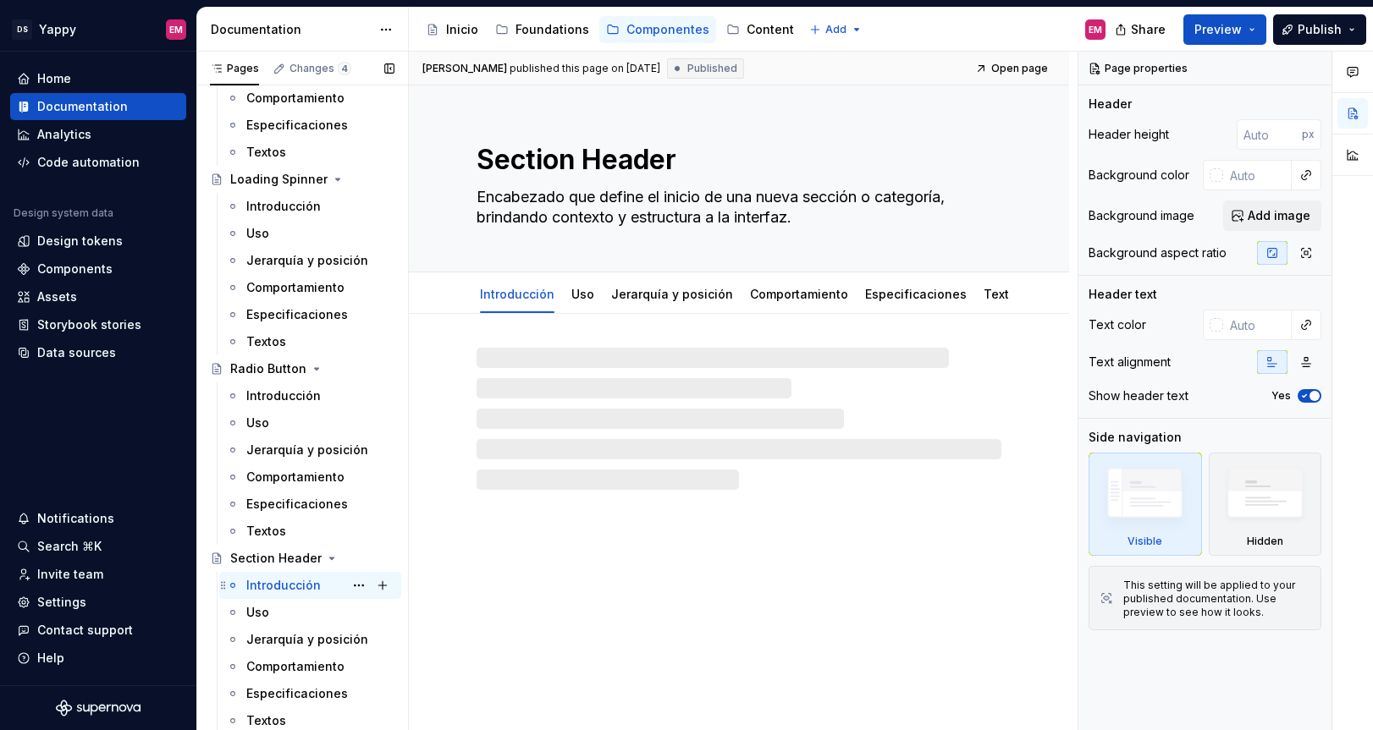
click at [260, 583] on div "Introducción" at bounding box center [283, 585] width 74 height 17
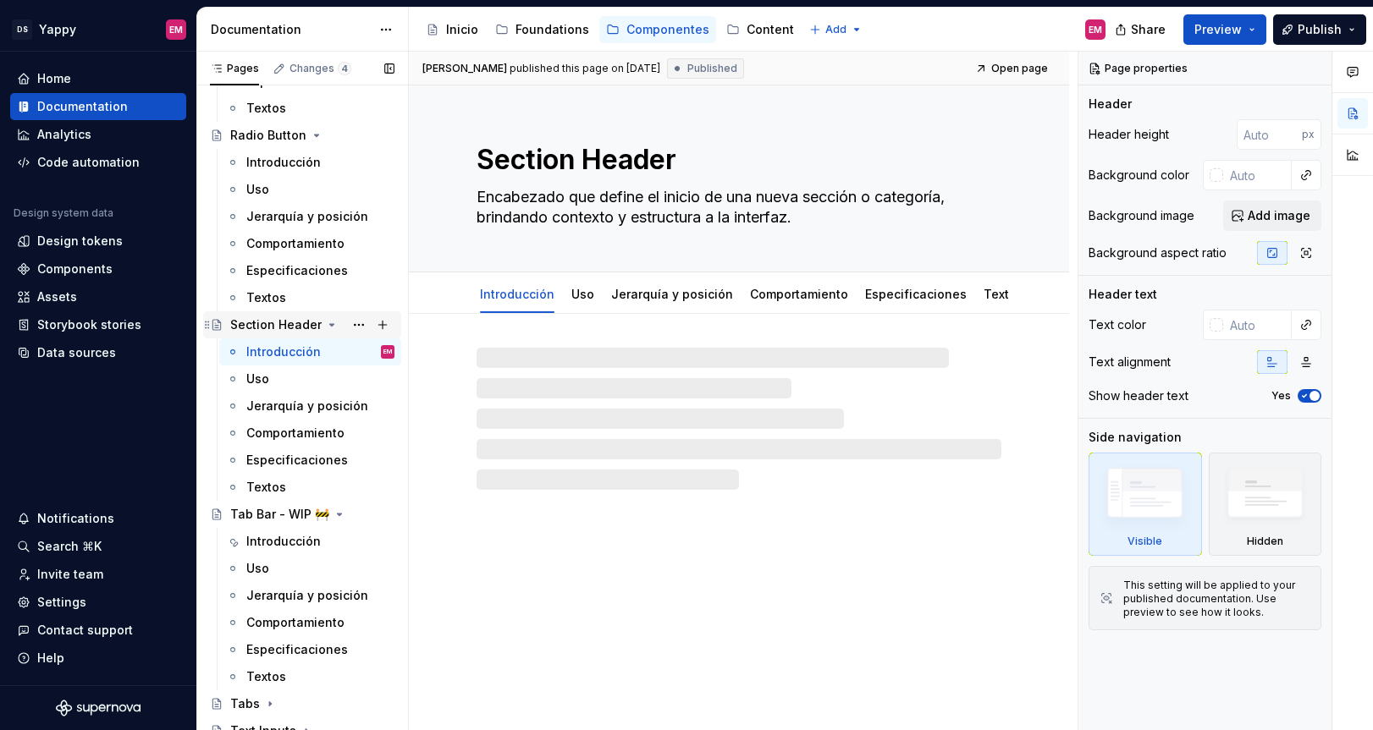
scroll to position [2069, 0]
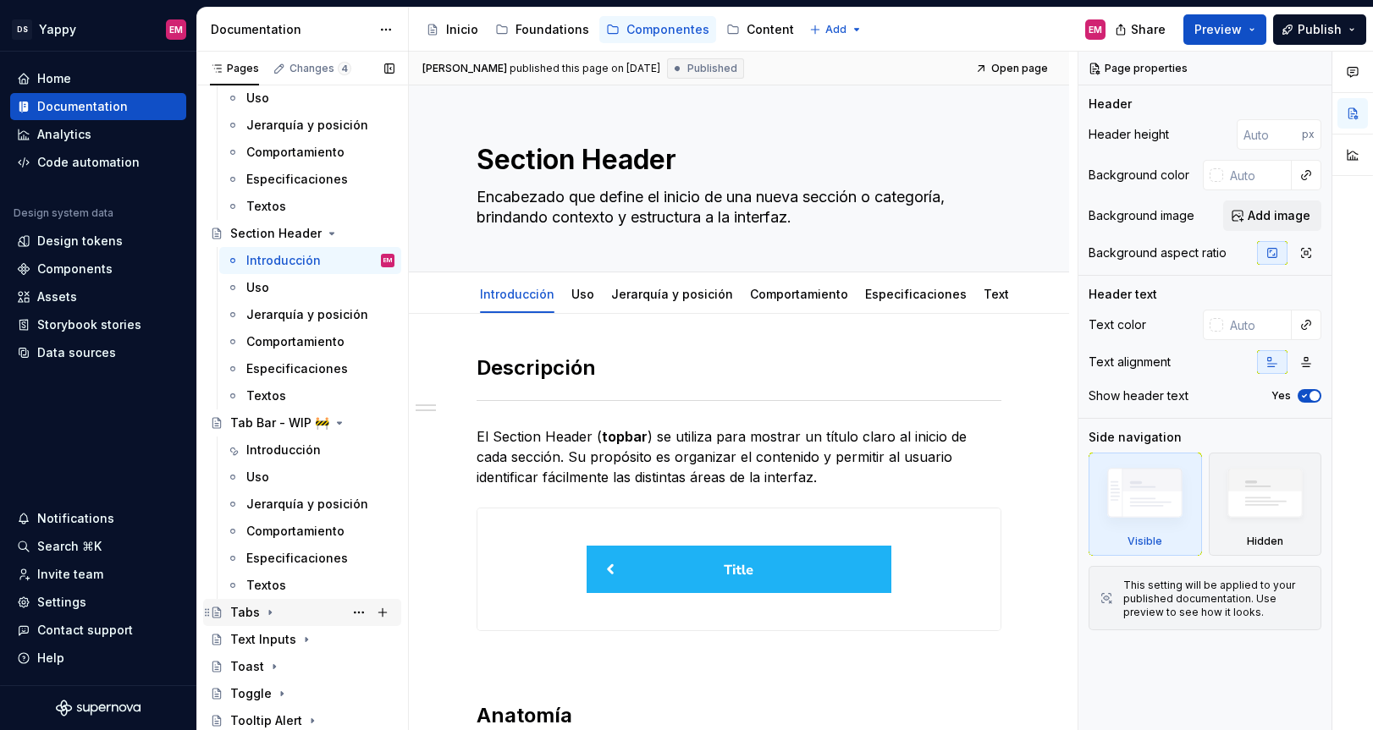
click at [257, 613] on div "Tabs" at bounding box center [312, 613] width 164 height 24
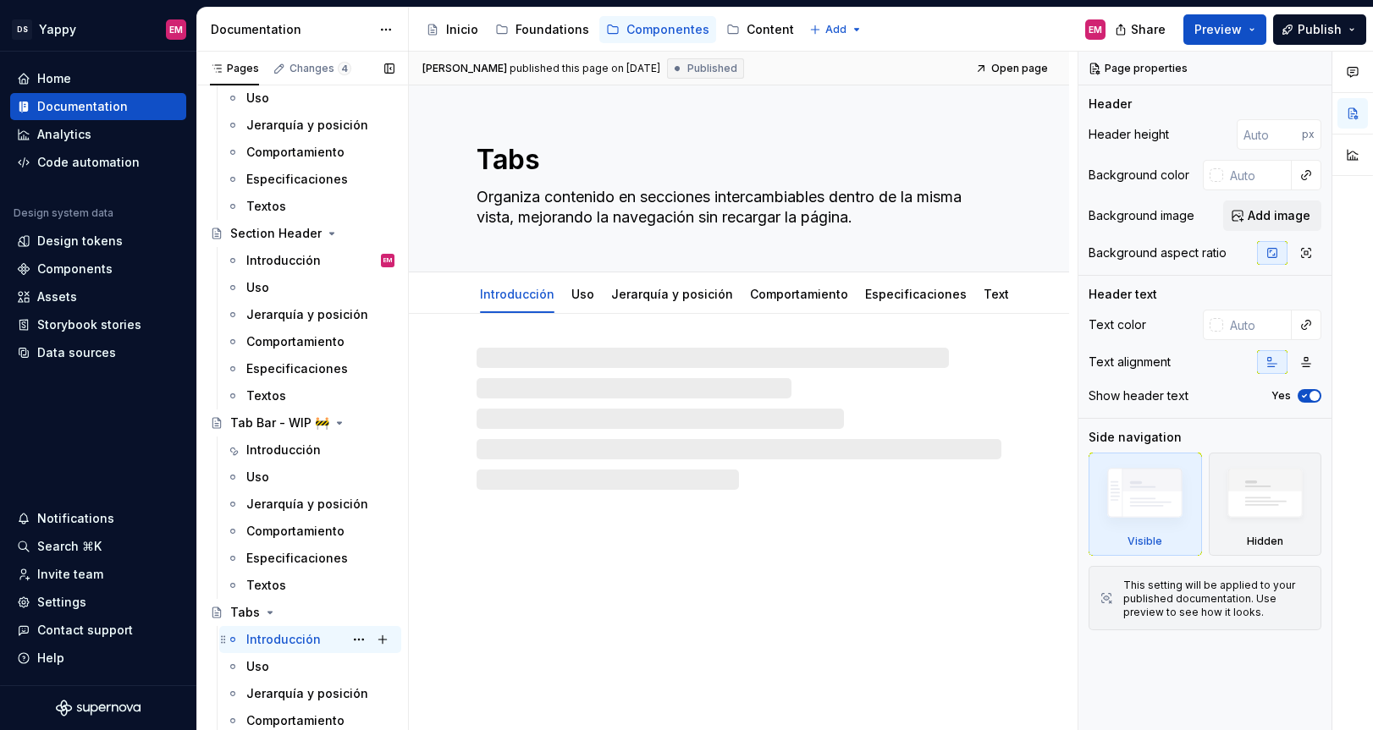
click at [261, 635] on div "Introducción" at bounding box center [283, 639] width 74 height 17
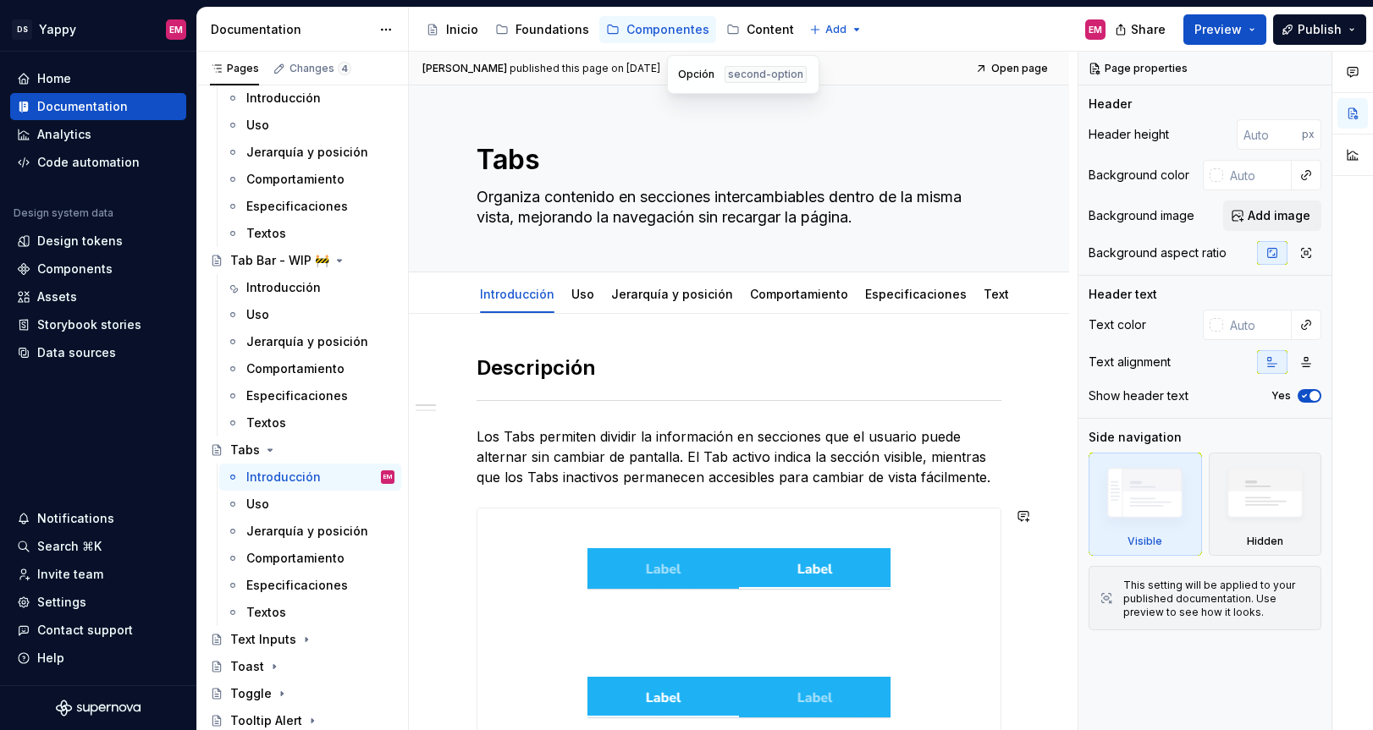
scroll to position [178, 0]
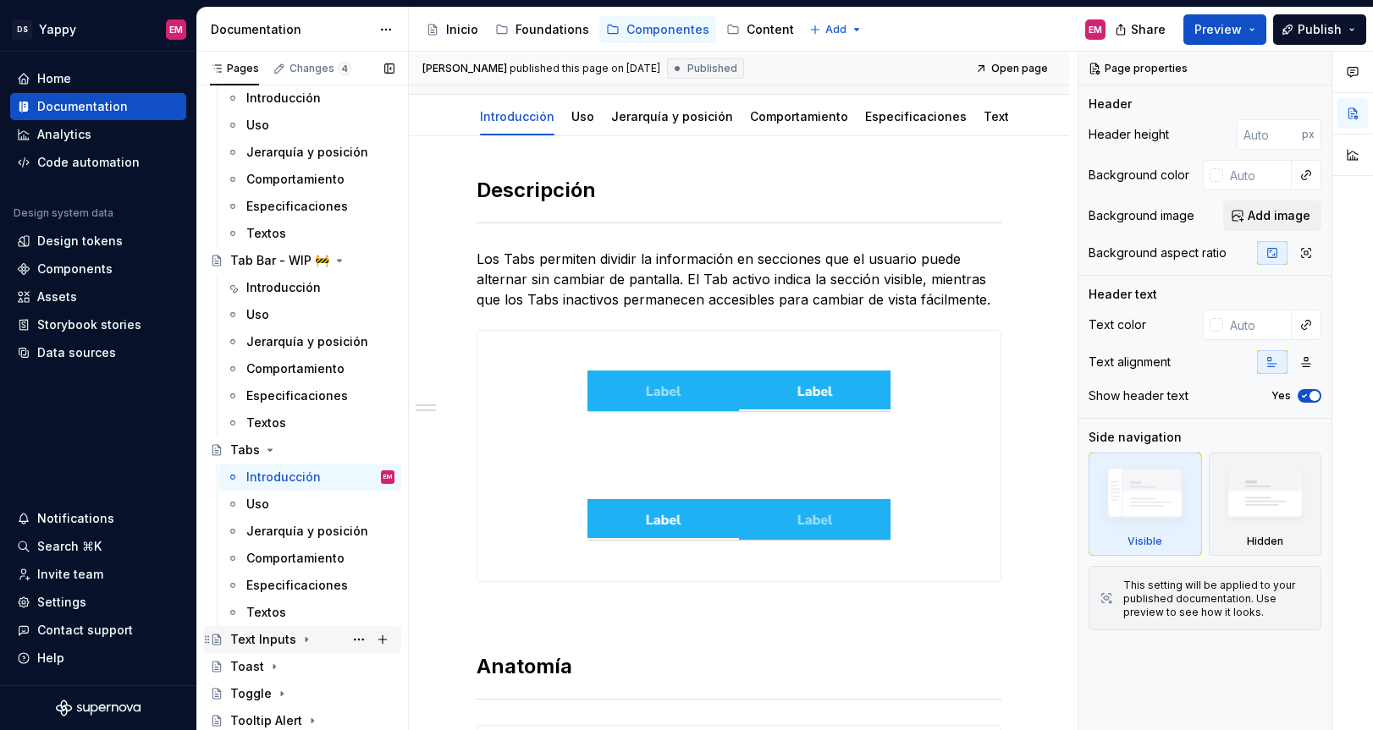
click at [291, 650] on div "Text Inputs" at bounding box center [312, 640] width 164 height 24
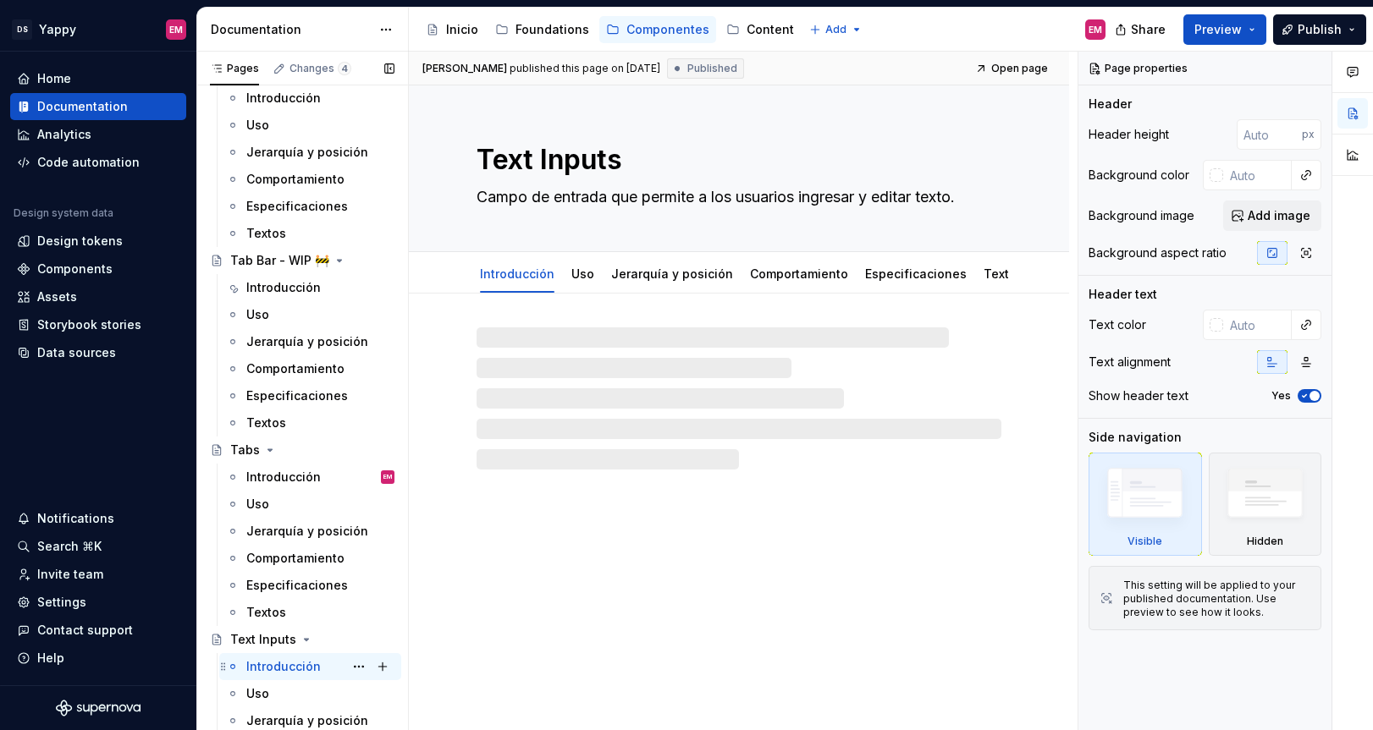
click at [290, 660] on div "Introducción" at bounding box center [283, 666] width 74 height 17
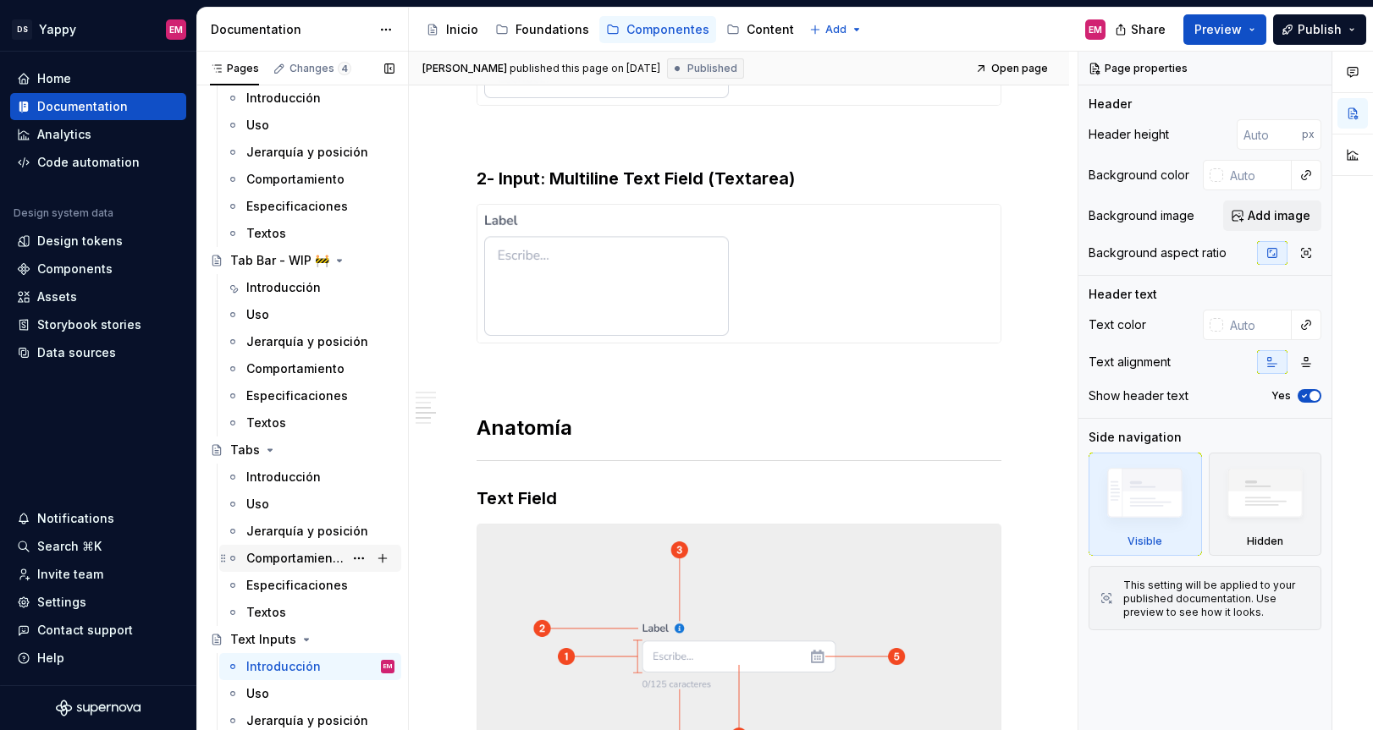
scroll to position [2394, 0]
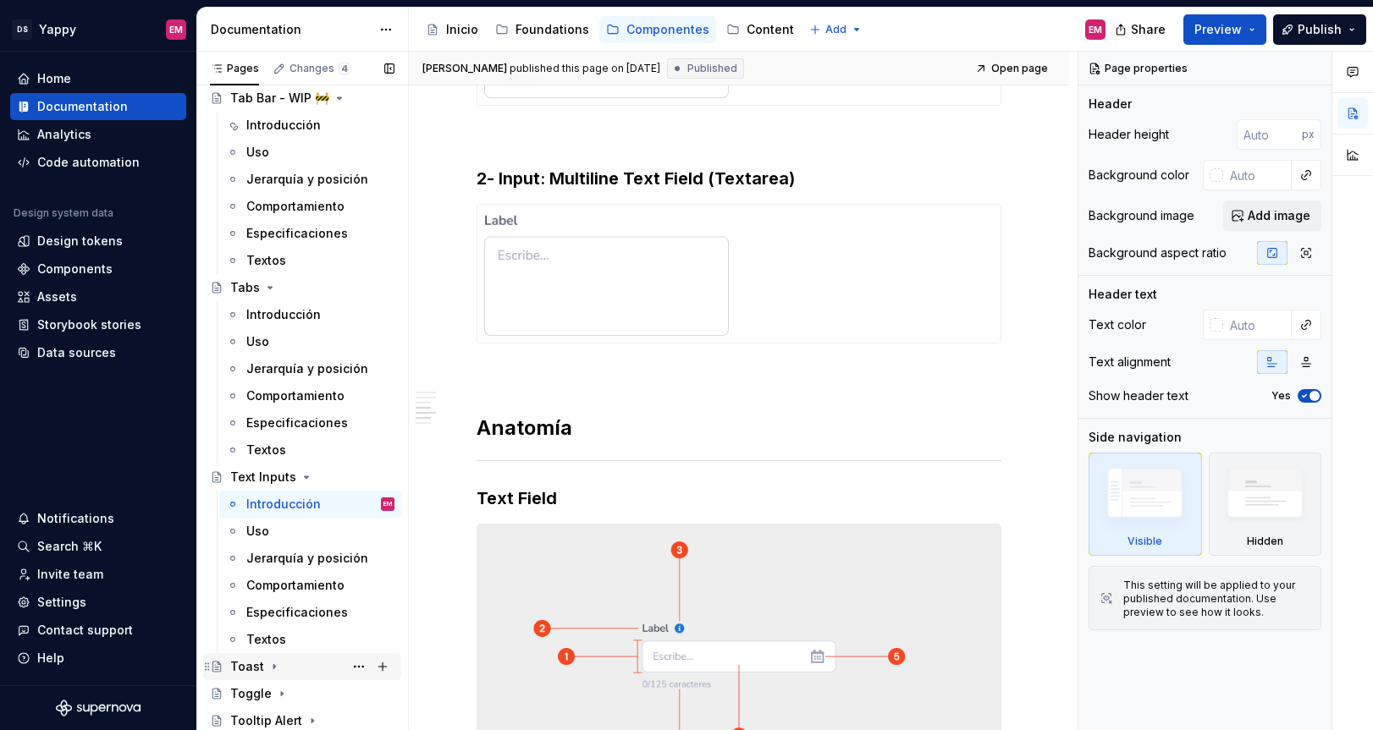
click at [270, 663] on icon "Page tree" at bounding box center [274, 667] width 14 height 14
click at [266, 684] on div "Introducción" at bounding box center [320, 694] width 148 height 24
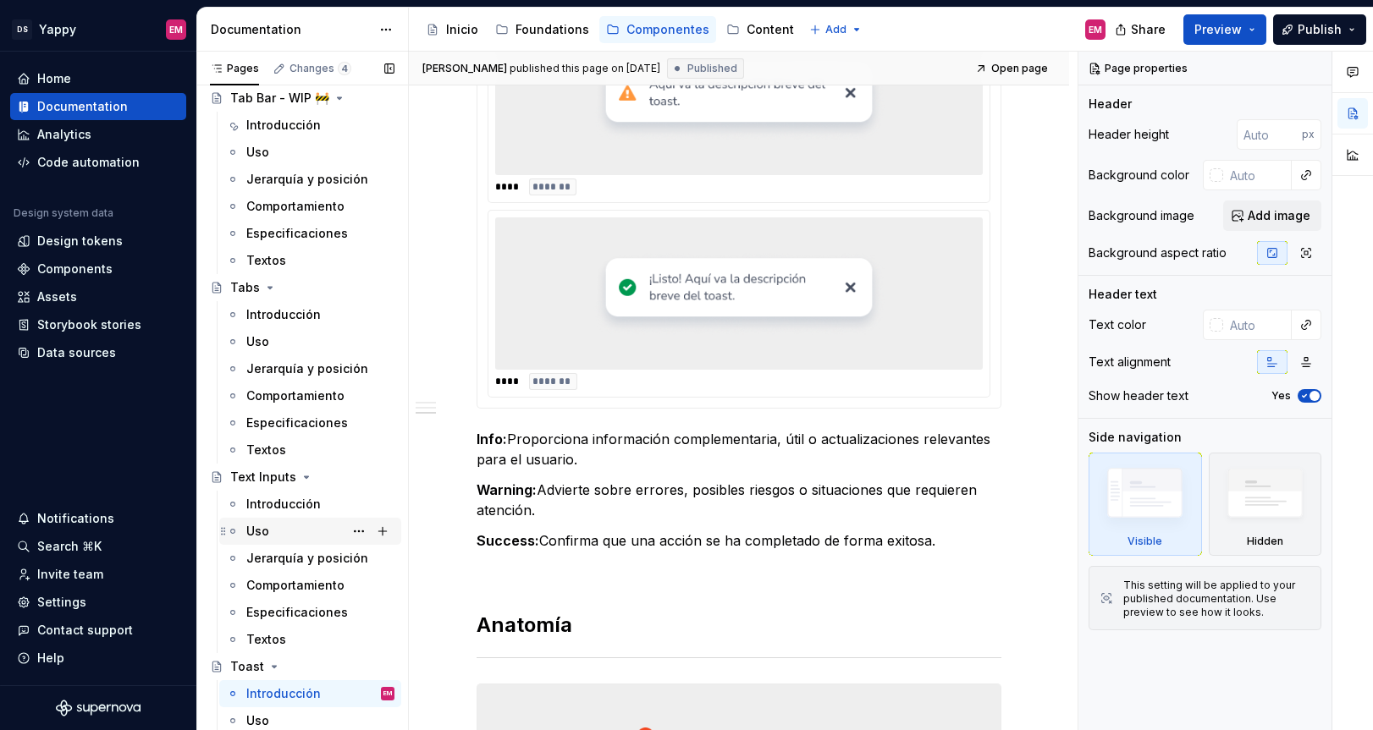
scroll to position [2556, 0]
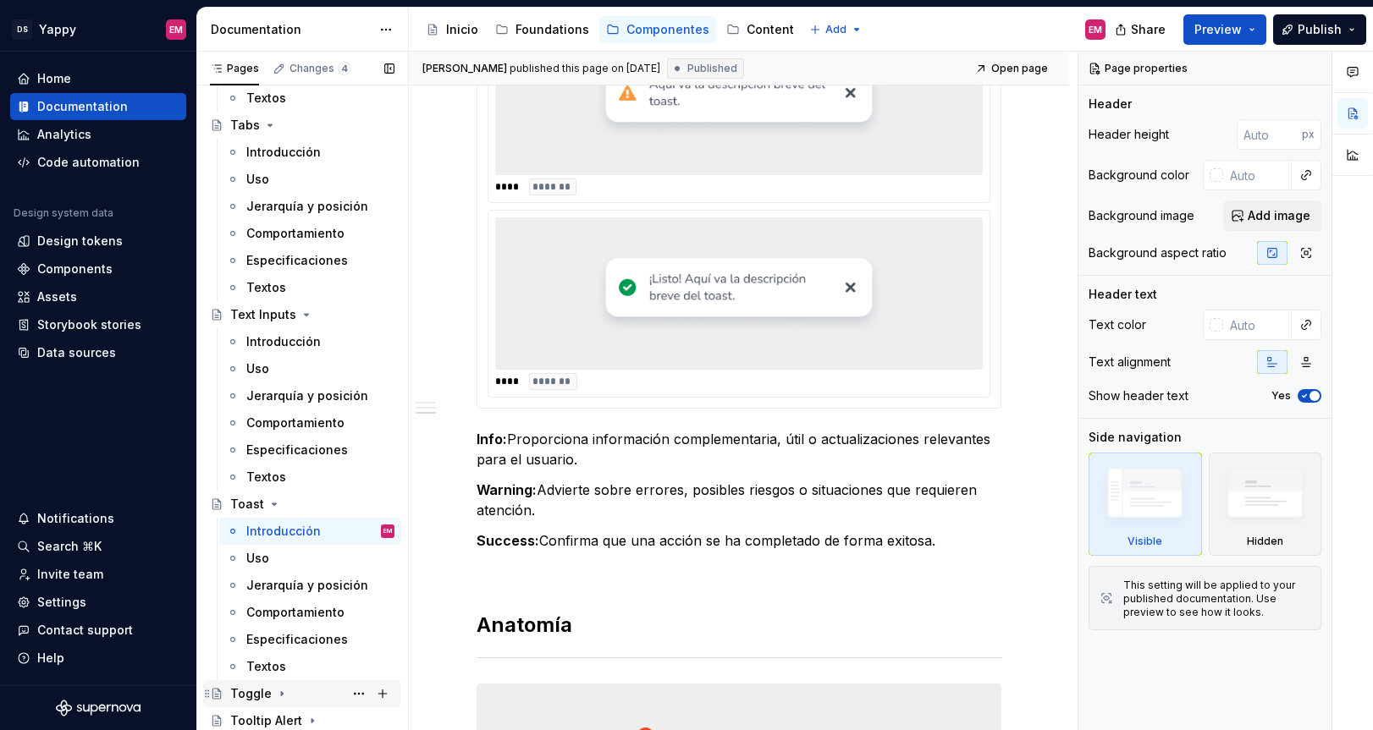
click at [263, 694] on div "Toggle" at bounding box center [250, 693] width 41 height 17
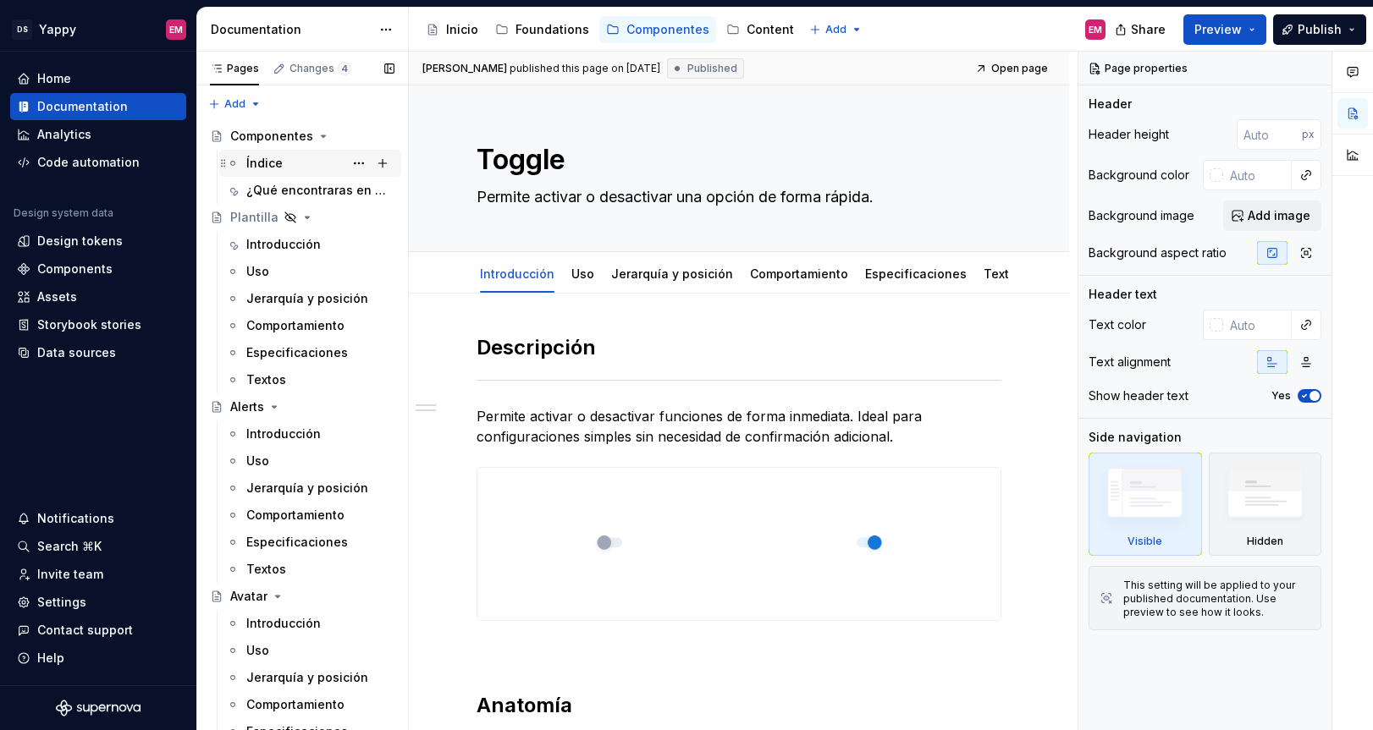
click at [281, 173] on div "Índice" at bounding box center [320, 163] width 148 height 24
click at [283, 190] on div "¿Qué encontraras en cada sección?" at bounding box center [294, 190] width 97 height 17
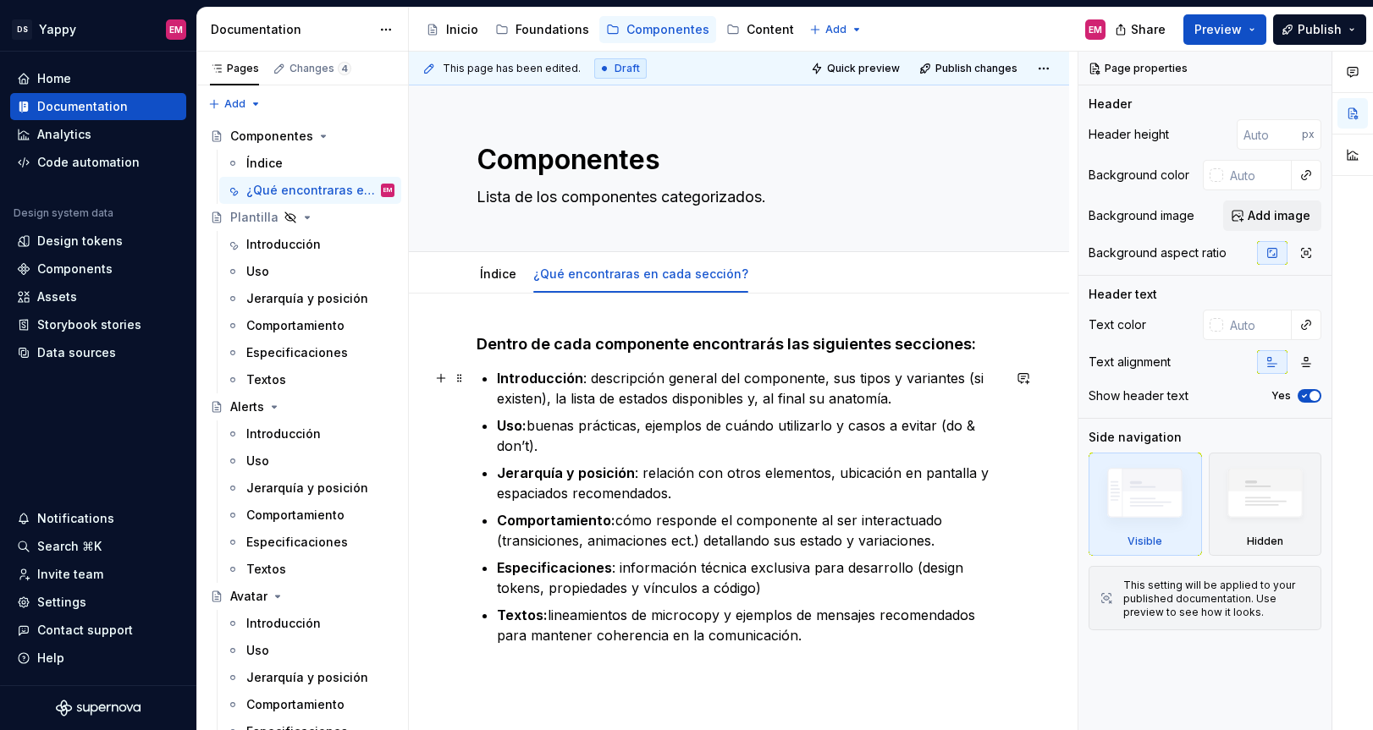
type textarea "*"
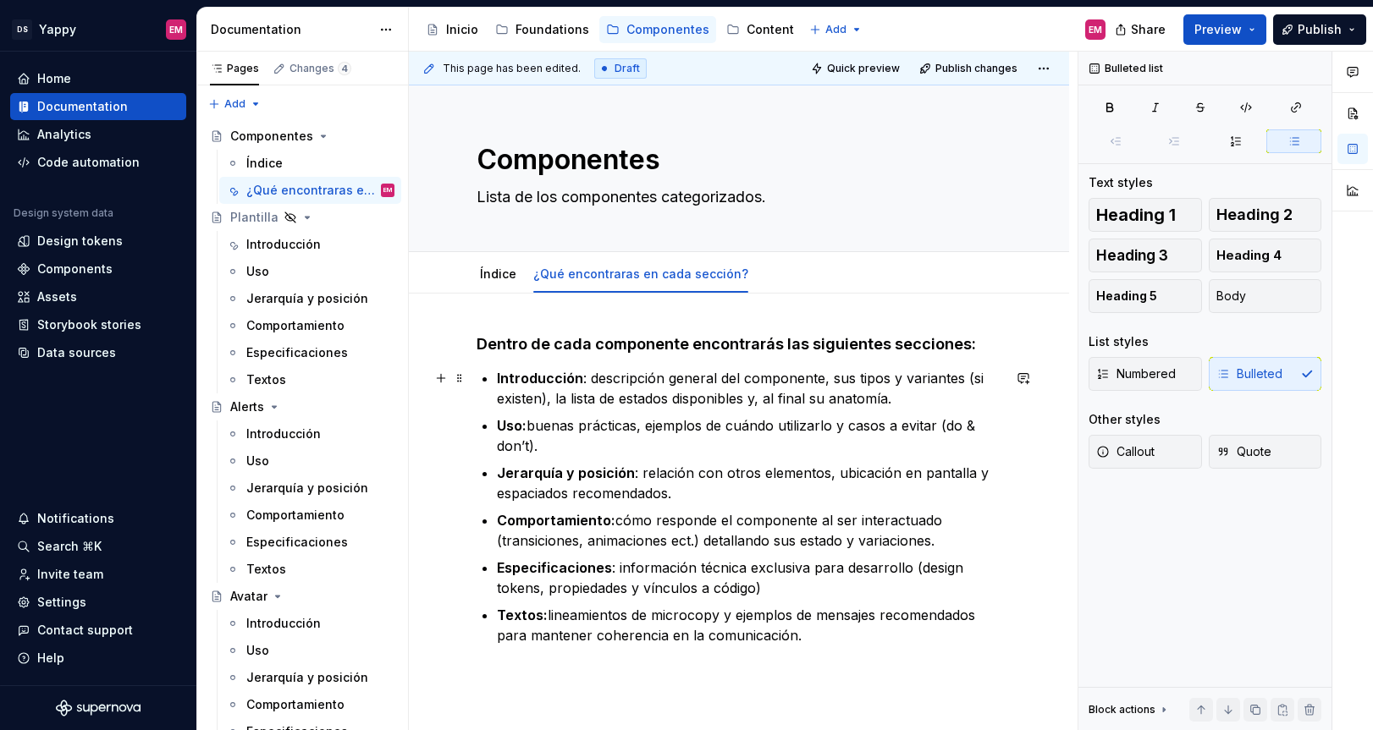
drag, startPoint x: 549, startPoint y: 400, endPoint x: 751, endPoint y: 401, distance: 201.4
click at [751, 401] on p "Introducción : descripción general del componente, sus tipos y variantes (si ex…" at bounding box center [749, 388] width 504 height 41
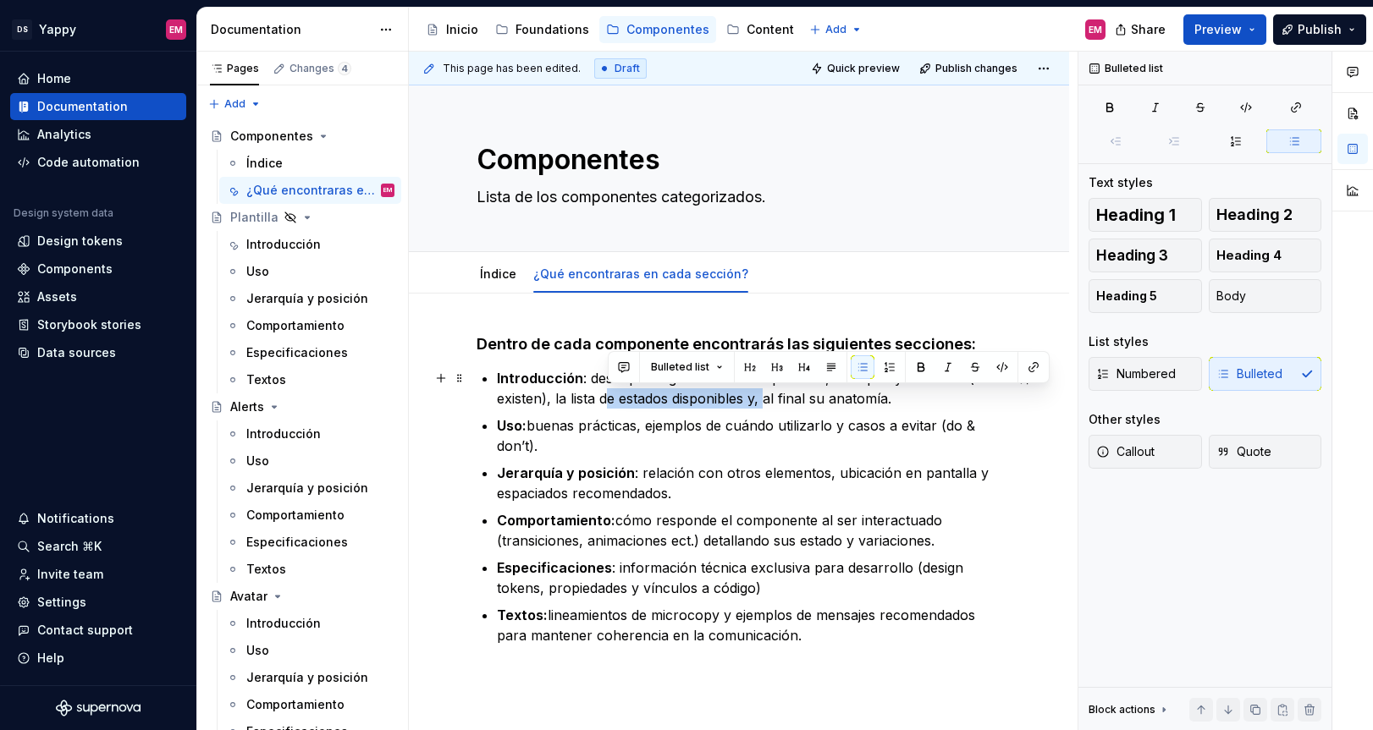
drag, startPoint x: 766, startPoint y: 406, endPoint x: 609, endPoint y: 404, distance: 156.6
click at [609, 404] on p "Introducción : descripción general del componente, sus tipos y variantes (si ex…" at bounding box center [749, 388] width 504 height 41
click at [719, 406] on p "Introducción : descripción general del componente, sus tipos y variantes (si ex…" at bounding box center [749, 388] width 504 height 41
drag, startPoint x: 749, startPoint y: 399, endPoint x: 559, endPoint y: 399, distance: 189.6
click at [559, 399] on p "Introducción : descripción general del componente, sus tipos y variantes (si ex…" at bounding box center [749, 388] width 504 height 41
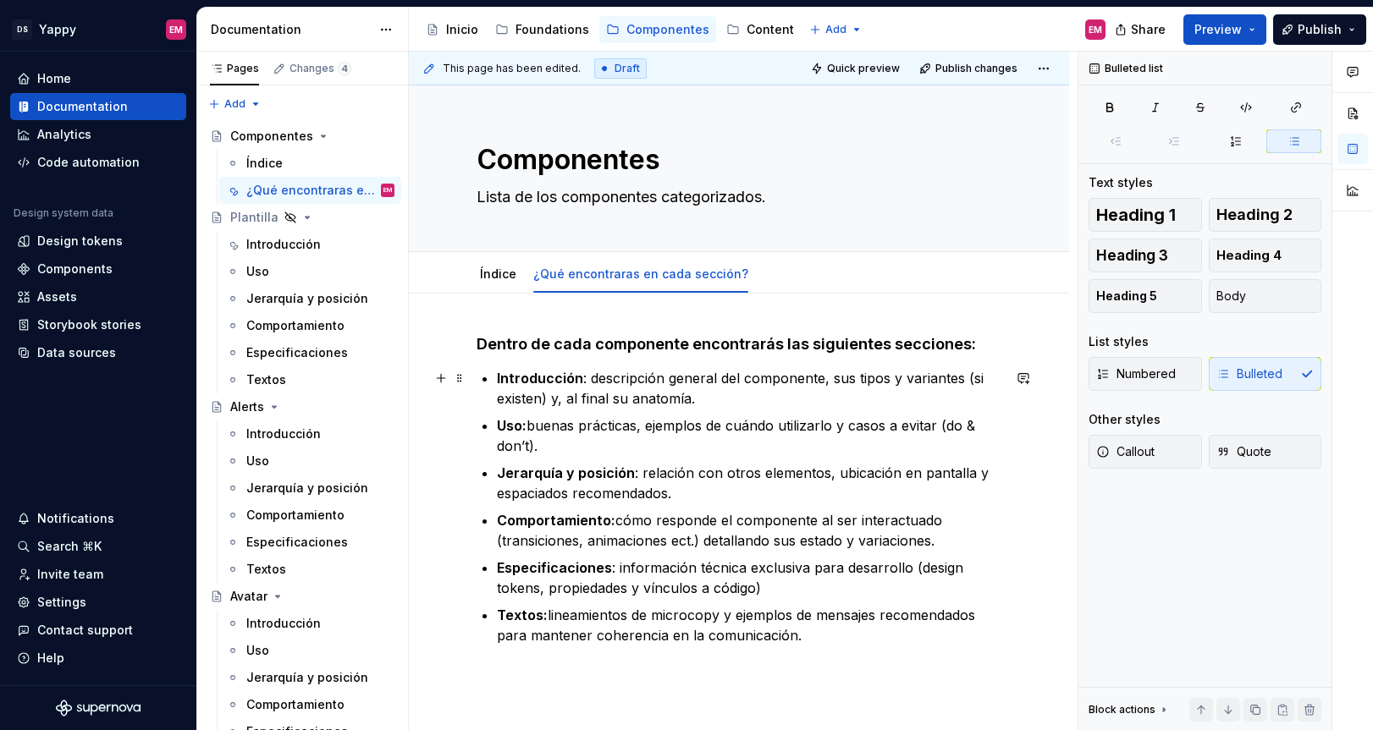
click at [614, 397] on p "Introducción : descripción general del componente, sus tipos y variantes (si ex…" at bounding box center [749, 388] width 504 height 41
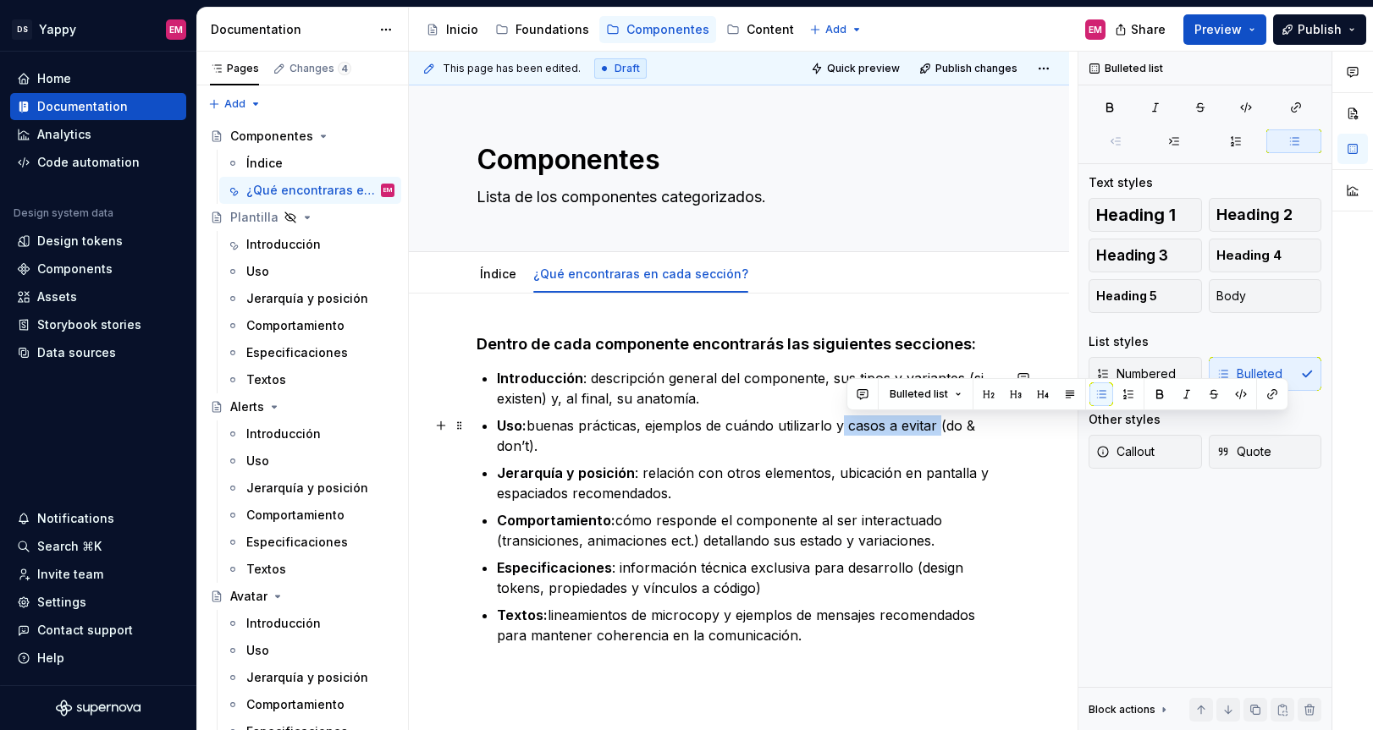
drag, startPoint x: 942, startPoint y: 427, endPoint x: 844, endPoint y: 421, distance: 98.4
click at [844, 421] on p "Uso: buenas prácticas, ejemplos de cuándo utilizarlo y casos a evitar (do & don…" at bounding box center [749, 436] width 504 height 41
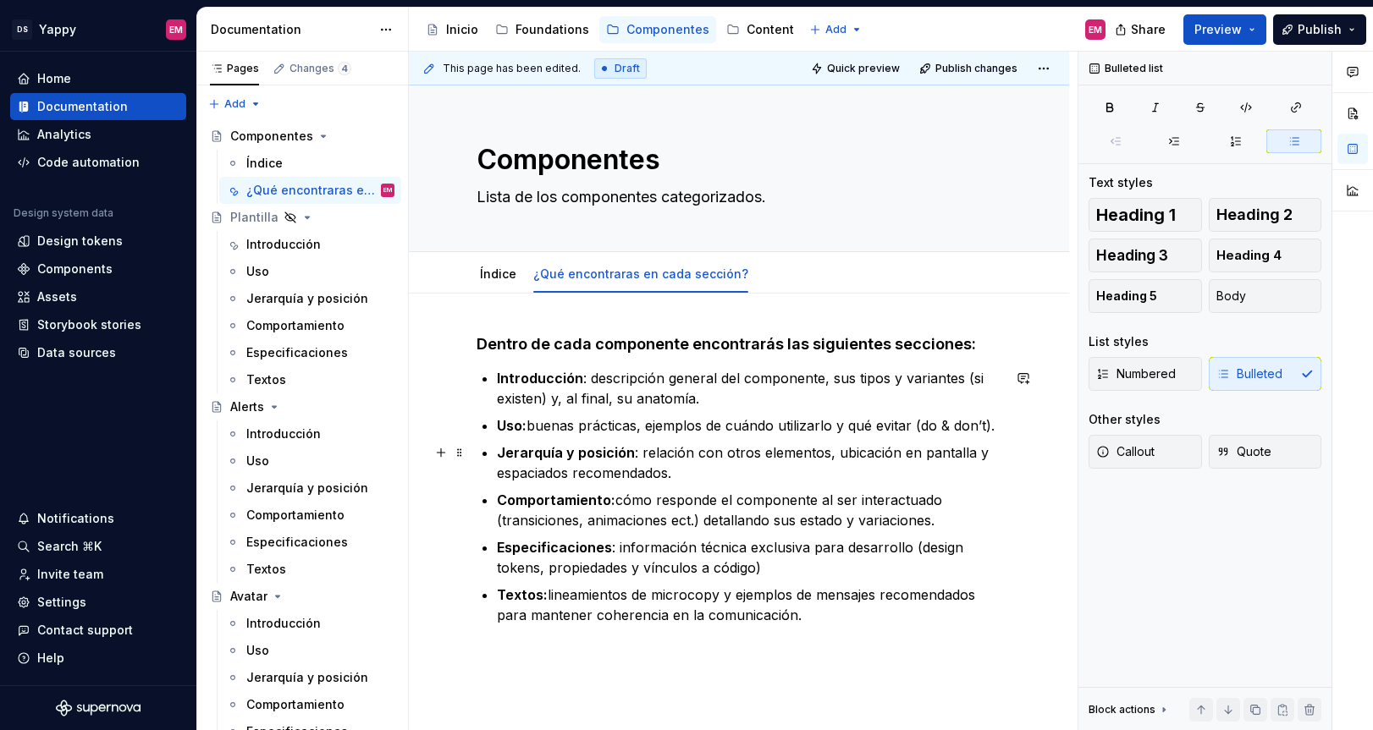
click at [832, 446] on p "[PERSON_NAME] y posición : relación con otros elementos, ubicación en pantalla …" at bounding box center [749, 463] width 504 height 41
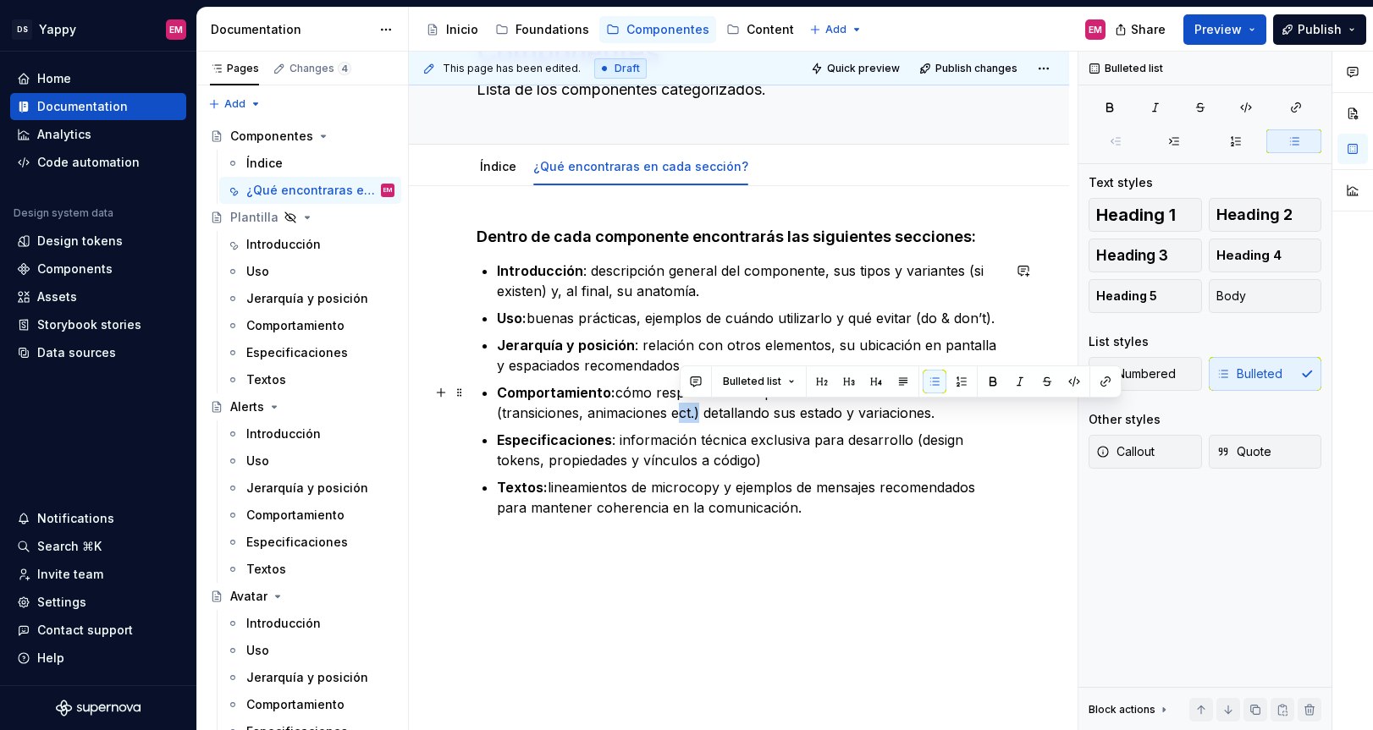
drag, startPoint x: 678, startPoint y: 420, endPoint x: 697, endPoint y: 420, distance: 19.5
click at [697, 420] on p "Comportamiento: cómo responde el componente al ser interactuado (transiciones, …" at bounding box center [749, 402] width 504 height 41
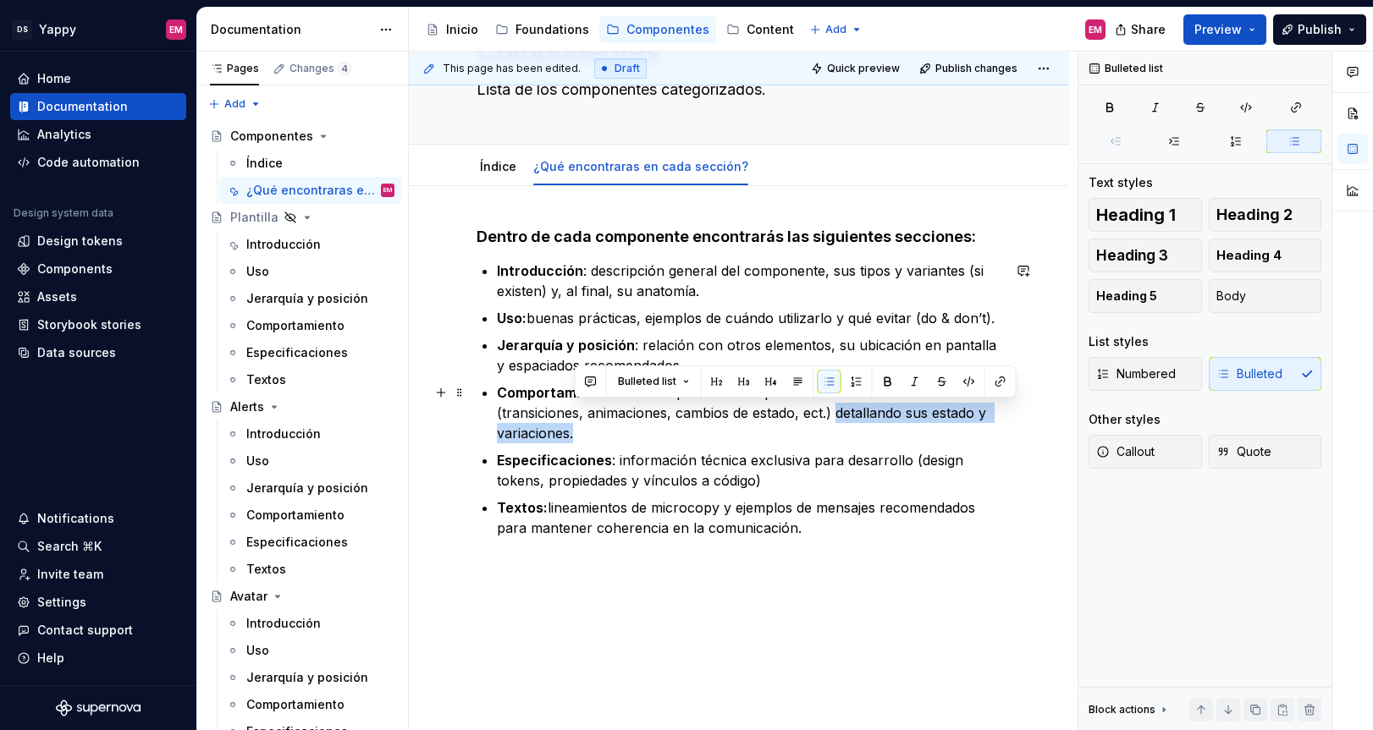
drag, startPoint x: 839, startPoint y: 416, endPoint x: 842, endPoint y: 428, distance: 12.1
click at [842, 428] on p "Comportamiento: cómo responde el componente al ser interactuado (transiciones, …" at bounding box center [749, 412] width 504 height 61
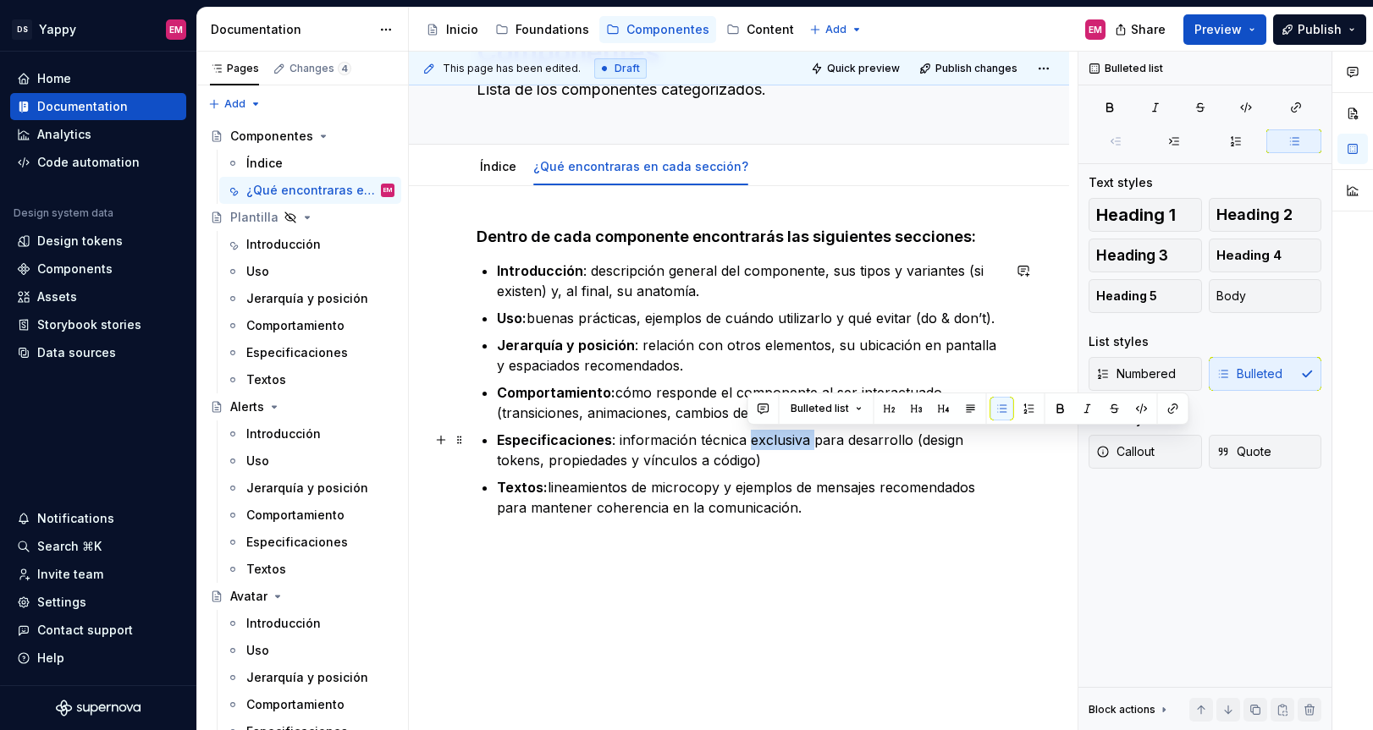
drag, startPoint x: 749, startPoint y: 443, endPoint x: 812, endPoint y: 442, distance: 62.6
click at [812, 442] on p "Especificaciones : información técnica exclusiva para desarrollo (design tokens…" at bounding box center [749, 450] width 504 height 41
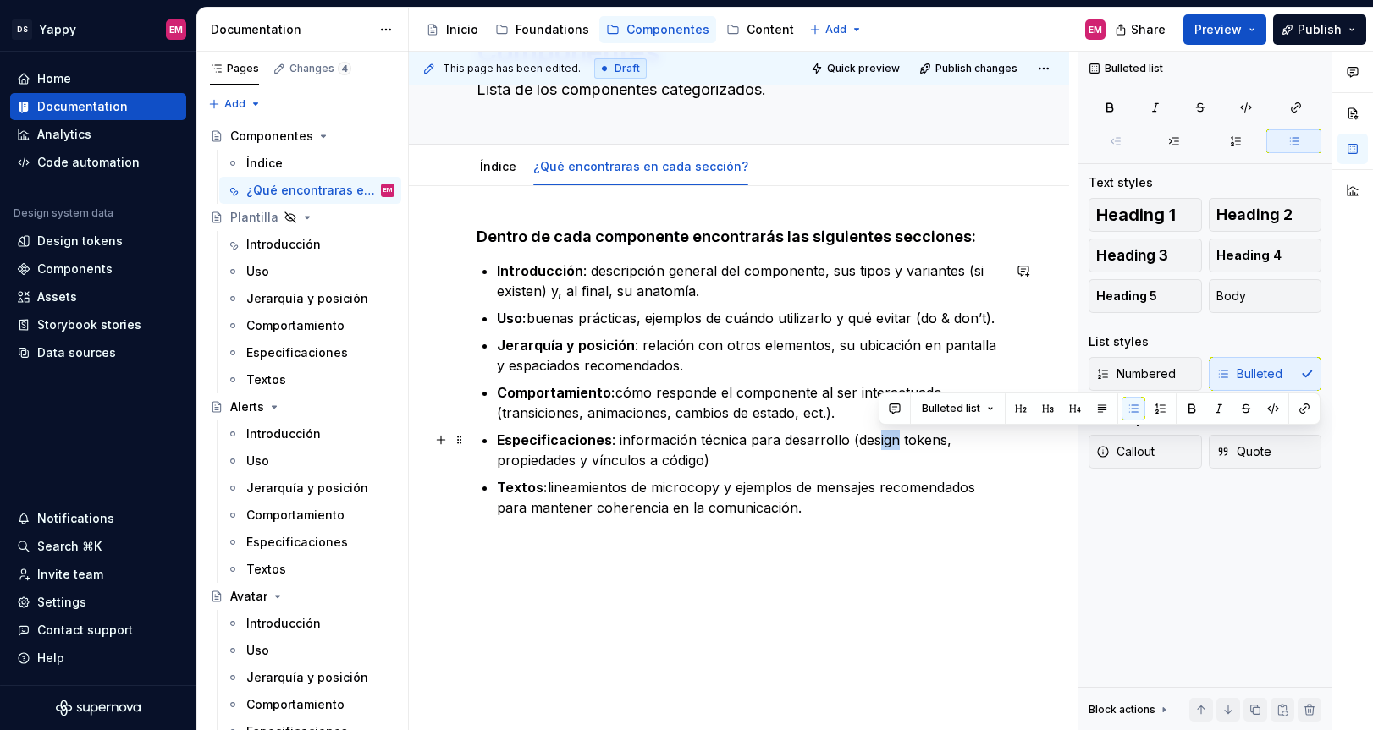
drag, startPoint x: 894, startPoint y: 437, endPoint x: 873, endPoint y: 437, distance: 21.2
click at [873, 437] on p "Especificaciones : información técnica para desarrollo (design tokens, propieda…" at bounding box center [749, 450] width 504 height 41
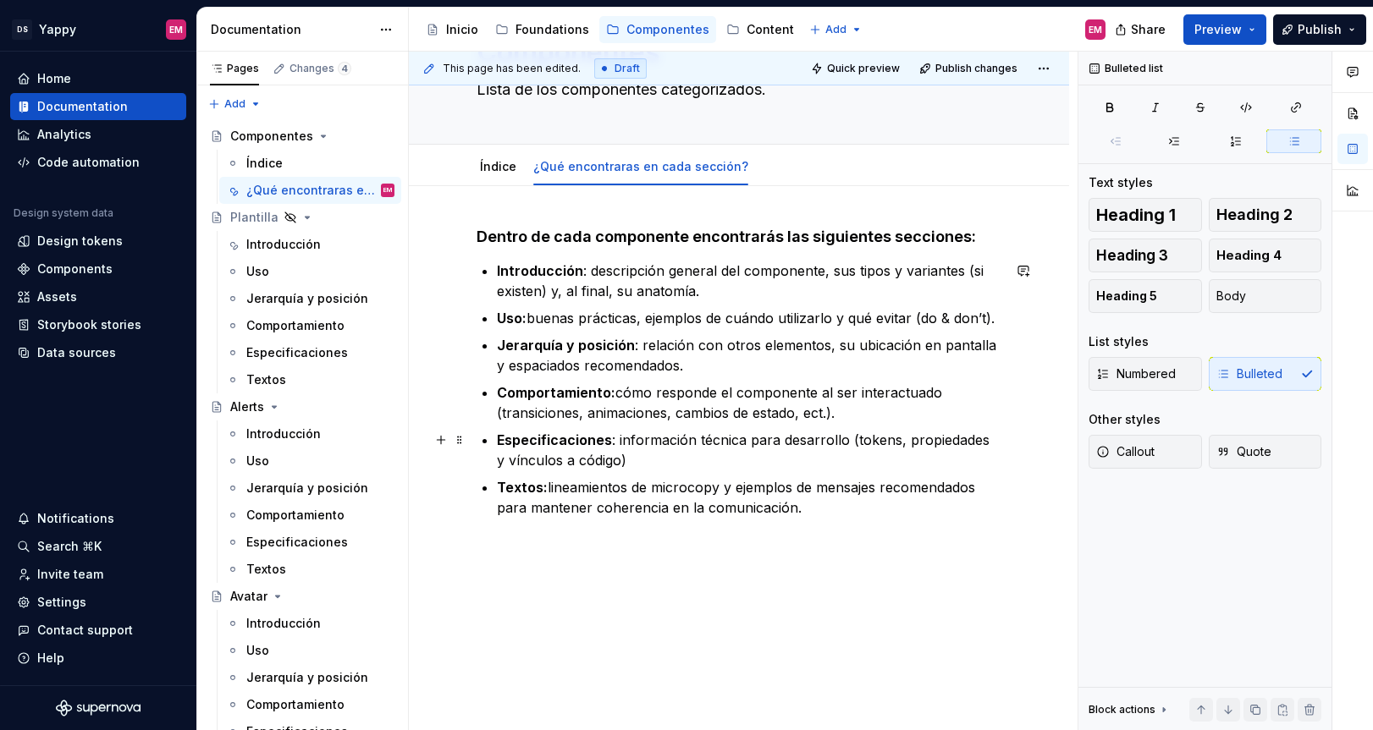
click at [498, 462] on p "Especificaciones : información técnica para desarrollo (tokens, propiedades y v…" at bounding box center [749, 450] width 504 height 41
click at [607, 461] on p "Especificaciones : información técnica para desarrollo (tokens, propiedades, ví…" at bounding box center [749, 450] width 504 height 41
click at [592, 512] on p "Textos: lineamientos de microcopy y ejemplos de mensajes recomendados para mant…" at bounding box center [749, 497] width 504 height 41
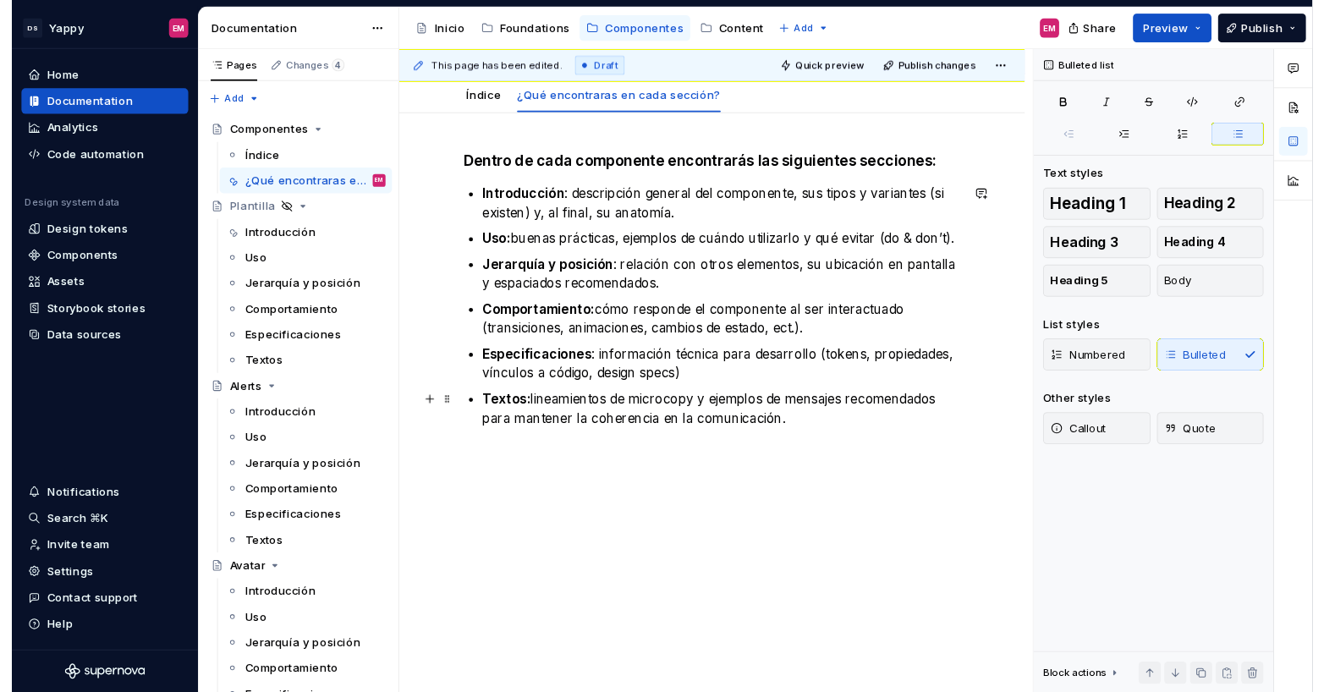
scroll to position [0, 0]
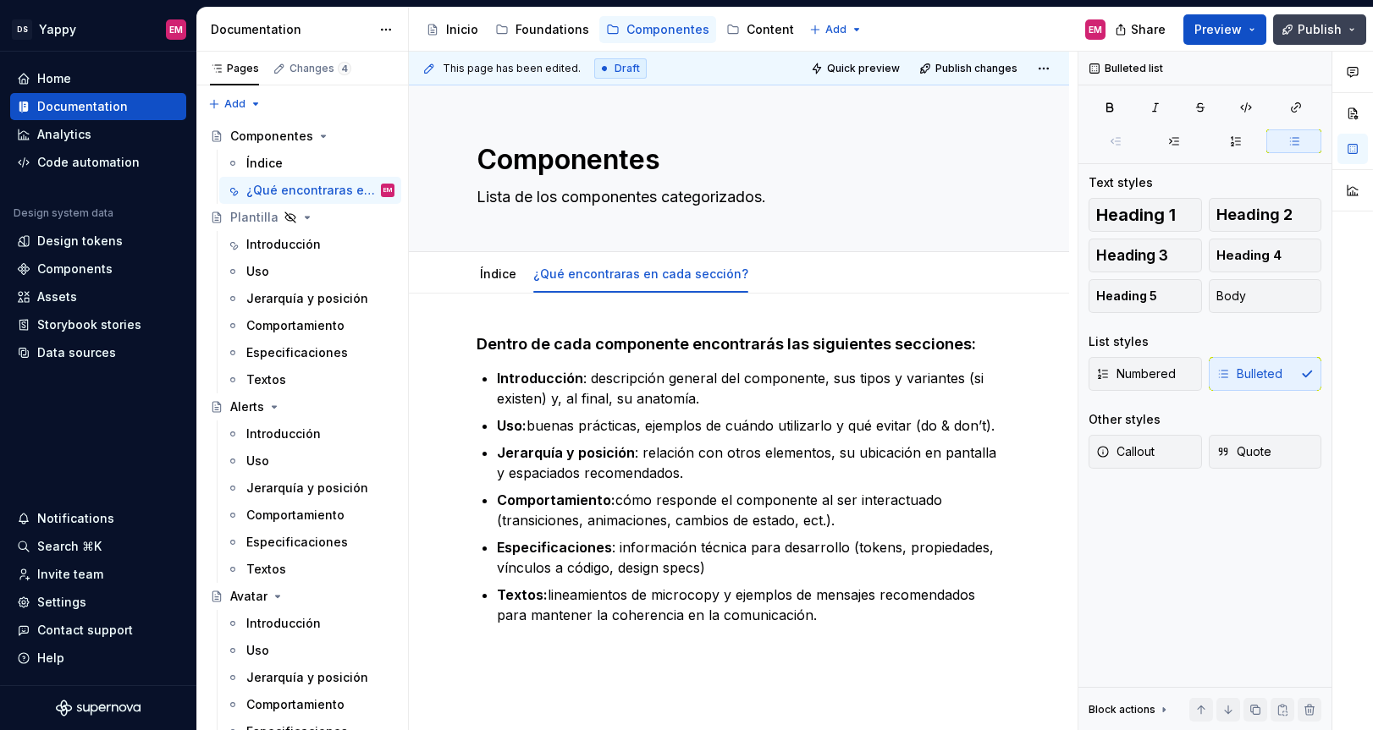
click at [1329, 27] on span "Publish" at bounding box center [1319, 29] width 44 height 17
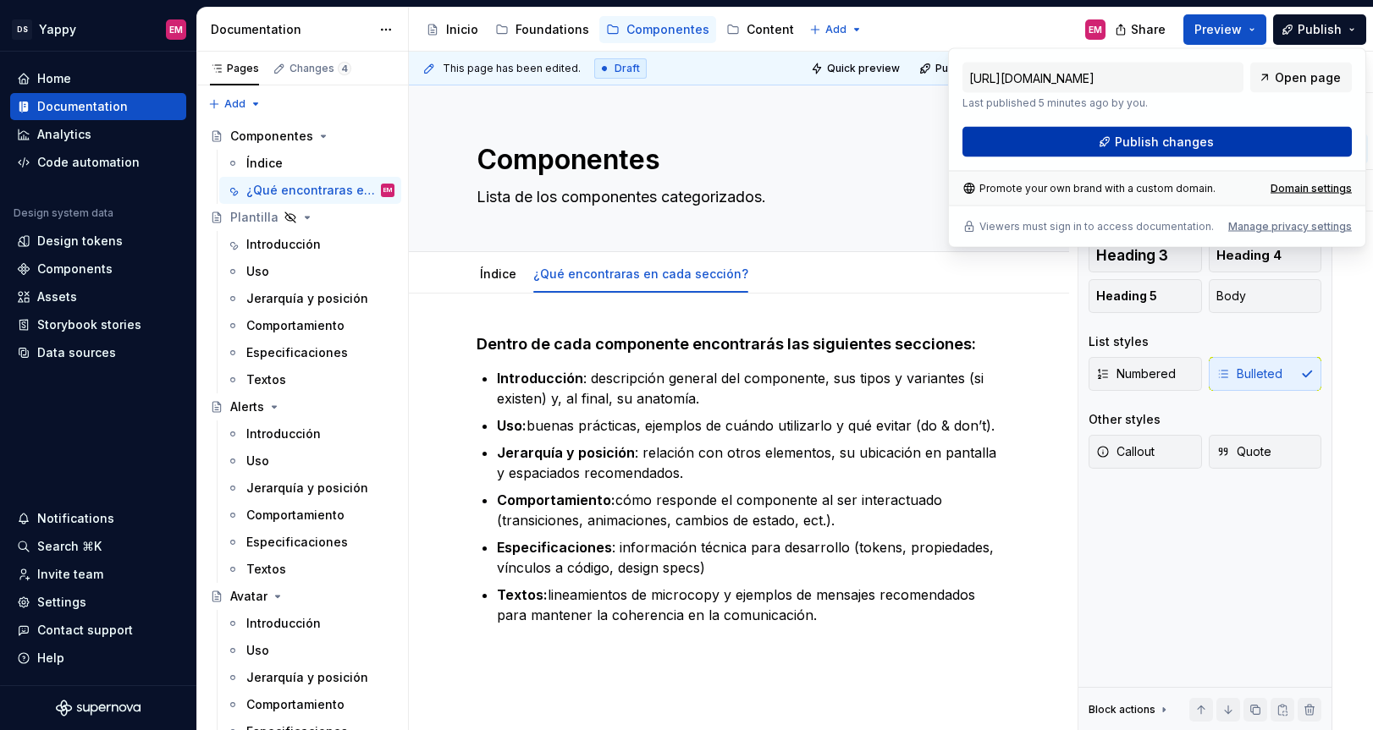
click at [1091, 154] on button "Publish changes" at bounding box center [1156, 142] width 389 height 30
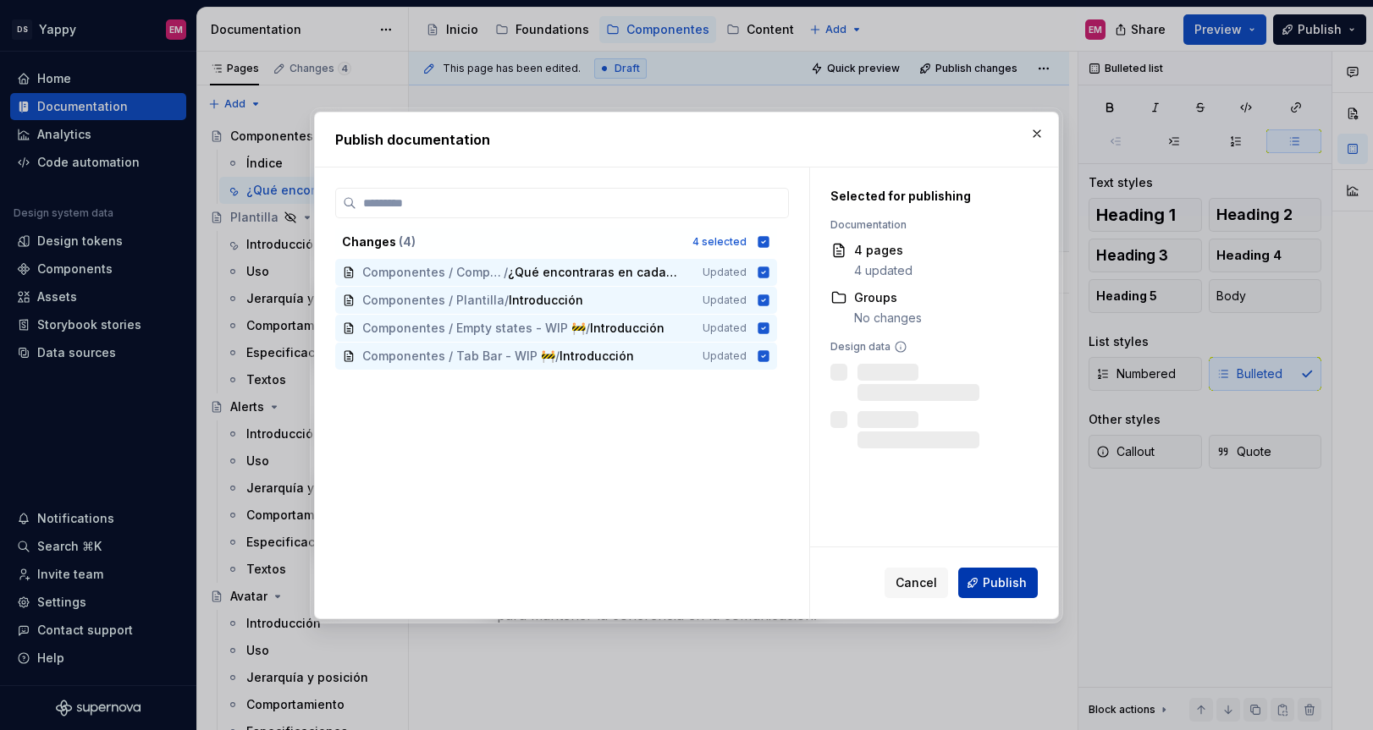
click at [989, 579] on span "Publish" at bounding box center [1004, 583] width 44 height 17
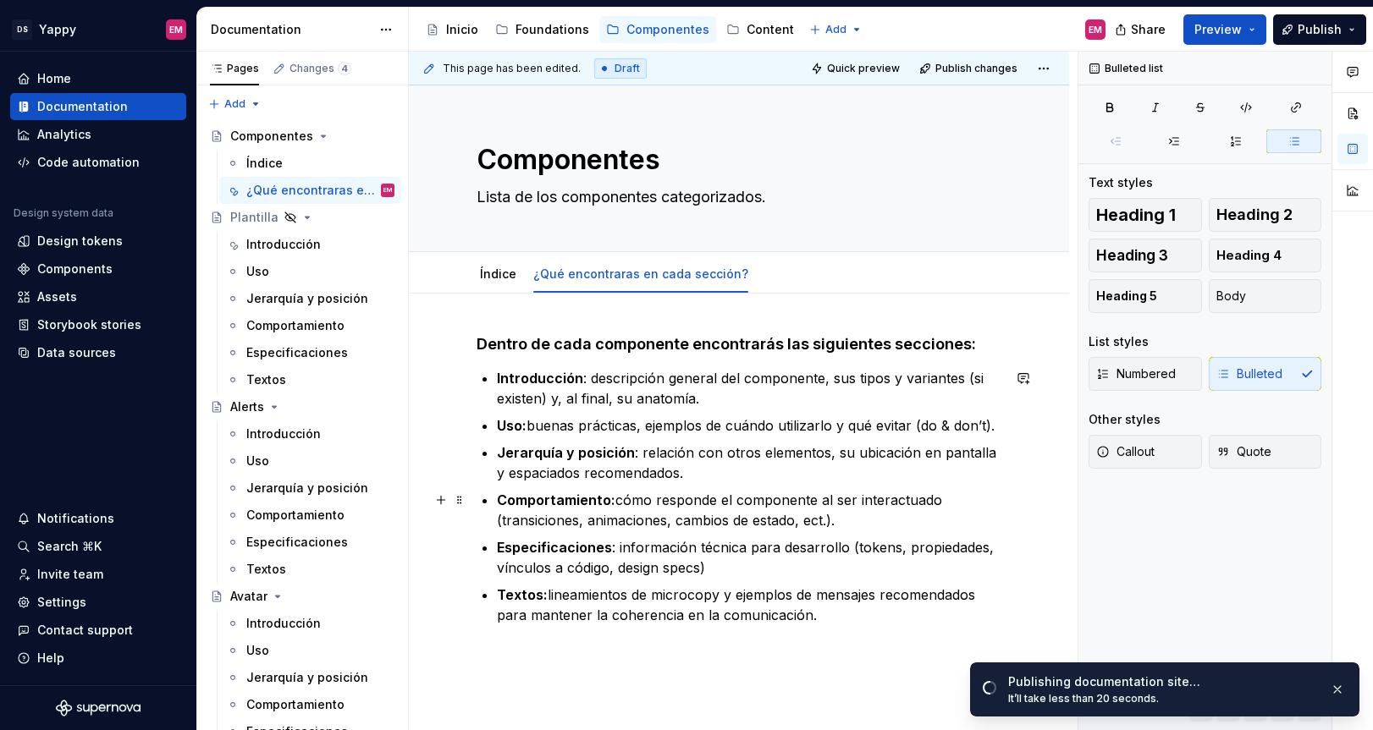
click at [889, 523] on p "Comportamiento: cómo responde el componente al ser interactuado (transiciones, …" at bounding box center [749, 510] width 504 height 41
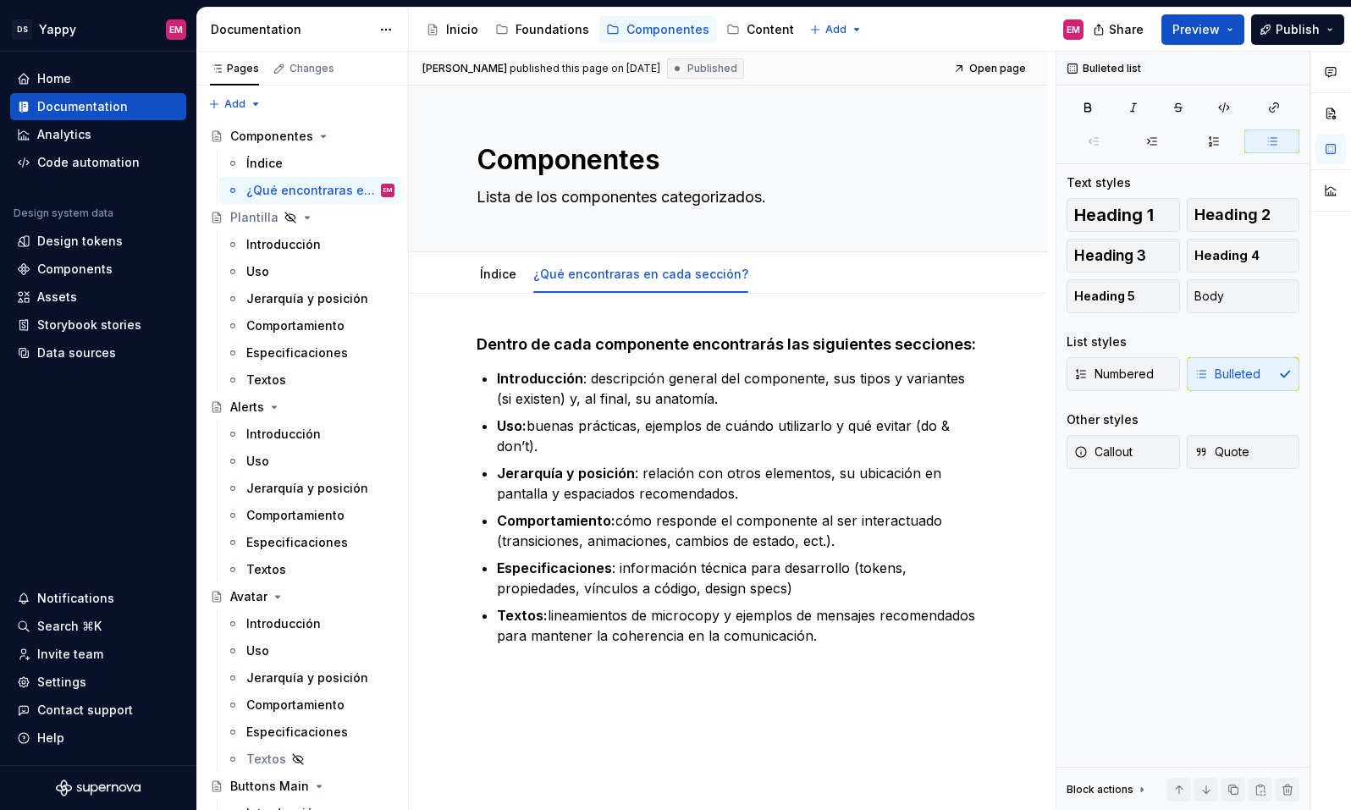
click at [1306, 50] on div "Share Preview Publish" at bounding box center [1224, 29] width 254 height 43
click at [1306, 33] on span "Publish" at bounding box center [1297, 29] width 44 height 17
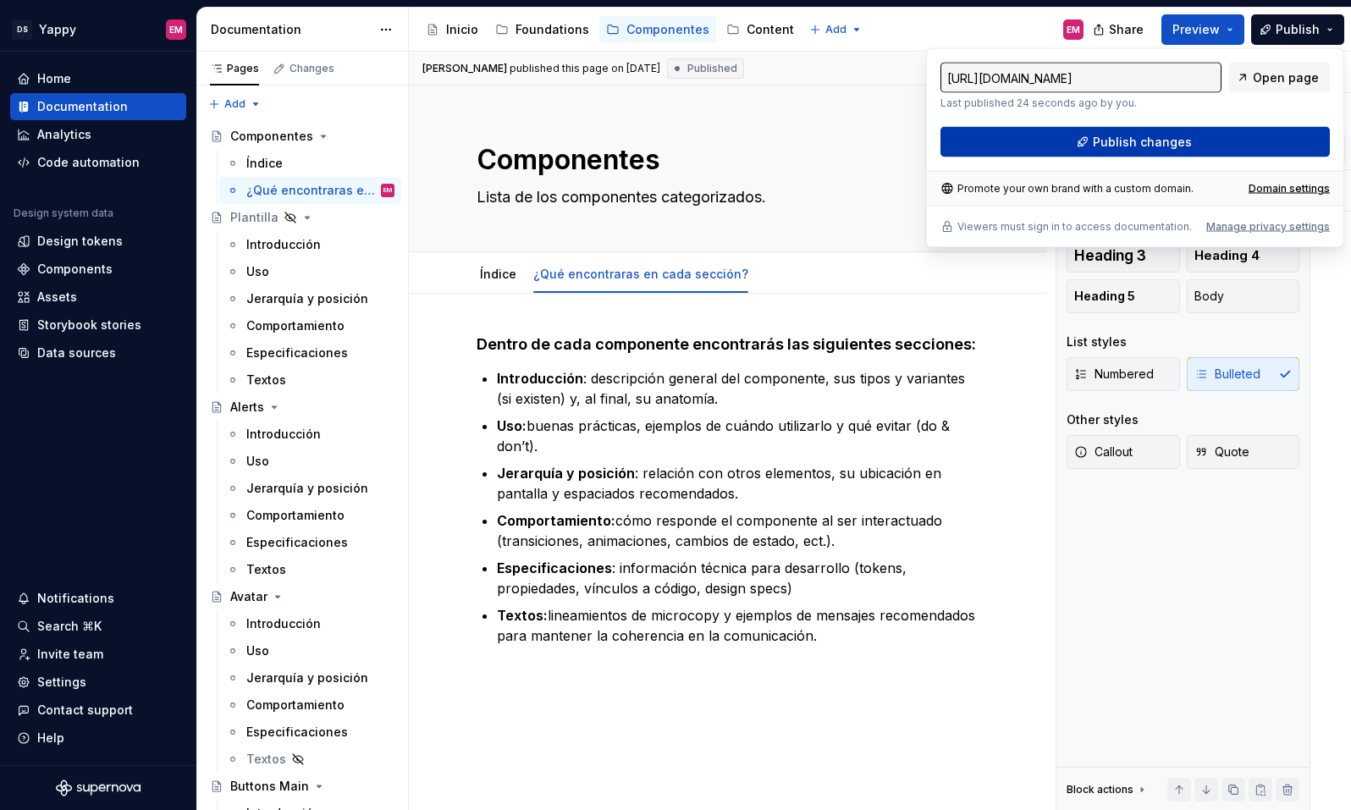
click at [1158, 134] on span "Publish changes" at bounding box center [1141, 142] width 99 height 17
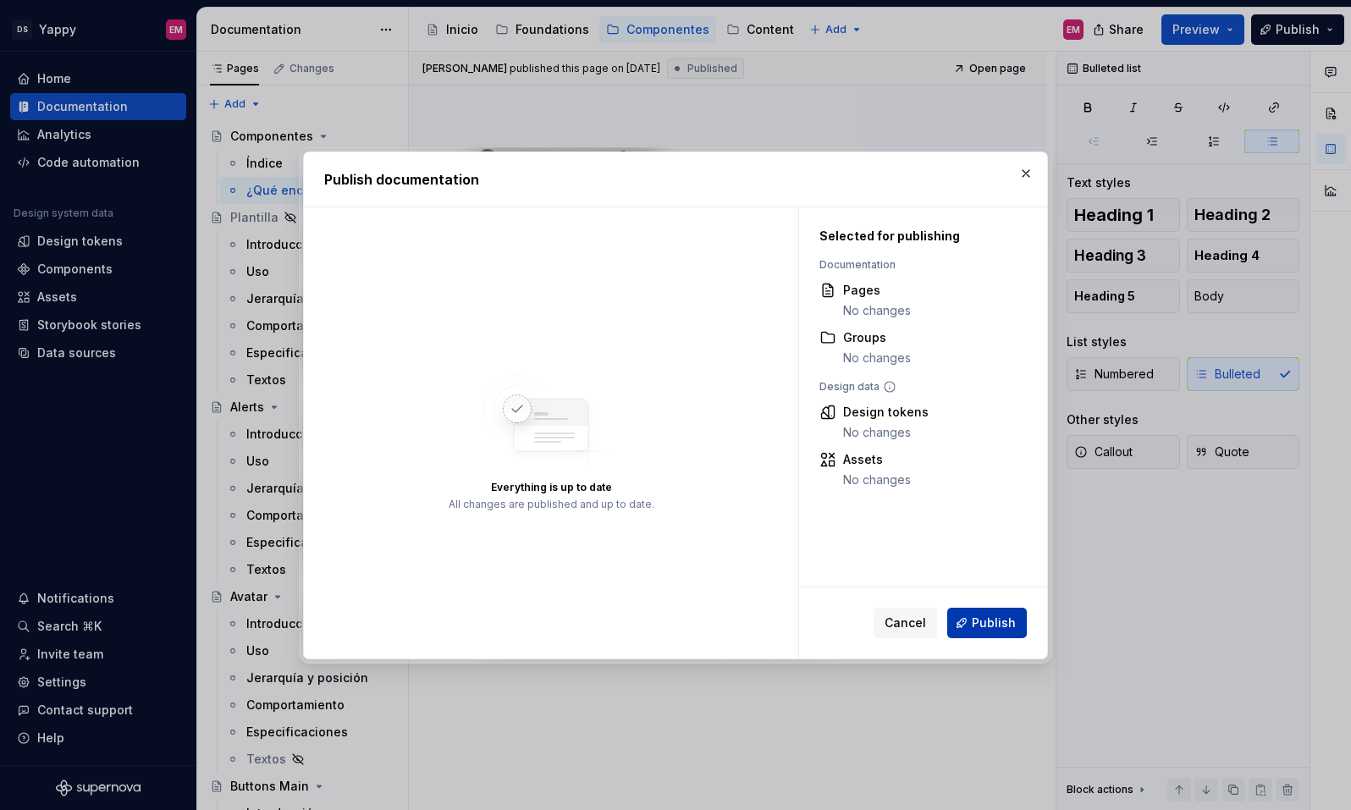
click at [998, 617] on span "Publish" at bounding box center [993, 622] width 44 height 17
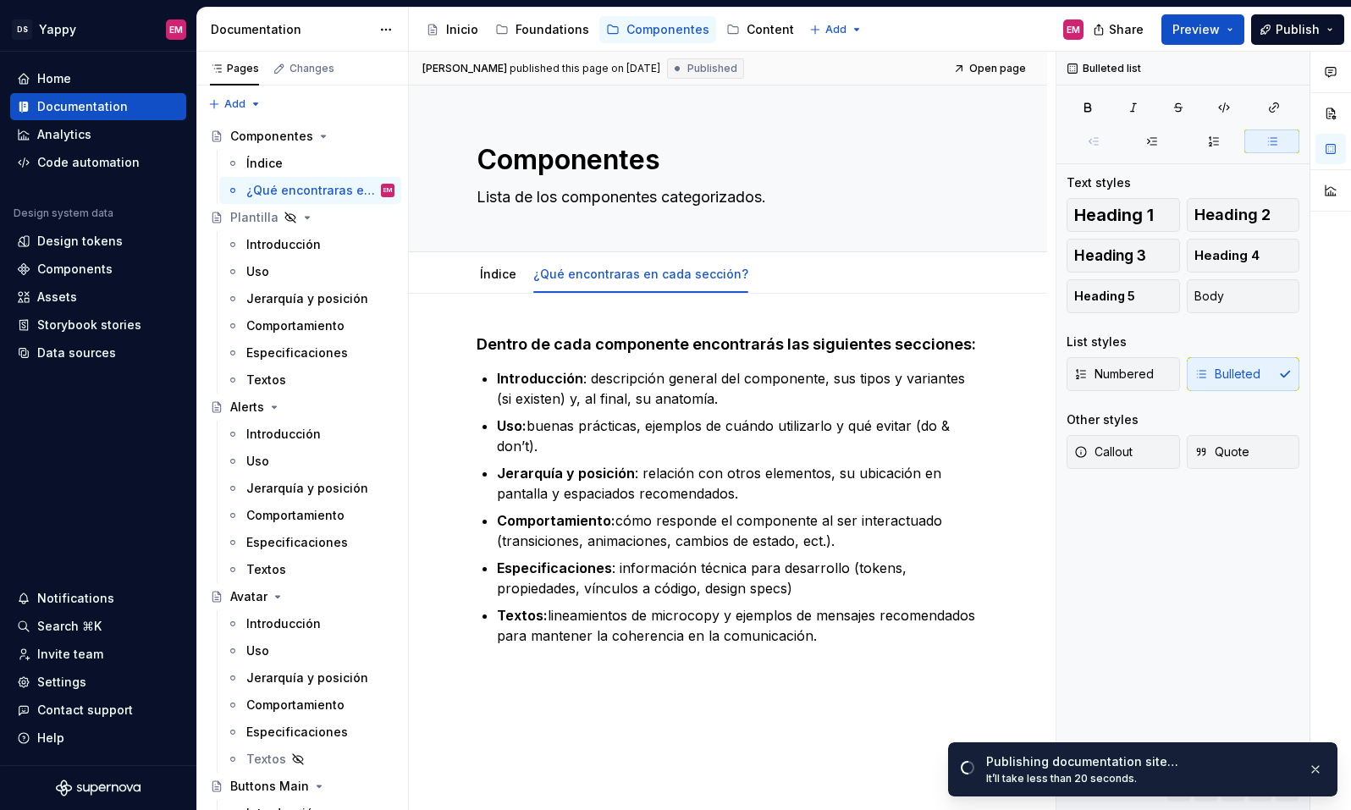
click at [1324, 702] on div at bounding box center [1330, 431] width 41 height 759
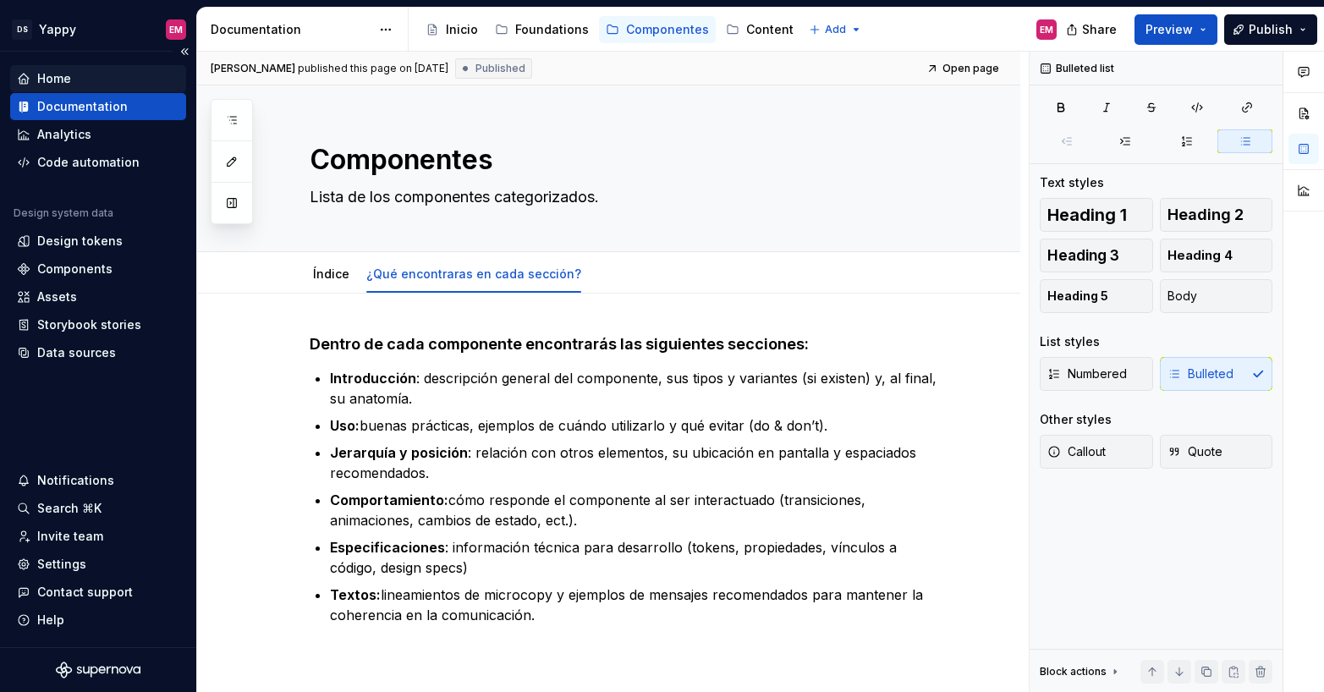
type textarea "*"
